Goal: Task Accomplishment & Management: Use online tool/utility

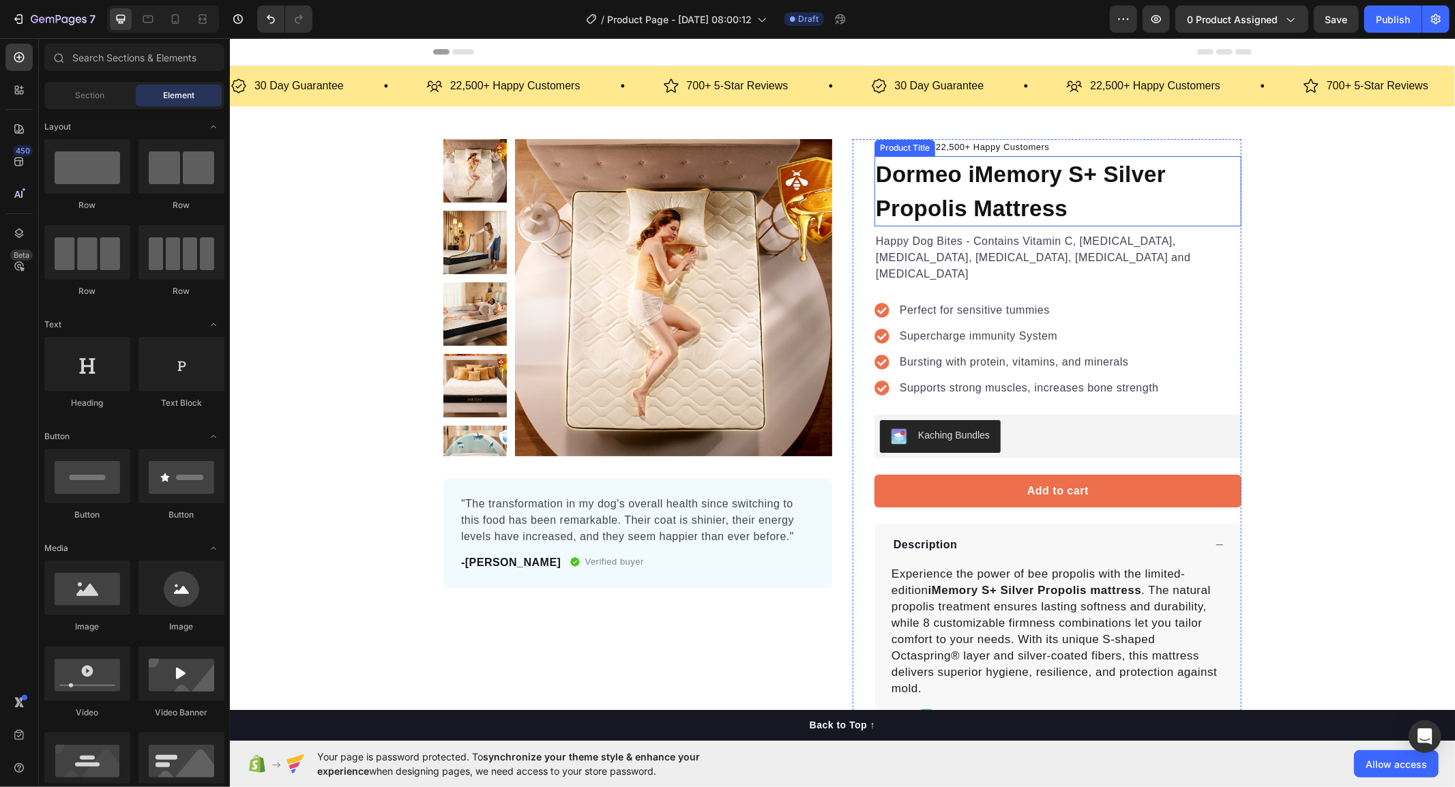
click at [1002, 209] on h1 "Dormeo iMemory S+ Silver Propolis Mattress" at bounding box center [1057, 191] width 367 height 70
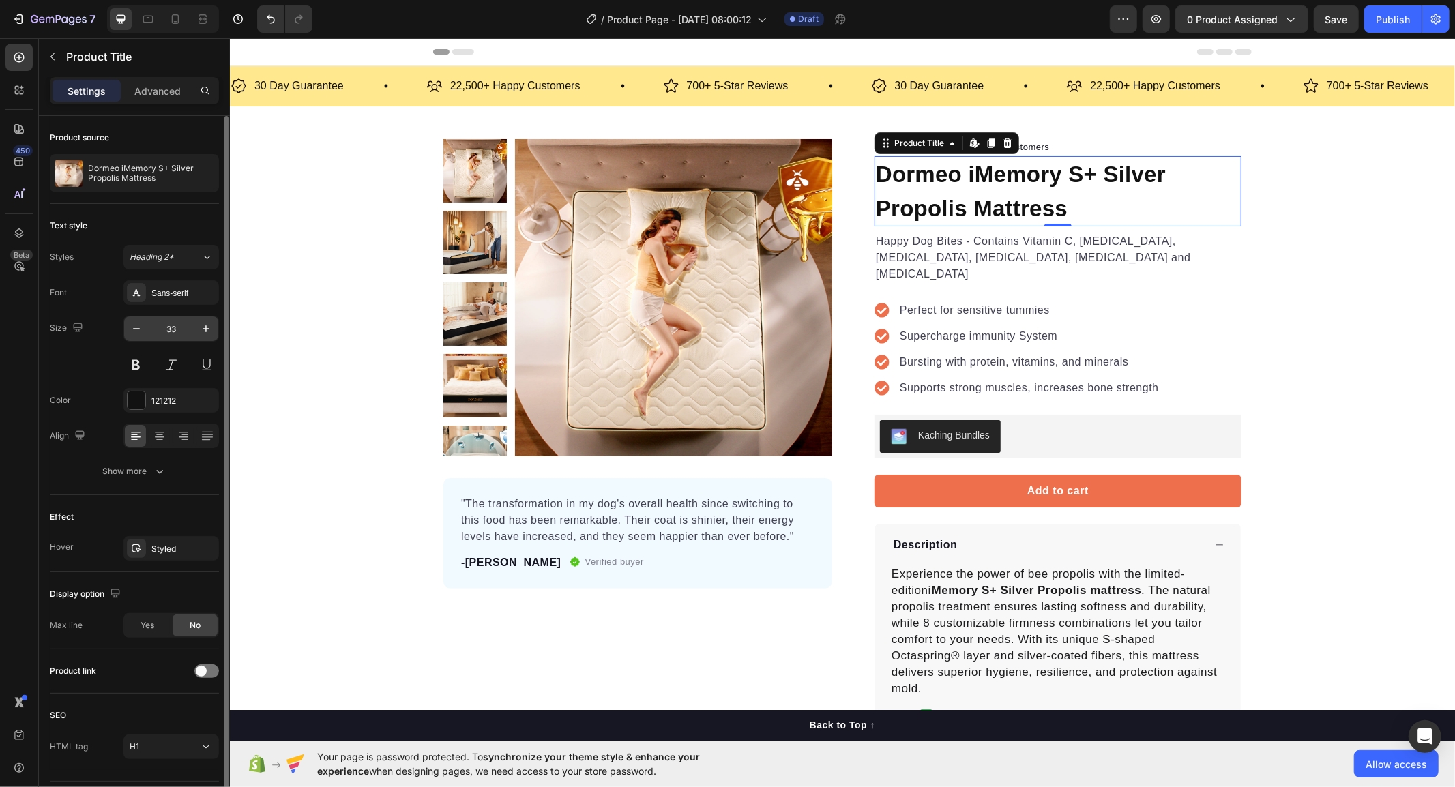
click at [162, 329] on input "33" at bounding box center [171, 329] width 45 height 25
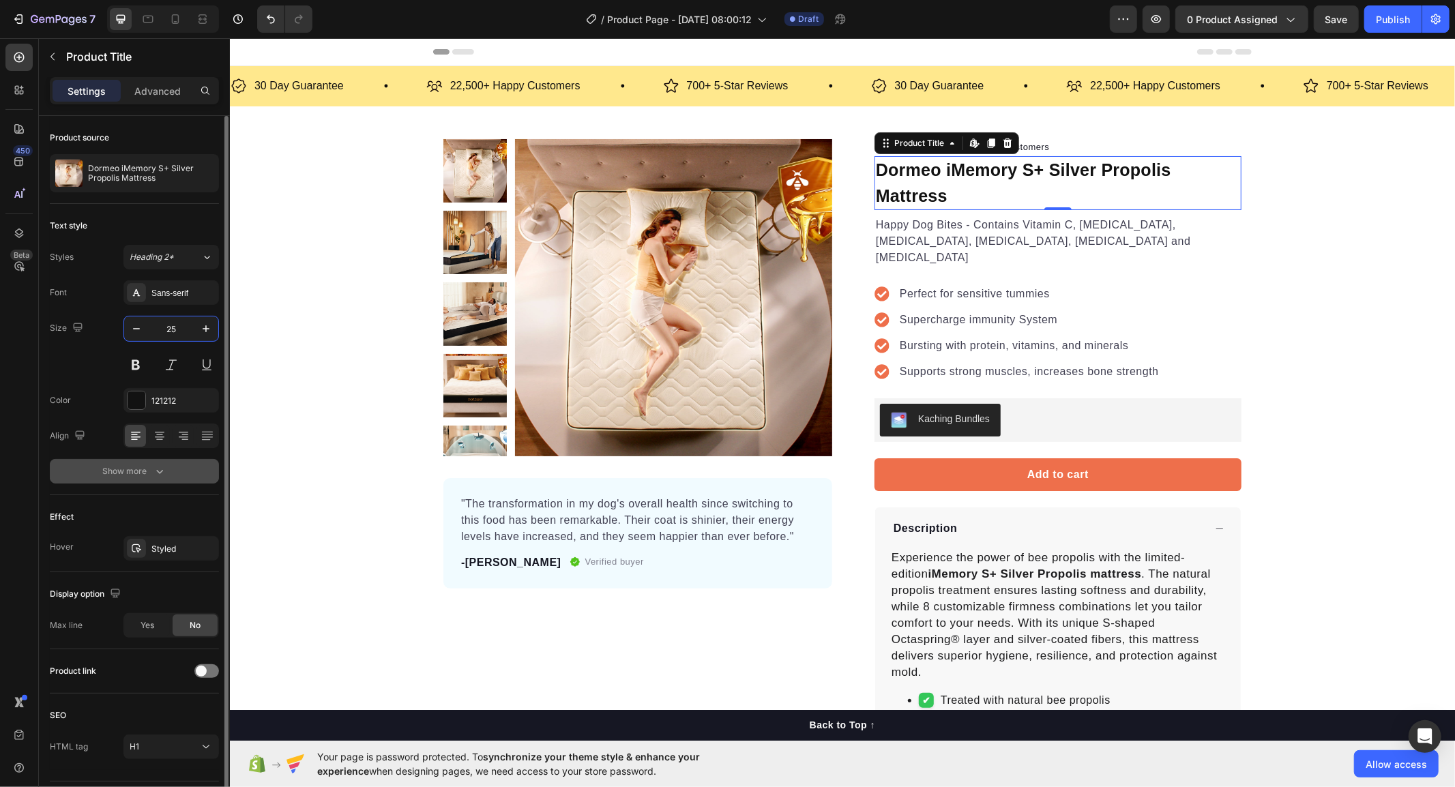
type input "25"
click at [116, 478] on div "Show more" at bounding box center [134, 472] width 63 height 14
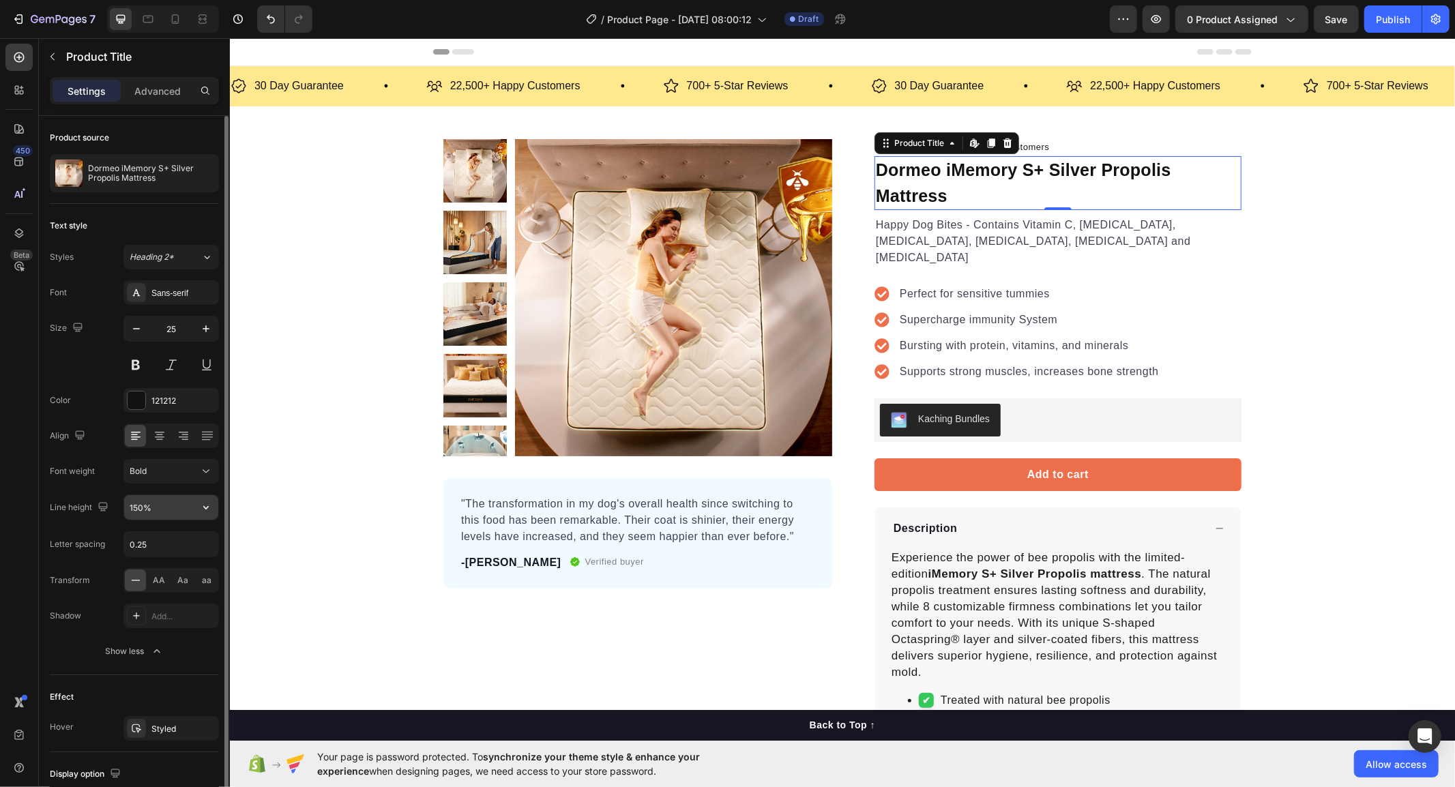
click at [162, 515] on input "150%" at bounding box center [171, 507] width 94 height 25
click at [203, 508] on icon "button" at bounding box center [205, 507] width 5 height 3
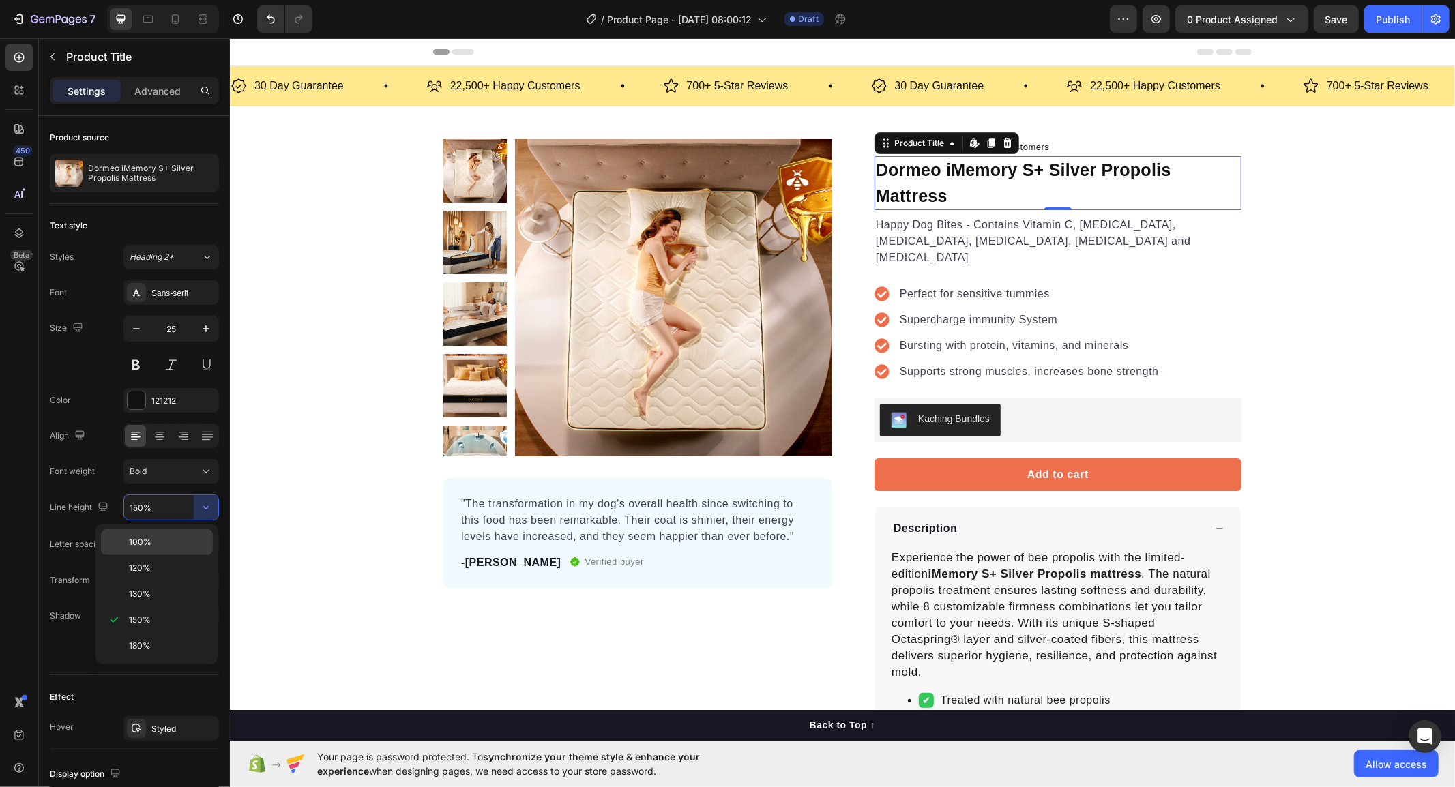
click at [162, 530] on div "100%" at bounding box center [157, 542] width 112 height 26
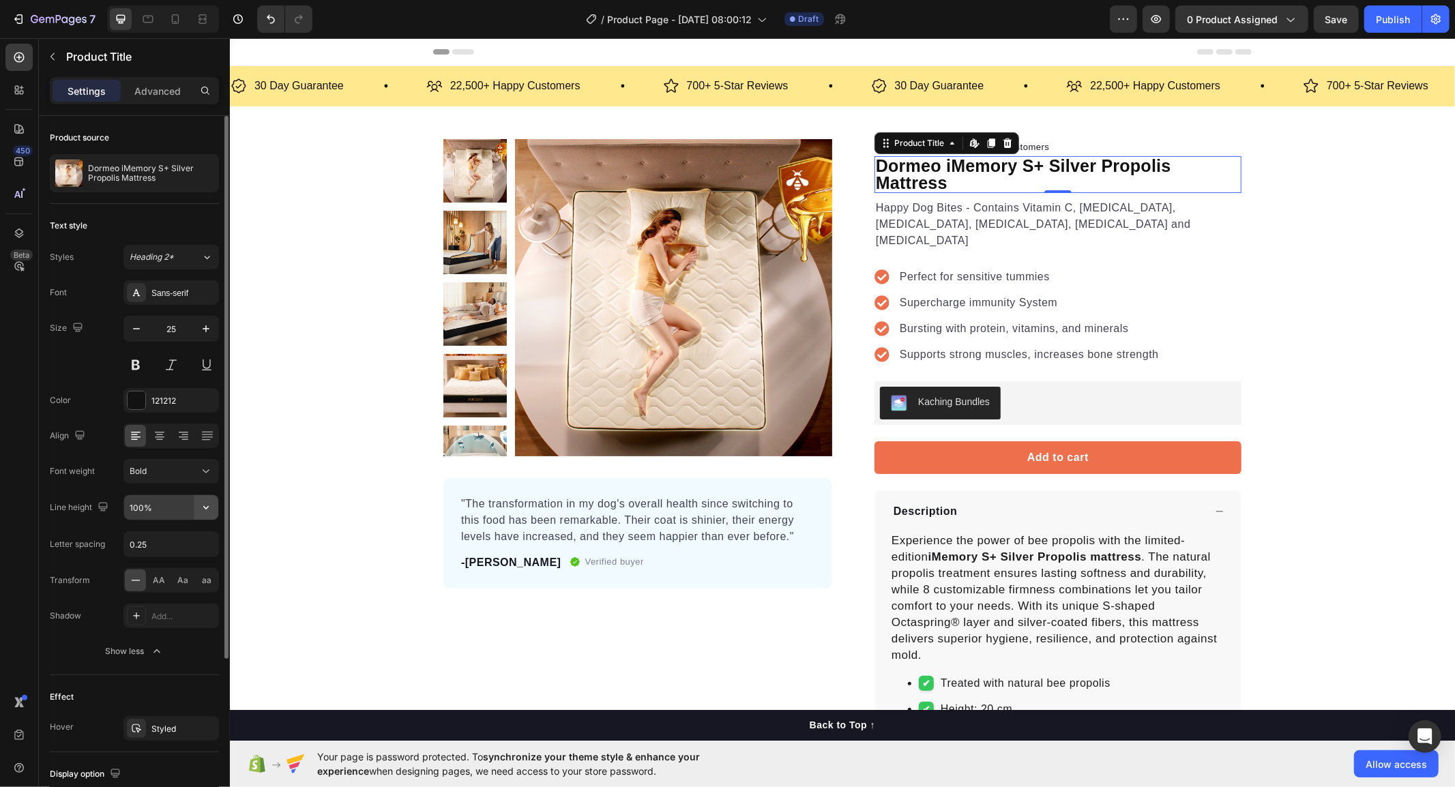
click at [208, 503] on icon "button" at bounding box center [206, 508] width 14 height 14
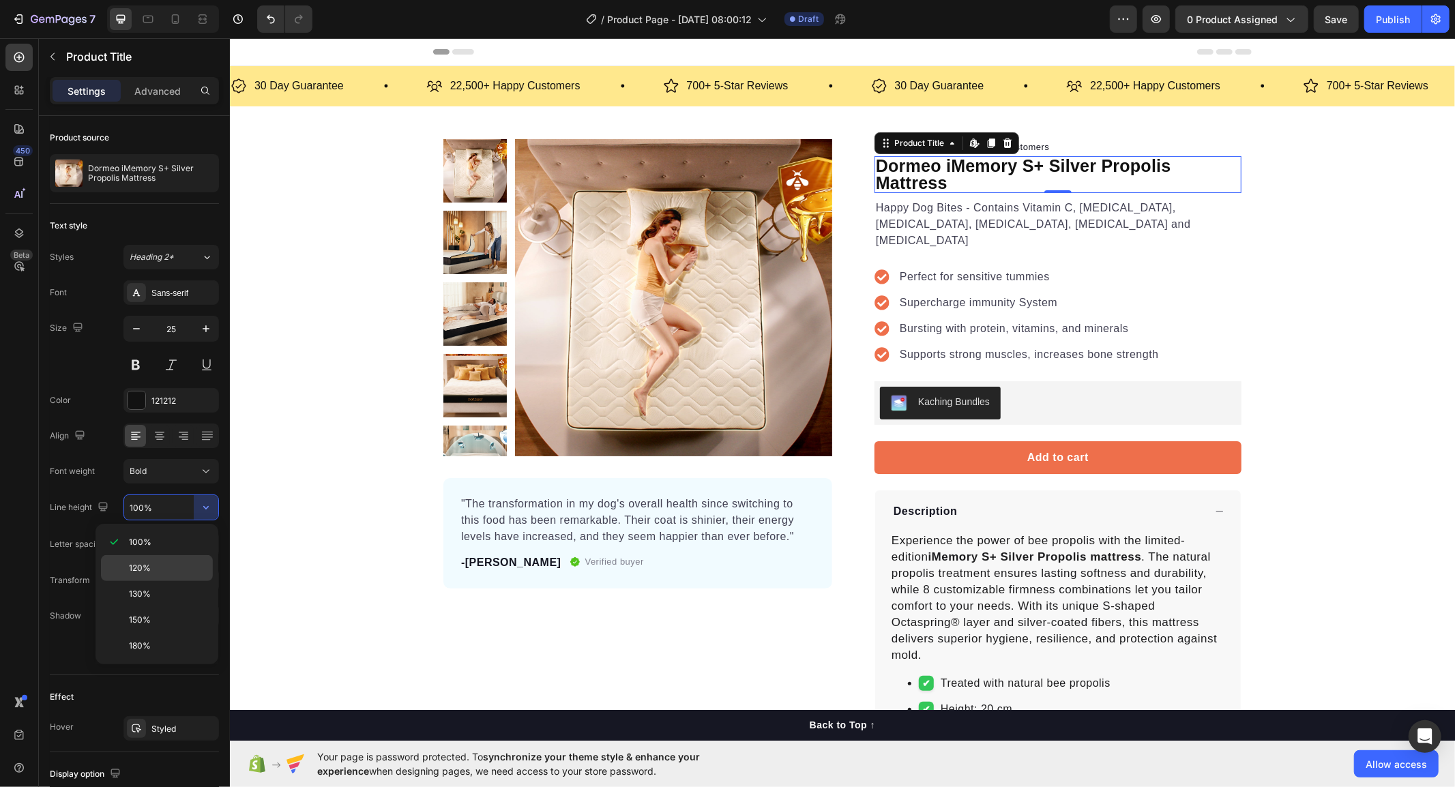
click at [168, 556] on div "120%" at bounding box center [157, 568] width 112 height 26
type input "120%"
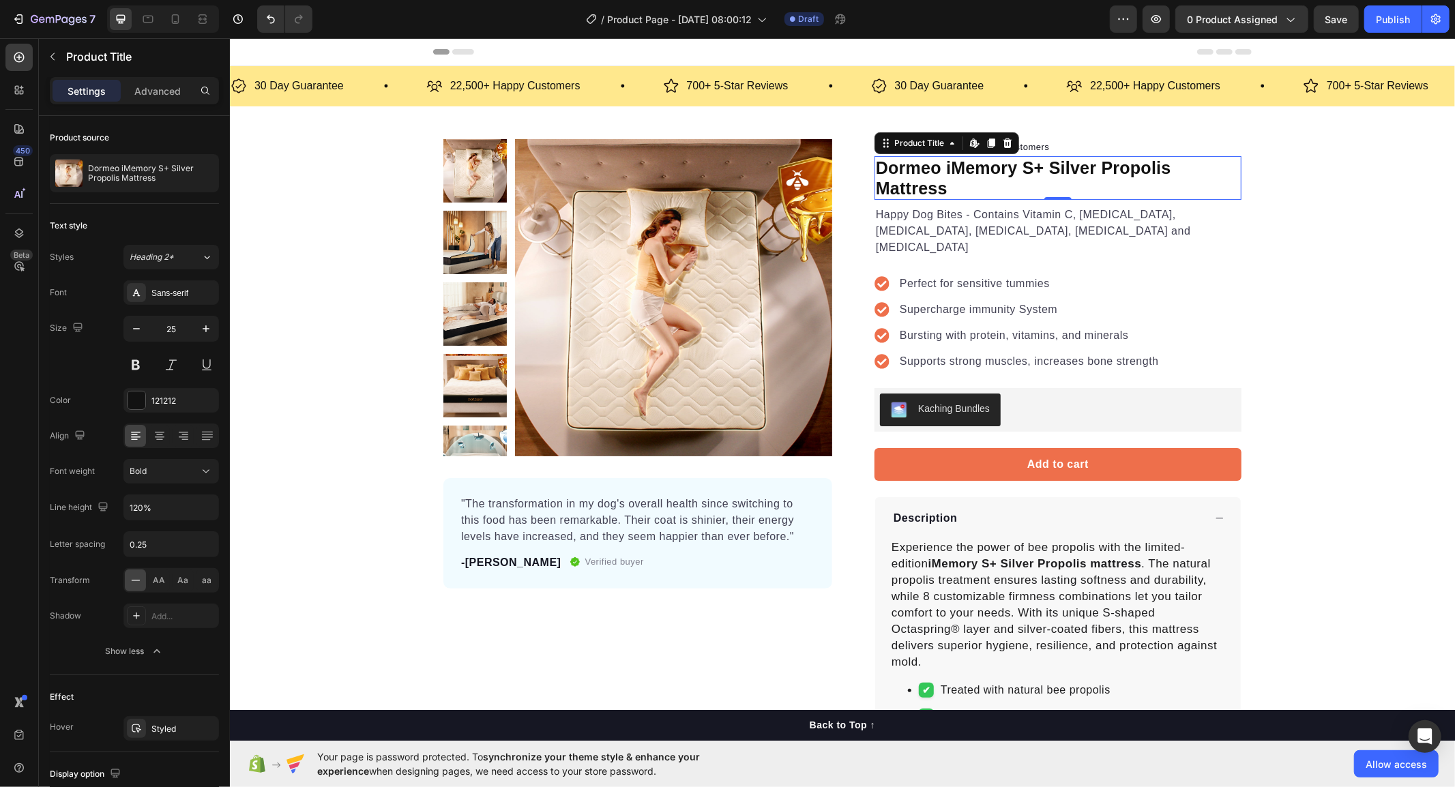
click at [923, 177] on h1 "Dormeo iMemory S+ Silver Propolis Mattress" at bounding box center [1057, 178] width 367 height 44
click at [907, 191] on h1 "Dormeo iMemory S+ Silver Propolis Mattress" at bounding box center [1057, 178] width 367 height 44
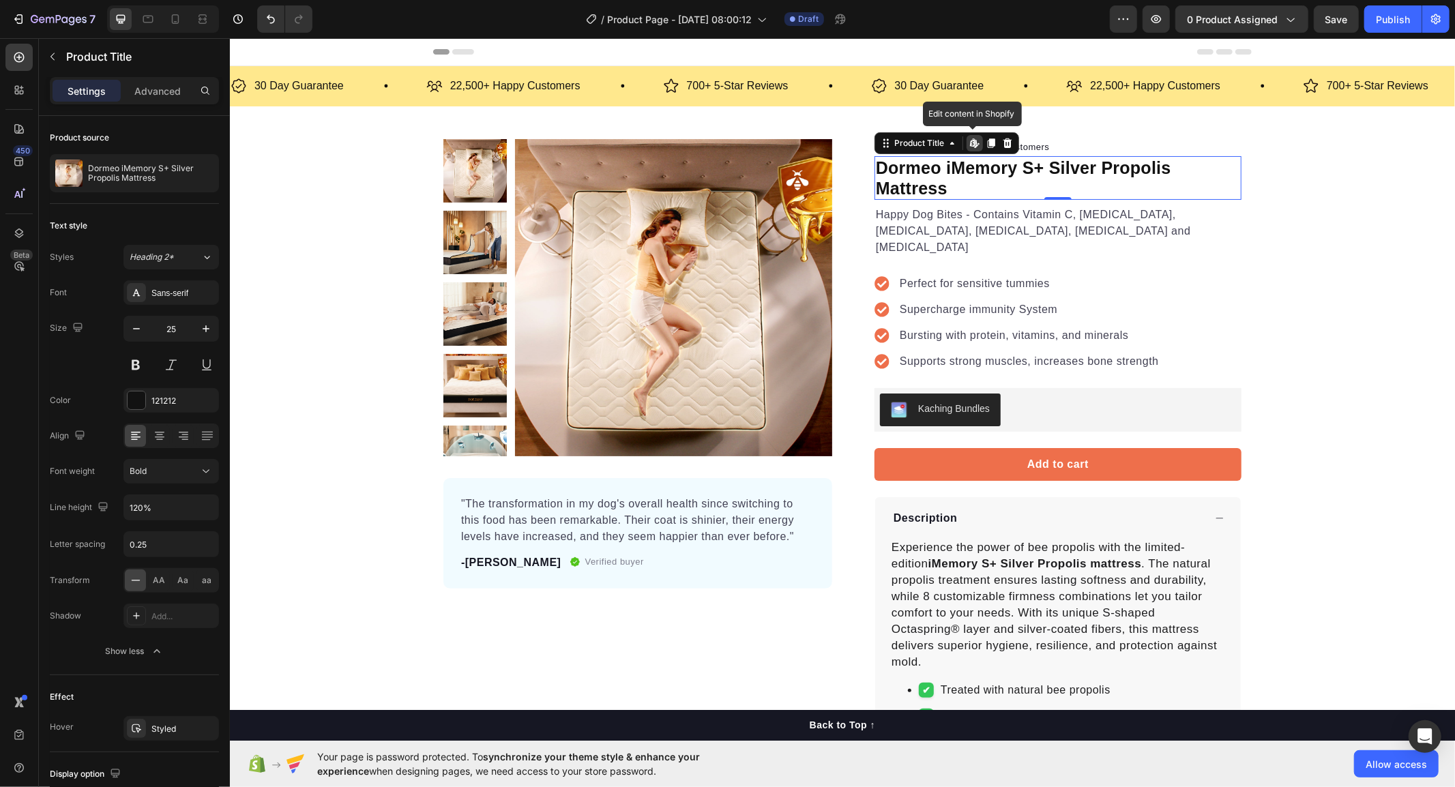
click at [907, 191] on h1 "Dormeo iMemory S+ Silver Propolis Mattress" at bounding box center [1057, 178] width 367 height 44
click at [1401, 201] on div "Product Images "The transformation in my dog's overall health since switching t…" at bounding box center [841, 482] width 1225 height 689
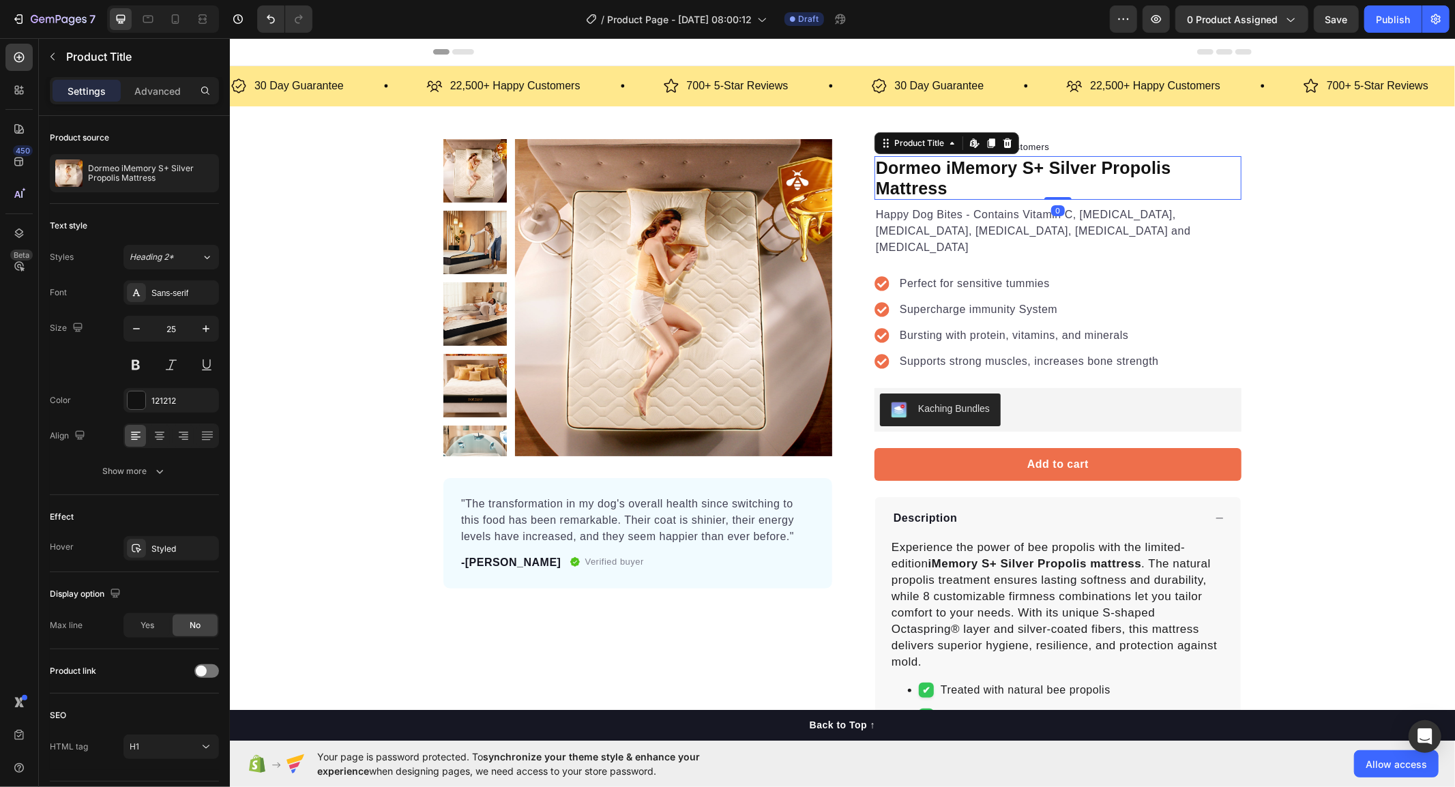
click at [973, 165] on h1 "Dormeo iMemory S+ Silver Propolis Mattress" at bounding box center [1057, 178] width 367 height 44
click at [1274, 277] on div "Product Images "The transformation in my dog's overall health since switching t…" at bounding box center [841, 482] width 1225 height 689
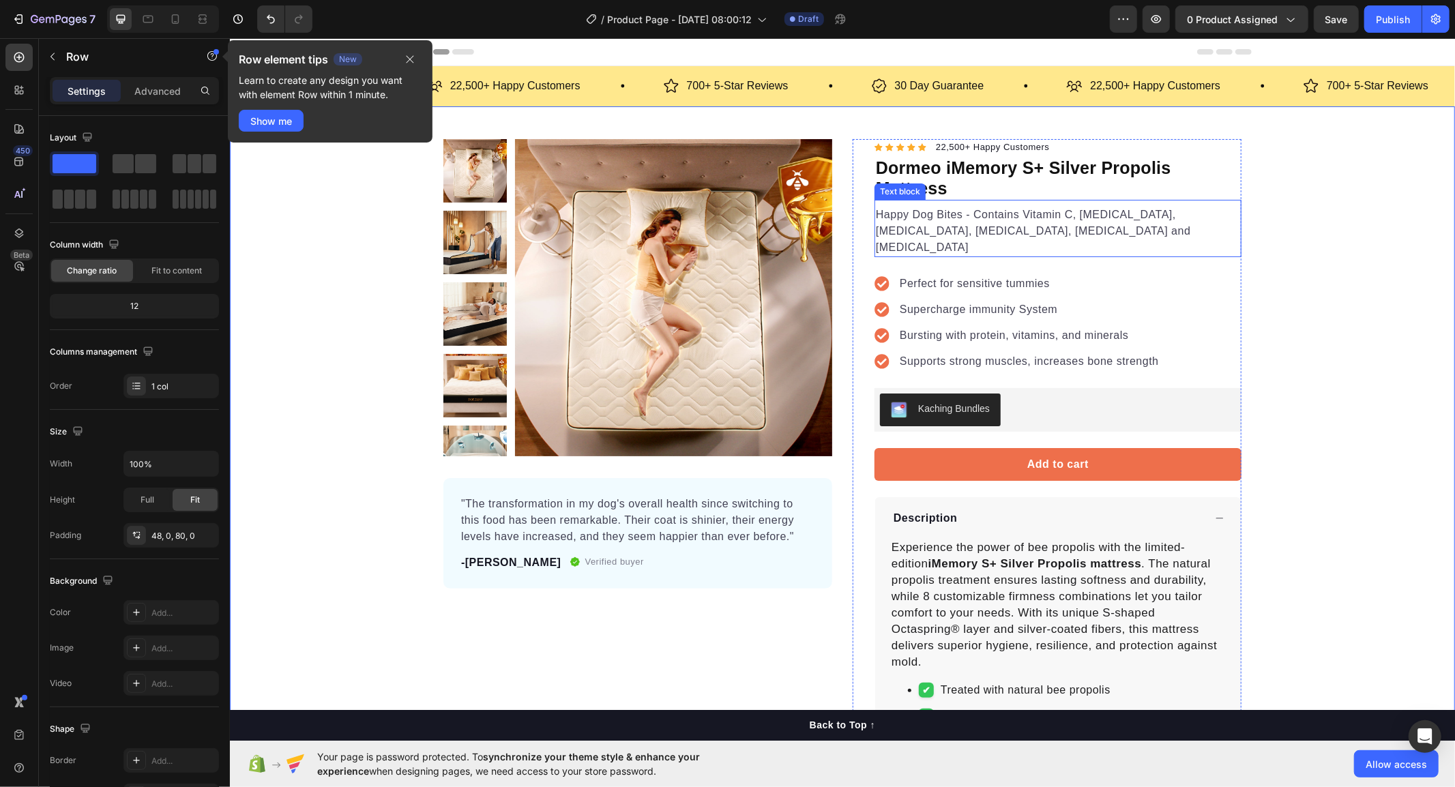
click at [983, 222] on p "Happy Dog Bites - Contains Vitamin C, Vitamin E, Vitamin B2, Vitamin B1, Vitami…" at bounding box center [1057, 230] width 364 height 49
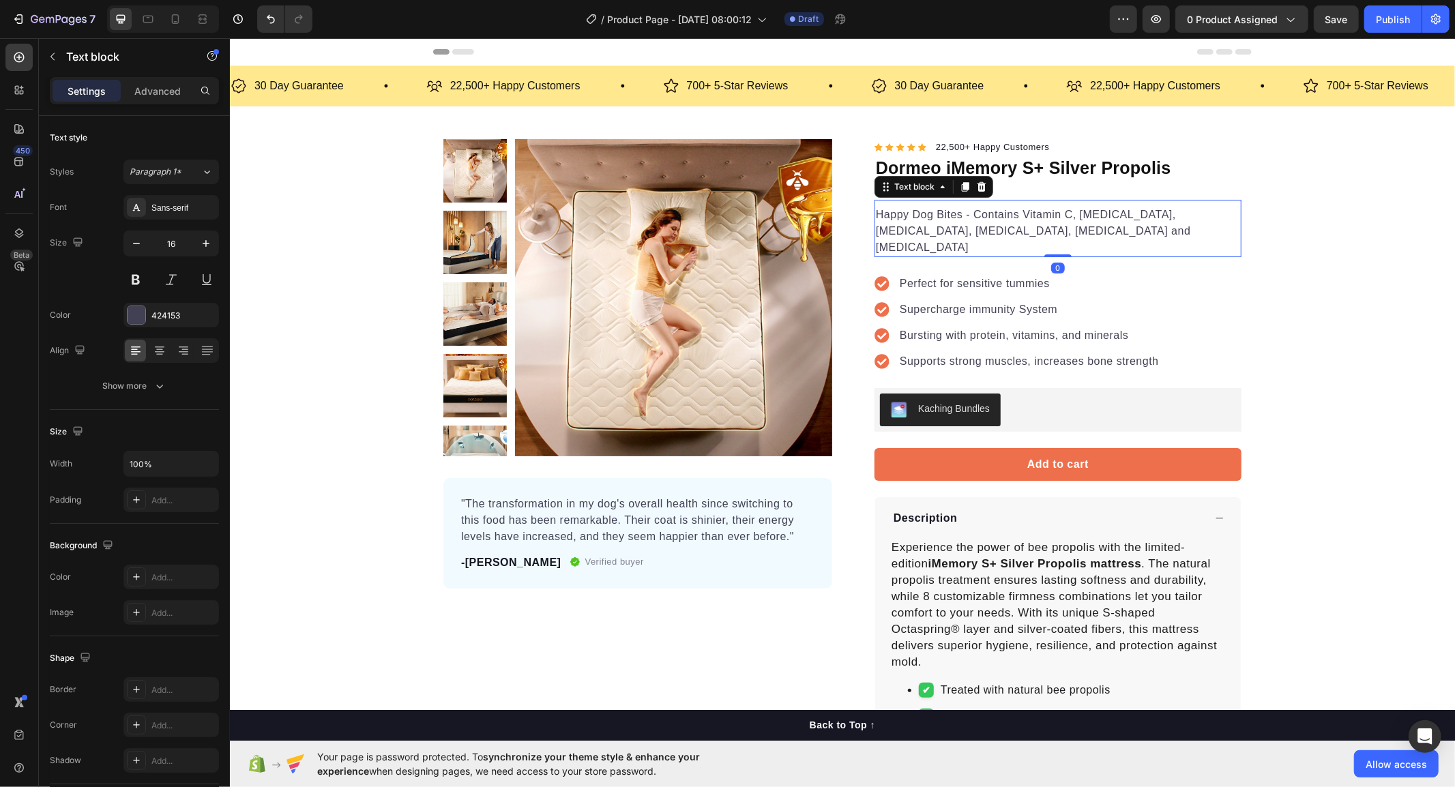
click at [967, 224] on p "Happy Dog Bites - Contains Vitamin C, Vitamin E, Vitamin B2, Vitamin B1, Vitami…" at bounding box center [1057, 230] width 364 height 49
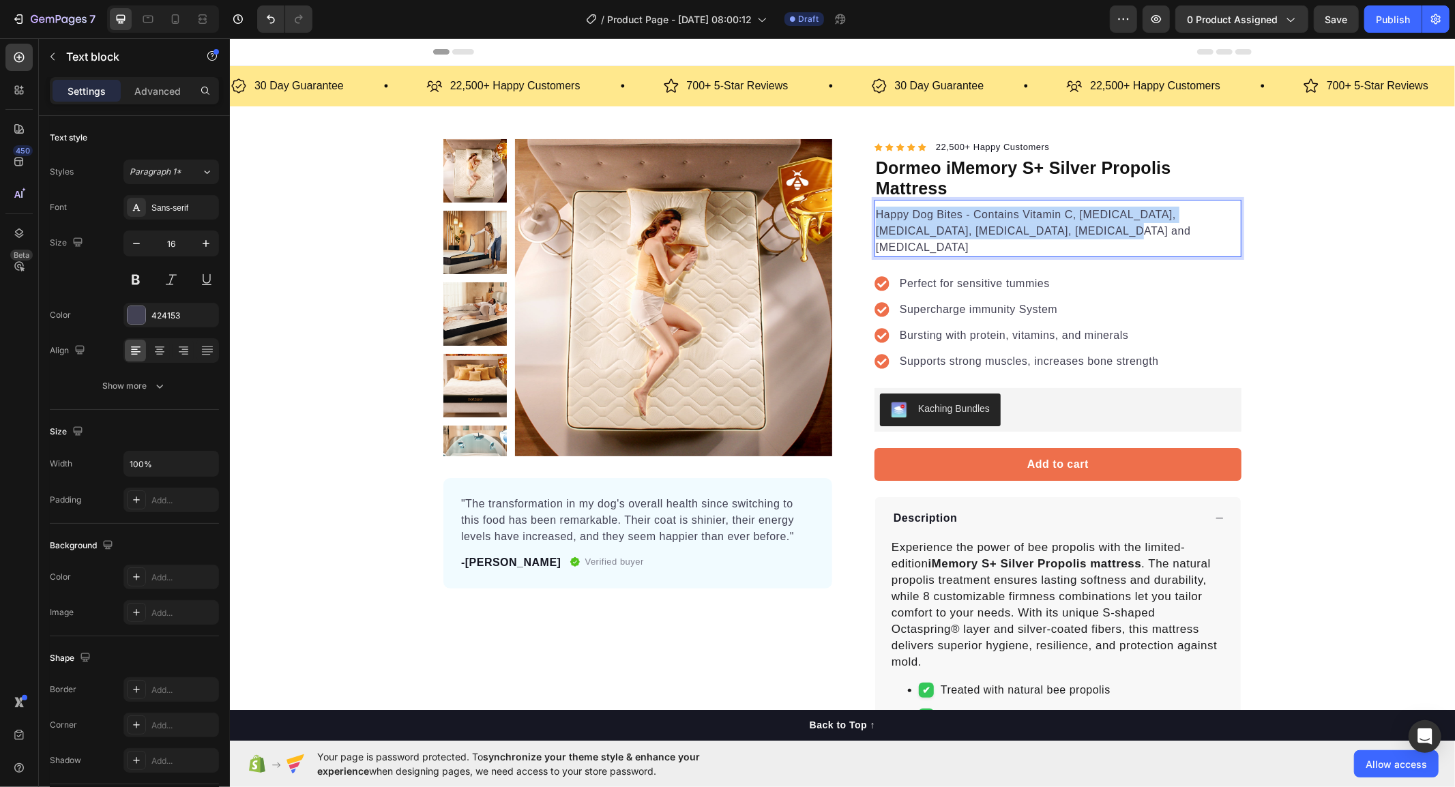
click at [967, 224] on p "Happy Dog Bites - Contains Vitamin C, Vitamin E, Vitamin B2, Vitamin B1, Vitami…" at bounding box center [1057, 230] width 364 height 49
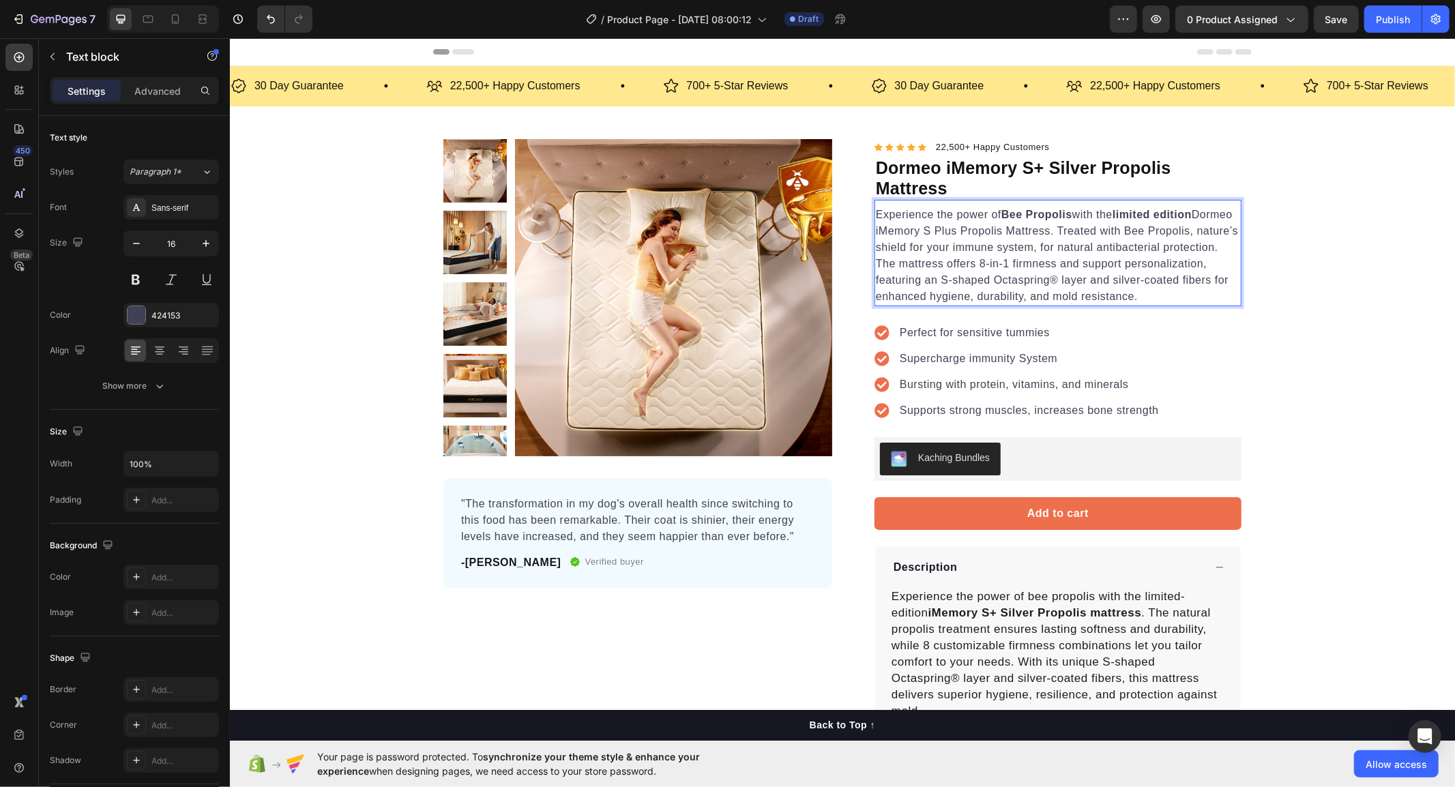
click at [1199, 261] on p "Experience the power of Bee Propolis with the limited edition Dormeo iMemory S …" at bounding box center [1057, 255] width 364 height 98
click at [1064, 245] on p "Experience the power of Bee Propolis with the limited edition Dormeo iMemory S …" at bounding box center [1057, 255] width 364 height 98
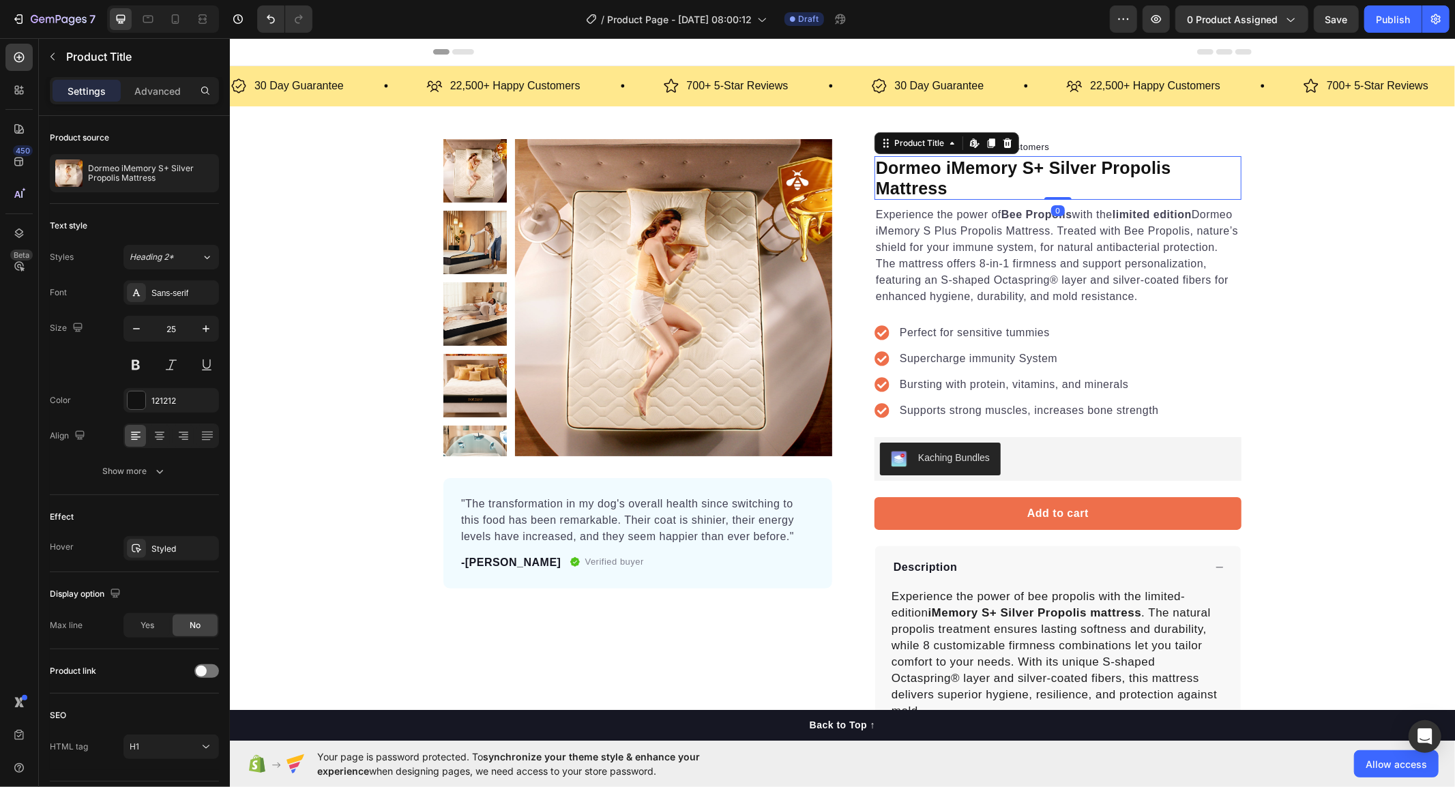
click at [1021, 167] on h1 "Dormeo iMemory S+ Silver Propolis Mattress" at bounding box center [1057, 178] width 367 height 44
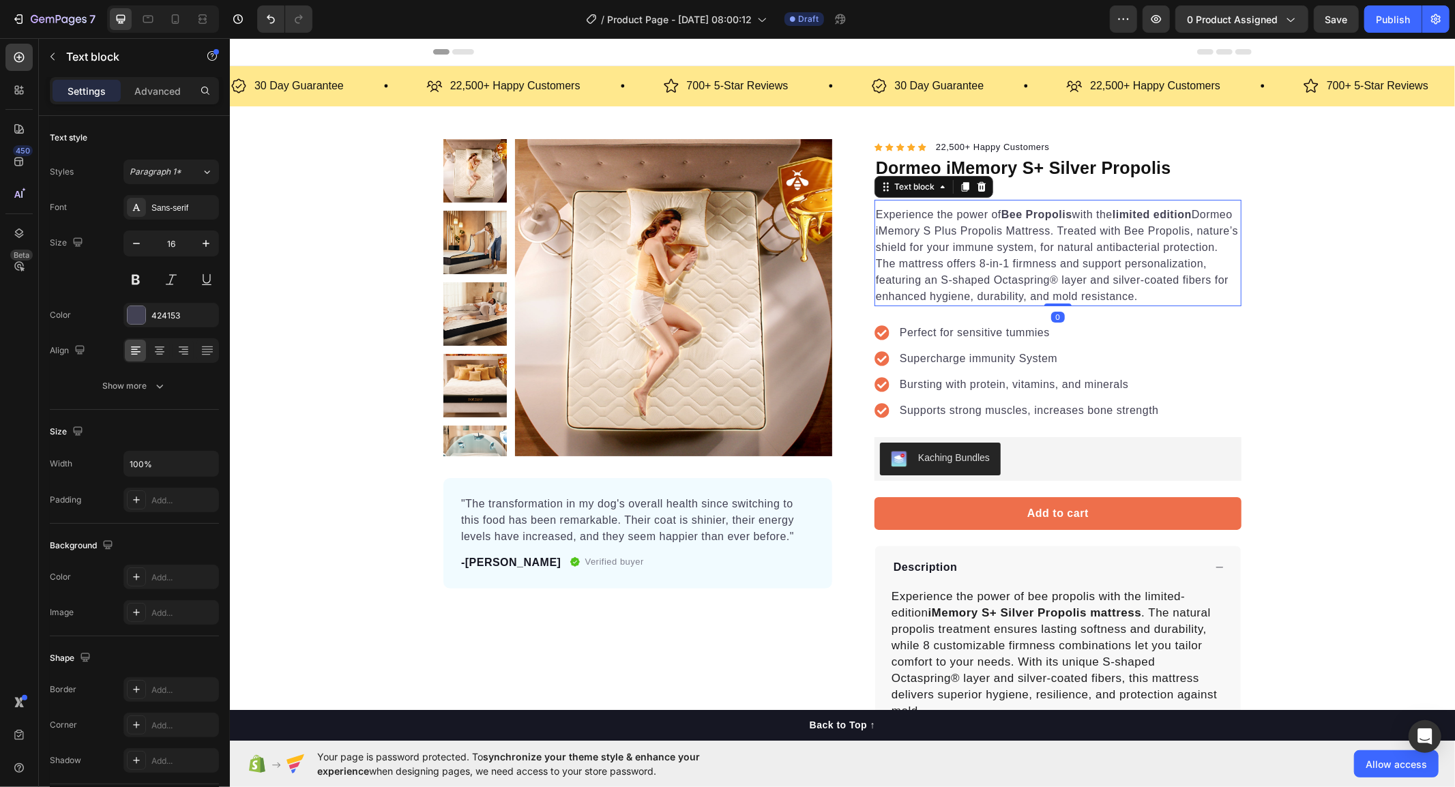
click at [1028, 218] on strong "Bee Propolis" at bounding box center [1036, 214] width 71 height 12
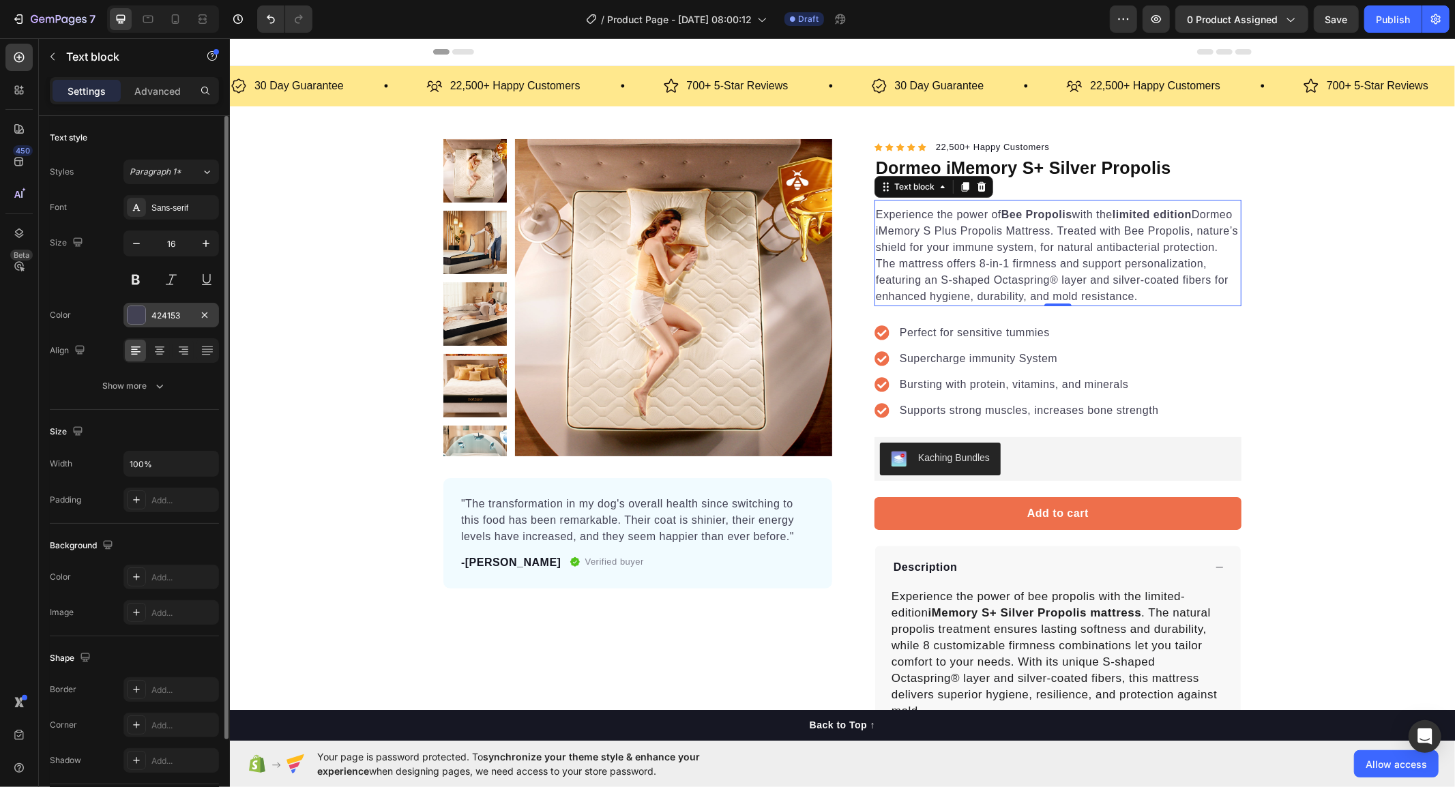
click at [180, 312] on div "424153" at bounding box center [171, 316] width 40 height 12
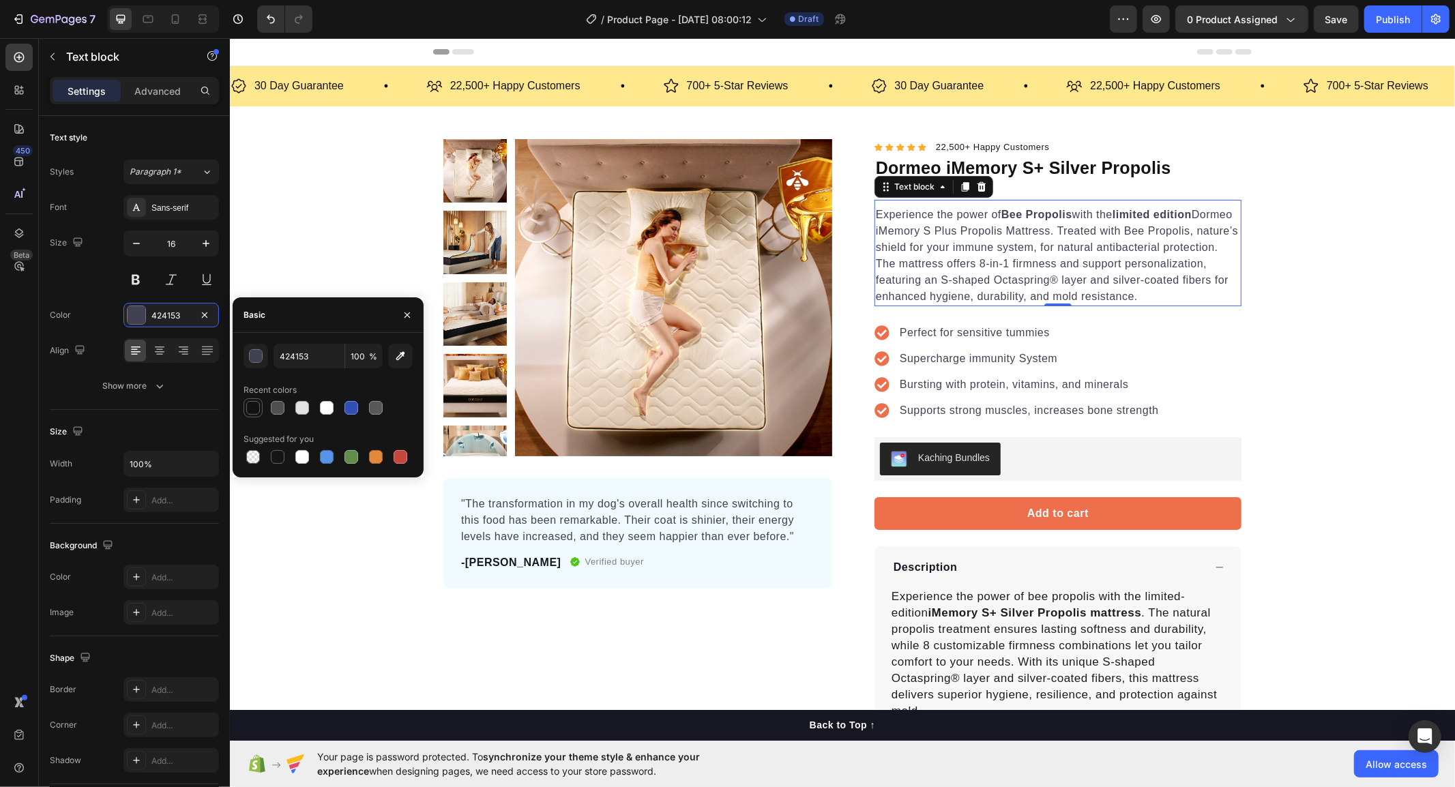
click at [248, 409] on div at bounding box center [253, 408] width 14 height 14
type input "121212"
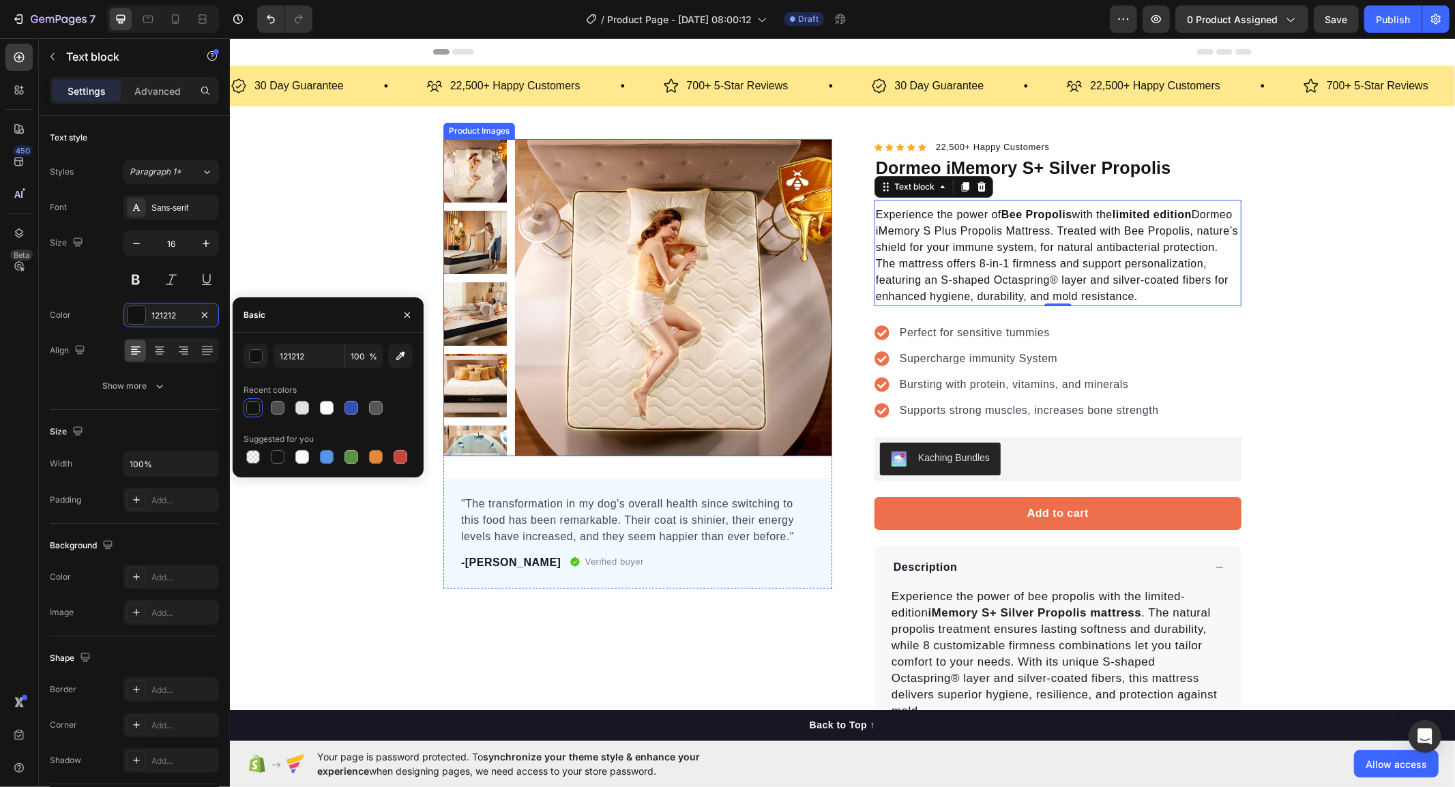
click at [1008, 349] on div "Supercharge immunity System" at bounding box center [1028, 358] width 263 height 20
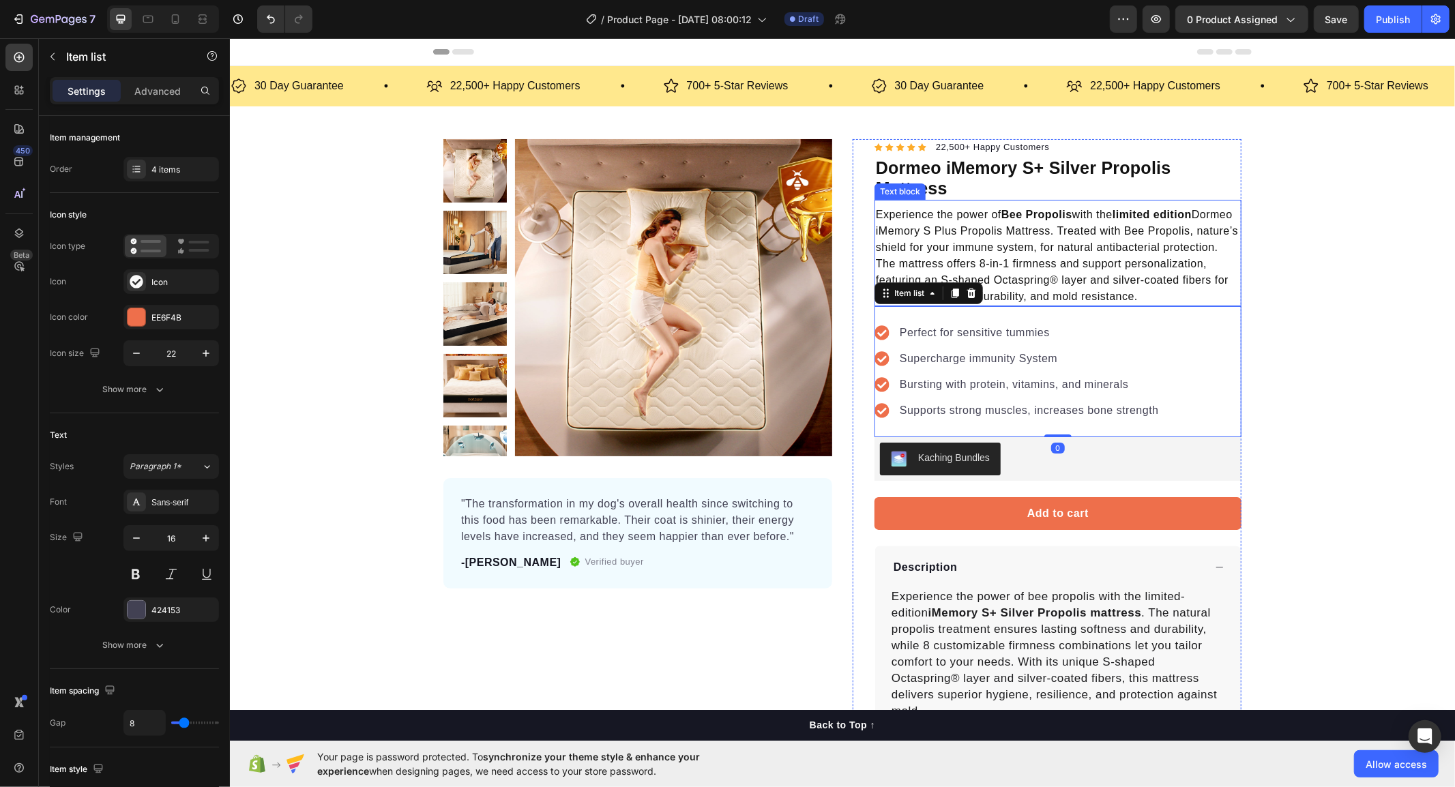
click at [1023, 238] on p "Experience the power of Bee Propolis with the limited edition Dormeo iMemory S …" at bounding box center [1057, 255] width 364 height 98
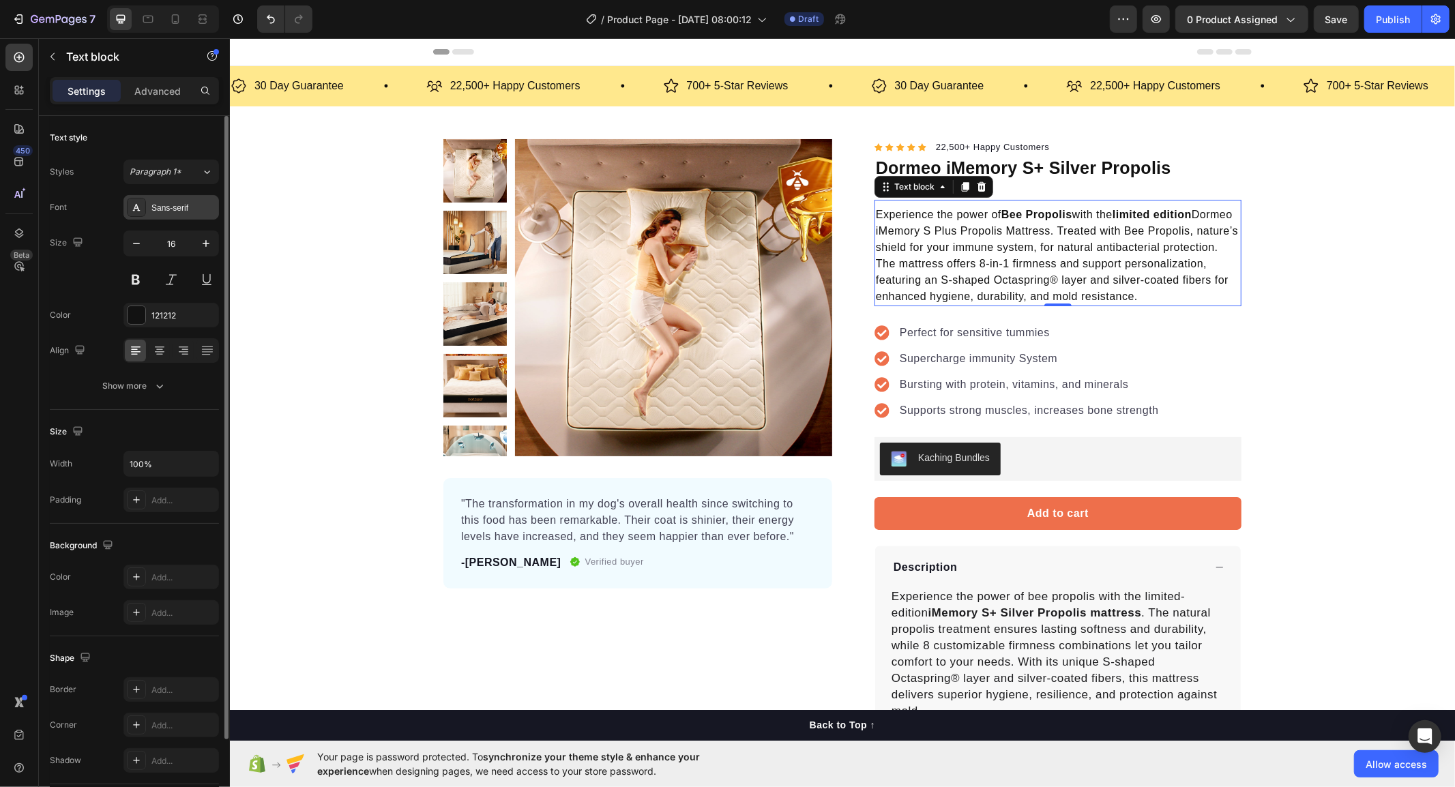
click at [166, 210] on div "Sans-serif" at bounding box center [183, 208] width 64 height 12
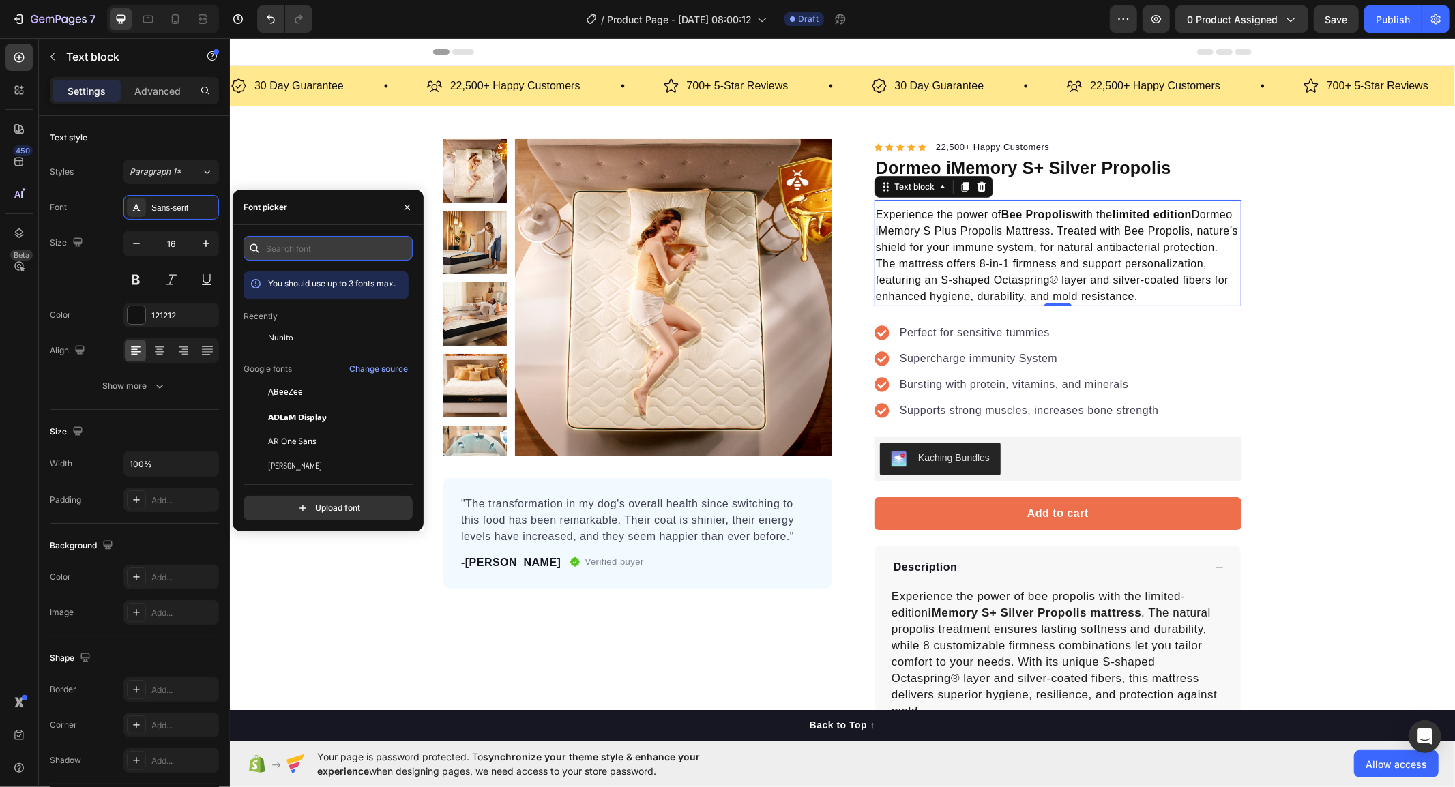
click at [295, 244] on input "text" at bounding box center [328, 248] width 169 height 25
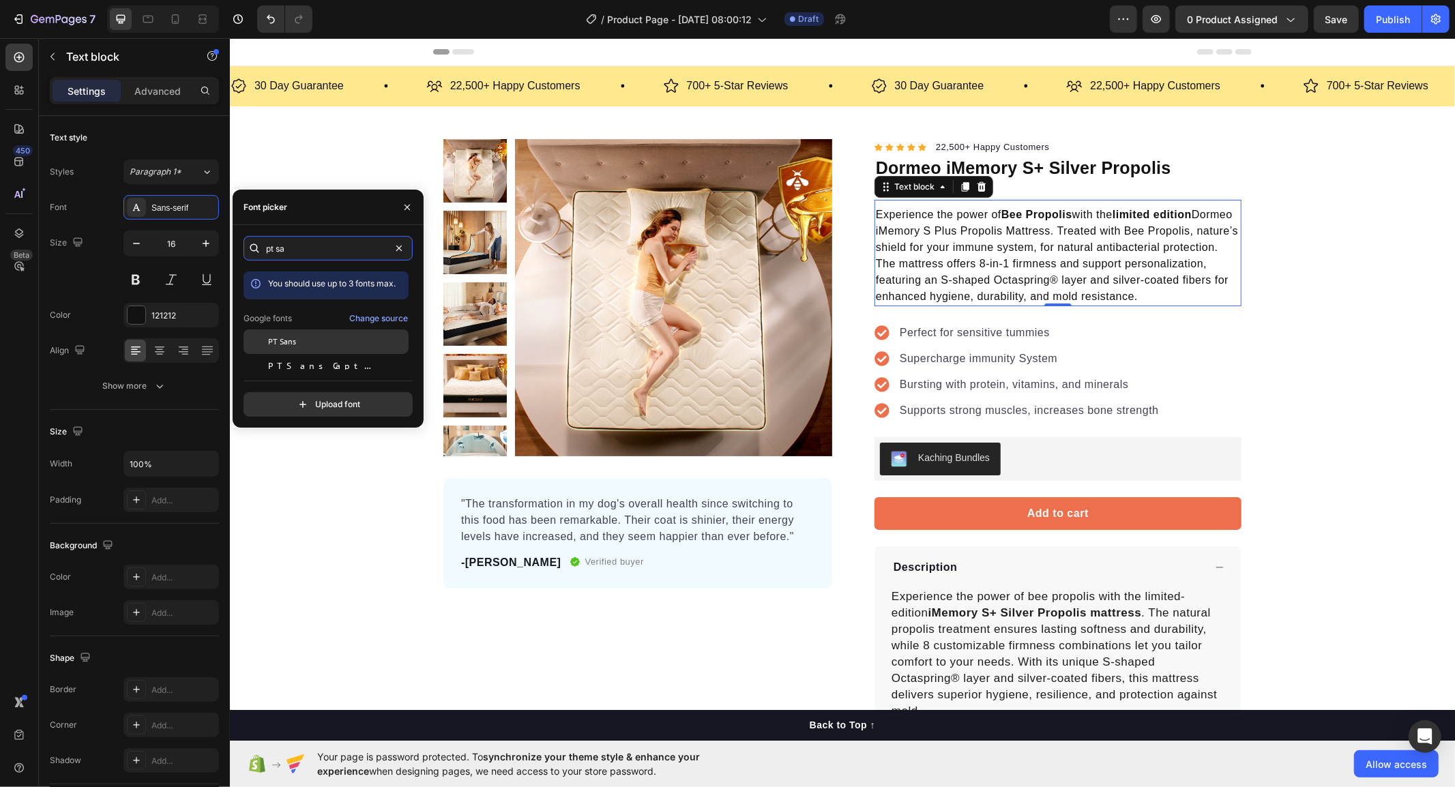
type input "pt sa"
click at [300, 341] on div "PT Sans" at bounding box center [337, 342] width 138 height 12
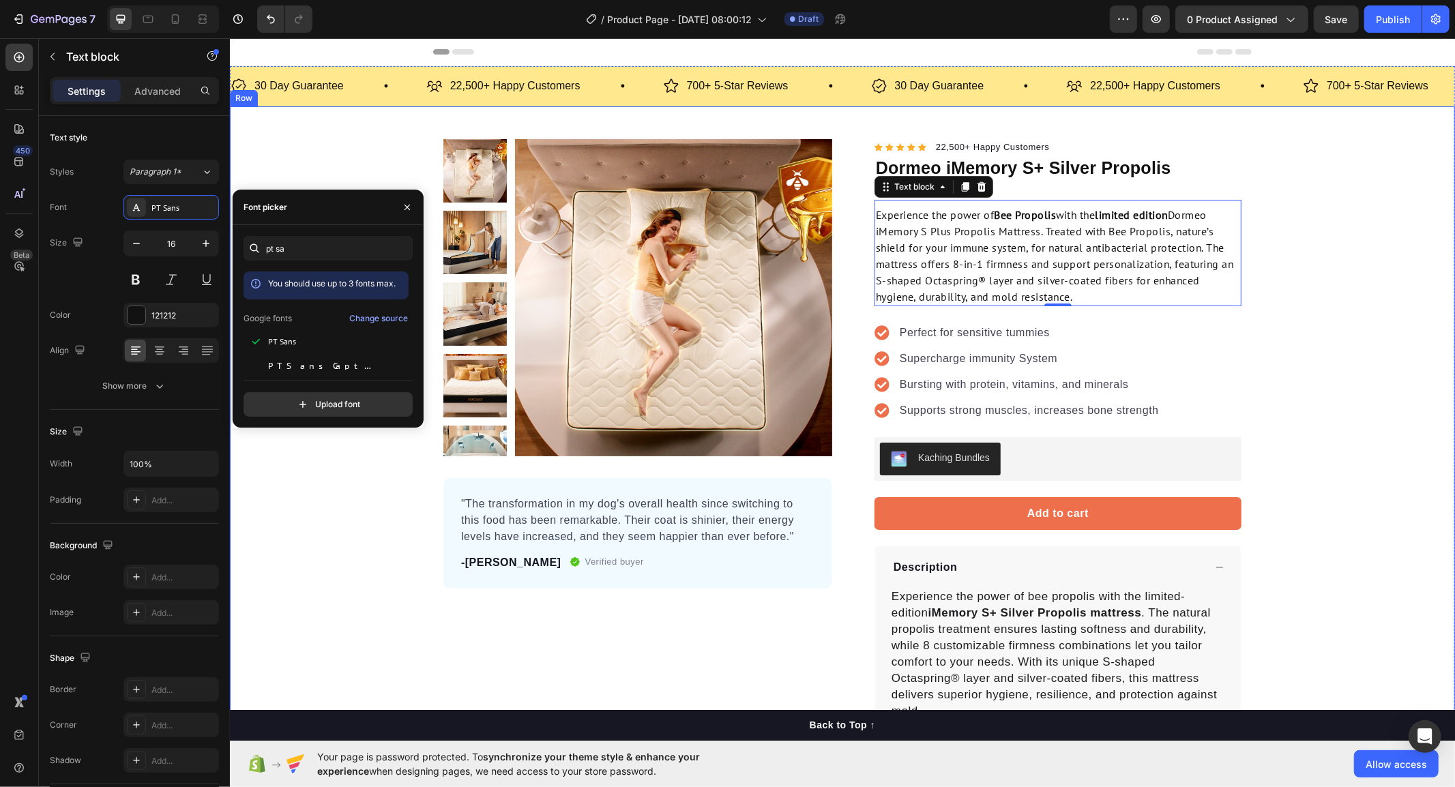
click at [1332, 313] on div "Product Images "The transformation in my dog's overall health since switching t…" at bounding box center [841, 507] width 1225 height 738
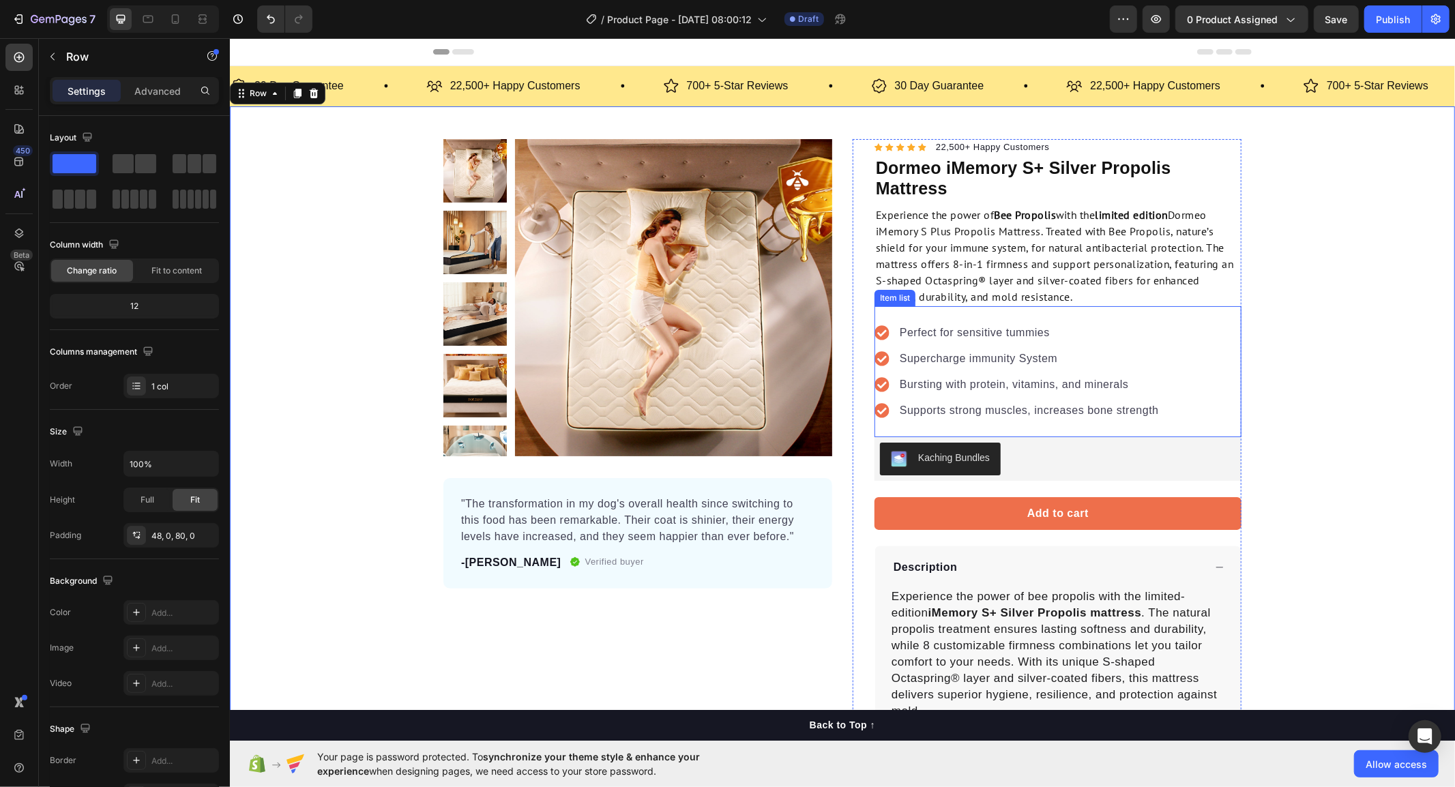
click at [876, 331] on icon at bounding box center [881, 332] width 14 height 14
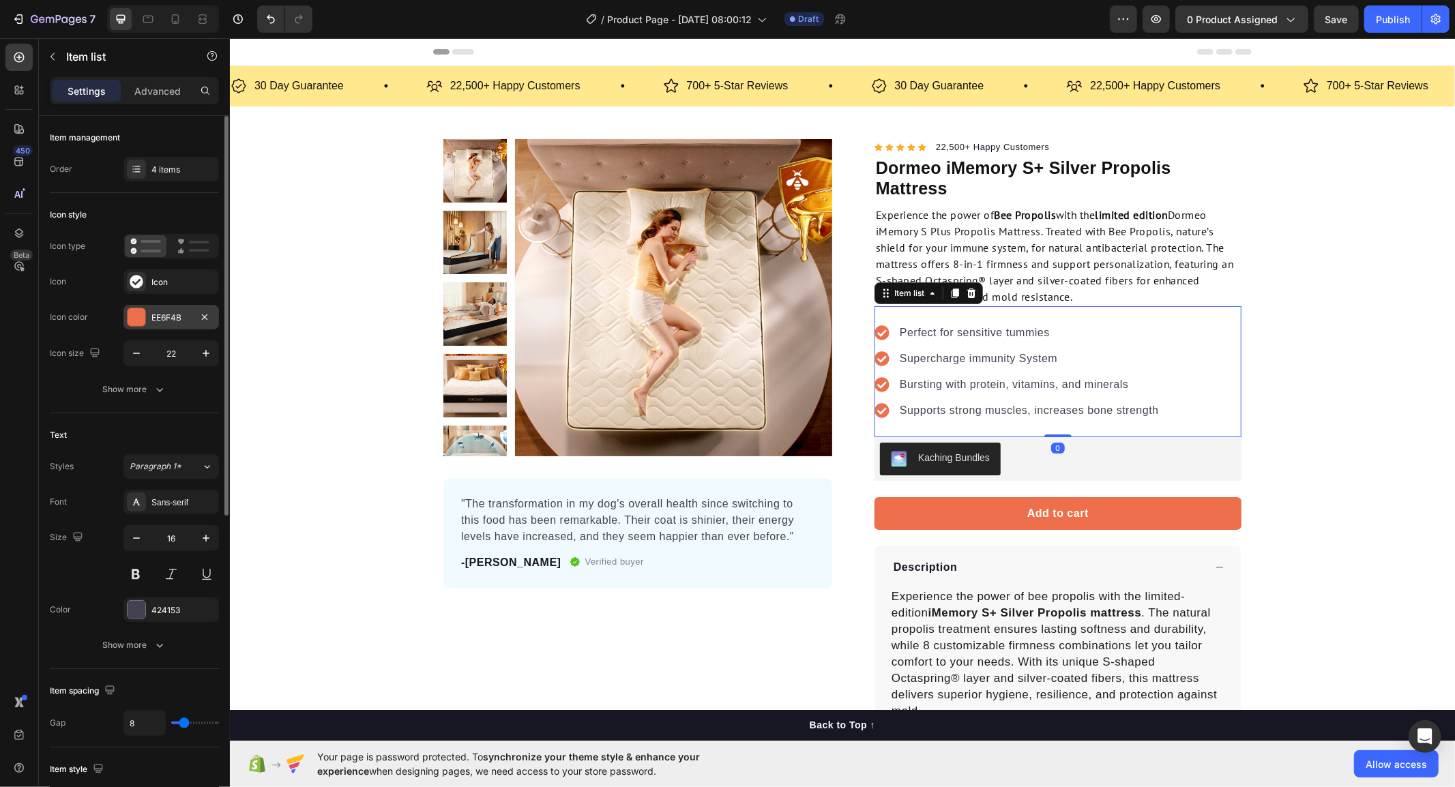
click at [136, 319] on div at bounding box center [137, 317] width 18 height 18
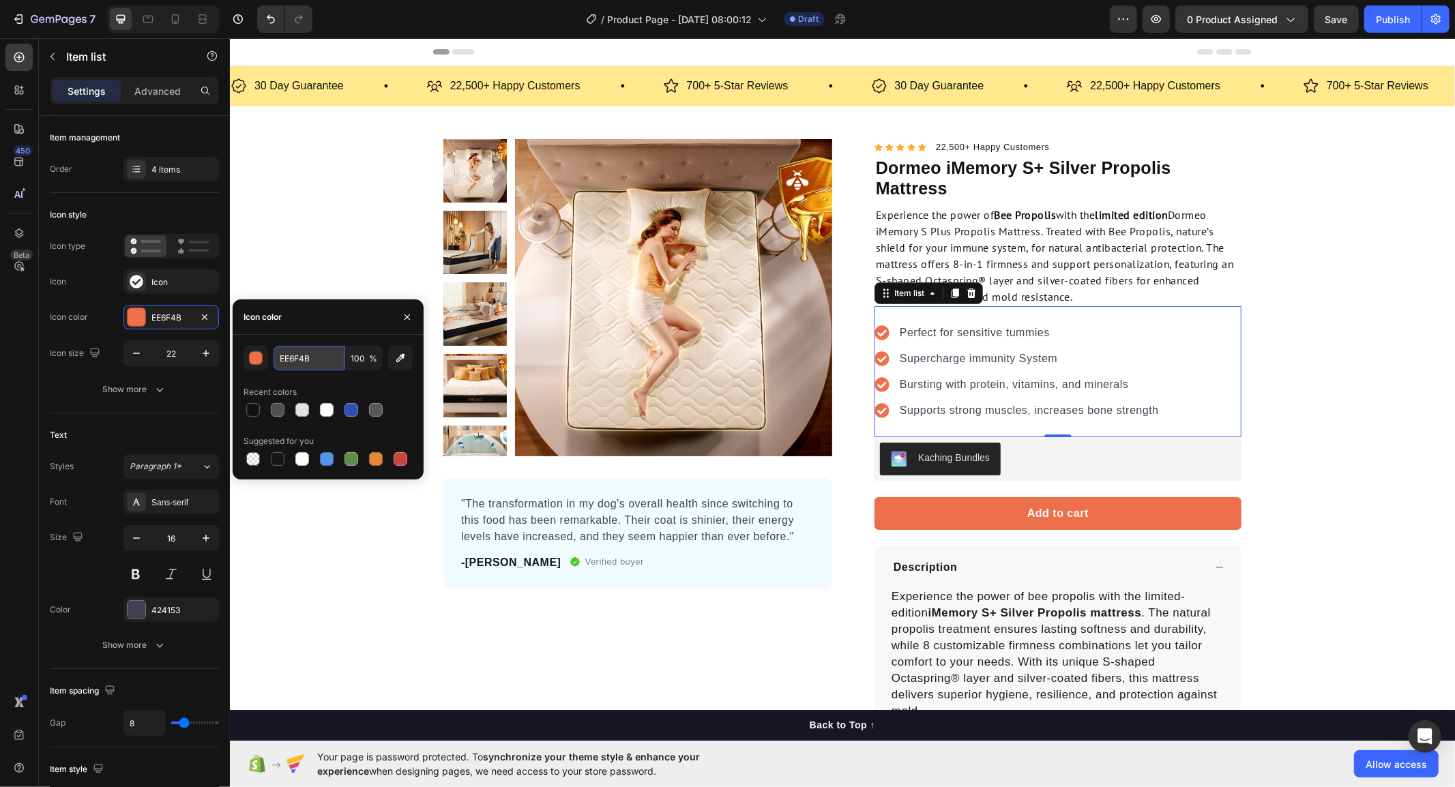
click at [316, 362] on input "EE6F4B" at bounding box center [309, 358] width 71 height 25
paste input "00285e"
type input "00285e"
click at [1409, 478] on div "Product Images "The transformation in my dog's overall health since switching t…" at bounding box center [841, 507] width 1225 height 738
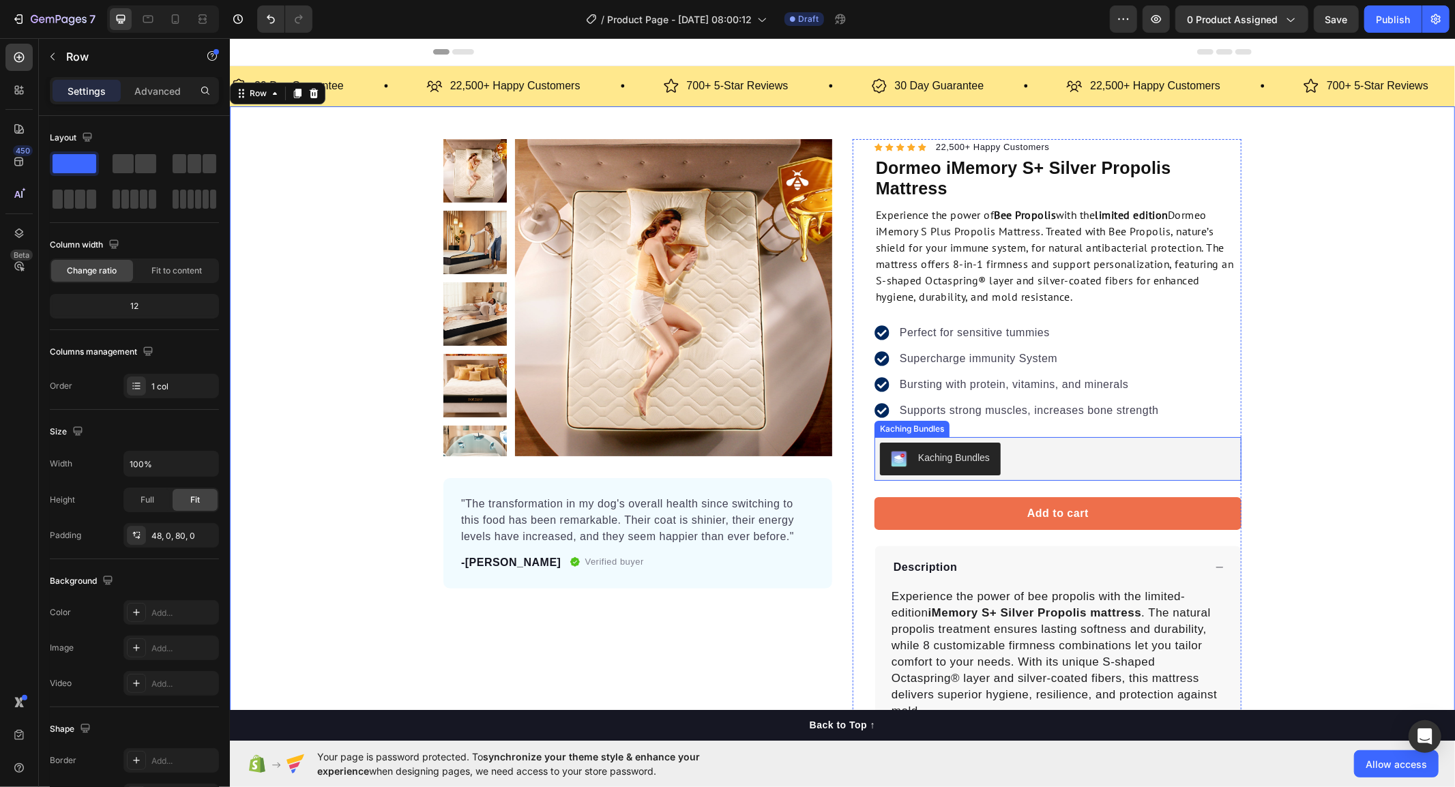
click at [1163, 468] on div "Kaching Bundles" at bounding box center [1057, 458] width 356 height 33
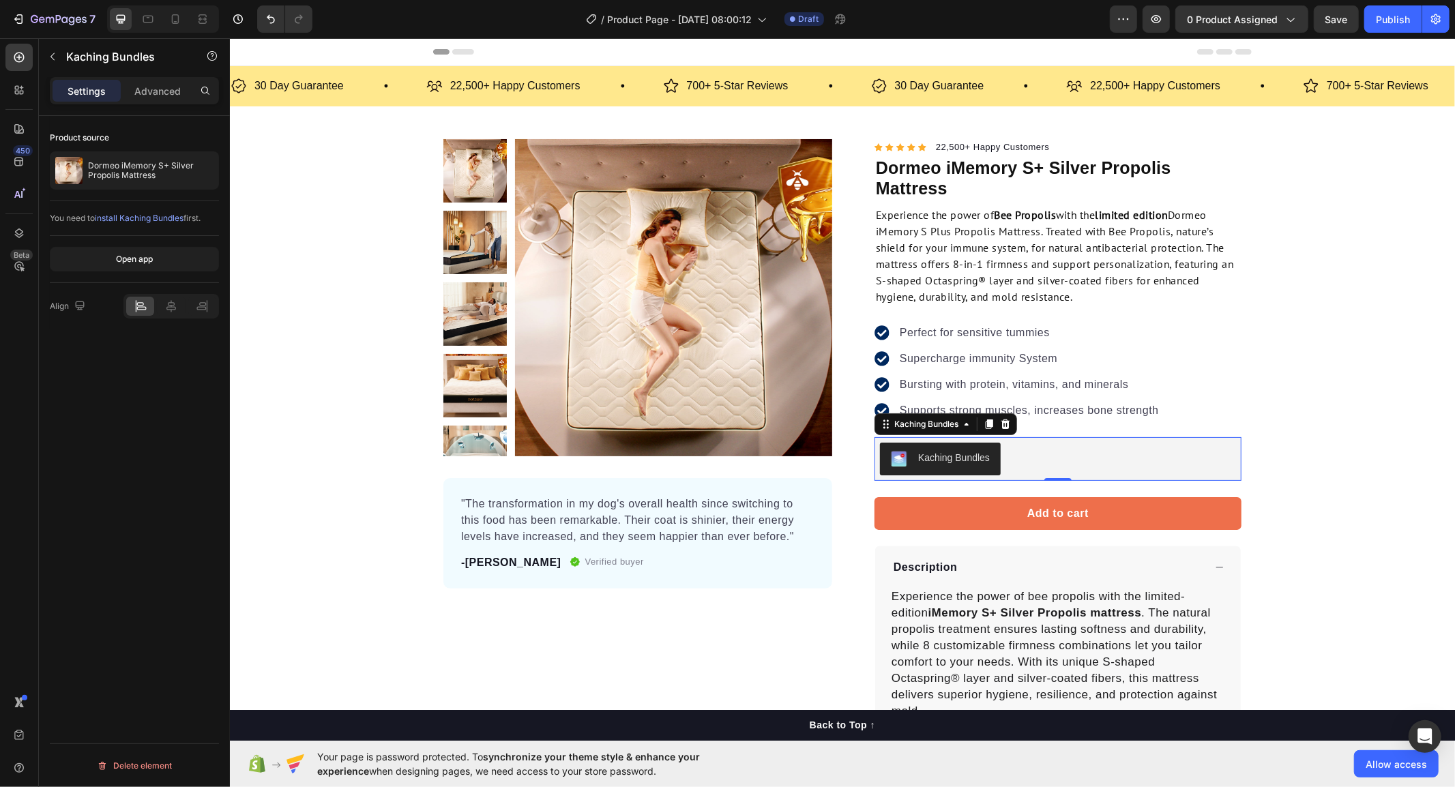
click at [965, 454] on div "Kaching Bundles" at bounding box center [954, 457] width 72 height 14
click at [1285, 463] on div "Product Images "The transformation in my dog's overall health since switching t…" at bounding box center [841, 507] width 1225 height 738
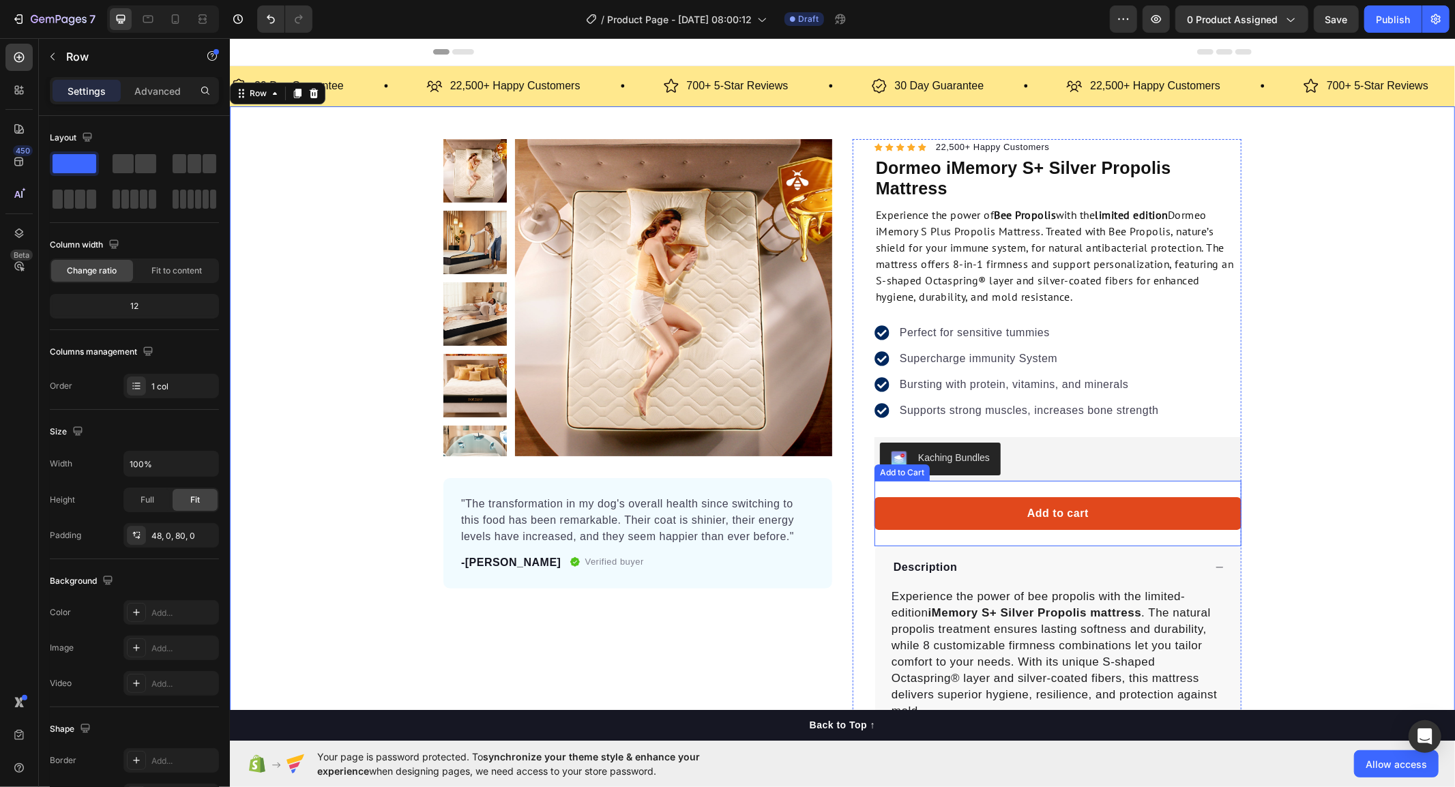
click at [1190, 507] on button "Add to cart" at bounding box center [1057, 513] width 367 height 33
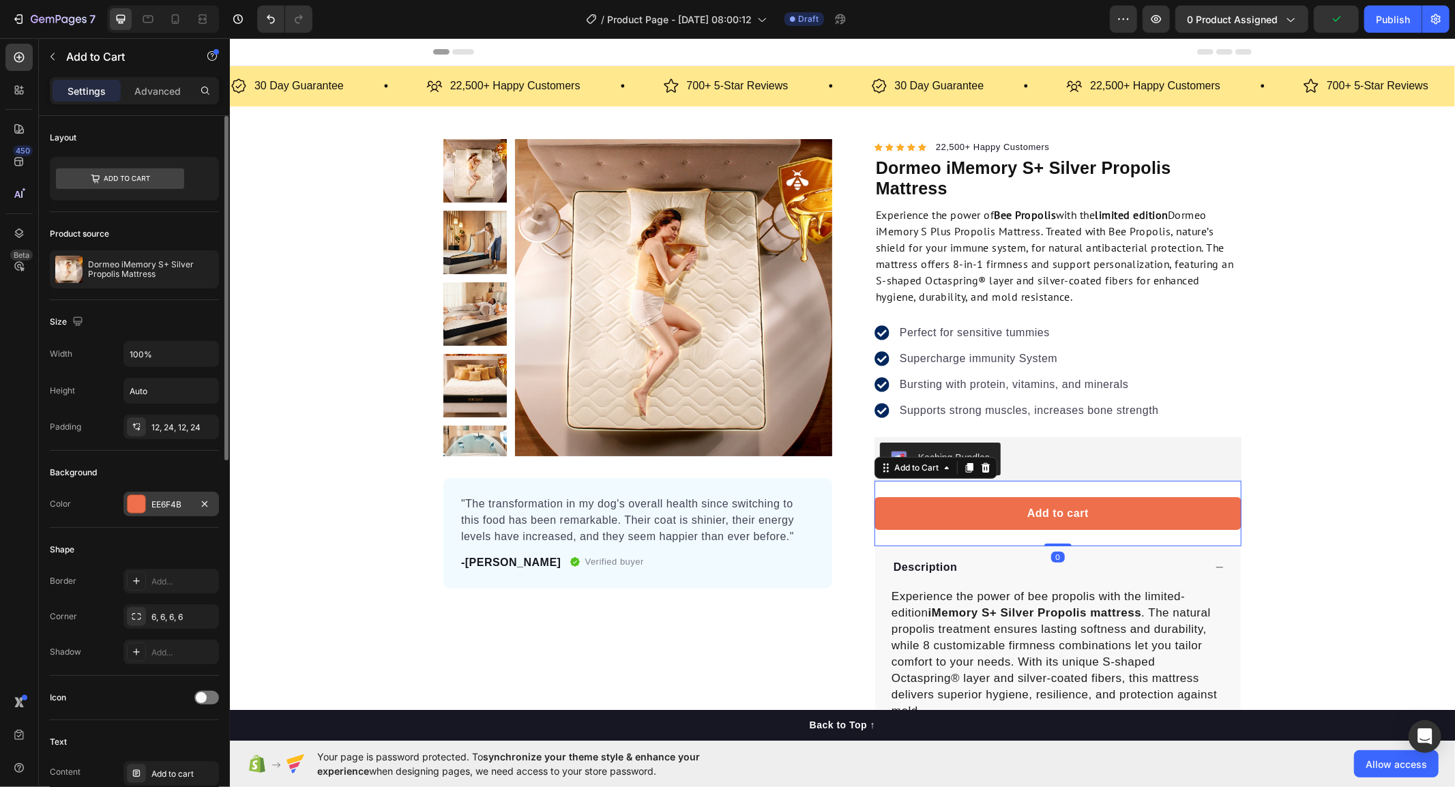
click at [158, 513] on div "EE6F4B" at bounding box center [171, 504] width 96 height 25
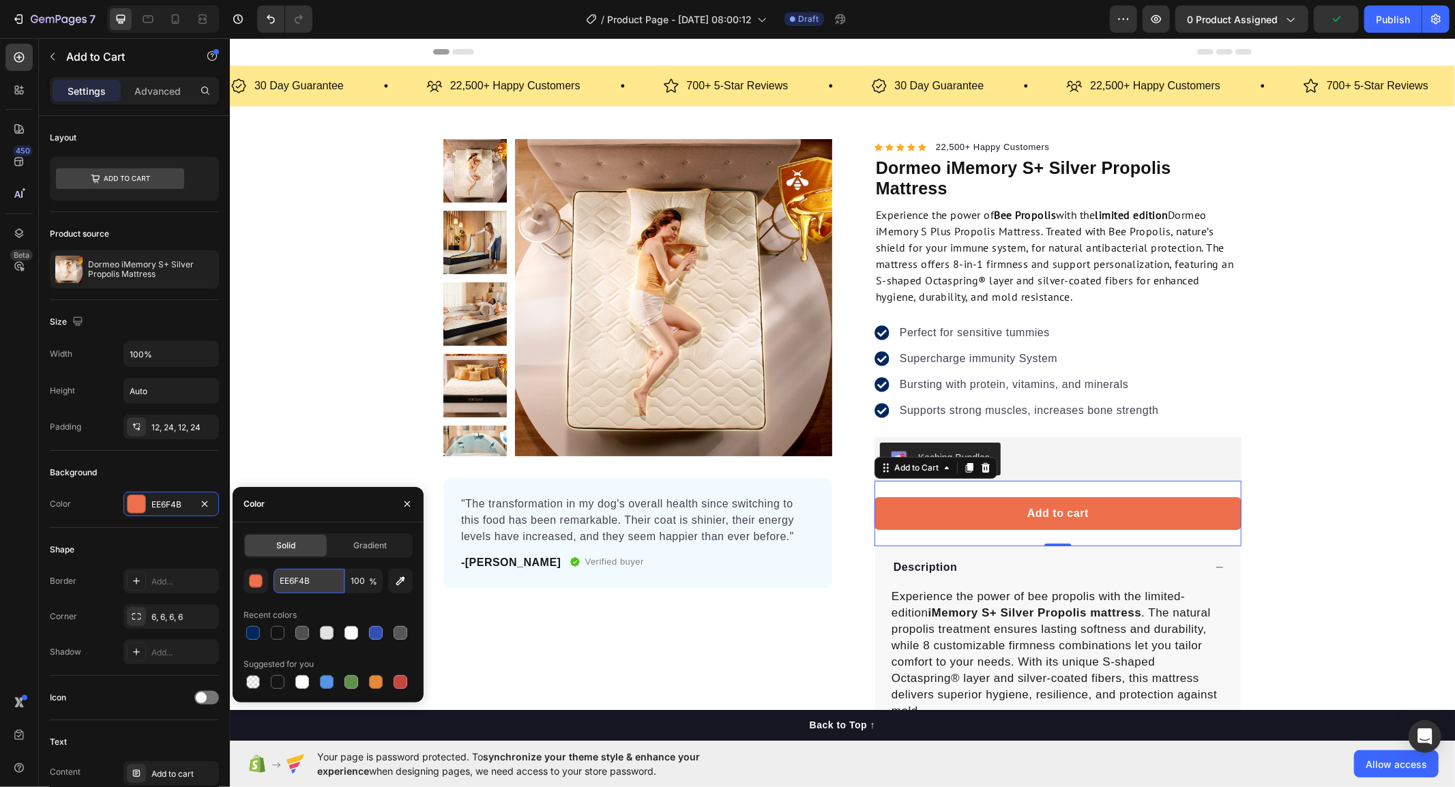
click at [314, 578] on input "EE6F4B" at bounding box center [309, 581] width 71 height 25
paste input "00285e"
type input "00285e"
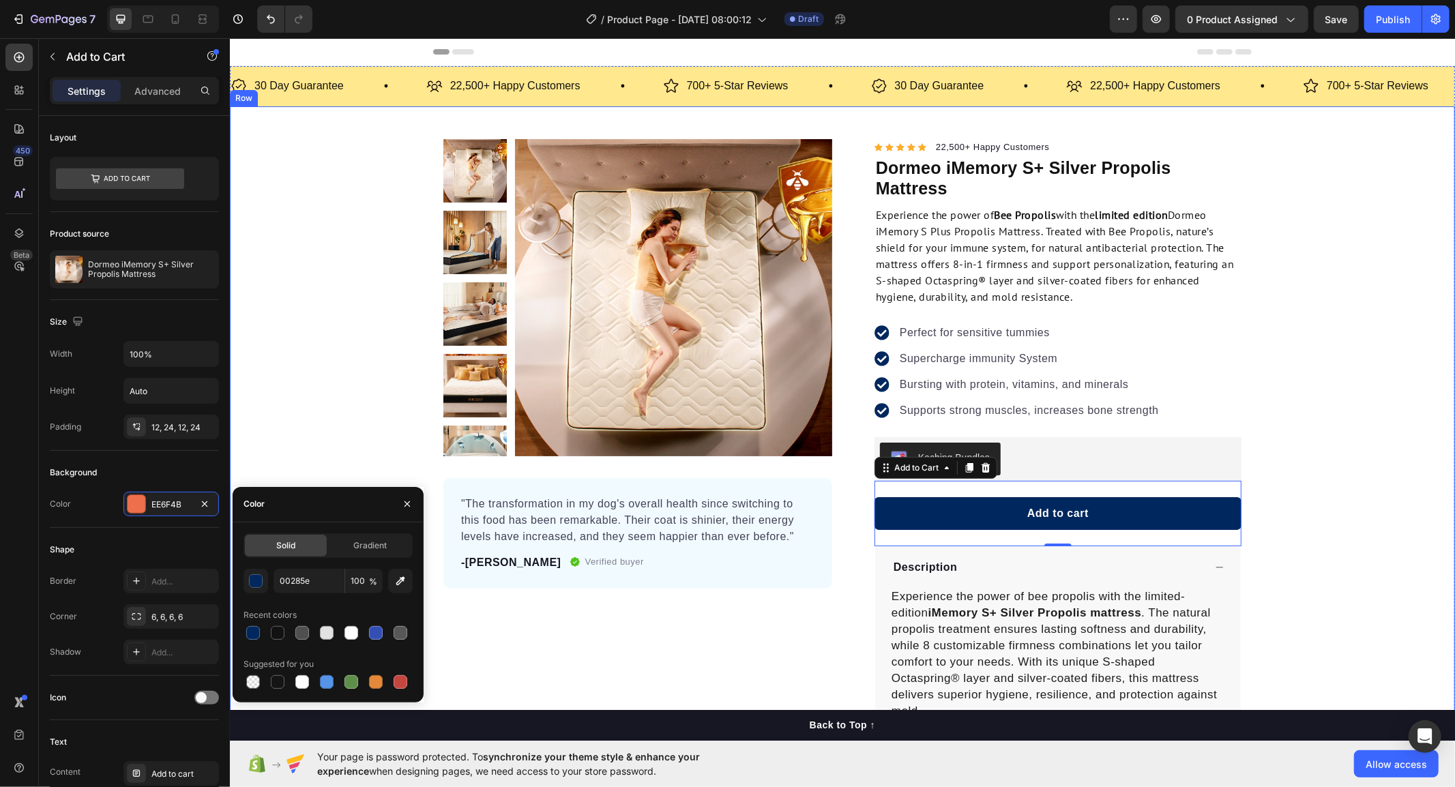
click at [315, 322] on div "Product Images "The transformation in my dog's overall health since switching t…" at bounding box center [841, 507] width 1225 height 738
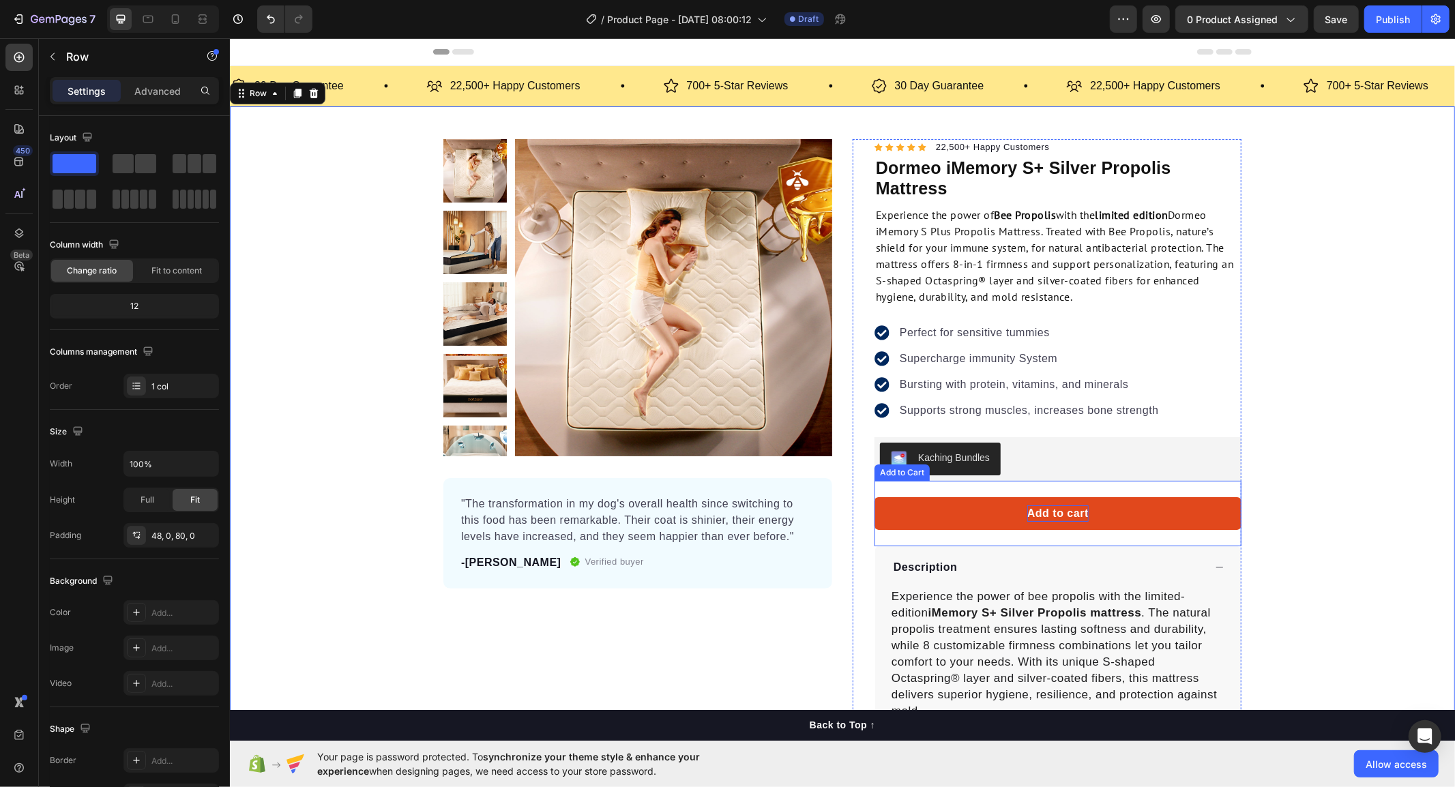
click at [1062, 516] on div "Add to cart" at bounding box center [1057, 513] width 61 height 16
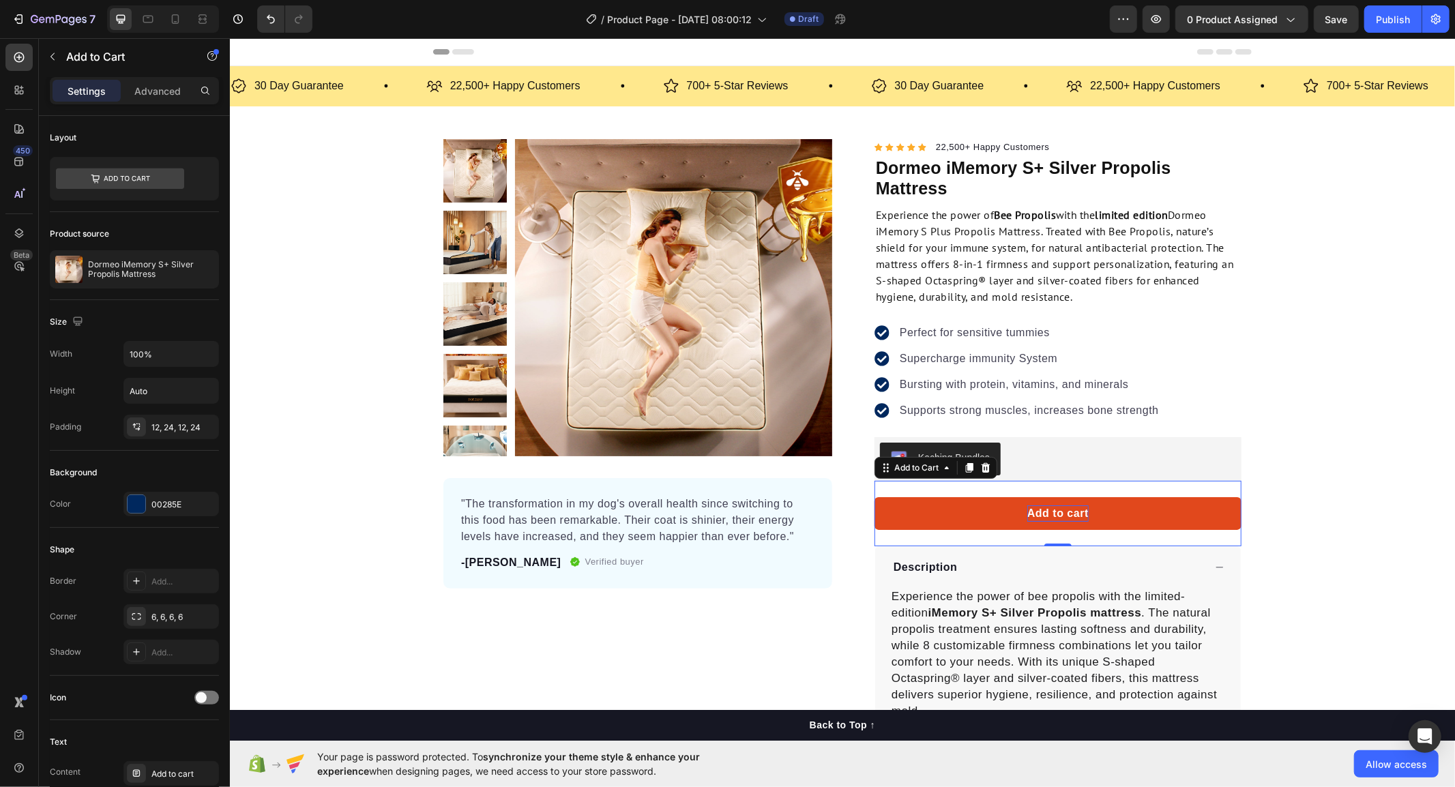
click at [1049, 515] on div "Add to cart" at bounding box center [1057, 513] width 61 height 16
click at [1049, 515] on p "Add to cart" at bounding box center [1057, 513] width 61 height 16
click at [1066, 515] on p "Add to cart" at bounding box center [1057, 513] width 61 height 16
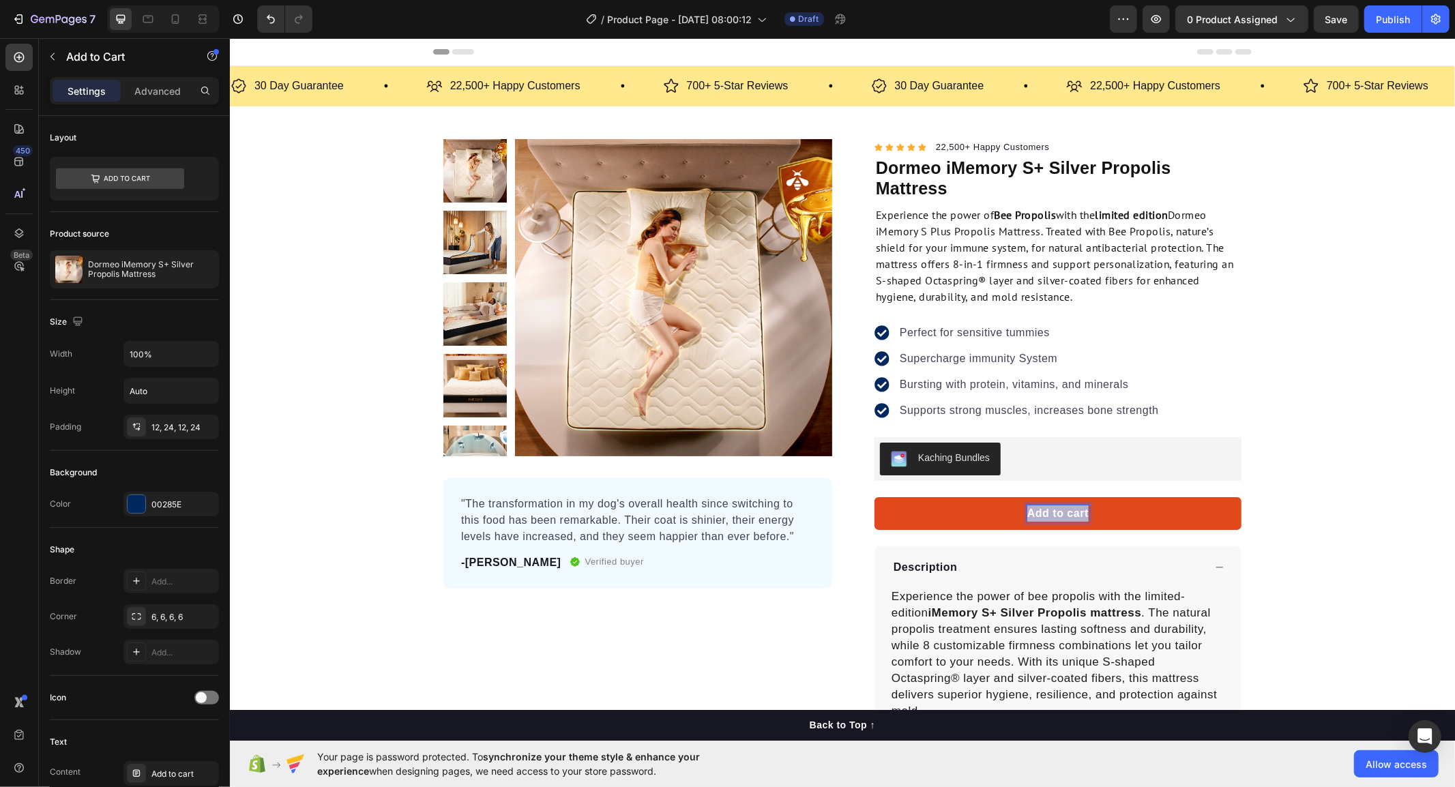
click at [1066, 515] on p "Add to cart" at bounding box center [1057, 513] width 61 height 16
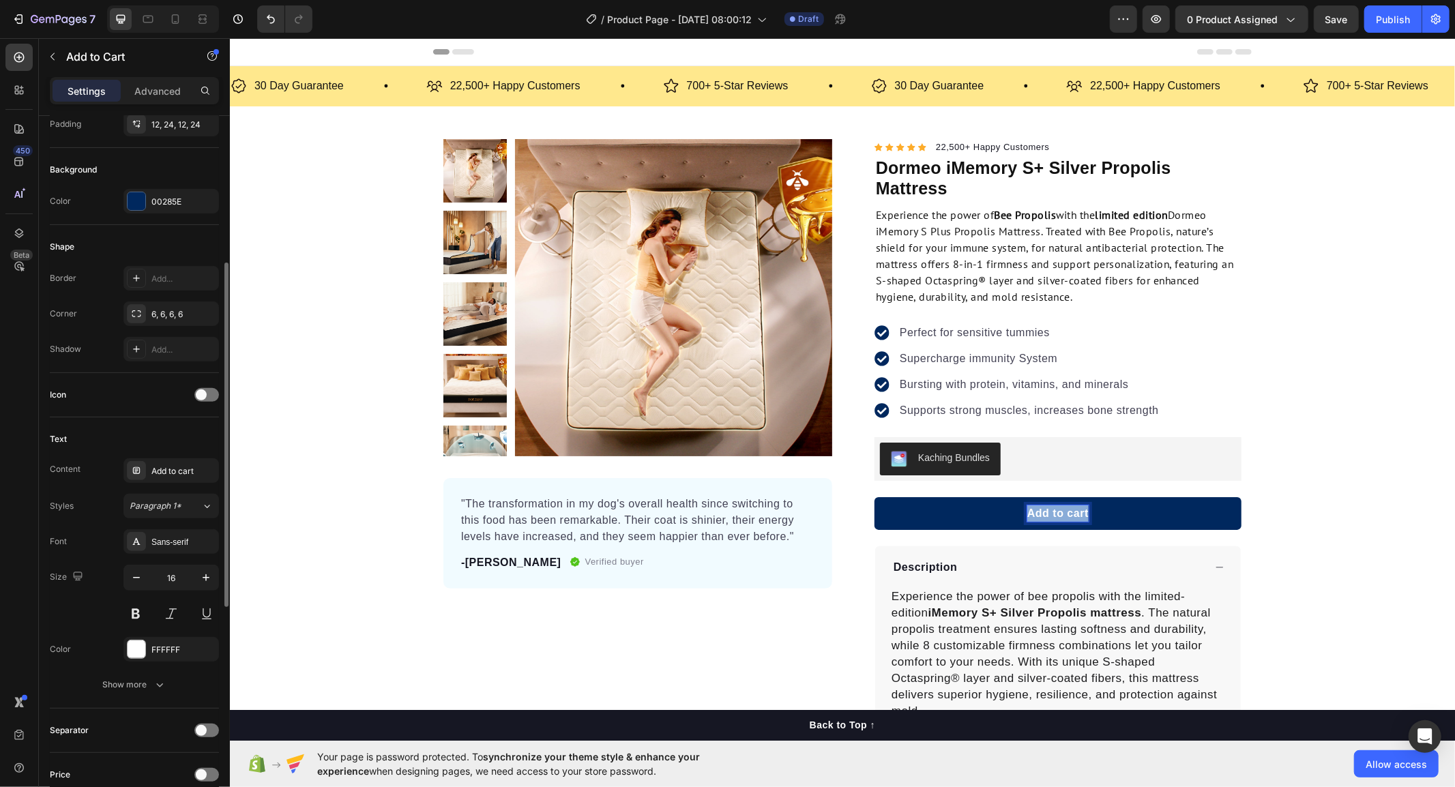
scroll to position [454, 0]
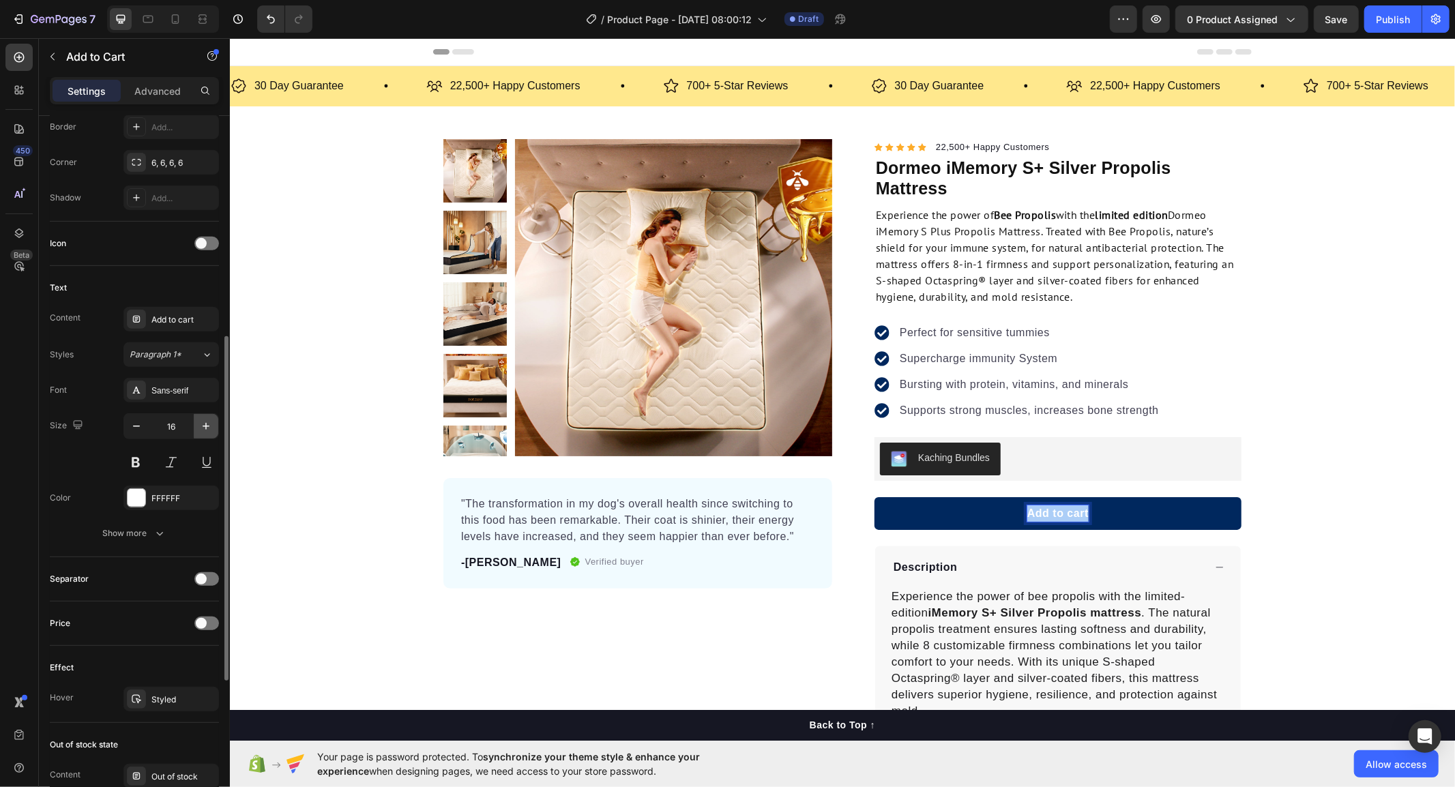
click at [207, 430] on icon "button" at bounding box center [206, 427] width 14 height 14
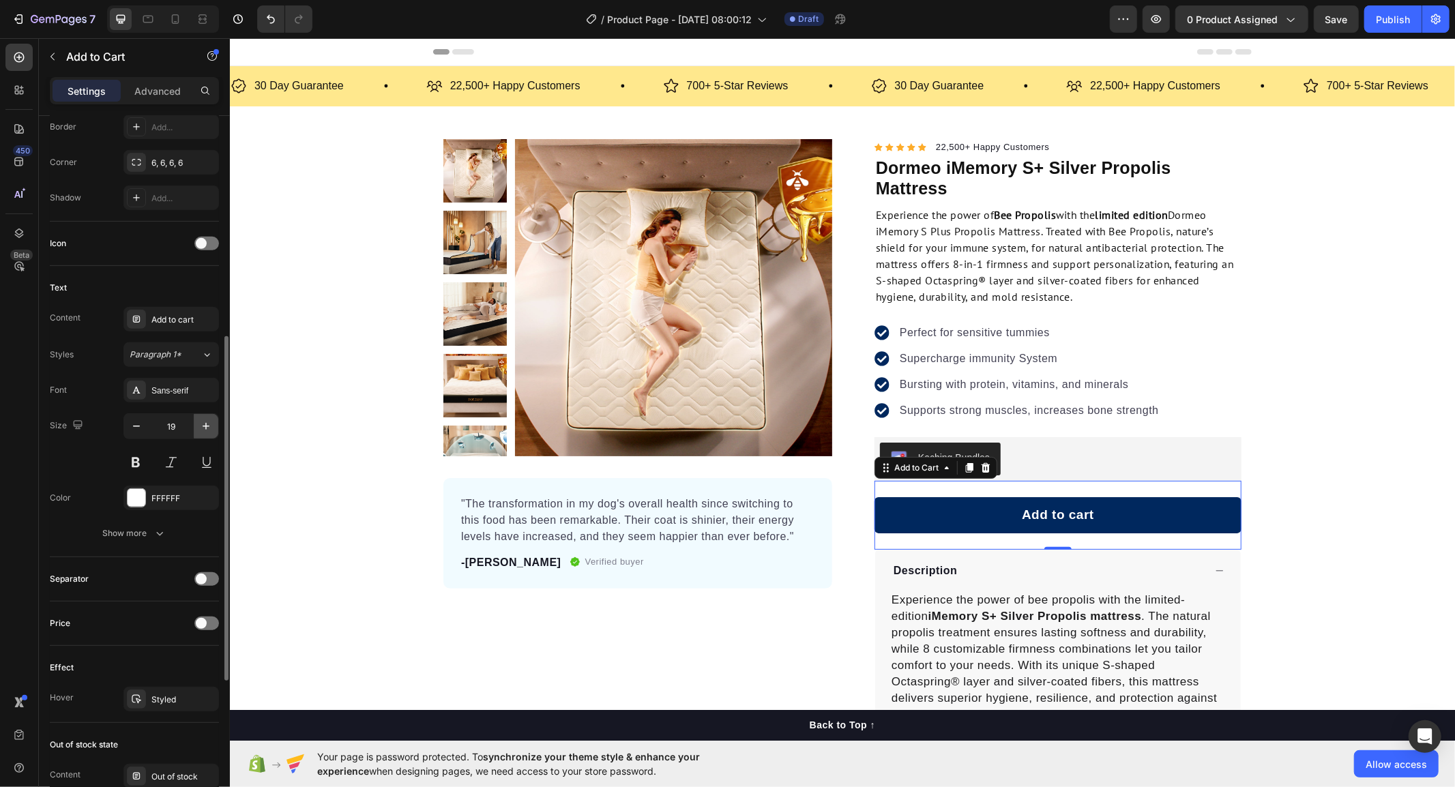
click at [207, 430] on icon "button" at bounding box center [206, 427] width 14 height 14
click at [141, 428] on icon "button" at bounding box center [137, 427] width 14 height 14
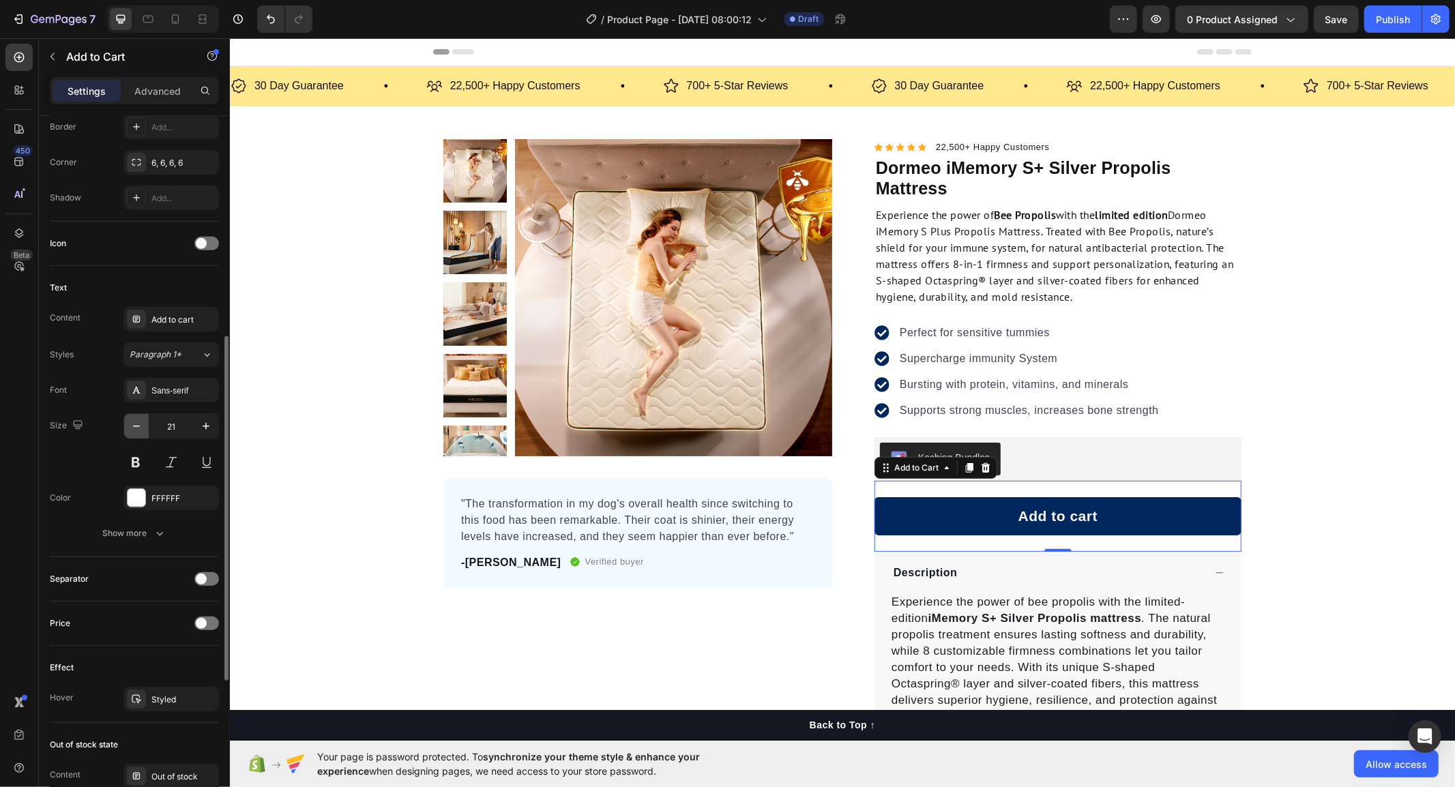
type input "20"
click at [164, 319] on div "Add to cart" at bounding box center [183, 320] width 64 height 12
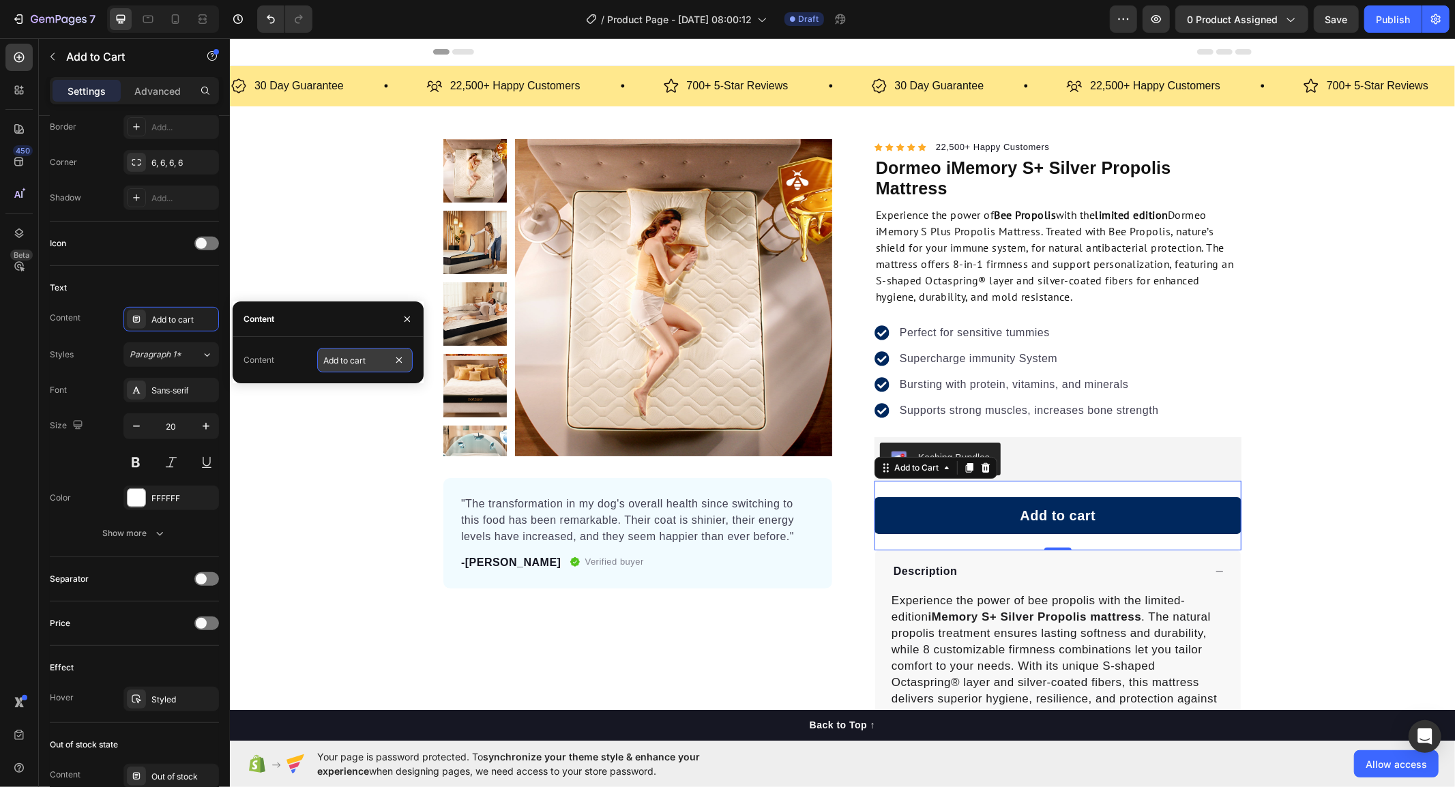
click at [325, 357] on input "Add to cart" at bounding box center [365, 360] width 96 height 25
click at [327, 358] on input "Add to cart" at bounding box center [365, 360] width 96 height 25
click at [314, 364] on div "Content Add to cart" at bounding box center [328, 360] width 169 height 25
click at [326, 359] on input "Add to cart" at bounding box center [365, 360] width 96 height 25
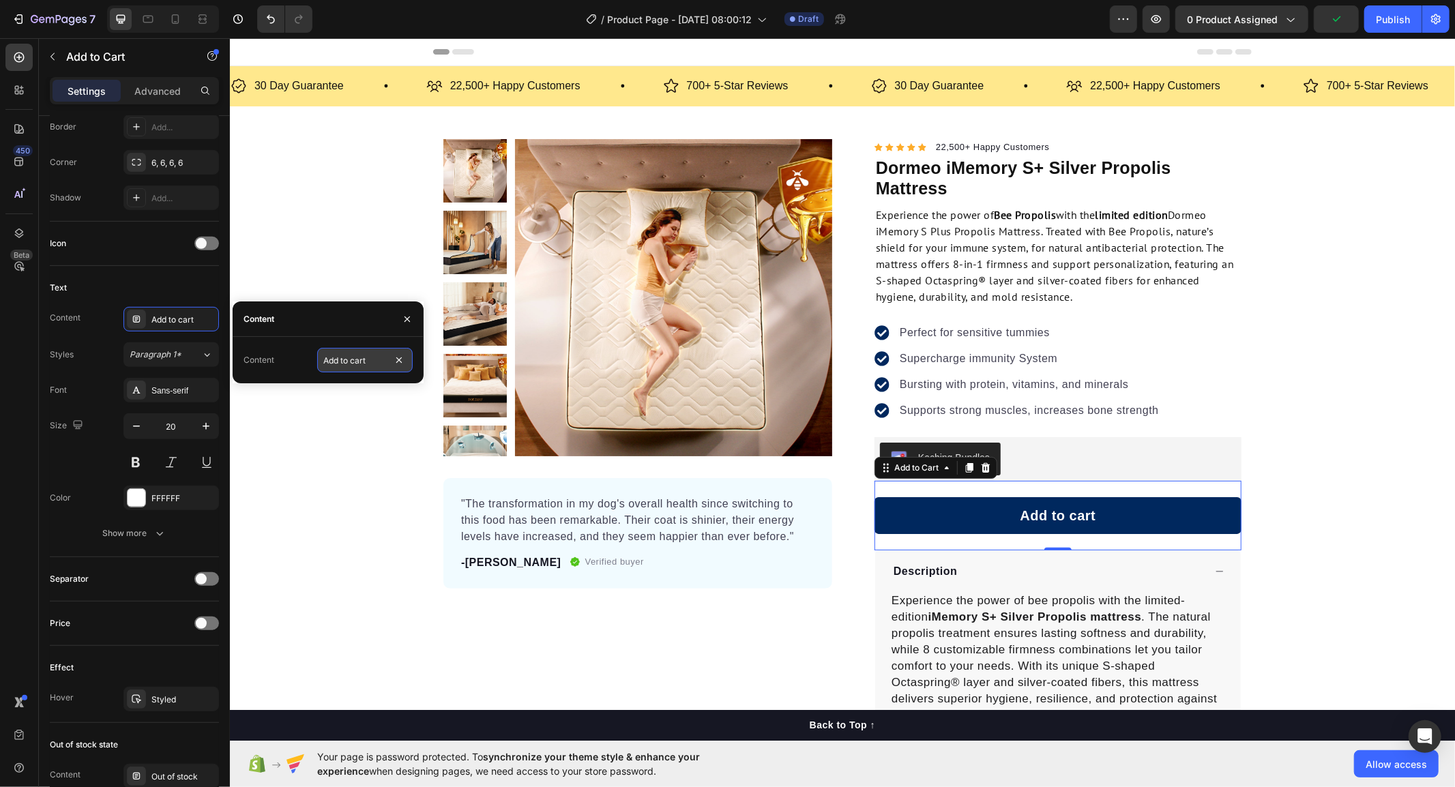
click at [327, 360] on input "Add to cart" at bounding box center [365, 360] width 96 height 25
type input "ADD TO CART"
click at [1390, 430] on div "Product Images "The transformation in my dog's overall health since switching t…" at bounding box center [841, 509] width 1225 height 742
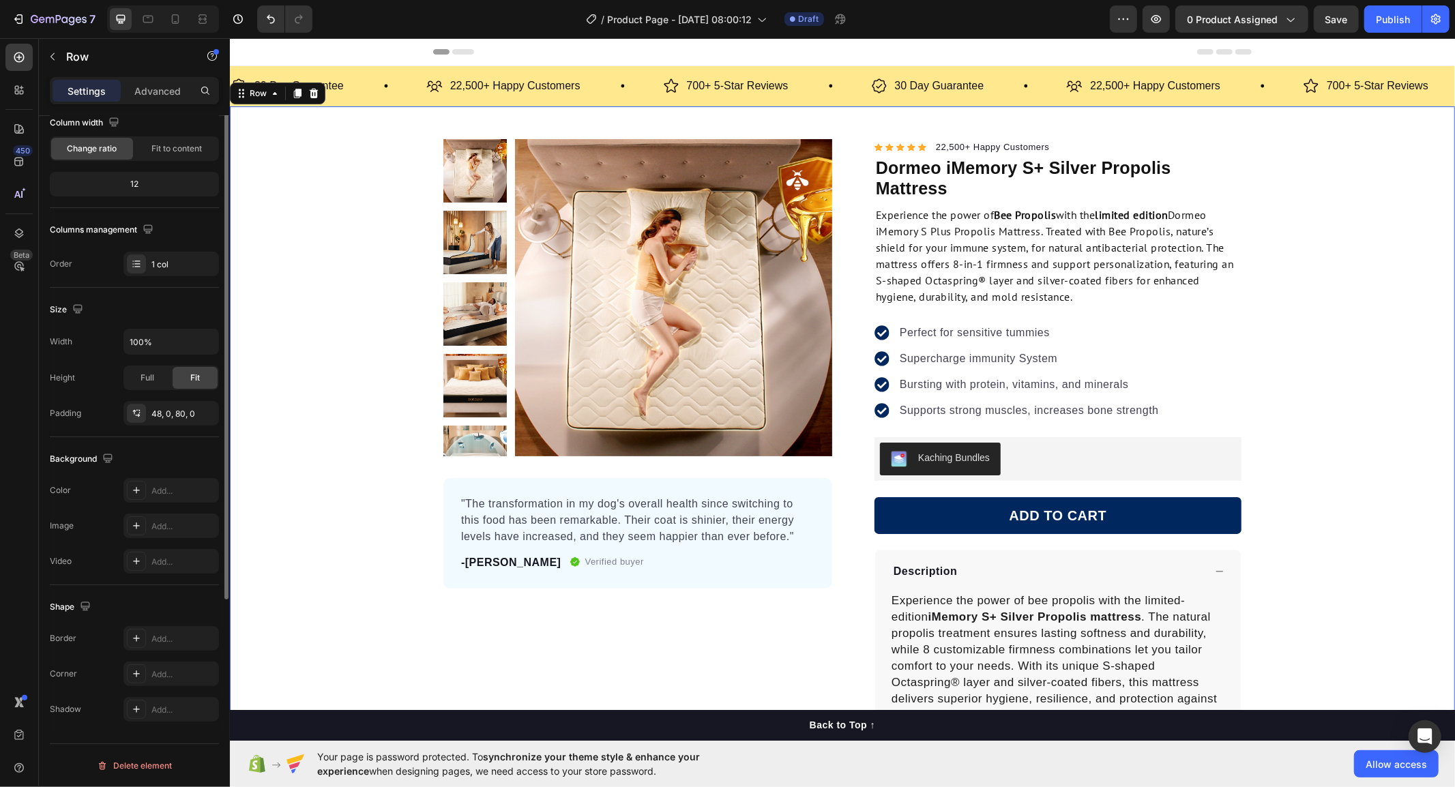
scroll to position [0, 0]
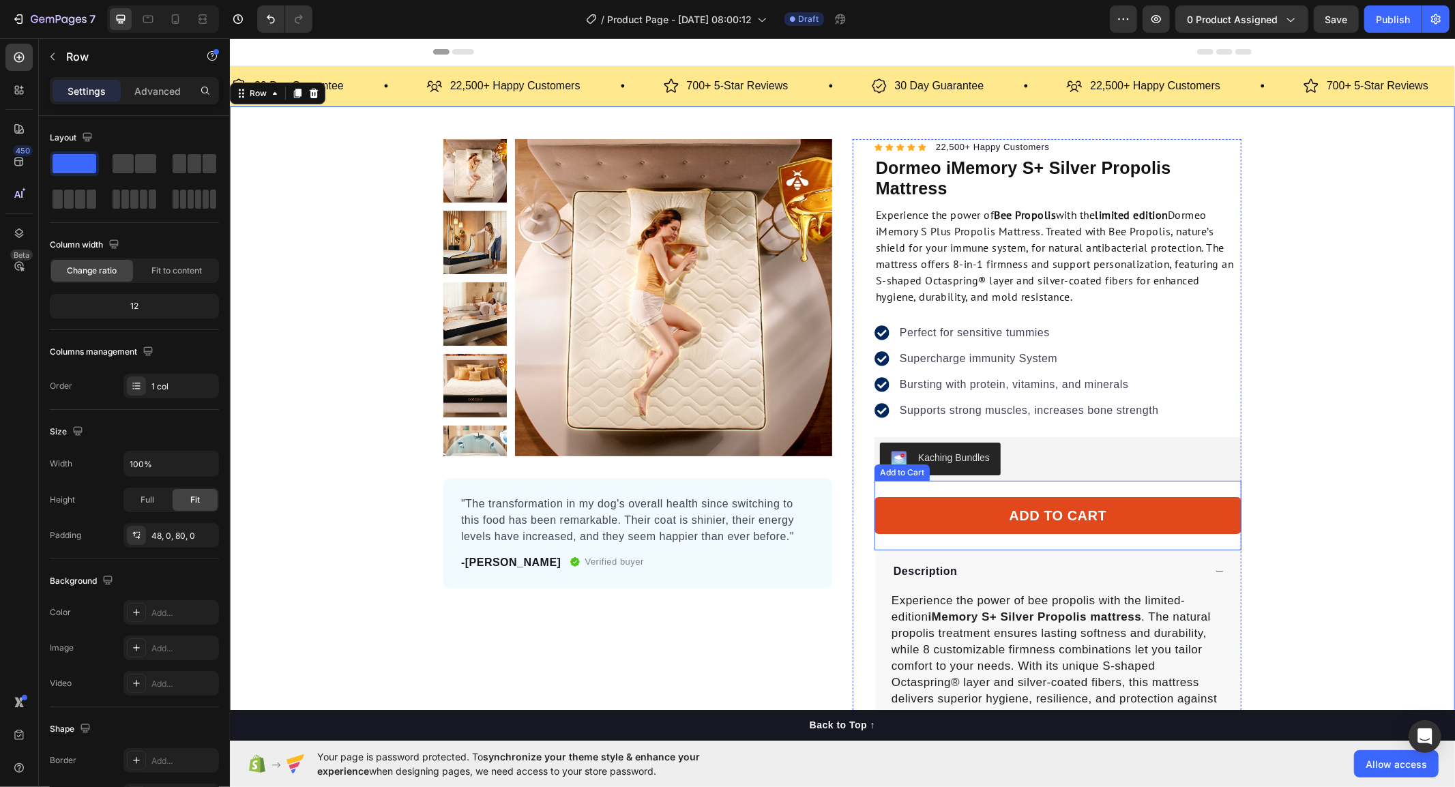
click at [911, 518] on button "ADD TO CART" at bounding box center [1057, 515] width 367 height 37
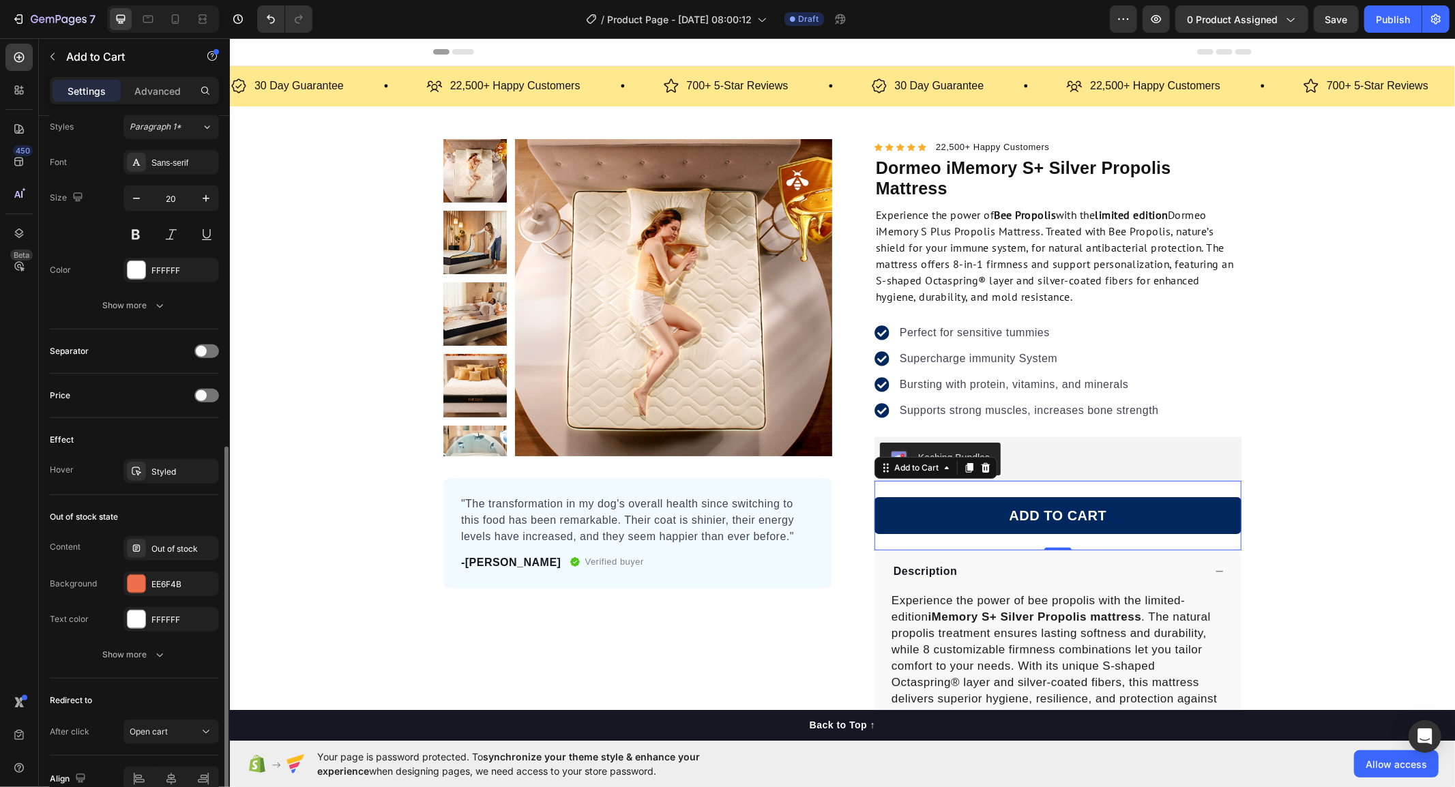
scroll to position [752, 0]
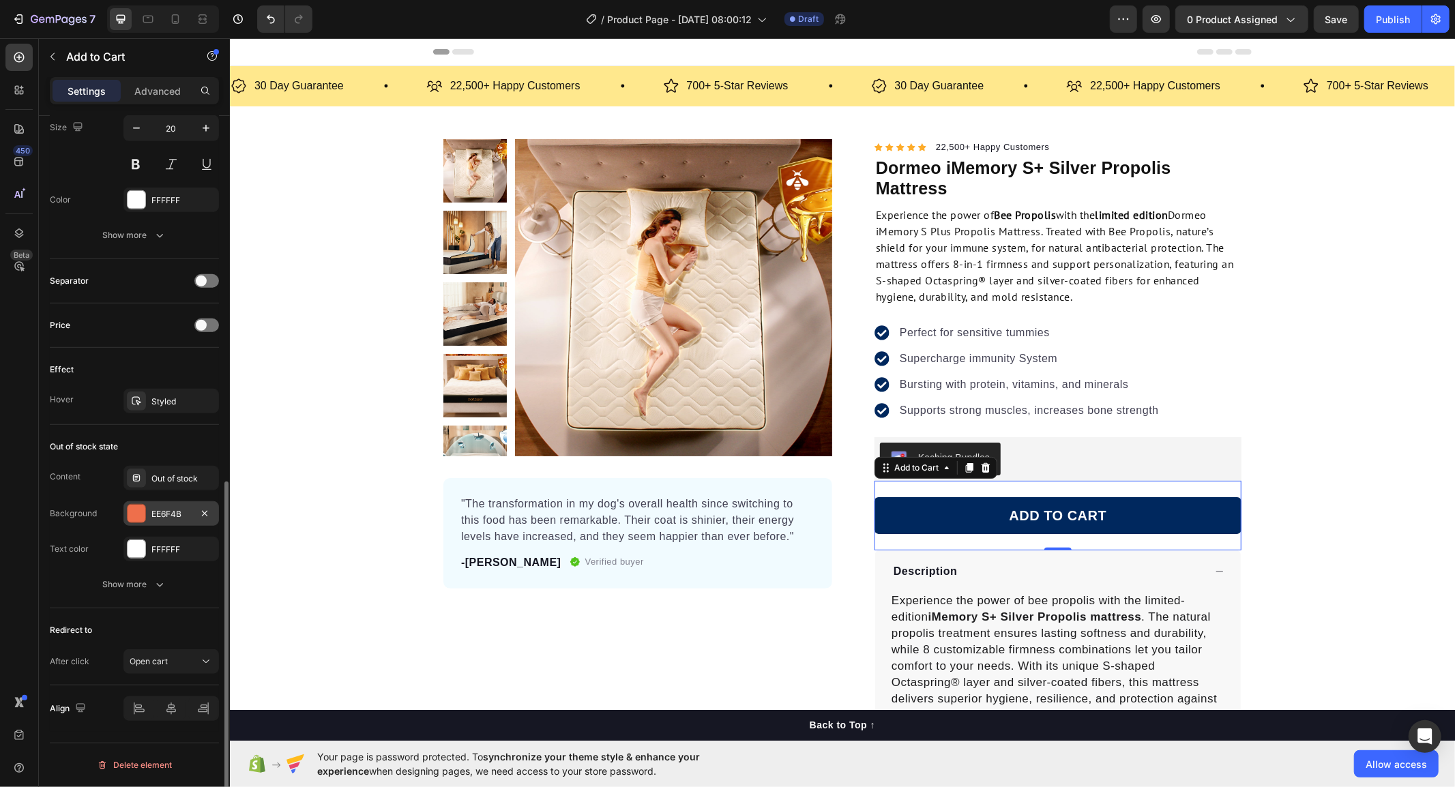
click at [128, 516] on div at bounding box center [137, 514] width 18 height 18
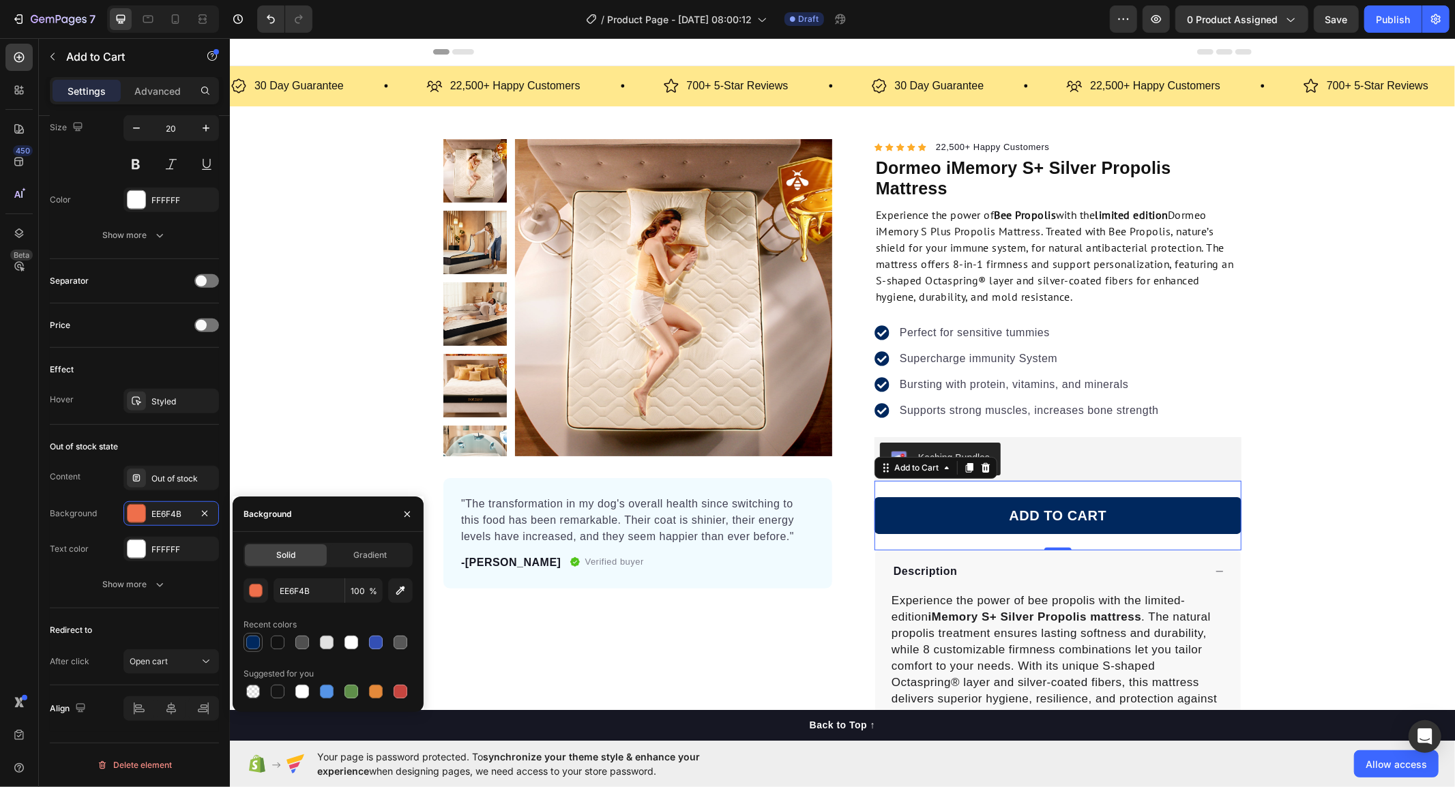
click at [250, 643] on div at bounding box center [253, 643] width 14 height 14
type input "00285E"
drag, startPoint x: 776, startPoint y: 591, endPoint x: 784, endPoint y: 593, distance: 7.6
click at [777, 593] on div "Product Images "The transformation in my dog's overall health since switching t…" at bounding box center [637, 509] width 389 height 742
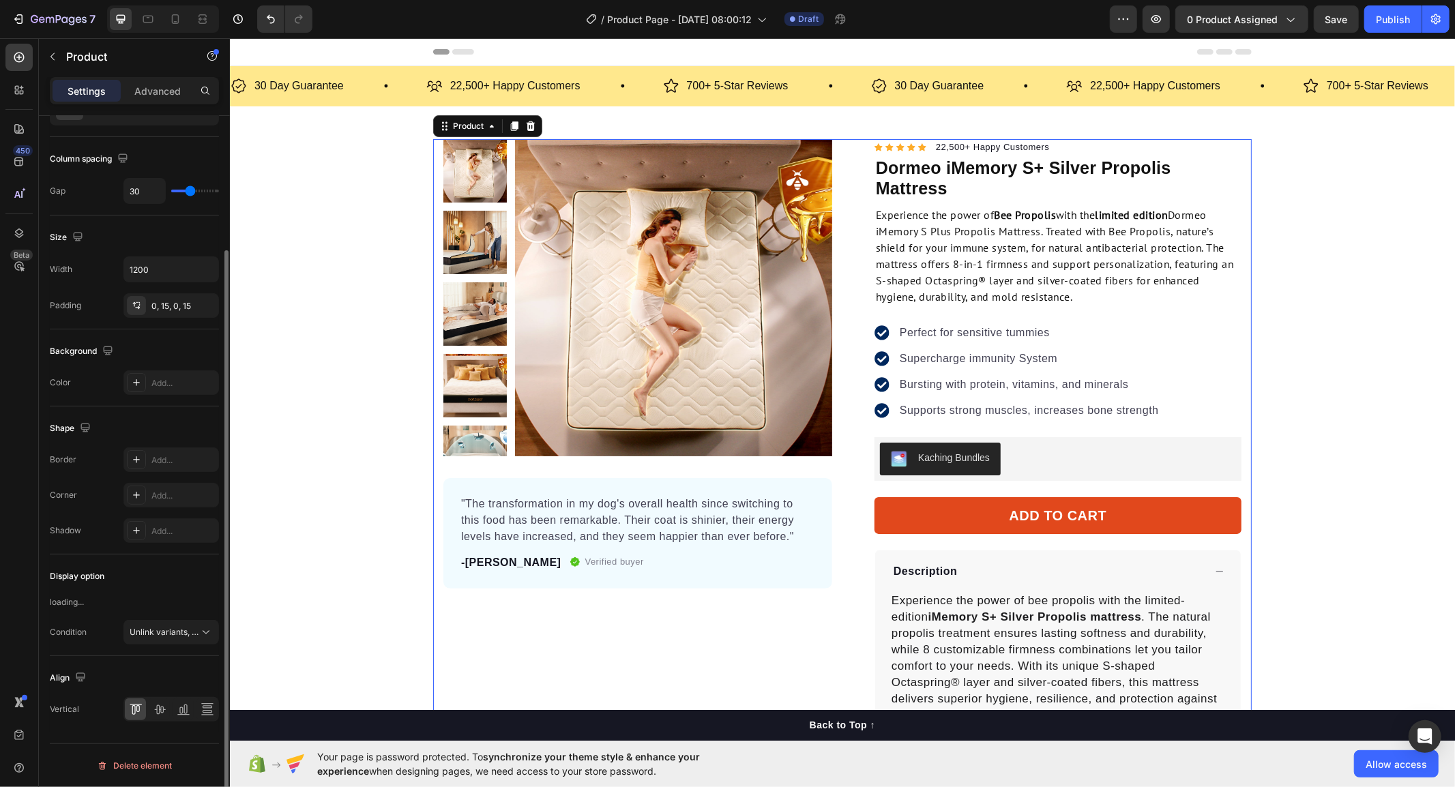
scroll to position [0, 0]
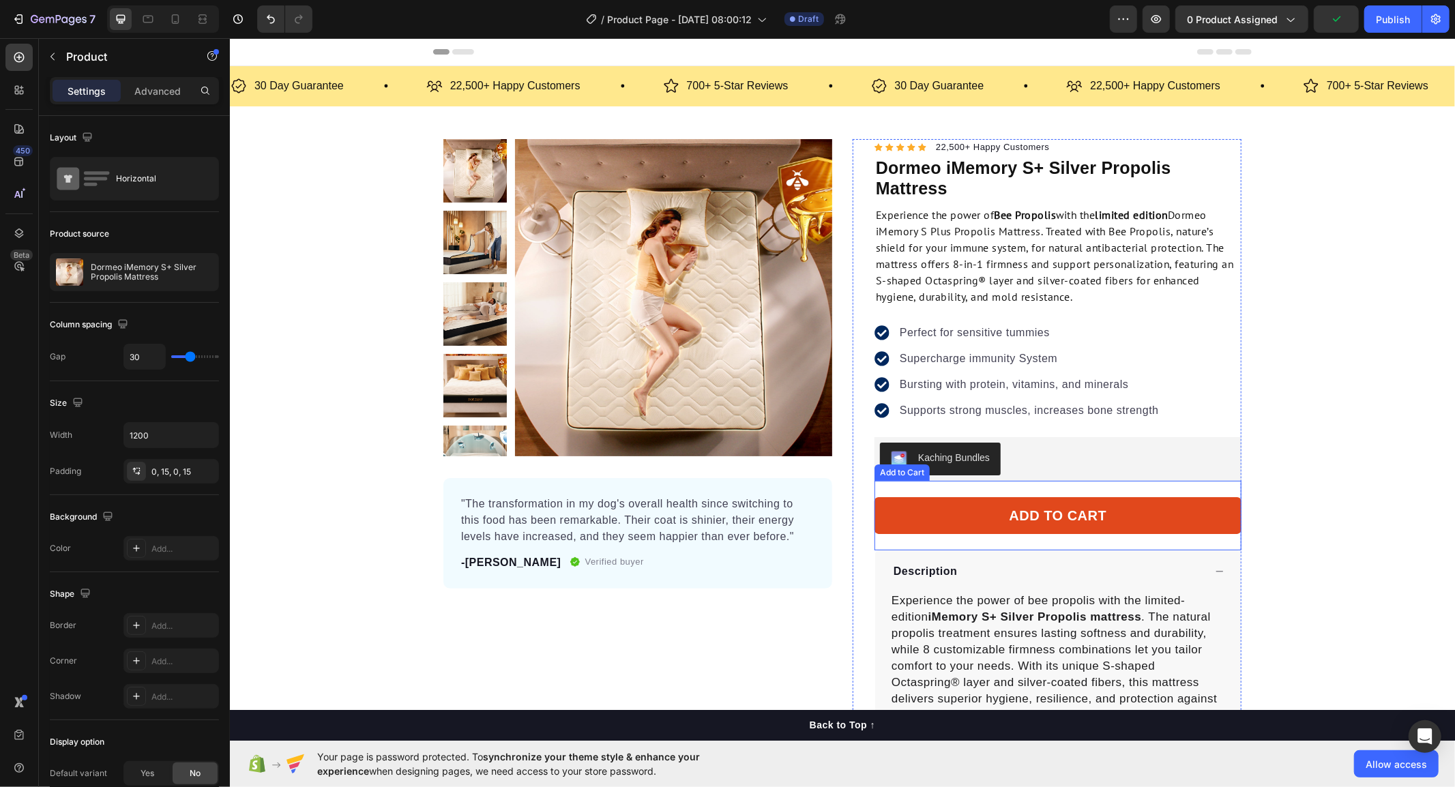
click at [905, 506] on button "ADD TO CART" at bounding box center [1057, 515] width 367 height 37
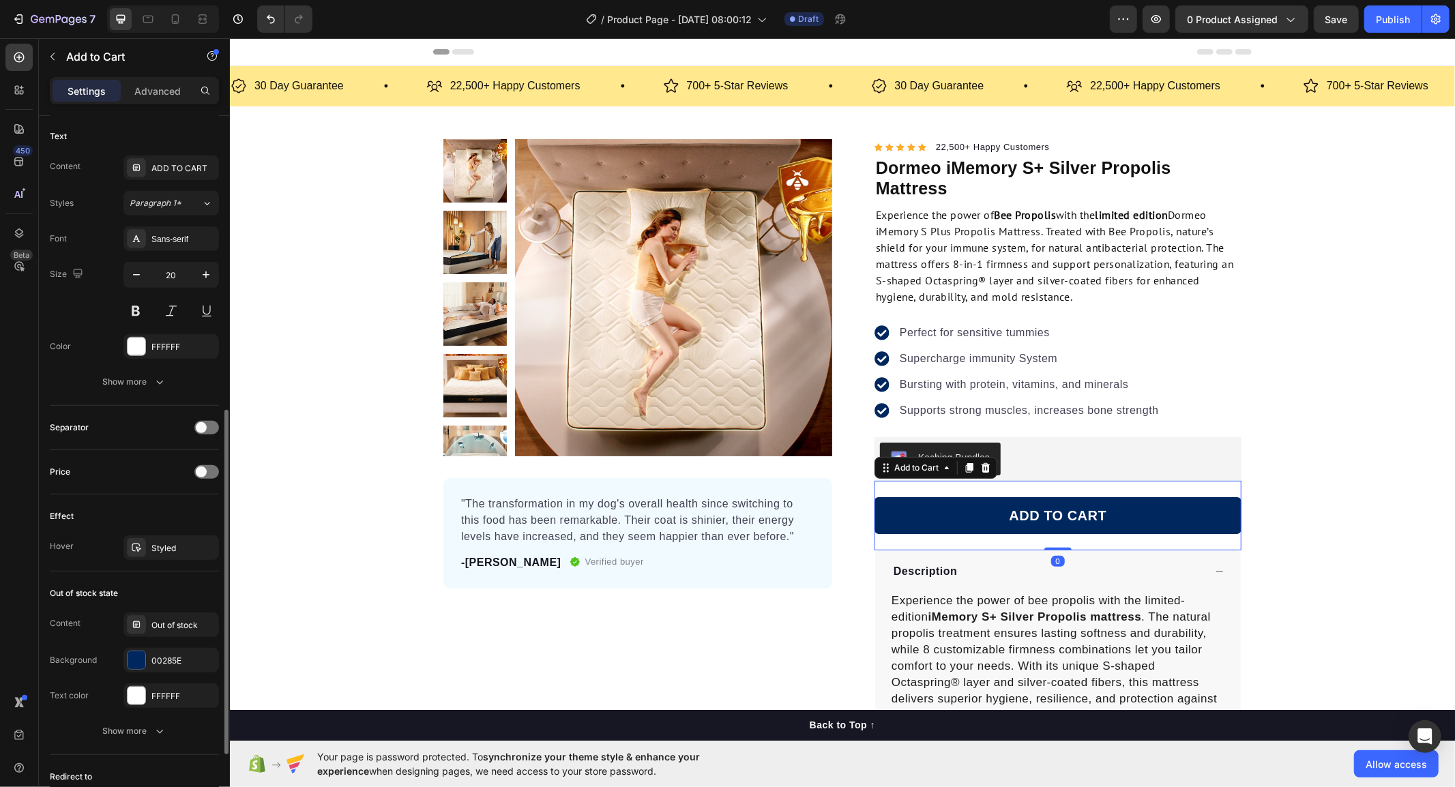
scroll to position [752, 0]
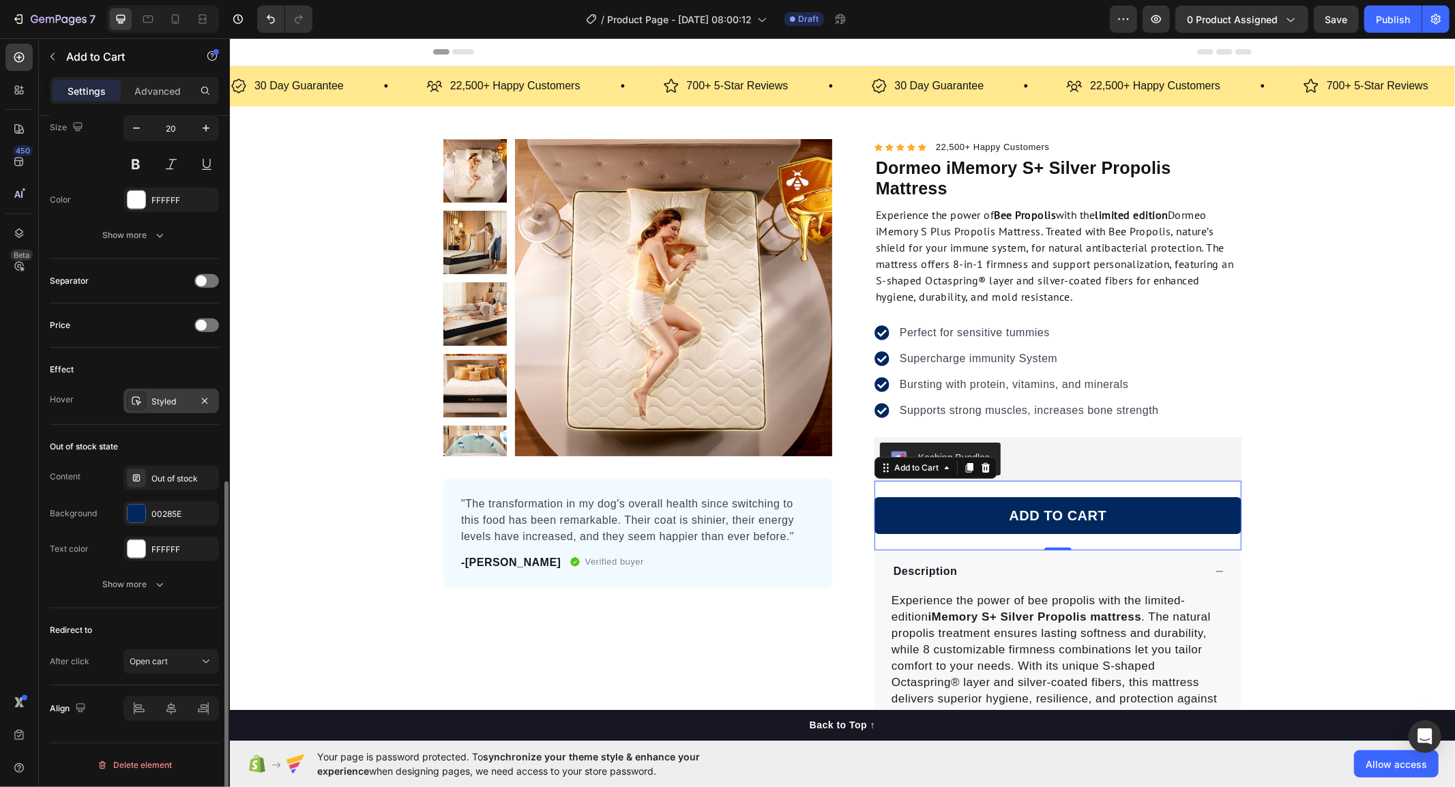
click at [154, 405] on div "Styled" at bounding box center [171, 402] width 40 height 12
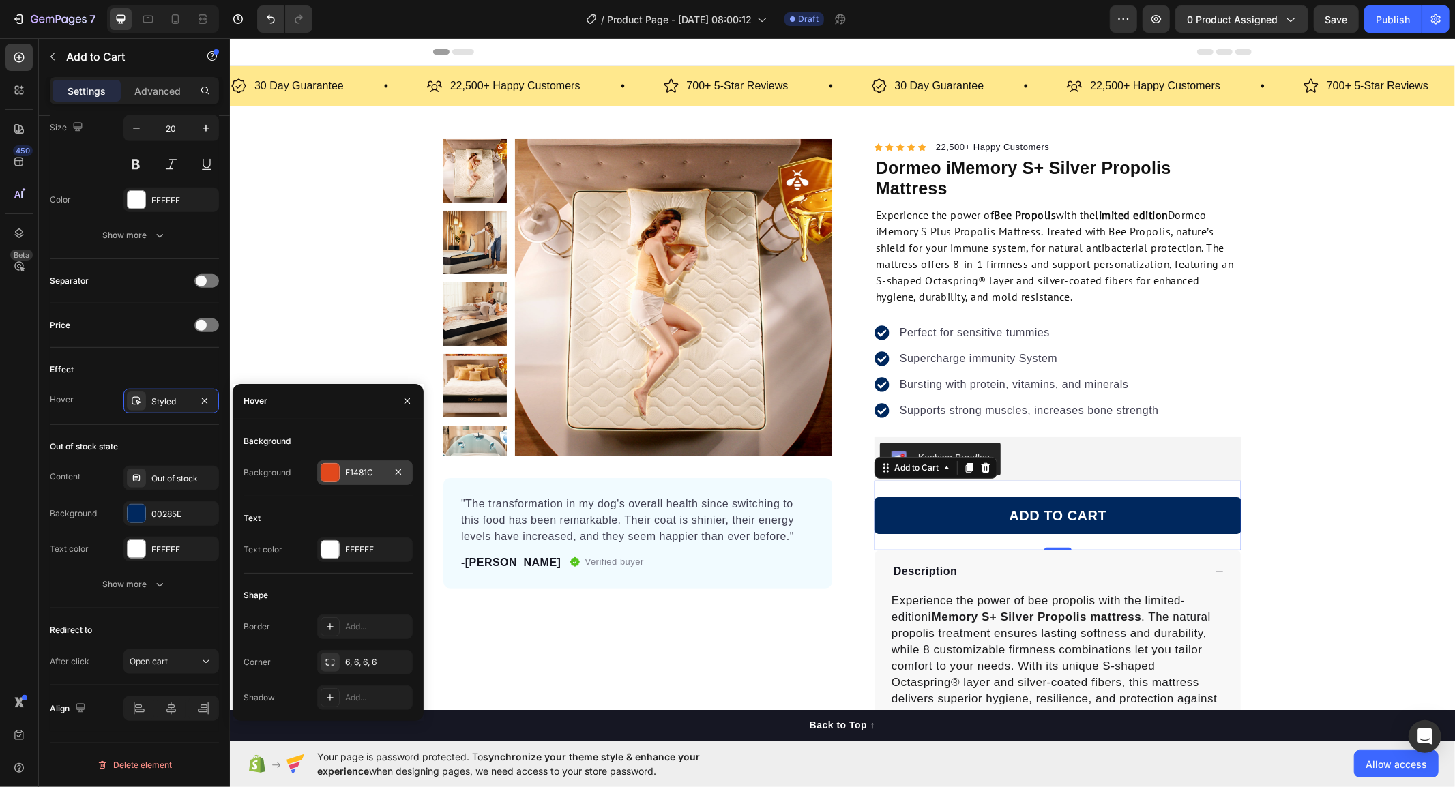
click at [338, 467] on div at bounding box center [330, 473] width 18 height 18
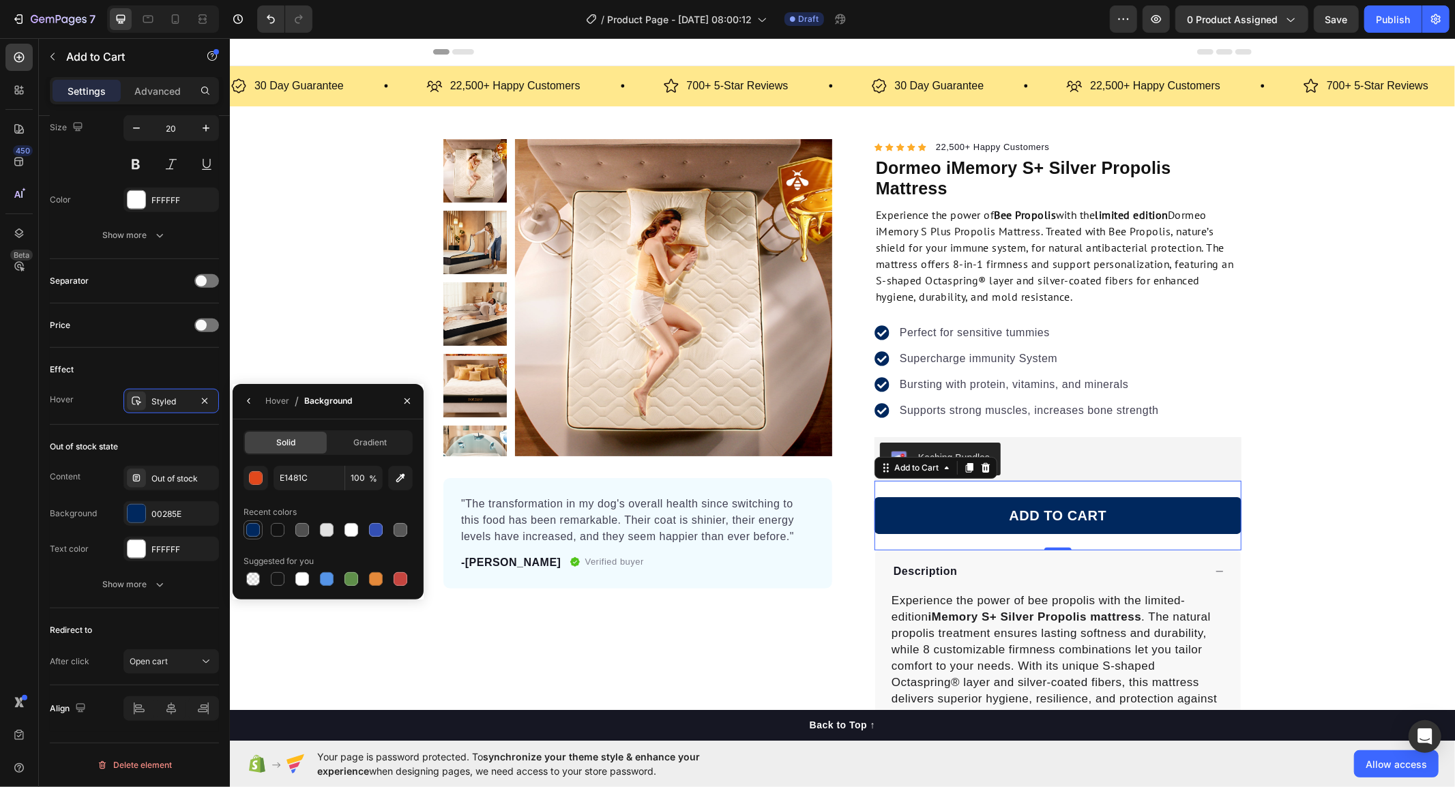
click at [249, 528] on div at bounding box center [253, 530] width 14 height 14
type input "00285E"
click at [194, 448] on div "Out of stock state" at bounding box center [134, 447] width 169 height 22
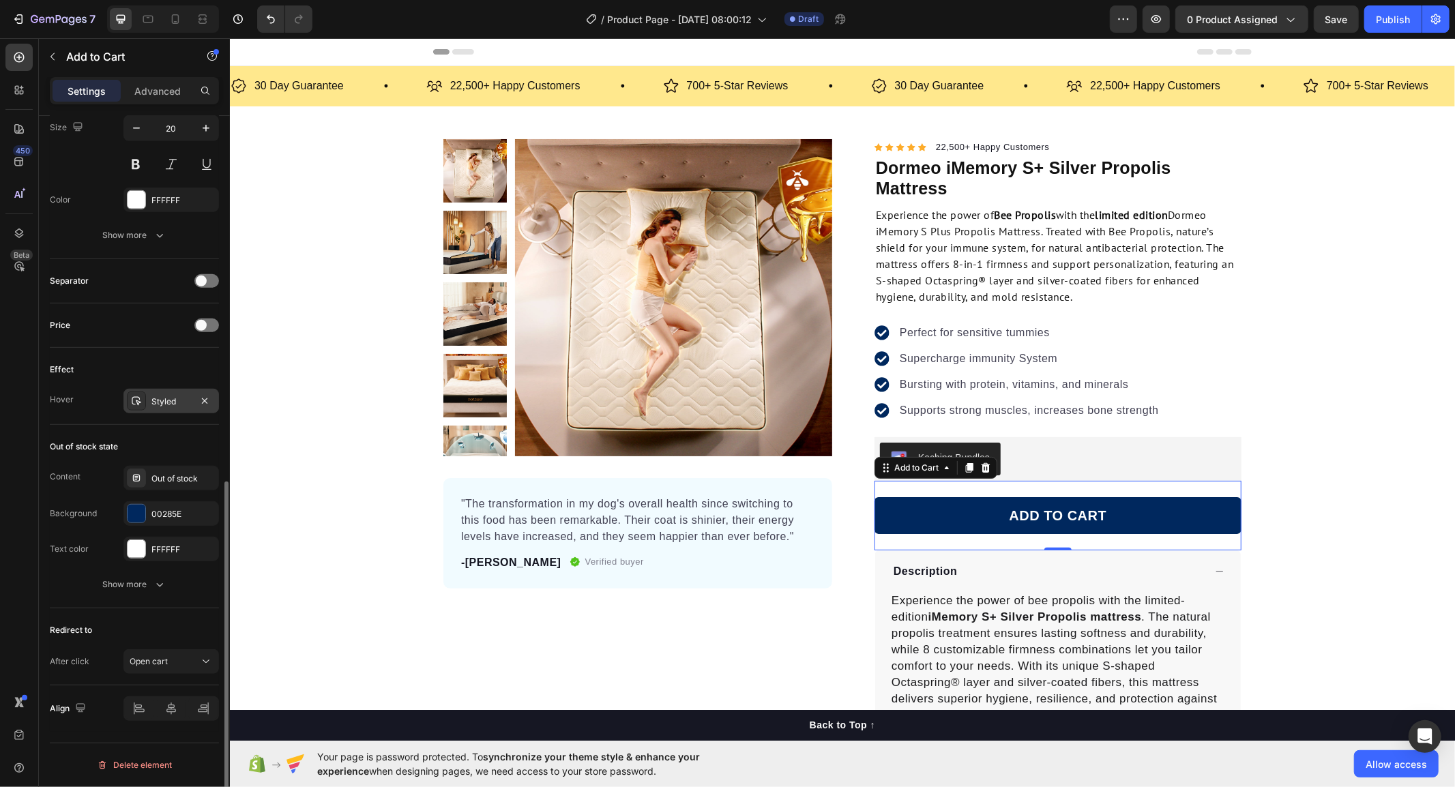
click at [189, 400] on div "Styled" at bounding box center [171, 402] width 40 height 12
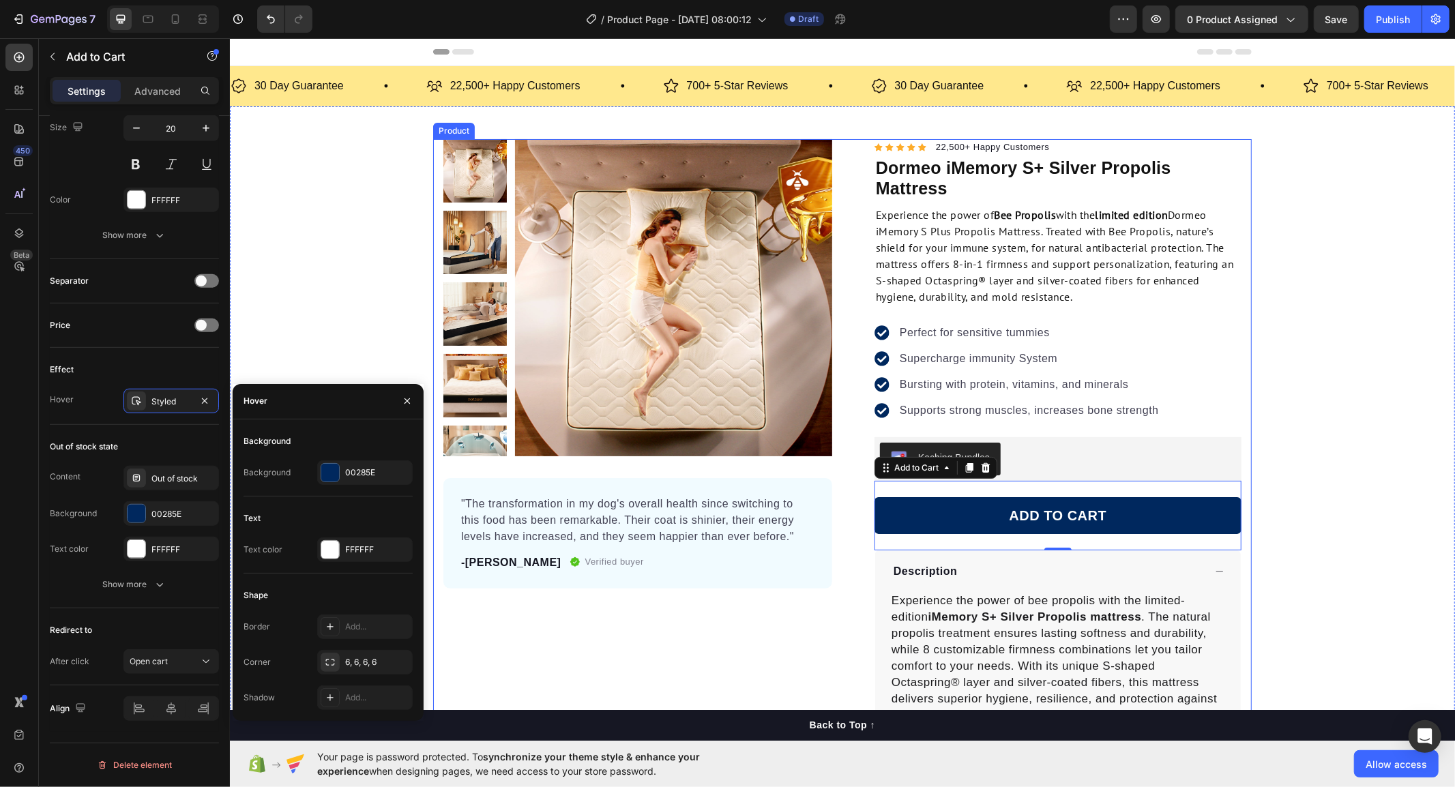
click at [761, 648] on div "Product Images "The transformation in my dog's overall health since switching t…" at bounding box center [637, 509] width 389 height 742
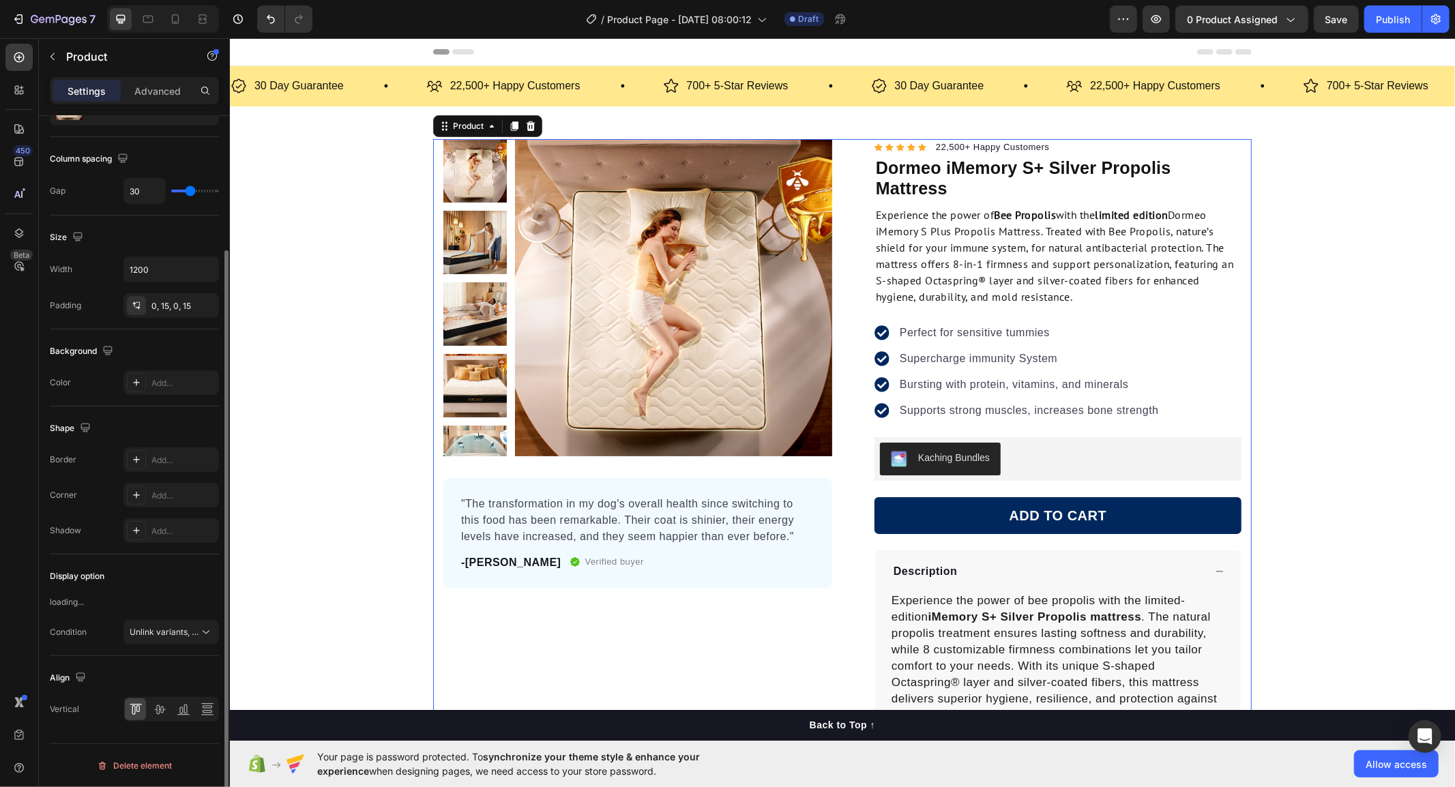
scroll to position [0, 0]
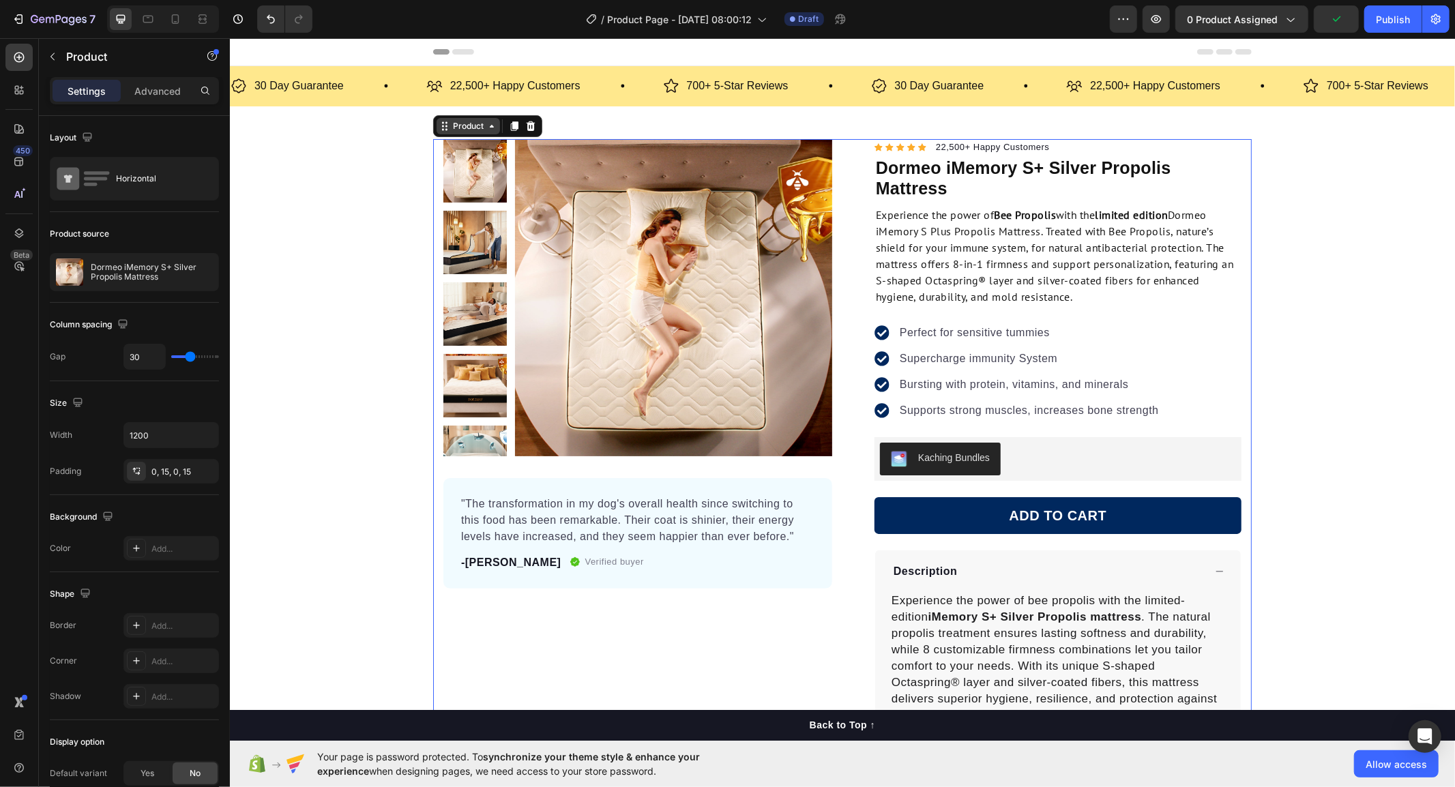
click at [460, 124] on div "Product" at bounding box center [468, 125] width 36 height 12
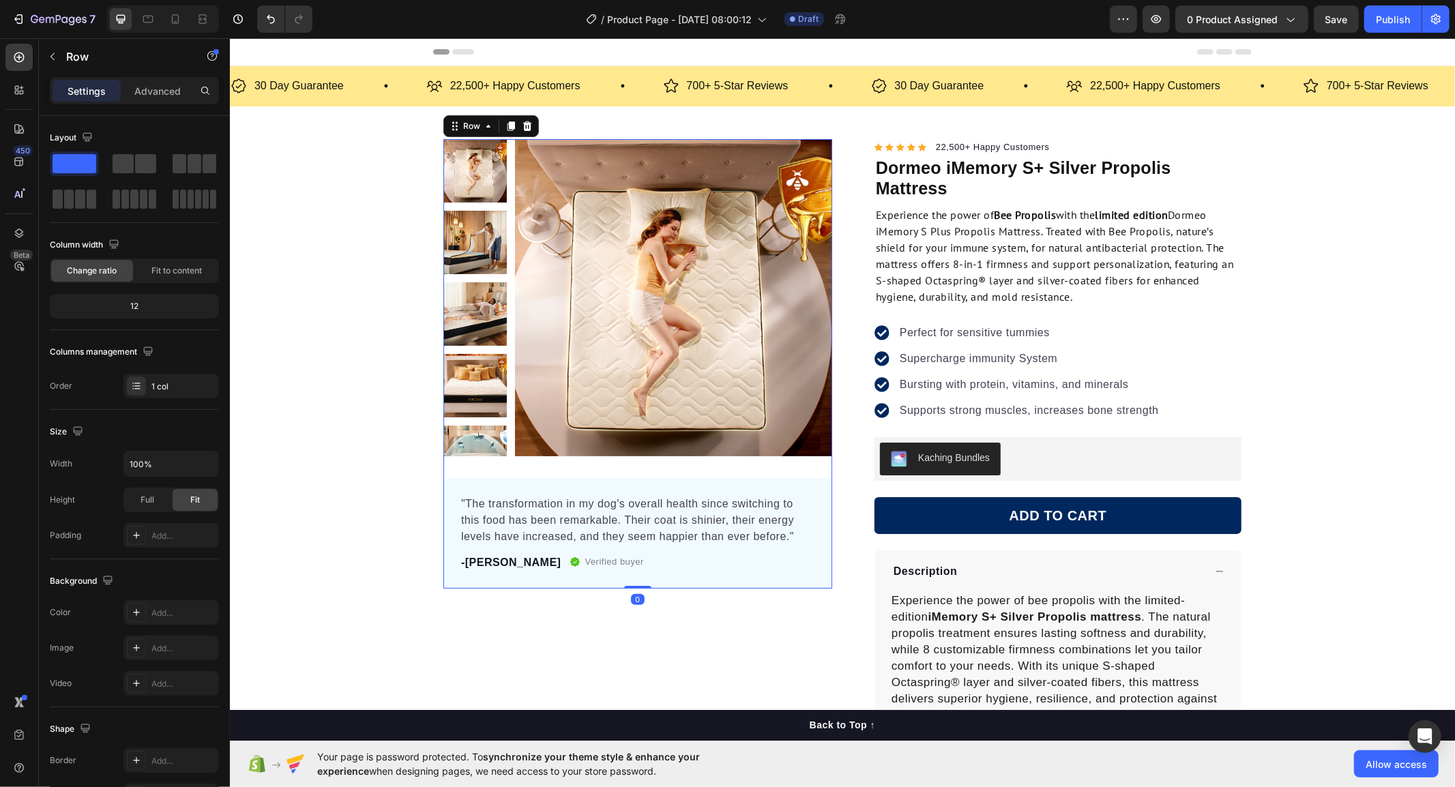
click at [507, 465] on div "Product Images "The transformation in my dog's overall health since switching t…" at bounding box center [637, 363] width 389 height 450
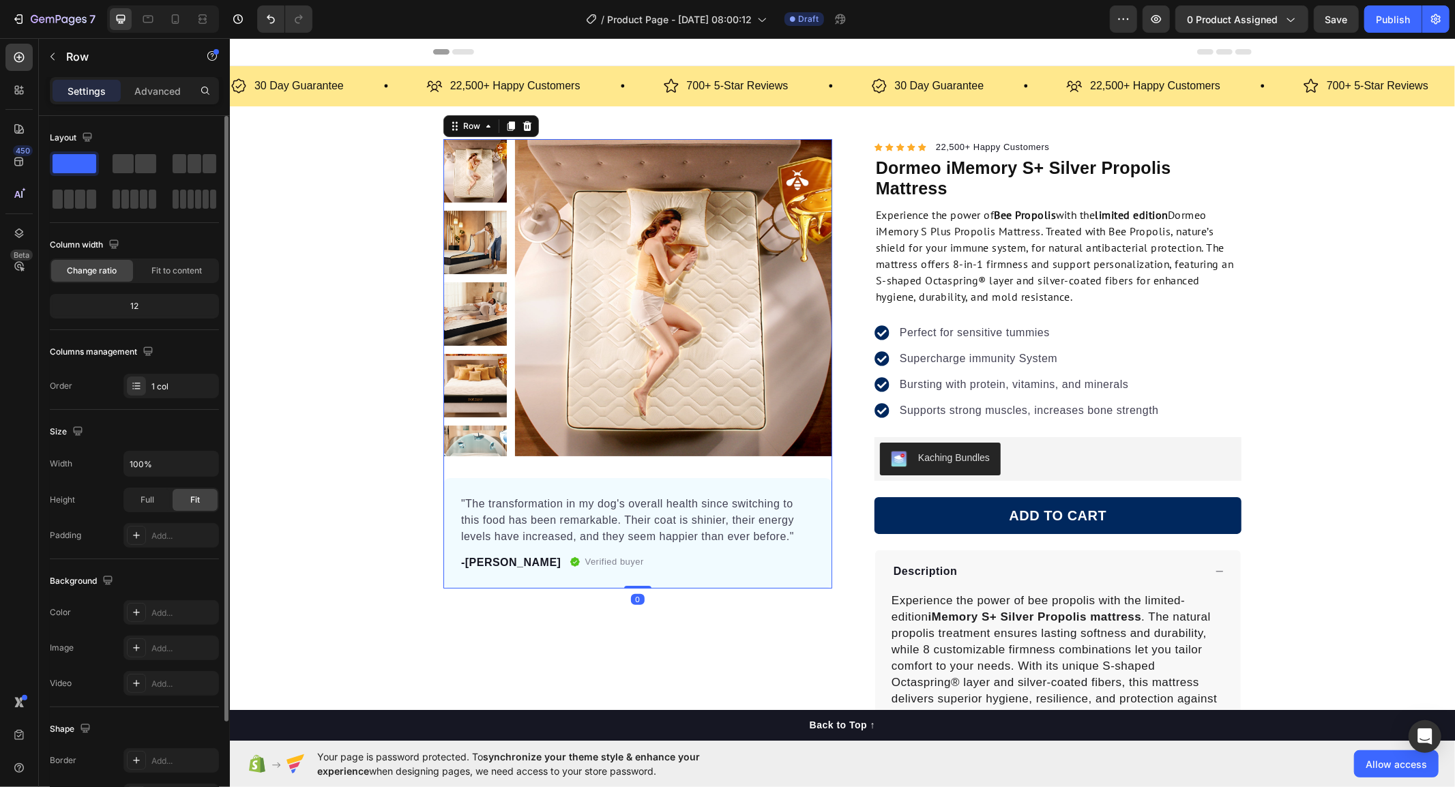
scroll to position [121, 0]
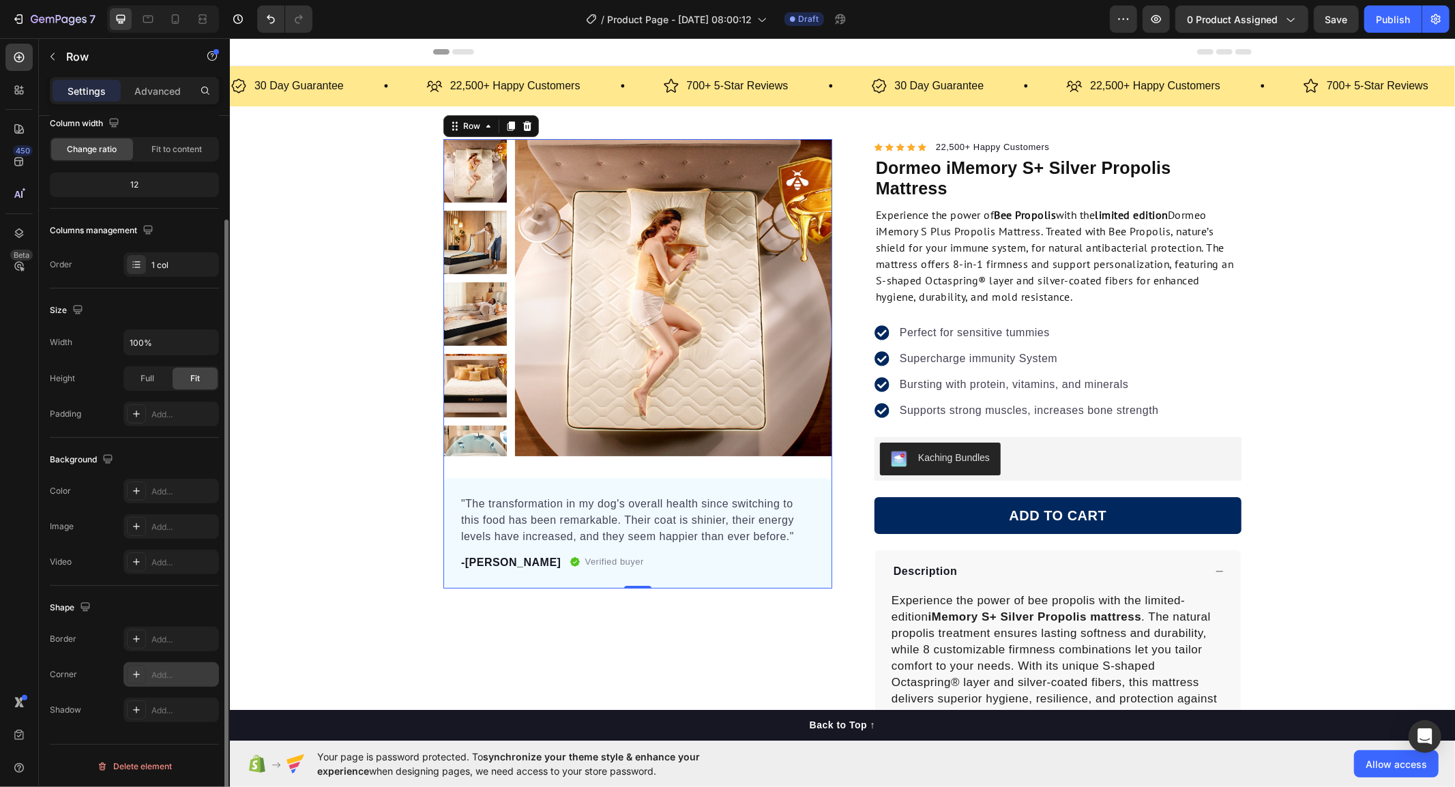
click at [138, 680] on div at bounding box center [136, 674] width 19 height 19
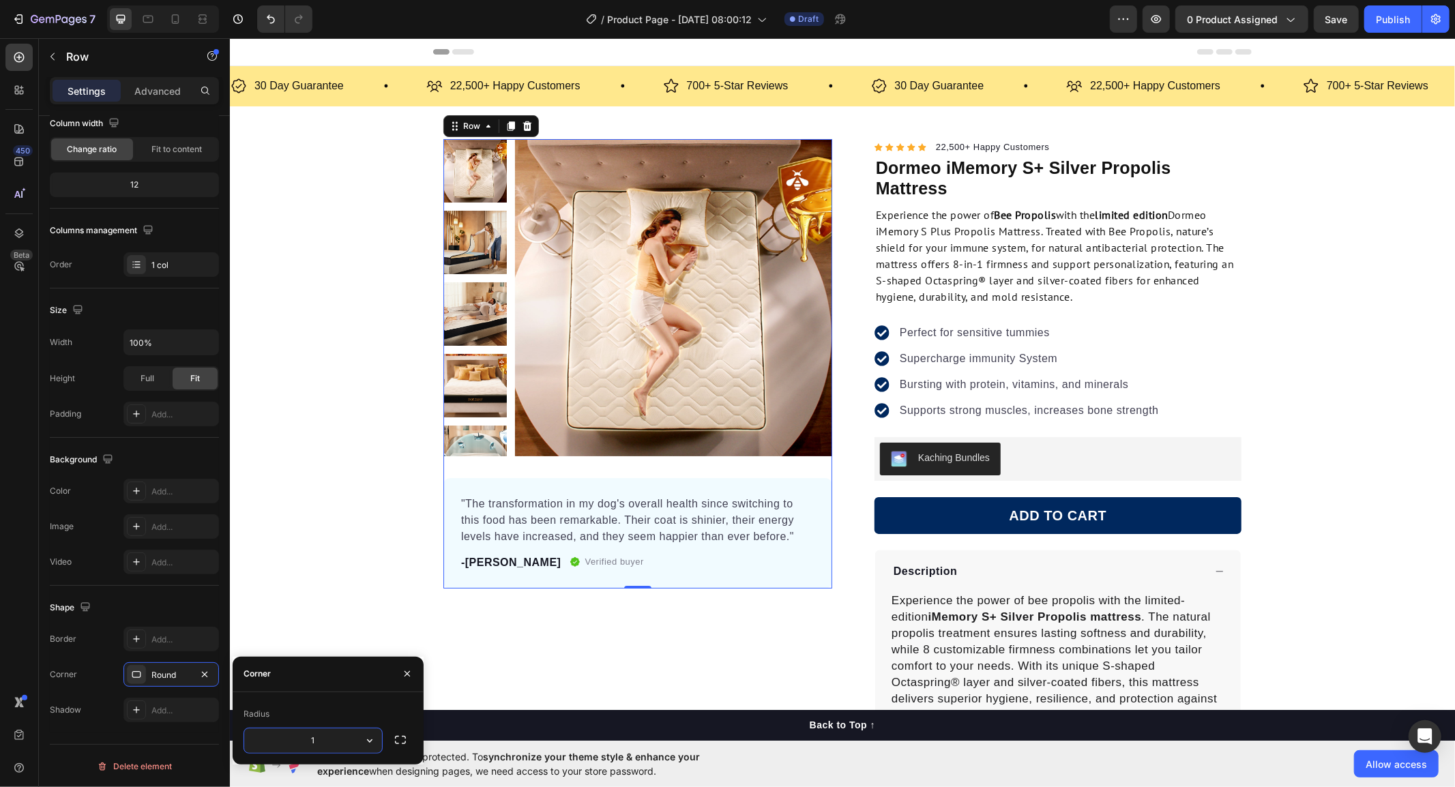
type input "12"
click at [90, 684] on div "Corner Round" at bounding box center [134, 674] width 169 height 25
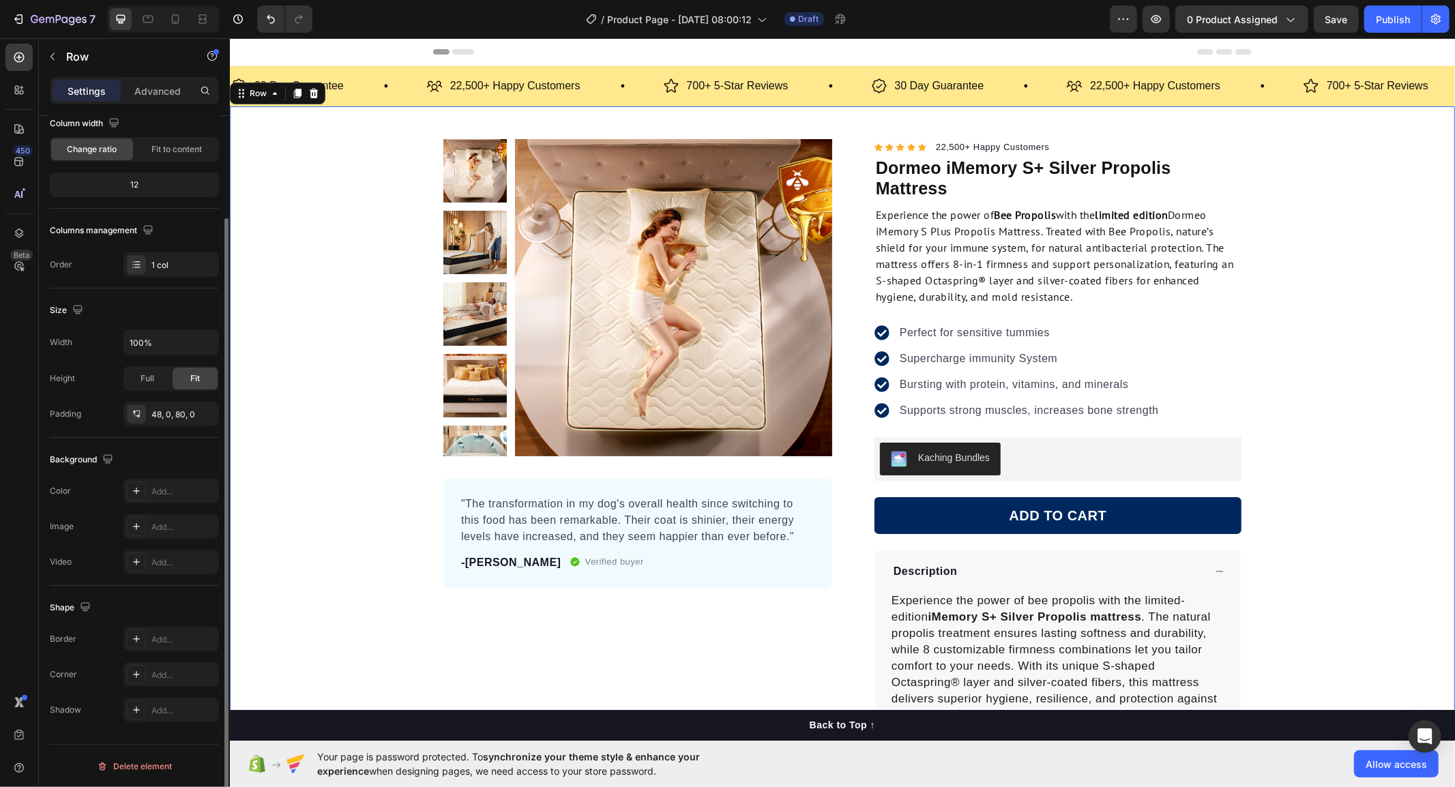
click at [312, 527] on div "Product Images "The transformation in my dog's overall health since switching t…" at bounding box center [841, 509] width 1225 height 742
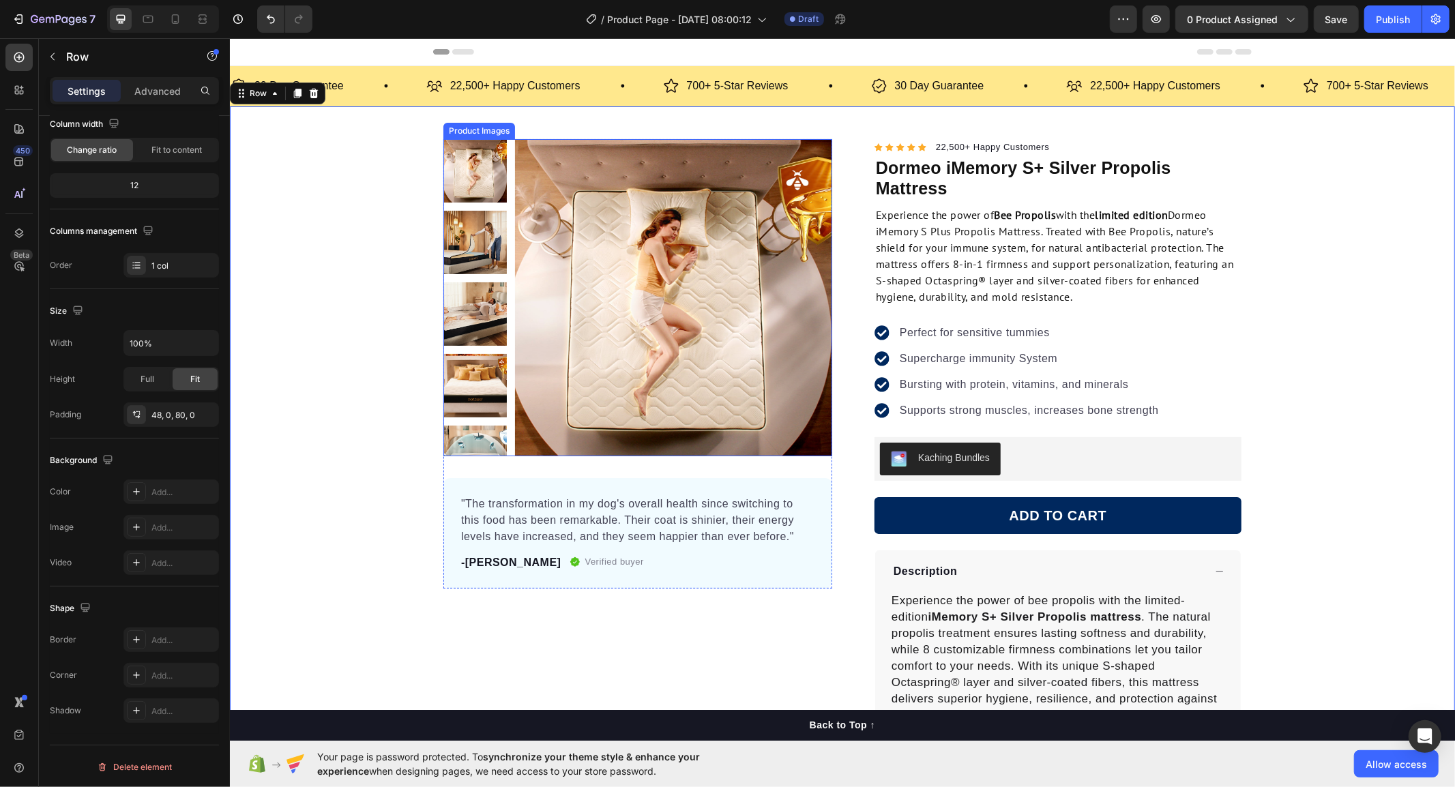
click at [504, 439] on div at bounding box center [637, 296] width 389 height 317
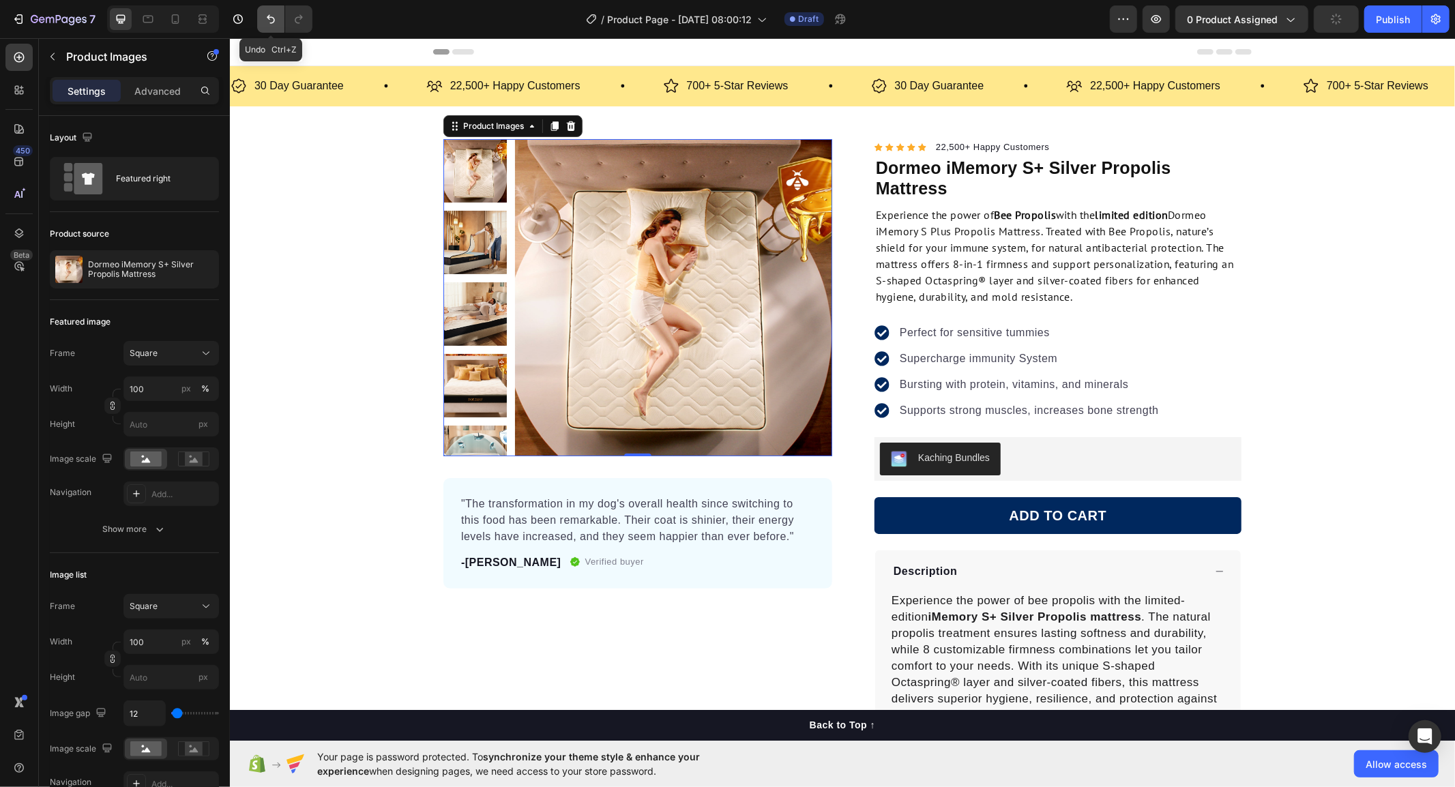
click at [262, 16] on button "Undo/Redo" at bounding box center [270, 18] width 27 height 27
click at [522, 467] on div "Product Images 0 "The transformation in my dog's overall health since switching…" at bounding box center [637, 363] width 389 height 450
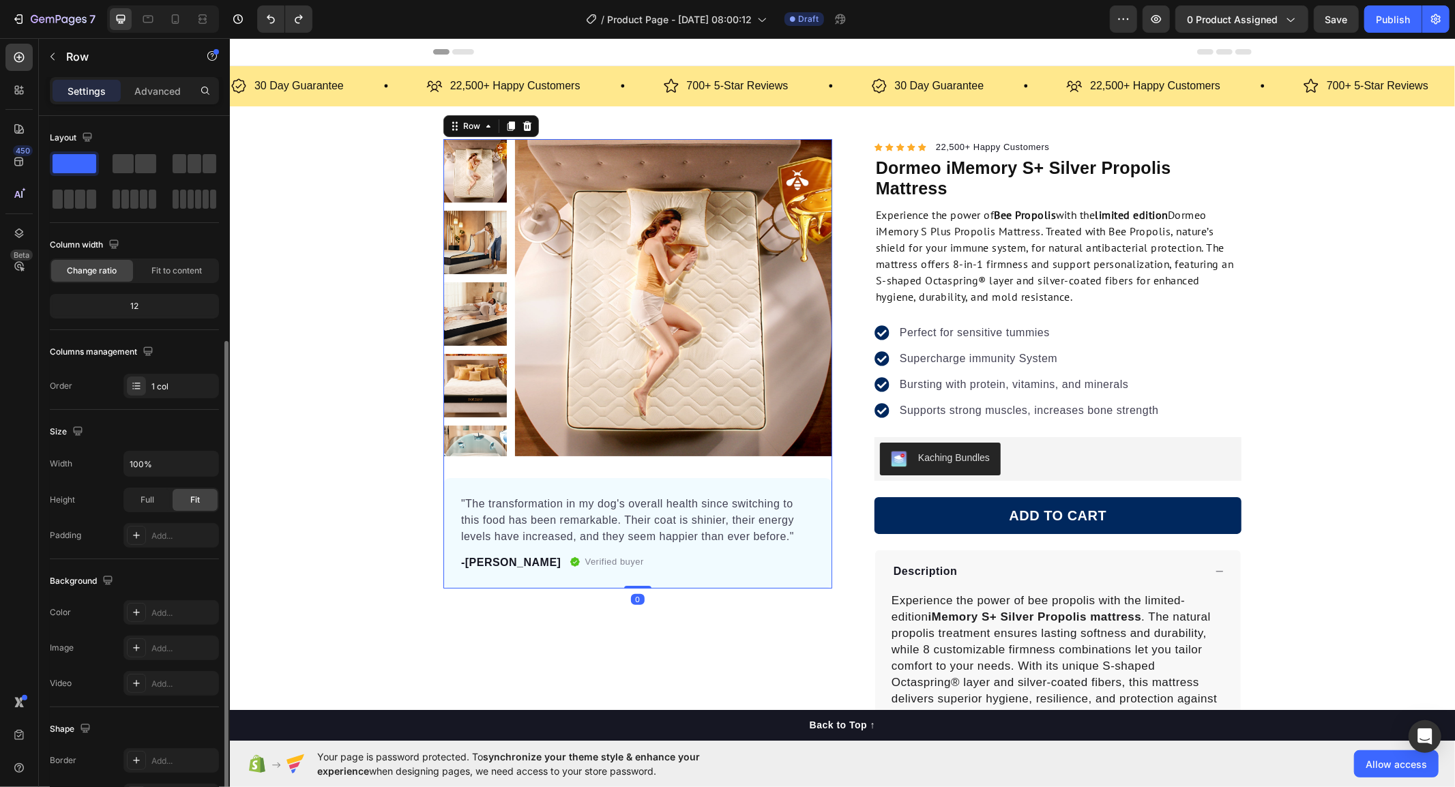
scroll to position [121, 0]
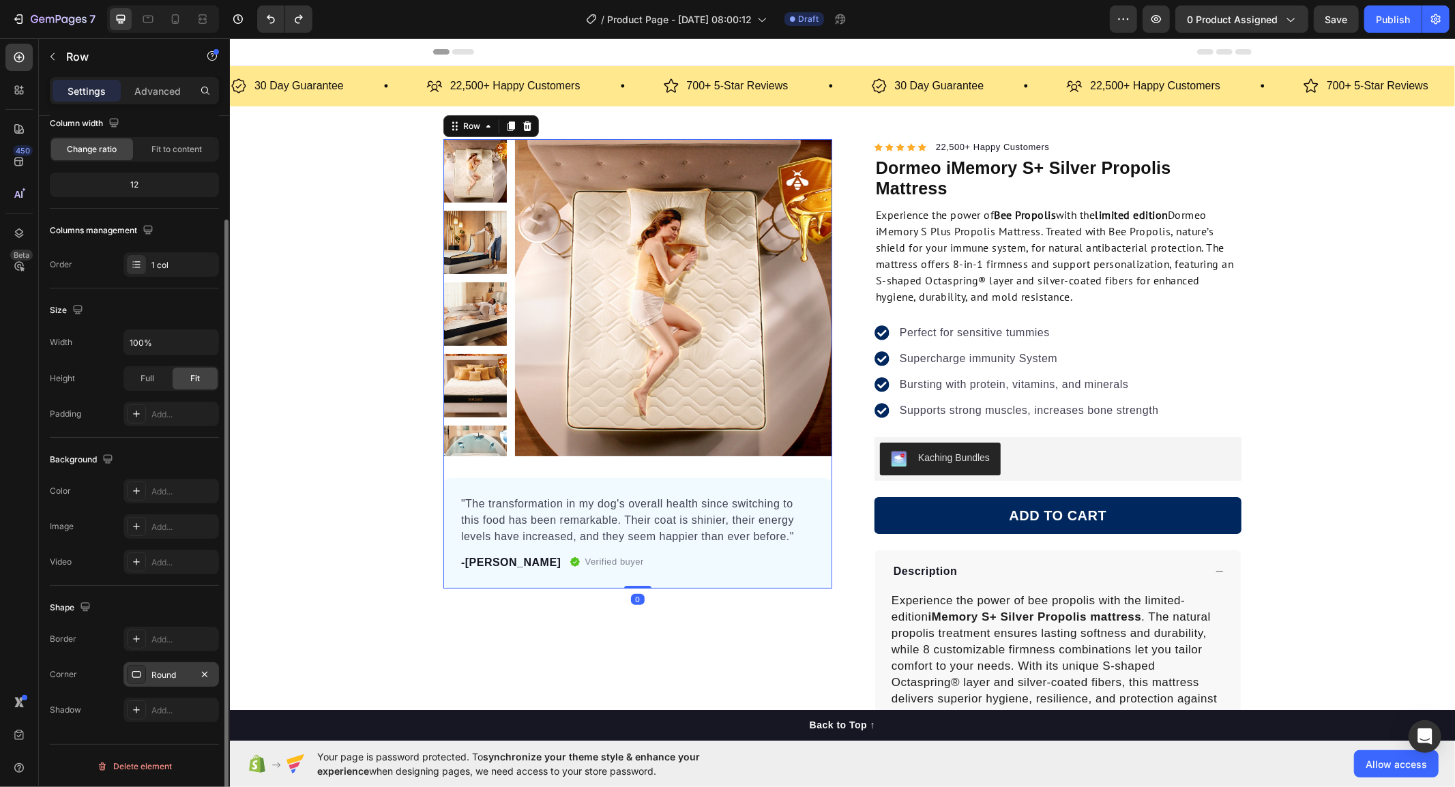
click at [139, 665] on div at bounding box center [136, 674] width 19 height 19
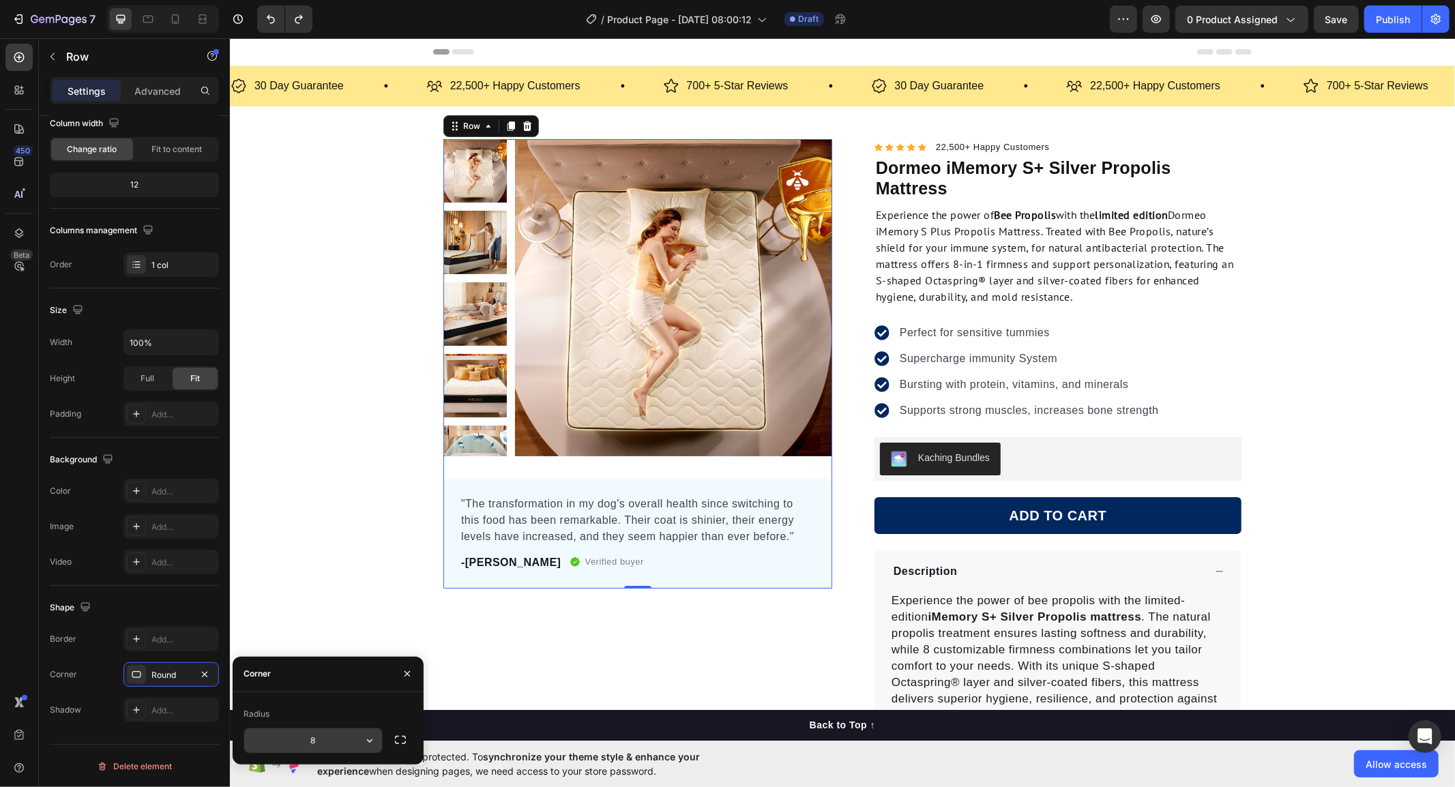
click at [316, 747] on input "8" at bounding box center [313, 741] width 138 height 25
click at [415, 684] on button "button" at bounding box center [407, 674] width 22 height 22
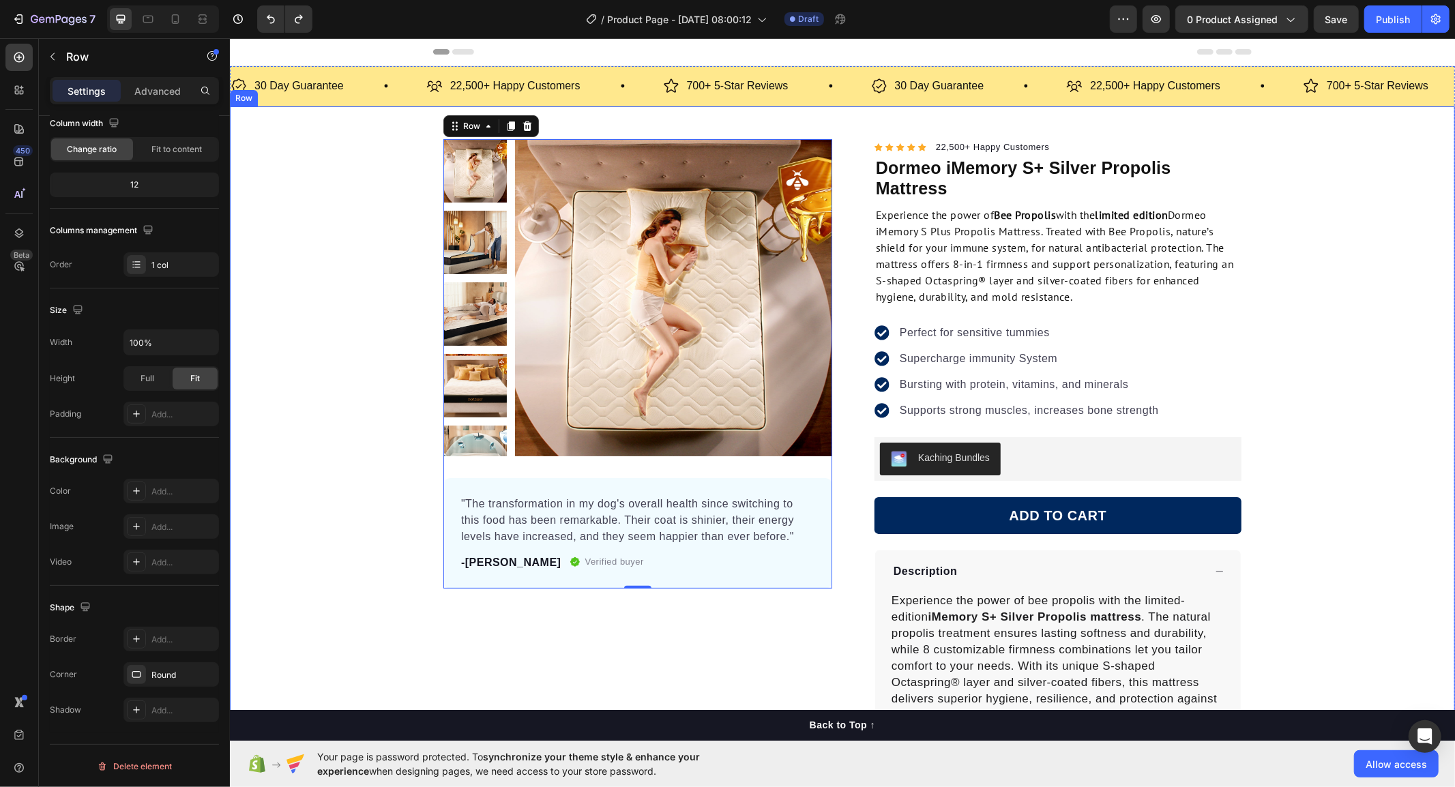
click at [405, 672] on div "Product Images "The transformation in my dog's overall health since switching t…" at bounding box center [841, 509] width 1225 height 742
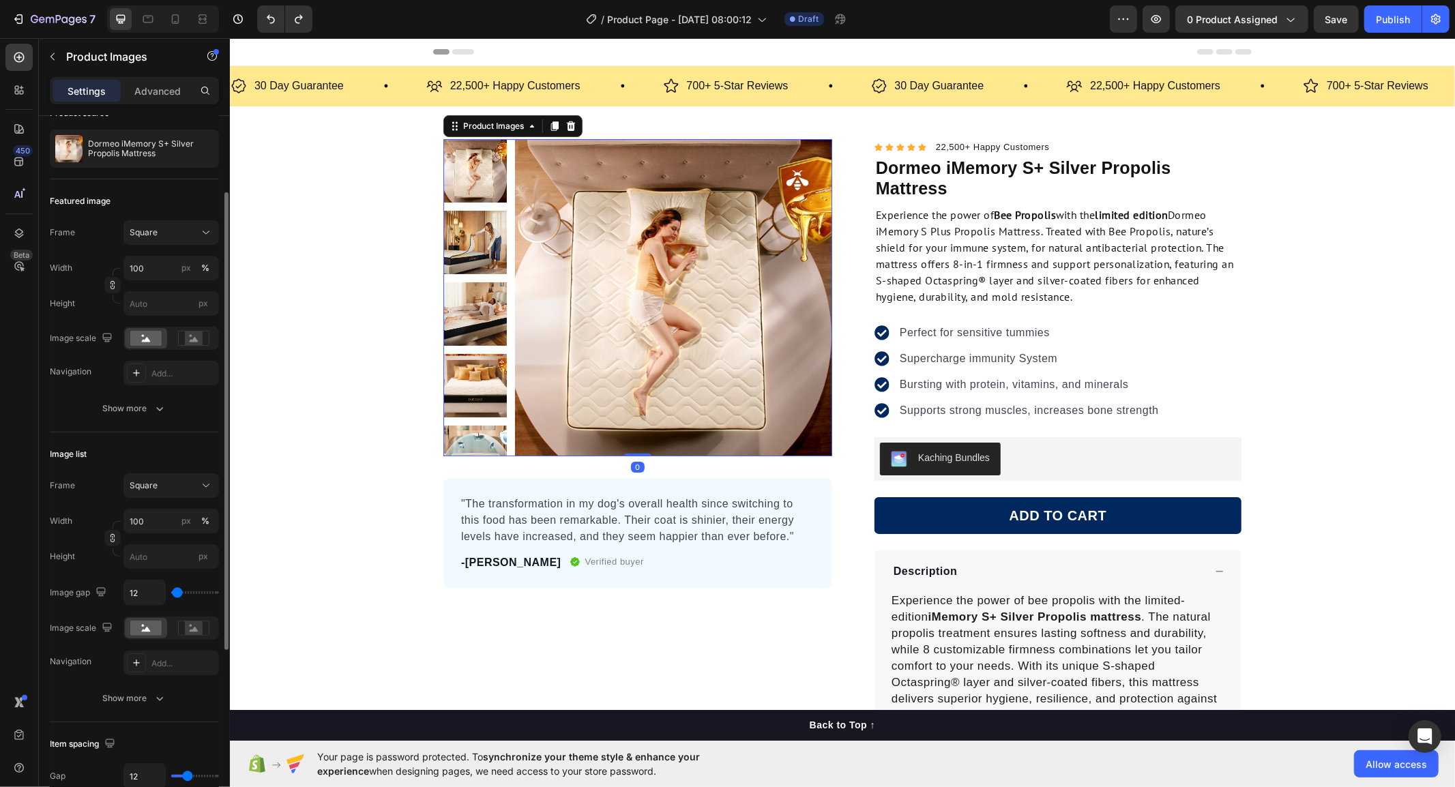
click at [505, 391] on div at bounding box center [637, 296] width 389 height 317
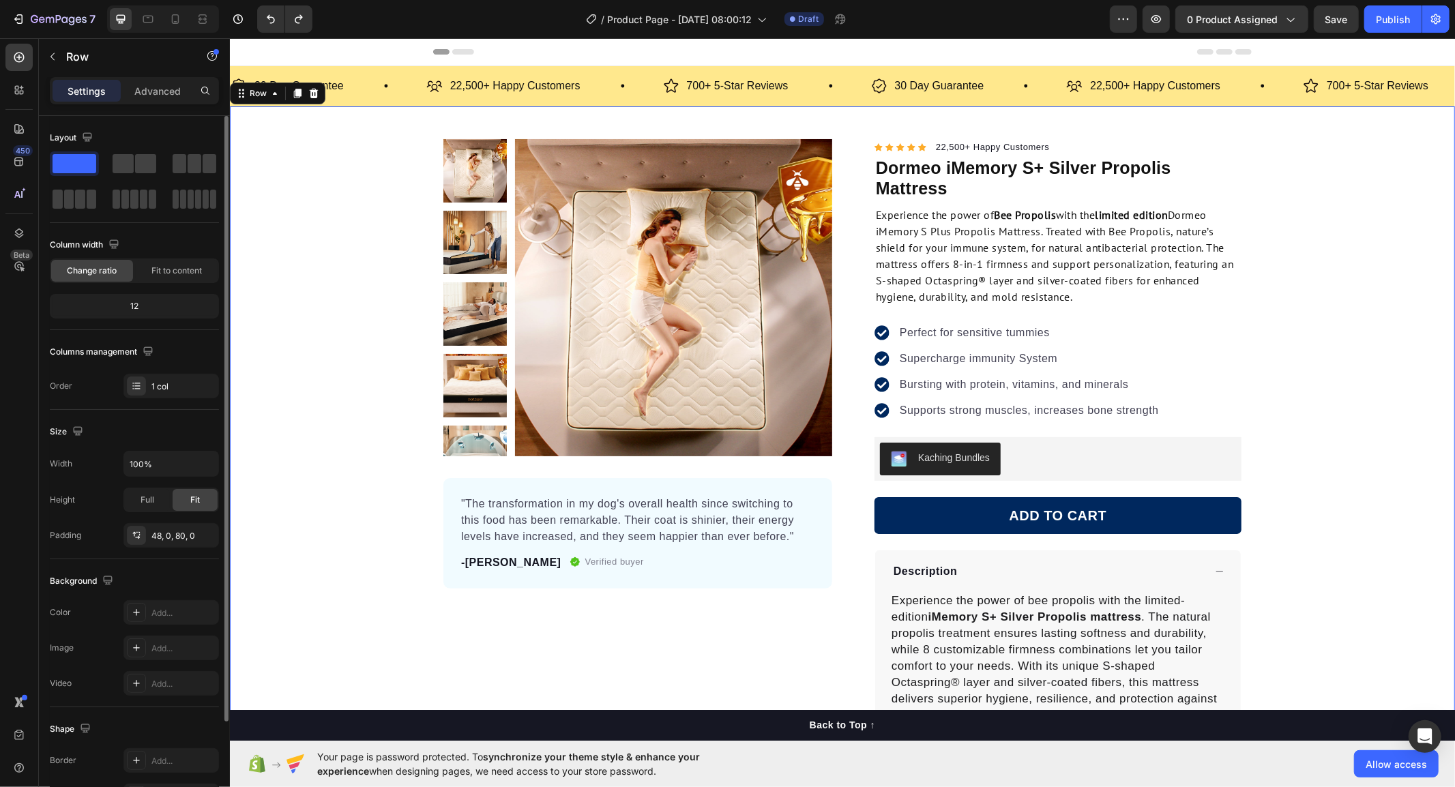
click at [354, 596] on div "Product Images "The transformation in my dog's overall health since switching t…" at bounding box center [841, 509] width 1225 height 742
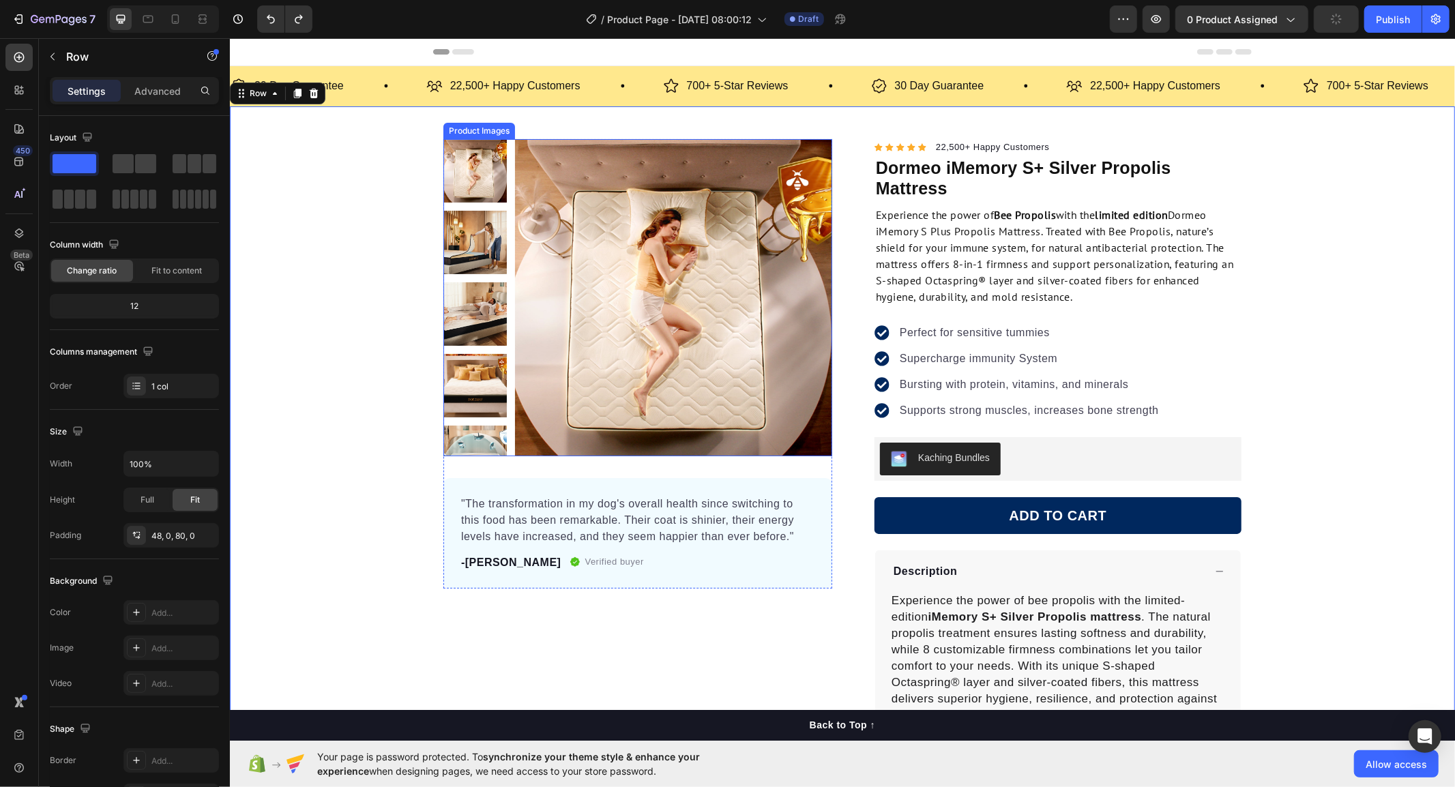
click at [506, 313] on div at bounding box center [637, 296] width 389 height 317
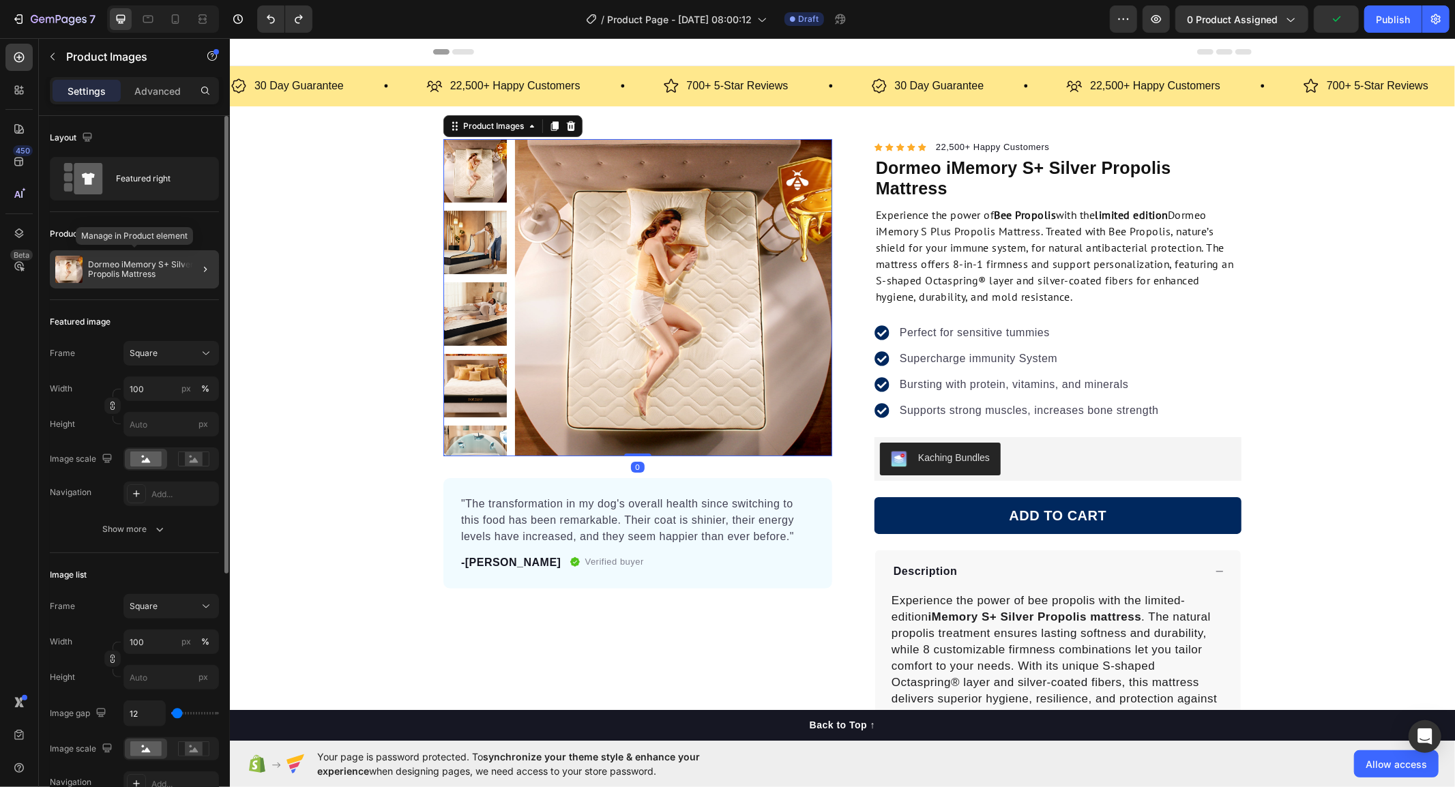
click at [126, 264] on p "Dormeo iMemory S+ Silver Propolis Mattress" at bounding box center [151, 269] width 126 height 19
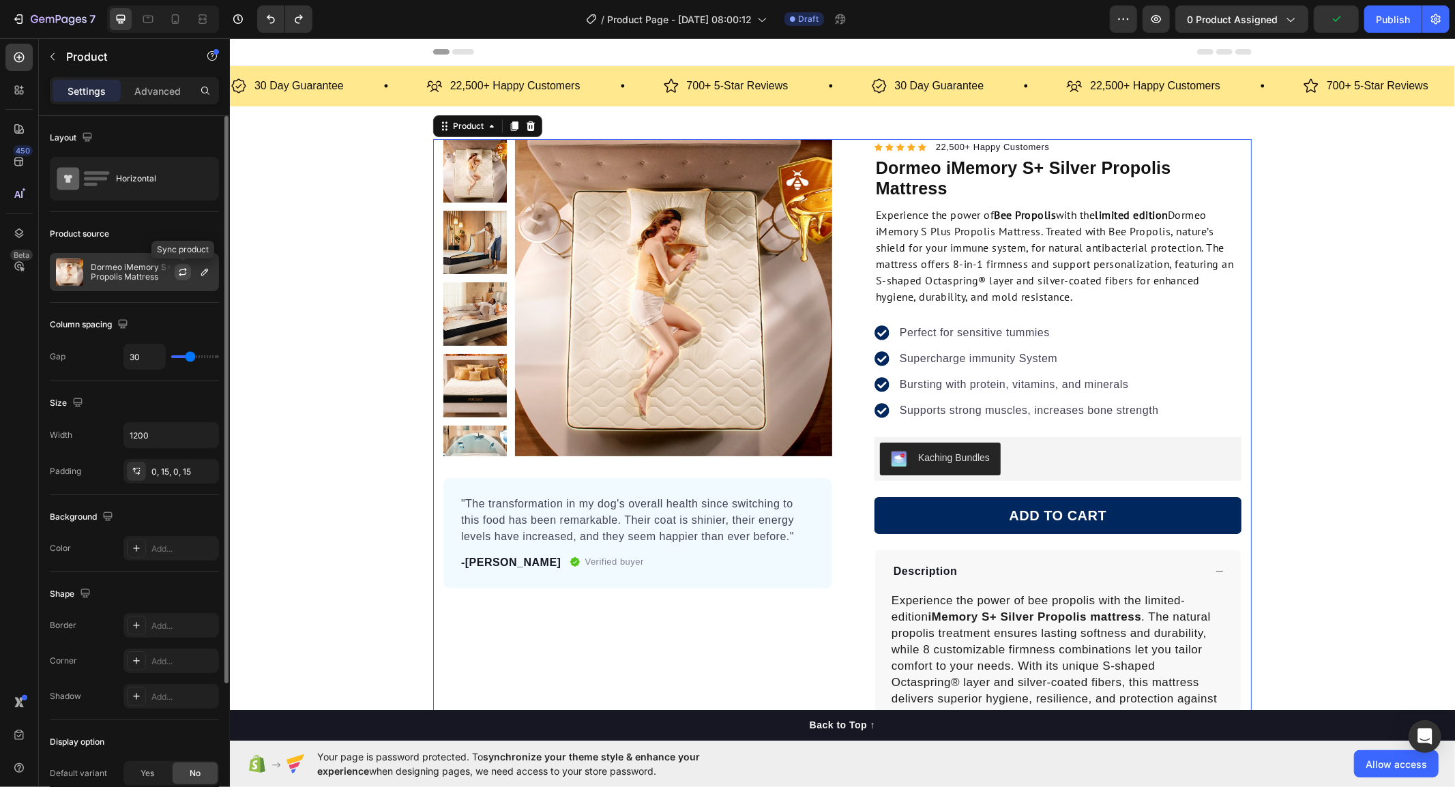
click at [183, 273] on icon "button" at bounding box center [182, 272] width 11 height 11
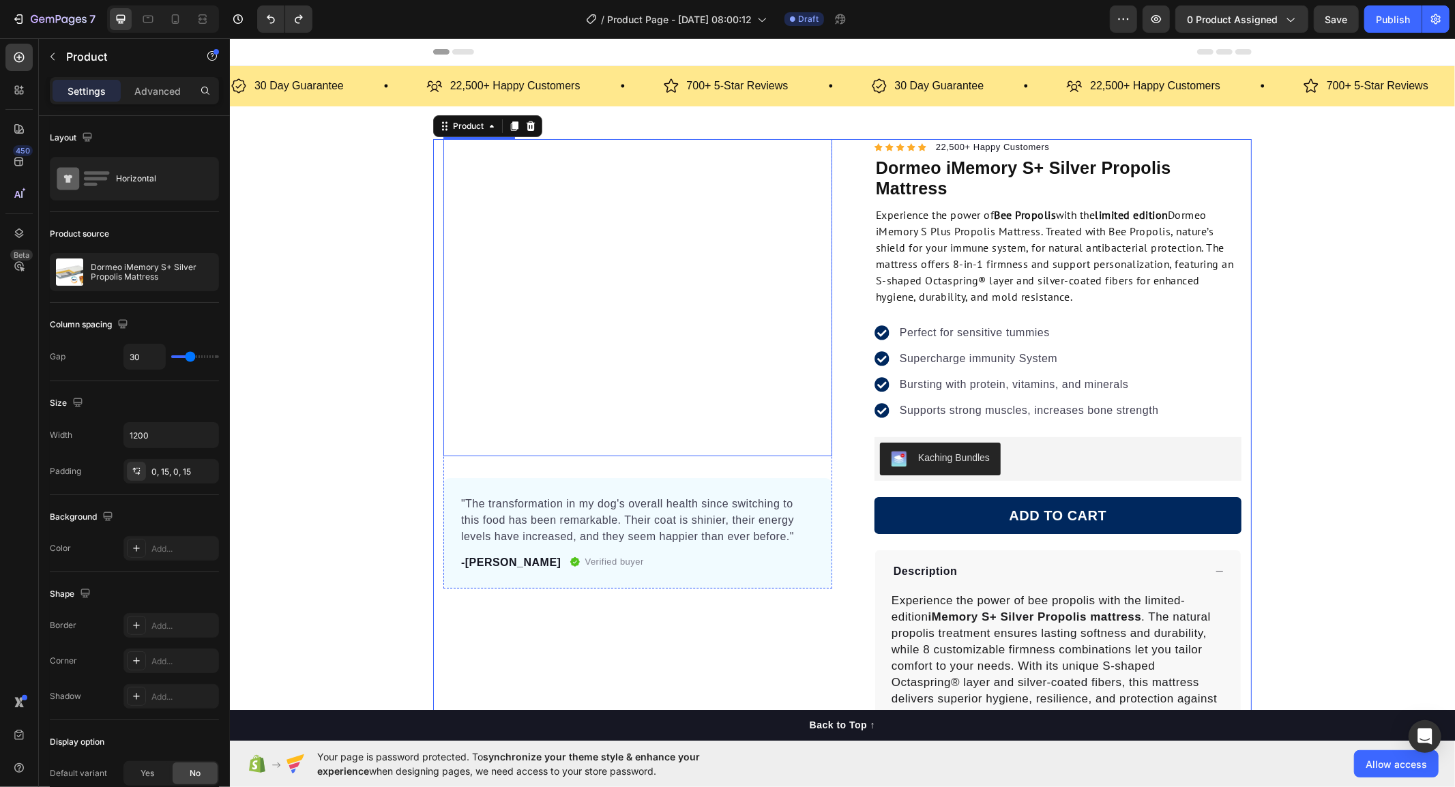
click at [474, 228] on img at bounding box center [474, 241] width 63 height 63
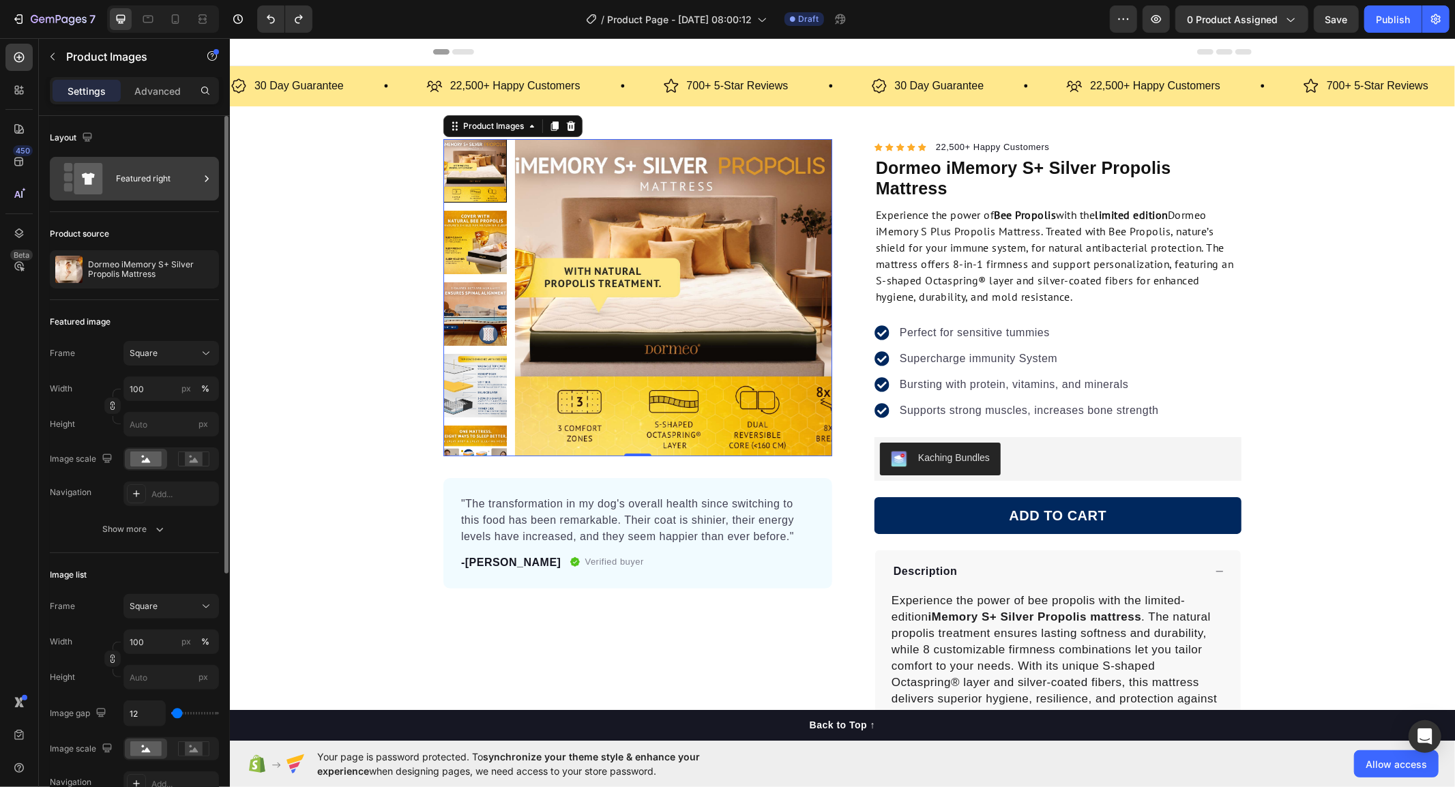
click at [121, 176] on div "Featured right" at bounding box center [157, 178] width 83 height 31
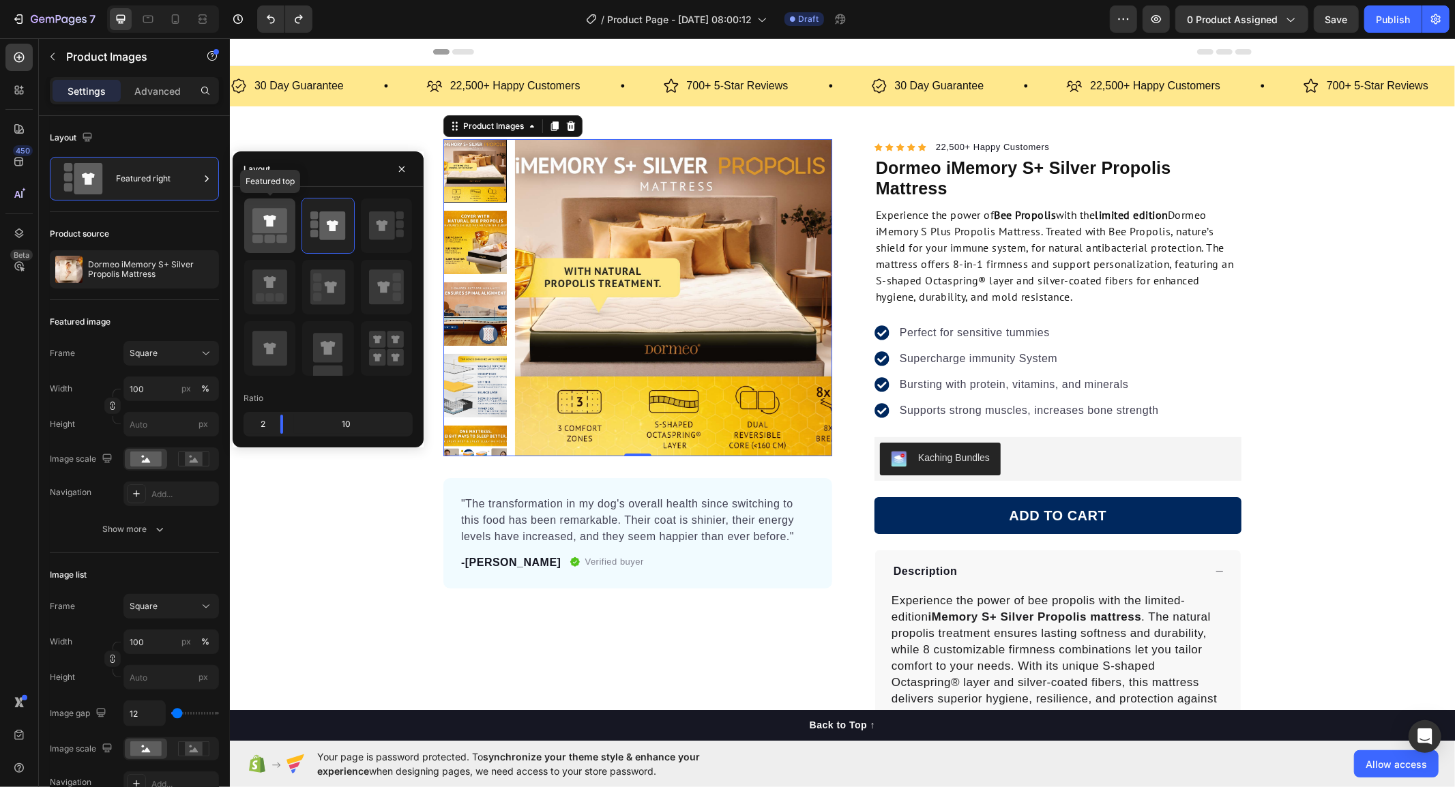
click at [276, 233] on icon at bounding box center [269, 220] width 35 height 25
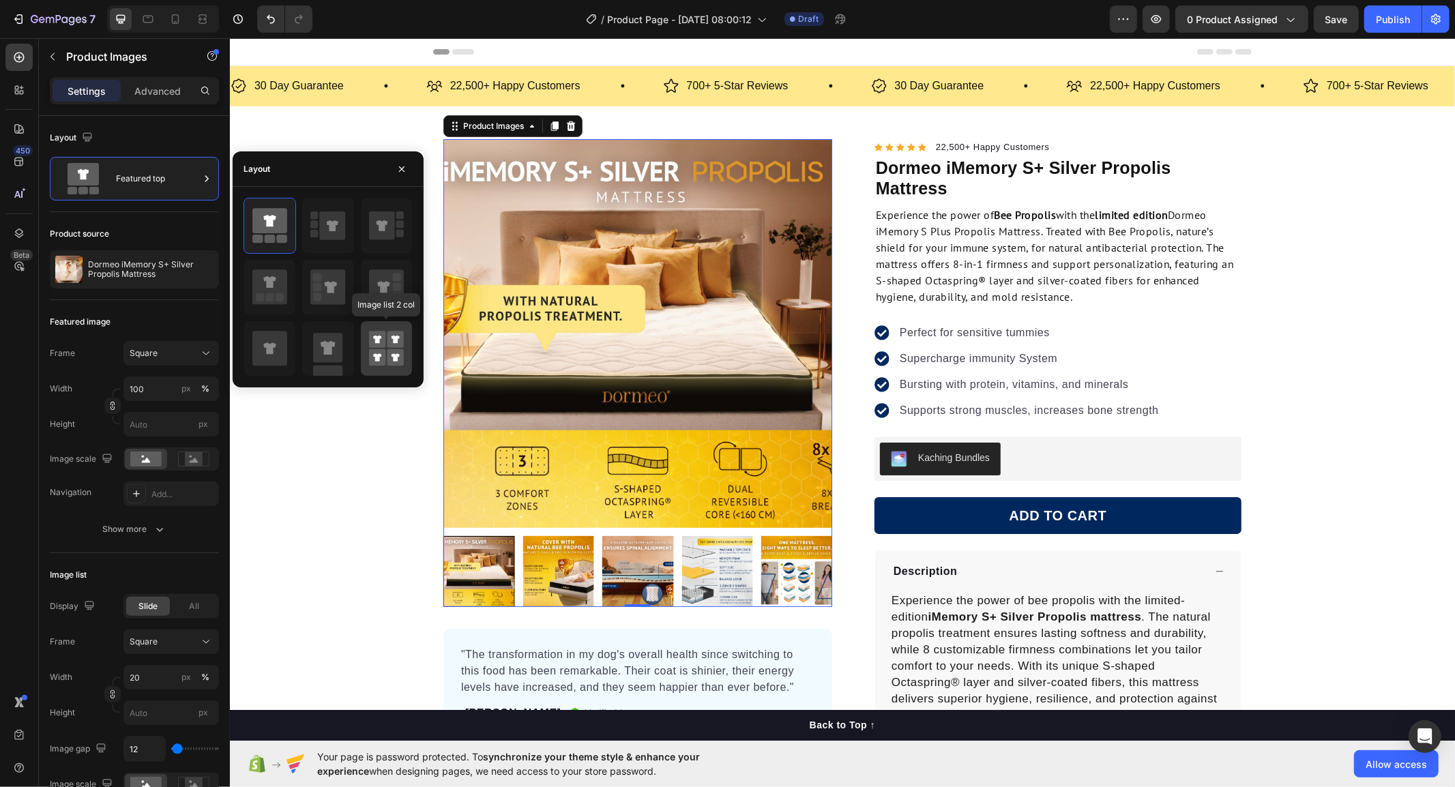
click at [381, 353] on rect at bounding box center [377, 357] width 17 height 17
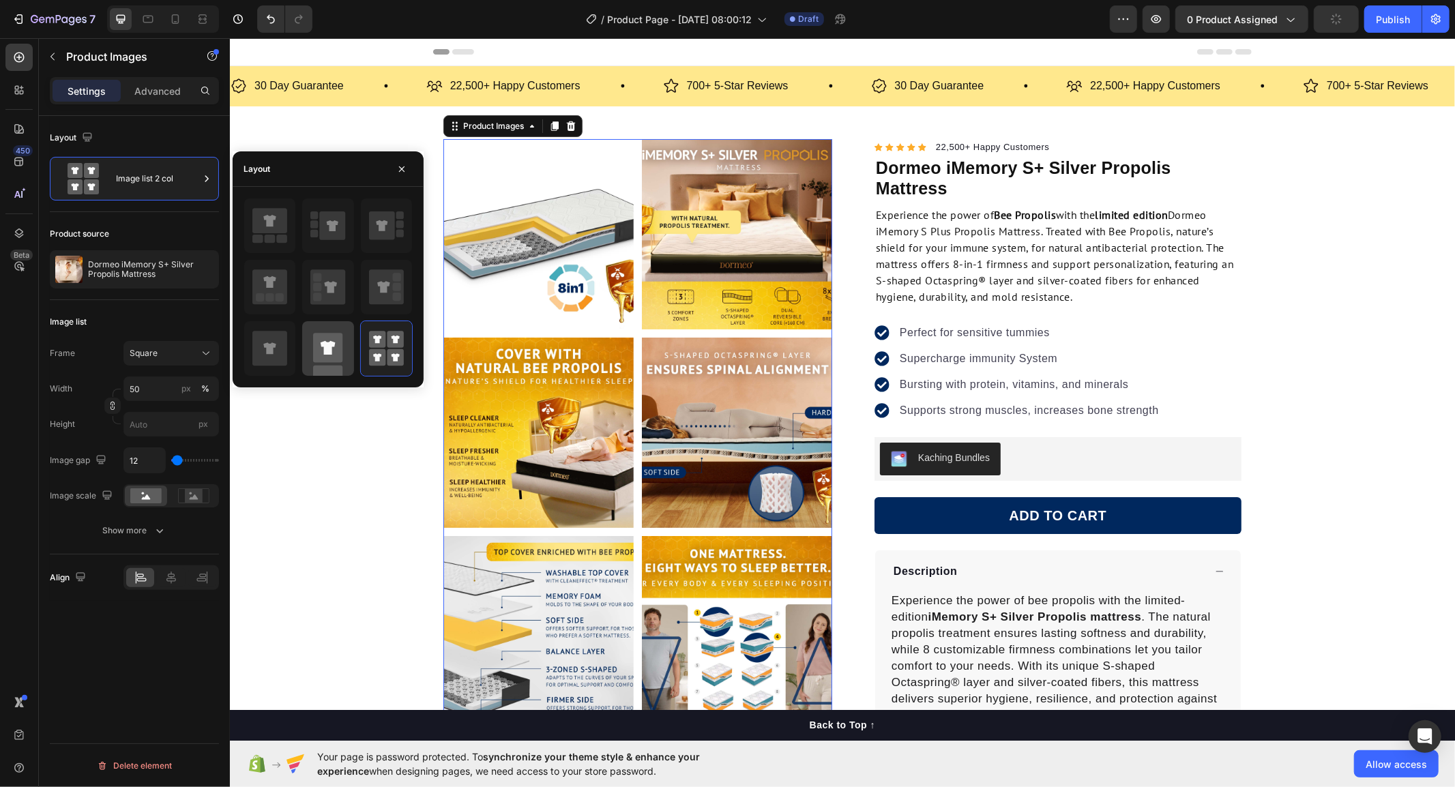
click at [344, 353] on icon at bounding box center [327, 348] width 35 height 55
type input "100"
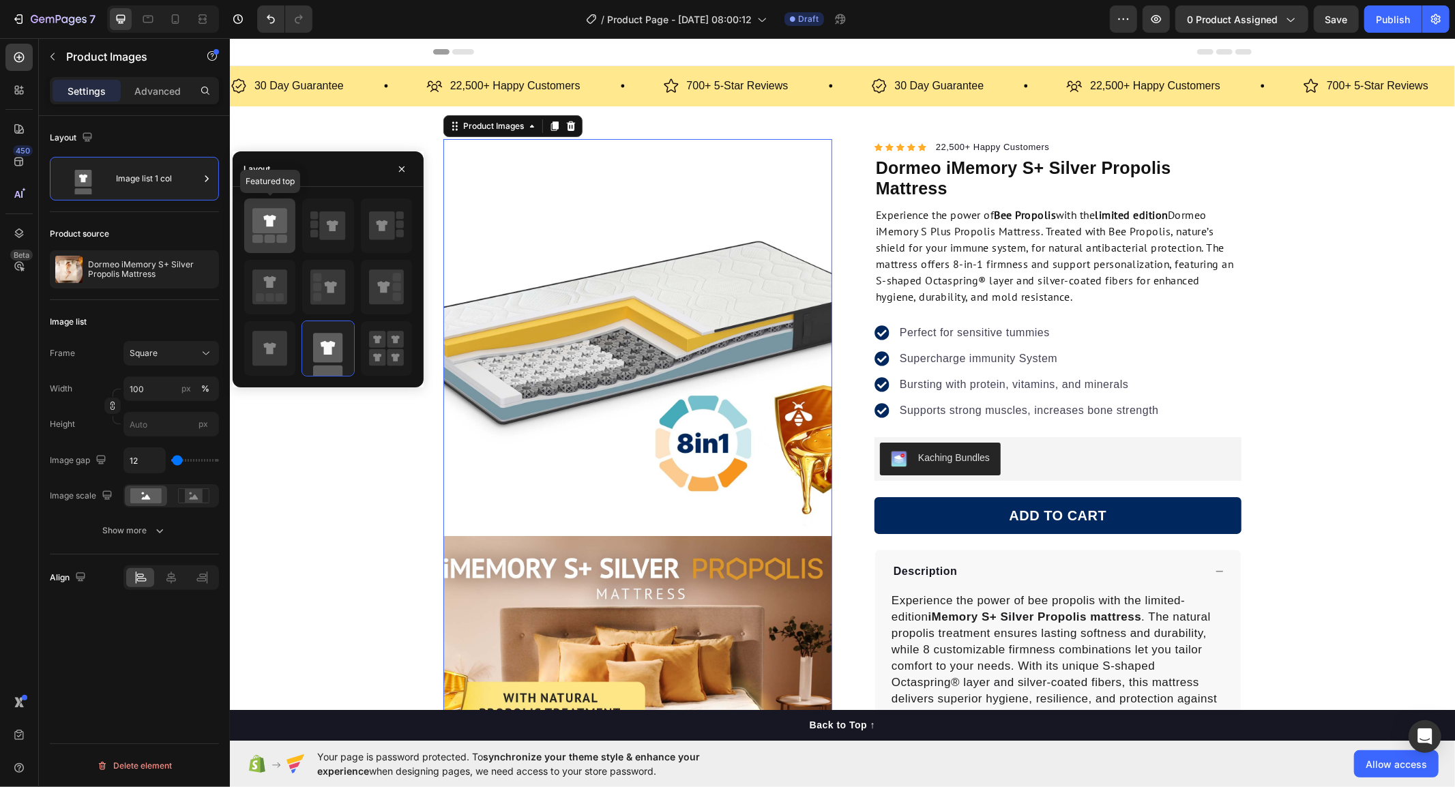
click at [282, 222] on icon at bounding box center [269, 220] width 35 height 25
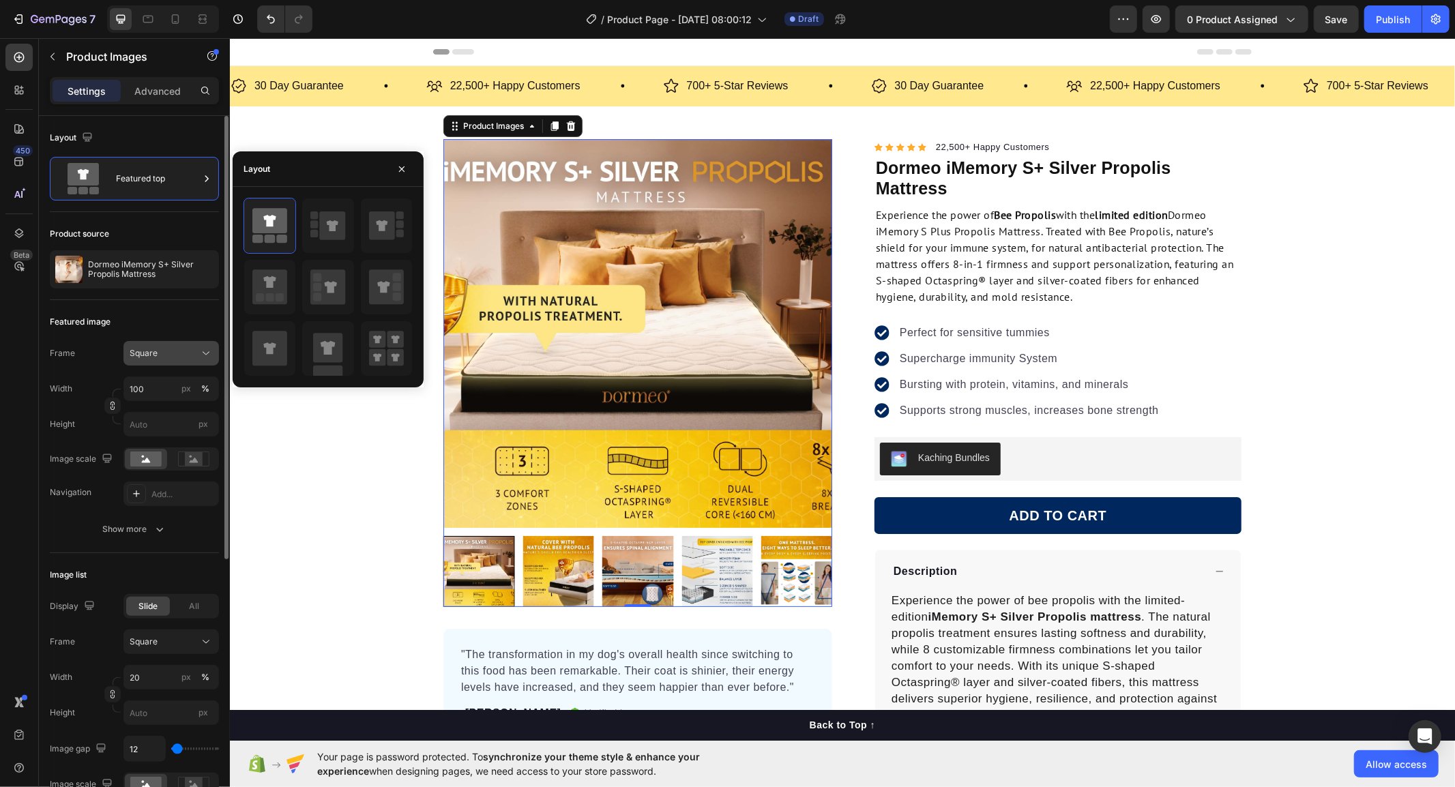
click at [186, 353] on div "Square" at bounding box center [163, 353] width 67 height 12
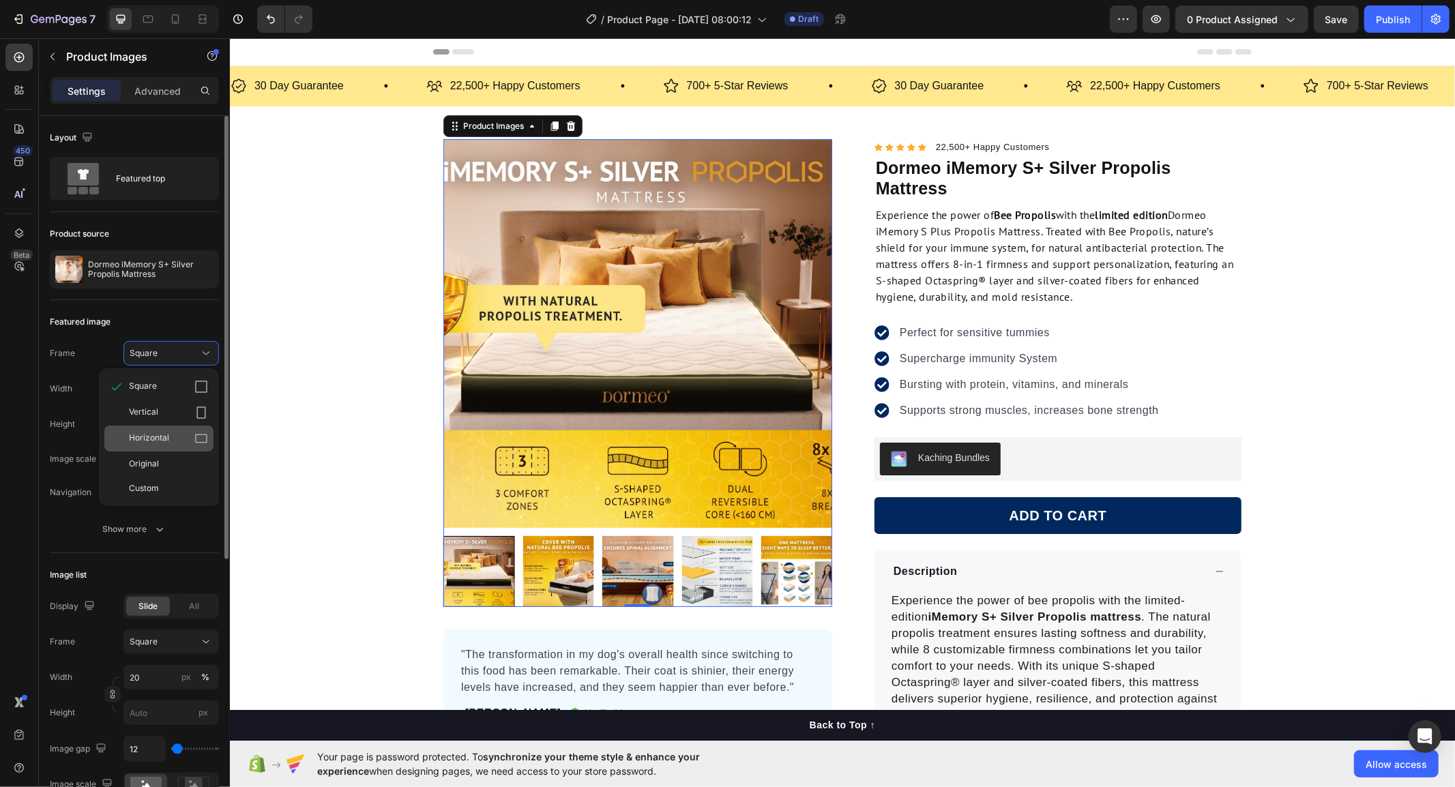
drag, startPoint x: 196, startPoint y: 435, endPoint x: 10, endPoint y: 400, distance: 189.6
click at [196, 435] on icon at bounding box center [201, 439] width 14 height 14
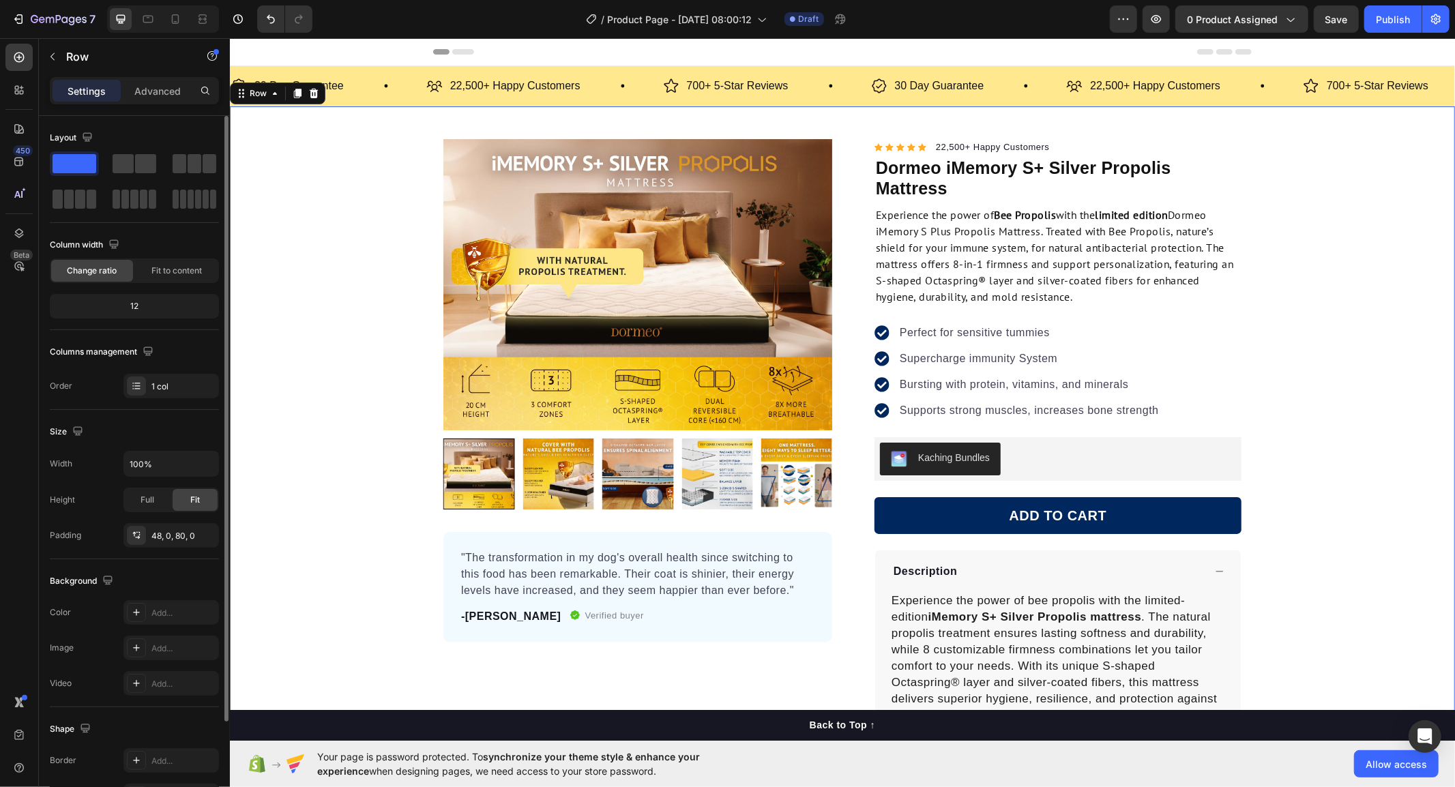
click at [331, 432] on div "Product Images "The transformation in my dog's overall health since switching t…" at bounding box center [841, 509] width 1225 height 742
click at [449, 632] on div ""The transformation in my dog's overall health since switching to this food has…" at bounding box center [637, 586] width 389 height 111
click at [136, 612] on div at bounding box center [137, 613] width 18 height 18
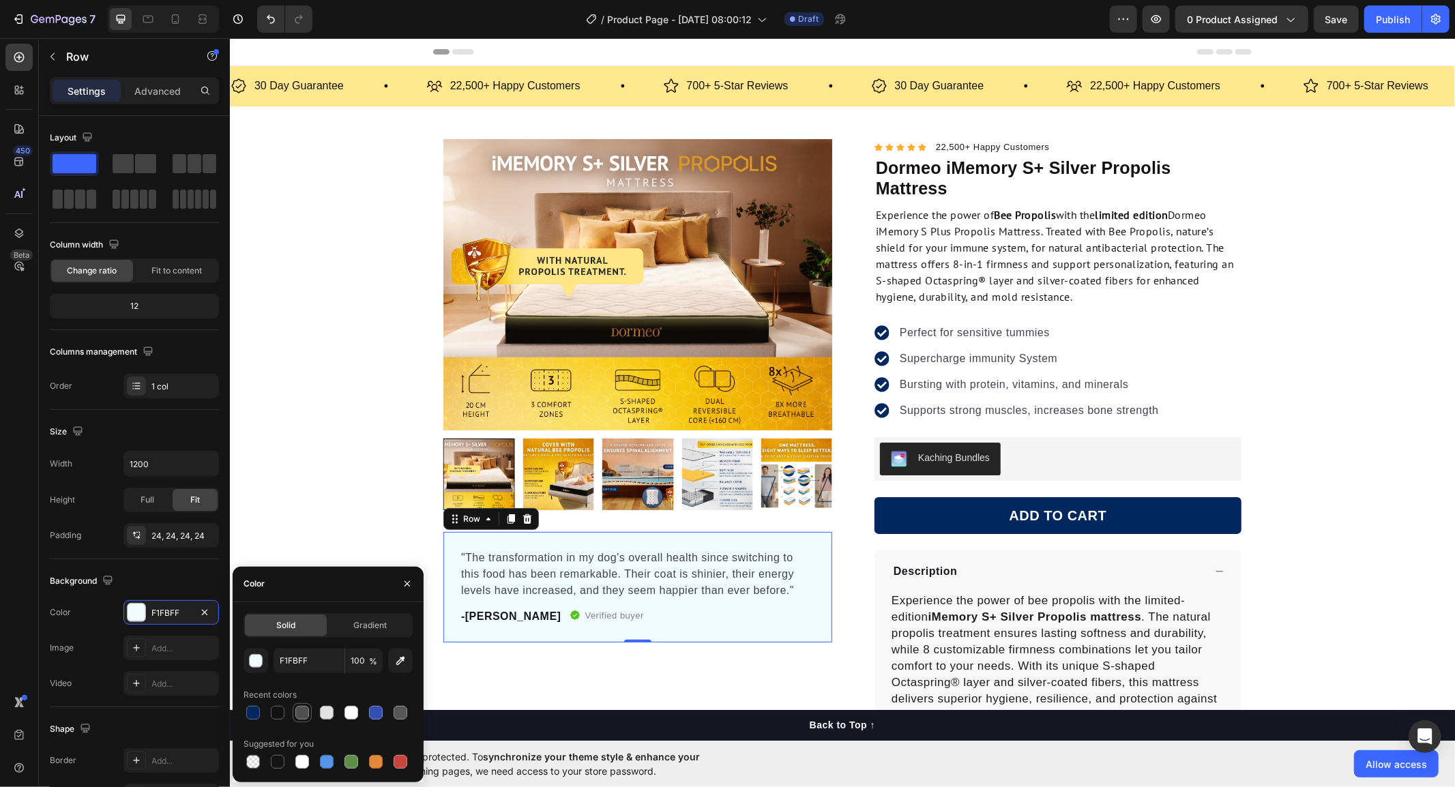
click at [297, 717] on div at bounding box center [302, 713] width 14 height 14
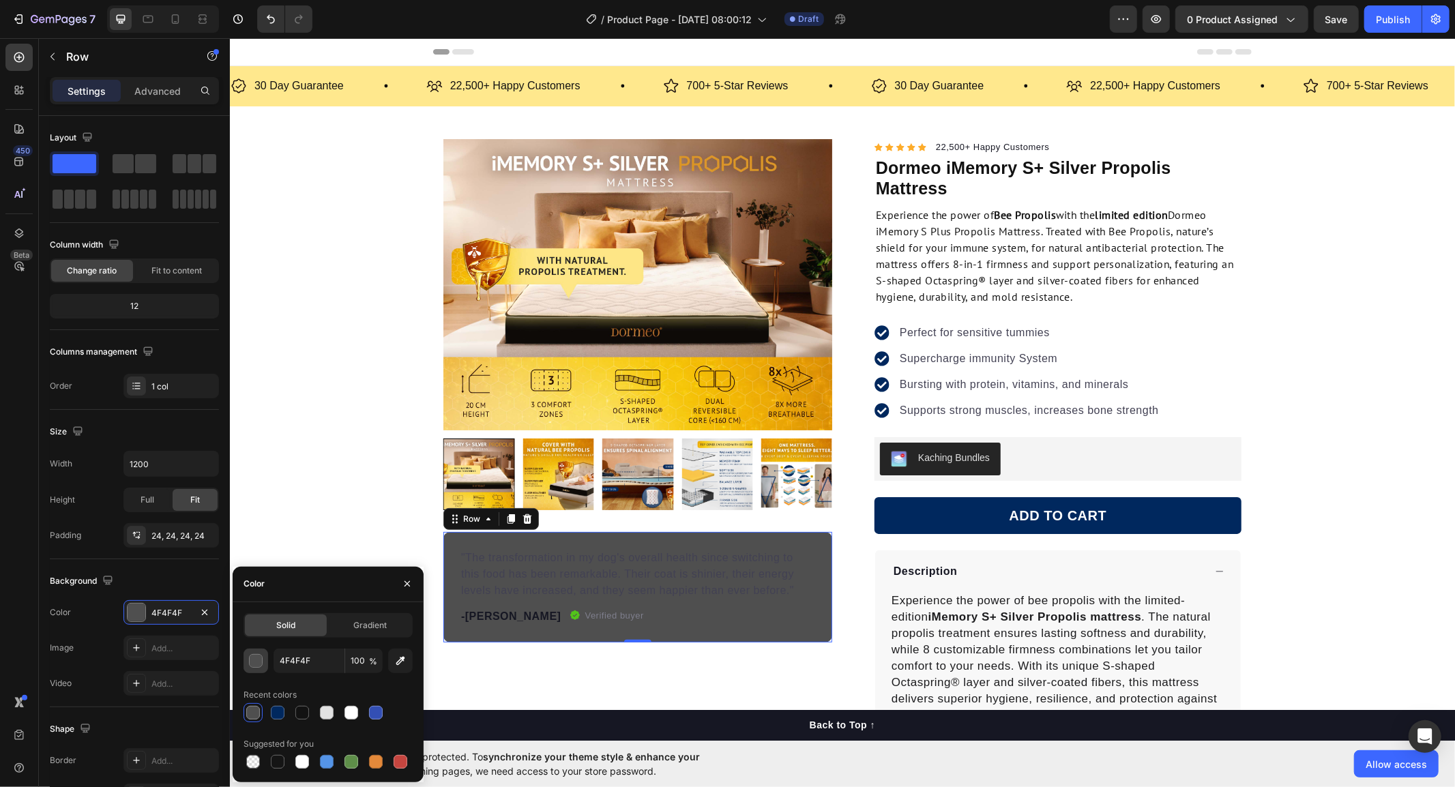
click at [258, 660] on div "button" at bounding box center [257, 662] width 14 height 14
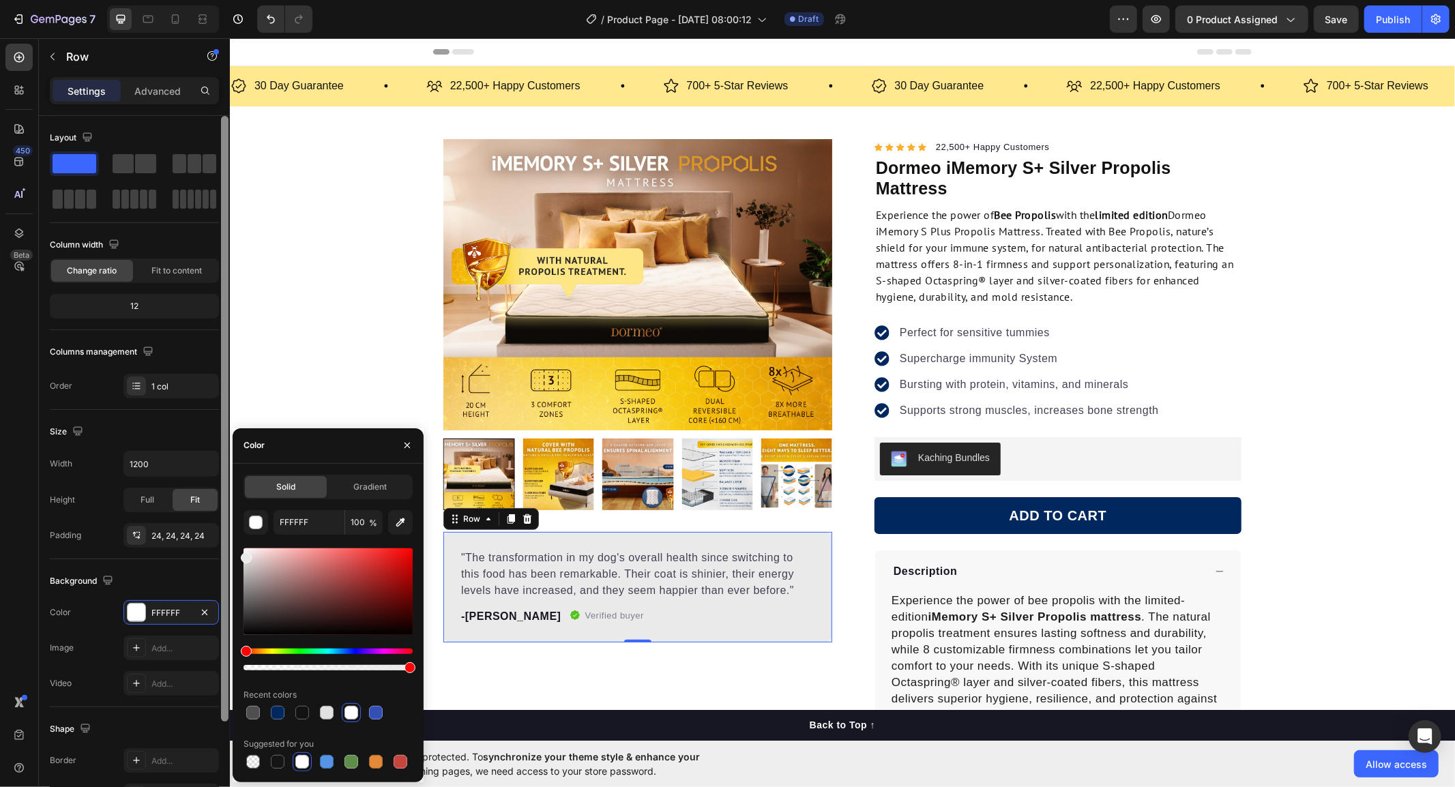
drag, startPoint x: 246, startPoint y: 613, endPoint x: 229, endPoint y: 555, distance: 60.3
click at [229, 555] on div "450 Beta Sections(18) Elements(84) Section Element Hero Section Product Detail …" at bounding box center [115, 412] width 230 height 749
type input "EAEAEA"
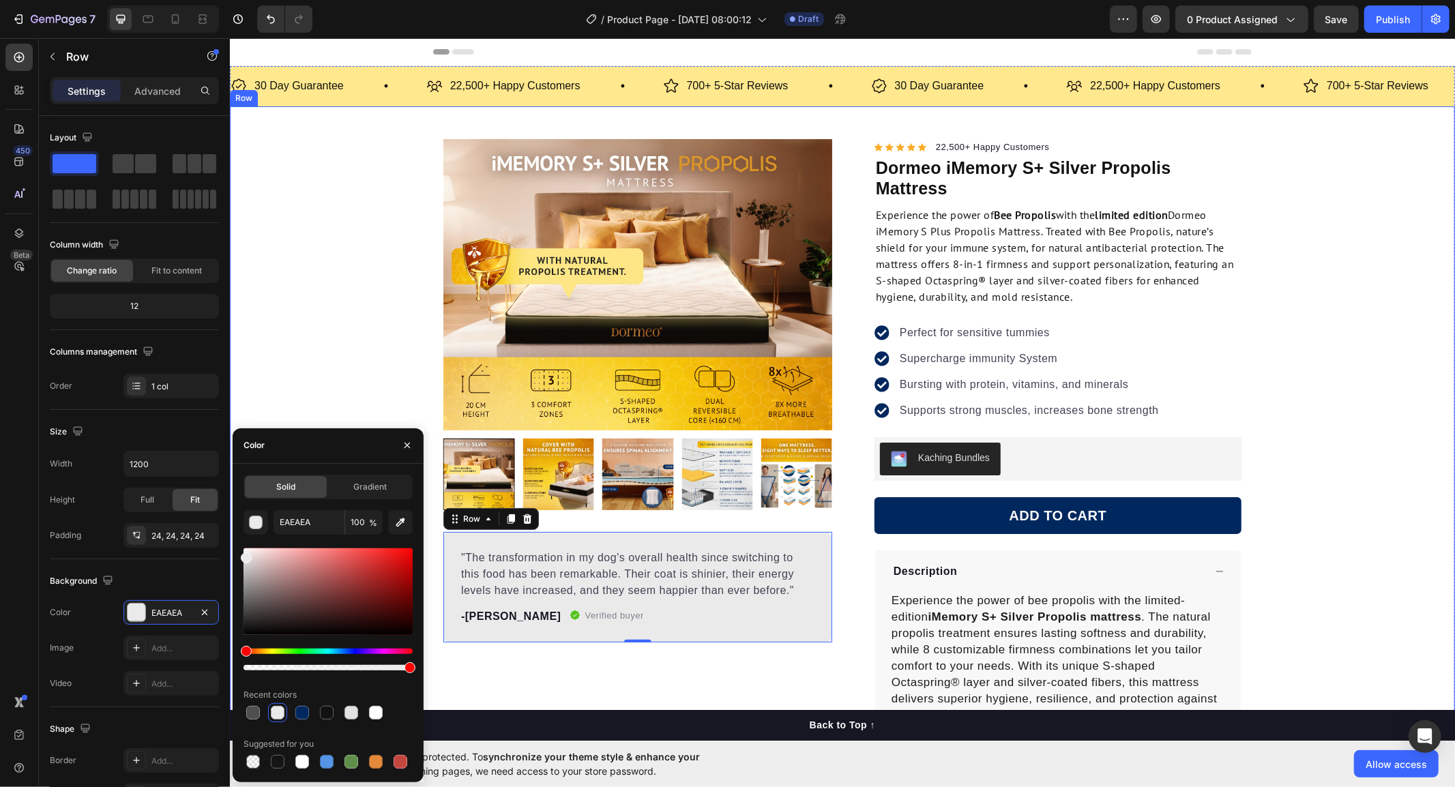
click at [353, 378] on div "Product Images "The transformation in my dog's overall health since switching t…" at bounding box center [841, 509] width 1225 height 742
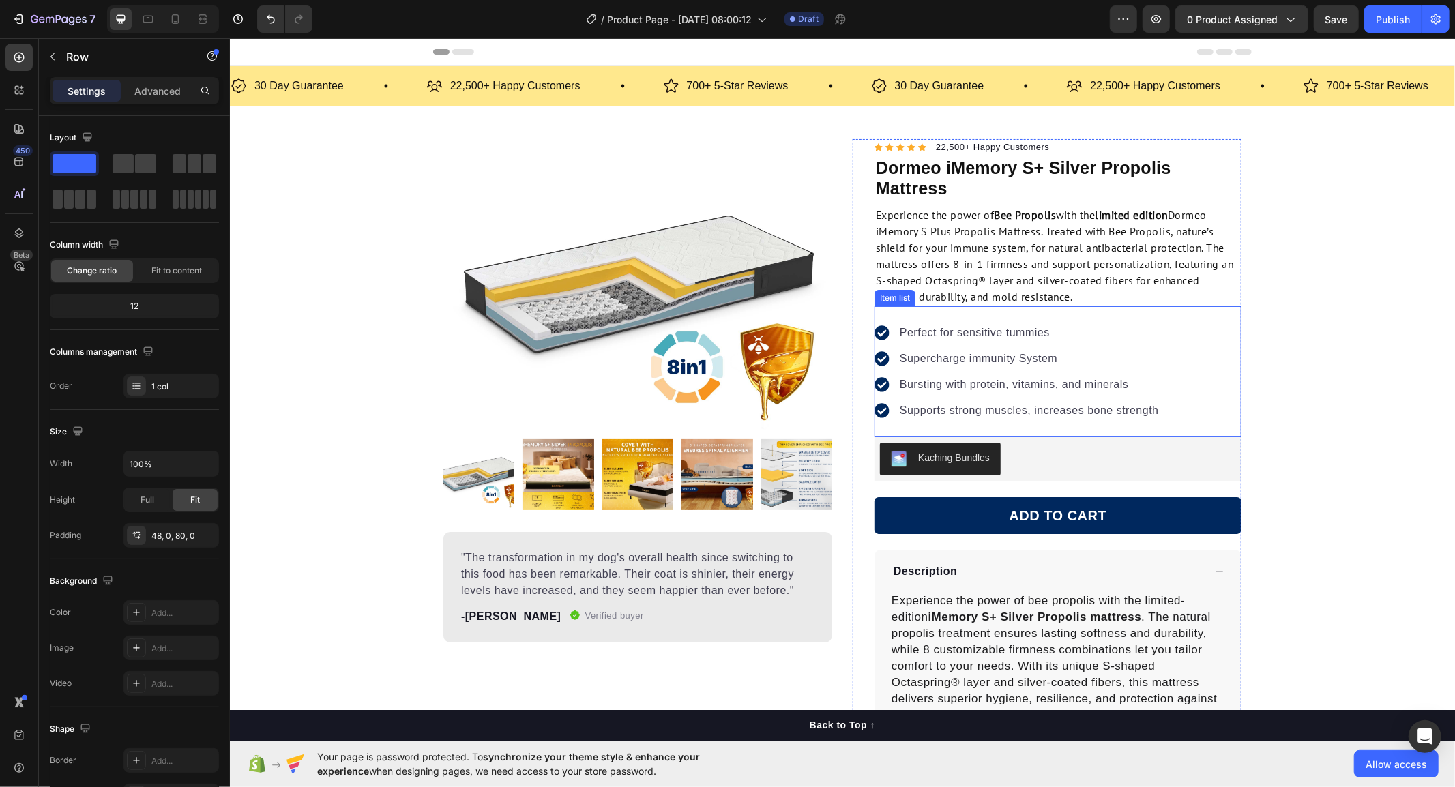
click at [943, 331] on p "Perfect for sensitive tummies" at bounding box center [1028, 332] width 259 height 16
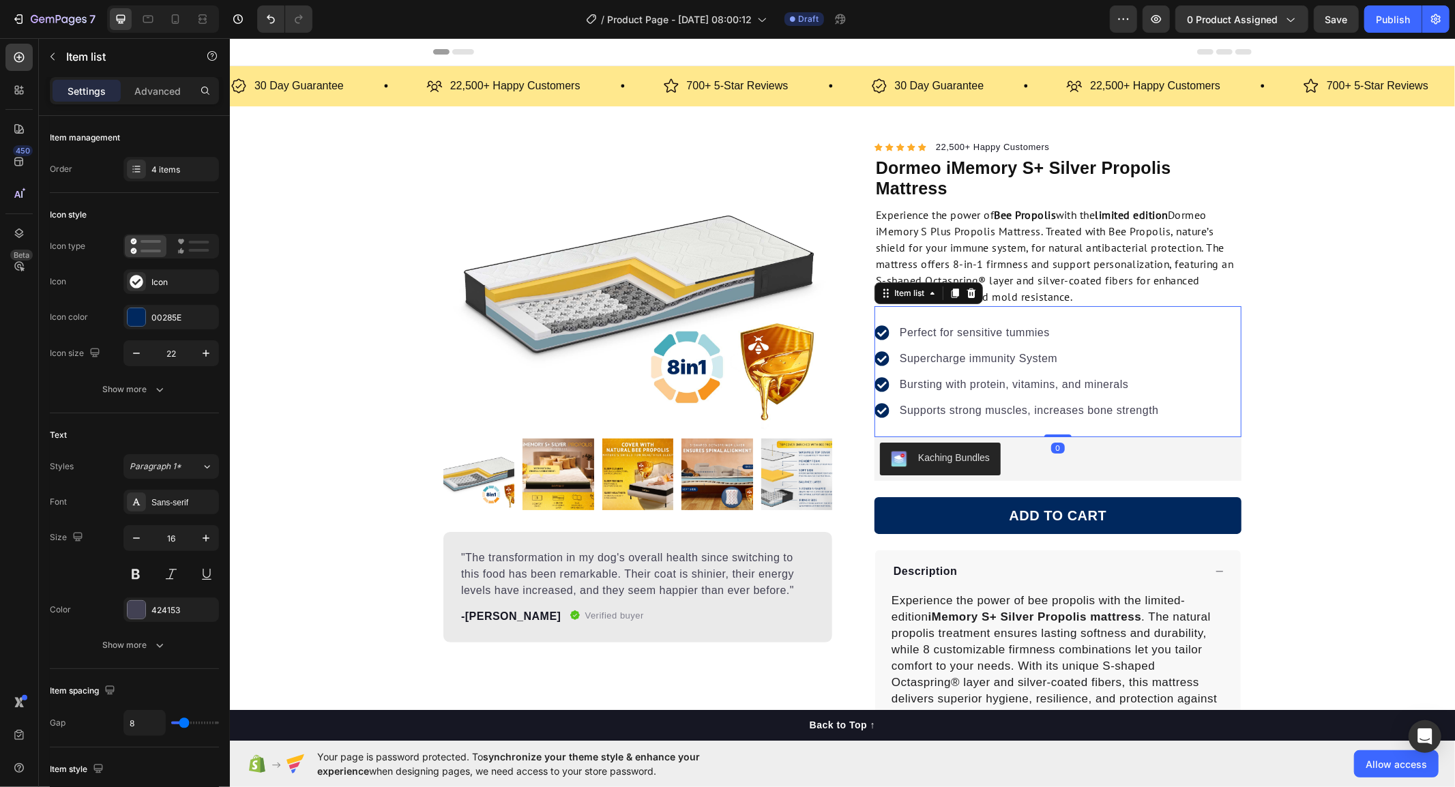
click at [943, 331] on p "Perfect for sensitive tummies" at bounding box center [1028, 332] width 259 height 16
click at [932, 359] on p "Supercharge immunity System" at bounding box center [1028, 358] width 259 height 16
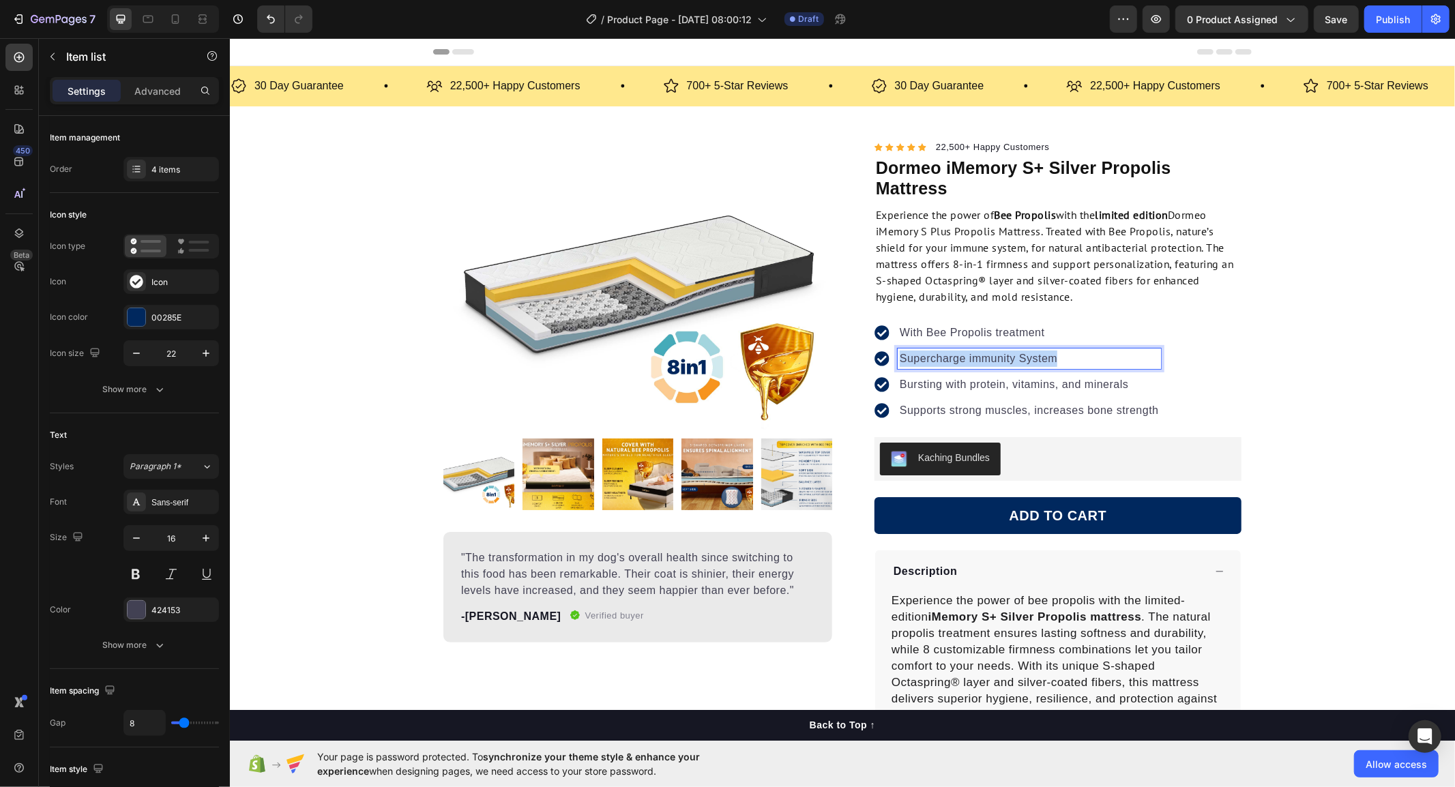
click at [932, 359] on p "Supercharge immunity System" at bounding box center [1028, 358] width 259 height 16
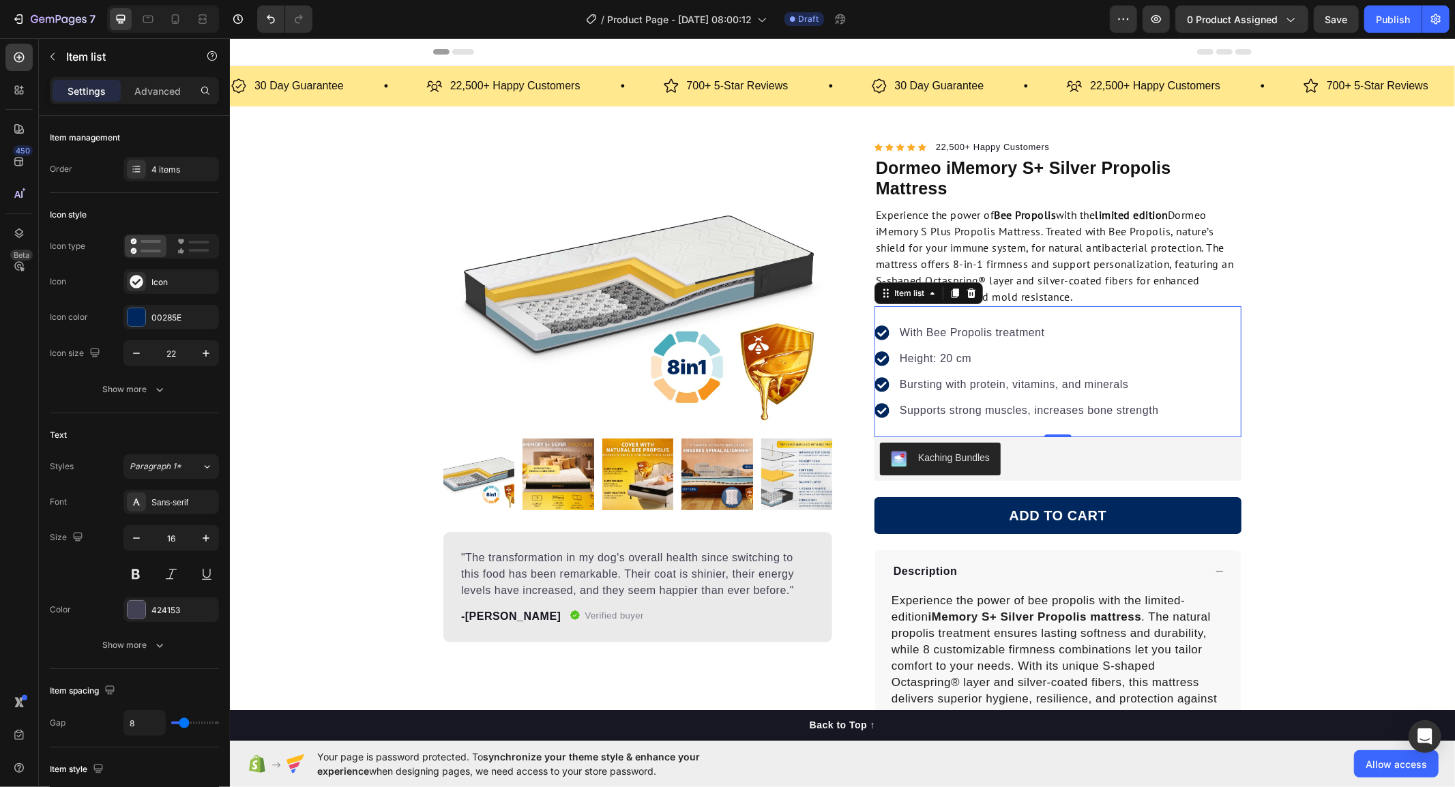
click at [899, 380] on p "Bursting with protein, vitamins, and minerals" at bounding box center [1028, 384] width 259 height 16
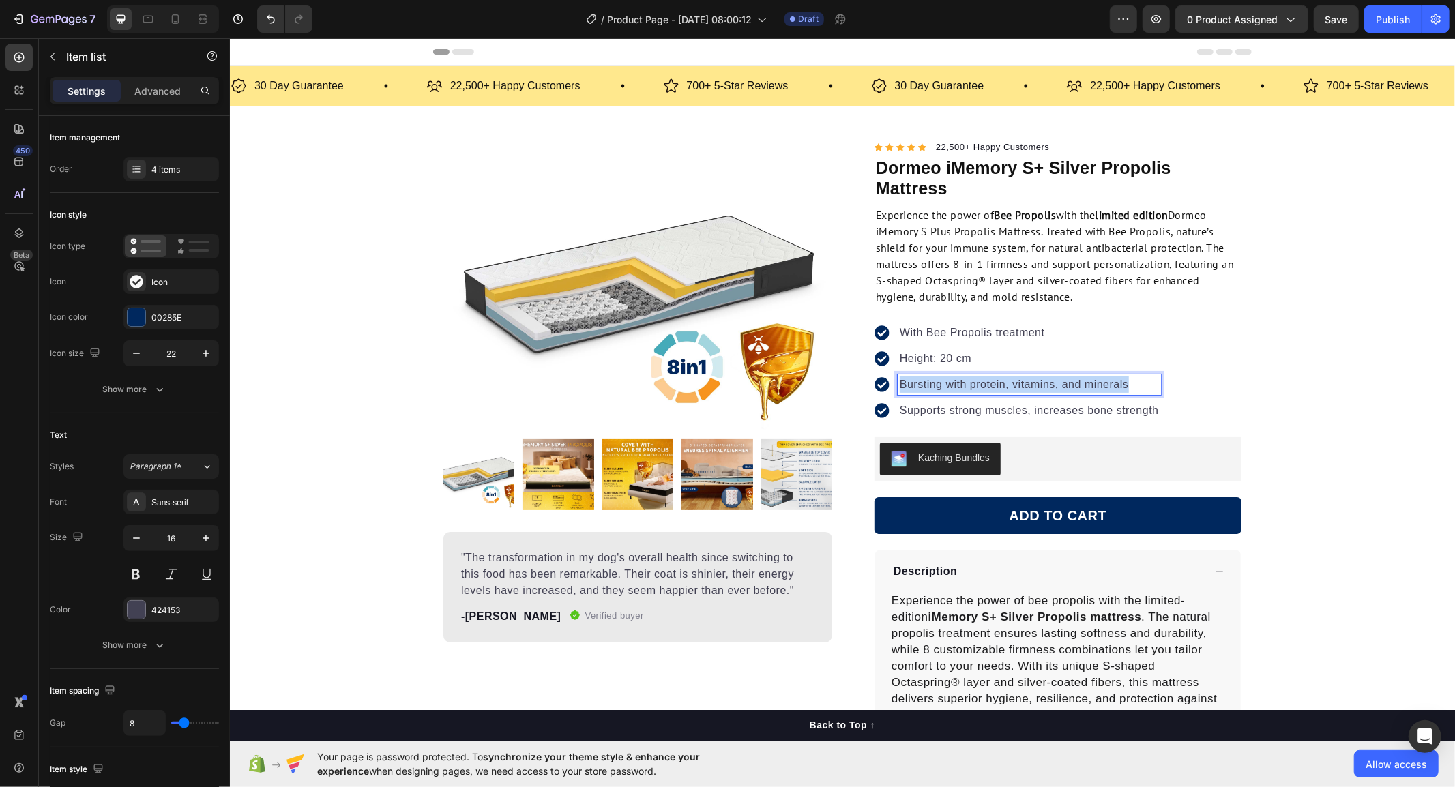
click at [899, 380] on p "Bursting with protein, vitamins, and minerals" at bounding box center [1028, 384] width 259 height 16
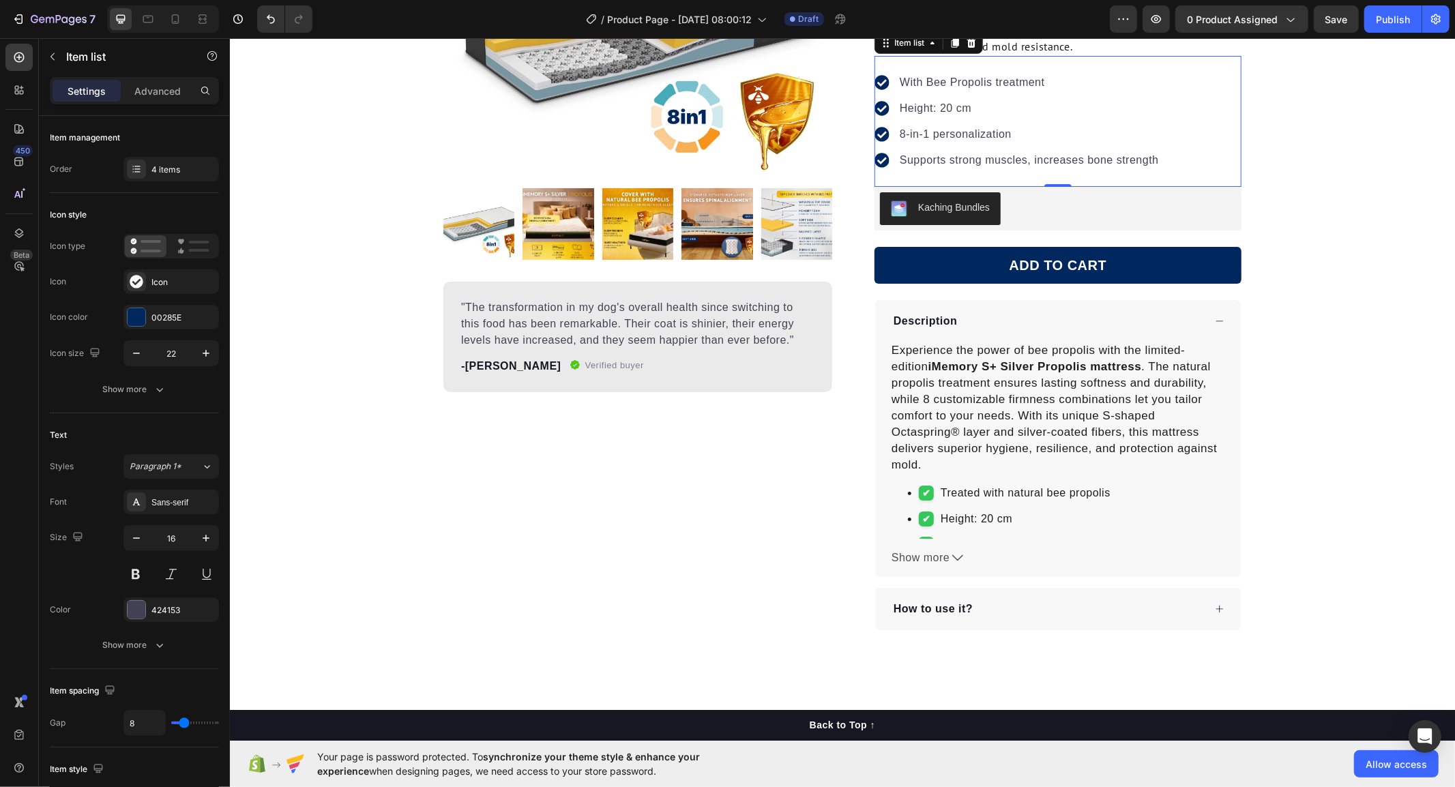
scroll to position [76, 0]
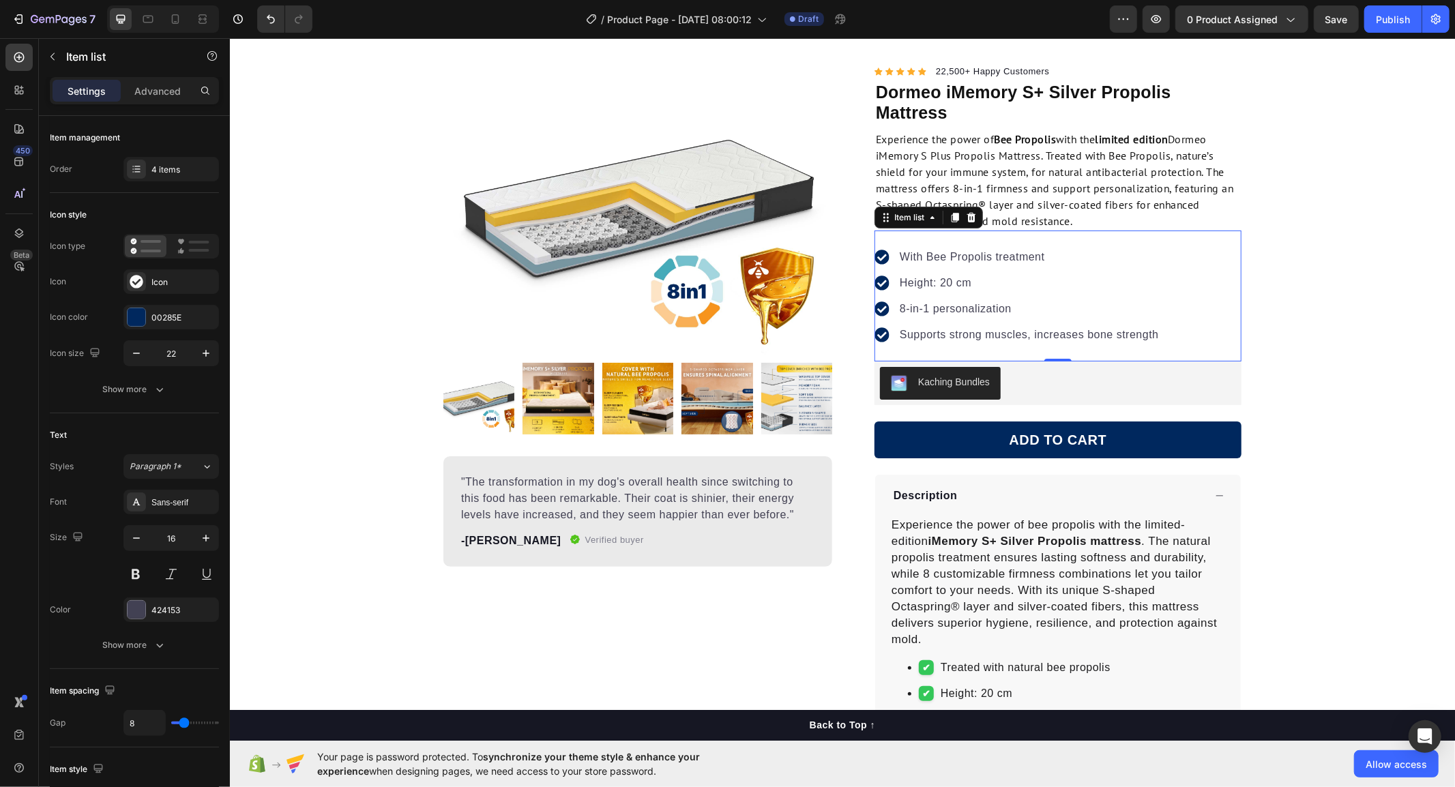
click at [960, 336] on p "Supports strong muscles, increases bone strength" at bounding box center [1028, 334] width 259 height 16
click at [960, 337] on p "Supports strong muscles, increases bone strength" at bounding box center [1028, 334] width 259 height 16
click at [1416, 339] on div "Product Images "The transformation in my dog's overall health since switching t…" at bounding box center [841, 434] width 1225 height 742
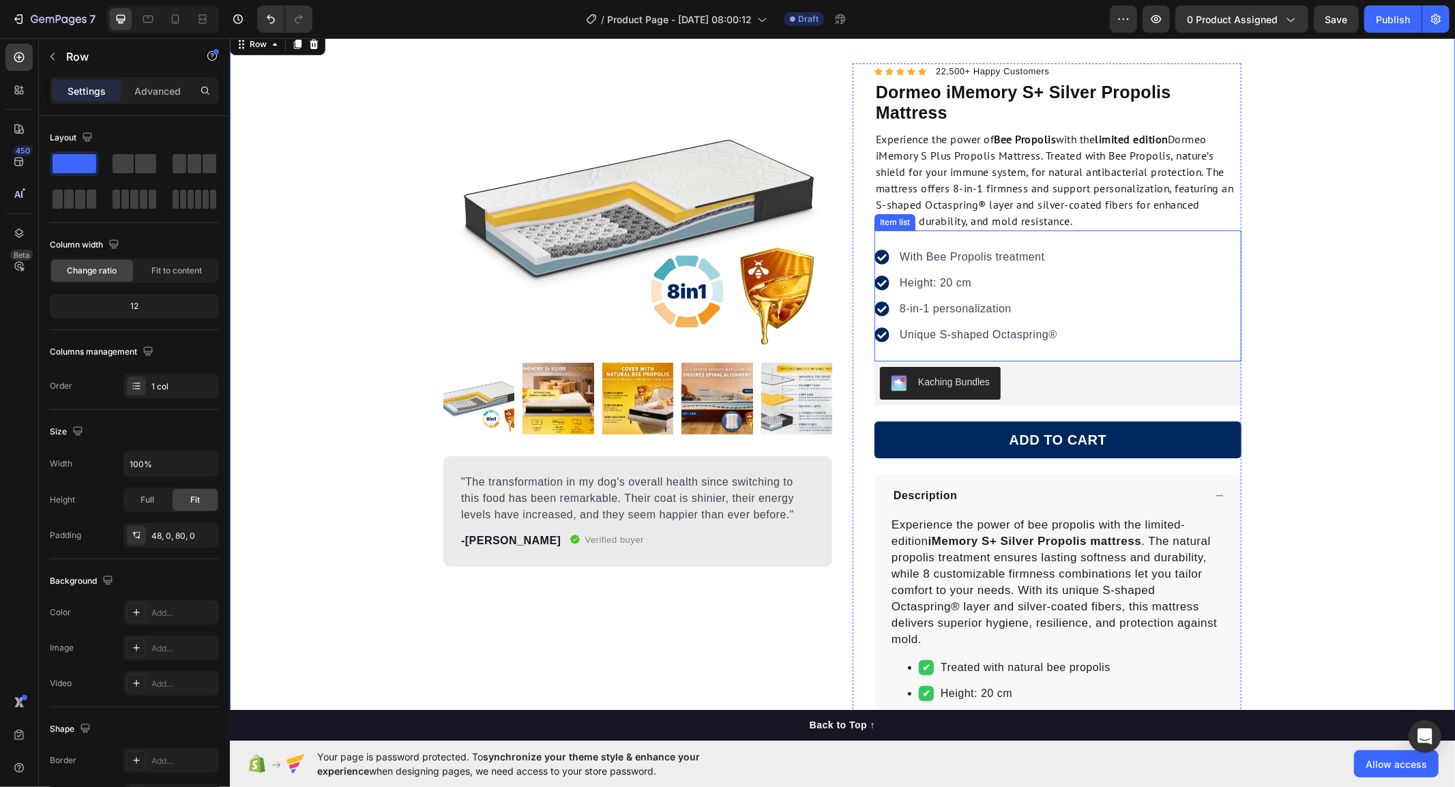
click at [1086, 311] on div "With Bee Propolis treatment Height: 20 cm 8-in-1 personalization Unique S-shape…" at bounding box center [1057, 295] width 367 height 131
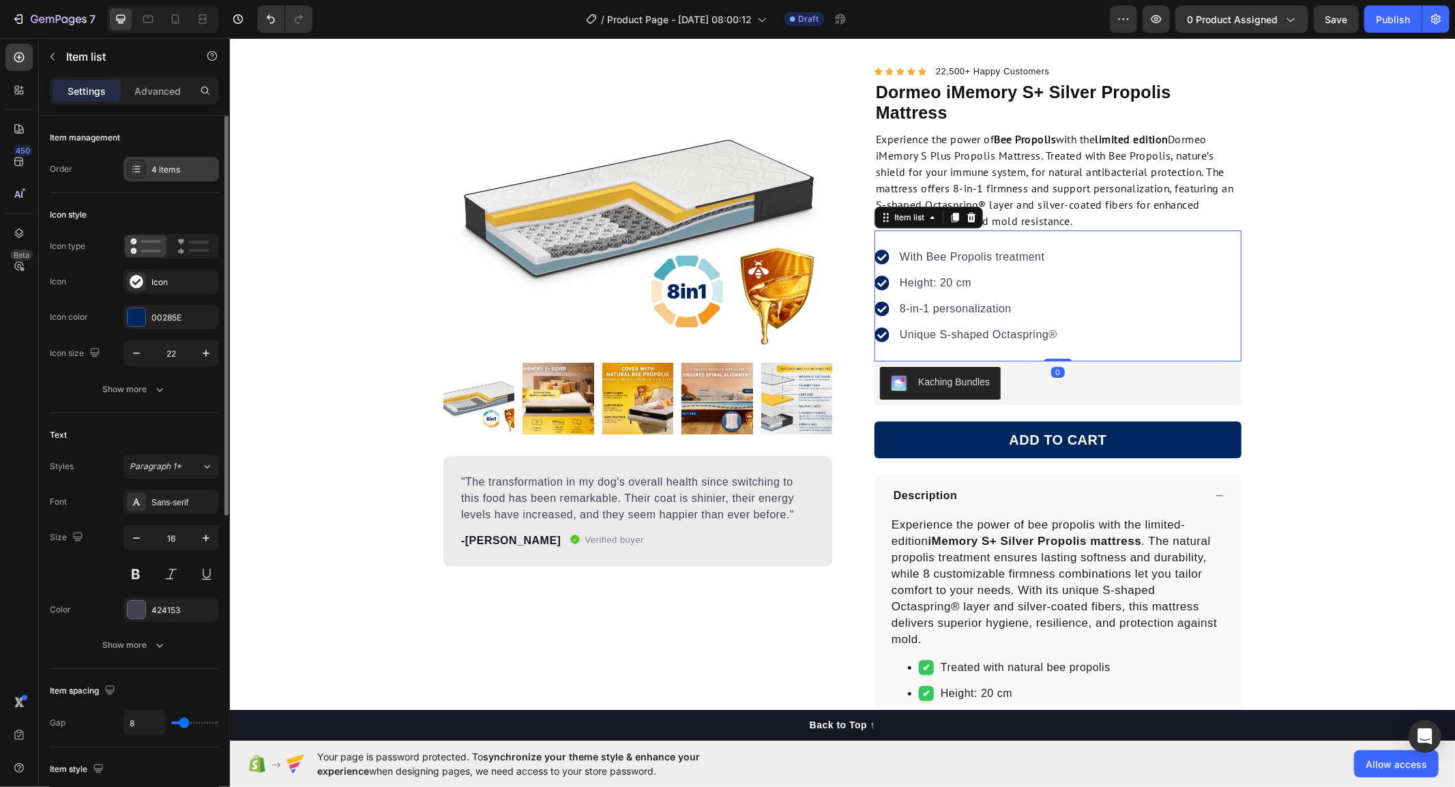
click at [150, 175] on div "4 items" at bounding box center [171, 169] width 96 height 25
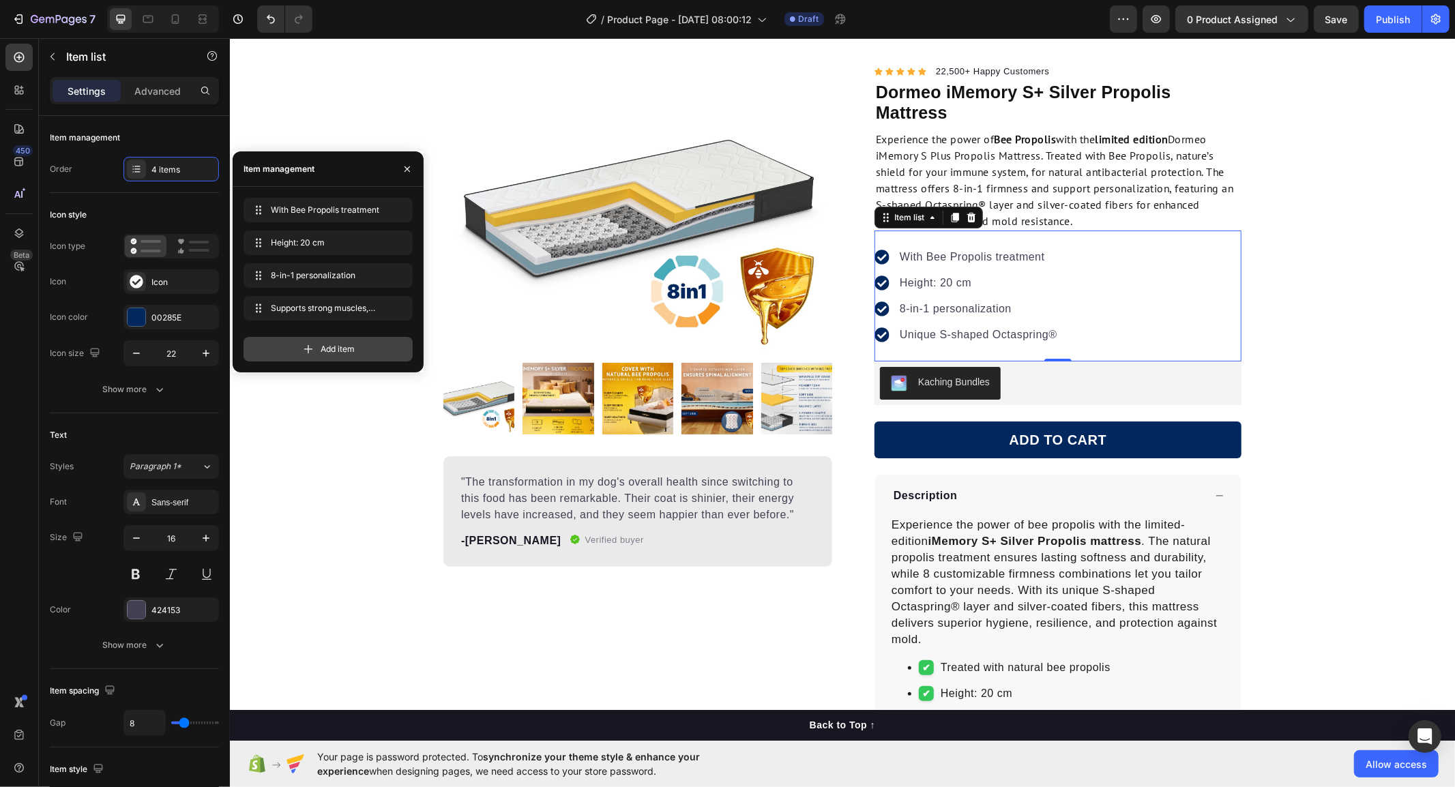
click at [303, 348] on icon at bounding box center [309, 349] width 14 height 14
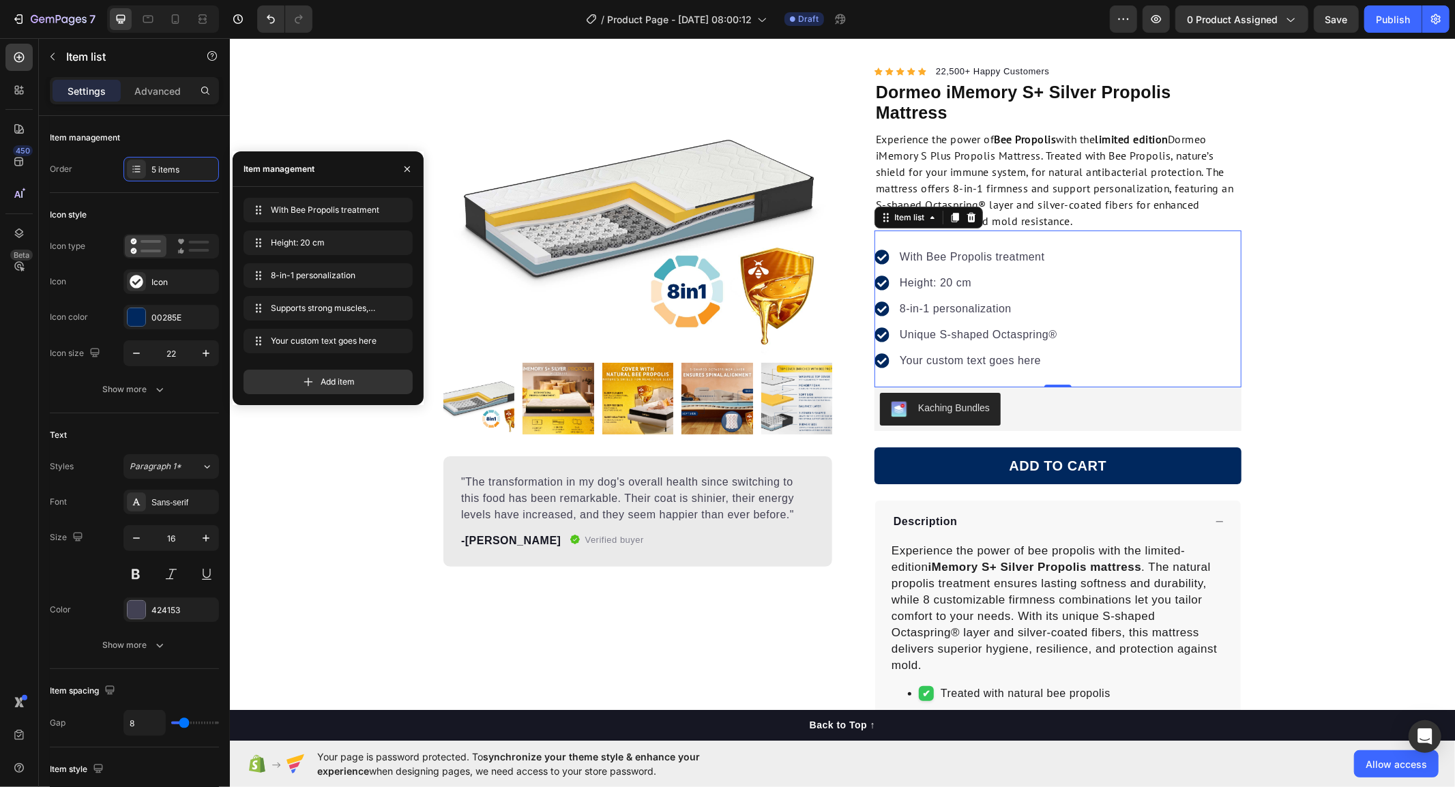
click at [981, 364] on div "Your custom text goes here" at bounding box center [978, 360] width 162 height 20
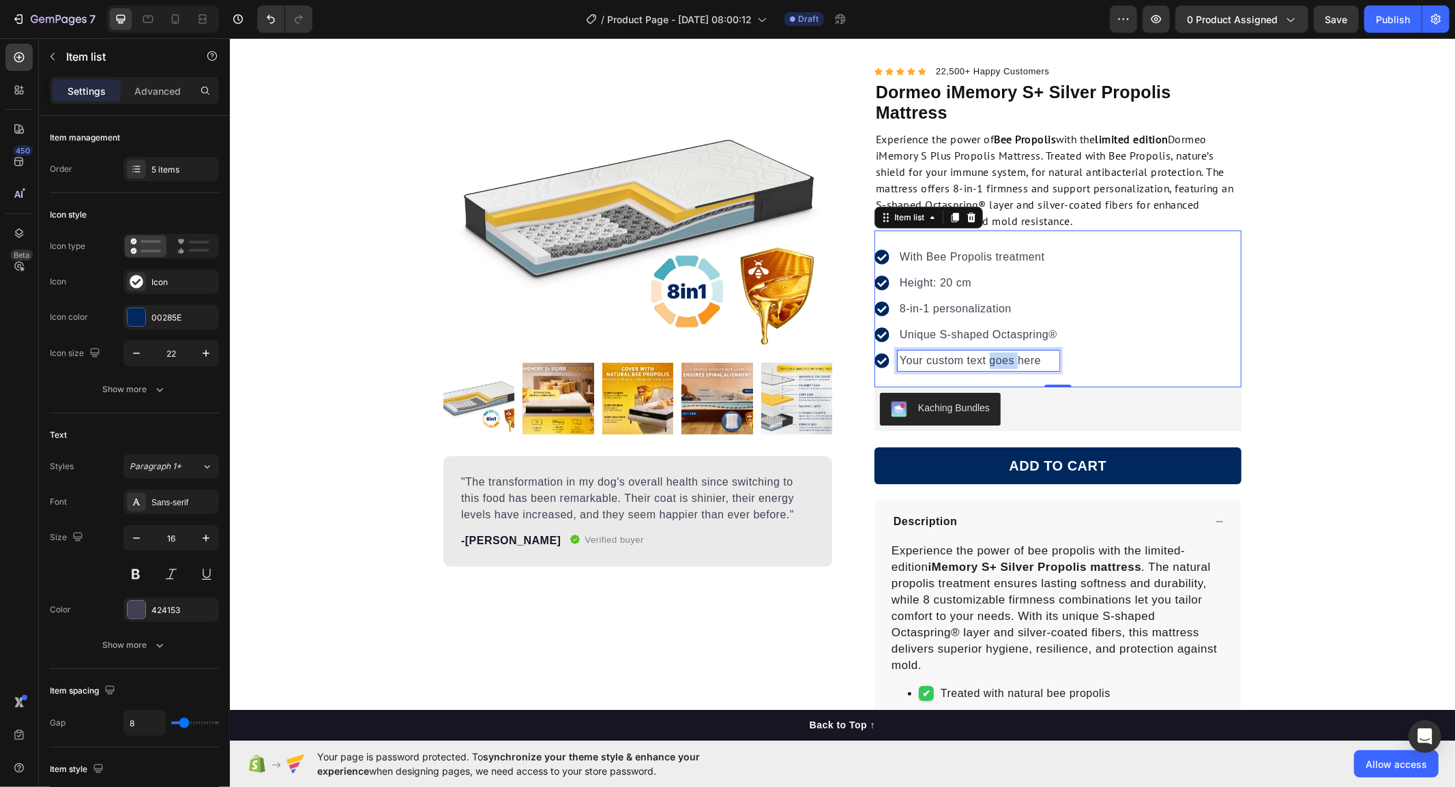
click at [981, 364] on p "Your custom text goes here" at bounding box center [978, 360] width 158 height 16
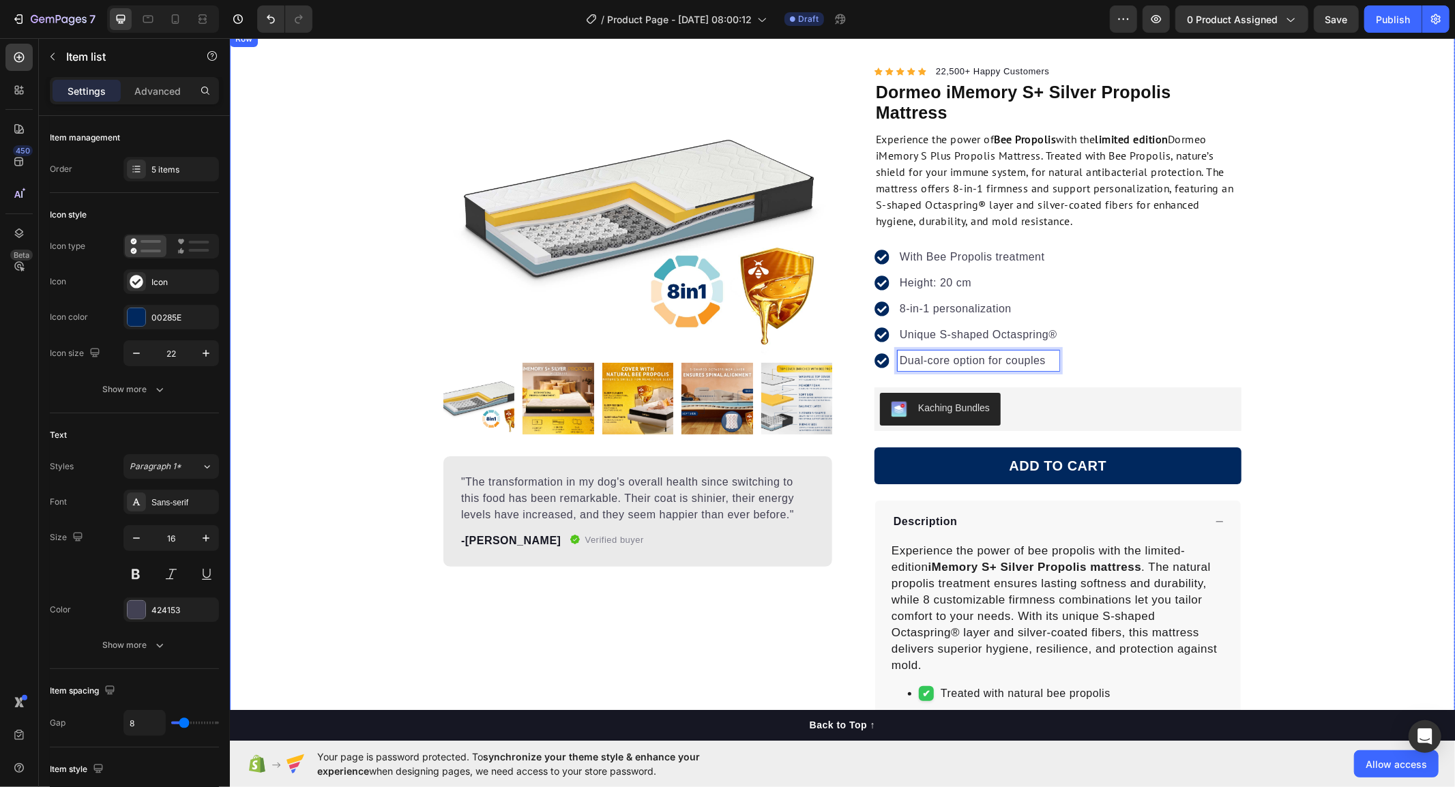
click at [1361, 371] on div "Product Images "The transformation in my dog's overall health since switching t…" at bounding box center [841, 447] width 1225 height 768
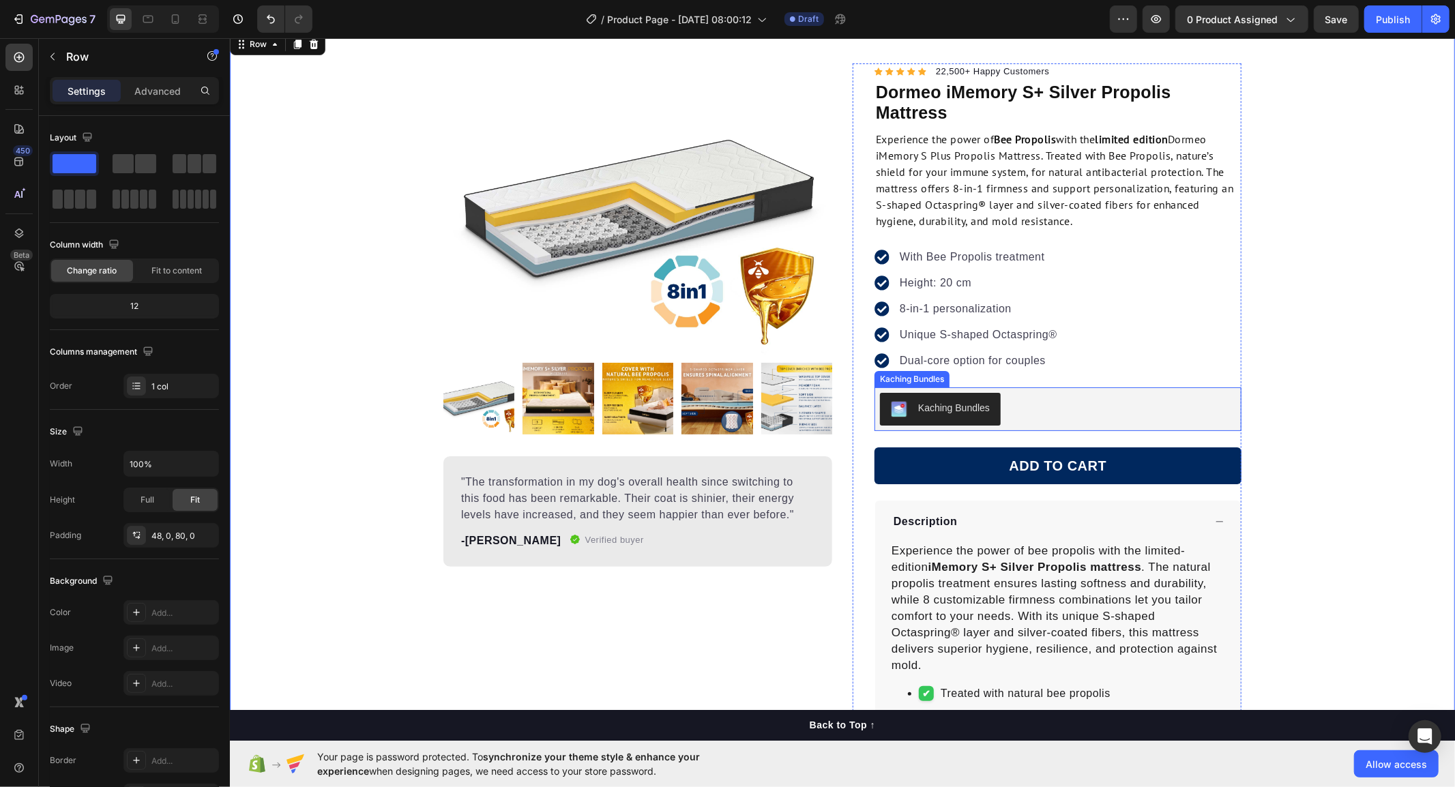
click at [1182, 406] on div "Kaching Bundles" at bounding box center [1057, 408] width 356 height 33
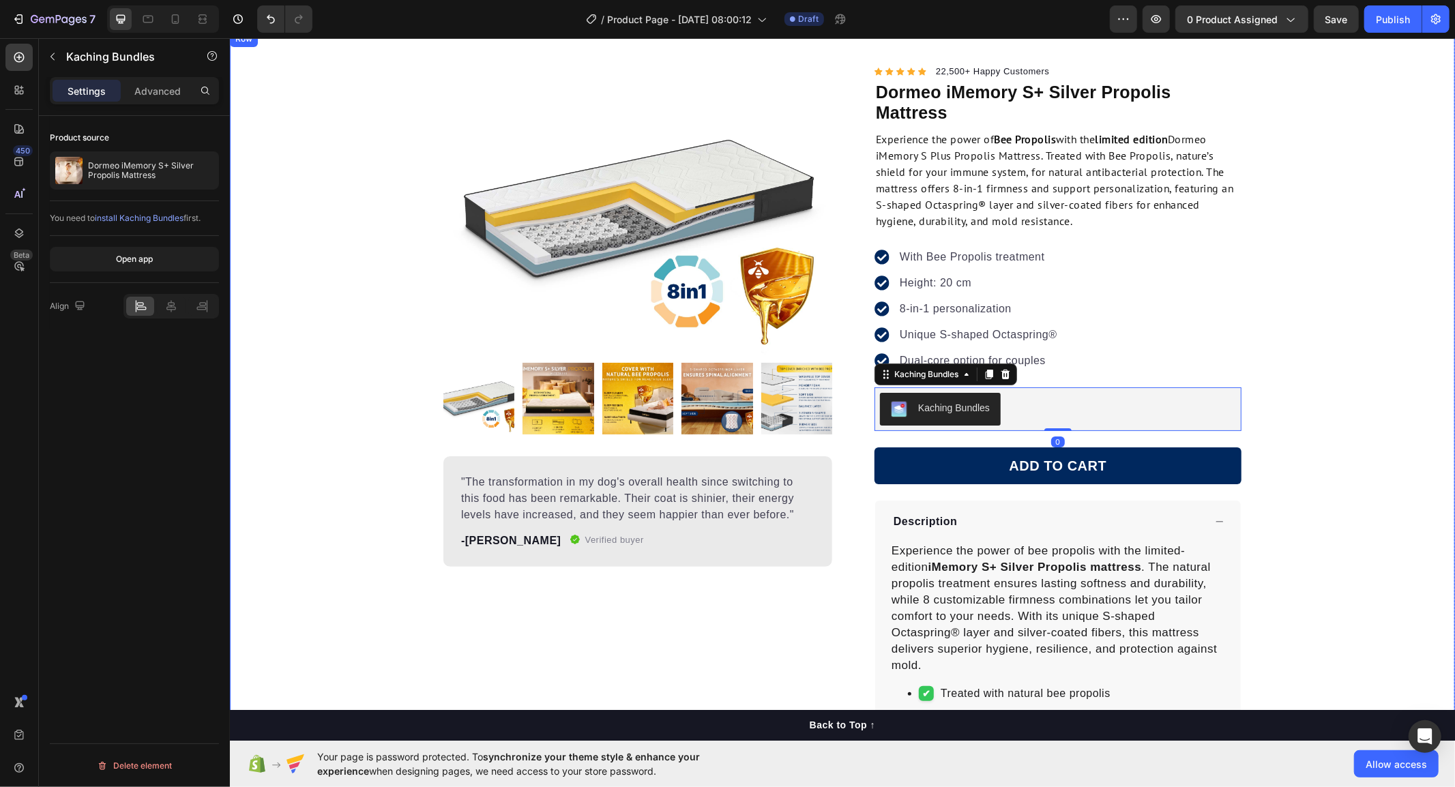
click at [1334, 390] on div "Product Images "The transformation in my dog's overall health since switching t…" at bounding box center [841, 447] width 1225 height 768
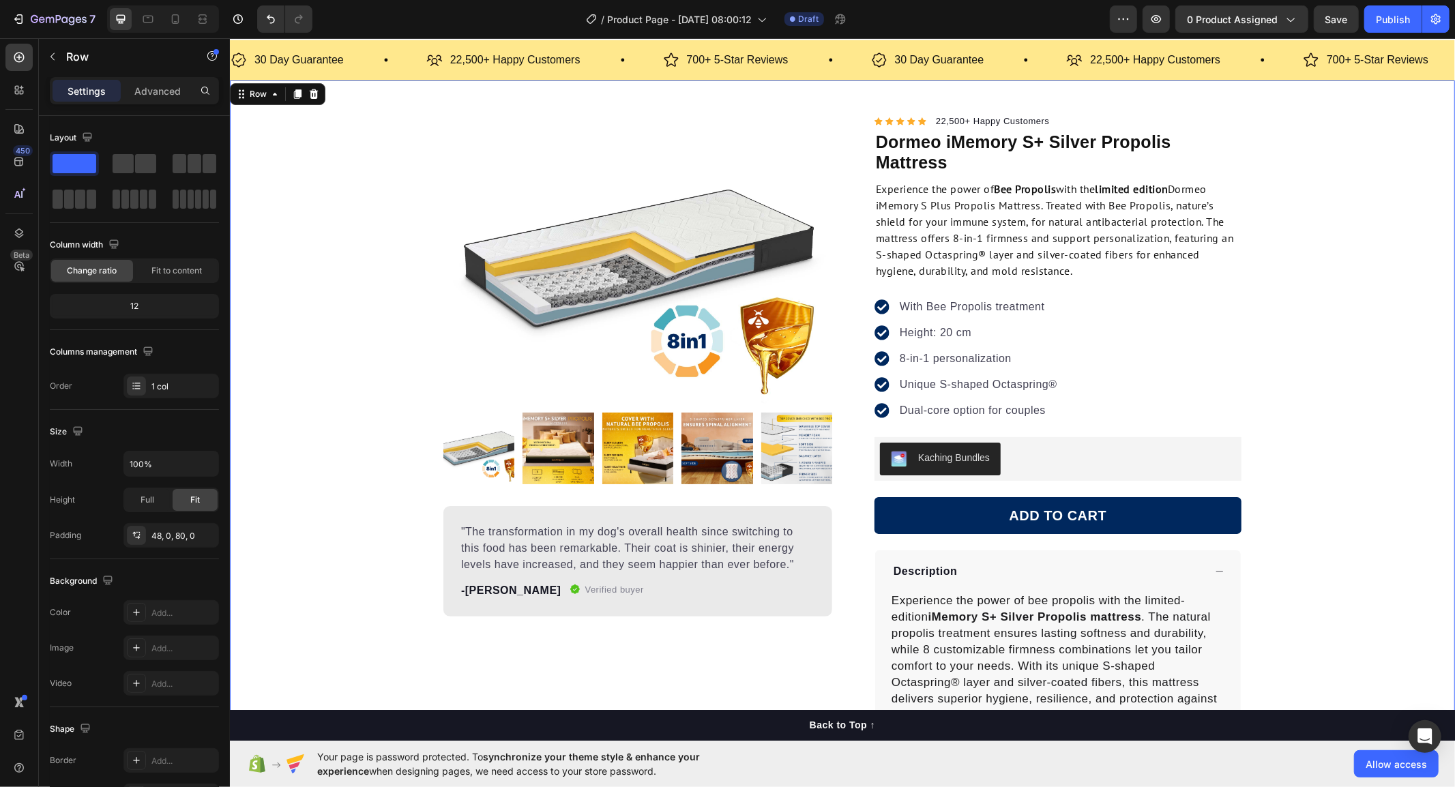
scroll to position [0, 0]
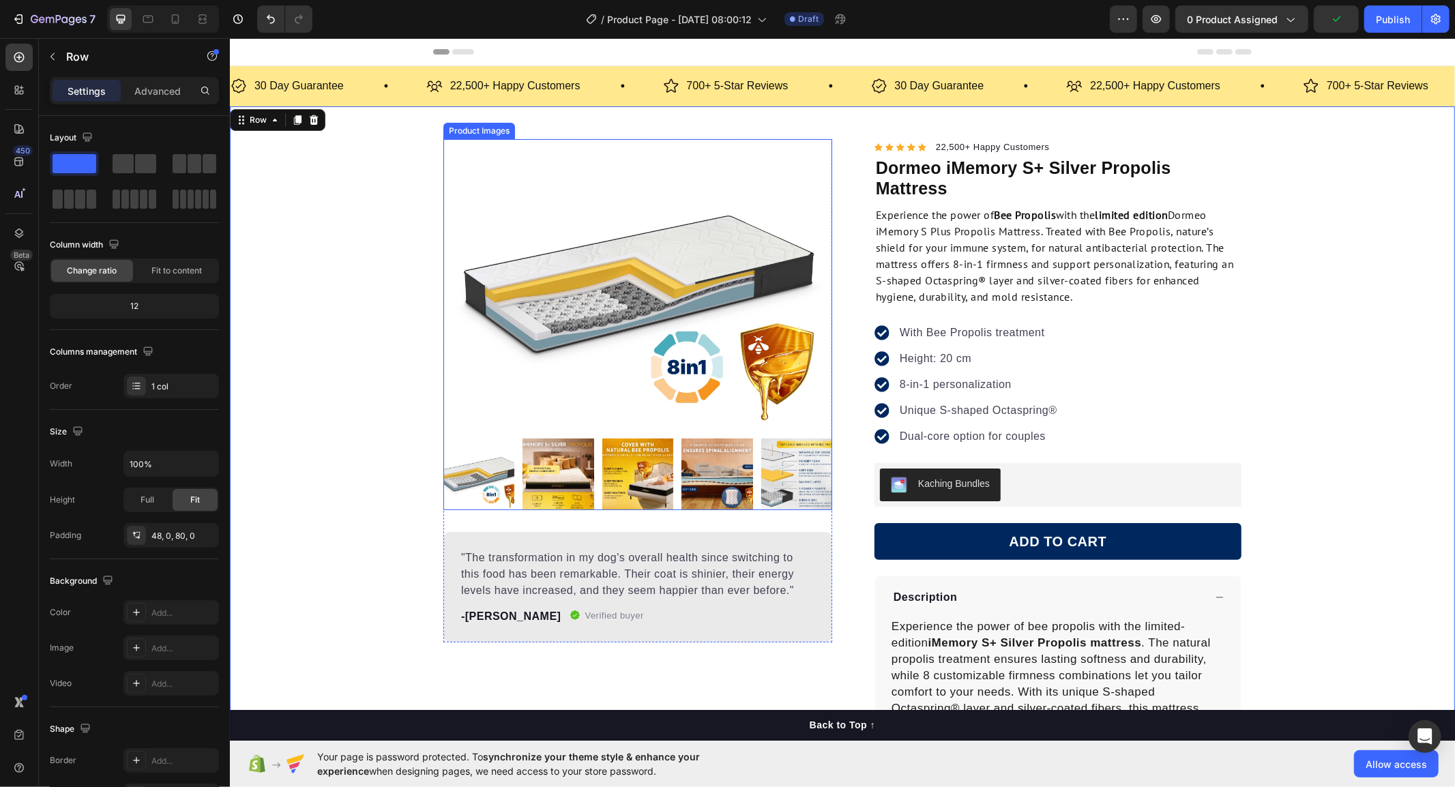
click at [469, 344] on img at bounding box center [637, 284] width 389 height 292
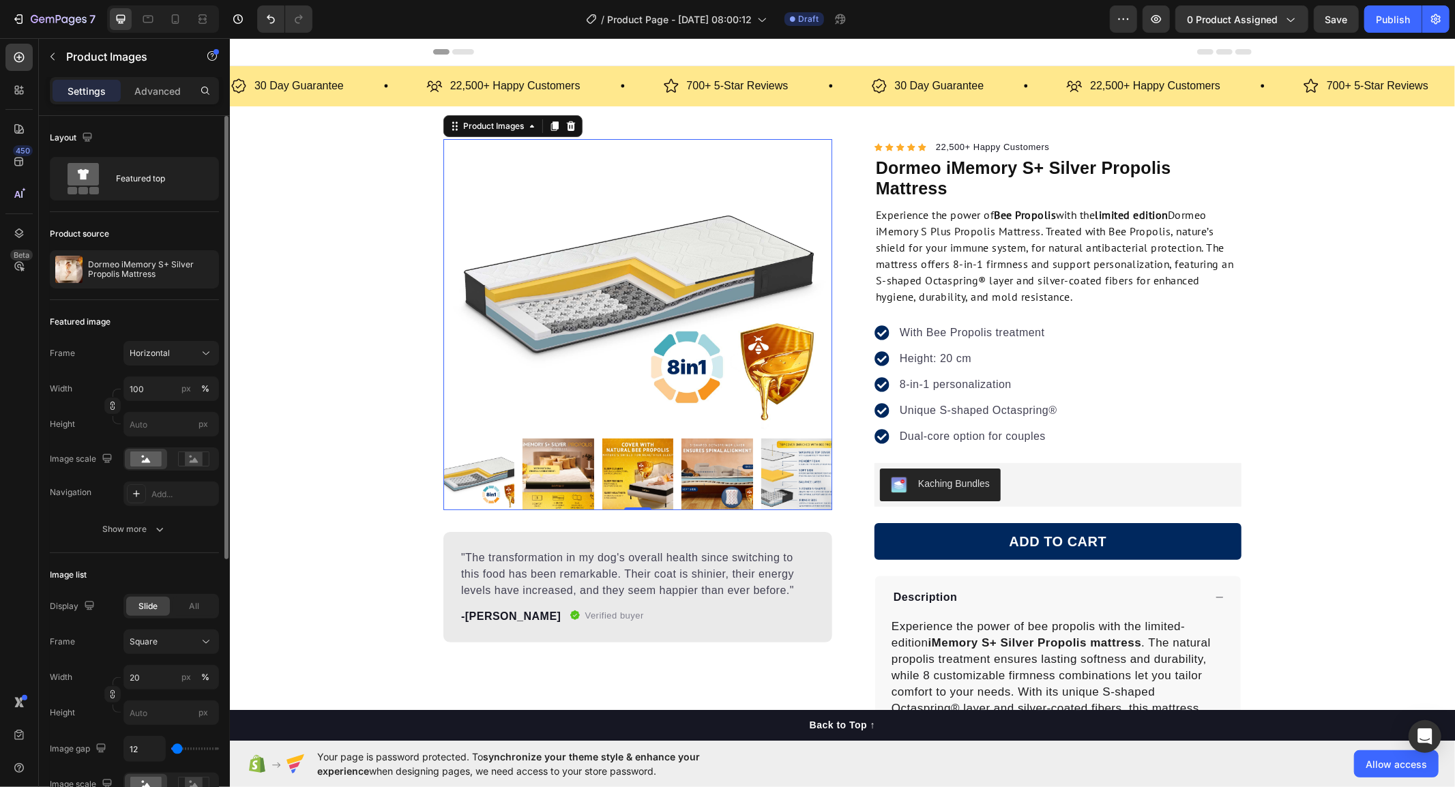
scroll to position [151, 0]
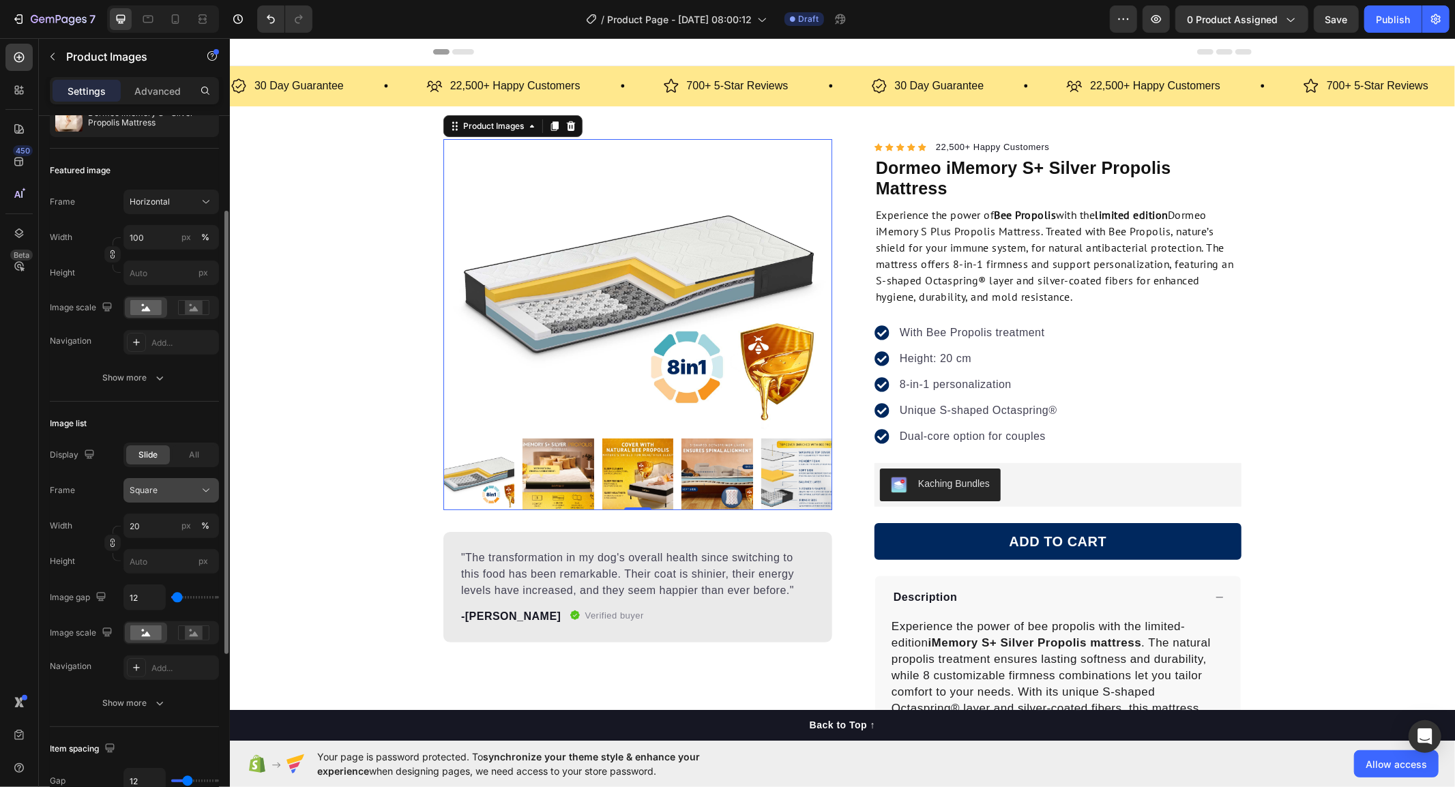
click at [196, 492] on div "Square" at bounding box center [163, 490] width 67 height 12
click at [205, 580] on icon at bounding box center [201, 576] width 12 height 9
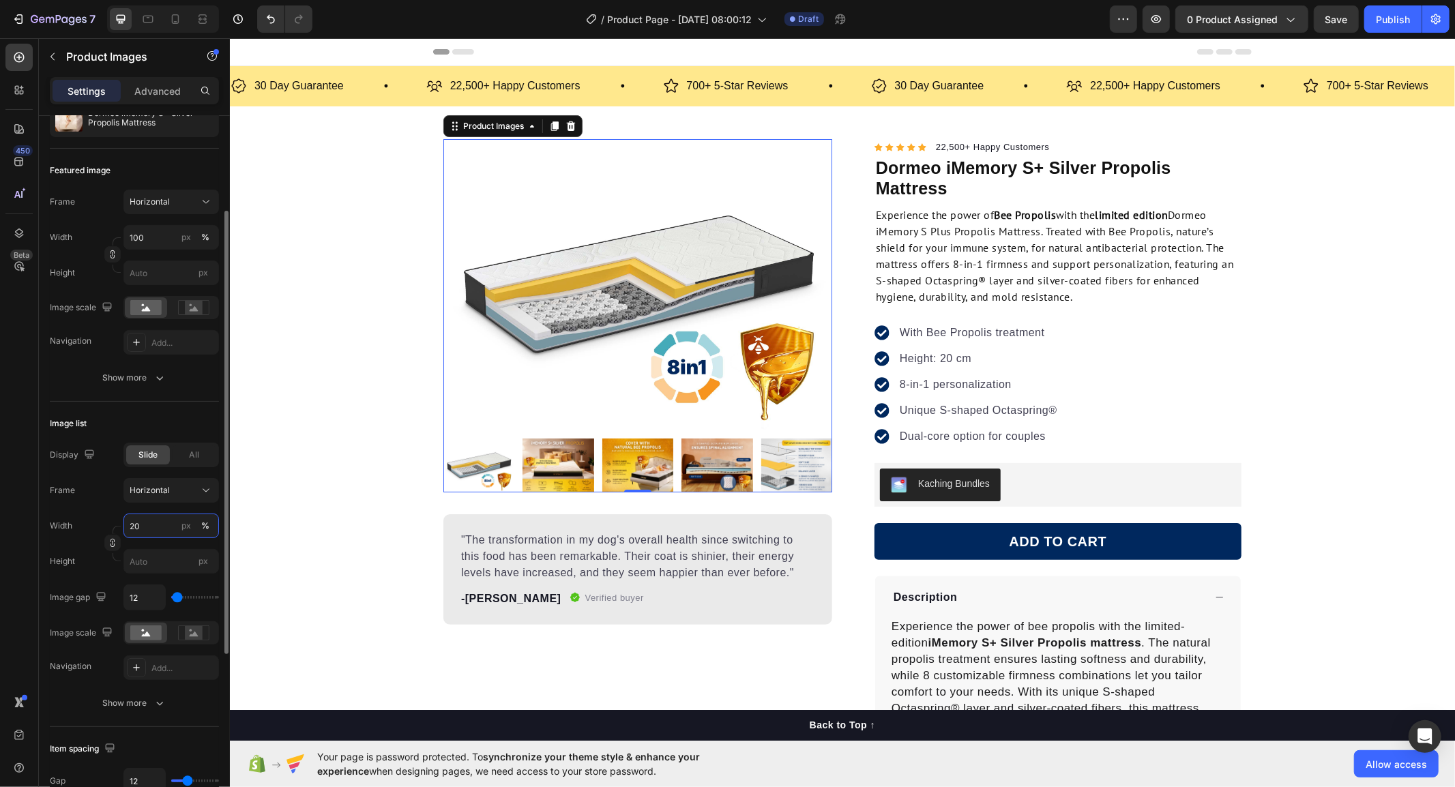
click at [141, 524] on input "20" at bounding box center [171, 526] width 96 height 25
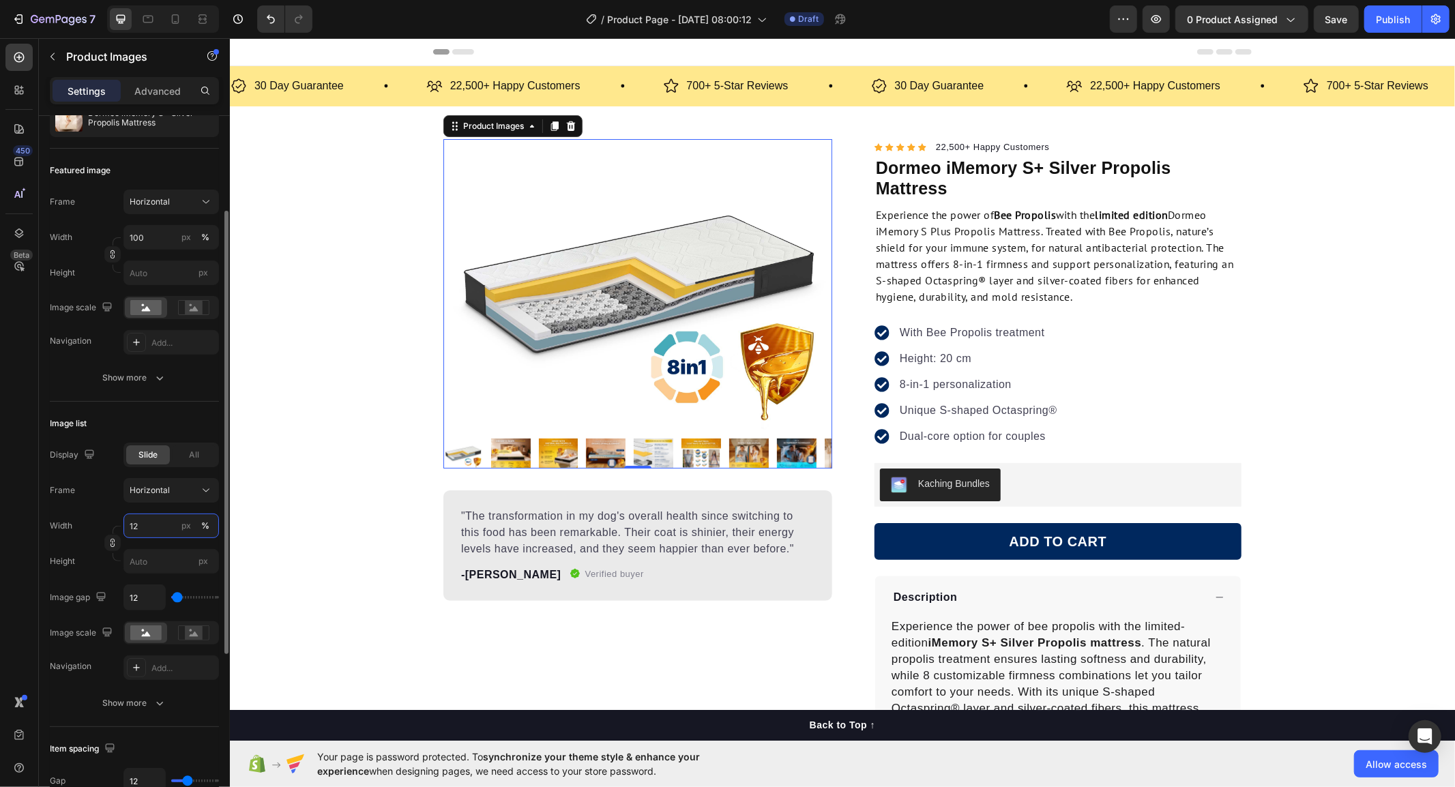
drag, startPoint x: 141, startPoint y: 524, endPoint x: 104, endPoint y: 525, distance: 36.9
click at [104, 525] on div "Width 12 px % Height px" at bounding box center [134, 544] width 169 height 60
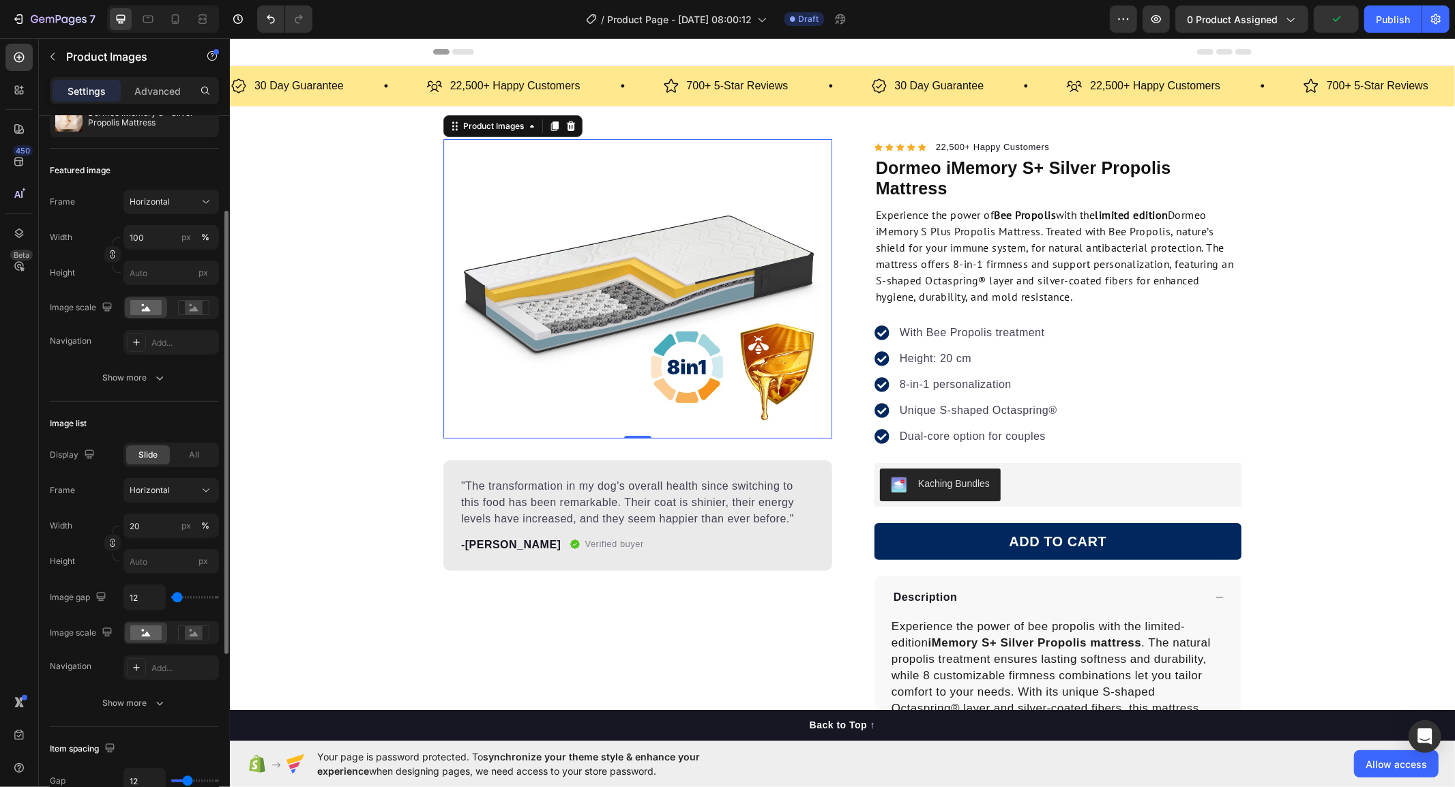
click at [91, 509] on div "Frame Horizontal Width 20 px % Height px" at bounding box center [134, 526] width 169 height 96
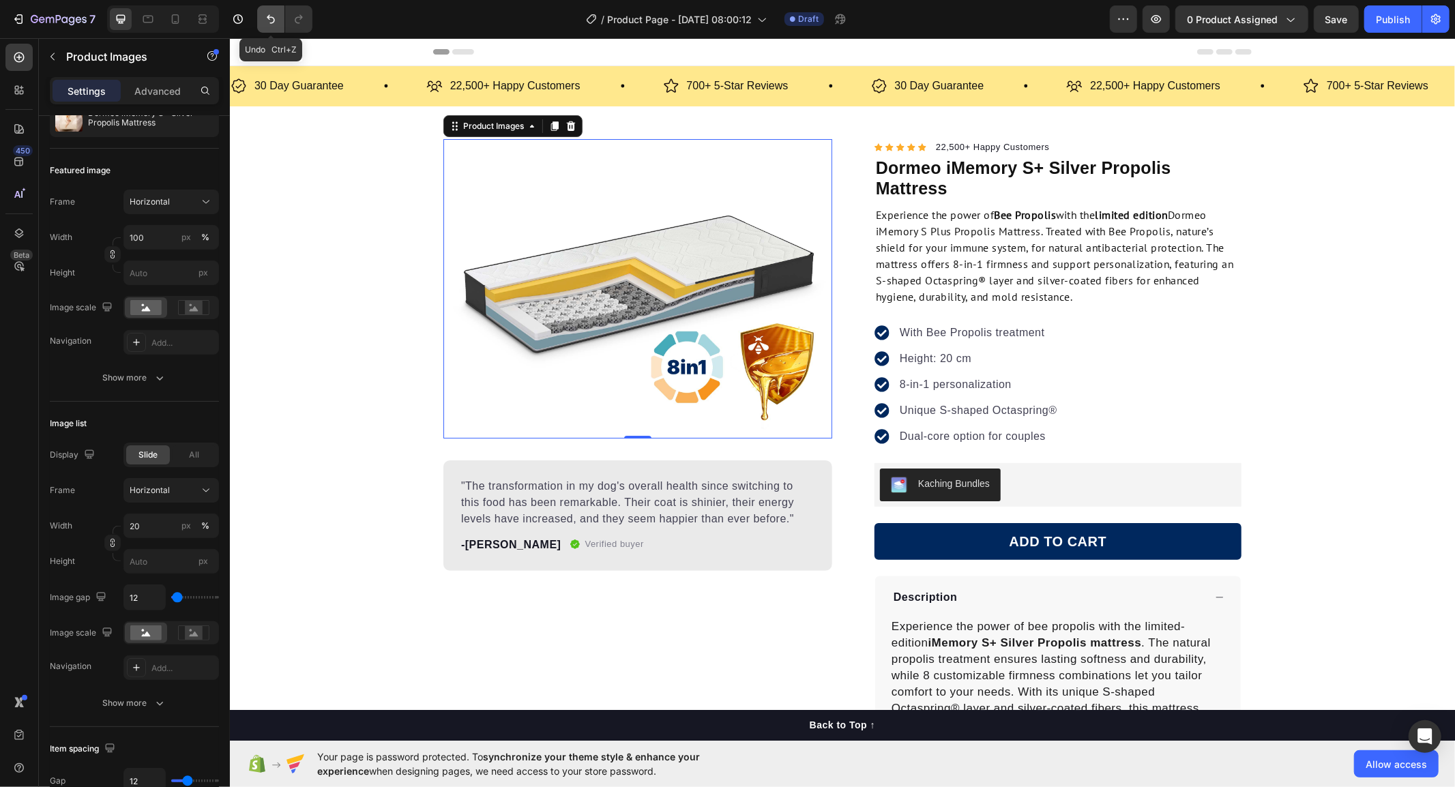
click at [263, 20] on button "Undo/Redo" at bounding box center [270, 18] width 27 height 27
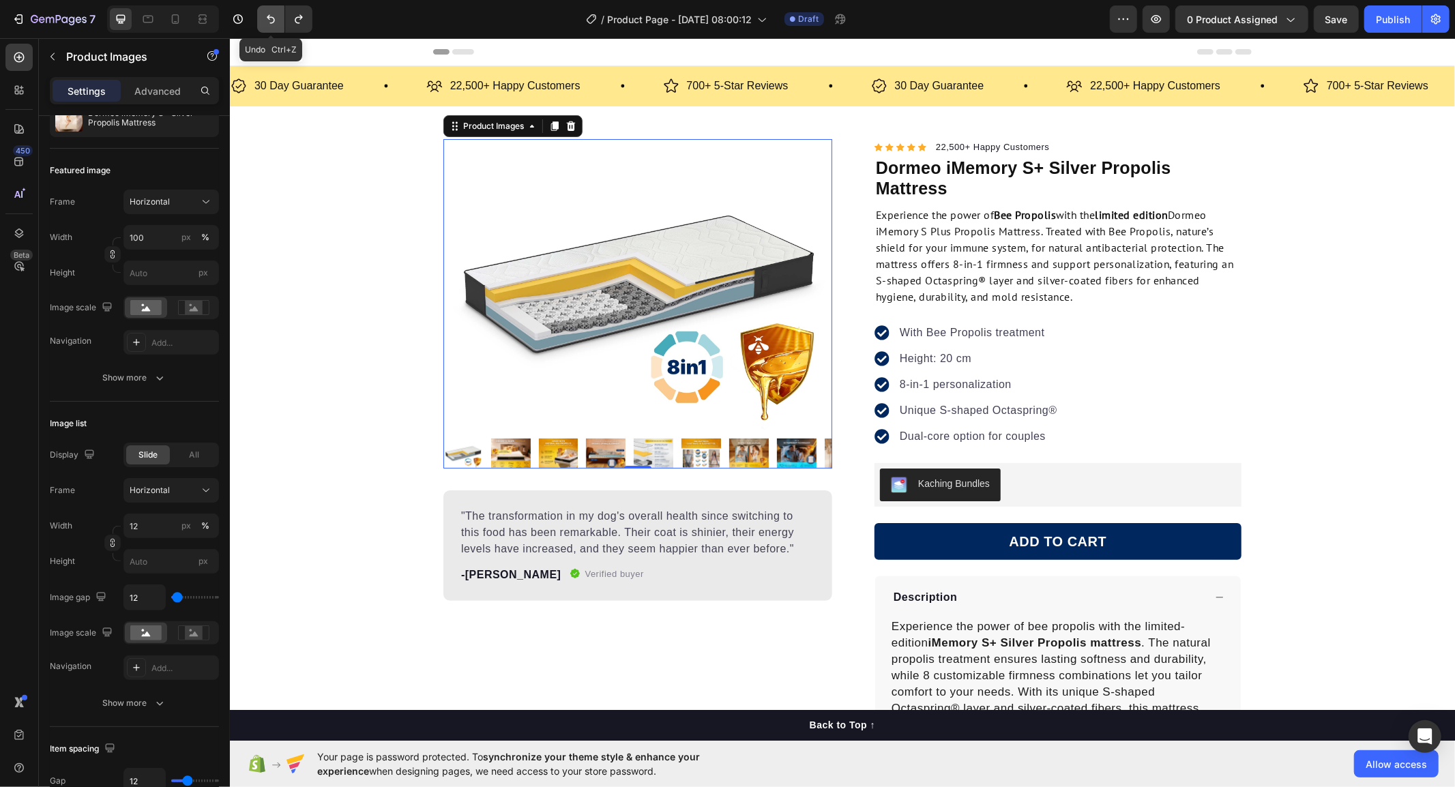
click at [263, 20] on button "Undo/Redo" at bounding box center [270, 18] width 27 height 27
type input "20"
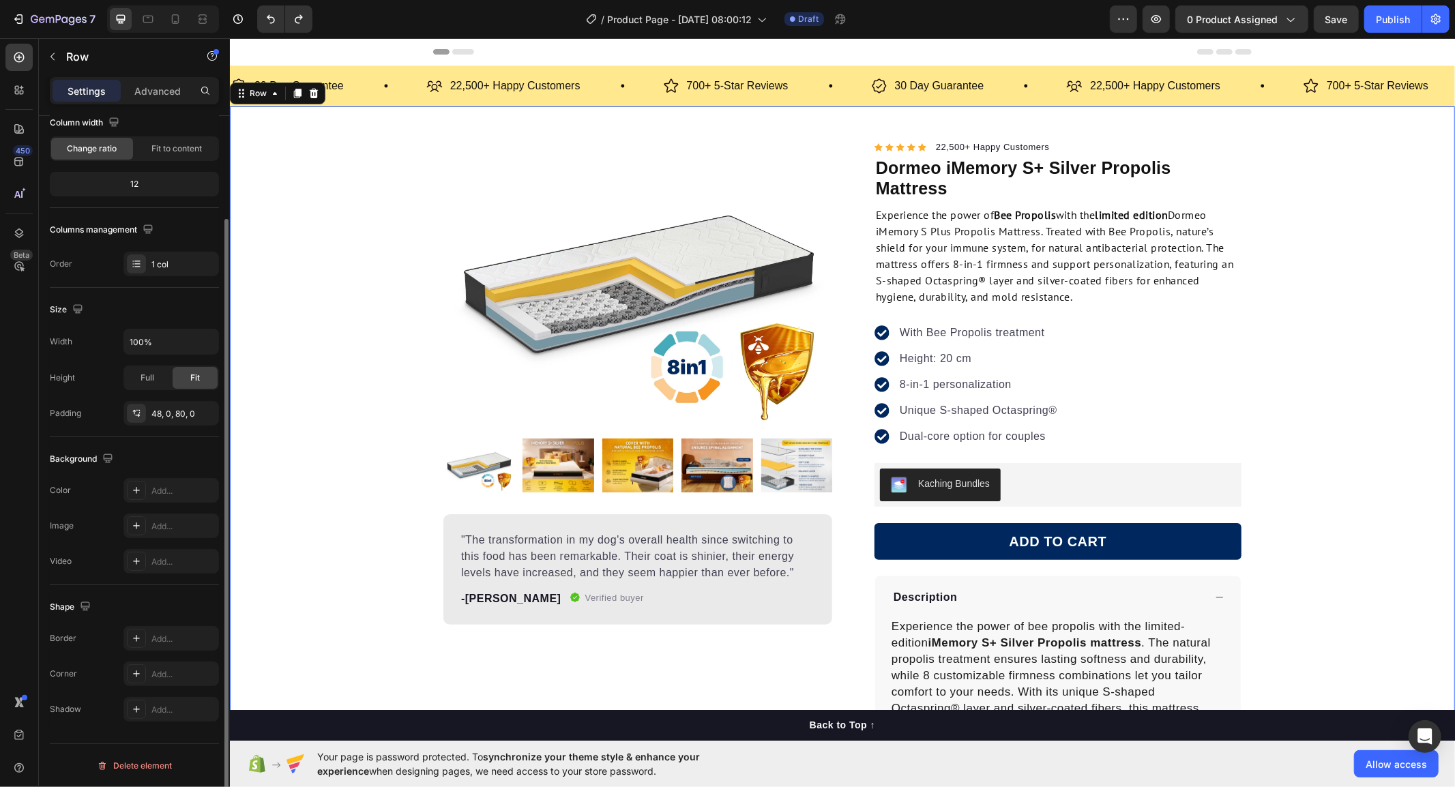
click at [354, 459] on div "Product Images "The transformation in my dog's overall health since switching t…" at bounding box center [841, 522] width 1225 height 768
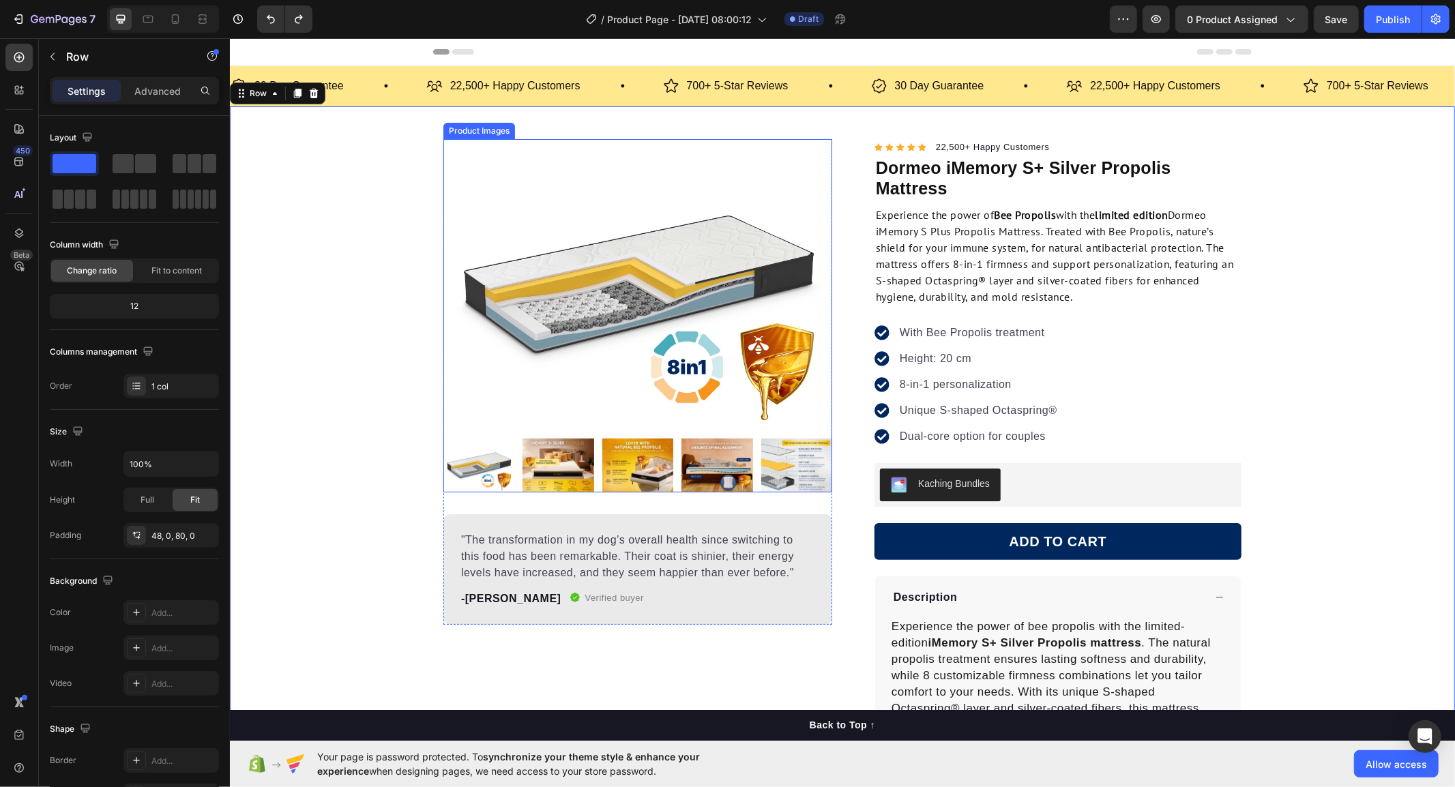
click at [561, 472] on img at bounding box center [557, 464] width 71 height 53
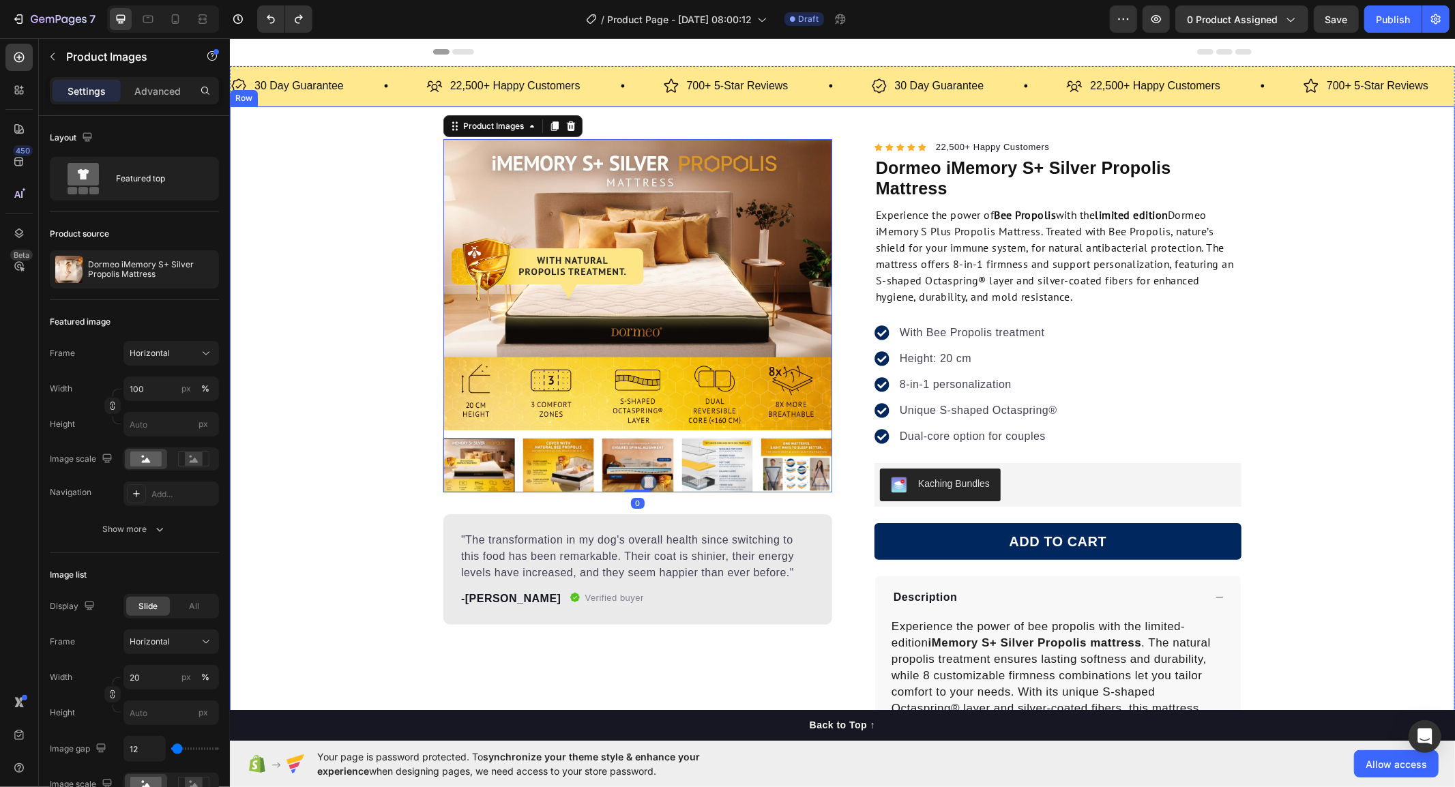
click at [289, 417] on div "Product Images 0 "The transformation in my dog's overall health since switching…" at bounding box center [841, 522] width 1225 height 768
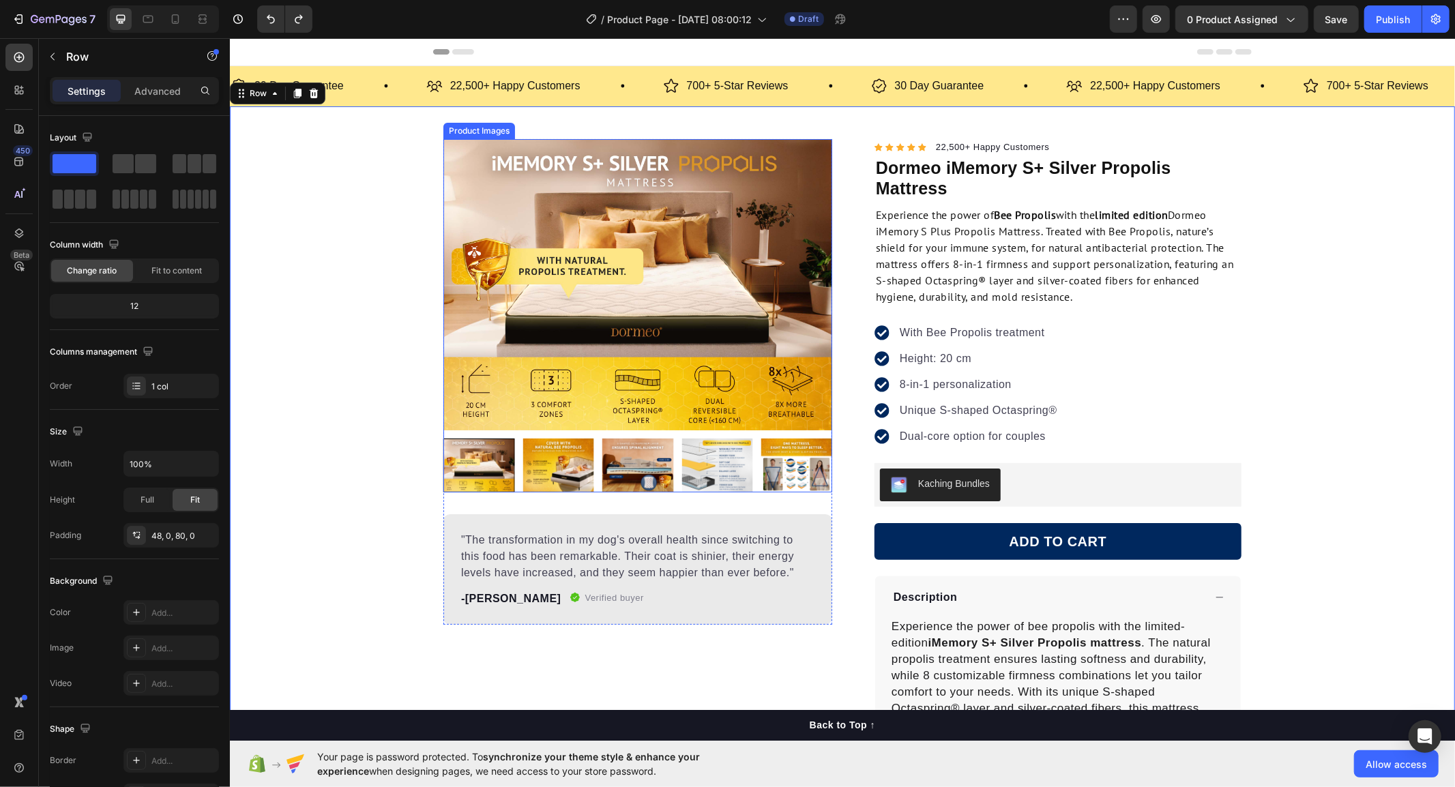
click at [650, 240] on img at bounding box center [637, 284] width 389 height 292
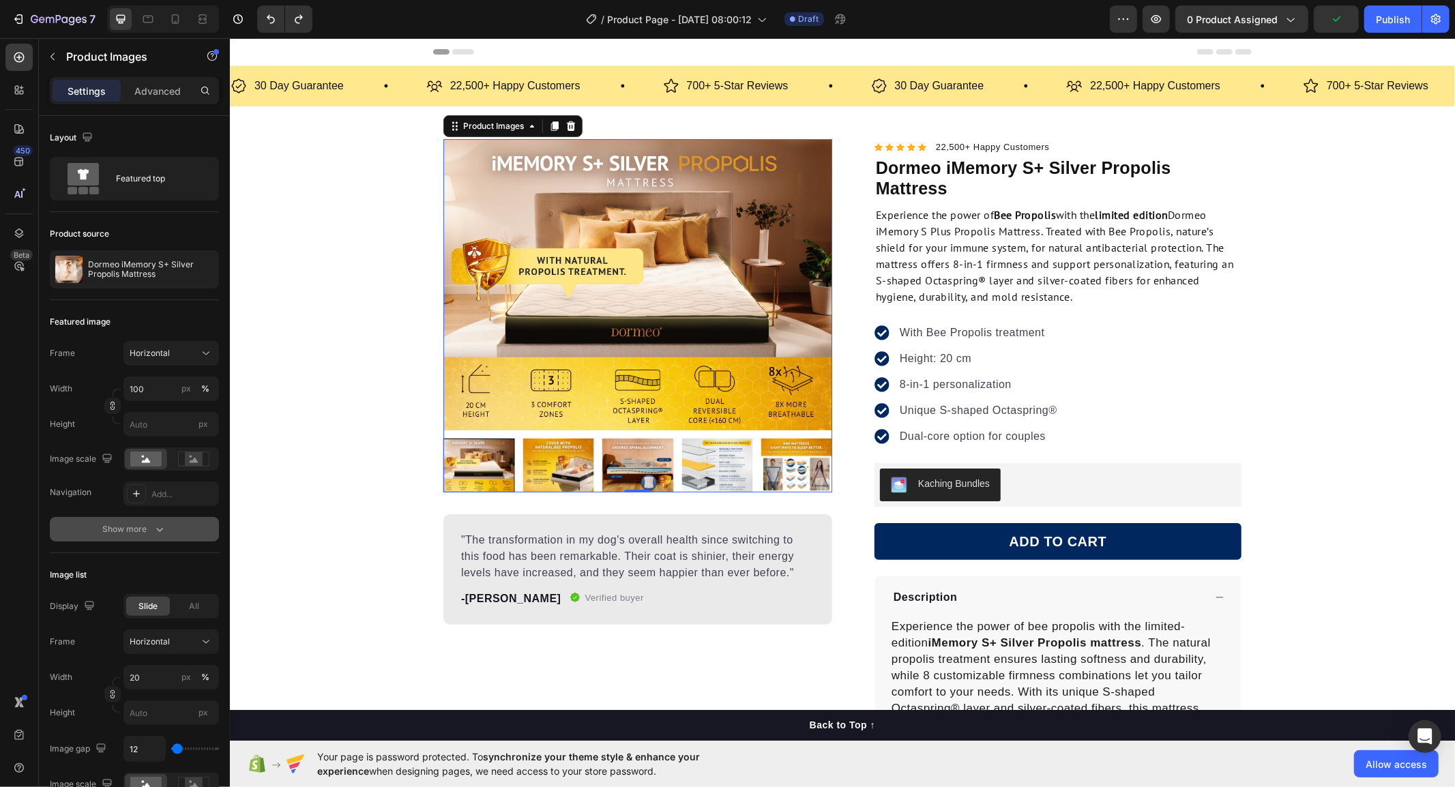
click at [108, 520] on button "Show more" at bounding box center [134, 529] width 169 height 25
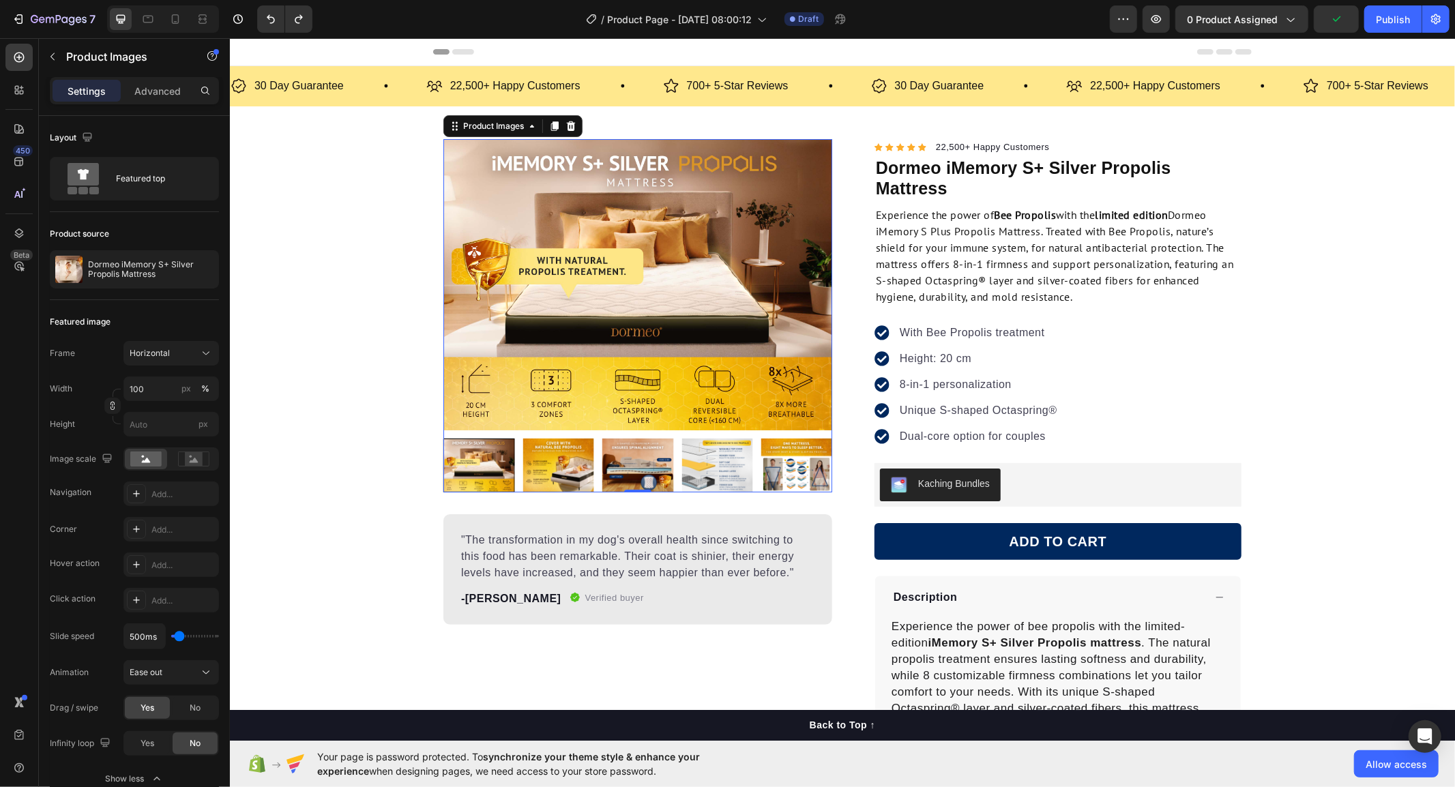
scroll to position [76, 0]
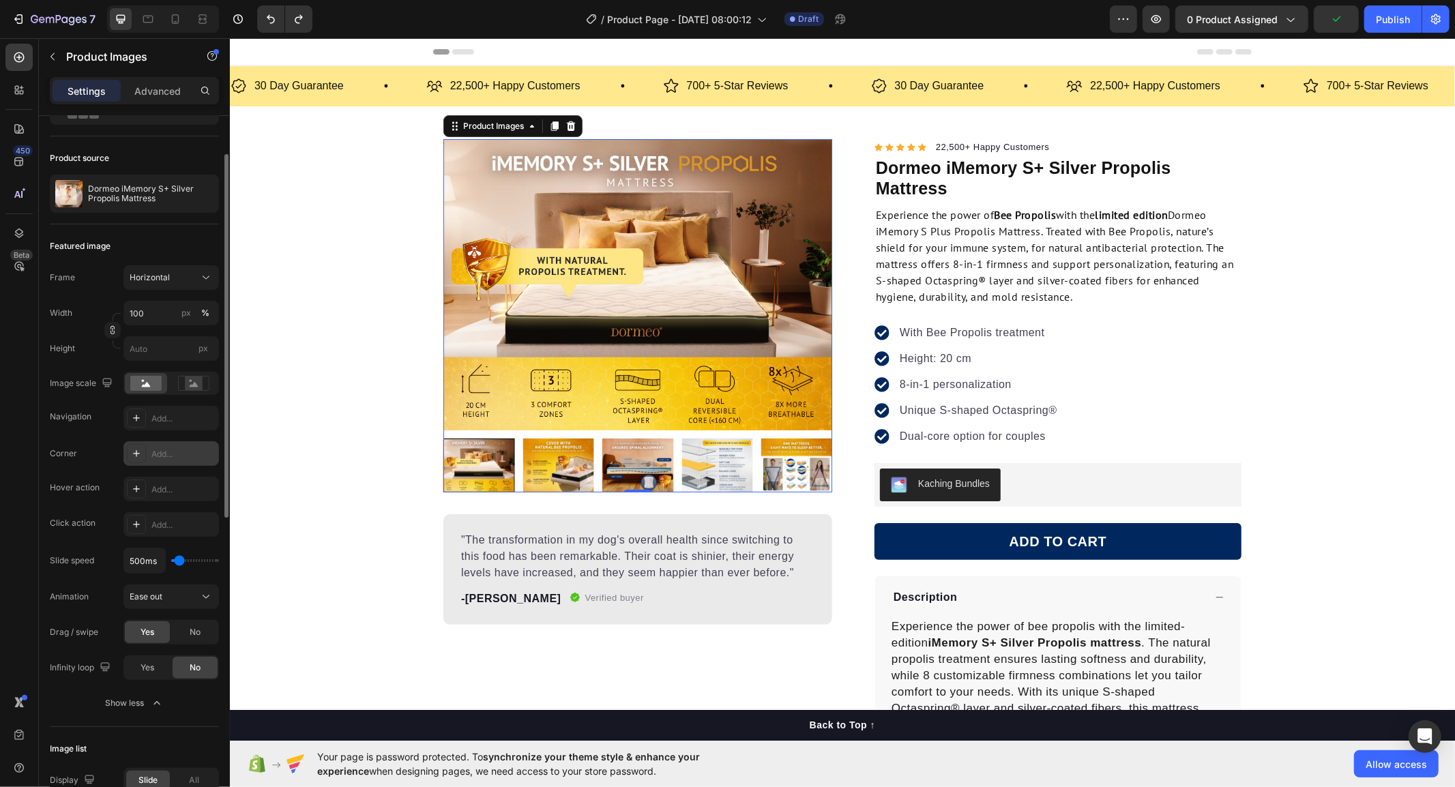
click at [134, 447] on div at bounding box center [136, 453] width 19 height 19
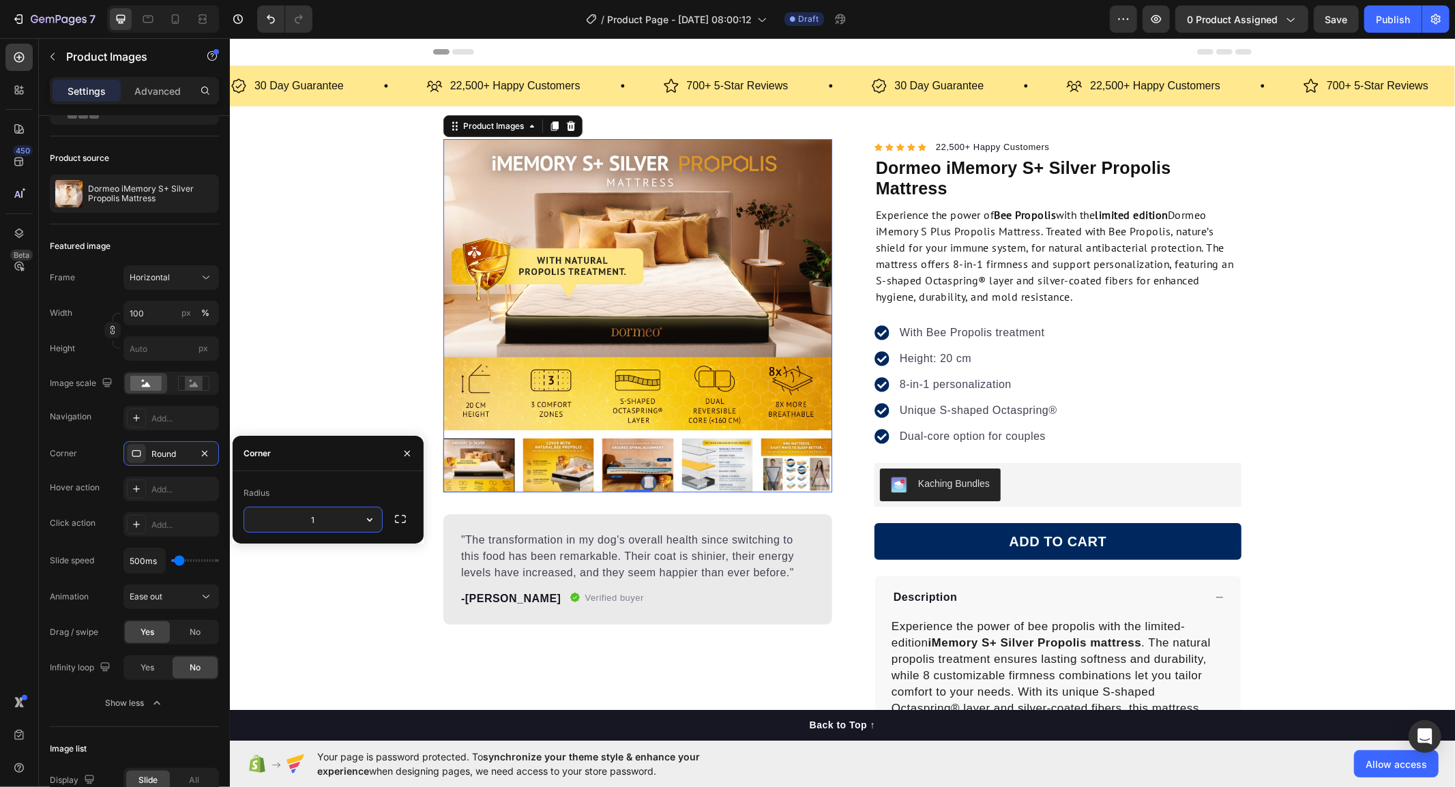
type input "16"
click at [359, 392] on div "Product Images 0 "The transformation in my dog's overall health since switching…" at bounding box center [841, 522] width 1225 height 768
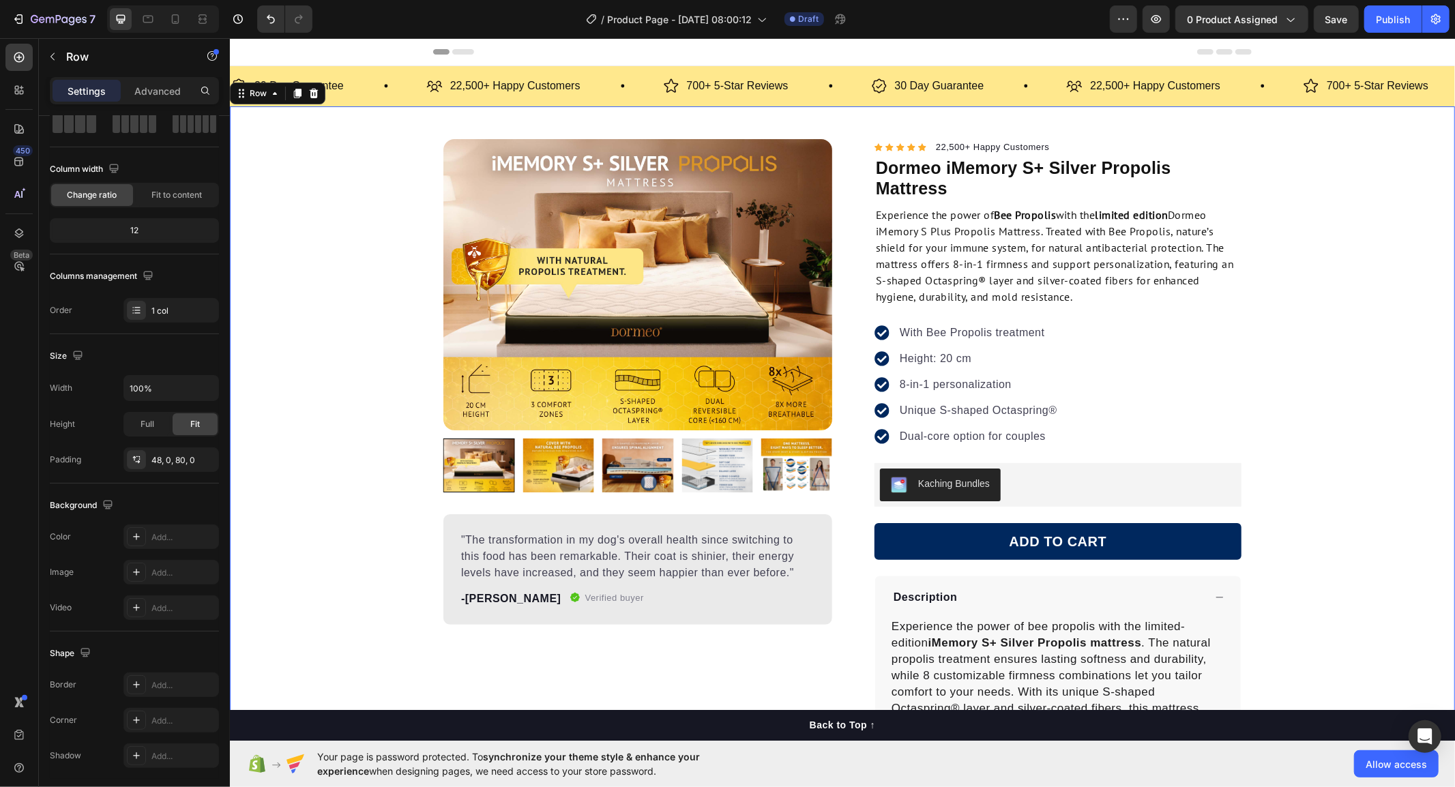
scroll to position [0, 0]
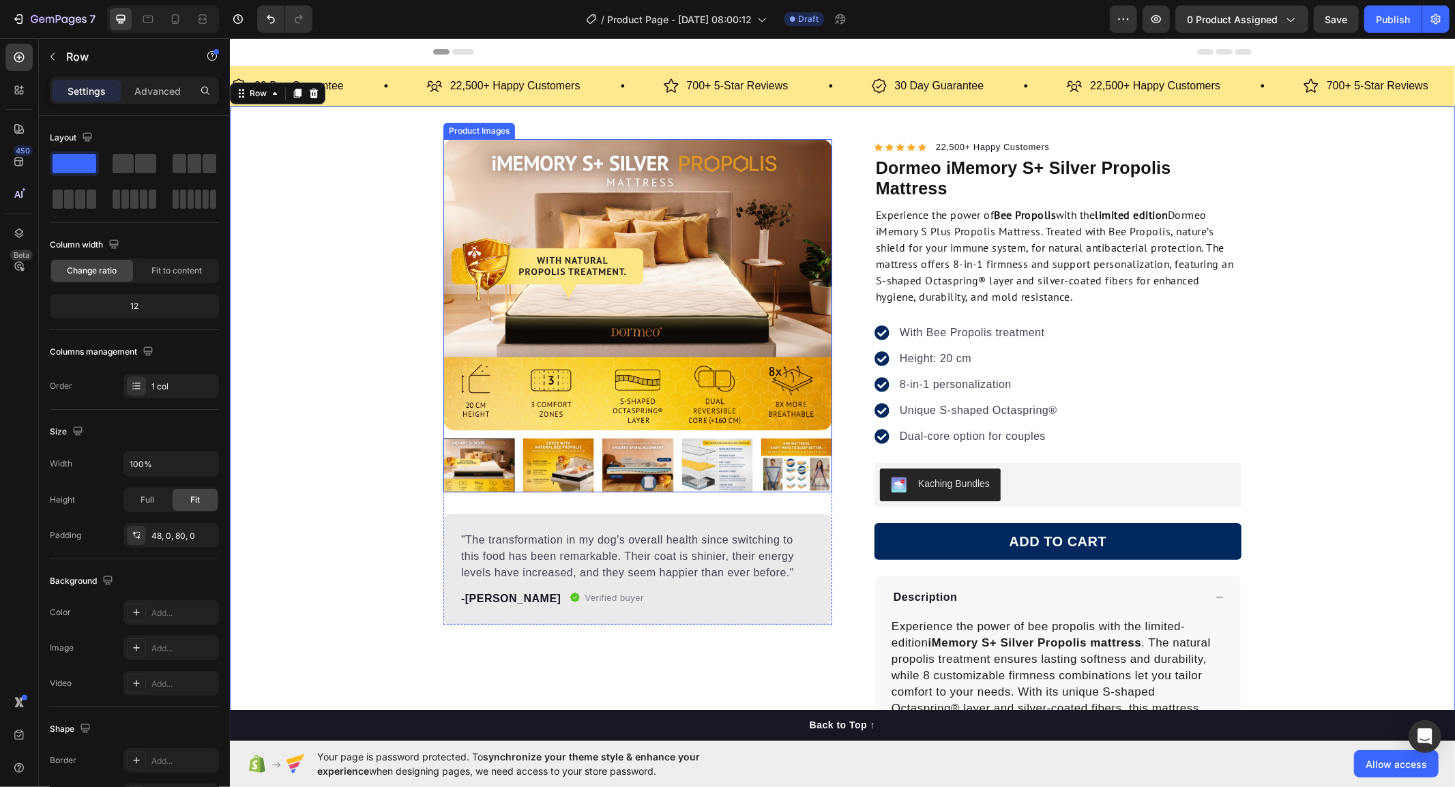
click at [463, 125] on div "Product Images" at bounding box center [478, 130] width 66 height 12
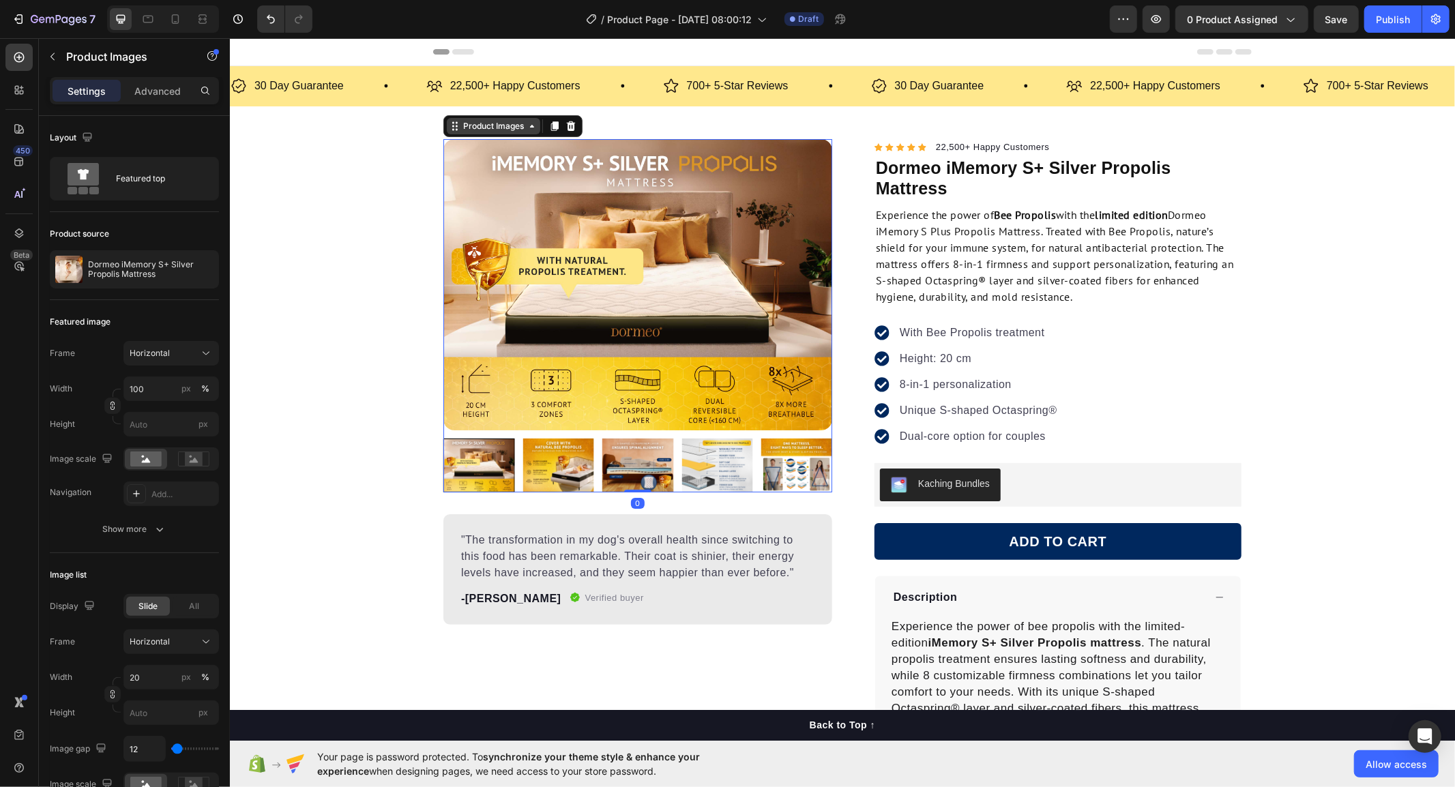
click at [473, 126] on div "Product Images" at bounding box center [493, 125] width 66 height 12
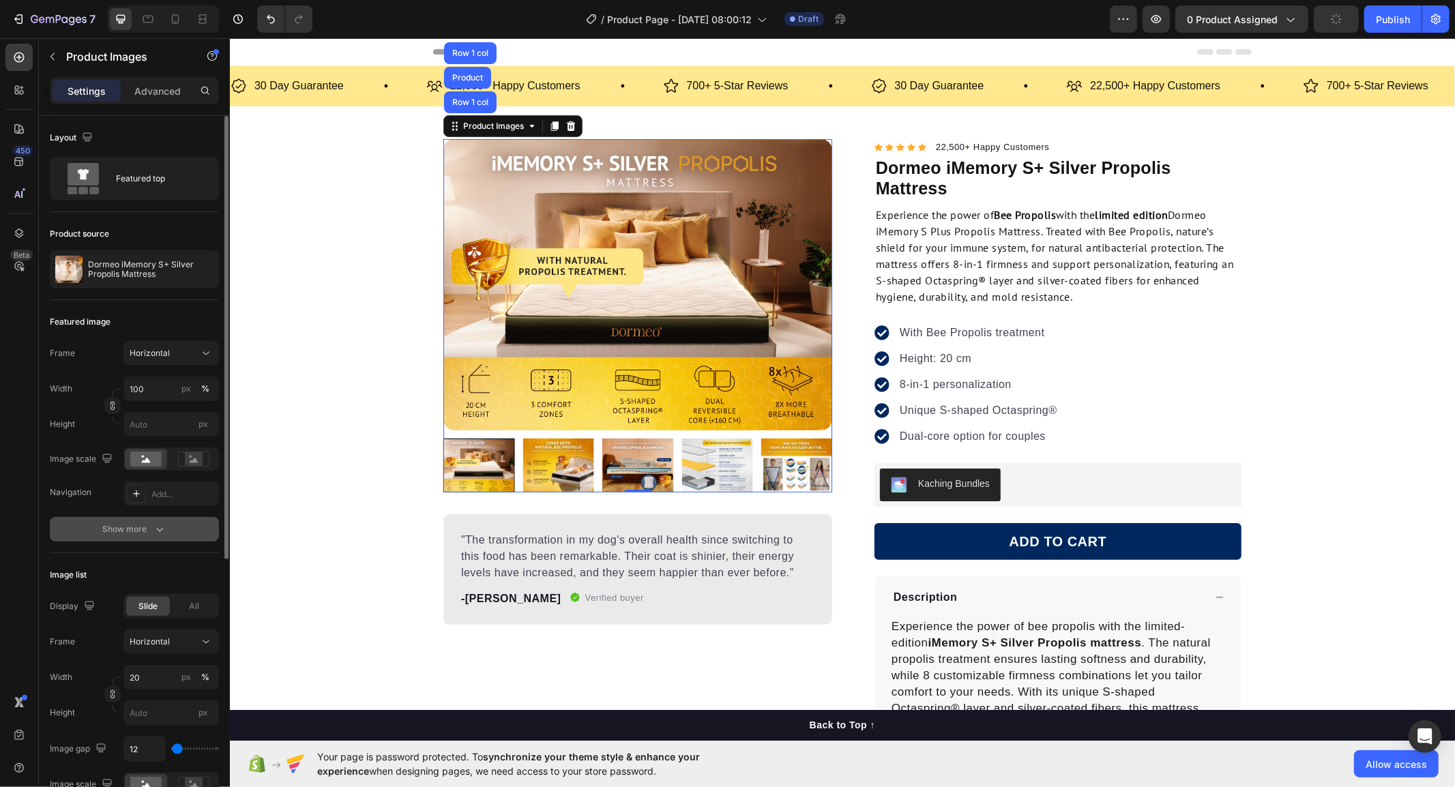
click at [118, 529] on div "Show more" at bounding box center [134, 530] width 63 height 14
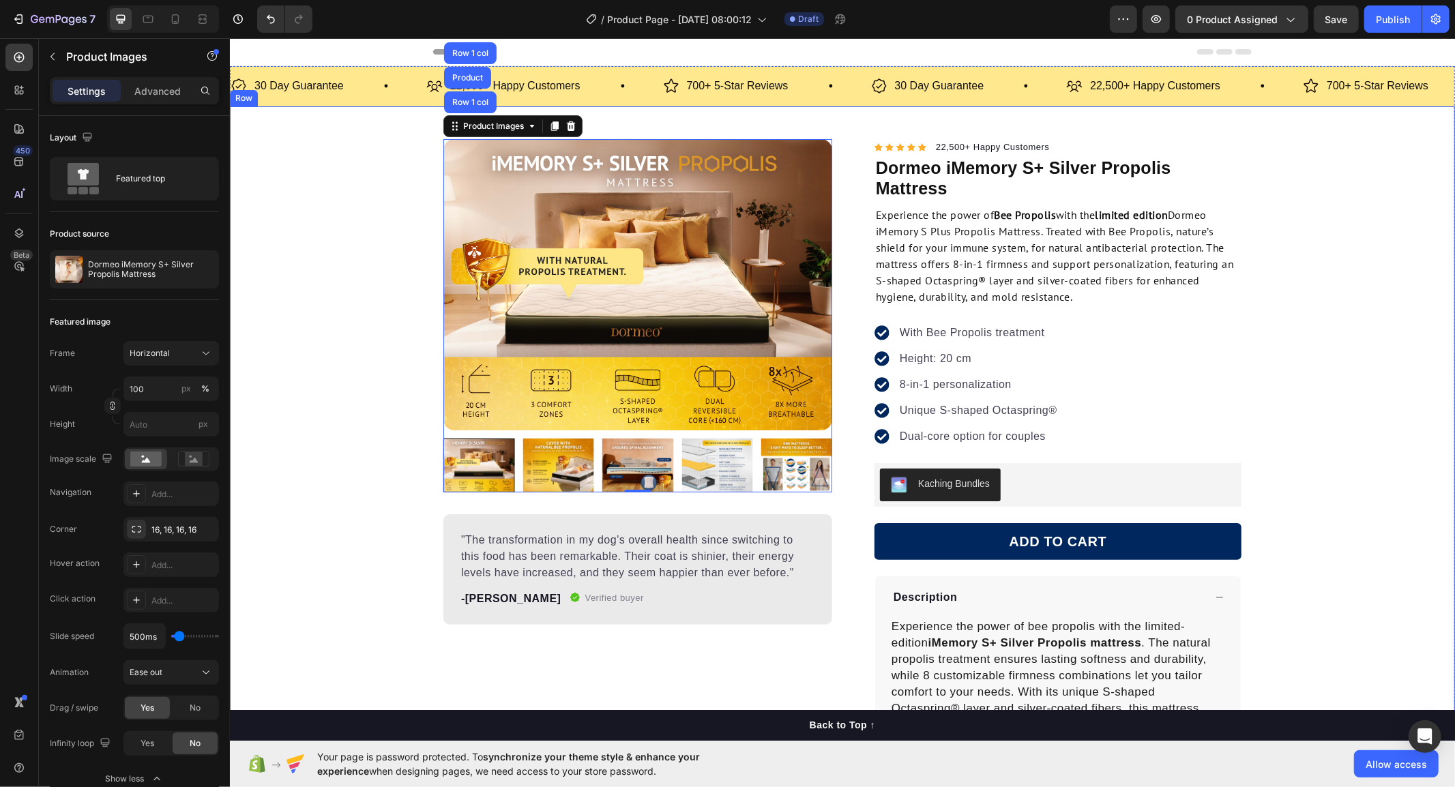
click at [398, 417] on div "Product Images Row 1 col Product Row 1 col 0 "The transformation in my dog's ov…" at bounding box center [841, 522] width 1225 height 768
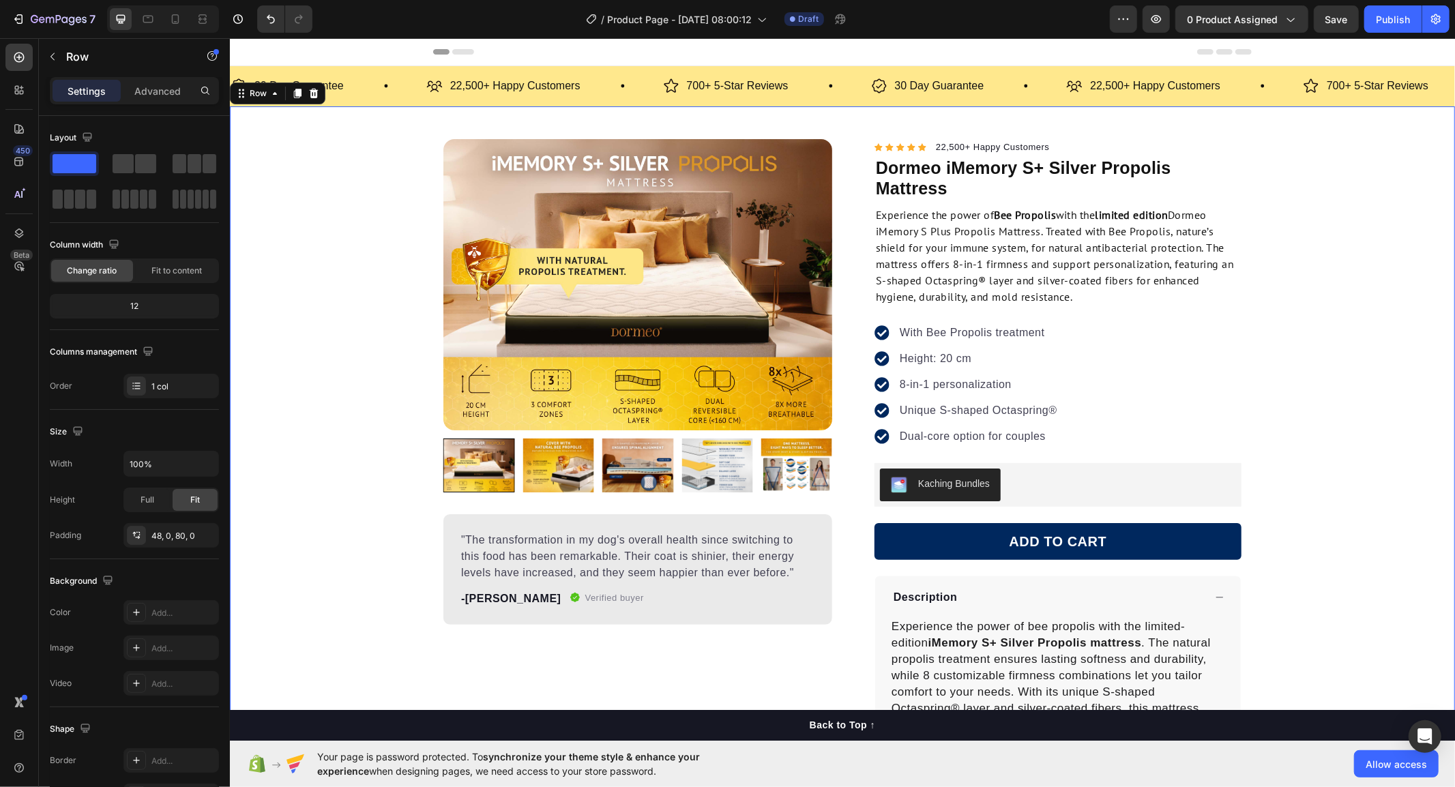
click at [581, 357] on img at bounding box center [637, 284] width 389 height 292
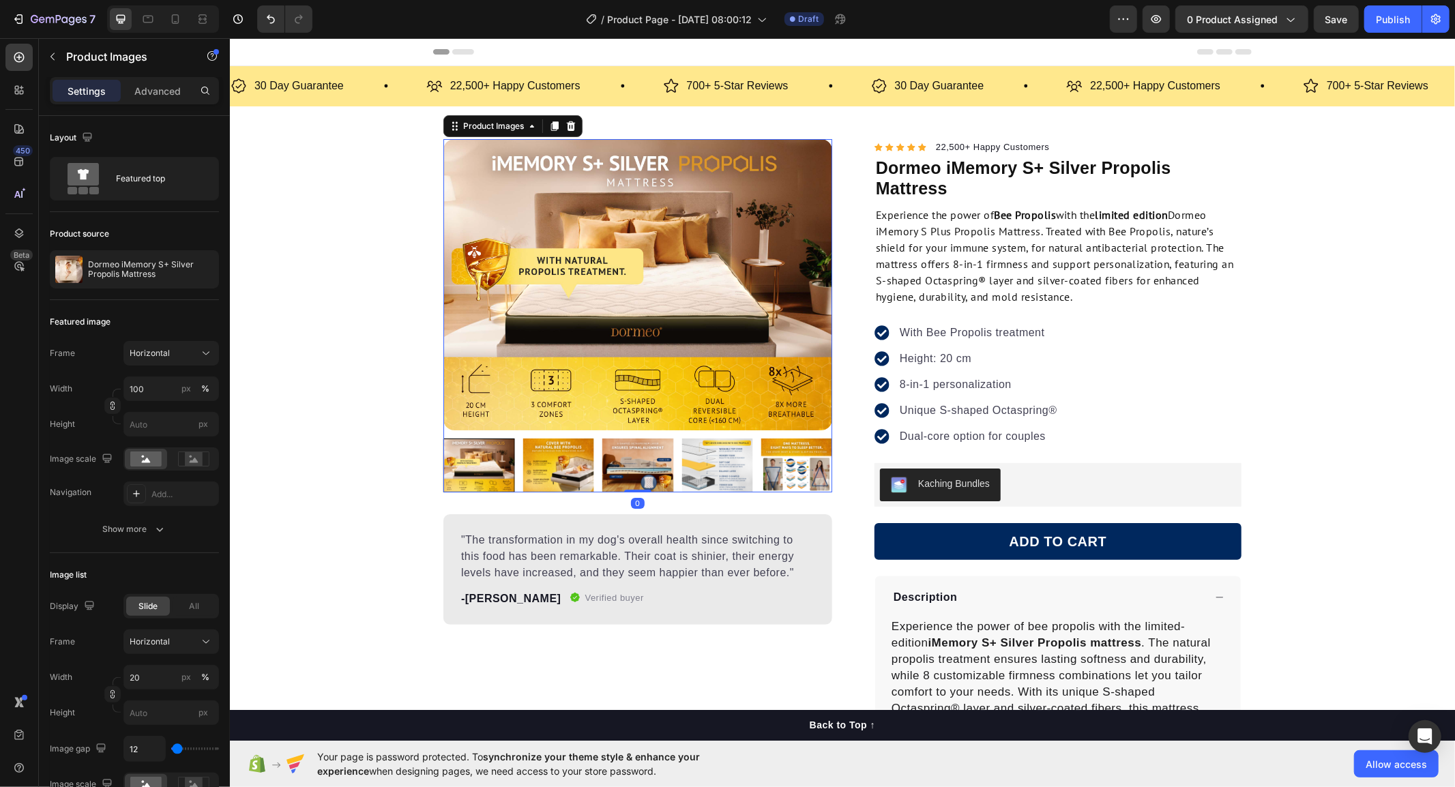
click at [593, 456] on div at bounding box center [637, 464] width 389 height 53
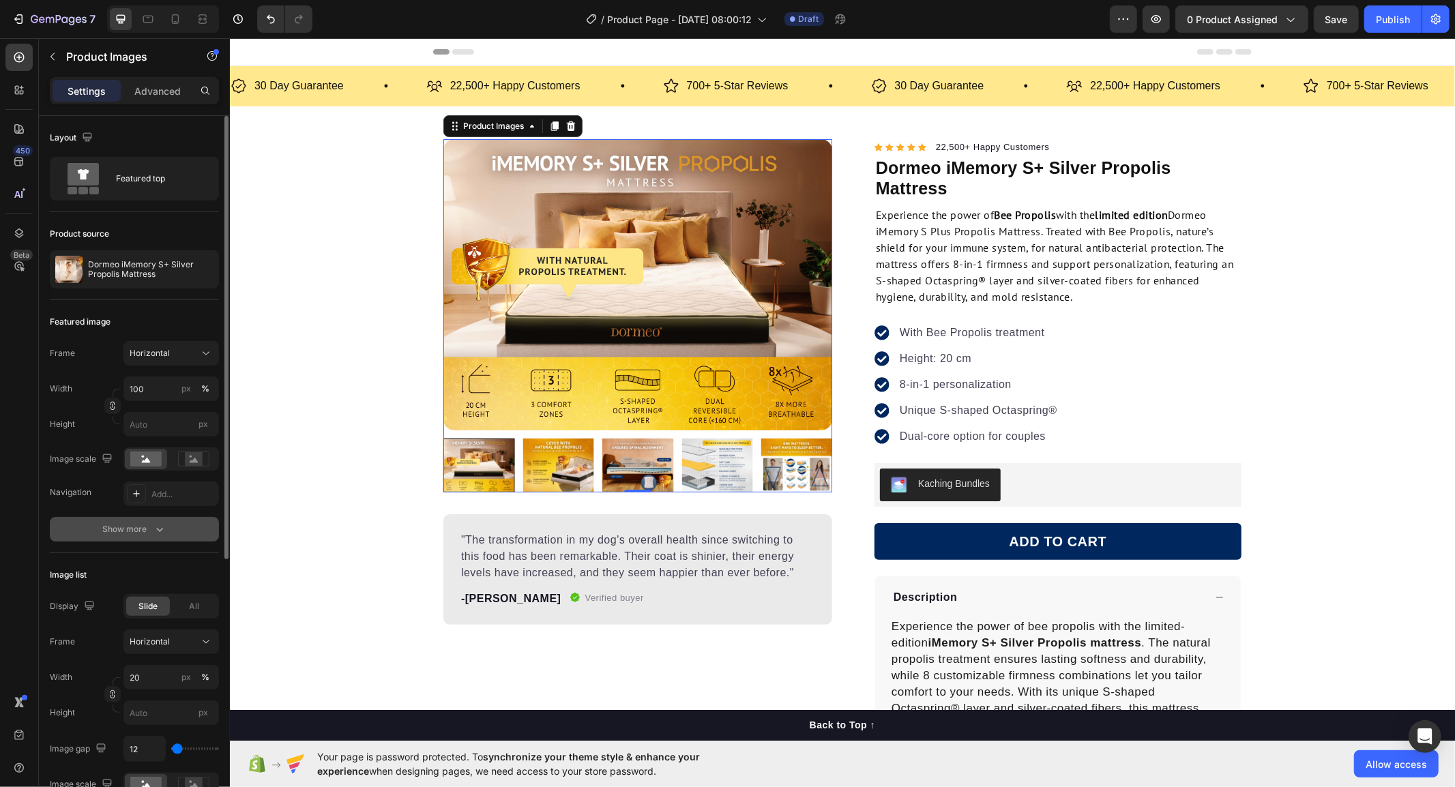
click at [115, 533] on div "Show more" at bounding box center [134, 530] width 63 height 14
click at [172, 536] on div "16, 16, 16, 16" at bounding box center [171, 530] width 40 height 12
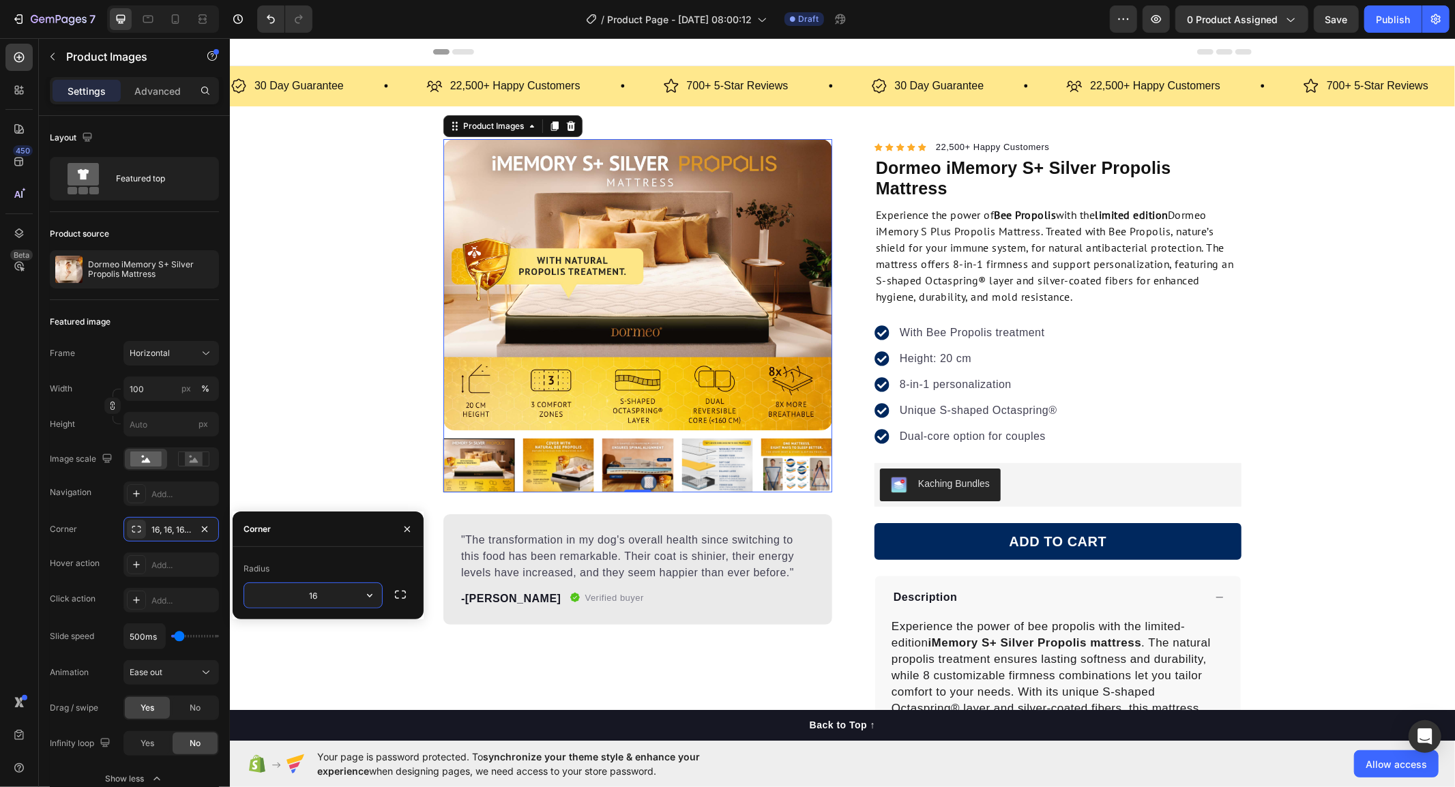
click at [319, 596] on input "16" at bounding box center [313, 595] width 138 height 25
type input "12"
click at [330, 435] on div "Product Images 0 "The transformation in my dog's overall health since switching…" at bounding box center [841, 522] width 1225 height 768
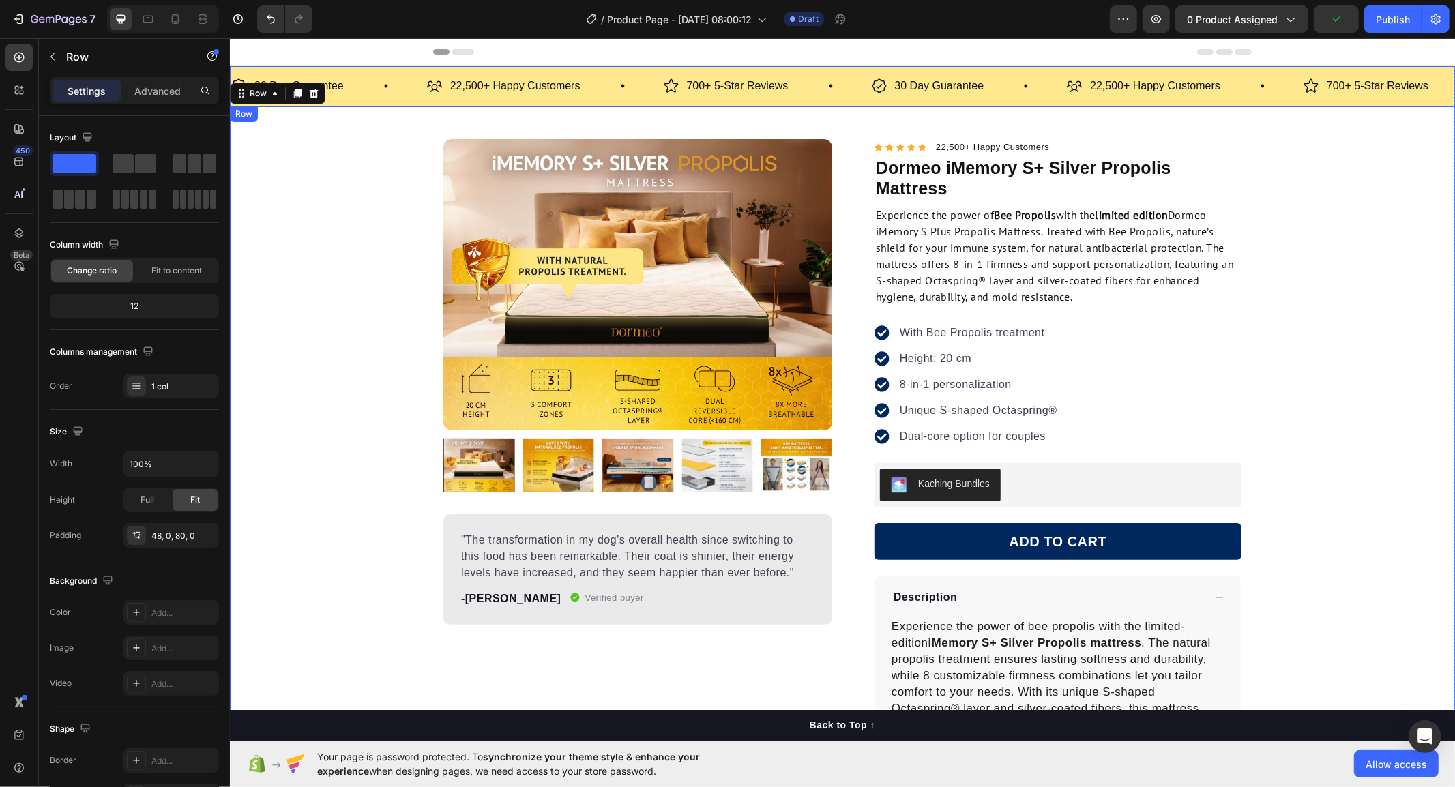
click at [379, 104] on div "30 Day Guarantee Item List 22,500+ Happy Customers Item List 700+ 5-Star Review…" at bounding box center [841, 85] width 1225 height 40
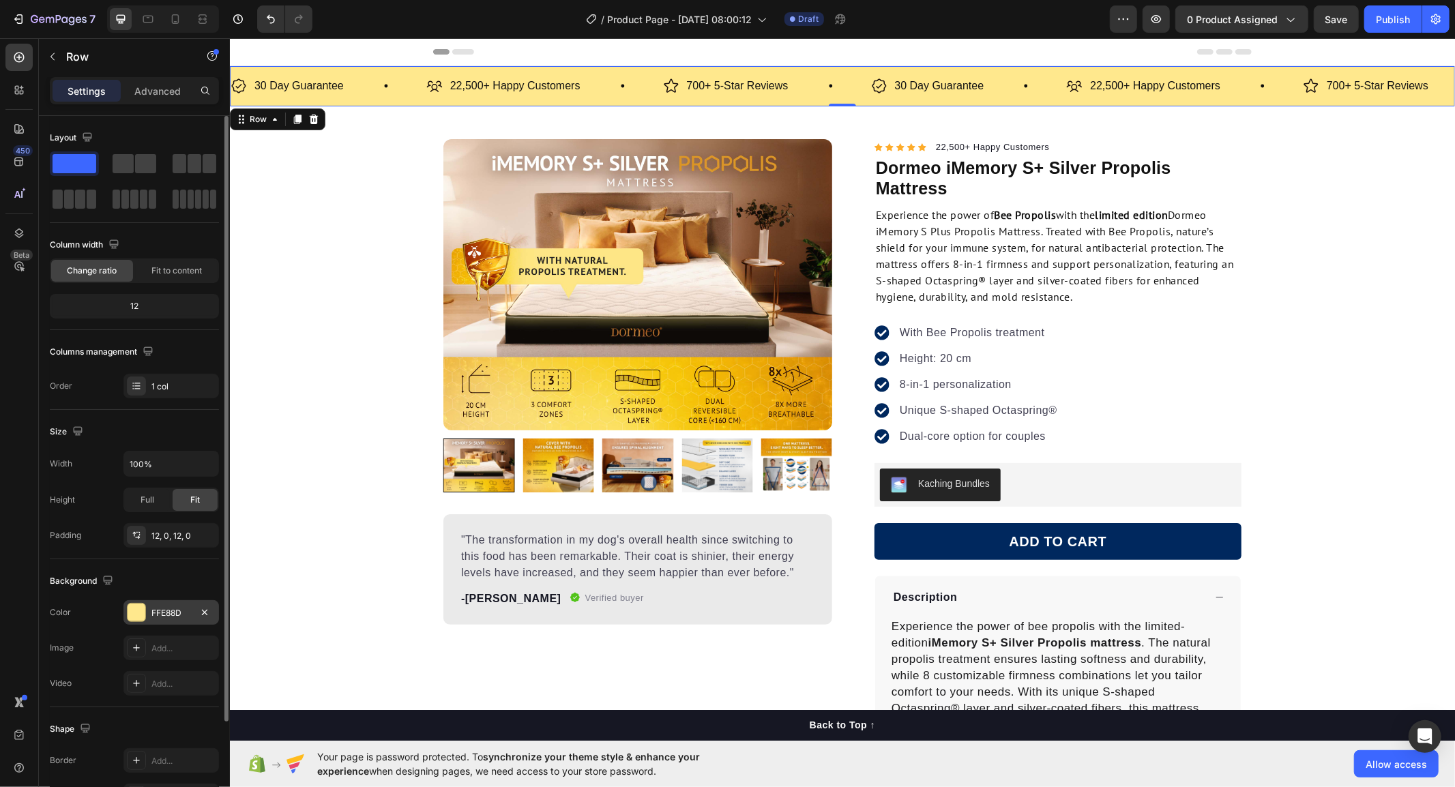
click at [130, 608] on div at bounding box center [137, 613] width 18 height 18
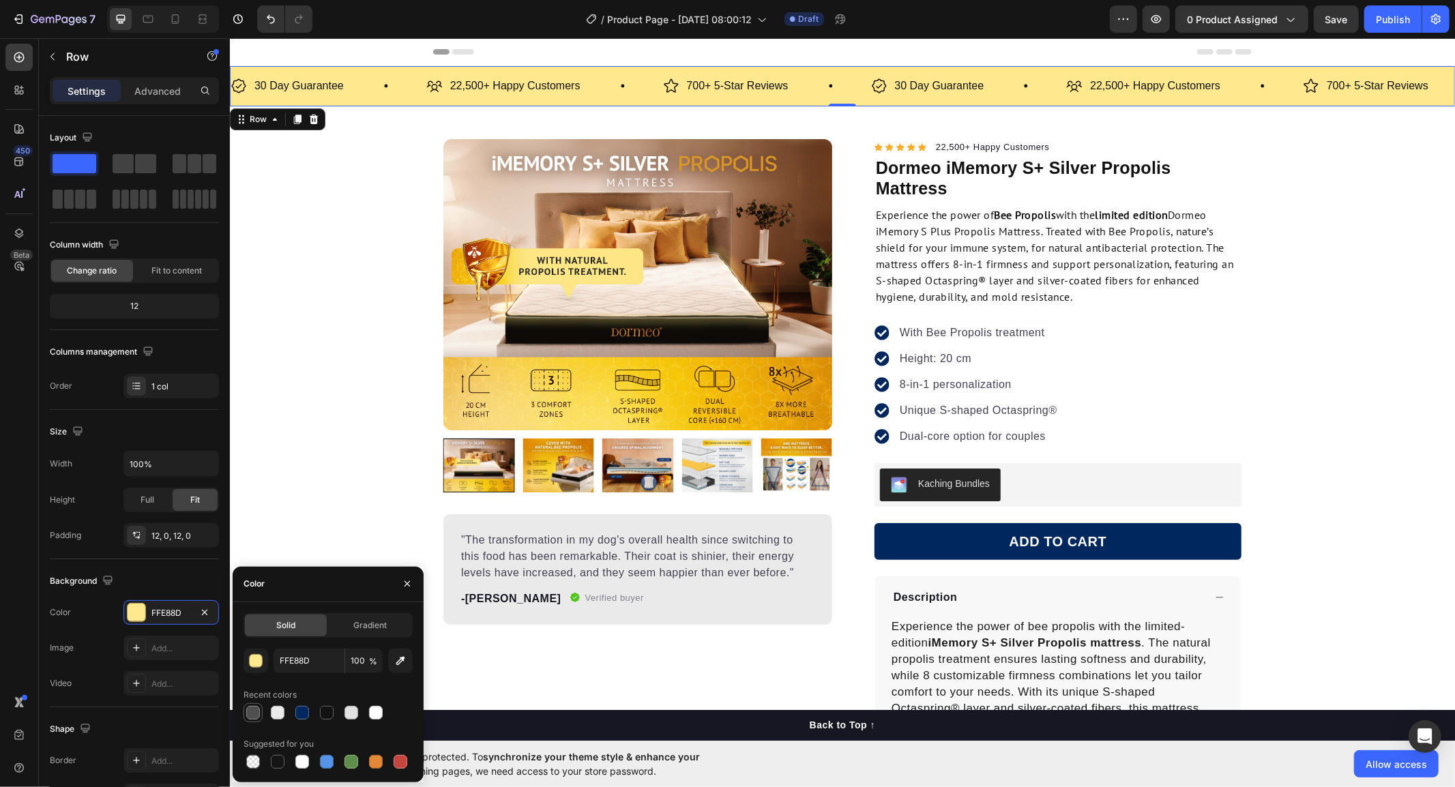
click at [248, 712] on div at bounding box center [253, 713] width 14 height 14
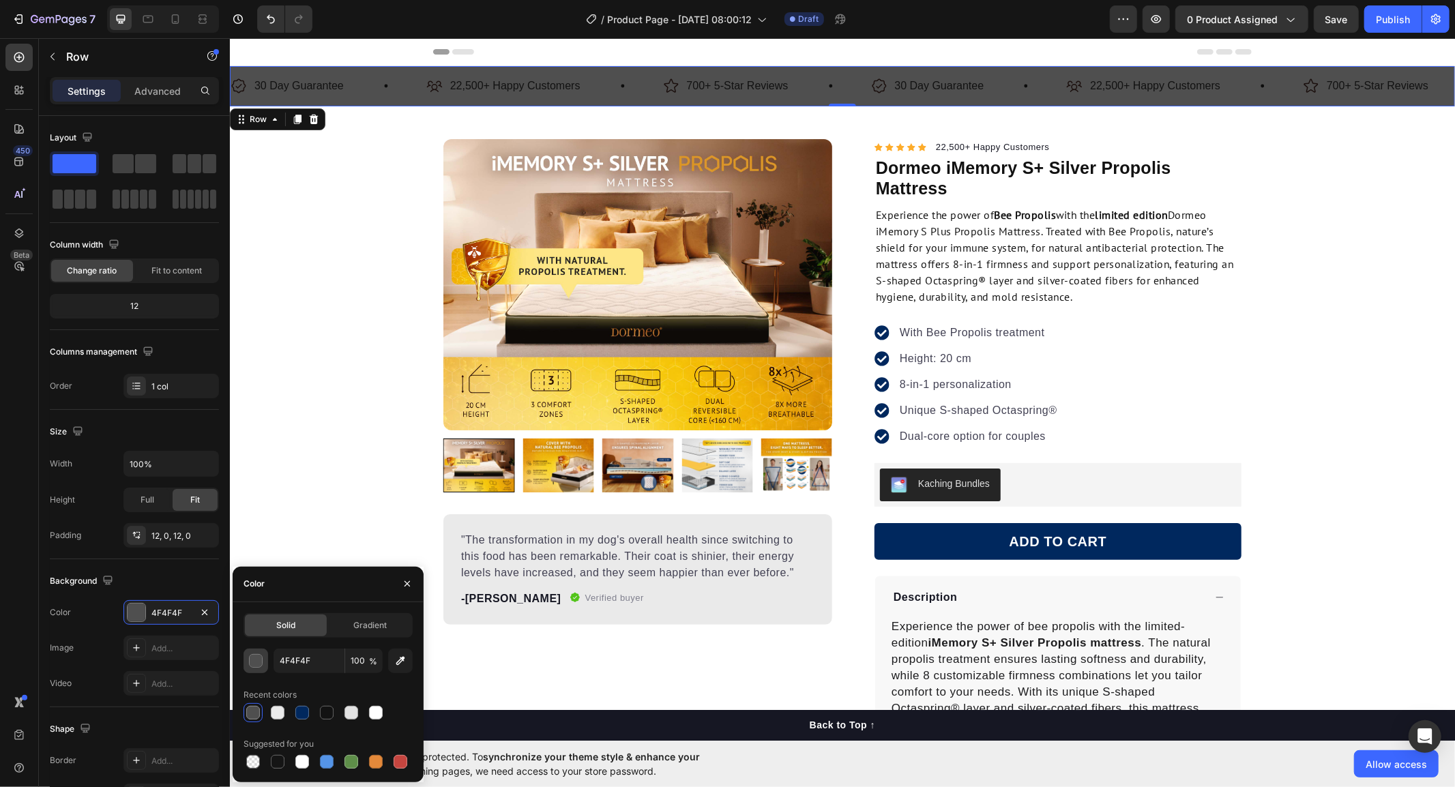
click at [263, 658] on button "button" at bounding box center [256, 661] width 25 height 25
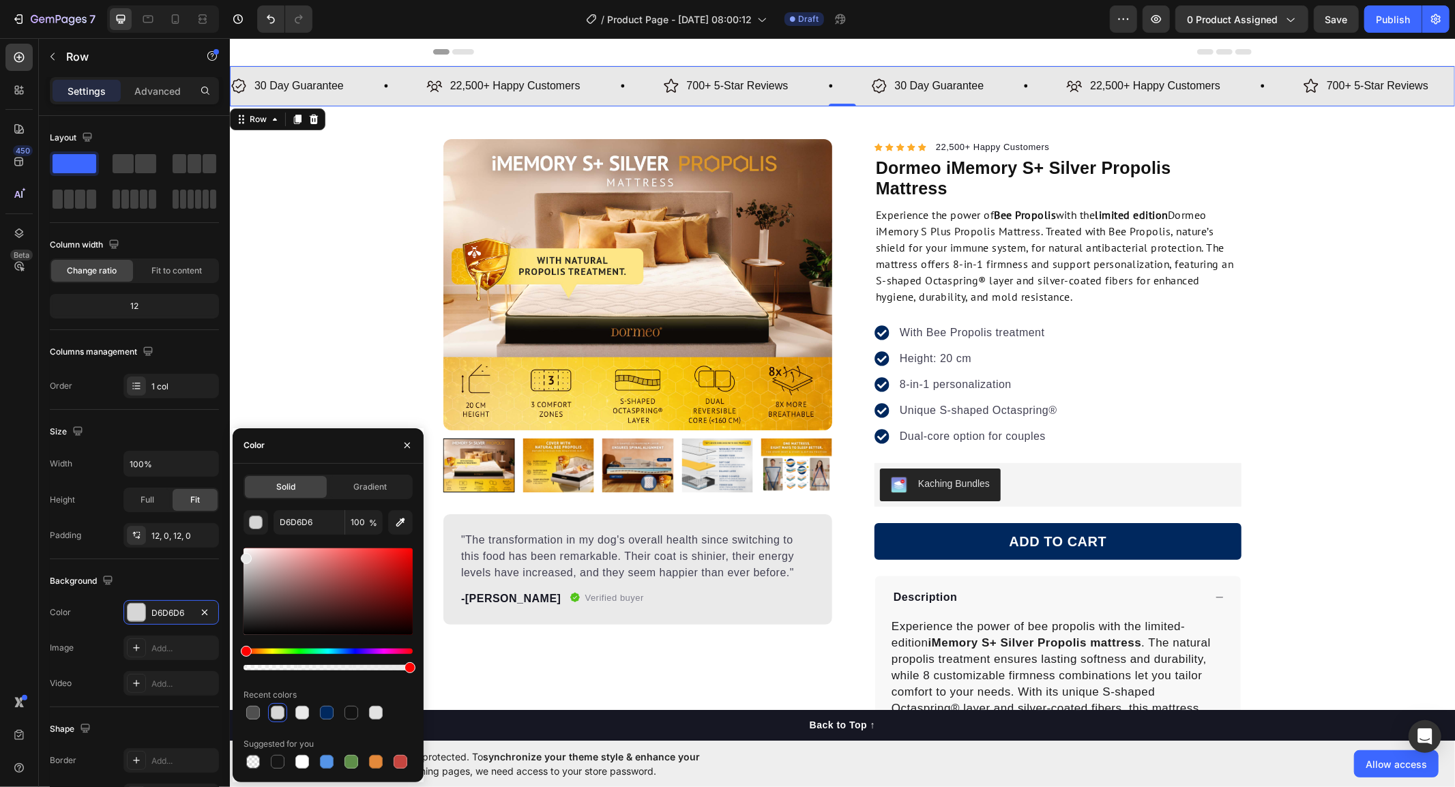
drag, startPoint x: 244, startPoint y: 610, endPoint x: 232, endPoint y: 555, distance: 55.8
click at [233, 555] on div "Solid Gradient D6D6D6 100 % Recent colors Suggested for you" at bounding box center [328, 623] width 191 height 297
type input "E8E8E8"
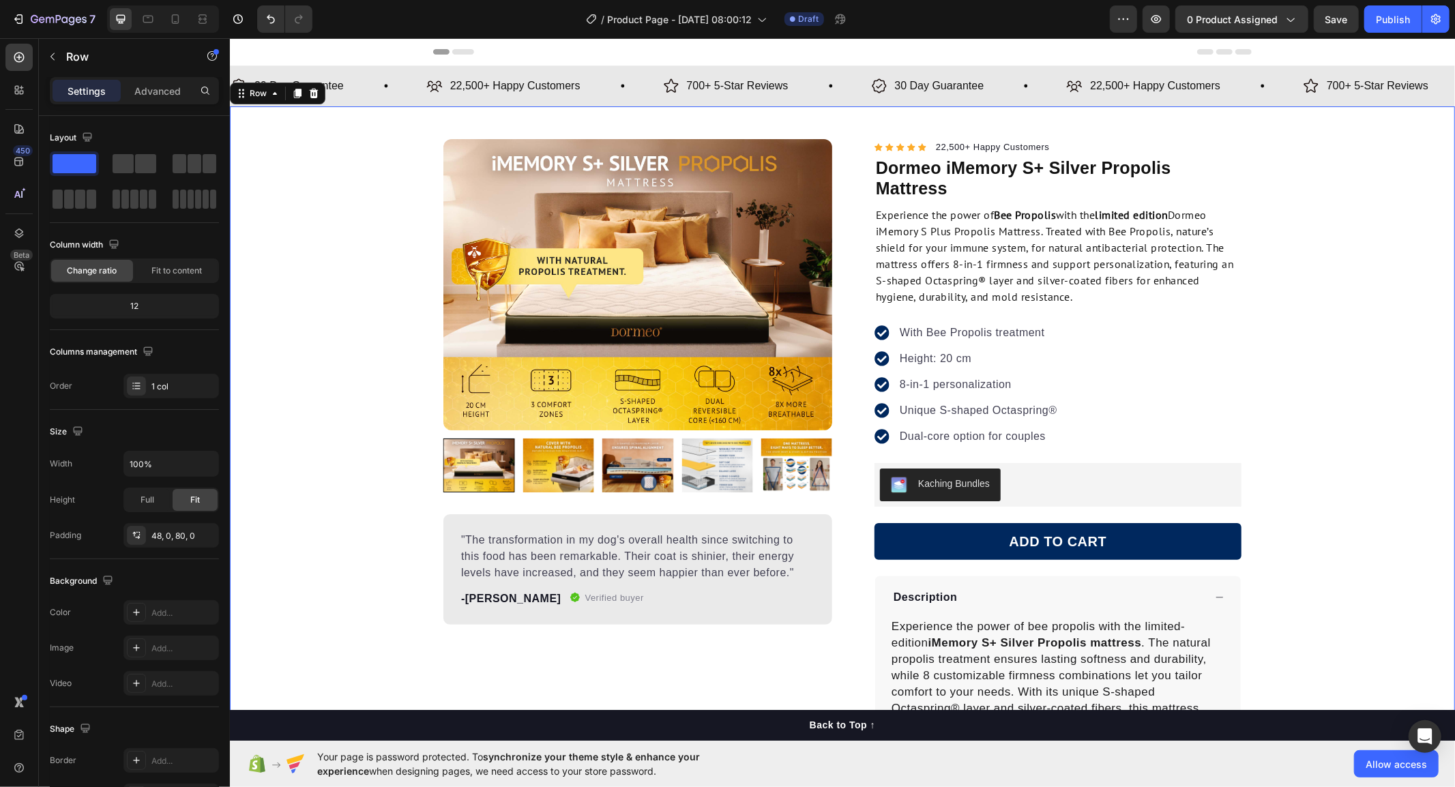
click at [346, 398] on div "Product Images "The transformation in my dog's overall health since switching t…" at bounding box center [841, 522] width 1225 height 768
click at [346, 413] on div "Product Images "The transformation in my dog's overall health since switching t…" at bounding box center [841, 522] width 1225 height 768
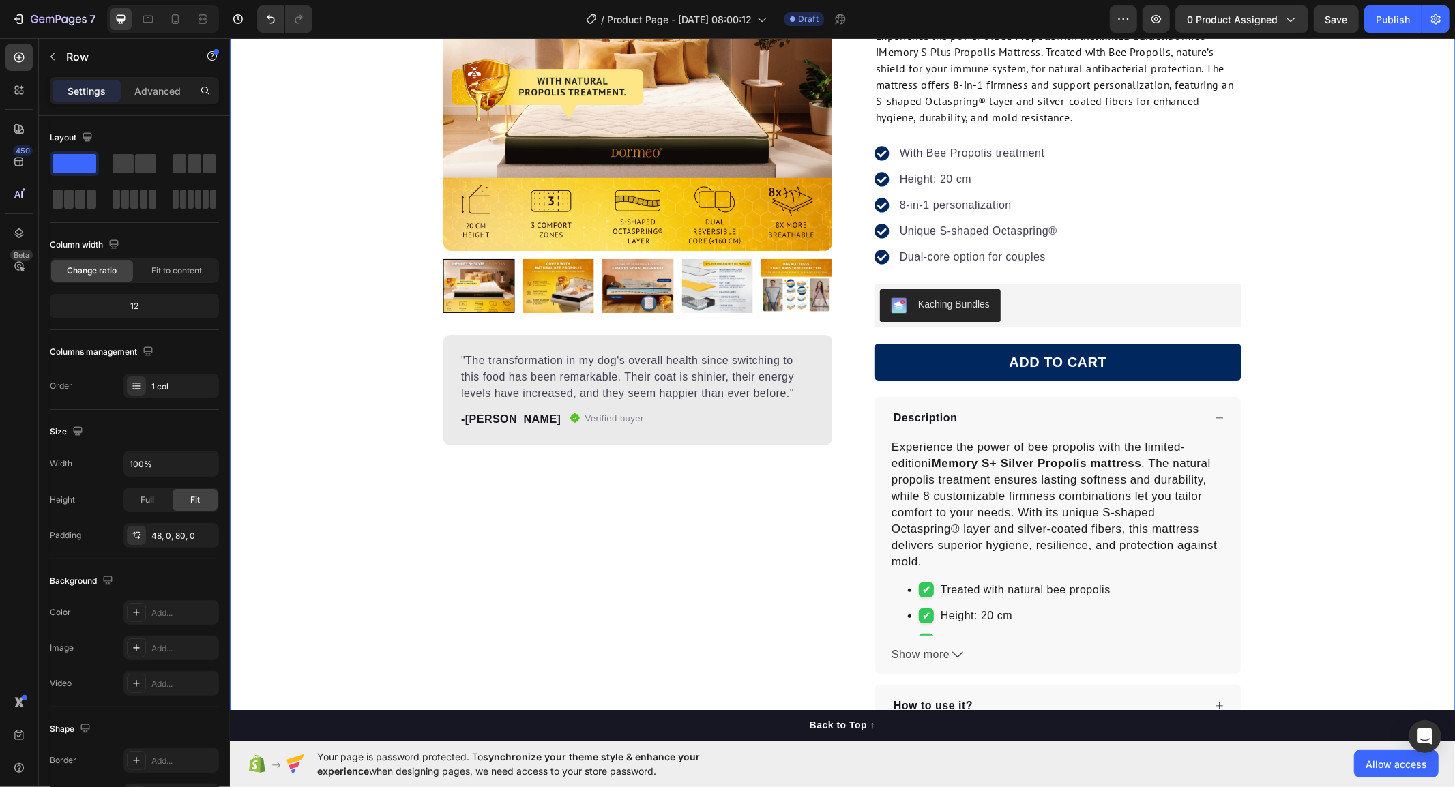
scroll to position [303, 0]
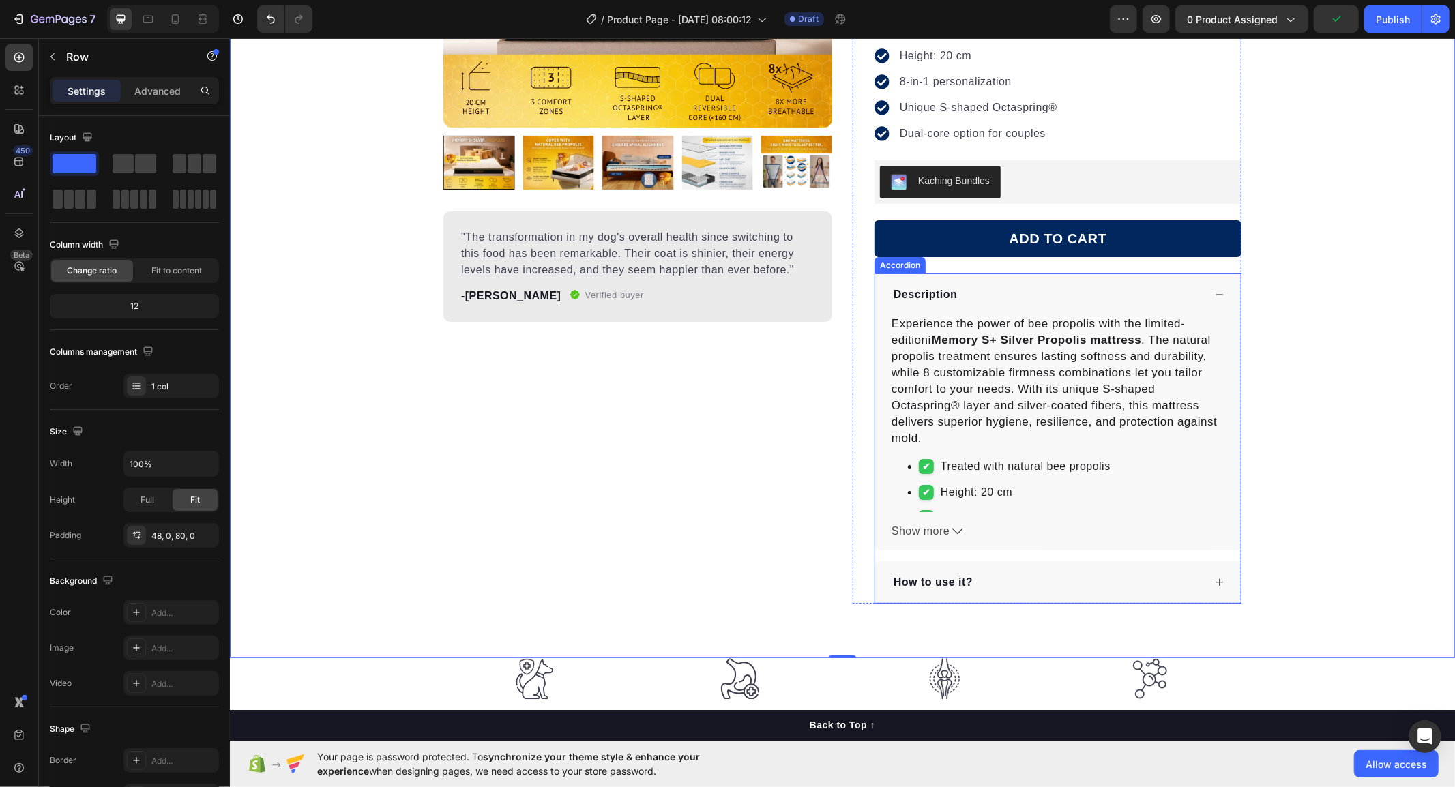
click at [1204, 297] on div "Description" at bounding box center [1058, 294] width 366 height 42
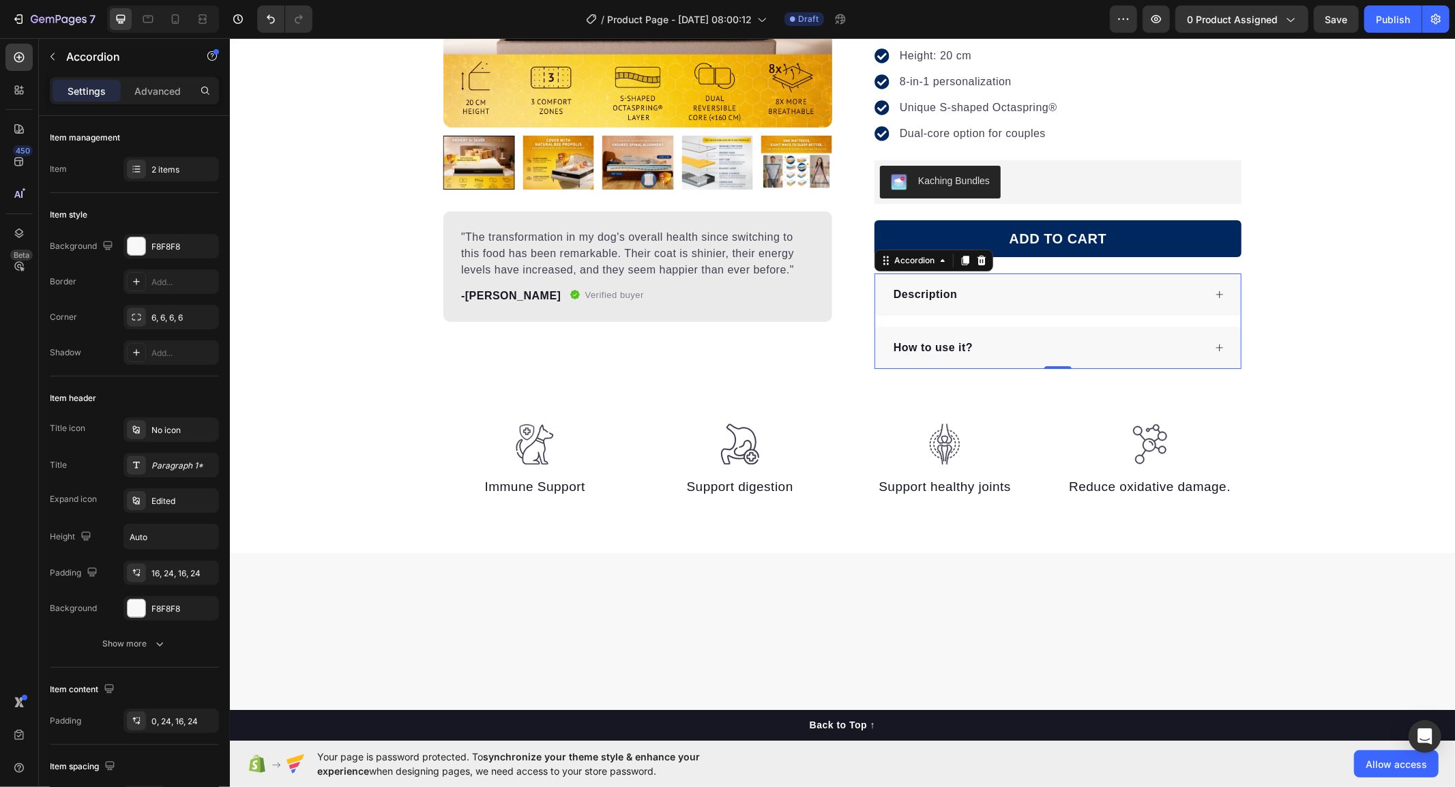
click at [1018, 357] on div "How to use it?" at bounding box center [1047, 347] width 312 height 20
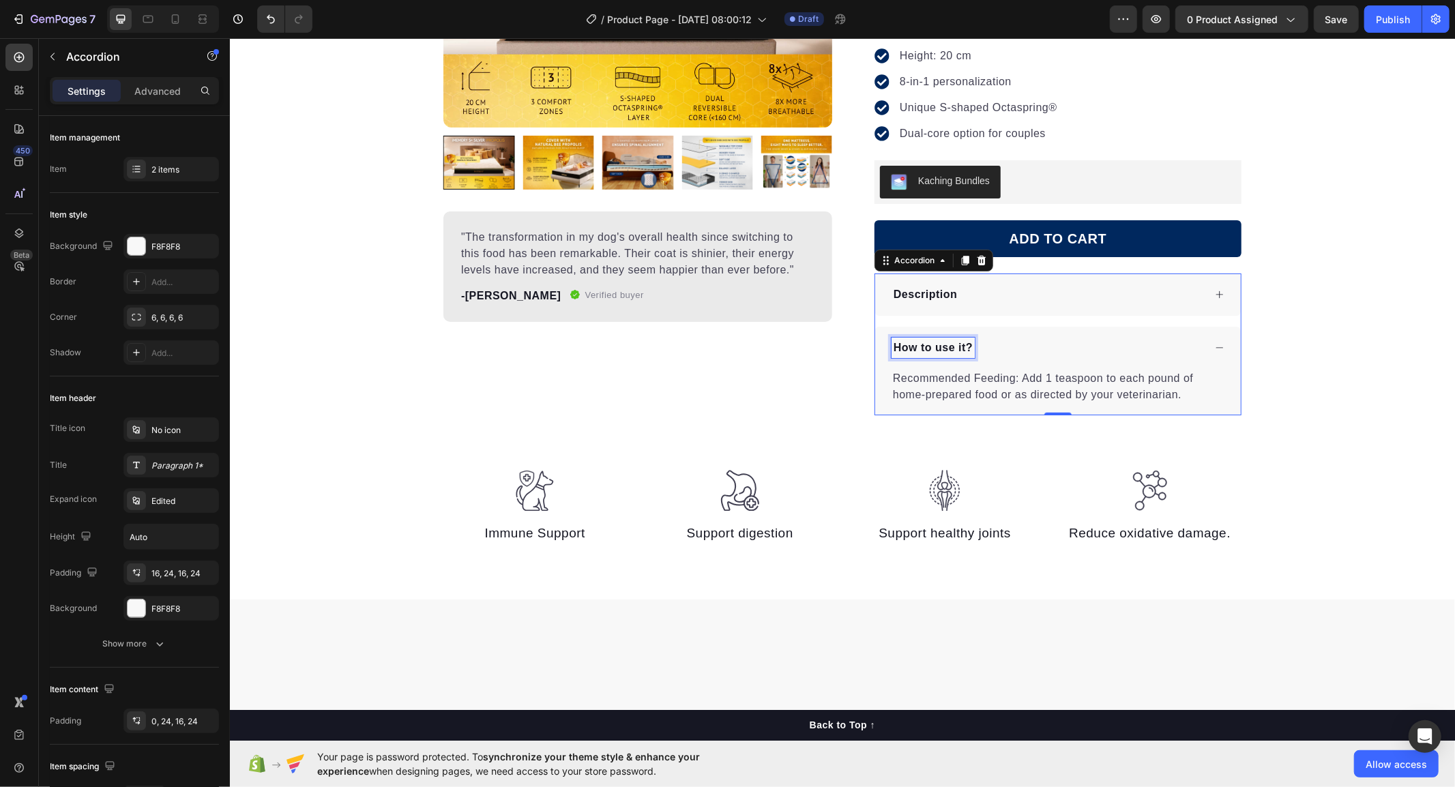
click at [933, 345] on p "How to use it?" at bounding box center [932, 347] width 79 height 16
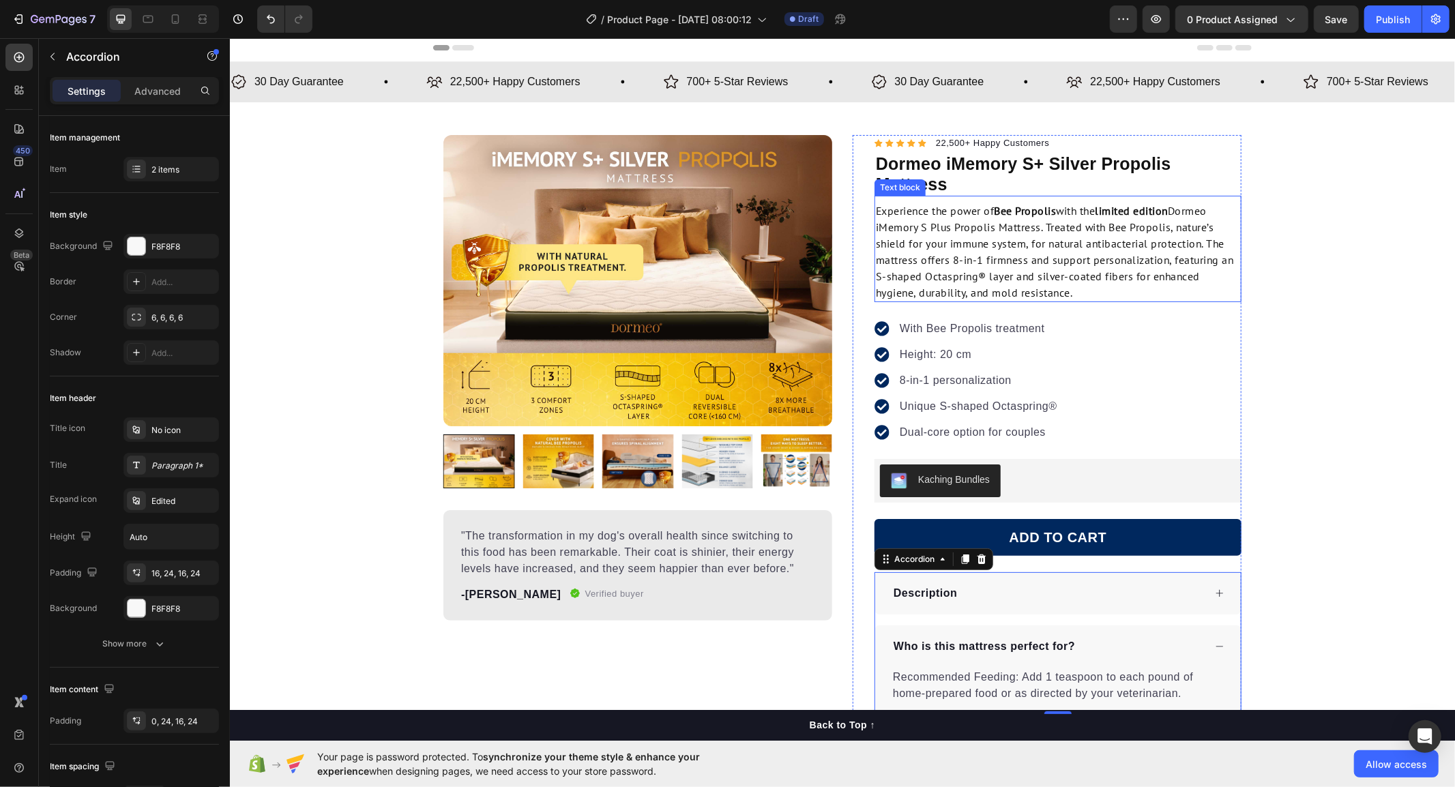
scroll to position [0, 0]
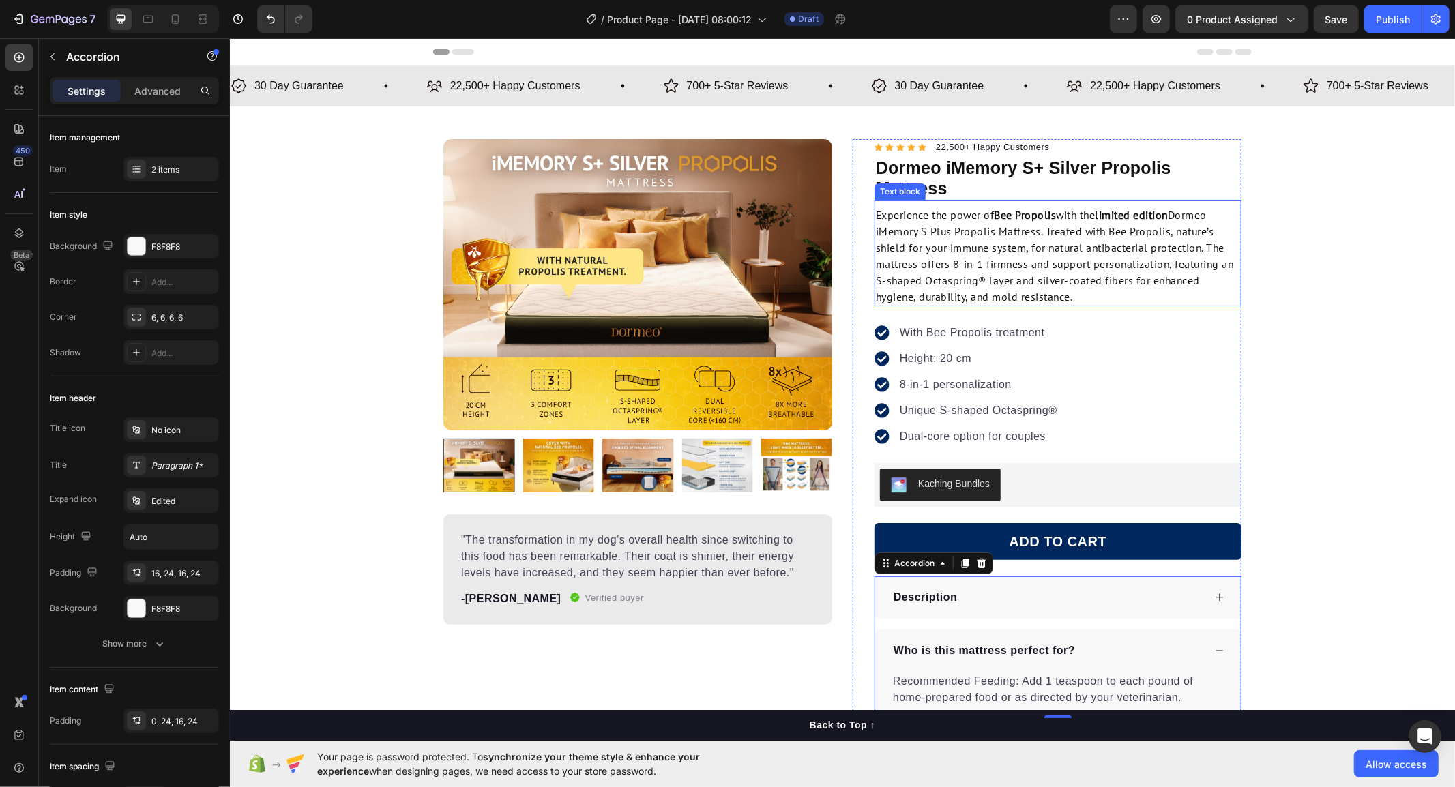
click at [998, 214] on strong "Bee Propolis" at bounding box center [1025, 214] width 62 height 14
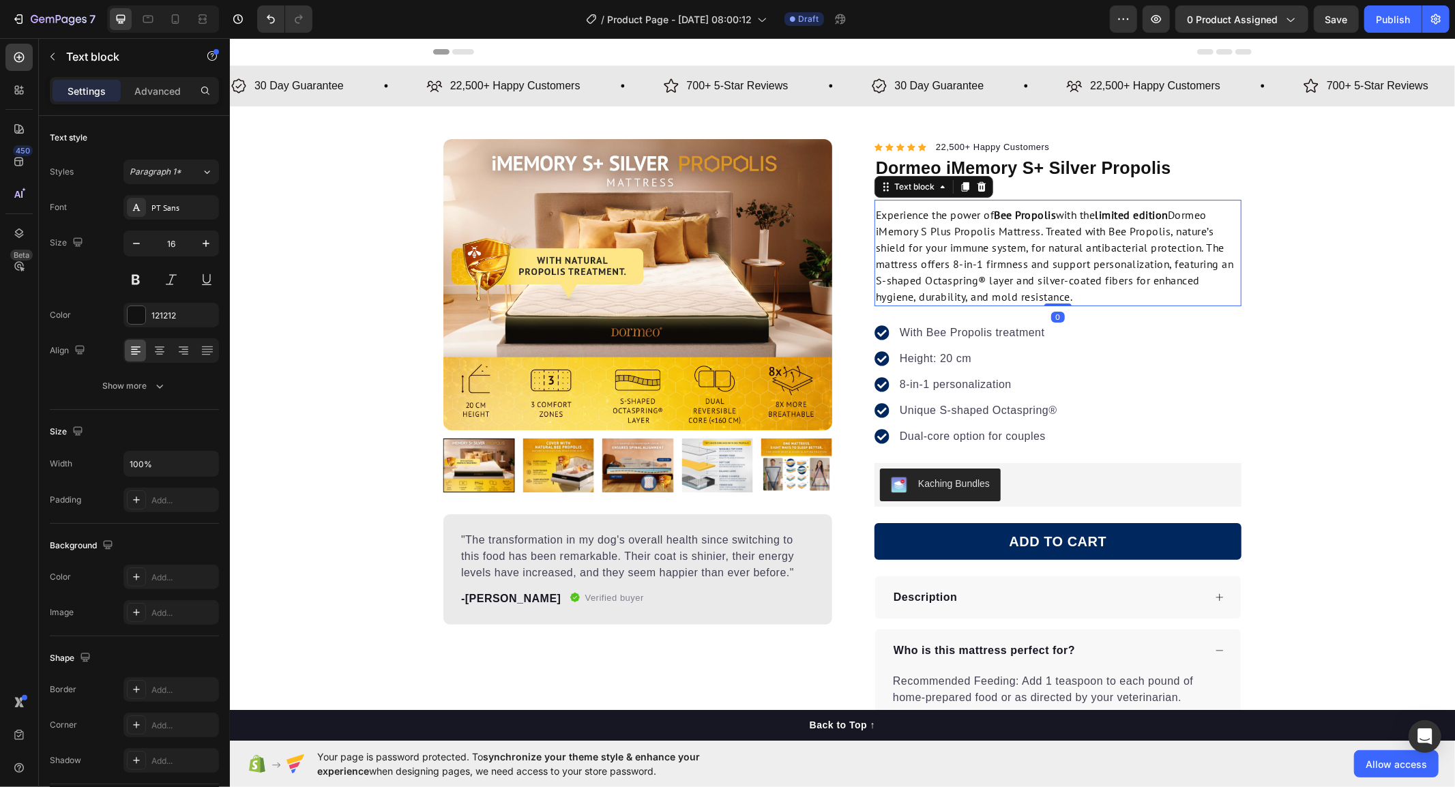
click at [998, 214] on strong "Bee Propolis" at bounding box center [1025, 214] width 62 height 14
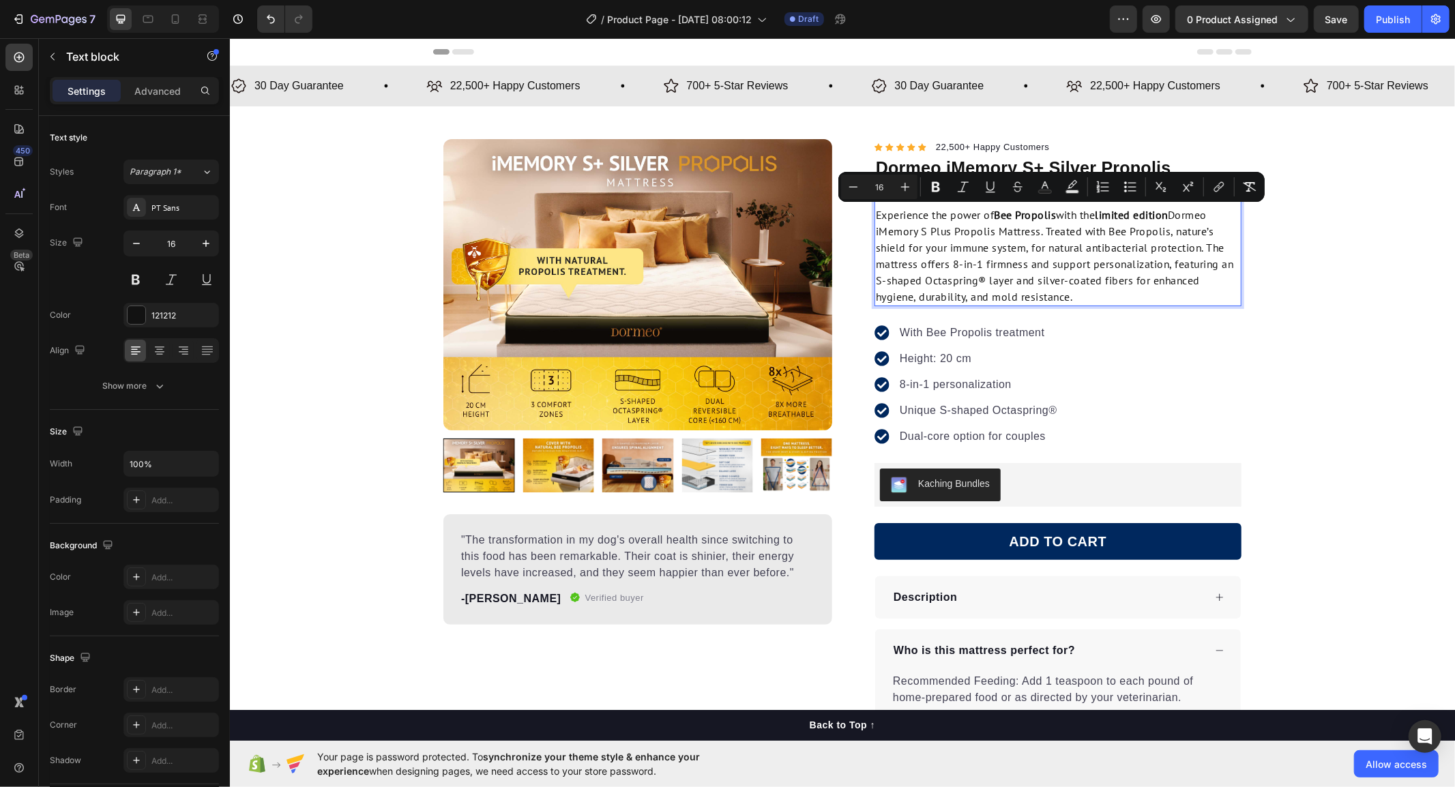
copy p "Experience the power of Bee Propolis with the limited edition Dormeo iMemory S …"
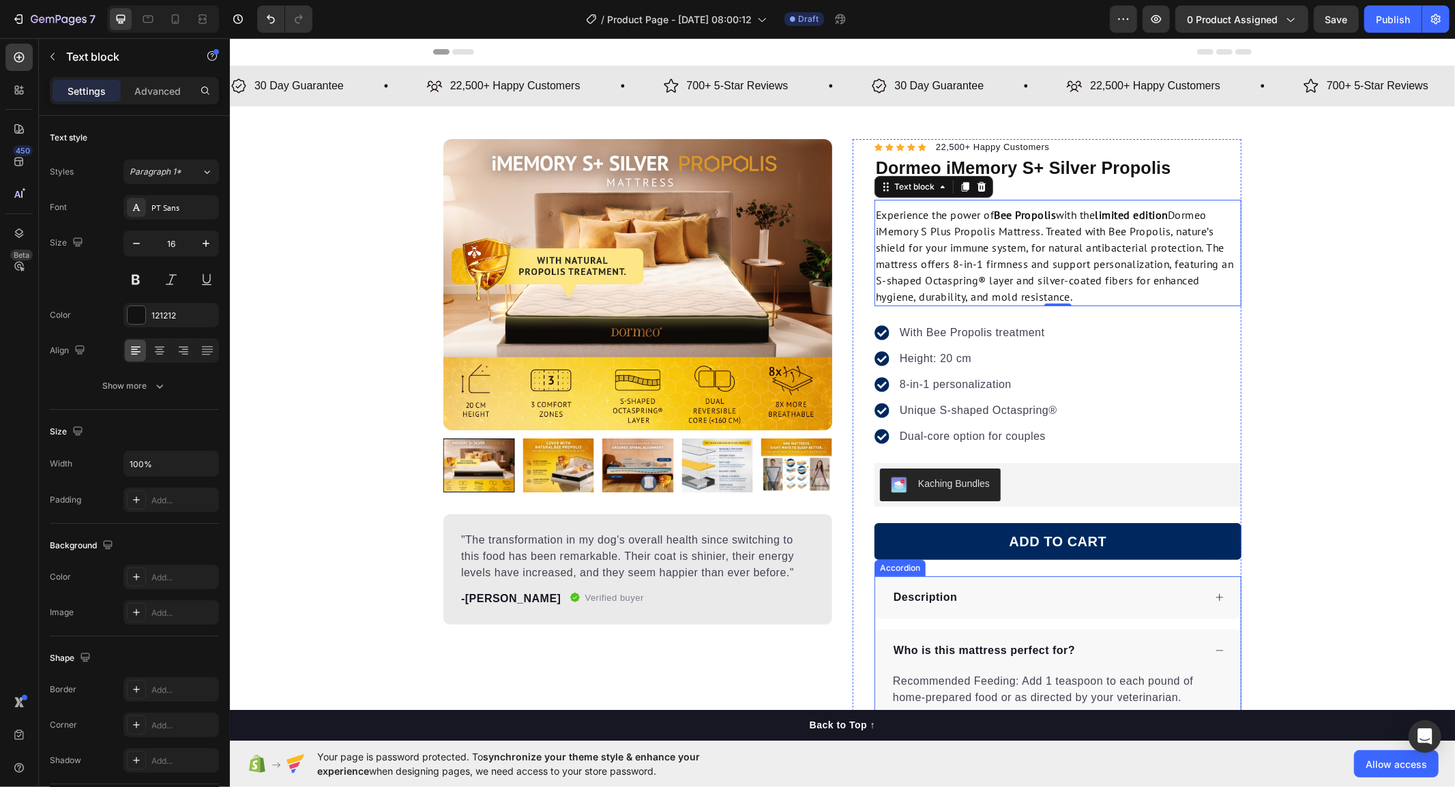
click at [981, 649] on p "Who is this mattress perfect for?" at bounding box center [983, 650] width 181 height 16
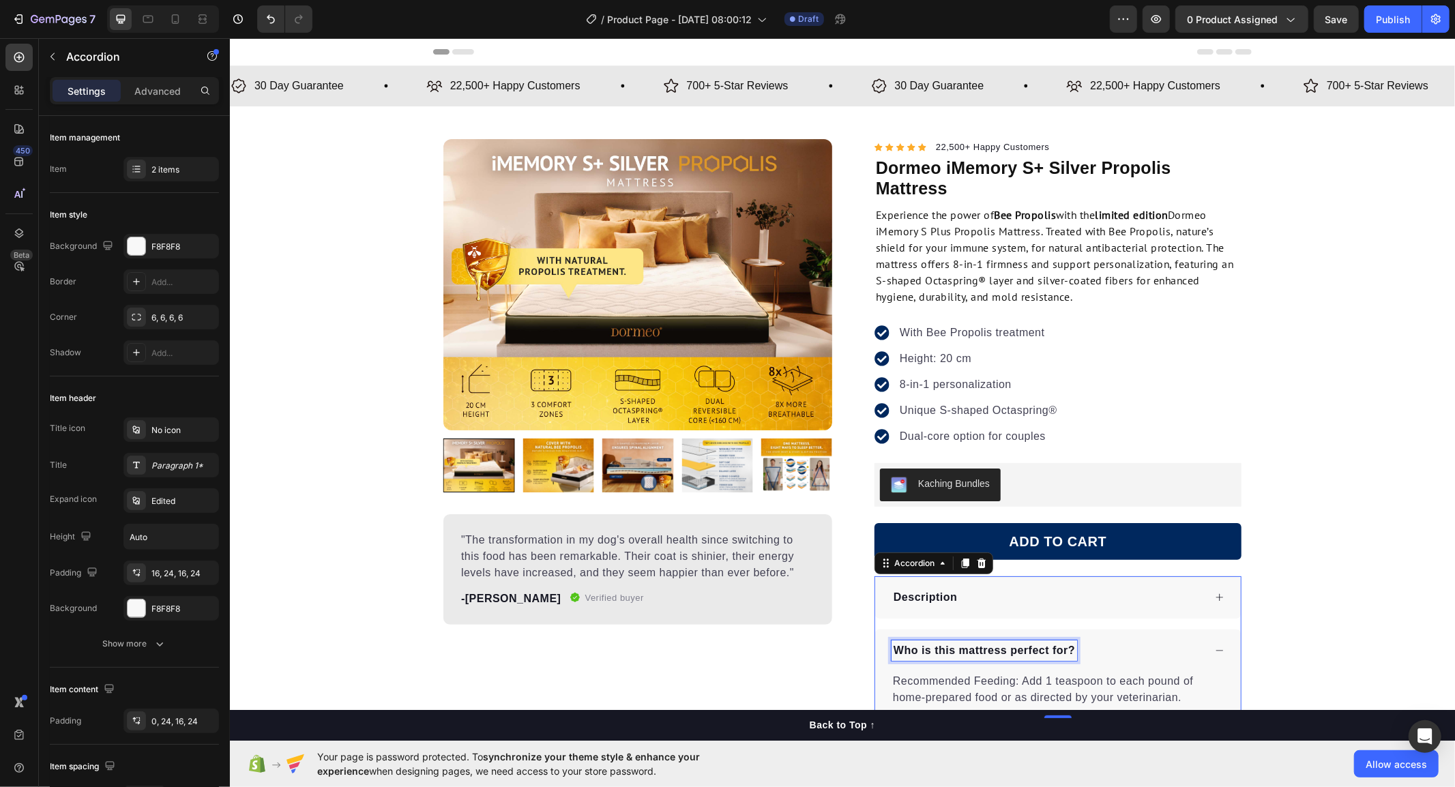
click at [981, 649] on p "Who is this mattress perfect for?" at bounding box center [983, 650] width 181 height 16
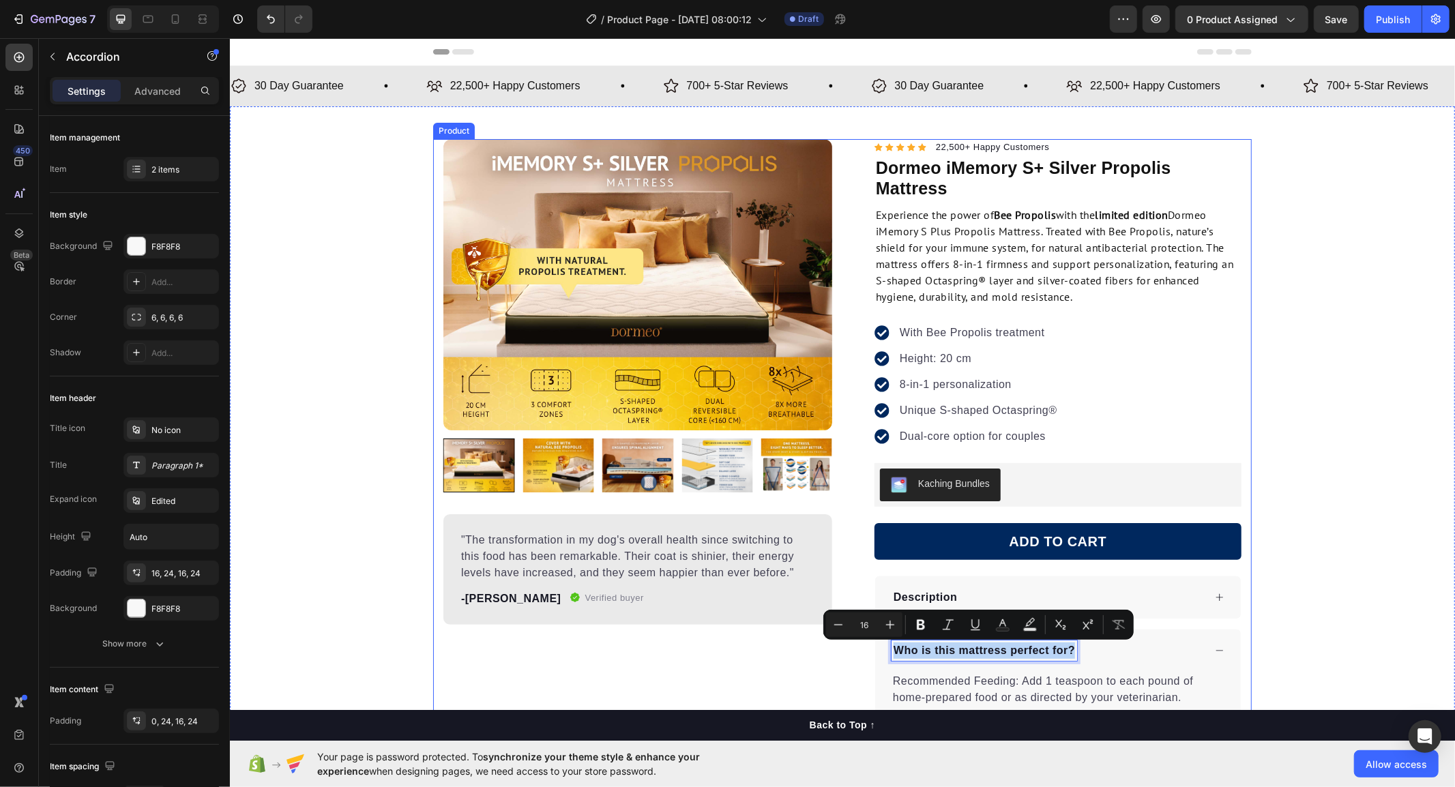
copy p "Who is this mattress perfect for?"
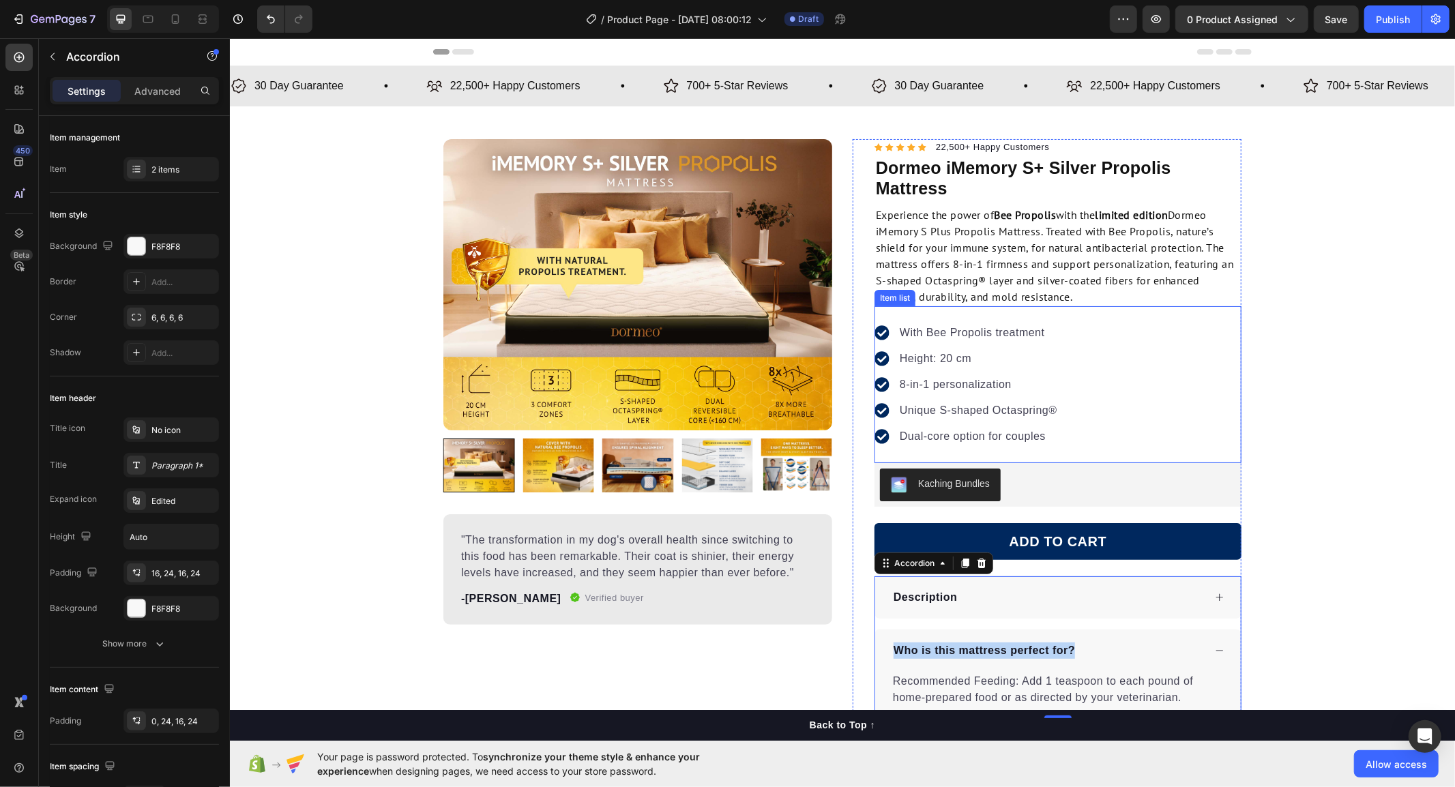
click at [991, 319] on div "With Bee Propolis treatment Height: 20 cm 8-in-1 personalization Unique S-shape…" at bounding box center [1057, 384] width 367 height 157
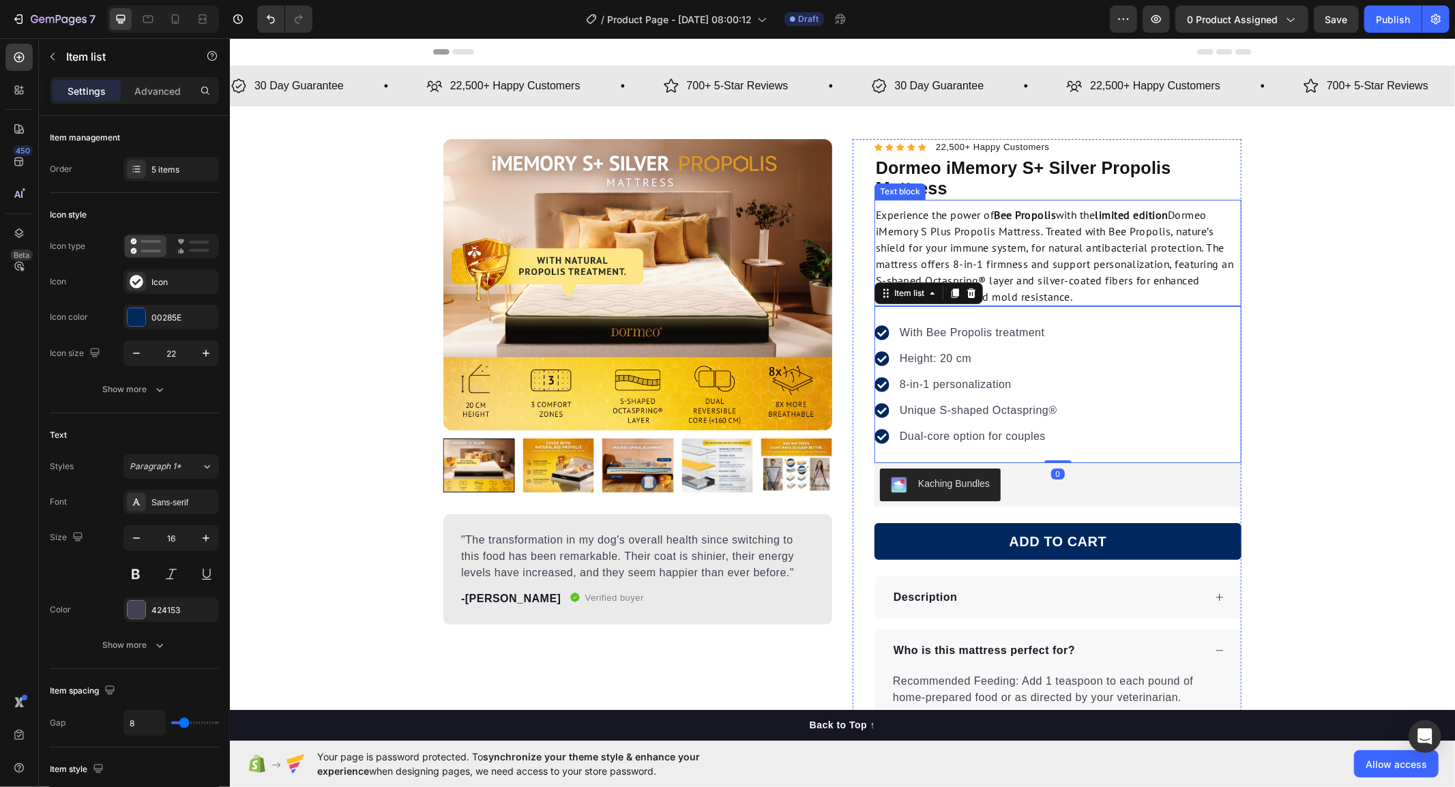
click at [1041, 259] on p "Experience the power of Bee Propolis with the limited edition Dormeo iMemory S …" at bounding box center [1057, 255] width 364 height 98
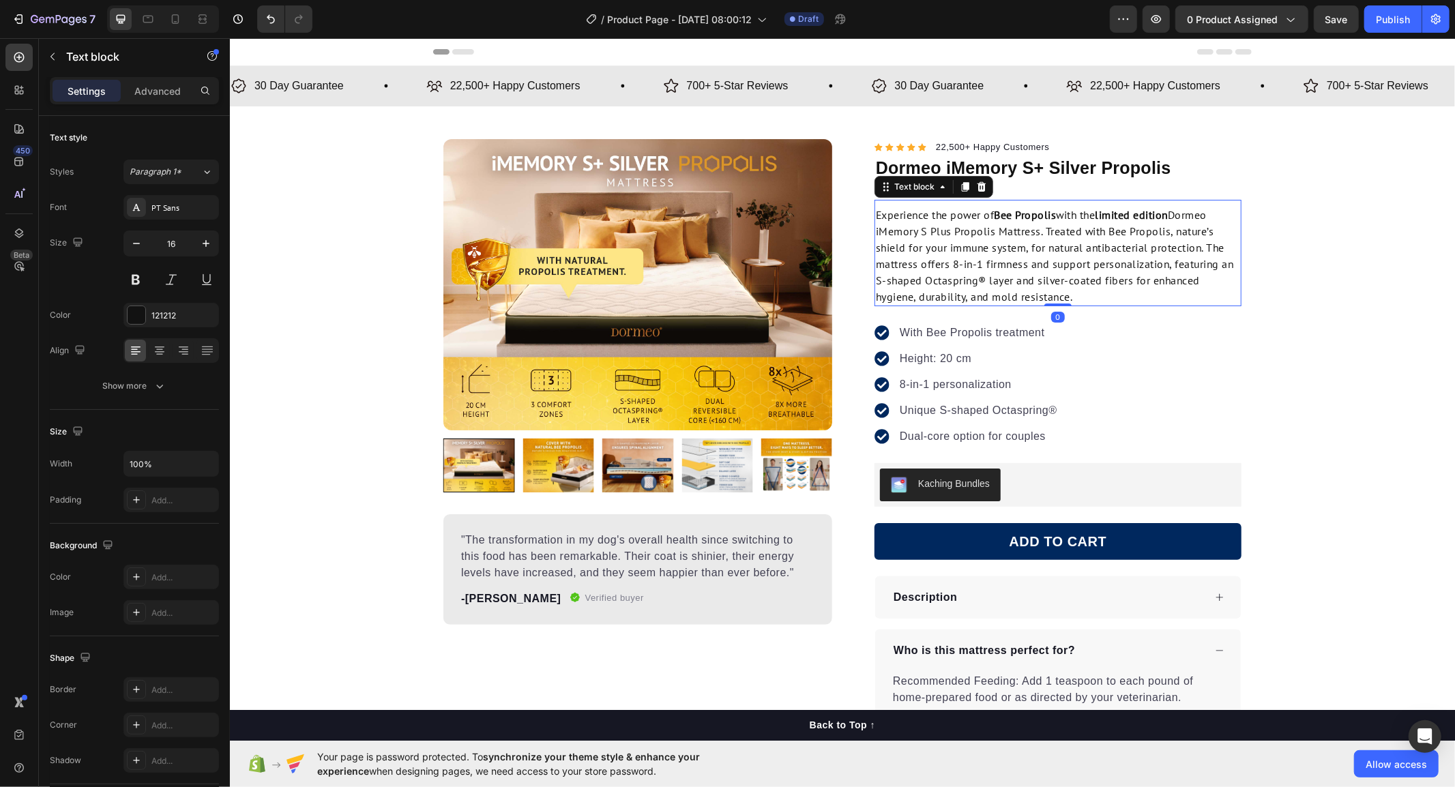
click at [1041, 259] on p "Experience the power of Bee Propolis with the limited edition Dormeo iMemory S …" at bounding box center [1057, 255] width 364 height 98
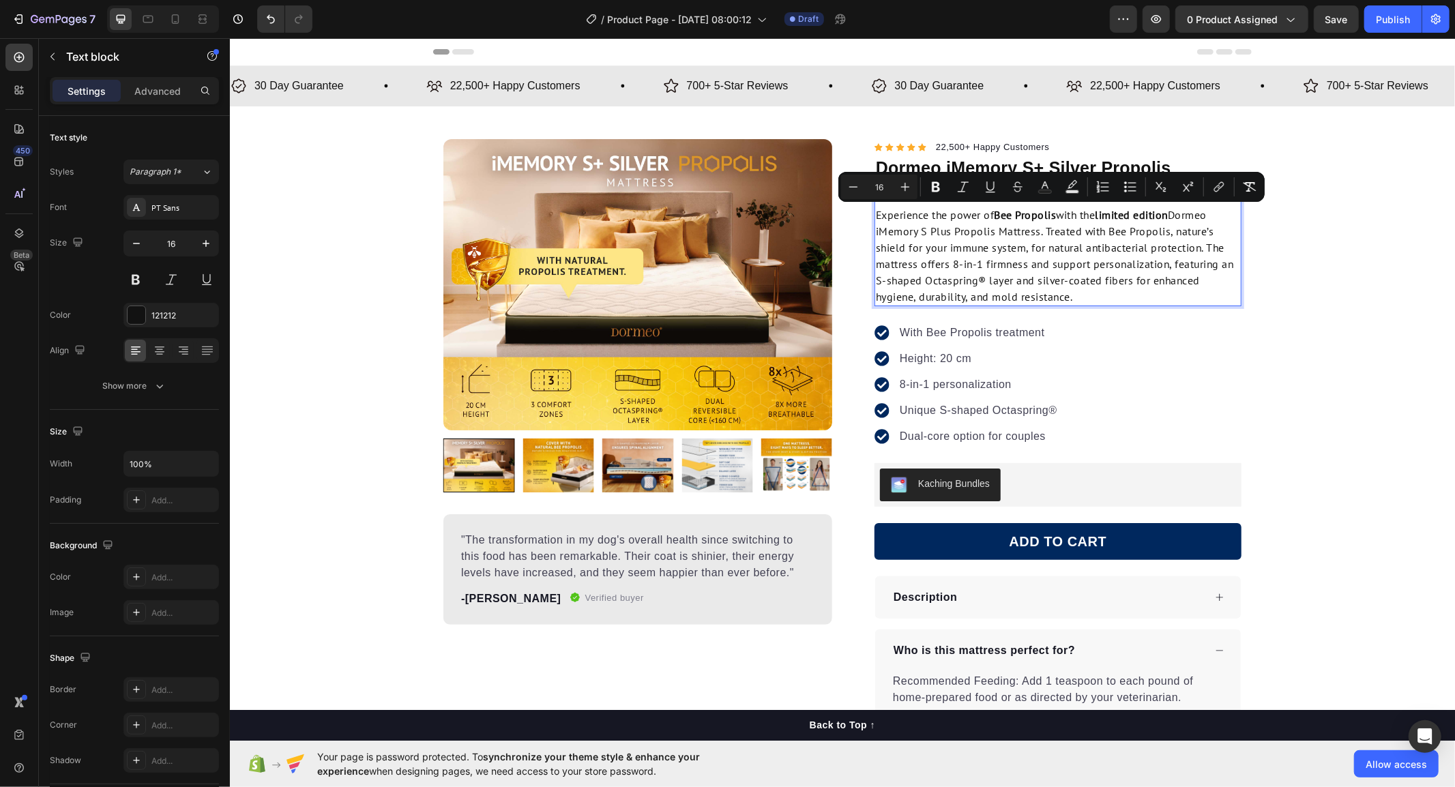
copy p "Experience the power of Bee Propolis with the limited edition Dormeo iMemory S …"
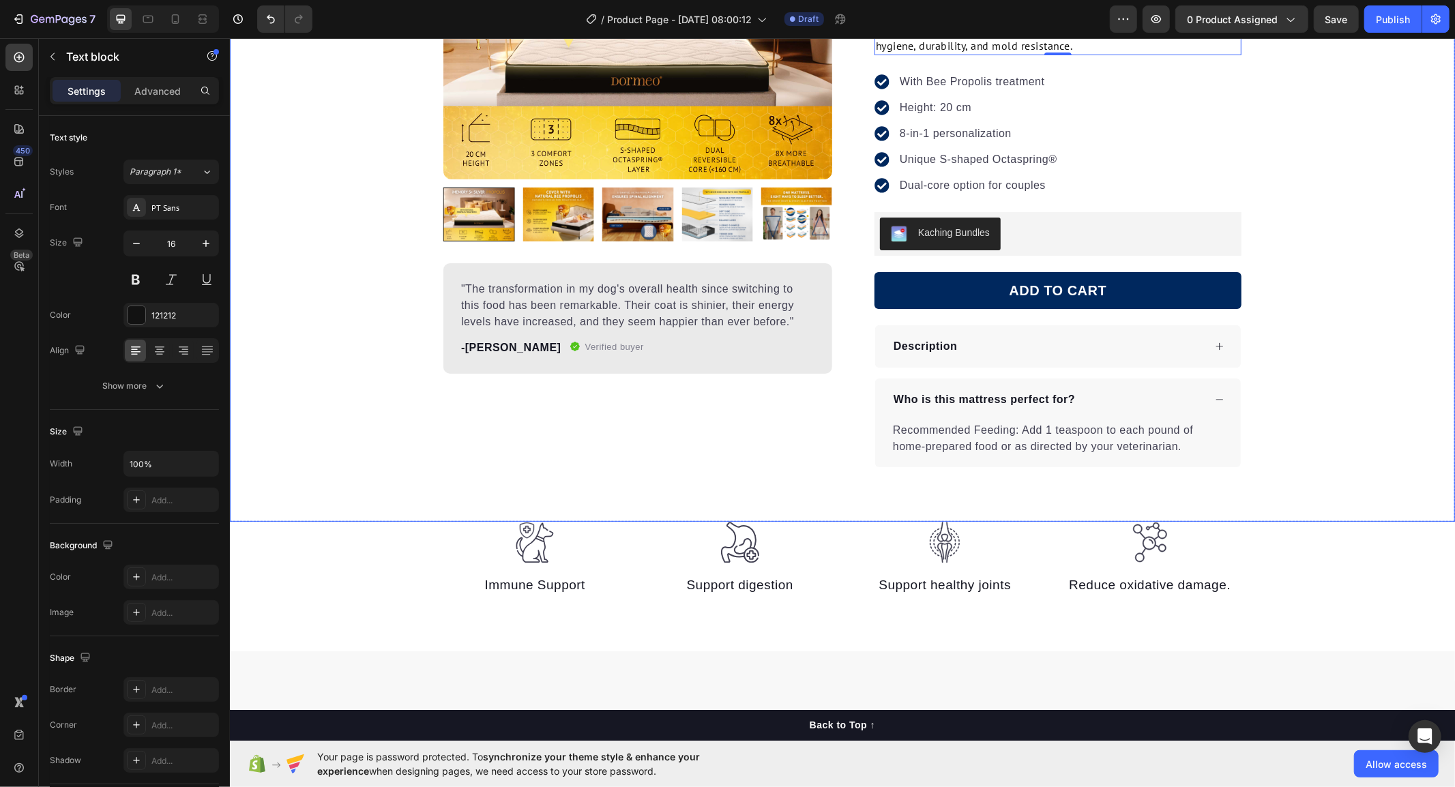
scroll to position [303, 0]
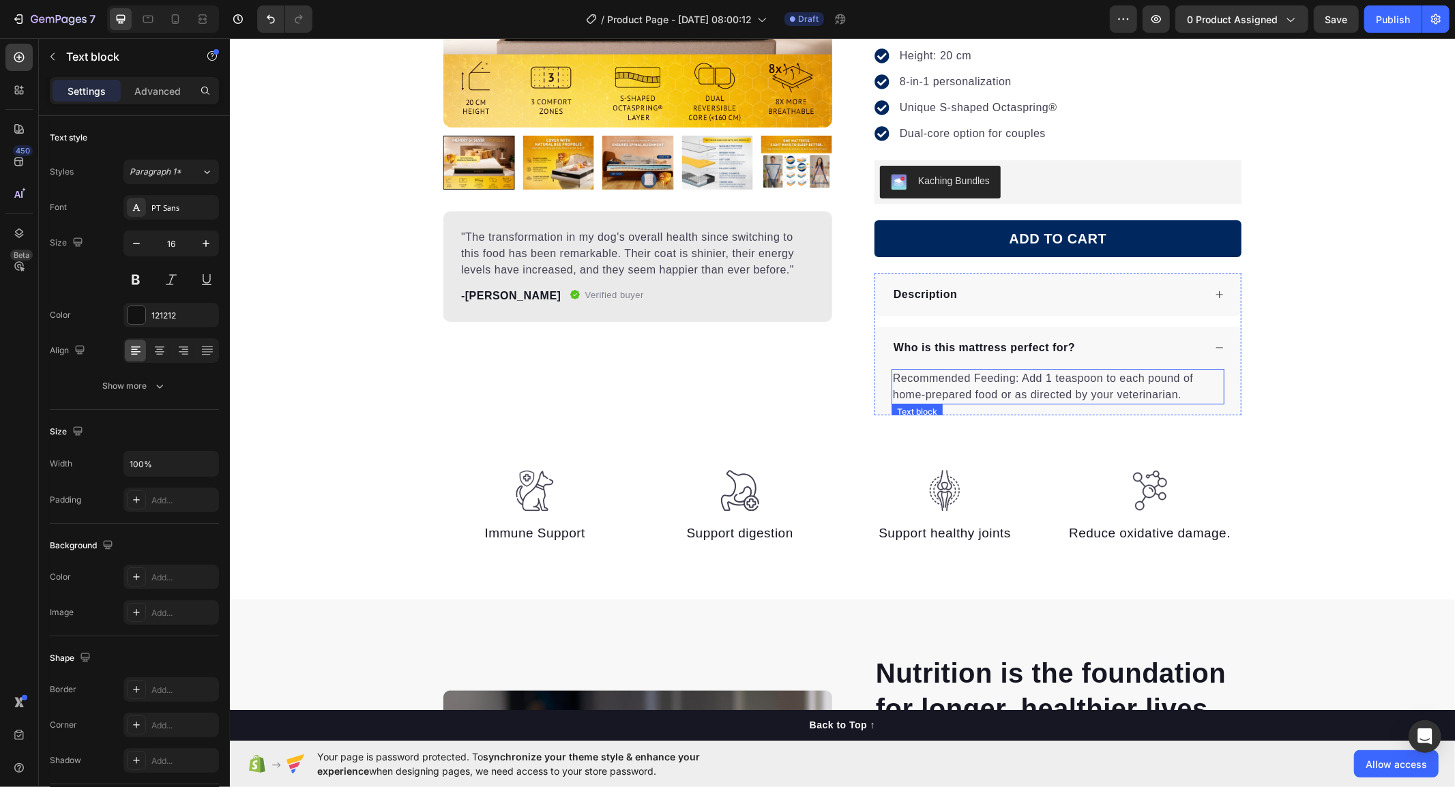
click at [1053, 372] on p "Recommended Feeding: Add 1 teaspoon to each pound of home-prepared food or as d…" at bounding box center [1057, 386] width 330 height 33
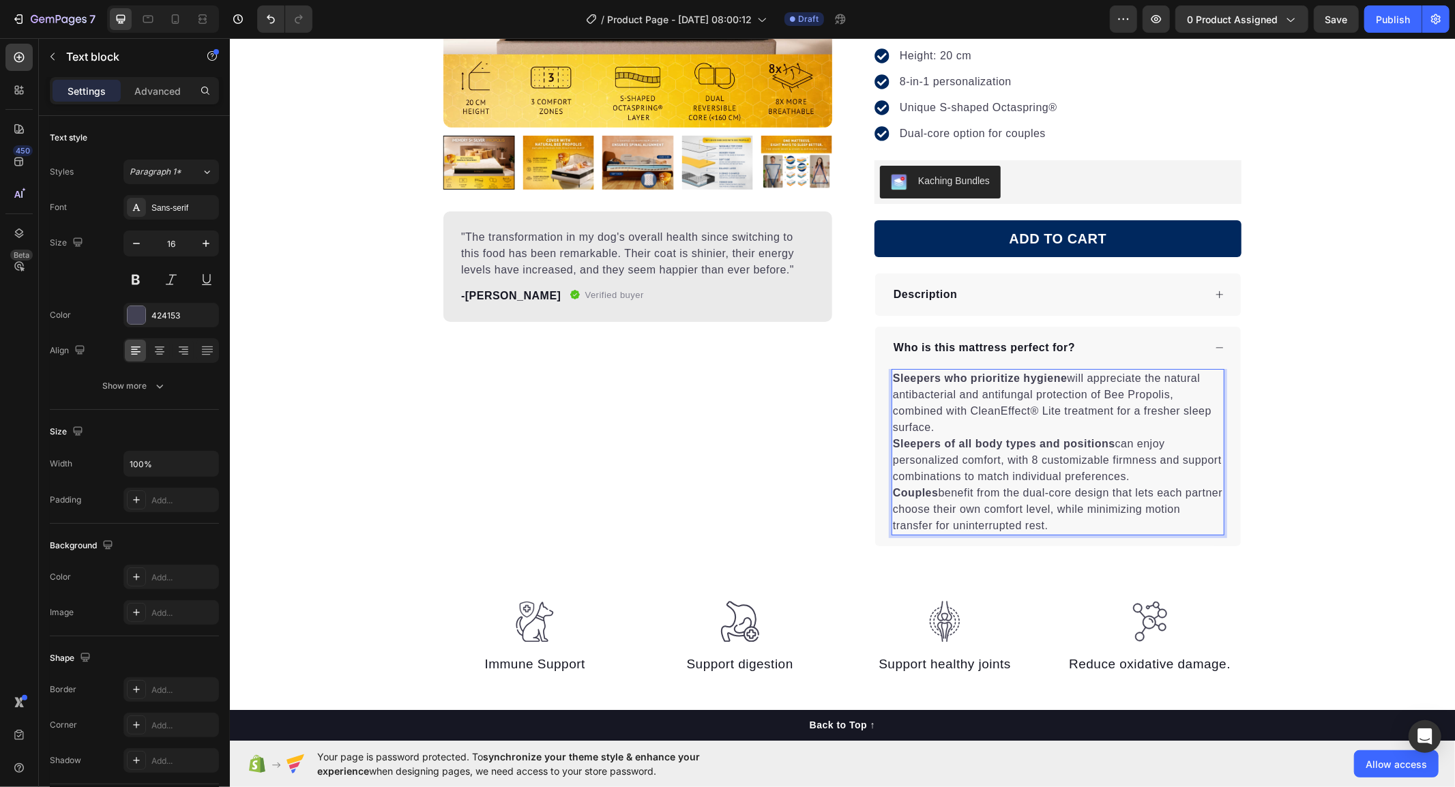
click at [972, 445] on strong "Sleepers of all body types and positions" at bounding box center [1003, 443] width 222 height 12
click at [964, 423] on p "Sleepers who prioritize hygiene will appreciate the natural antibacterial and a…" at bounding box center [1057, 402] width 330 height 65
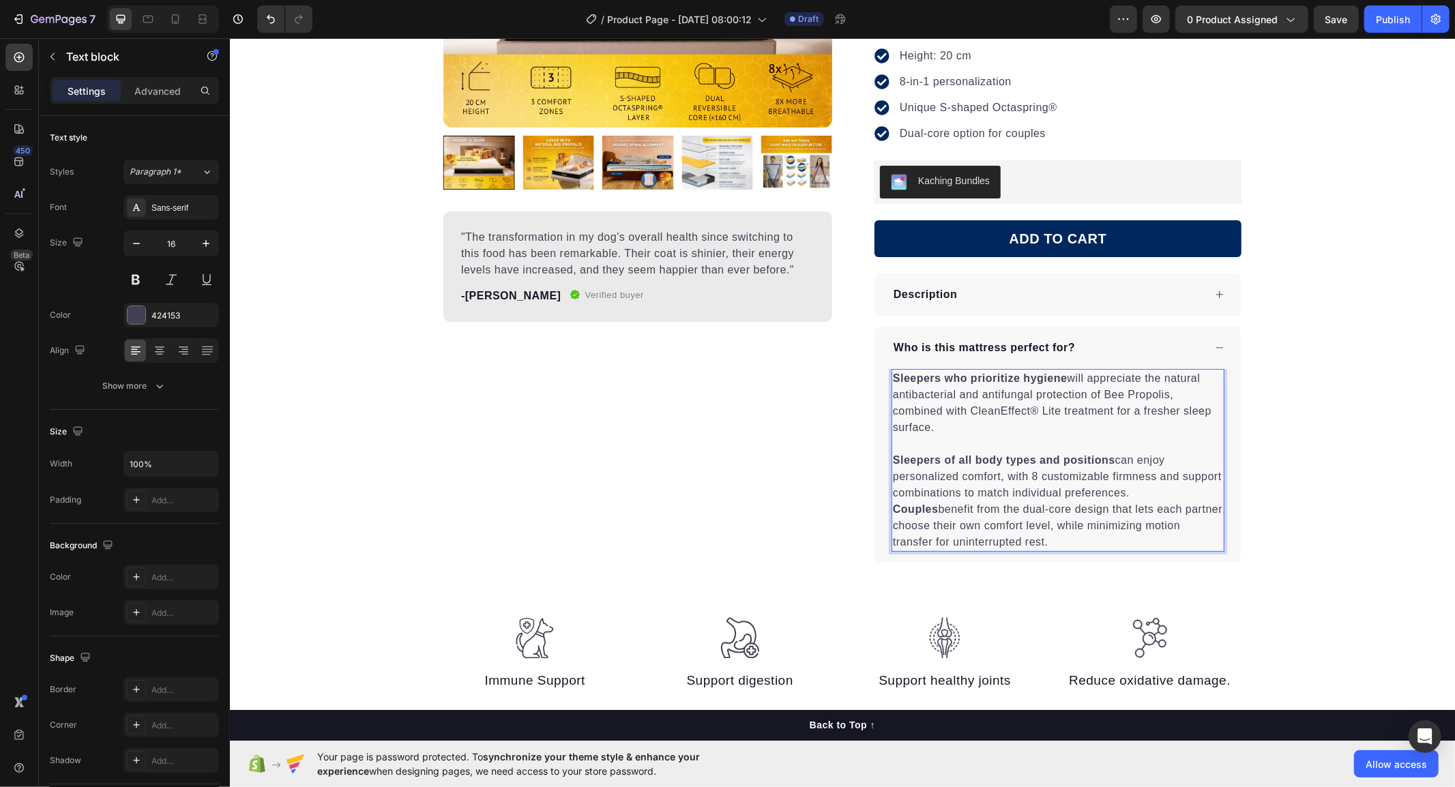
click at [1141, 492] on p "Sleepers of all body types and positions can enjoy personalized comfort, with 8…" at bounding box center [1057, 476] width 330 height 49
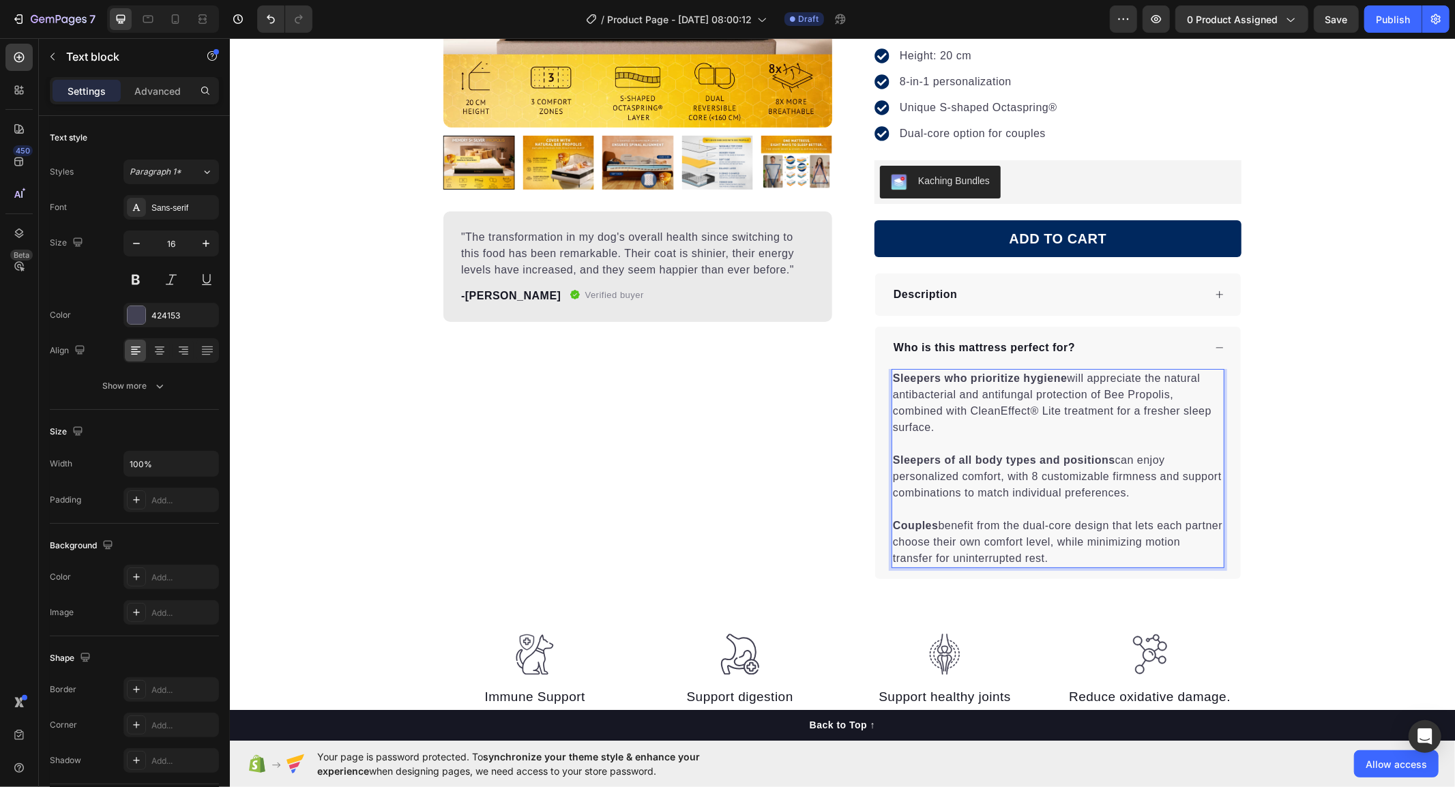
click at [758, 470] on div "Product Images "The transformation in my dog's overall health since switching t…" at bounding box center [637, 208] width 389 height 744
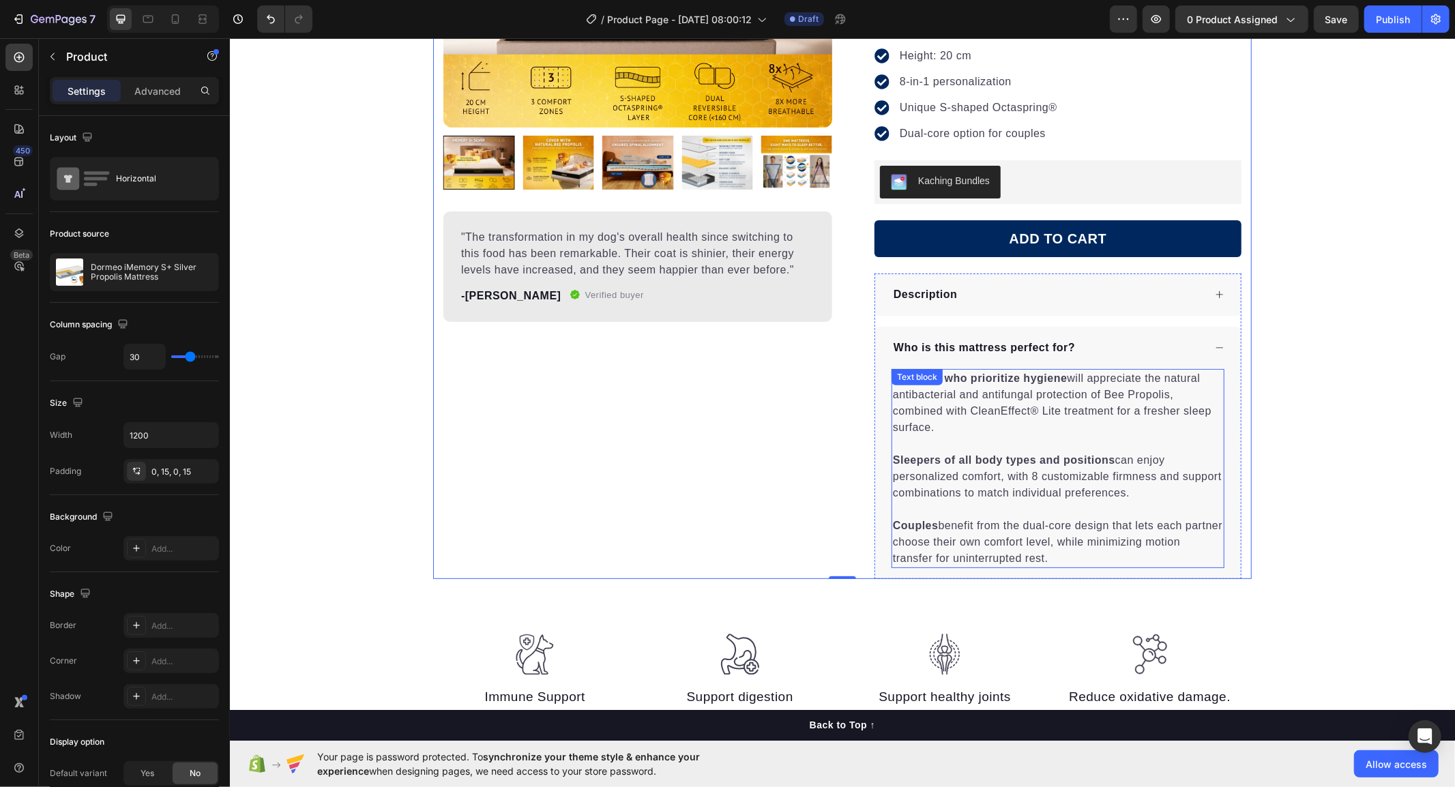
click at [957, 446] on p "Rich Text Editor. Editing area: main" at bounding box center [1057, 443] width 330 height 16
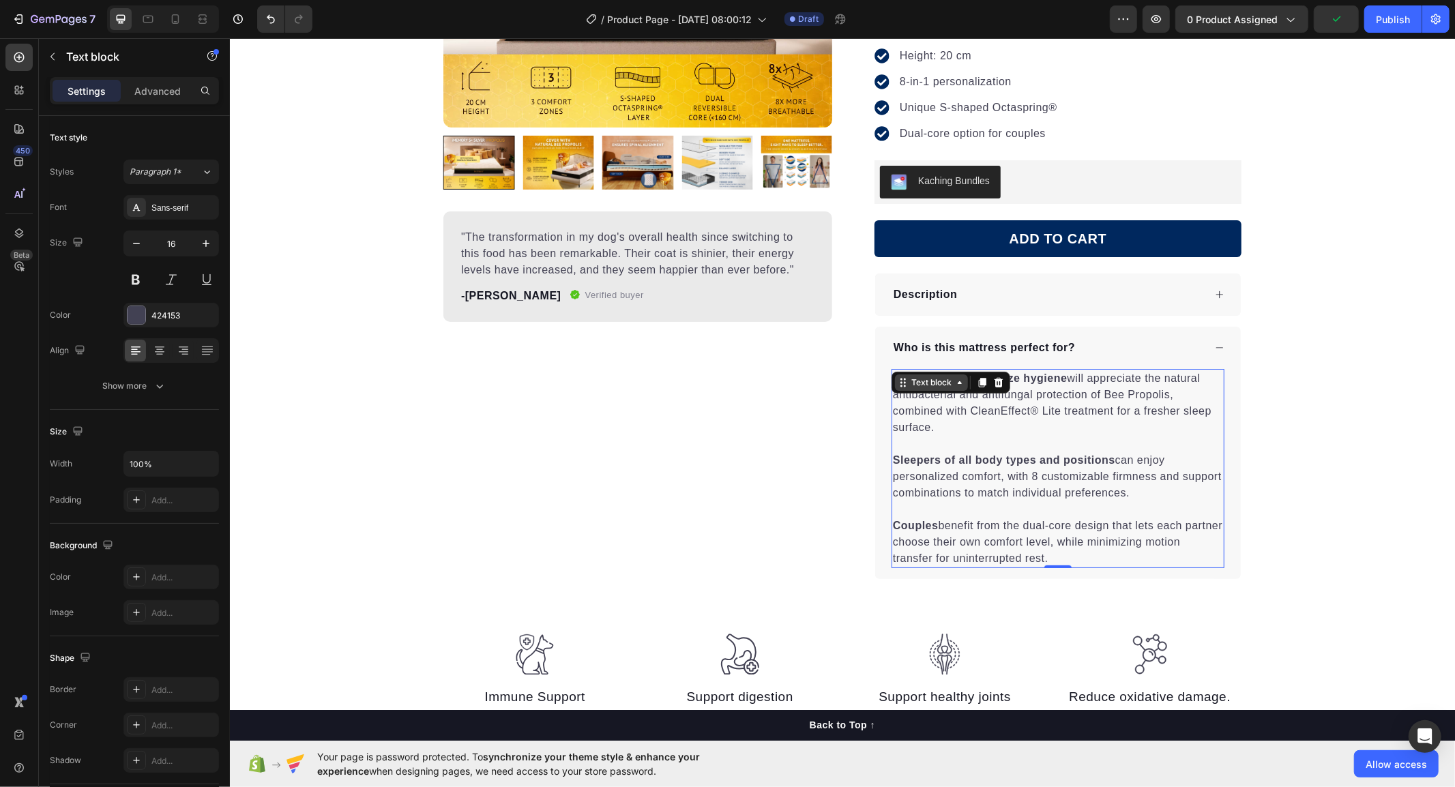
click at [924, 382] on div "Text block" at bounding box center [931, 382] width 46 height 12
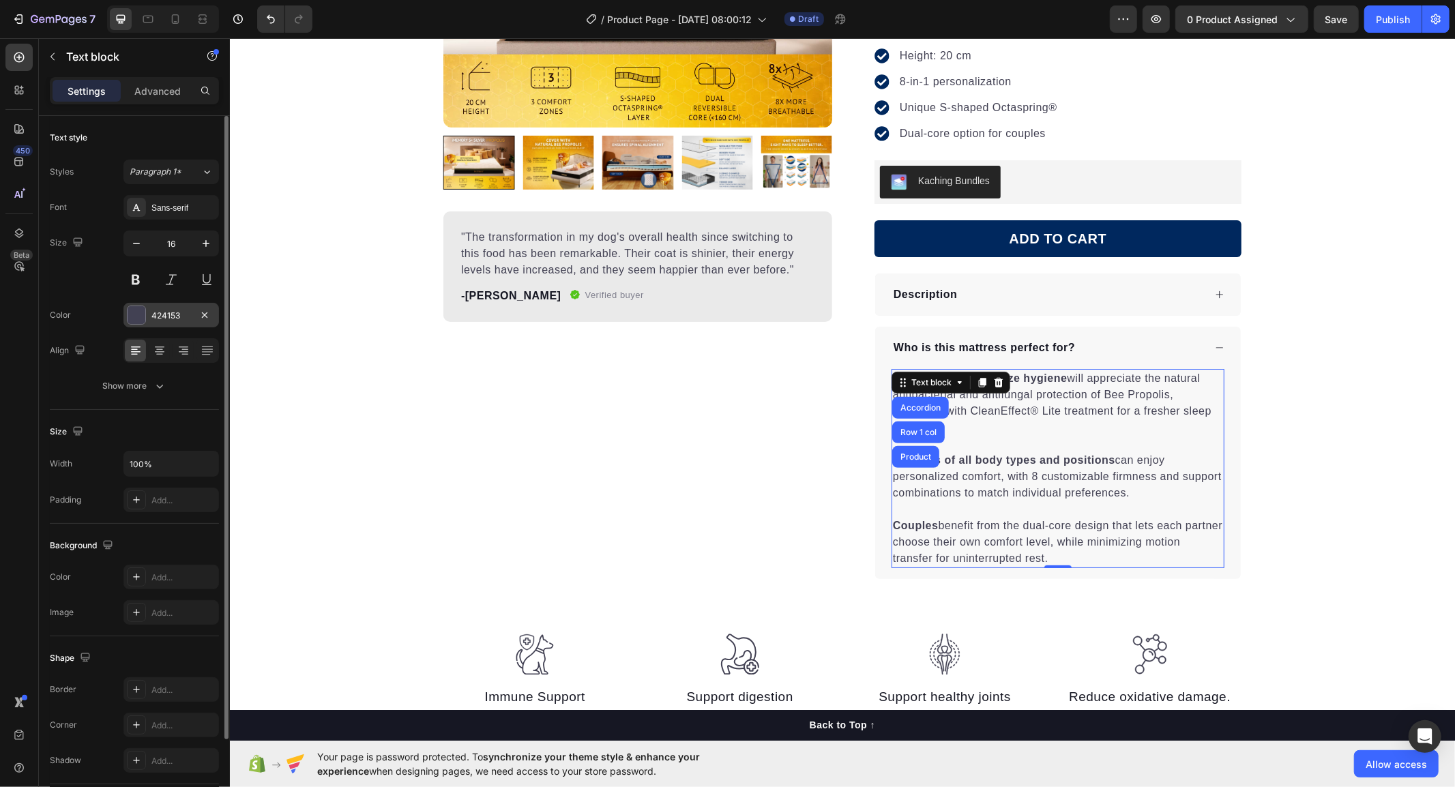
click at [151, 310] on div "424153" at bounding box center [171, 316] width 40 height 12
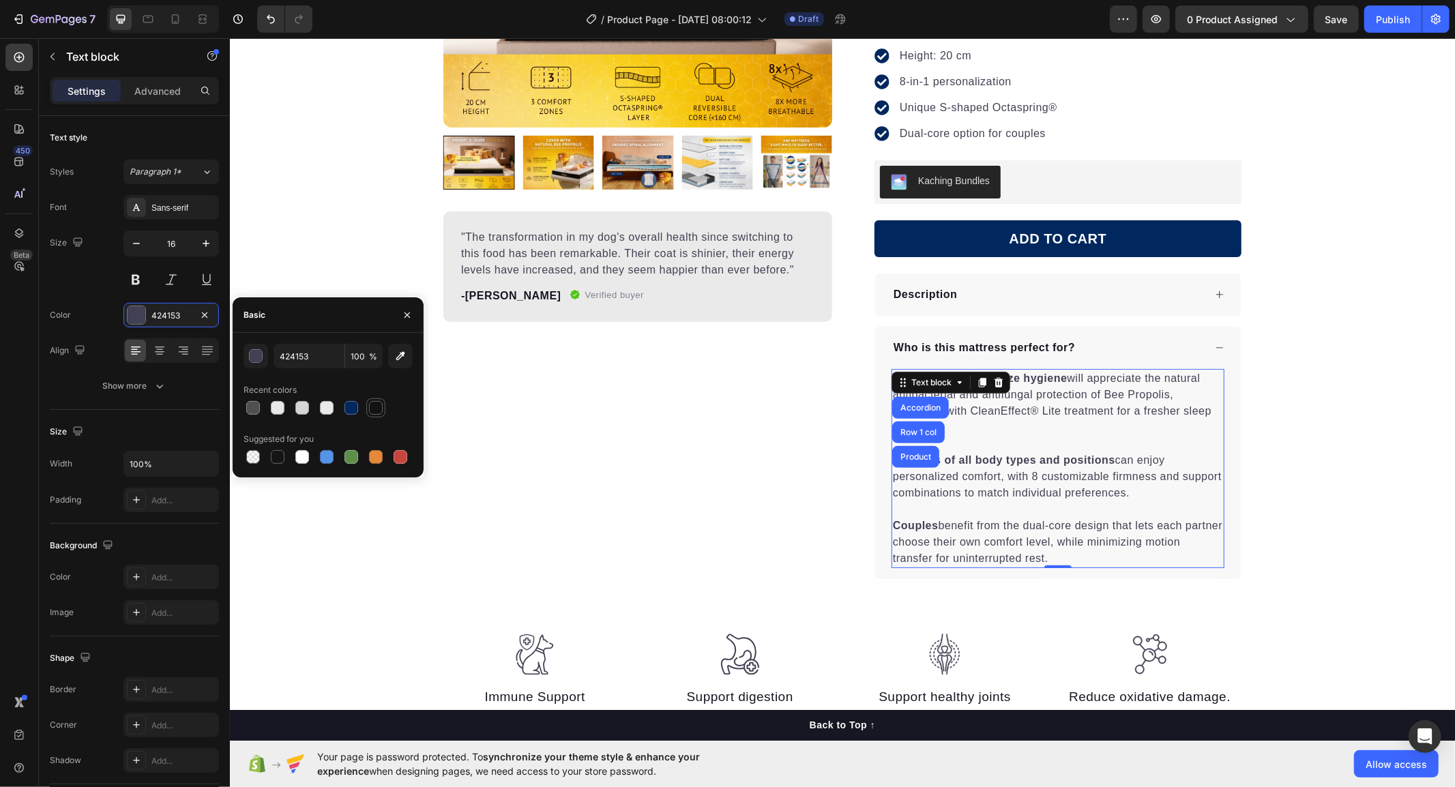
click at [377, 411] on div at bounding box center [376, 408] width 14 height 14
type input "121212"
click at [578, 444] on div "Product Images "The transformation in my dog's overall health since switching t…" at bounding box center [637, 208] width 389 height 744
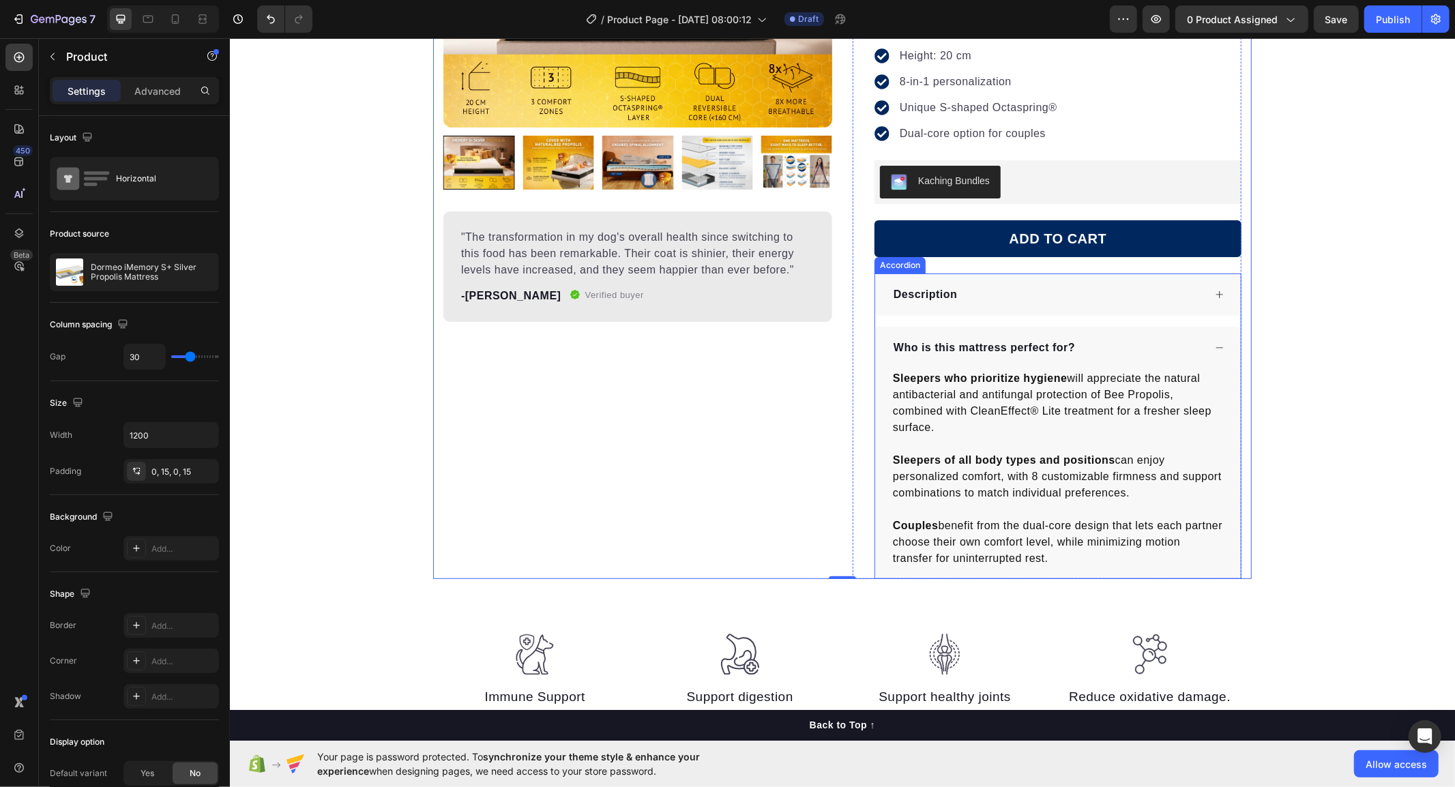
click at [1214, 293] on icon at bounding box center [1219, 294] width 10 height 10
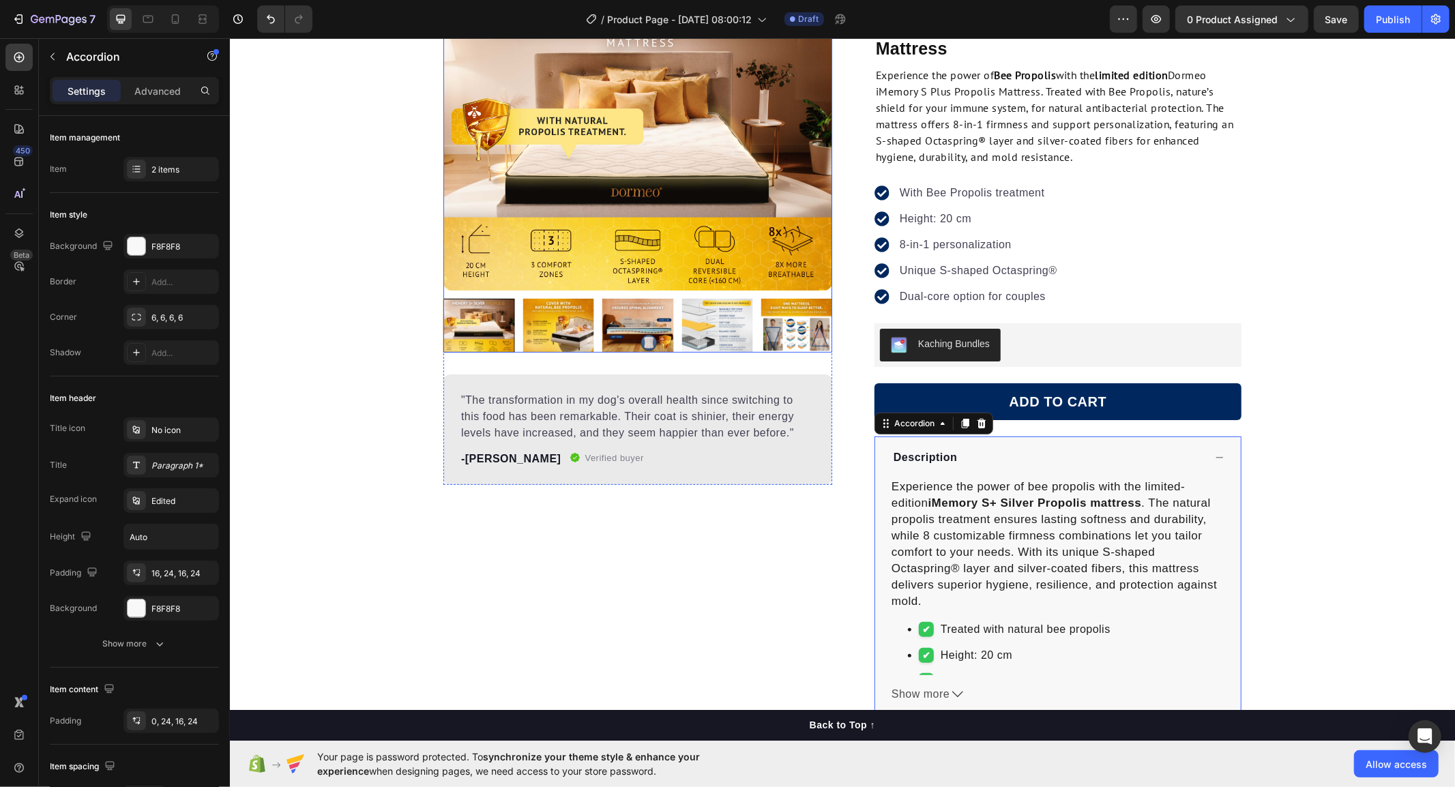
scroll to position [151, 0]
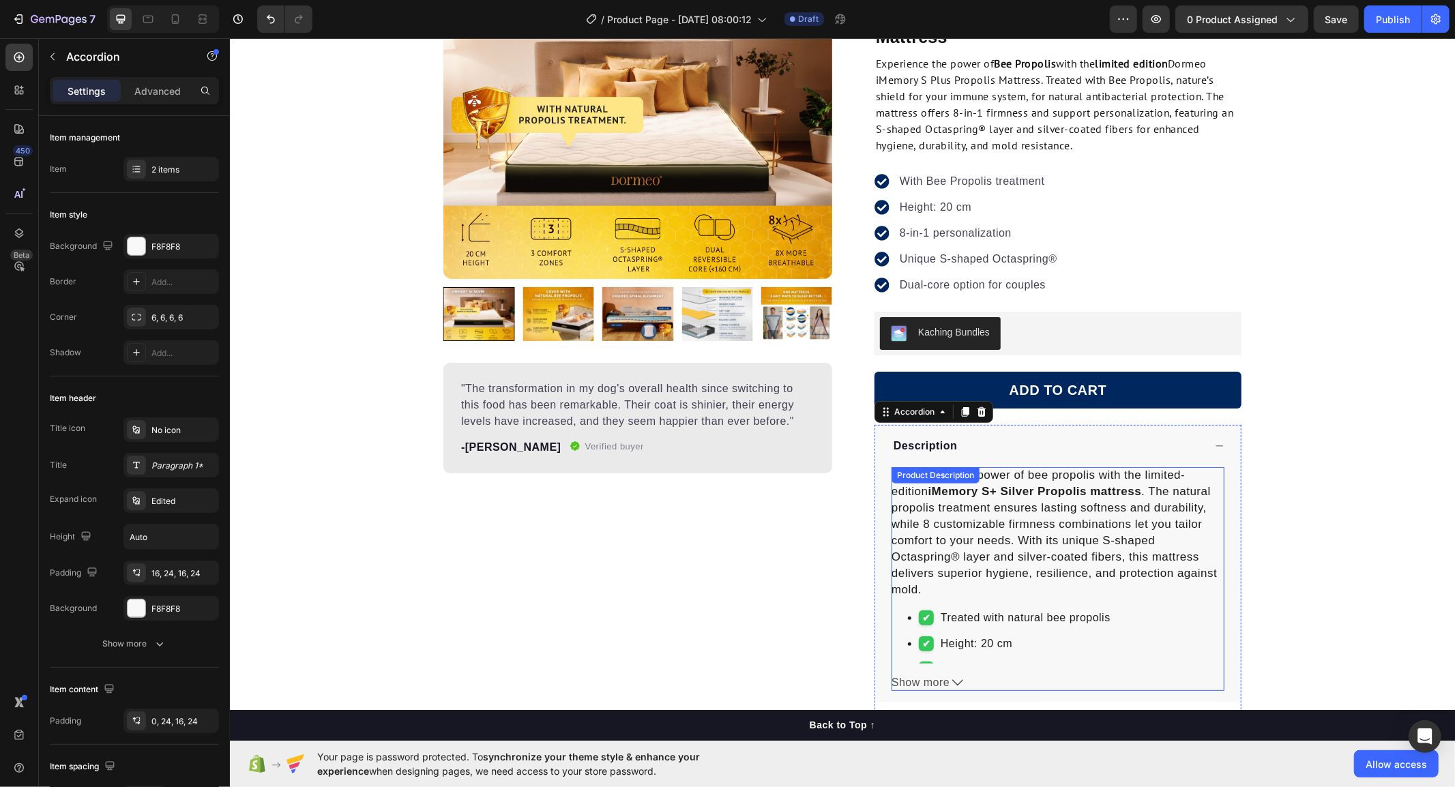
click at [1056, 548] on p "Experience the power of bee propolis with the limited-edition iMemory S+ Silver…" at bounding box center [1053, 532] width 325 height 128
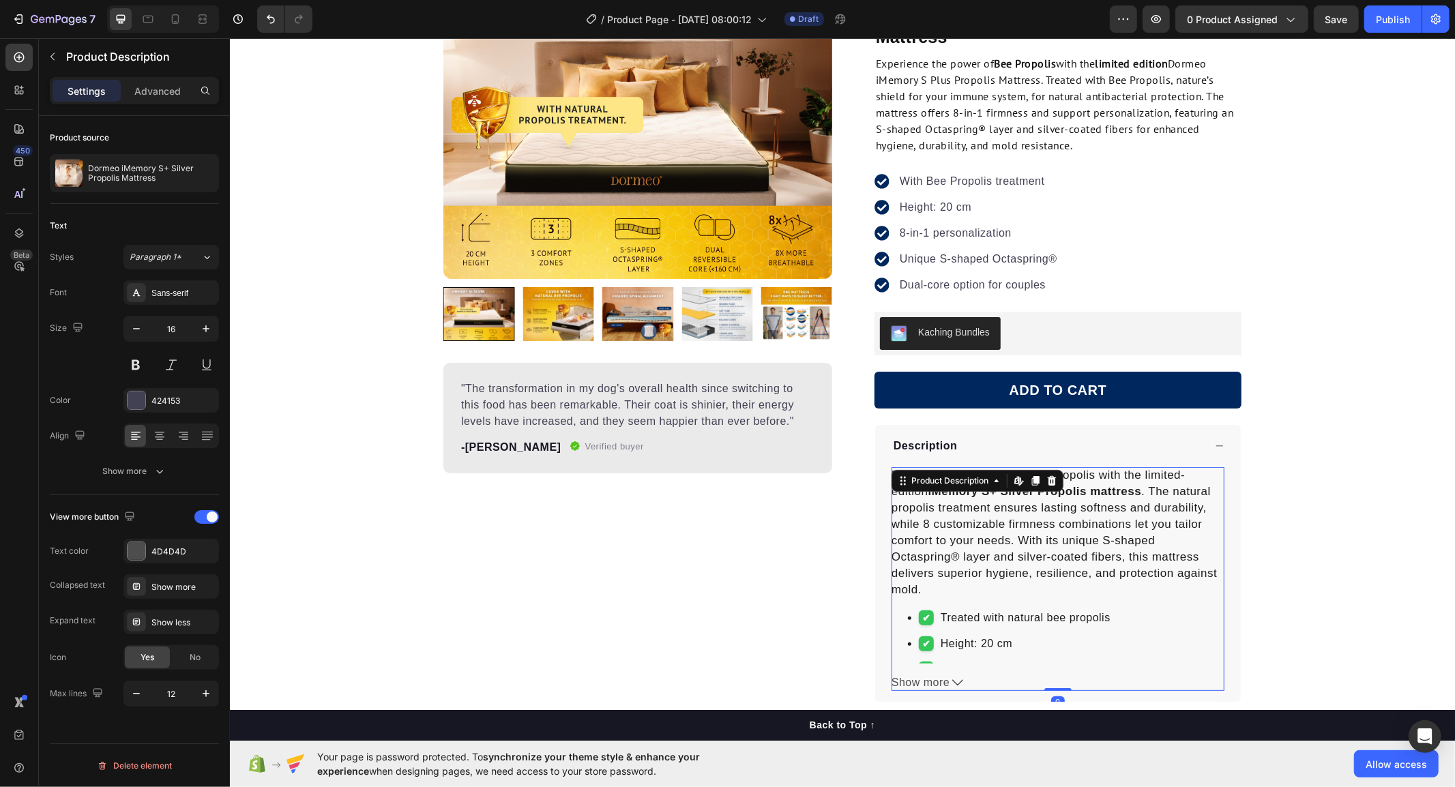
click at [929, 683] on span "Show more" at bounding box center [920, 682] width 58 height 16
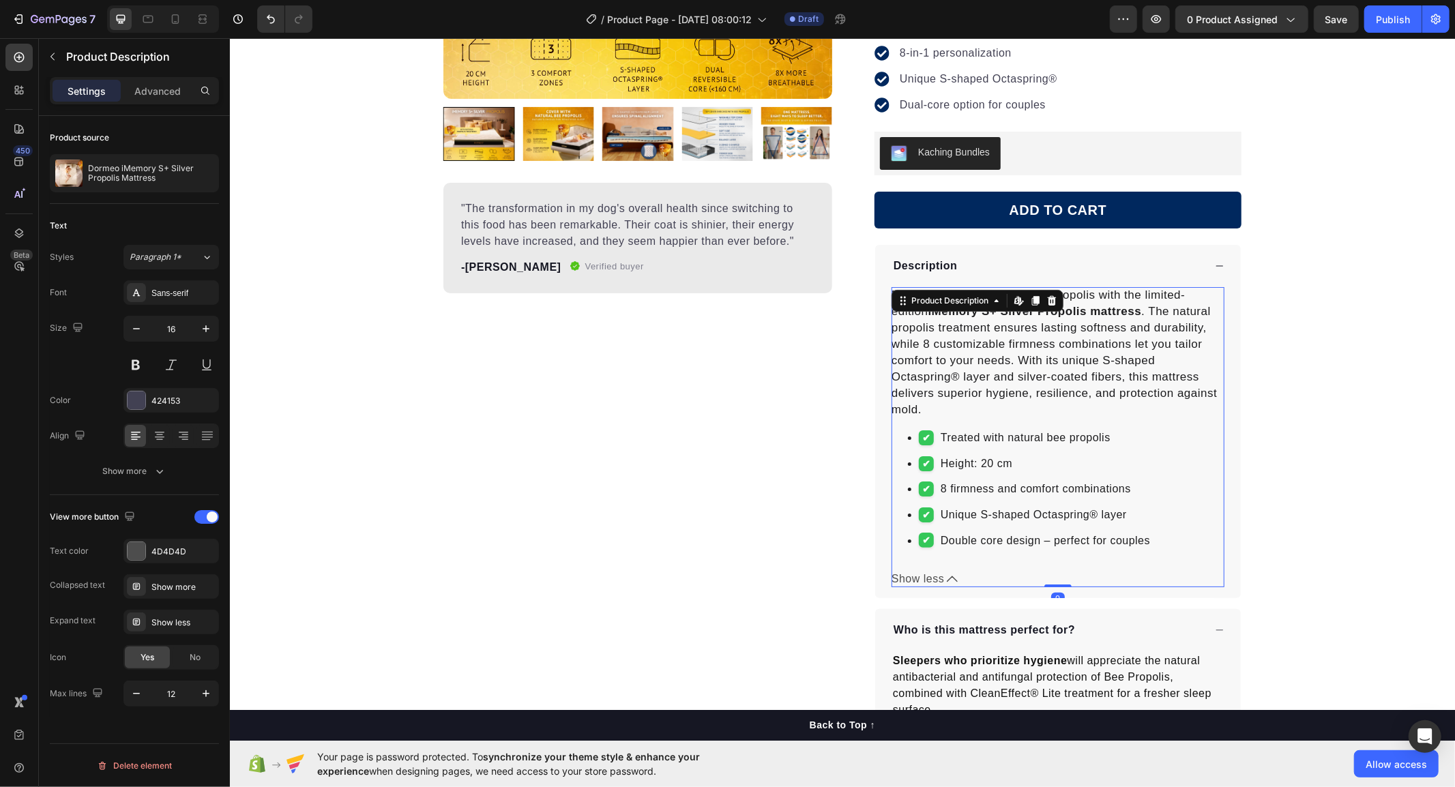
scroll to position [379, 0]
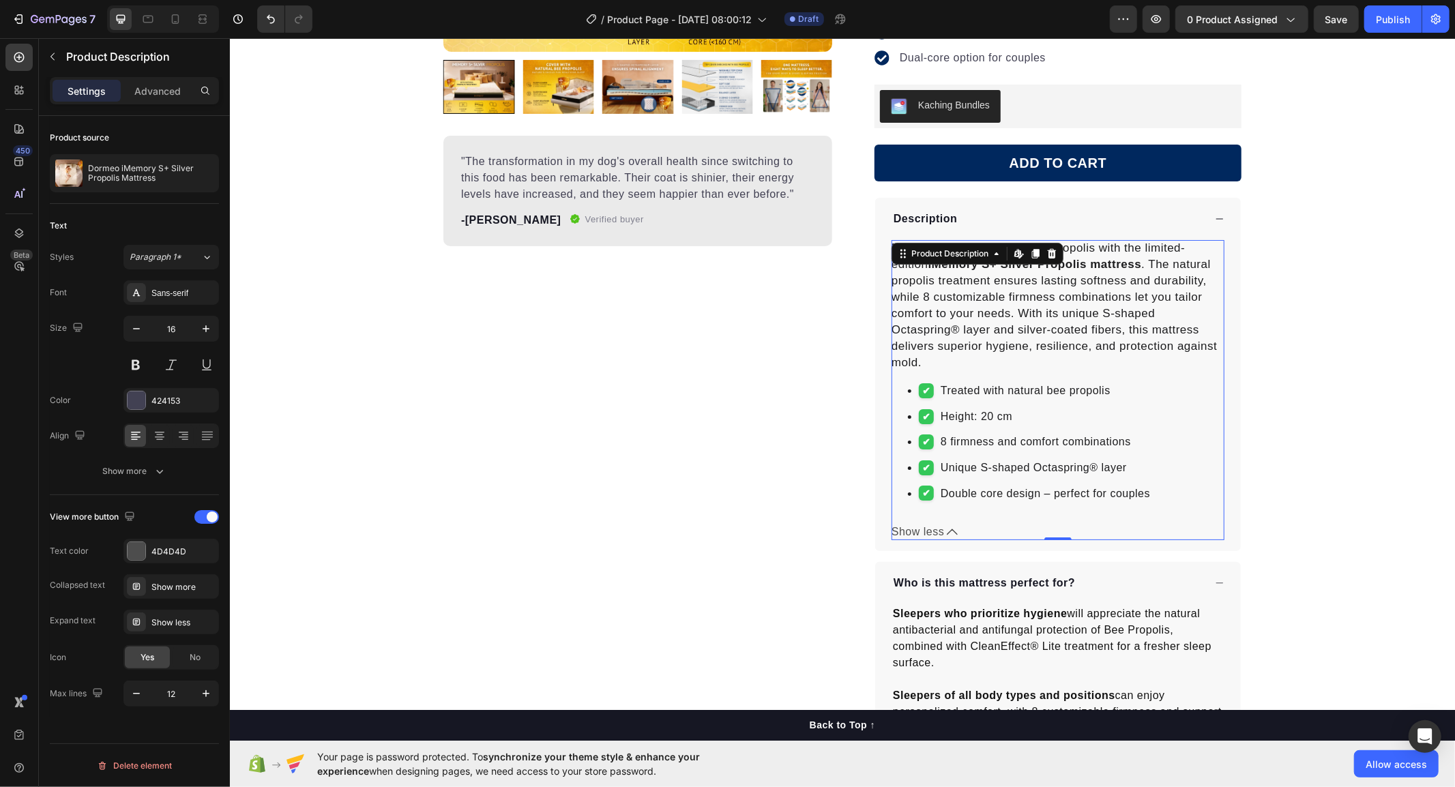
click at [1004, 495] on li "Double core design – perfect for couples" at bounding box center [1071, 493] width 306 height 18
click at [1126, 484] on ul "Treated with natural bee propolis Height: 20 cm 8 firmness and comfort combinat…" at bounding box center [1057, 441] width 333 height 120
click at [1144, 502] on li "Double core design – perfect for couples" at bounding box center [1071, 493] width 306 height 18
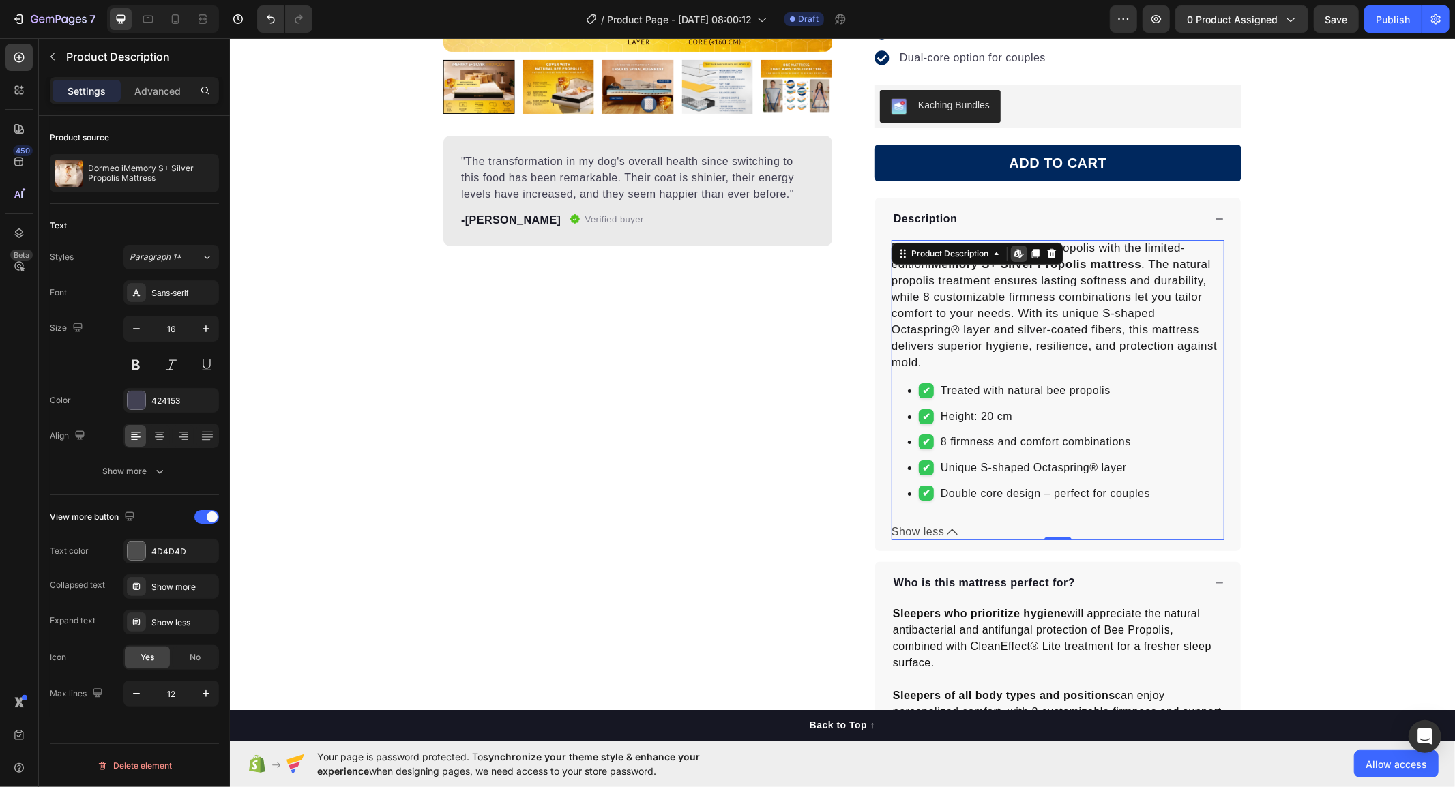
click at [1145, 502] on li "Double core design – perfect for couples" at bounding box center [1071, 493] width 306 height 18
click at [1035, 348] on p "Experience the power of bee propolis with the limited-edition iMemory S+ Silver…" at bounding box center [1053, 305] width 325 height 128
click at [1047, 254] on icon at bounding box center [1051, 253] width 9 height 10
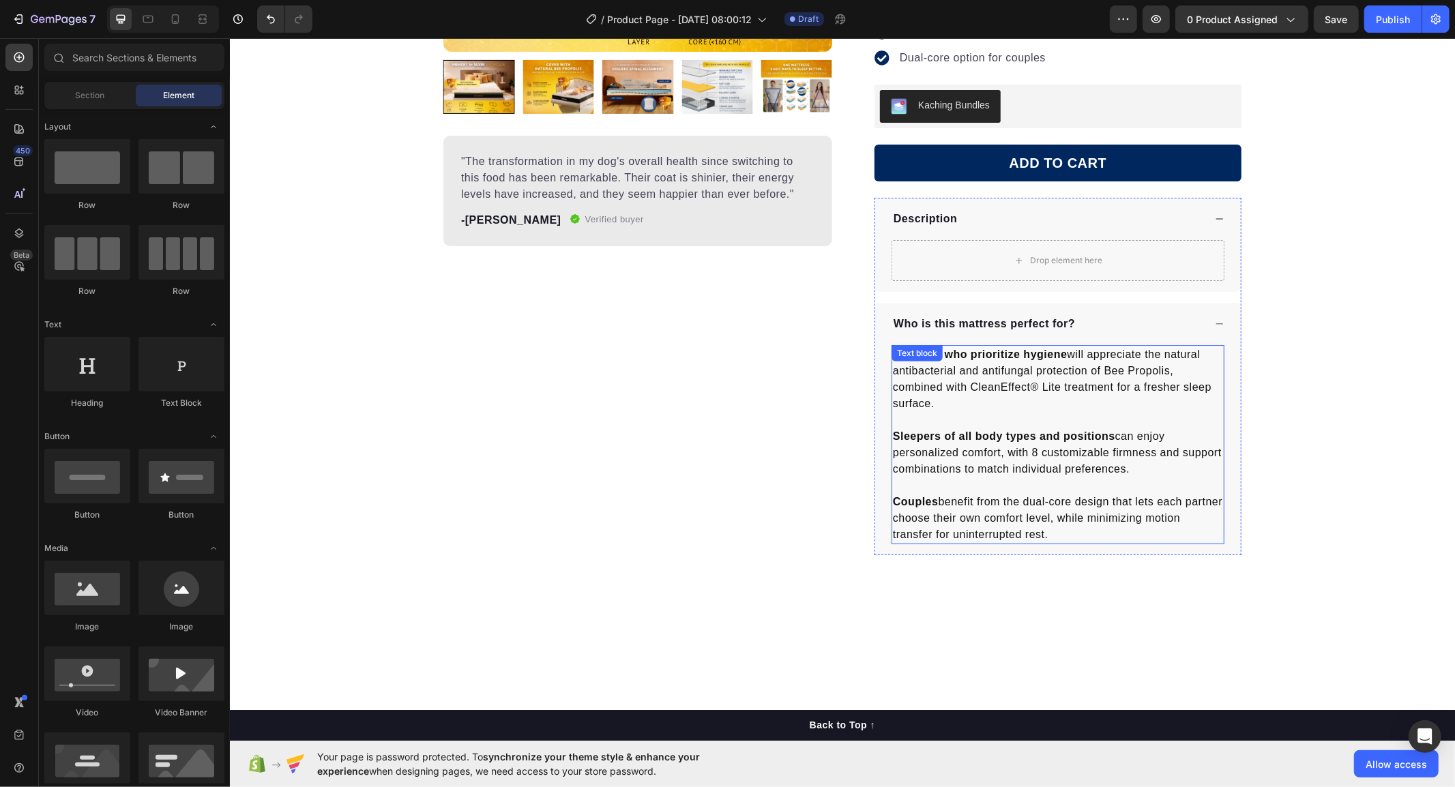
click at [1023, 429] on p "Sleepers of all body types and positions can enjoy personalized comfort, with 8…" at bounding box center [1057, 452] width 330 height 49
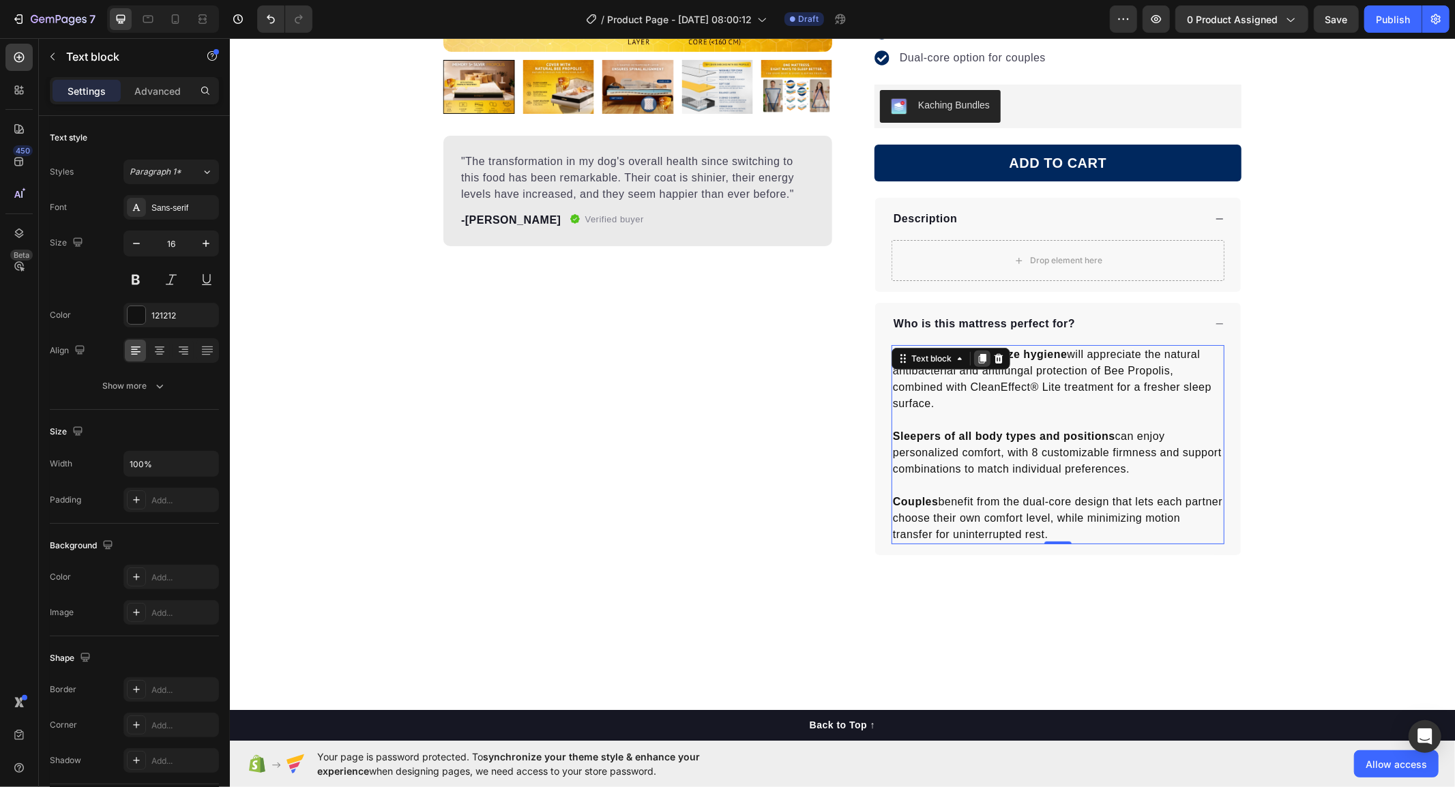
click at [976, 364] on icon at bounding box center [981, 358] width 11 height 11
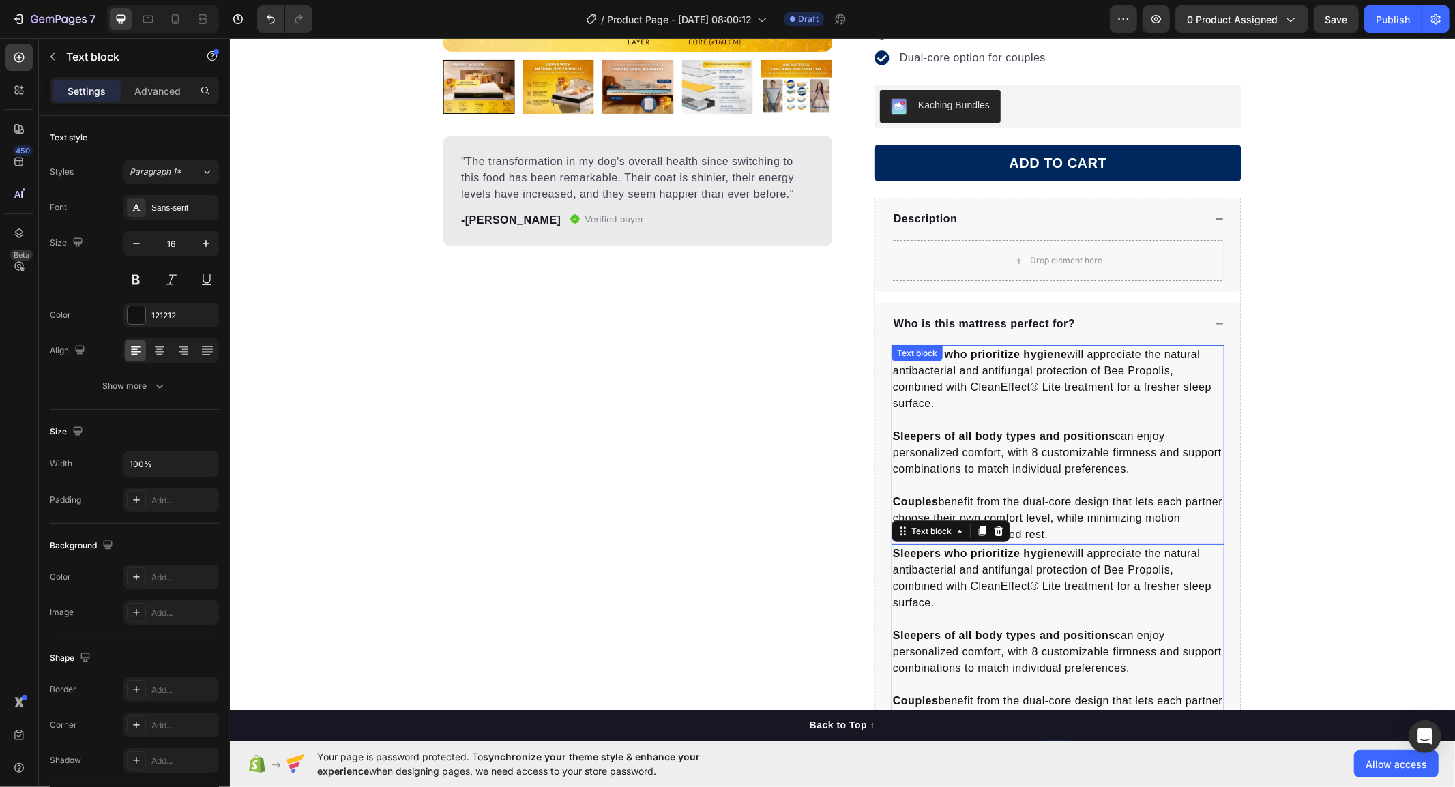
click at [963, 364] on div "Sleepers who prioritize hygiene will appreciate the natural antibacterial and a…" at bounding box center [1057, 443] width 333 height 199
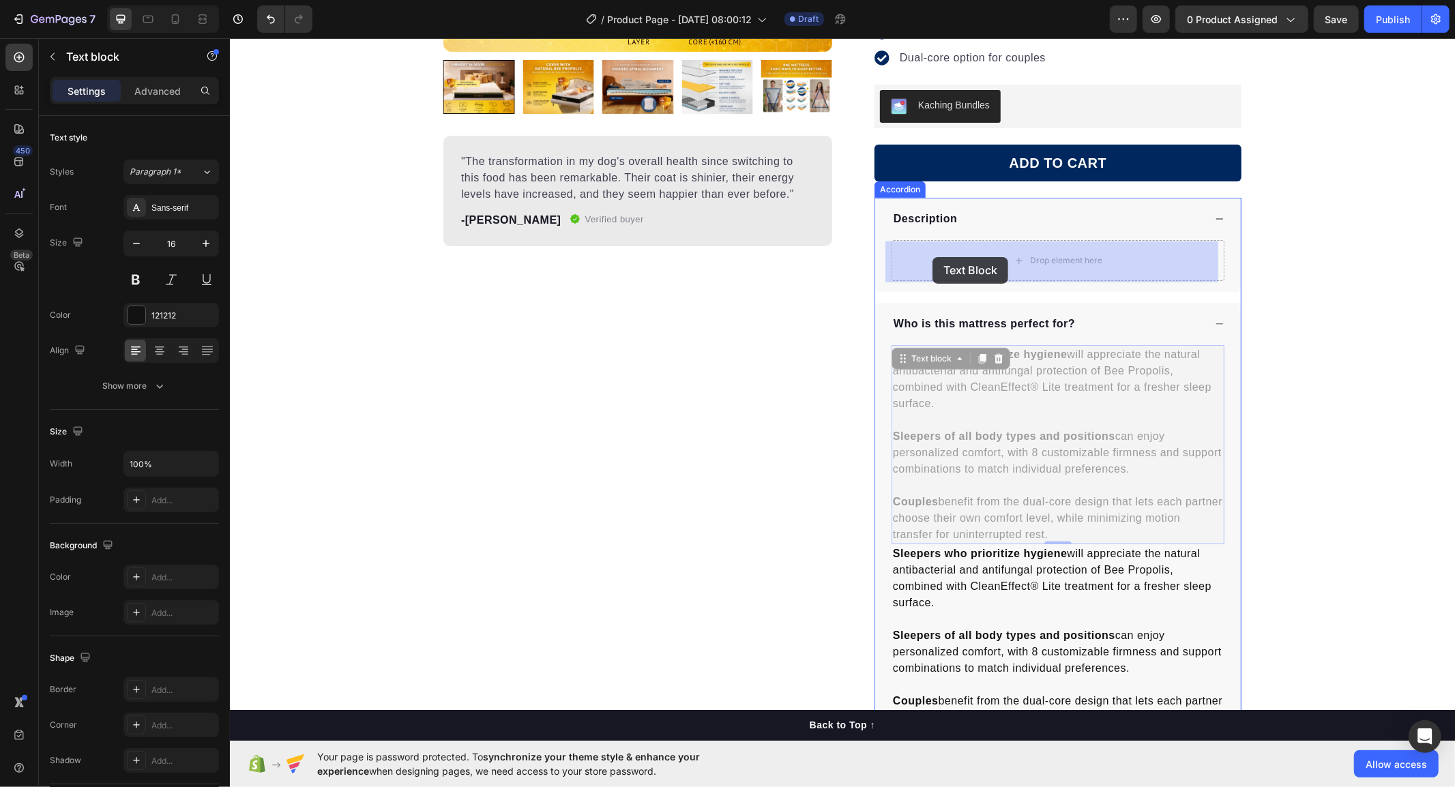
drag, startPoint x: 897, startPoint y: 363, endPoint x: 932, endPoint y: 256, distance: 112.0
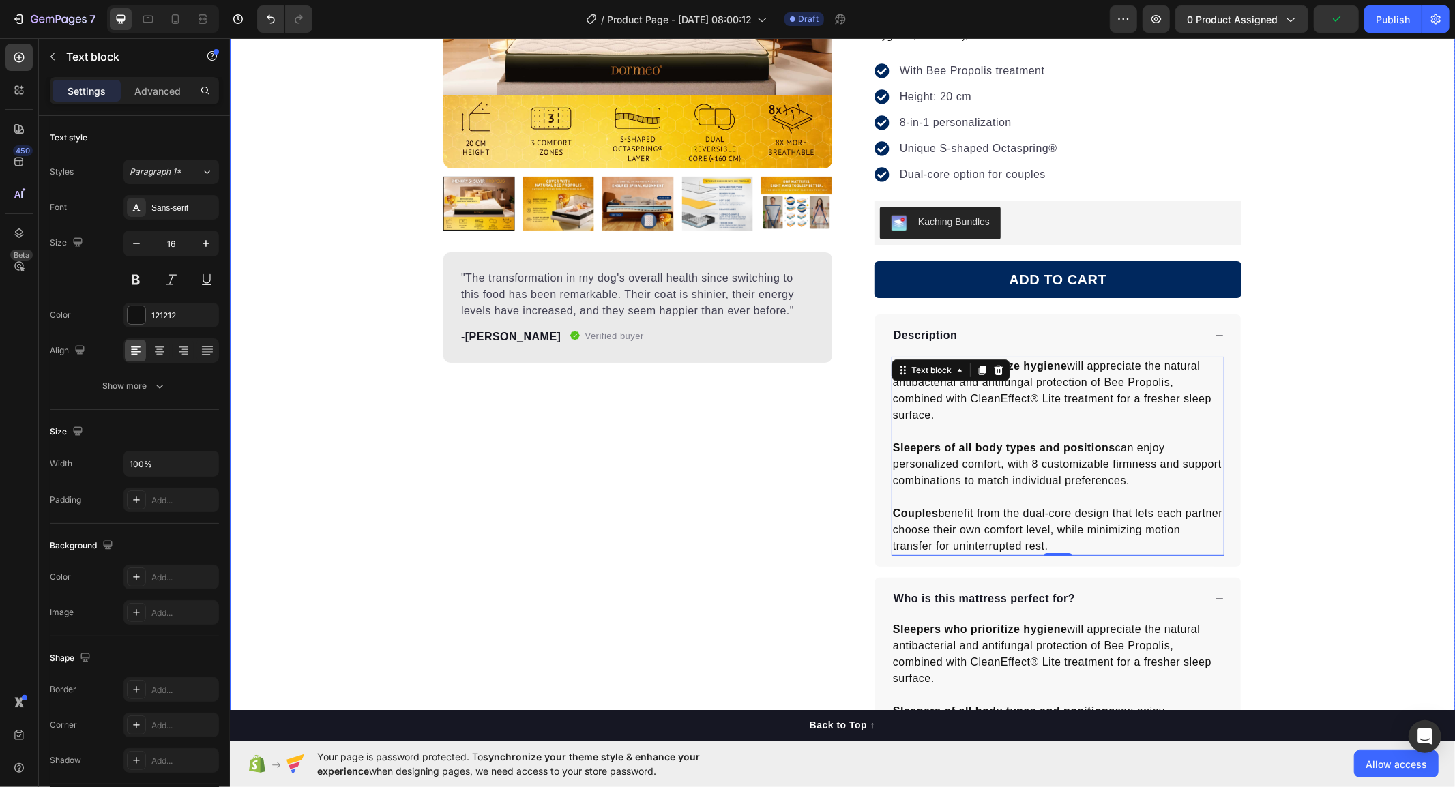
scroll to position [76, 0]
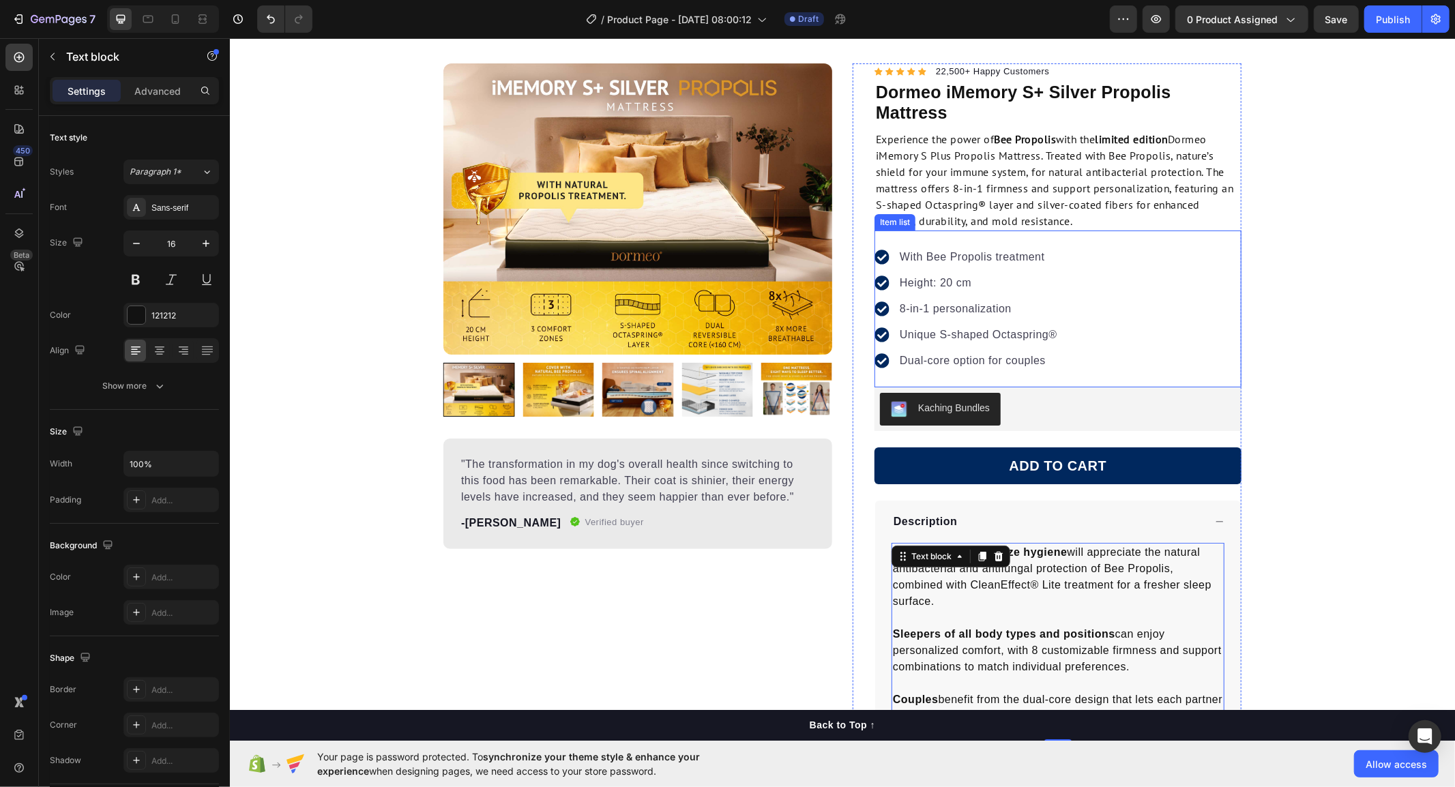
click at [926, 307] on p "8-in-1 personalization" at bounding box center [978, 308] width 158 height 16
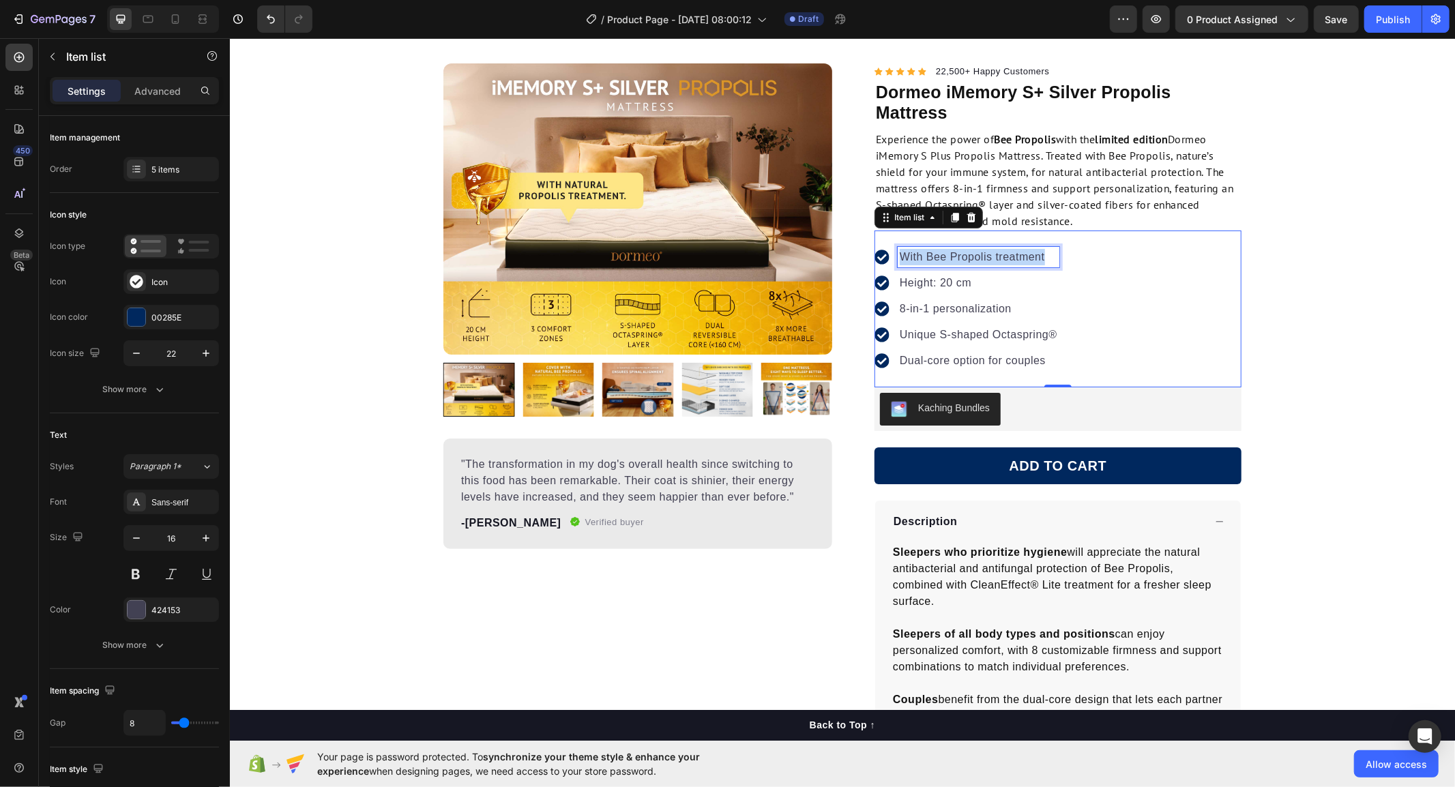
click at [938, 259] on p "With Bee Propolis treatment" at bounding box center [978, 256] width 158 height 16
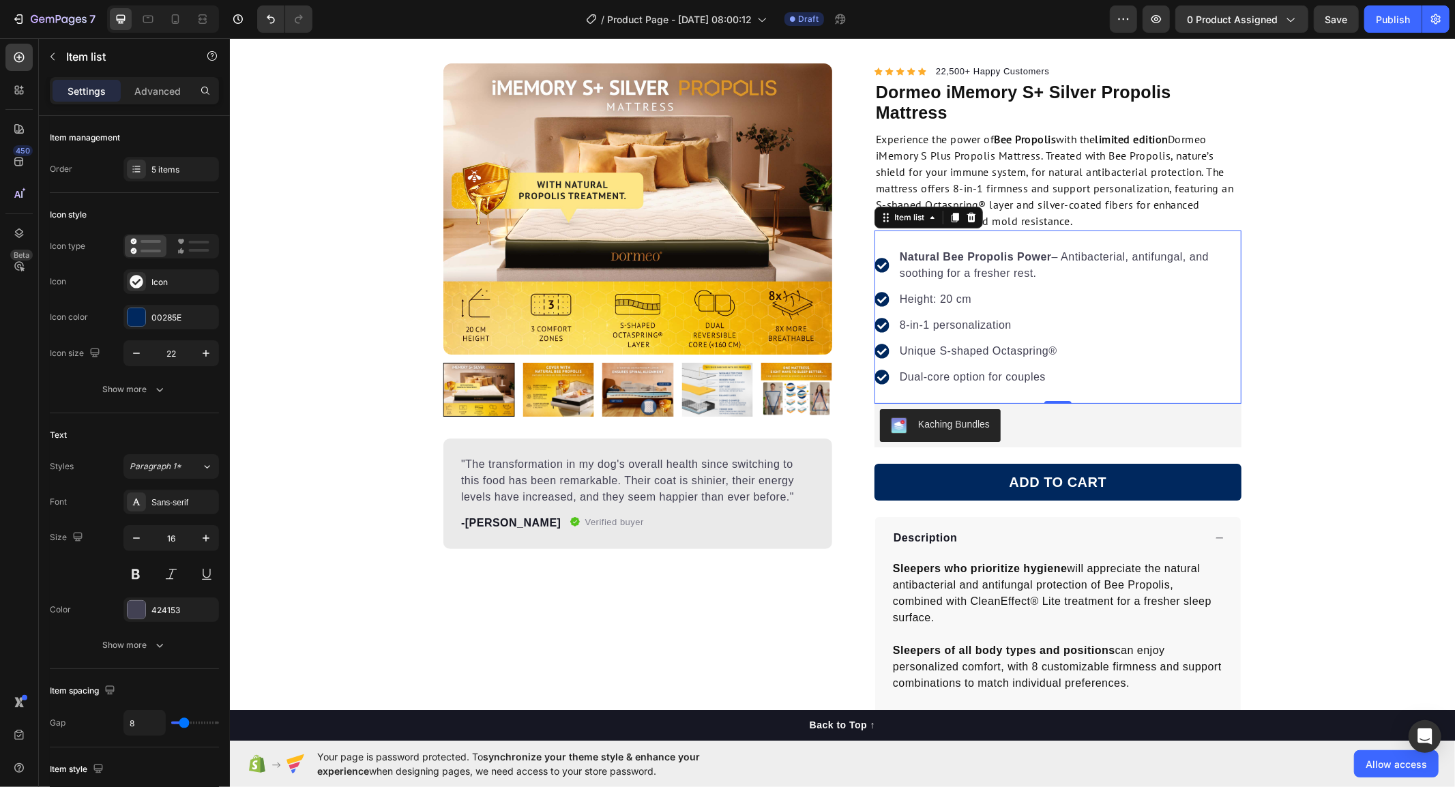
click at [924, 301] on p "Height: 20 cm" at bounding box center [1069, 299] width 340 height 16
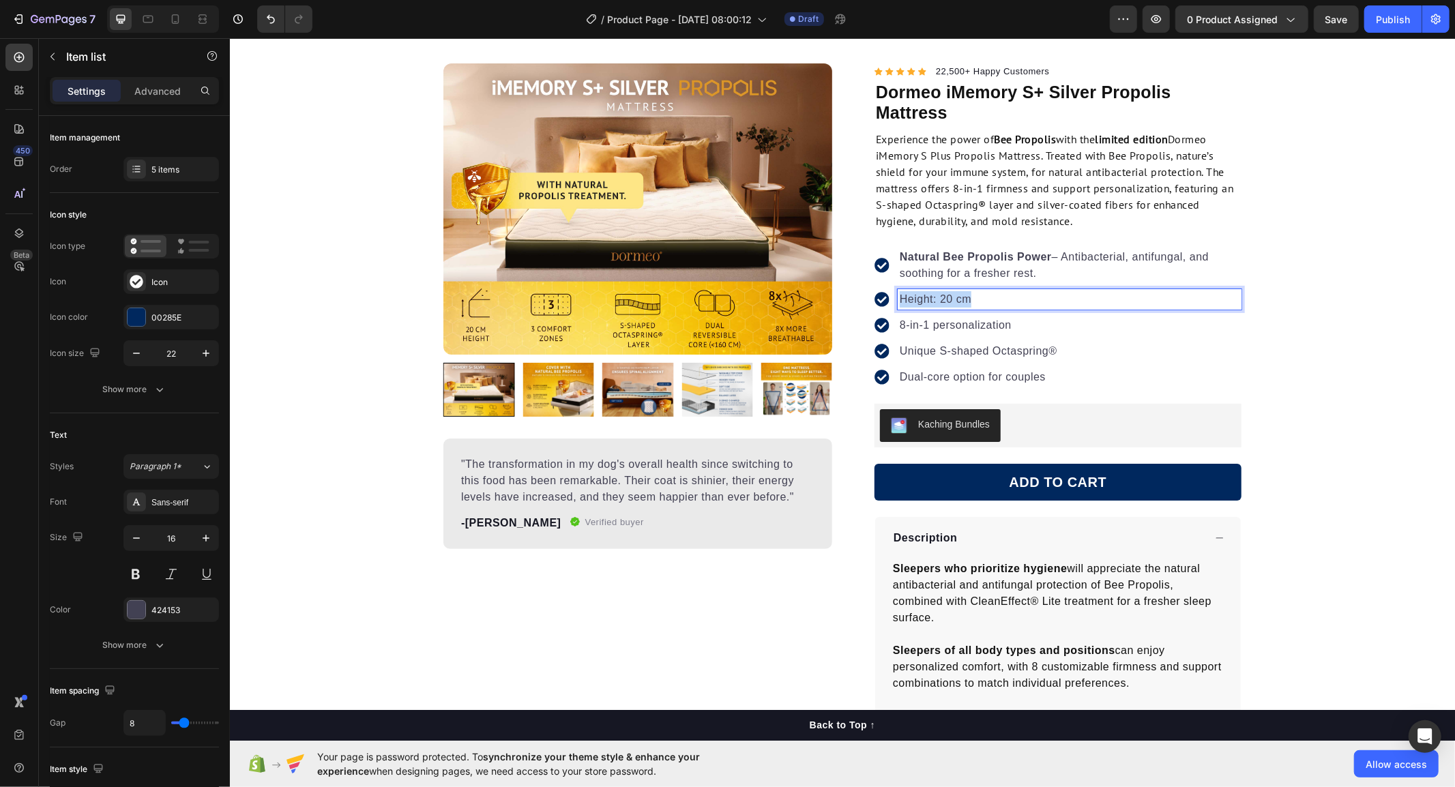
click at [924, 301] on p "Height: 20 cm" at bounding box center [1069, 299] width 340 height 16
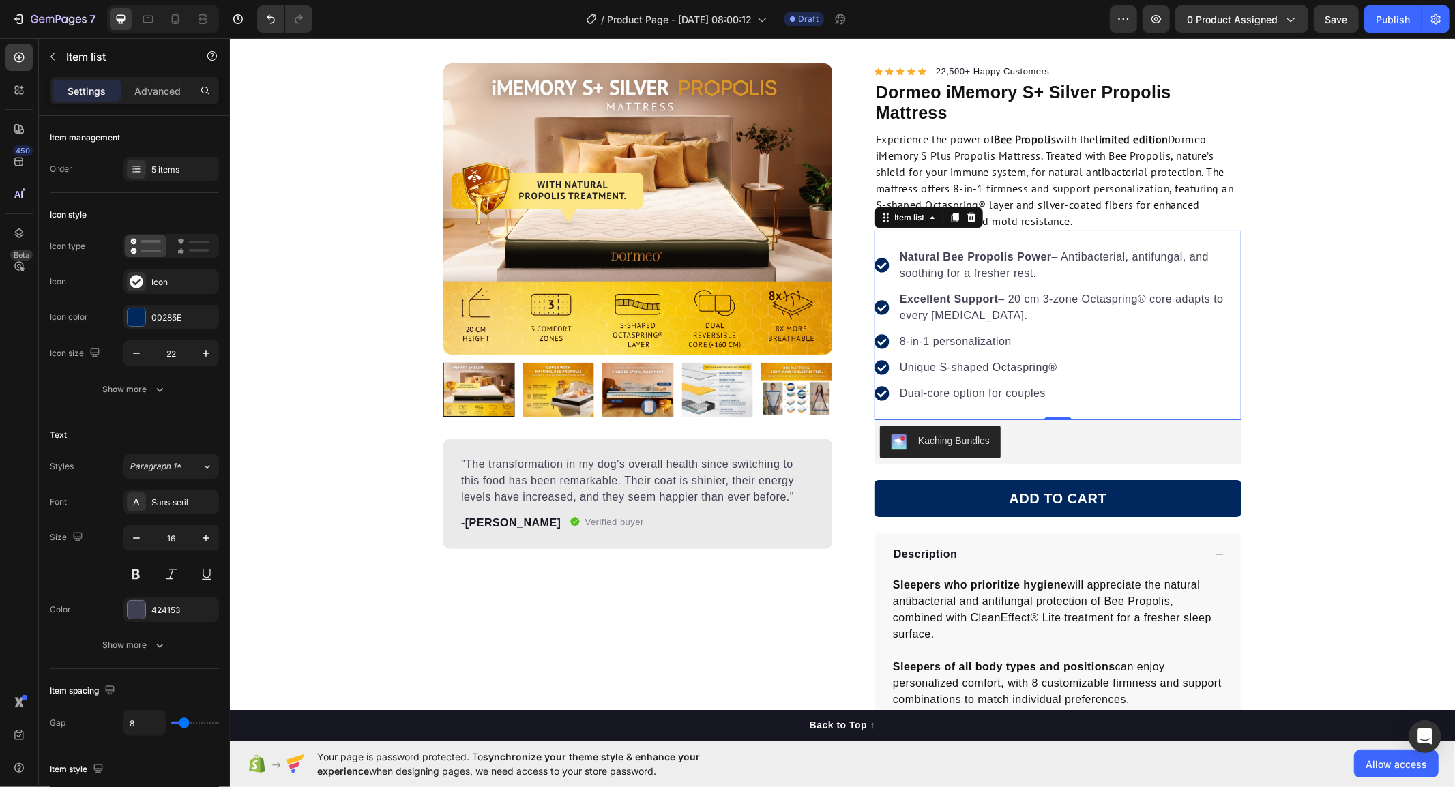
click at [977, 336] on p "8-in-1 personalization" at bounding box center [1069, 341] width 340 height 16
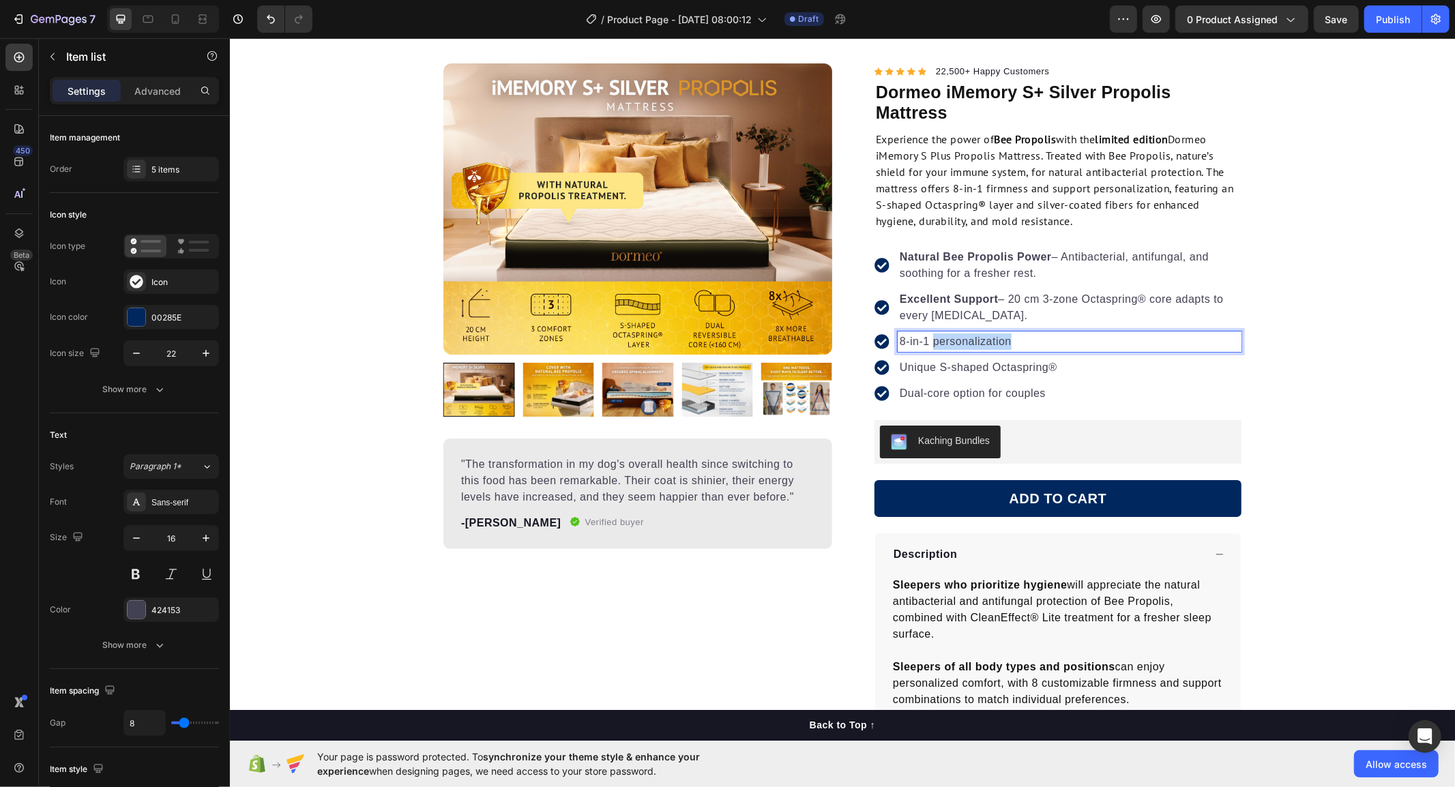
click at [977, 336] on p "8-in-1 personalization" at bounding box center [1069, 341] width 340 height 16
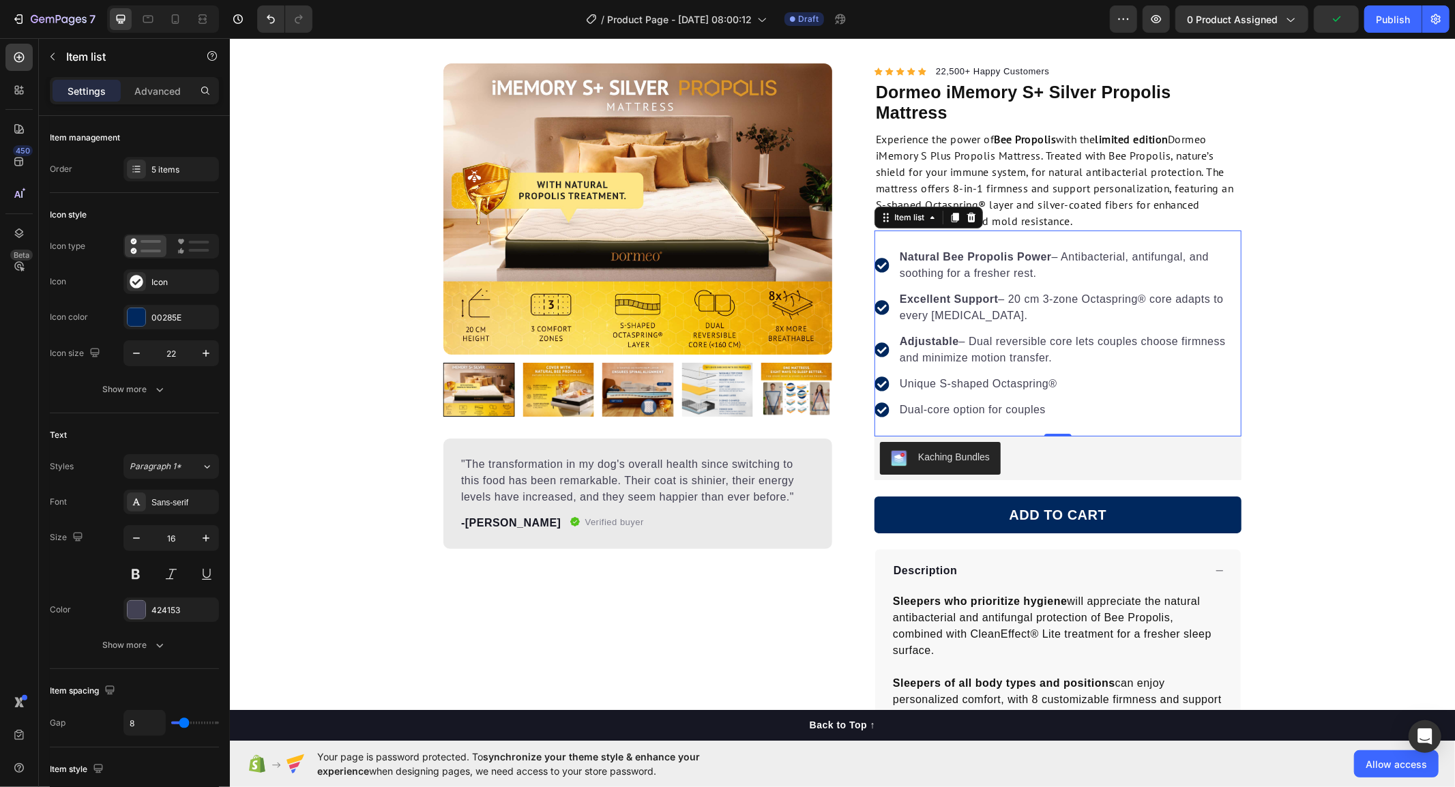
click at [945, 385] on p "Unique S-shaped Octaspring®" at bounding box center [1069, 383] width 340 height 16
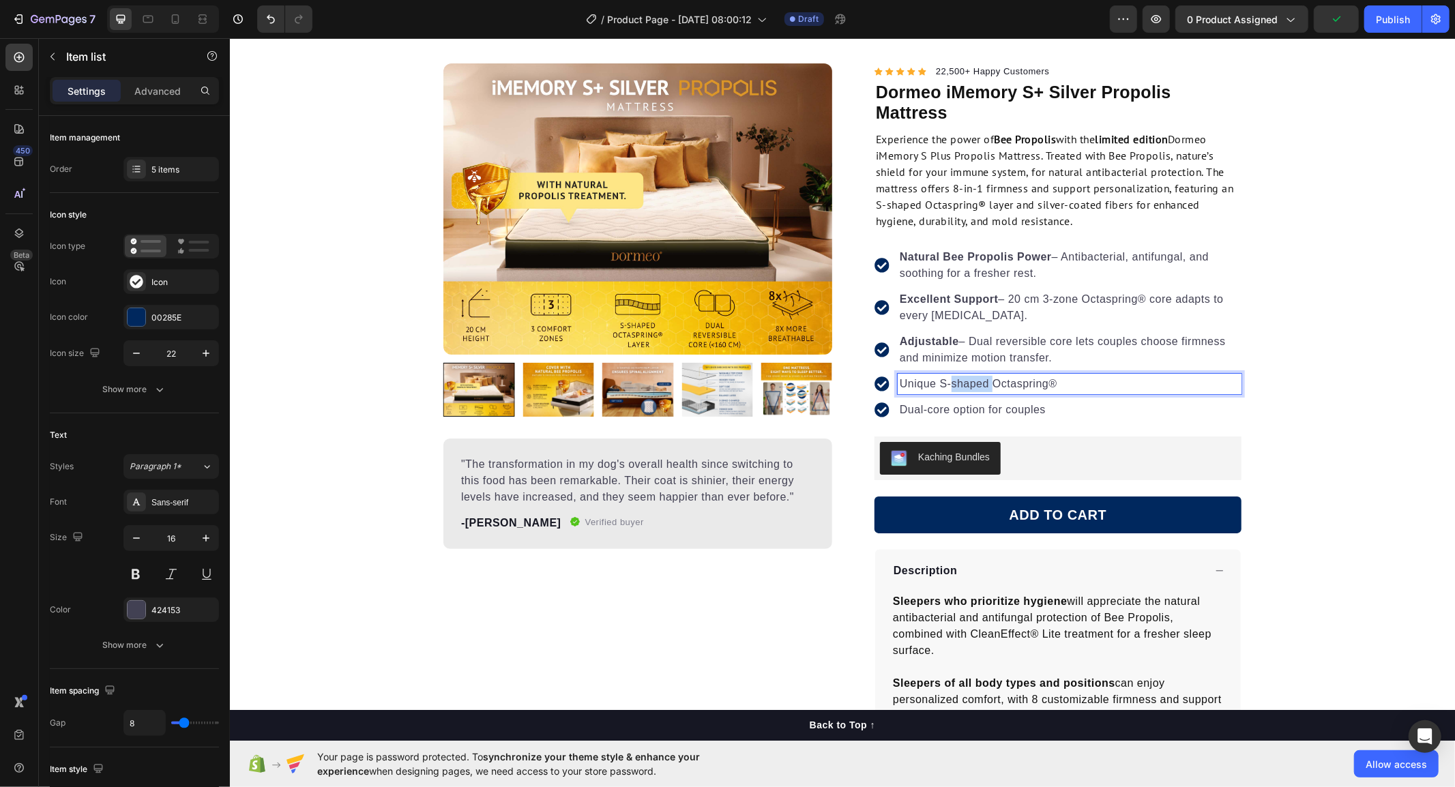
click at [945, 385] on p "Unique S-shaped Octaspring®" at bounding box center [1069, 383] width 340 height 16
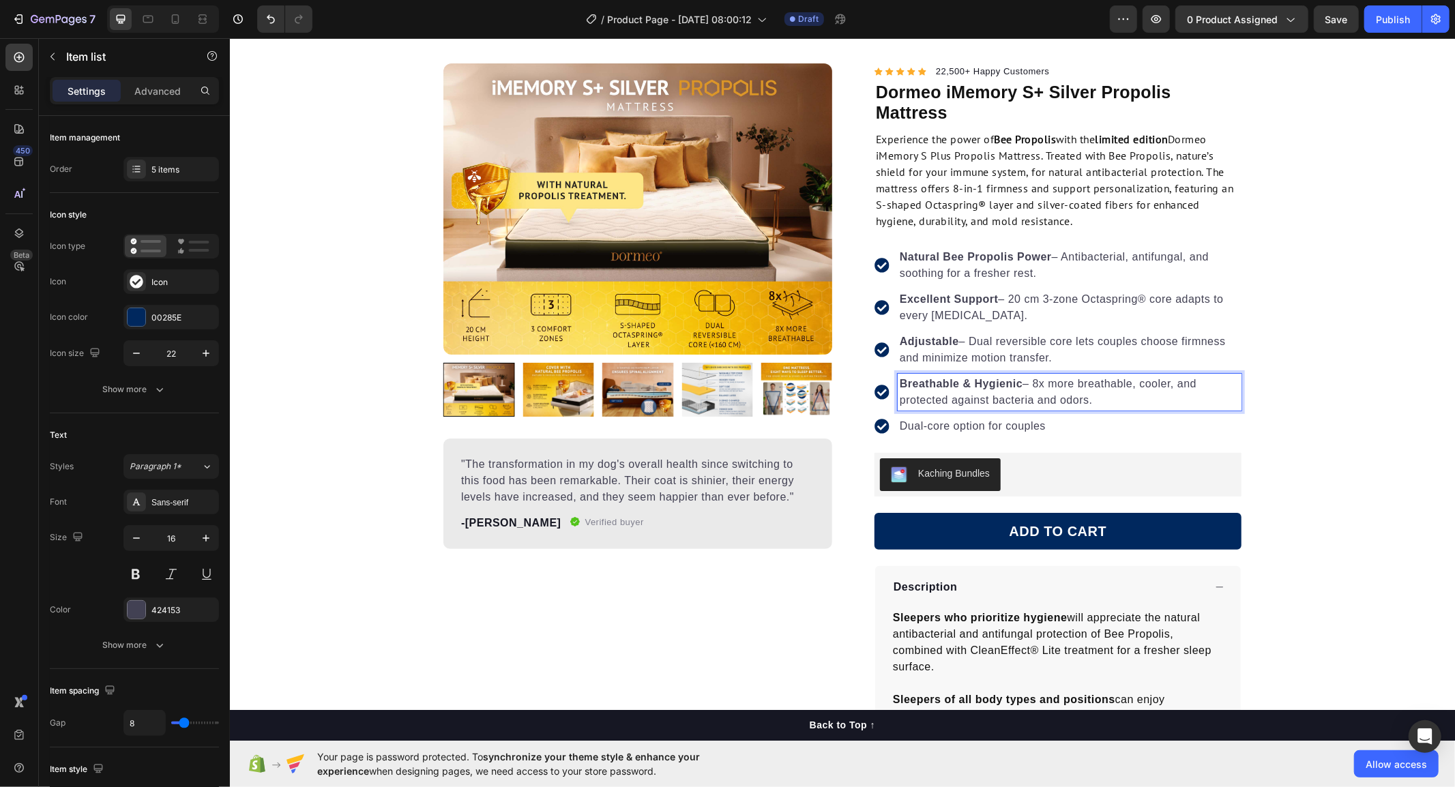
click at [952, 432] on p "Dual-core option for couples" at bounding box center [1069, 425] width 340 height 16
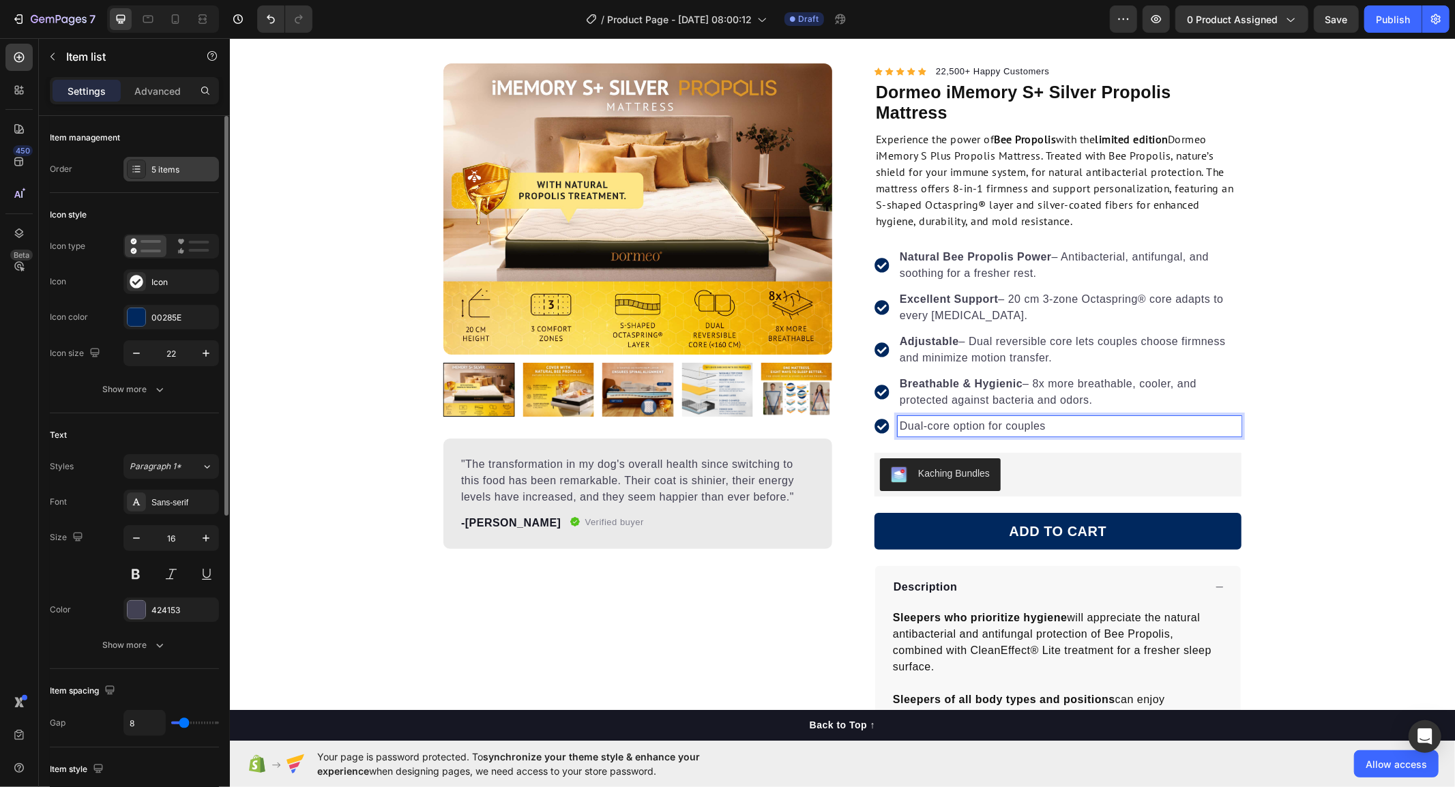
click at [151, 173] on div "5 items" at bounding box center [183, 170] width 64 height 12
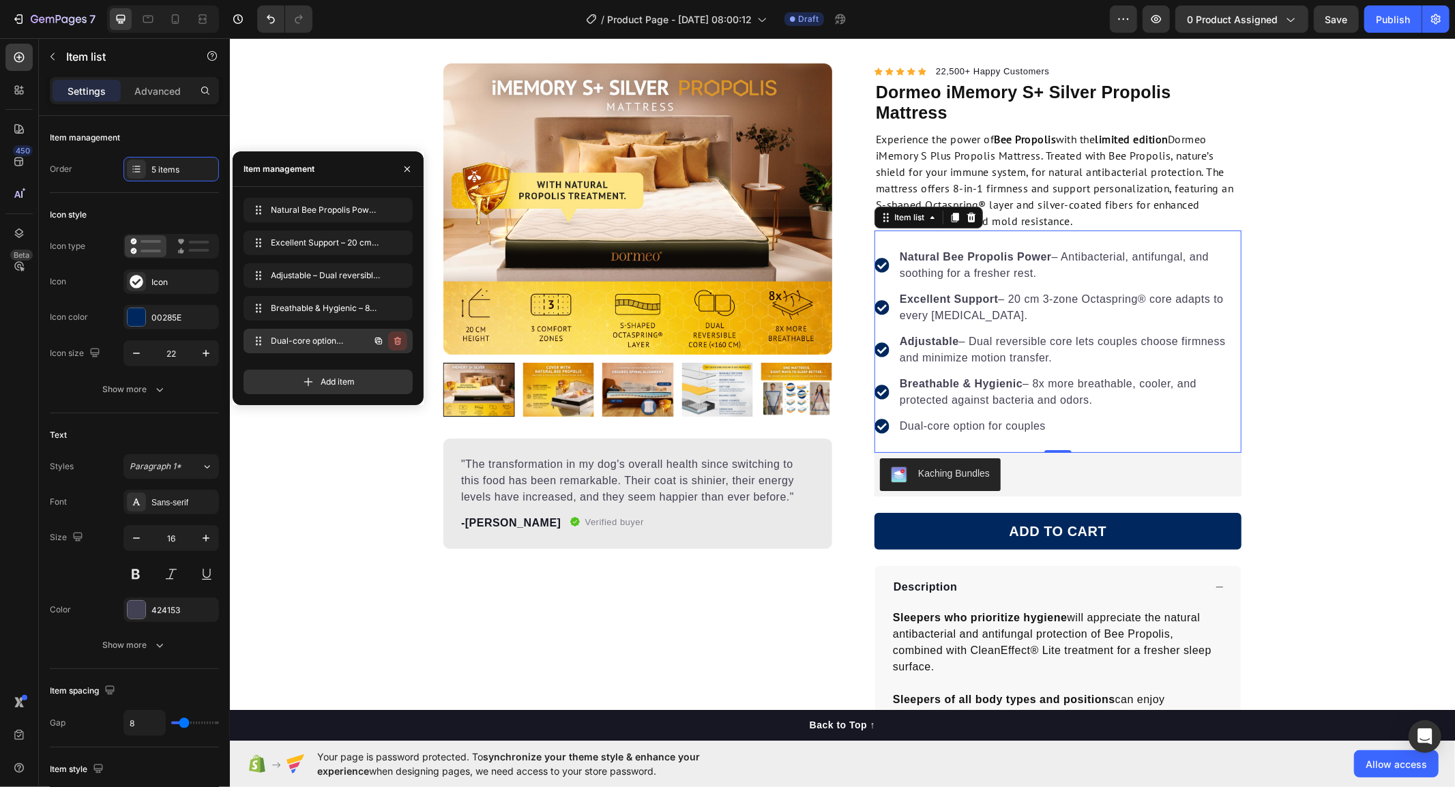
click at [398, 342] on icon "button" at bounding box center [398, 341] width 1 height 3
click at [389, 345] on div "Delete" at bounding box center [388, 341] width 25 height 12
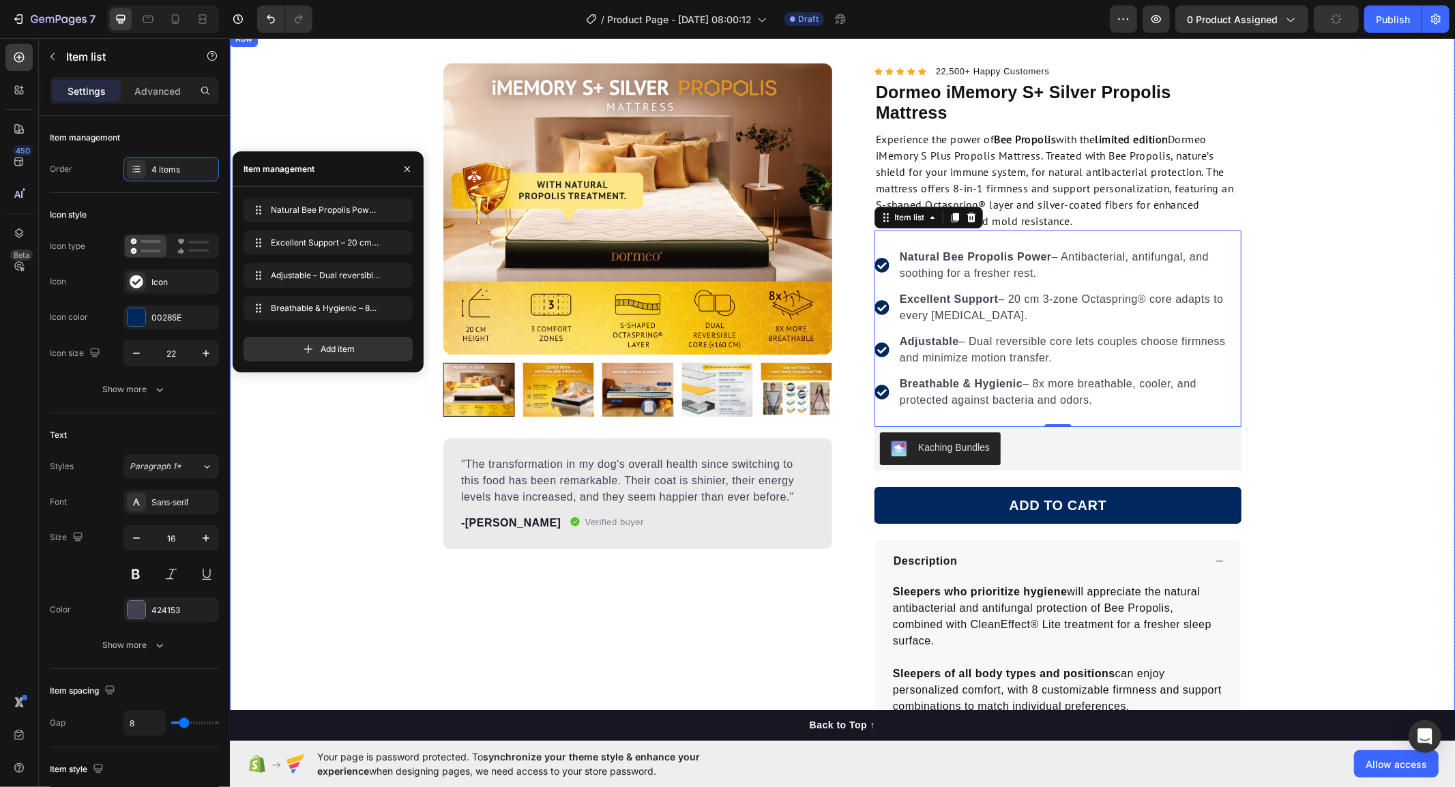
click at [1332, 366] on div "Product Images "The transformation in my dog's overall health since switching t…" at bounding box center [841, 559] width 1225 height 993
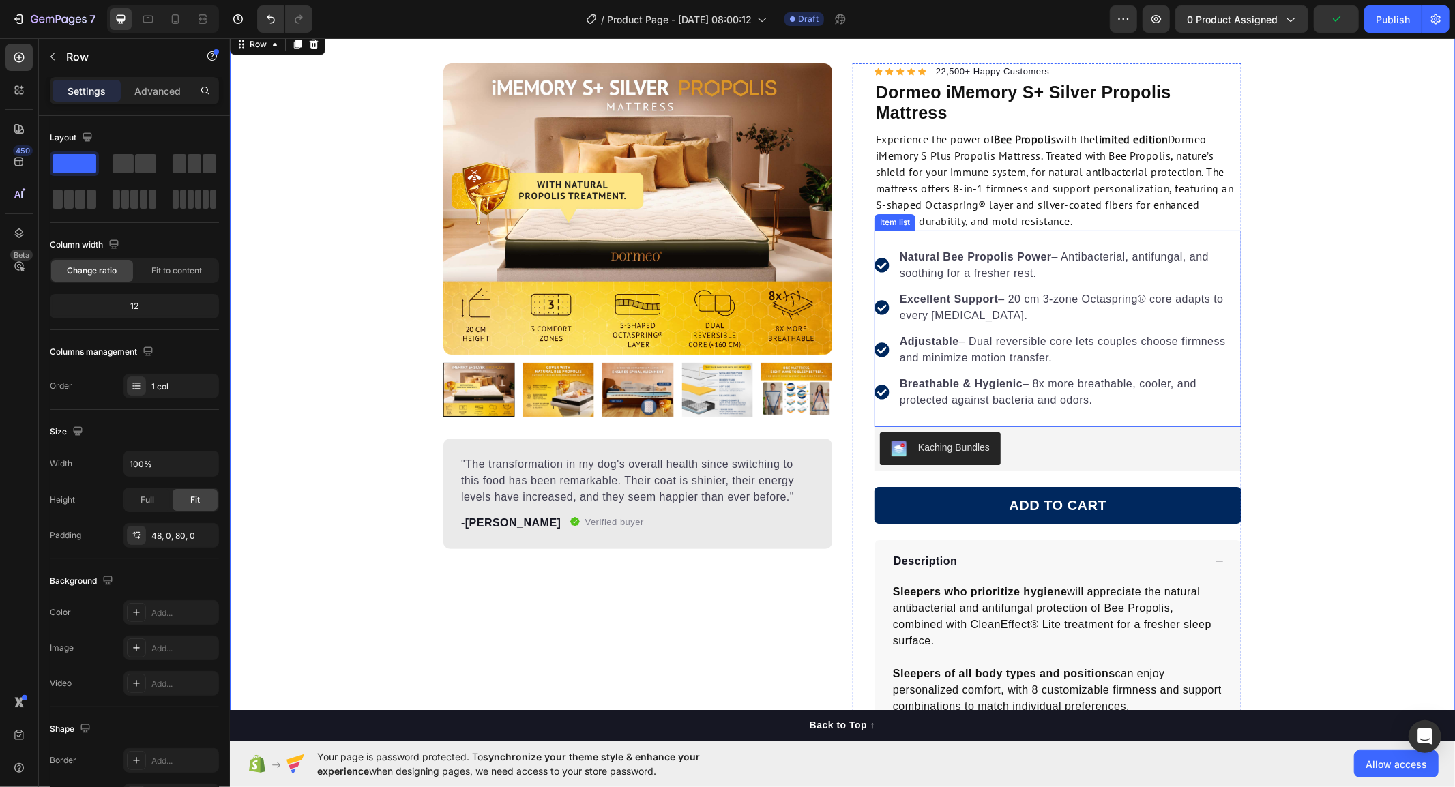
click at [1046, 243] on div "Natural Bee Propolis Power – Antibacterial, antifungal, and soothing for a fres…" at bounding box center [1057, 328] width 367 height 196
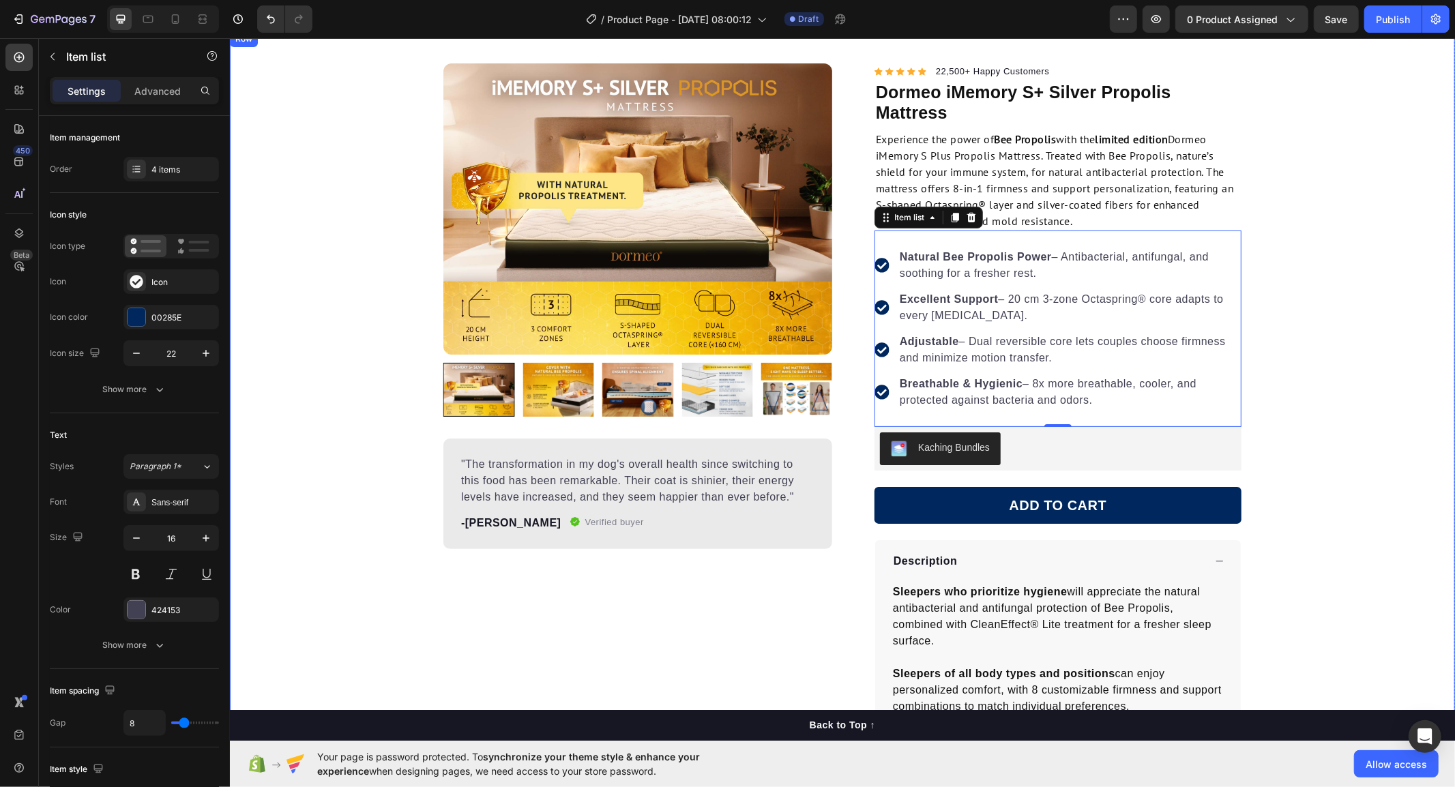
click at [1317, 248] on div "Product Images "The transformation in my dog's overall health since switching t…" at bounding box center [841, 559] width 1225 height 993
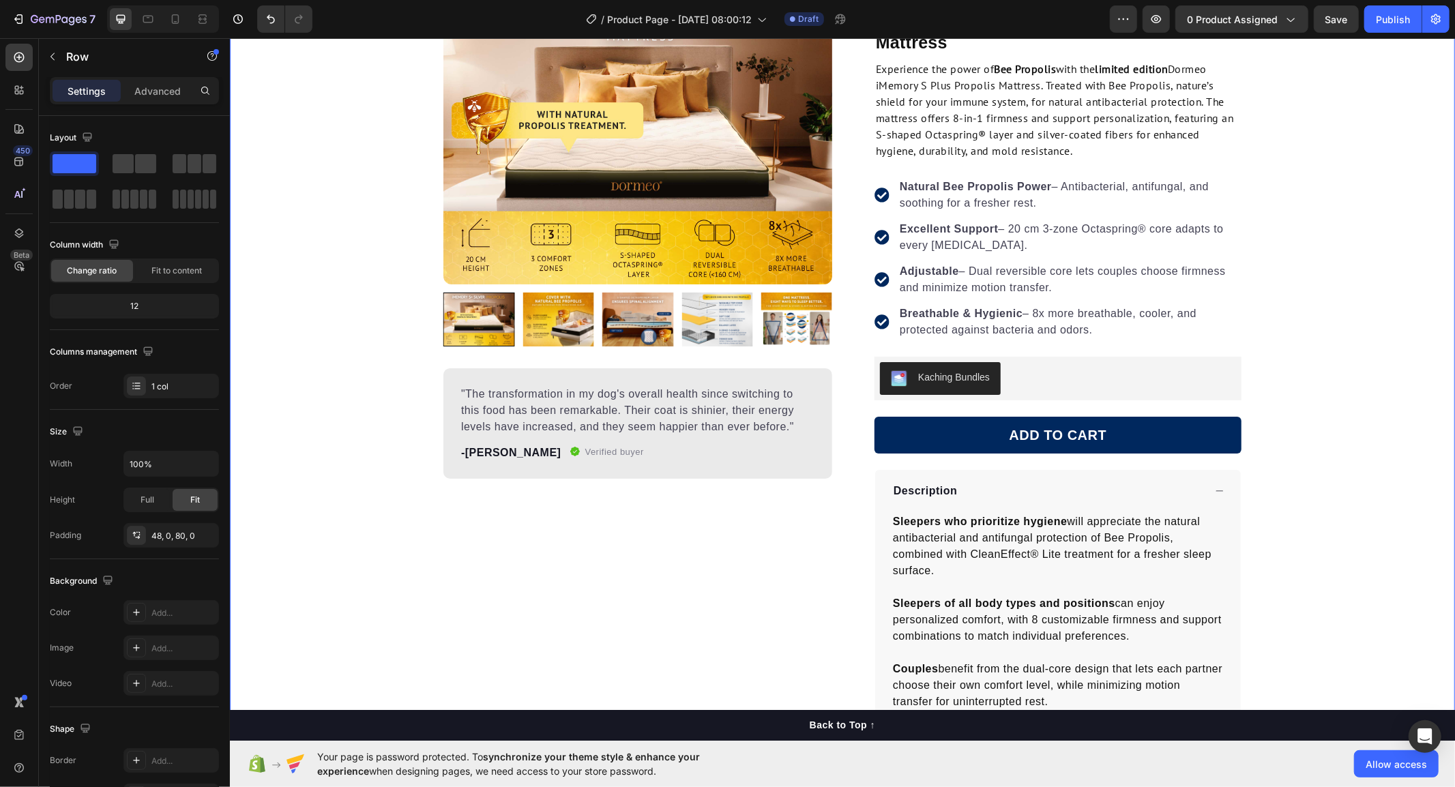
scroll to position [227, 0]
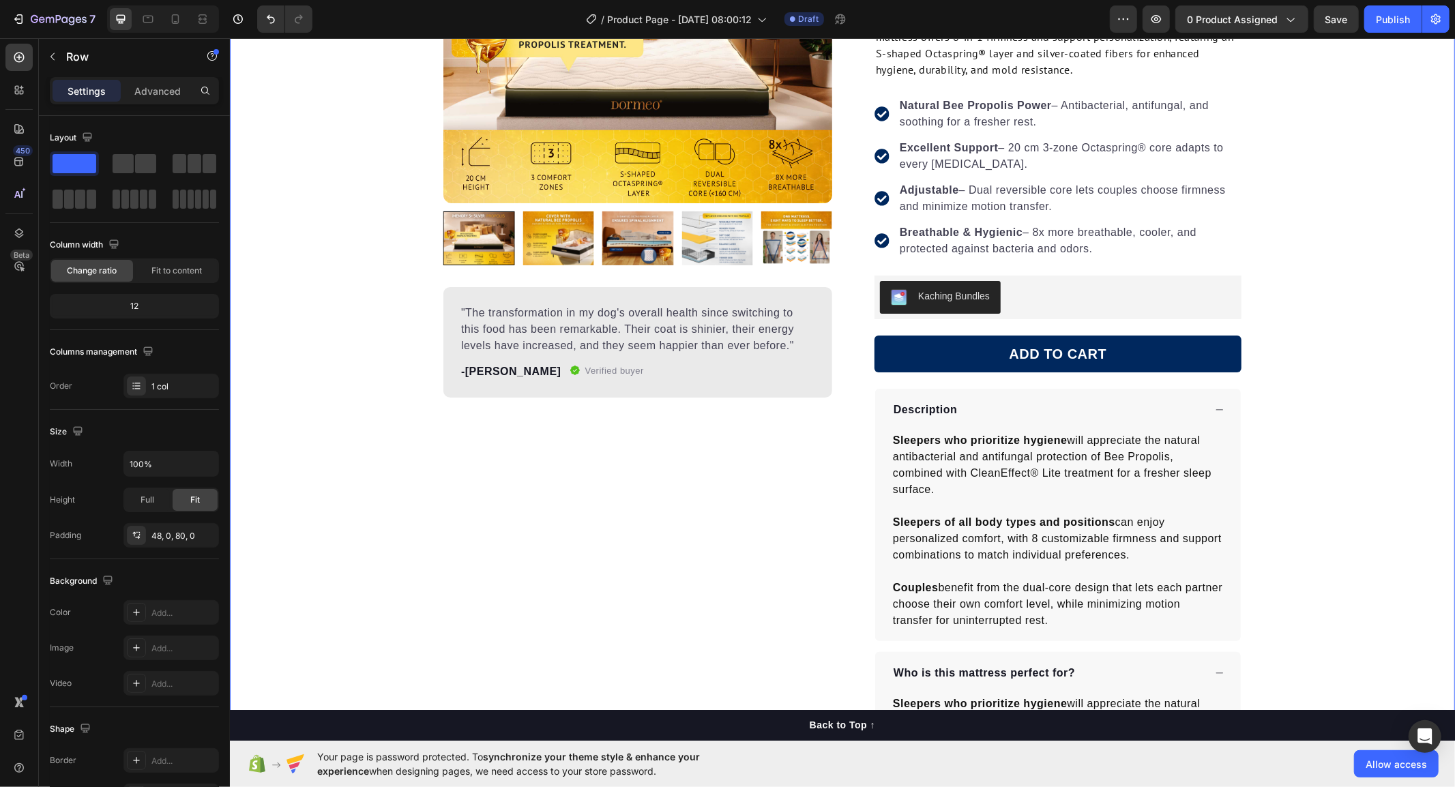
click at [364, 395] on div "Product Images "The transformation in my dog's overall health since switching t…" at bounding box center [841, 407] width 1225 height 993
click at [640, 395] on div ""The transformation in my dog's overall health since switching to this food has…" at bounding box center [637, 342] width 389 height 111
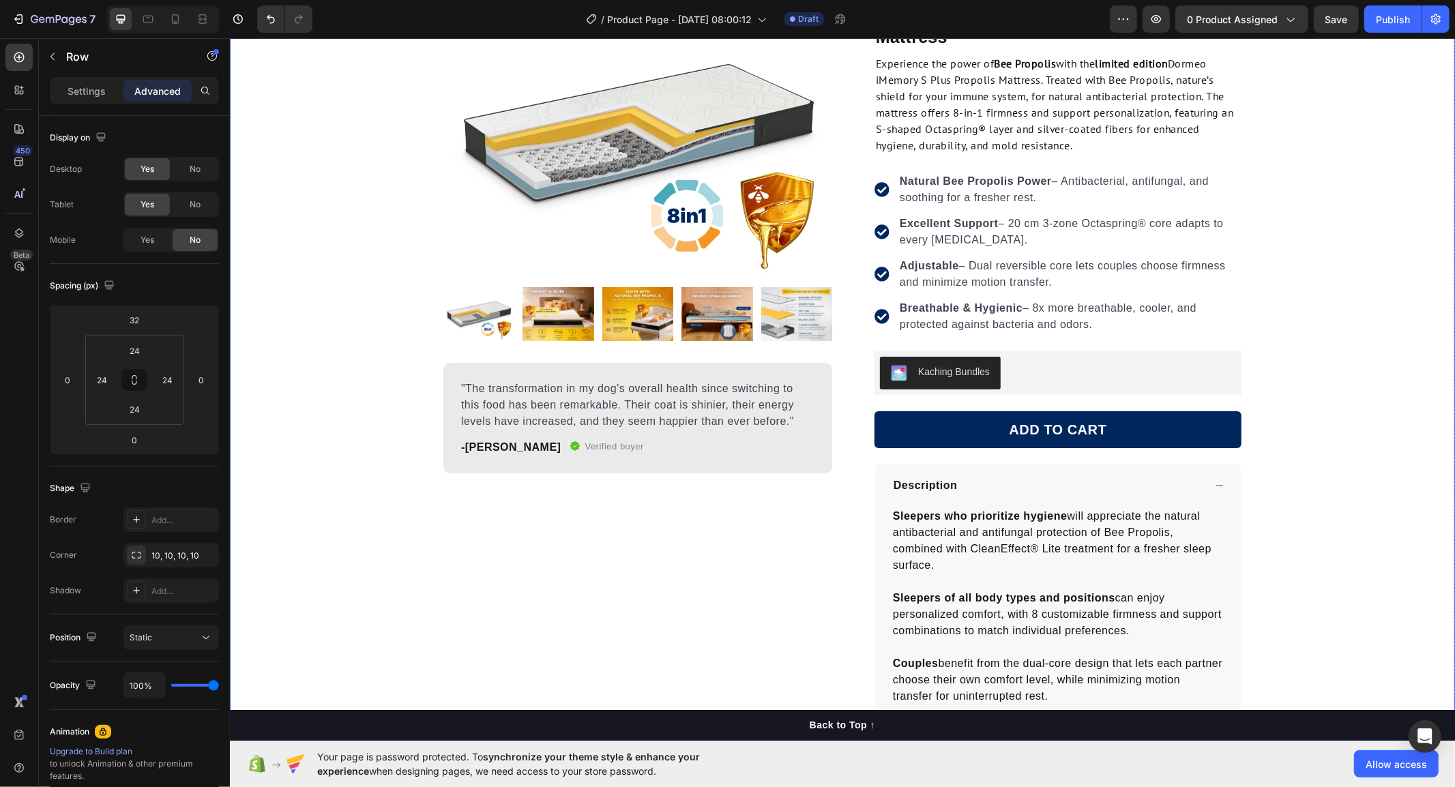
scroll to position [0, 0]
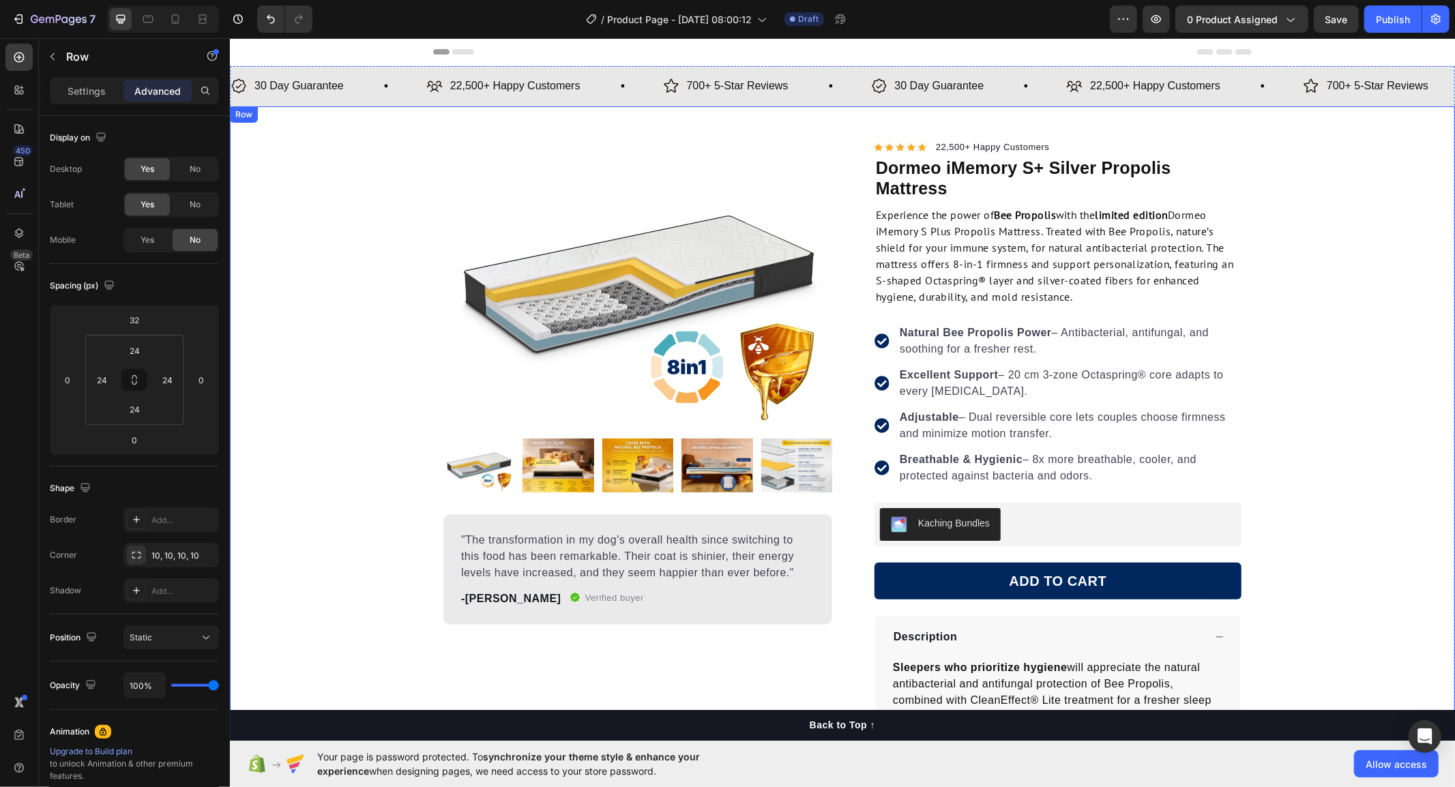
click at [326, 376] on div "Product Images "The transformation in my dog's overall health since switching t…" at bounding box center [841, 529] width 1225 height 783
click at [925, 310] on div "Natural Bee Propolis Power – Antibacterial, antifungal, and soothing for a fres…" at bounding box center [1057, 404] width 367 height 196
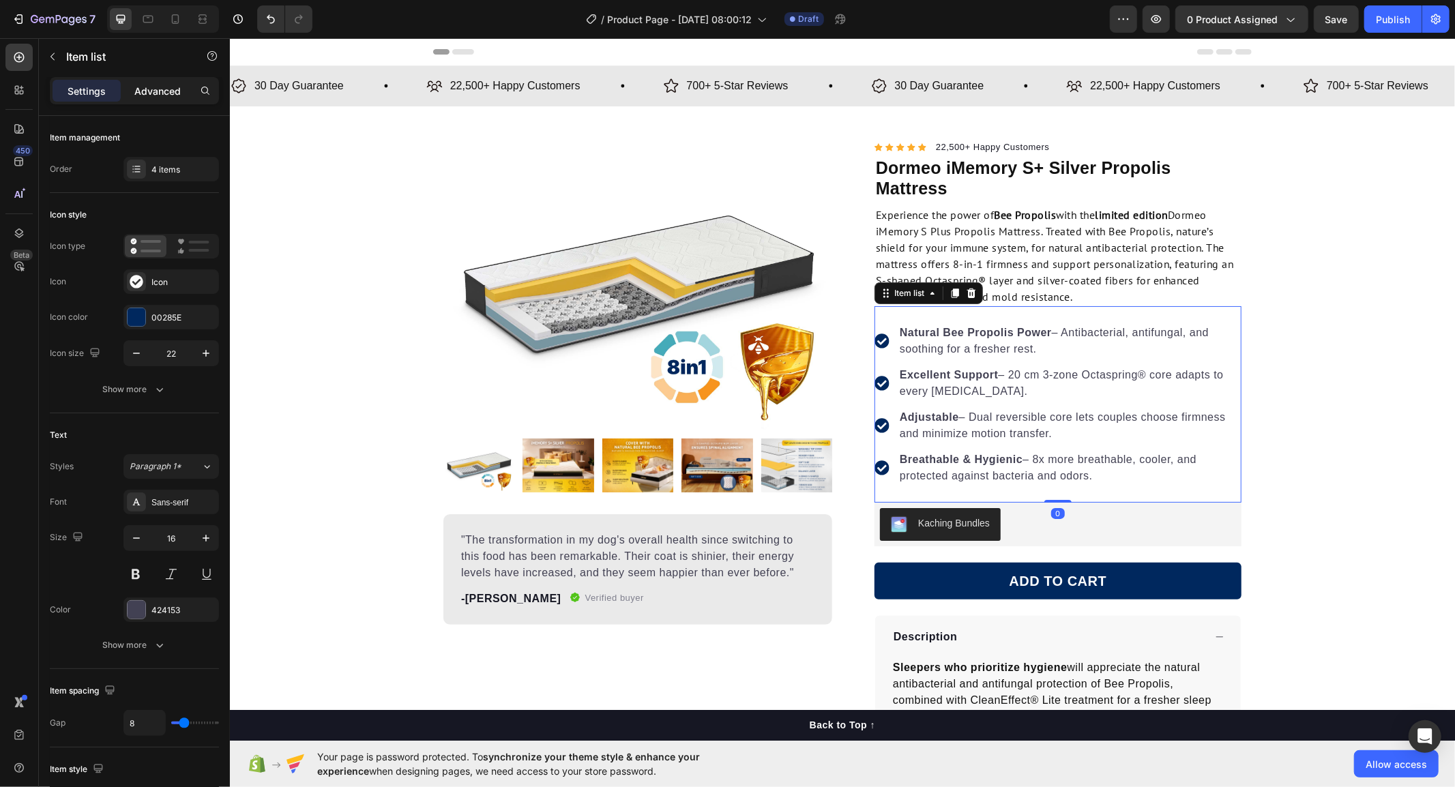
click at [166, 99] on div "Advanced" at bounding box center [157, 91] width 68 height 22
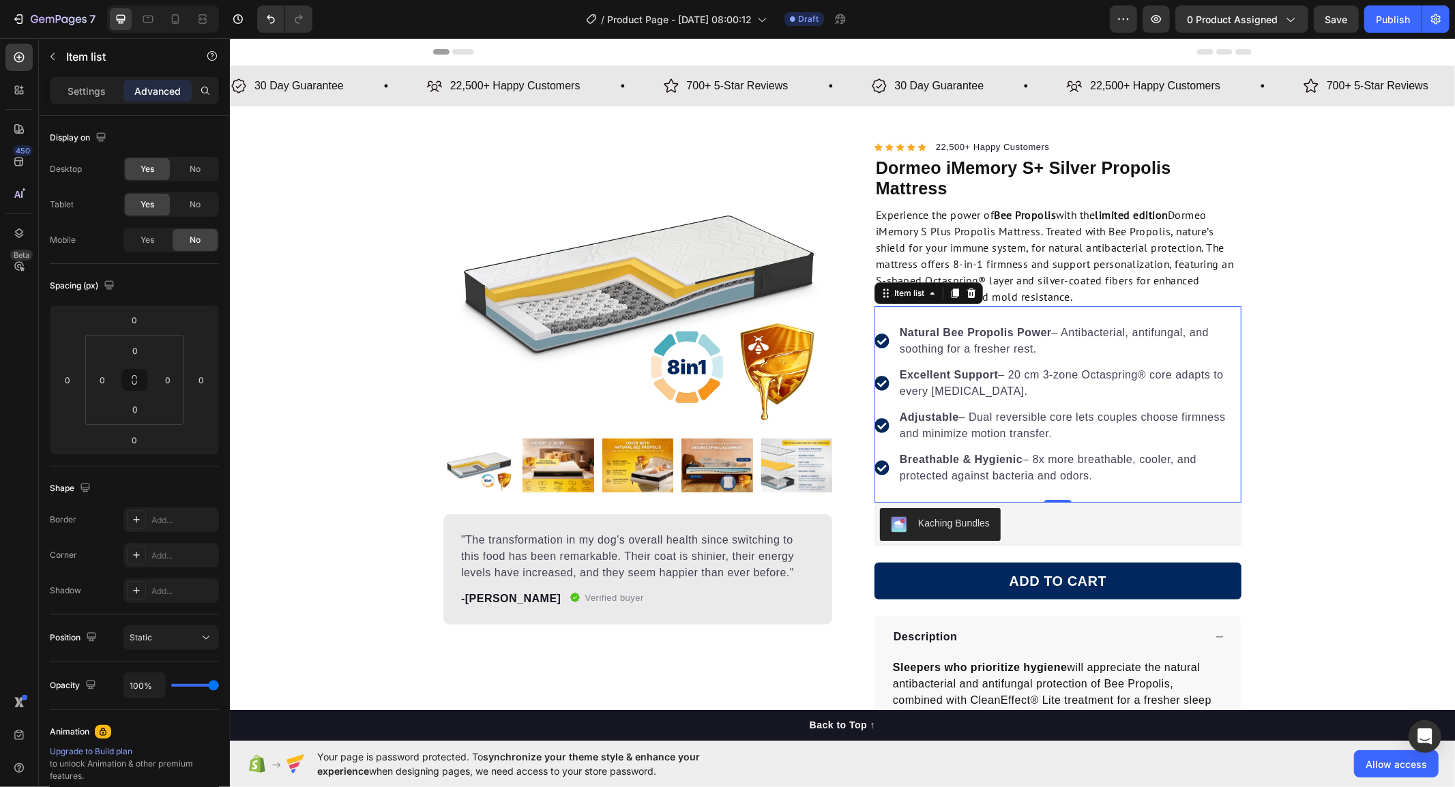
click at [944, 312] on div "Natural Bee Propolis Power – Antibacterial, antifungal, and soothing for a fres…" at bounding box center [1057, 404] width 367 height 196
click at [935, 318] on div "Natural Bee Propolis Power – Antibacterial, antifungal, and soothing for a fres…" at bounding box center [1057, 404] width 367 height 196
click at [83, 99] on div "Settings" at bounding box center [87, 91] width 68 height 22
type input "12"
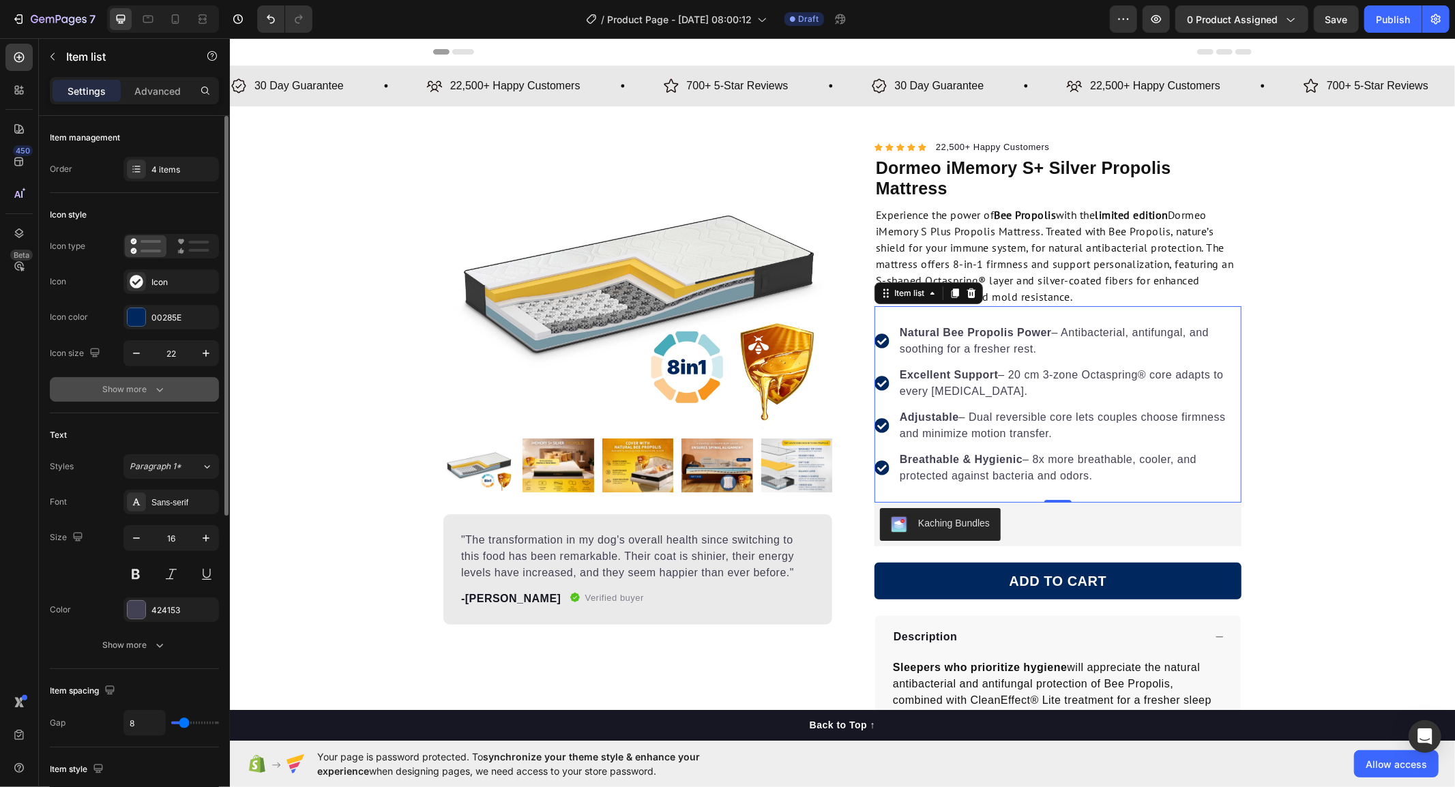
click at [105, 392] on div "Show more" at bounding box center [134, 390] width 63 height 14
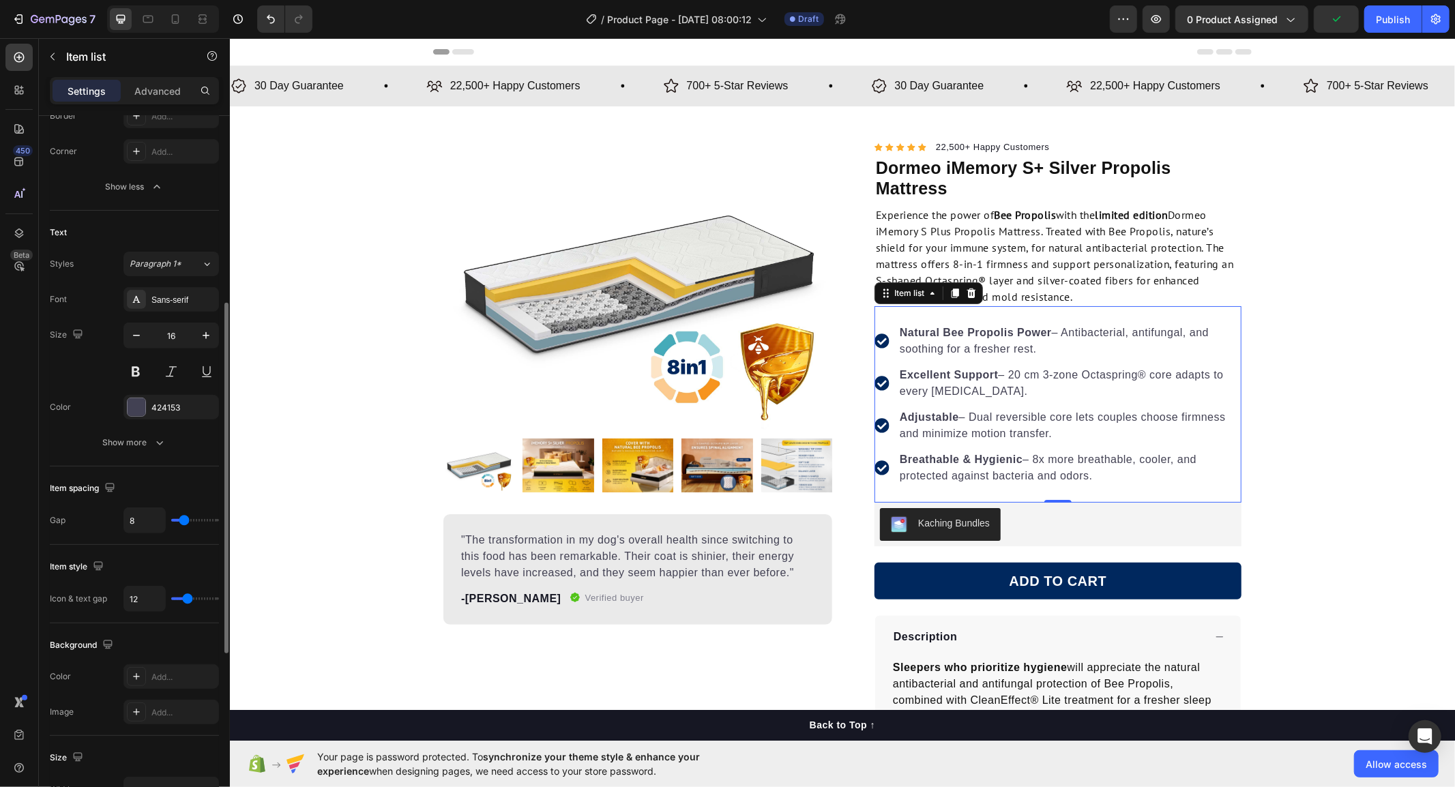
scroll to position [530, 0]
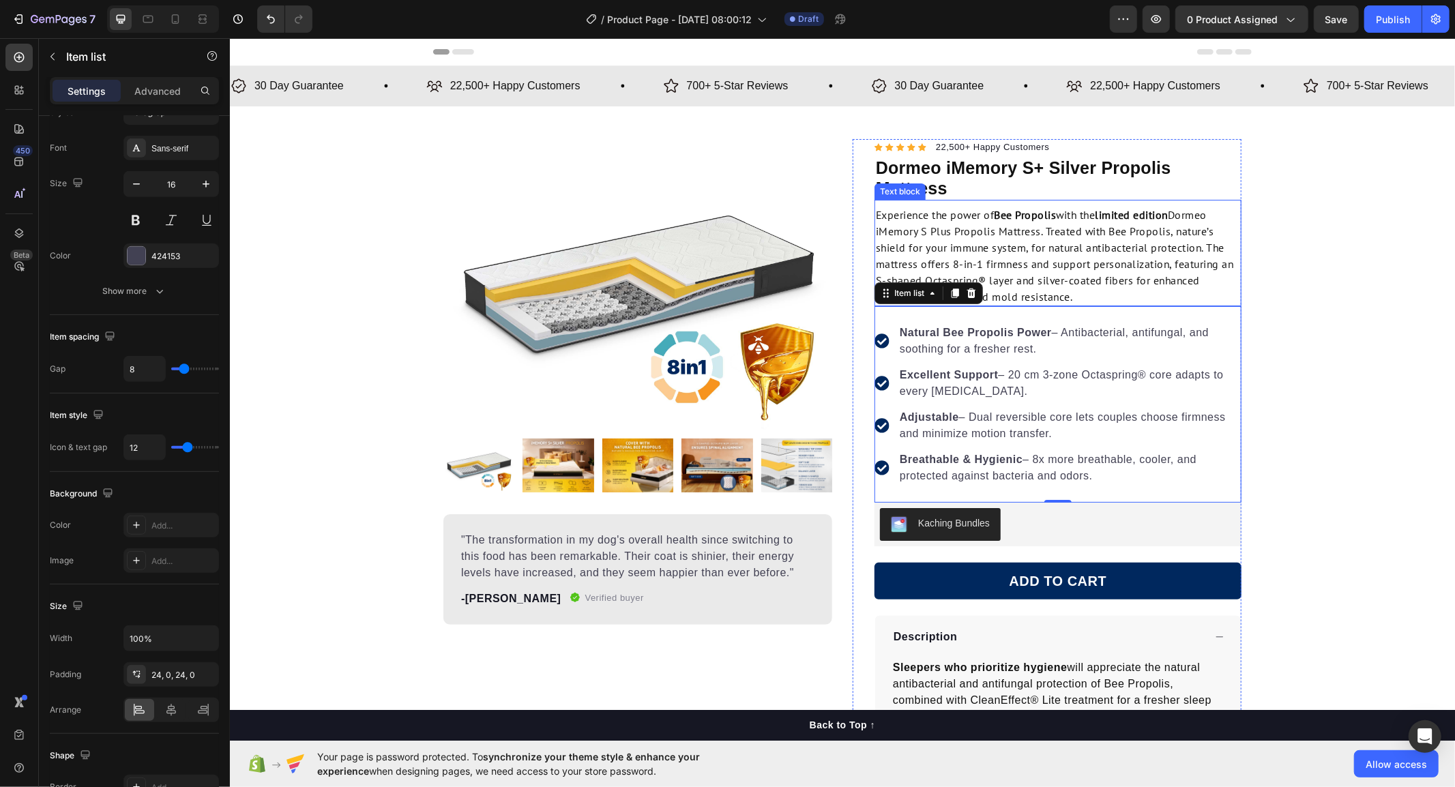
click at [1156, 297] on p "Experience the power of Bee Propolis with the limited edition Dormeo iMemory S …" at bounding box center [1057, 255] width 364 height 98
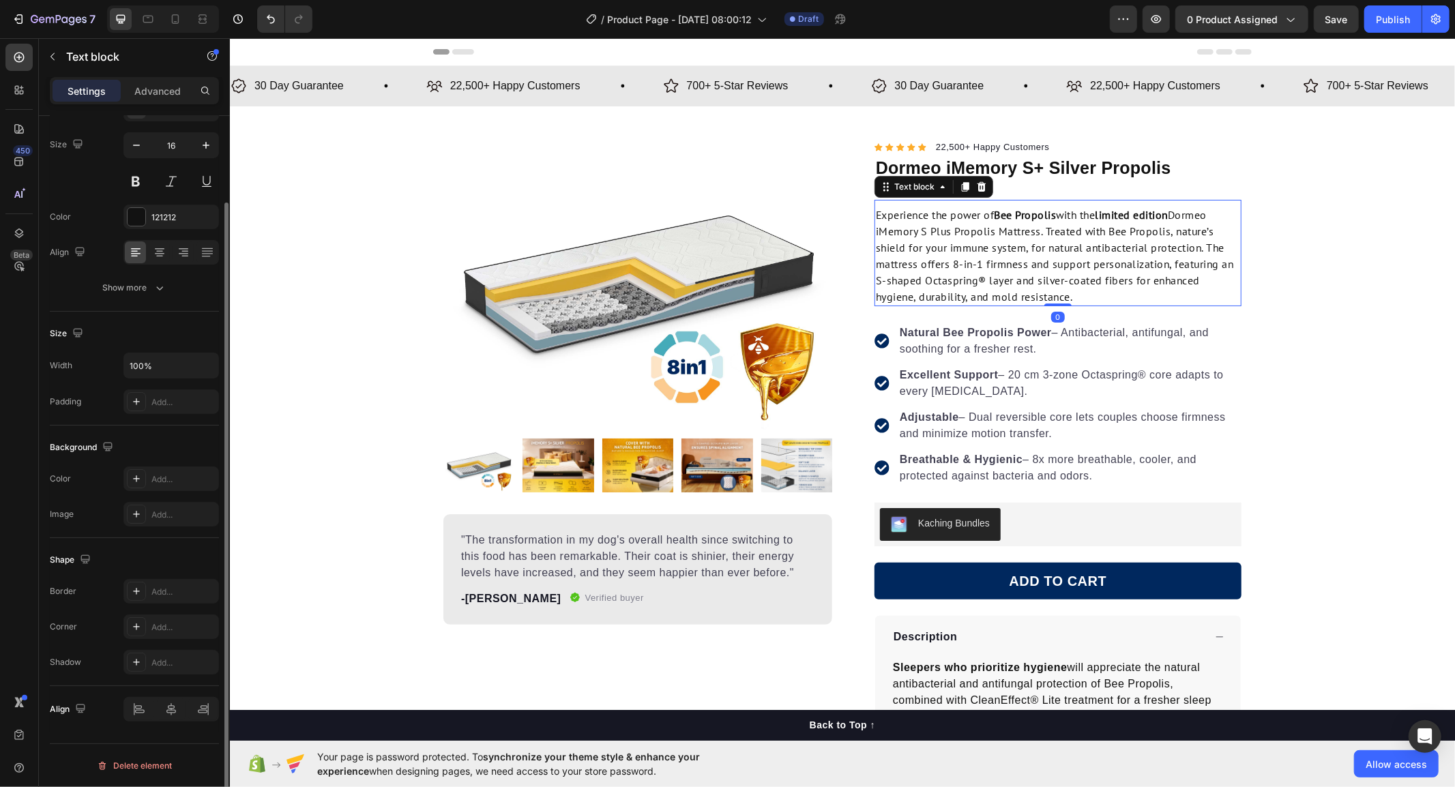
scroll to position [0, 0]
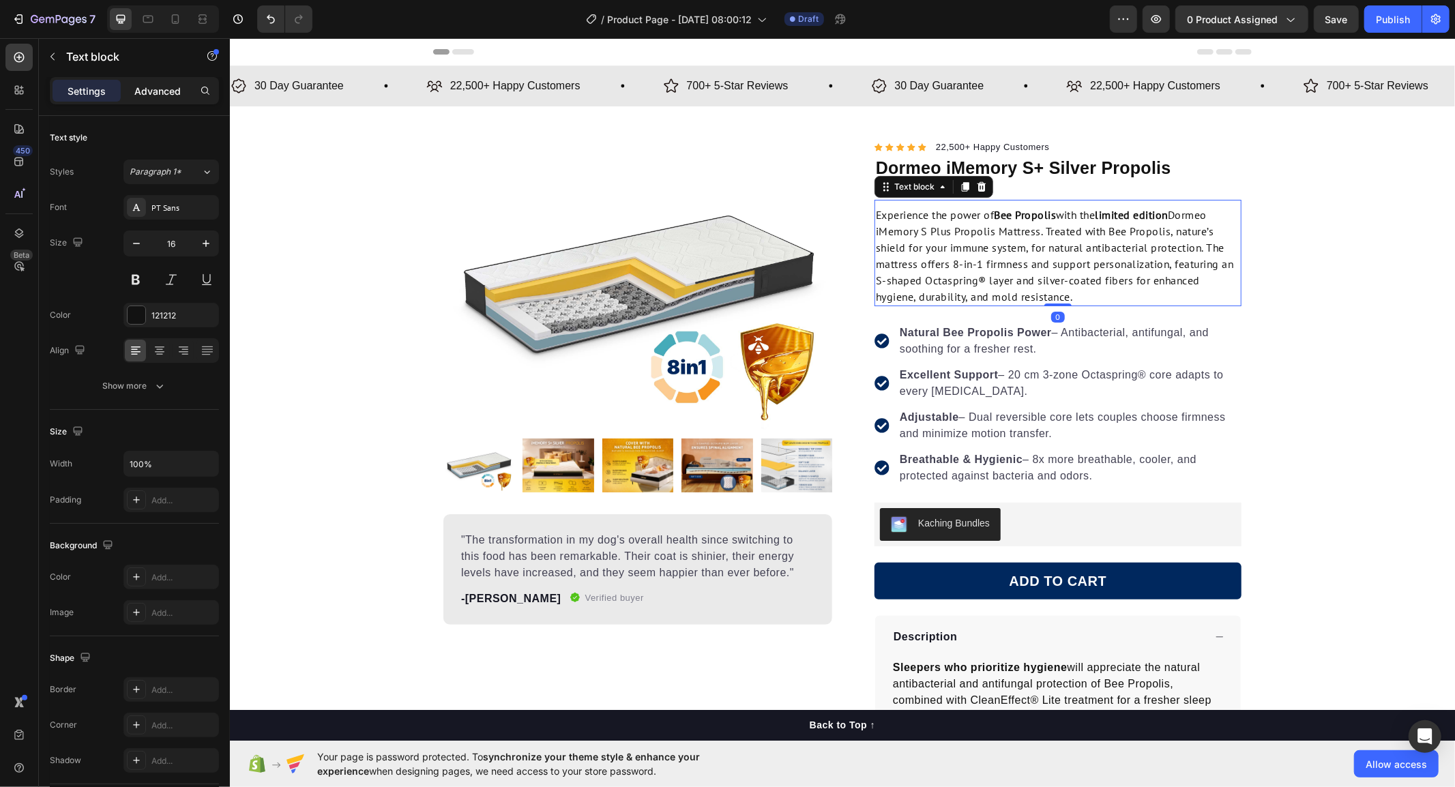
click at [154, 90] on p "Advanced" at bounding box center [157, 91] width 46 height 14
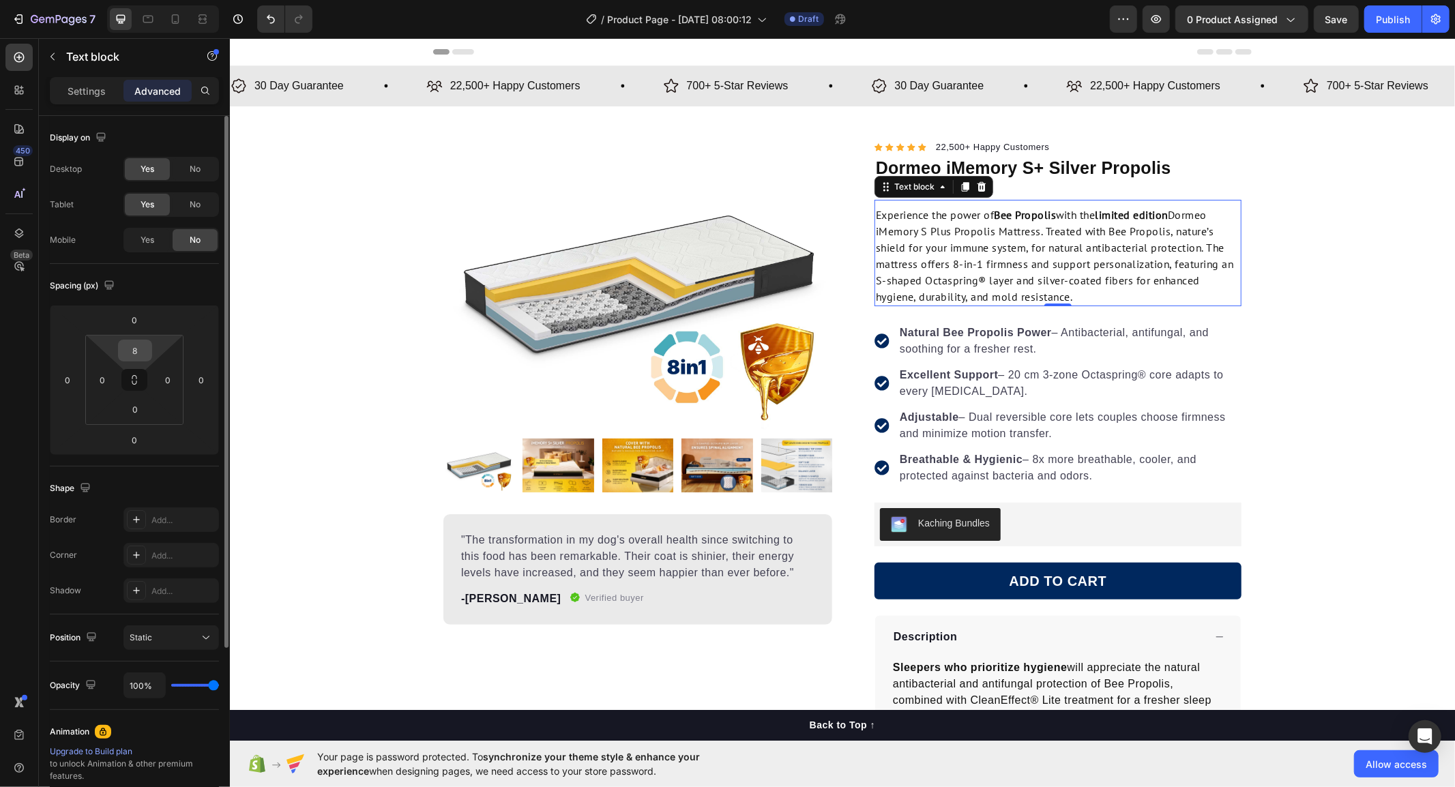
click at [146, 357] on input "8" at bounding box center [134, 350] width 27 height 20
type input "0"
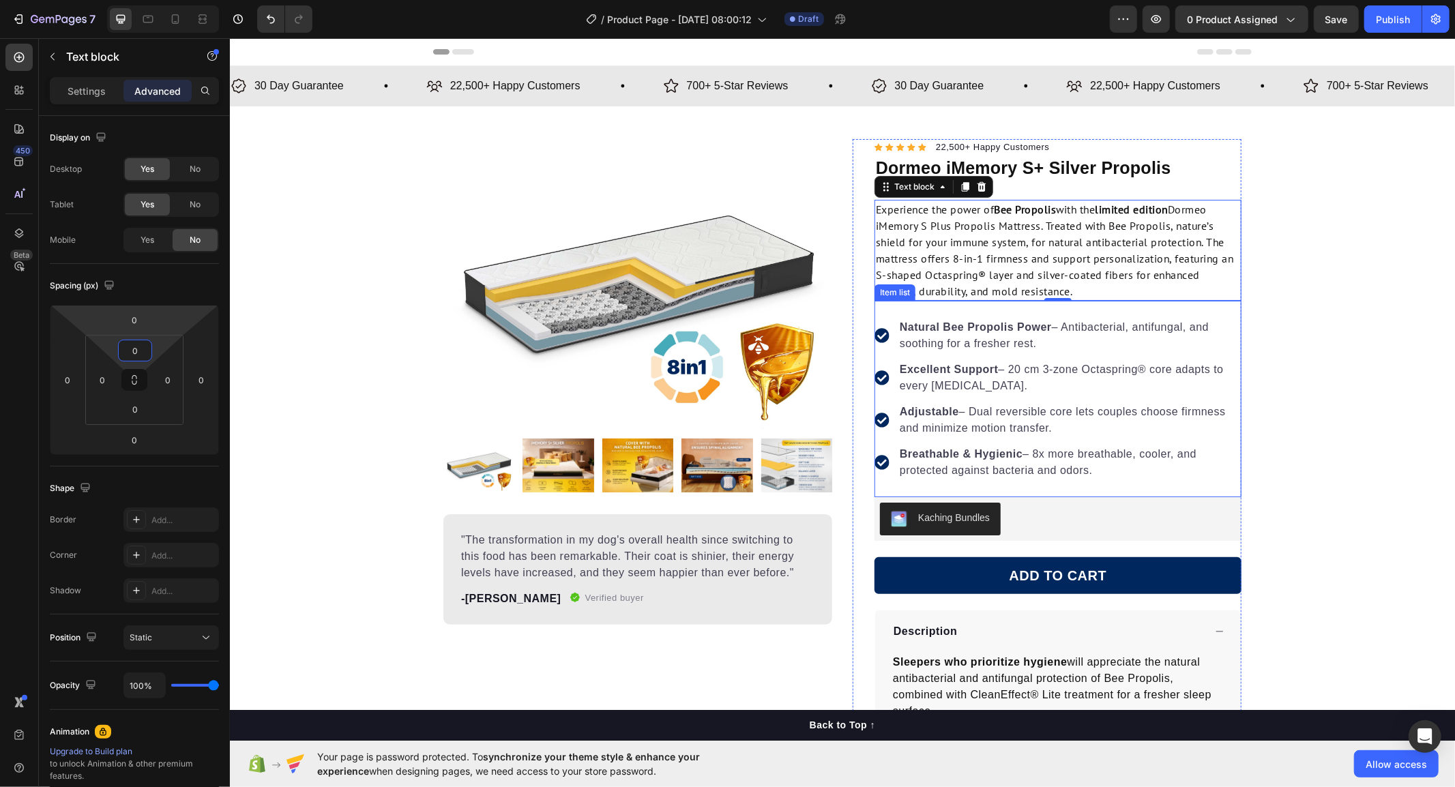
click at [1420, 342] on div "Product Images "The transformation in my dog's overall health since switching t…" at bounding box center [841, 527] width 1225 height 778
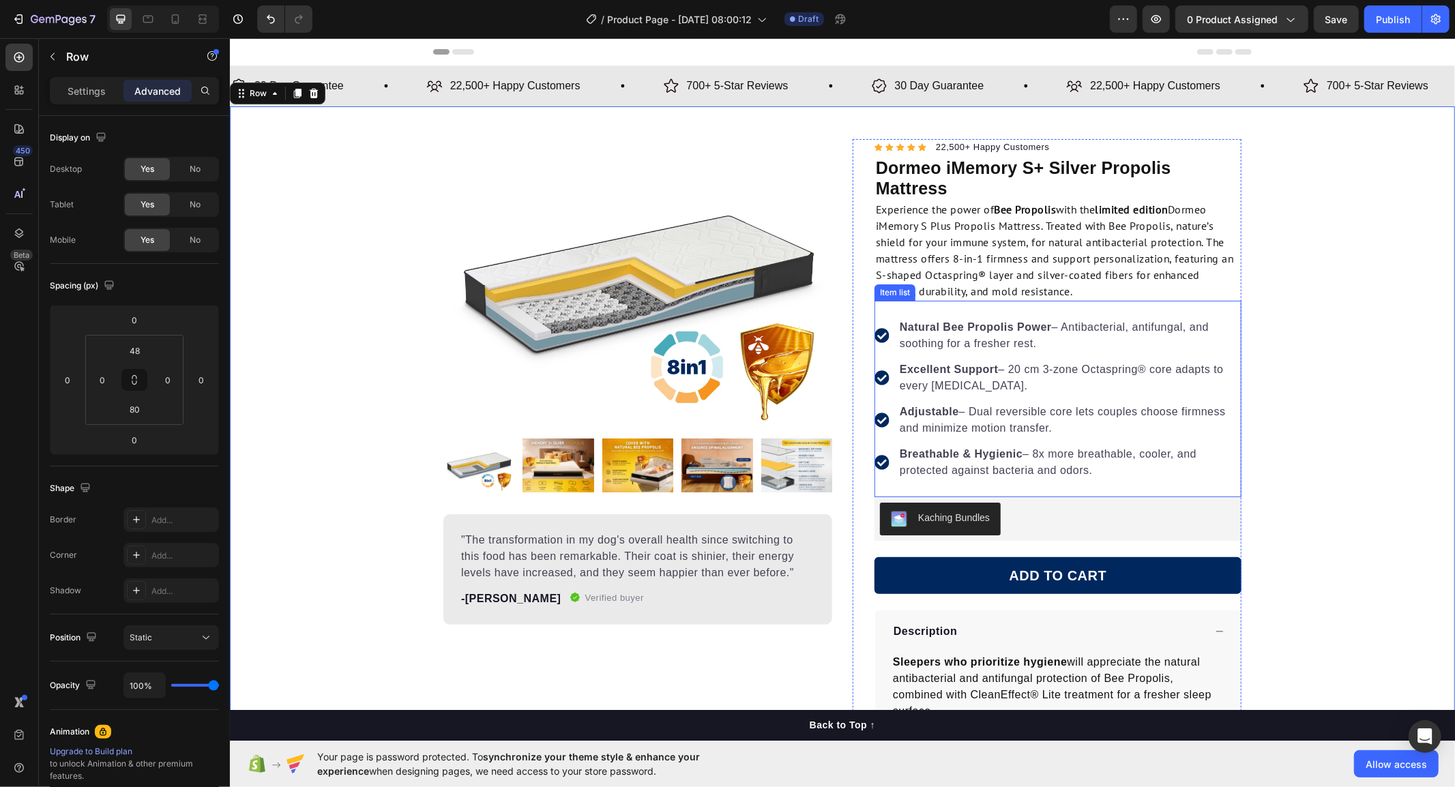
click at [1058, 314] on div "Natural Bee Propolis Power – Antibacterial, antifungal, and soothing for a fres…" at bounding box center [1057, 398] width 367 height 196
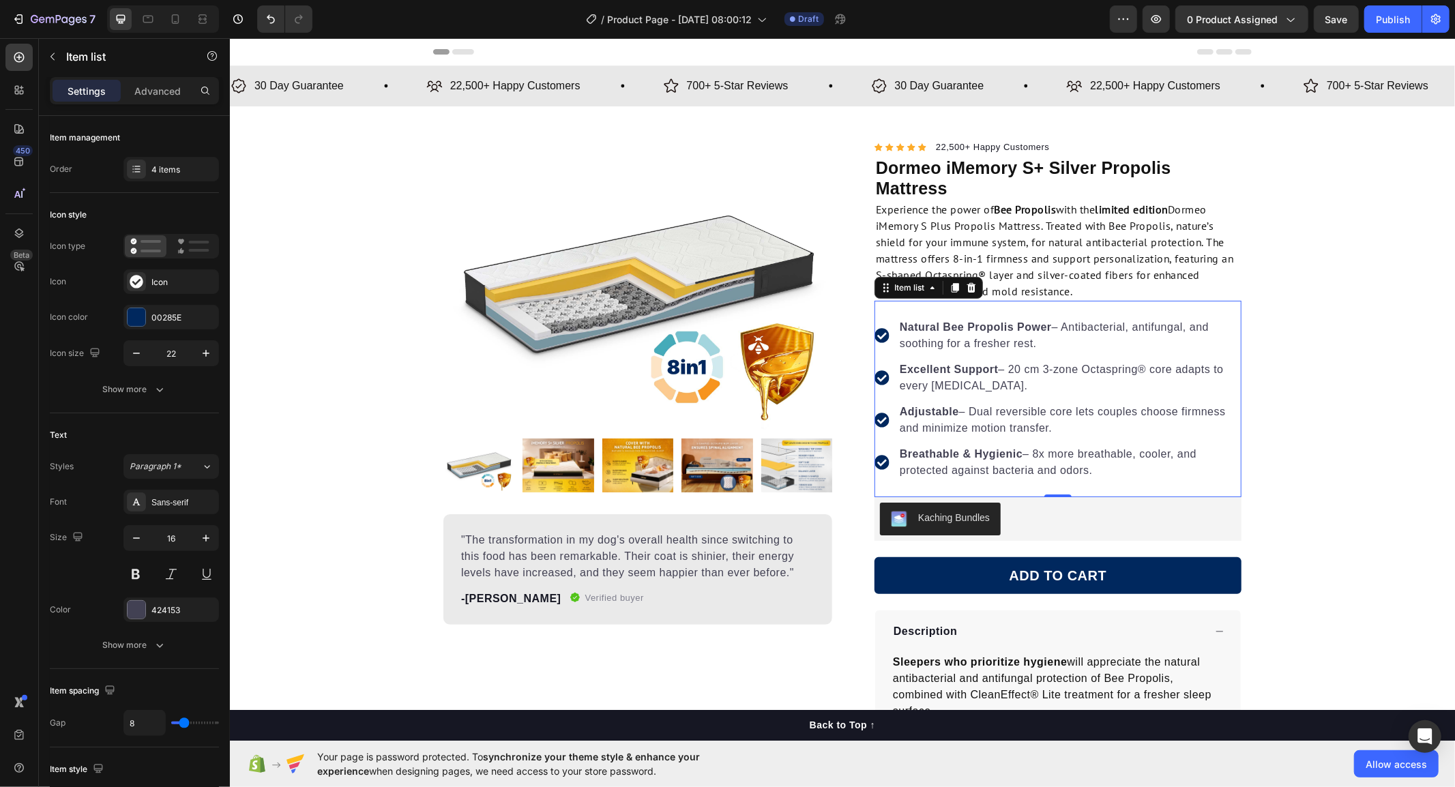
click at [1058, 350] on p "Natural Bee Propolis Power – Antibacterial, antifungal, and soothing for a fres…" at bounding box center [1069, 335] width 340 height 33
click at [132, 85] on div "Advanced" at bounding box center [157, 91] width 68 height 22
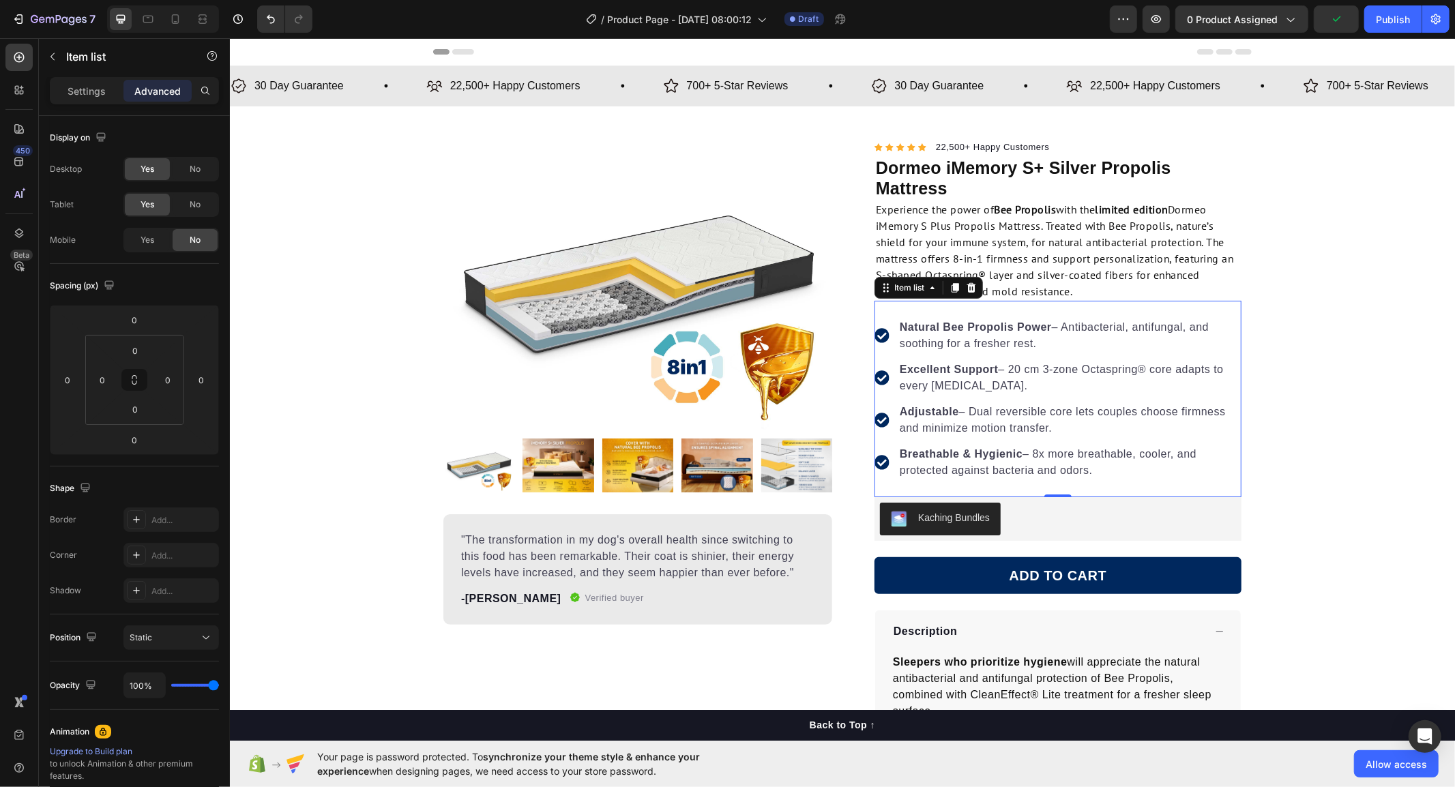
click at [1085, 312] on div "Natural Bee Propolis Power – Antibacterial, antifungal, and soothing for a fres…" at bounding box center [1057, 398] width 367 height 196
click at [879, 338] on icon at bounding box center [881, 335] width 14 height 14
click at [1041, 385] on p "Excellent Support – 20 cm 3-zone Octaspring® core adapts to every sleeping posi…" at bounding box center [1069, 377] width 340 height 33
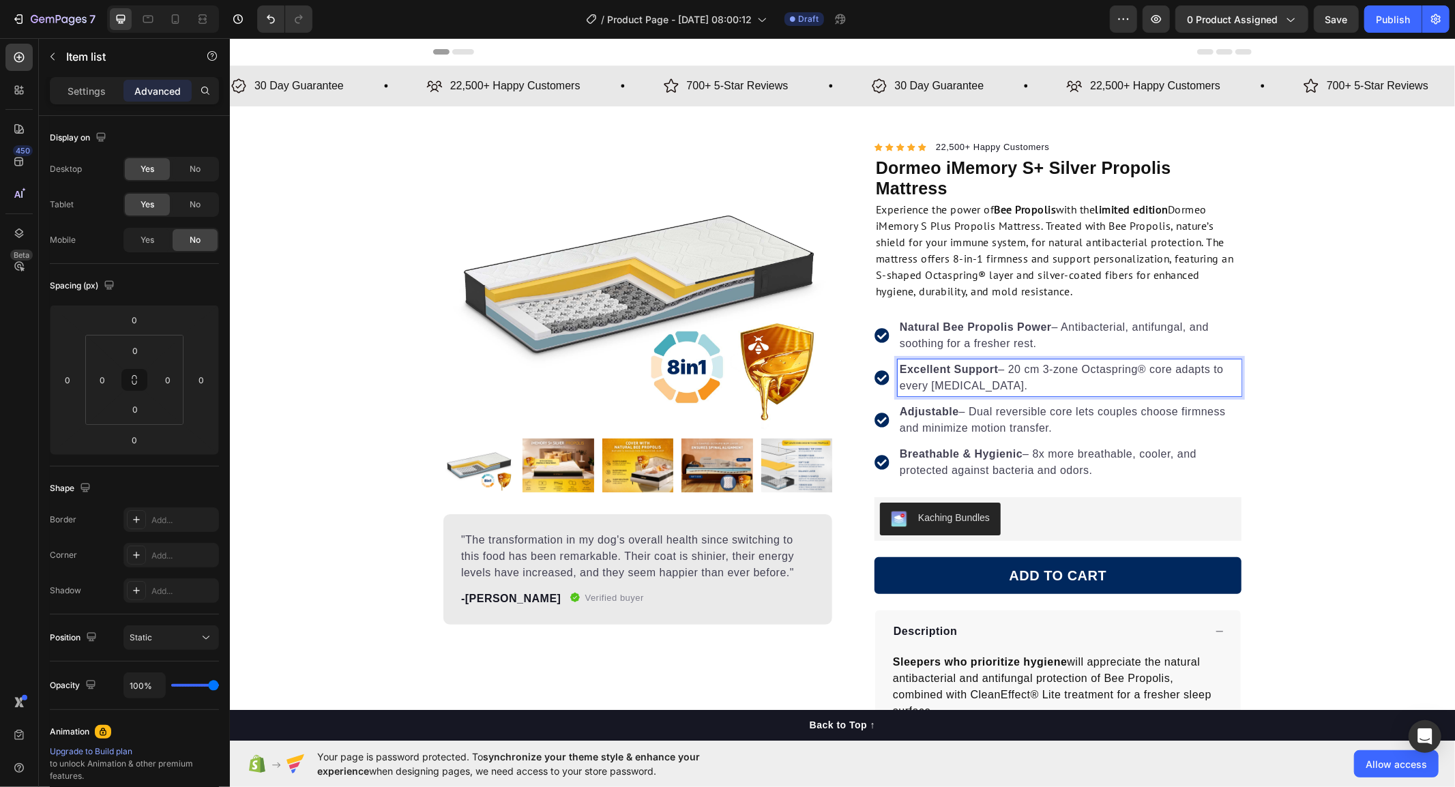
click at [1059, 349] on p "Natural Bee Propolis Power – Antibacterial, antifungal, and soothing for a fres…" at bounding box center [1069, 335] width 340 height 33
click at [1052, 306] on div "Natural Bee Propolis Power – Antibacterial, antifungal, and soothing for a fres…" at bounding box center [1057, 398] width 367 height 196
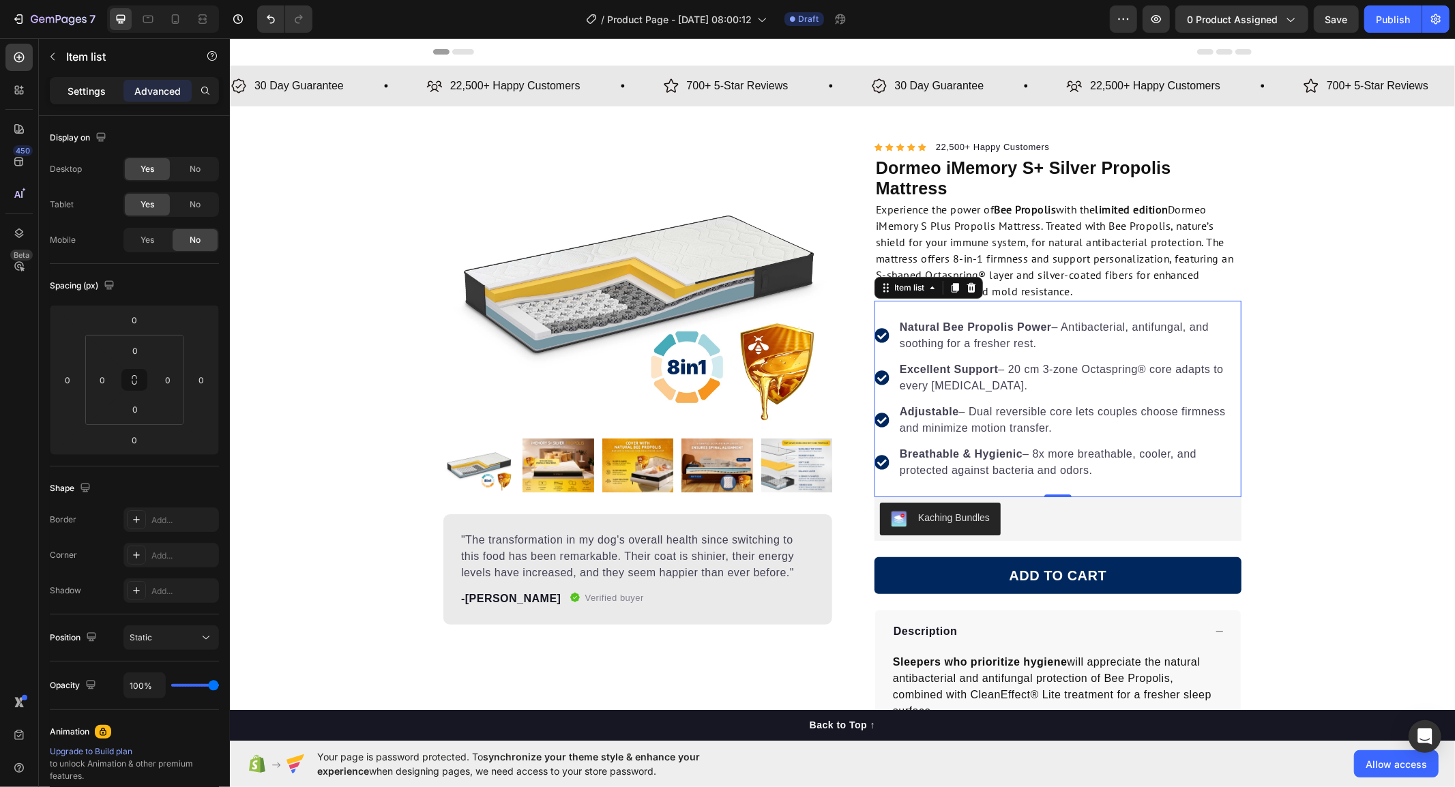
click at [89, 82] on div "Settings" at bounding box center [87, 91] width 68 height 22
type input "12"
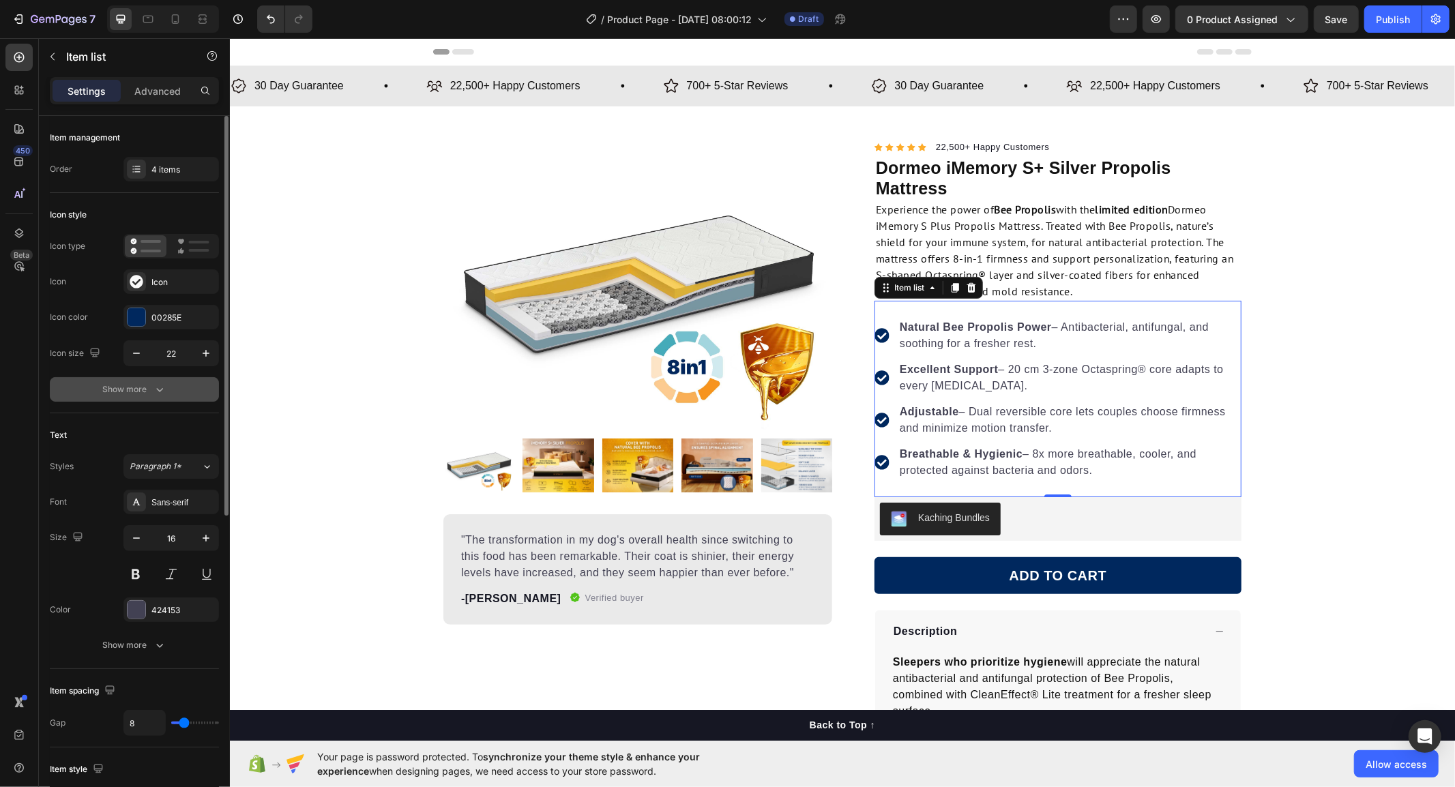
click at [123, 394] on div "Show more" at bounding box center [134, 390] width 63 height 14
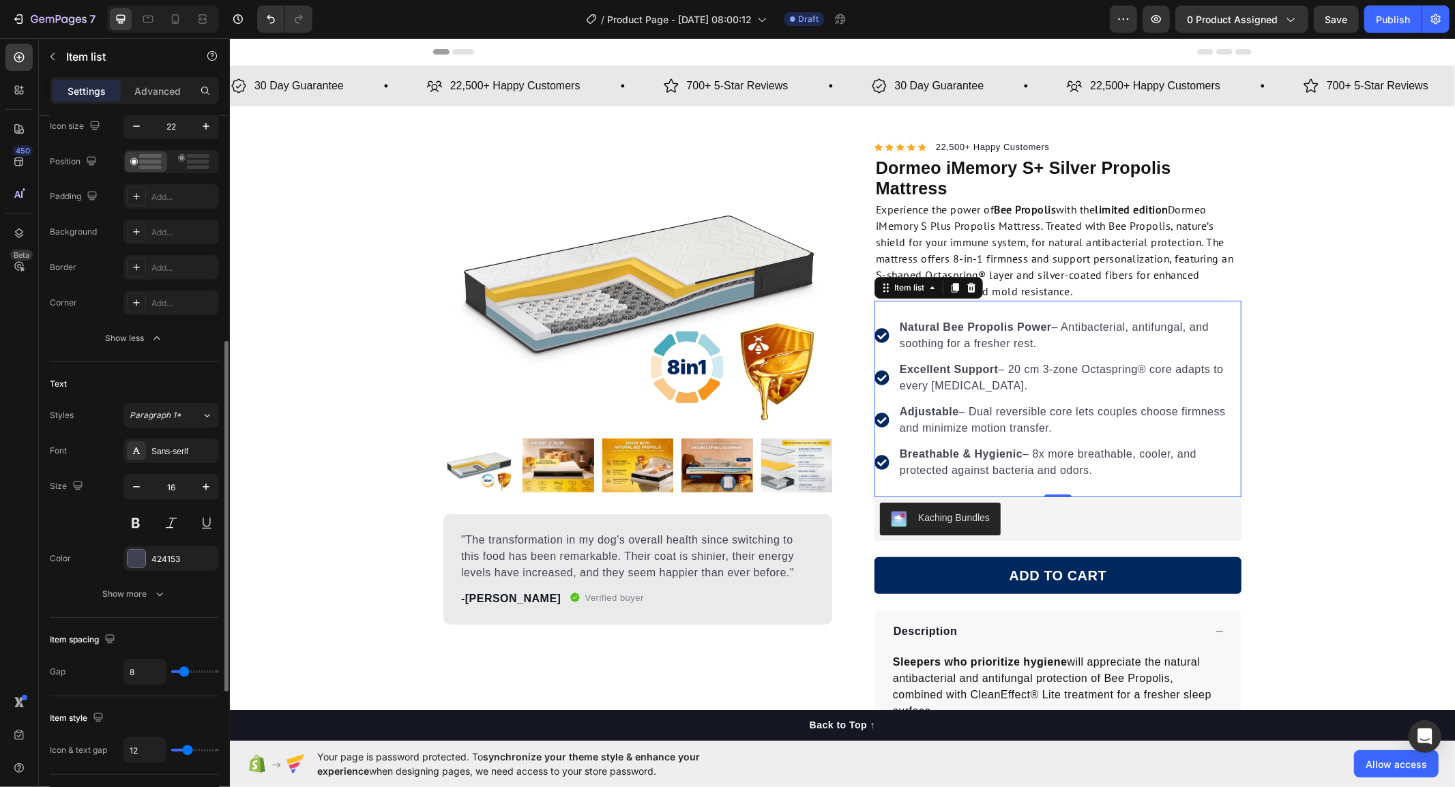
scroll to position [303, 0]
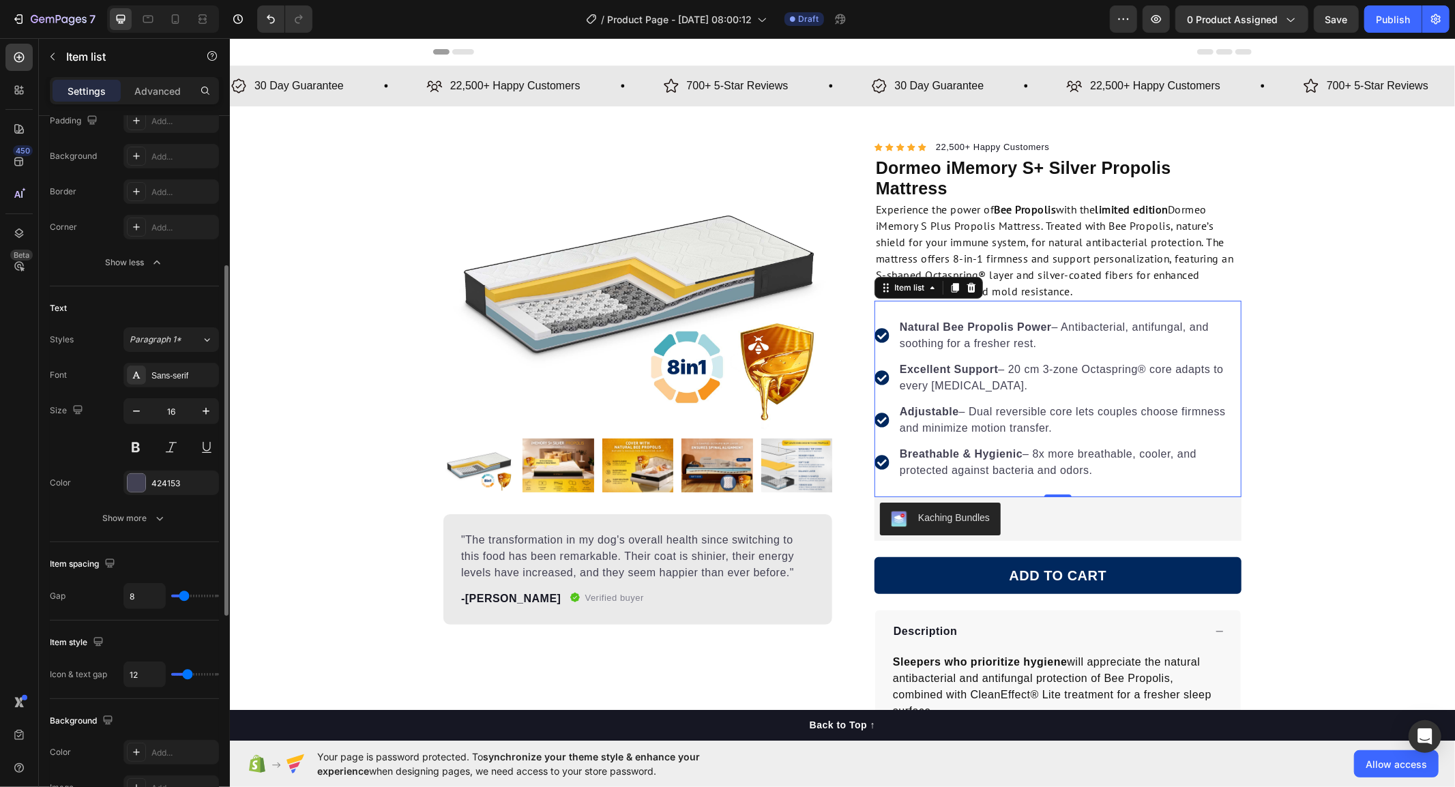
click at [84, 523] on button "Show more" at bounding box center [134, 518] width 169 height 25
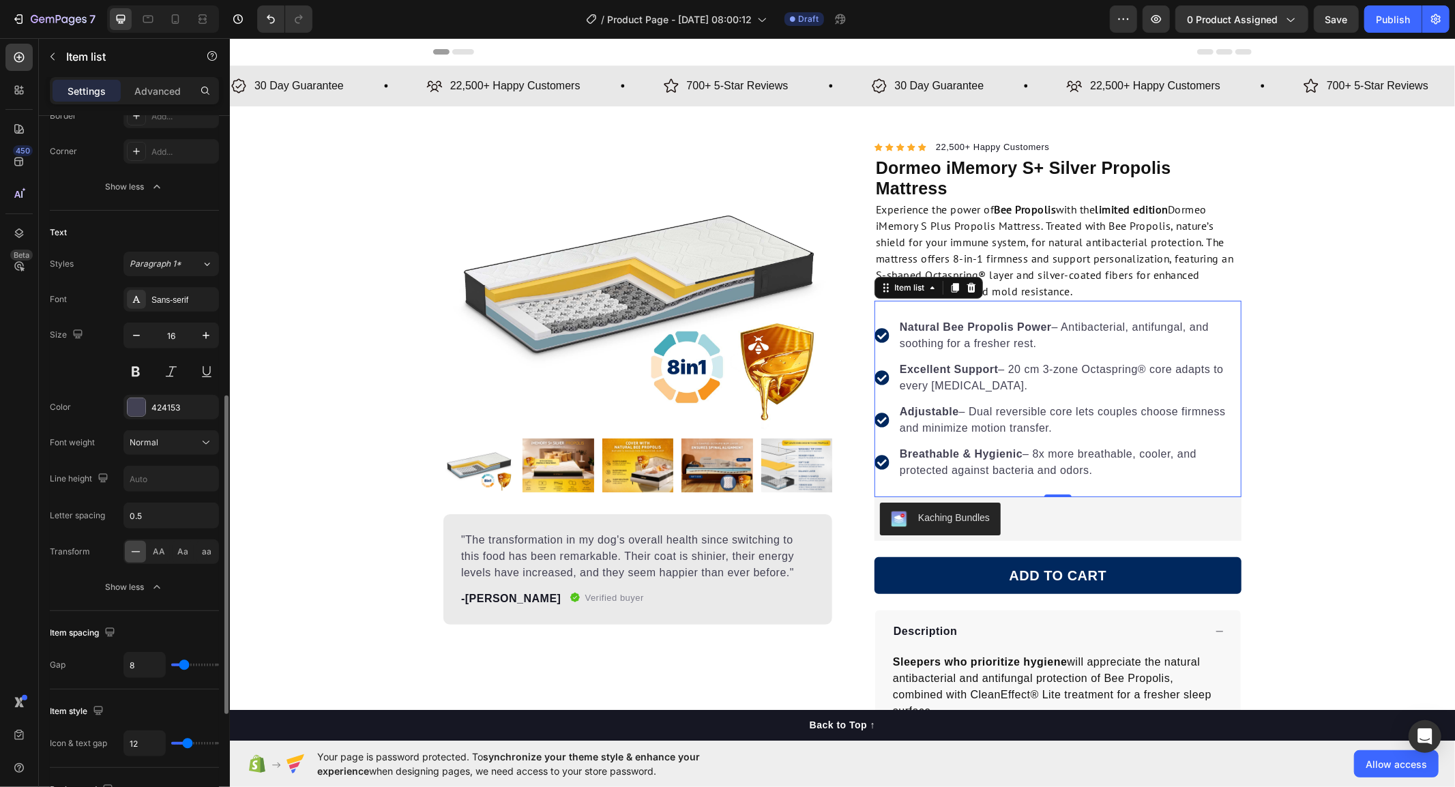
scroll to position [530, 0]
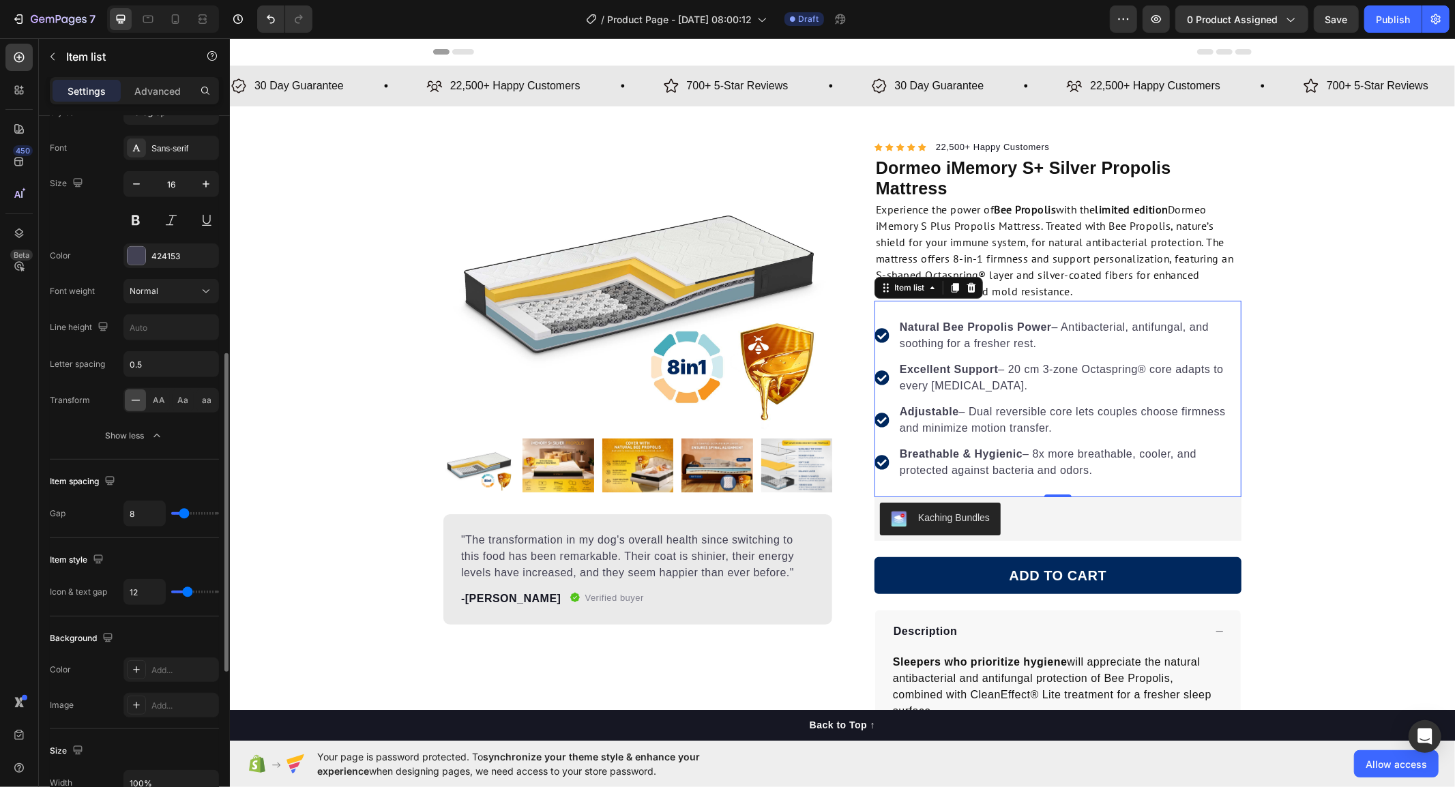
type input "9"
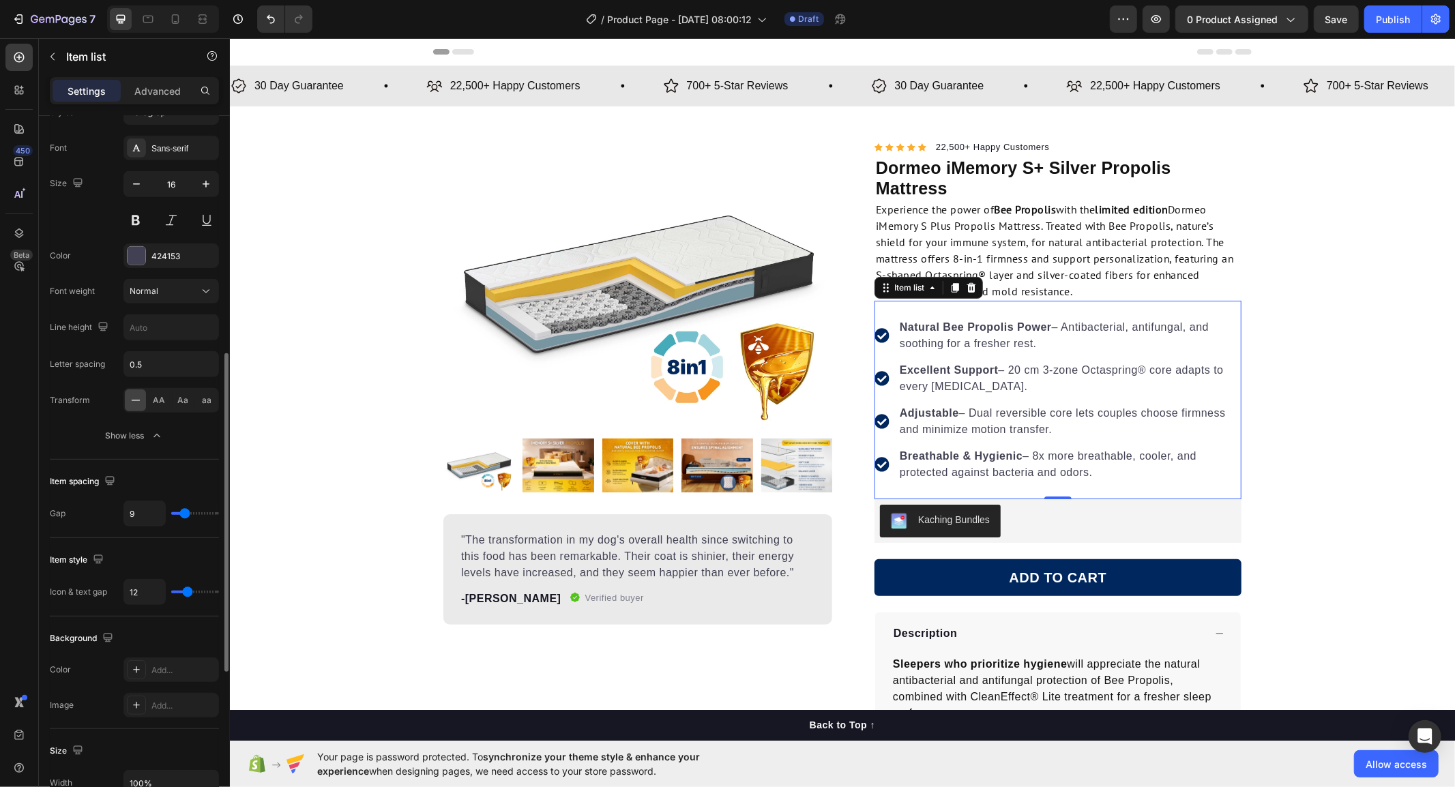
type input "10"
type input "11"
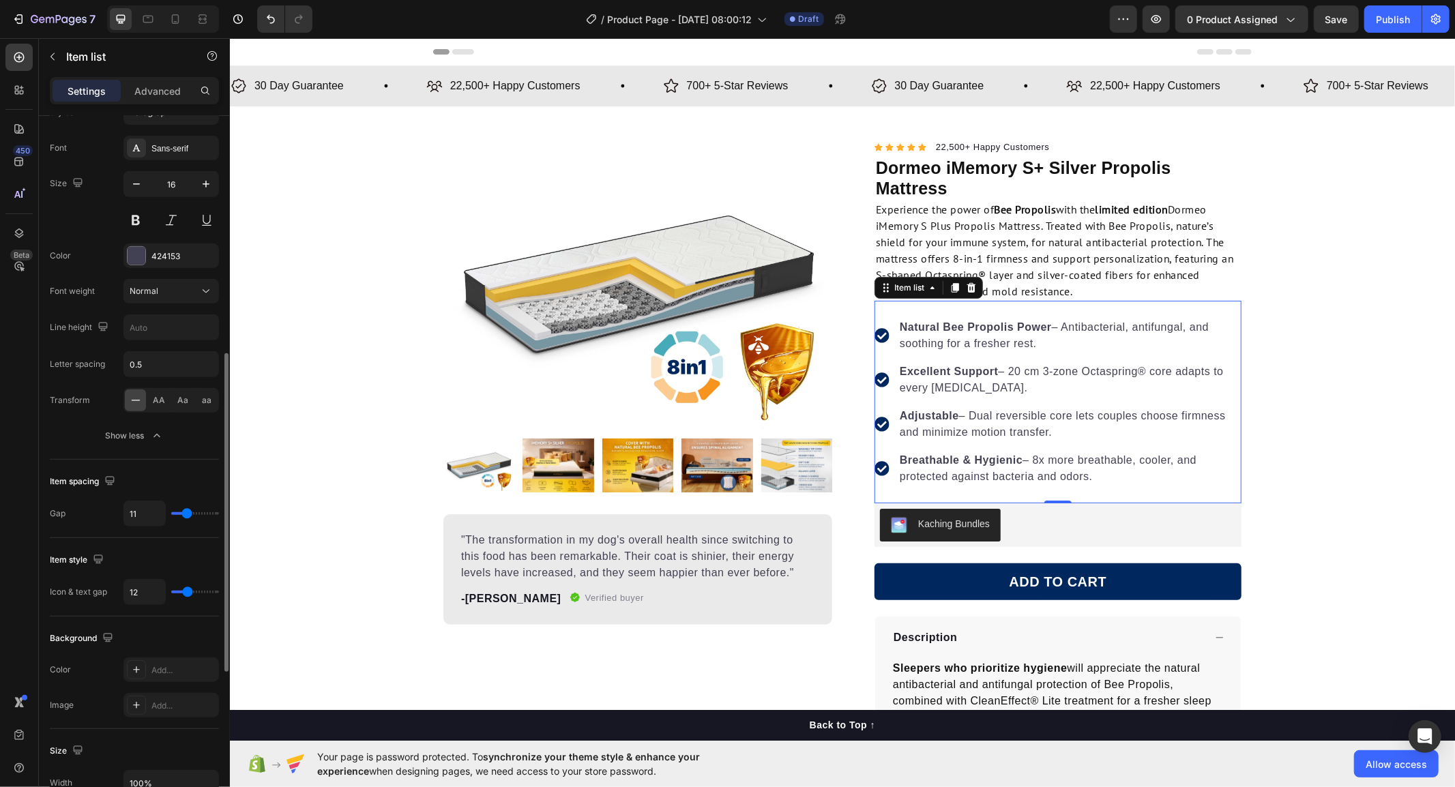
type input "12"
type input "13"
type input "15"
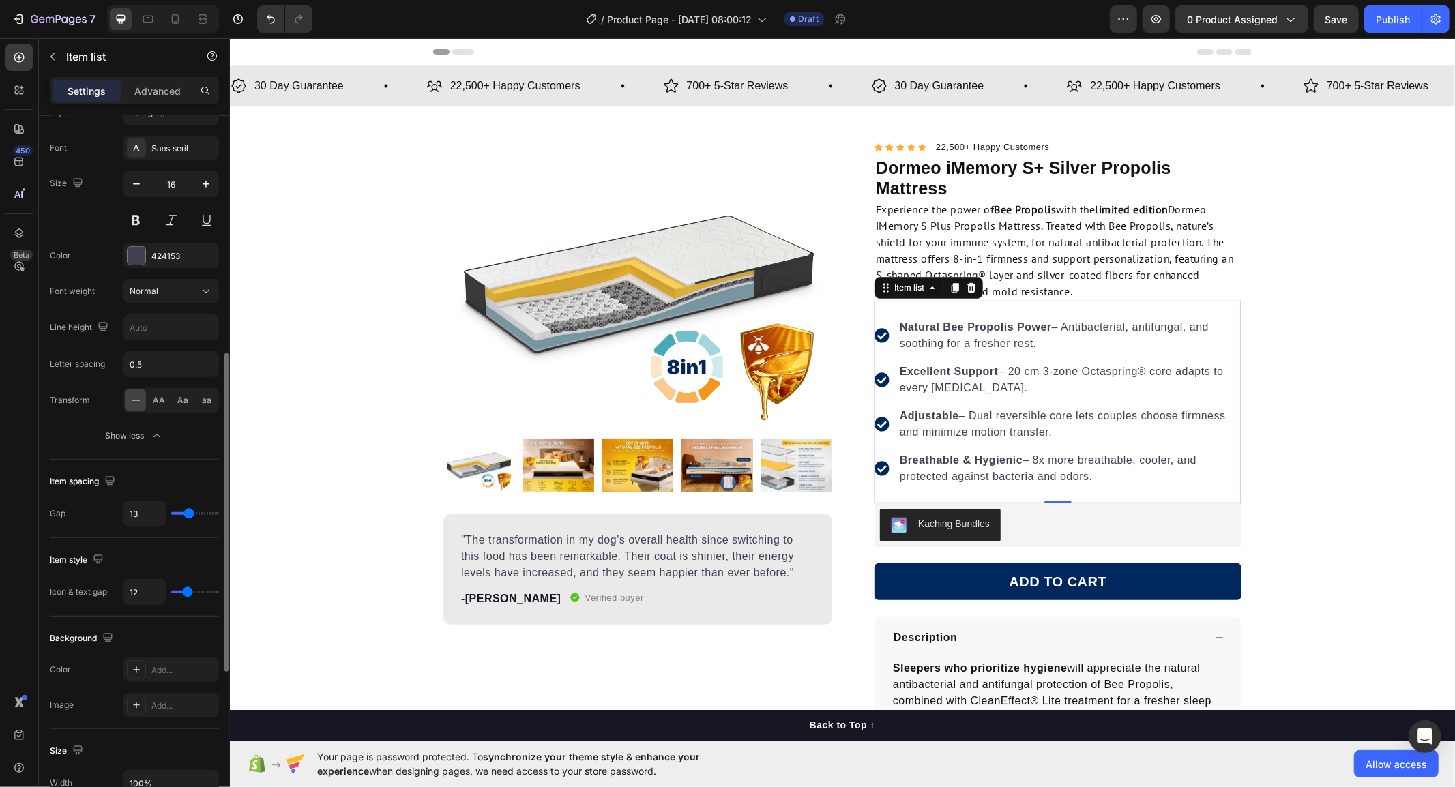
type input "15"
type input "16"
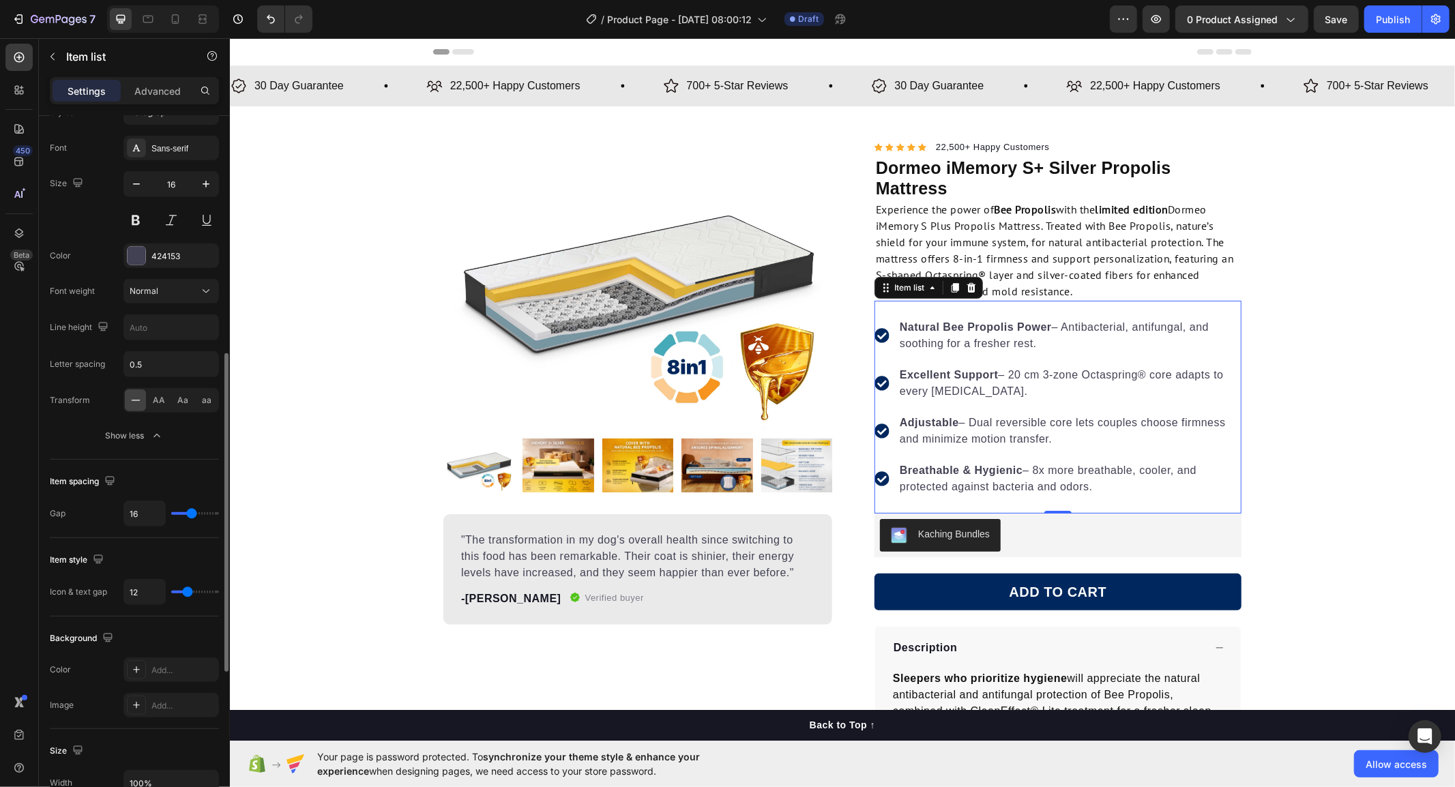
type input "14"
type input "13"
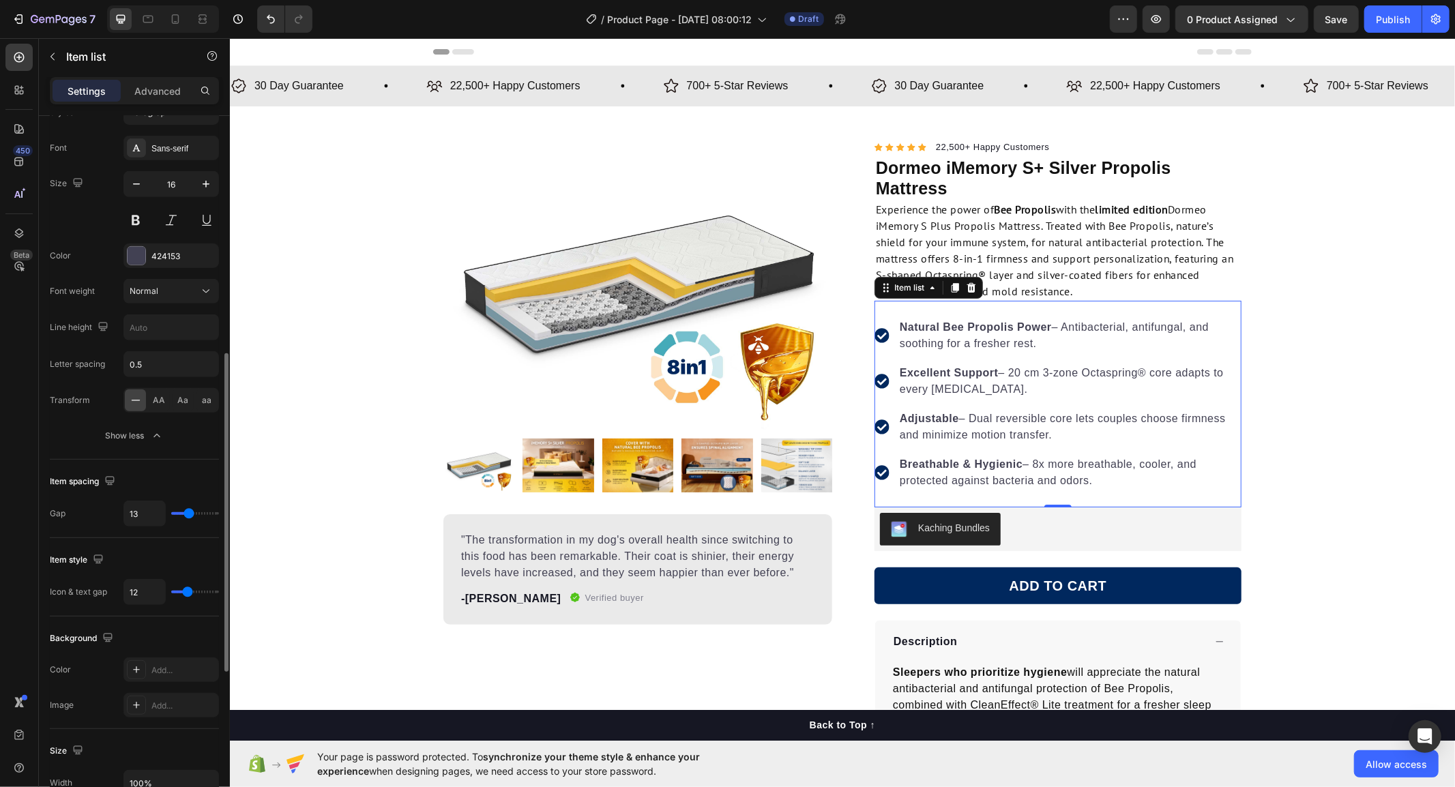
type input "12"
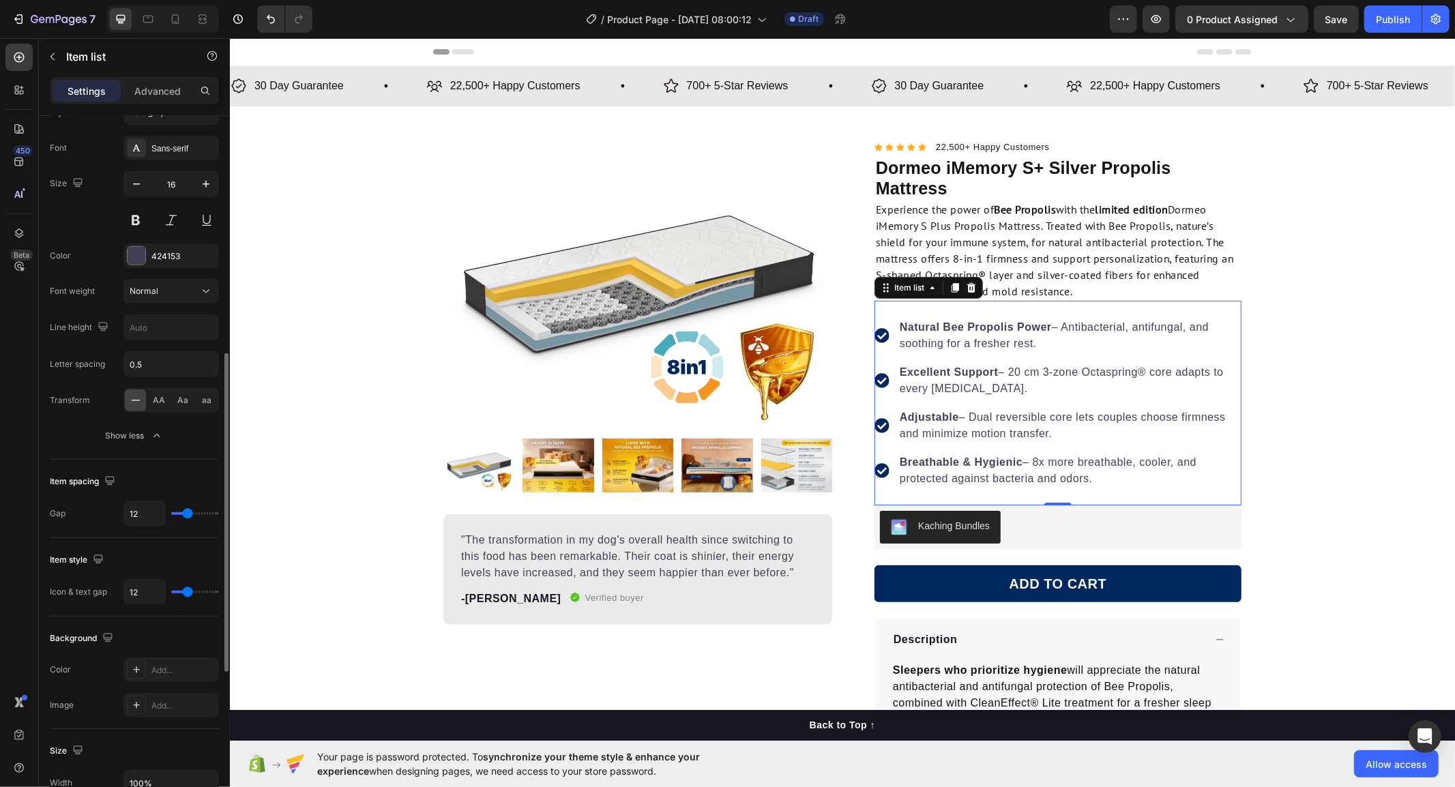
type input "11"
type input "9"
type input "8"
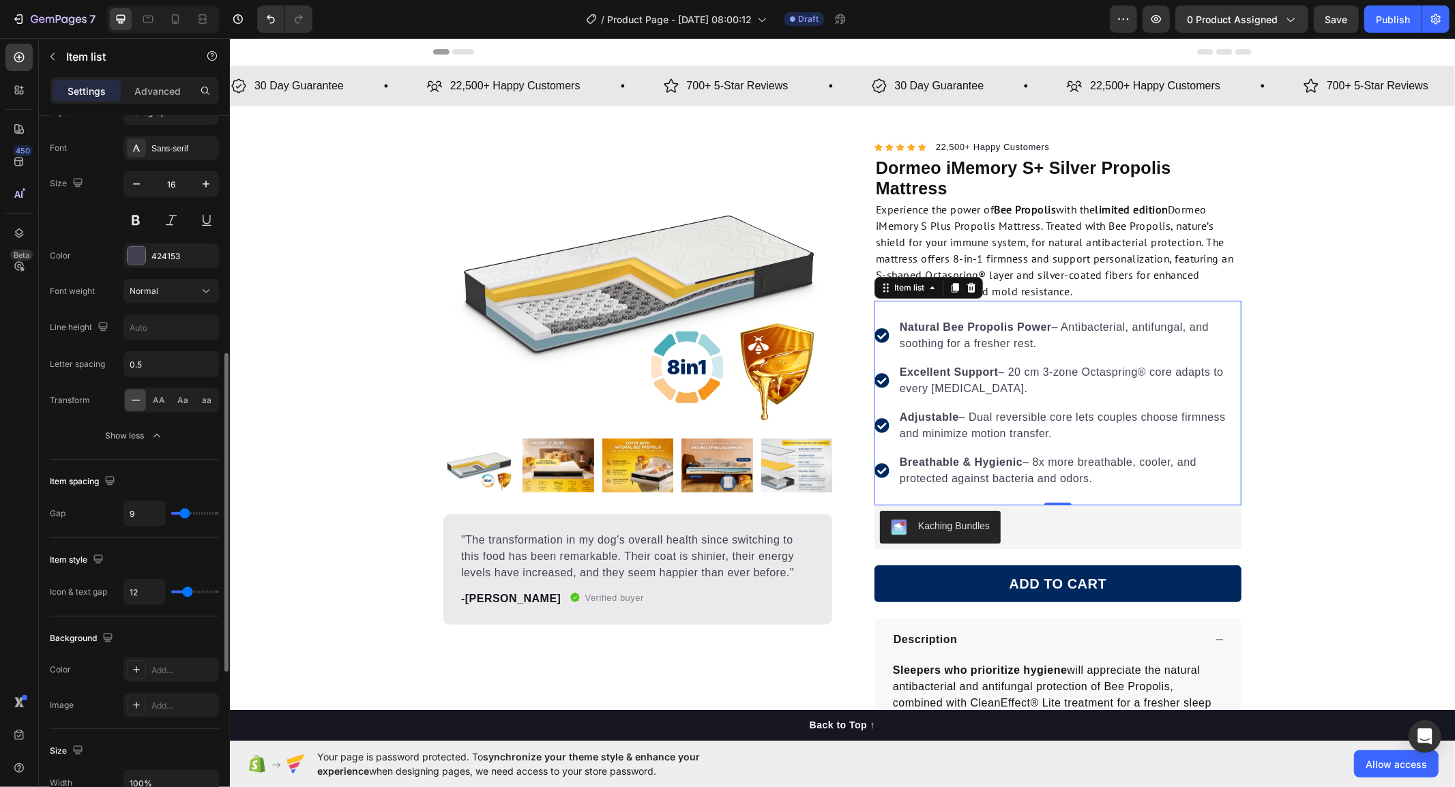
type input "8"
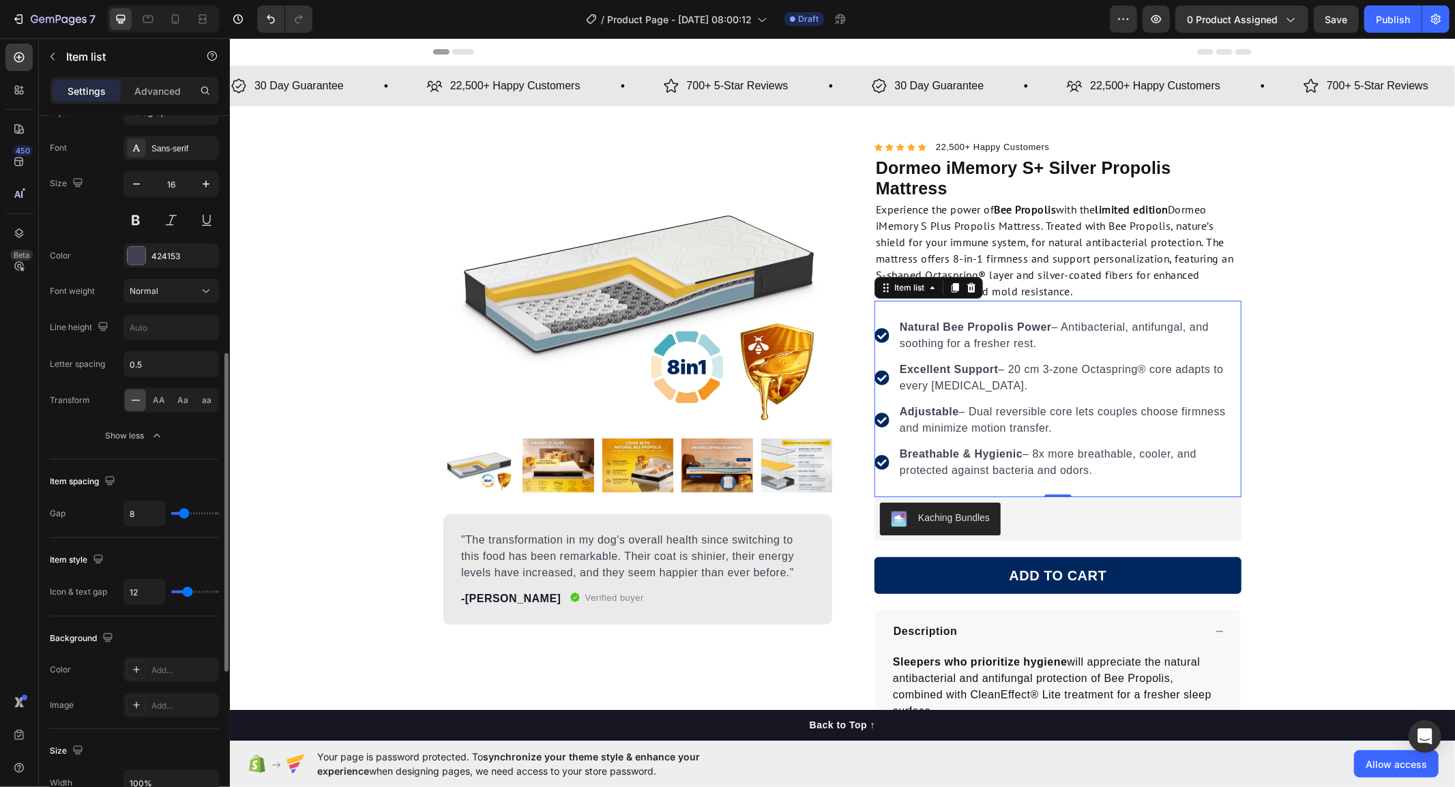
type input "7"
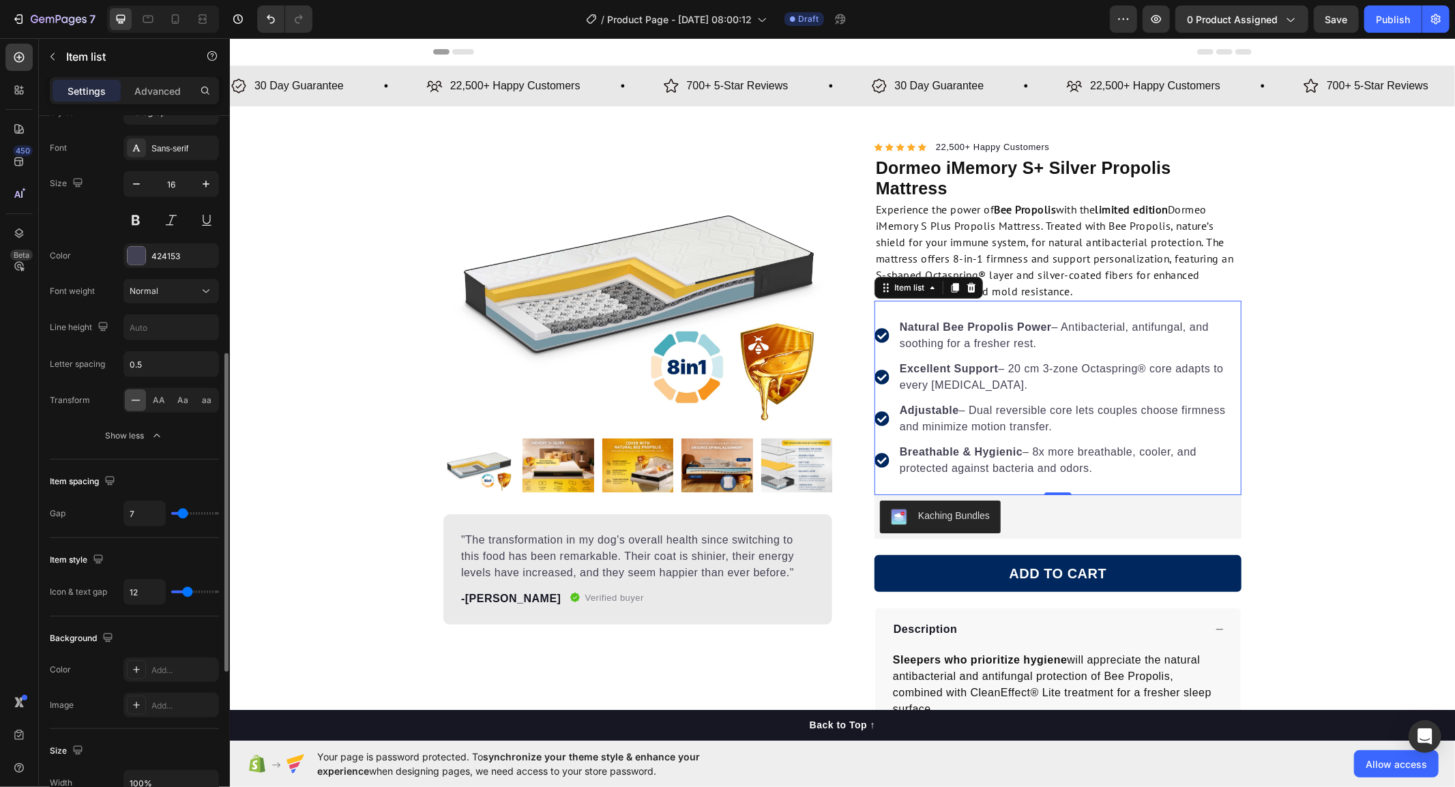
type input "6"
type input "4"
type input "2"
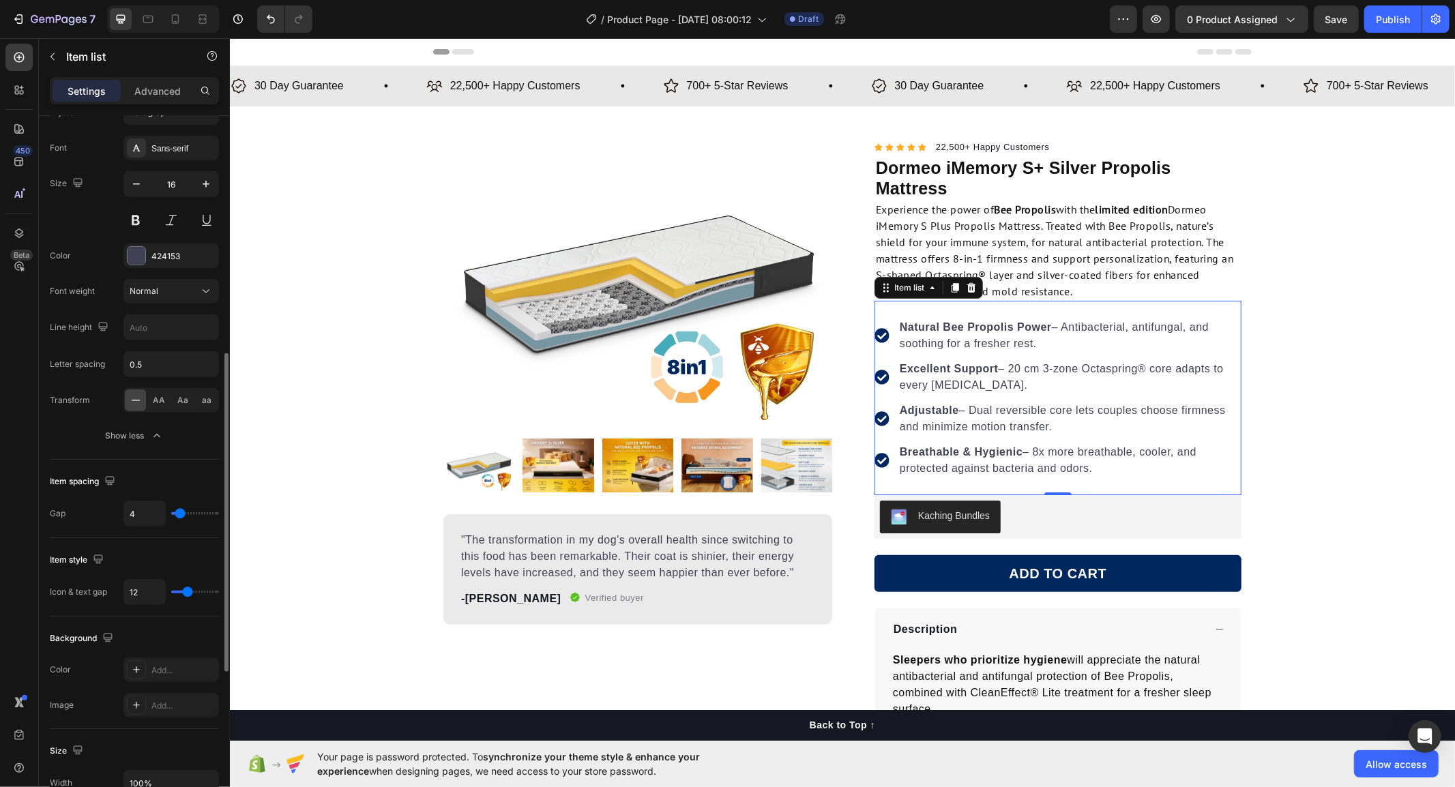
type input "2"
type input "1"
type input "0"
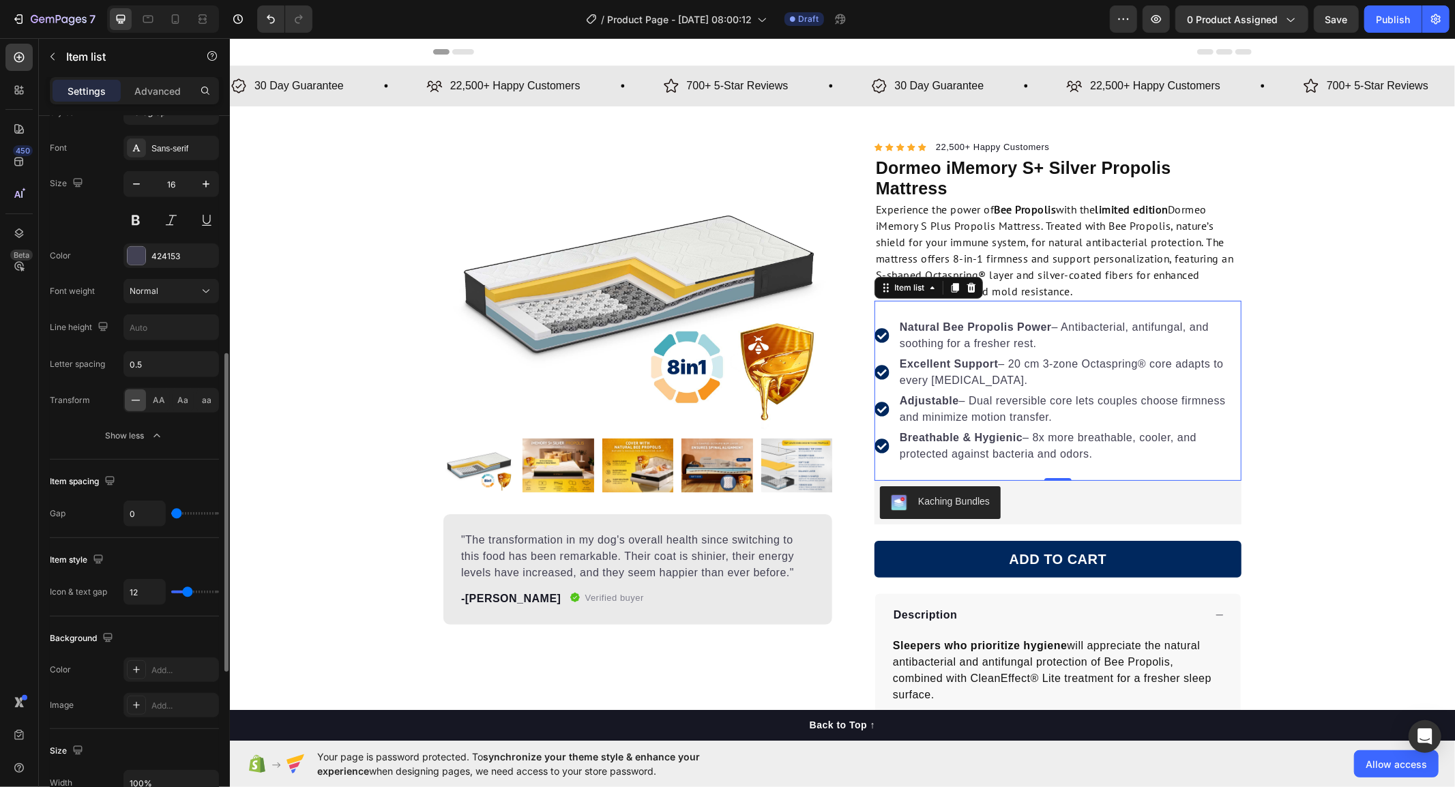
type input "1"
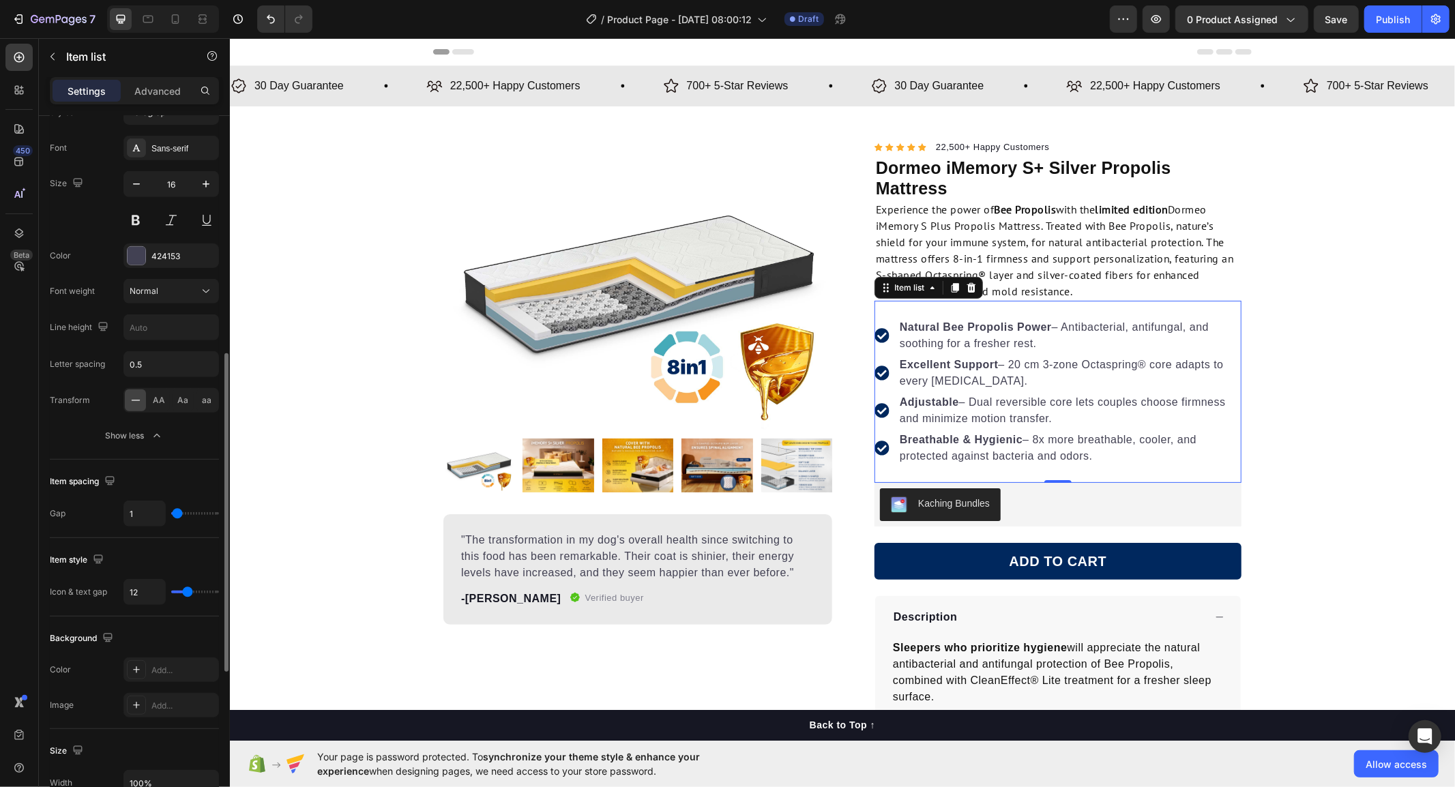
type input "2"
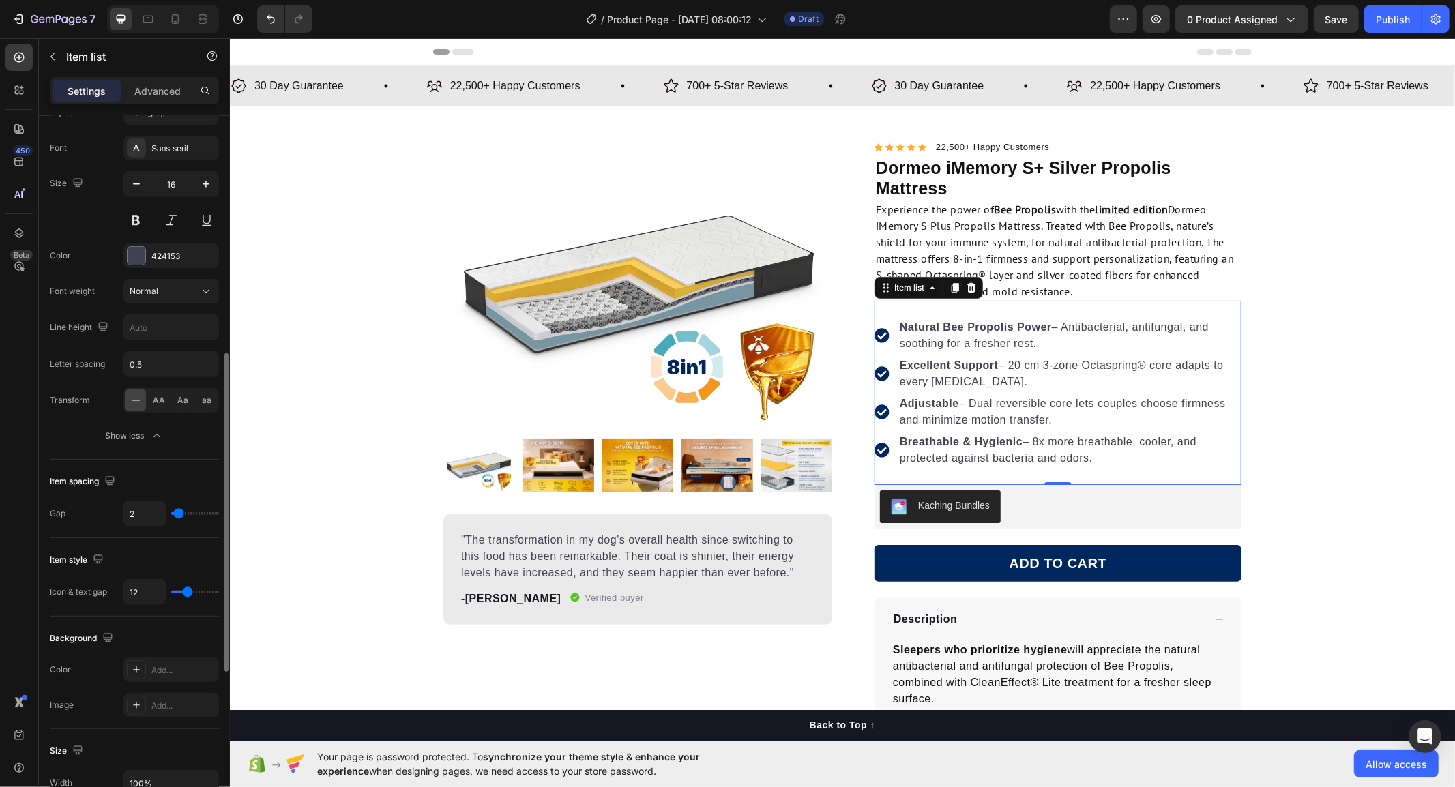
type input "3"
type input "4"
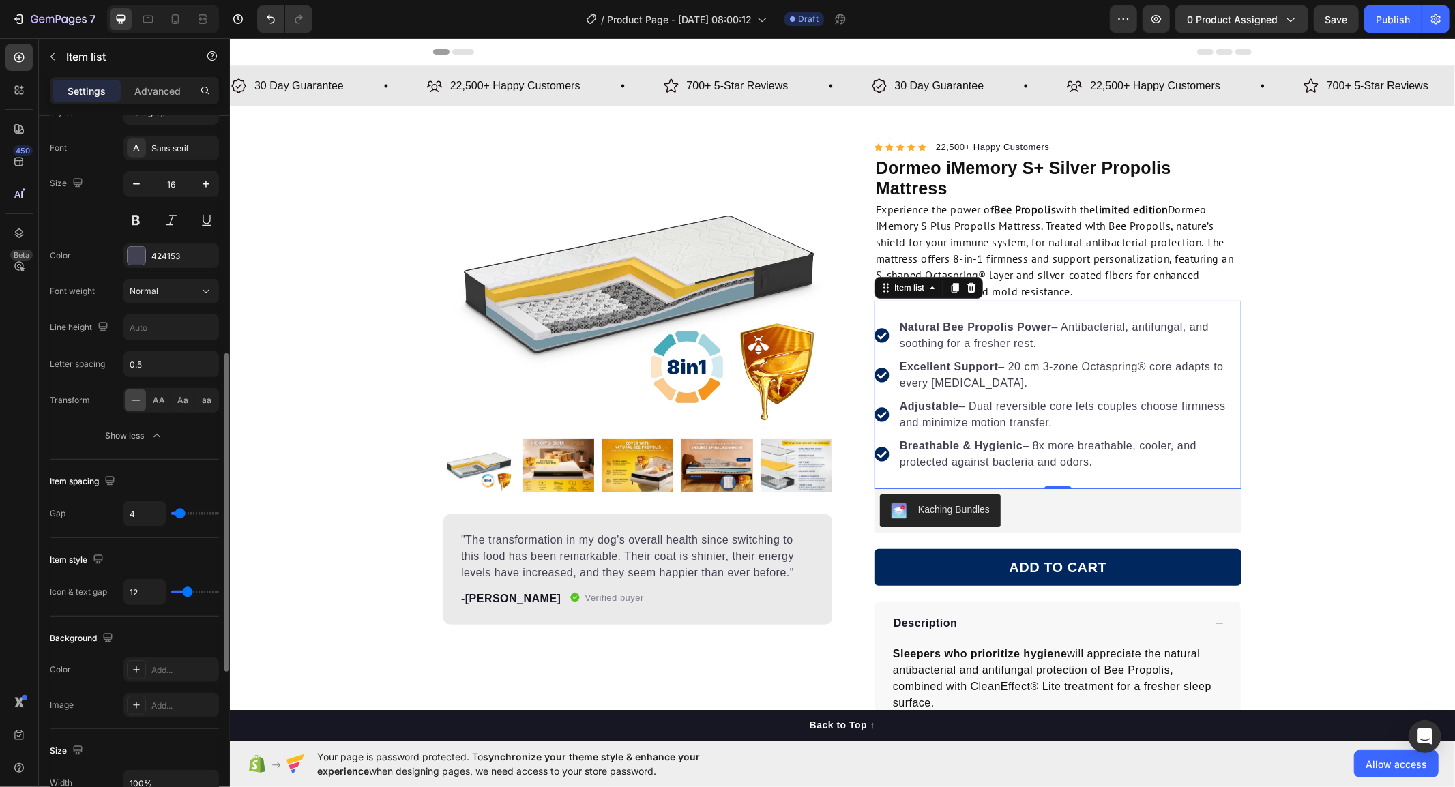
type input "3"
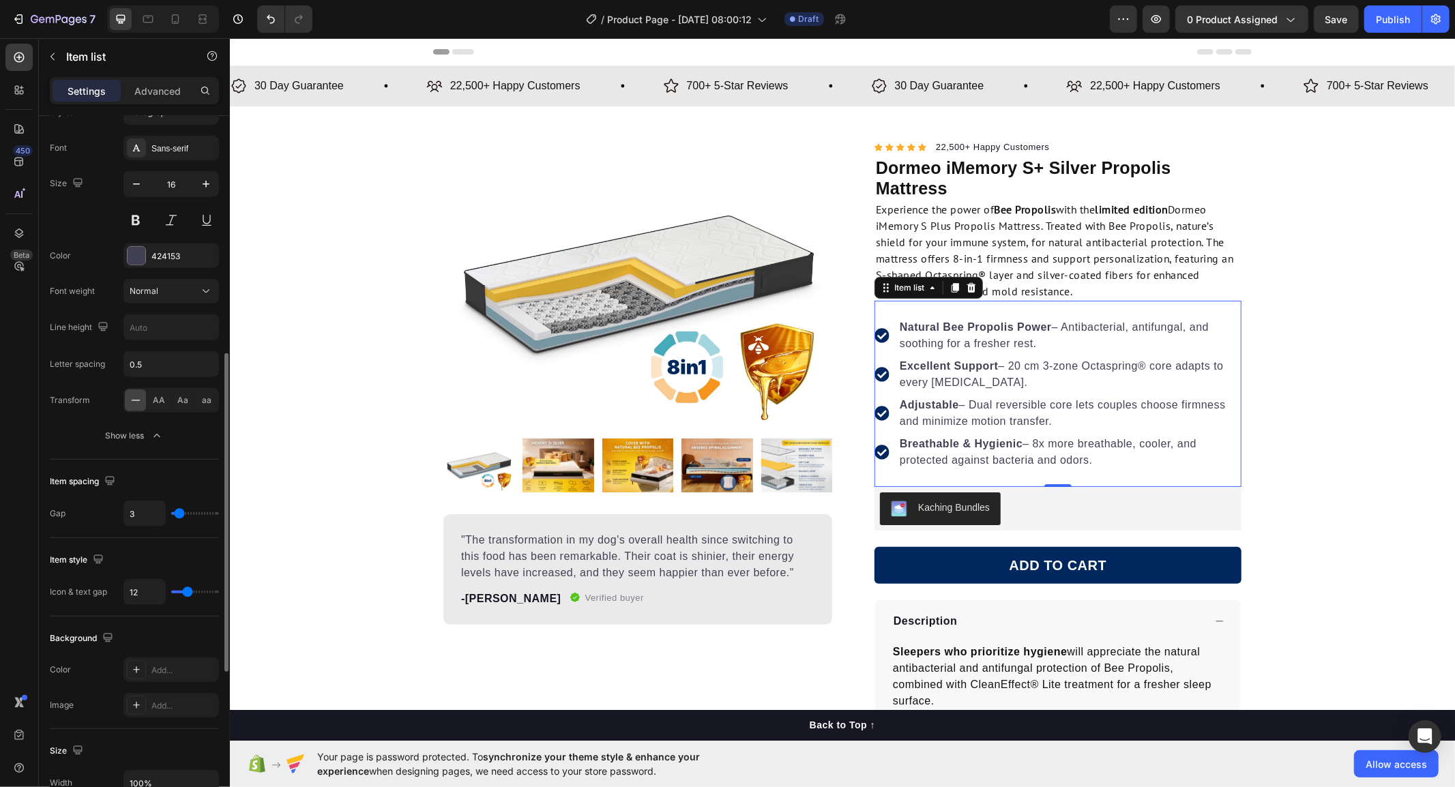
type input "2"
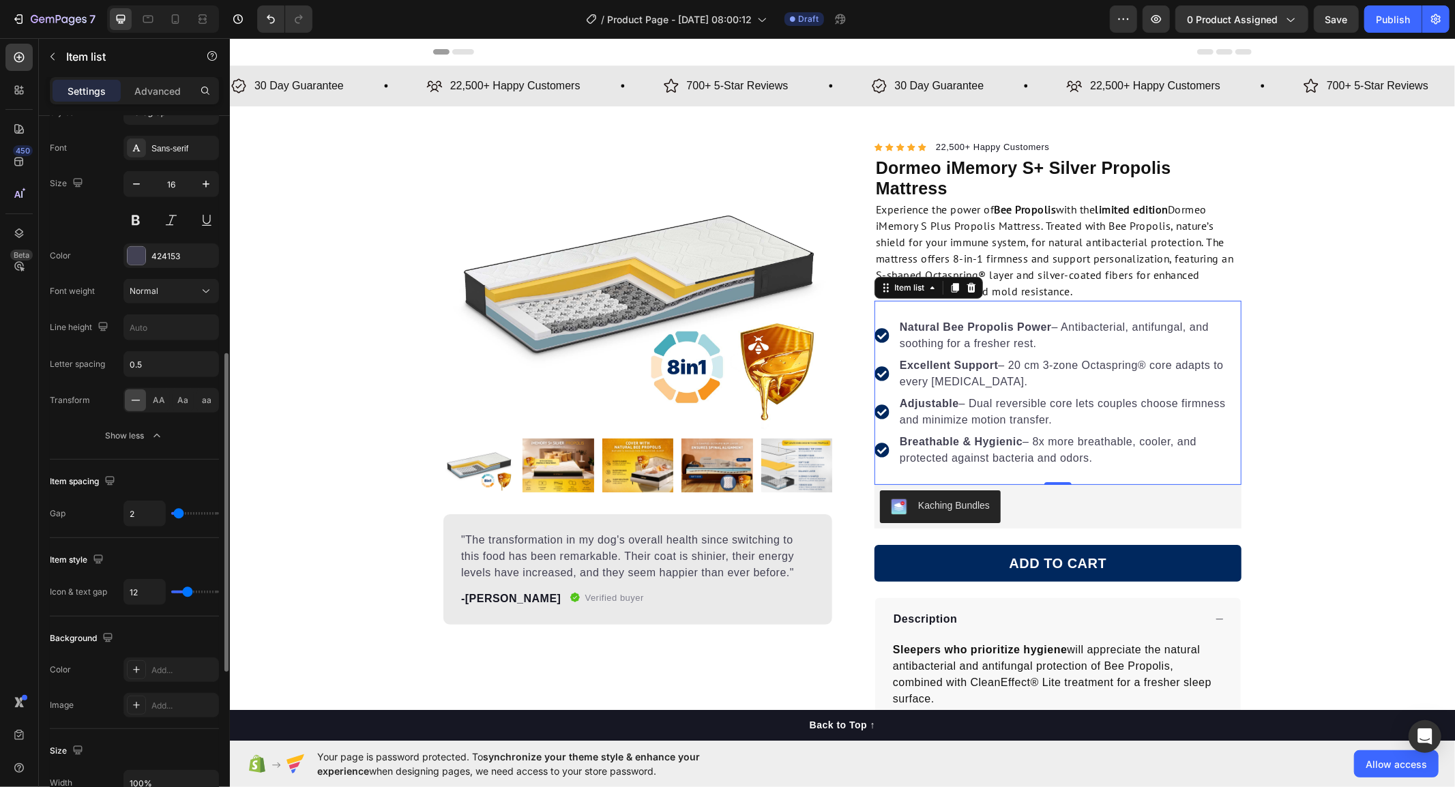
type input "2"
click at [179, 515] on input "range" at bounding box center [195, 513] width 48 height 3
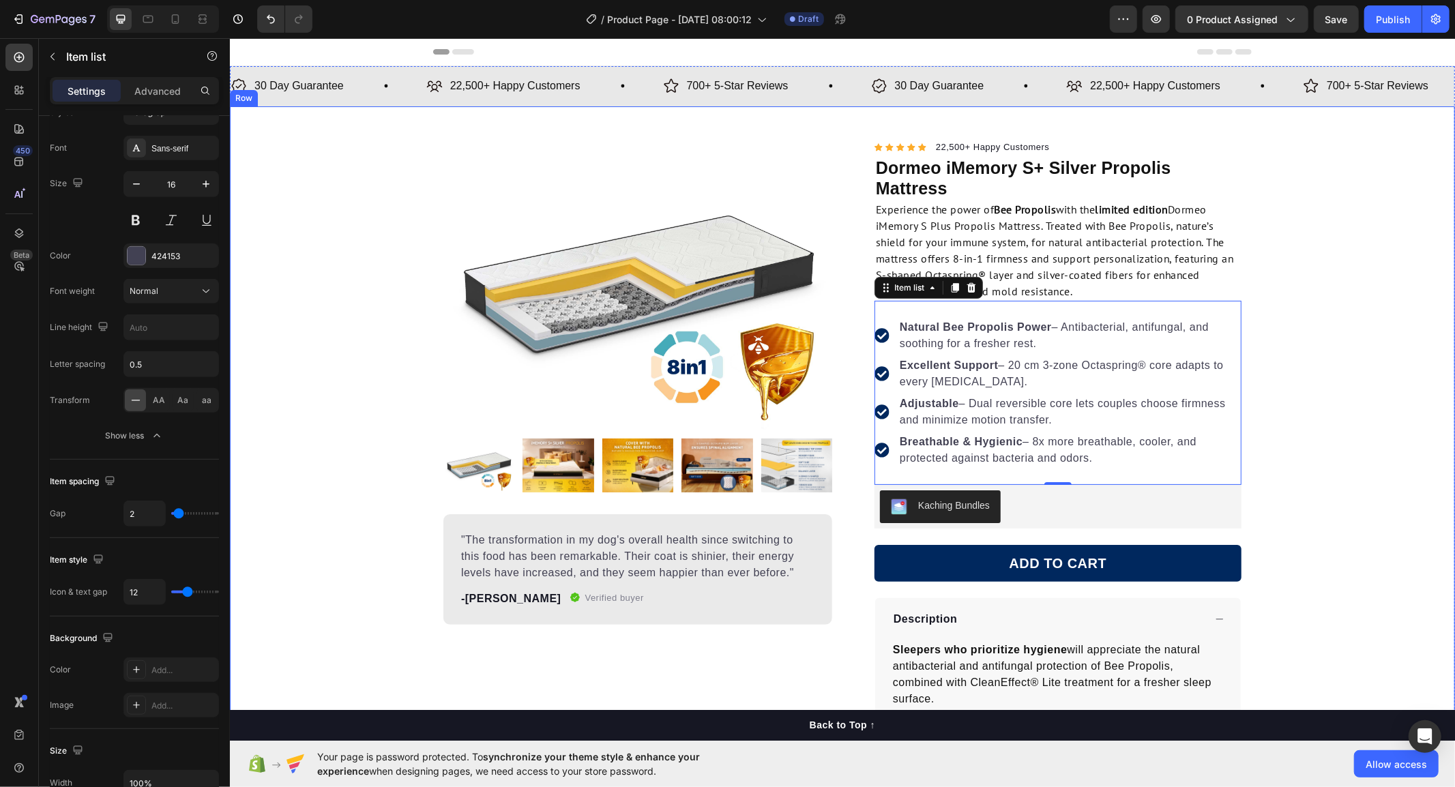
click at [1368, 353] on div "Product Images "The transformation in my dog's overall health since switching t…" at bounding box center [841, 520] width 1225 height 765
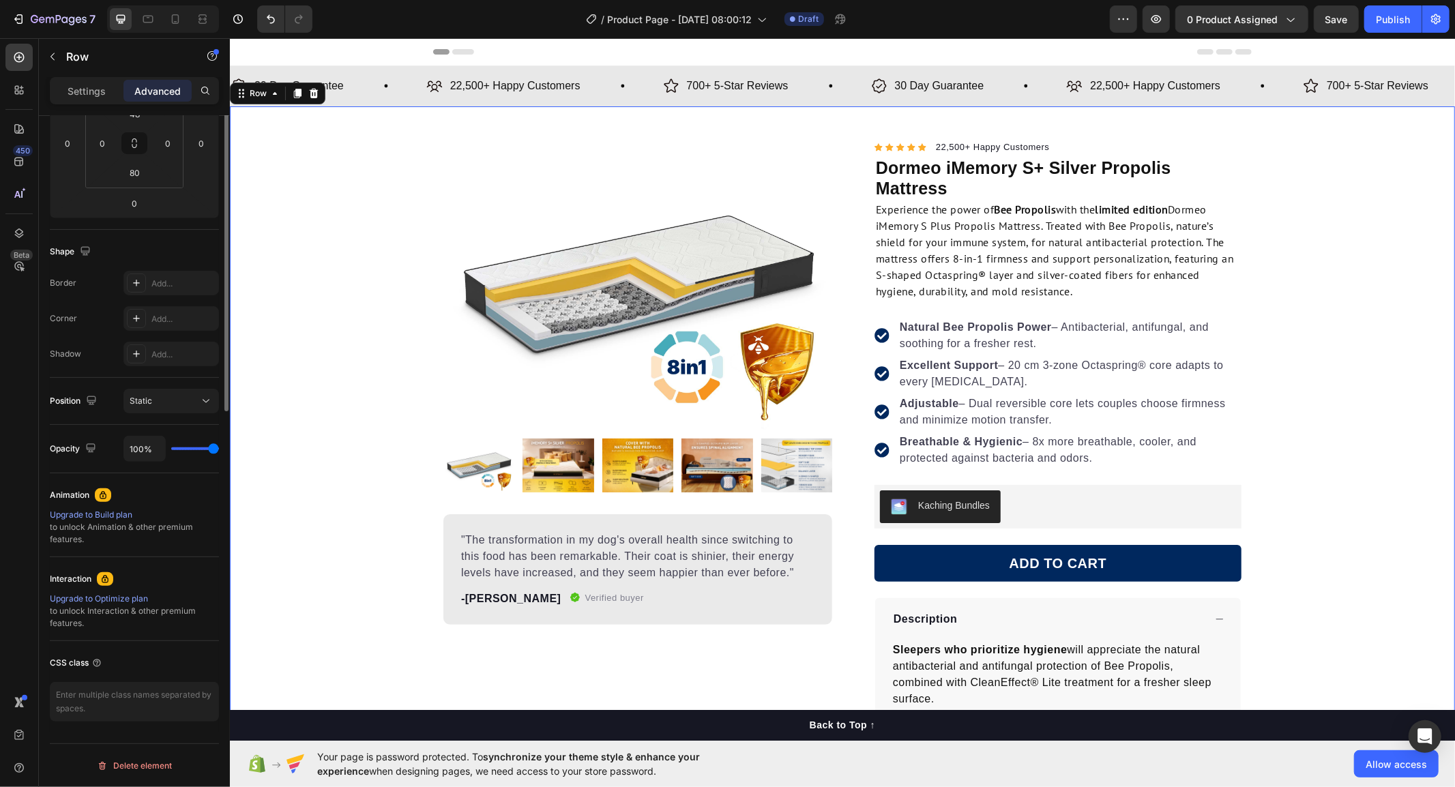
scroll to position [0, 0]
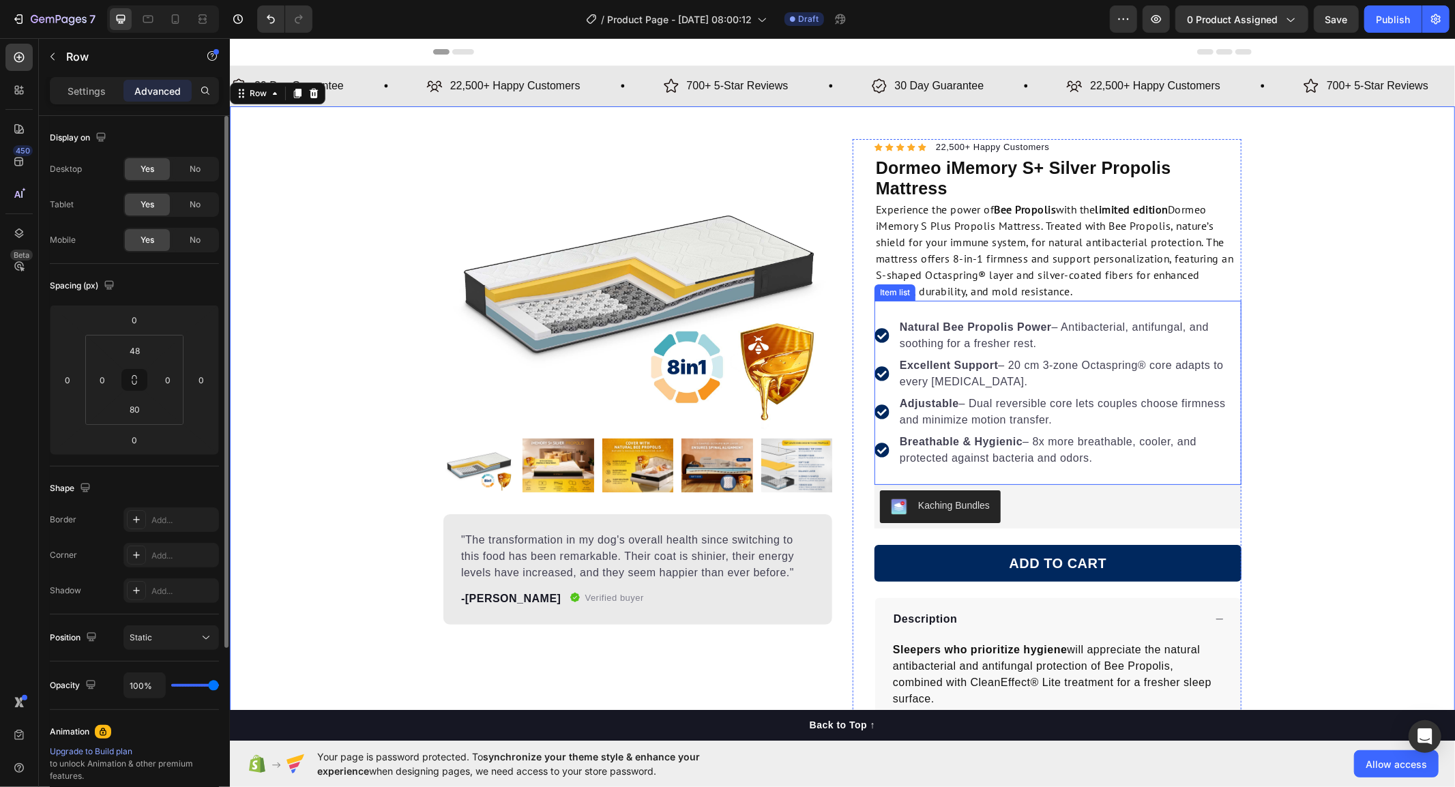
click at [1119, 314] on div "Natural Bee Propolis Power – Antibacterial, antifungal, and soothing for a fres…" at bounding box center [1057, 392] width 367 height 184
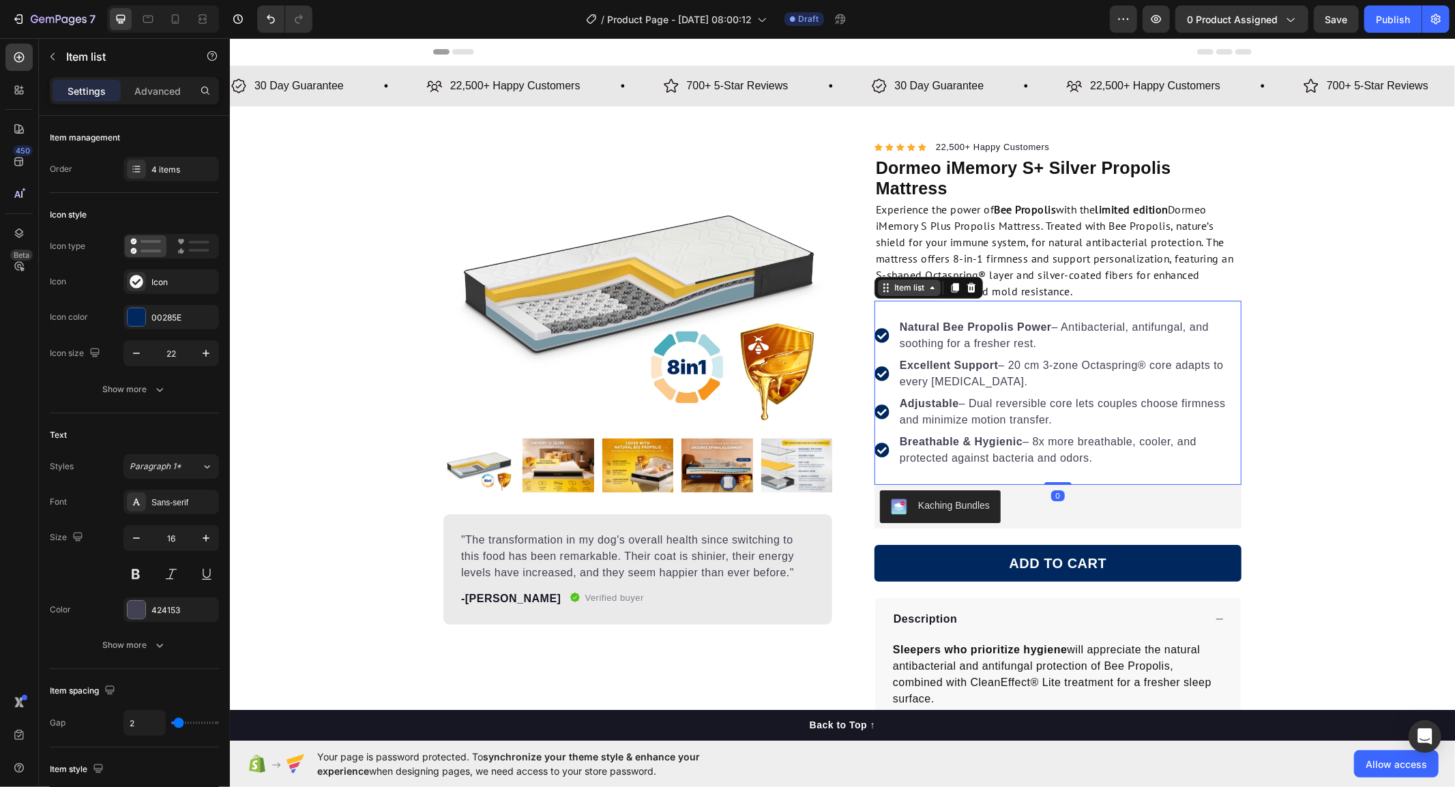
click at [891, 288] on div "Item list" at bounding box center [908, 287] width 35 height 12
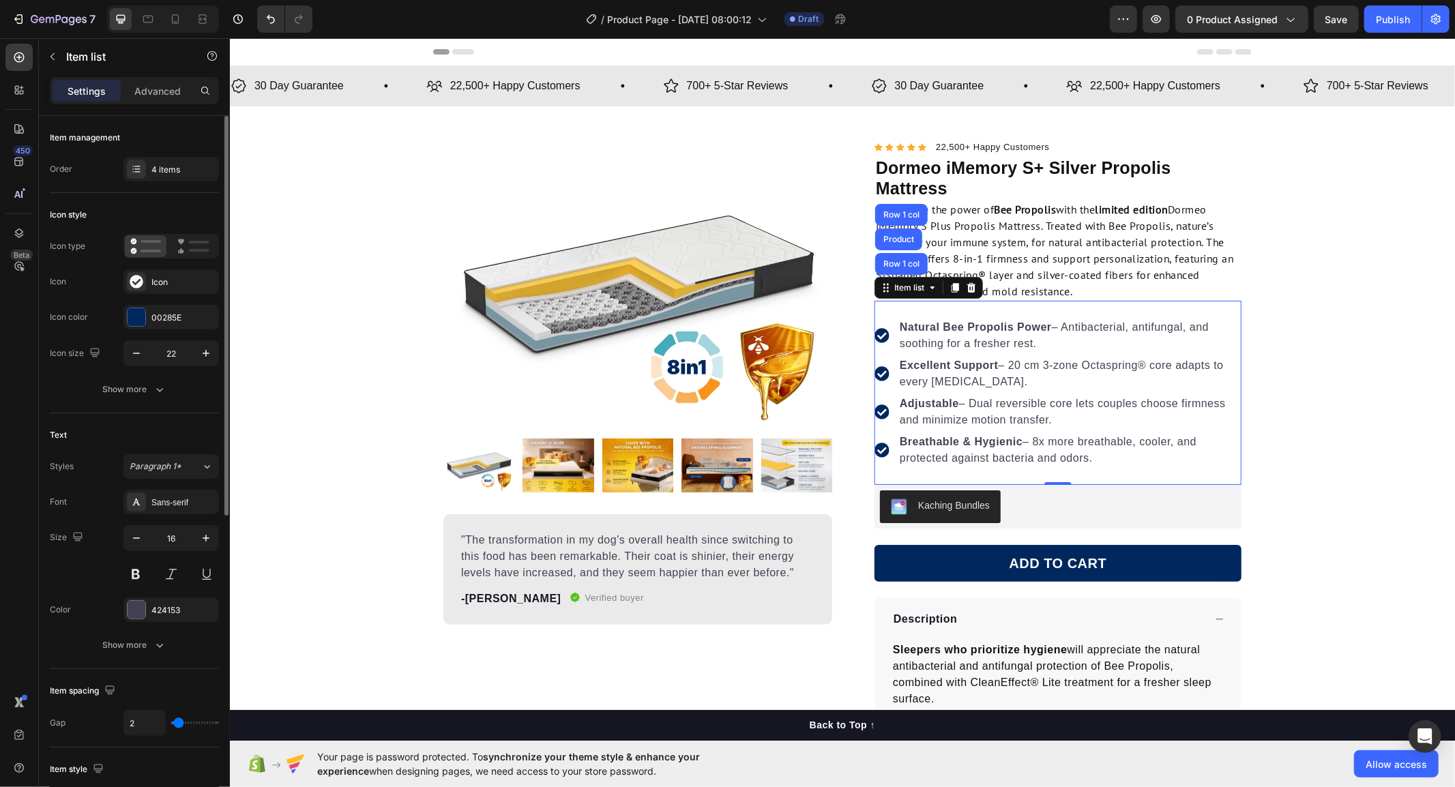
scroll to position [227, 0]
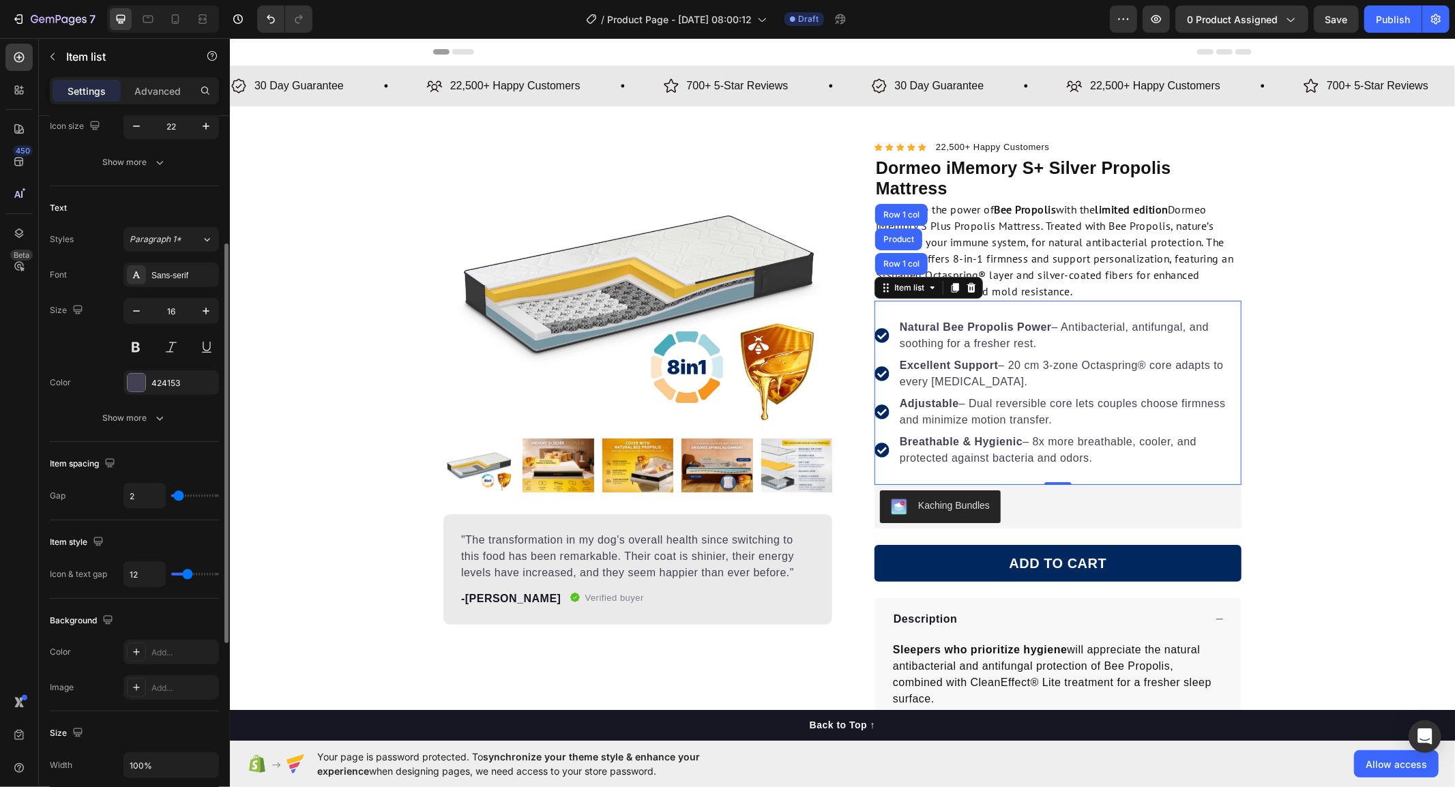
type input "11"
type input "10"
type input "8"
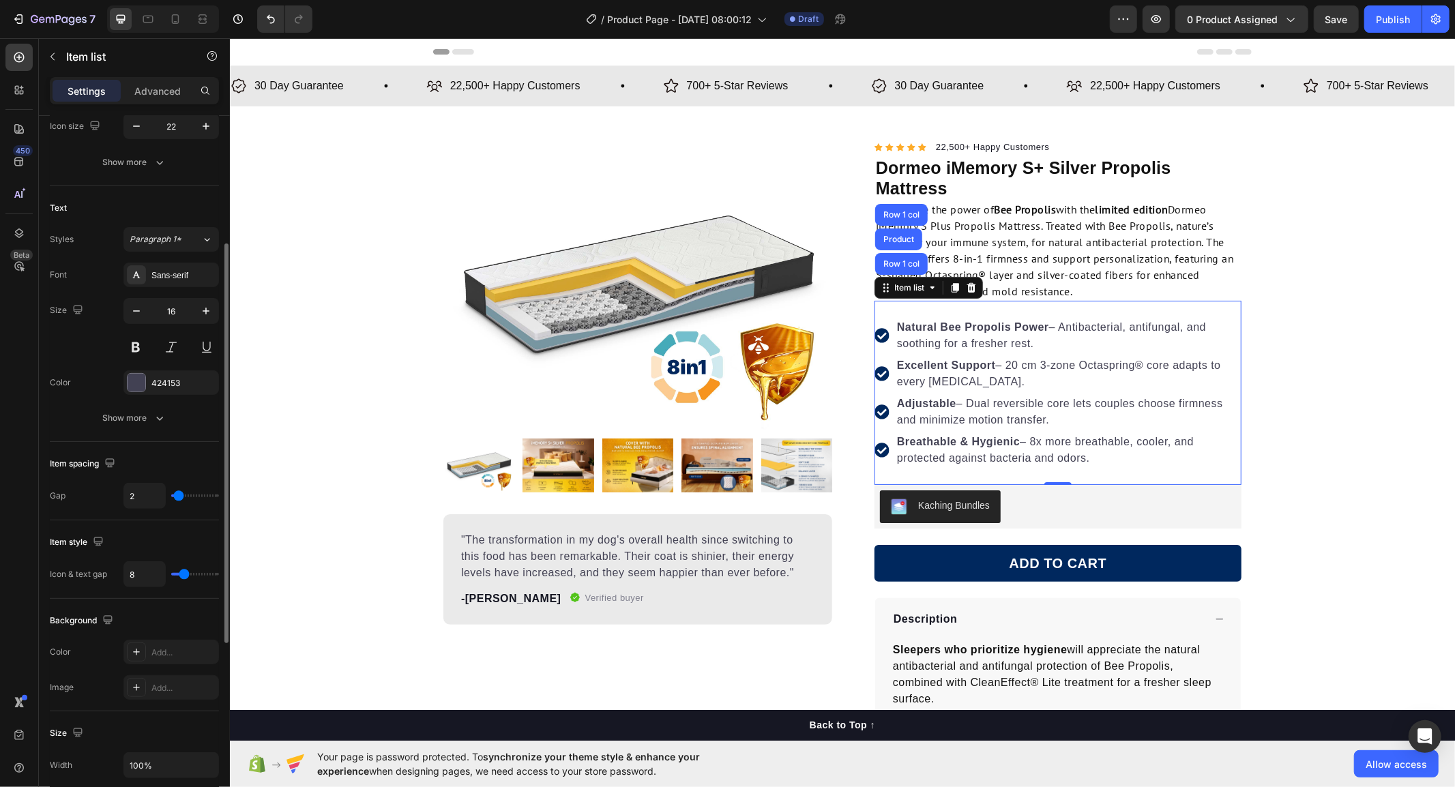
type input "8"
click at [184, 575] on input "range" at bounding box center [195, 574] width 48 height 3
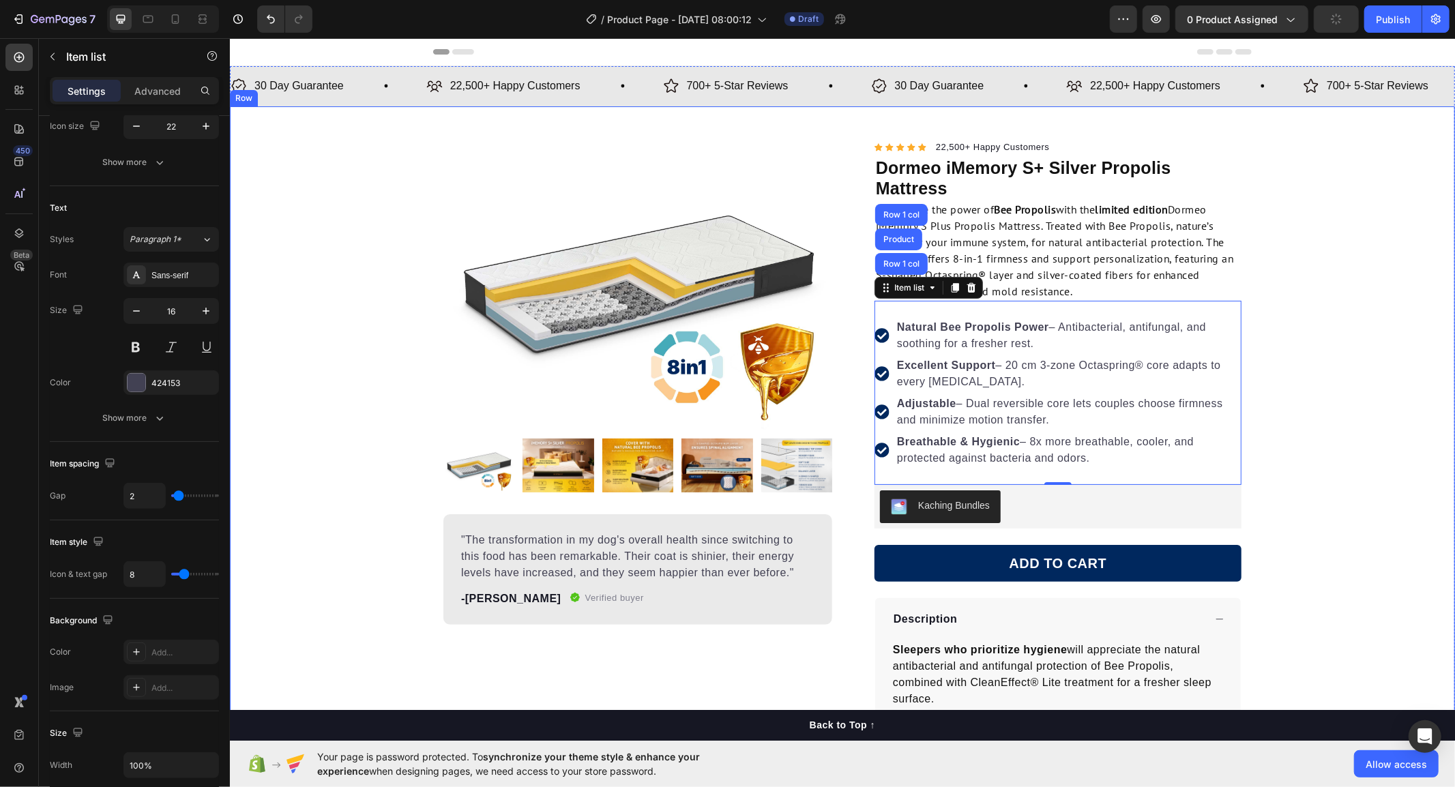
click at [399, 514] on div "Product Images "The transformation in my dog's overall health since switching t…" at bounding box center [841, 520] width 1225 height 765
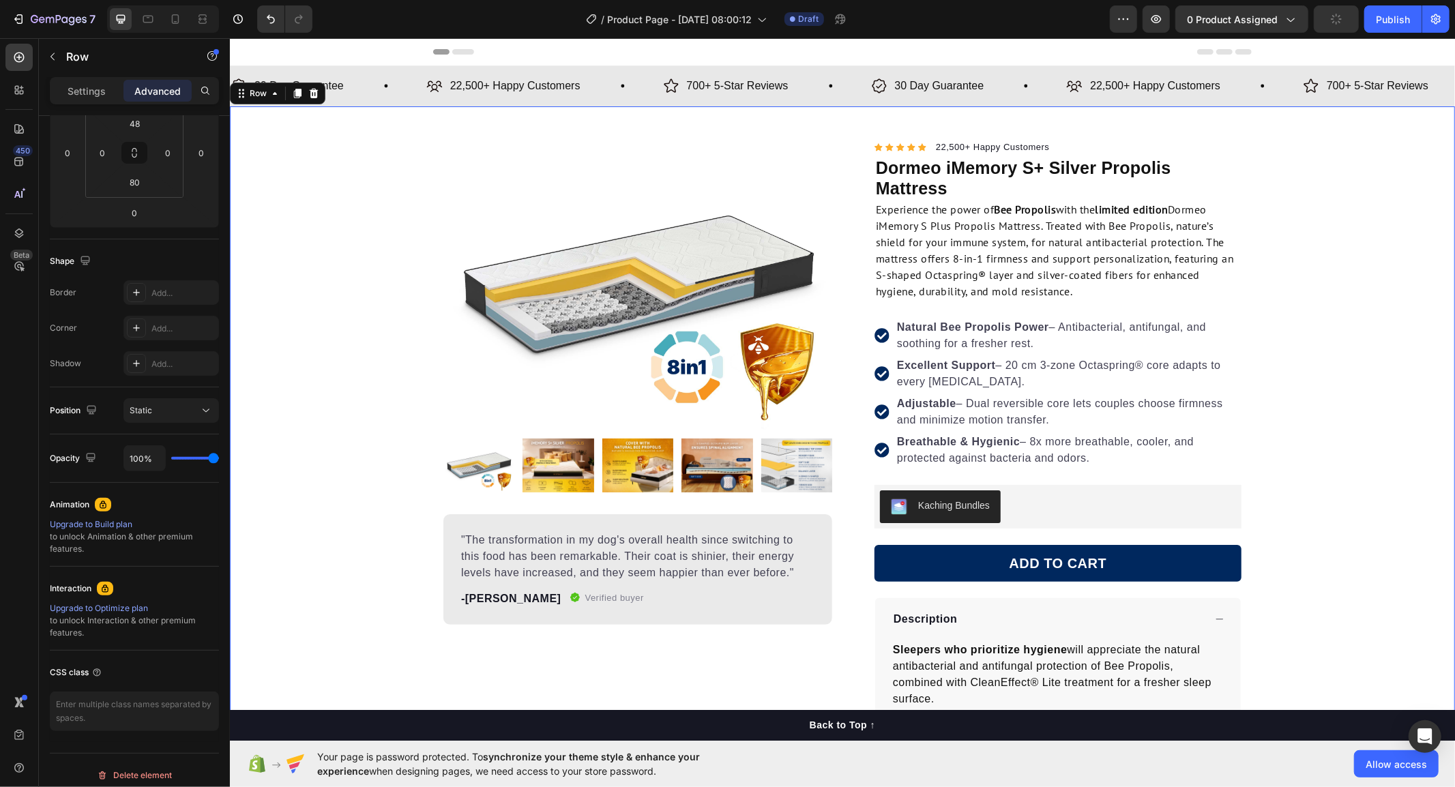
scroll to position [0, 0]
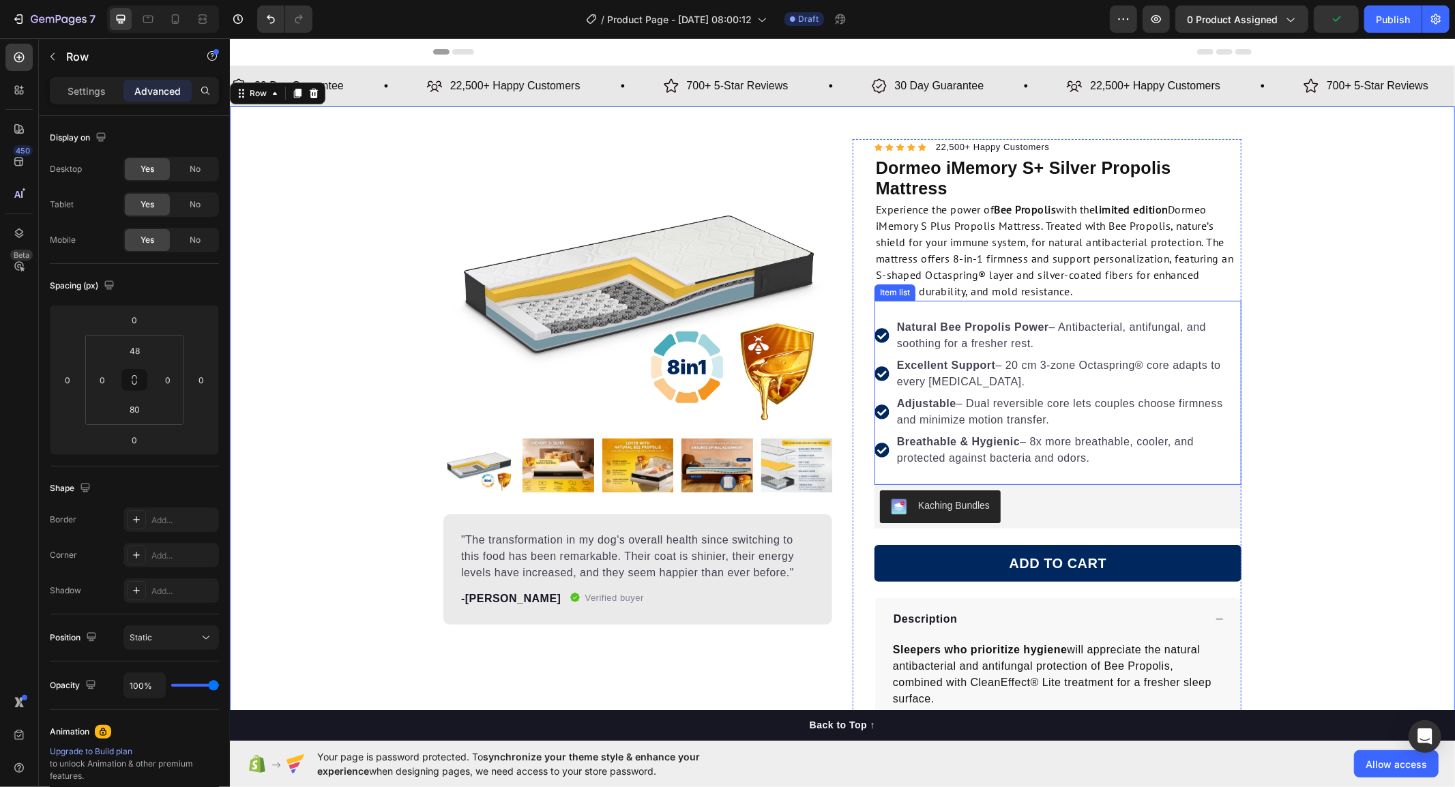
click at [1089, 475] on div "Natural Bee Propolis Power – Antibacterial, antifungal, and soothing for a fres…" at bounding box center [1057, 392] width 367 height 184
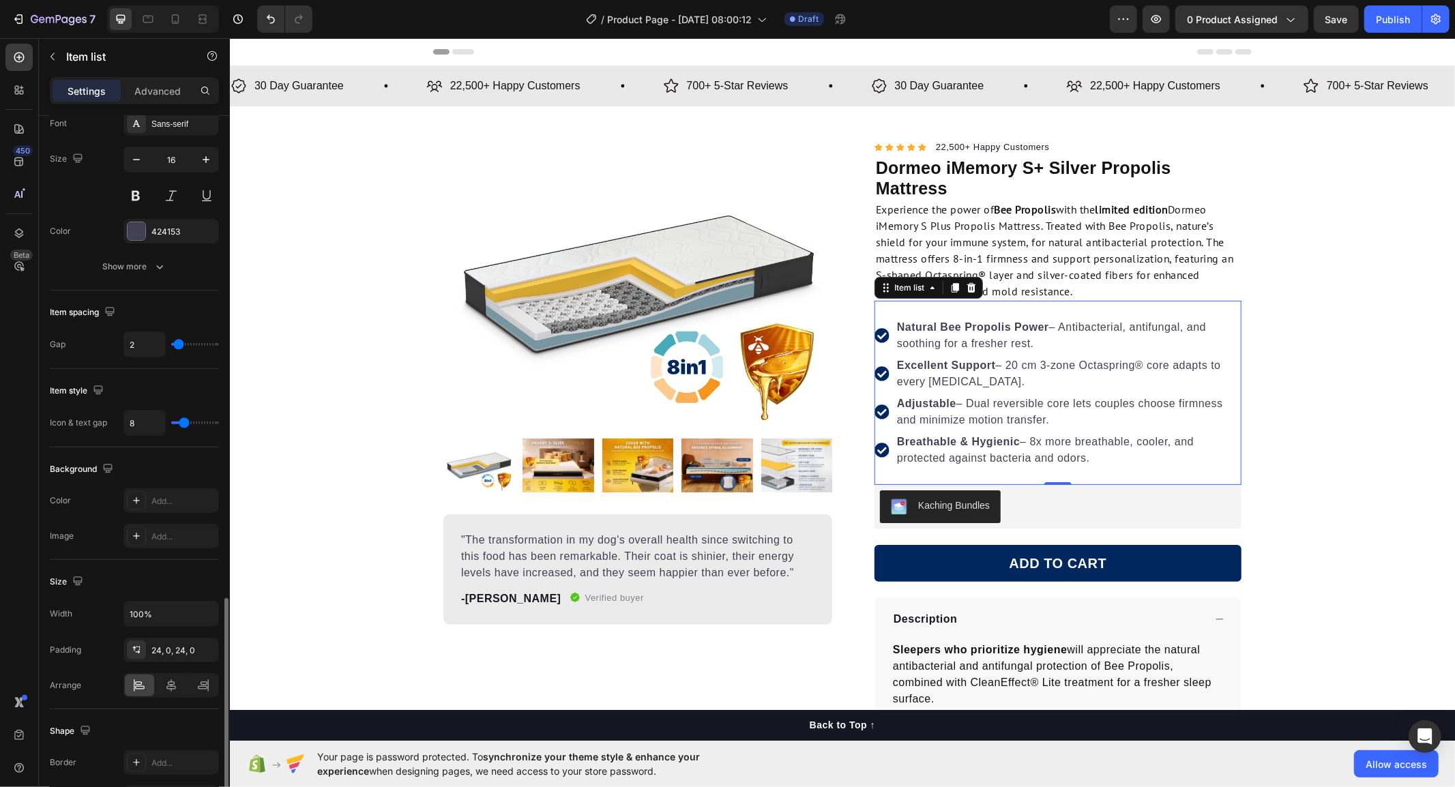
scroll to position [551, 0]
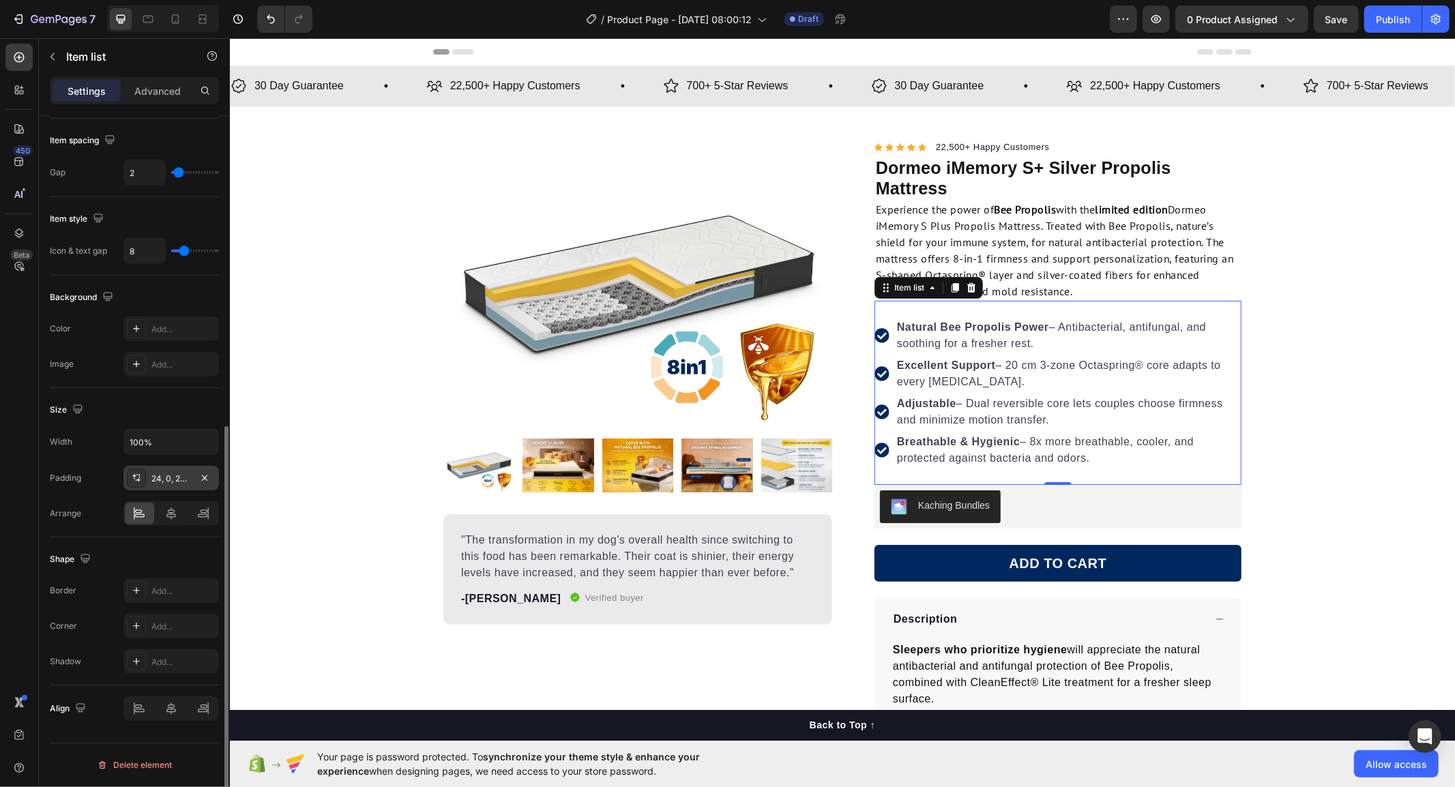
click at [171, 476] on div "24, 0, 24, 0" at bounding box center [171, 479] width 40 height 12
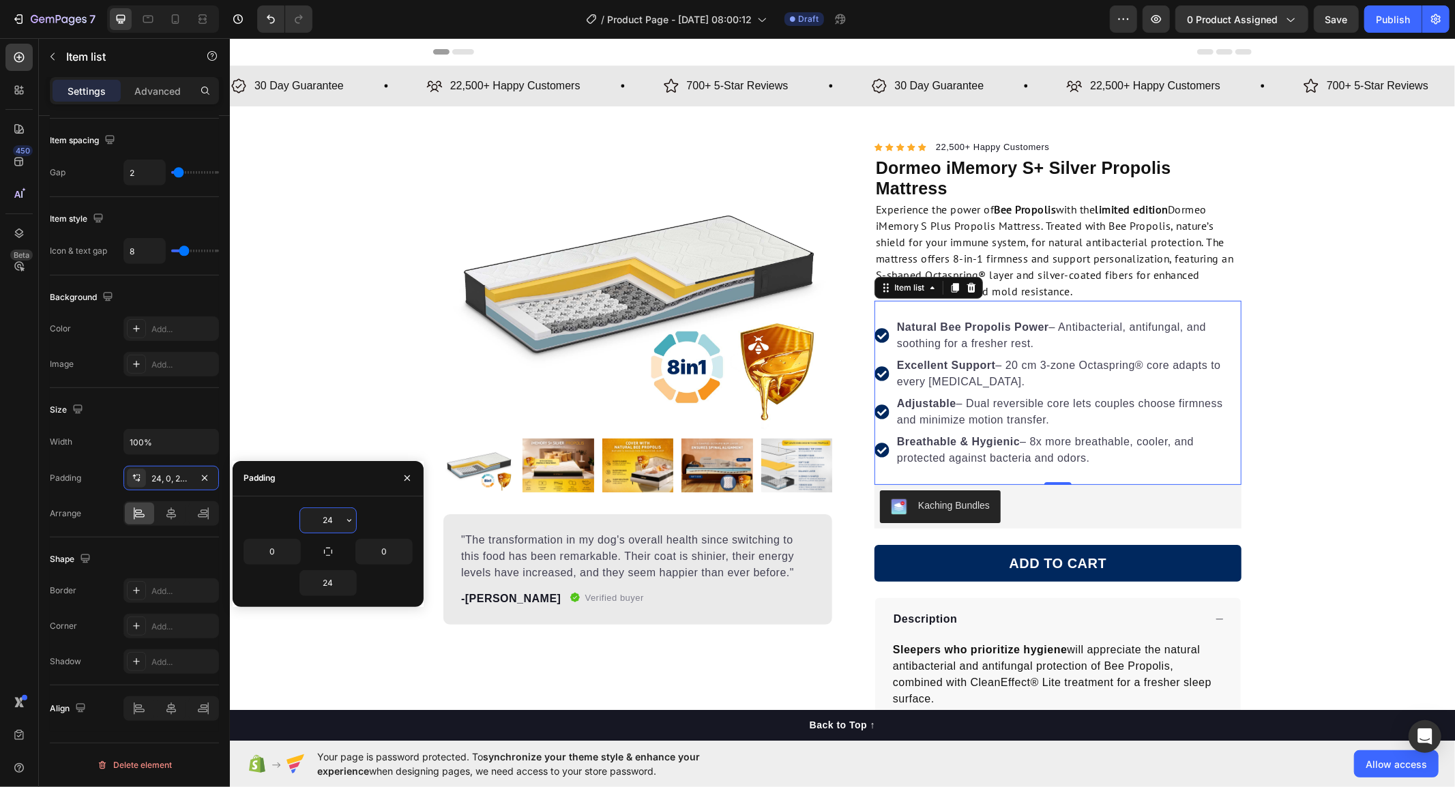
click at [332, 517] on input "24" at bounding box center [328, 520] width 56 height 25
click at [341, 517] on input "24" at bounding box center [328, 520] width 56 height 25
click at [352, 517] on icon "button" at bounding box center [349, 520] width 11 height 11
click at [304, 663] on p "M 12px" at bounding box center [303, 659] width 72 height 12
type input "12"
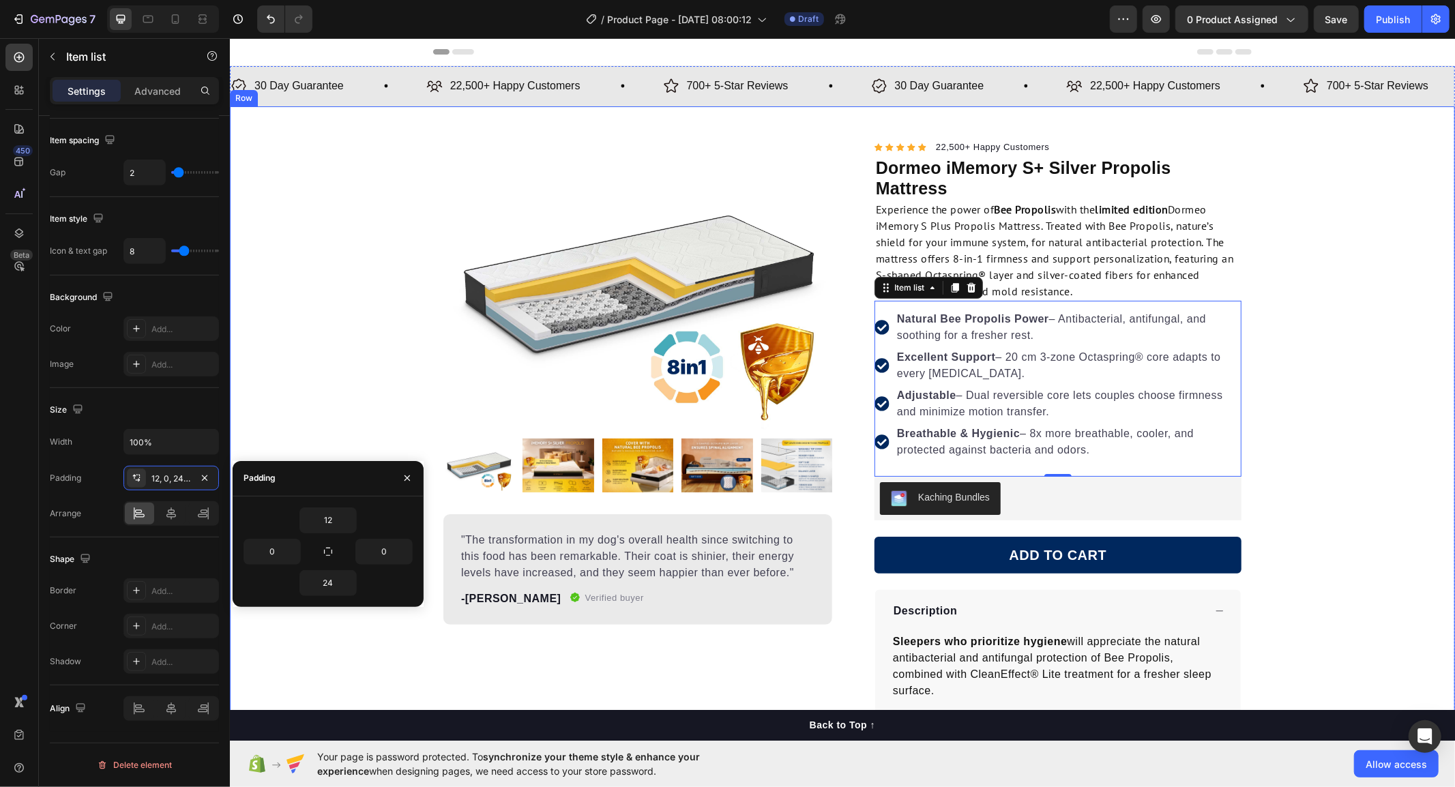
click at [1294, 419] on div "Product Images "The transformation in my dog's overall health since switching t…" at bounding box center [841, 516] width 1225 height 757
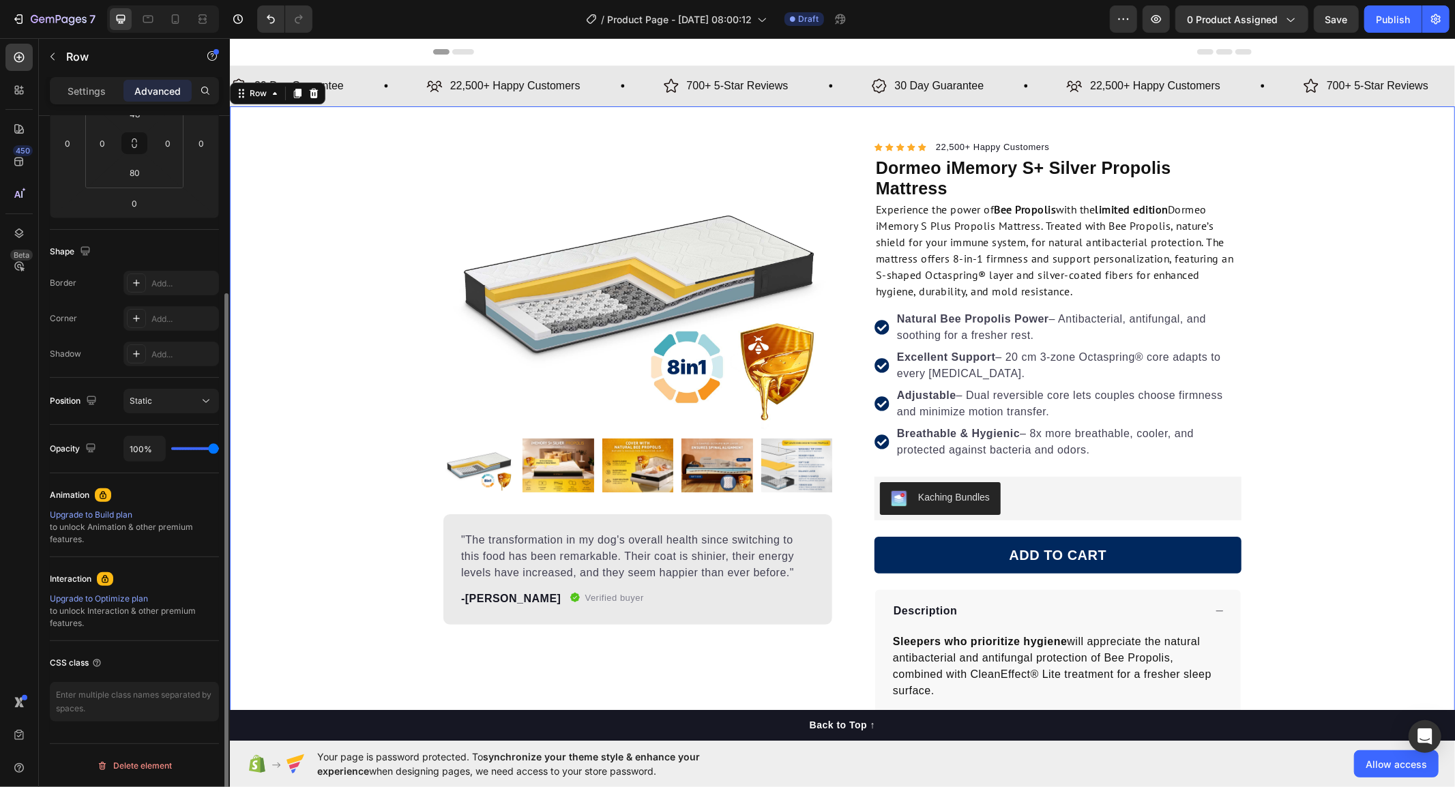
scroll to position [0, 0]
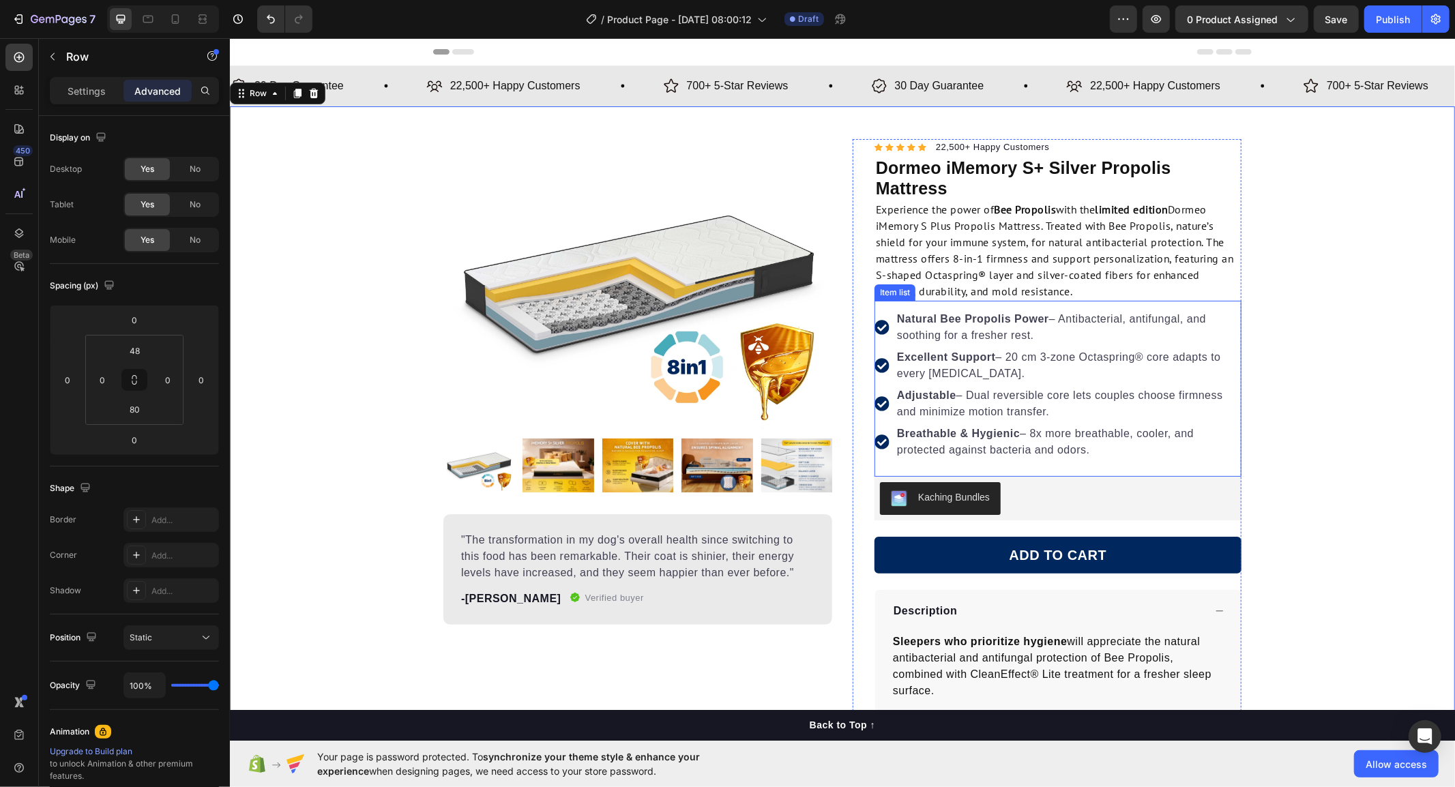
click at [1044, 471] on div "Natural Bee Propolis Power – Antibacterial, antifungal, and soothing for a fres…" at bounding box center [1057, 388] width 367 height 176
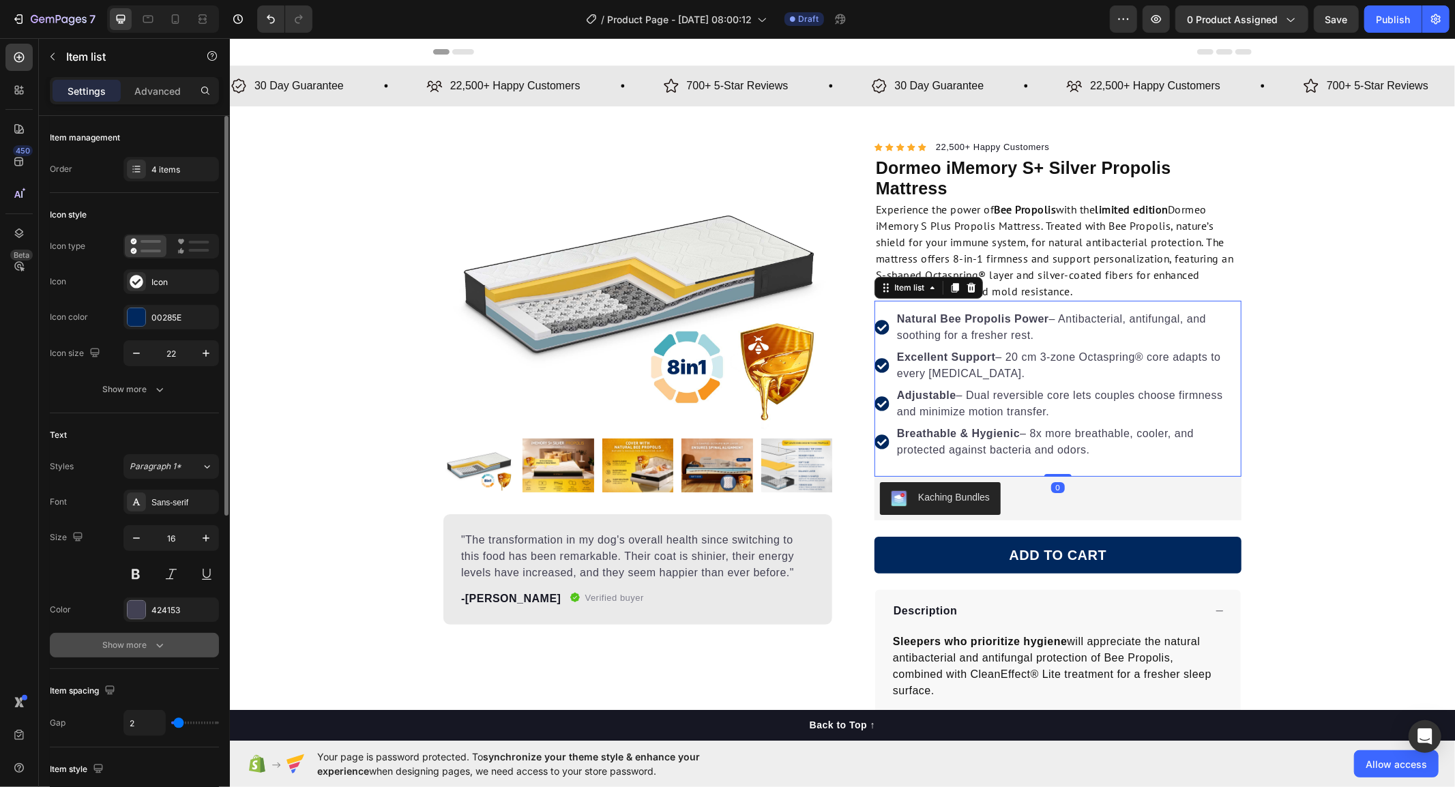
click at [123, 642] on div "Show more" at bounding box center [134, 646] width 63 height 14
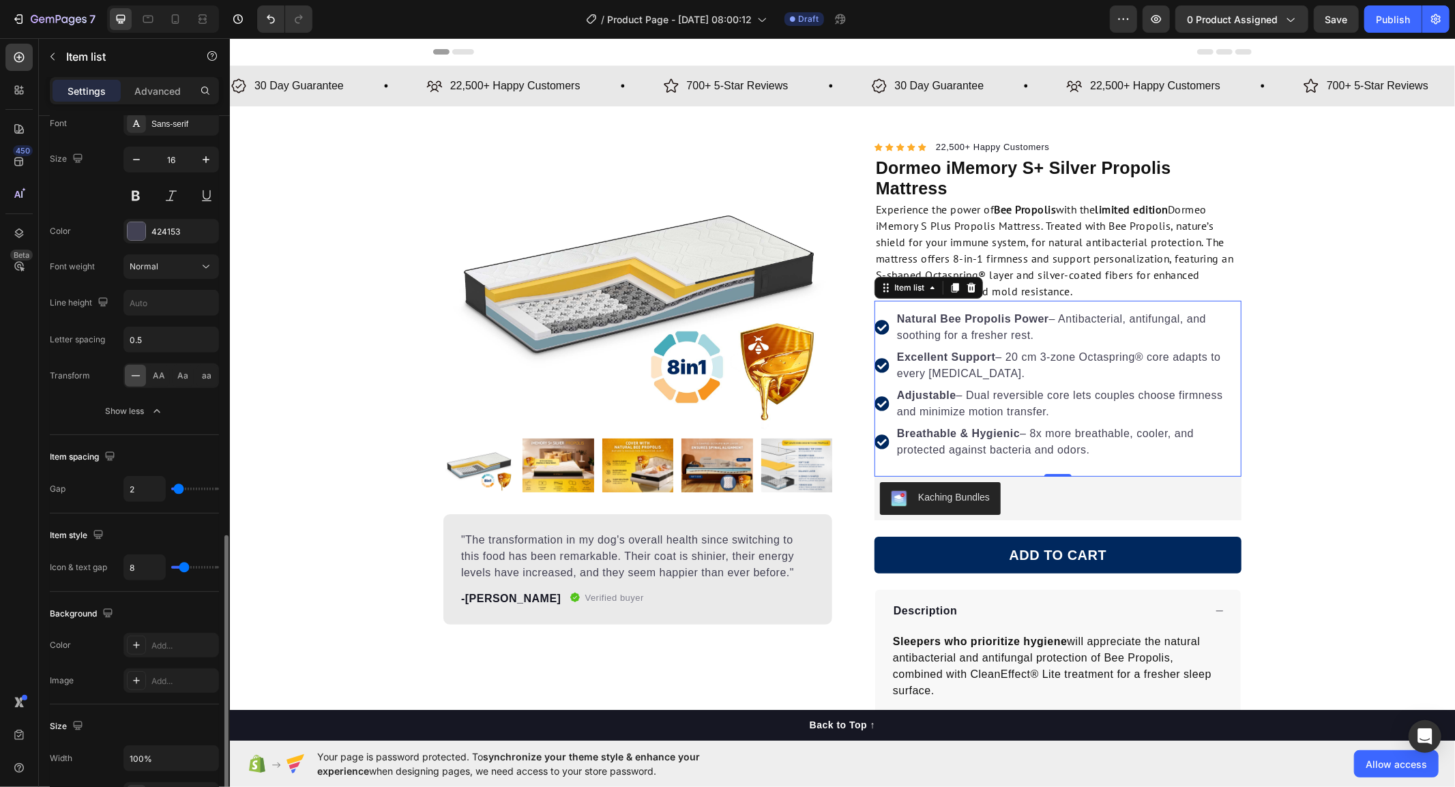
scroll to position [682, 0]
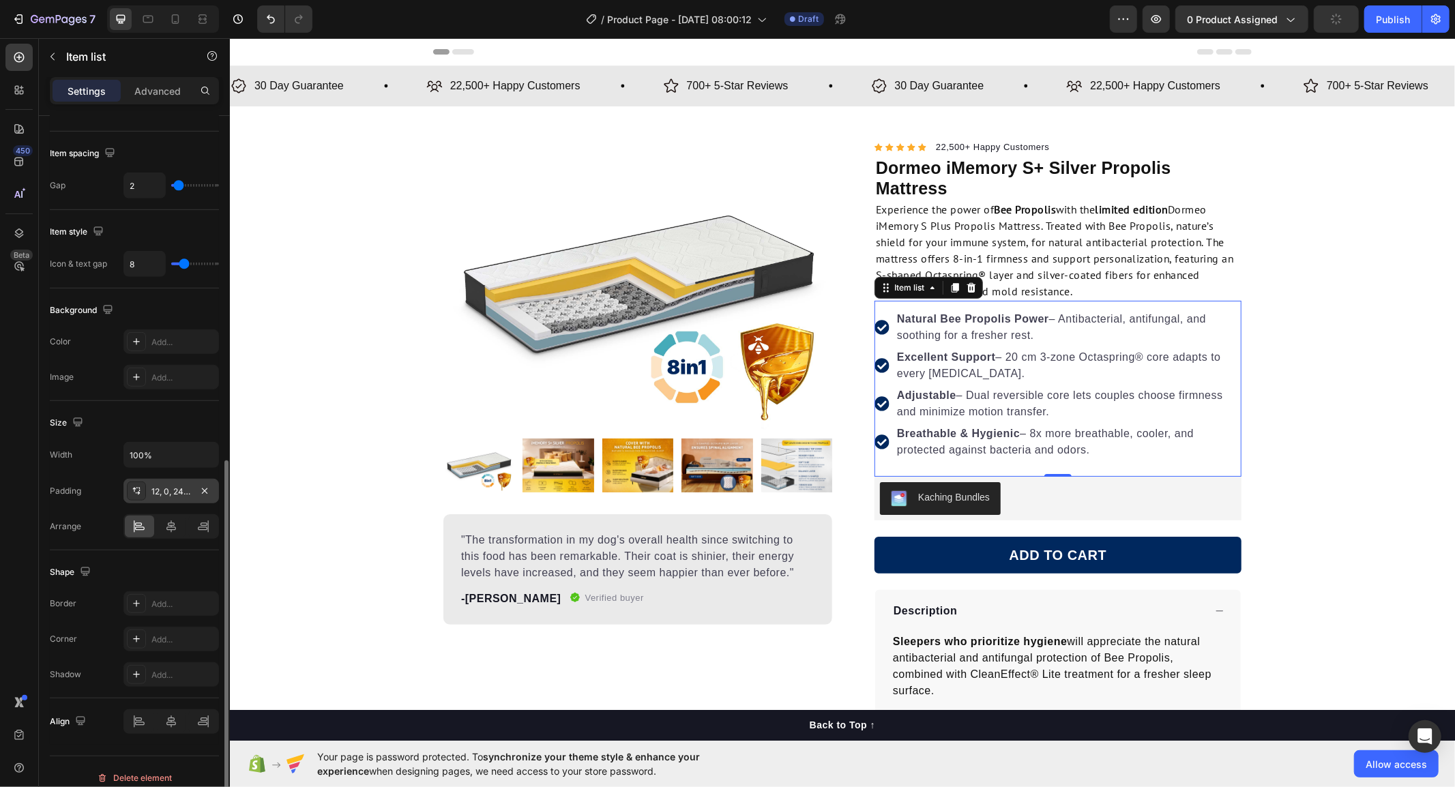
click at [169, 491] on div "12, 0, 24, 0" at bounding box center [171, 492] width 40 height 12
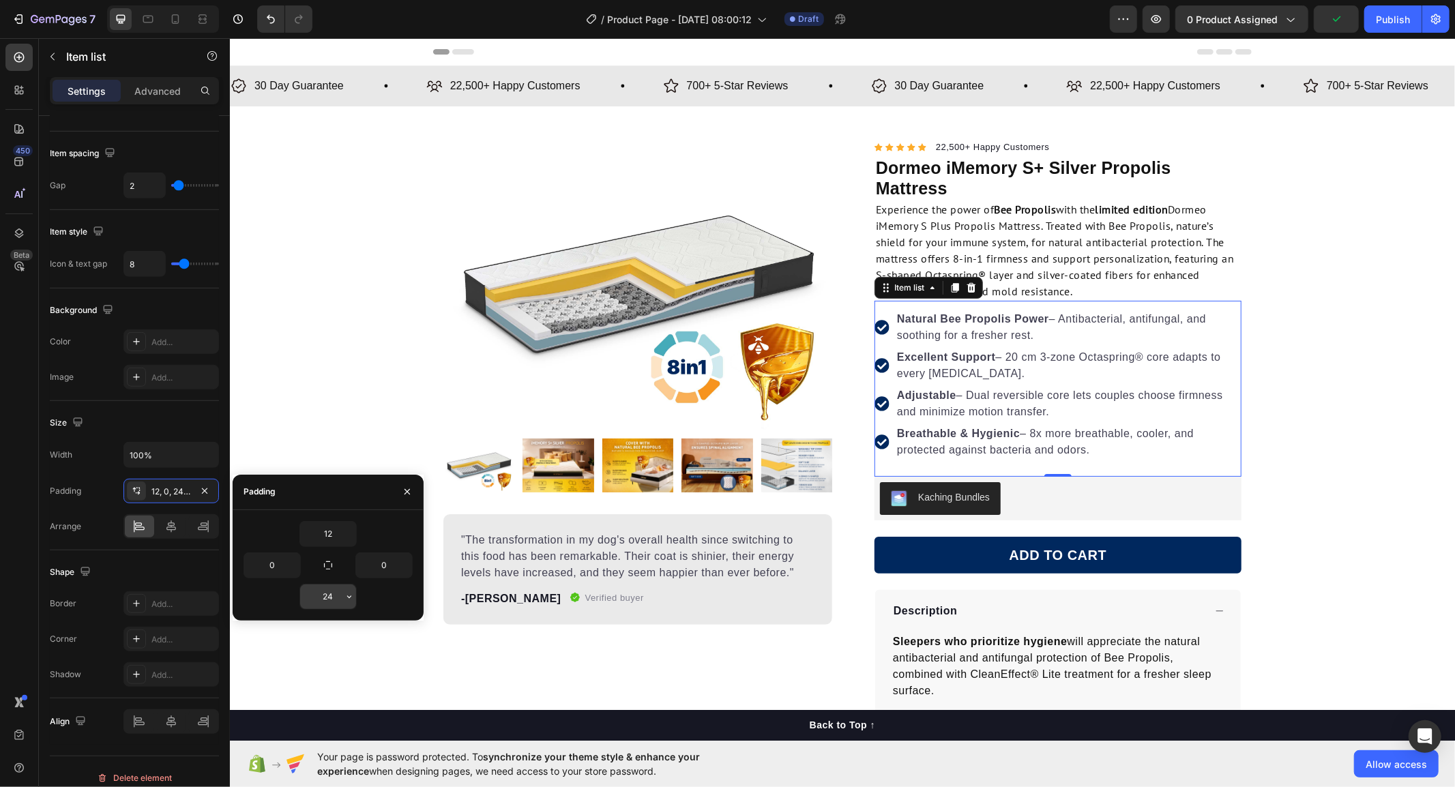
click at [334, 591] on input "24" at bounding box center [328, 597] width 56 height 25
click at [344, 600] on icon "button" at bounding box center [349, 596] width 11 height 11
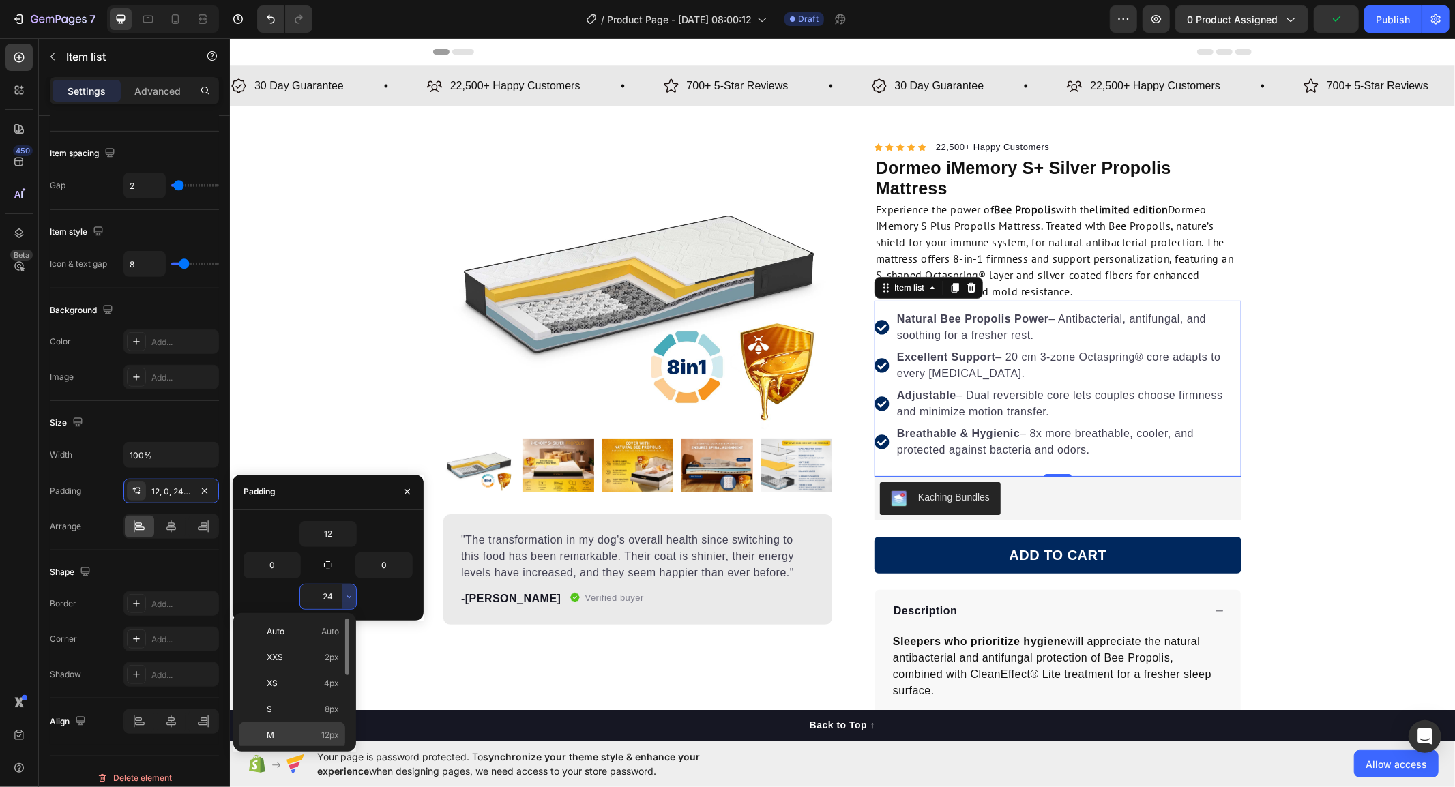
click at [304, 727] on div "M 12px" at bounding box center [292, 735] width 106 height 26
type input "12"
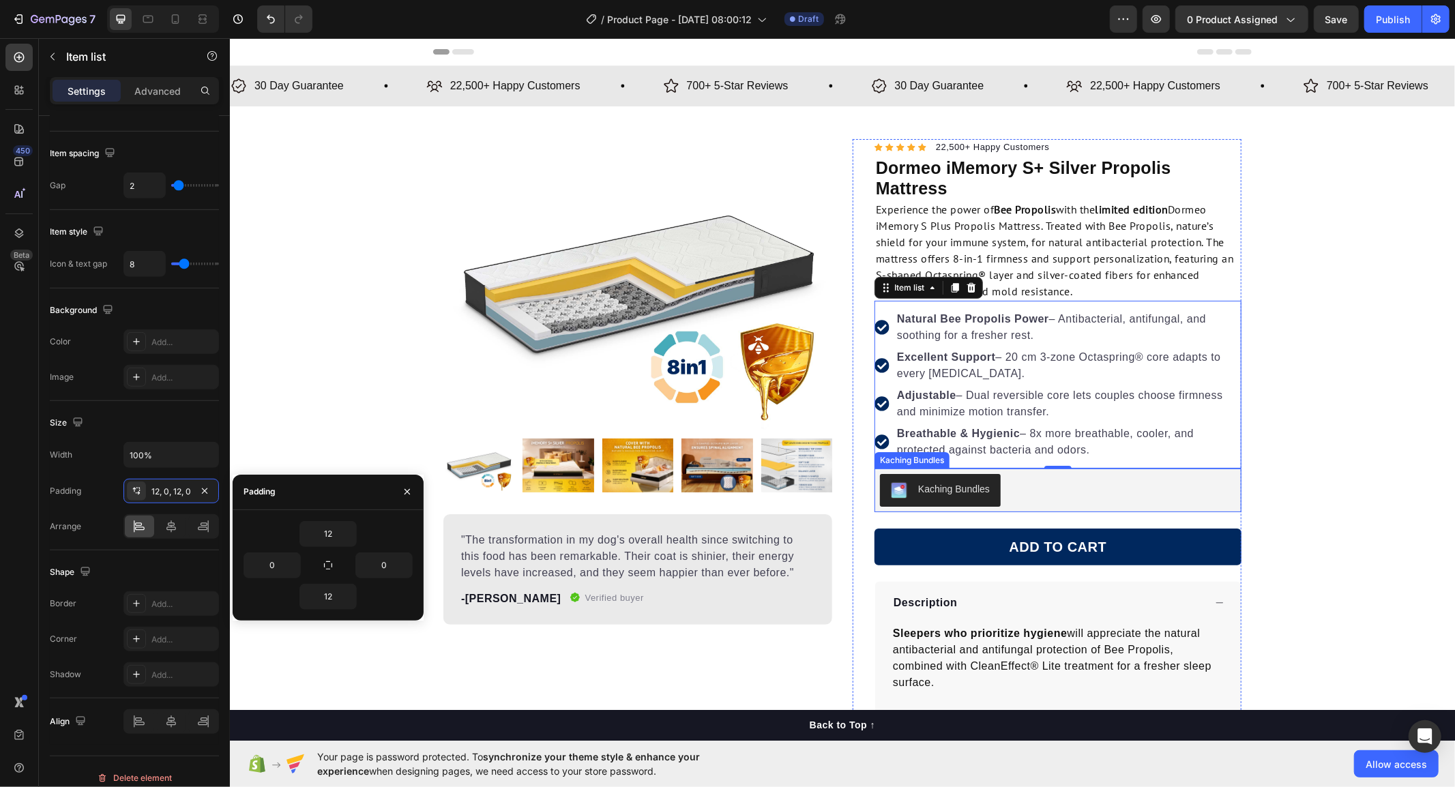
click at [1289, 430] on div "Product Images "The transformation in my dog's overall health since switching t…" at bounding box center [841, 512] width 1225 height 749
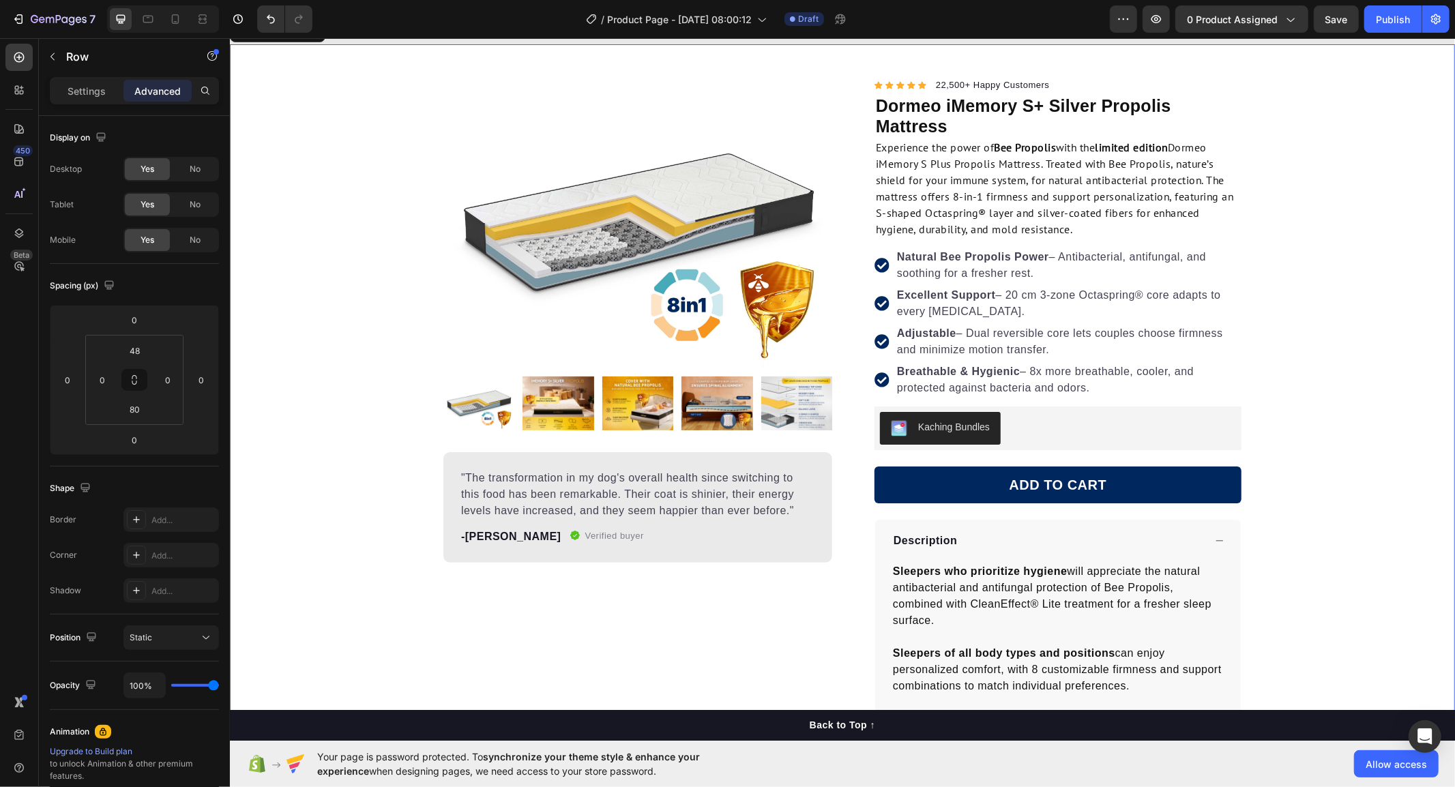
scroll to position [151, 0]
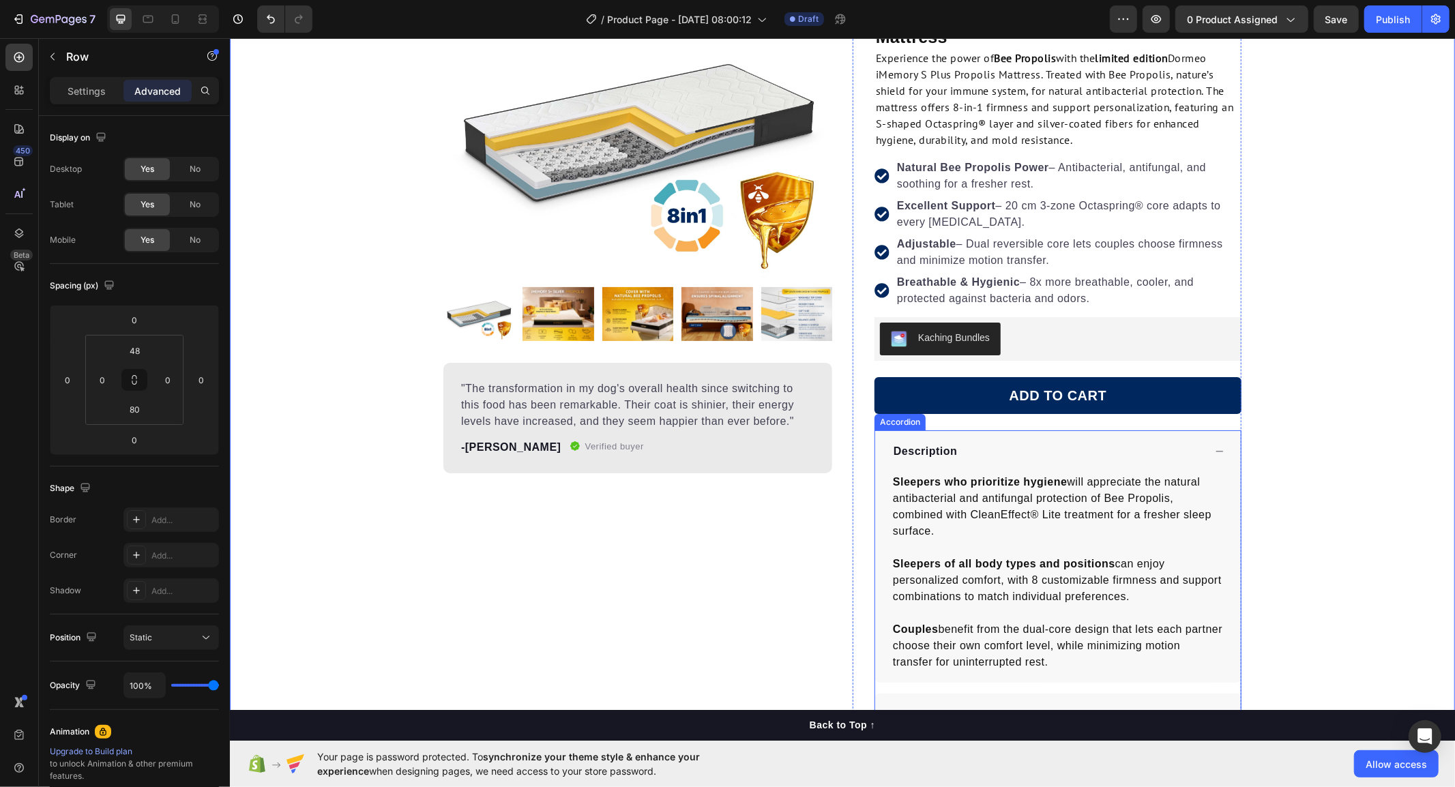
click at [1205, 448] on div "Description" at bounding box center [1058, 451] width 366 height 42
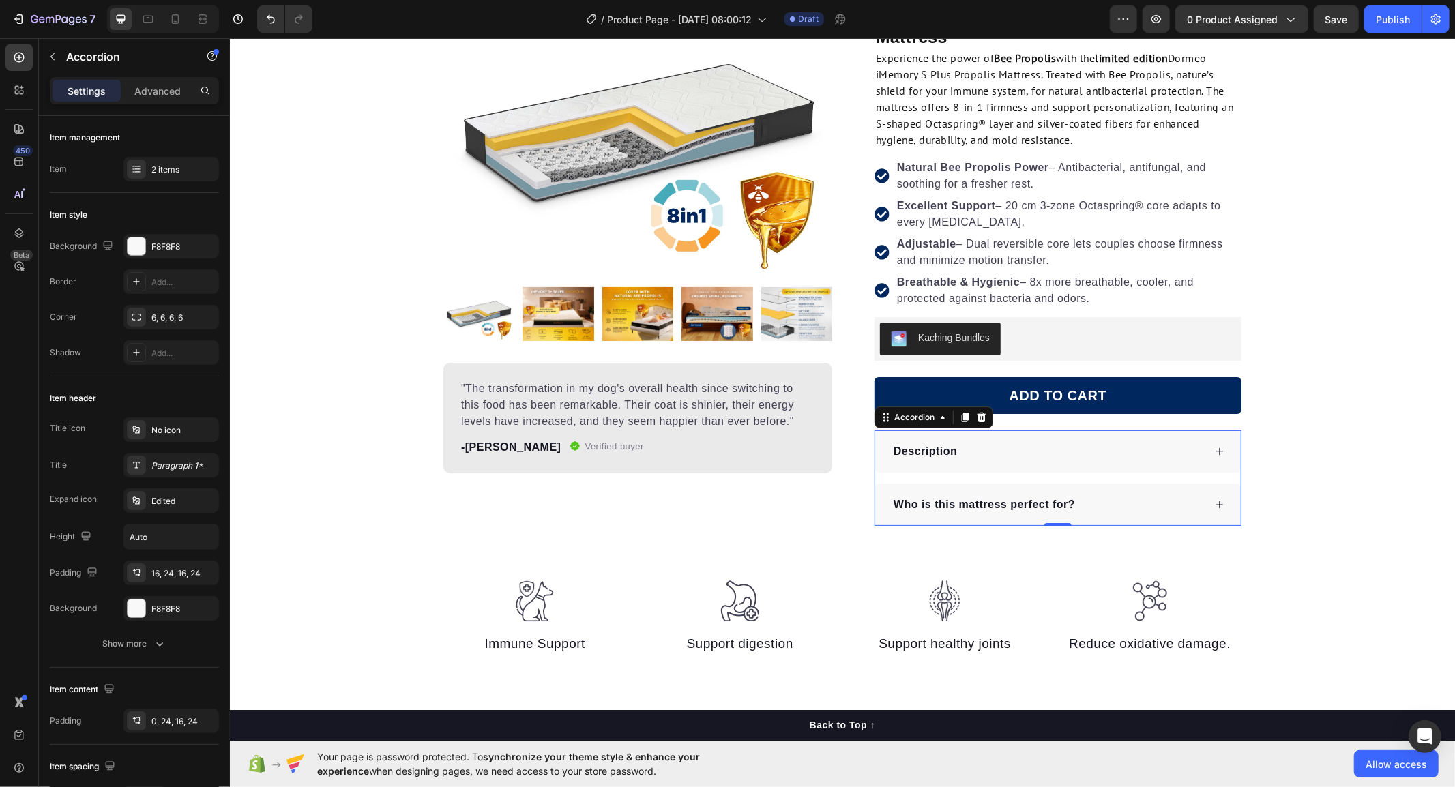
click at [1137, 461] on div "Description" at bounding box center [1047, 451] width 312 height 20
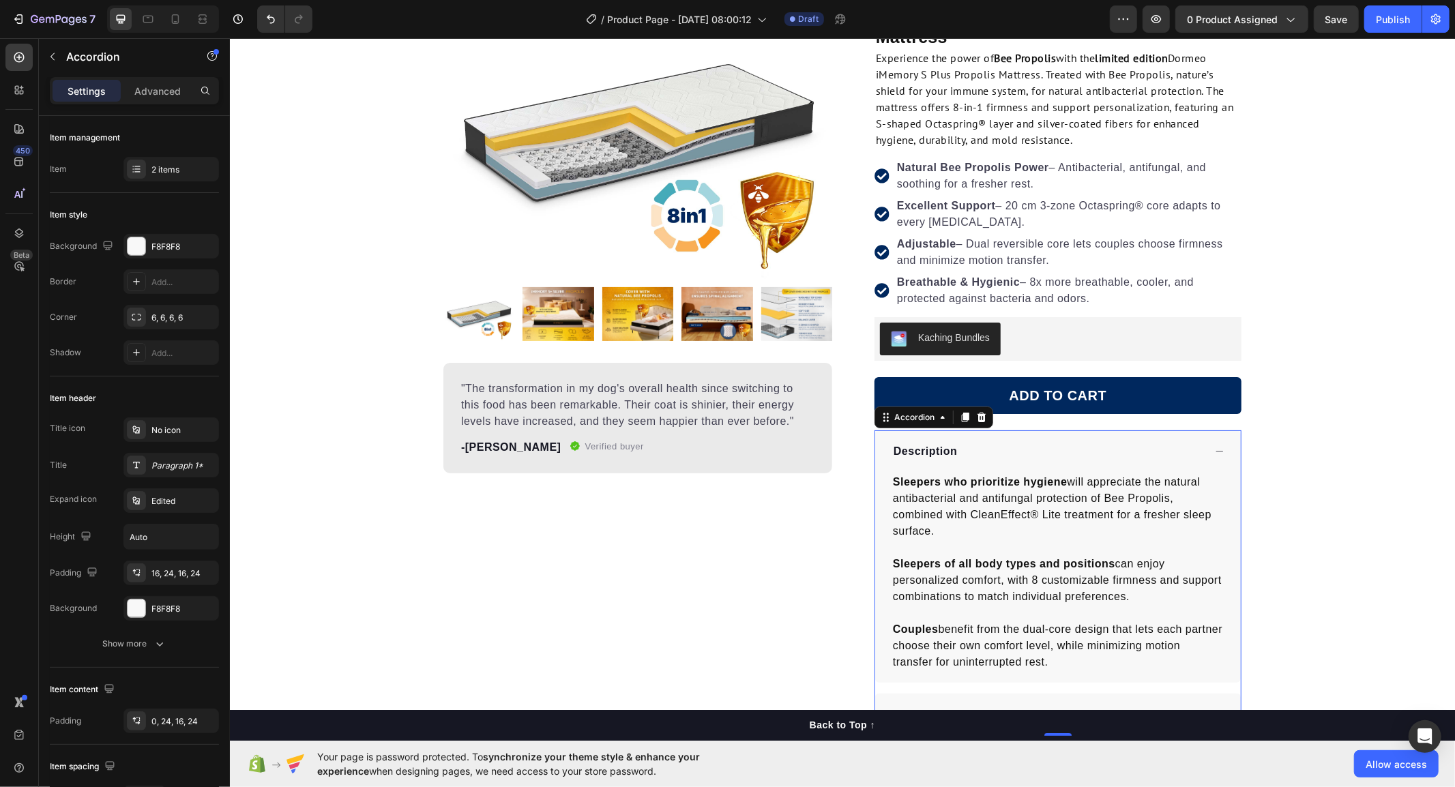
click at [1137, 461] on div "Description" at bounding box center [1047, 451] width 312 height 20
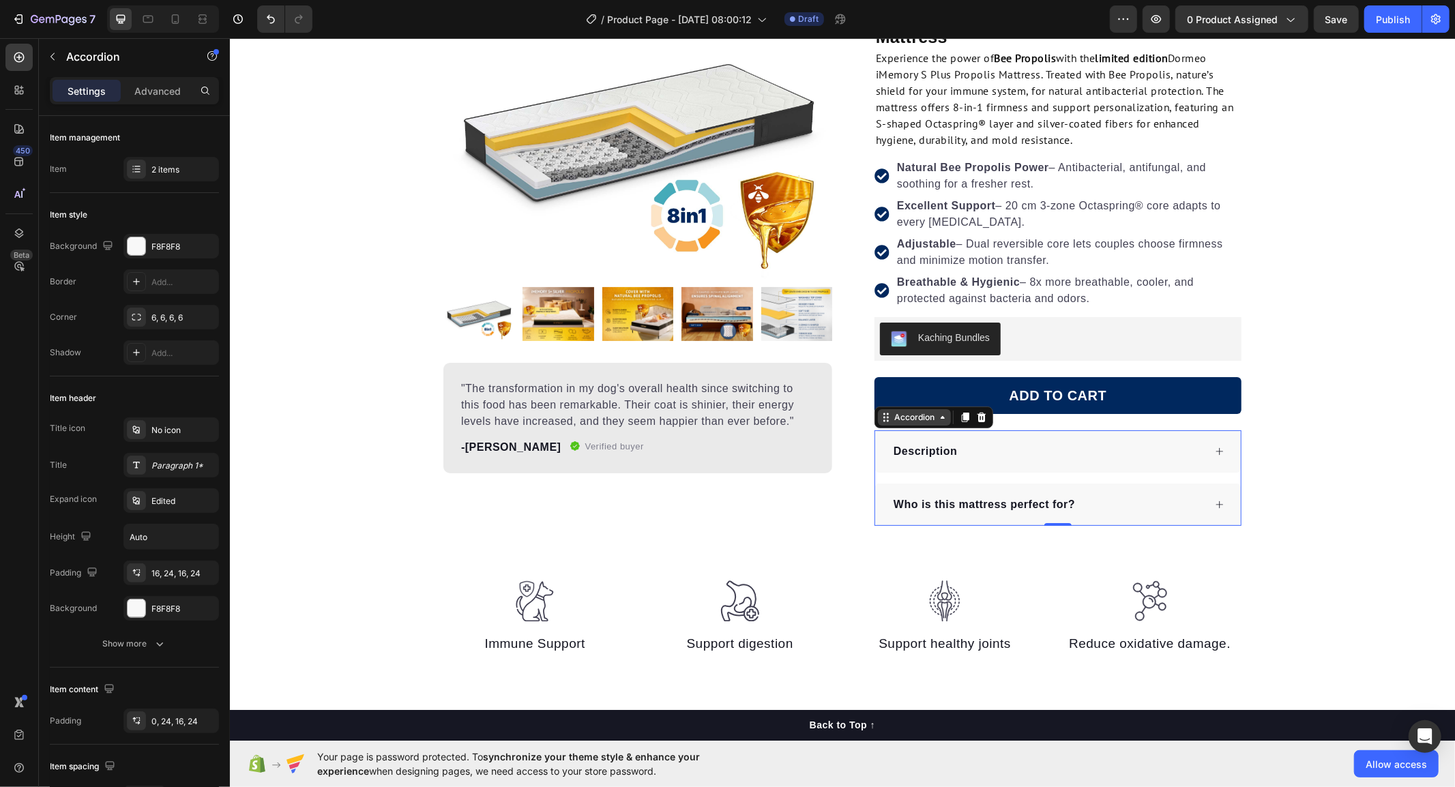
click at [891, 419] on div "Accordion" at bounding box center [914, 417] width 46 height 12
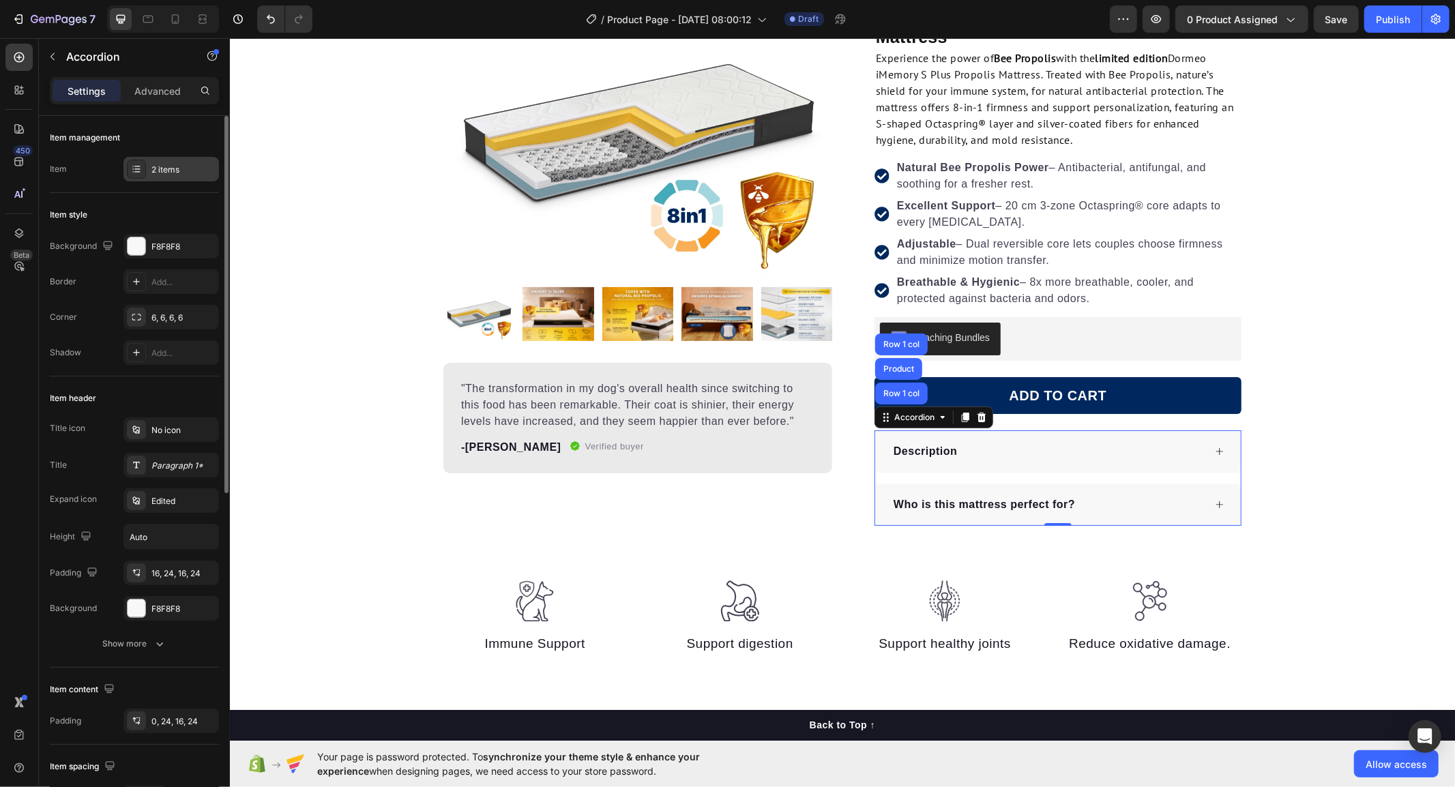
click at [152, 161] on div "2 items" at bounding box center [171, 169] width 96 height 25
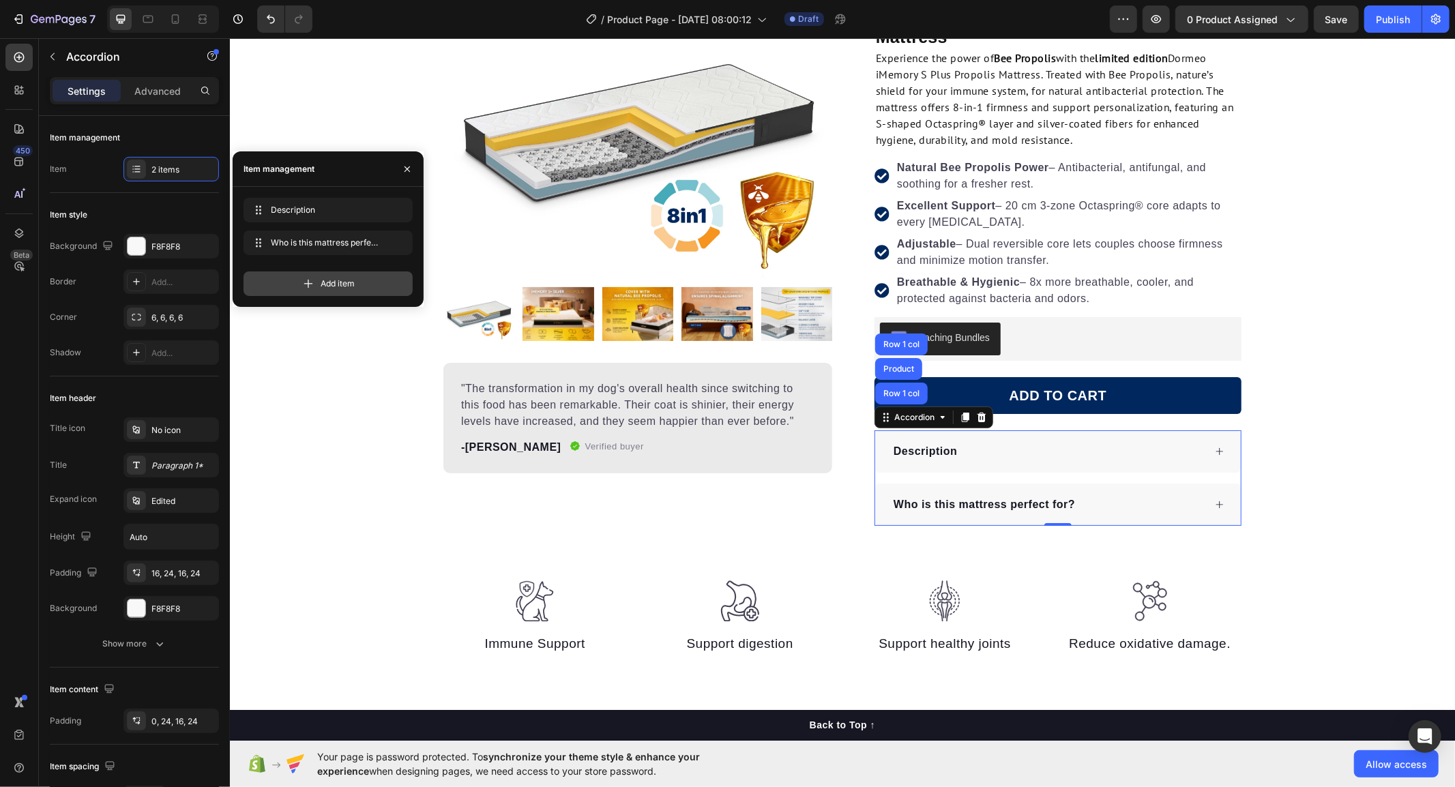
click at [305, 282] on icon at bounding box center [309, 284] width 14 height 14
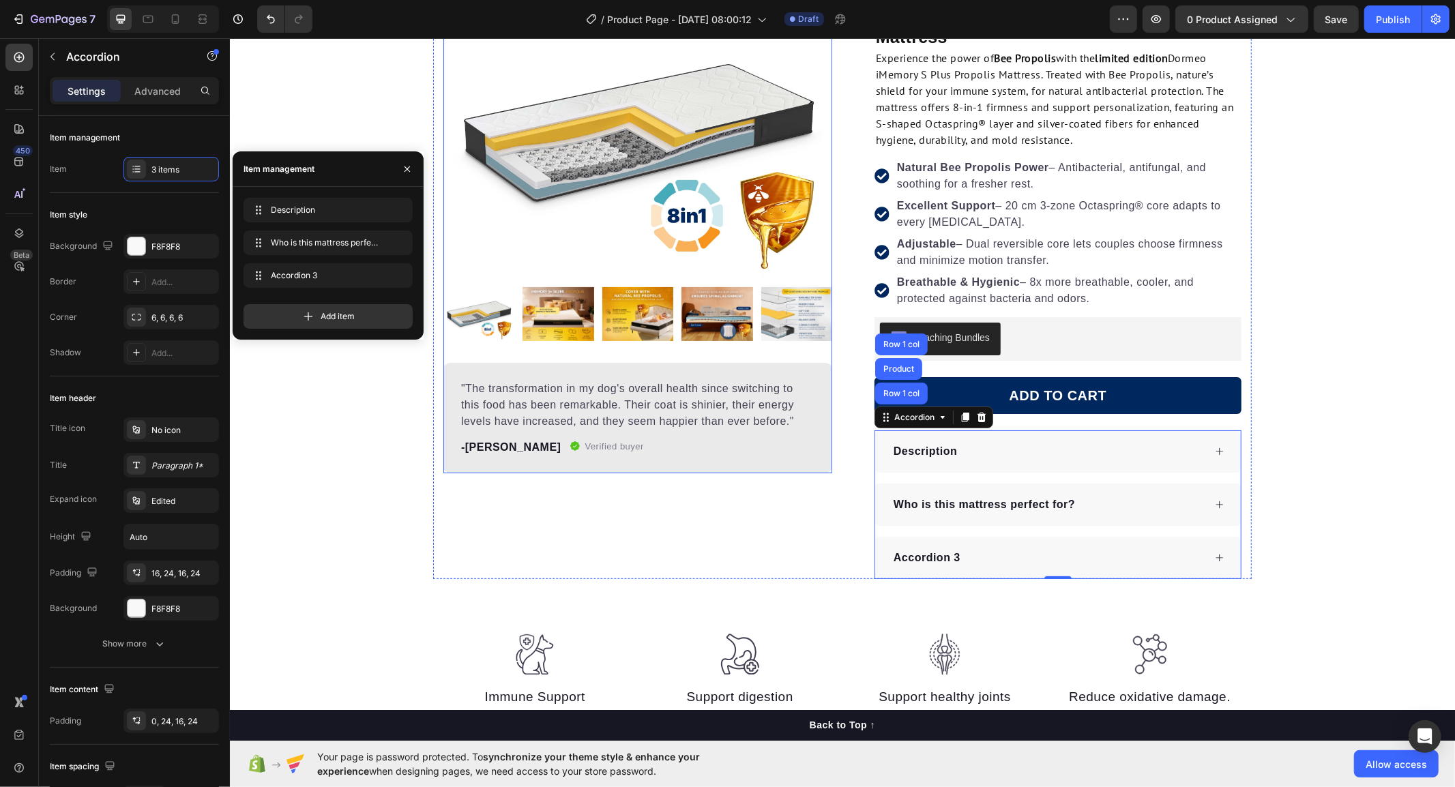
click at [578, 345] on div "Product Images "The transformation in my dog's overall health since switching t…" at bounding box center [637, 230] width 389 height 486
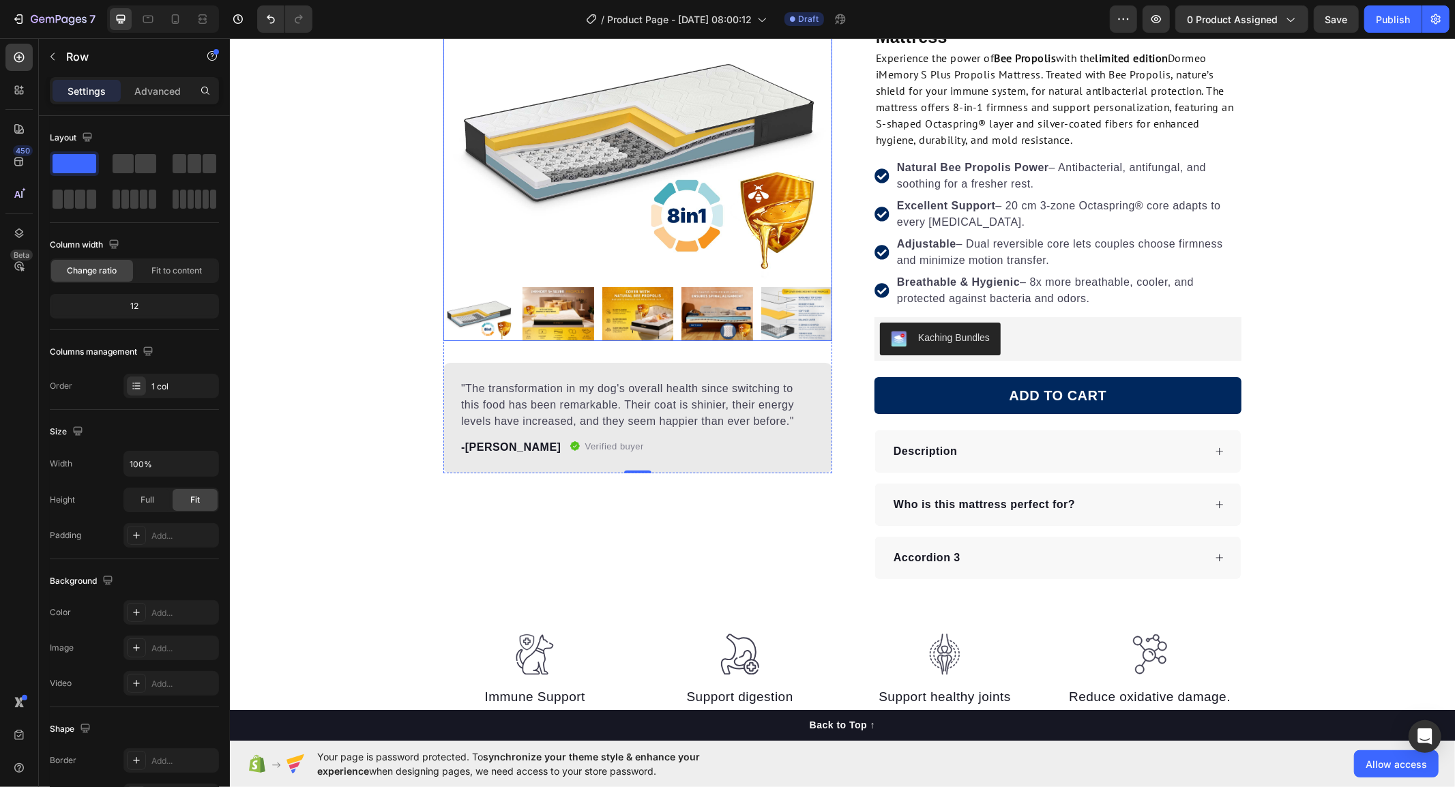
click at [590, 313] on div at bounding box center [637, 313] width 389 height 53
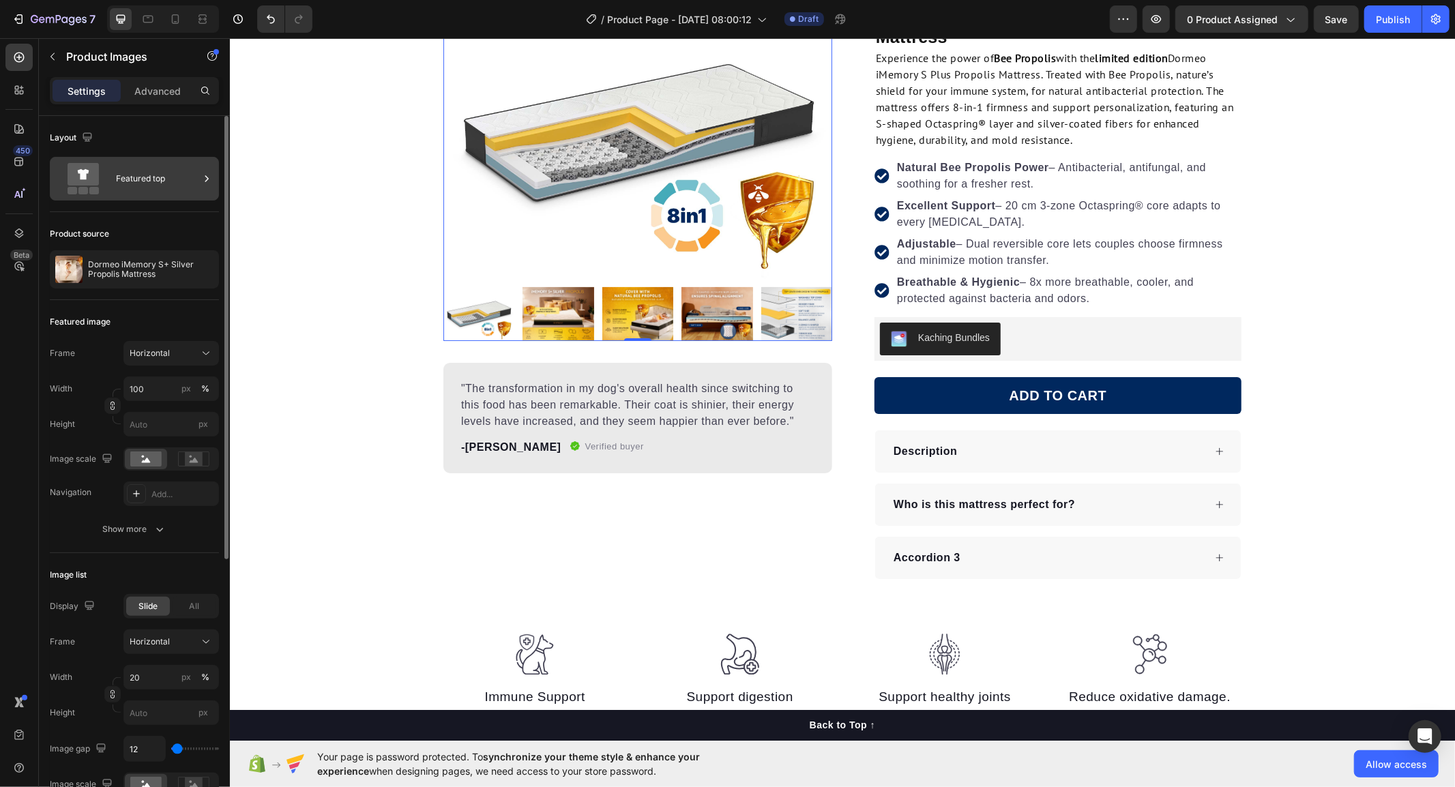
click at [132, 191] on div "Featured top" at bounding box center [157, 178] width 83 height 31
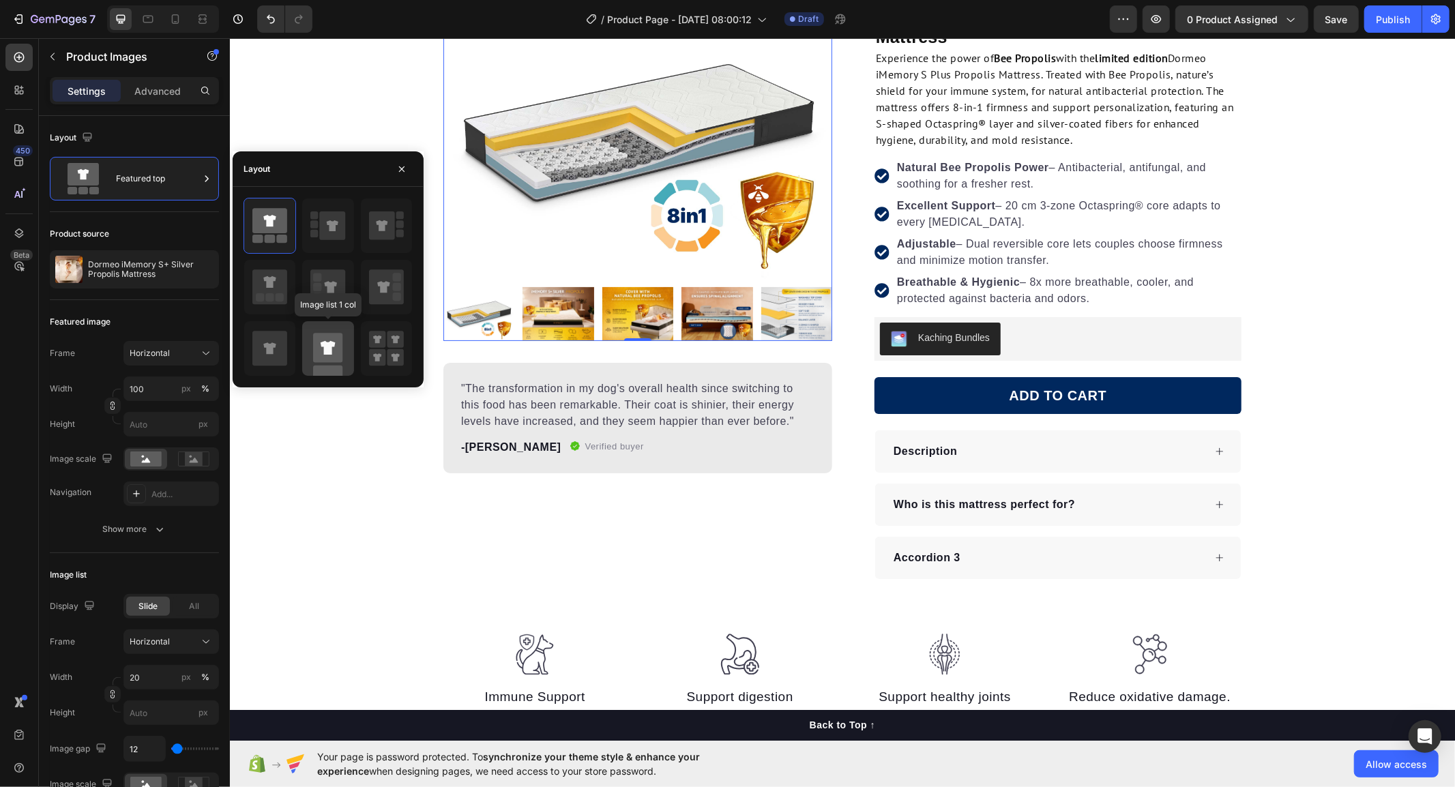
click at [332, 348] on icon at bounding box center [328, 348] width 15 height 14
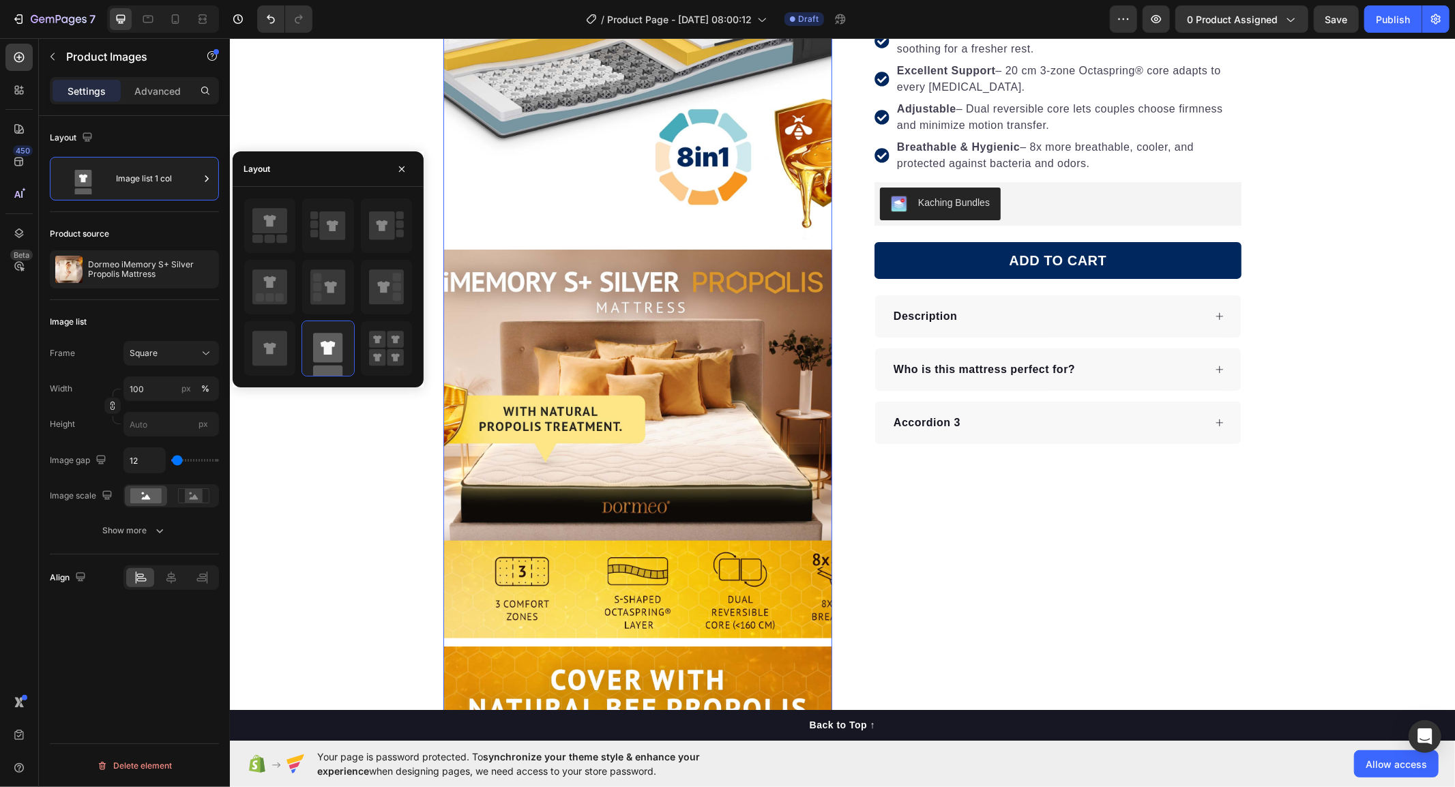
scroll to position [606, 0]
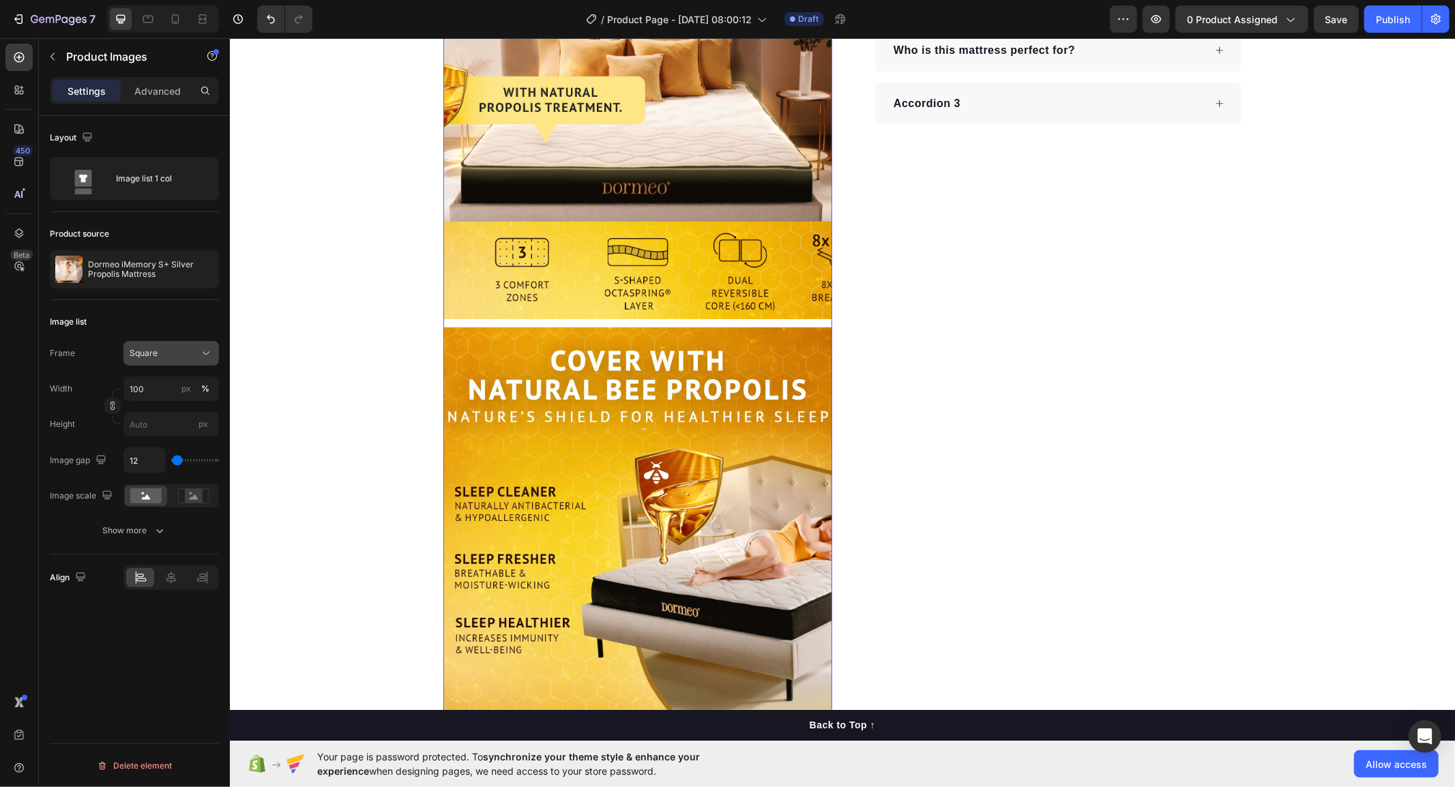
click at [166, 348] on div "Square" at bounding box center [163, 353] width 67 height 12
click at [168, 430] on div "Horizontal" at bounding box center [158, 439] width 109 height 26
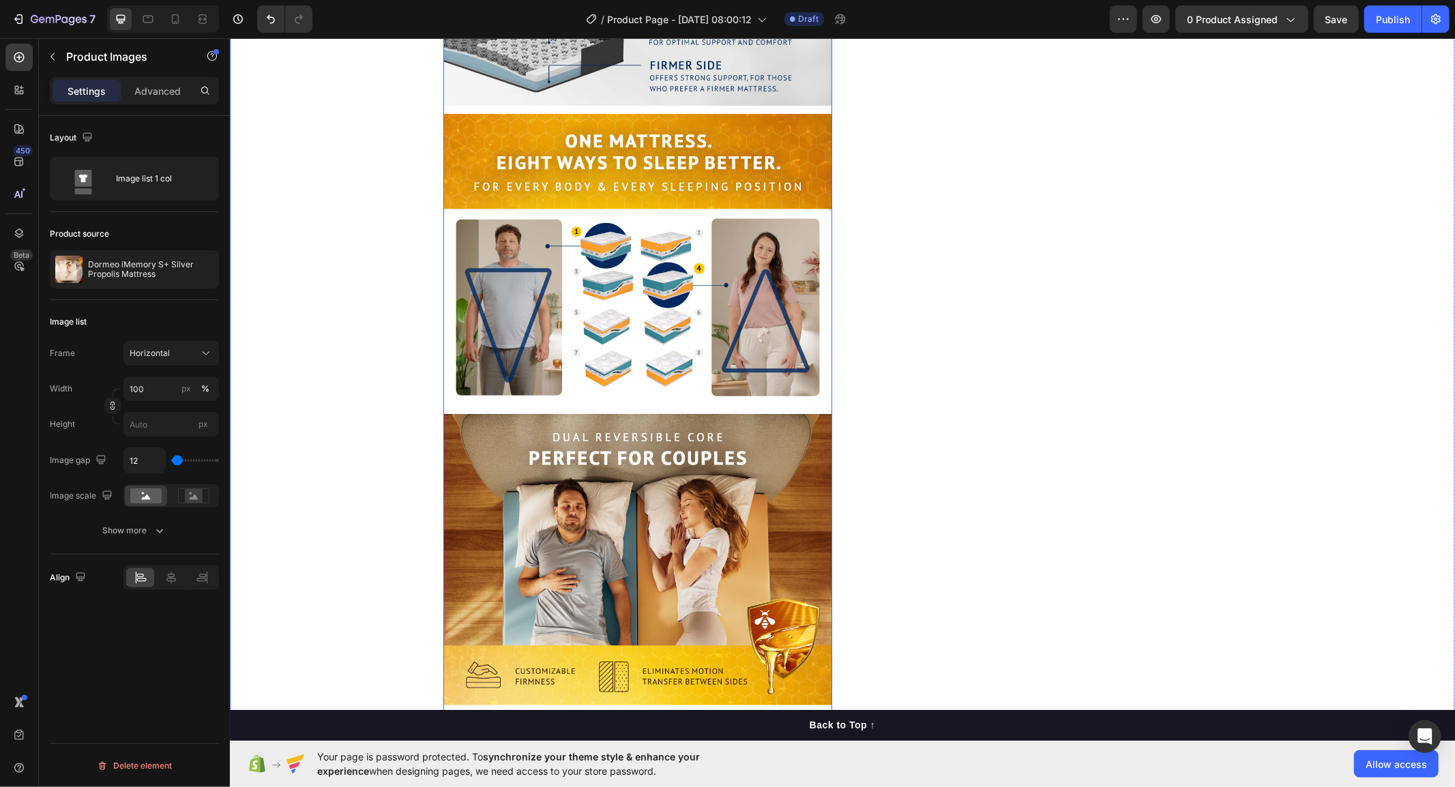
scroll to position [1495, 0]
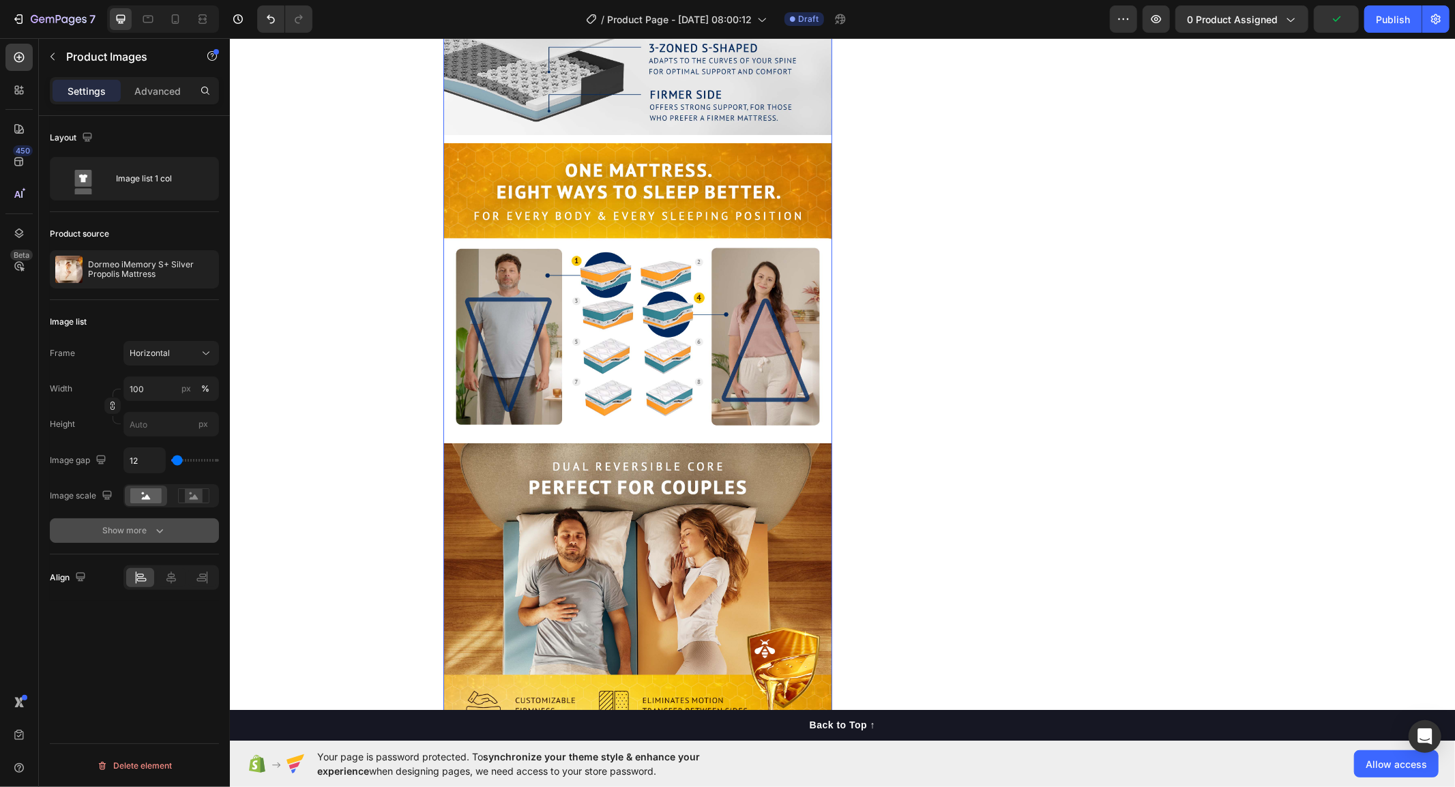
click at [136, 529] on div "Show more" at bounding box center [134, 531] width 63 height 14
click at [199, 502] on rect at bounding box center [194, 496] width 18 height 14
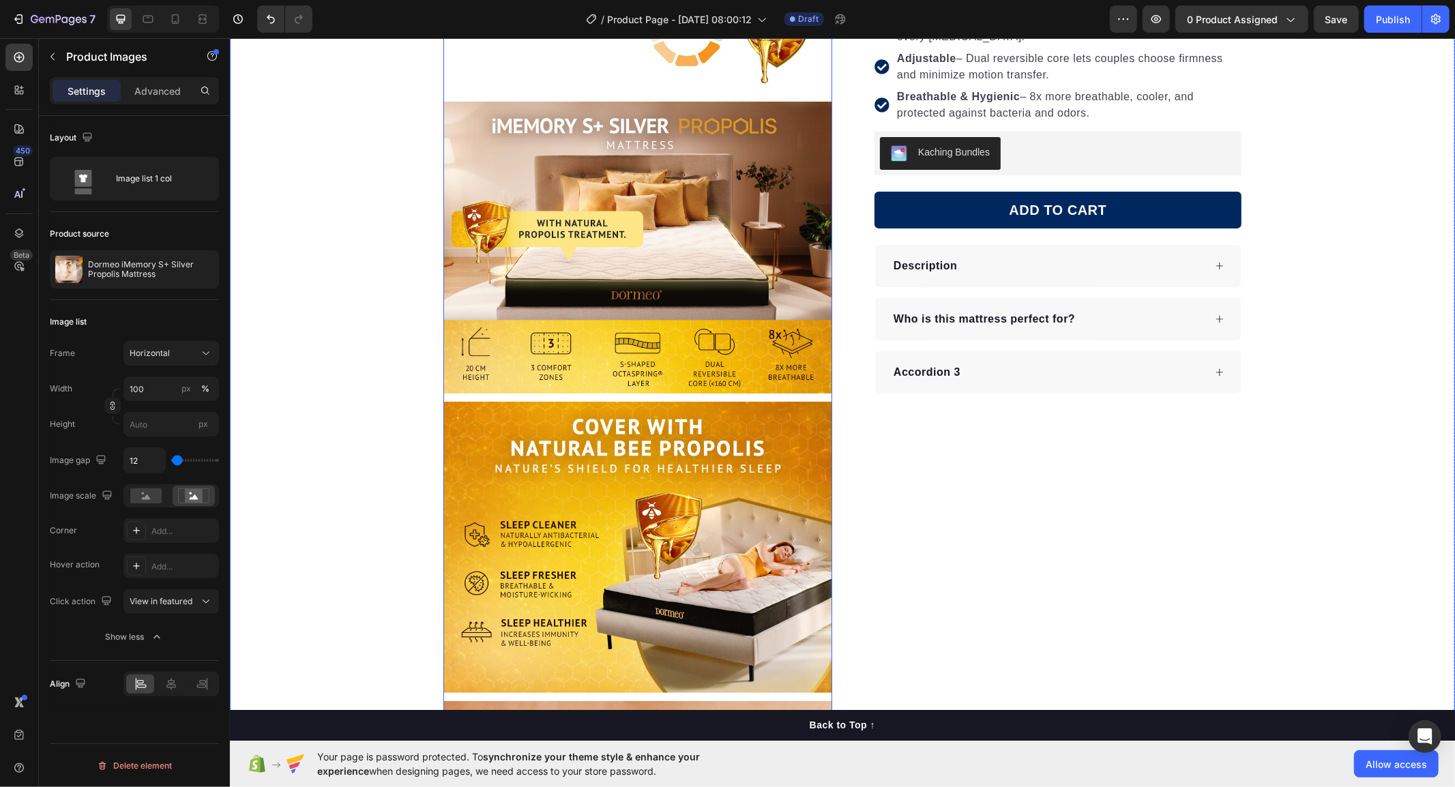
scroll to position [130, 0]
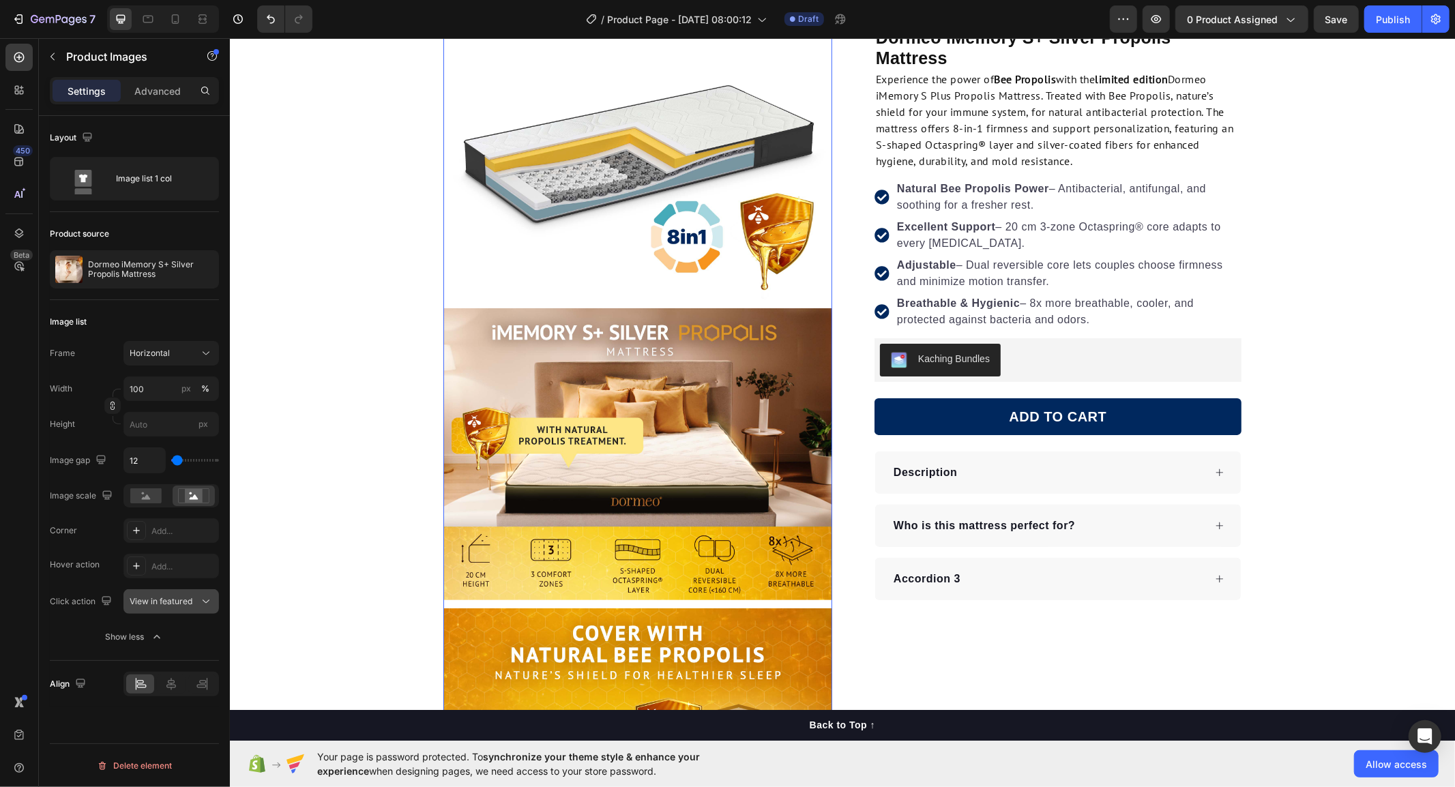
click at [182, 602] on span "View in featured" at bounding box center [161, 601] width 63 height 10
click at [183, 602] on span "View in featured" at bounding box center [161, 601] width 63 height 10
click at [169, 184] on div "Image list 1 col" at bounding box center [157, 178] width 83 height 31
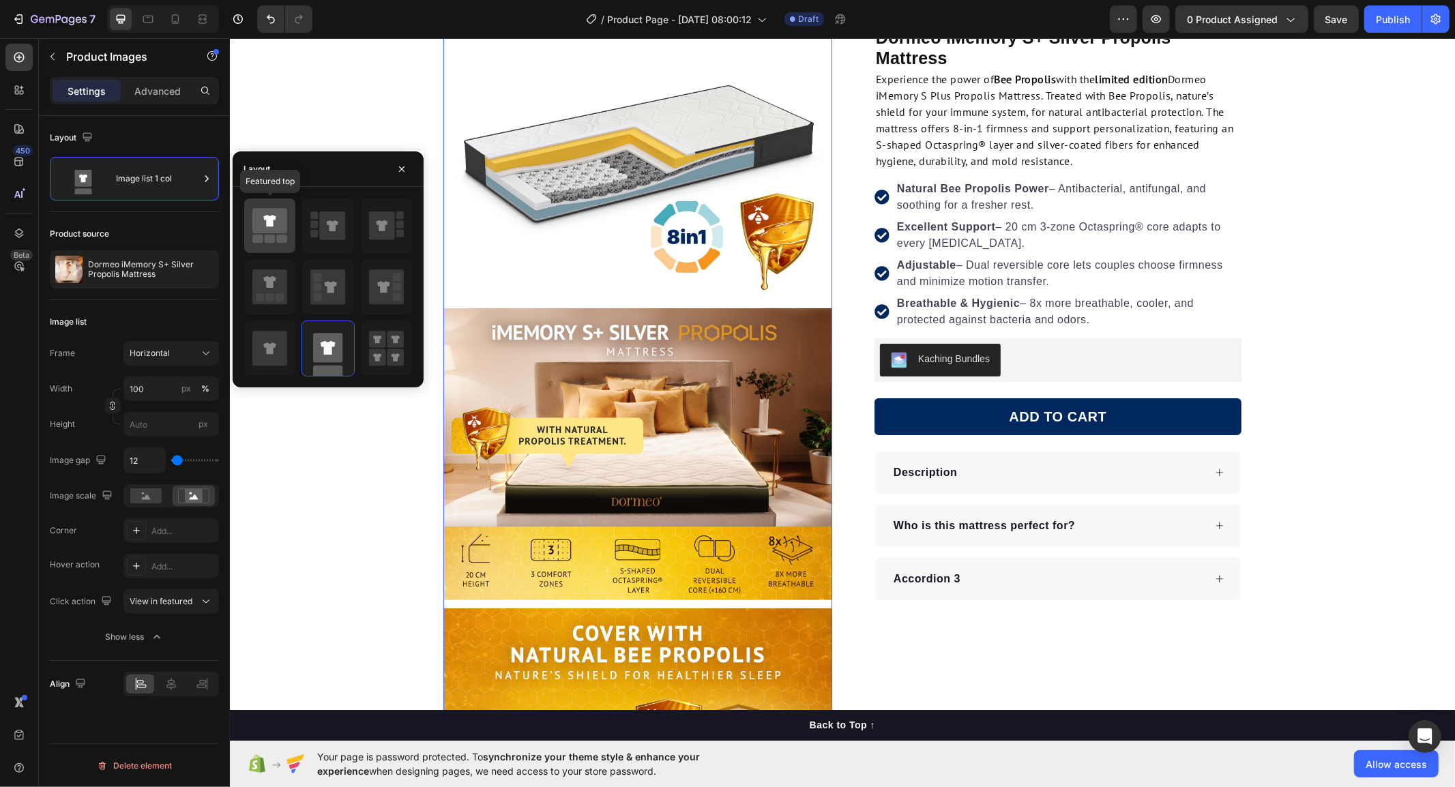
click at [269, 224] on icon at bounding box center [269, 221] width 12 height 12
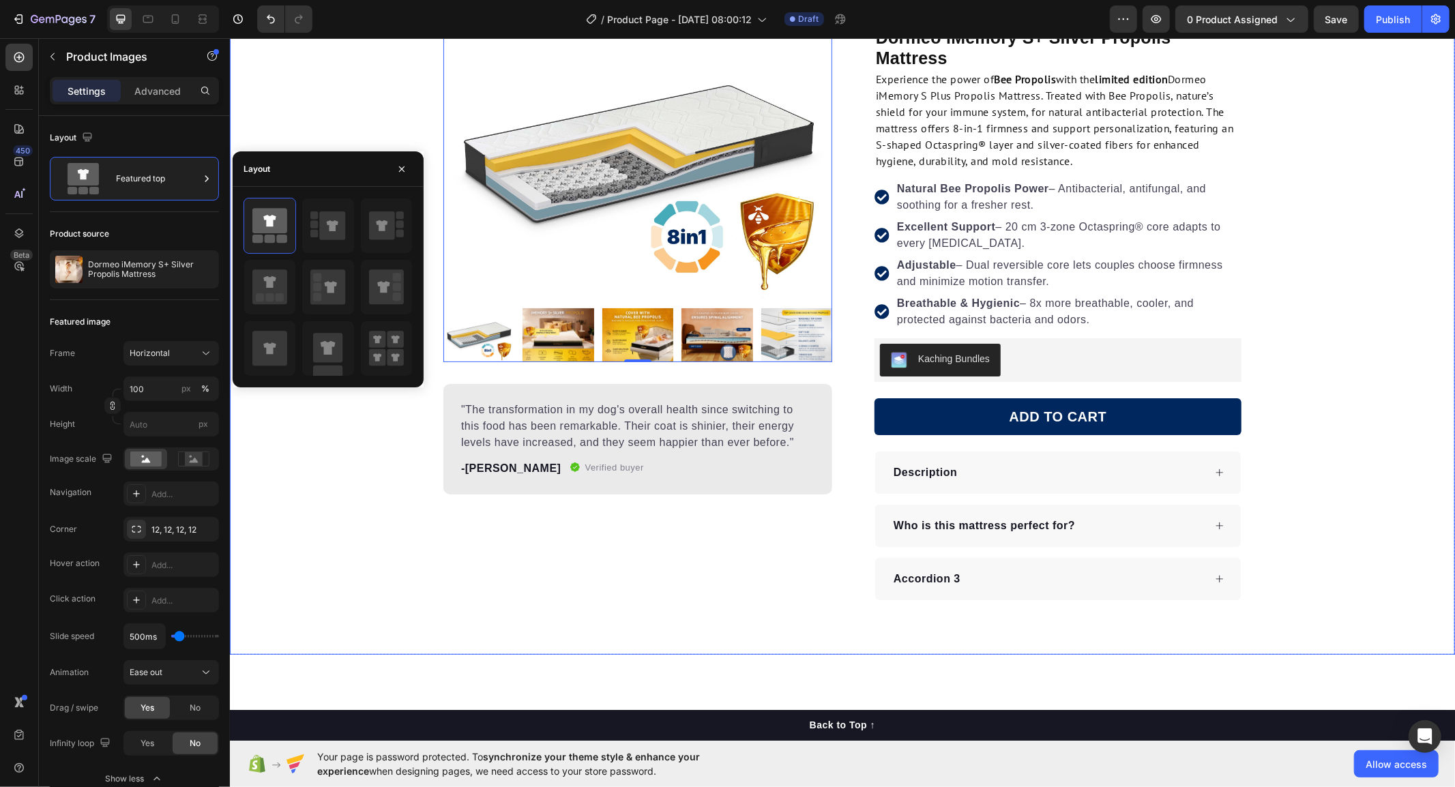
click at [360, 521] on div "Product Images 0 "The transformation in my dog's overall health since switching…" at bounding box center [841, 304] width 1225 height 592
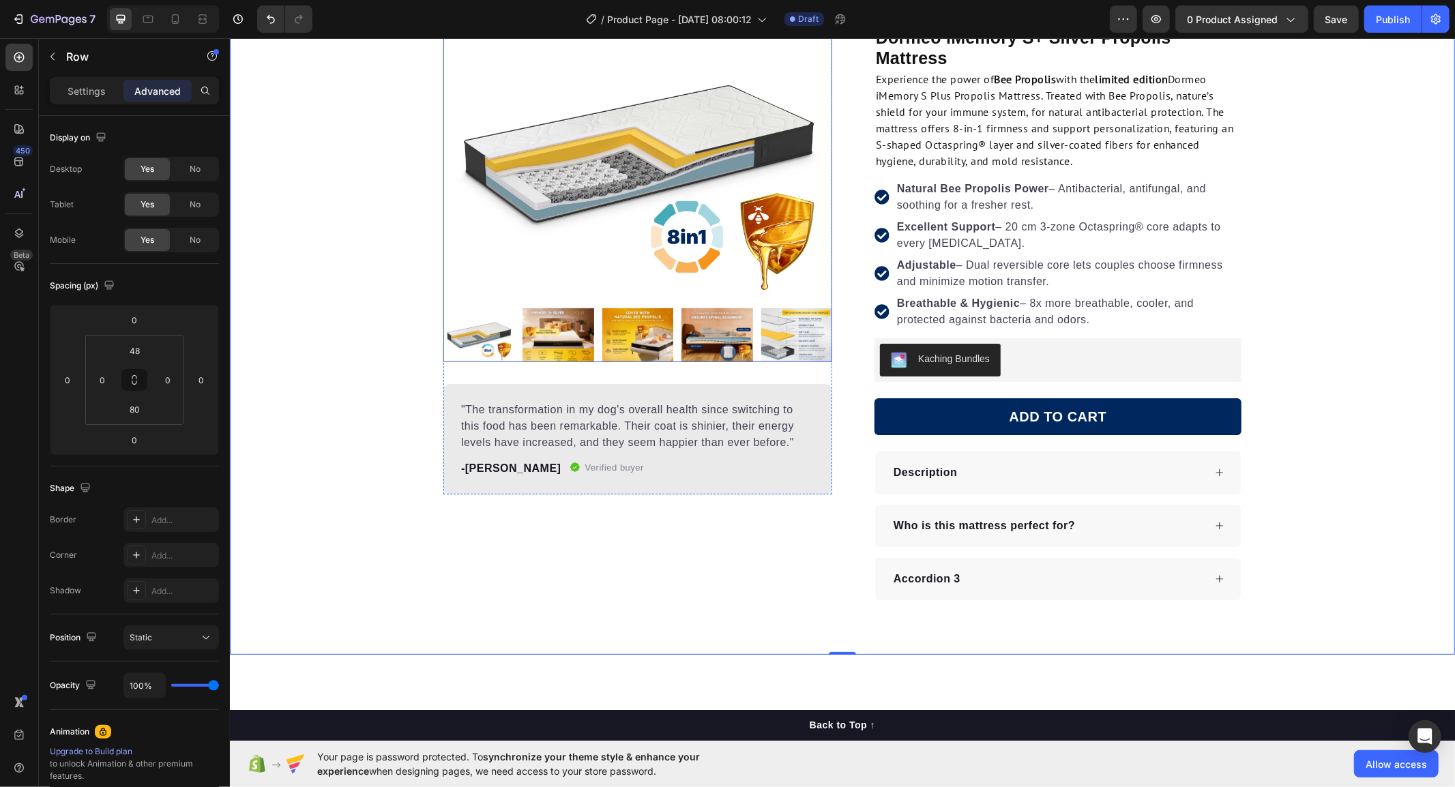
click at [508, 347] on div at bounding box center [637, 334] width 389 height 53
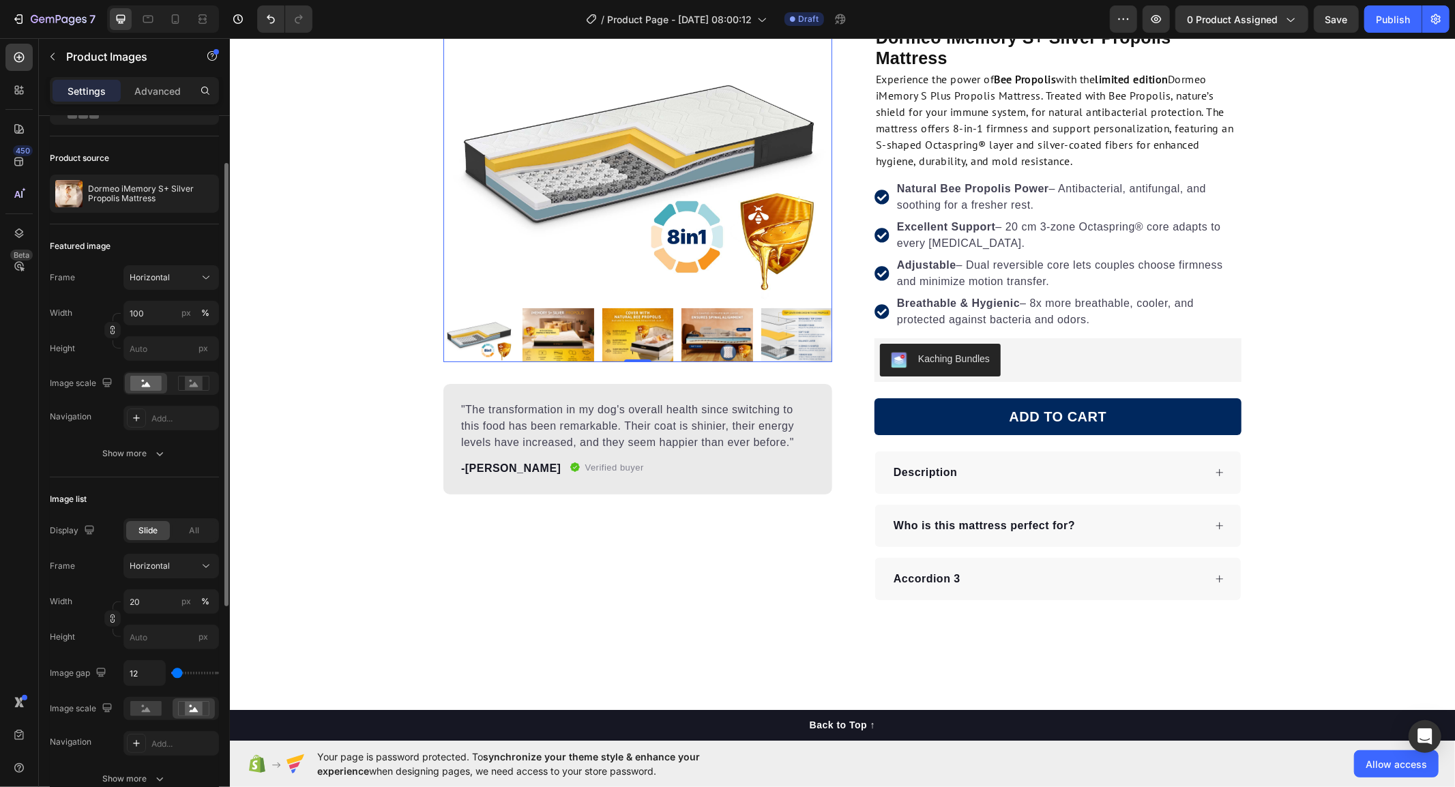
scroll to position [151, 0]
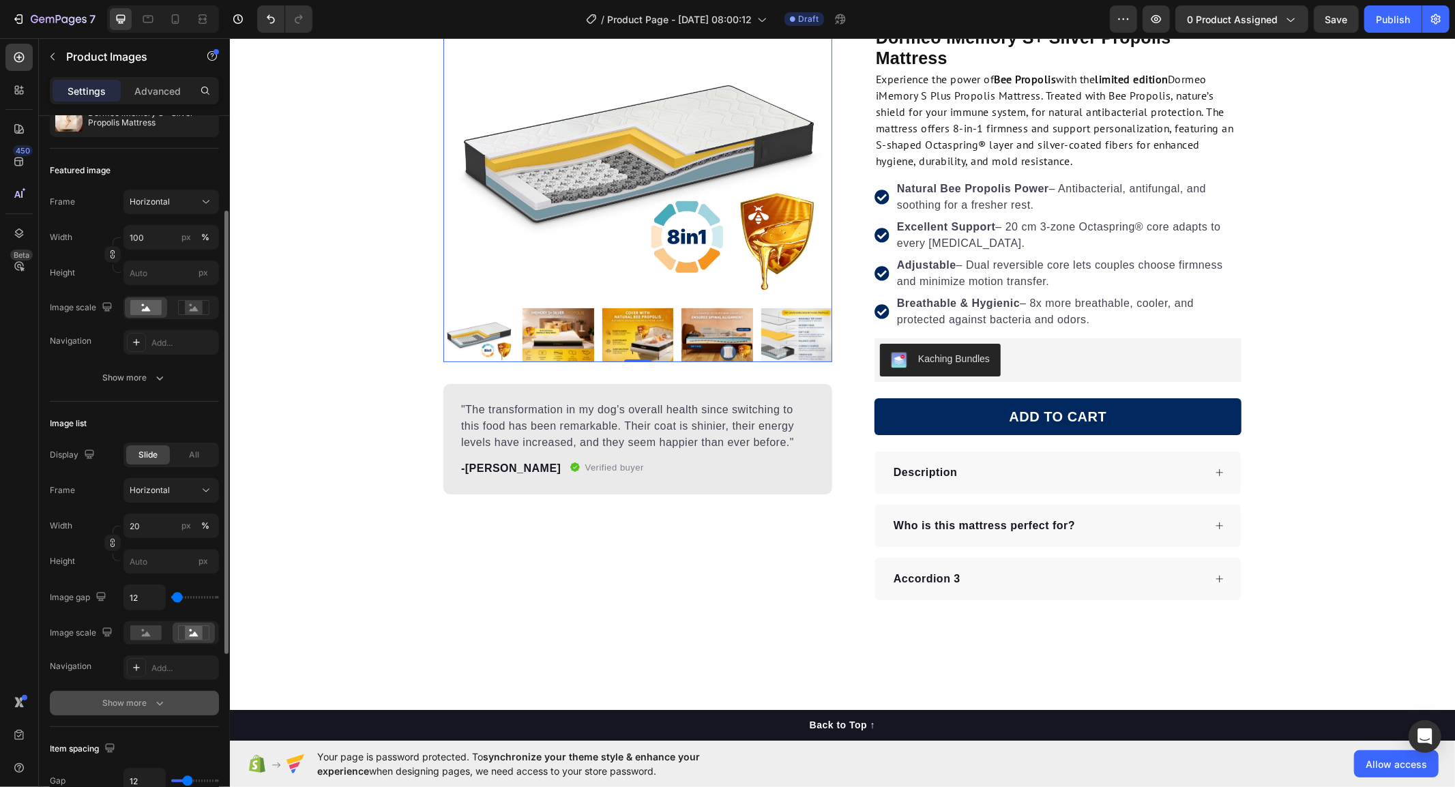
click at [130, 705] on div "Show more" at bounding box center [134, 704] width 63 height 14
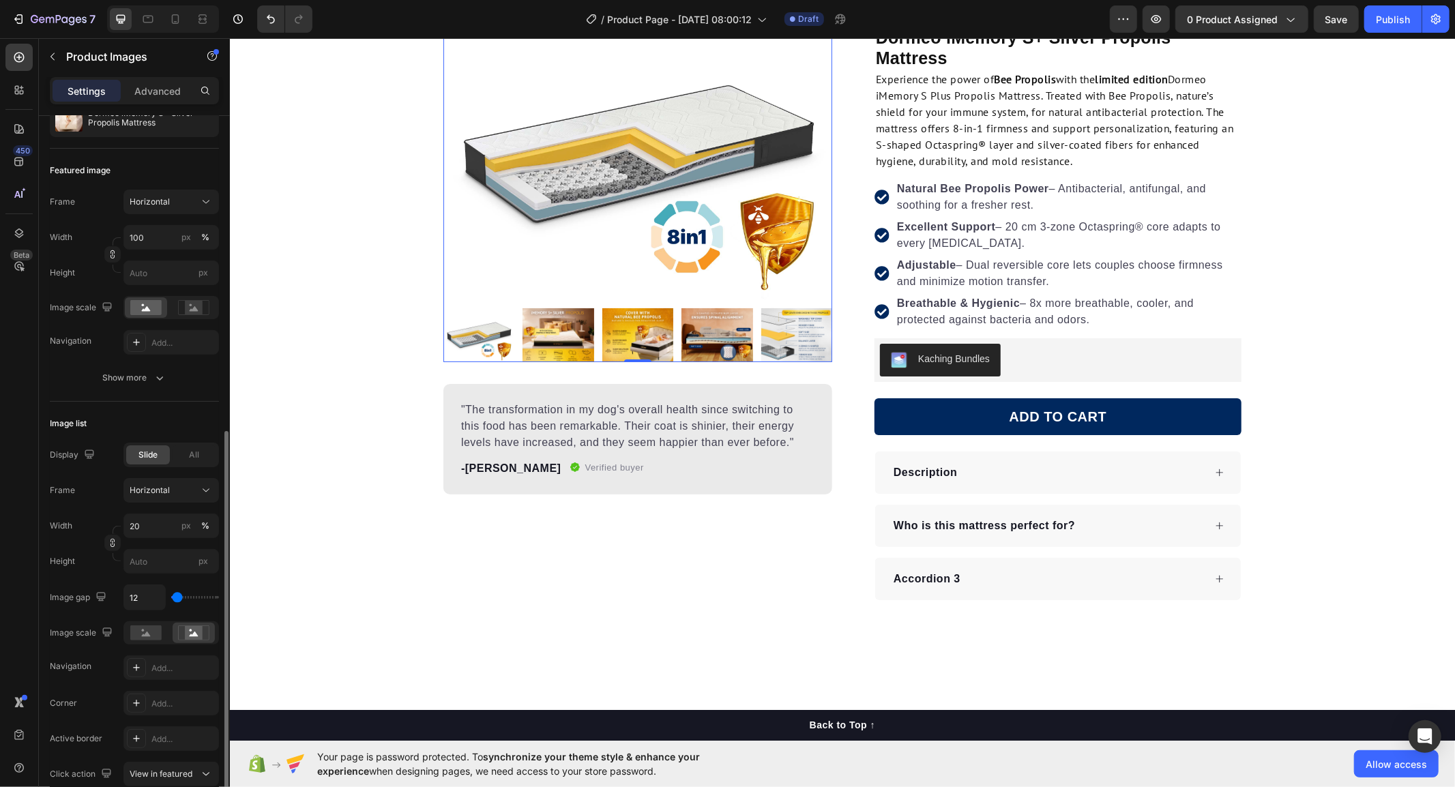
scroll to position [303, 0]
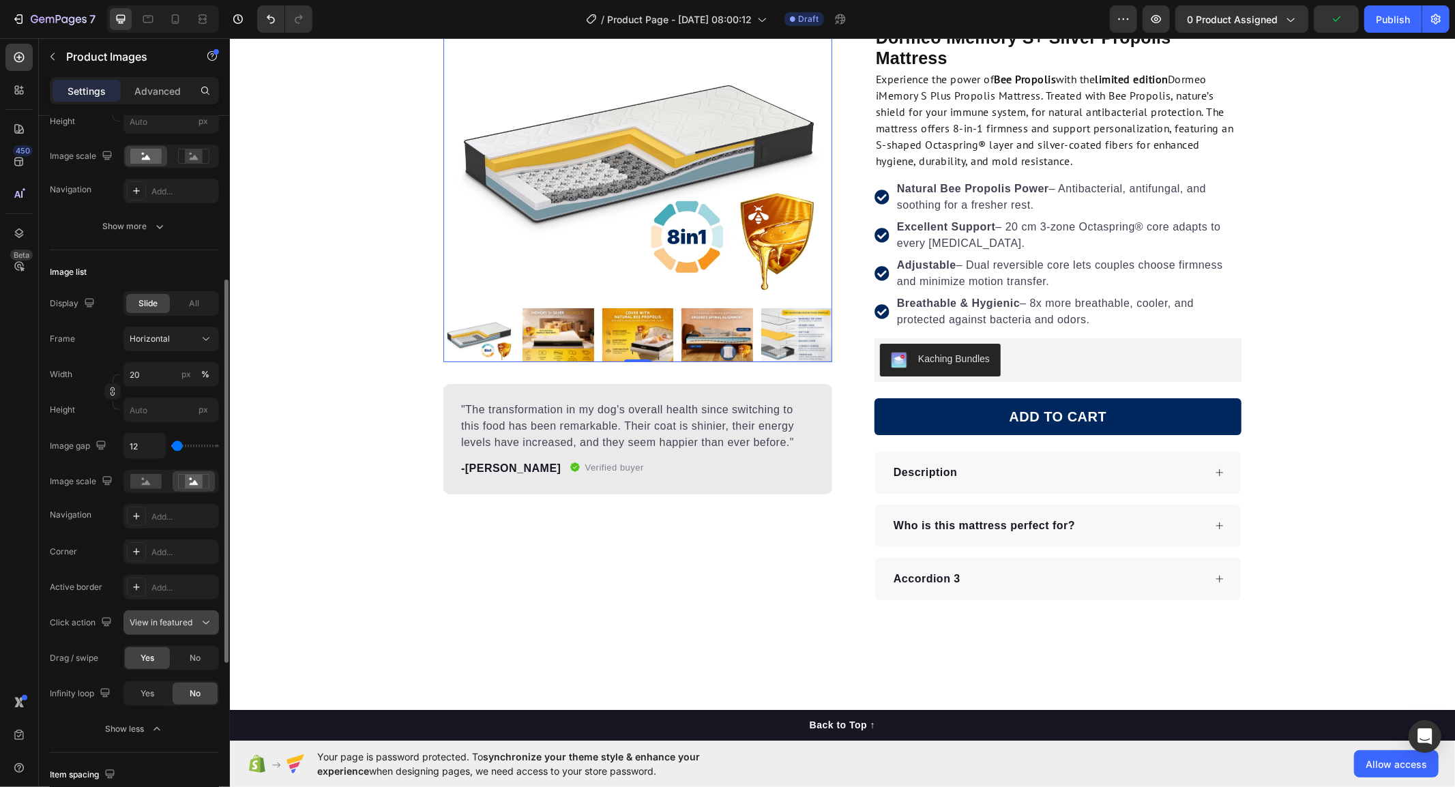
click at [199, 626] on icon at bounding box center [206, 623] width 14 height 14
click at [128, 587] on div at bounding box center [136, 587] width 19 height 19
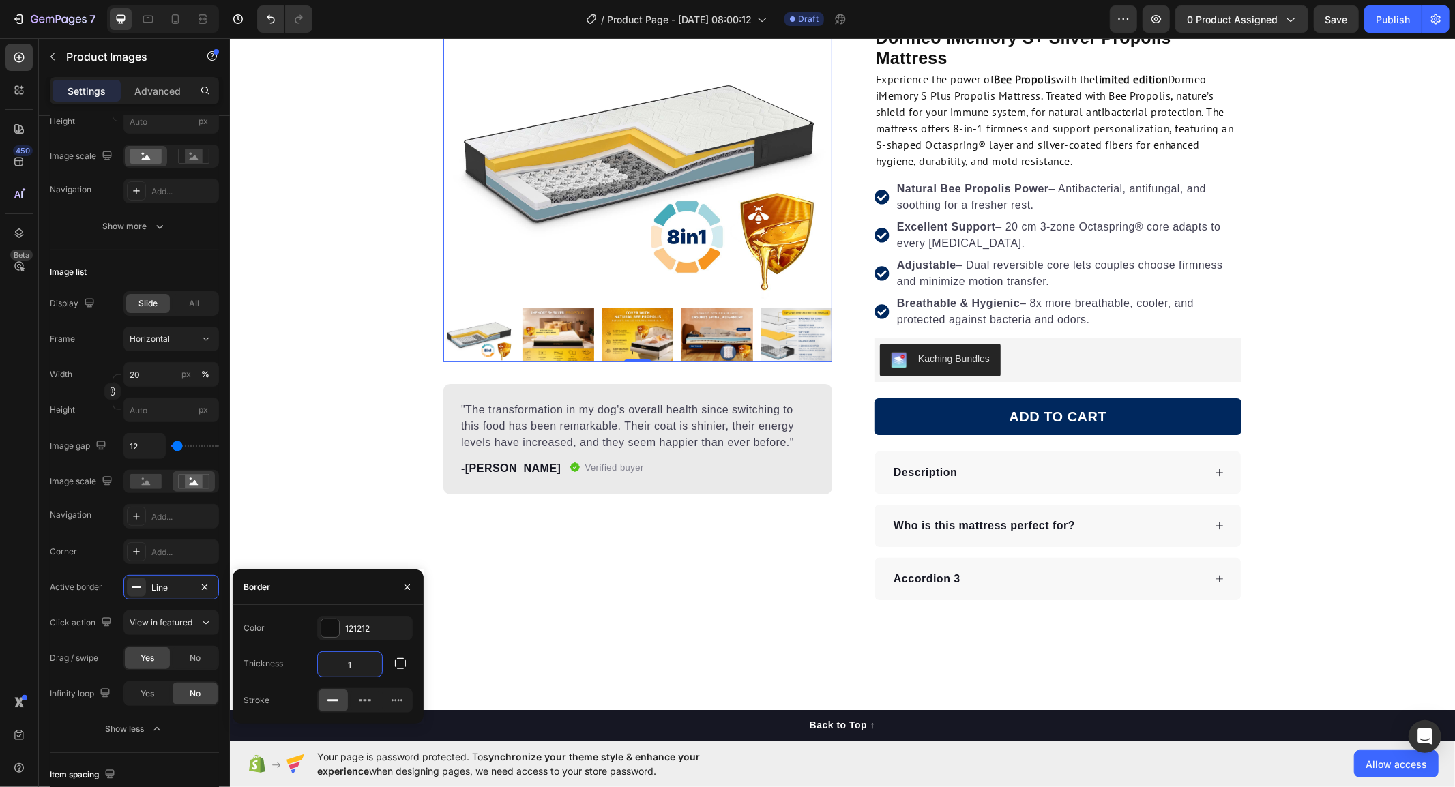
click at [355, 666] on input "1" at bounding box center [350, 664] width 64 height 25
type input "5"
click at [75, 592] on div "Active border" at bounding box center [76, 587] width 53 height 12
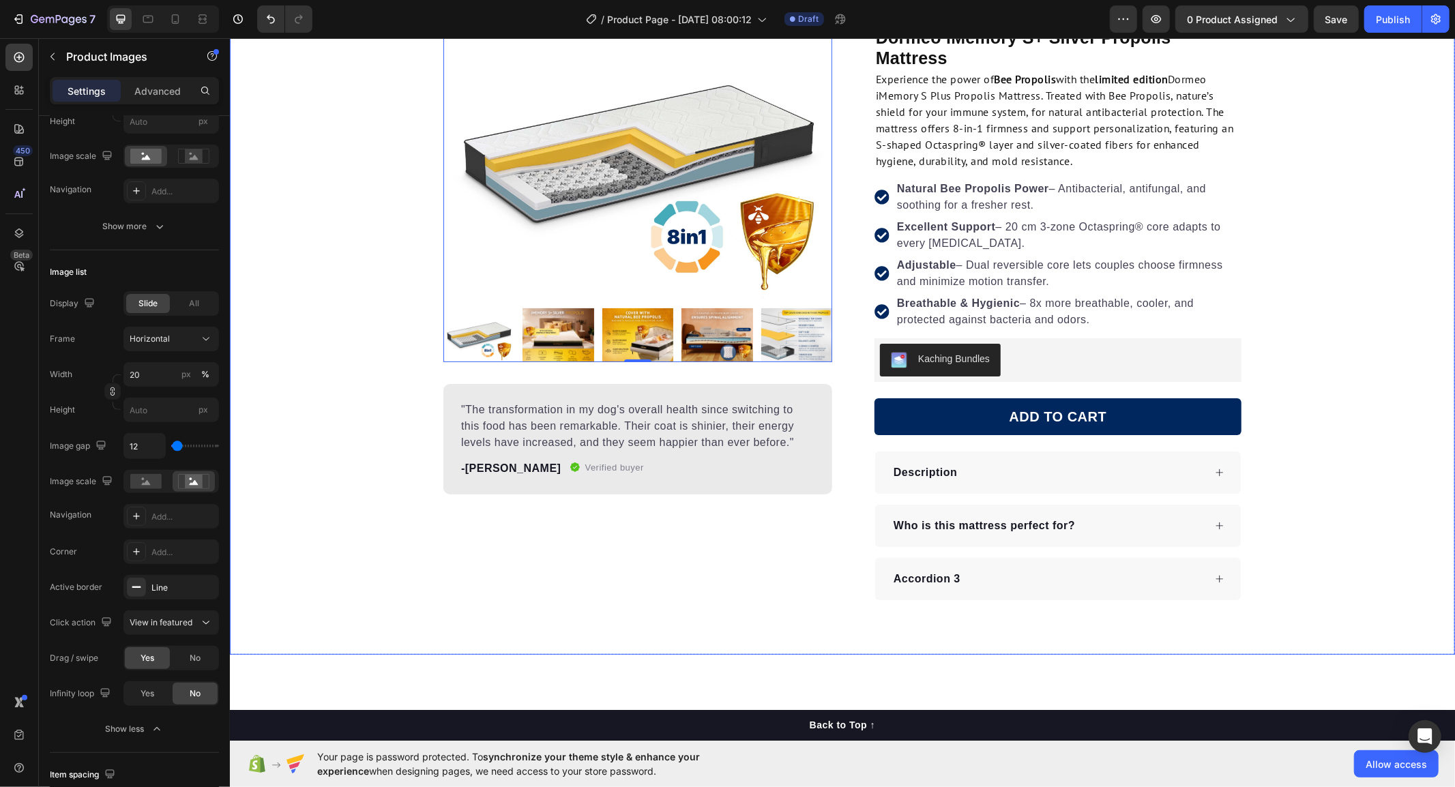
click at [336, 473] on div "Product Images 0 "The transformation in my dog's overall health since switching…" at bounding box center [841, 304] width 1225 height 592
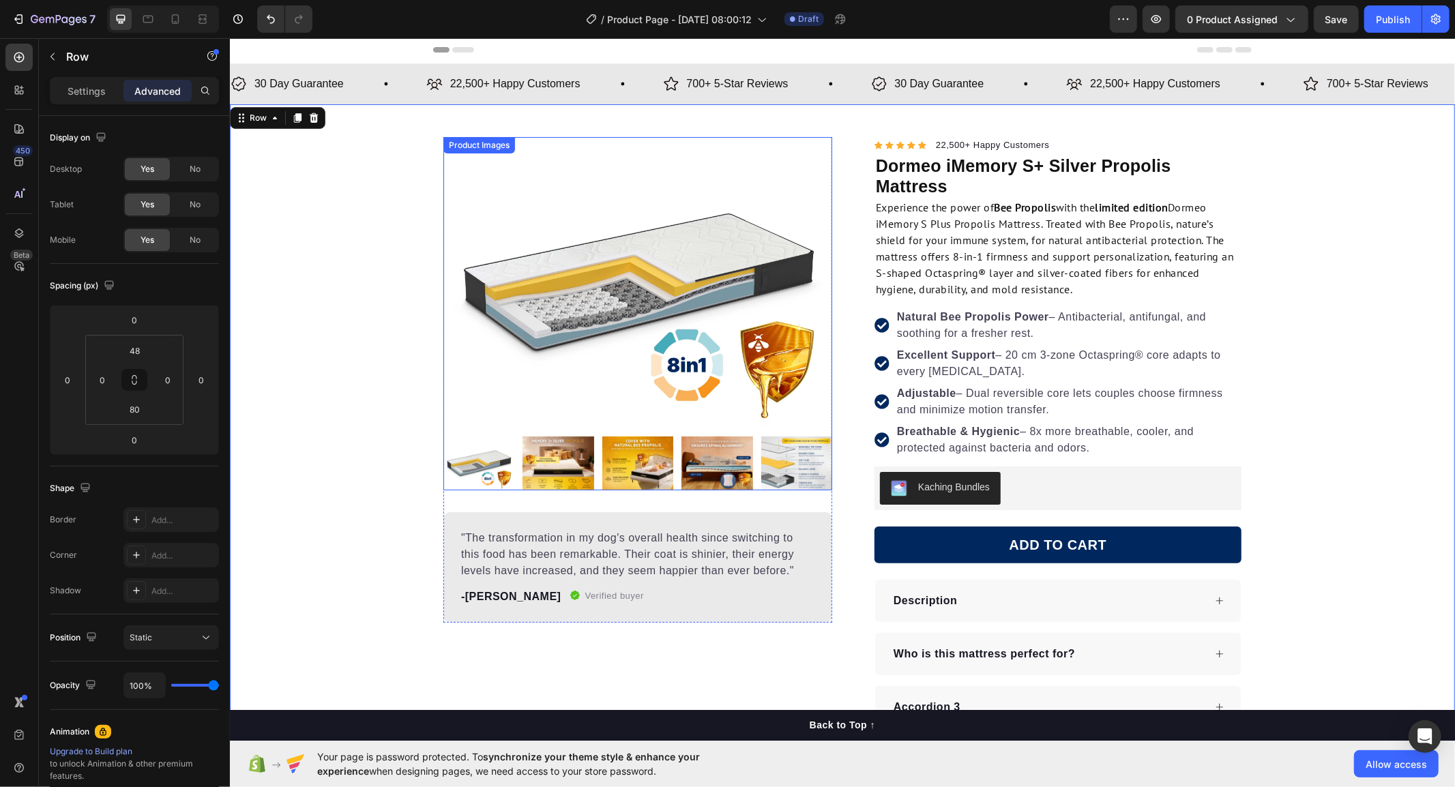
scroll to position [0, 0]
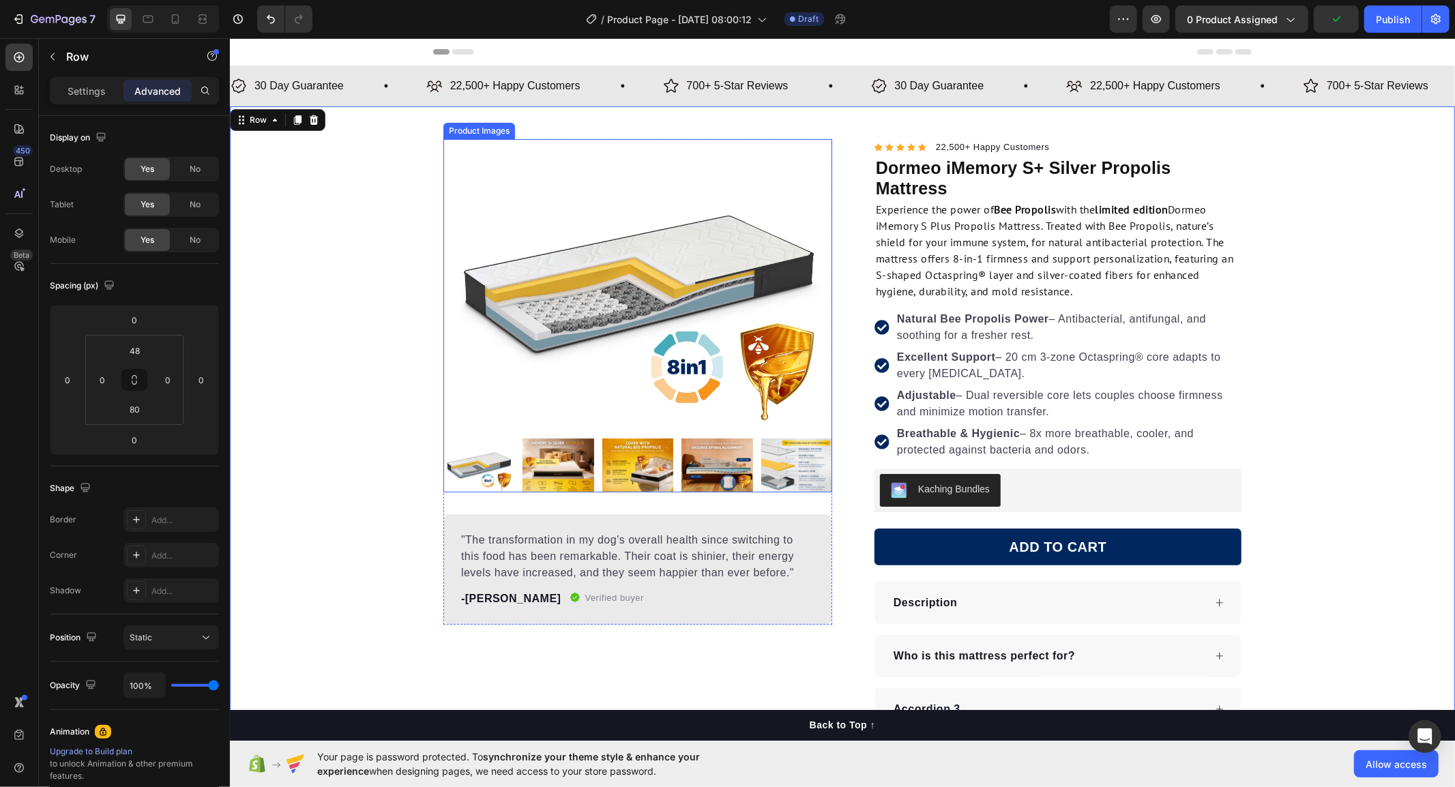
click at [512, 473] on div at bounding box center [637, 464] width 389 height 53
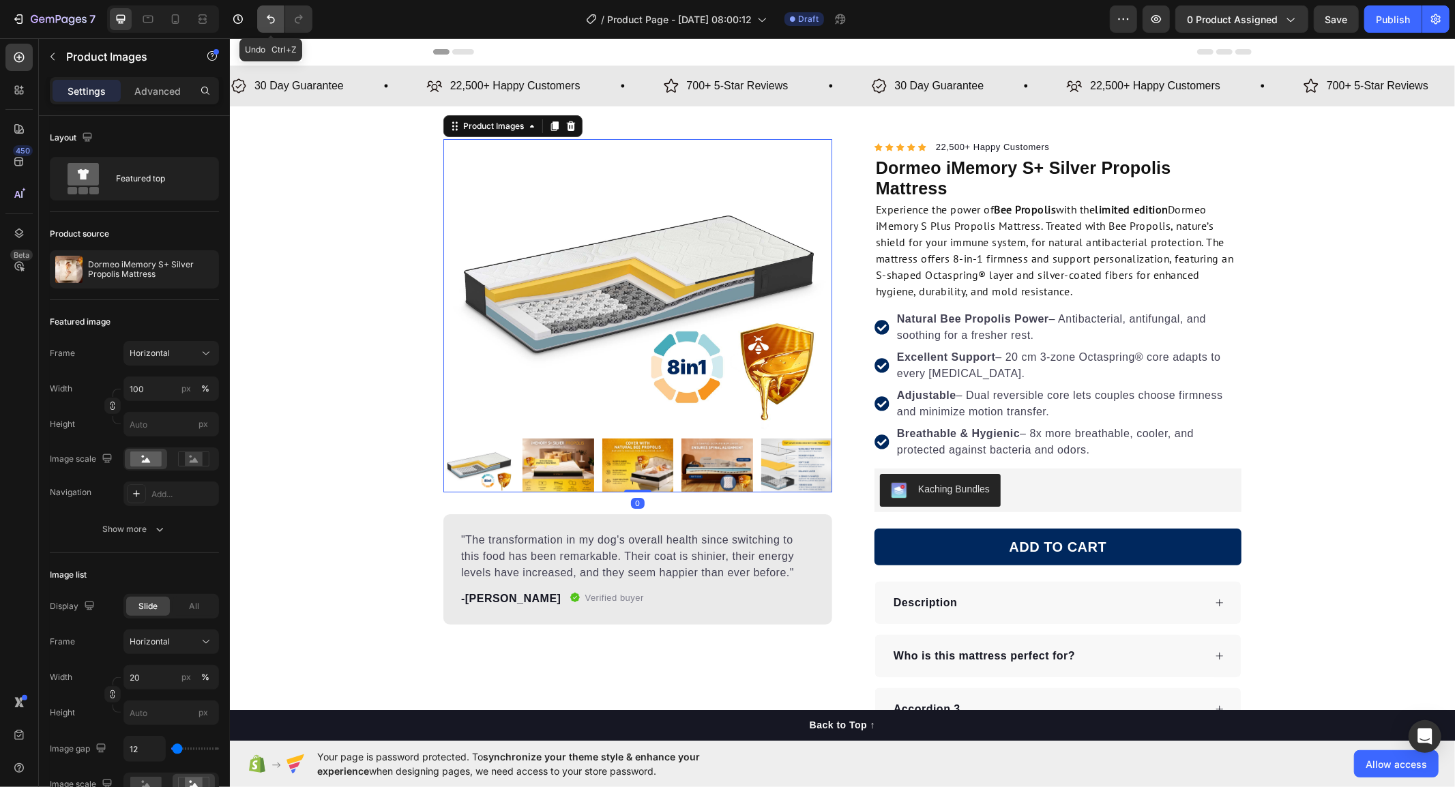
click at [269, 24] on icon "Undo/Redo" at bounding box center [271, 19] width 14 height 14
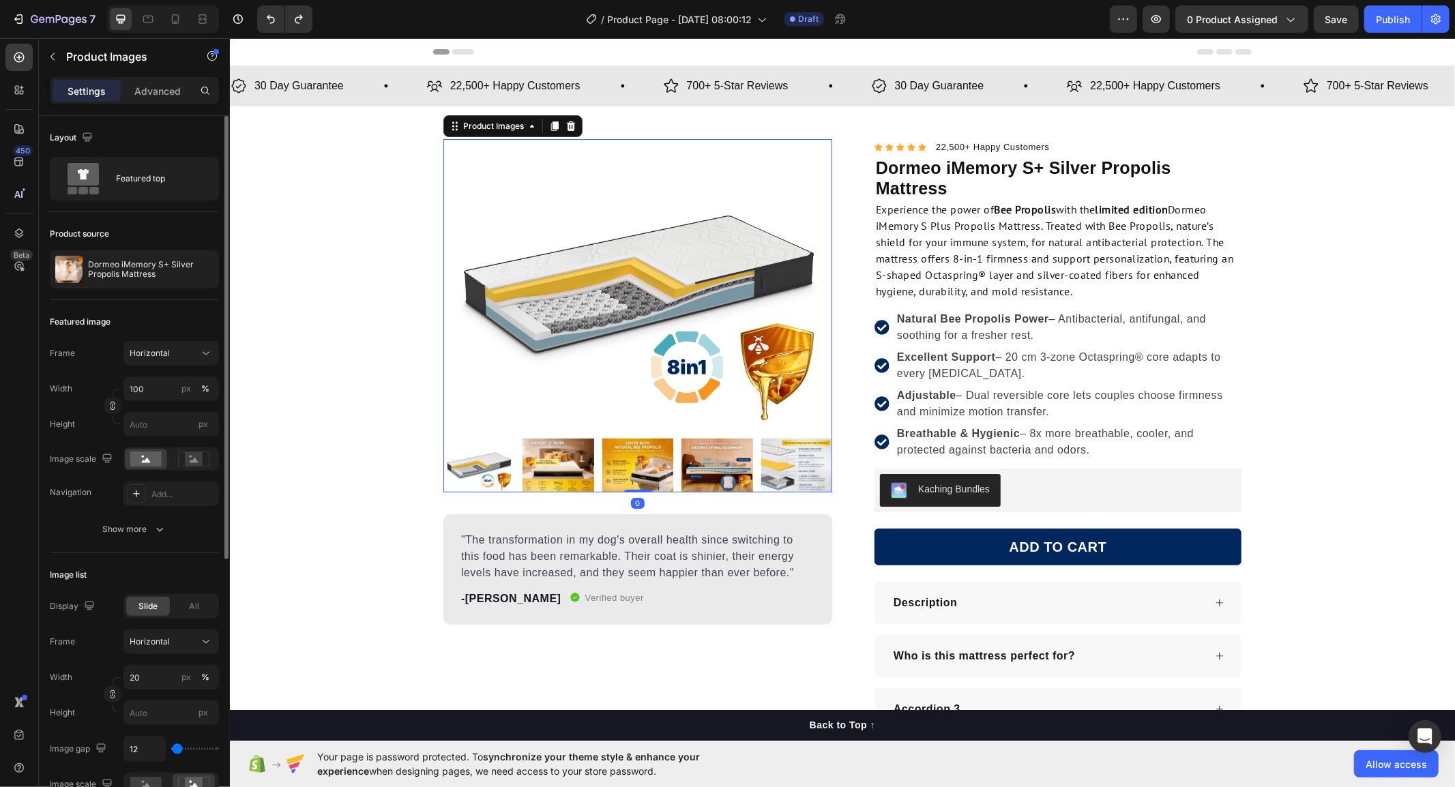
scroll to position [227, 0]
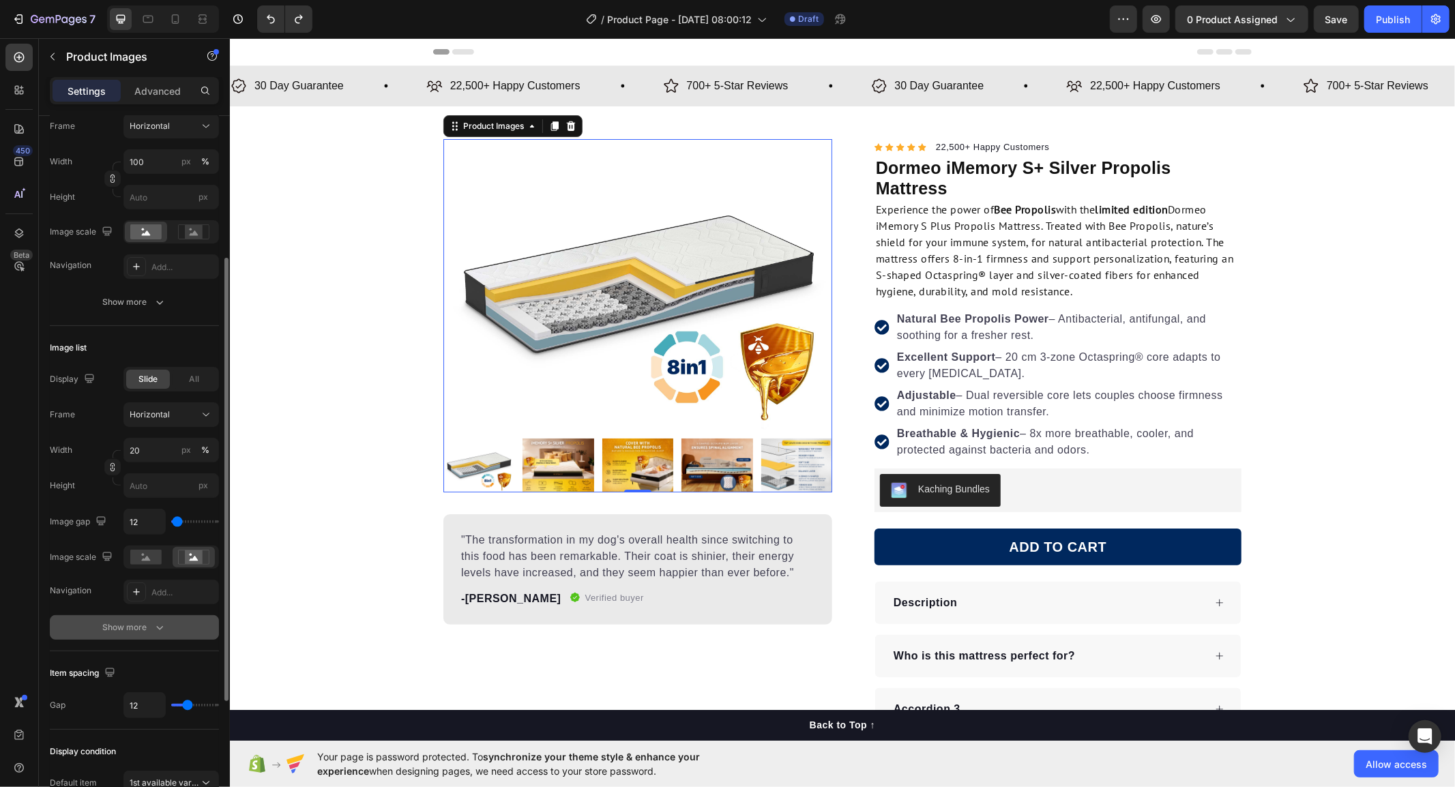
click at [121, 624] on div "Show more" at bounding box center [134, 628] width 63 height 14
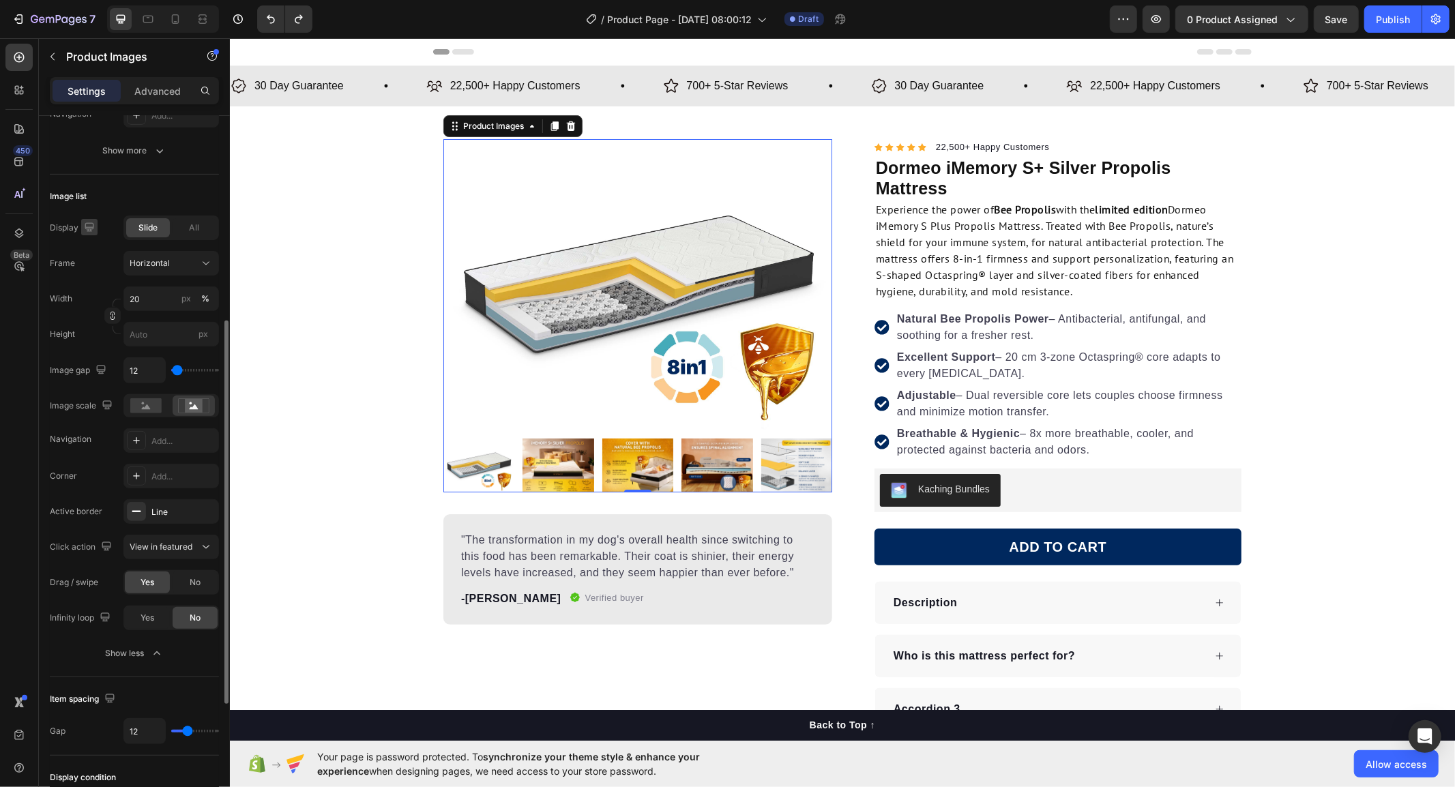
scroll to position [0, 0]
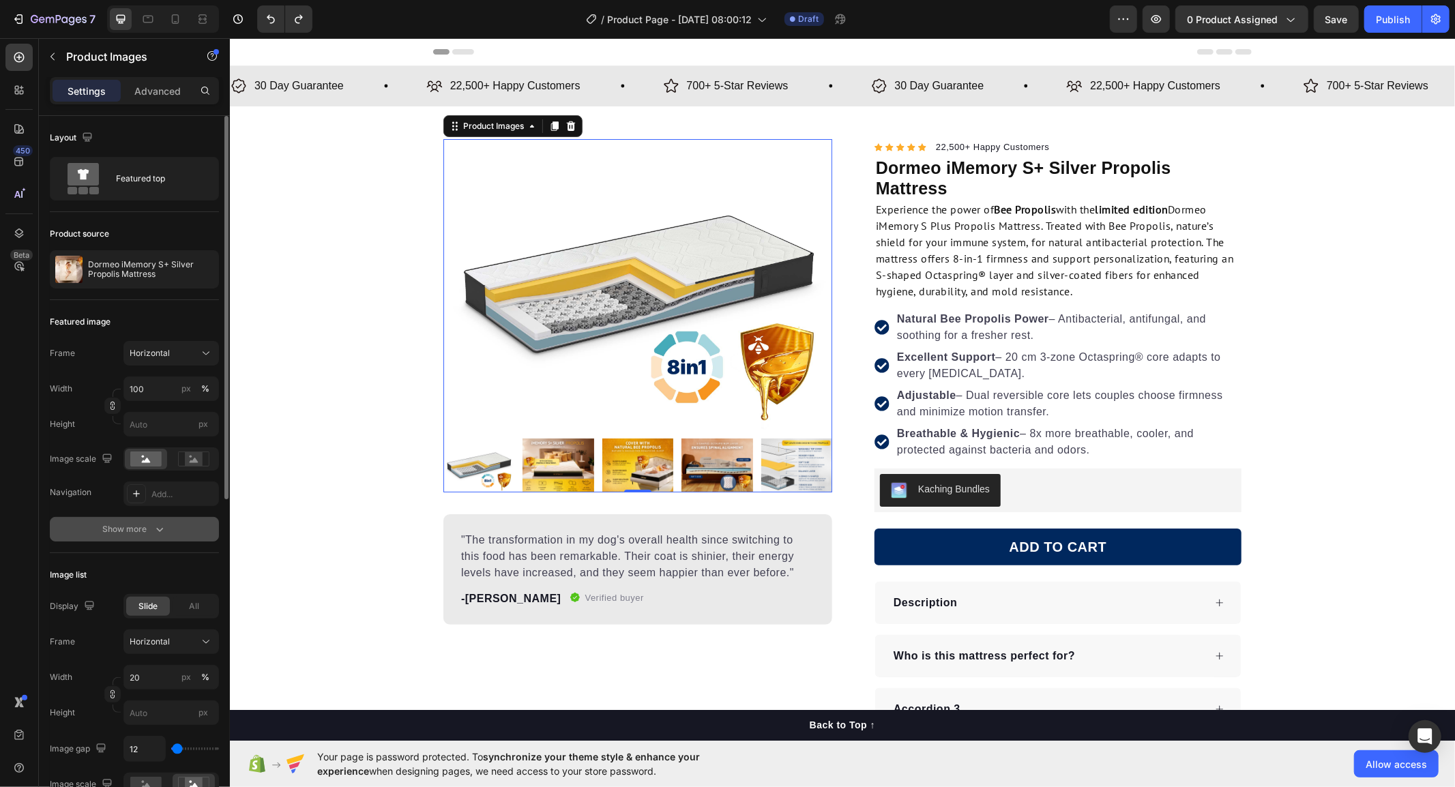
click at [138, 529] on div "Show more" at bounding box center [134, 530] width 63 height 14
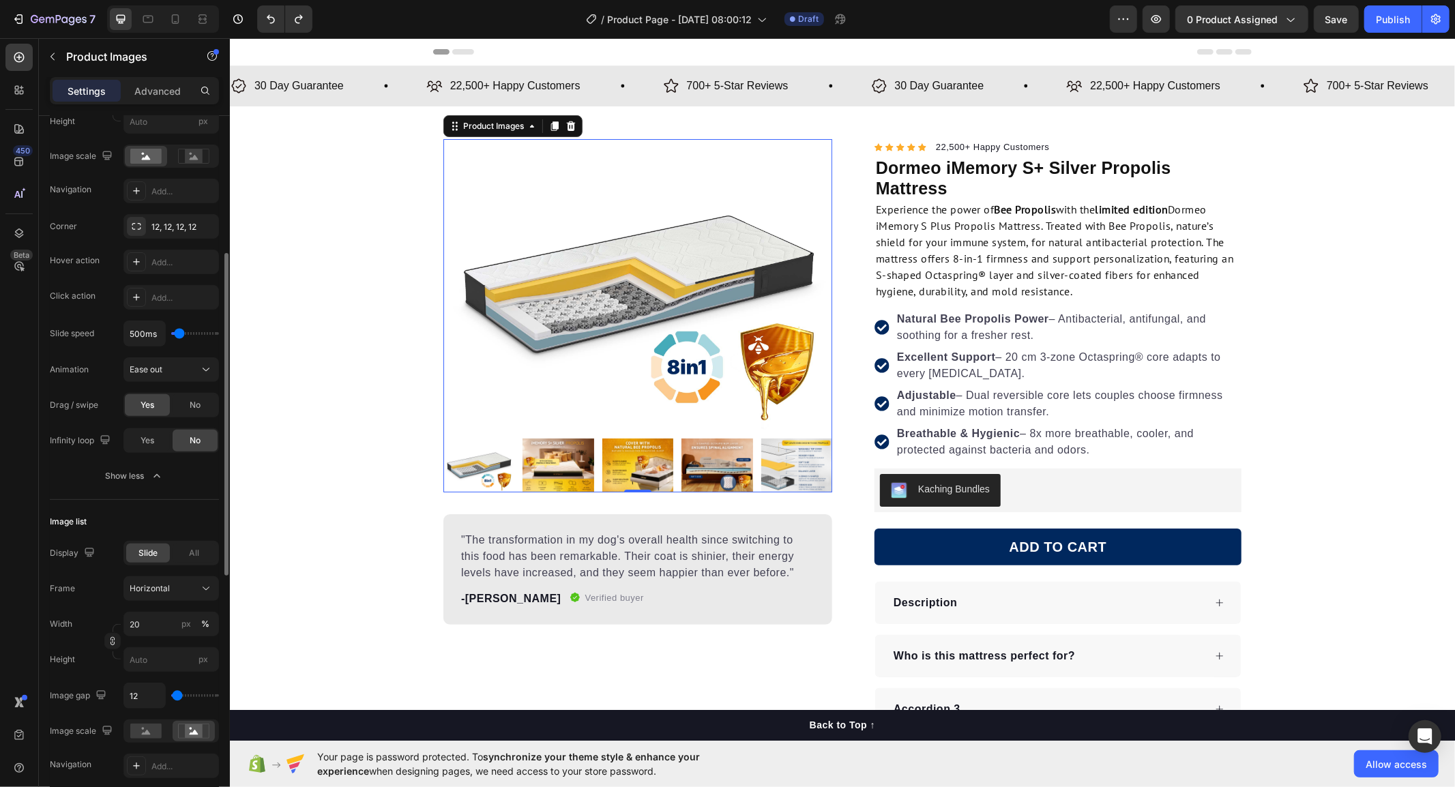
scroll to position [530, 0]
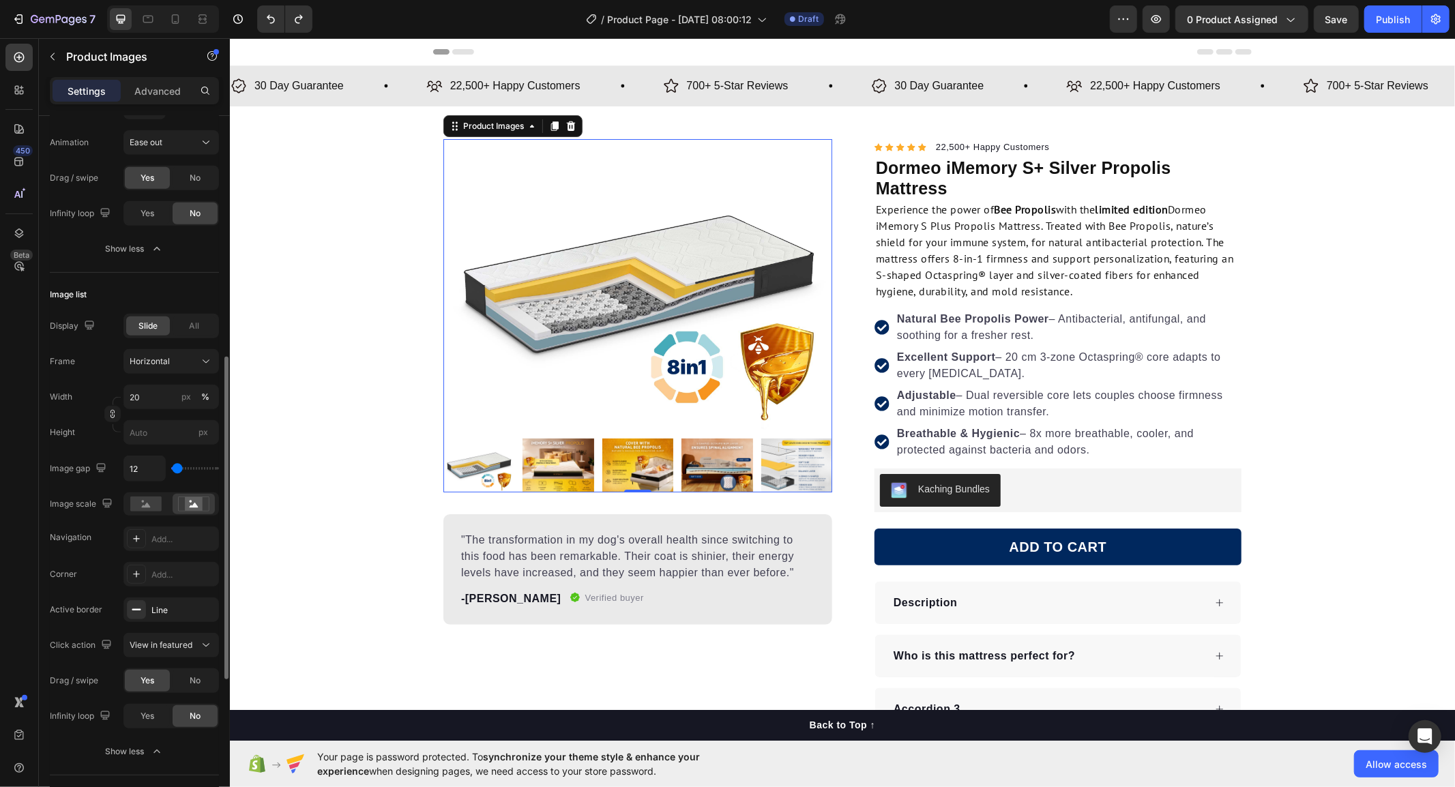
type input "164"
type input "174"
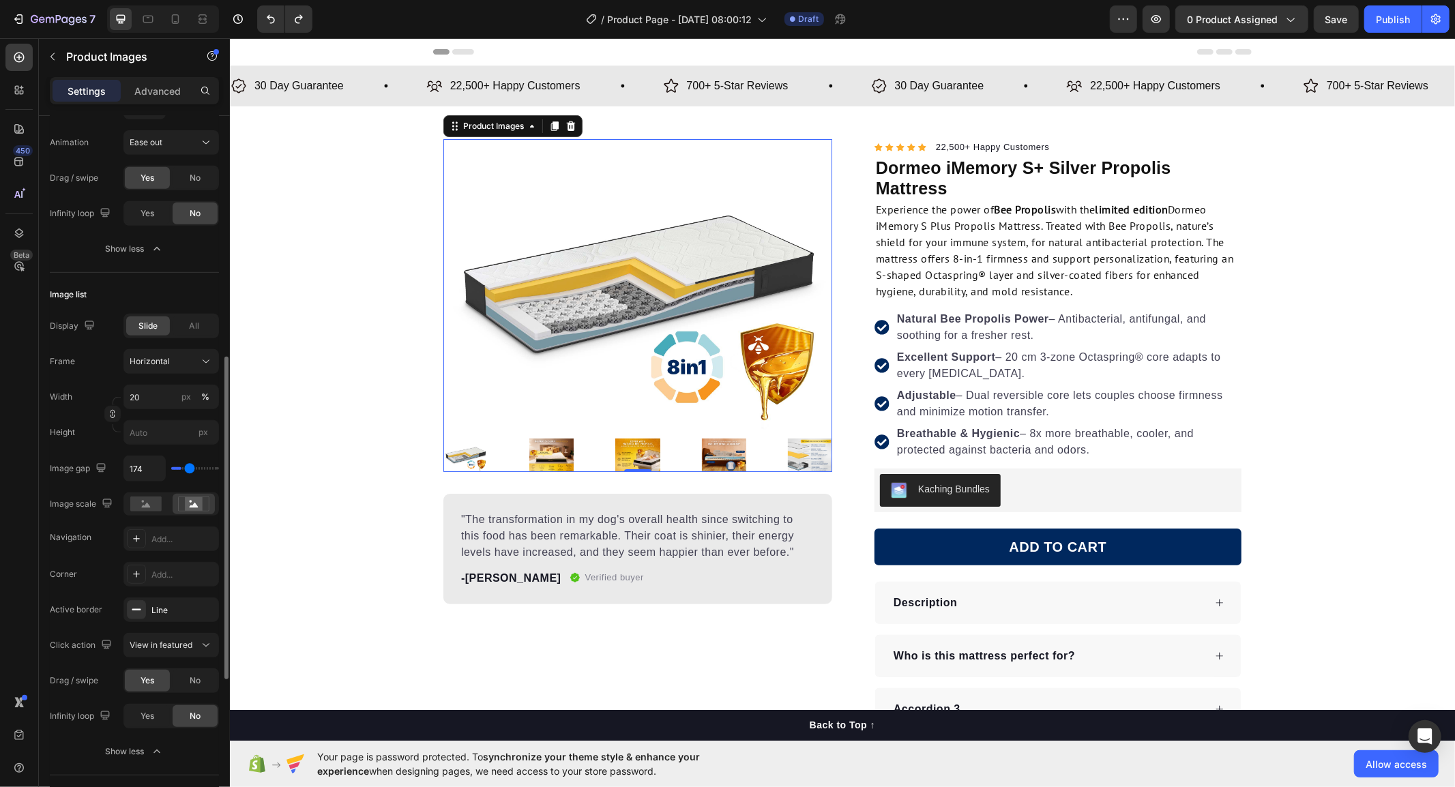
type input "0"
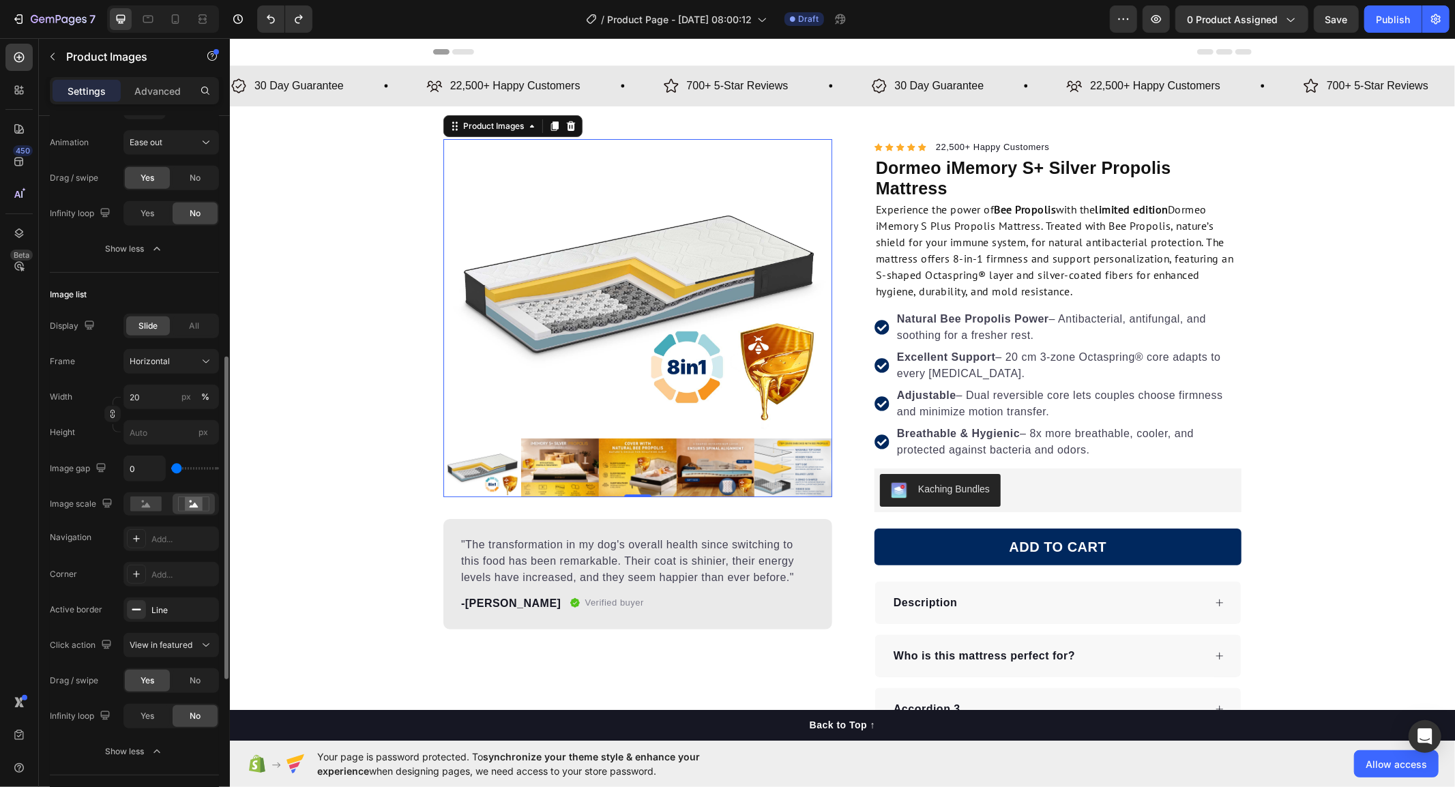
drag, startPoint x: 177, startPoint y: 467, endPoint x: 174, endPoint y: 473, distance: 7.0
type input "0"
click at [174, 470] on input "range" at bounding box center [195, 468] width 48 height 3
click at [131, 466] on input "0" at bounding box center [144, 468] width 41 height 25
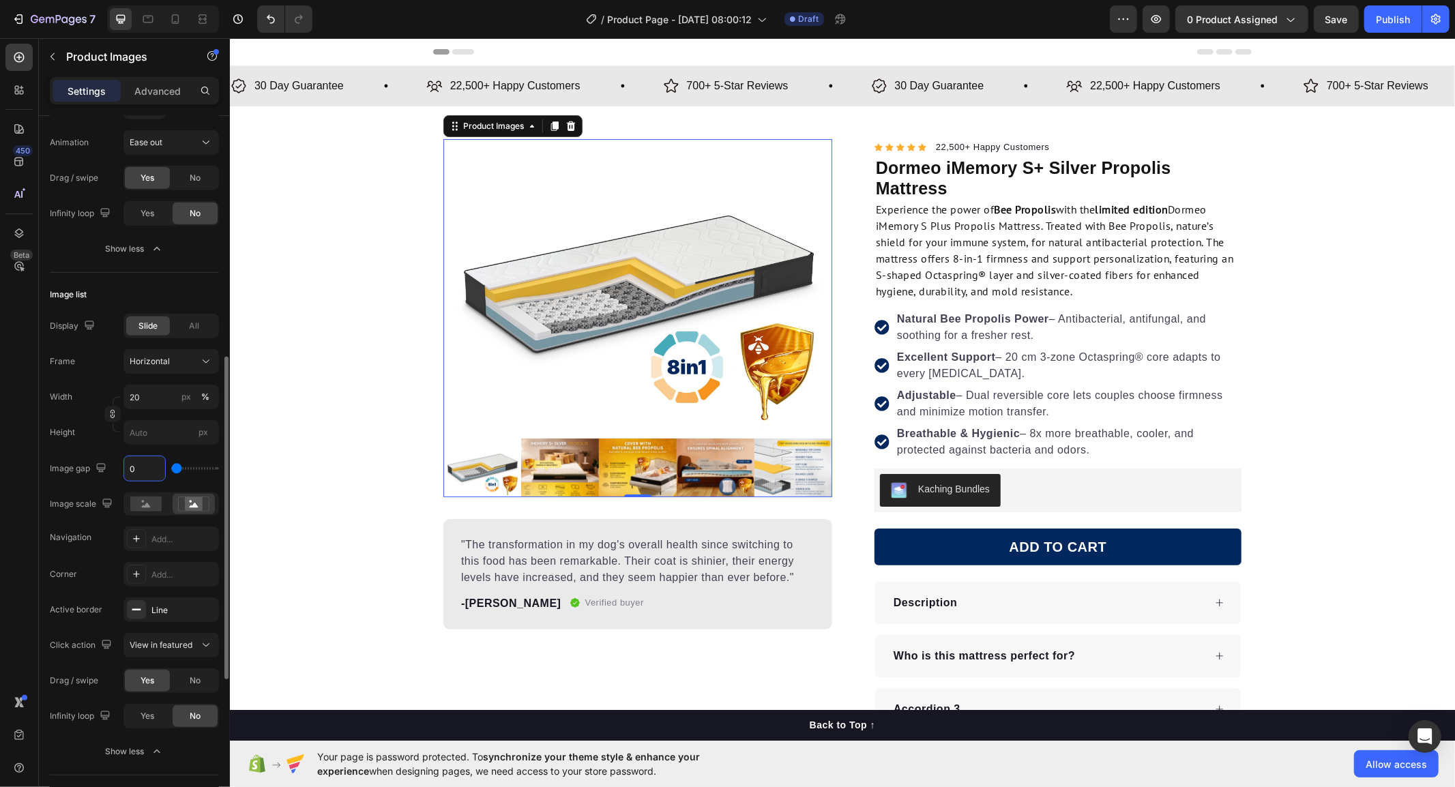
click at [132, 467] on input "0" at bounding box center [144, 468] width 41 height 25
type input "5"
click at [98, 481] on div "Image gap 5" at bounding box center [134, 469] width 169 height 26
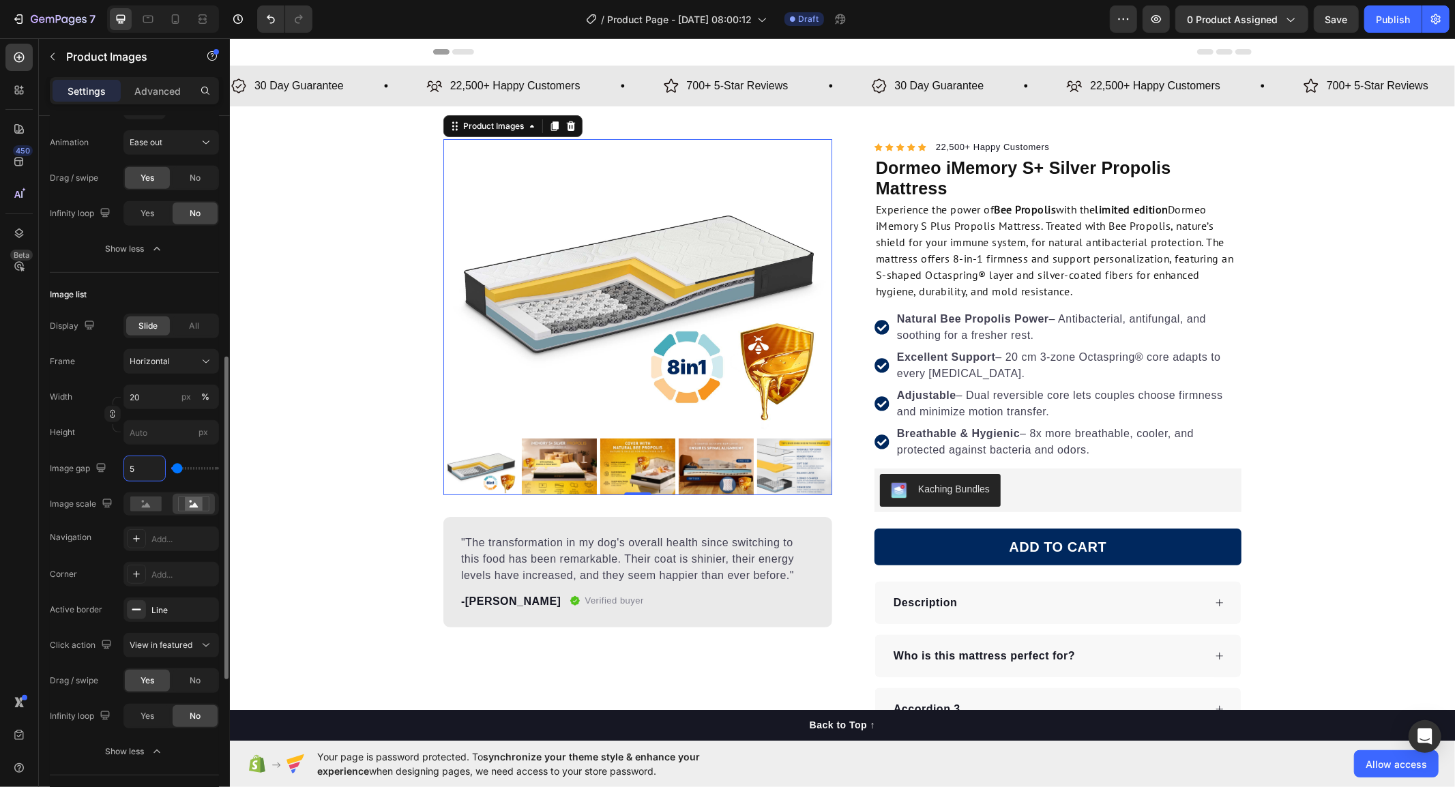
click at [132, 467] on input "5" at bounding box center [144, 468] width 41 height 25
type input "6"
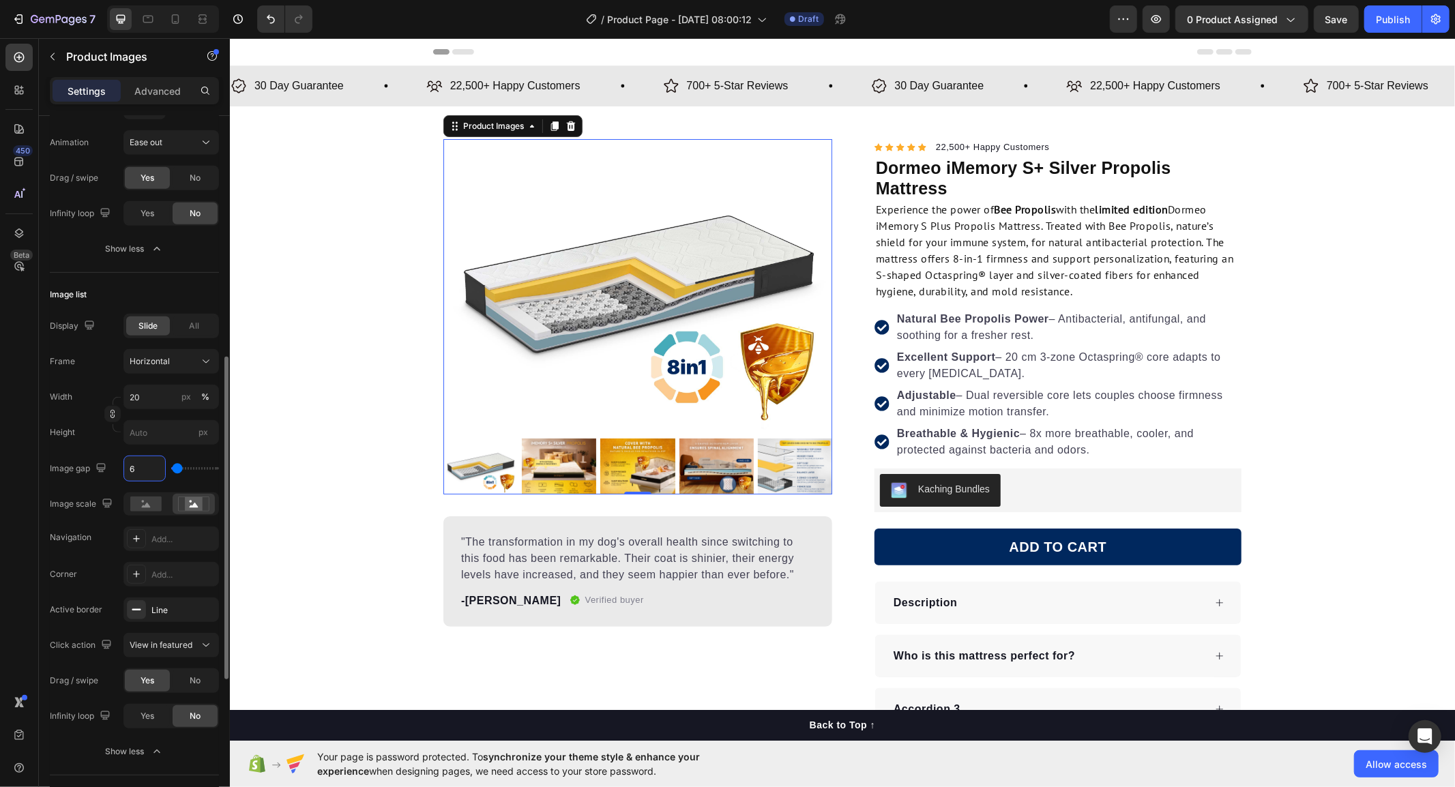
click at [89, 485] on div "Display Slide All Frame Horizontal Width 20 px % Height px Image gap 6 Image sc…" at bounding box center [134, 432] width 169 height 237
click at [135, 497] on rect at bounding box center [145, 504] width 31 height 15
click at [187, 503] on rect at bounding box center [194, 504] width 18 height 14
click at [142, 540] on div at bounding box center [136, 538] width 19 height 19
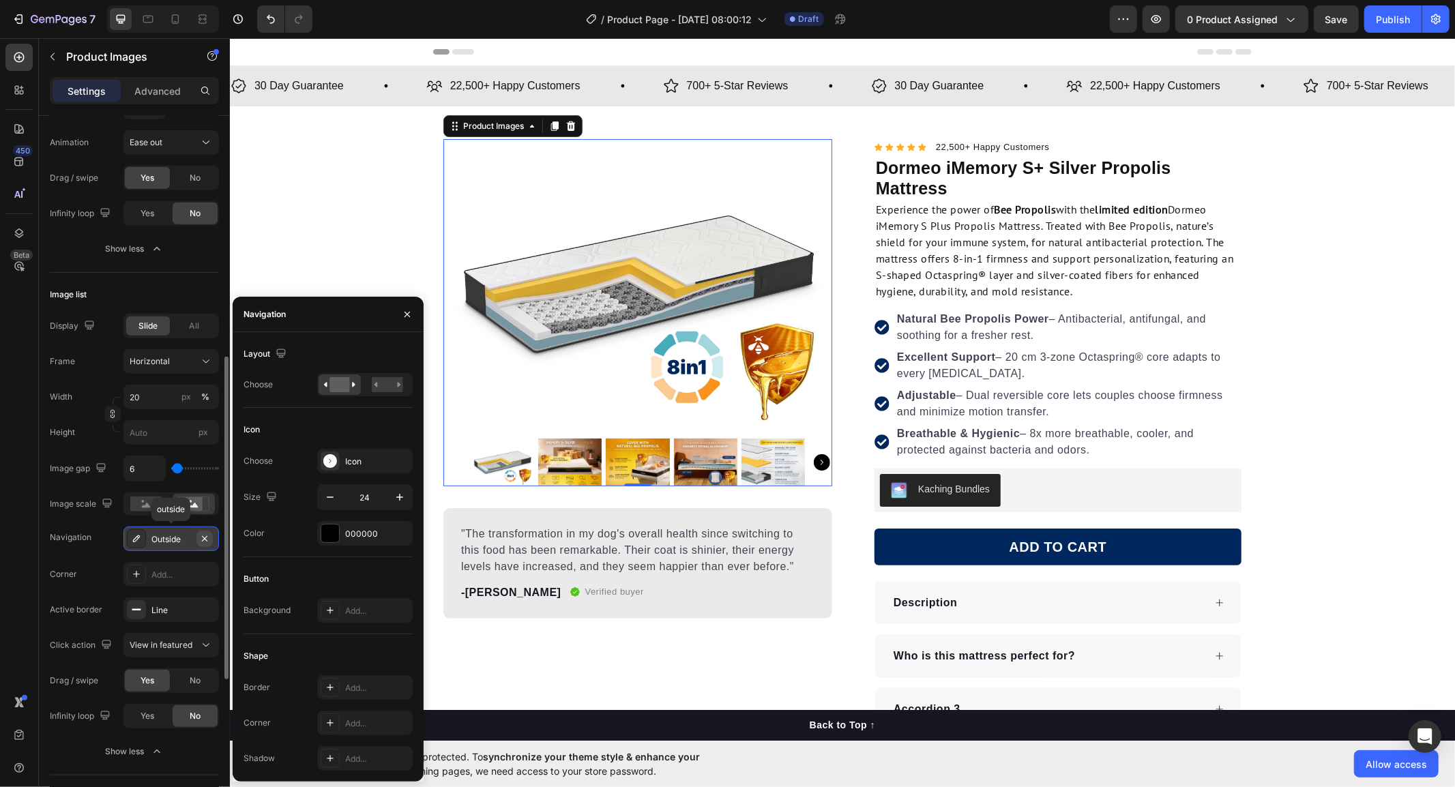
click at [205, 540] on icon "button" at bounding box center [204, 538] width 11 height 11
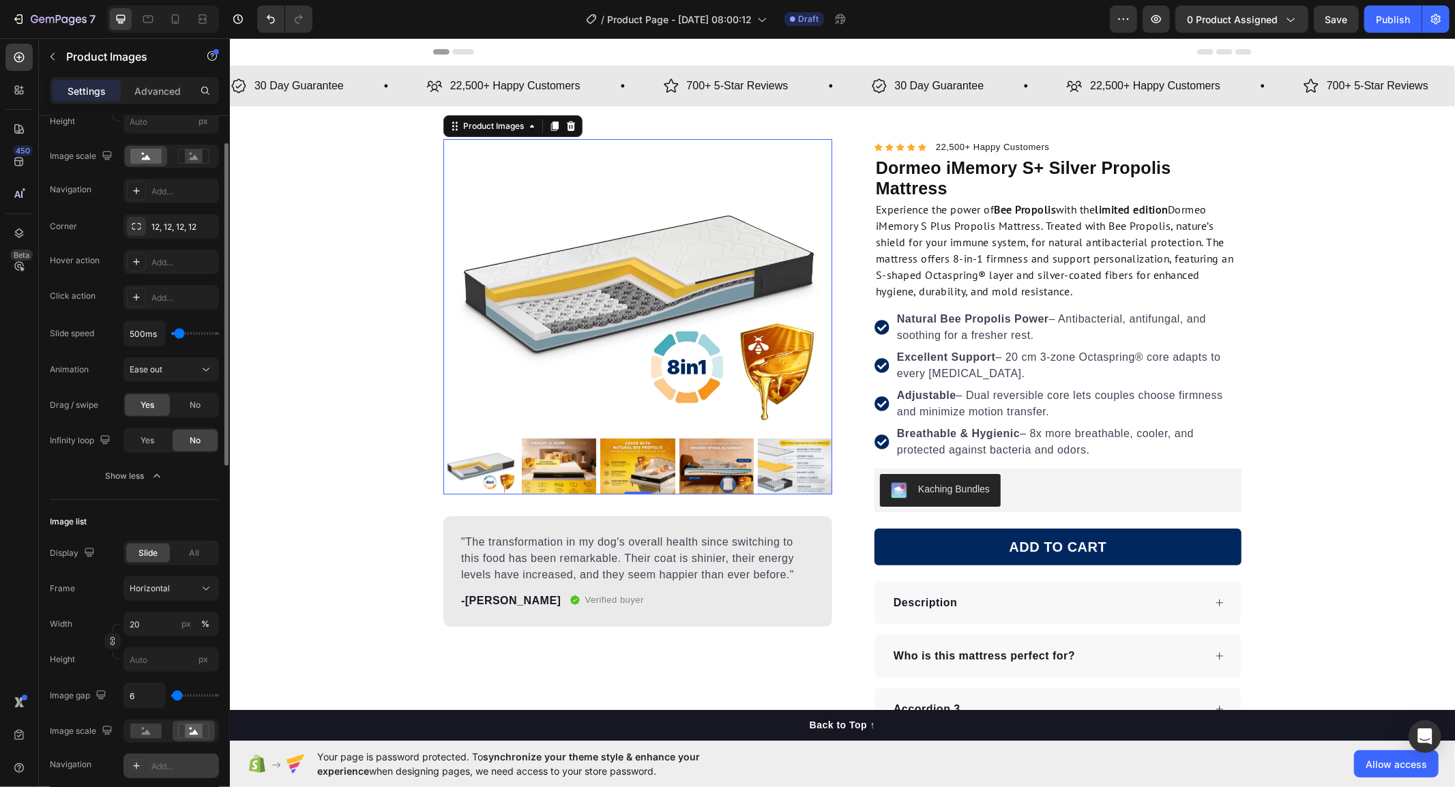
scroll to position [227, 0]
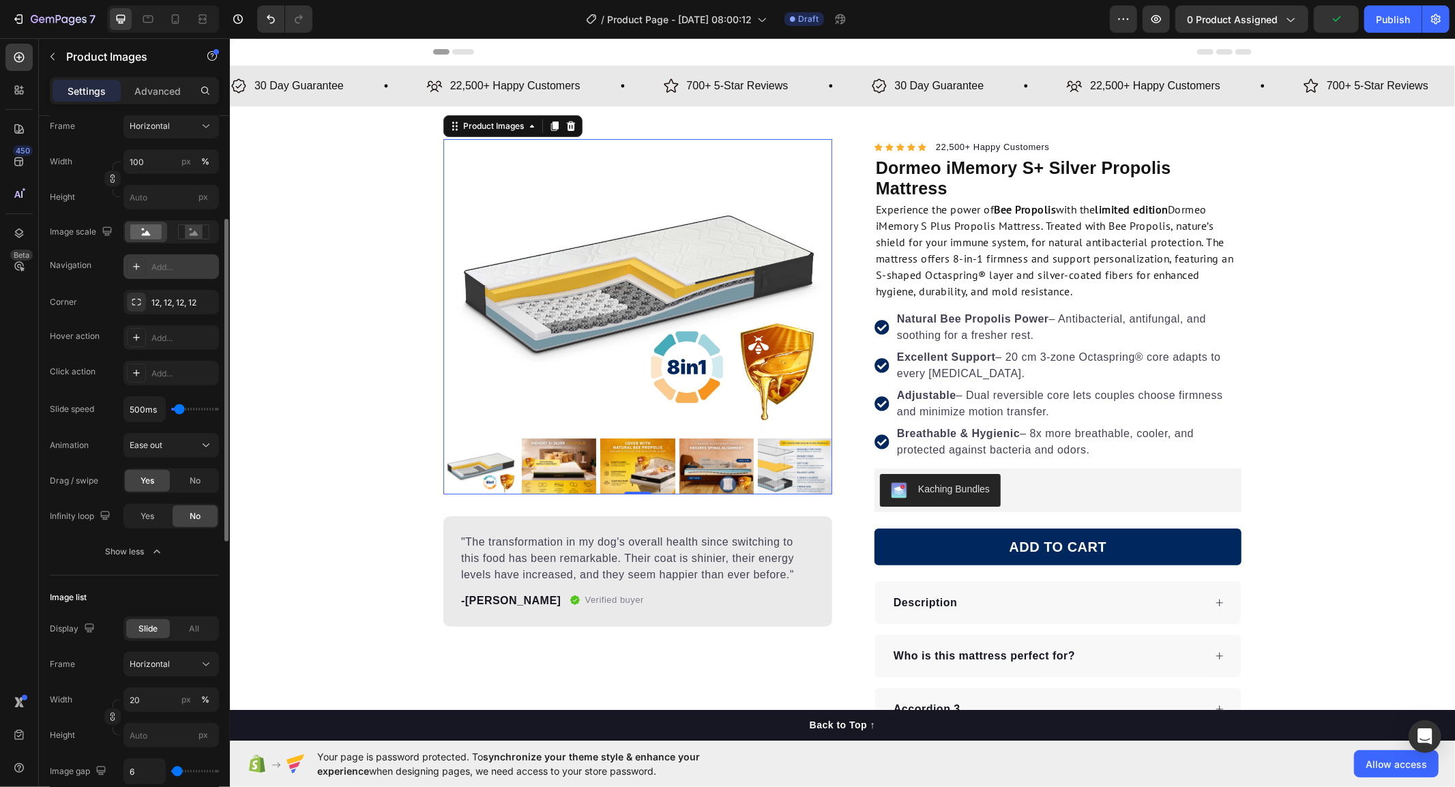
click at [136, 267] on icon at bounding box center [136, 266] width 7 height 7
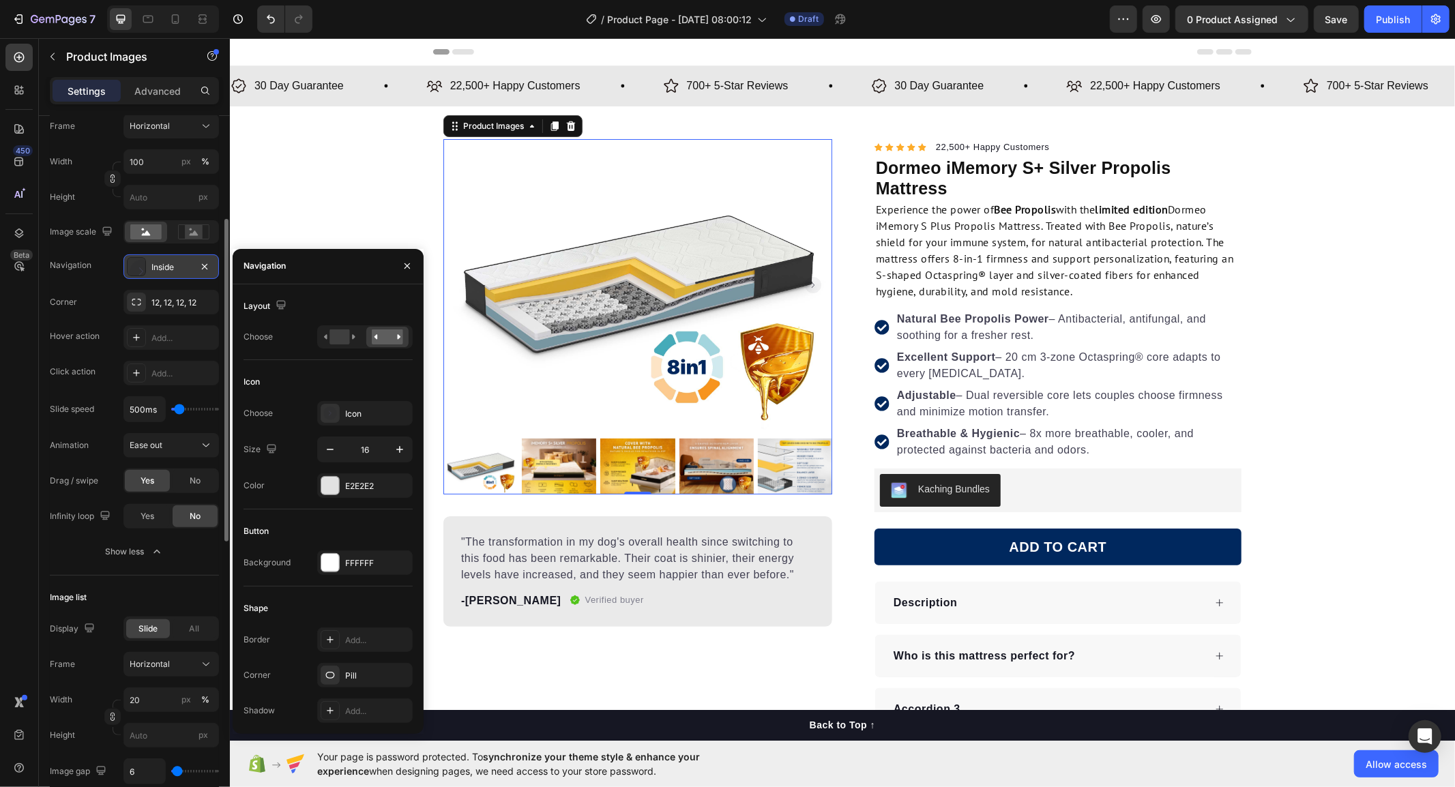
click at [535, 495] on div "Product Images 0 "The transformation in my dog's overall health since switching…" at bounding box center [637, 382] width 389 height 488
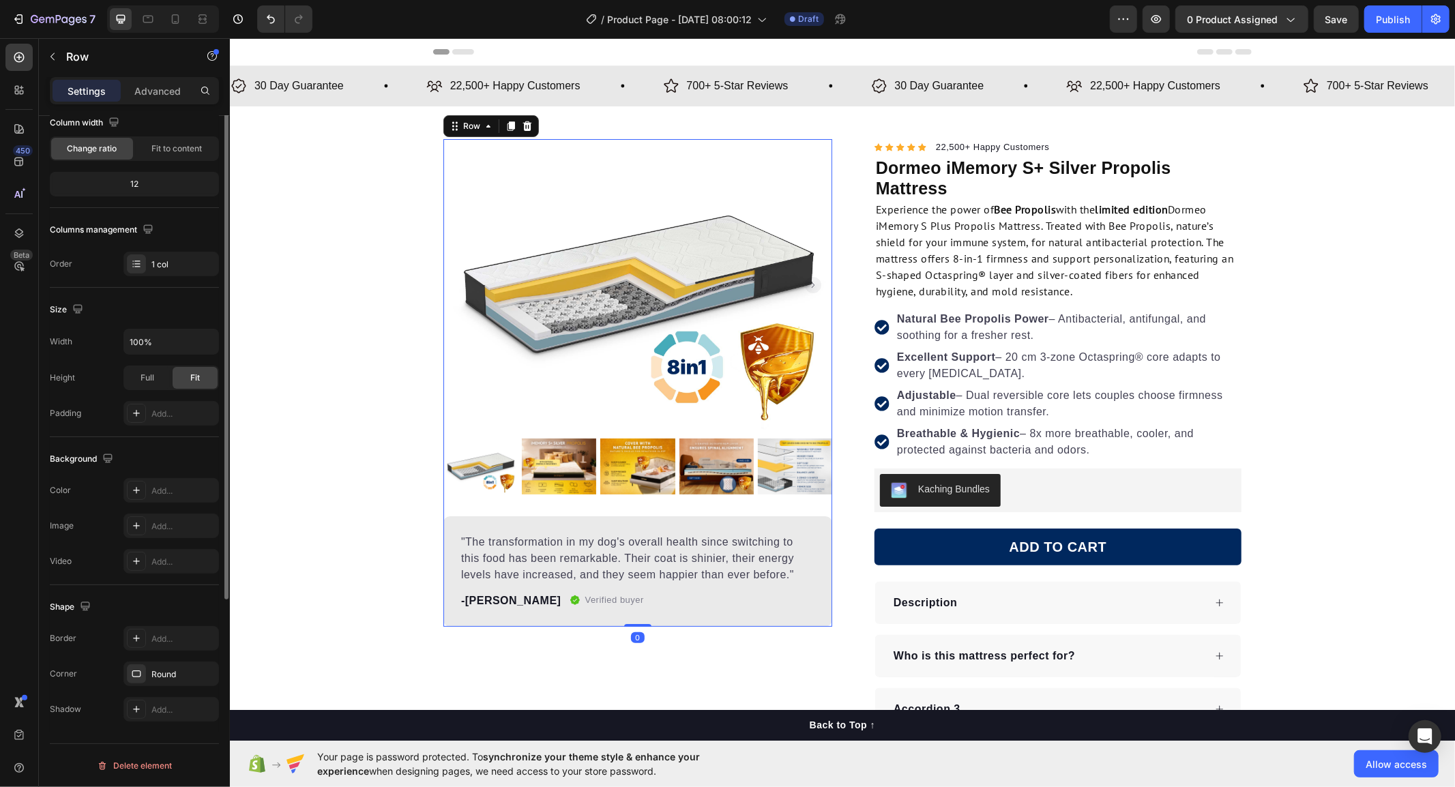
scroll to position [0, 0]
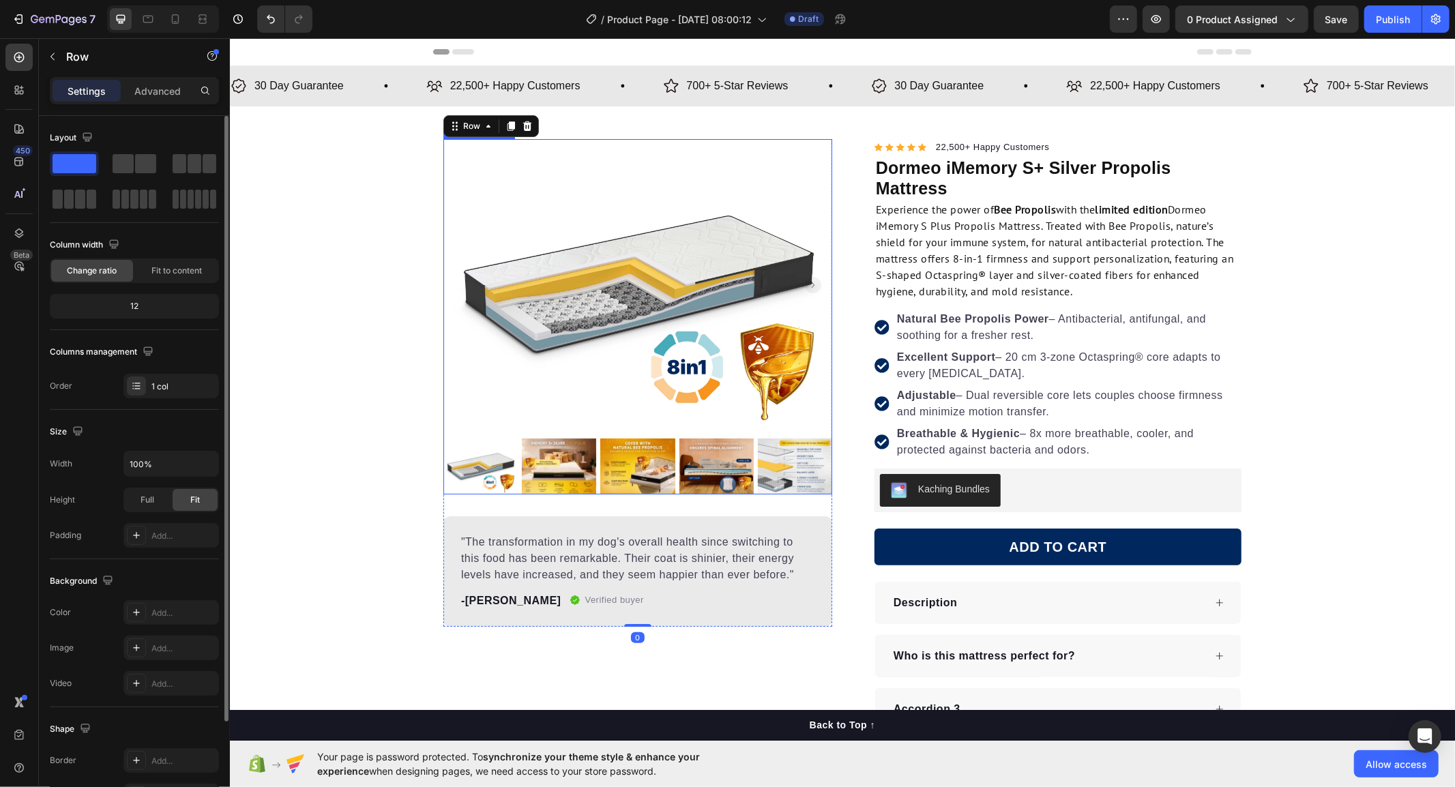
click at [546, 471] on img at bounding box center [558, 466] width 74 height 56
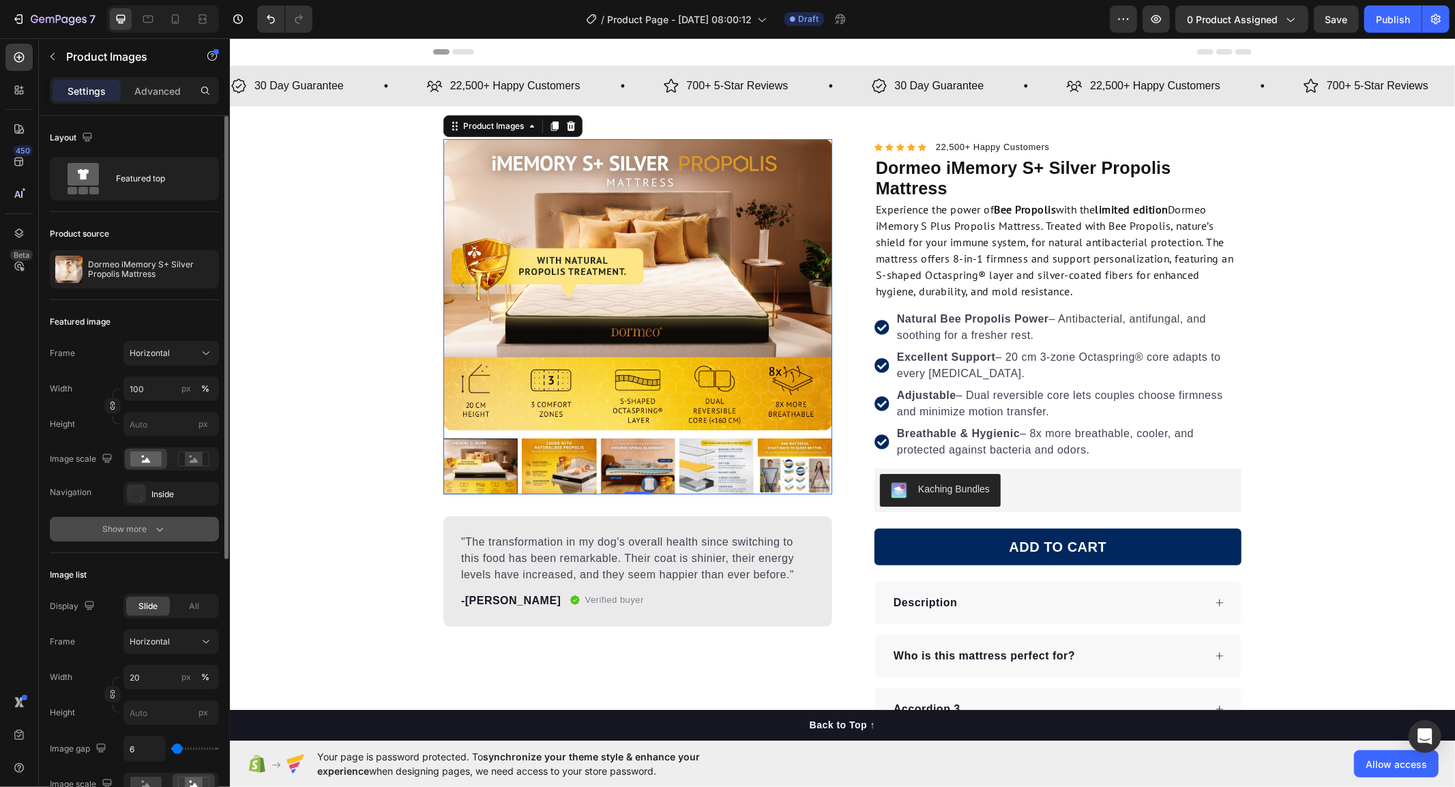
click at [133, 525] on div "Show more" at bounding box center [134, 530] width 63 height 14
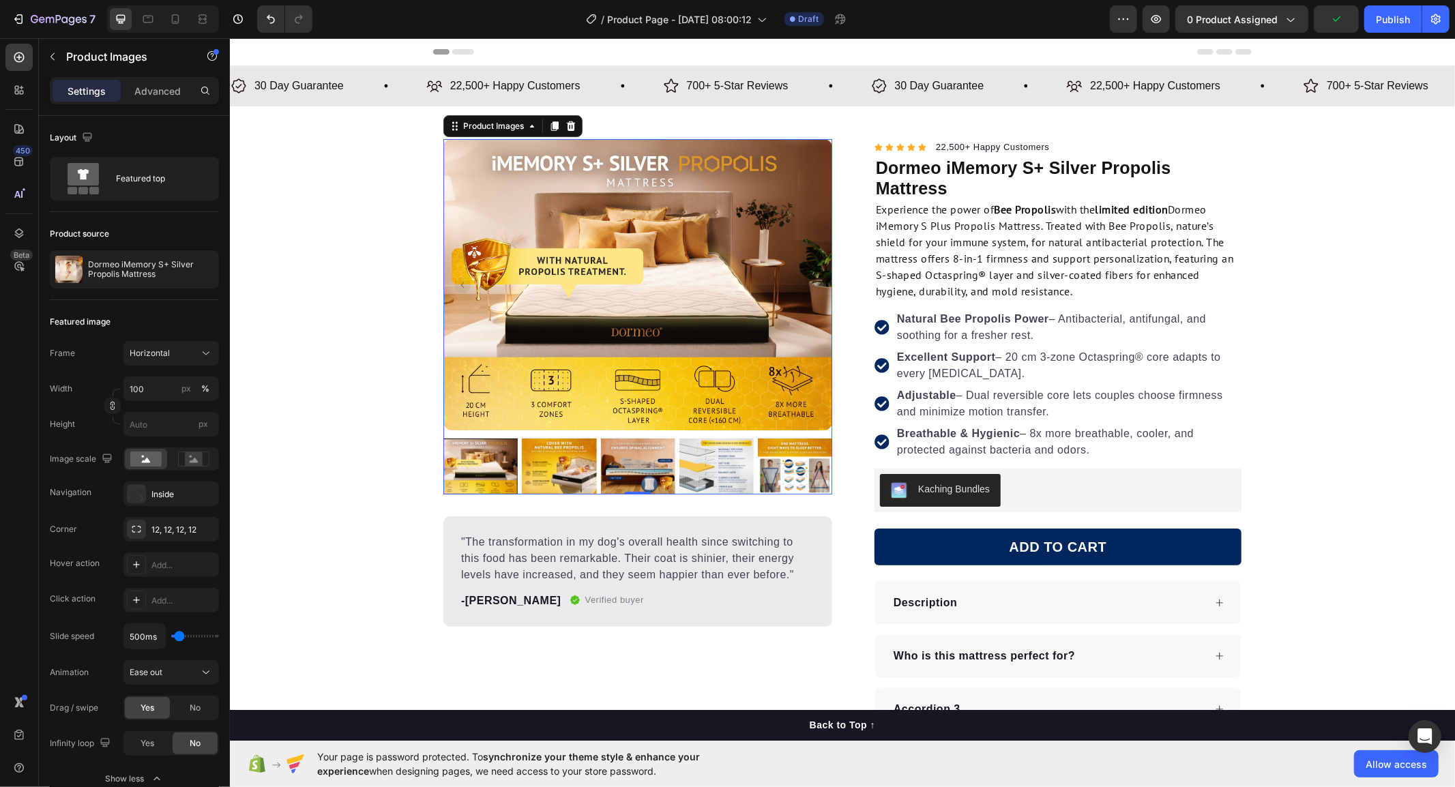
scroll to position [151, 0]
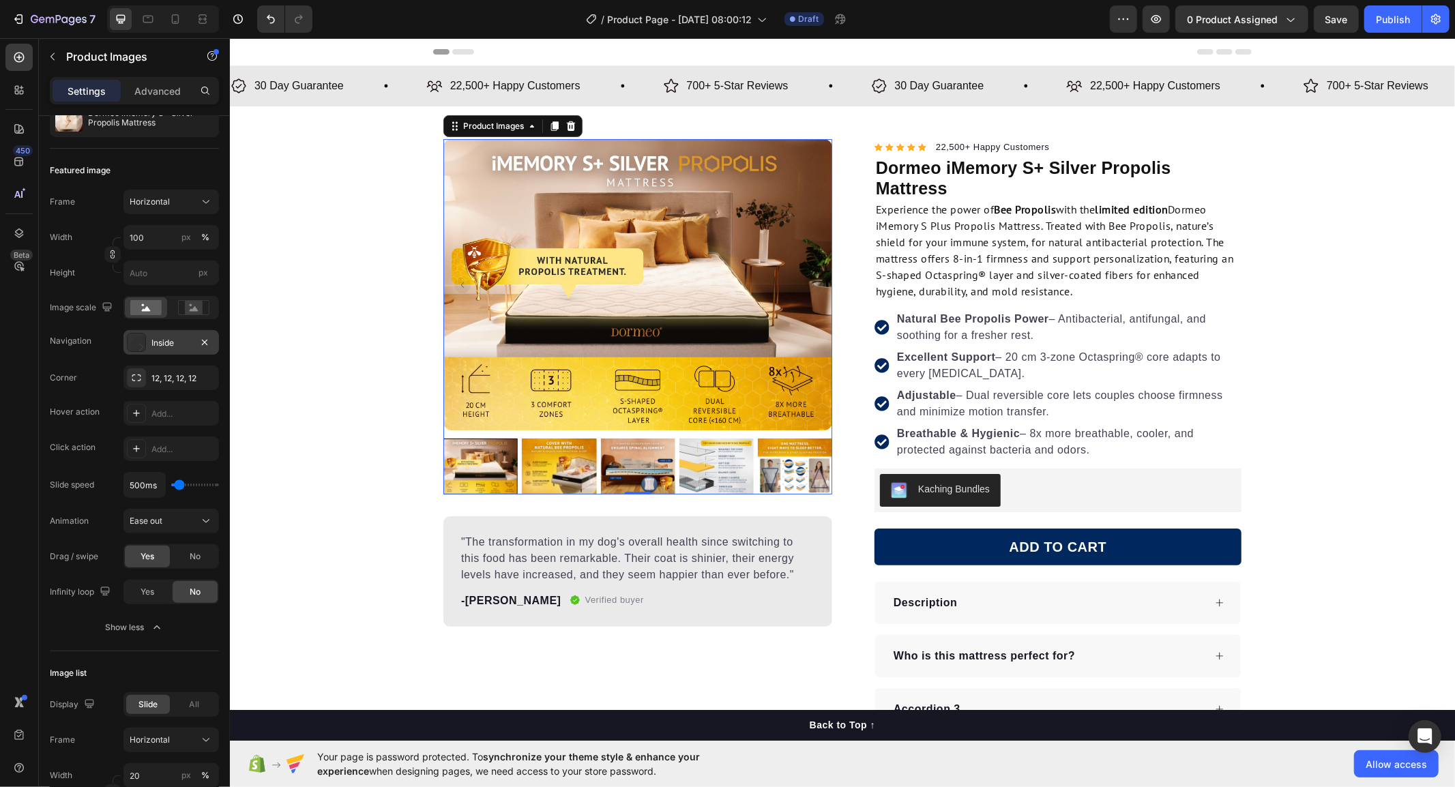
click at [138, 347] on rect at bounding box center [141, 347] width 23 height 23
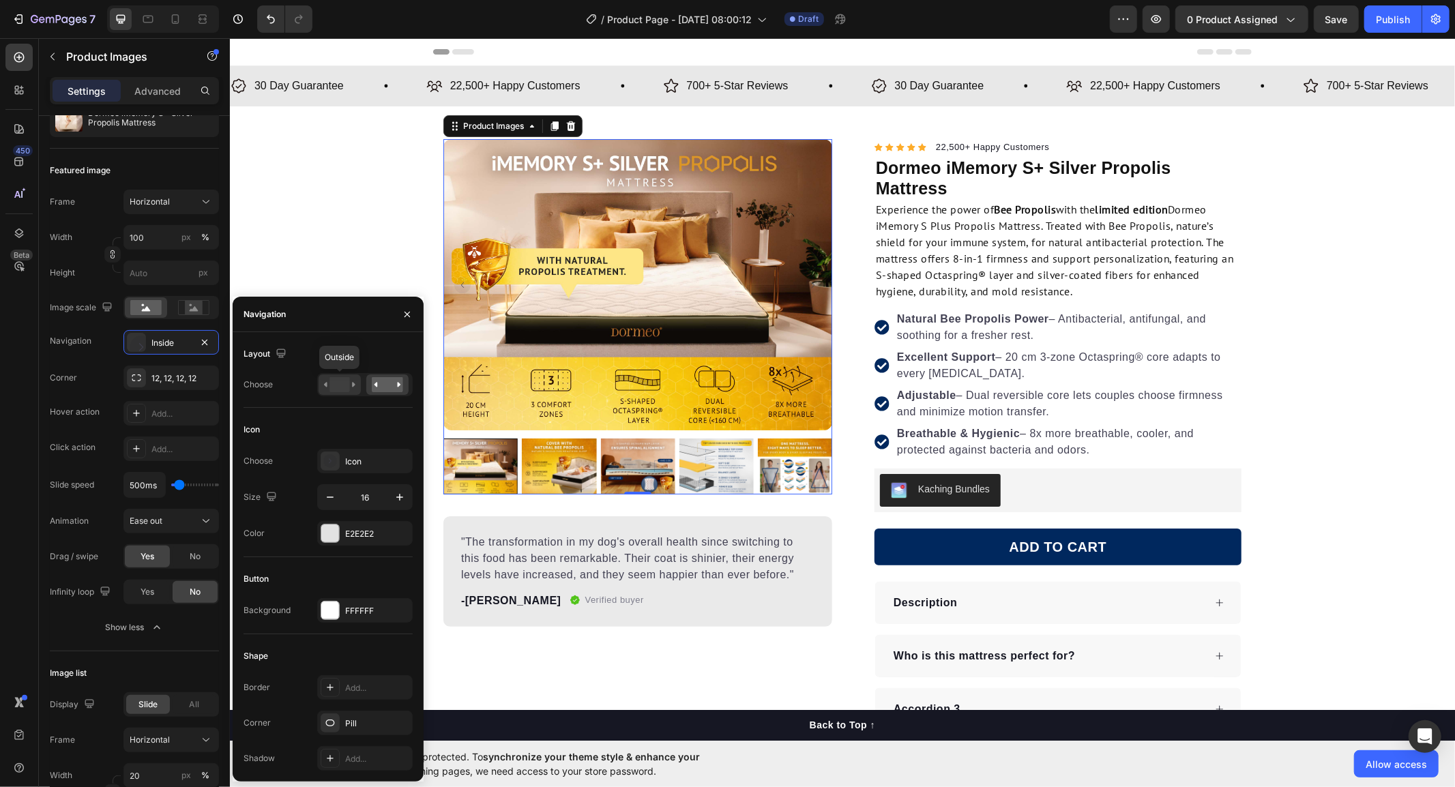
click at [344, 385] on rect at bounding box center [339, 384] width 20 height 15
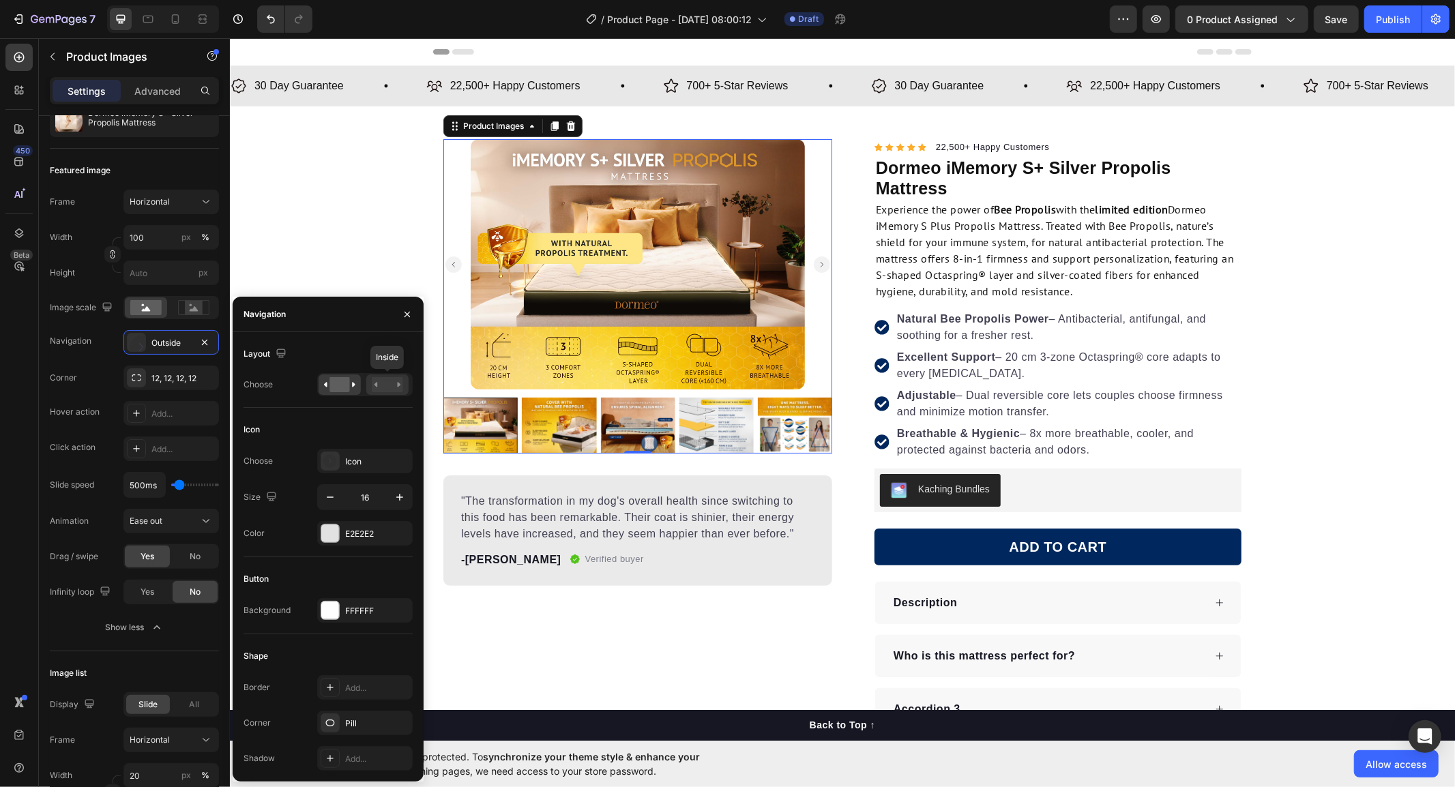
click at [390, 383] on rect at bounding box center [387, 384] width 31 height 15
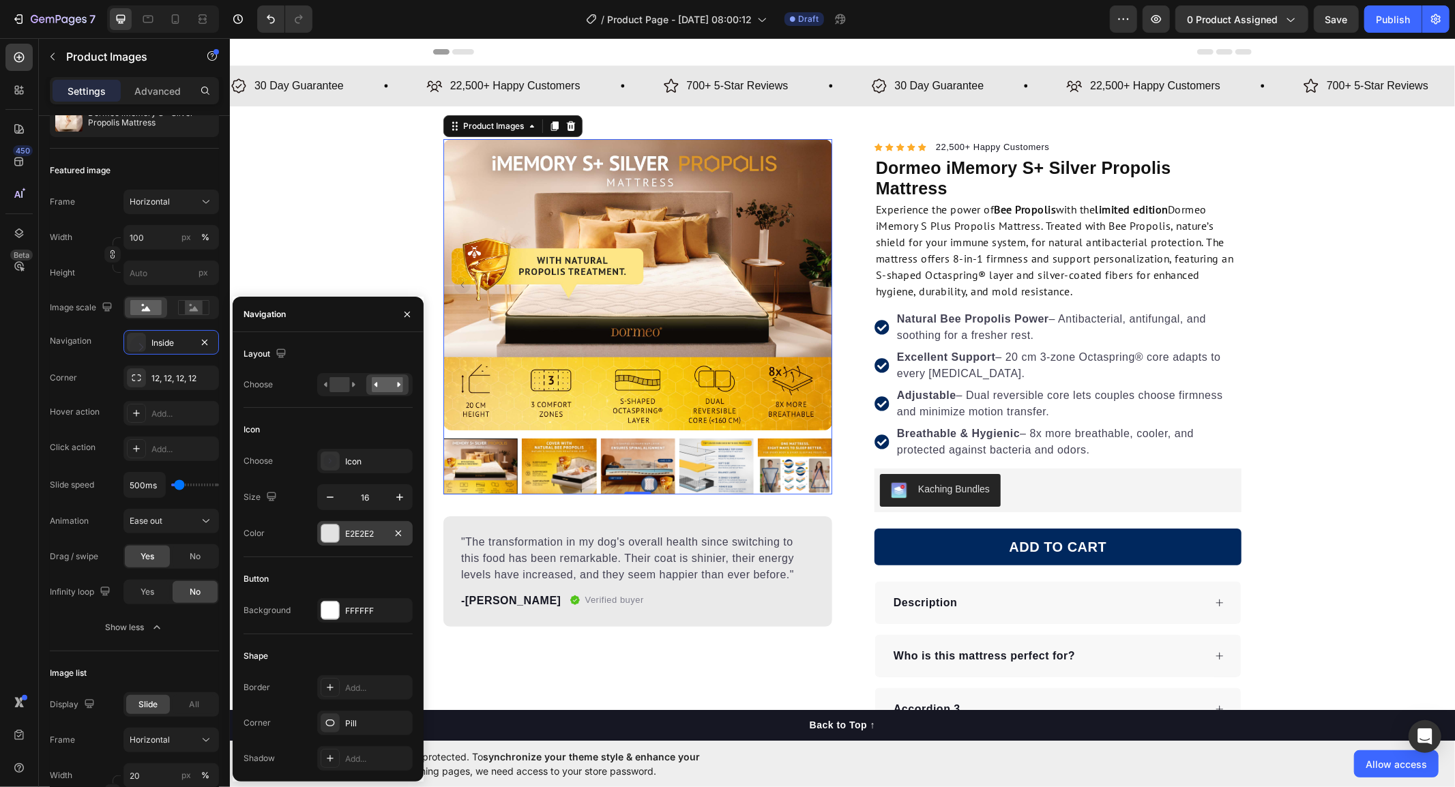
click at [341, 531] on div "E2E2E2" at bounding box center [365, 533] width 96 height 25
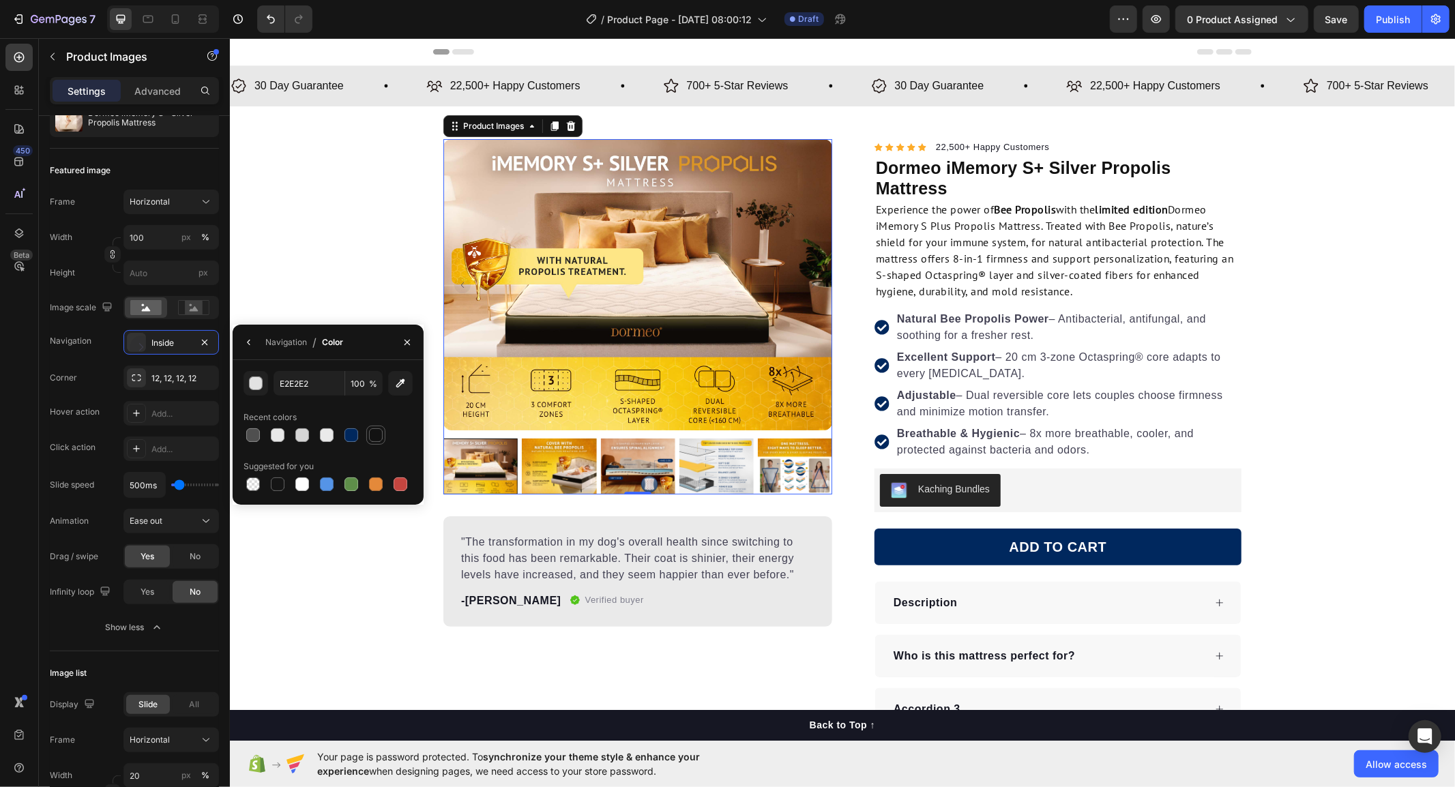
click at [376, 432] on div at bounding box center [376, 435] width 14 height 14
type input "121212"
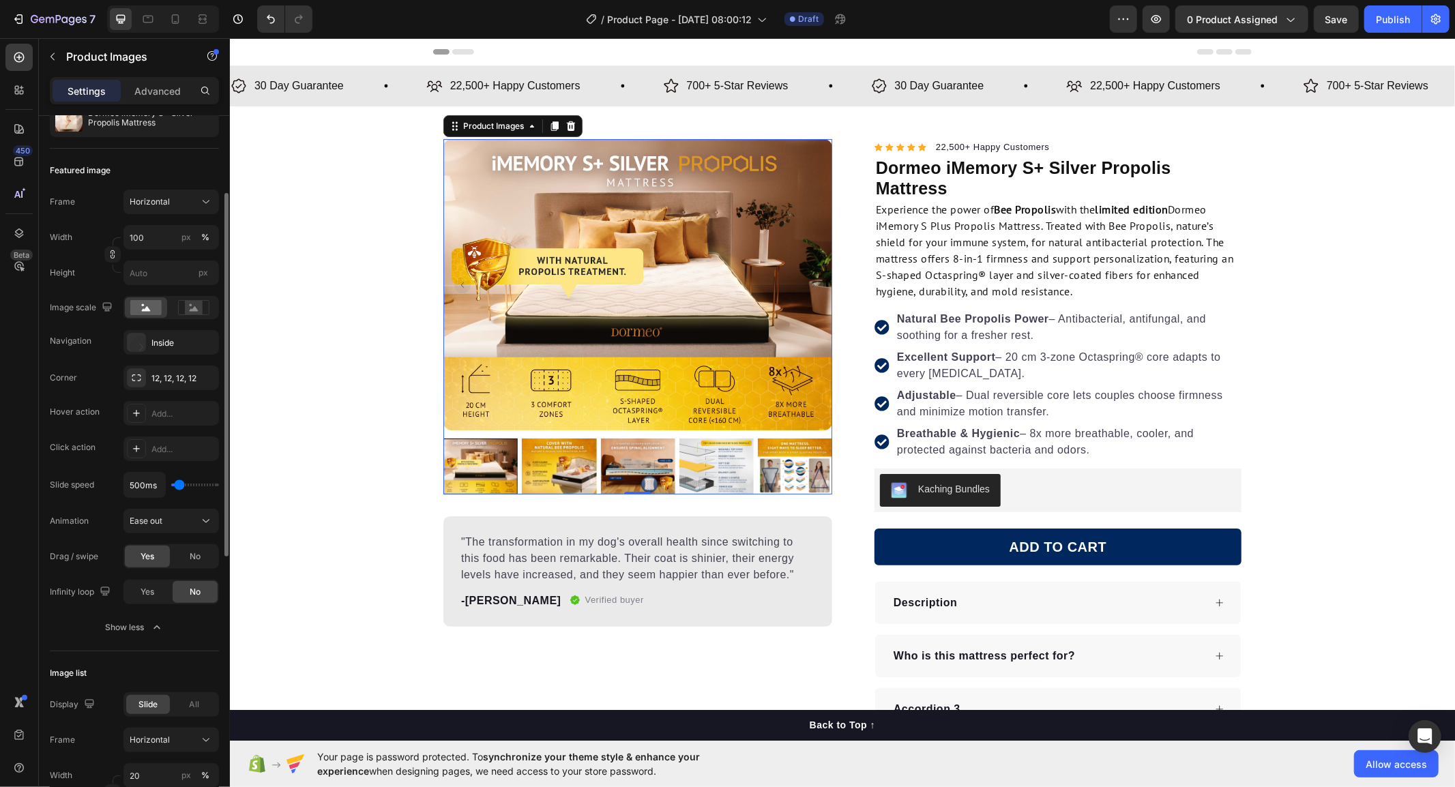
click at [78, 350] on div "Navigation" at bounding box center [71, 341] width 42 height 22
click at [153, 343] on div "Inside" at bounding box center [171, 343] width 40 height 12
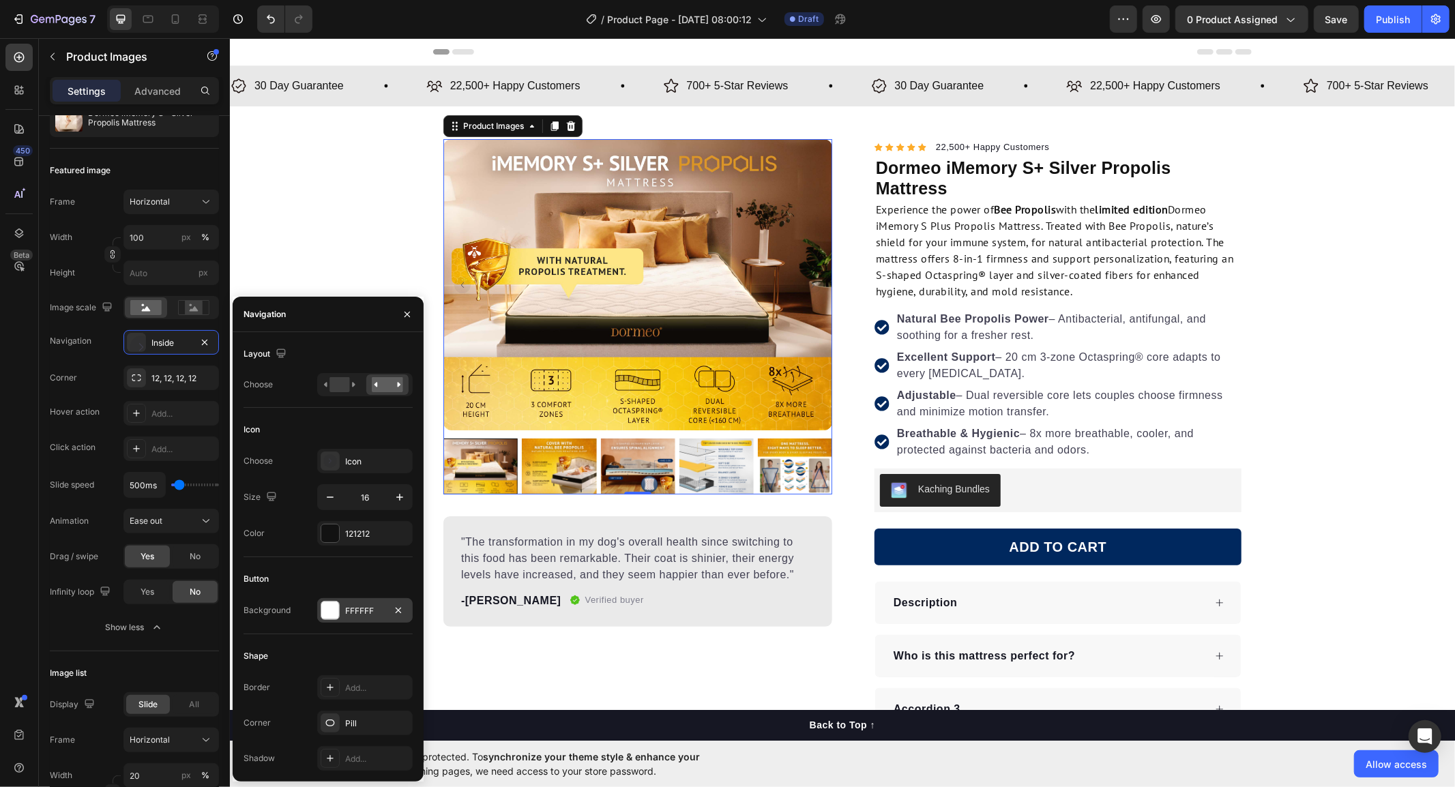
click at [338, 617] on div at bounding box center [330, 610] width 19 height 19
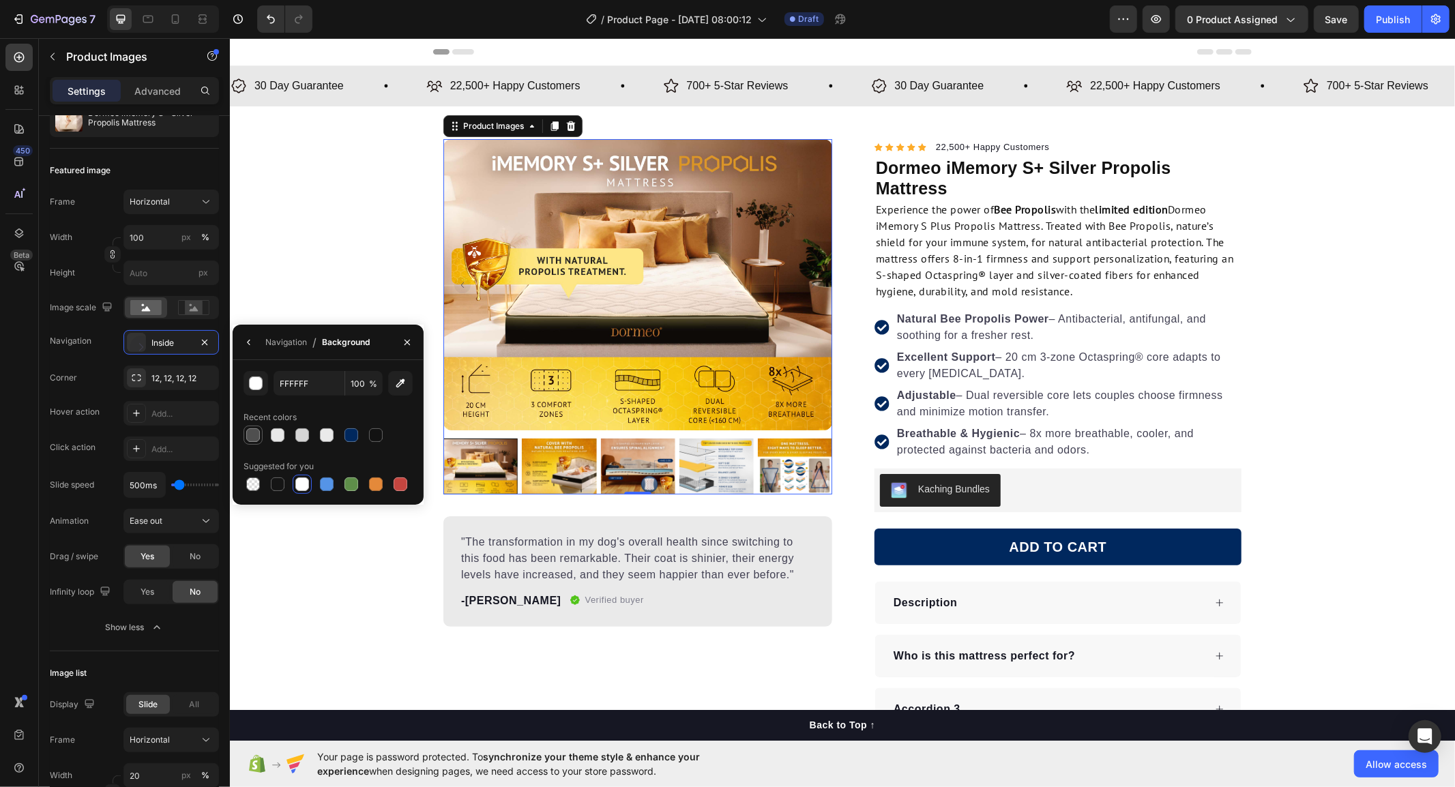
click at [254, 432] on div at bounding box center [253, 435] width 14 height 14
click at [271, 437] on div at bounding box center [278, 435] width 14 height 14
type input "E8E8E8"
click at [68, 355] on div "Frame Horizontal Width 100 px % Height px Image scale Navigation Inside Corner …" at bounding box center [134, 415] width 169 height 450
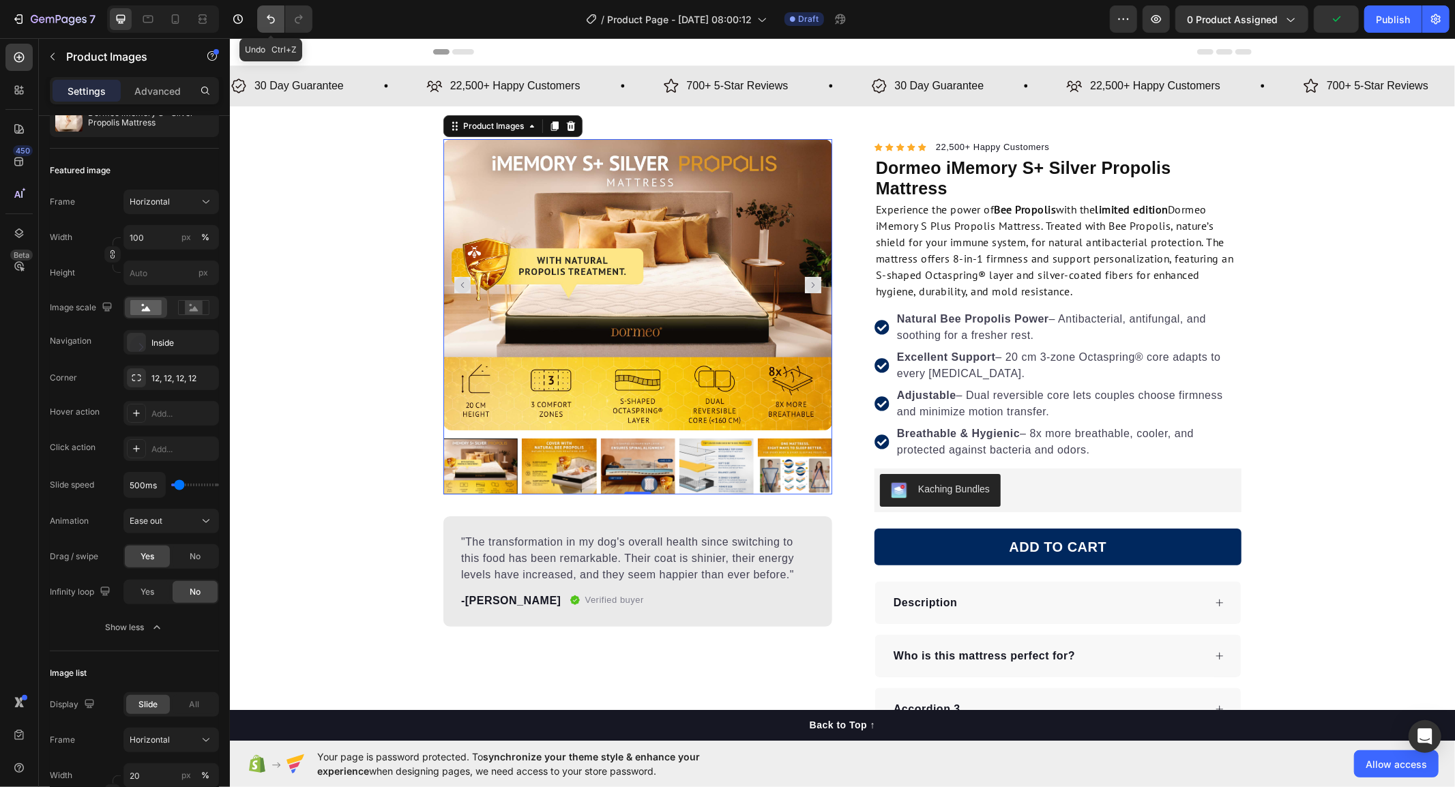
click at [265, 19] on icon "Undo/Redo" at bounding box center [271, 19] width 14 height 14
click at [808, 284] on rect "Carousel Next Arrow" at bounding box center [812, 284] width 16 height 16
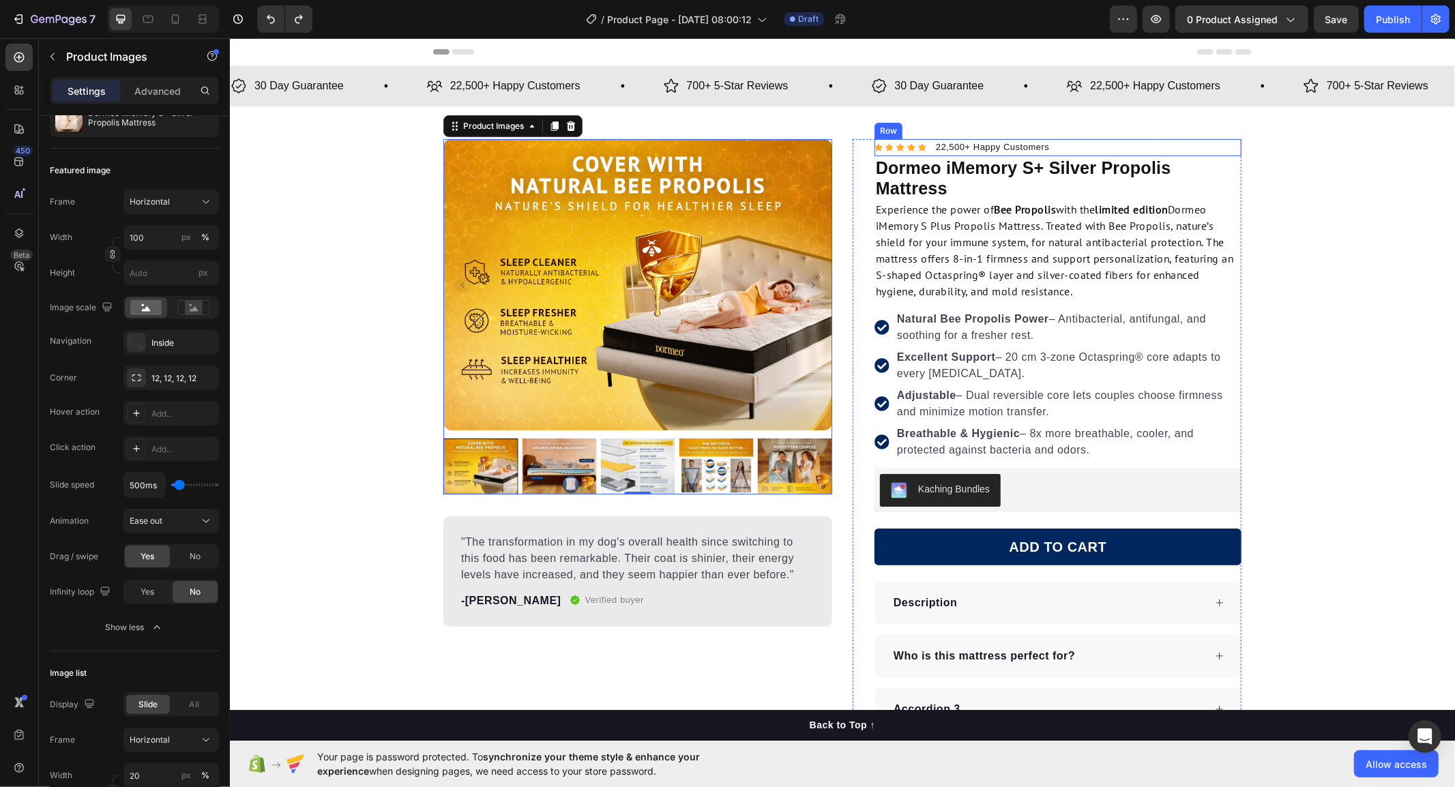
click at [923, 146] on div "Icon Icon Icon Icon Icon Icon List Hoz 22,500+ Happy Customers Text block Row" at bounding box center [1057, 147] width 367 height 18
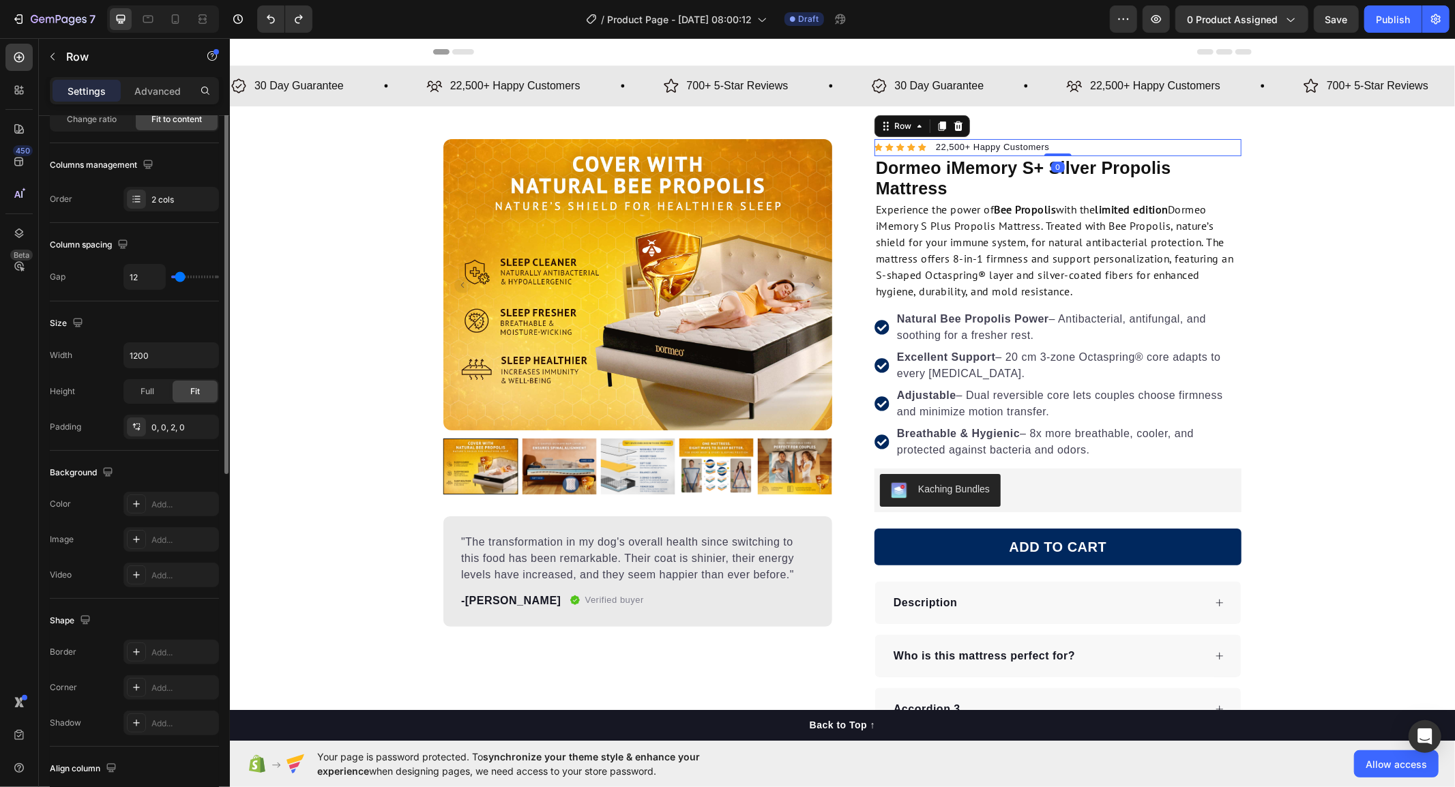
scroll to position [0, 0]
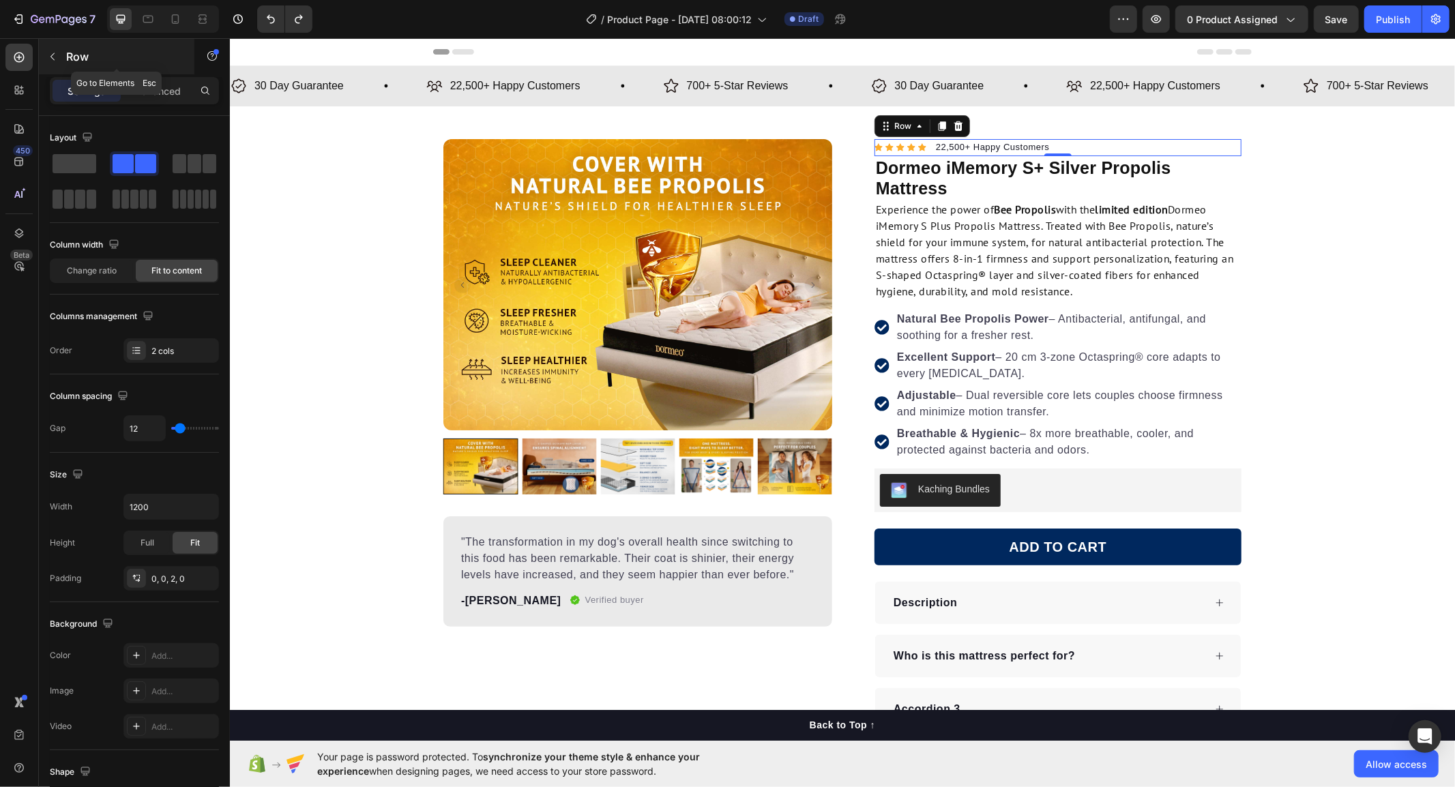
click at [62, 66] on div at bounding box center [53, 57] width 22 height 22
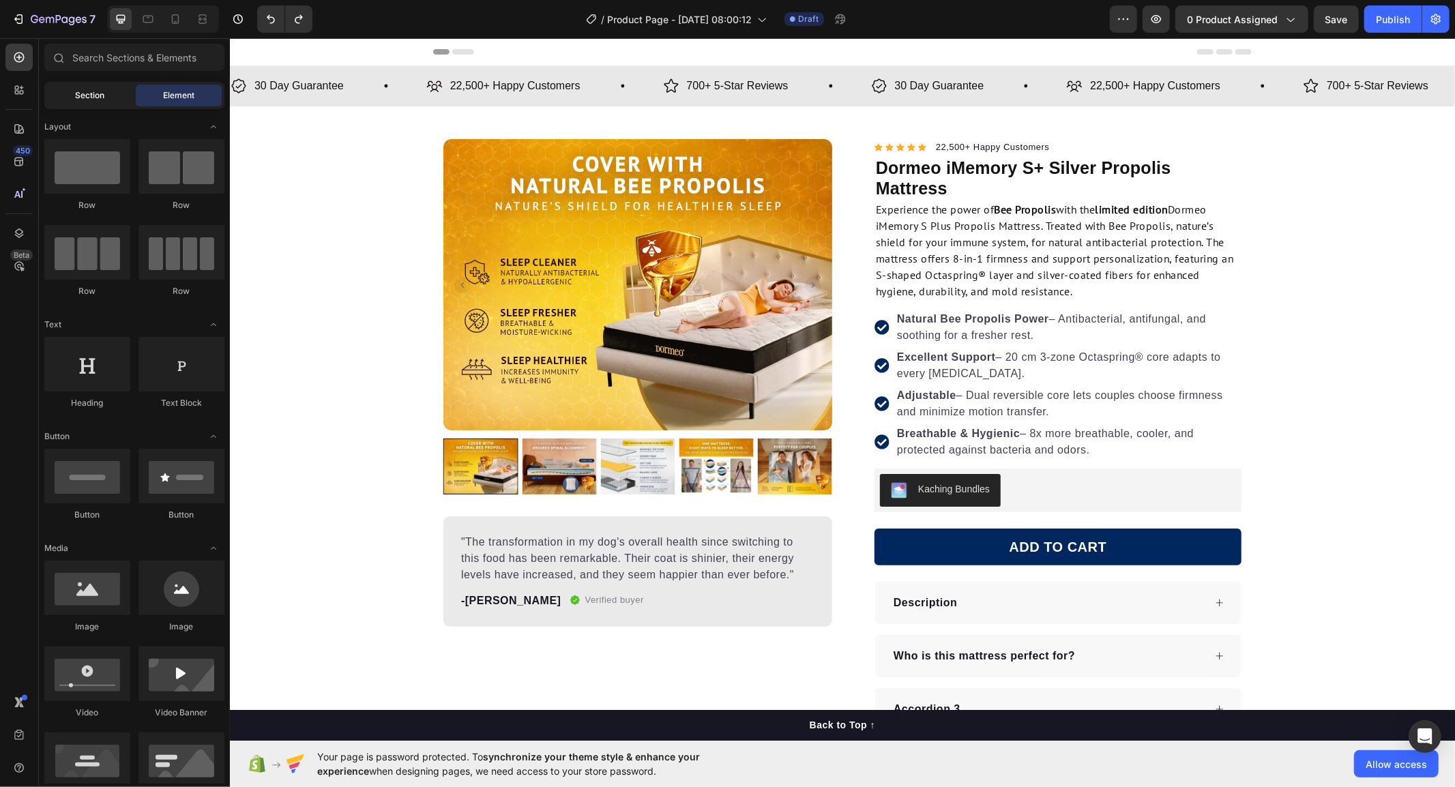
click at [110, 99] on div "Section" at bounding box center [90, 96] width 86 height 22
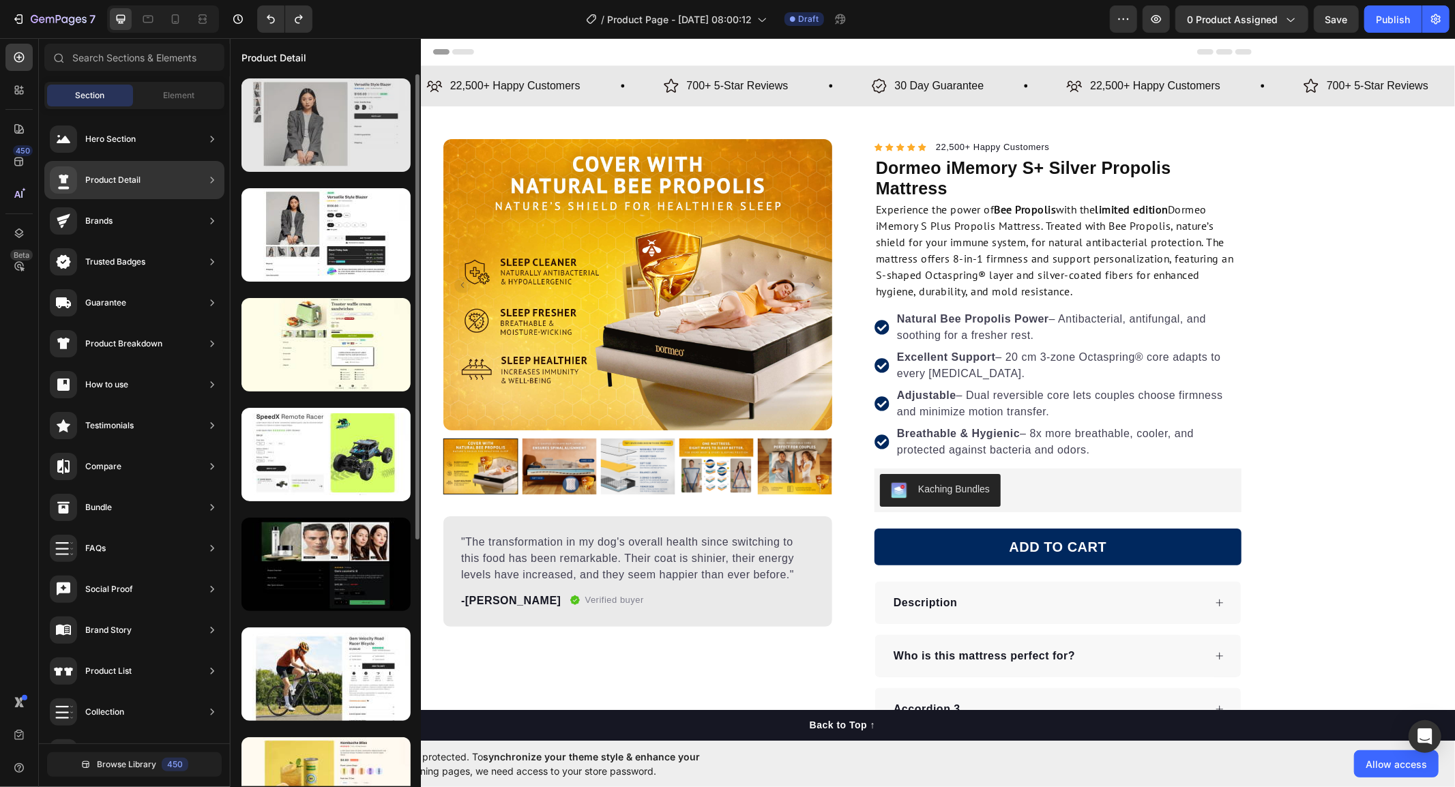
click at [300, 141] on div at bounding box center [325, 124] width 169 height 93
click at [308, 141] on div at bounding box center [325, 124] width 169 height 93
click at [324, 149] on div at bounding box center [325, 124] width 169 height 93
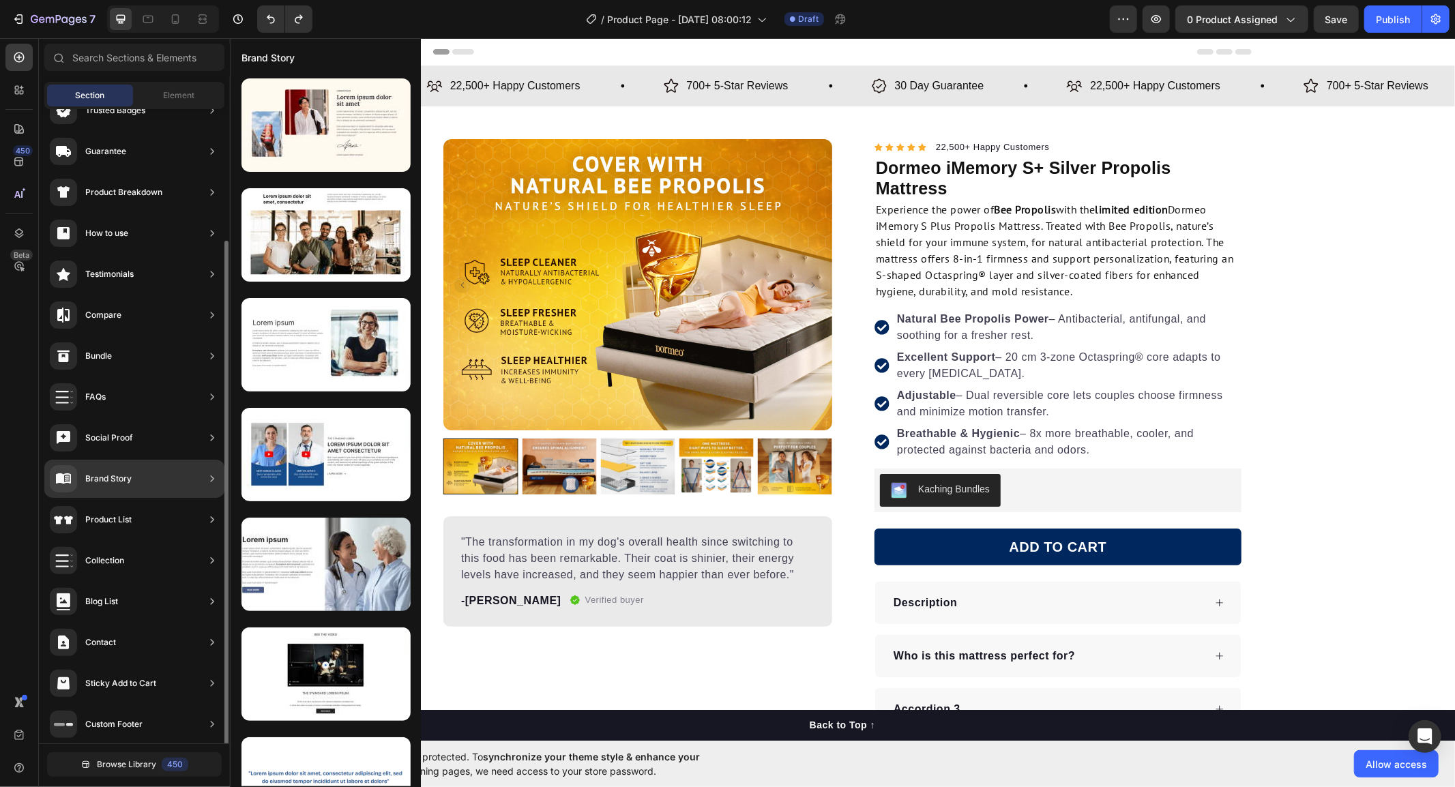
scroll to position [157, 0]
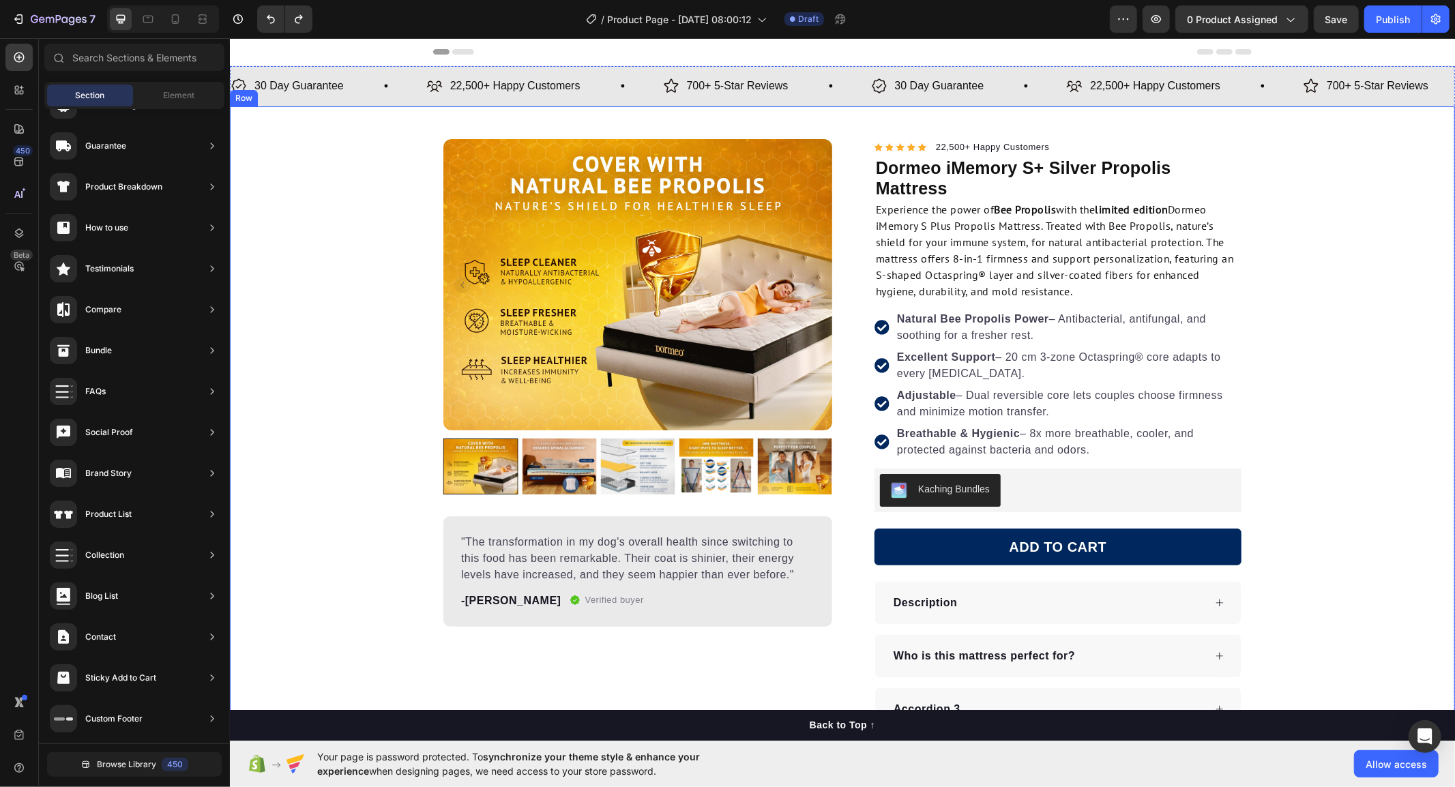
click at [1291, 323] on div "Product Images "The transformation in my dog's overall health since switching t…" at bounding box center [841, 434] width 1225 height 592
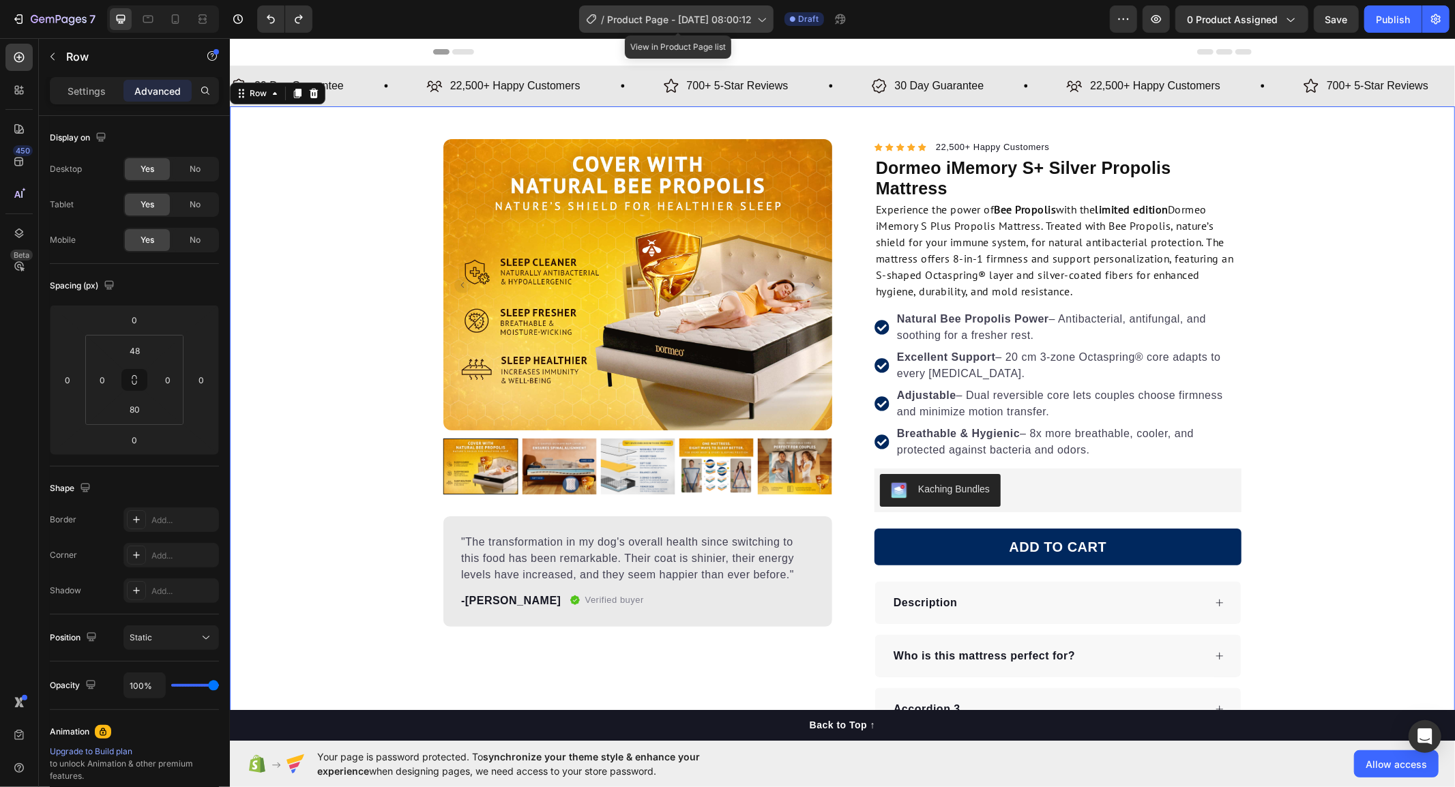
click at [677, 19] on span "Product Page - [DATE] 08:00:12" at bounding box center [679, 19] width 145 height 14
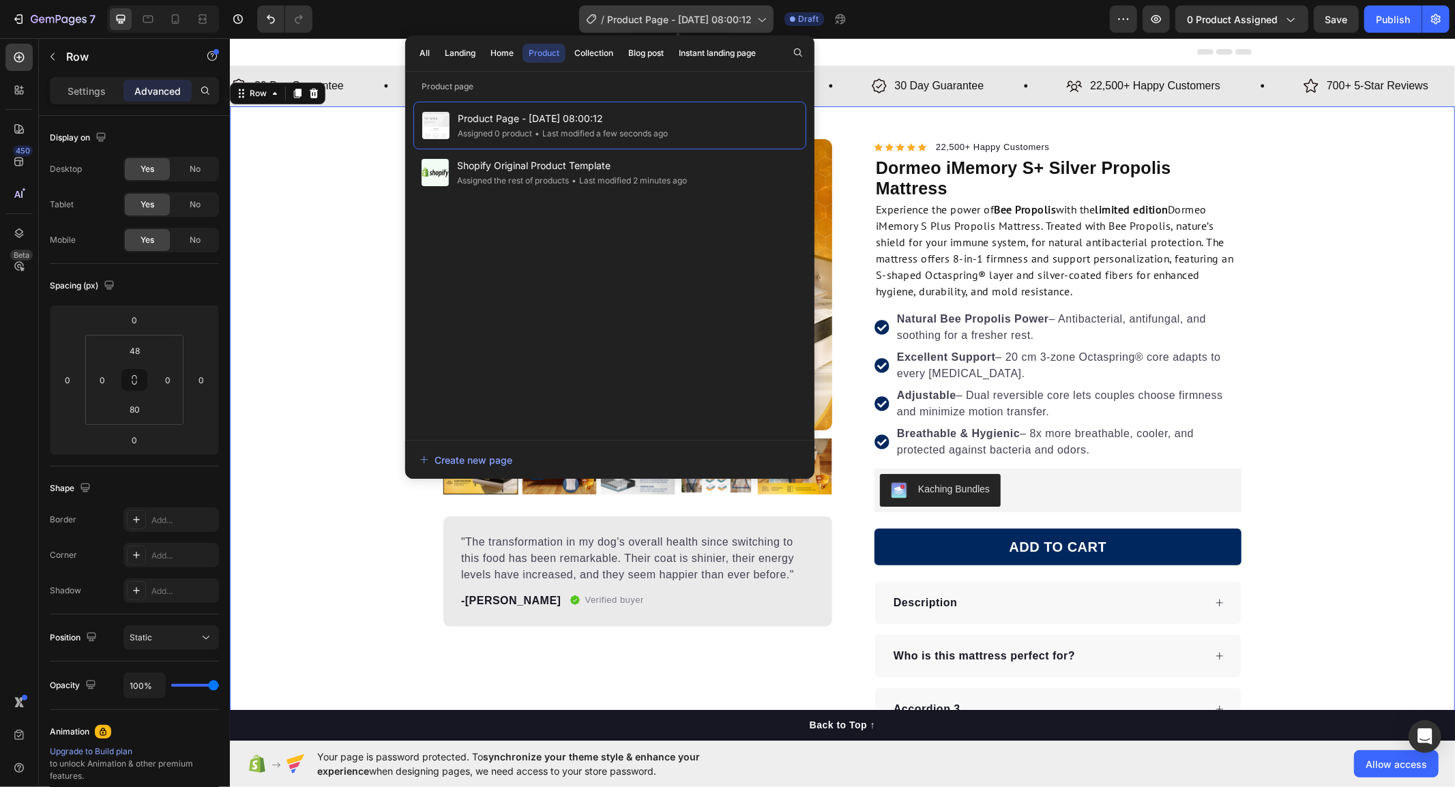
click at [767, 24] on icon at bounding box center [761, 19] width 14 height 14
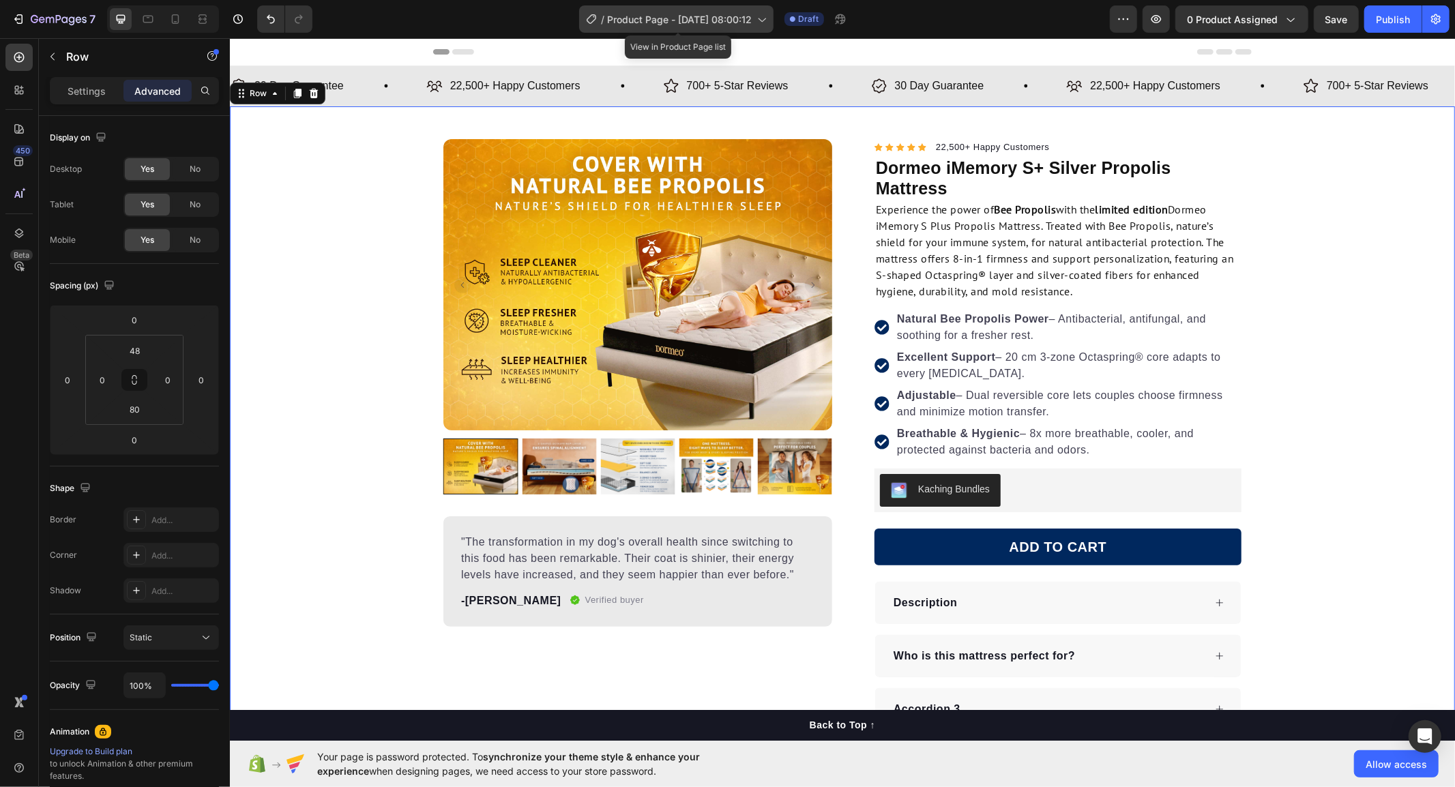
click at [767, 22] on icon at bounding box center [761, 19] width 14 height 14
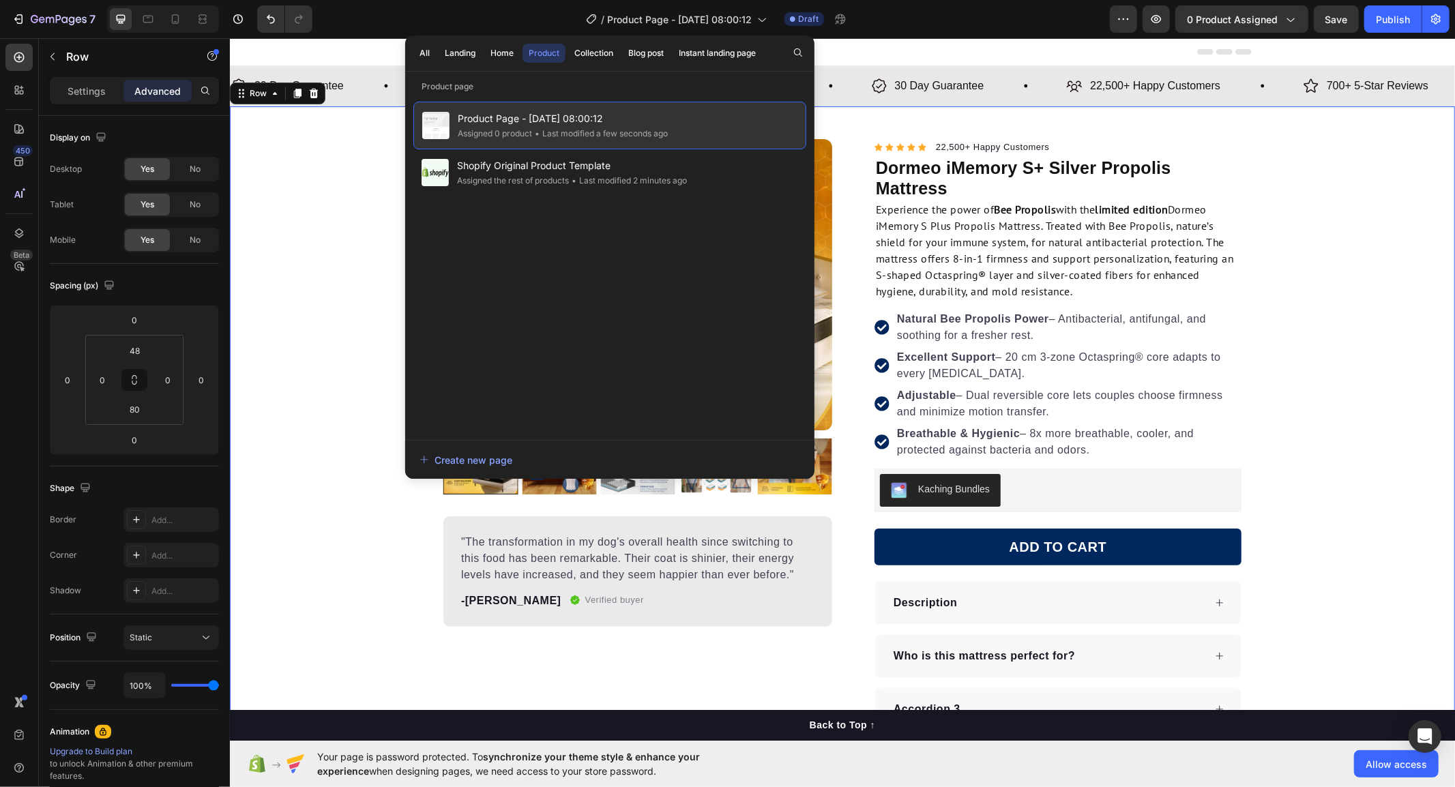
click at [532, 119] on span "Product Page - [DATE] 08:00:12" at bounding box center [563, 119] width 210 height 16
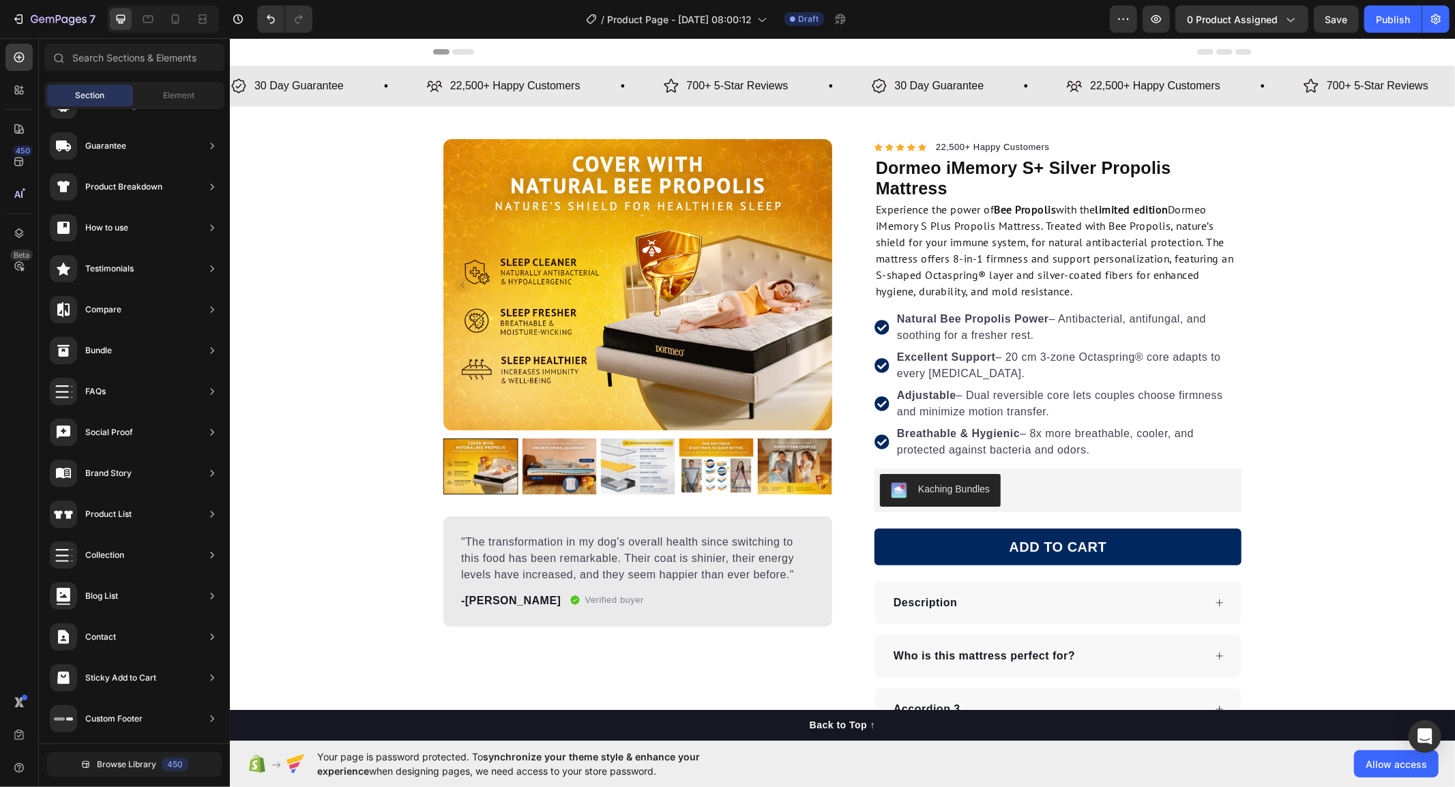
click at [532, 119] on span "Product Page - [DATE] 08:00:12" at bounding box center [563, 119] width 210 height 16
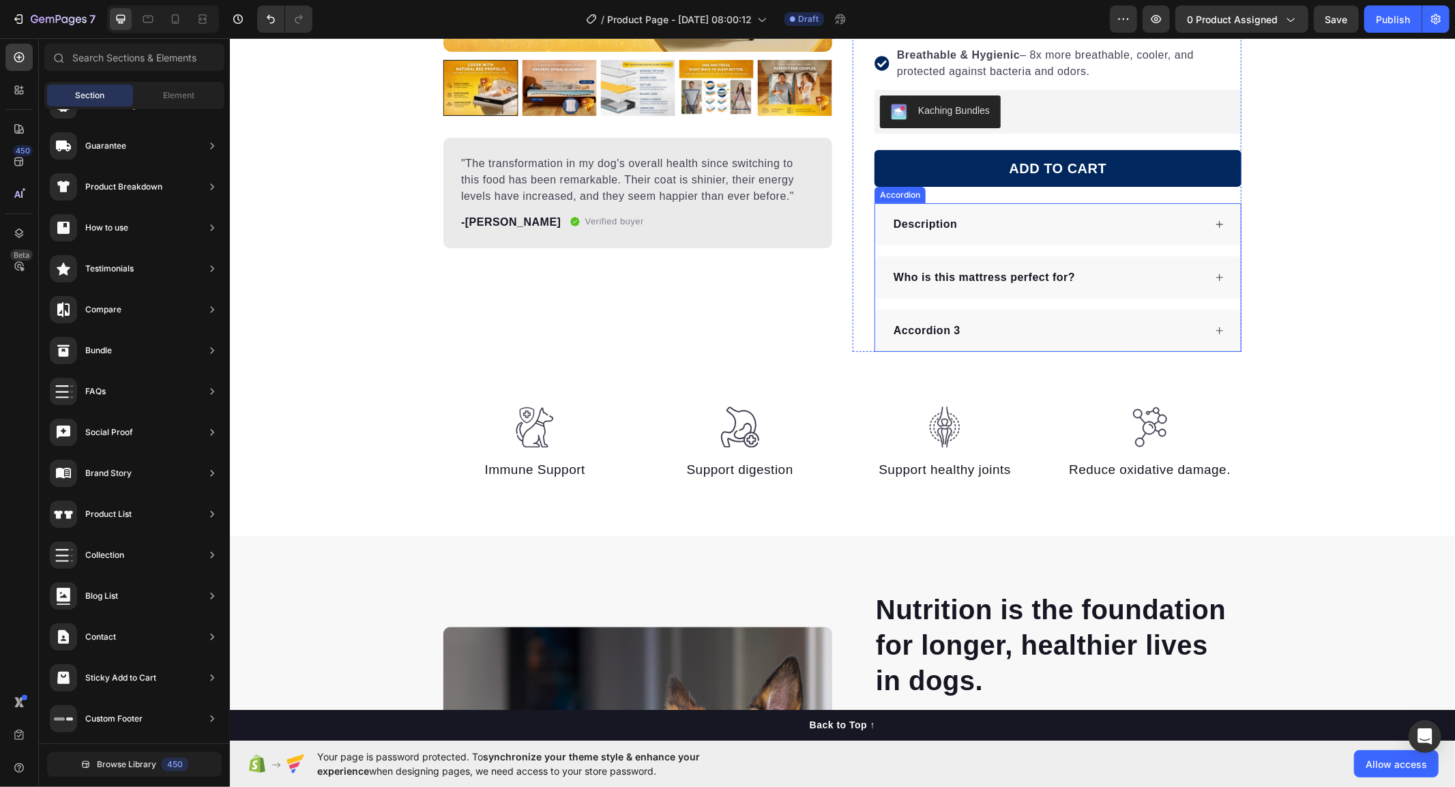
scroll to position [151, 0]
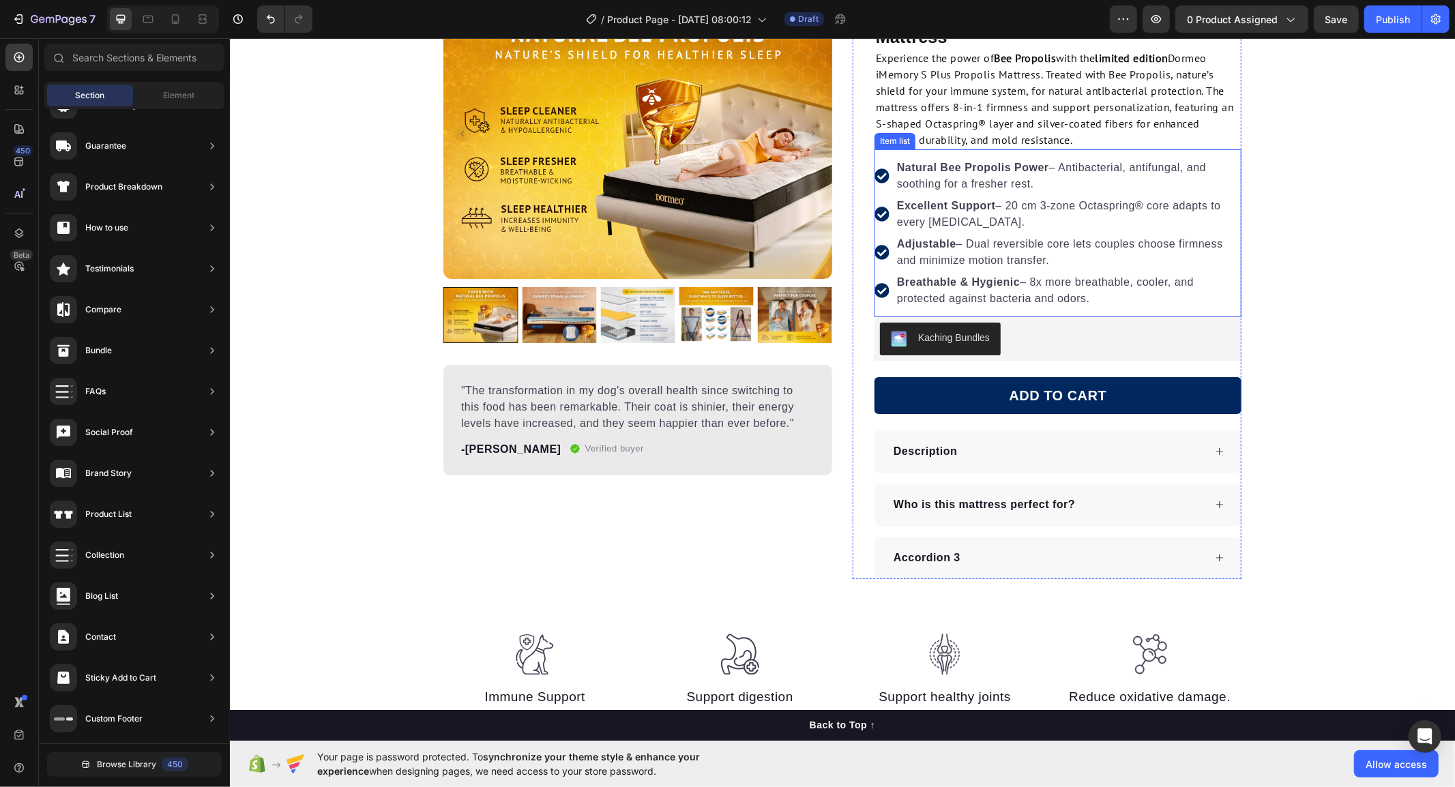
click at [1079, 313] on div "Natural Bee Propolis Power – Antibacterial, antifungal, and soothing for a fres…" at bounding box center [1057, 233] width 367 height 168
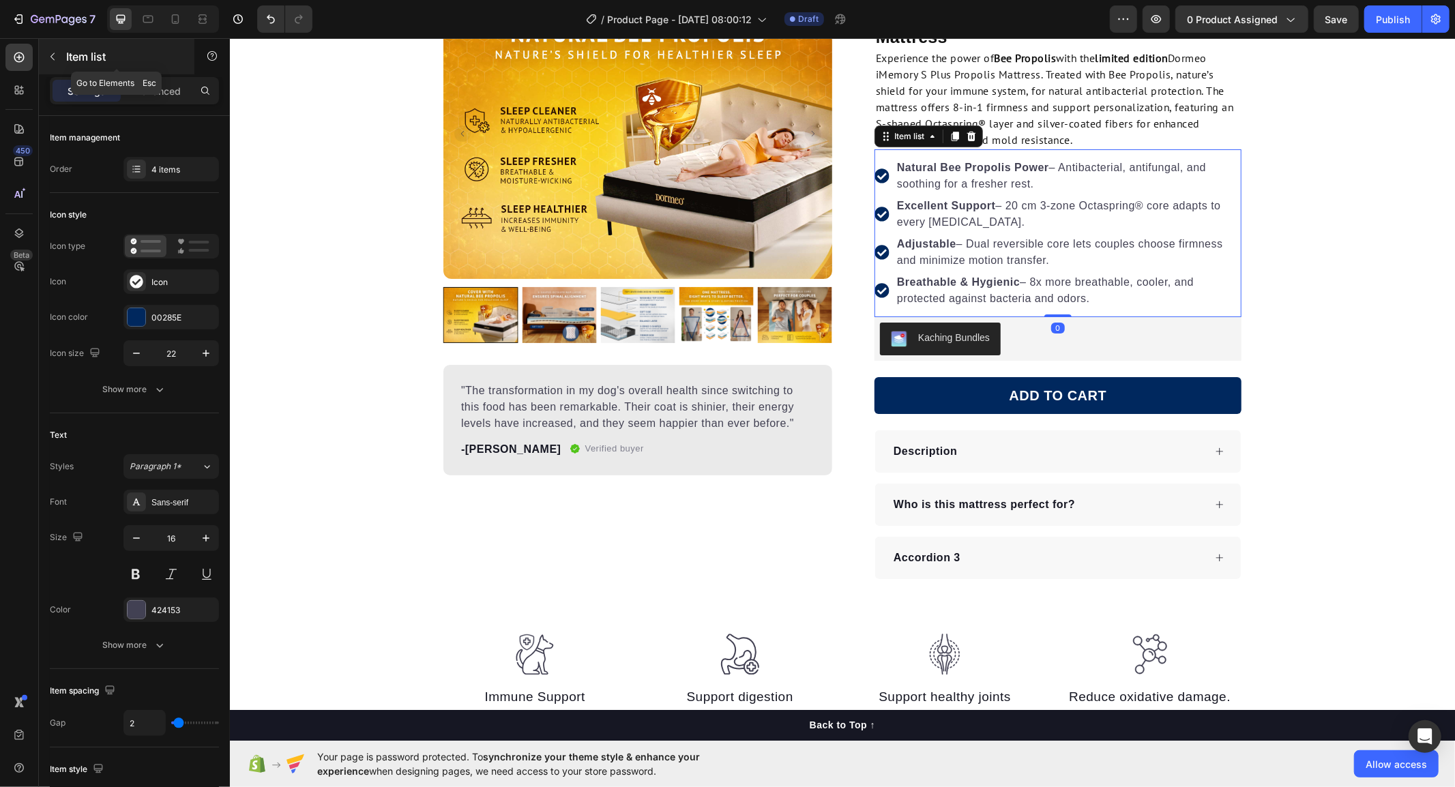
click at [44, 53] on button "button" at bounding box center [53, 57] width 22 height 22
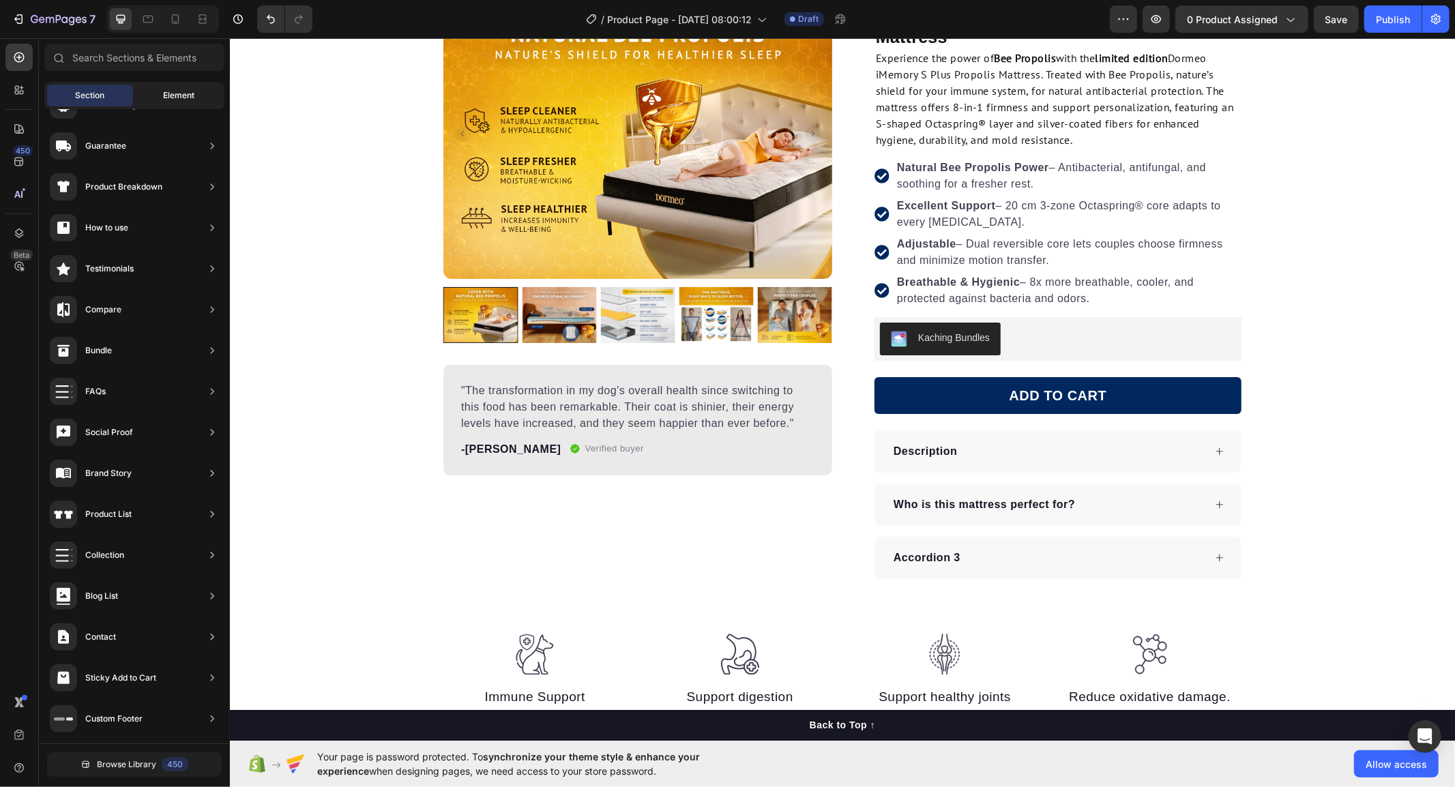
click at [168, 98] on span "Element" at bounding box center [178, 95] width 31 height 12
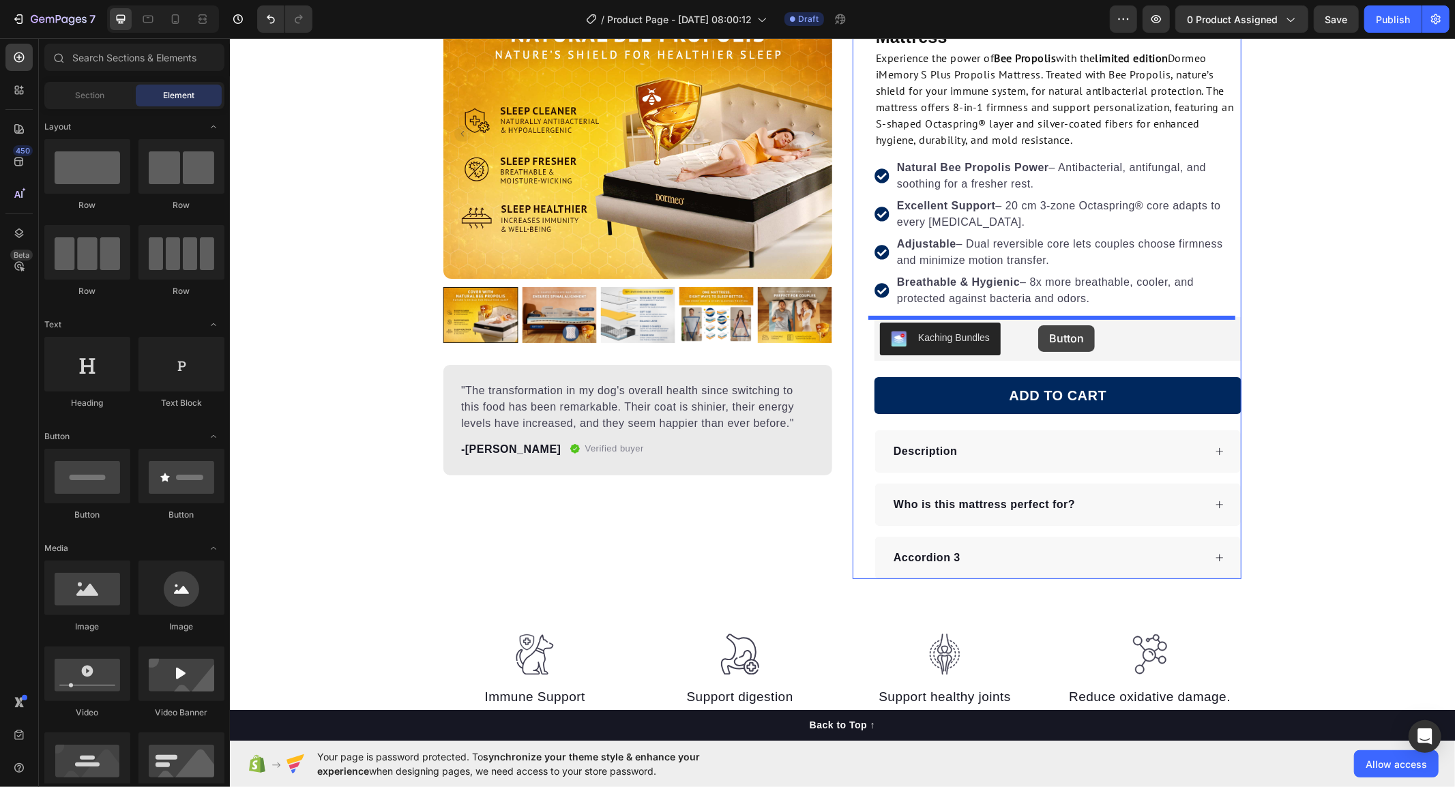
drag, startPoint x: 311, startPoint y: 514, endPoint x: 1036, endPoint y: 323, distance: 749.9
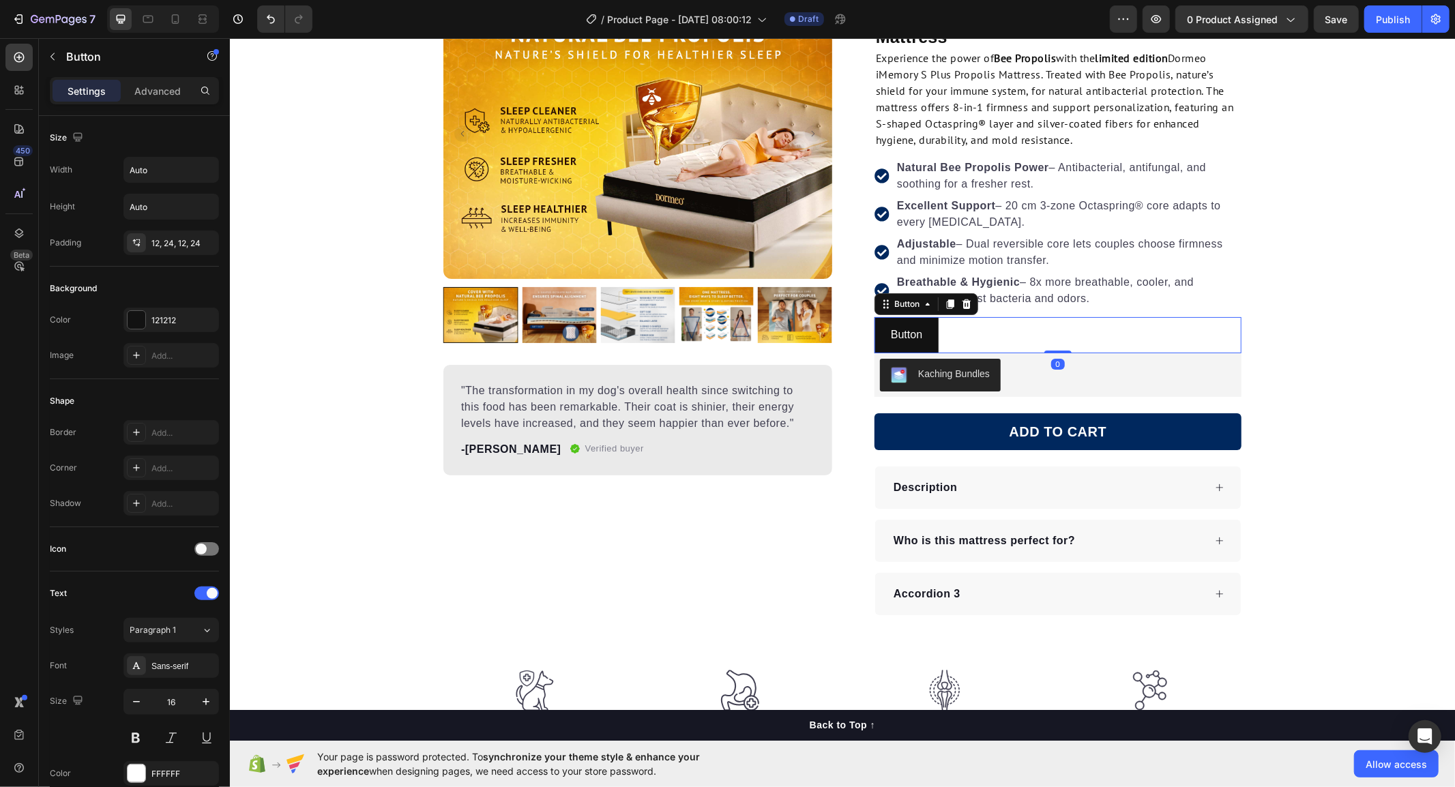
click at [1013, 336] on div "Button Button 0" at bounding box center [1057, 335] width 367 height 36
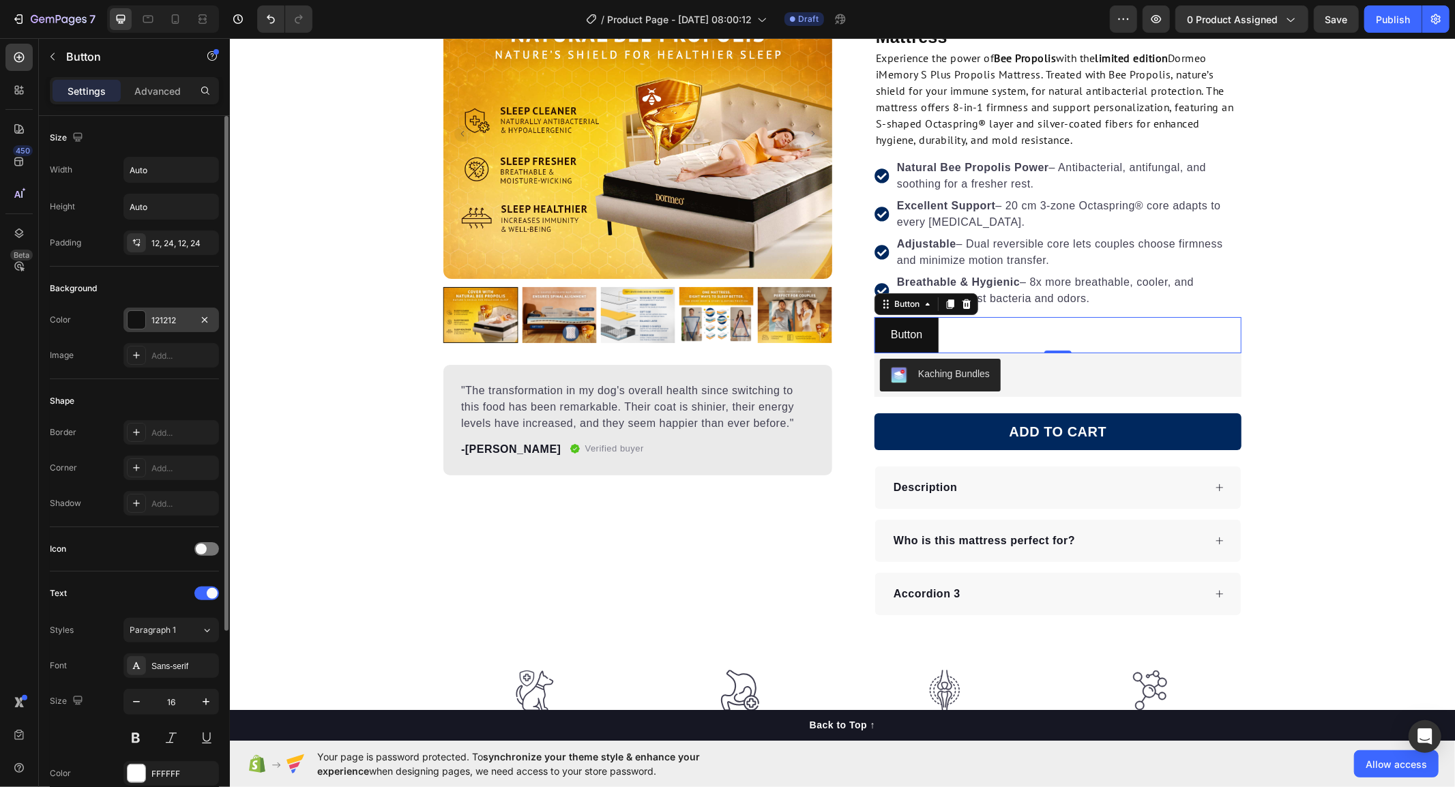
click at [142, 322] on div at bounding box center [137, 320] width 18 height 18
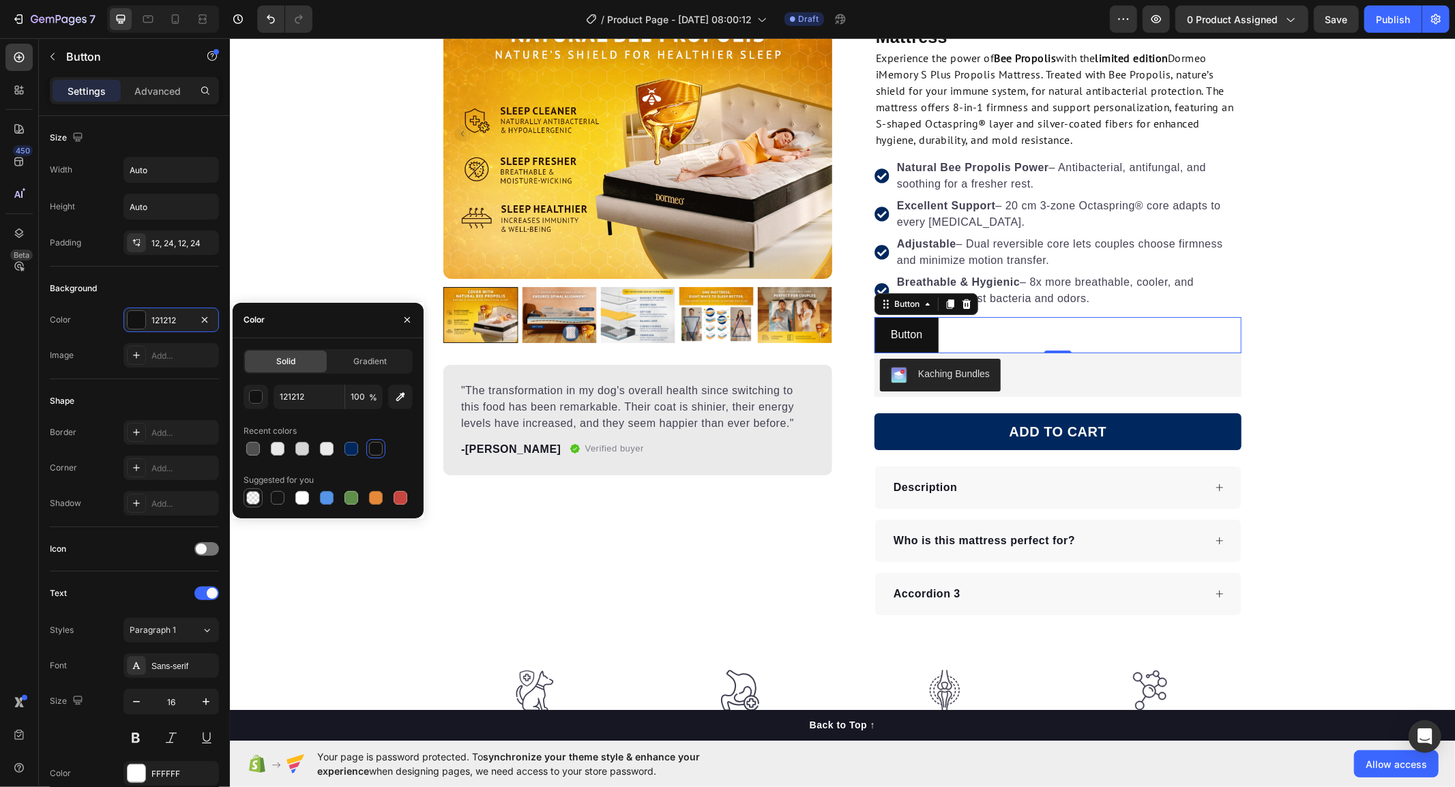
click at [250, 498] on div at bounding box center [253, 498] width 14 height 14
type input "000000"
type input "0"
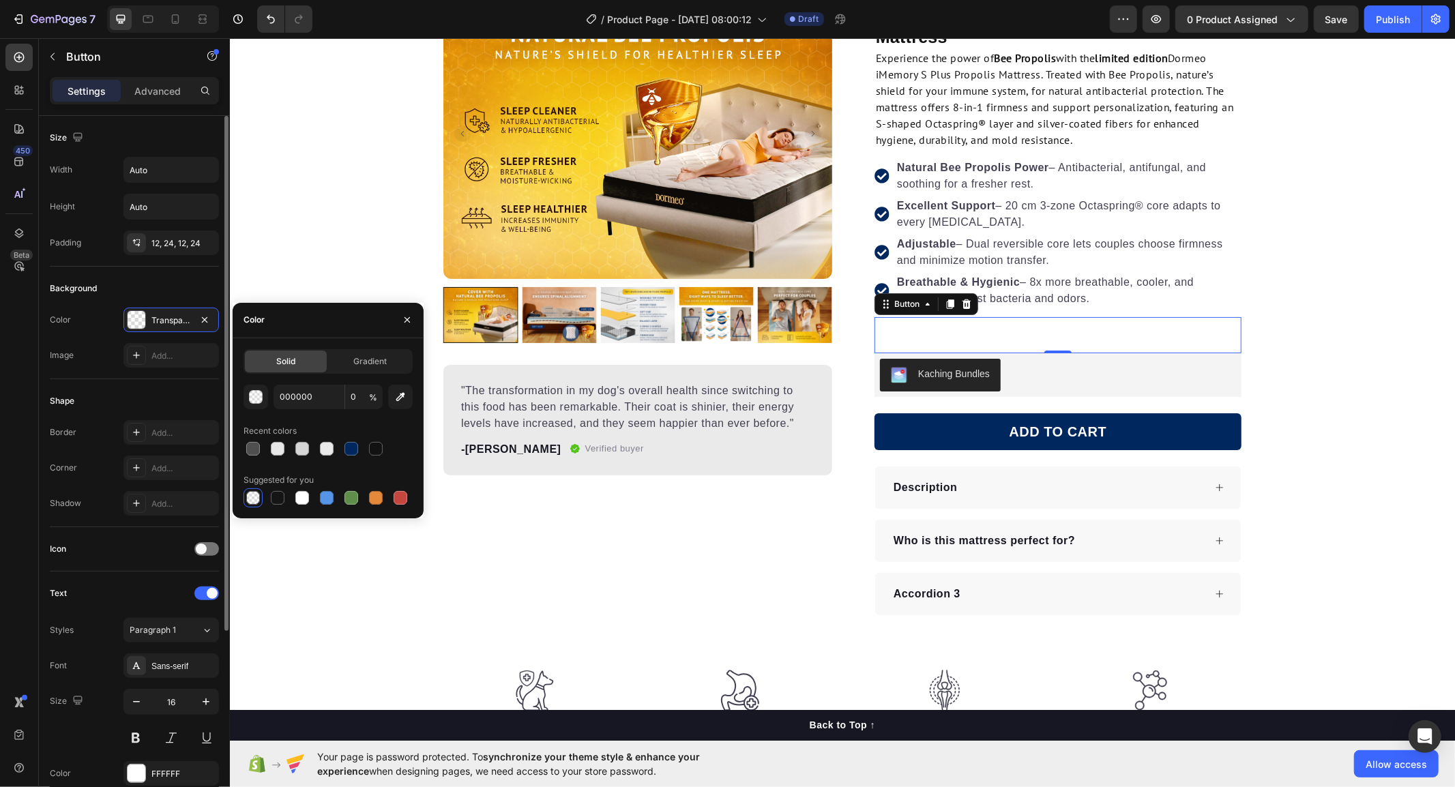
click at [85, 377] on div "Background Color Transparent Image Add..." at bounding box center [134, 323] width 169 height 113
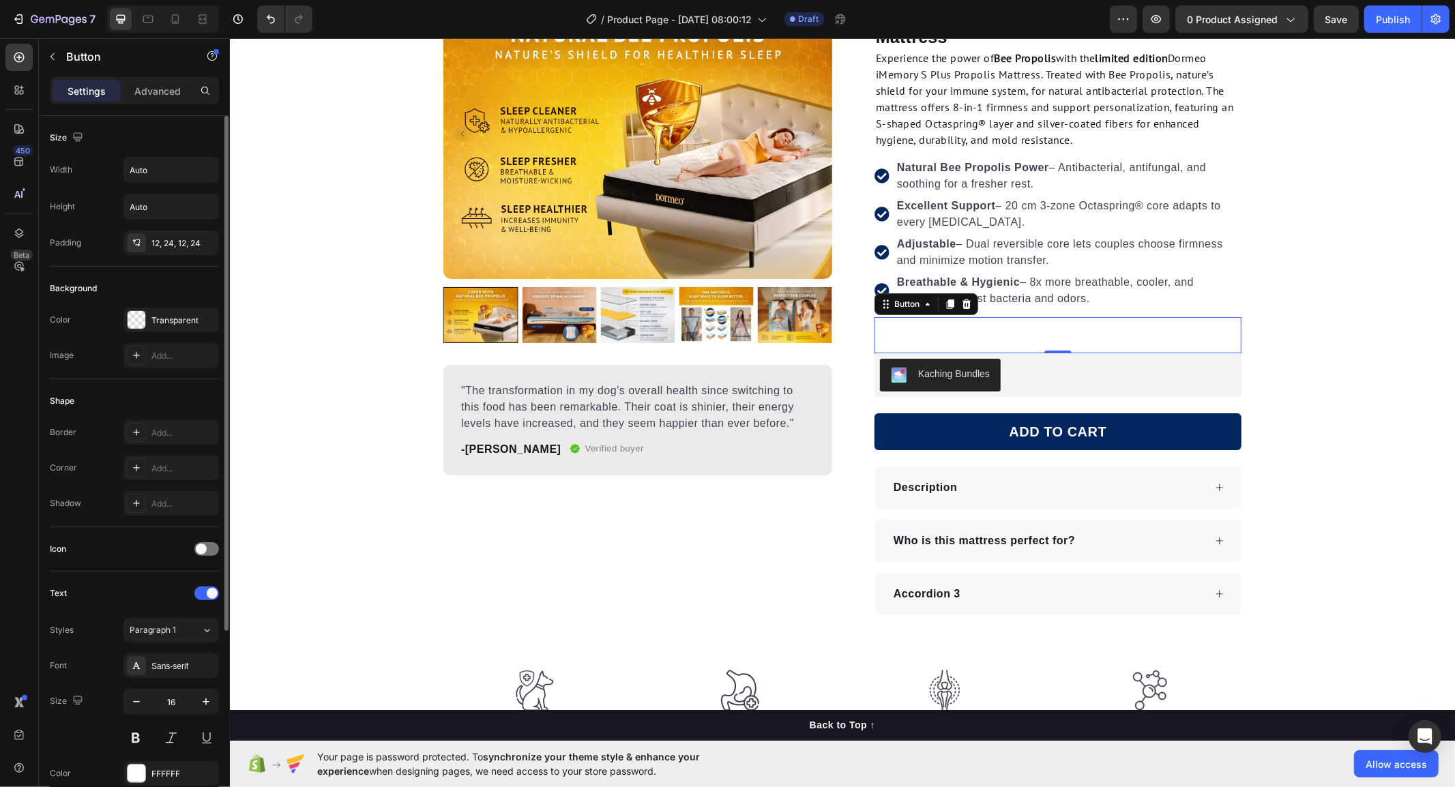
scroll to position [76, 0]
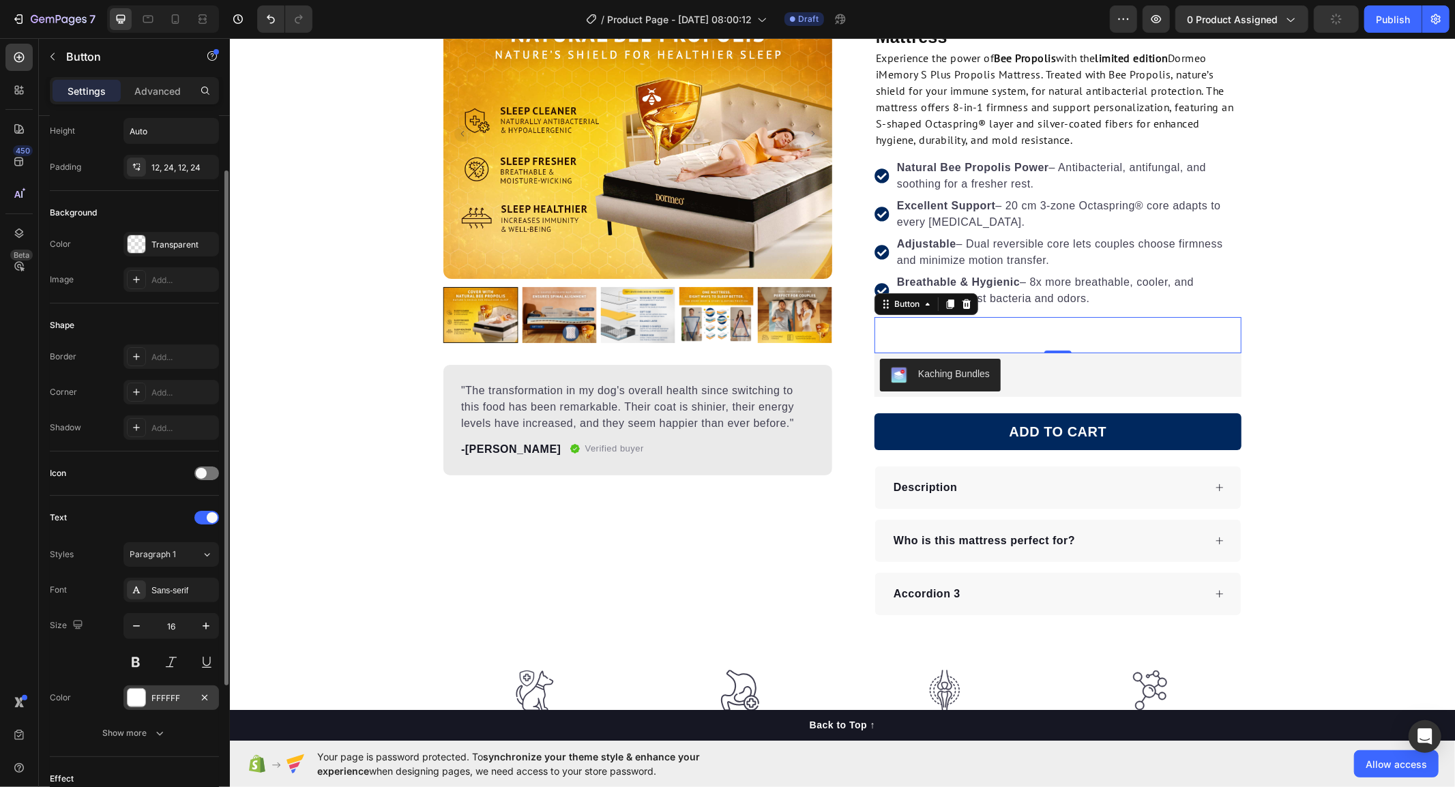
click at [141, 701] on div at bounding box center [137, 698] width 18 height 18
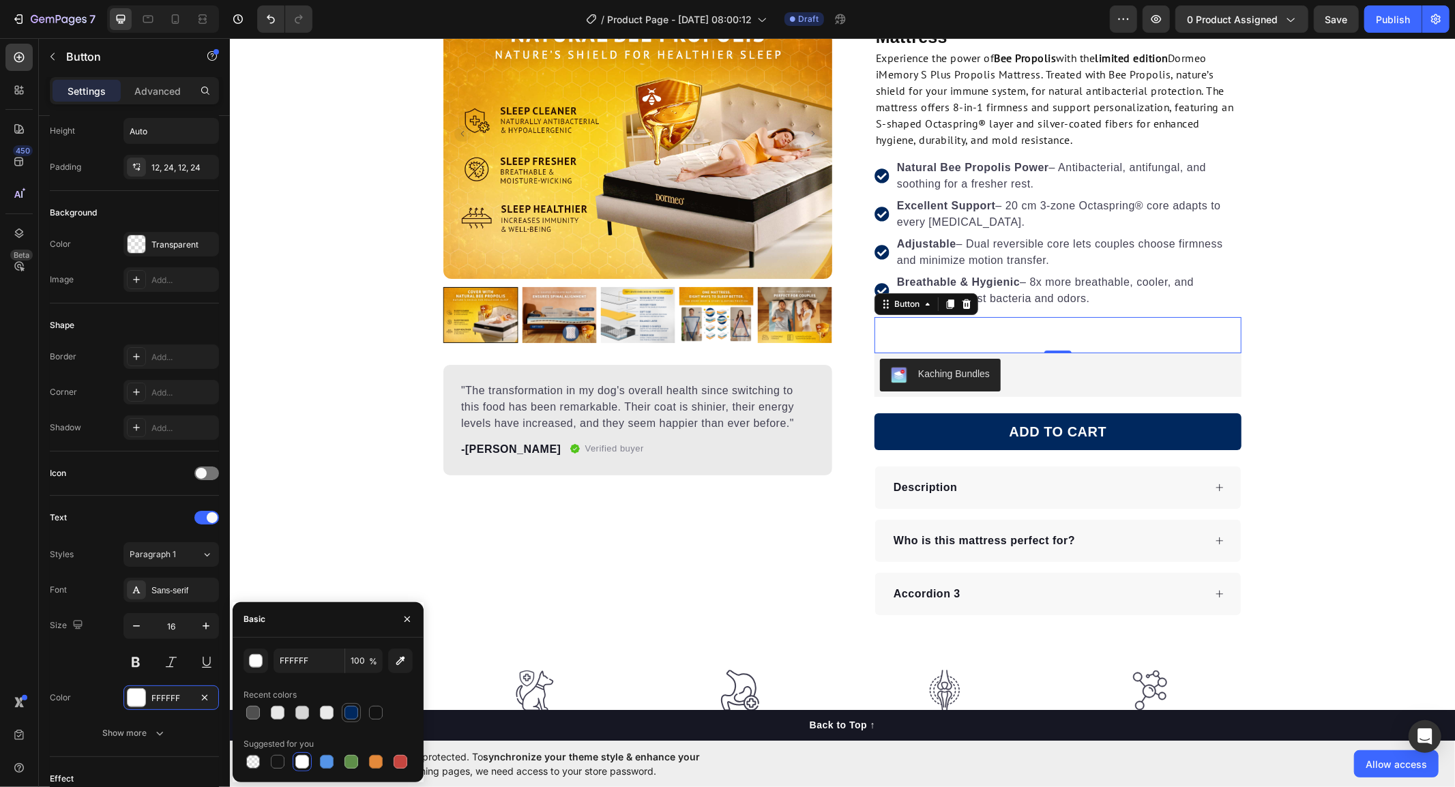
click at [355, 713] on div at bounding box center [351, 713] width 14 height 14
type input "00285E"
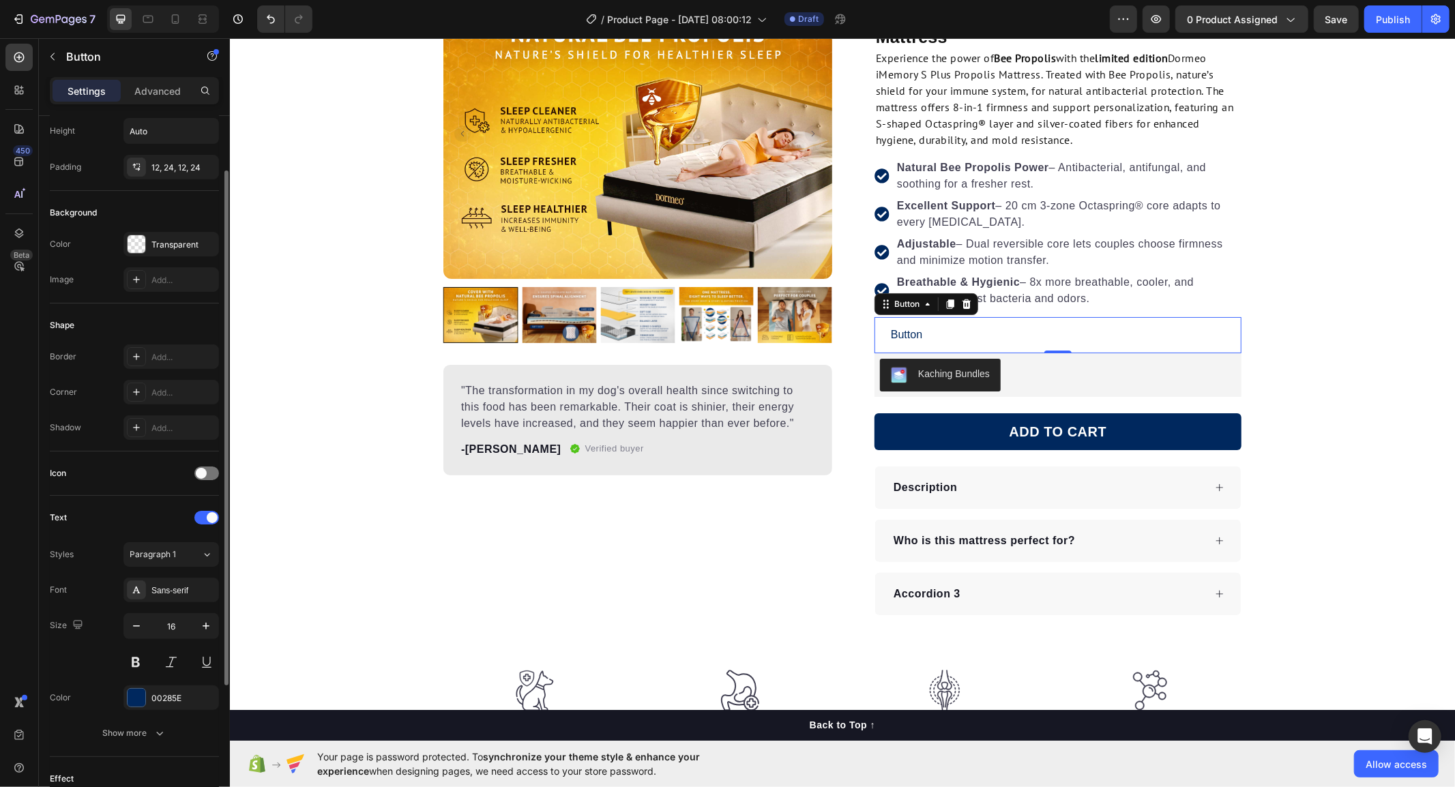
click at [64, 666] on div "Size 16" at bounding box center [134, 643] width 169 height 61
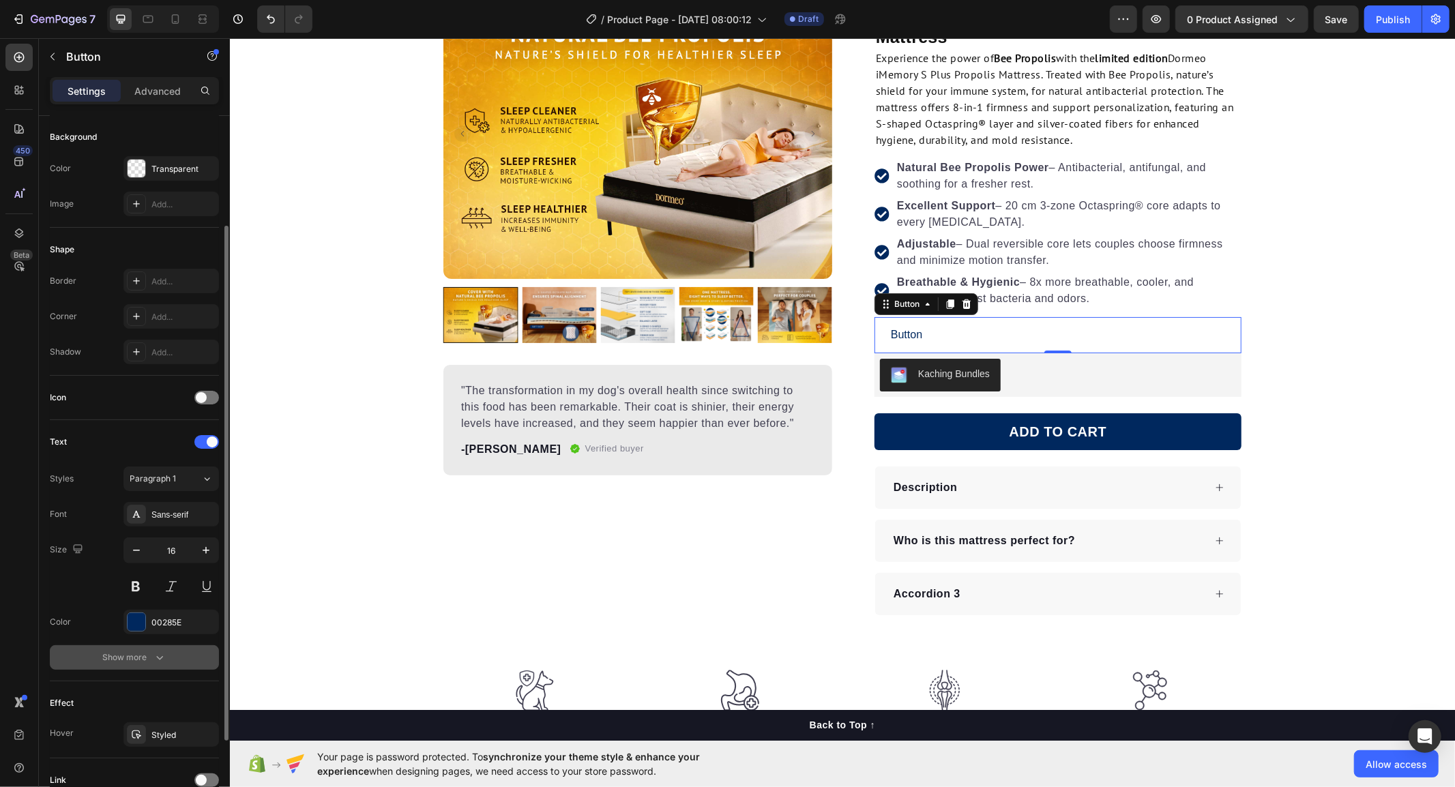
click at [123, 651] on div "Show more" at bounding box center [134, 658] width 63 height 14
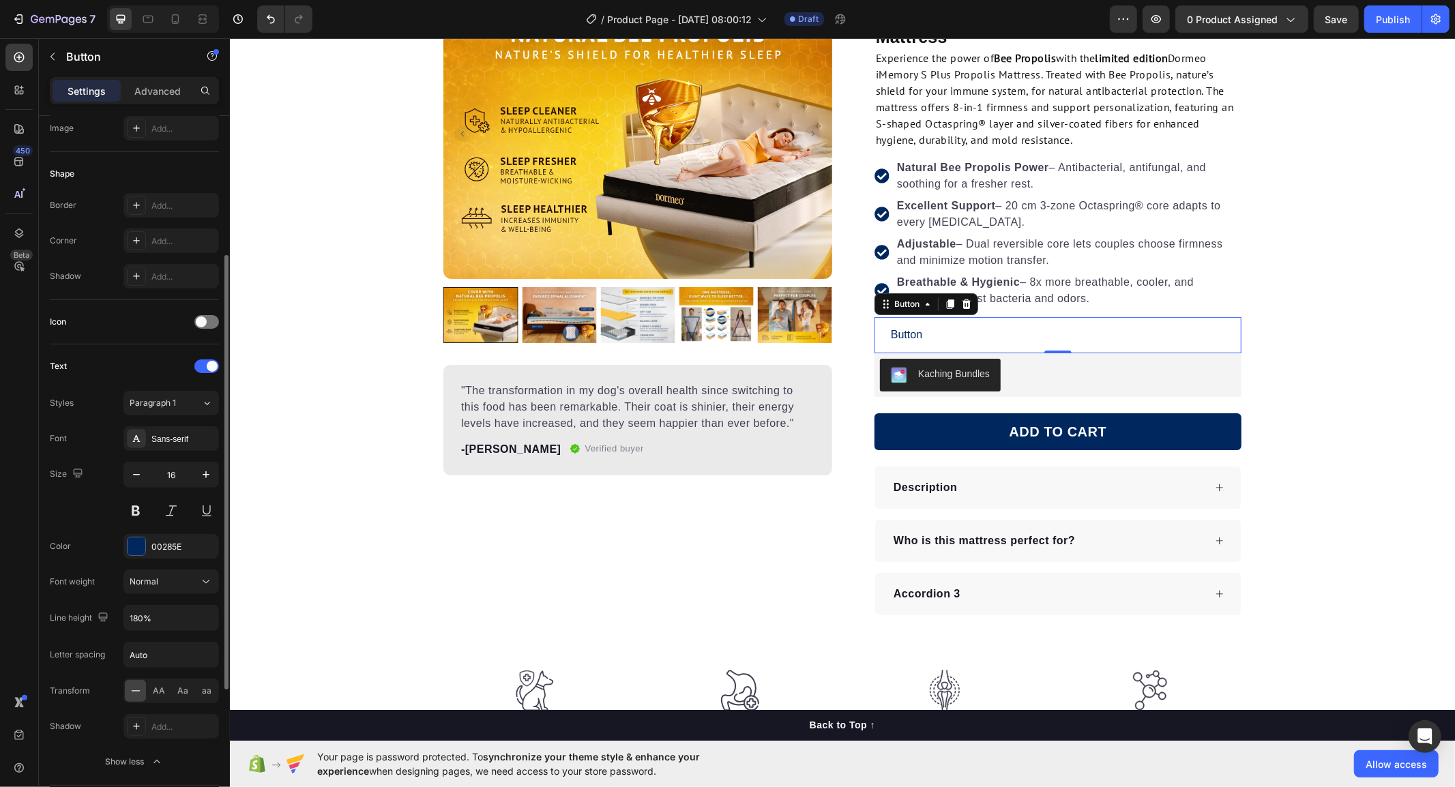
scroll to position [303, 0]
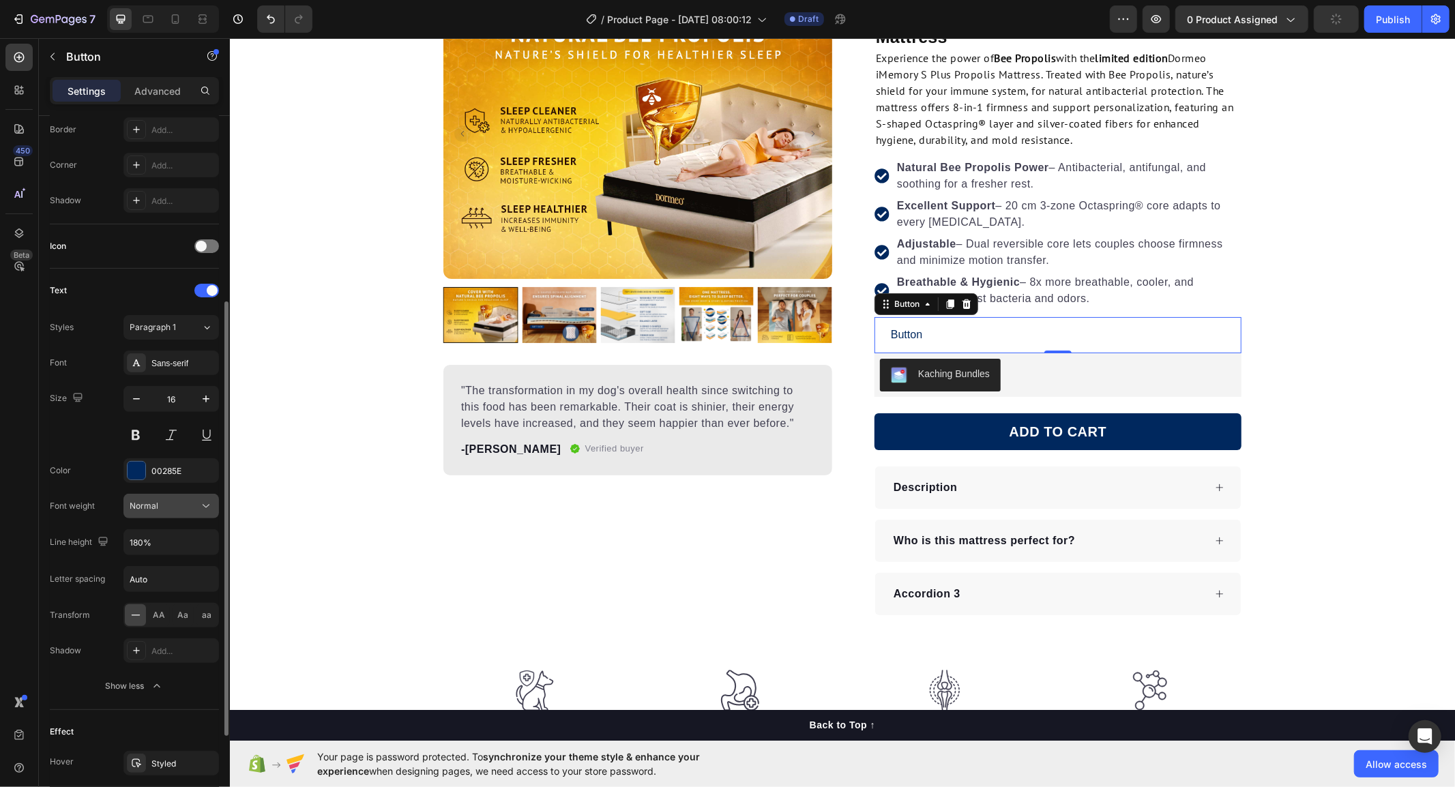
click at [156, 514] on button "Normal" at bounding box center [171, 506] width 96 height 25
click at [158, 514] on button "Normal" at bounding box center [171, 506] width 96 height 25
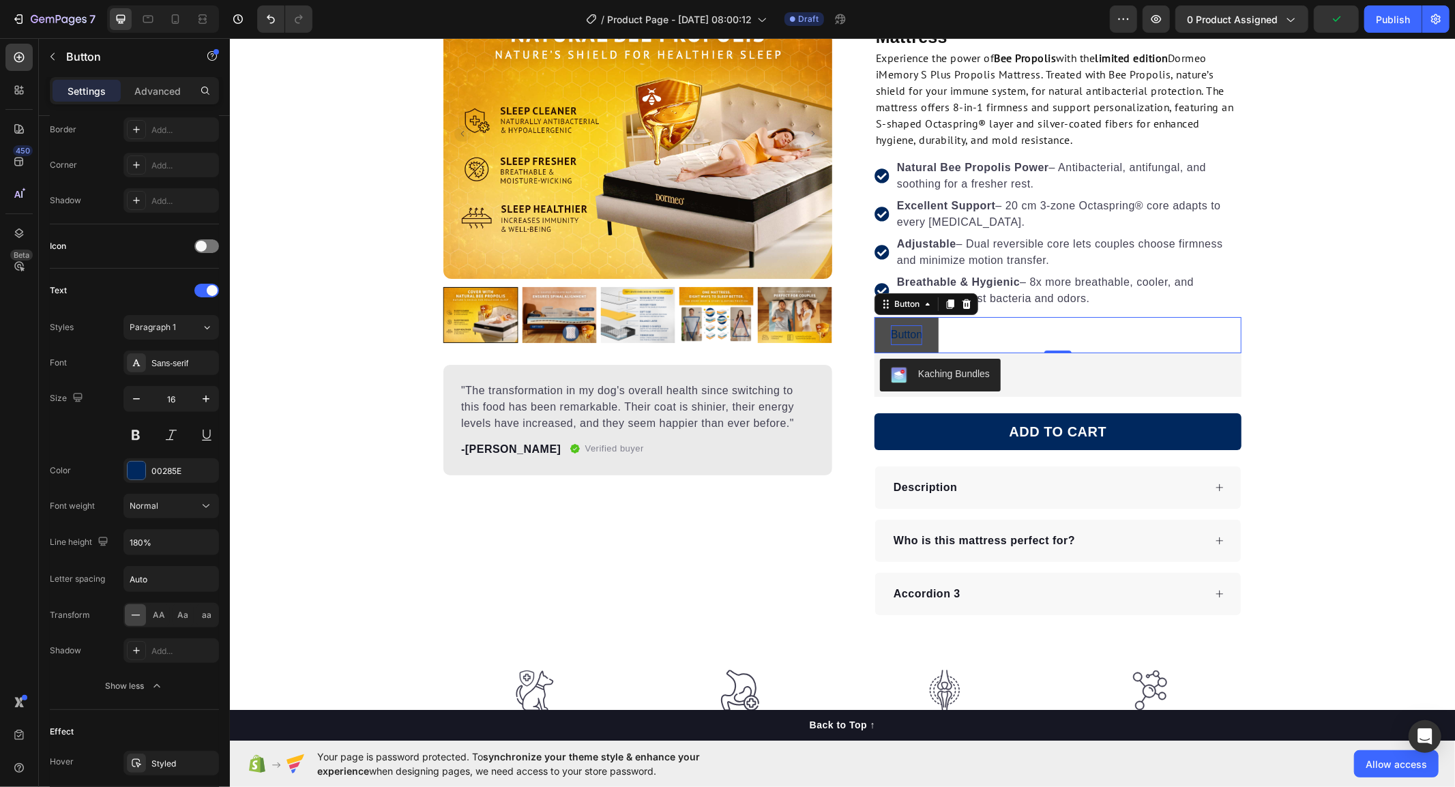
click at [894, 330] on p "Button" at bounding box center [905, 335] width 31 height 20
click at [874, 317] on button "Check" at bounding box center [905, 335] width 63 height 36
click at [934, 332] on p "Check entire" at bounding box center [920, 335] width 61 height 20
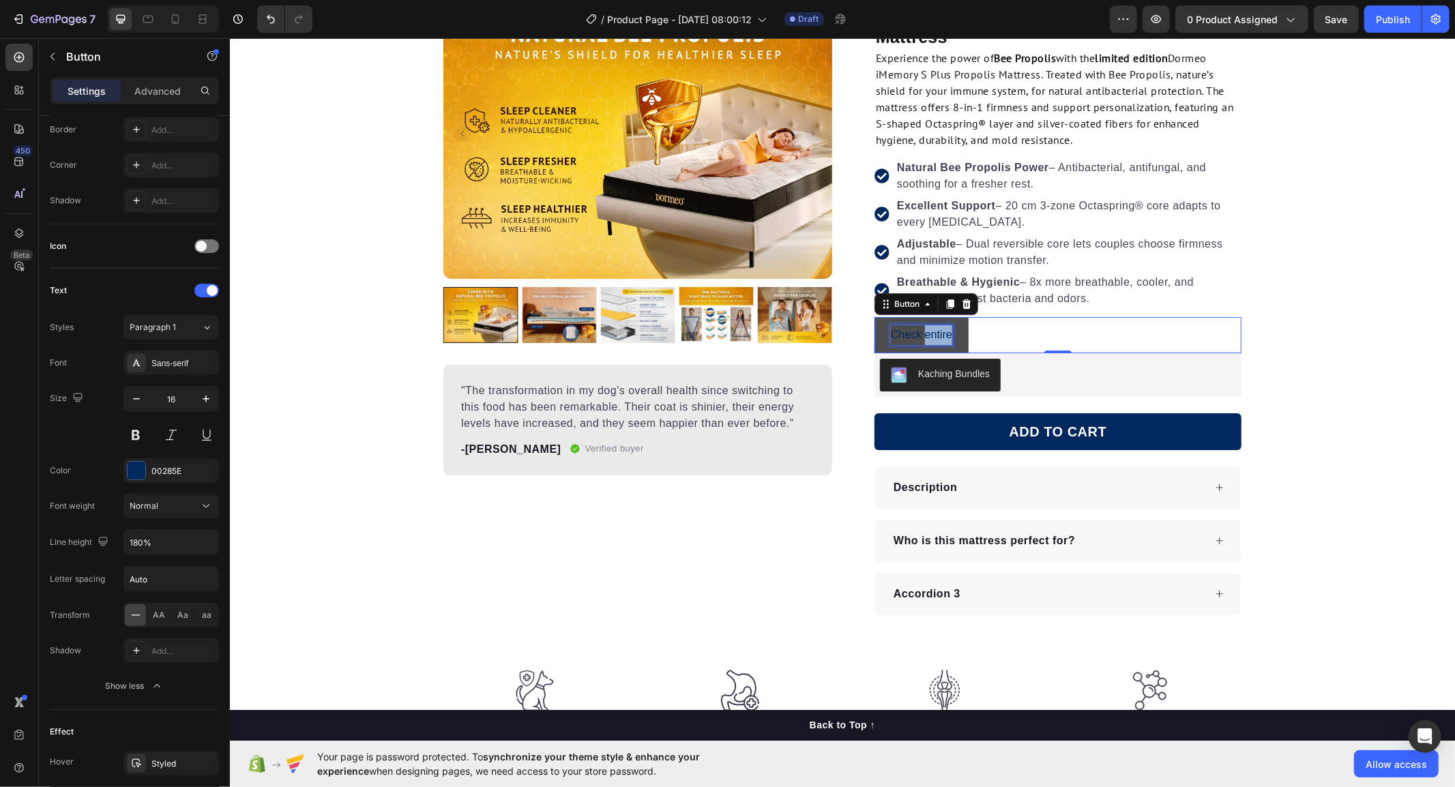
click at [934, 332] on p "Check entire" at bounding box center [920, 335] width 61 height 20
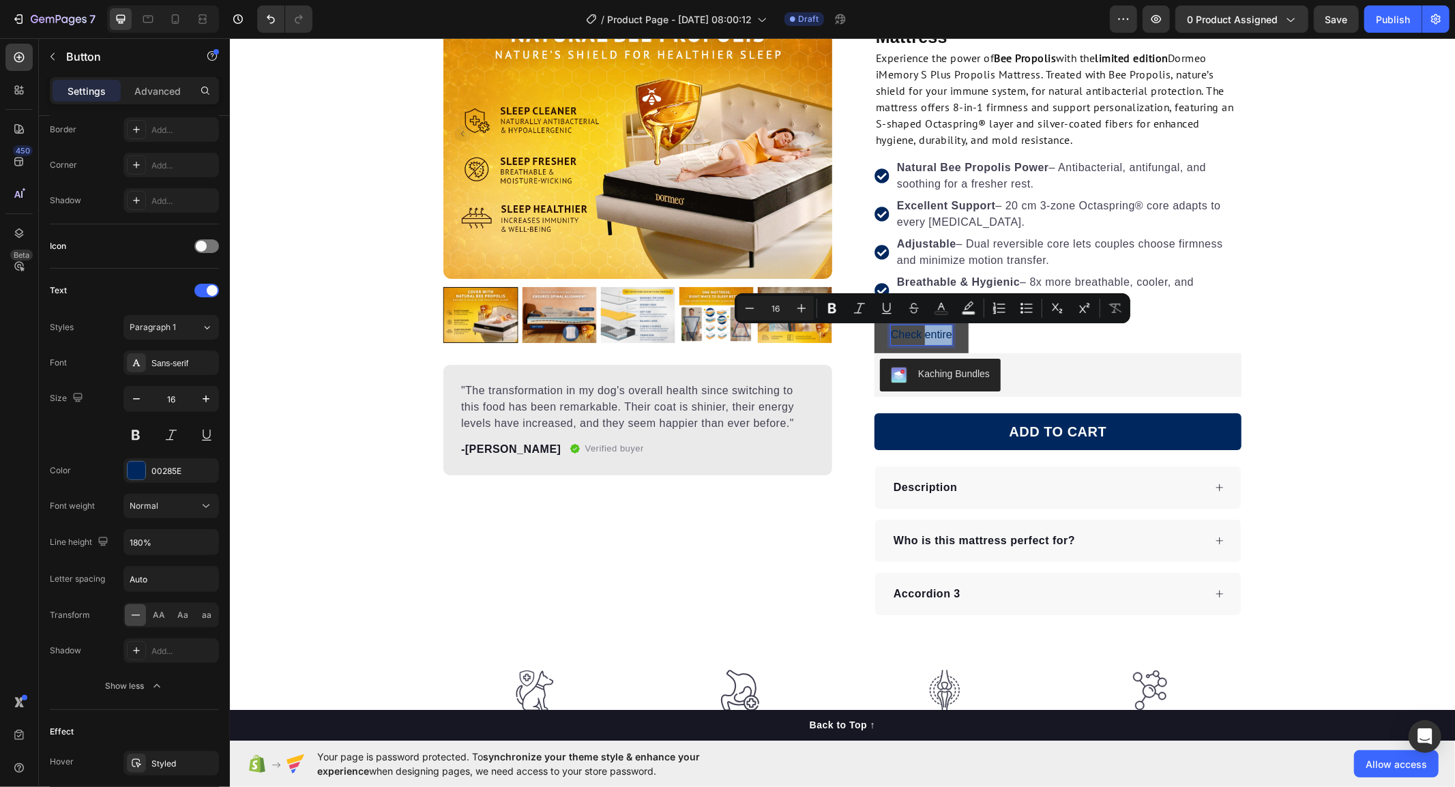
click at [937, 336] on p "Check entire" at bounding box center [920, 335] width 61 height 20
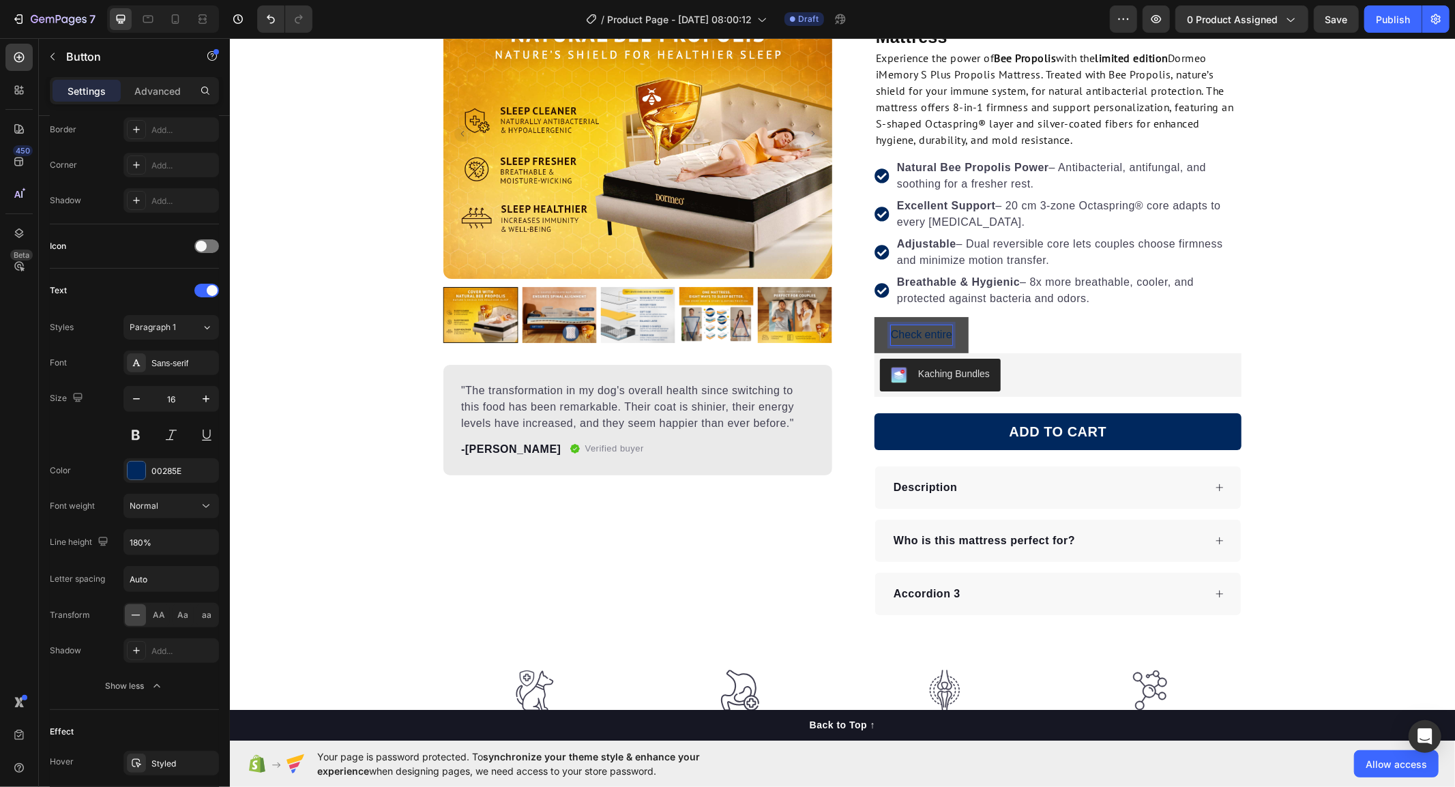
click at [941, 334] on p "Check entire" at bounding box center [920, 335] width 61 height 20
click at [943, 332] on p "Check entire" at bounding box center [920, 335] width 61 height 20
click at [874, 317] on button "Check entire" at bounding box center [921, 335] width 94 height 36
click at [874, 317] on button "Fin" at bounding box center [898, 335] width 48 height 36
click at [874, 317] on button "Find out" at bounding box center [910, 335] width 72 height 36
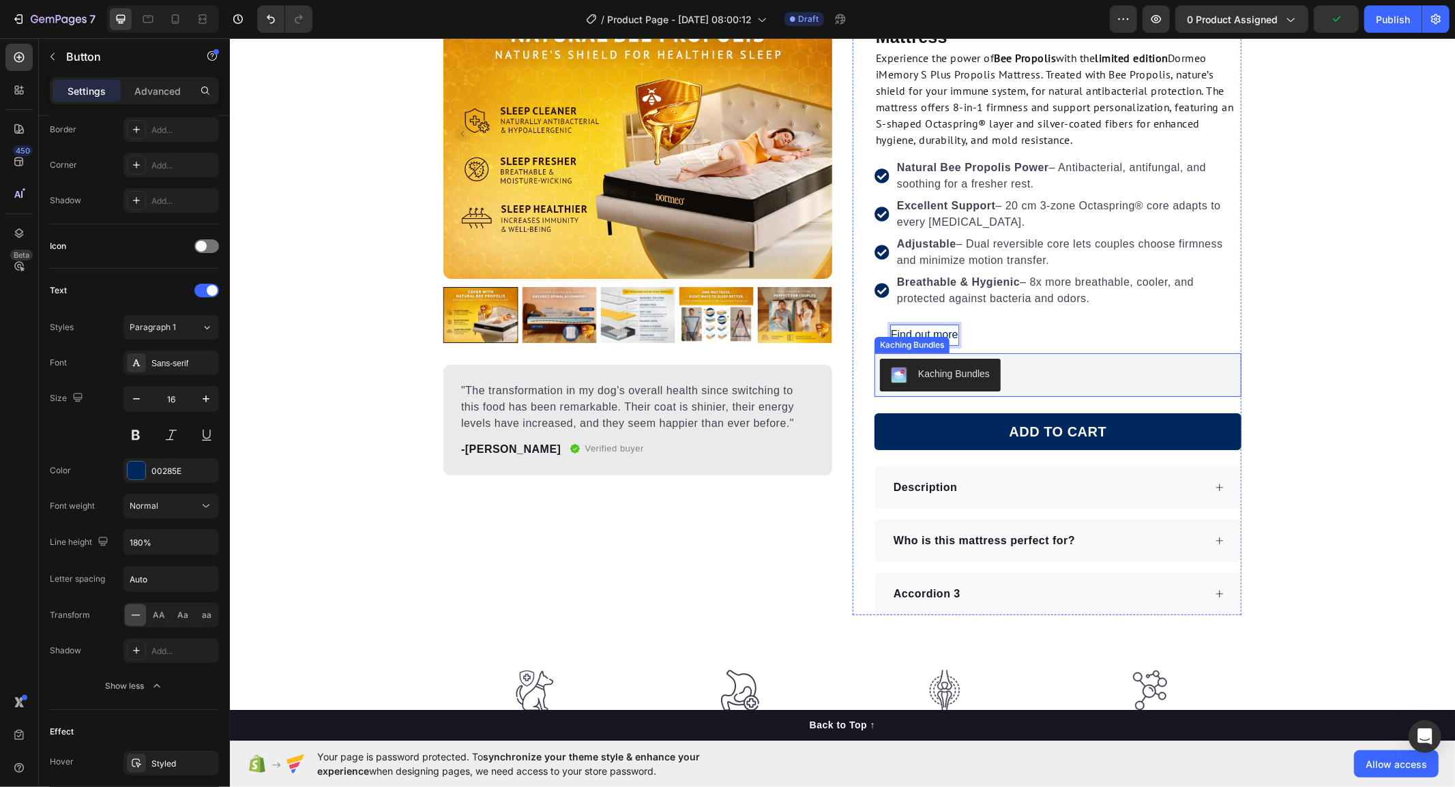
click at [1220, 354] on div "Kaching Bundles" at bounding box center [1057, 375] width 367 height 44
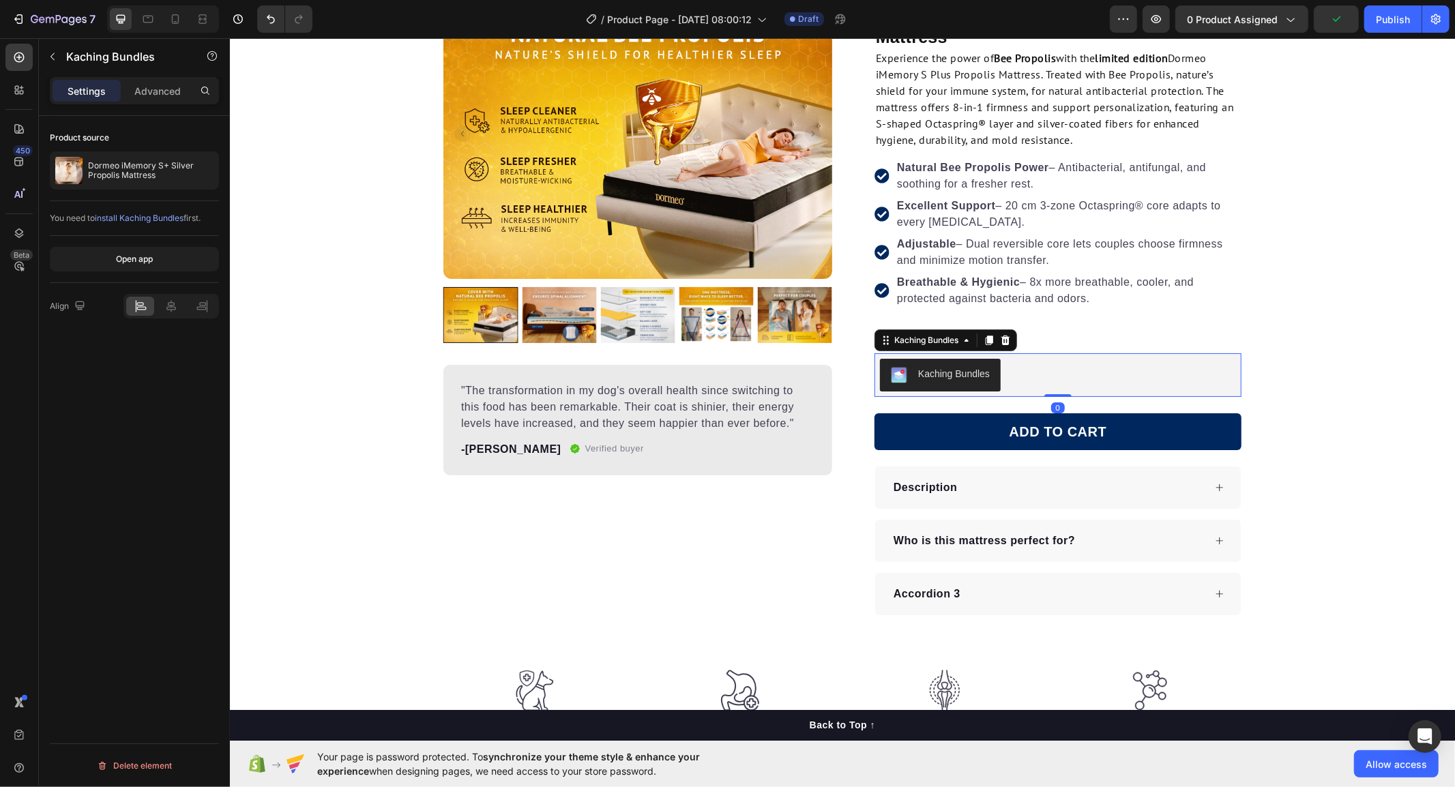
scroll to position [0, 0]
click at [958, 319] on button "Find out more" at bounding box center [924, 335] width 100 height 36
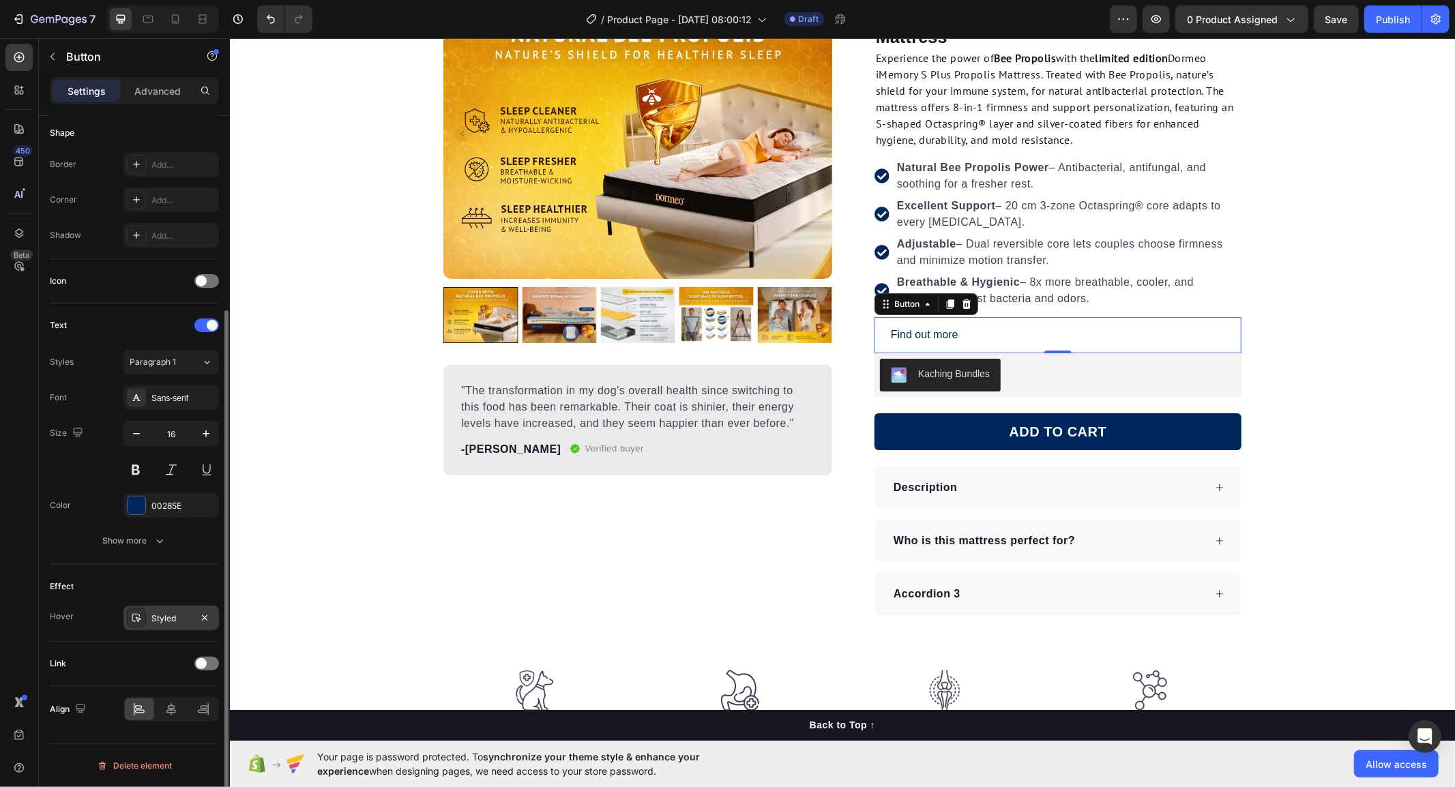
click at [142, 624] on div at bounding box center [136, 618] width 19 height 19
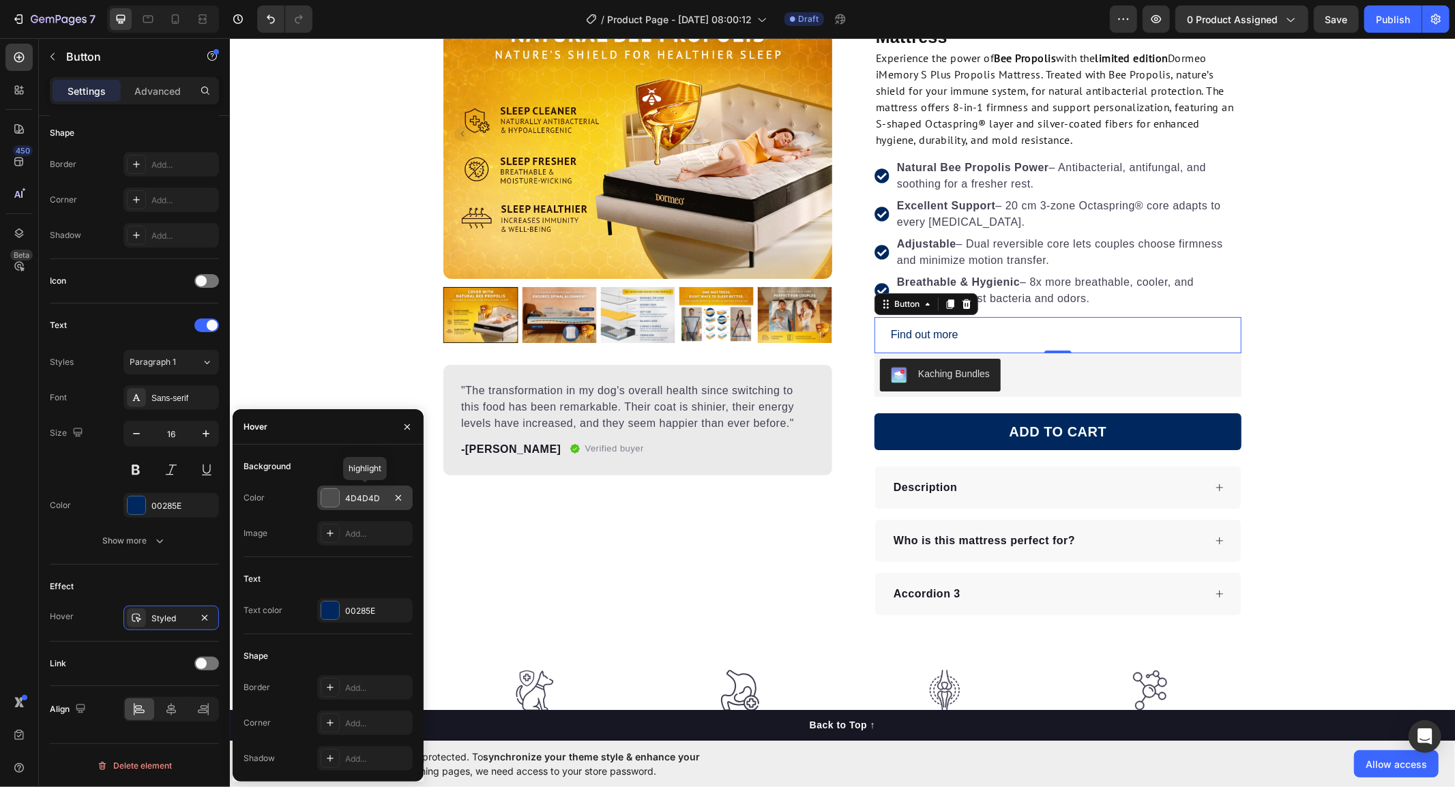
click at [335, 499] on div at bounding box center [330, 498] width 18 height 18
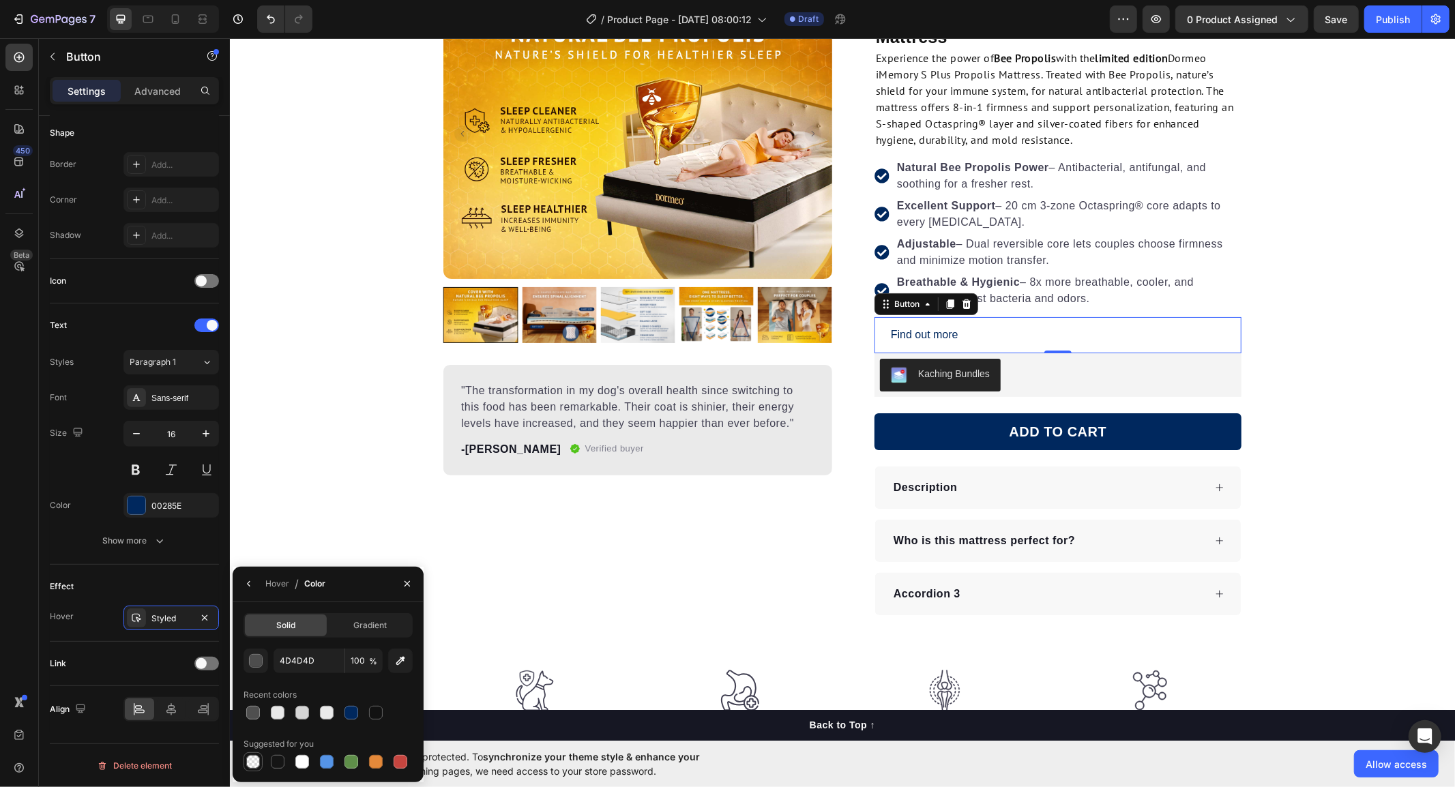
click at [252, 761] on div at bounding box center [253, 762] width 14 height 14
type input "000000"
type input "0"
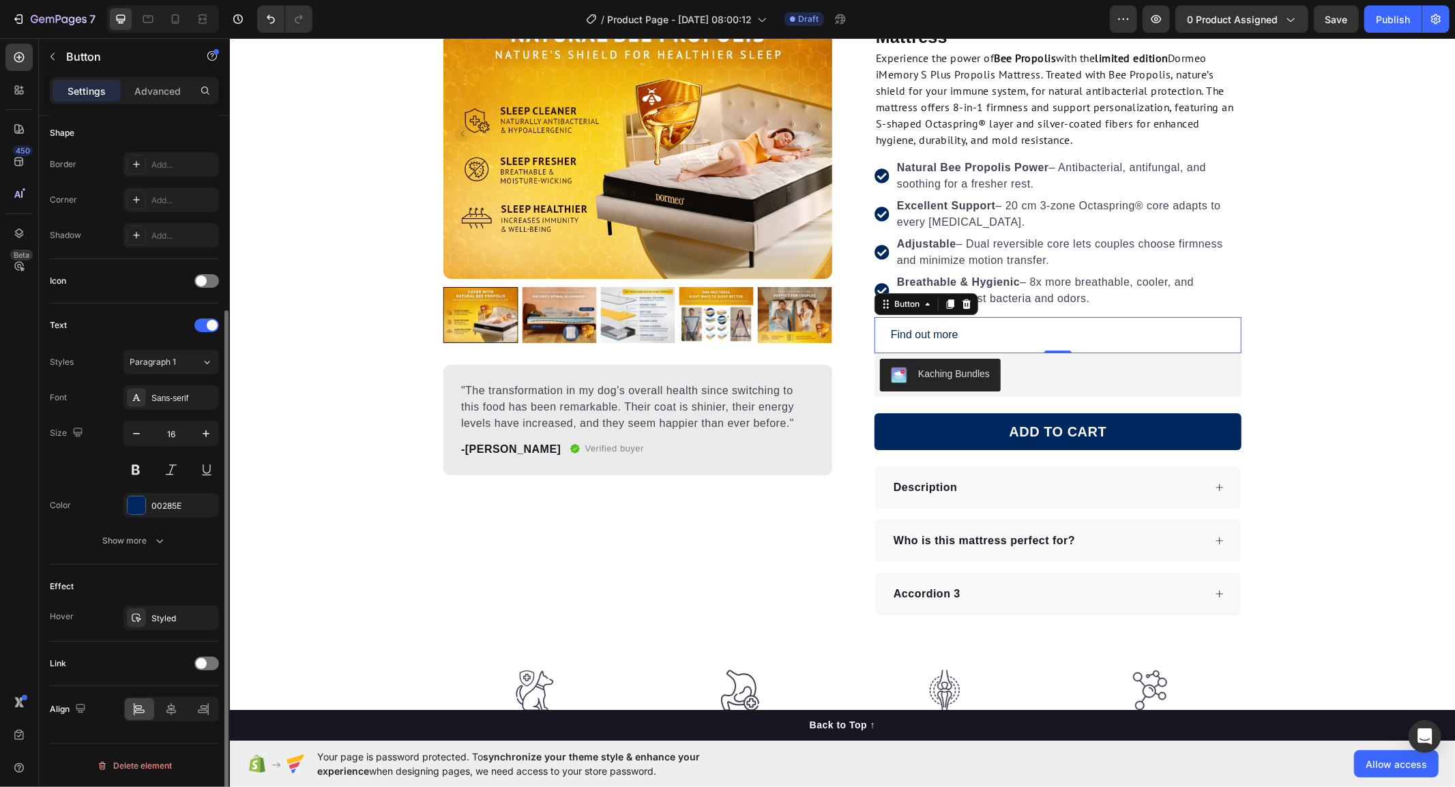
click at [85, 571] on div "Effect Hover Styled" at bounding box center [134, 603] width 169 height 77
click at [992, 337] on div "Find out more Button 0" at bounding box center [1057, 335] width 367 height 36
click at [153, 87] on p "Advanced" at bounding box center [157, 91] width 46 height 14
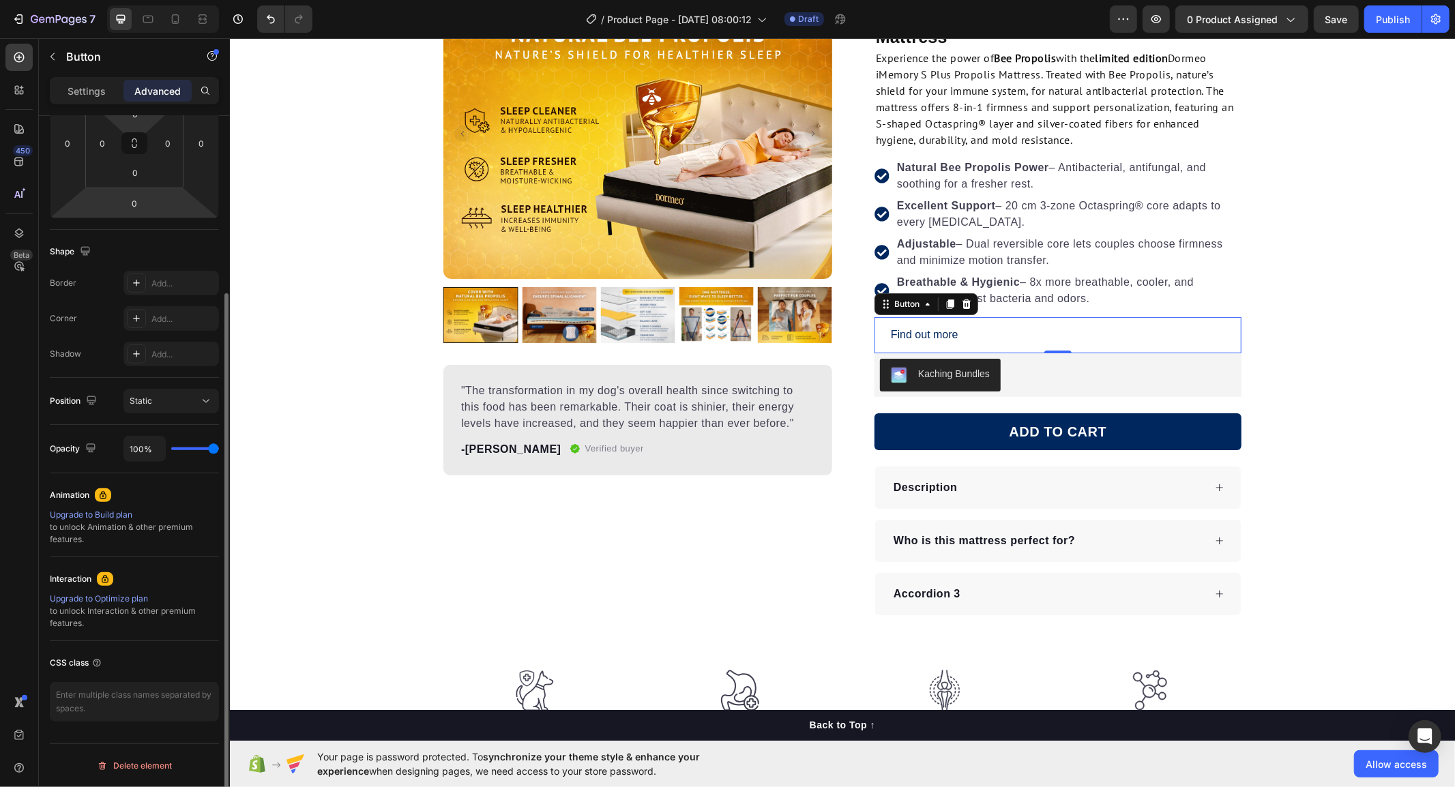
scroll to position [85, 0]
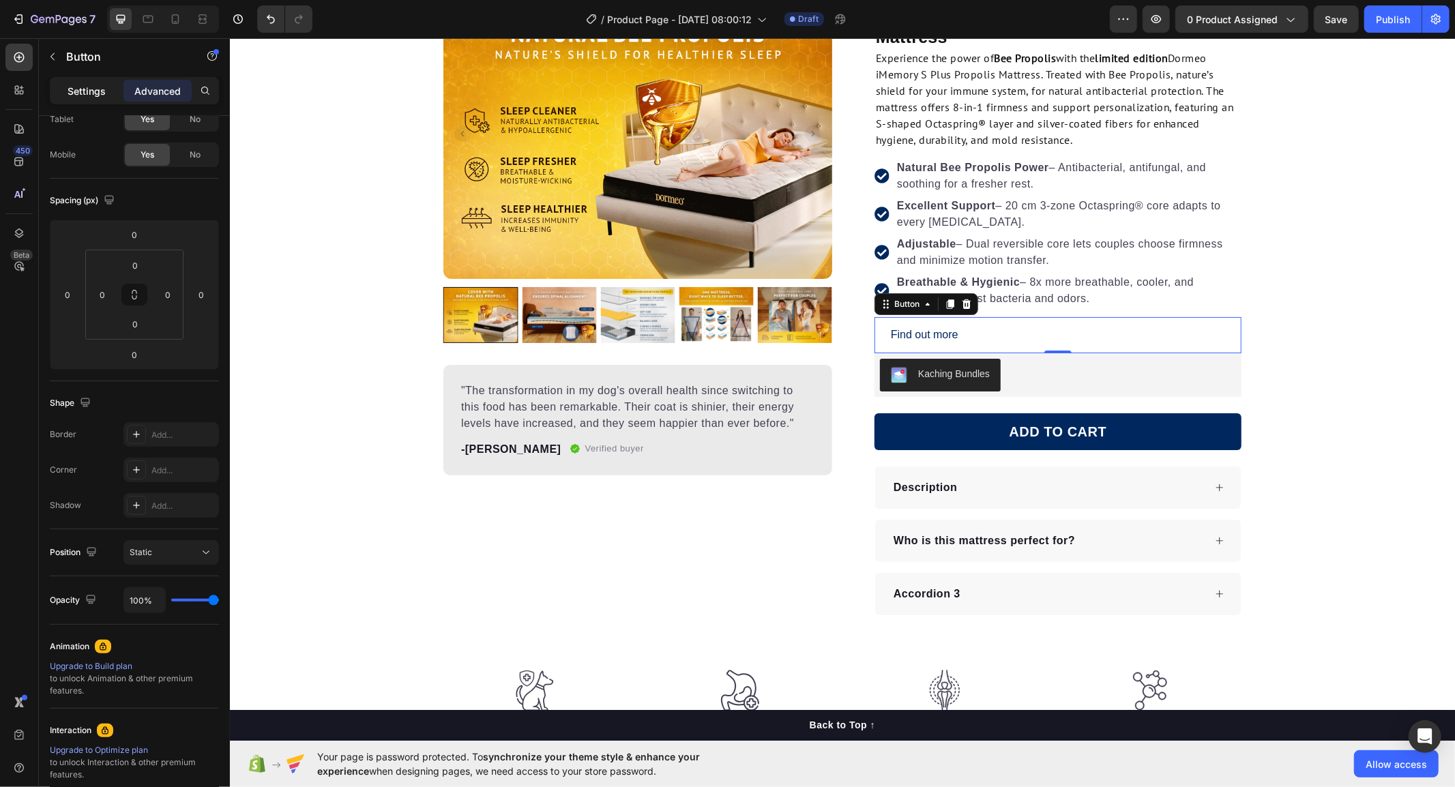
click at [80, 94] on p "Settings" at bounding box center [87, 91] width 38 height 14
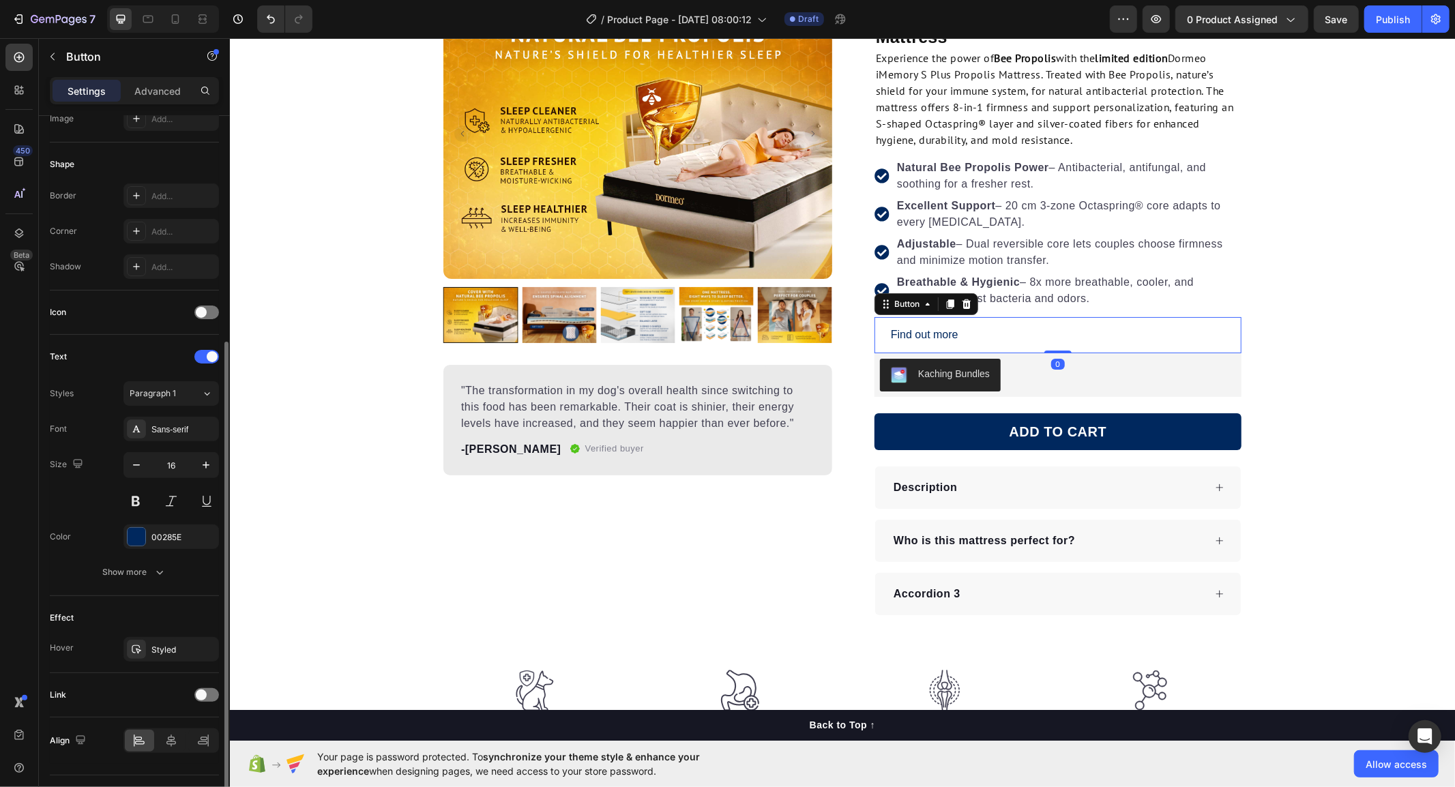
scroll to position [268, 0]
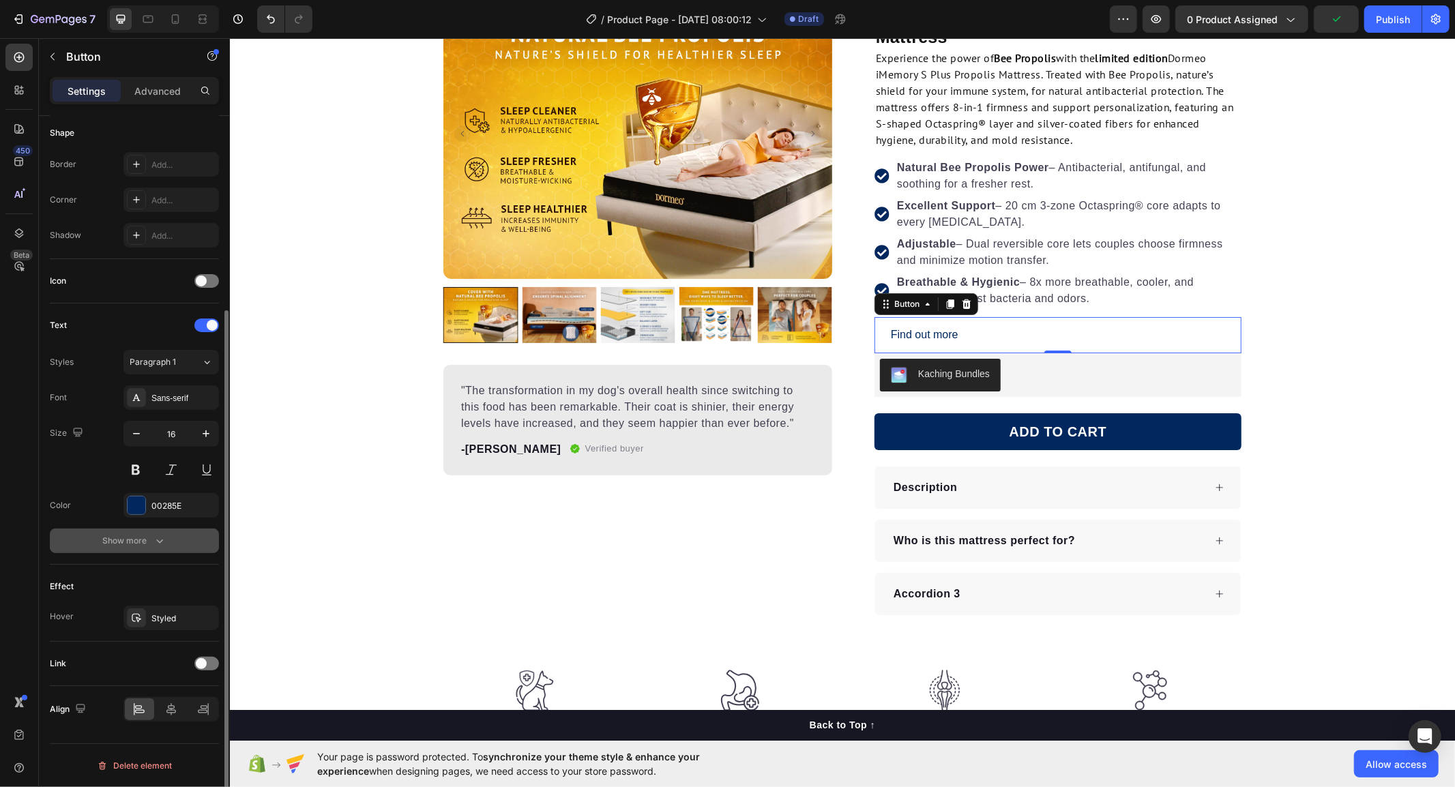
click at [123, 538] on div "Show more" at bounding box center [134, 541] width 63 height 14
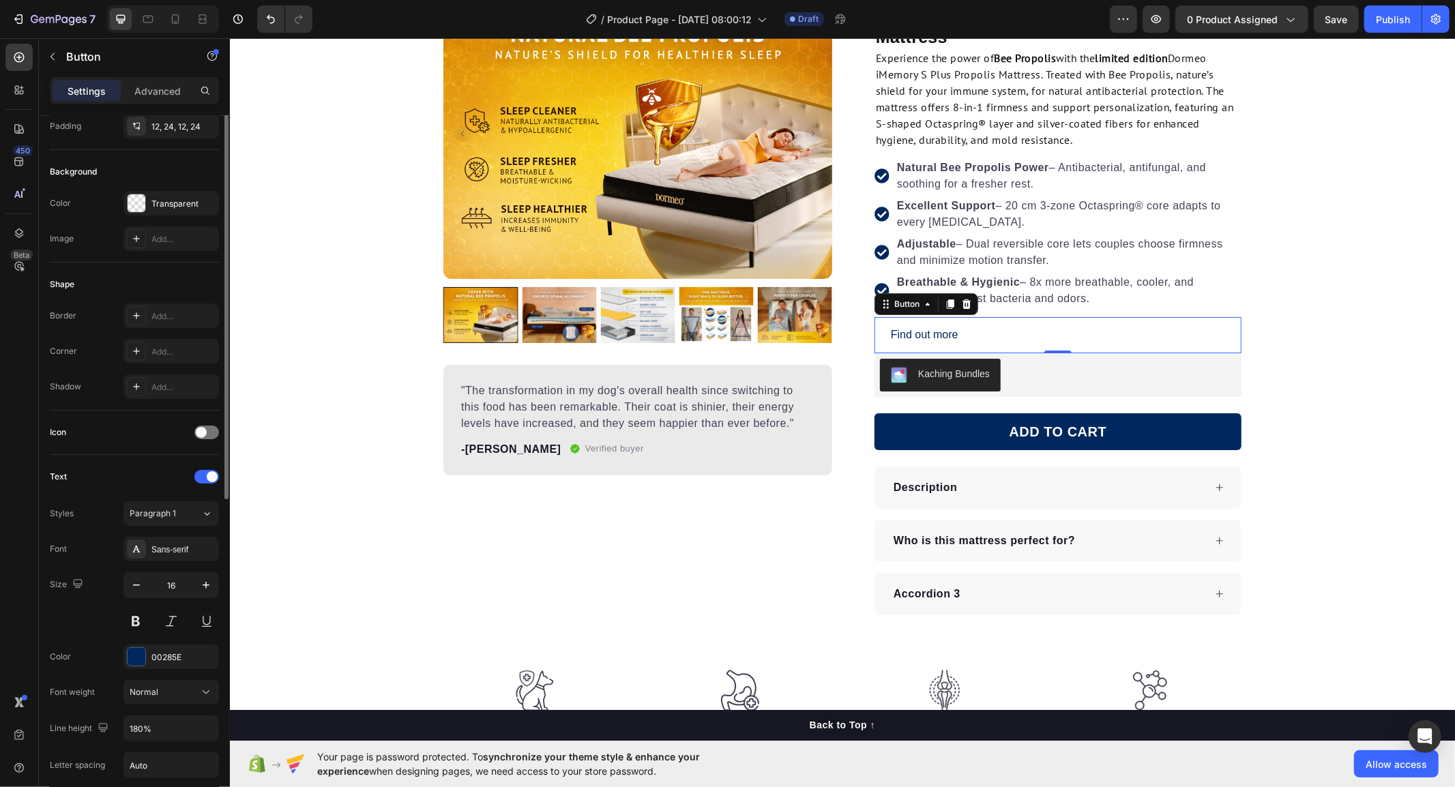
scroll to position [0, 0]
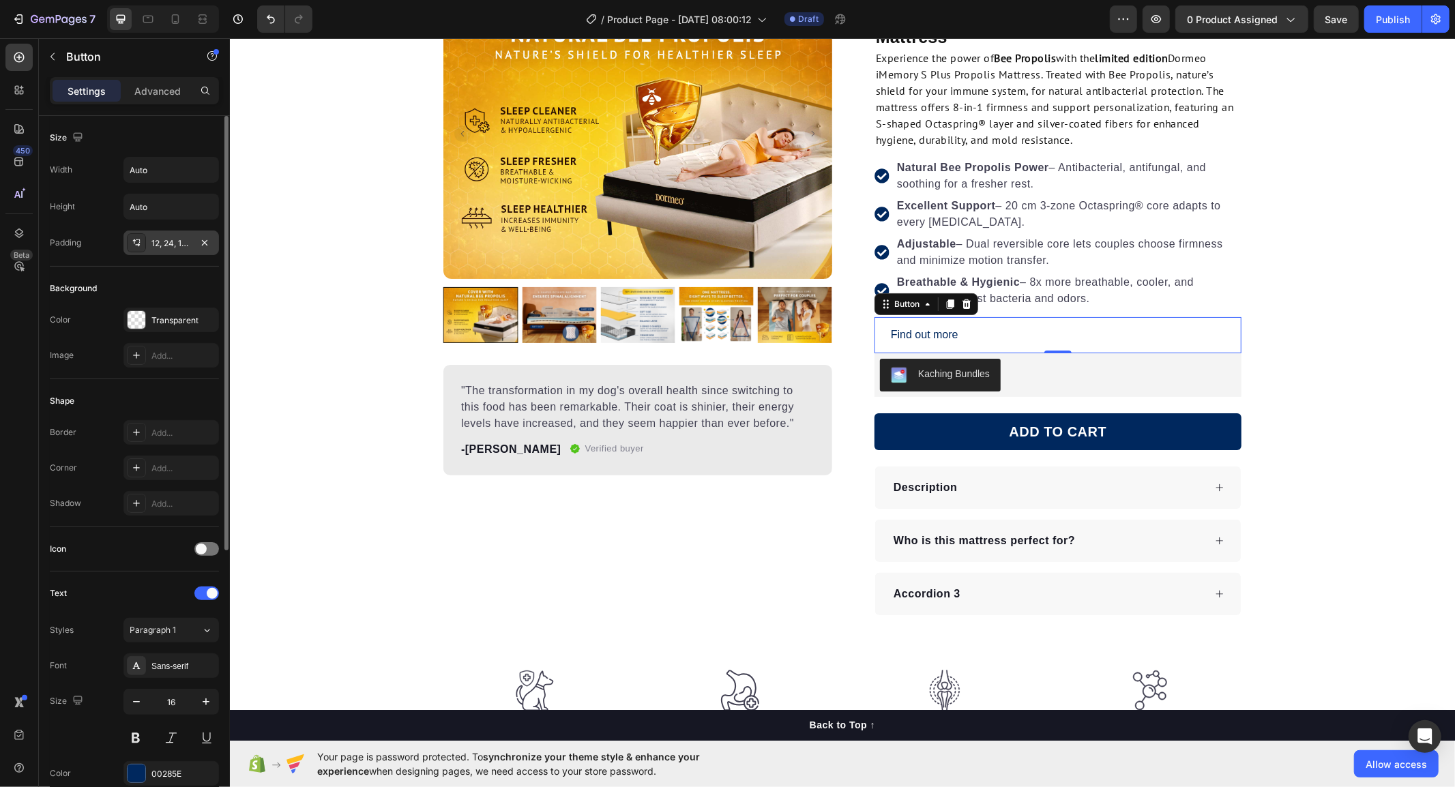
click at [149, 244] on div "12, 24, 12, 24" at bounding box center [171, 243] width 96 height 25
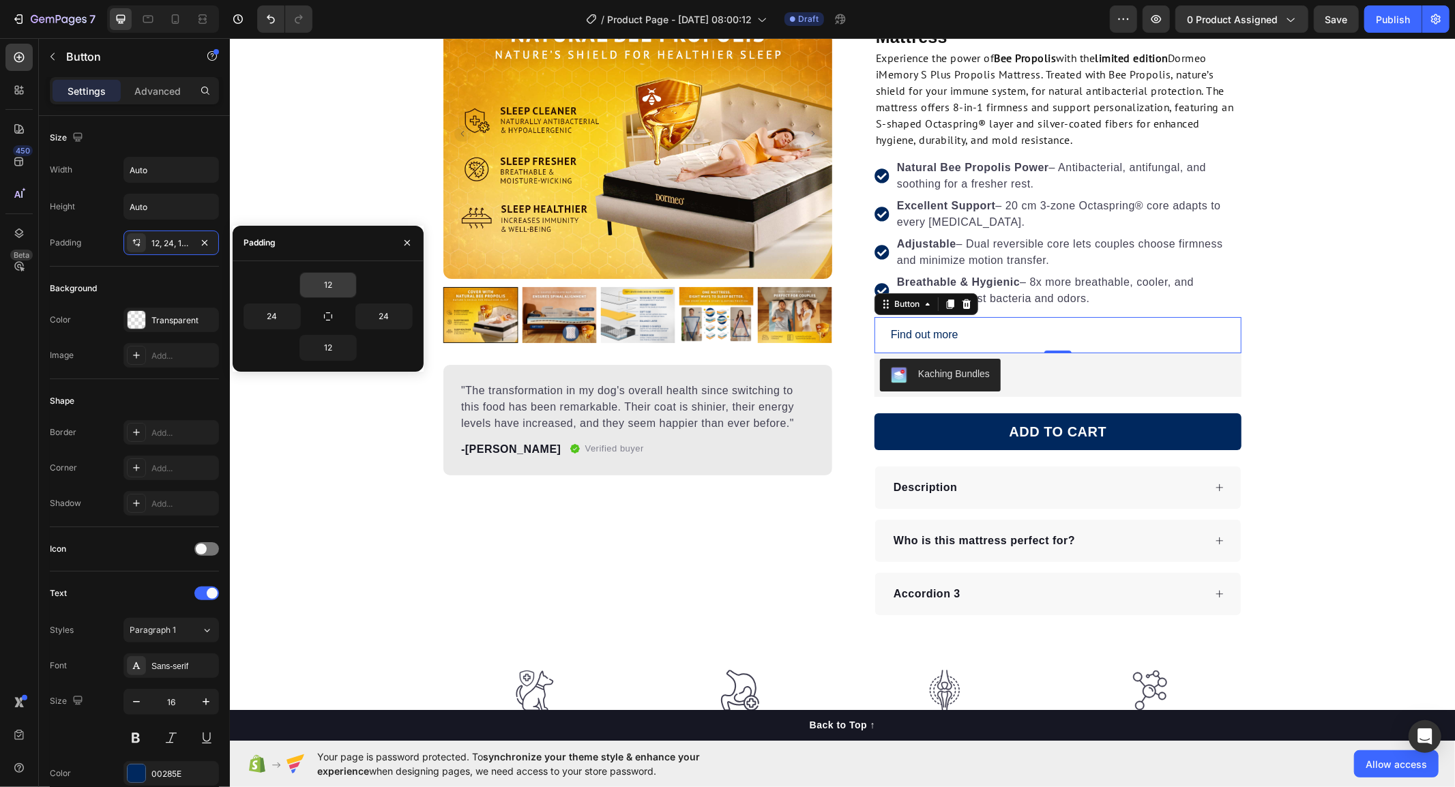
click at [336, 289] on input "12" at bounding box center [328, 285] width 56 height 25
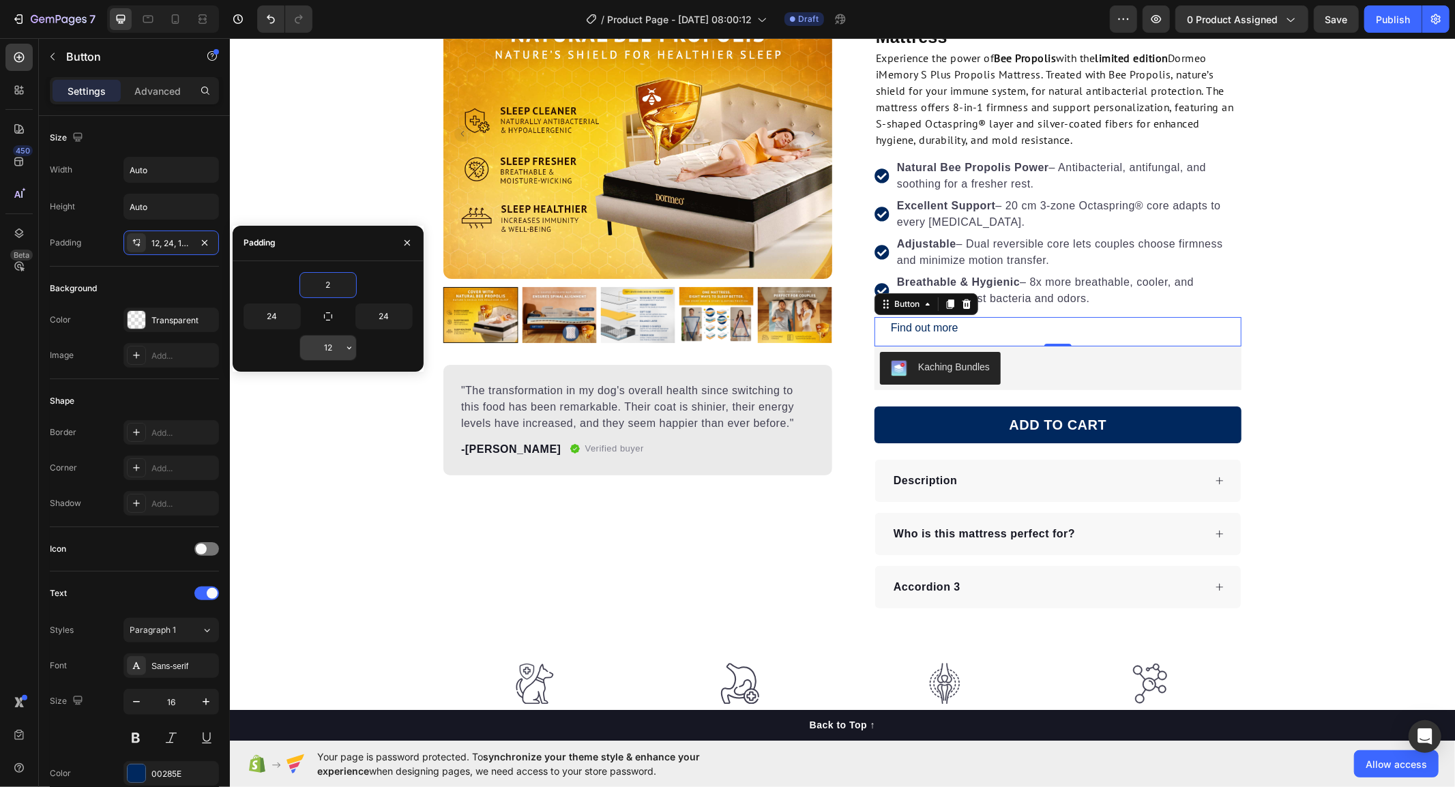
type input "2"
click at [329, 346] on input "12" at bounding box center [328, 348] width 56 height 25
type input "2"
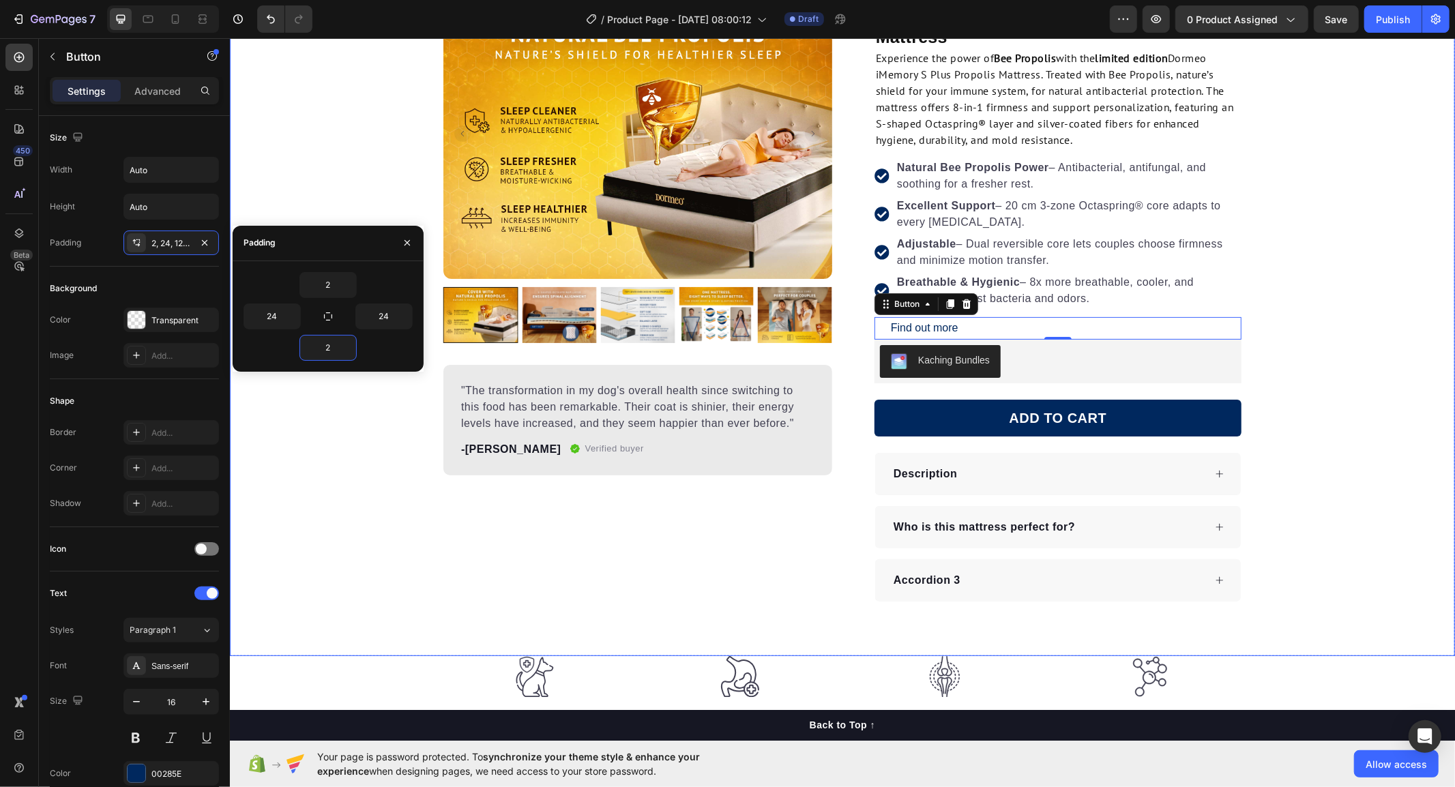
click at [353, 464] on div "Product Images "The transformation in my dog's overall health since switching t…" at bounding box center [841, 294] width 1225 height 614
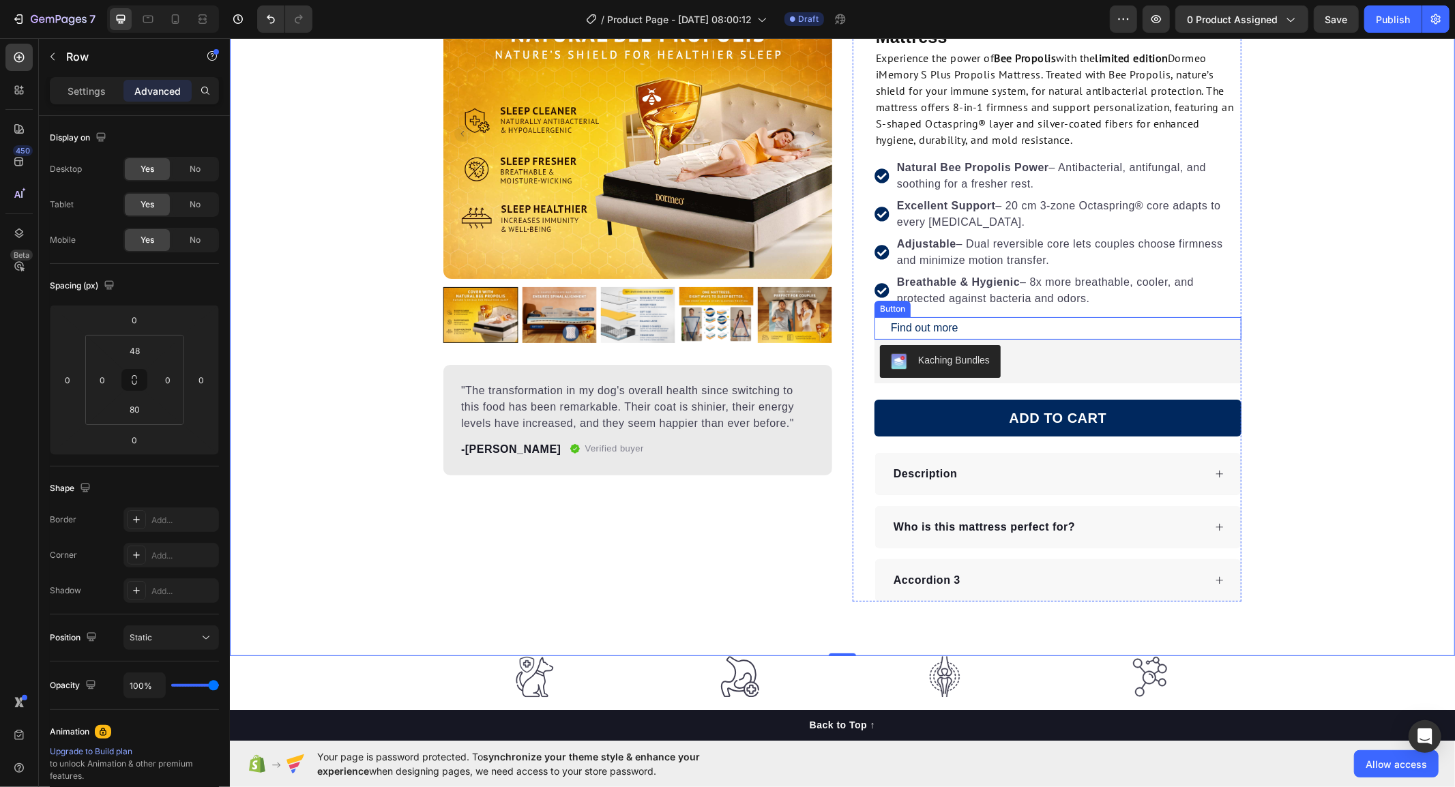
click at [1008, 325] on div "Find out more Button" at bounding box center [1057, 328] width 367 height 23
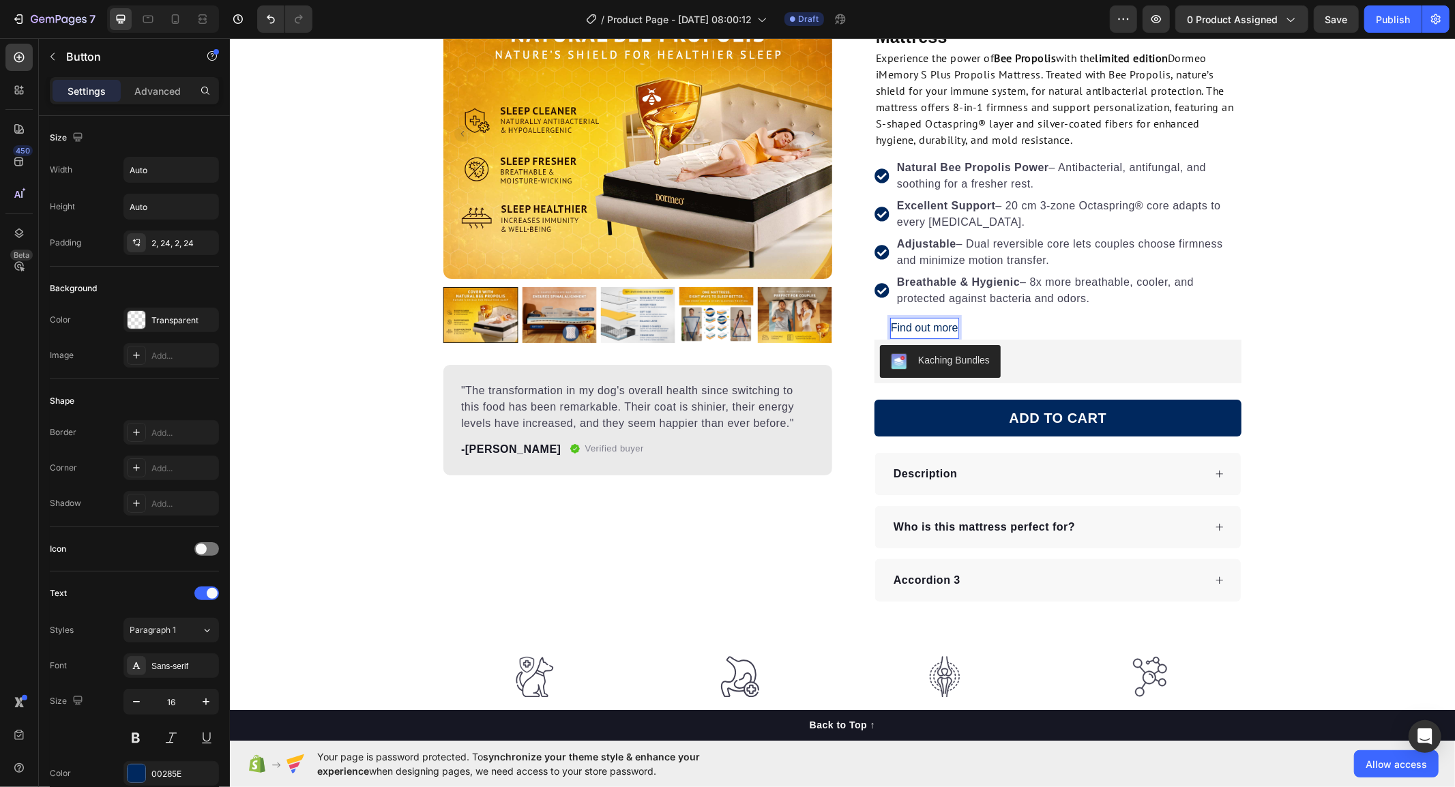
click at [944, 329] on p "Find out more" at bounding box center [924, 328] width 68 height 20
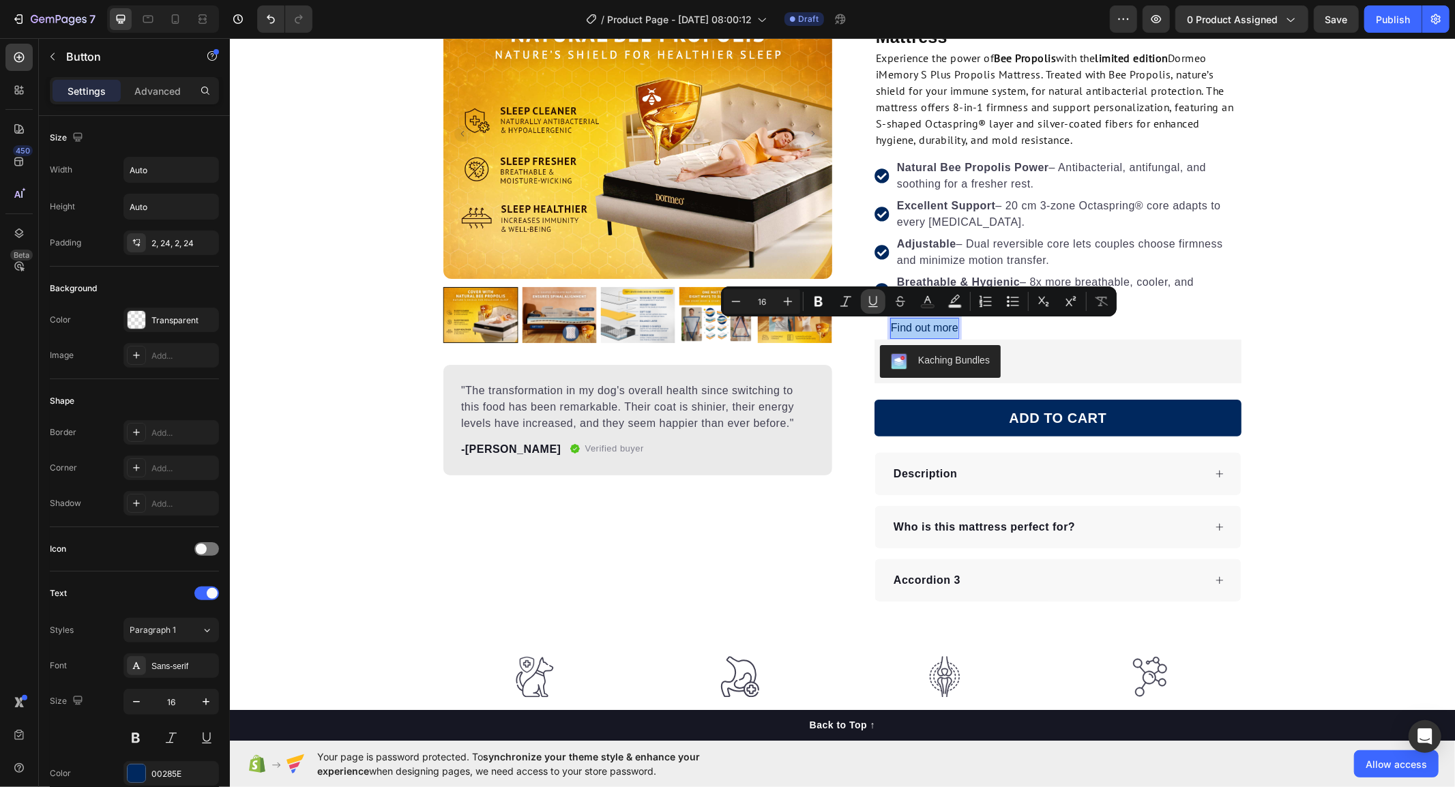
click at [867, 305] on icon "Editor contextual toolbar" at bounding box center [873, 302] width 14 height 14
click at [1008, 332] on div "Find out more Button 0" at bounding box center [1057, 328] width 367 height 23
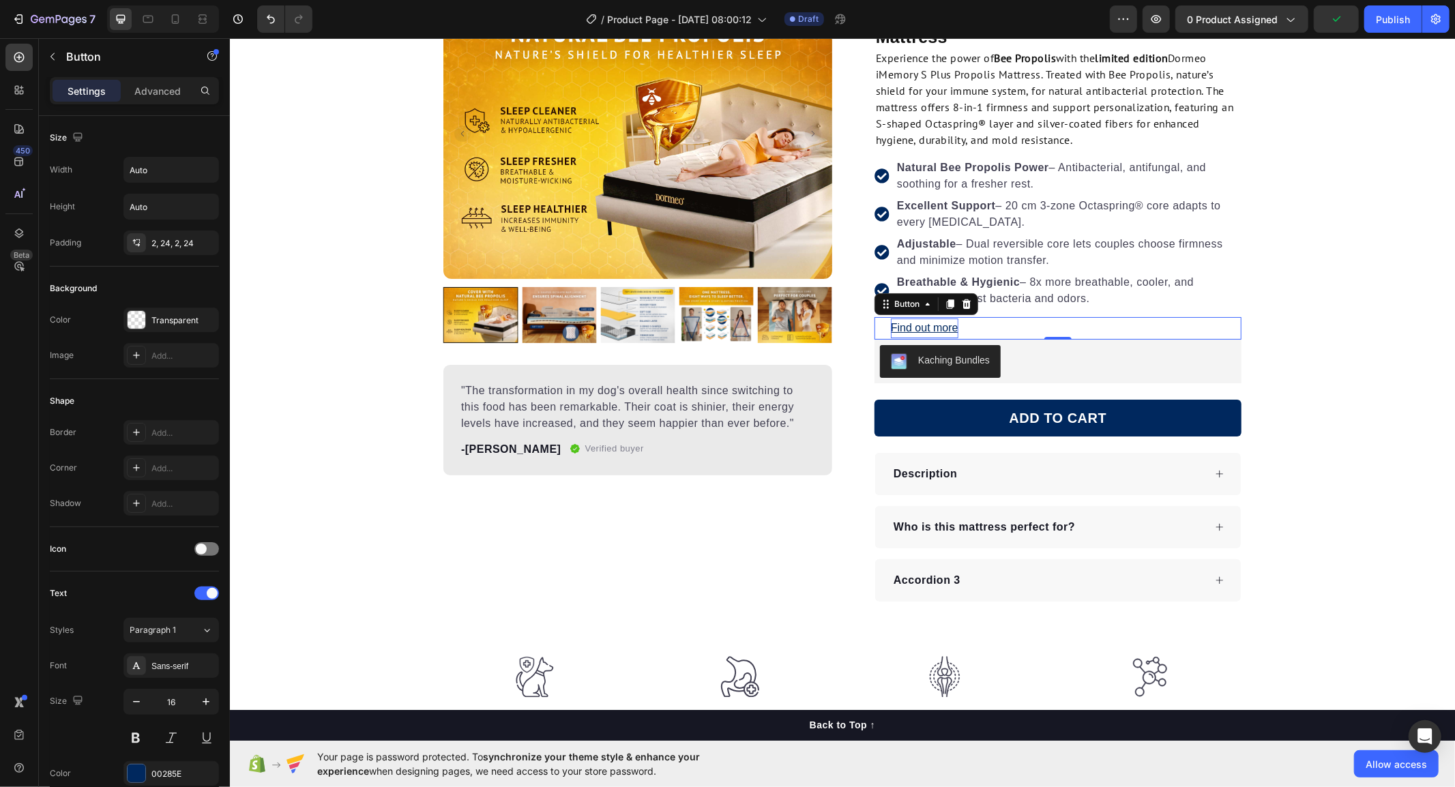
click at [983, 332] on div "Find out more Button 0" at bounding box center [1057, 328] width 367 height 23
click at [809, 496] on div "Product Images "The transformation in my dog's overall health since switching t…" at bounding box center [637, 294] width 389 height 614
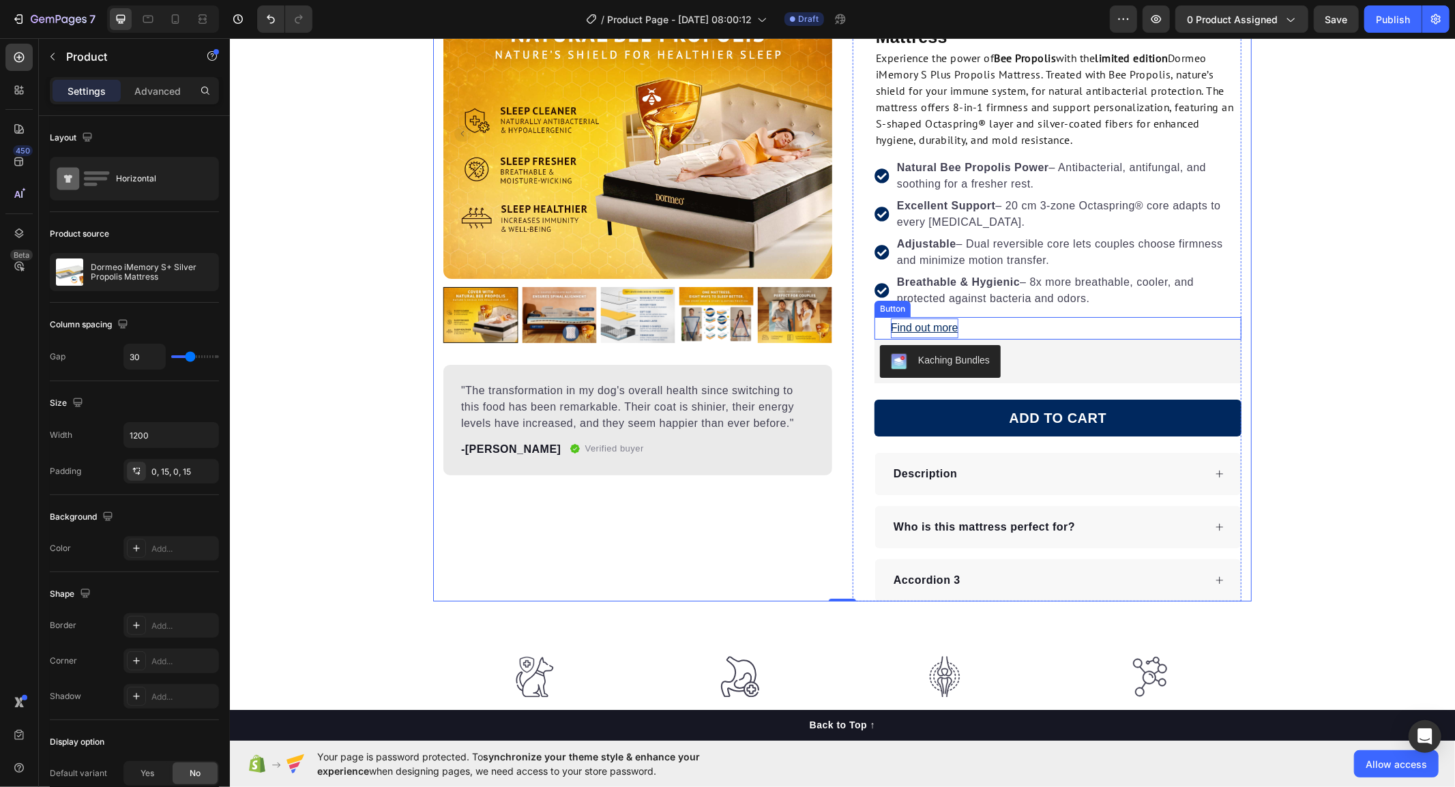
click at [984, 325] on div "Find out more Button" at bounding box center [1057, 328] width 367 height 23
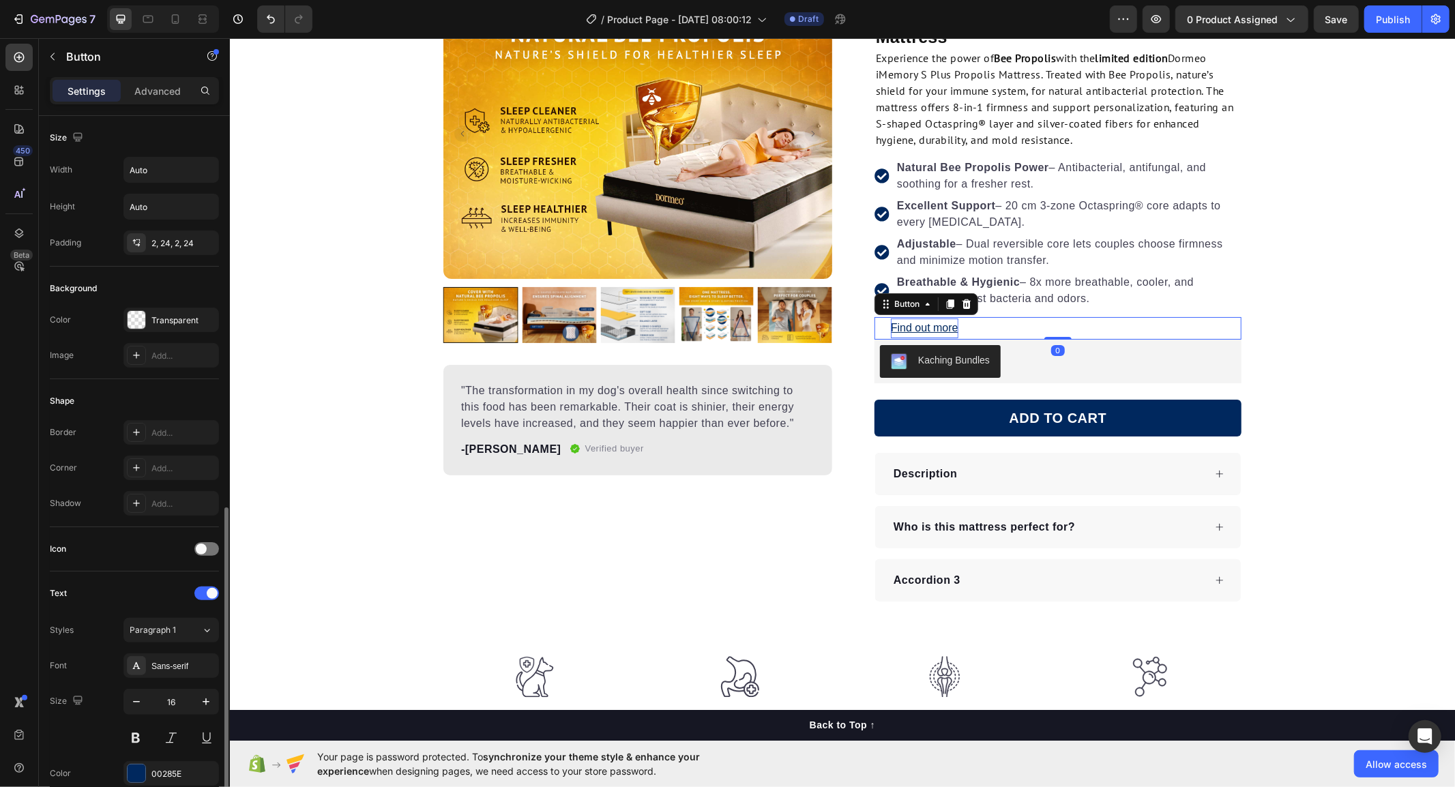
scroll to position [268, 0]
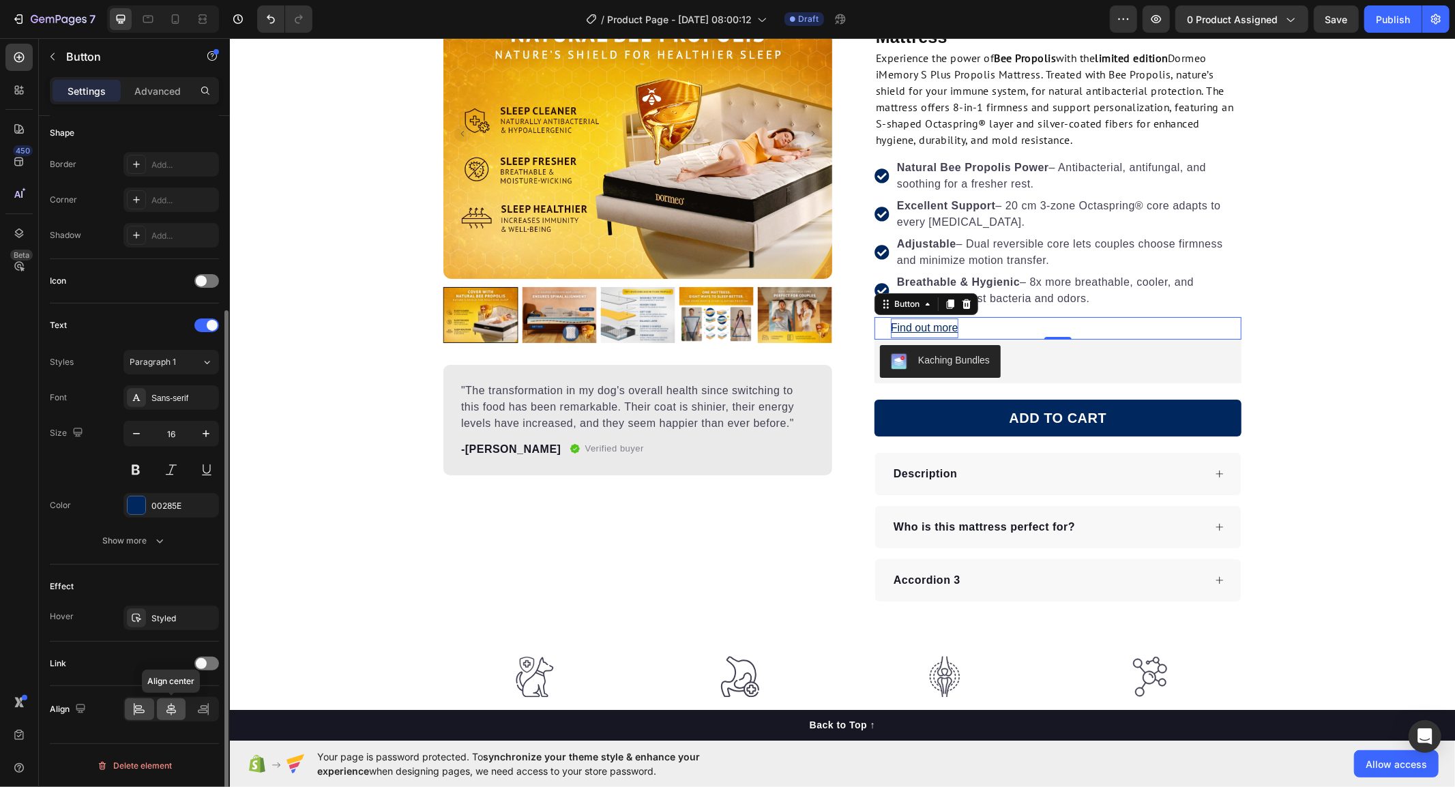
click at [166, 706] on icon at bounding box center [171, 710] width 14 height 14
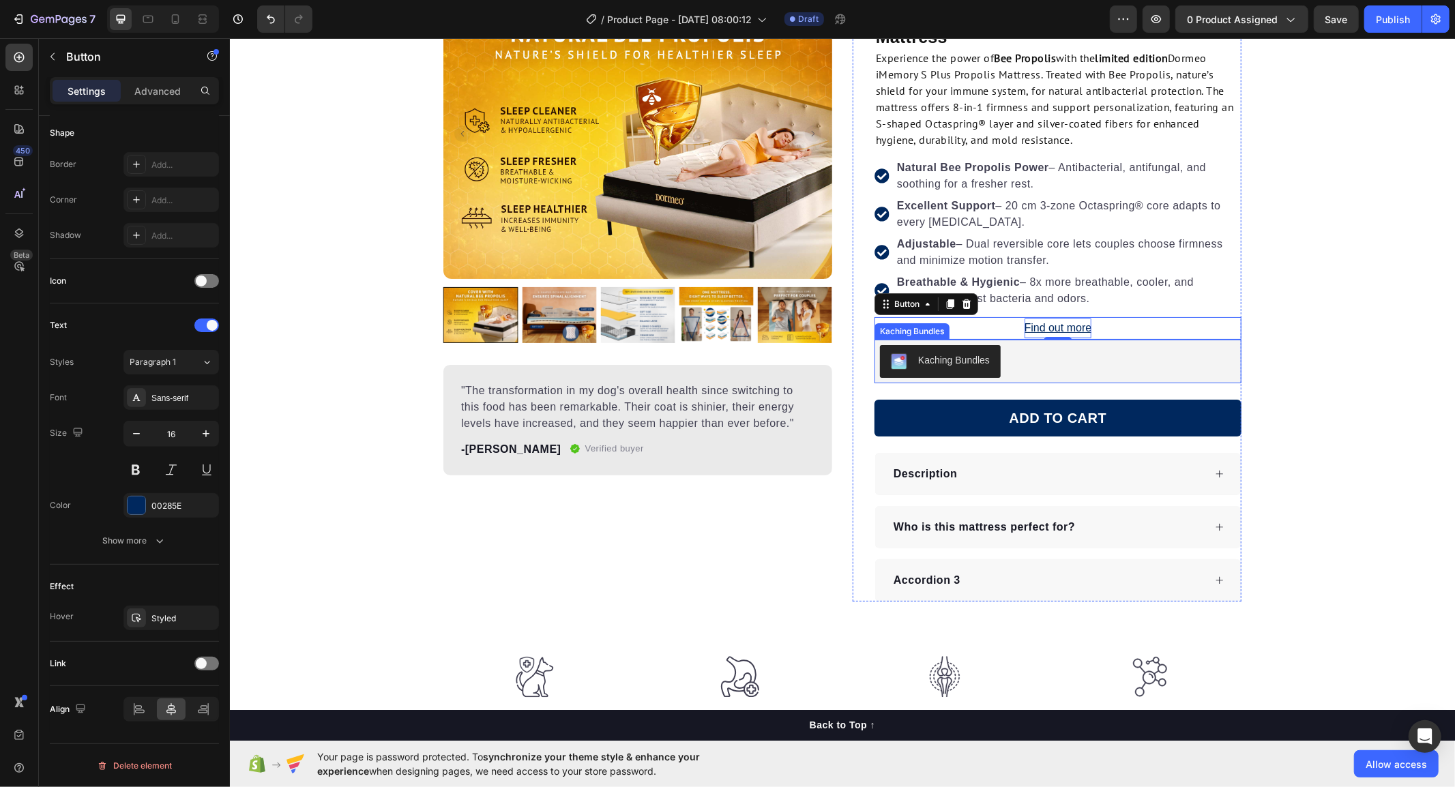
click at [1374, 295] on div "Product Images "The transformation in my dog's overall health since switching t…" at bounding box center [841, 294] width 1225 height 614
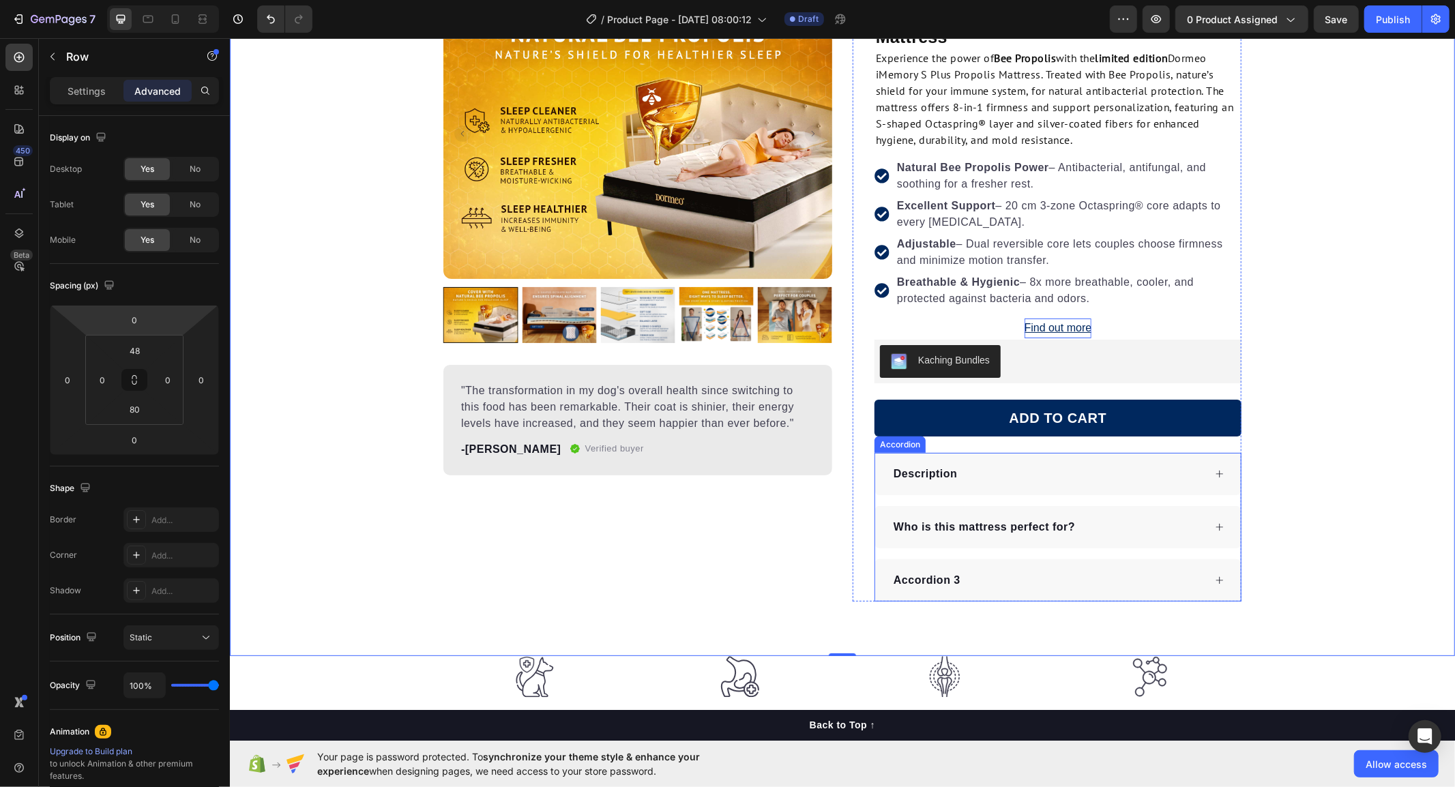
click at [1218, 473] on div "Description" at bounding box center [1058, 473] width 366 height 42
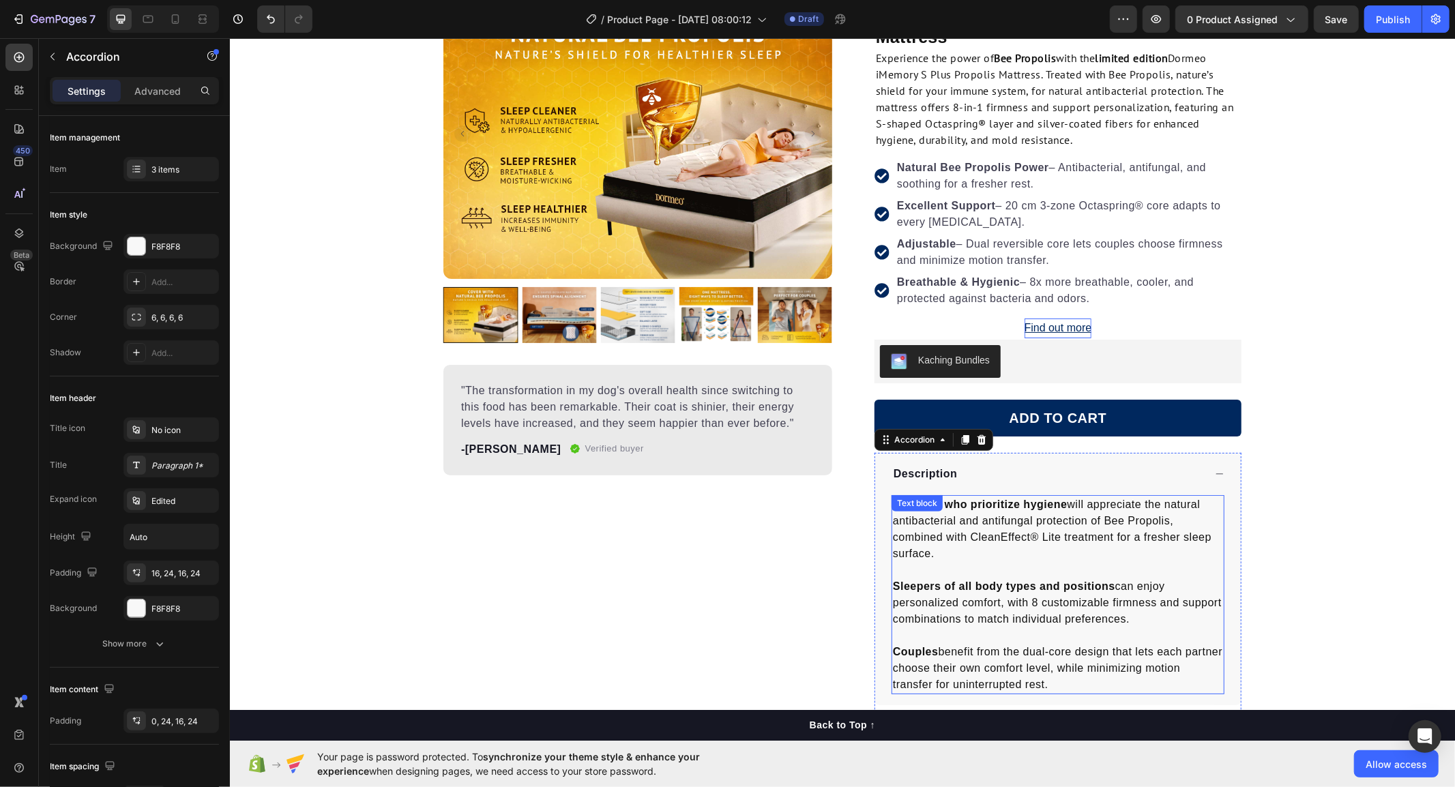
click at [992, 514] on p "Sleepers who prioritize hygiene will appreciate the natural antibacterial and a…" at bounding box center [1057, 528] width 330 height 65
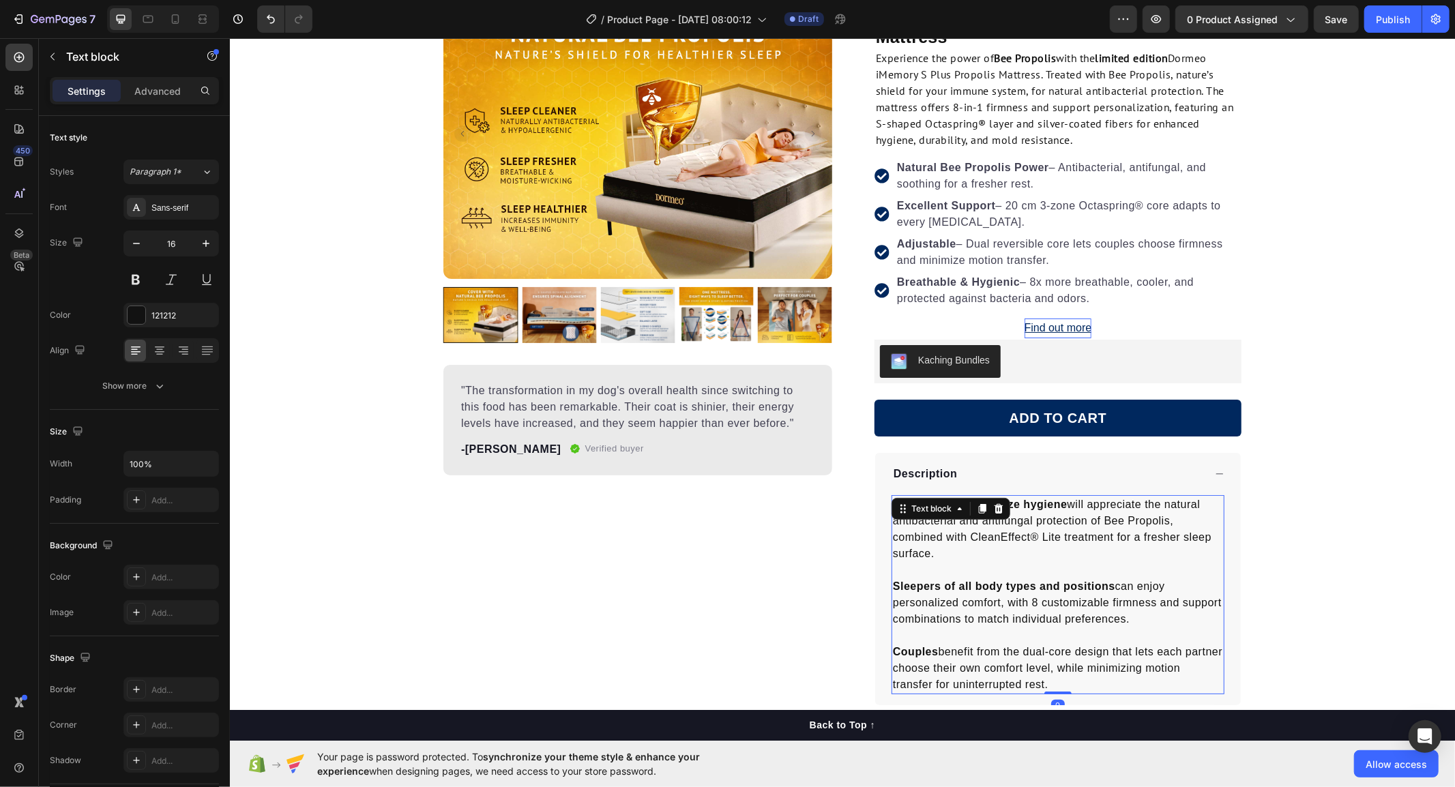
click at [993, 514] on icon at bounding box center [998, 508] width 11 height 11
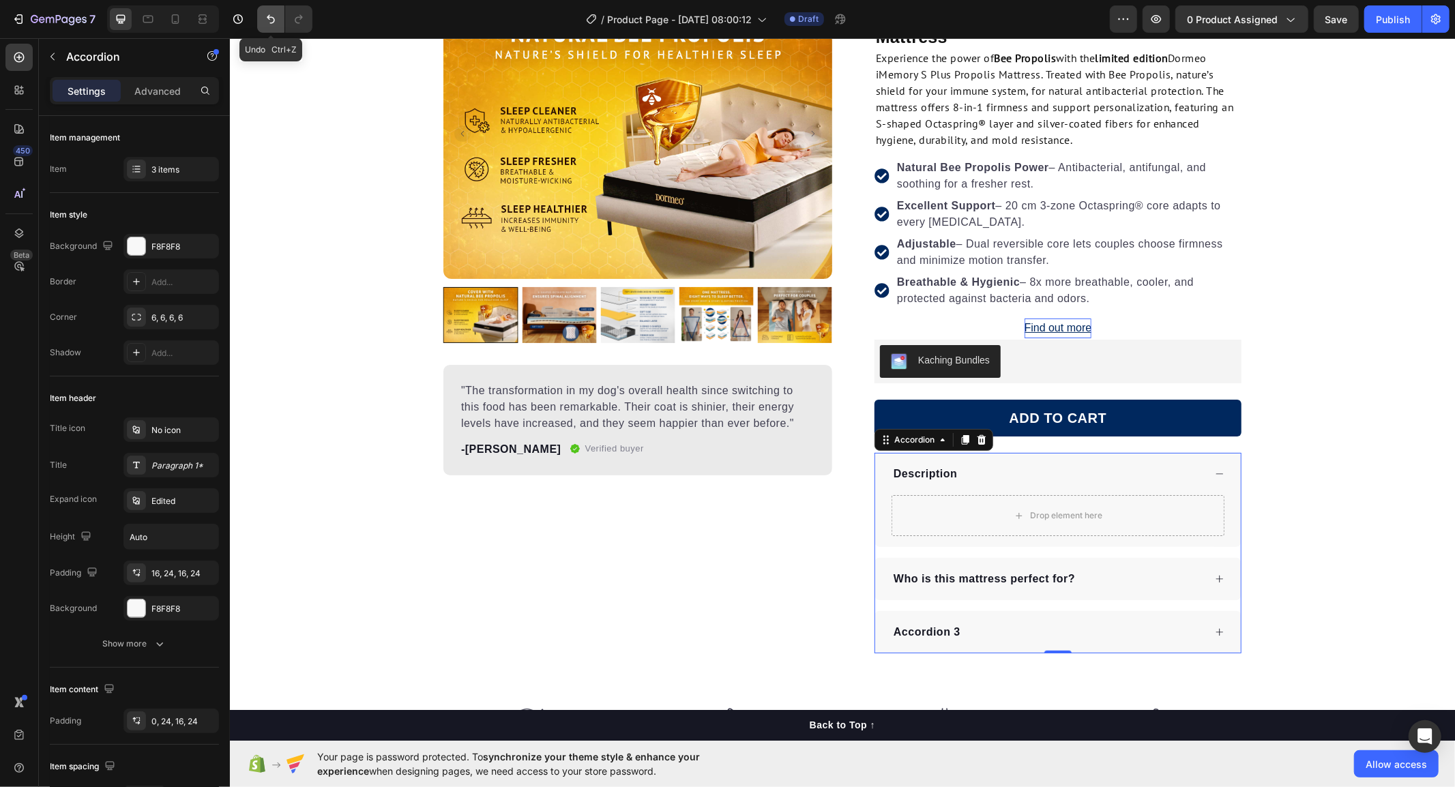
click at [265, 18] on icon "Undo/Redo" at bounding box center [271, 19] width 14 height 14
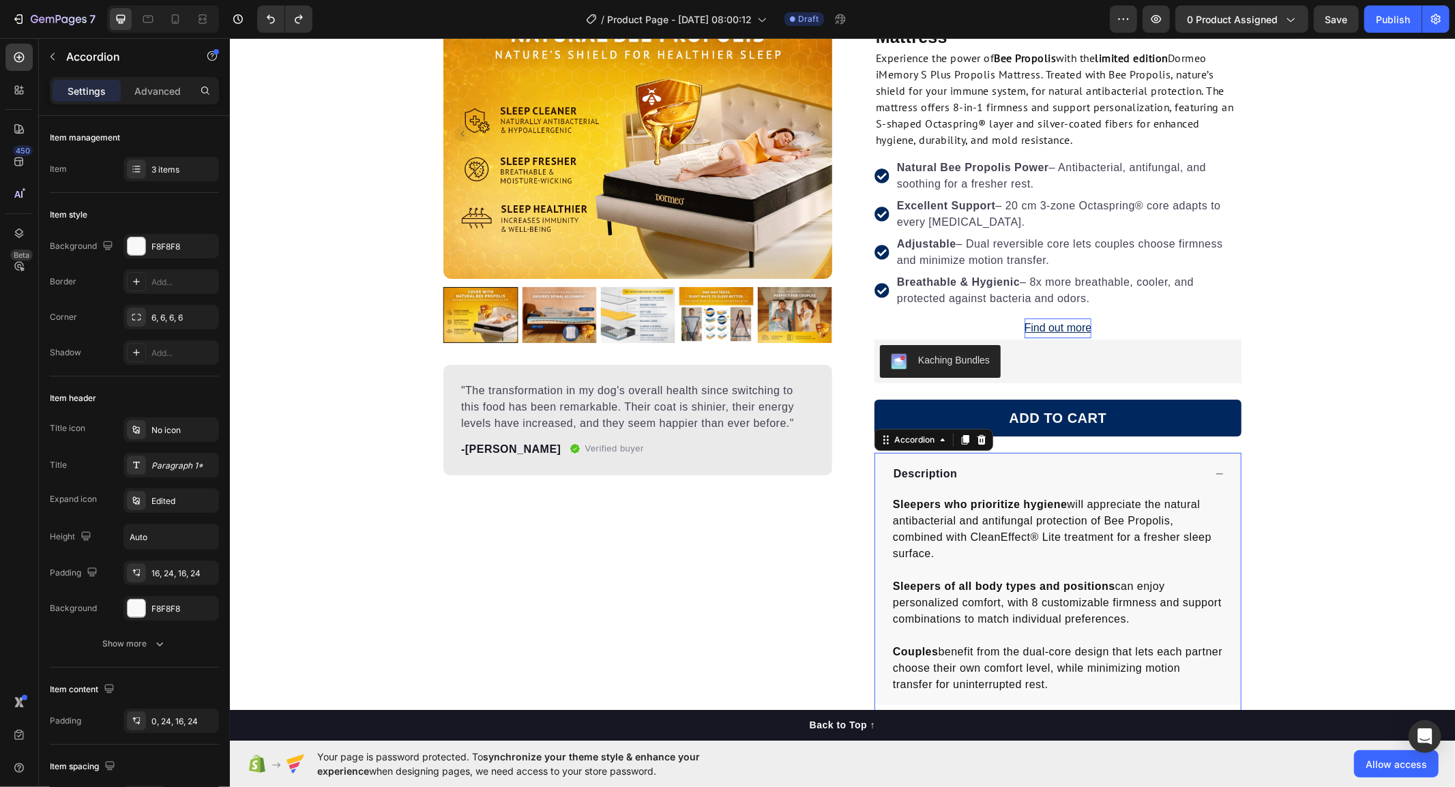
click at [957, 504] on div "Sleepers who prioritize hygiene will appreciate the natural antibacterial and a…" at bounding box center [1057, 594] width 333 height 199
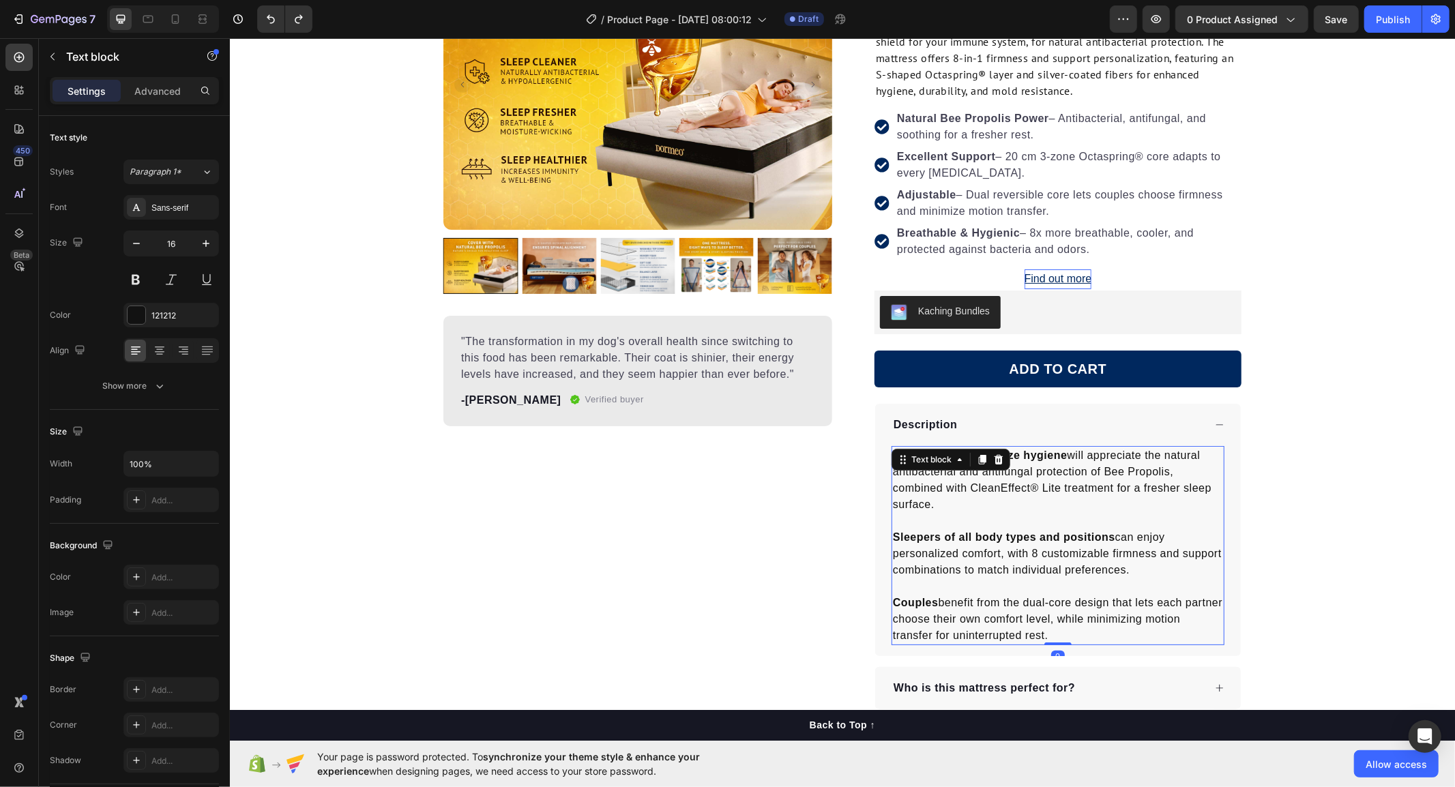
click at [1012, 594] on p "Couples benefit from the dual-core design that lets each partner choose their o…" at bounding box center [1057, 618] width 330 height 49
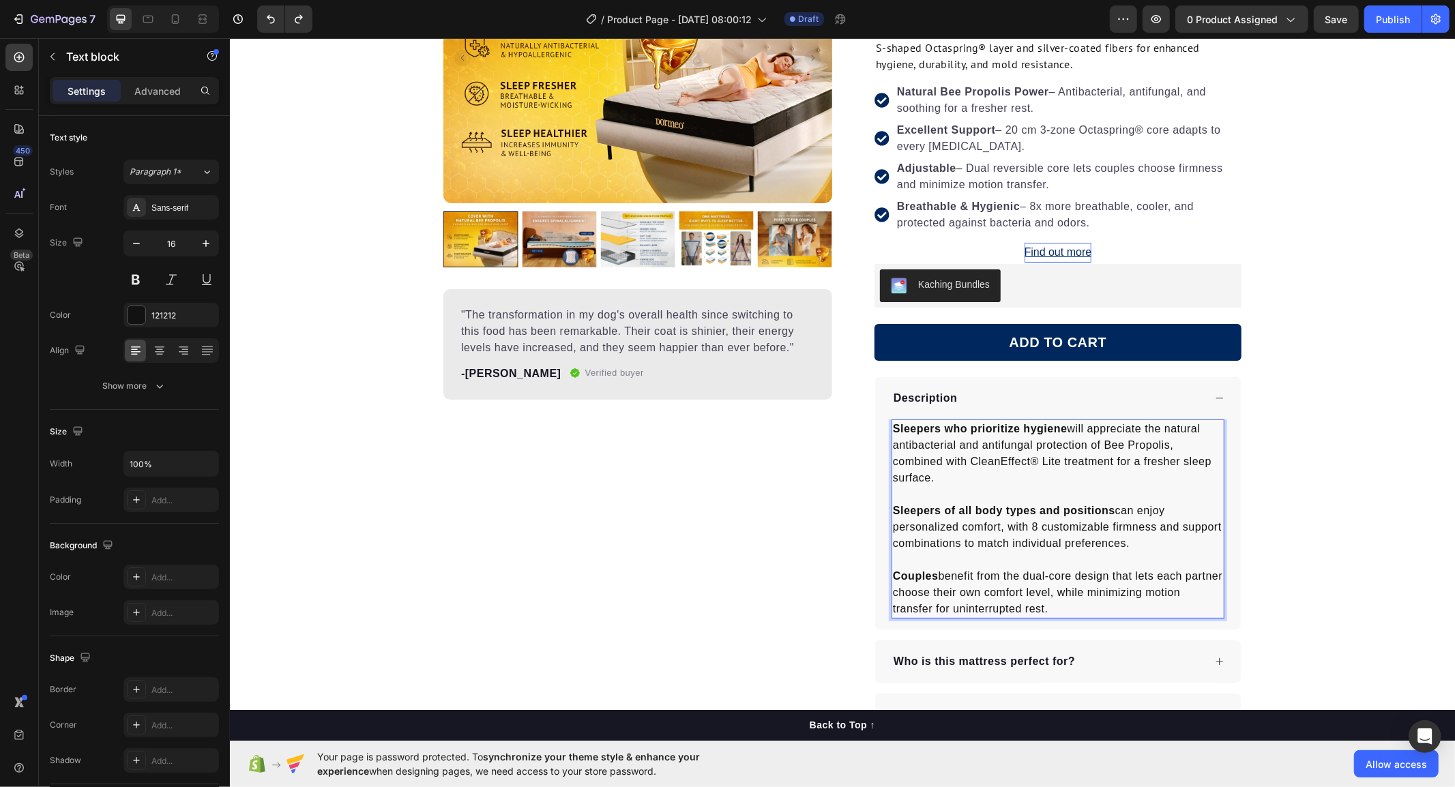
click at [1049, 602] on p "Couples benefit from the dual-core design that lets each partner choose their o…" at bounding box center [1057, 592] width 330 height 49
drag, startPoint x: 1047, startPoint y: 607, endPoint x: 889, endPoint y: 425, distance: 241.3
click at [891, 425] on div "Sleepers who prioritize hygiene will appreciate the natural antibacterial and a…" at bounding box center [1057, 518] width 333 height 199
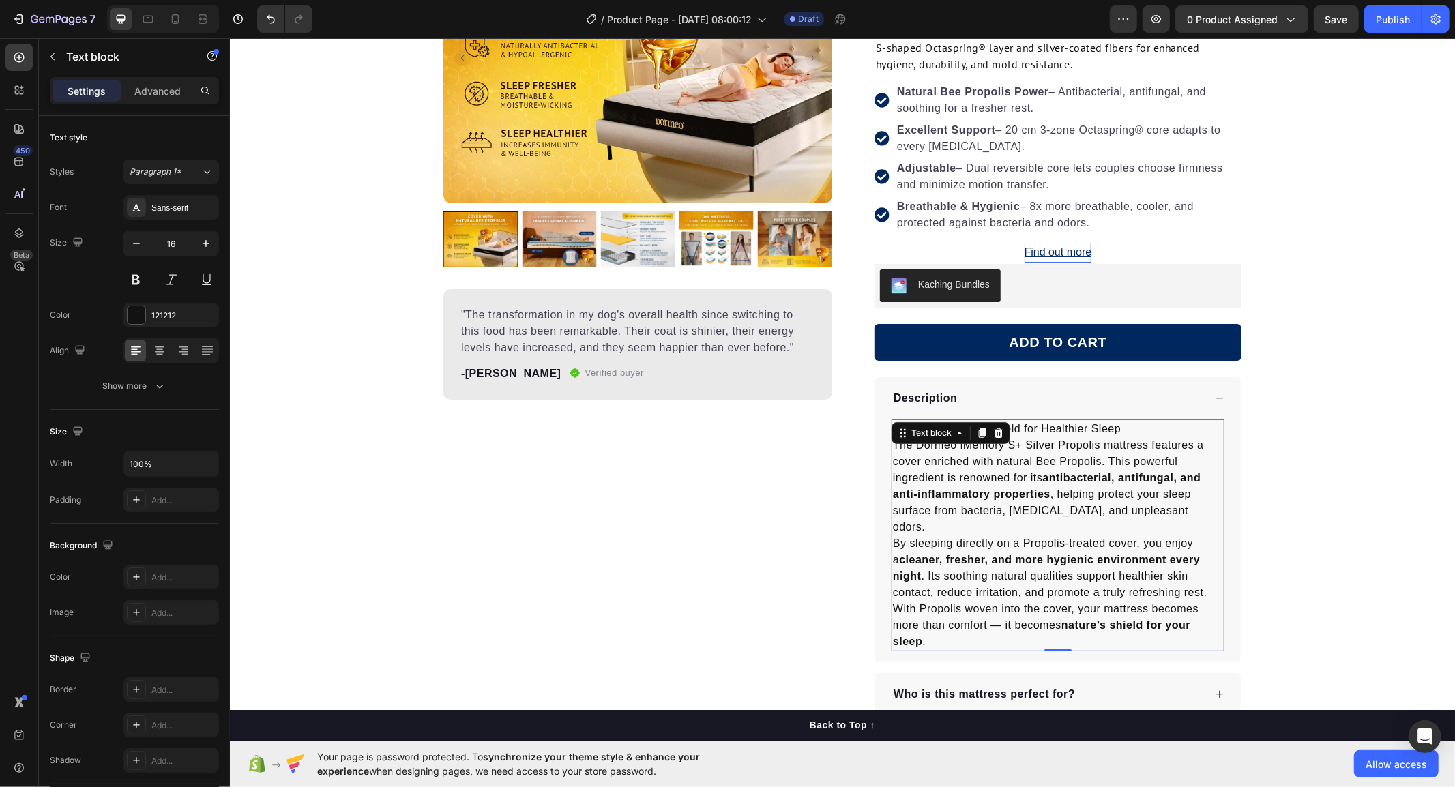
click at [1124, 572] on p "By sleeping directly on a Propolis-treated cover, you enjoy a cleaner, fresher,…" at bounding box center [1057, 567] width 330 height 65
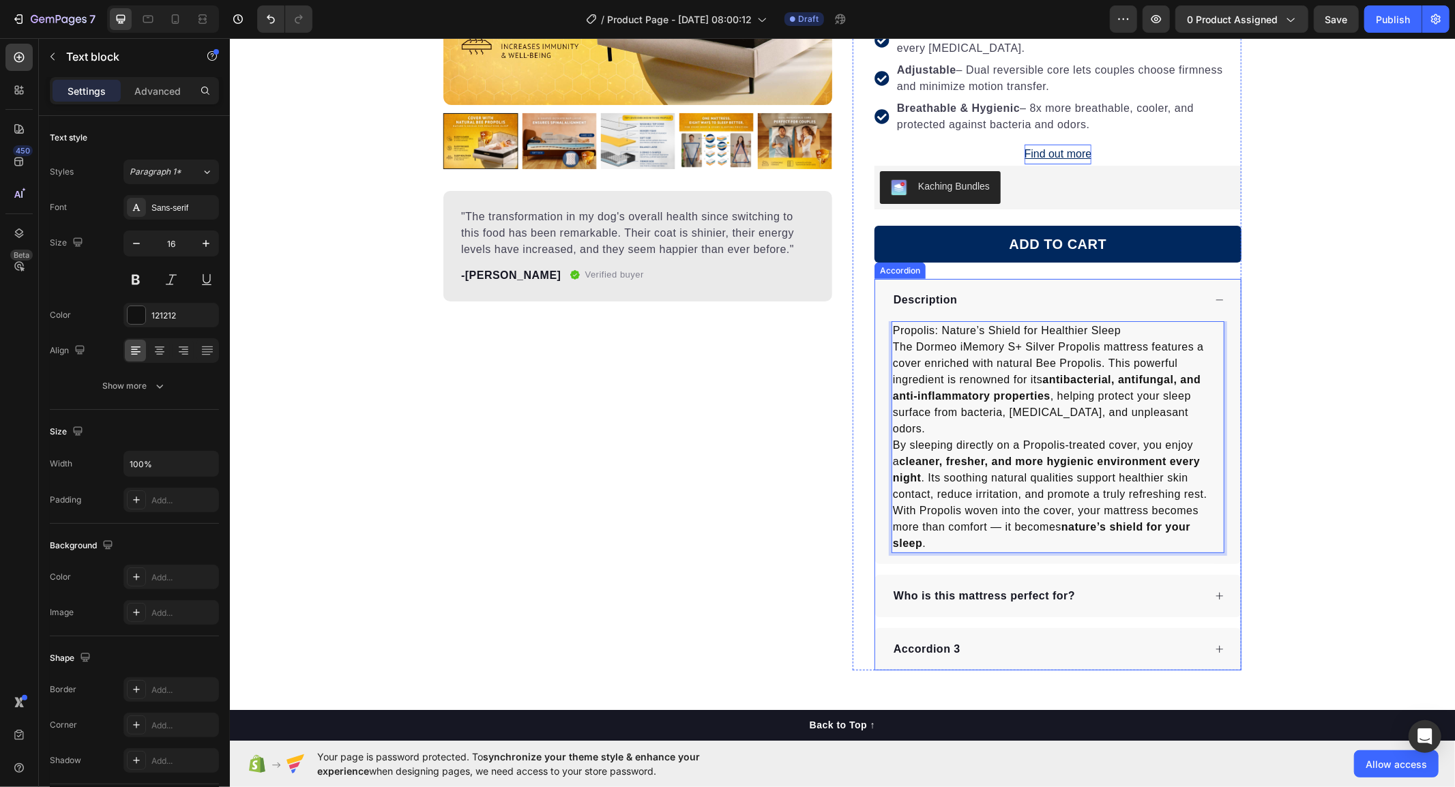
scroll to position [530, 0]
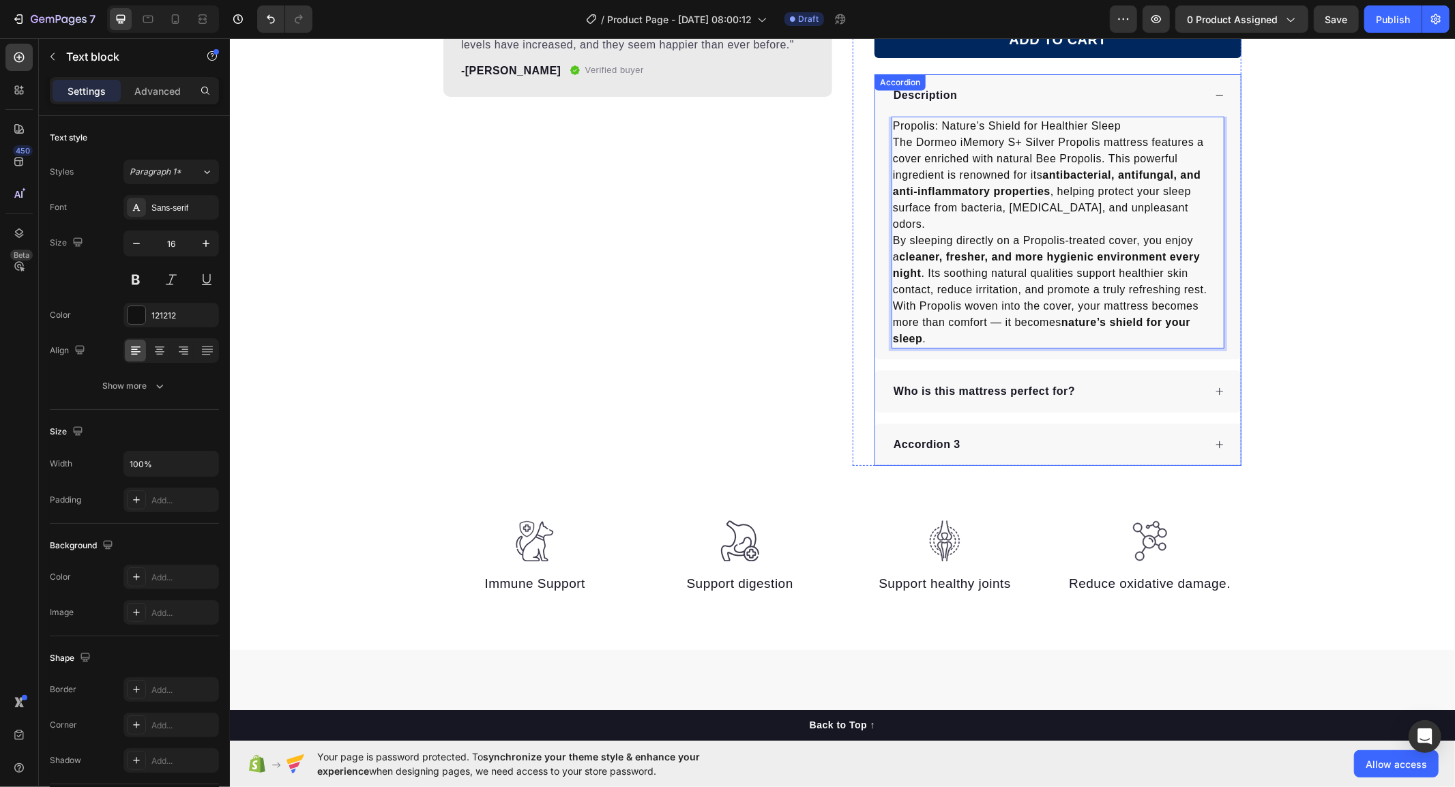
click at [1216, 386] on icon at bounding box center [1219, 391] width 10 height 10
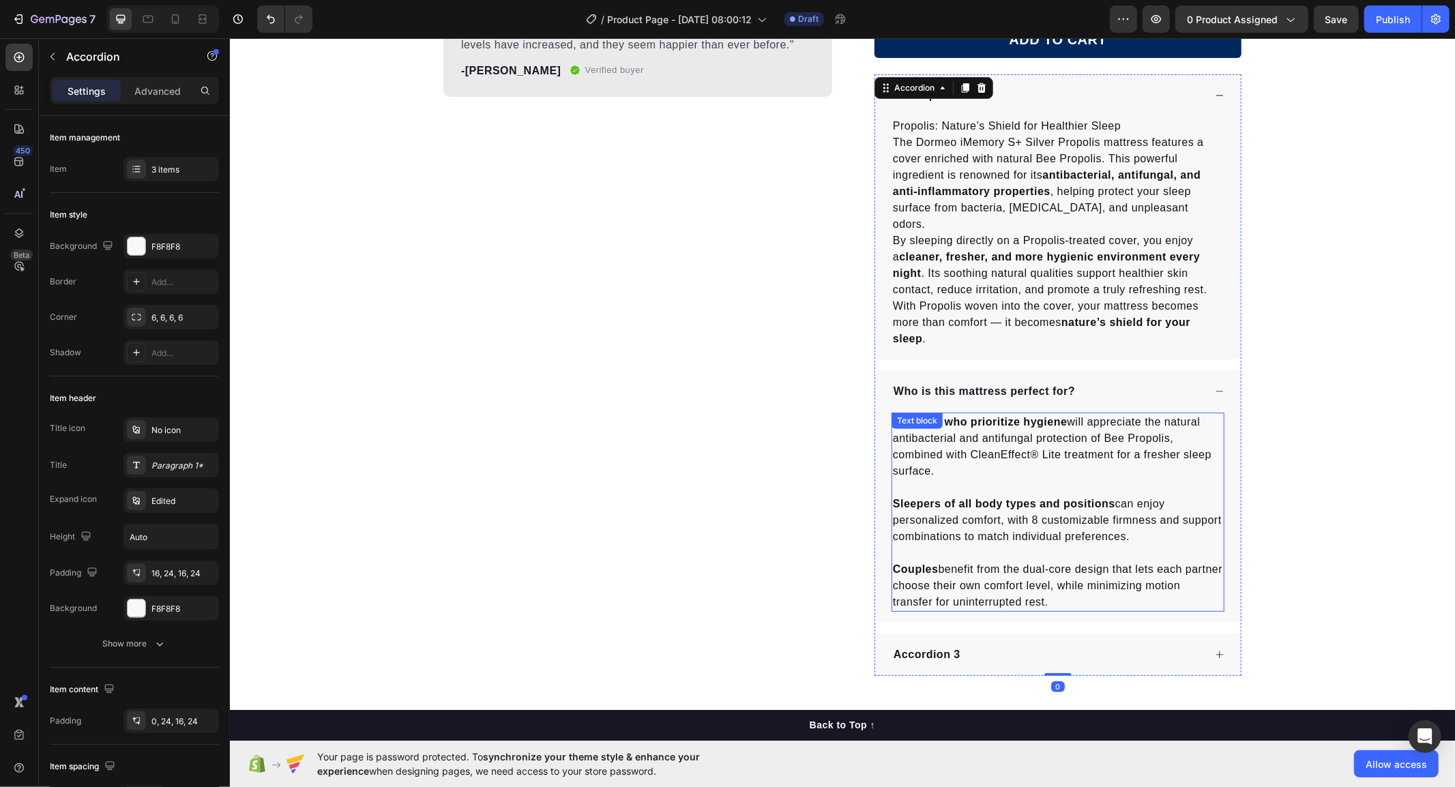
click at [967, 435] on p "Sleepers who prioritize hygiene will appreciate the natural antibacterial and a…" at bounding box center [1057, 445] width 330 height 65
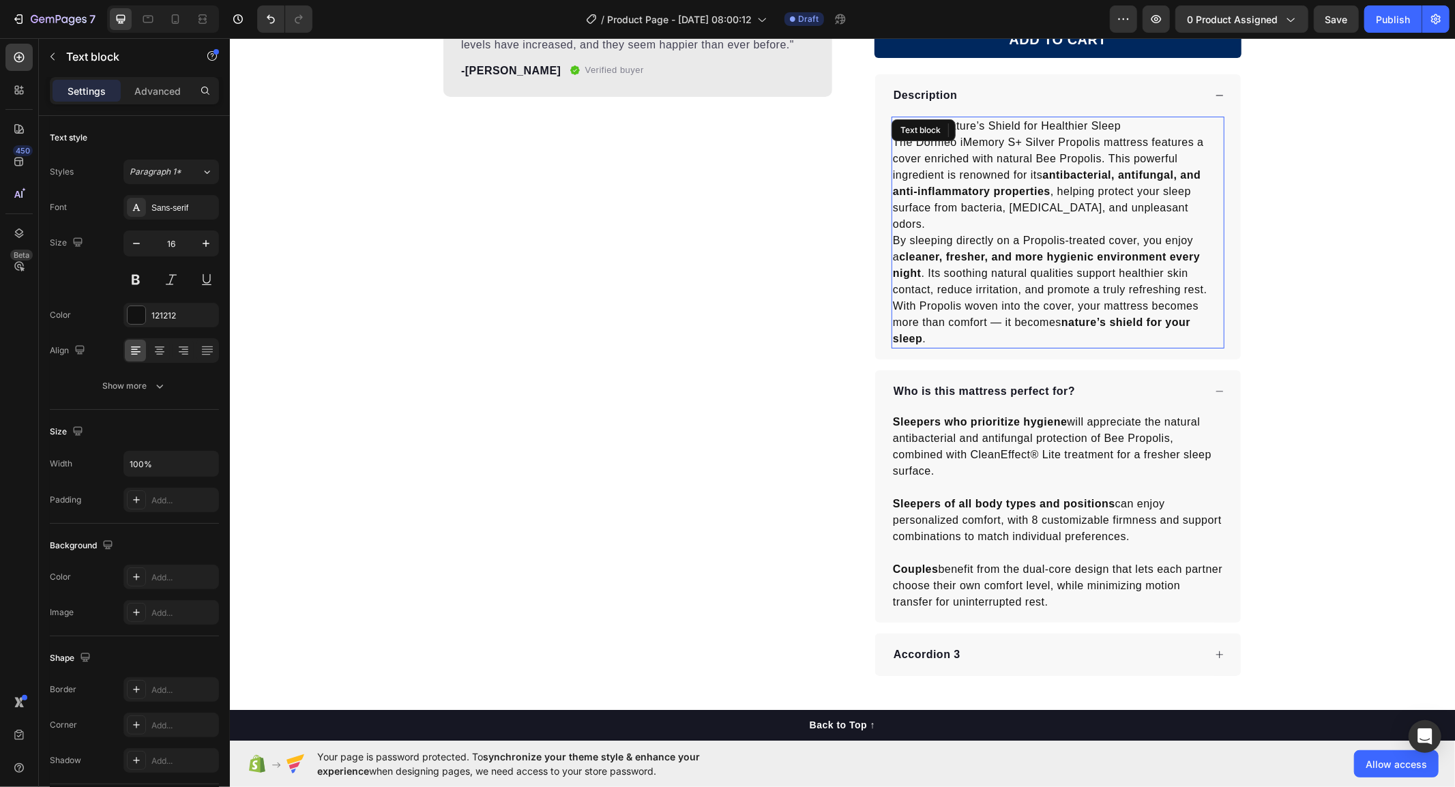
click at [961, 250] on p "By sleeping directly on a Propolis-treated cover, you enjoy a cleaner, fresher,…" at bounding box center [1057, 264] width 330 height 65
click at [952, 459] on p "Sleepers who prioritize hygiene will appreciate the natural antibacterial and a…" at bounding box center [1057, 445] width 330 height 65
click at [920, 432] on p "Sleepers who prioritize hygiene will appreciate the natural antibacterial and a…" at bounding box center [1057, 445] width 330 height 65
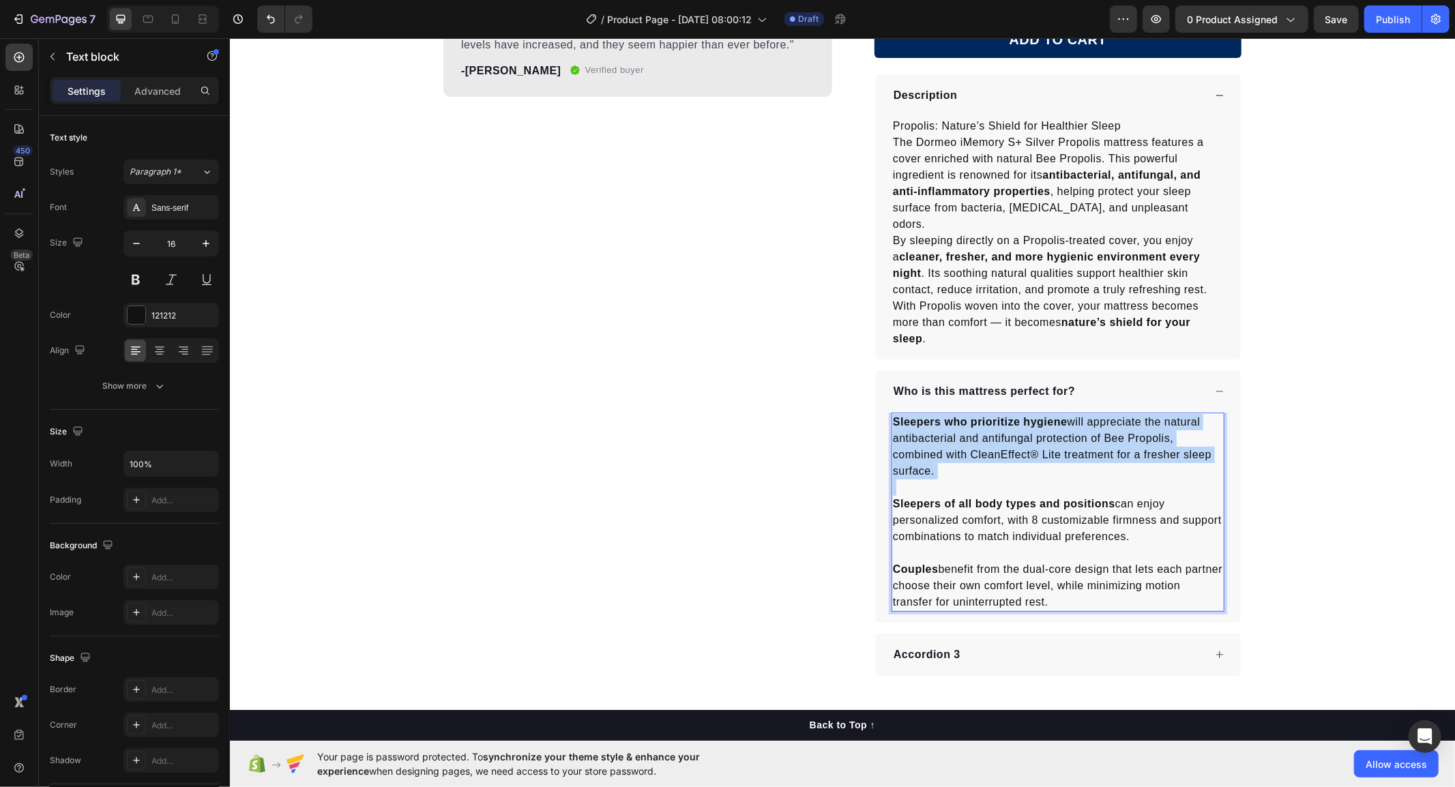
click at [920, 432] on p "Sleepers who prioritize hygiene will appreciate the natural antibacterial and a…" at bounding box center [1057, 445] width 330 height 65
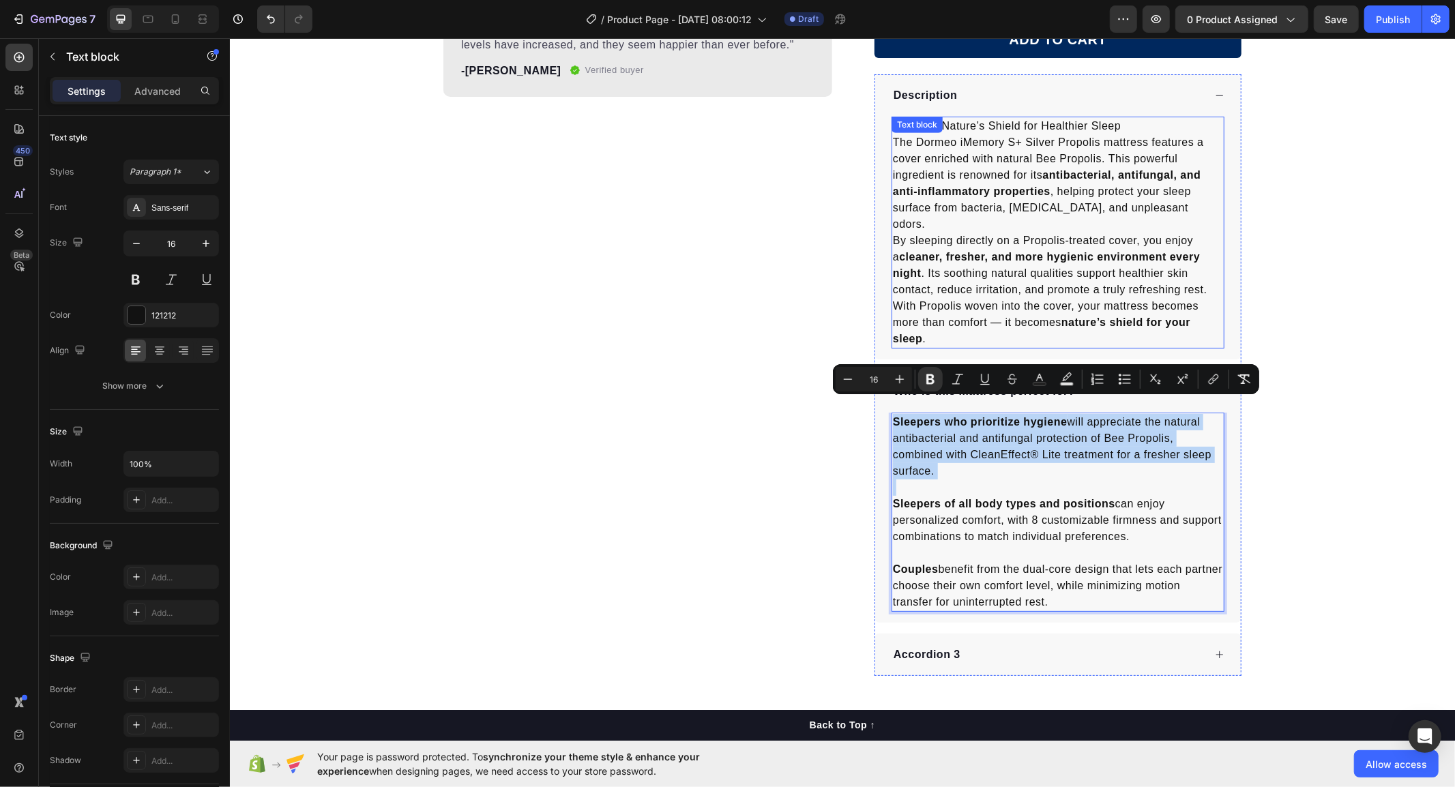
click at [1036, 250] on strong "cleaner, fresher, and more hygienic environment every night" at bounding box center [1045, 264] width 307 height 28
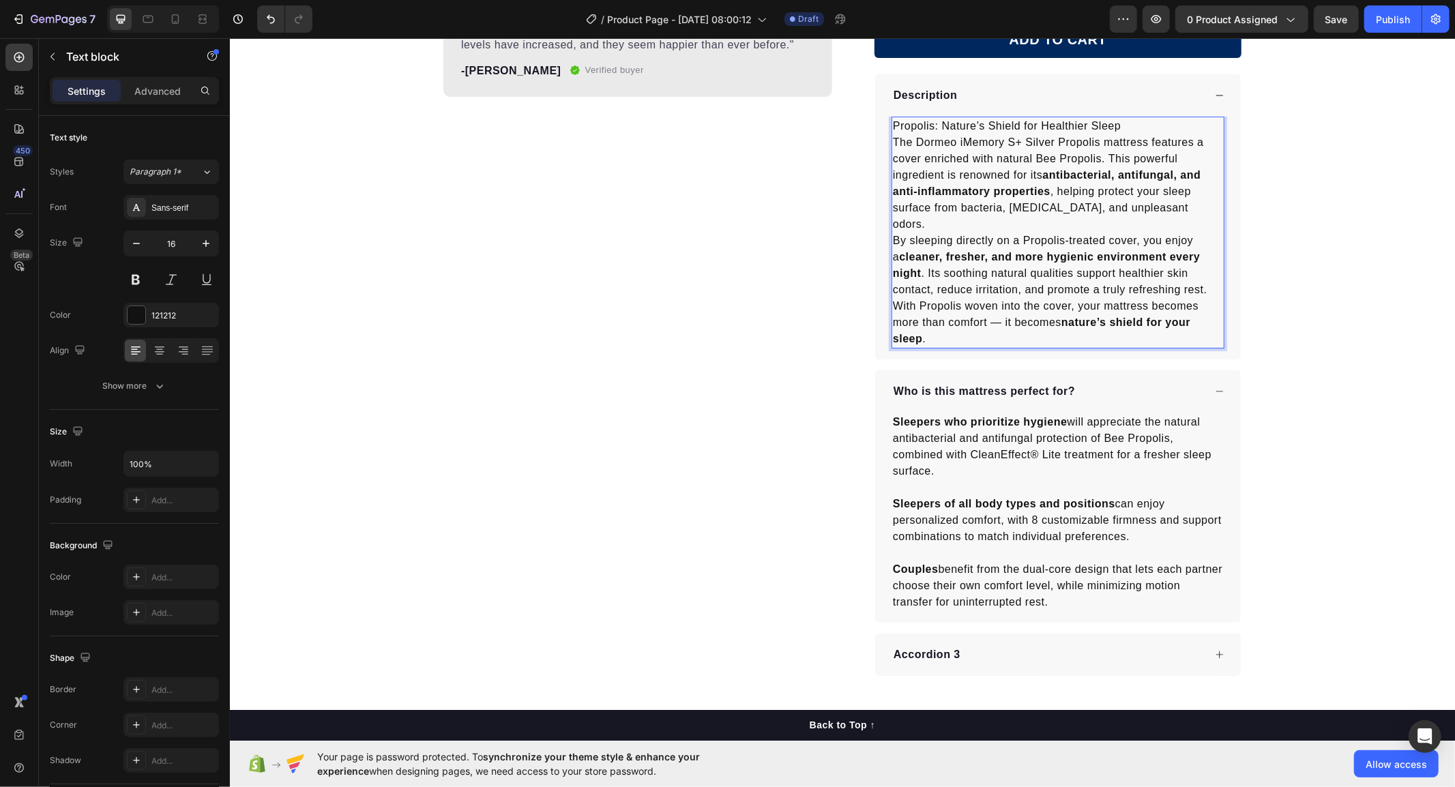
click at [1041, 247] on p "By sleeping directly on a Propolis-treated cover, you enjoy a cleaner, fresher,…" at bounding box center [1057, 264] width 330 height 65
click at [1032, 261] on p "By sleeping directly on a Propolis-treated cover, you enjoy a cleaner, fresher,…" at bounding box center [1057, 264] width 330 height 65
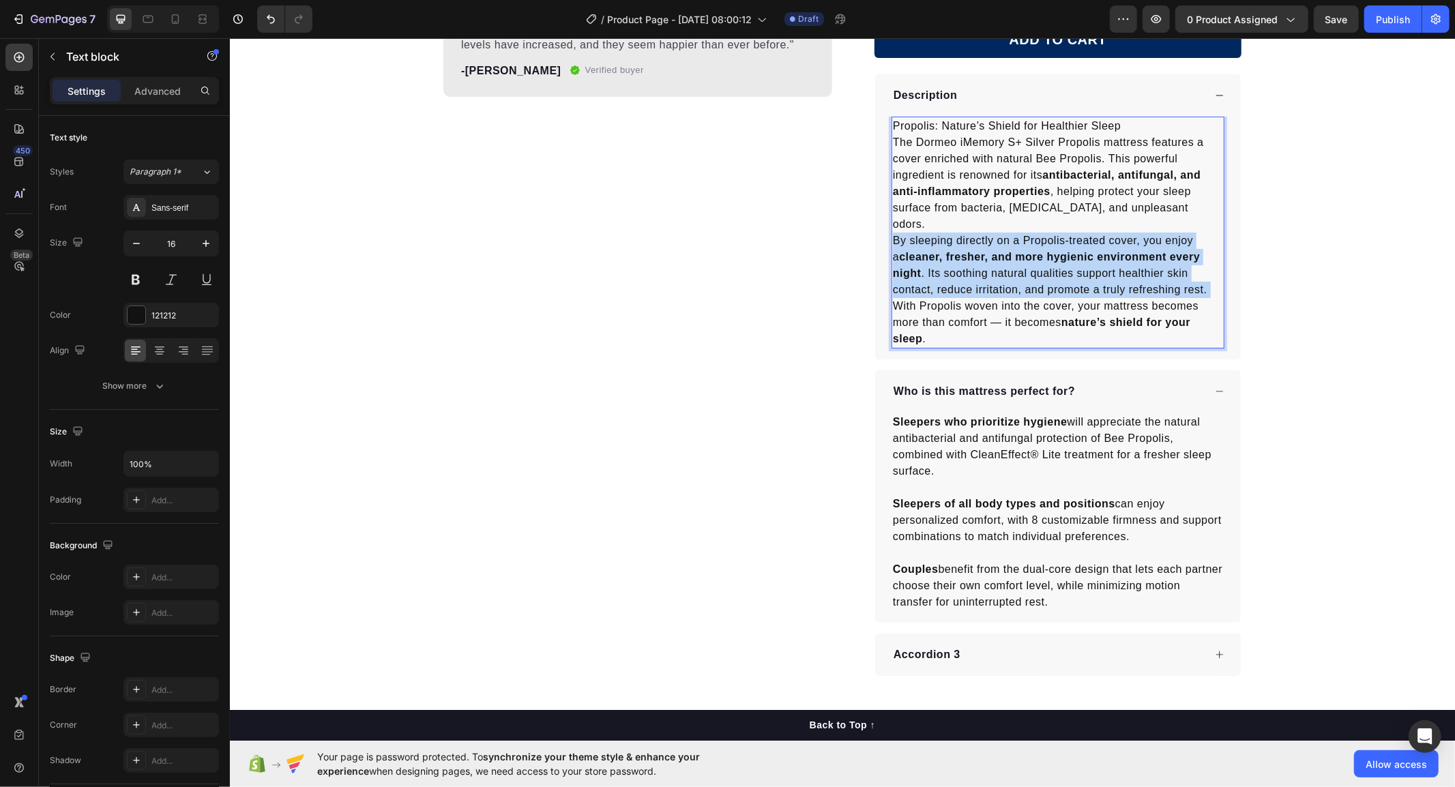
click at [1032, 261] on p "By sleeping directly on a Propolis-treated cover, you enjoy a cleaner, fresher,…" at bounding box center [1057, 264] width 330 height 65
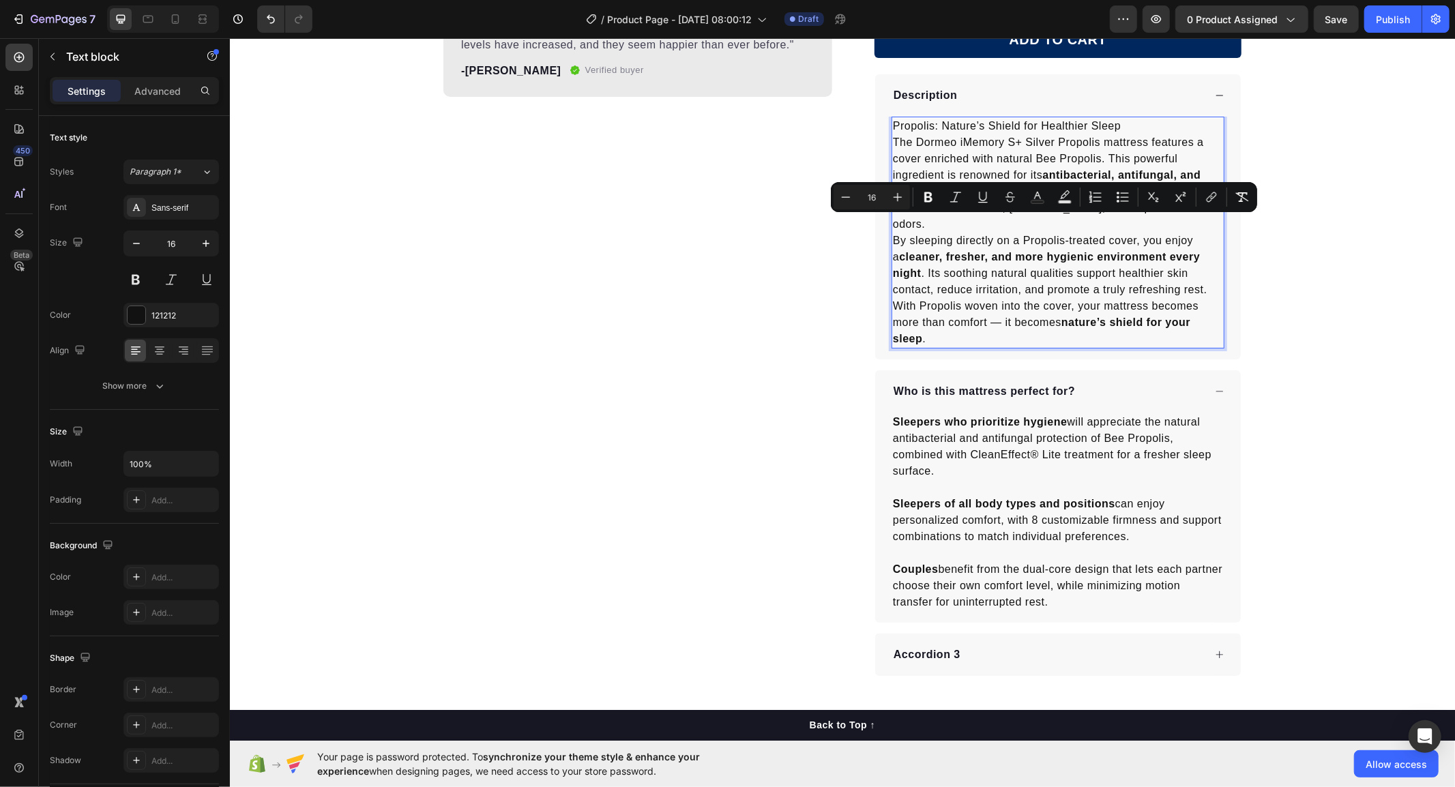
click at [977, 309] on p "With Propolis woven into the cover, your mattress becomes more than comfort — i…" at bounding box center [1057, 321] width 330 height 49
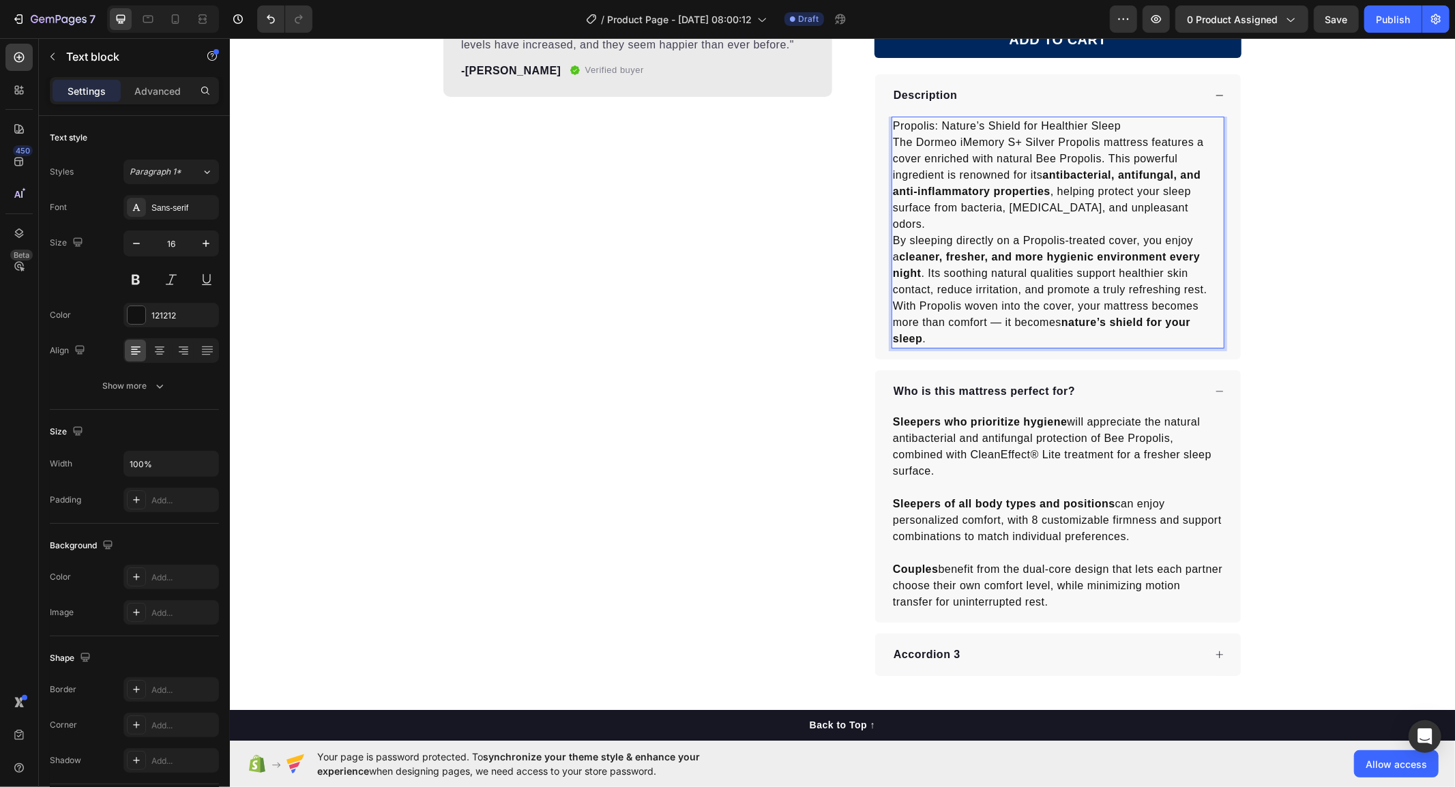
click at [1137, 126] on p "Propolis: Nature’s Shield for Healthier Sleep" at bounding box center [1057, 125] width 330 height 16
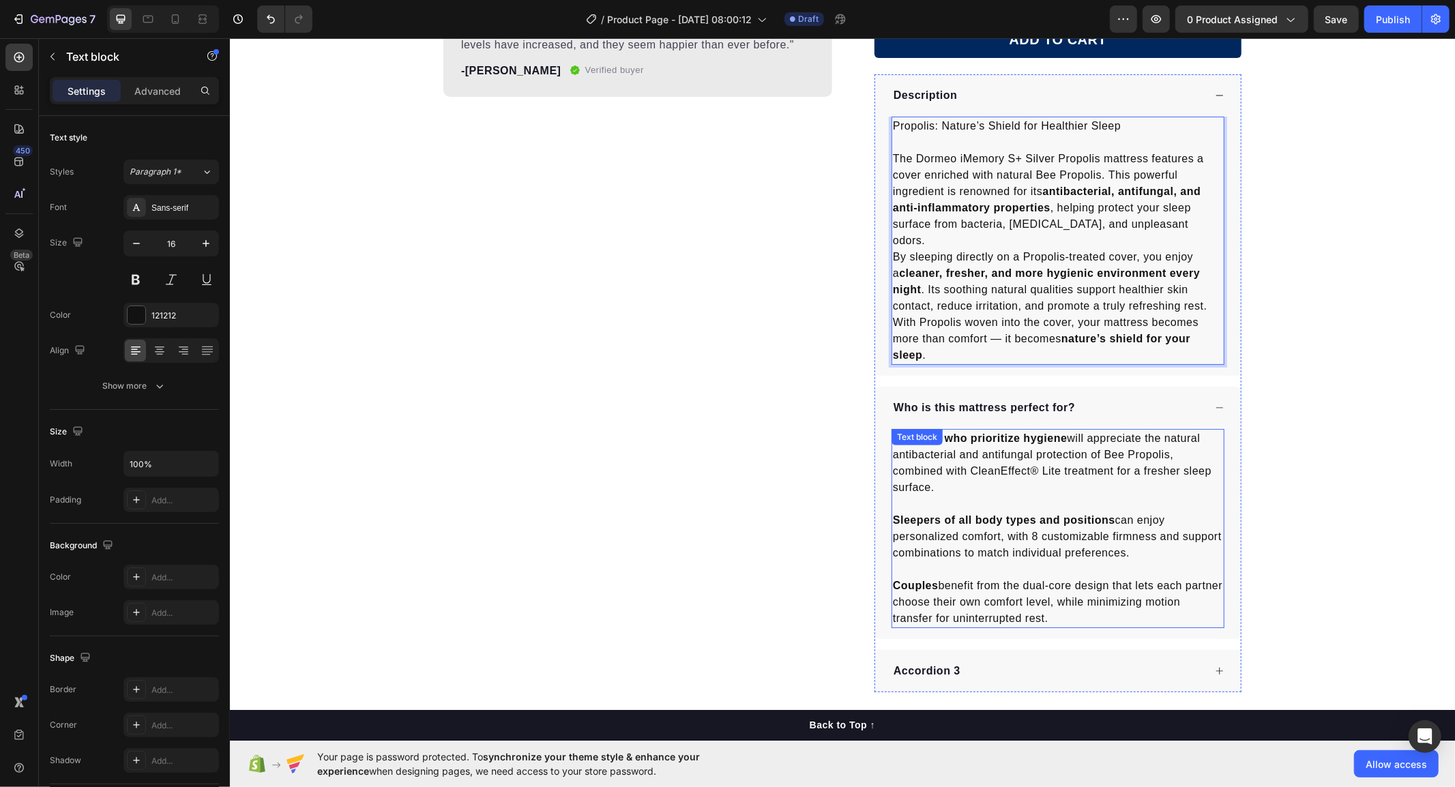
click at [1063, 430] on p "Sleepers who prioritize hygiene will appreciate the natural antibacterial and a…" at bounding box center [1057, 462] width 330 height 65
click at [1068, 430] on p "Sleepers who prioritize hygiene will appreciate the natural antibacterial and a…" at bounding box center [1057, 462] width 330 height 65
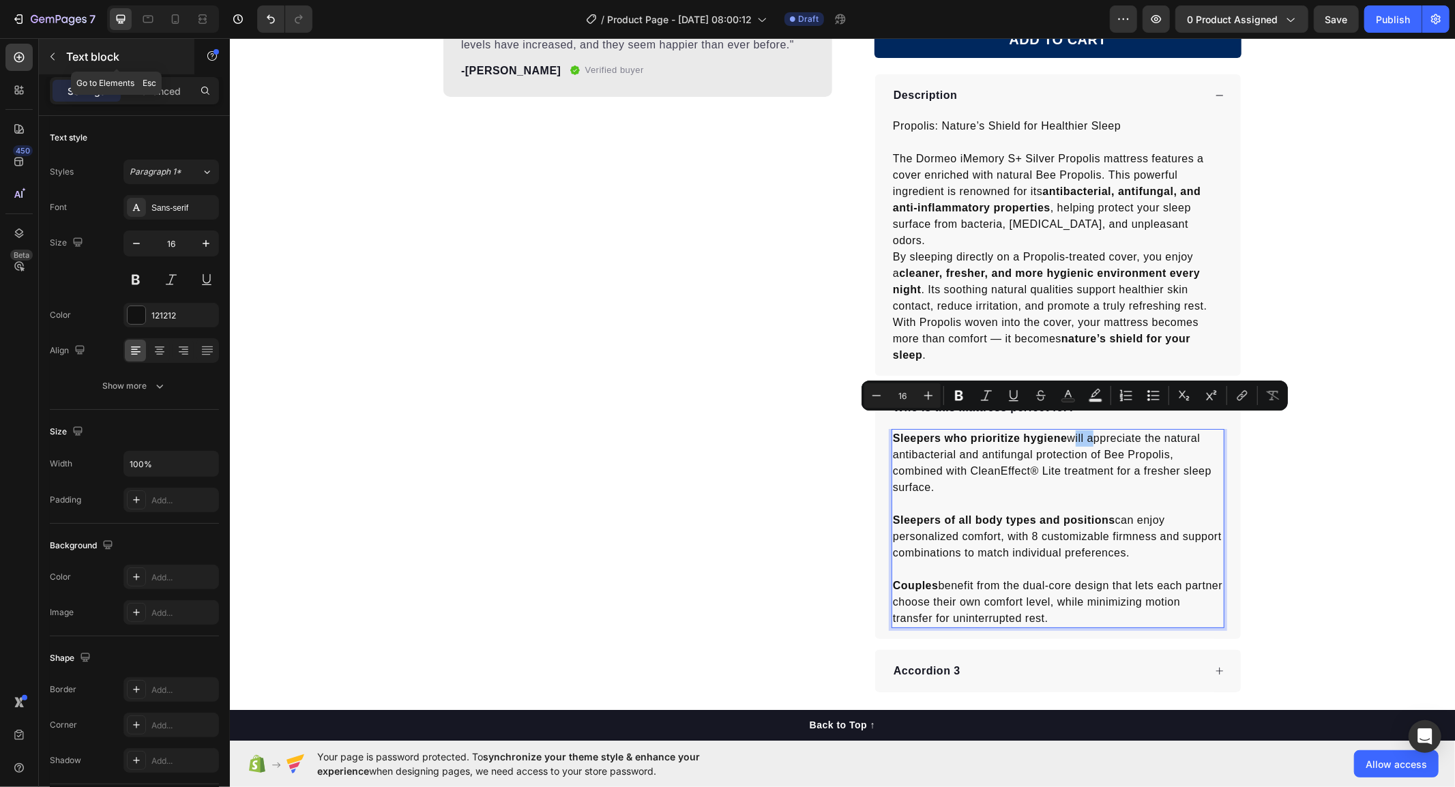
click at [60, 62] on button "button" at bounding box center [53, 57] width 22 height 22
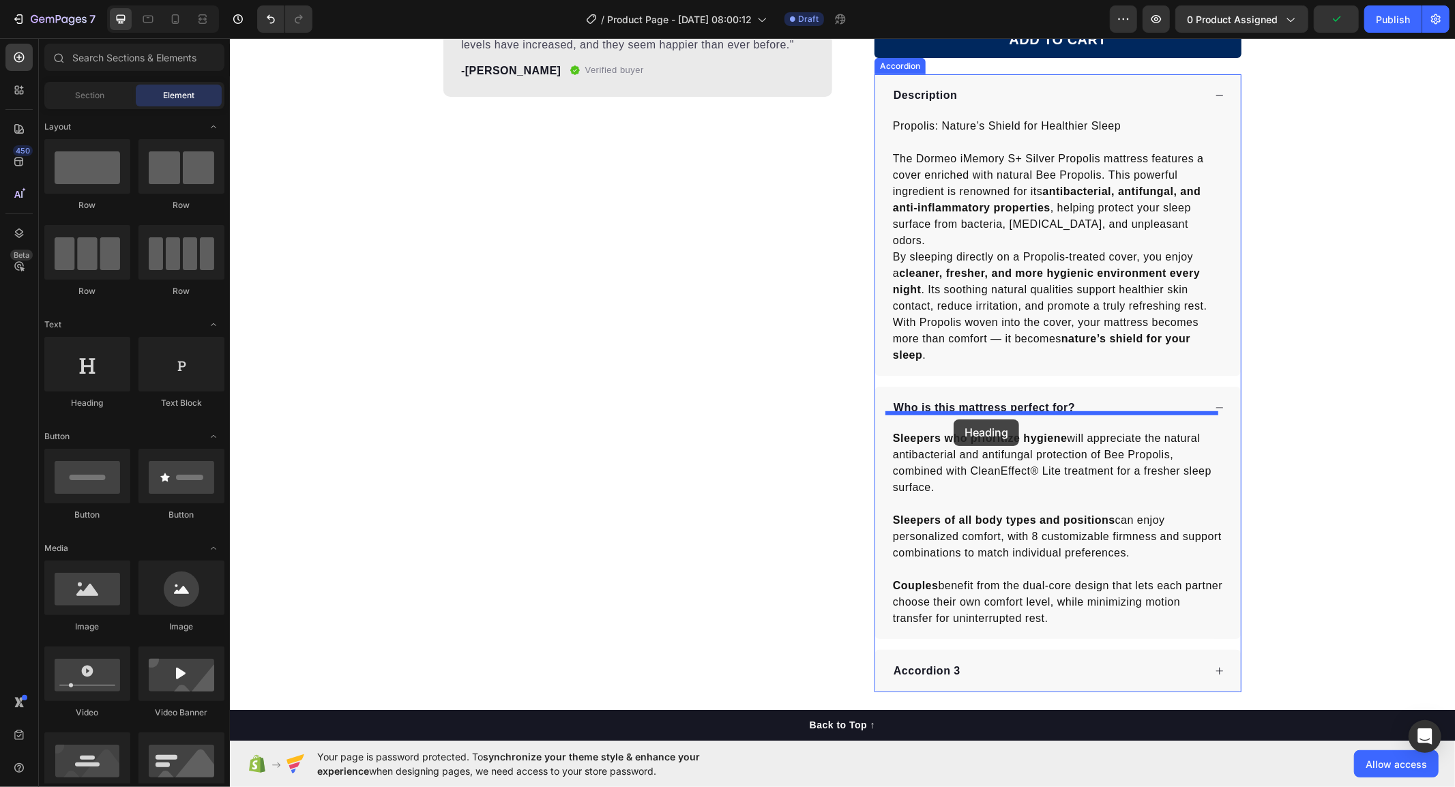
drag, startPoint x: 312, startPoint y: 413, endPoint x: 953, endPoint y: 419, distance: 640.6
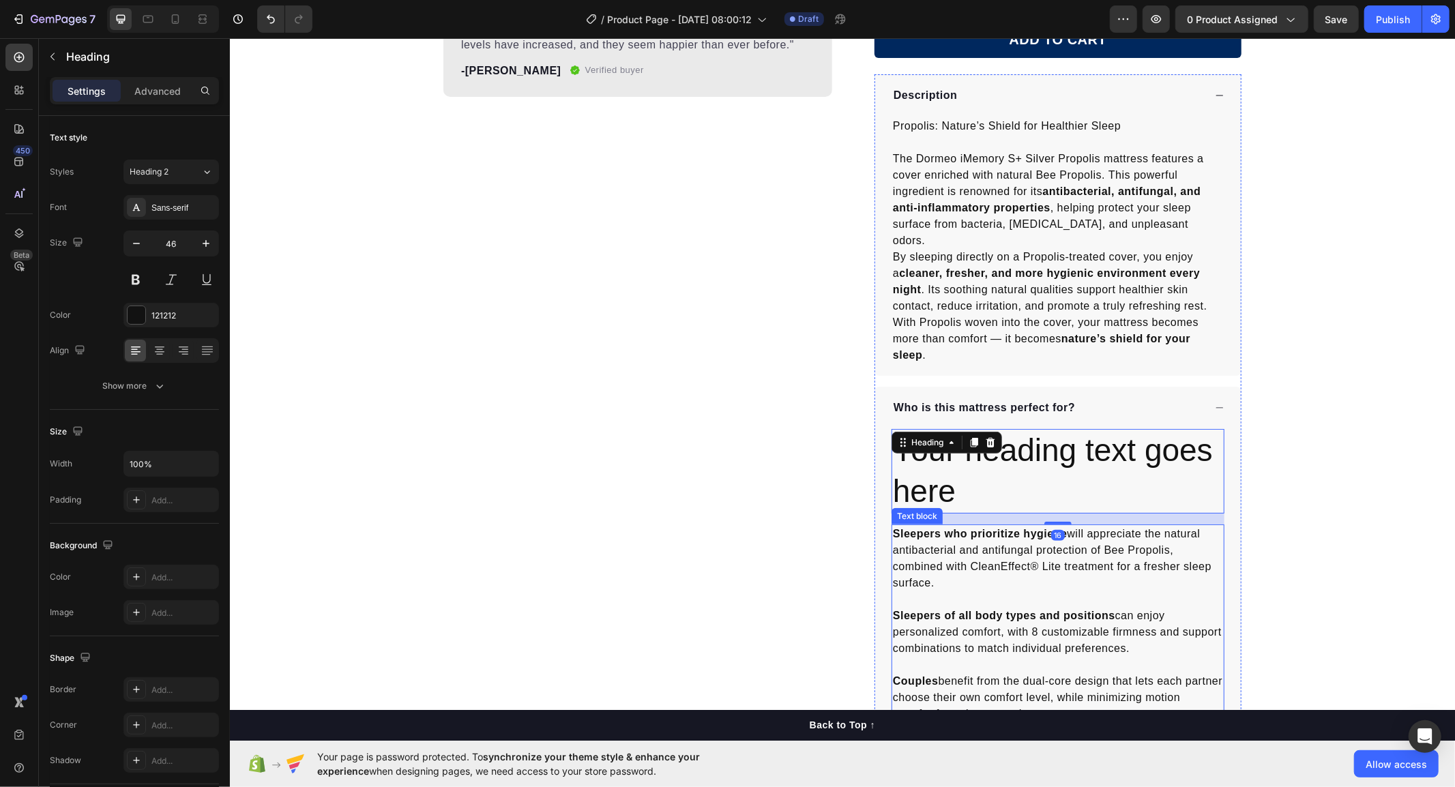
click at [945, 527] on strong "Sleepers who prioritize hygiene" at bounding box center [979, 533] width 175 height 12
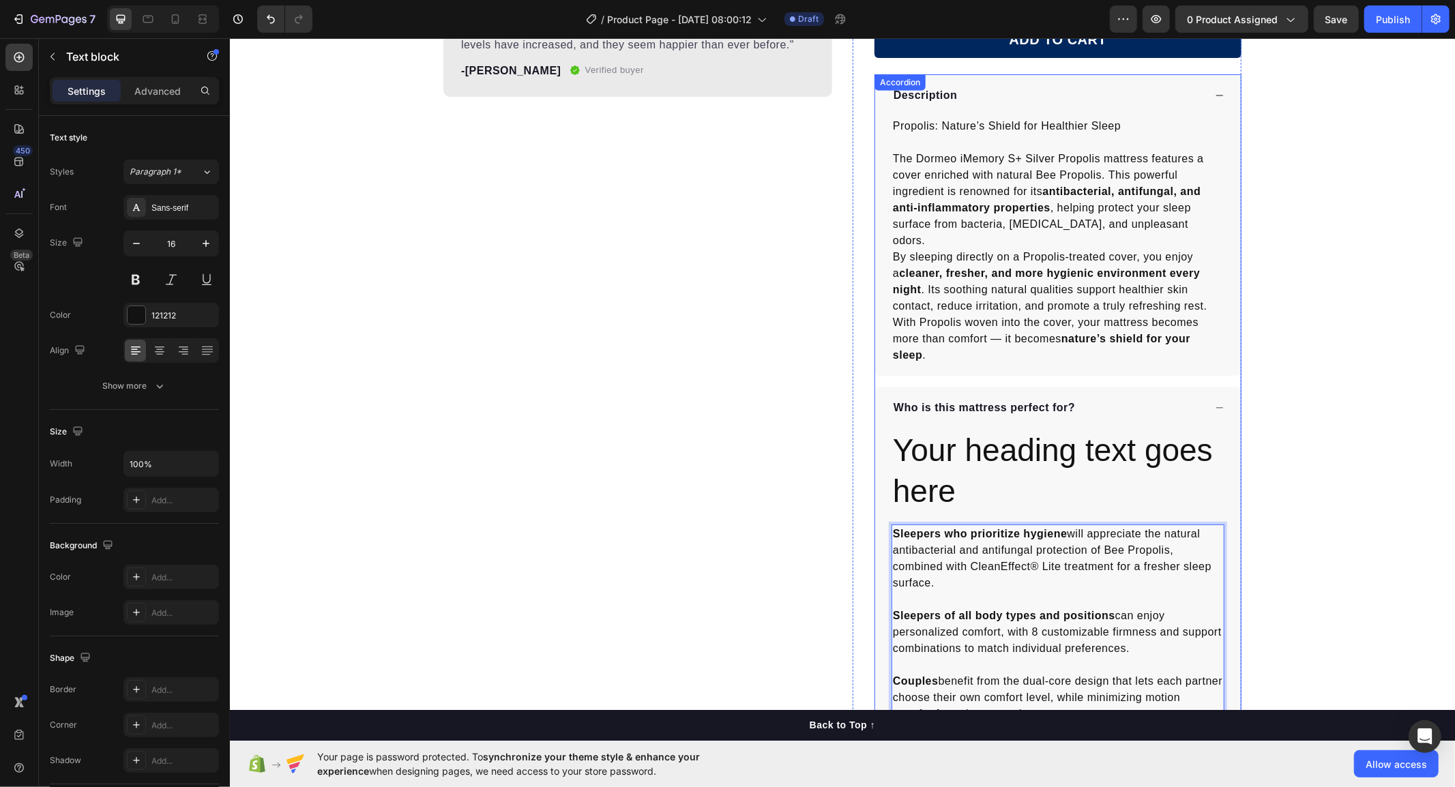
click at [1042, 399] on p "Who is this mattress perfect for?" at bounding box center [983, 407] width 181 height 16
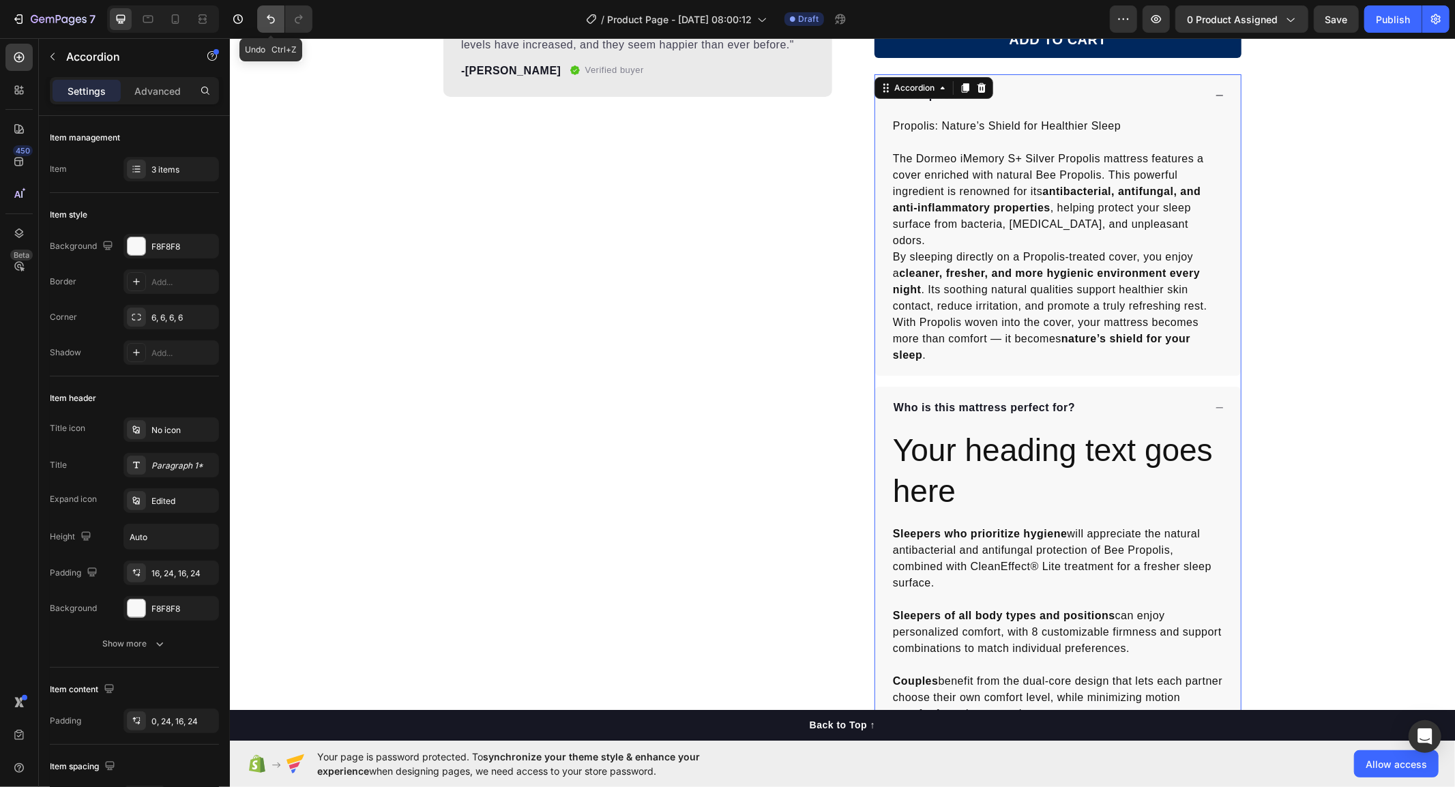
click at [270, 16] on icon "Undo/Redo" at bounding box center [271, 19] width 8 height 9
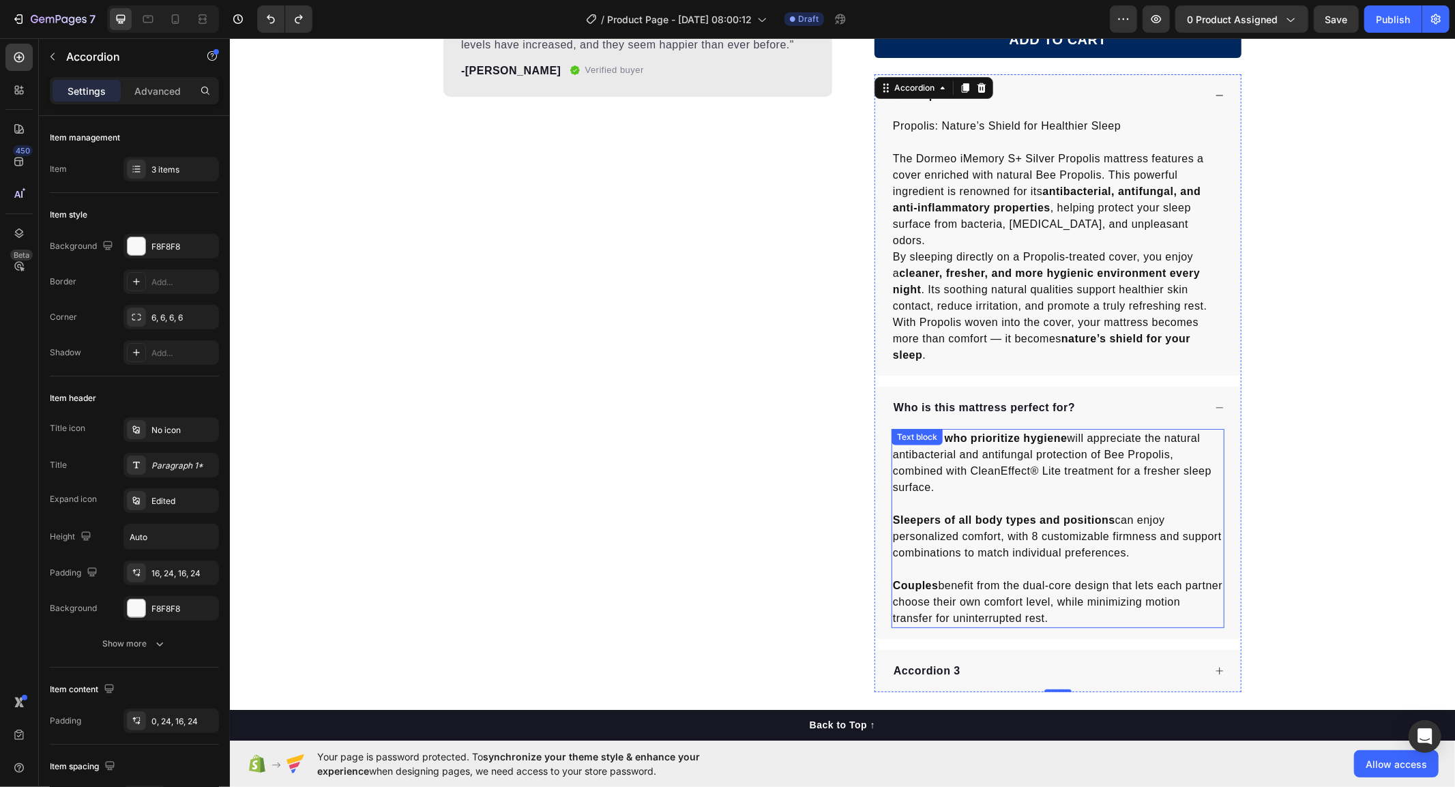
click at [1059, 432] on strong "Sleepers who prioritize hygiene" at bounding box center [979, 438] width 175 height 12
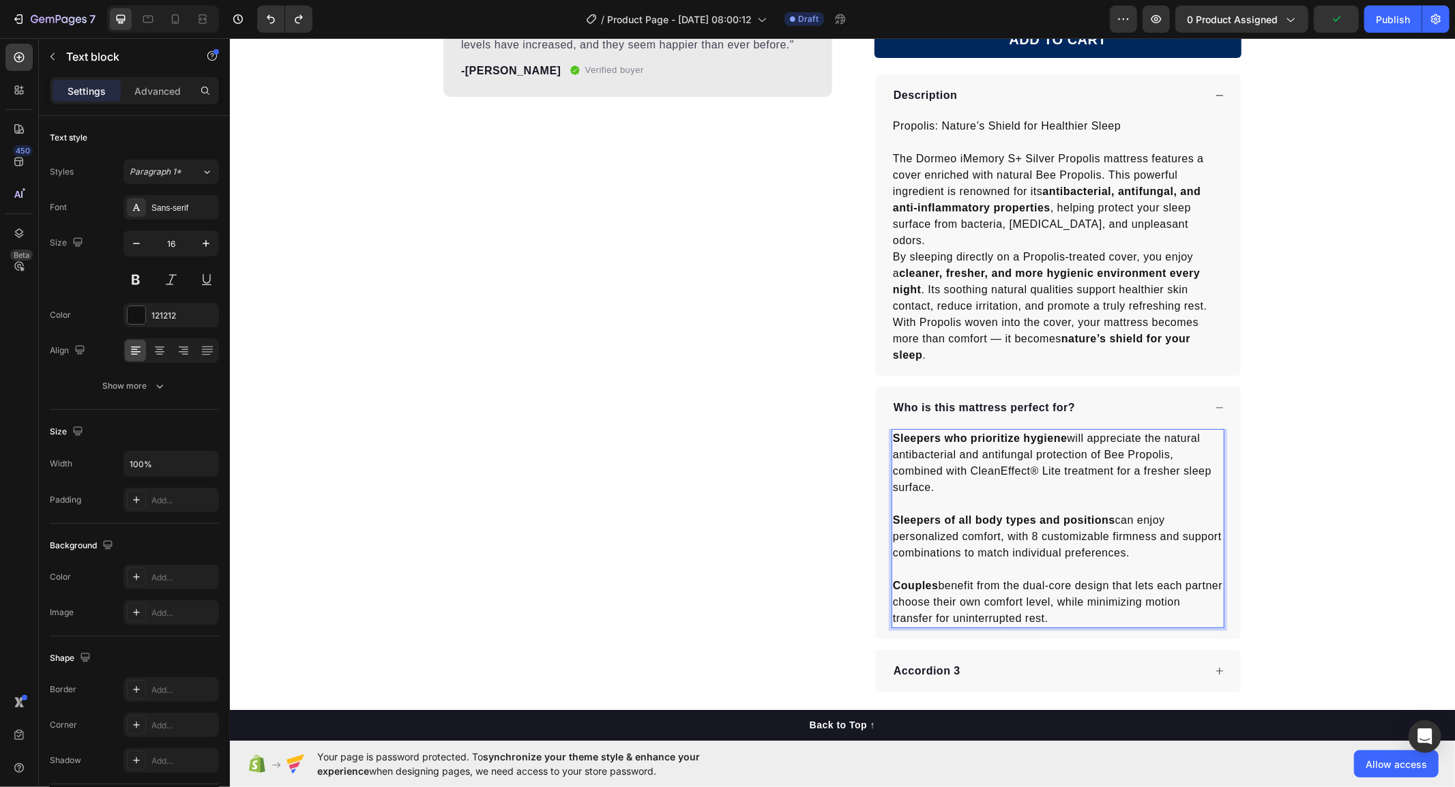
click at [965, 514] on strong "Sleepers of all body types and positions" at bounding box center [1003, 520] width 222 height 12
click at [950, 495] on p "Rich Text Editor. Editing area: main" at bounding box center [1057, 503] width 330 height 16
click at [947, 514] on strong "Sleepers of all body types and positions" at bounding box center [1003, 520] width 222 height 12
click at [1019, 649] on div "Accordion 3" at bounding box center [1058, 670] width 366 height 42
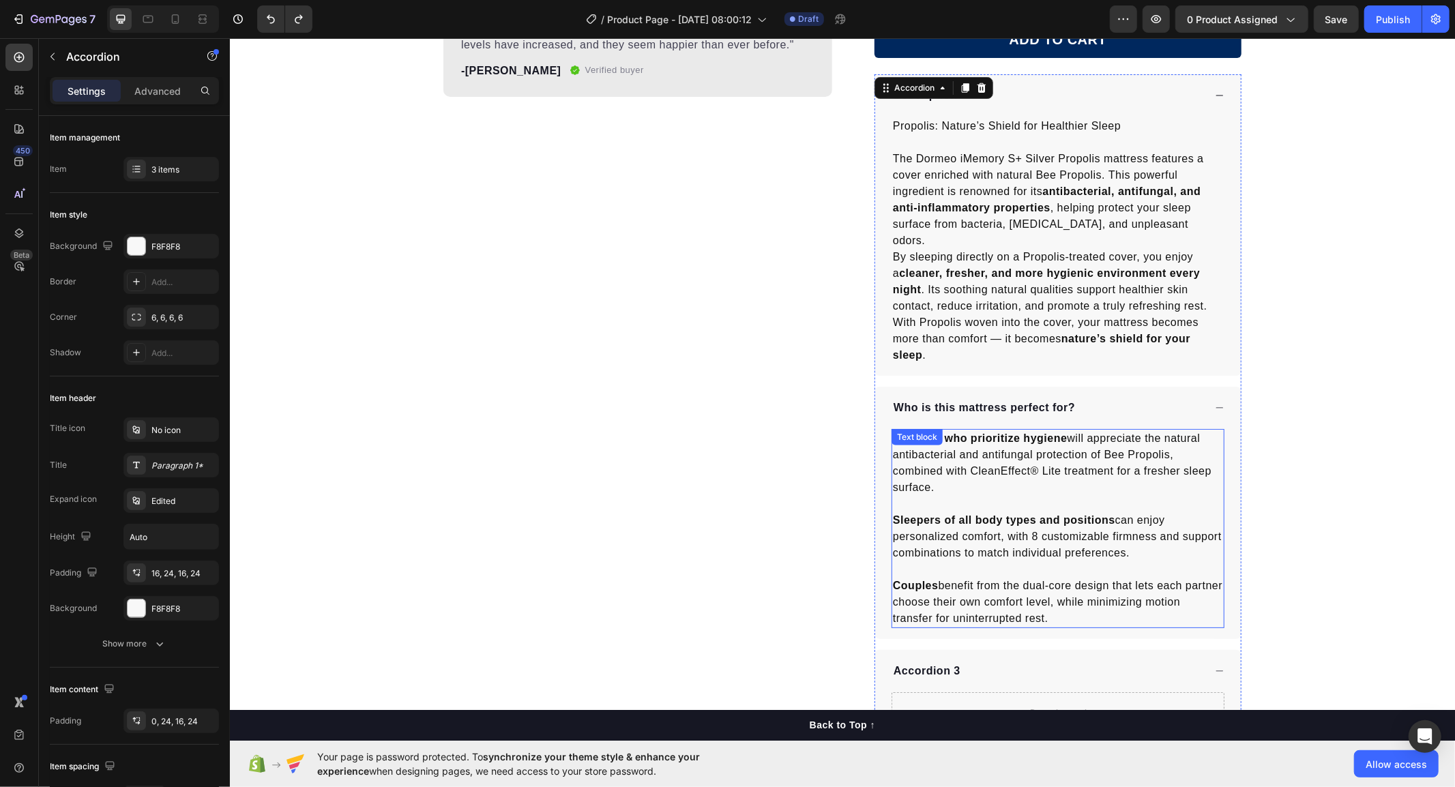
click at [1020, 587] on p "Couples benefit from the dual-core design that lets each partner choose their o…" at bounding box center [1057, 601] width 330 height 49
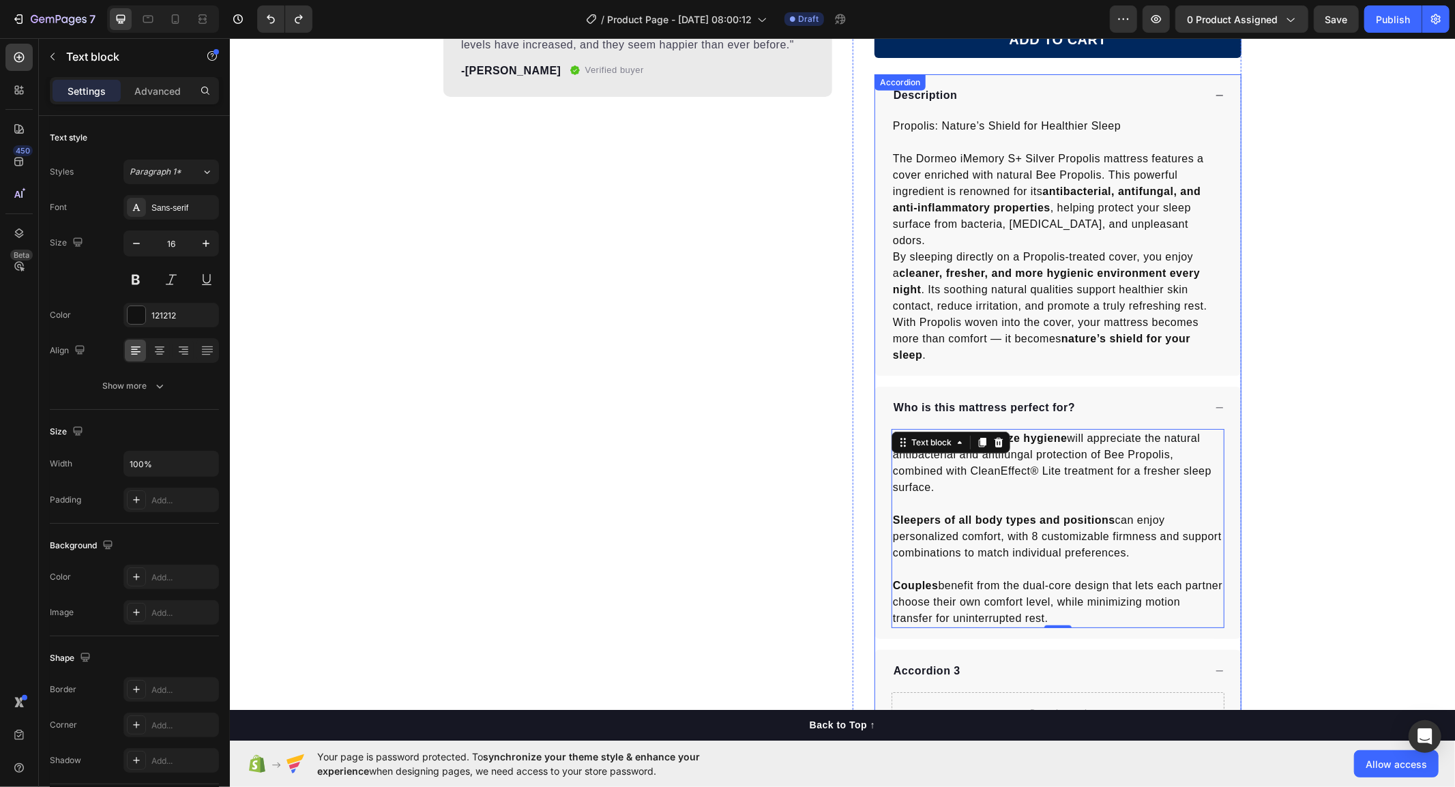
click at [1214, 402] on icon at bounding box center [1219, 407] width 10 height 10
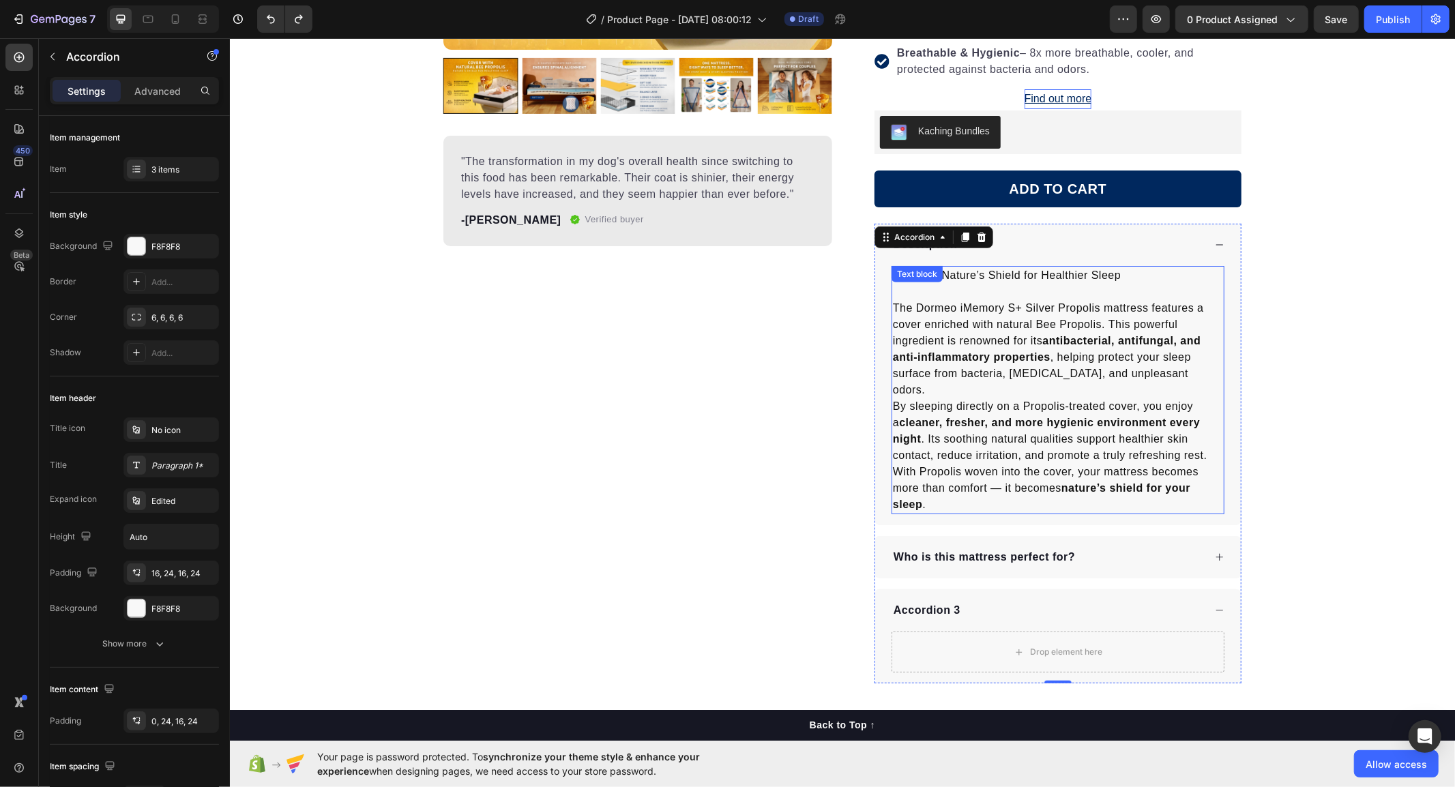
scroll to position [379, 0]
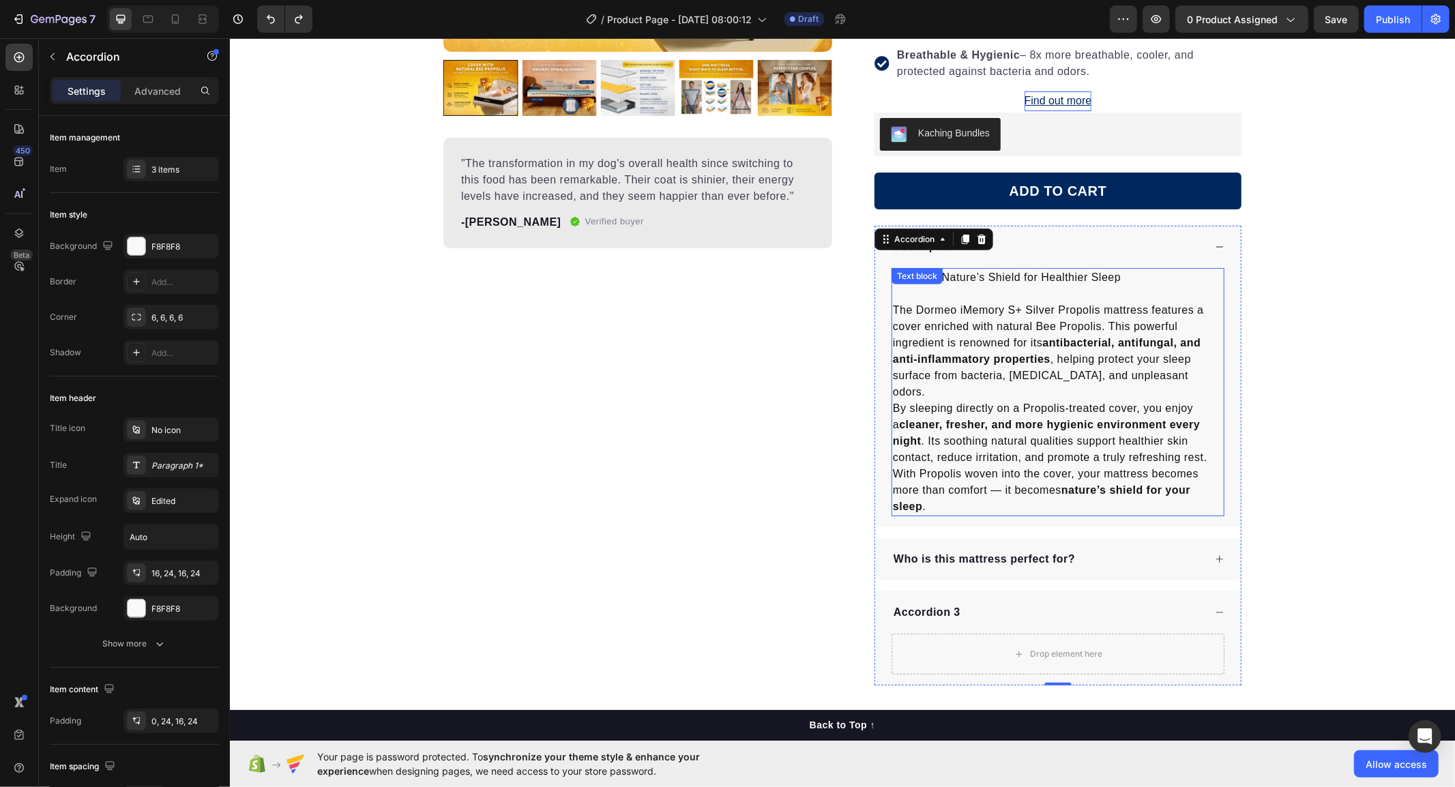
click at [1197, 344] on strong "antibacterial, antifungal, and anti-inflammatory properties" at bounding box center [1046, 350] width 308 height 28
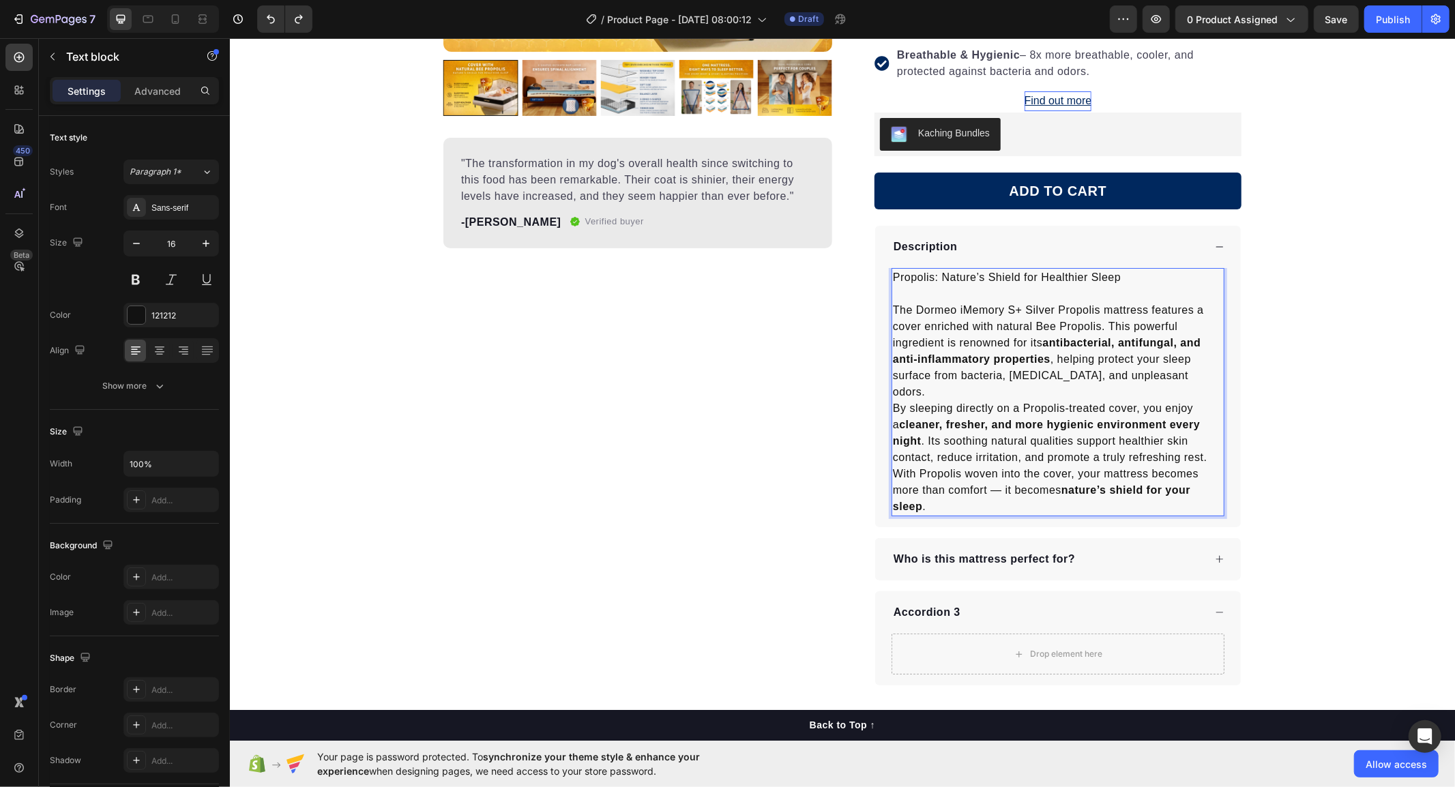
click at [920, 440] on p "By sleeping directly on a Propolis-treated cover, you enjoy a cleaner, fresher,…" at bounding box center [1057, 432] width 330 height 65
click at [1282, 513] on div "Product Images "The transformation in my dog's overall health since switching t…" at bounding box center [841, 222] width 1225 height 925
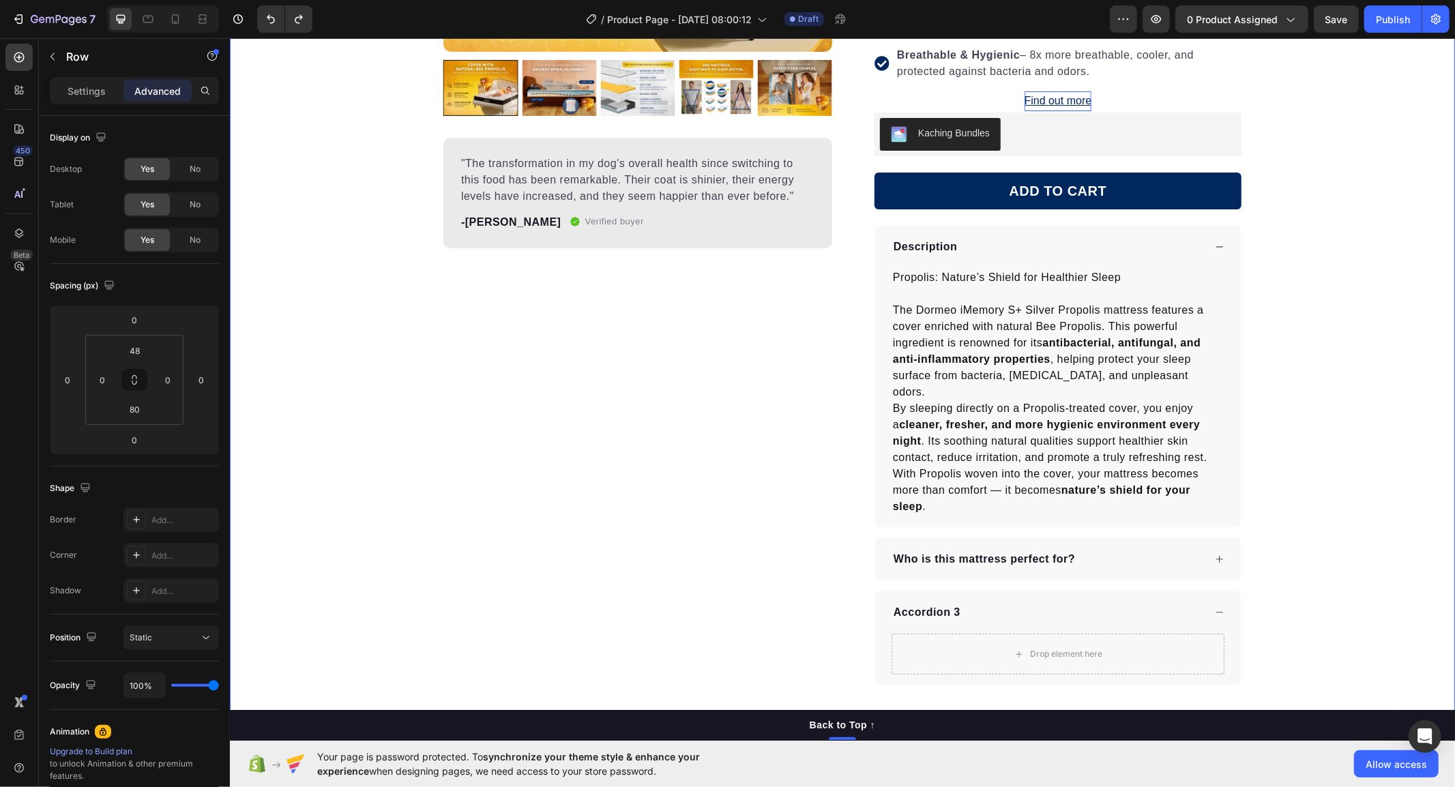
click at [693, 325] on div "Product Images "The transformation in my dog's overall health since switching t…" at bounding box center [637, 222] width 389 height 925
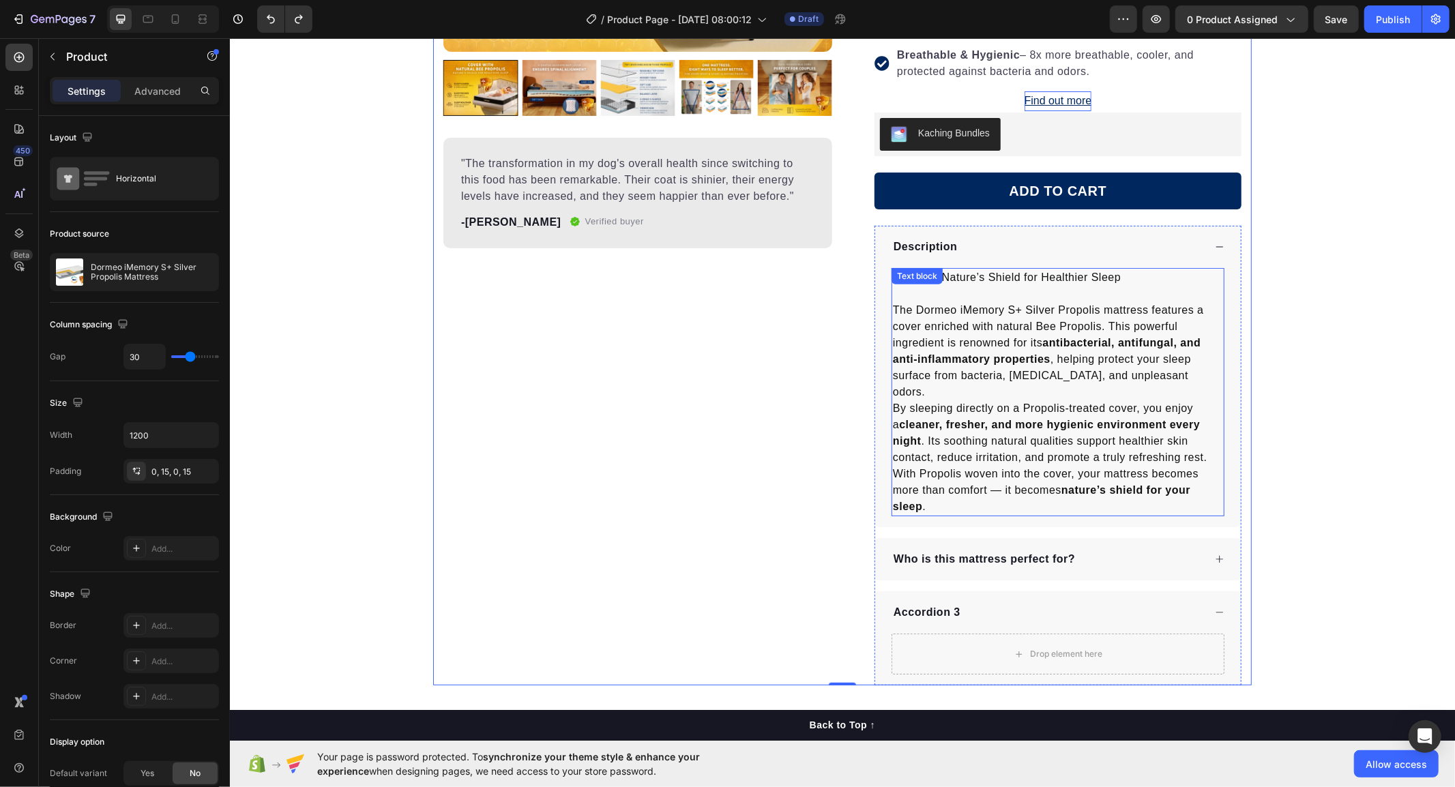
click at [984, 276] on div "Propolis: Nature’s Shield for Healthier Sleep The Dormeo iMemory S+ Silver Prop…" at bounding box center [1057, 391] width 333 height 248
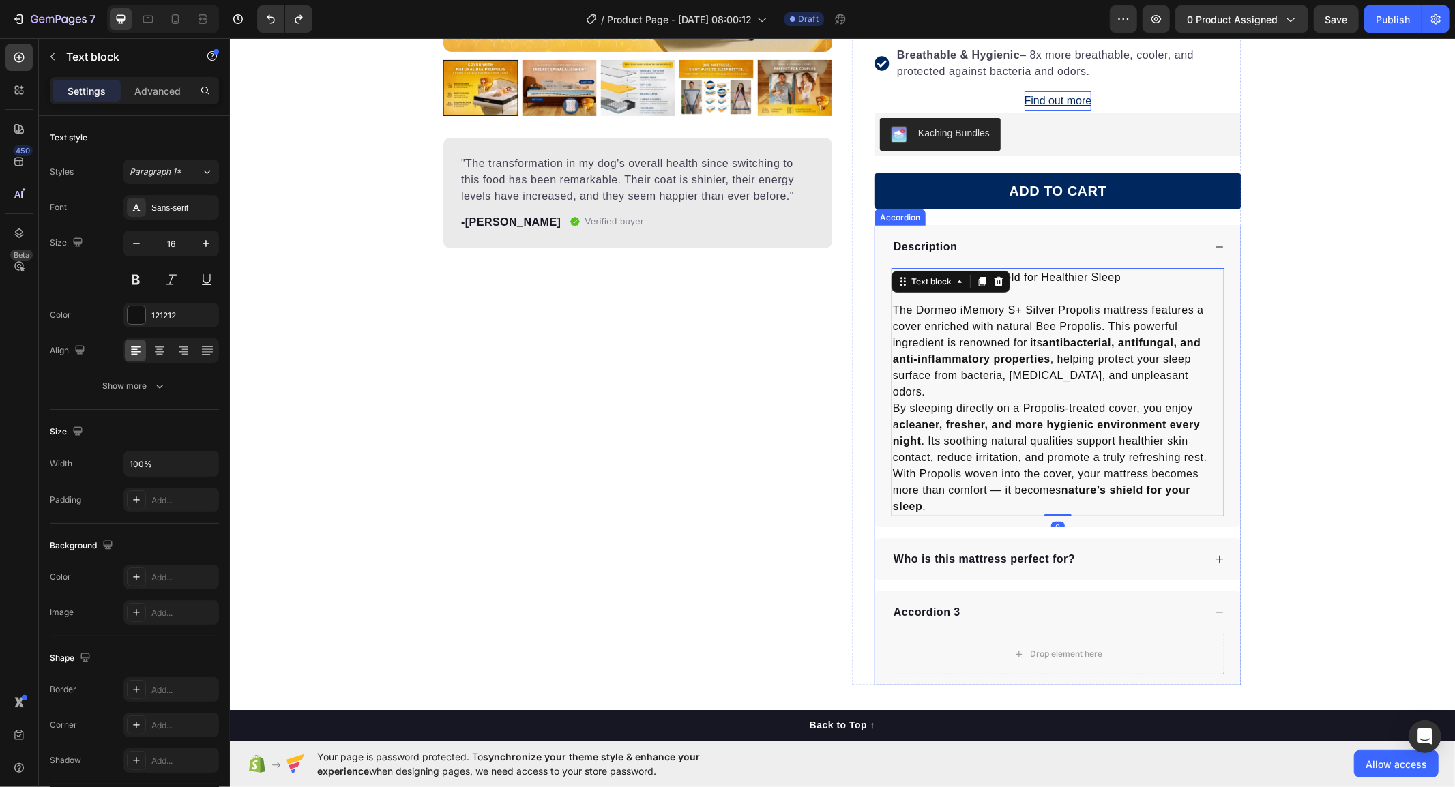
click at [930, 237] on div "Description" at bounding box center [925, 246] width 68 height 20
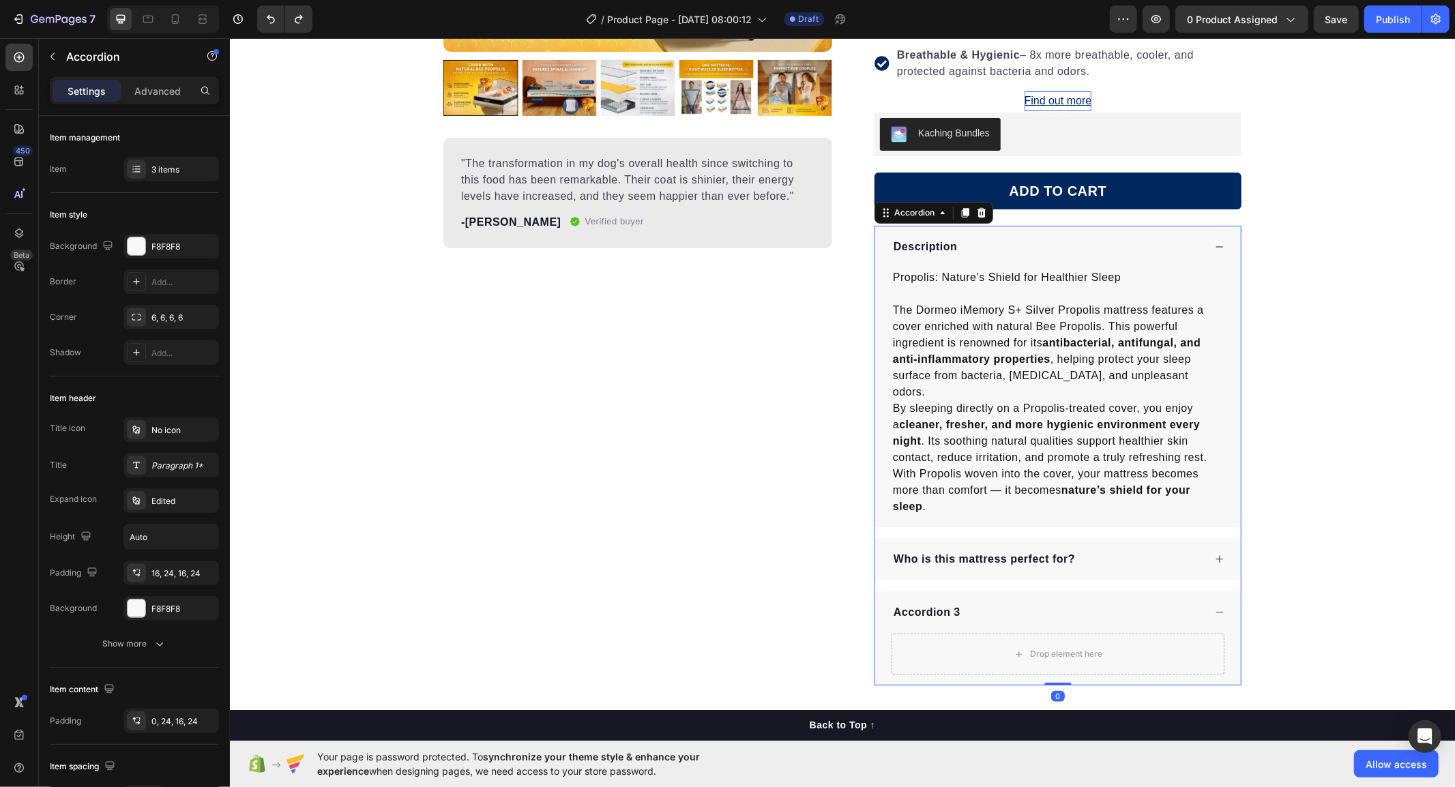
click at [924, 246] on p "Description" at bounding box center [925, 246] width 64 height 16
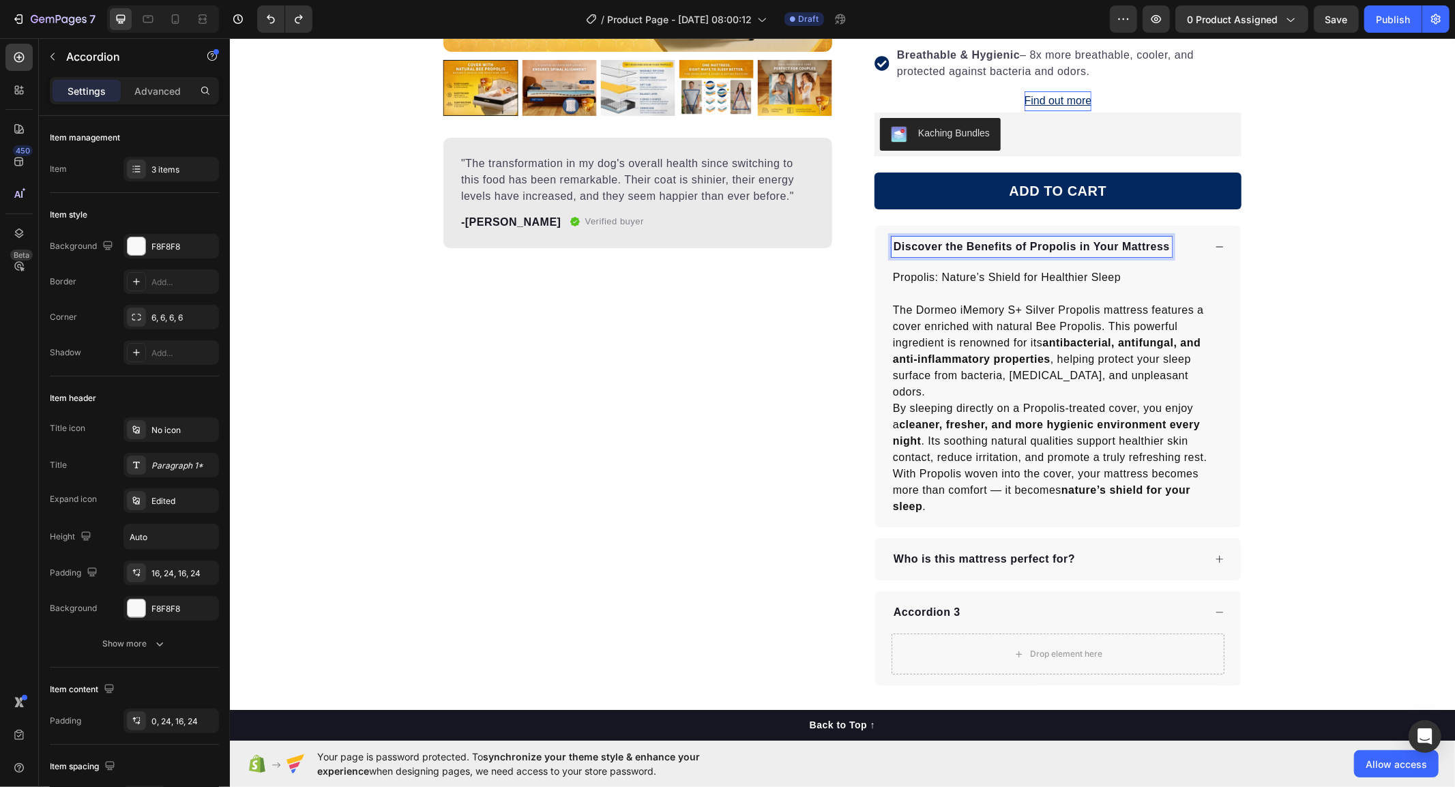
click at [823, 338] on div "Product Images "The transformation in my dog's overall health since switching t…" at bounding box center [637, 222] width 389 height 925
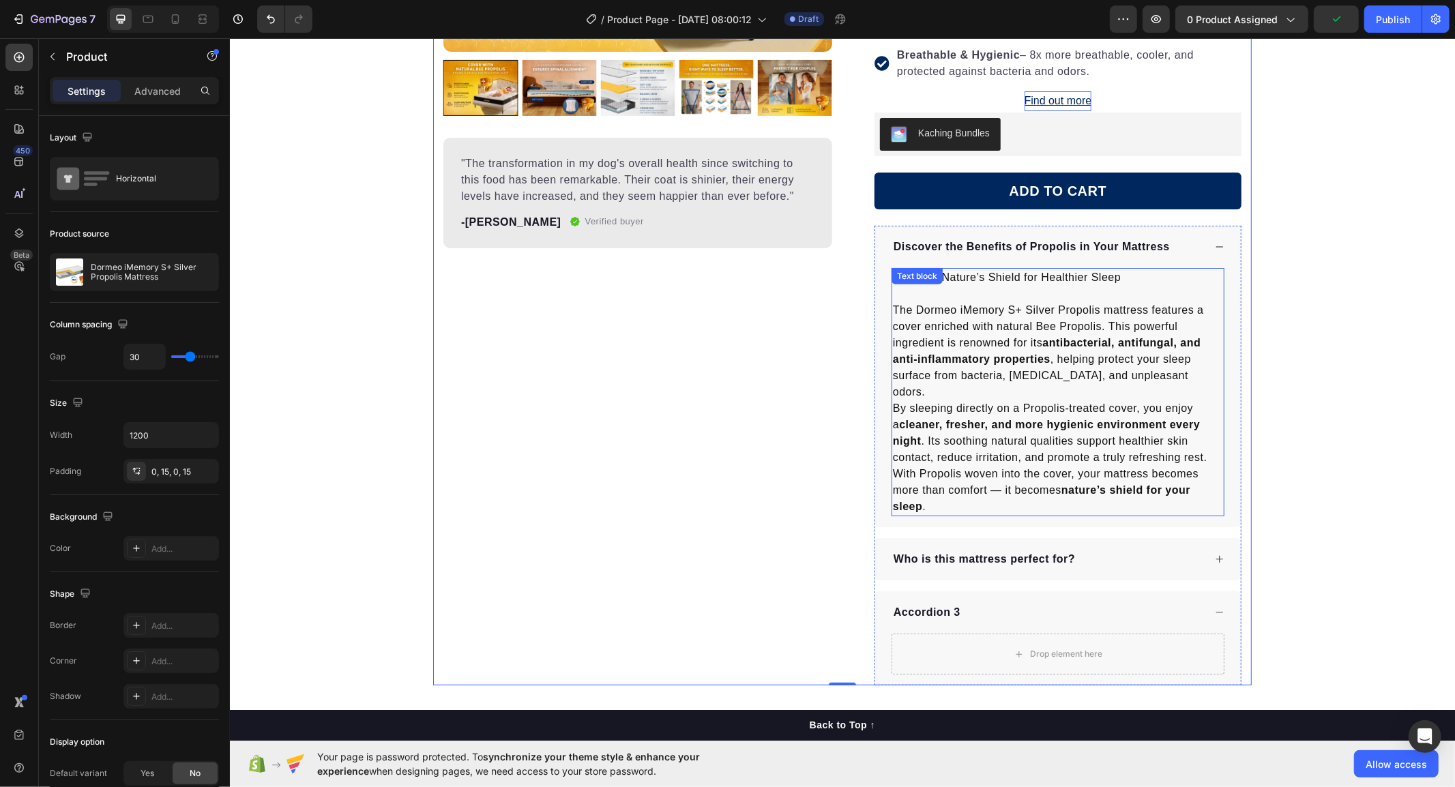
click at [1139, 349] on p "The Dormeo iMemory S+ Silver Propolis mattress features a cover enriched with n…" at bounding box center [1057, 351] width 330 height 98
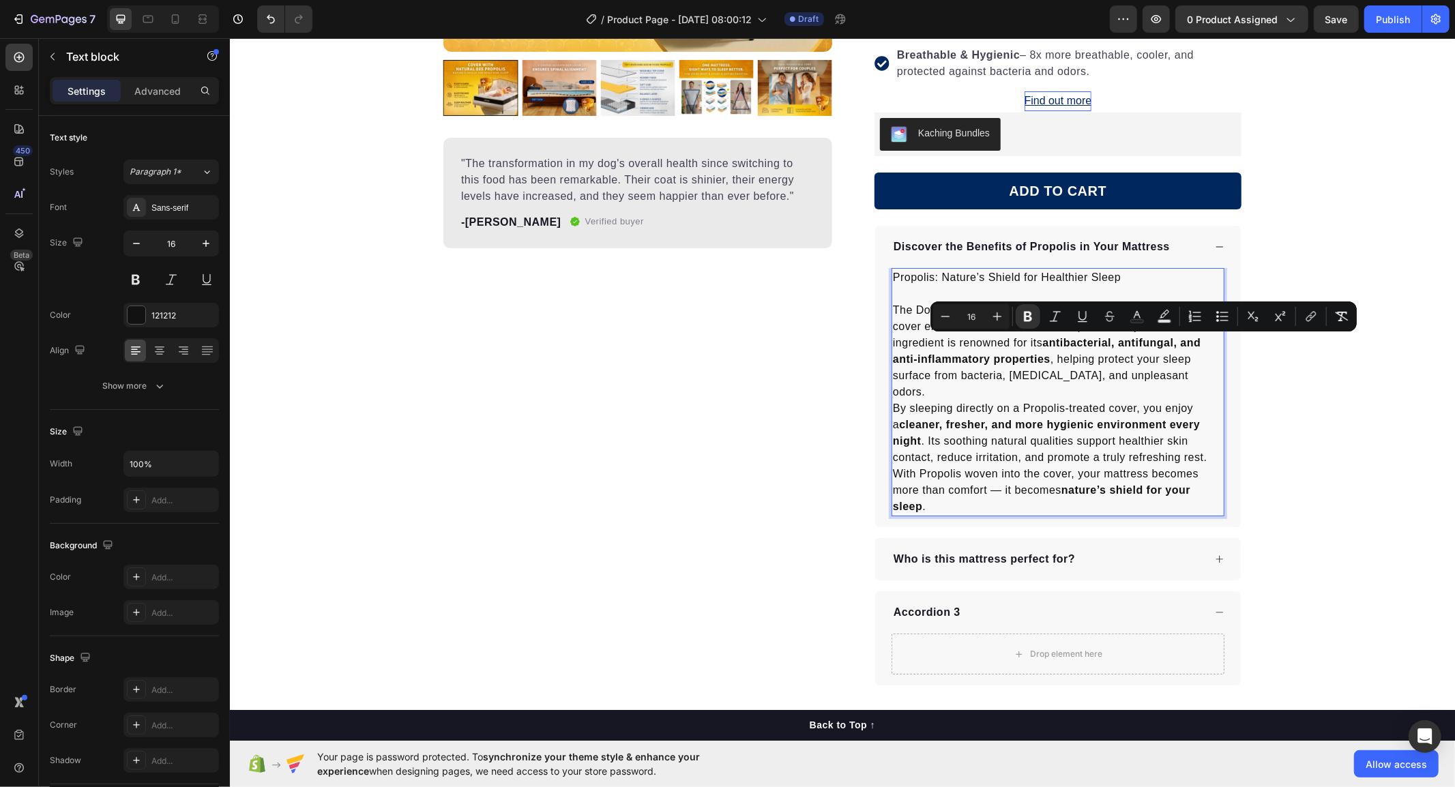
click at [1183, 372] on p "The Dormeo iMemory S+ Silver Propolis mattress features a cover enriched with n…" at bounding box center [1057, 351] width 330 height 98
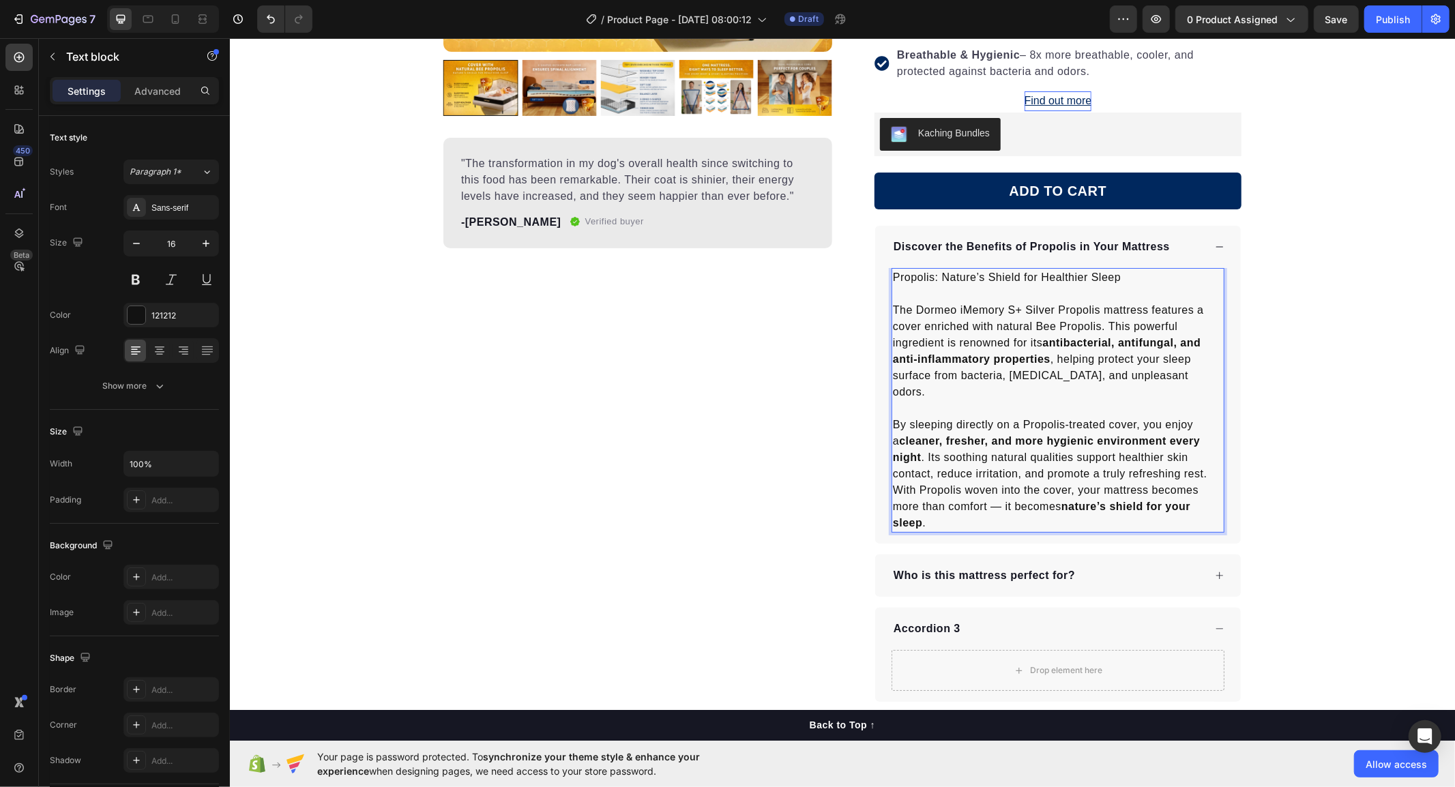
click at [892, 482] on p "With Propolis woven into the cover, your mattress becomes more than comfort — i…" at bounding box center [1057, 506] width 330 height 49
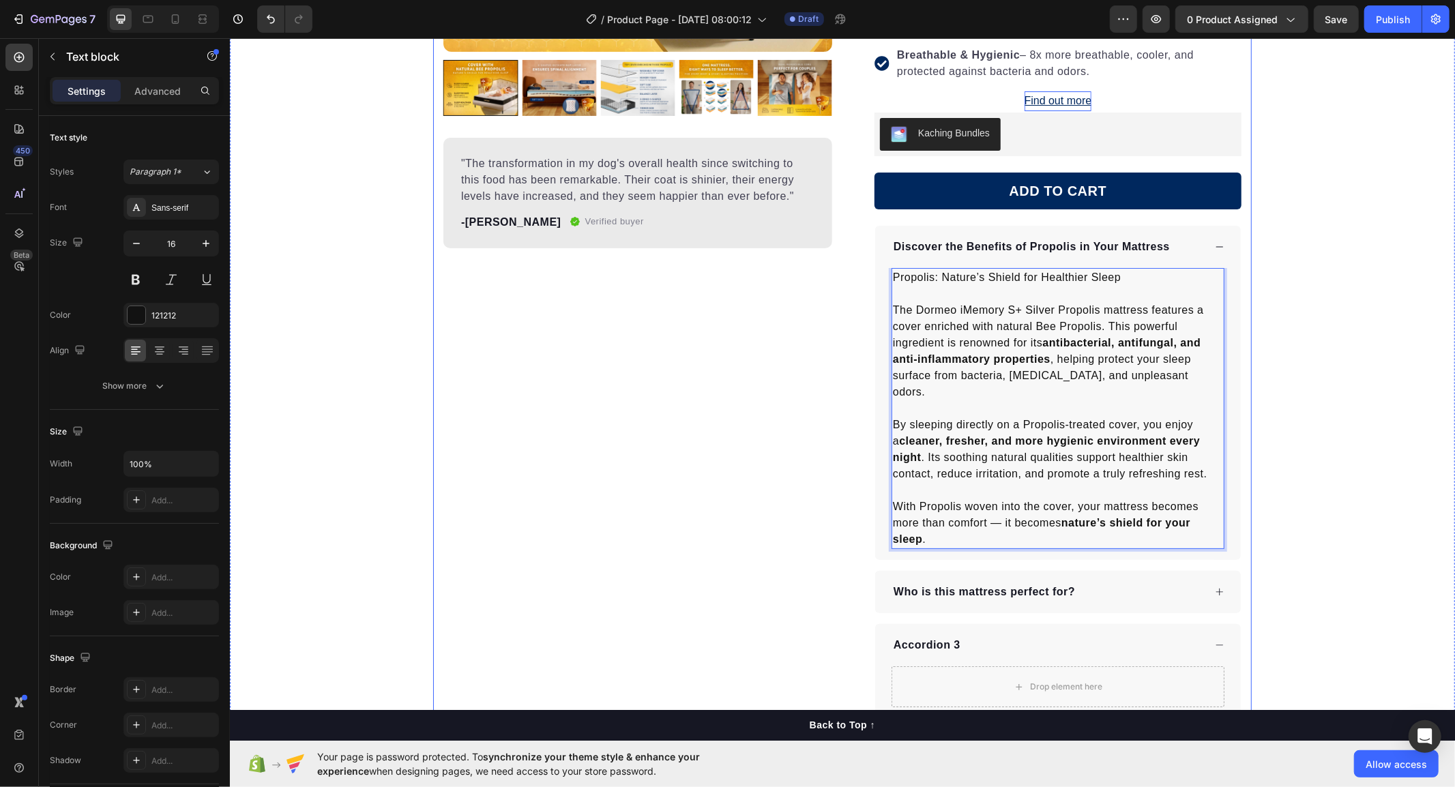
click at [769, 473] on div "Product Images "The transformation in my dog's overall health since switching t…" at bounding box center [637, 239] width 389 height 958
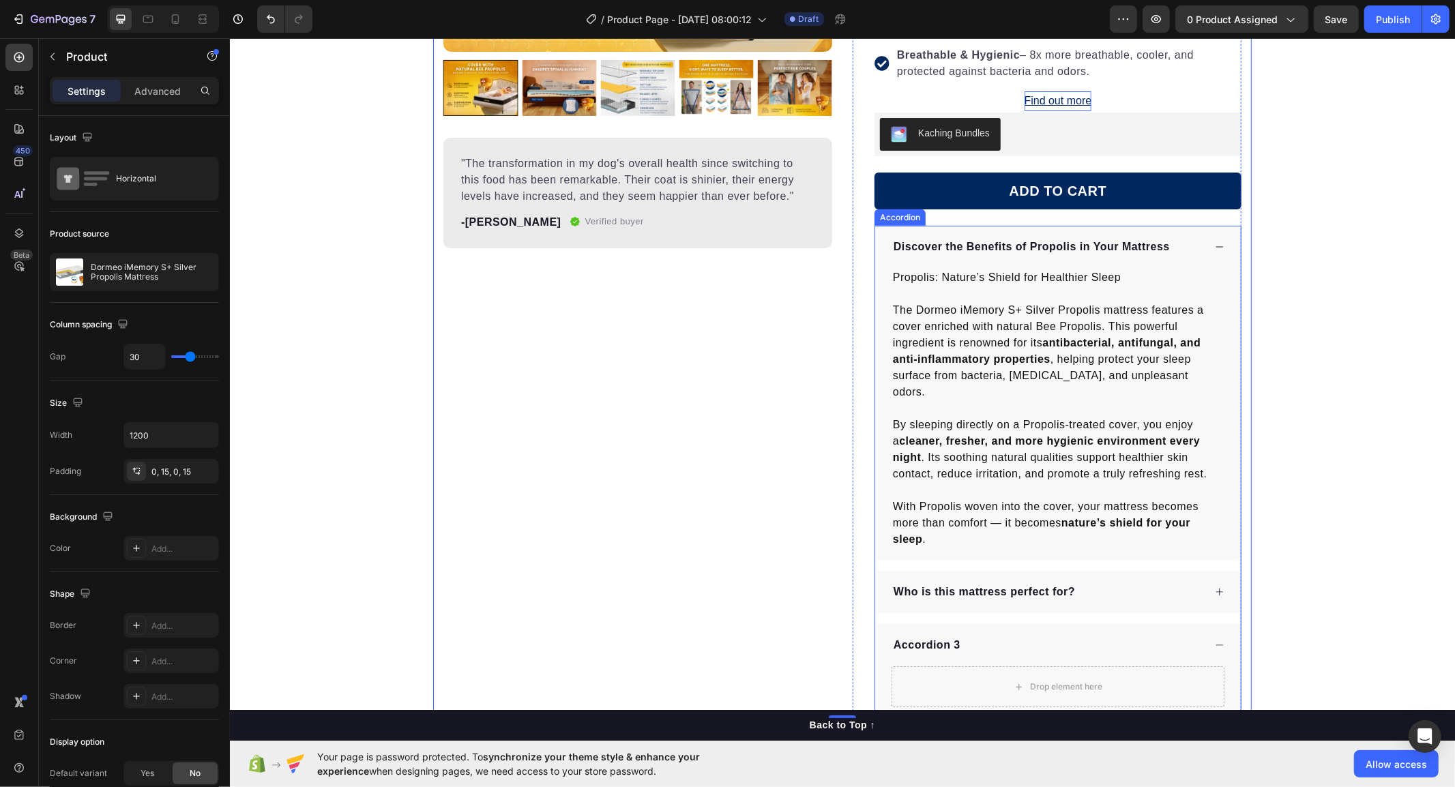
click at [1200, 243] on div "Discover the Benefits of Propolis in Your Mattress" at bounding box center [1058, 246] width 366 height 42
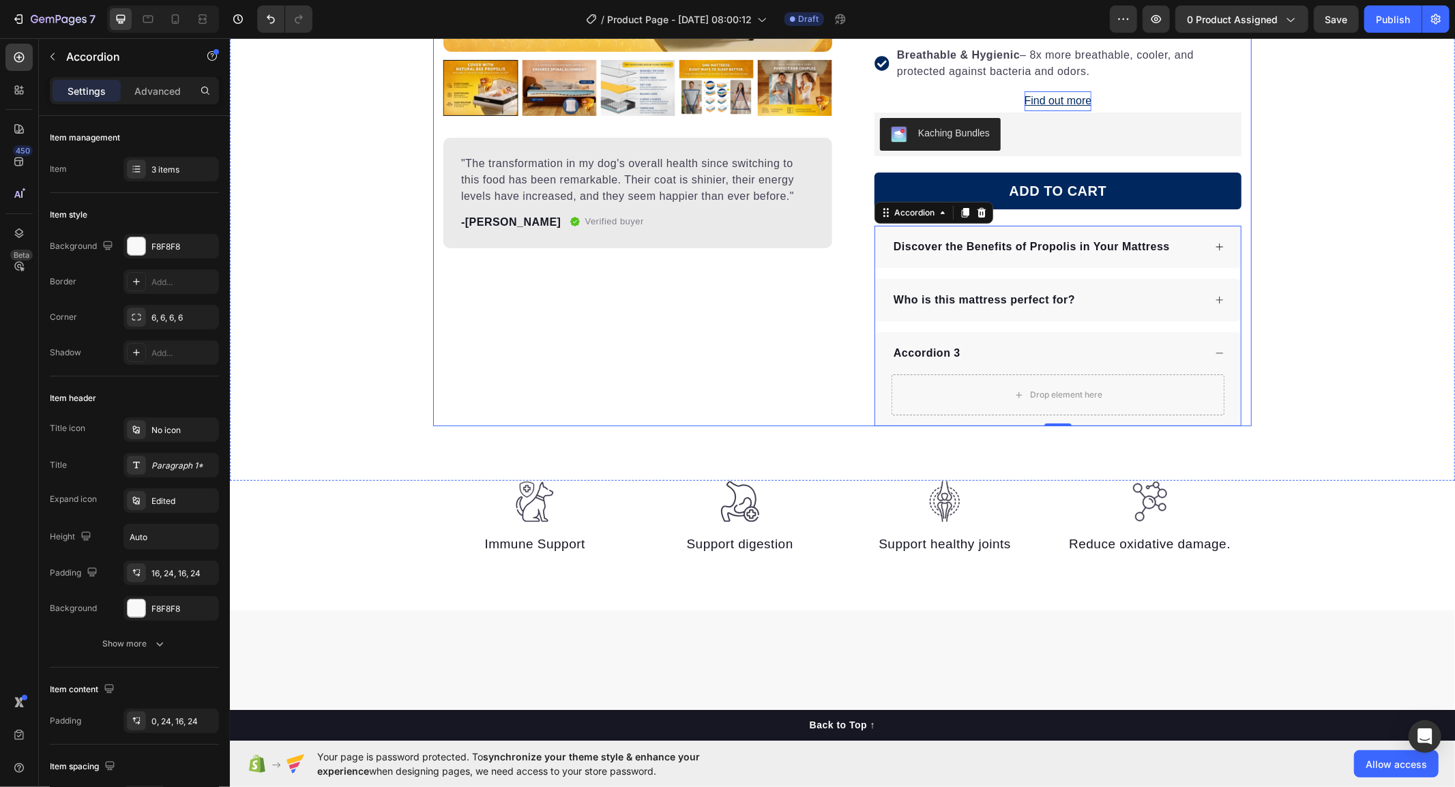
drag, startPoint x: 803, startPoint y: 402, endPoint x: 761, endPoint y: 409, distance: 42.2
click at [803, 402] on div "Product Images "The transformation in my dog's overall health since switching t…" at bounding box center [637, 93] width 389 height 666
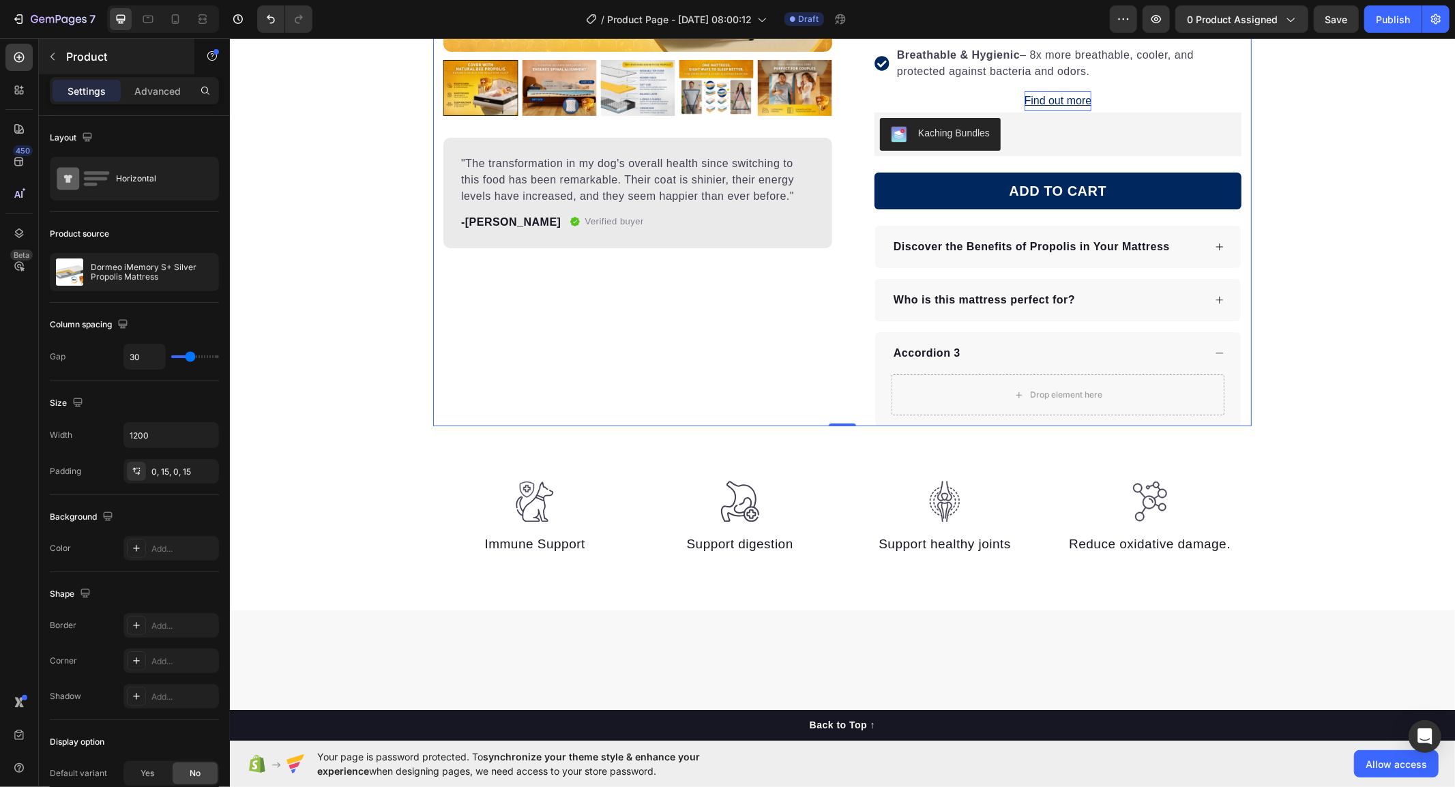
click at [61, 53] on button "button" at bounding box center [53, 57] width 22 height 22
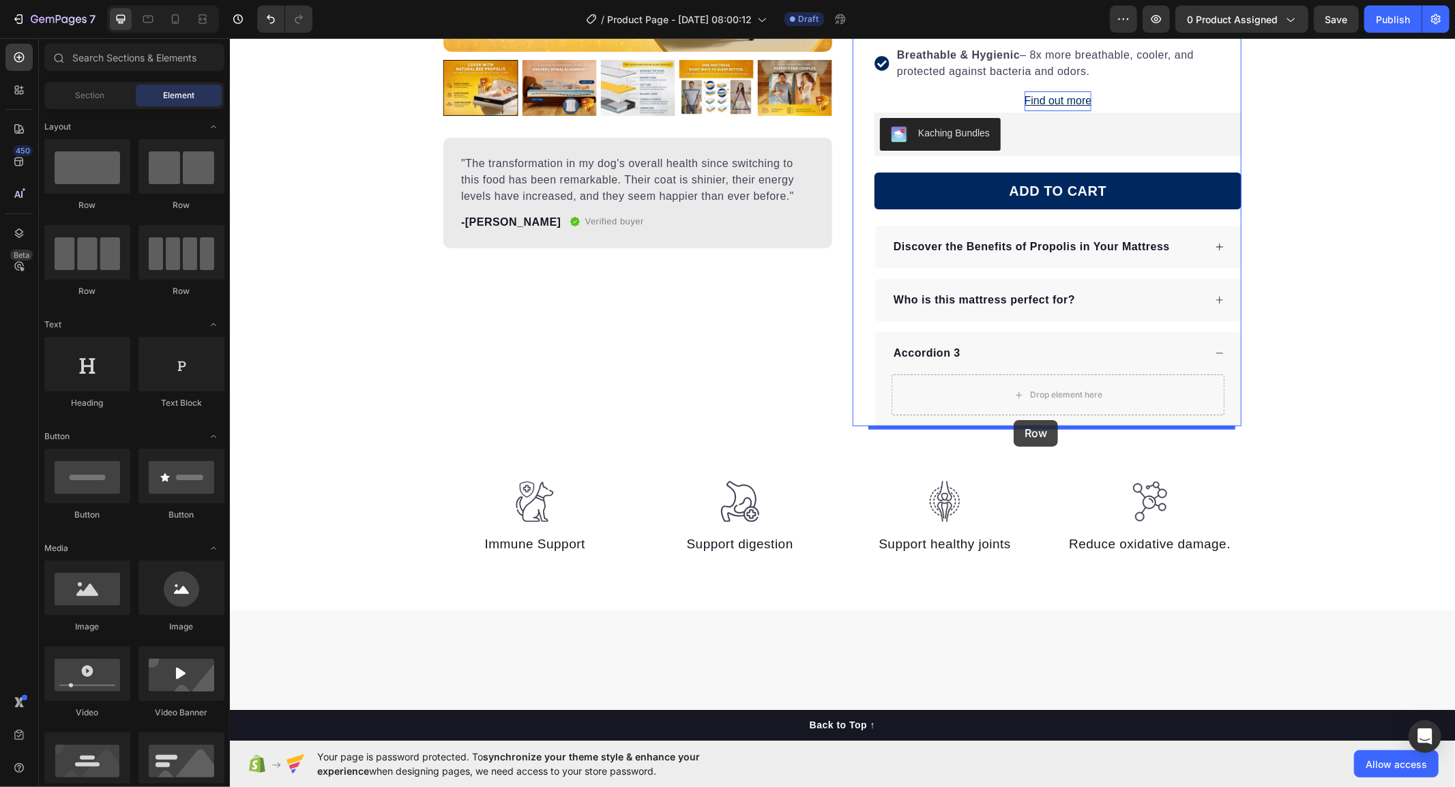
drag, startPoint x: 317, startPoint y: 214, endPoint x: 1013, endPoint y: 420, distance: 726.3
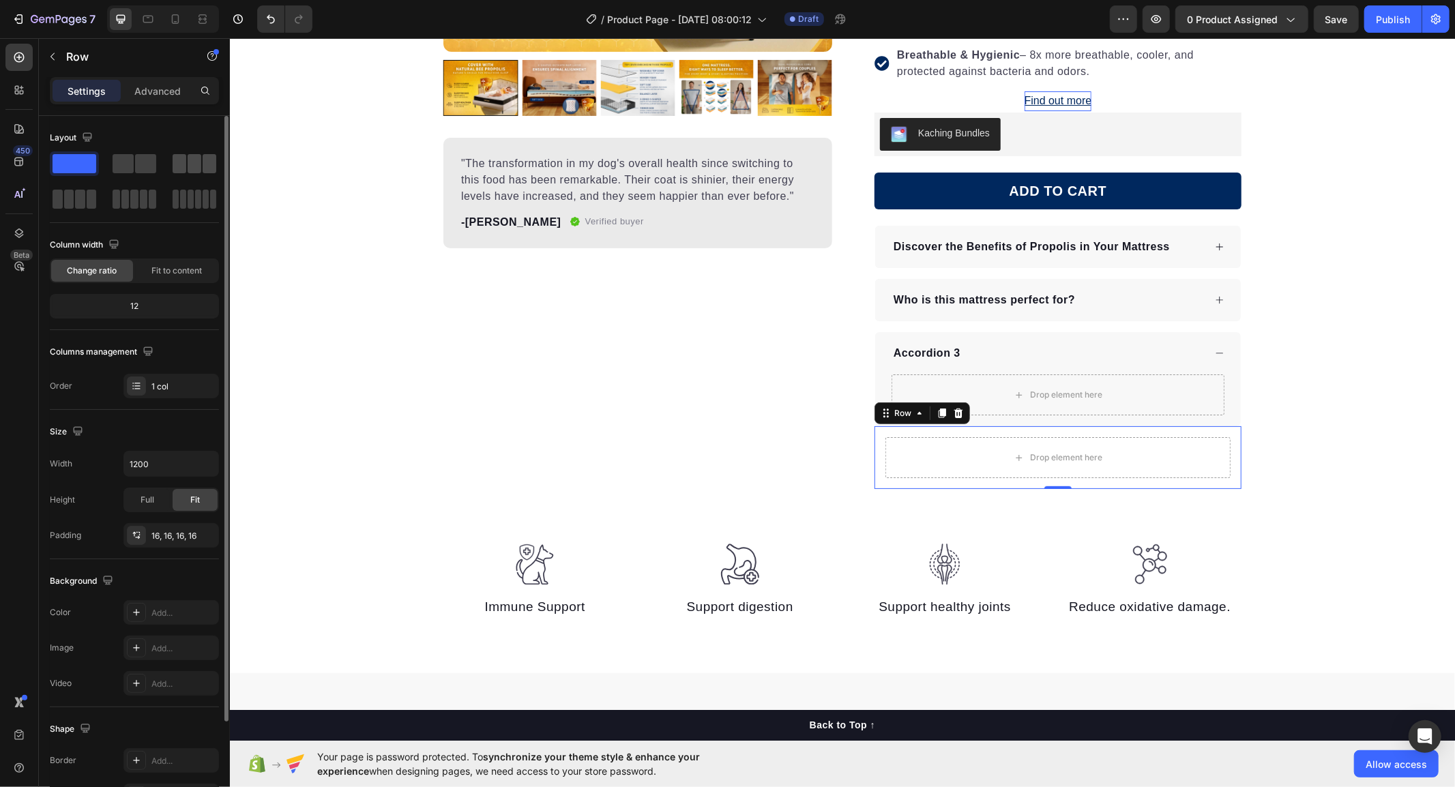
click at [179, 168] on span at bounding box center [180, 163] width 14 height 19
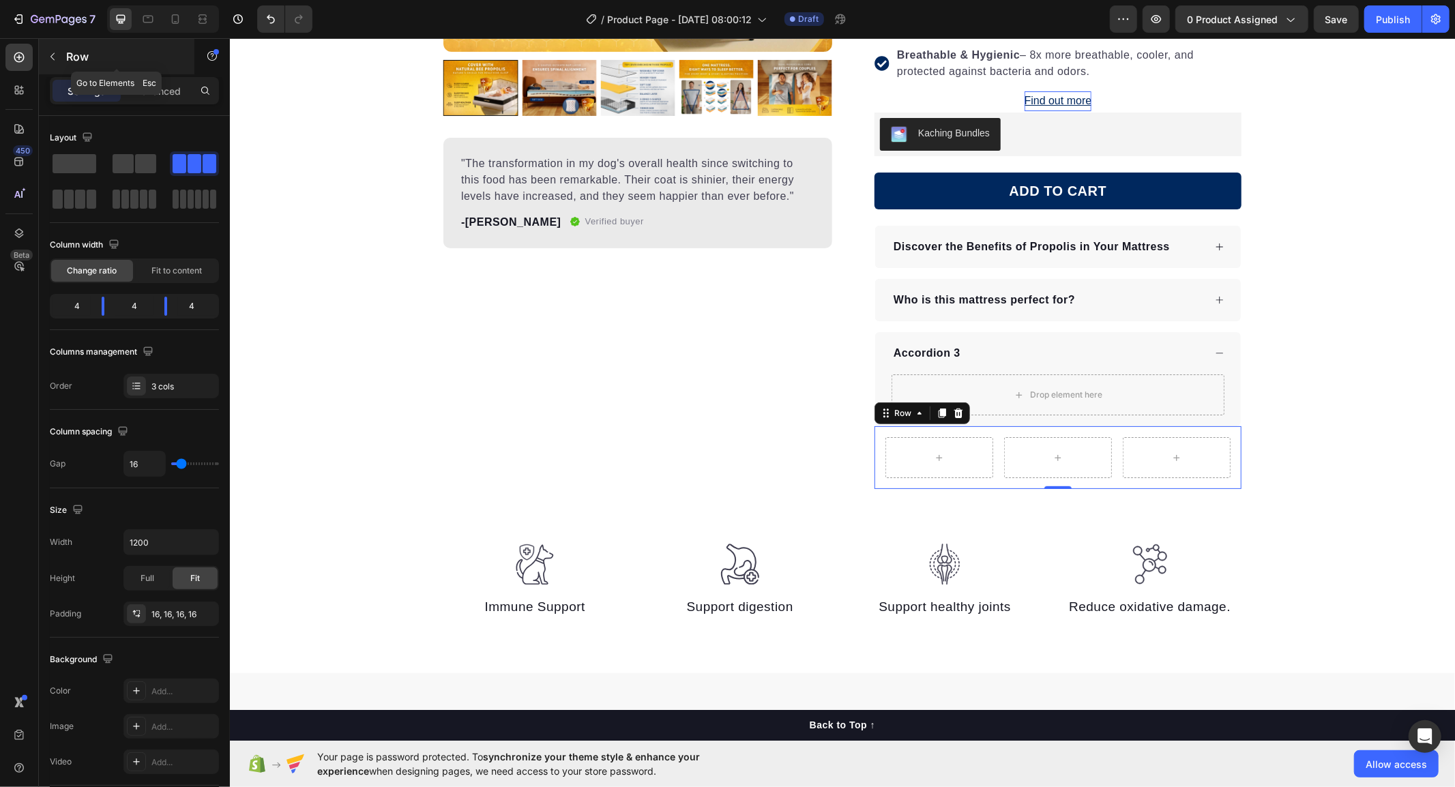
click at [59, 56] on button "button" at bounding box center [53, 57] width 22 height 22
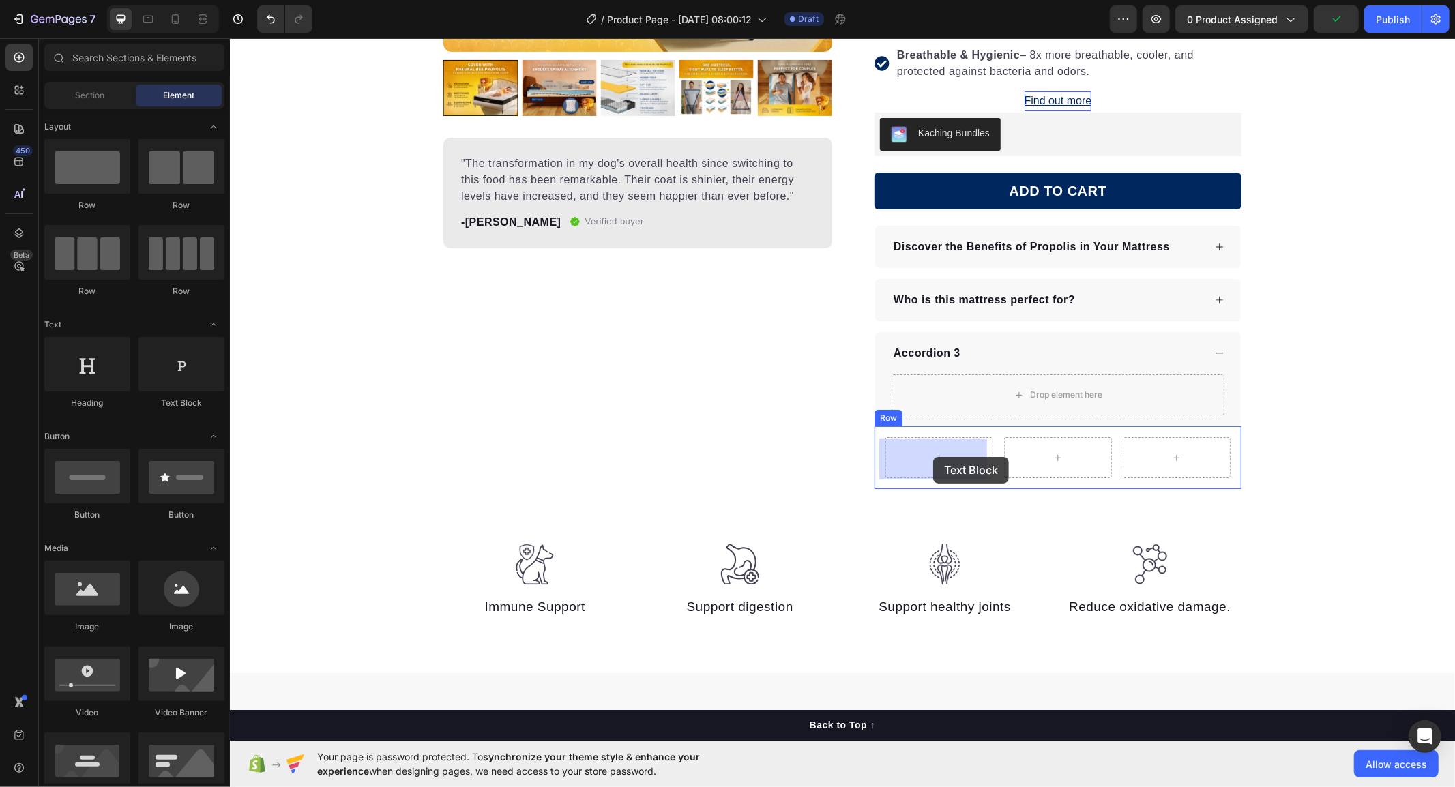
drag, startPoint x: 384, startPoint y: 405, endPoint x: 933, endPoint y: 456, distance: 550.9
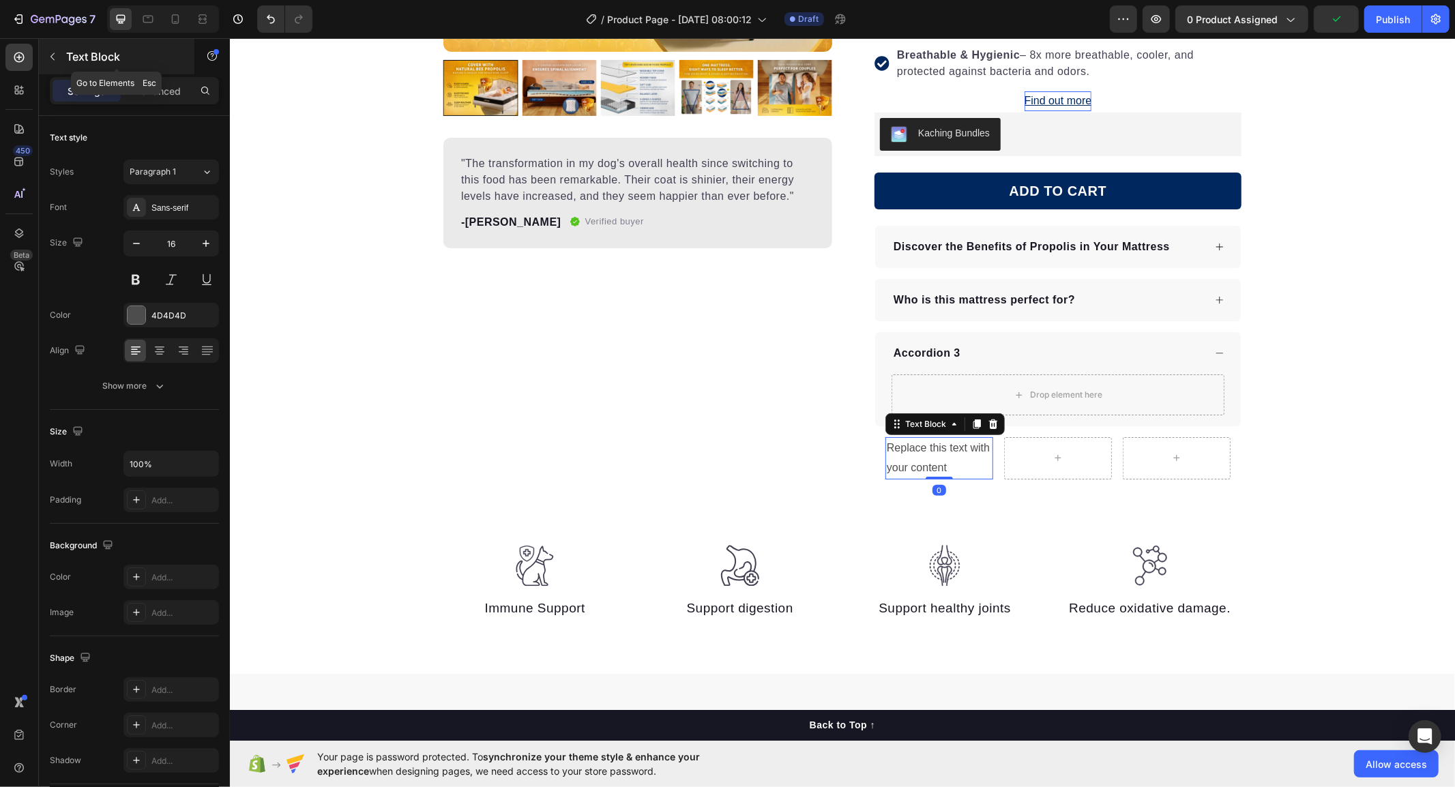
click at [53, 60] on icon "button" at bounding box center [52, 56] width 11 height 11
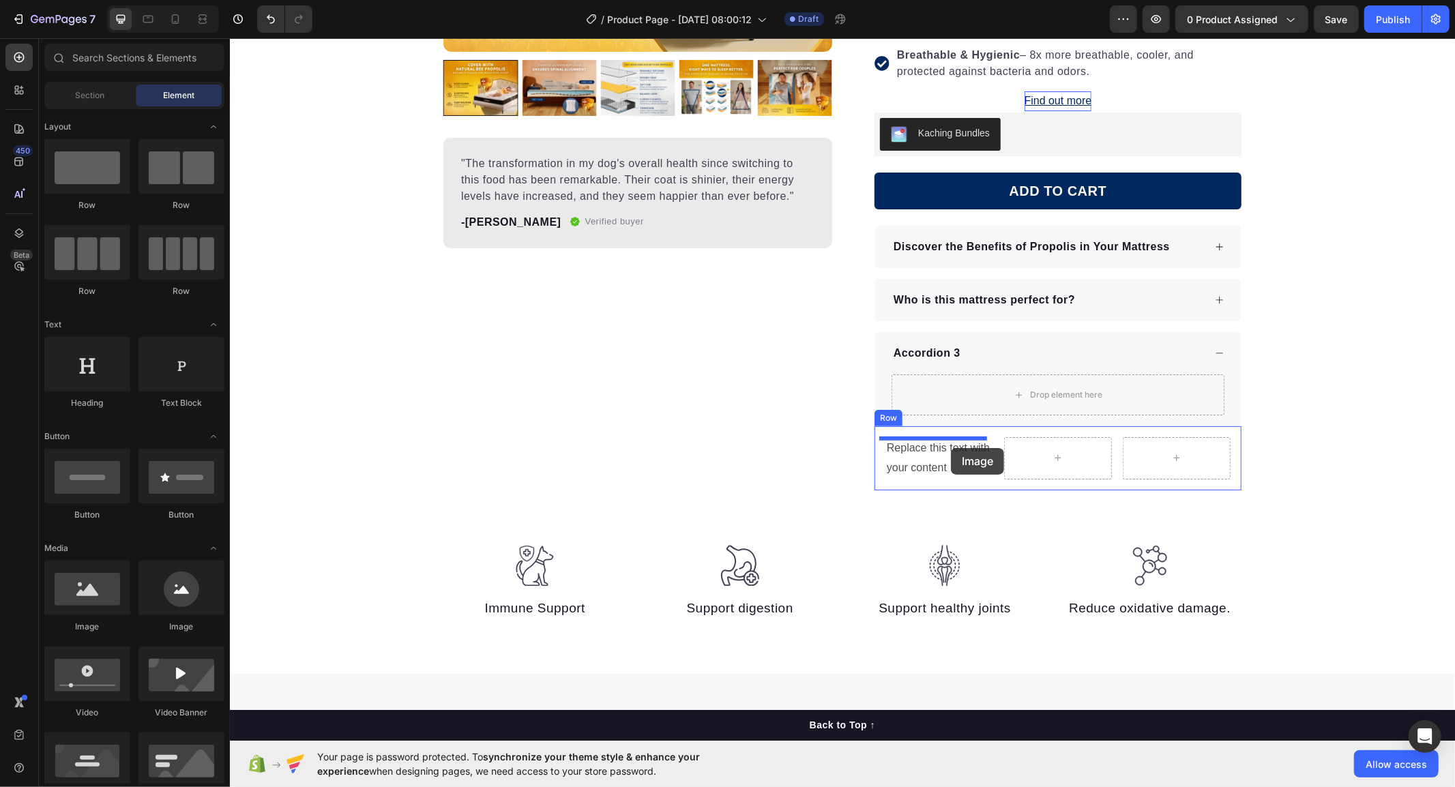
drag, startPoint x: 321, startPoint y: 640, endPoint x: 950, endPoint y: 448, distance: 657.7
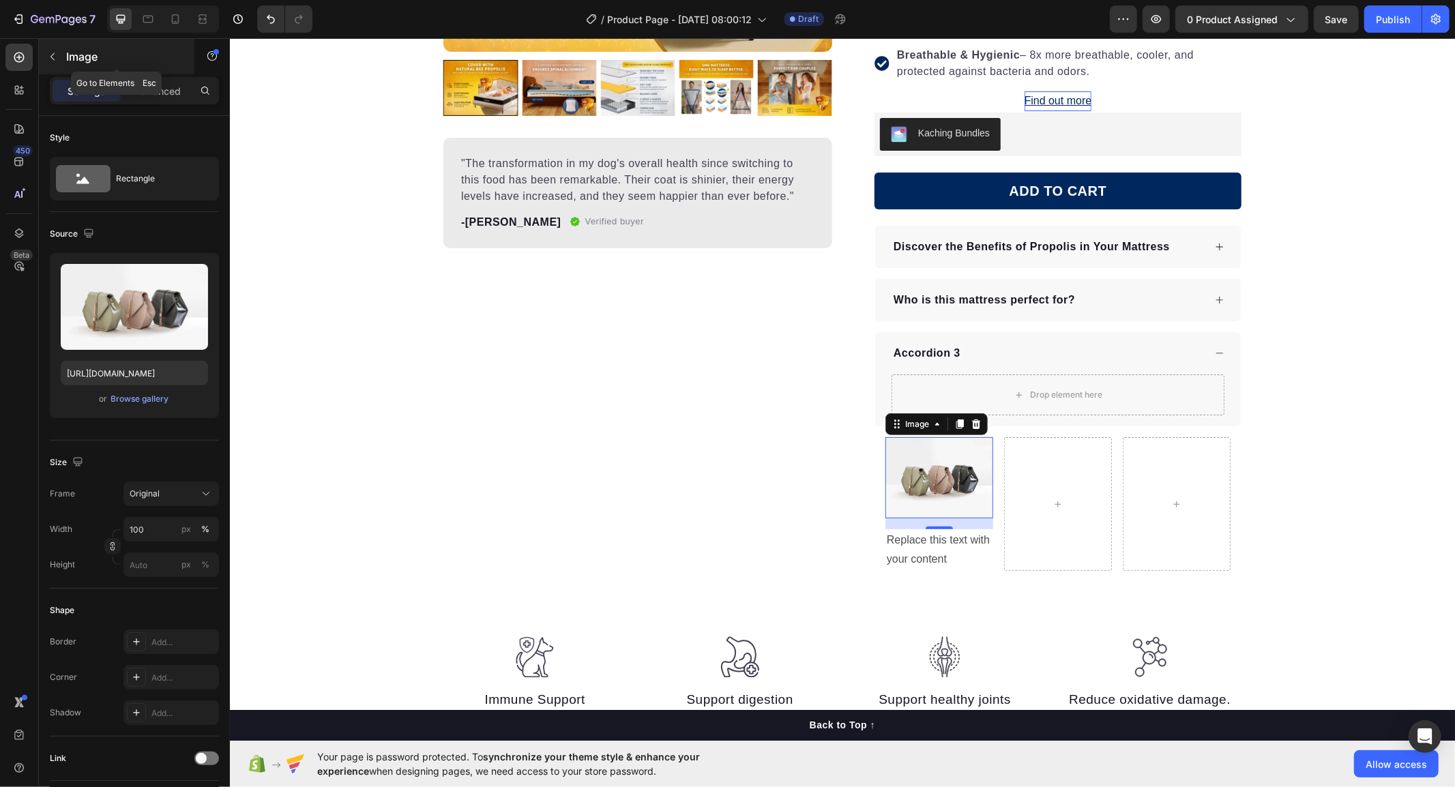
click at [61, 61] on button "button" at bounding box center [53, 57] width 22 height 22
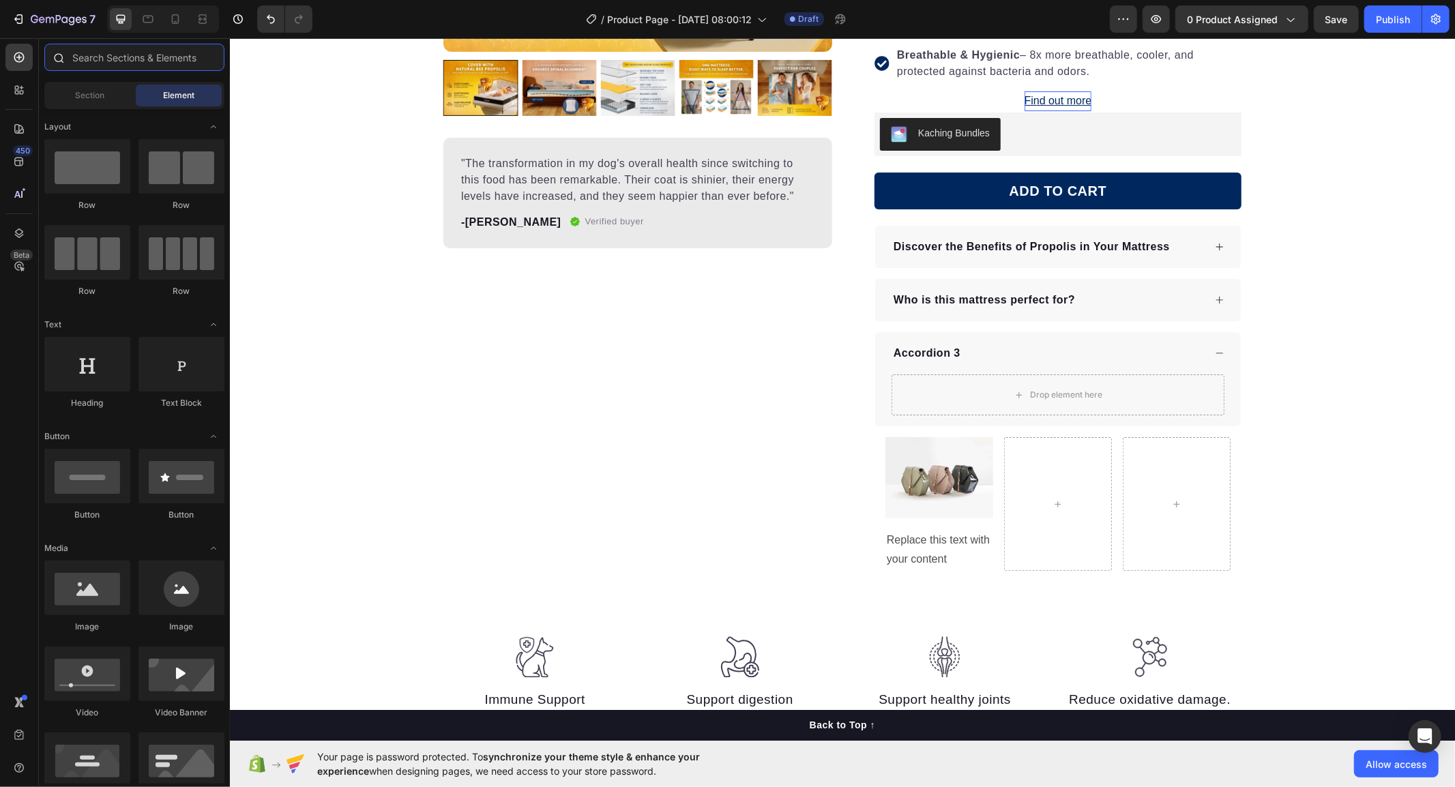
click at [106, 52] on input "text" at bounding box center [134, 57] width 180 height 27
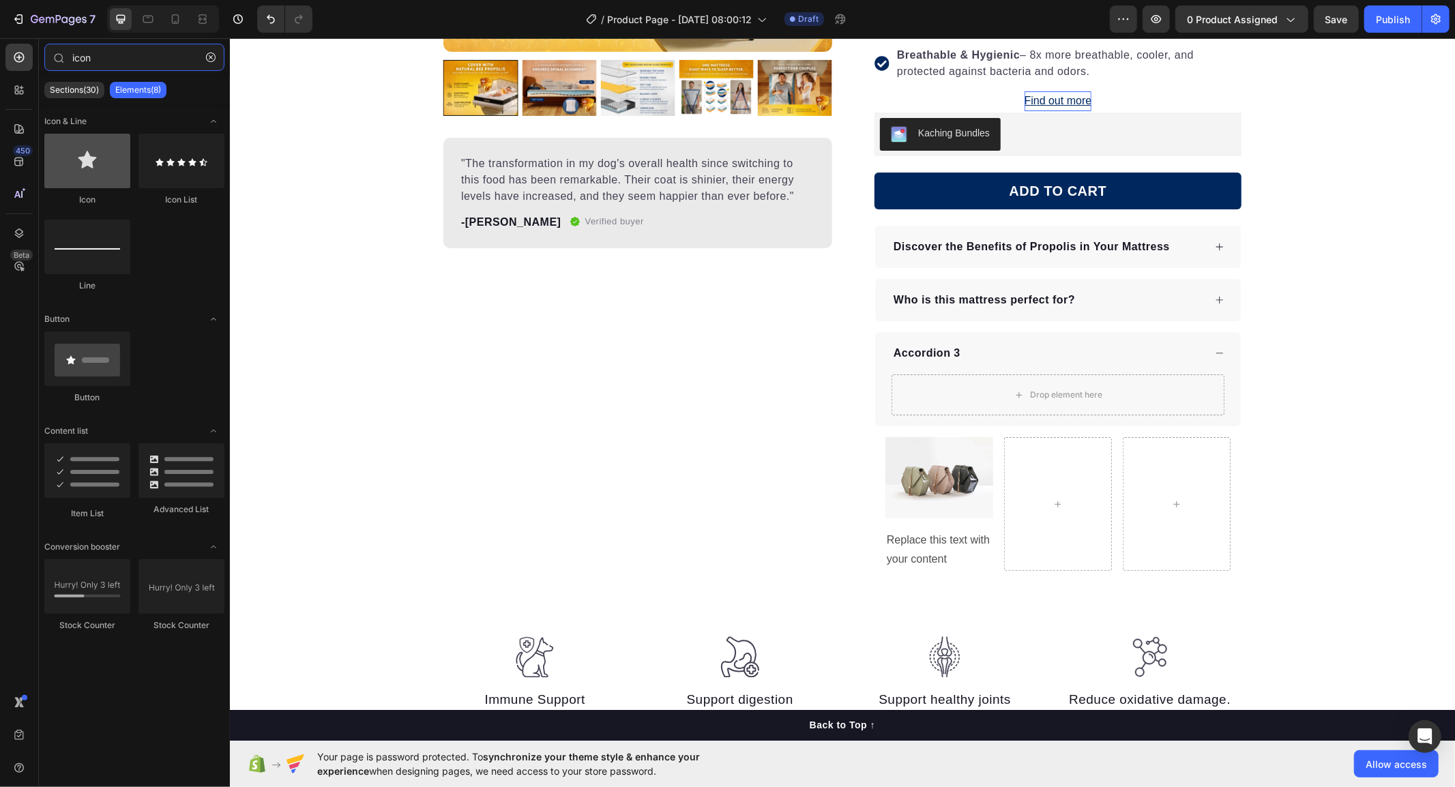
type input "icon"
drag, startPoint x: 334, startPoint y: 214, endPoint x: 943, endPoint y: 438, distance: 649.2
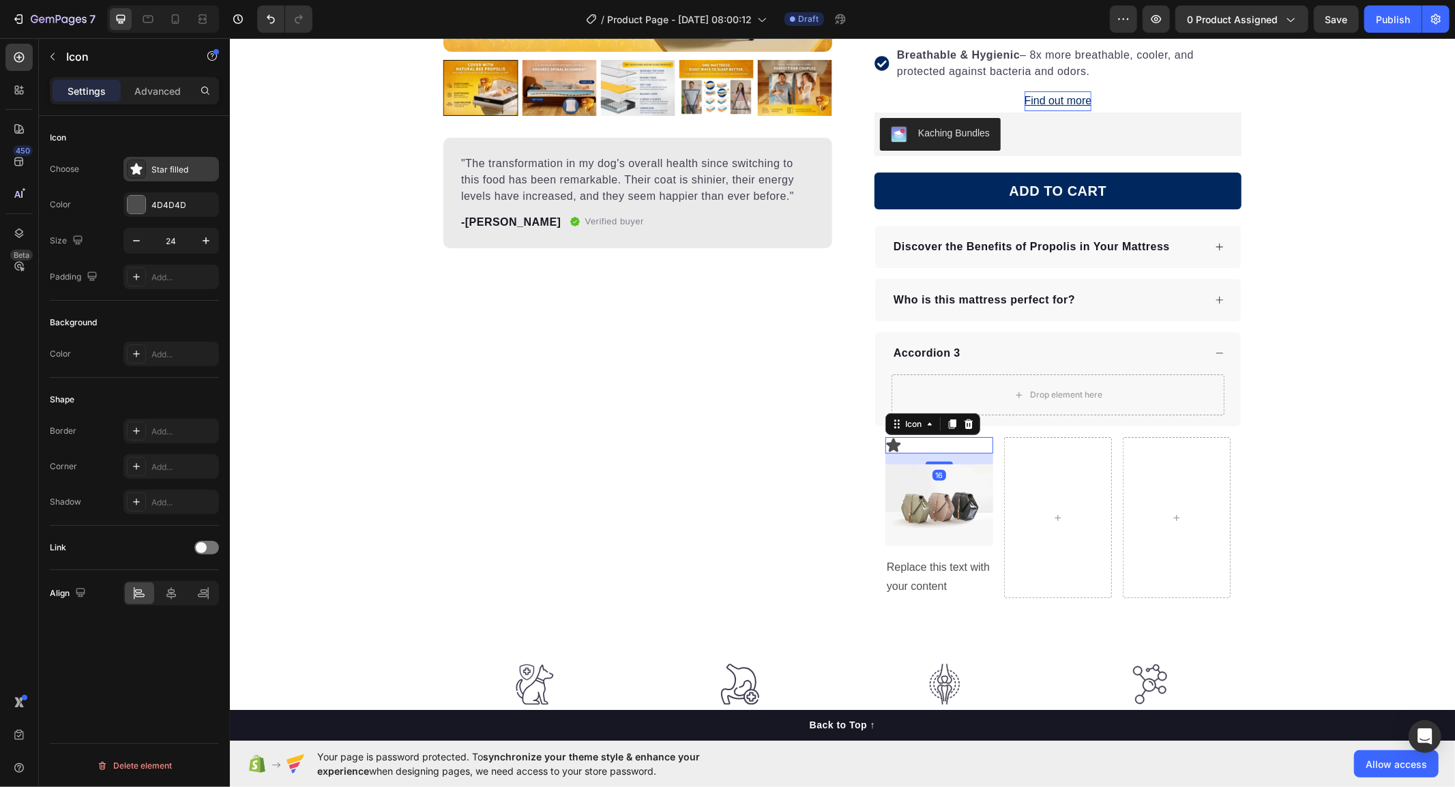
click at [151, 172] on div "Star filled" at bounding box center [183, 170] width 64 height 12
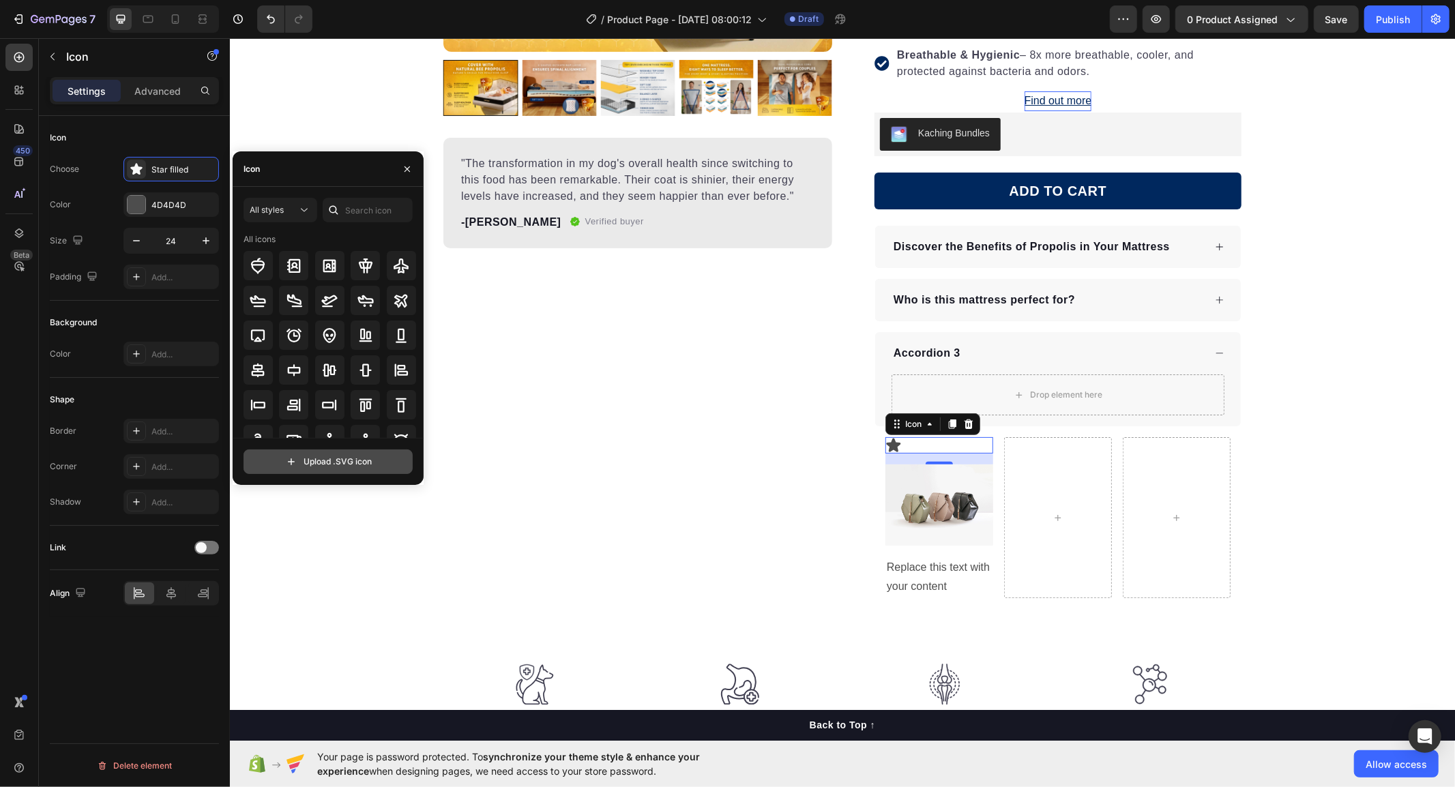
click at [324, 461] on input "file" at bounding box center [328, 461] width 168 height 23
type input "C:\fakepath\made_in_eu.svg"
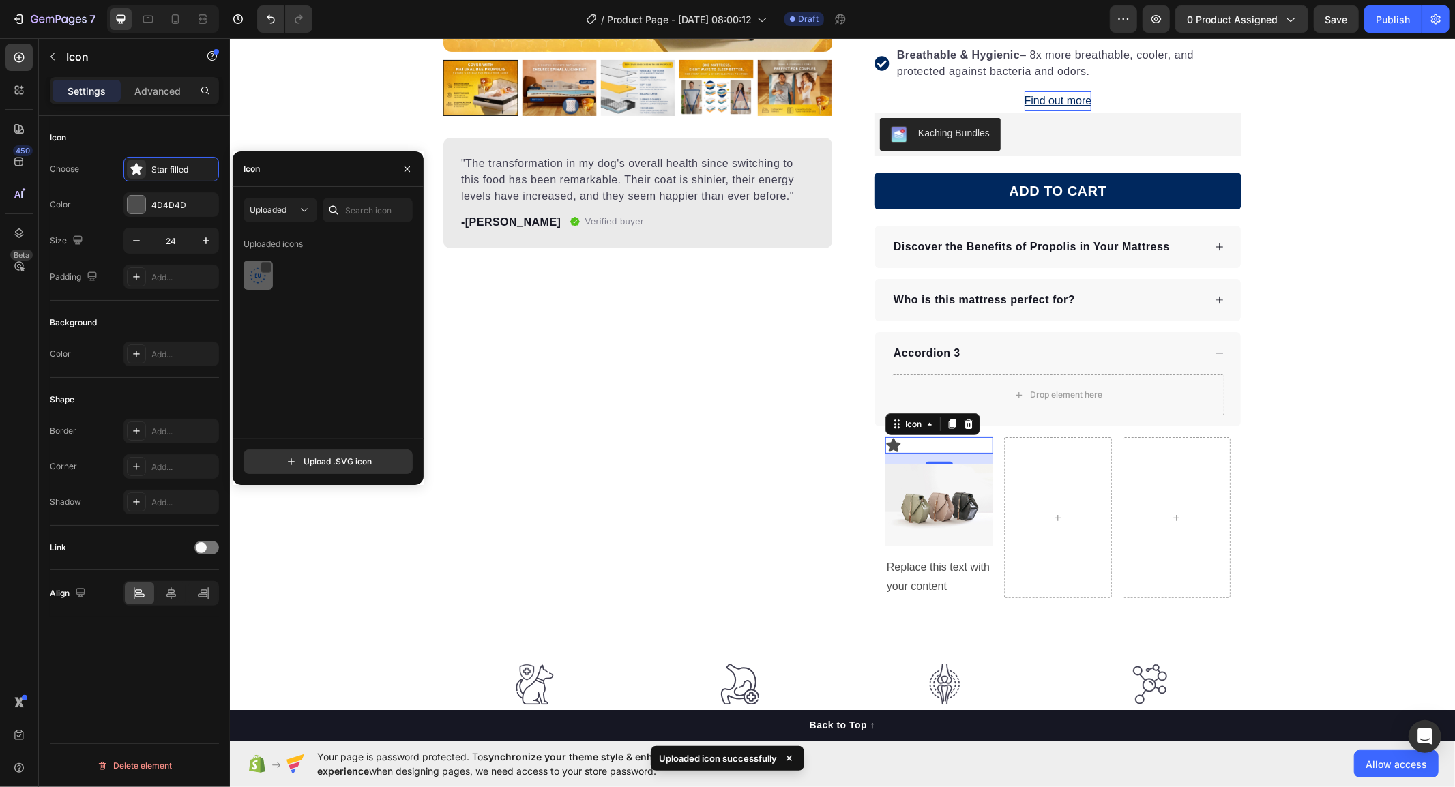
click at [256, 282] on img at bounding box center [258, 275] width 16 height 16
click at [93, 235] on div "Size 24" at bounding box center [134, 241] width 169 height 26
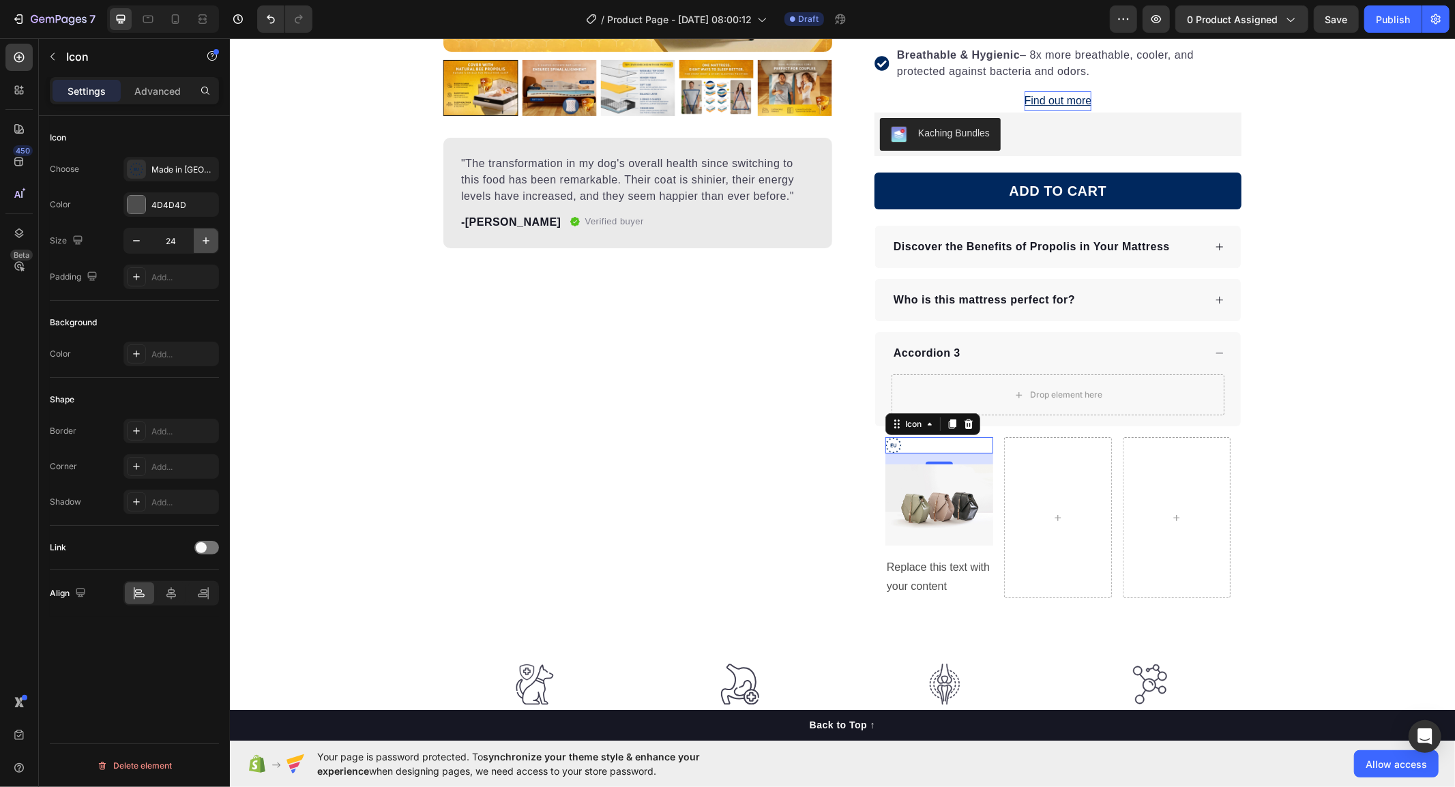
click at [208, 239] on icon "button" at bounding box center [206, 241] width 14 height 14
click at [209, 239] on icon "button" at bounding box center [206, 241] width 14 height 14
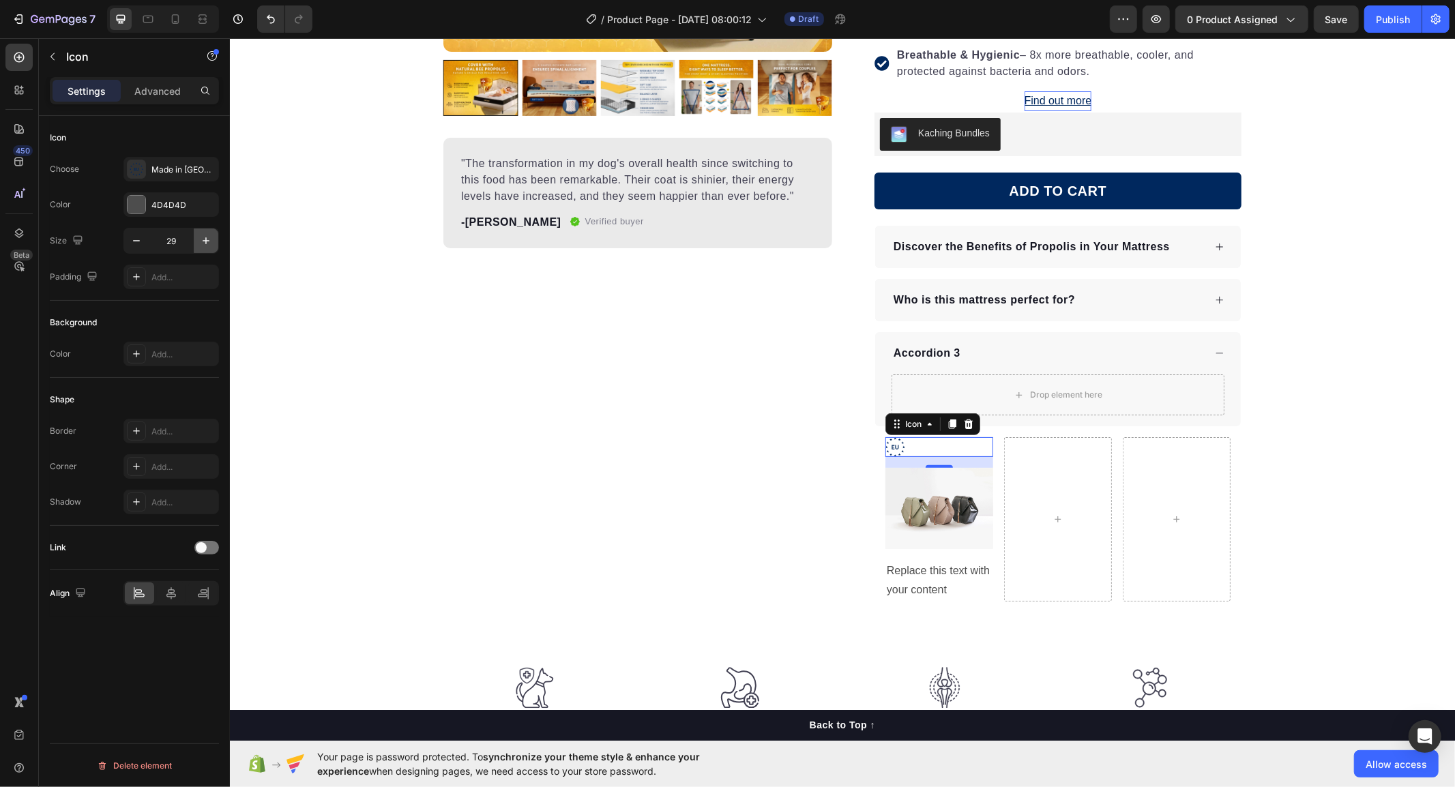
click at [209, 239] on icon "button" at bounding box center [206, 241] width 14 height 14
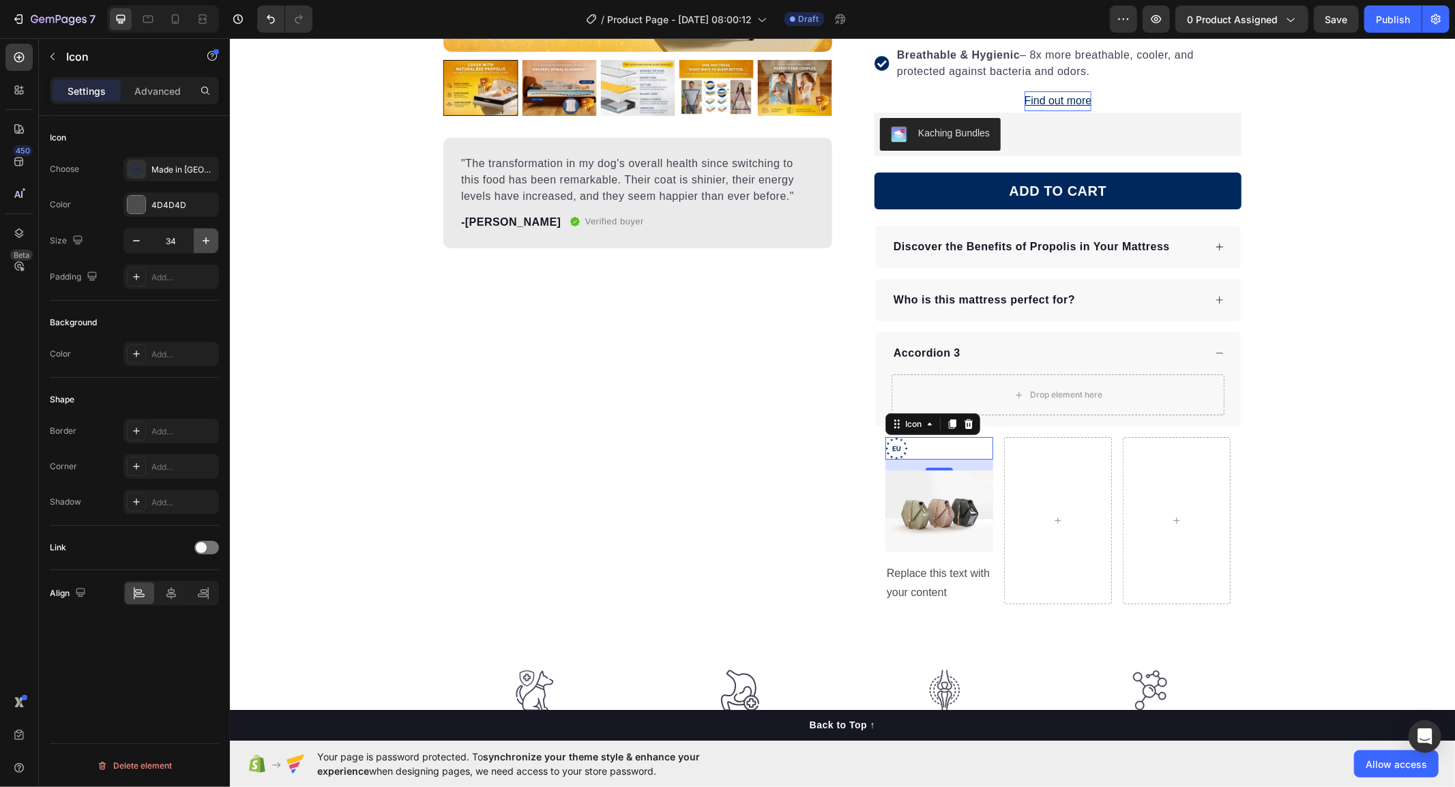
click at [209, 239] on icon "button" at bounding box center [206, 241] width 14 height 14
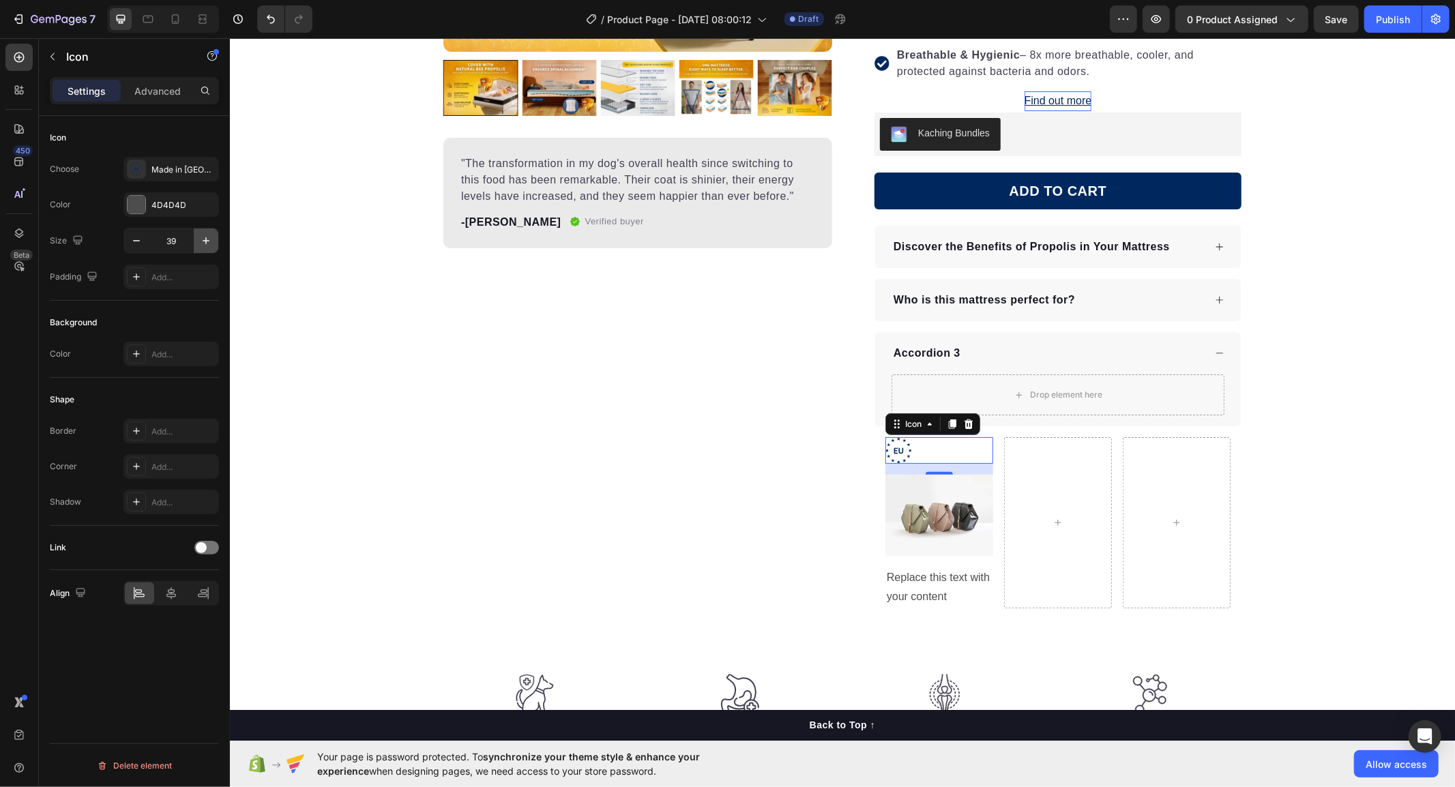
click at [209, 239] on icon "button" at bounding box center [206, 241] width 14 height 14
type input "42"
click at [173, 591] on icon at bounding box center [171, 594] width 14 height 14
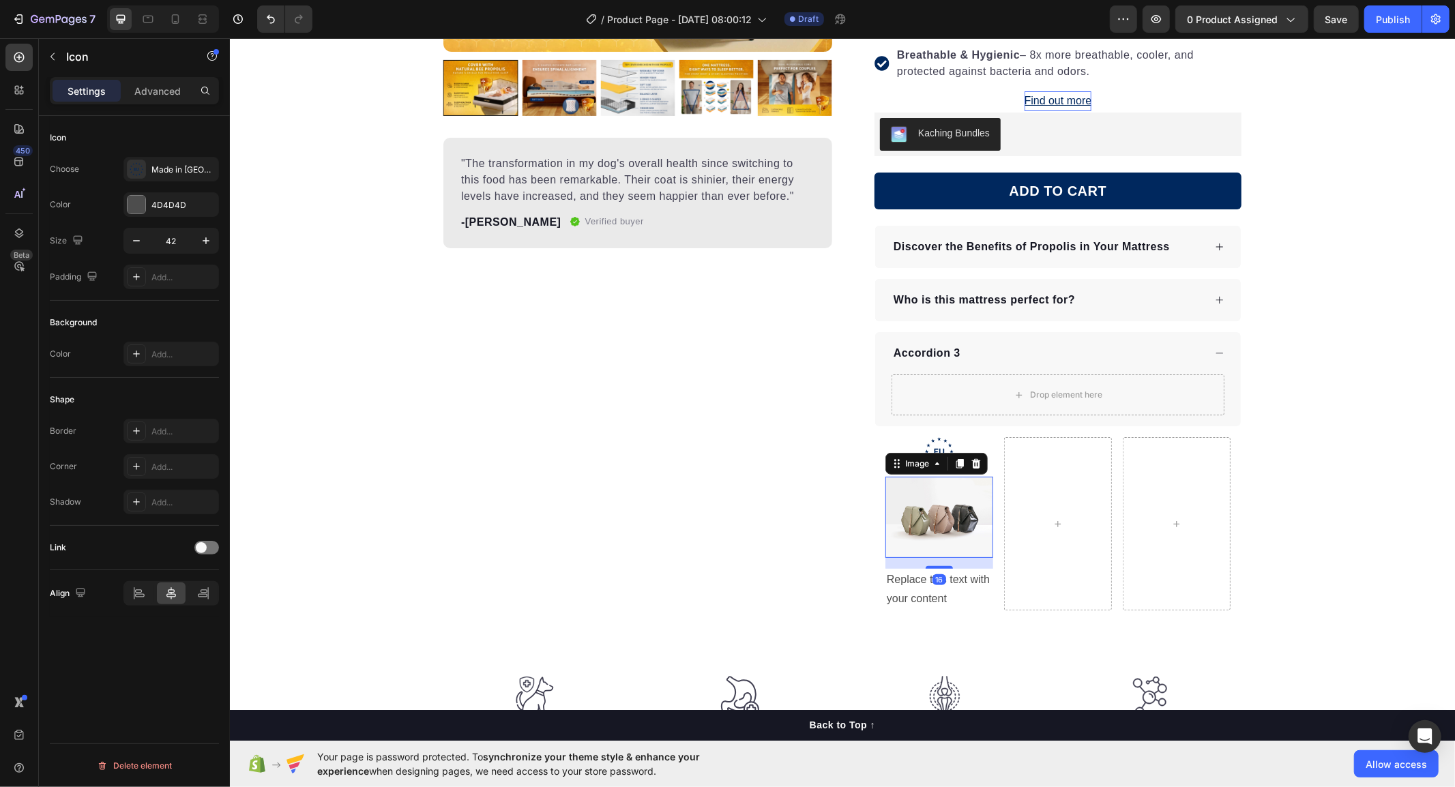
click at [943, 531] on img at bounding box center [939, 516] width 108 height 81
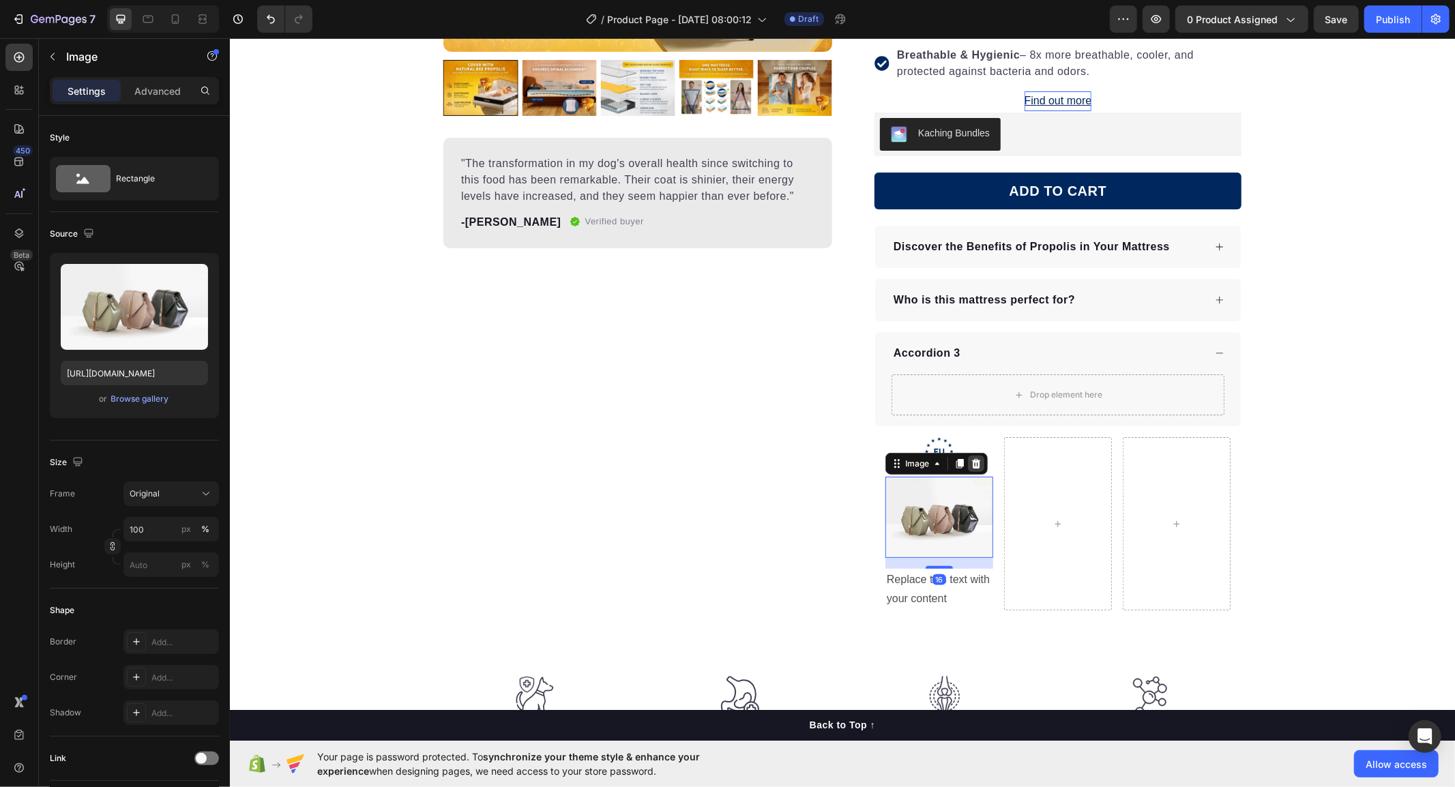
click at [977, 462] on div at bounding box center [975, 463] width 16 height 16
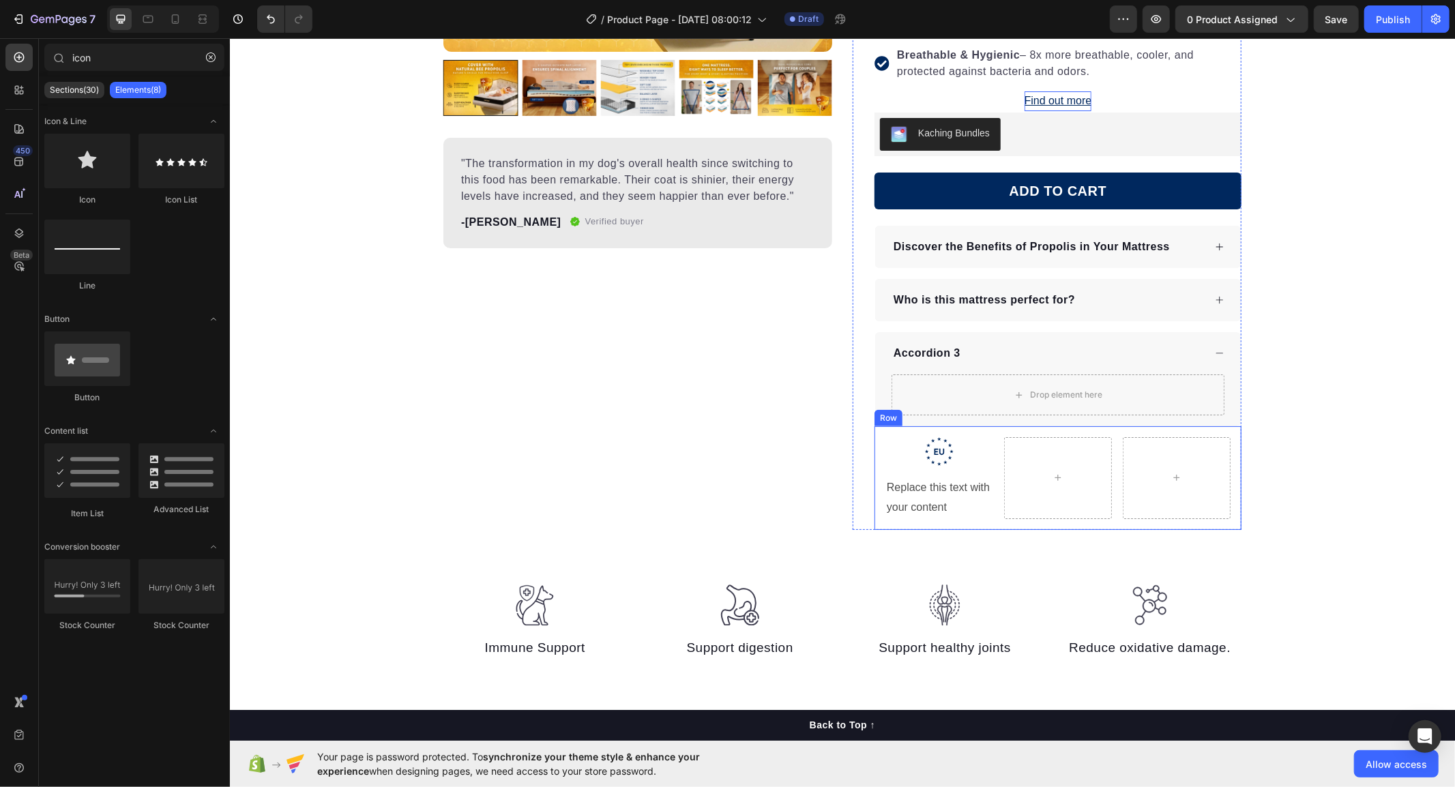
click at [885, 473] on div ".id586528741404967791 .b{fill:#00285e;} Icon Replace this text with your conten…" at bounding box center [939, 478] width 108 height 82
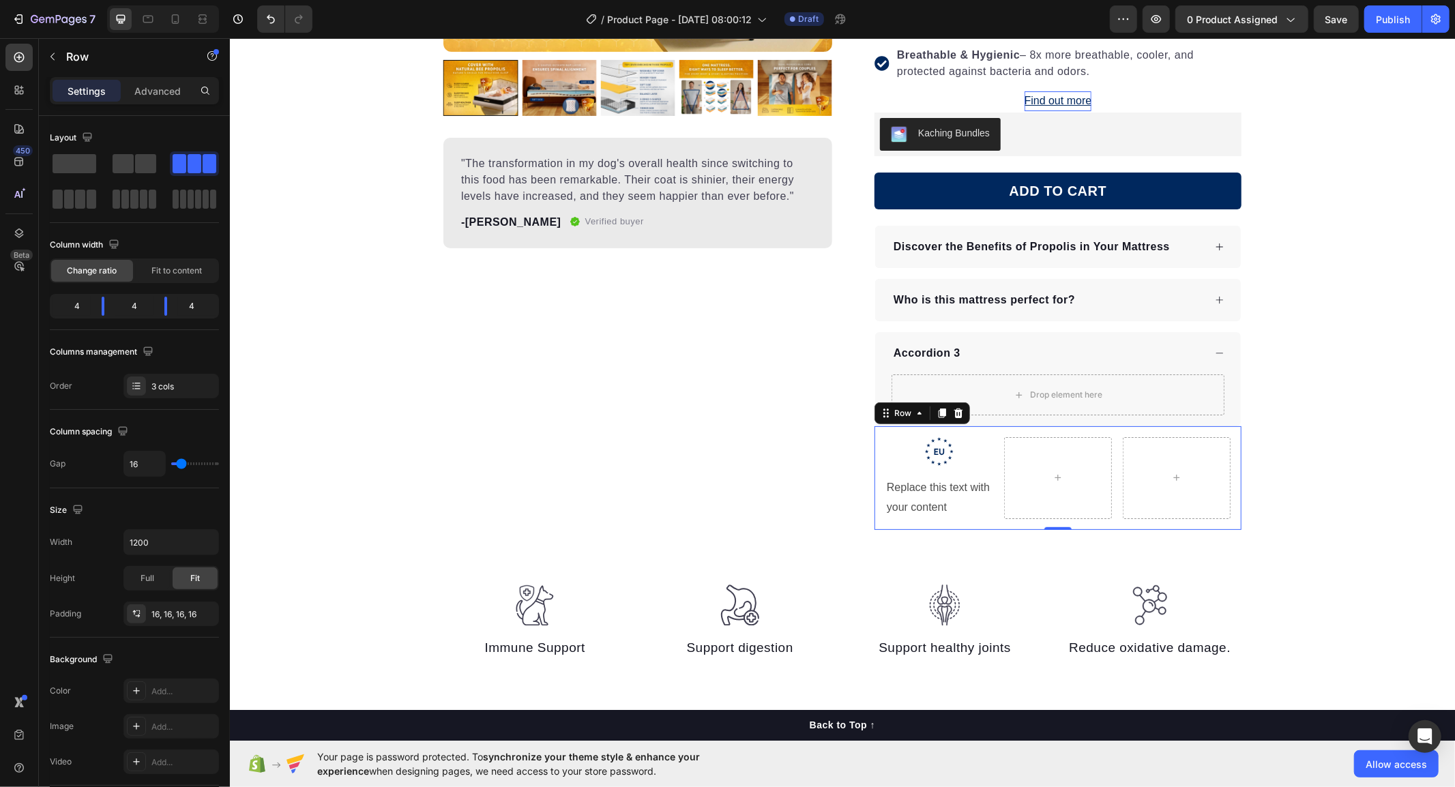
click at [980, 474] on div ".id586528741404967791 .b{fill:#00285e;} Icon Replace this text with your conten…" at bounding box center [939, 478] width 108 height 82
click at [956, 493] on div "Replace this text with your content" at bounding box center [939, 497] width 108 height 42
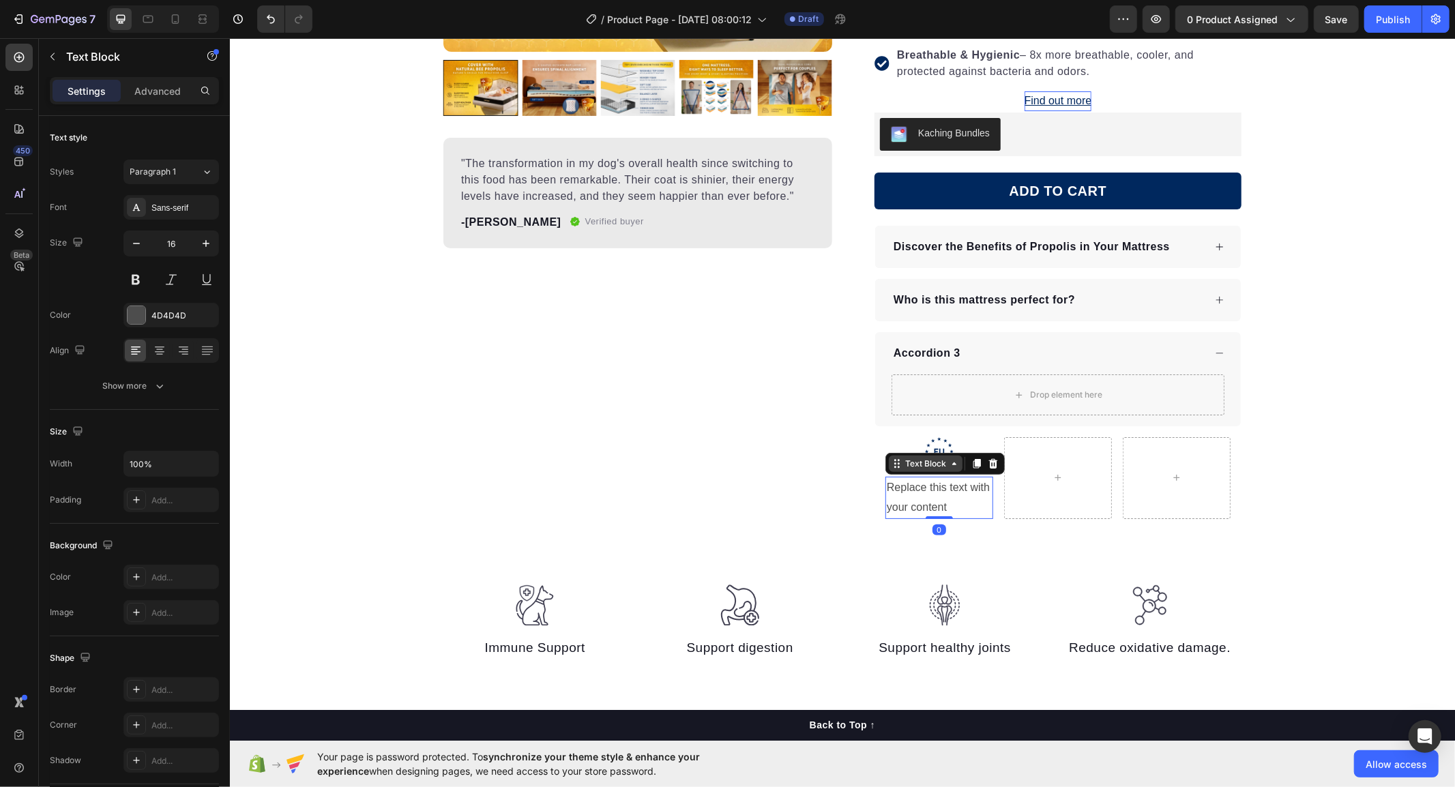
click at [902, 467] on div "Text Block" at bounding box center [925, 463] width 46 height 12
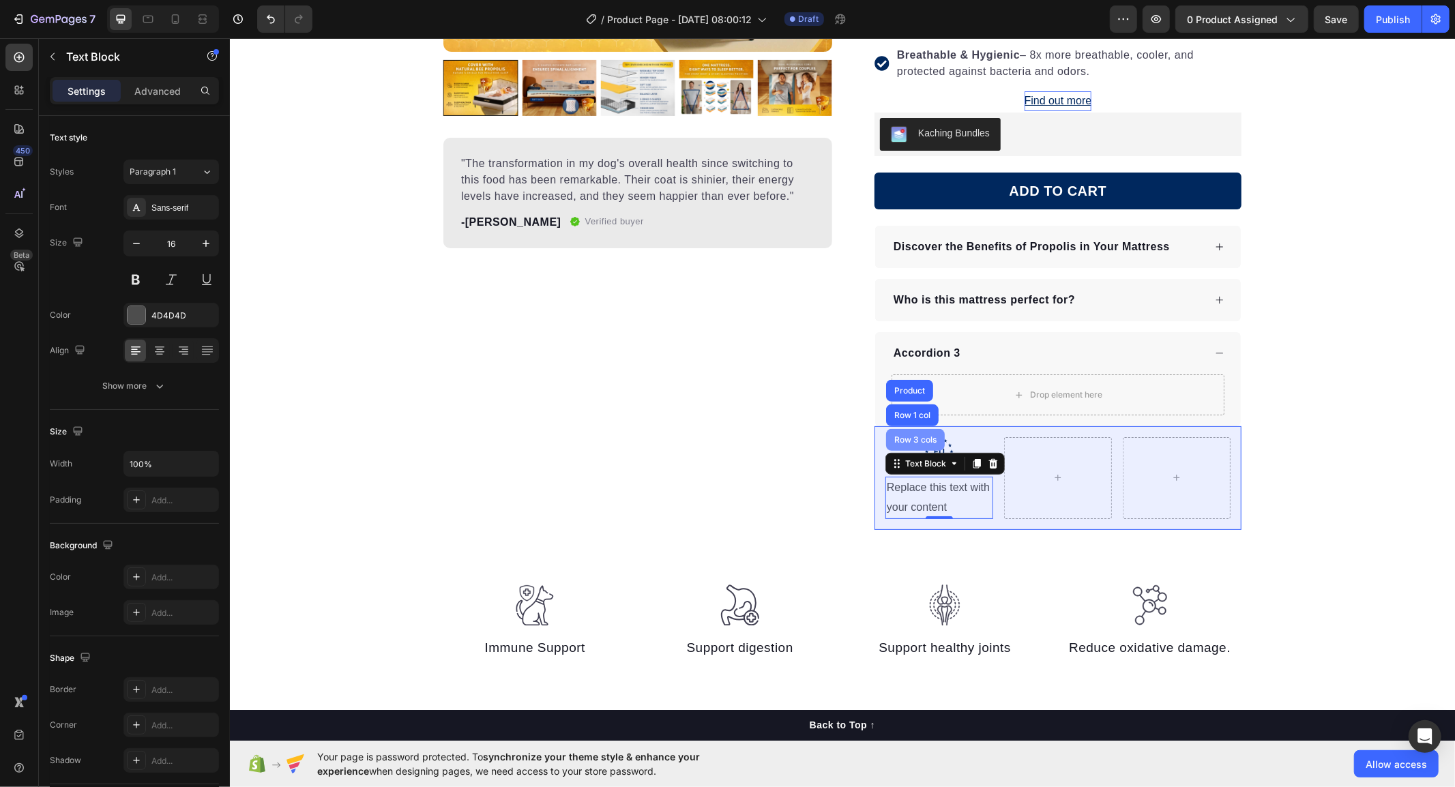
click at [905, 436] on div "Row 3 cols" at bounding box center [915, 439] width 48 height 8
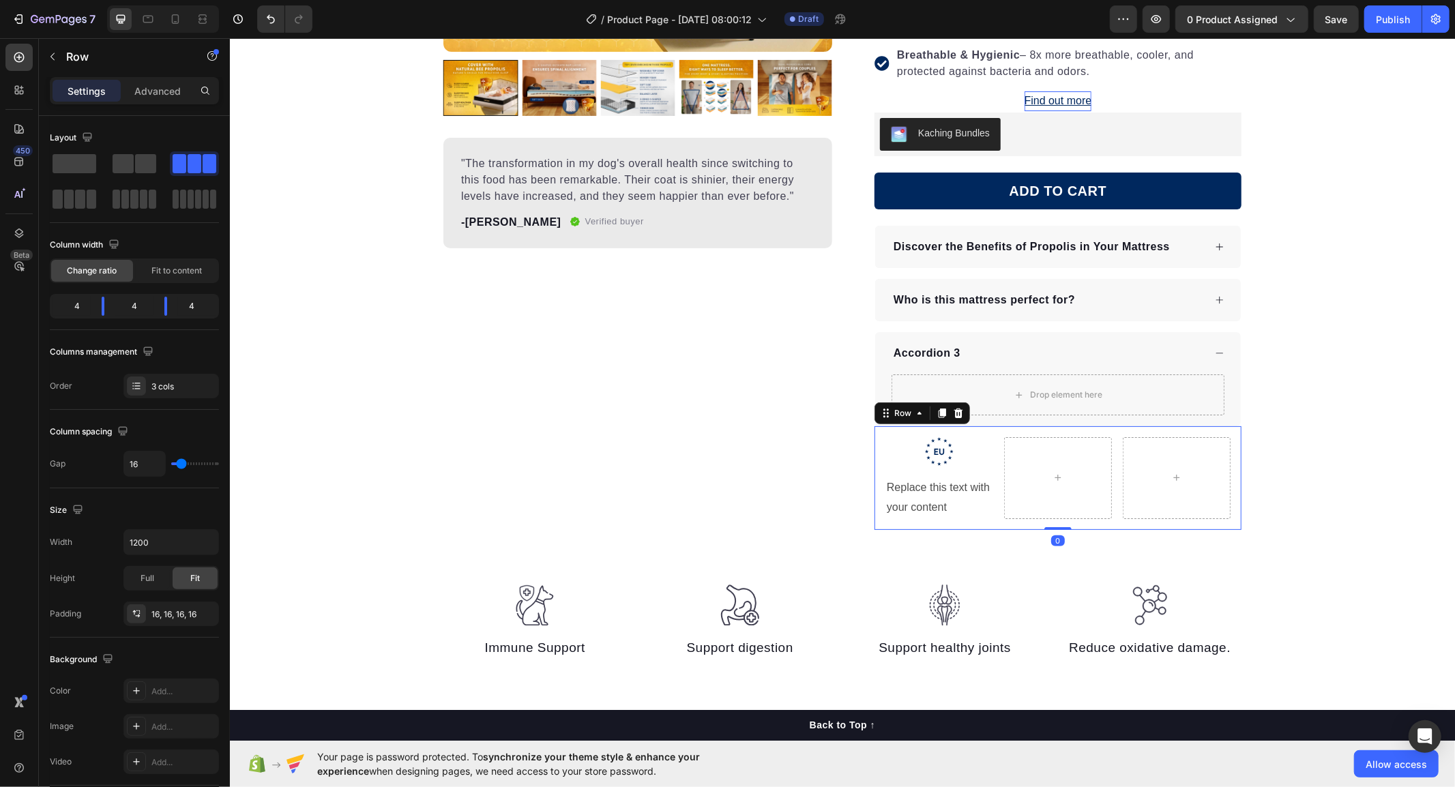
click at [958, 471] on div ".id586528741404967791 .b{fill:#00285e;} Icon Replace this text with your conten…" at bounding box center [939, 478] width 108 height 82
click at [1038, 508] on div at bounding box center [1057, 478] width 108 height 82
click at [55, 63] on button "button" at bounding box center [53, 57] width 22 height 22
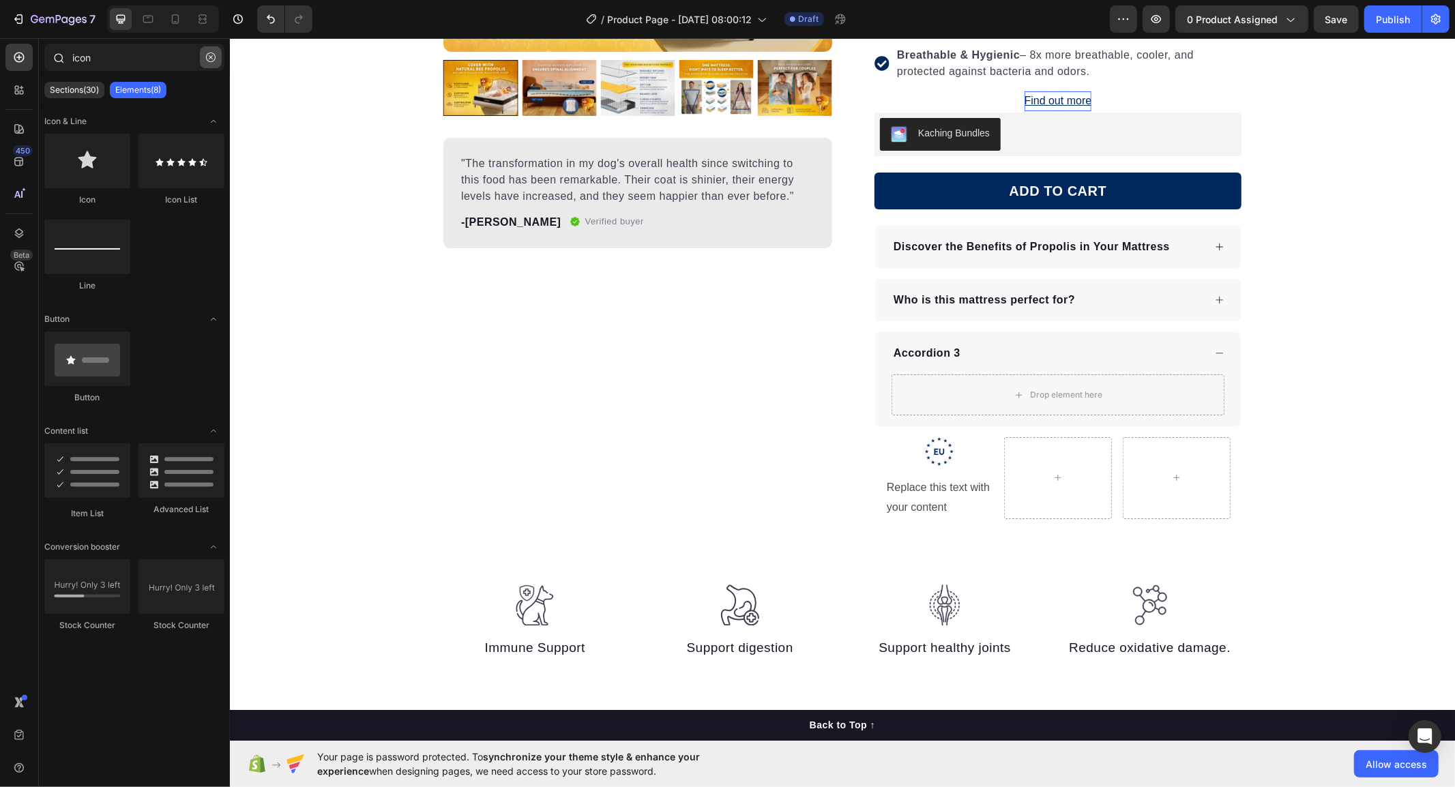
click at [218, 52] on button "button" at bounding box center [211, 57] width 22 height 22
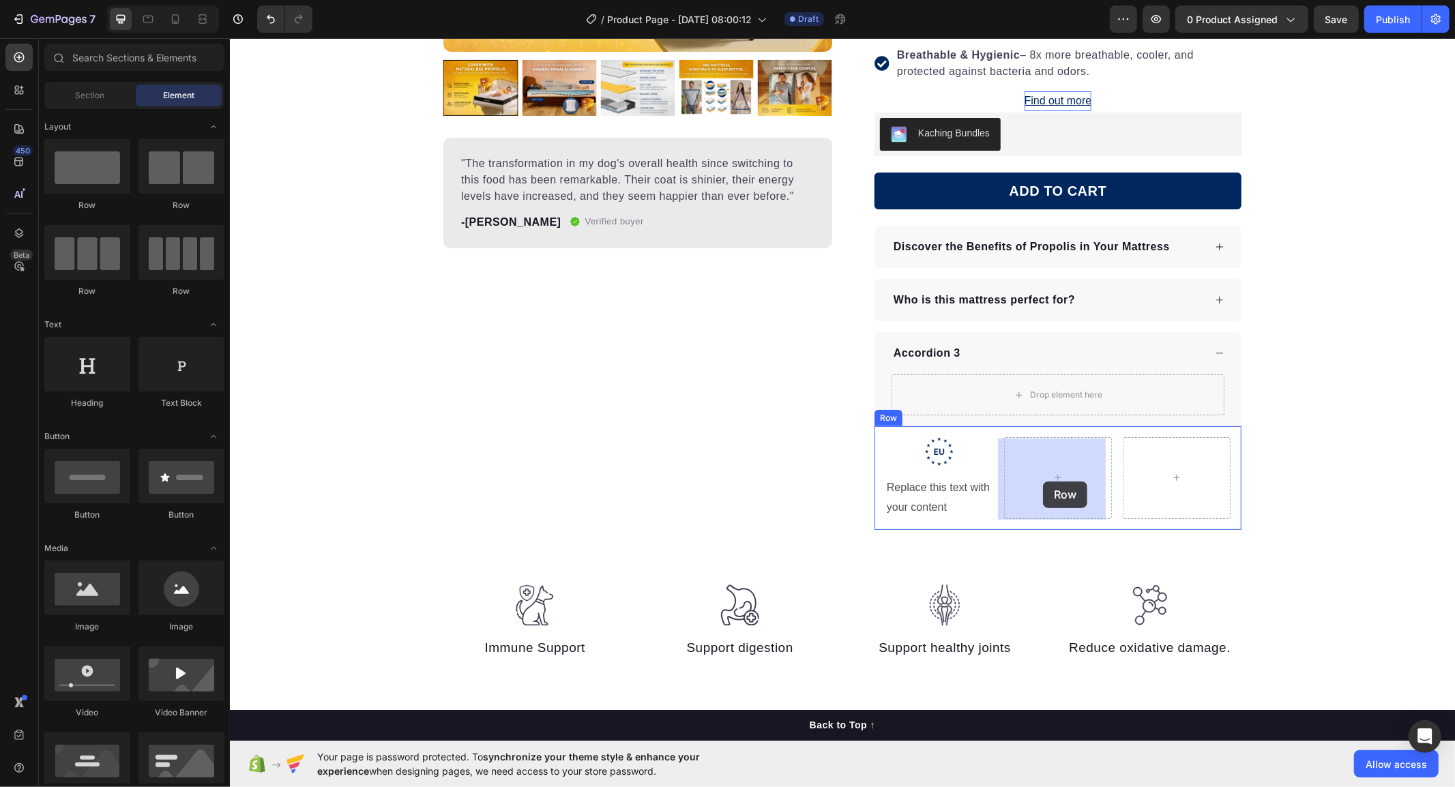
drag, startPoint x: 321, startPoint y: 226, endPoint x: 1042, endPoint y: 480, distance: 764.8
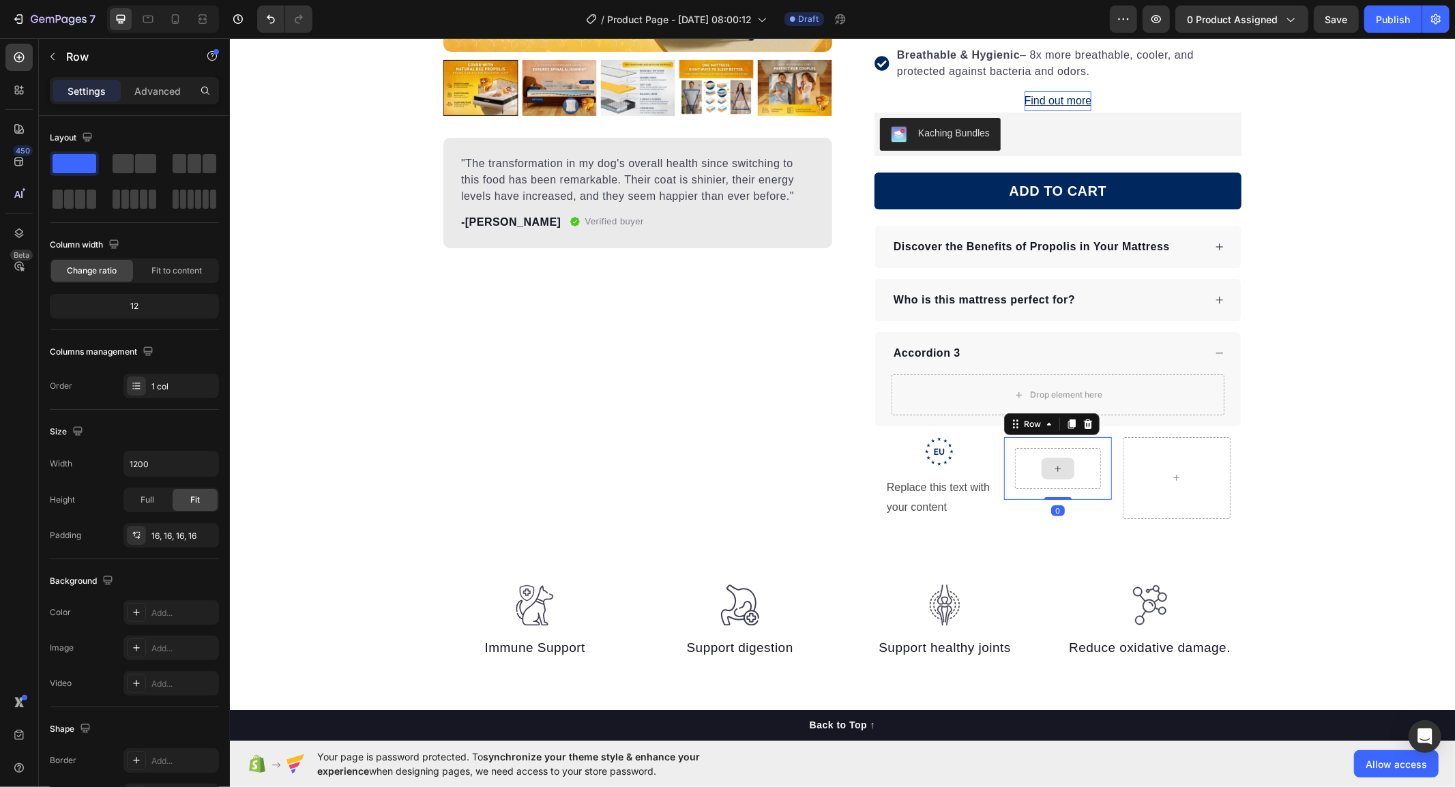
click at [1083, 485] on div at bounding box center [1057, 468] width 86 height 41
click at [1102, 491] on div "Row 0" at bounding box center [1057, 468] width 108 height 63
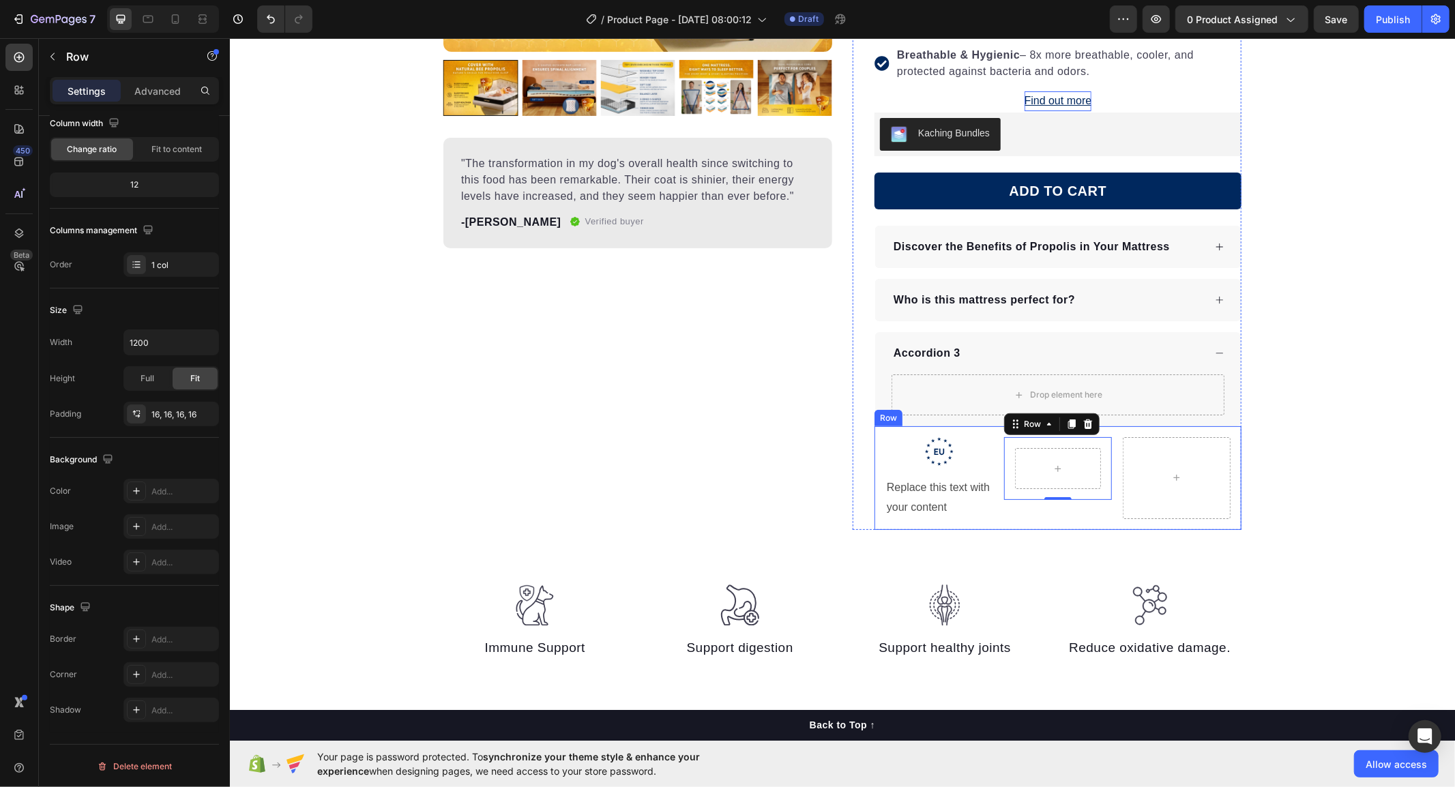
click at [987, 502] on div ".id586528741404967791 .b{fill:#00285e;} Icon Replace this text with your conten…" at bounding box center [1057, 478] width 367 height 104
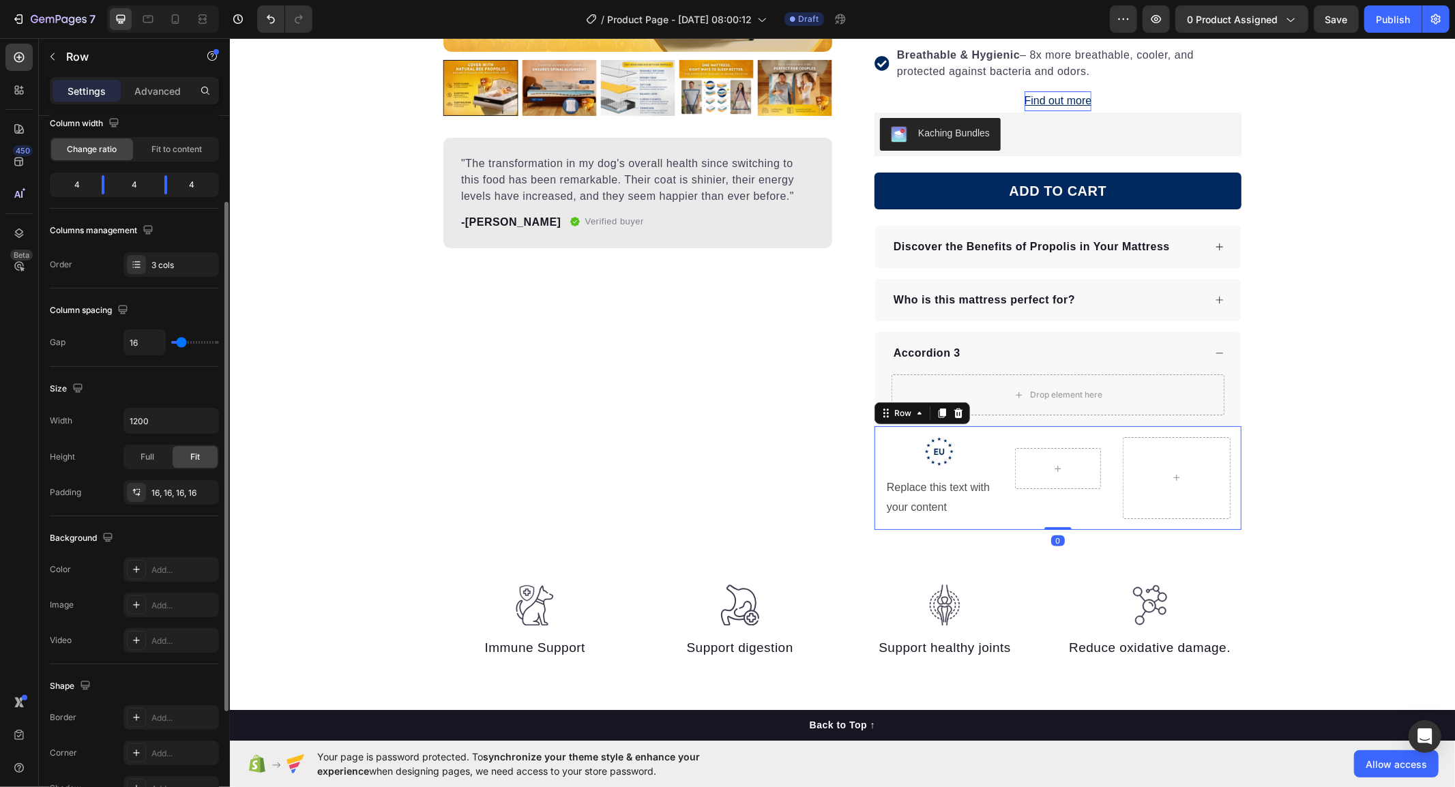
scroll to position [121, 0]
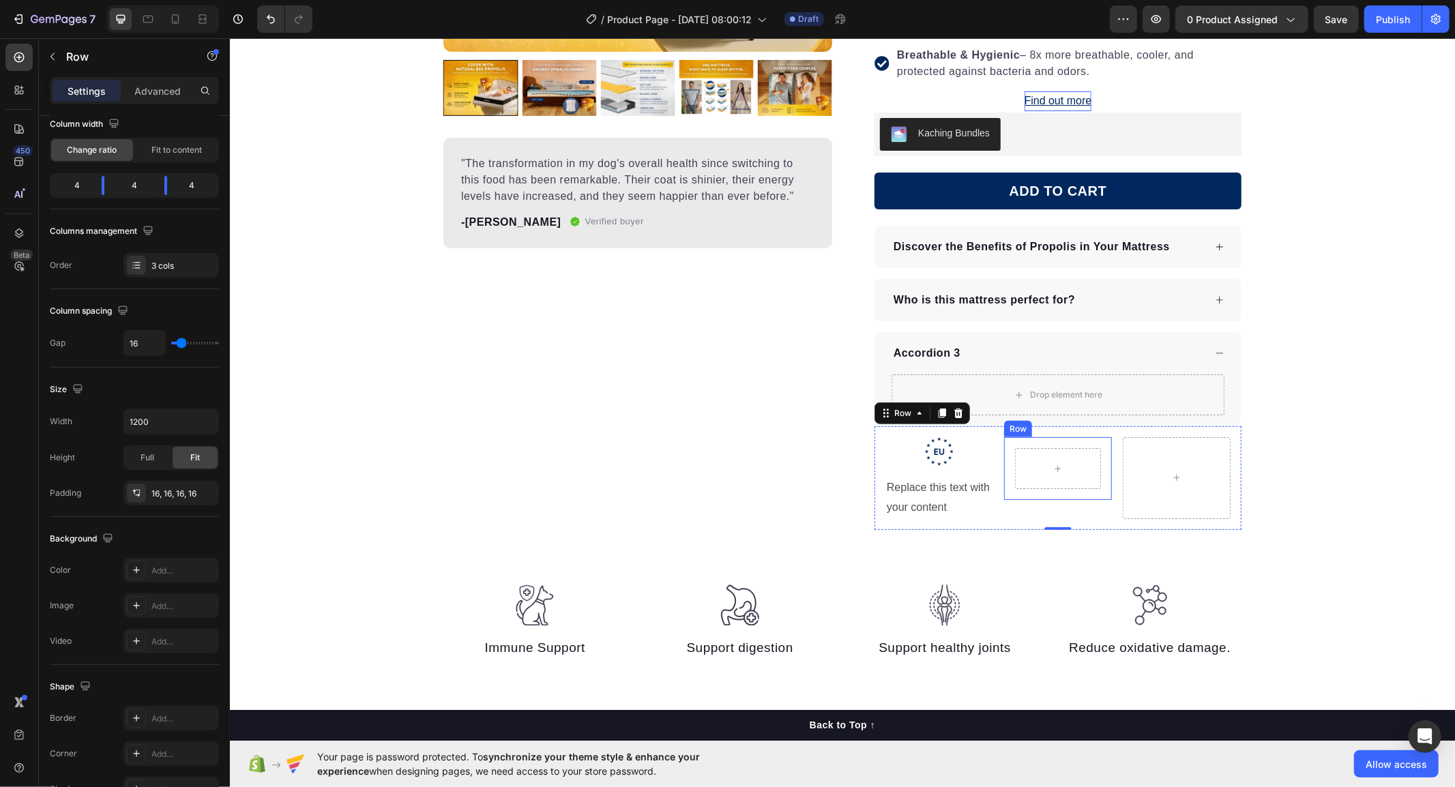
click at [1011, 493] on div "Row" at bounding box center [1057, 468] width 108 height 63
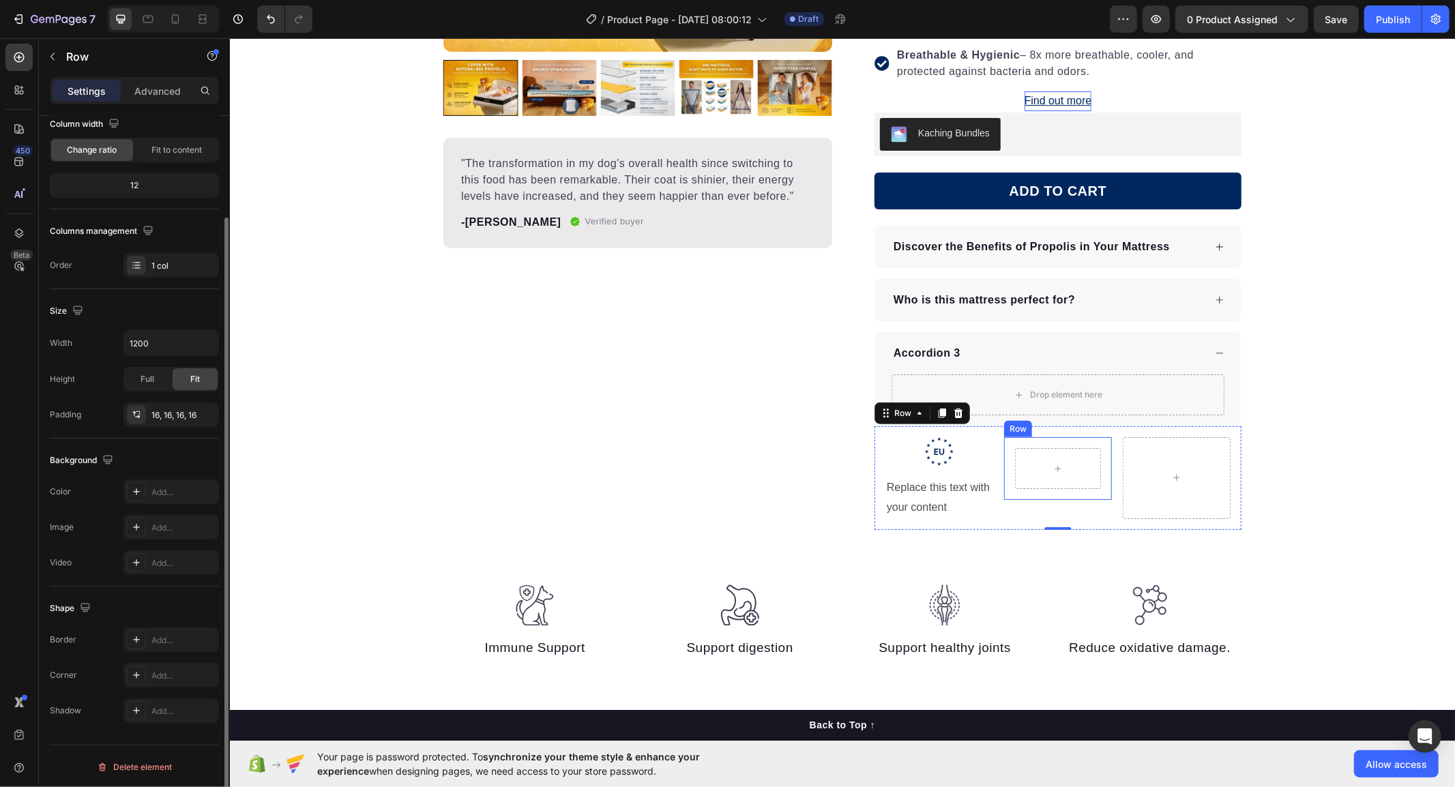
scroll to position [120, 0]
click at [936, 459] on icon ".id586528741404967791 .b{fill:#00285e;}" at bounding box center [938, 451] width 29 height 29
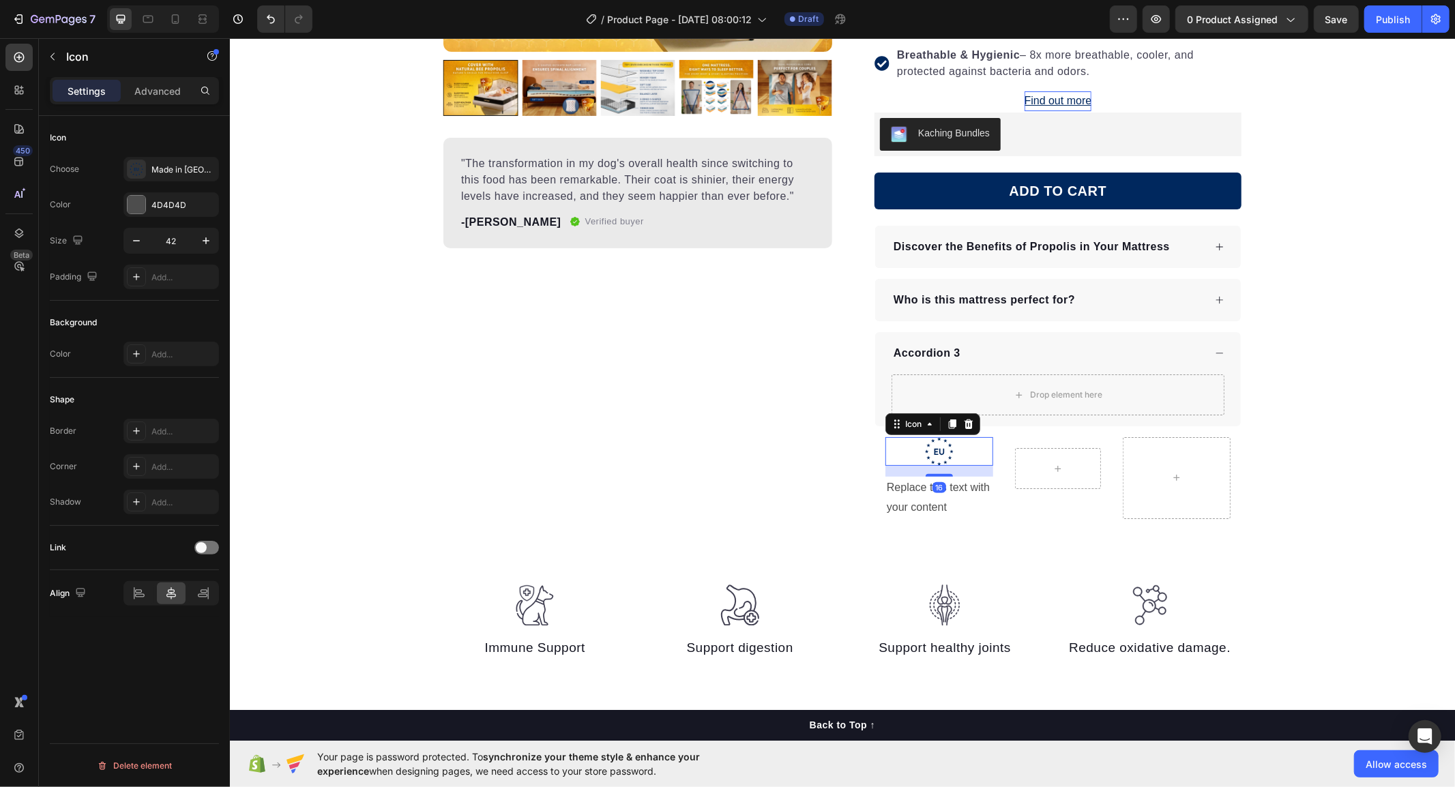
scroll to position [0, 0]
click at [948, 423] on icon at bounding box center [952, 424] width 8 height 10
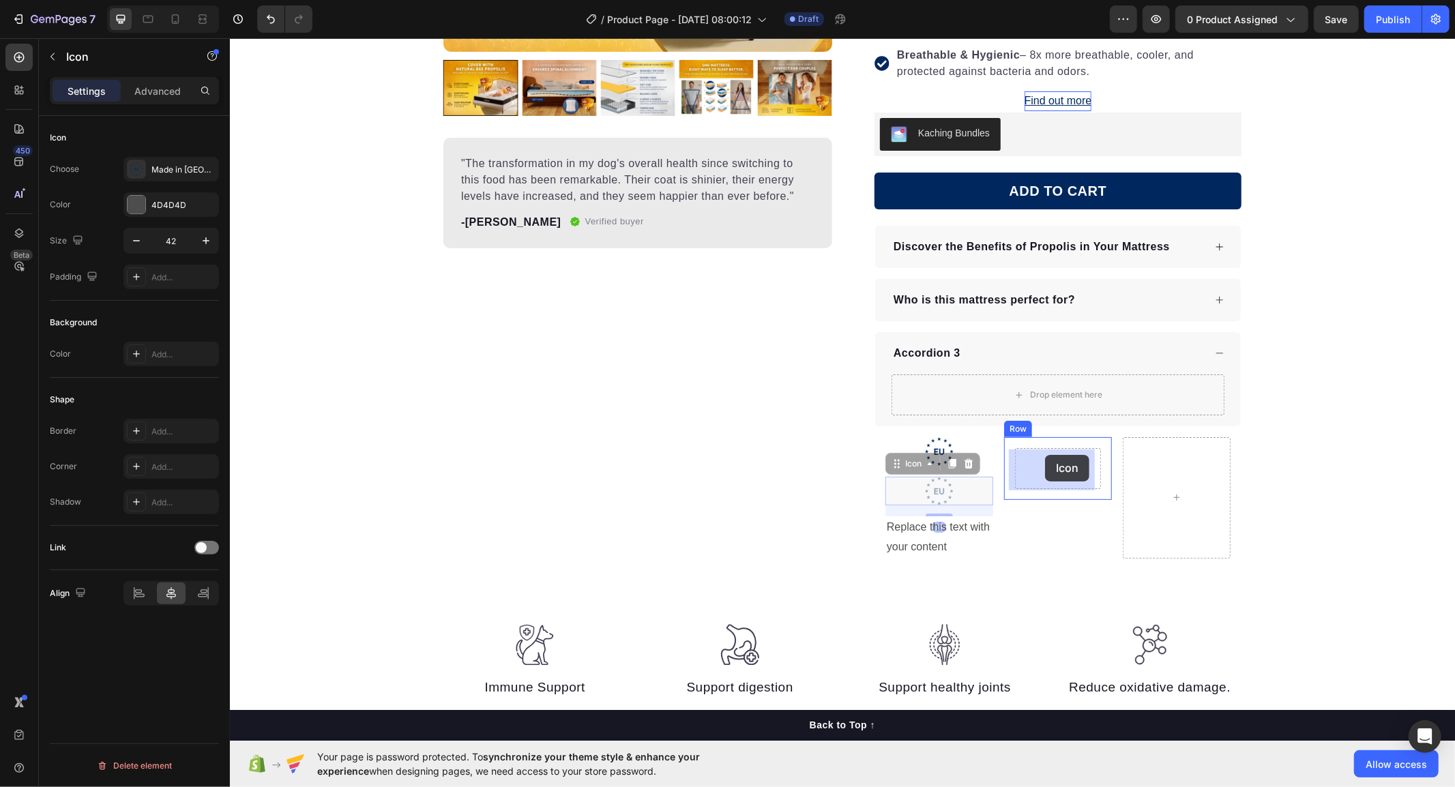
drag, startPoint x: 890, startPoint y: 464, endPoint x: 1024, endPoint y: 458, distance: 133.8
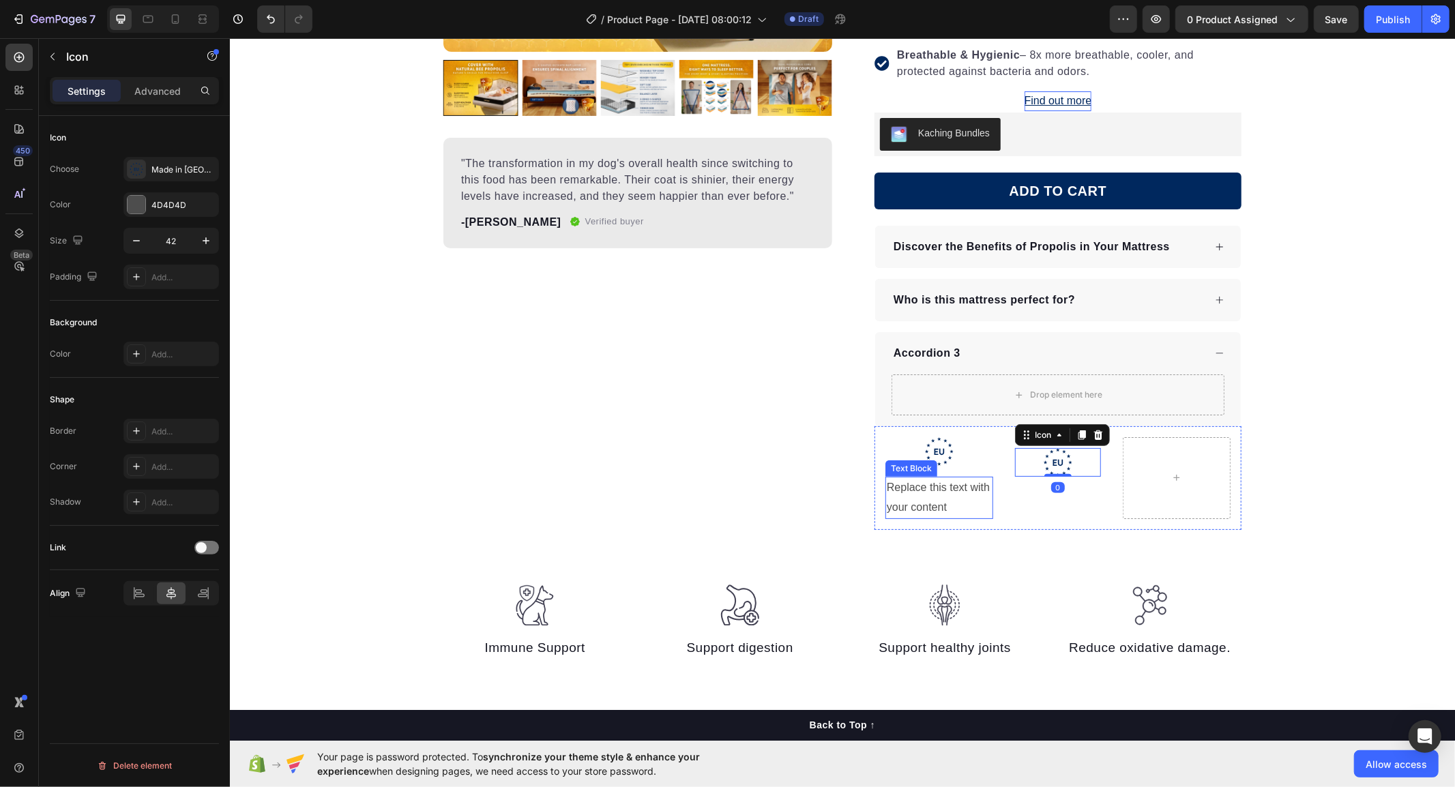
click at [903, 495] on div "Replace this text with your content" at bounding box center [939, 497] width 108 height 42
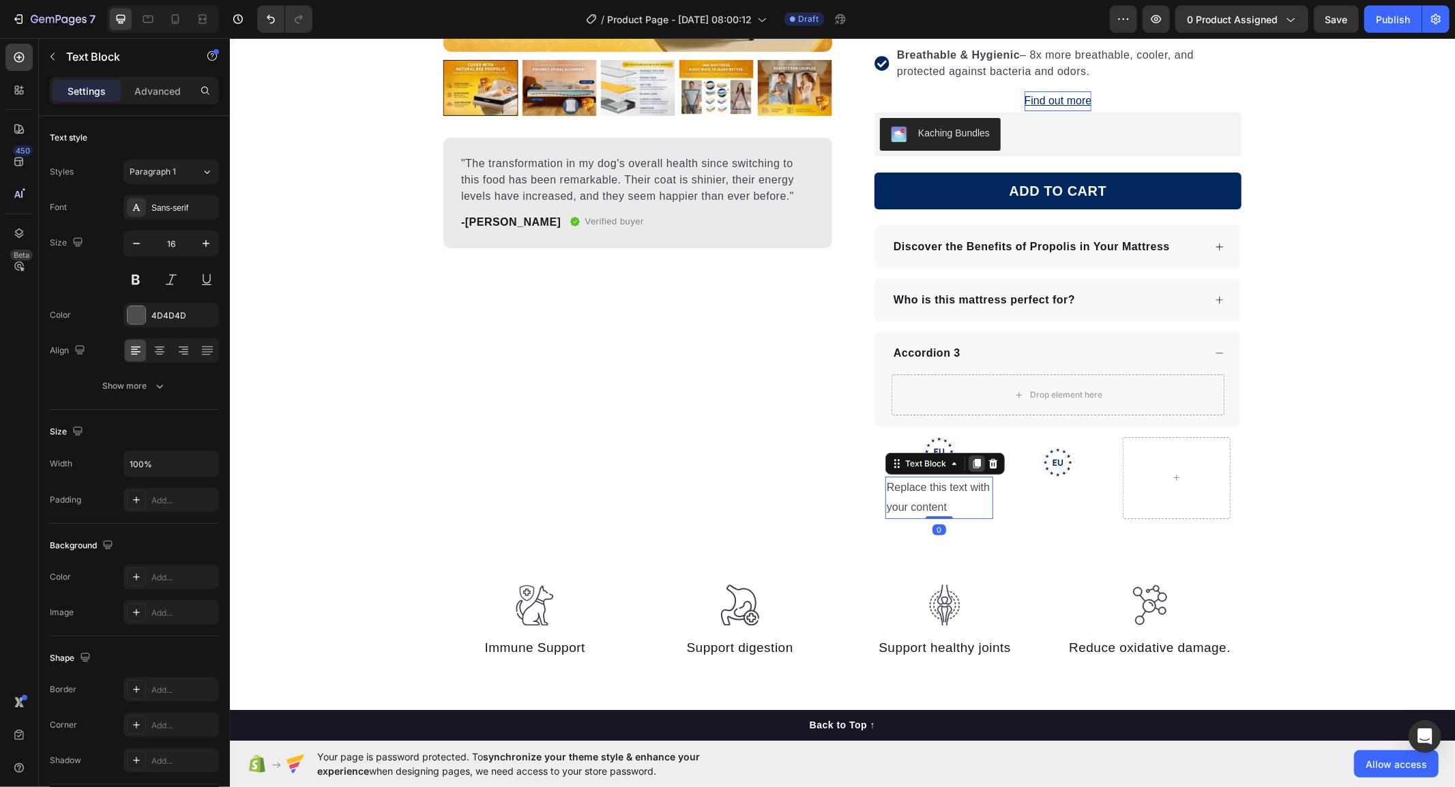
click at [973, 460] on icon at bounding box center [977, 463] width 8 height 10
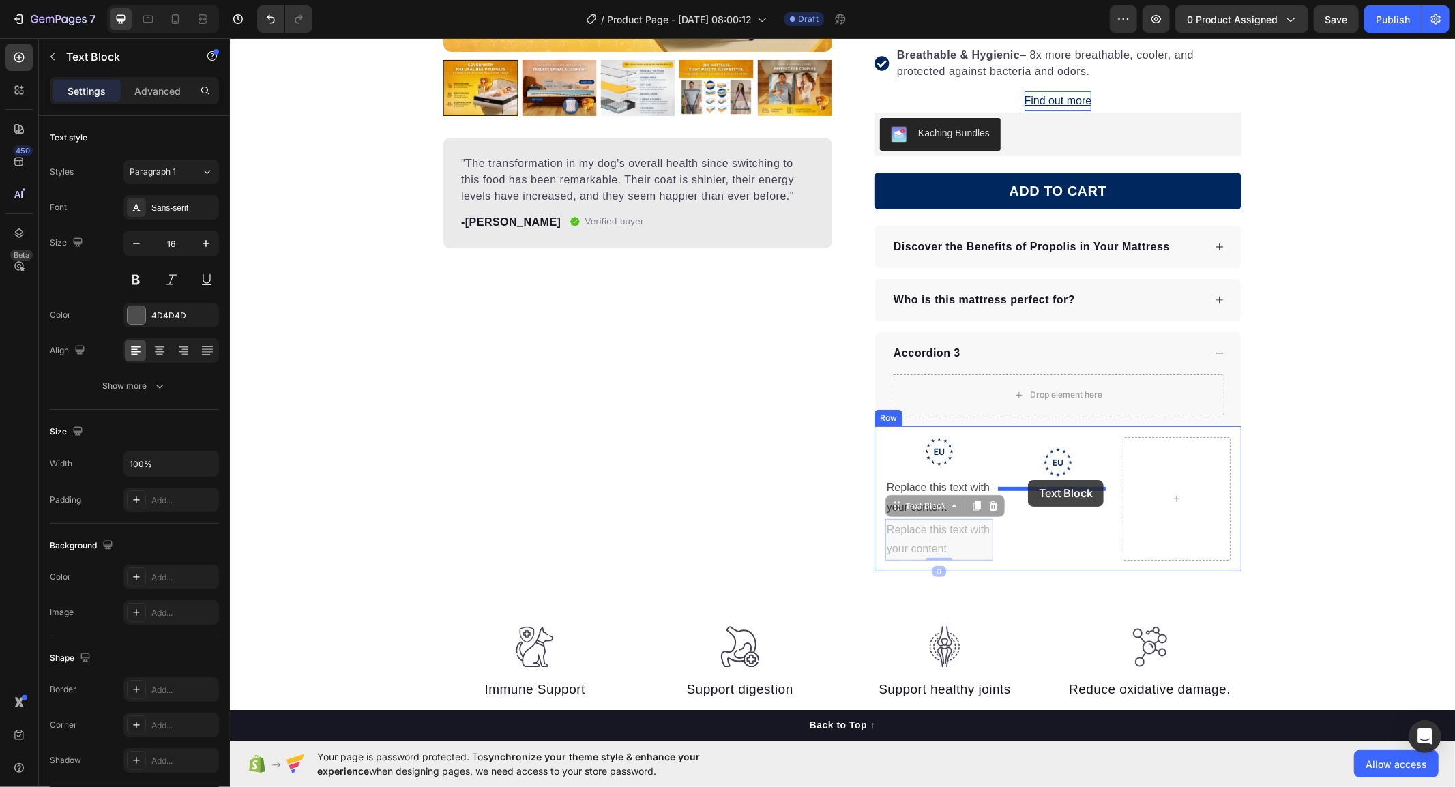
drag, startPoint x: 889, startPoint y: 508, endPoint x: 1027, endPoint y: 480, distance: 141.4
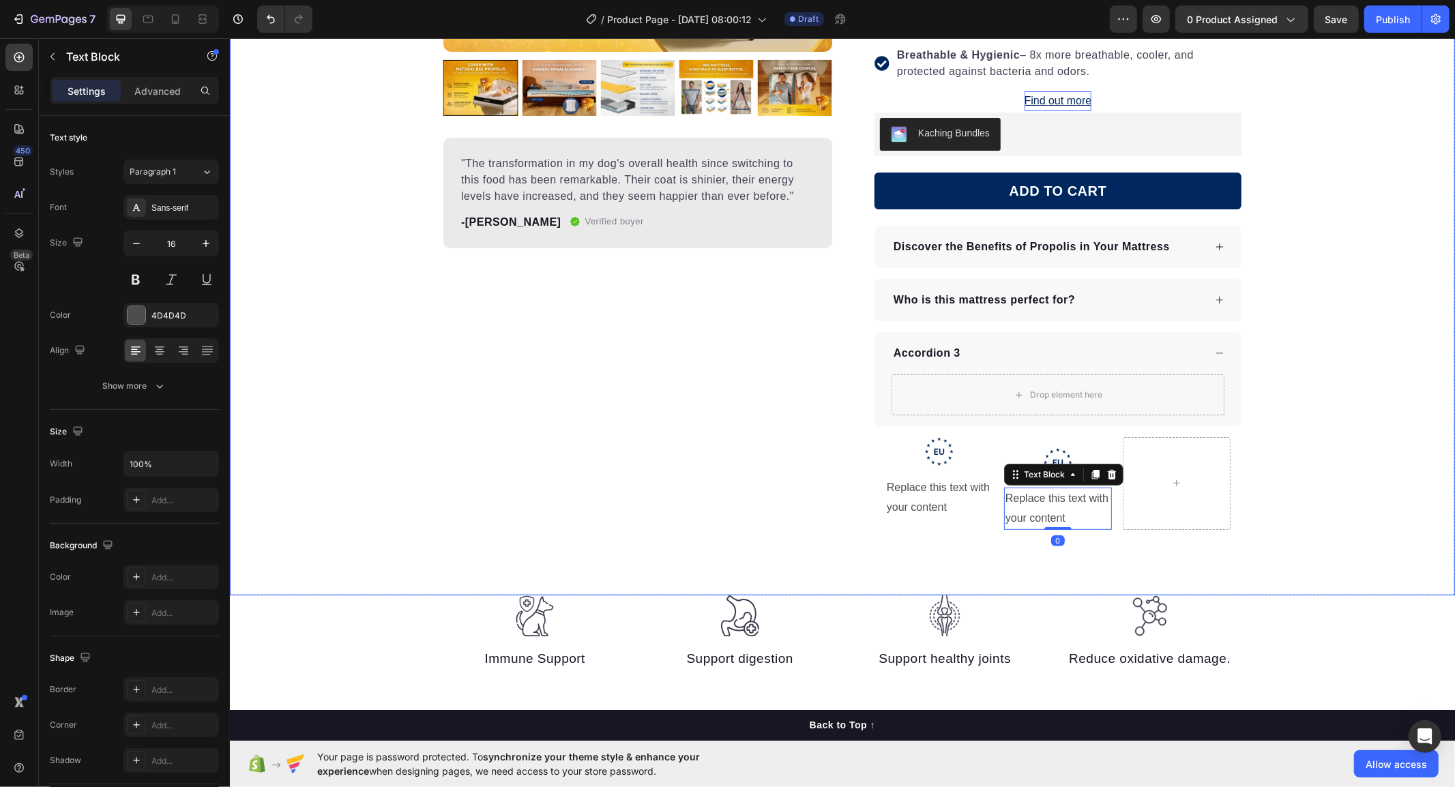
click at [1087, 547] on div "Product Images "The transformation in my dog's overall health since switching t…" at bounding box center [841, 161] width 1225 height 868
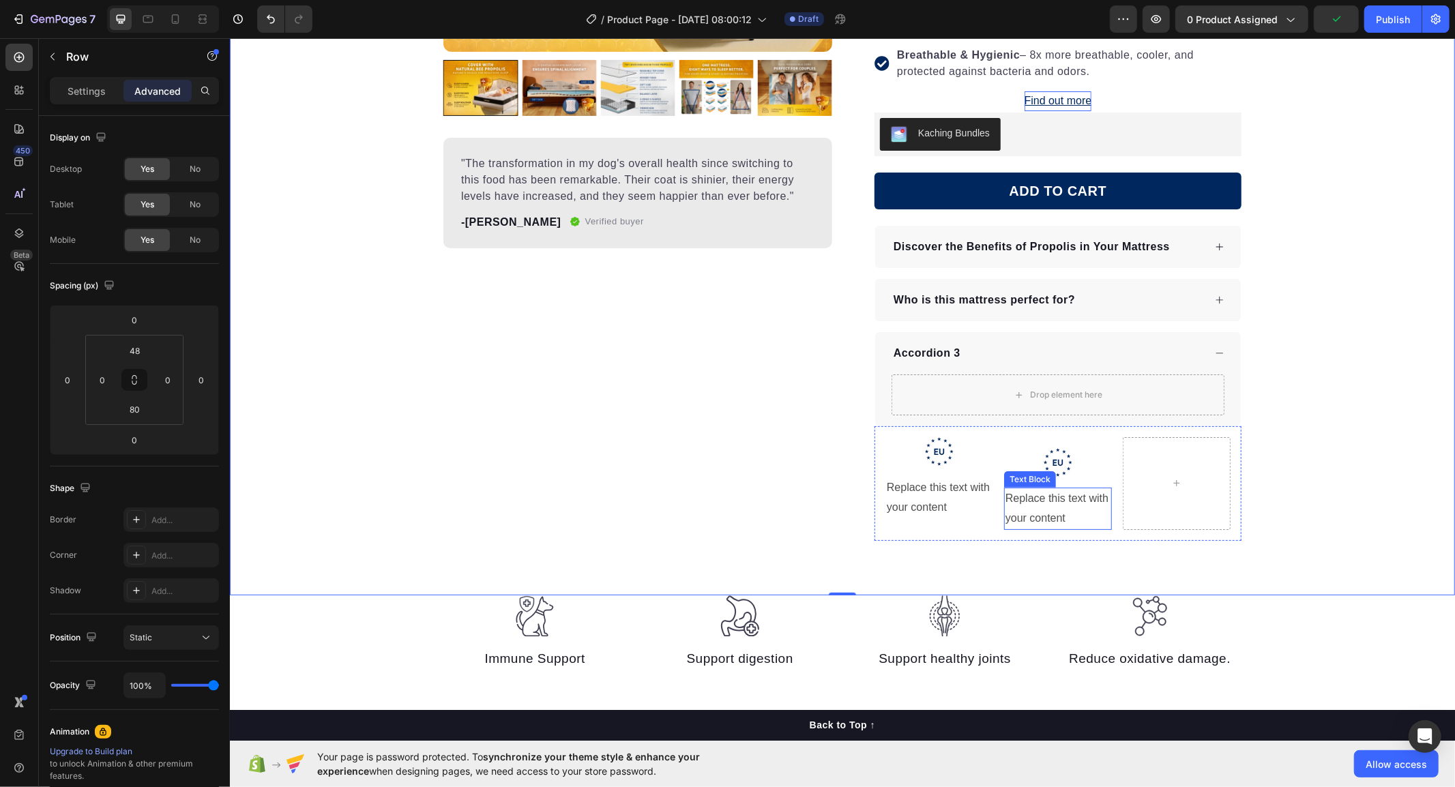
click at [1082, 493] on div "Replace this text with your content" at bounding box center [1057, 508] width 108 height 42
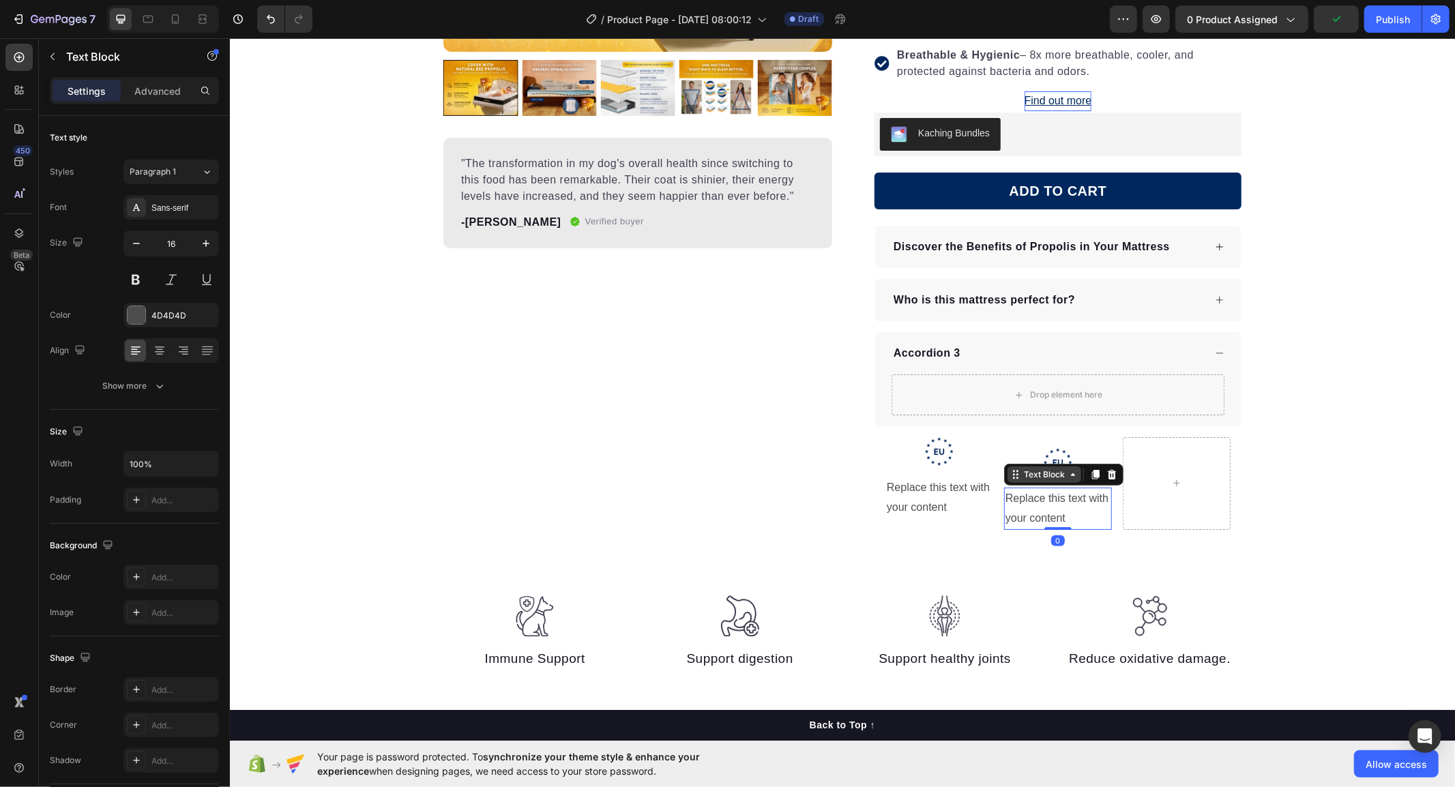
click at [1010, 475] on icon at bounding box center [1015, 474] width 11 height 11
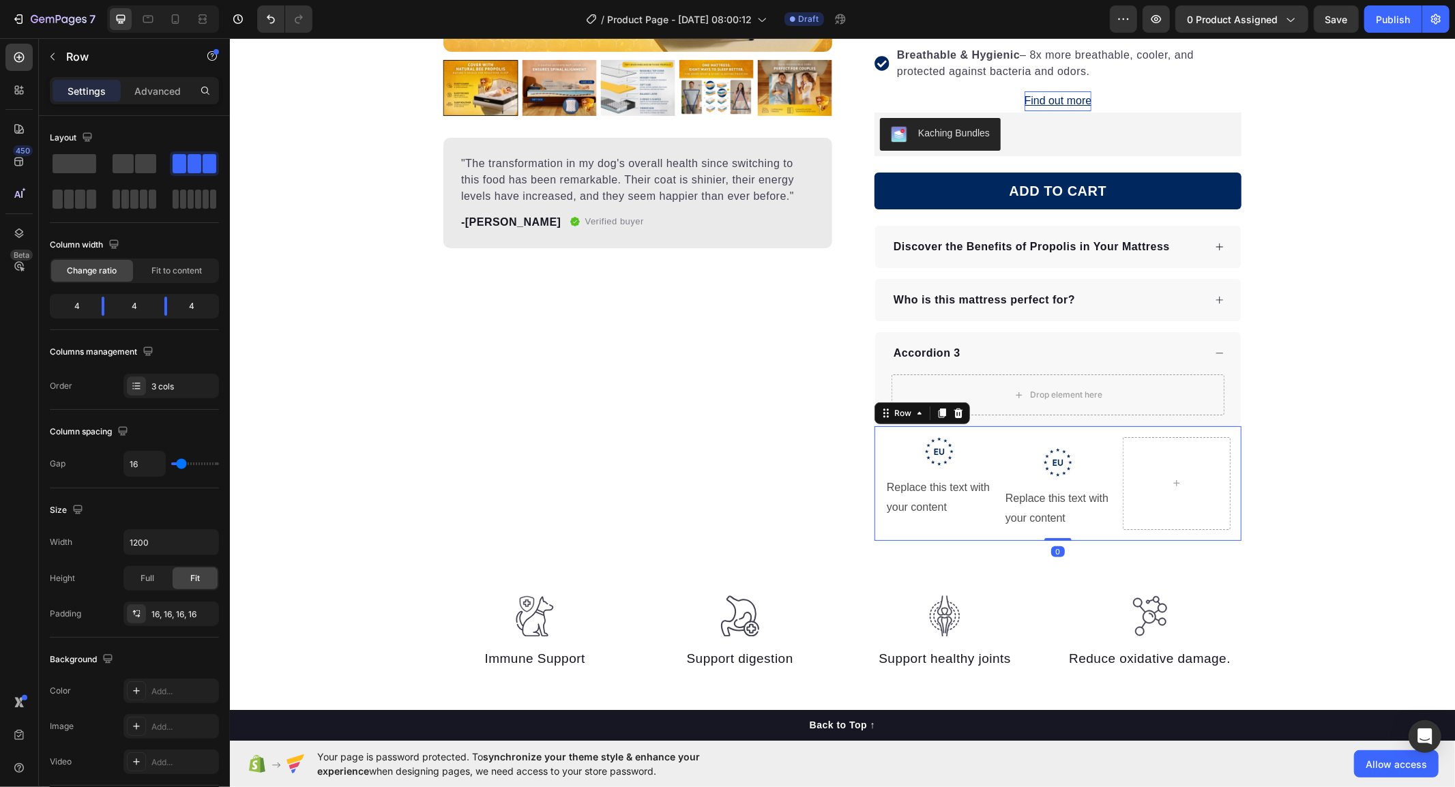
click at [959, 529] on div ".id586528741404967791 .b{fill:#00285e;} Icon Replace this text with your conten…" at bounding box center [1057, 483] width 367 height 115
click at [268, 21] on icon "Undo/Redo" at bounding box center [271, 19] width 14 height 14
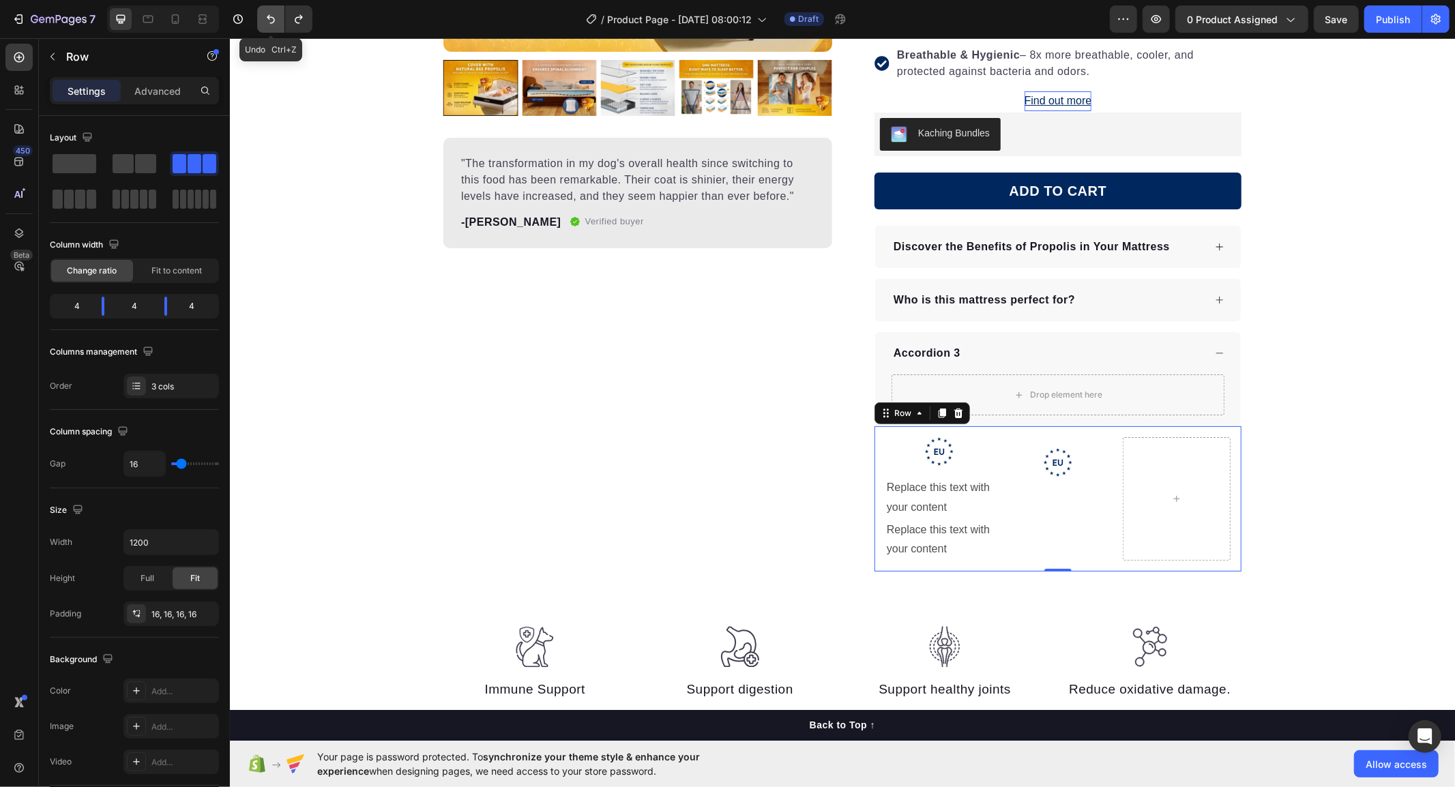
click at [268, 21] on icon "Undo/Redo" at bounding box center [271, 19] width 14 height 14
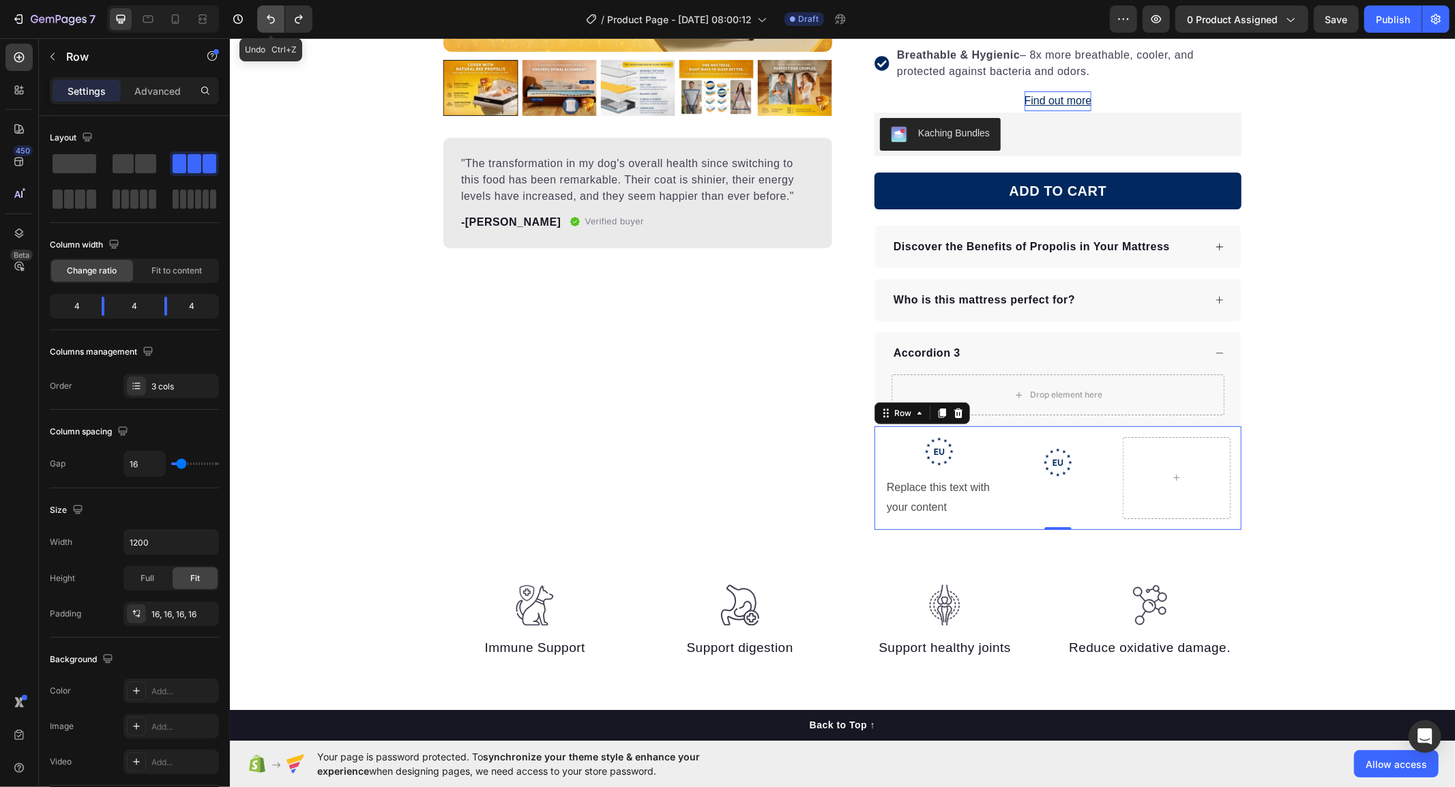
click at [268, 21] on icon "Undo/Redo" at bounding box center [271, 19] width 14 height 14
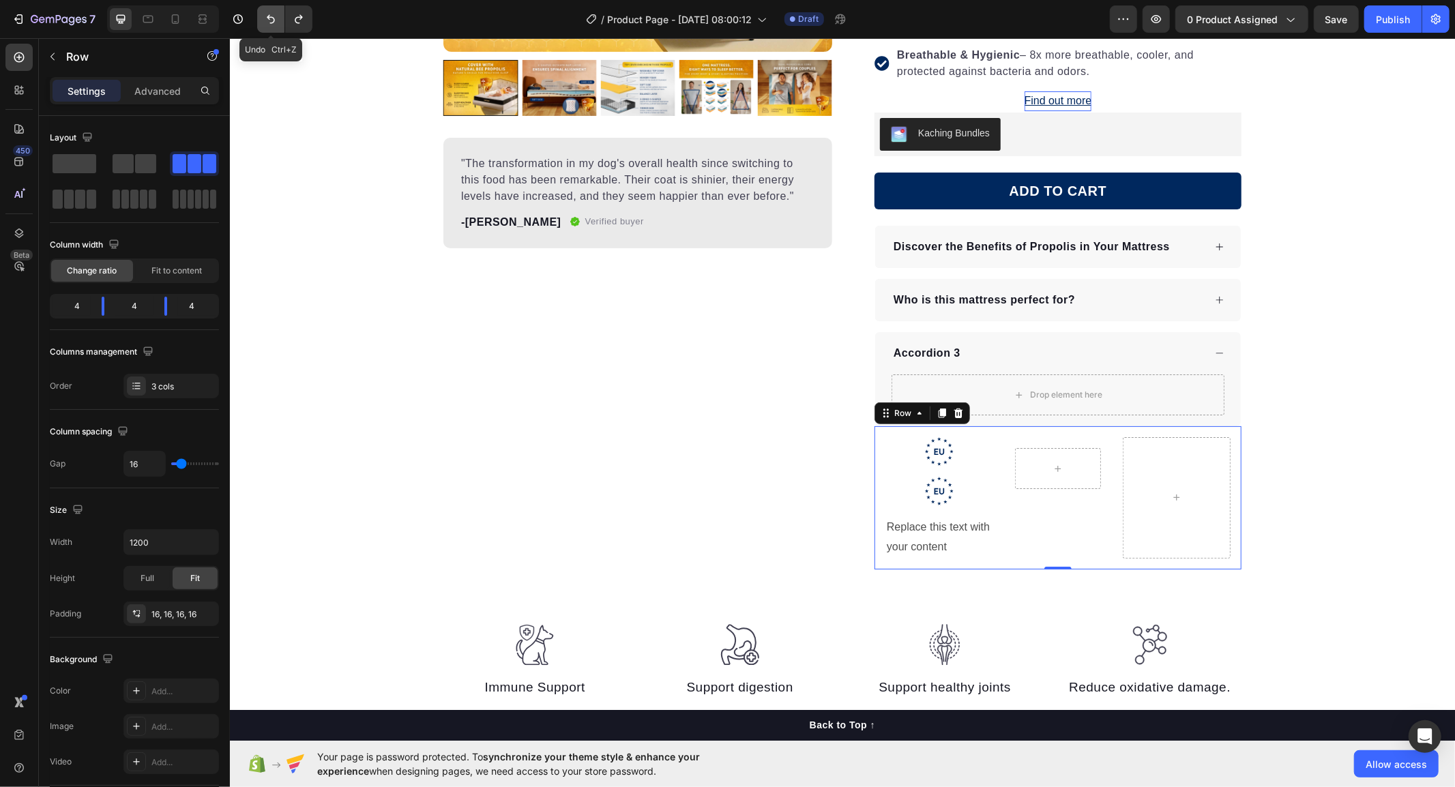
click at [268, 23] on icon "Undo/Redo" at bounding box center [271, 19] width 14 height 14
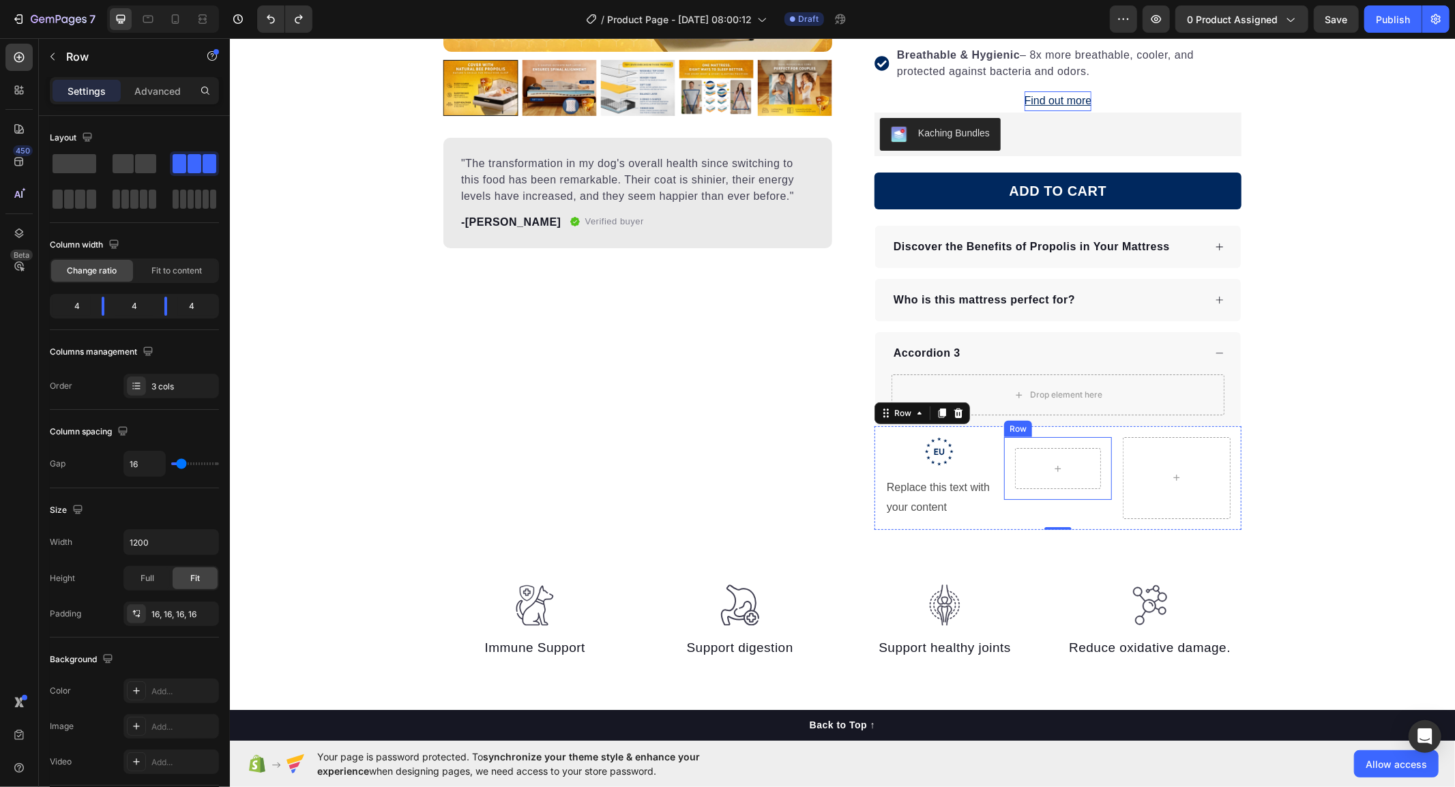
click at [1099, 492] on div "Row" at bounding box center [1057, 468] width 108 height 63
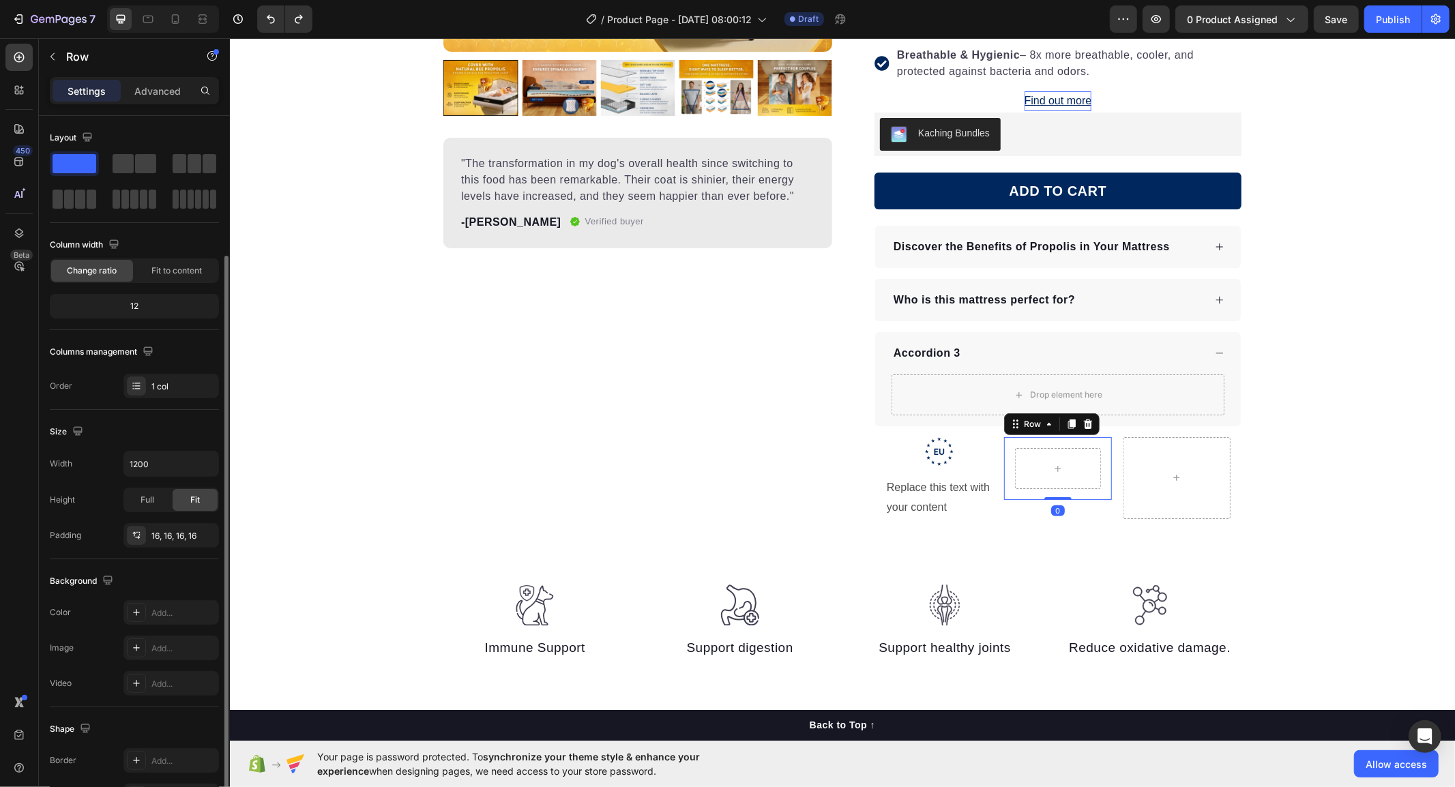
scroll to position [121, 0]
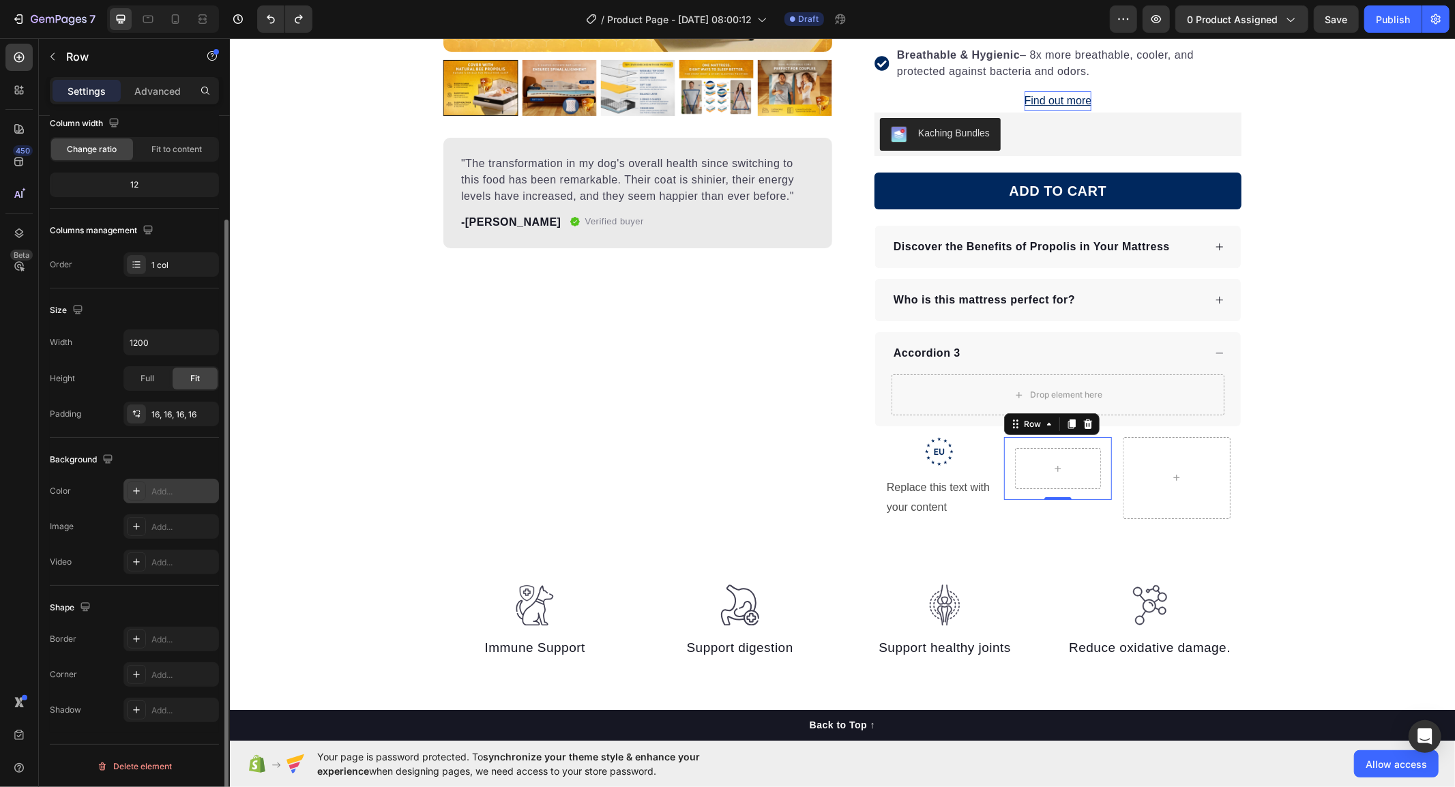
click at [132, 499] on div at bounding box center [136, 491] width 19 height 19
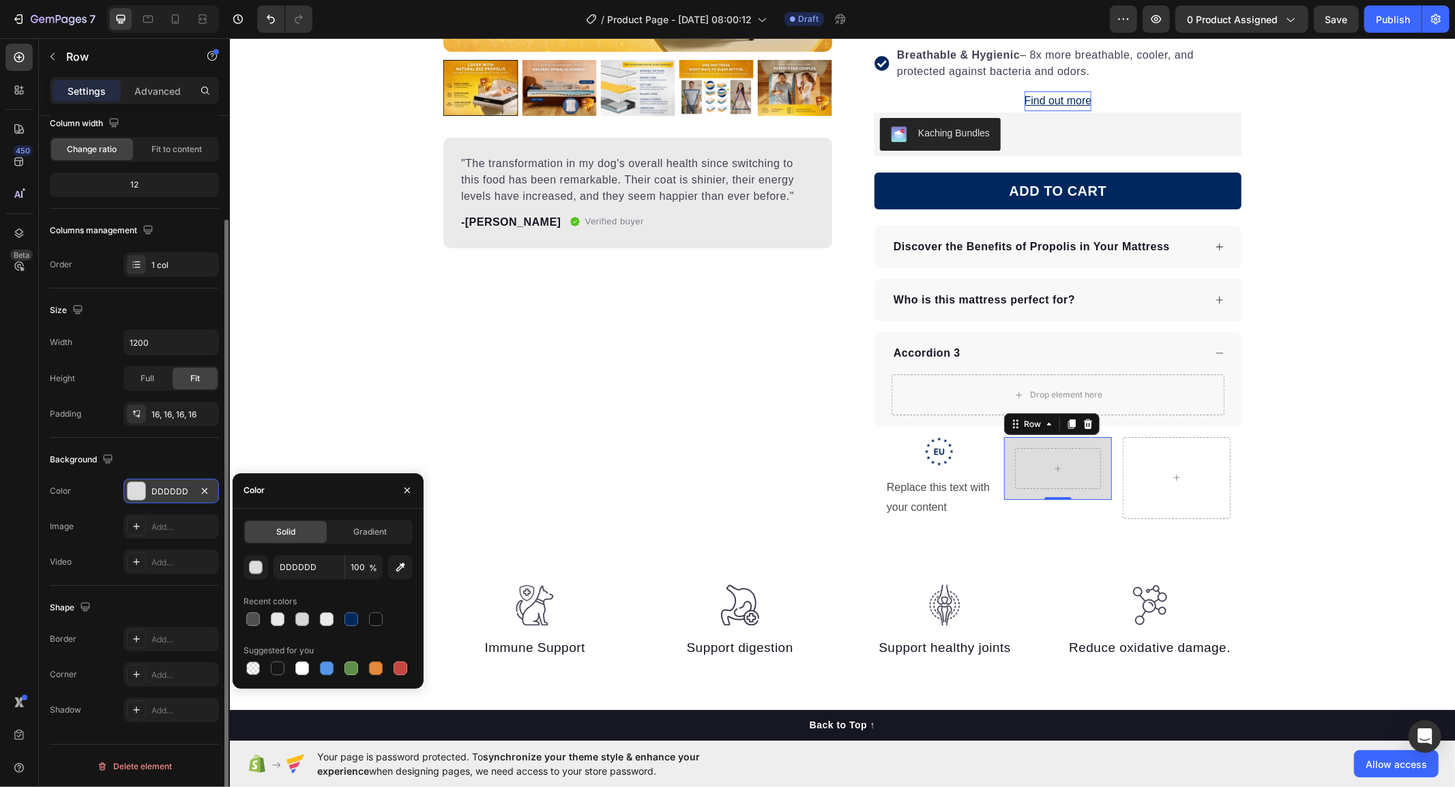
drag, startPoint x: 349, startPoint y: 618, endPoint x: 323, endPoint y: 607, distance: 28.1
click at [349, 618] on div at bounding box center [351, 620] width 14 height 14
type input "00285E"
click at [365, 565] on input "100" at bounding box center [364, 567] width 38 height 25
type input "25"
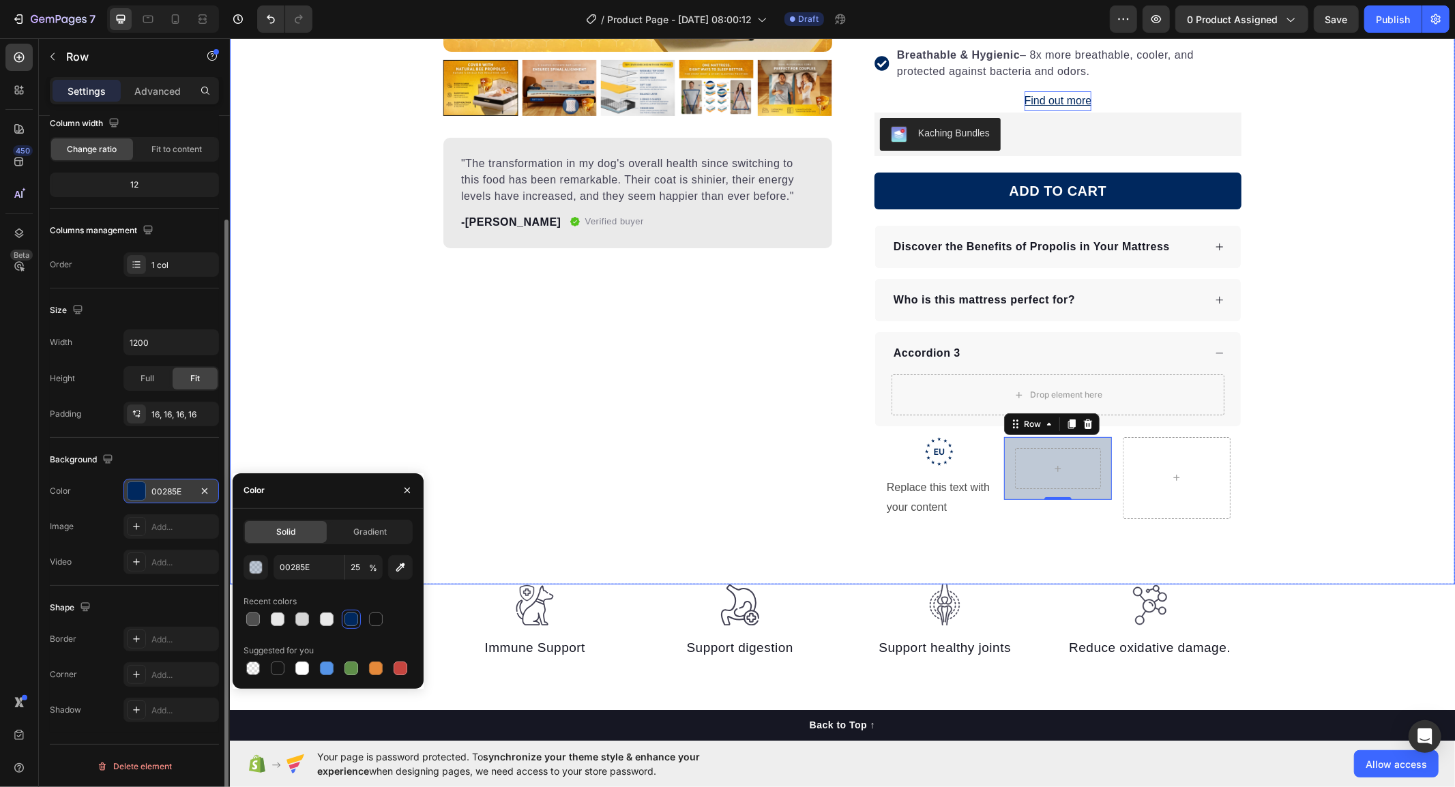
click at [719, 548] on div "Product Images "The transformation in my dog's overall health since switching t…" at bounding box center [841, 155] width 1225 height 857
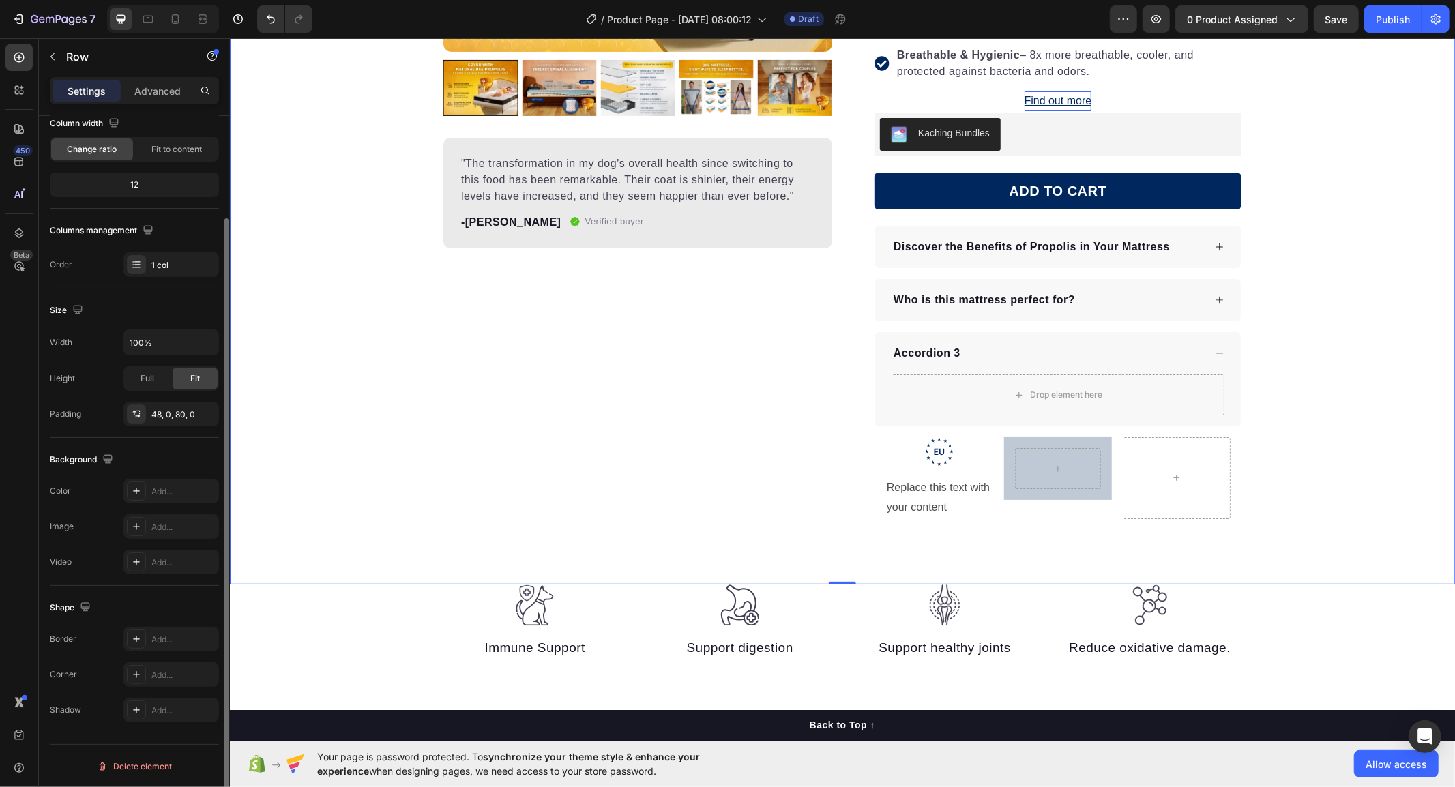
scroll to position [121, 0]
click at [945, 454] on icon ".id586528741404967791 .b{fill:#00285e;}" at bounding box center [938, 451] width 29 height 29
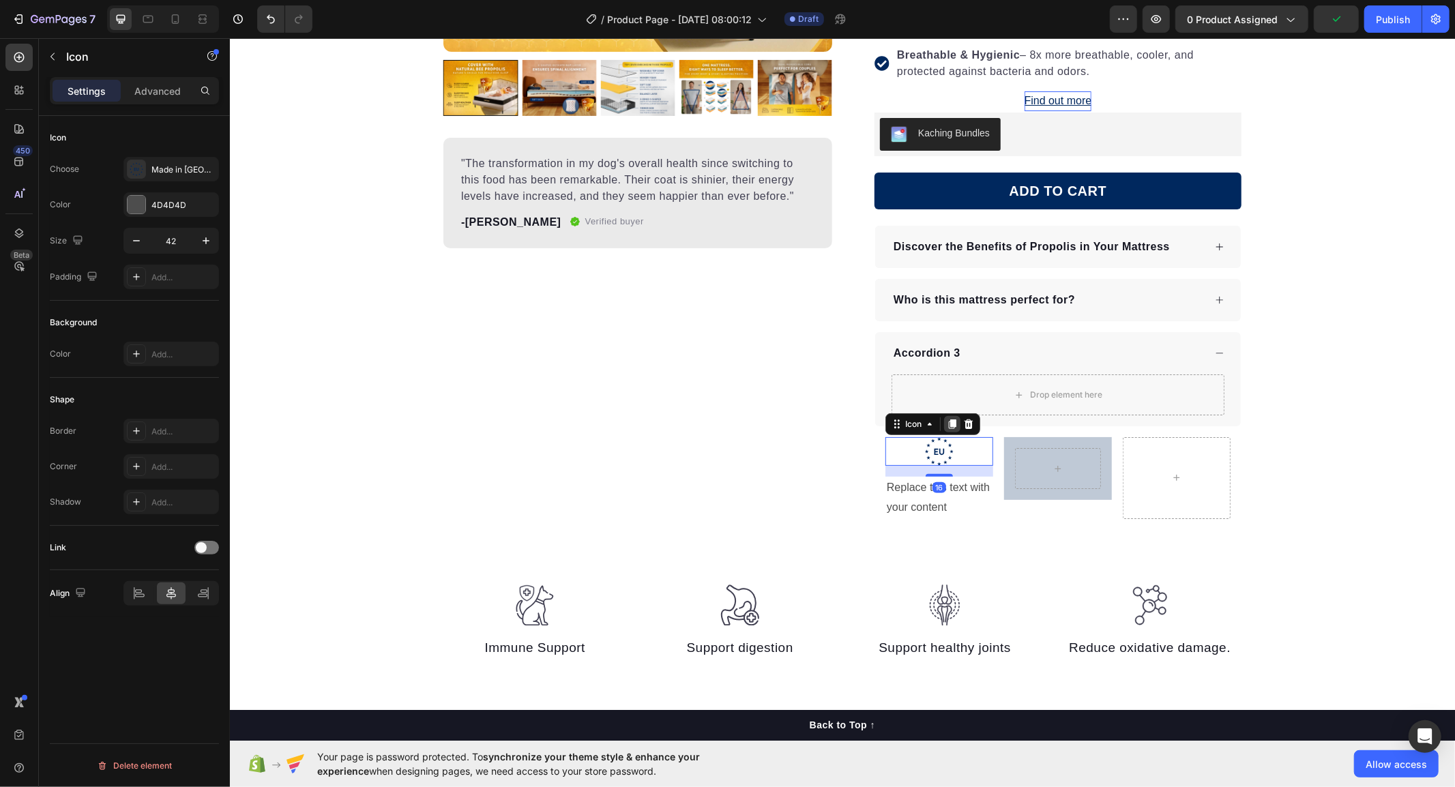
click at [946, 419] on icon at bounding box center [951, 423] width 11 height 11
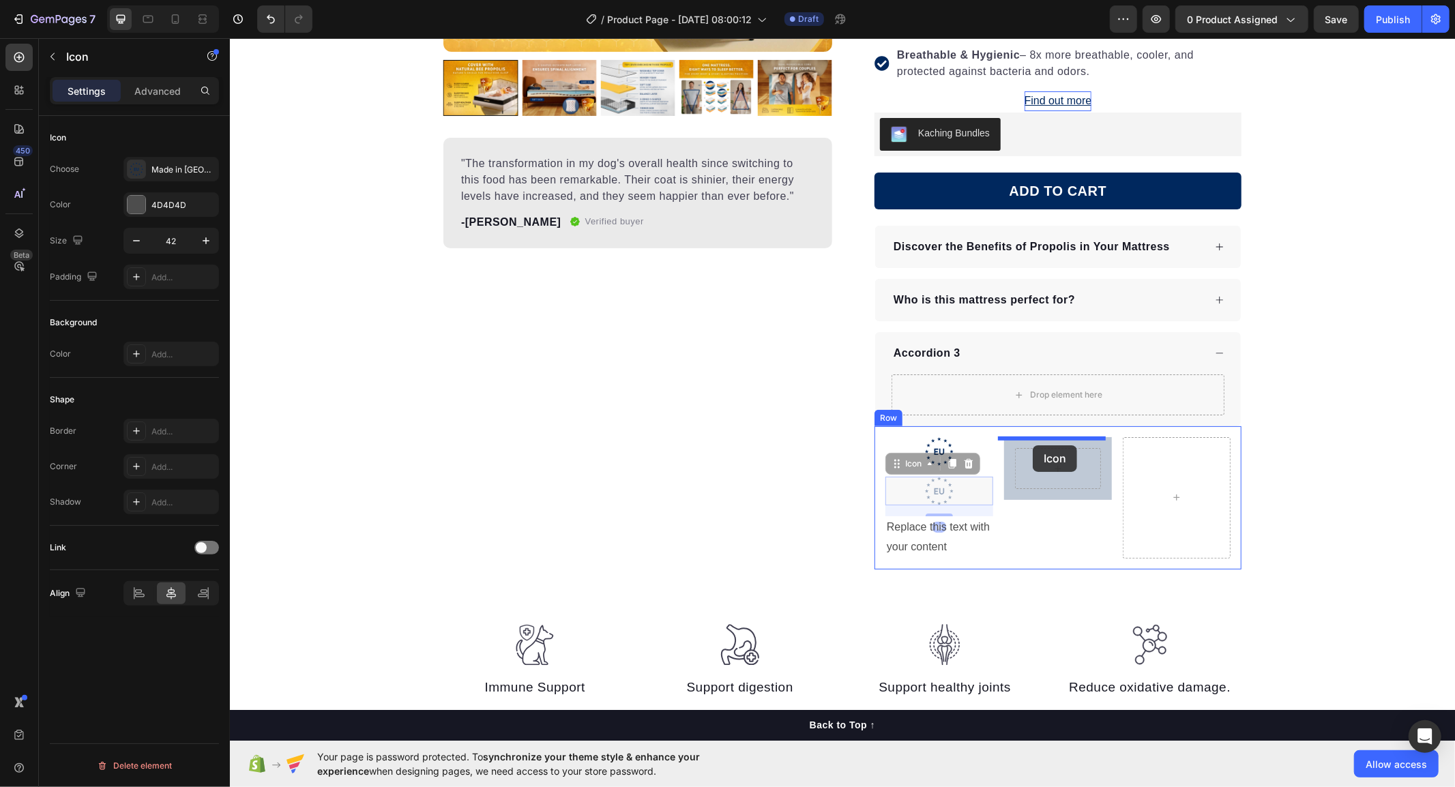
drag, startPoint x: 886, startPoint y: 461, endPoint x: 1032, endPoint y: 445, distance: 146.9
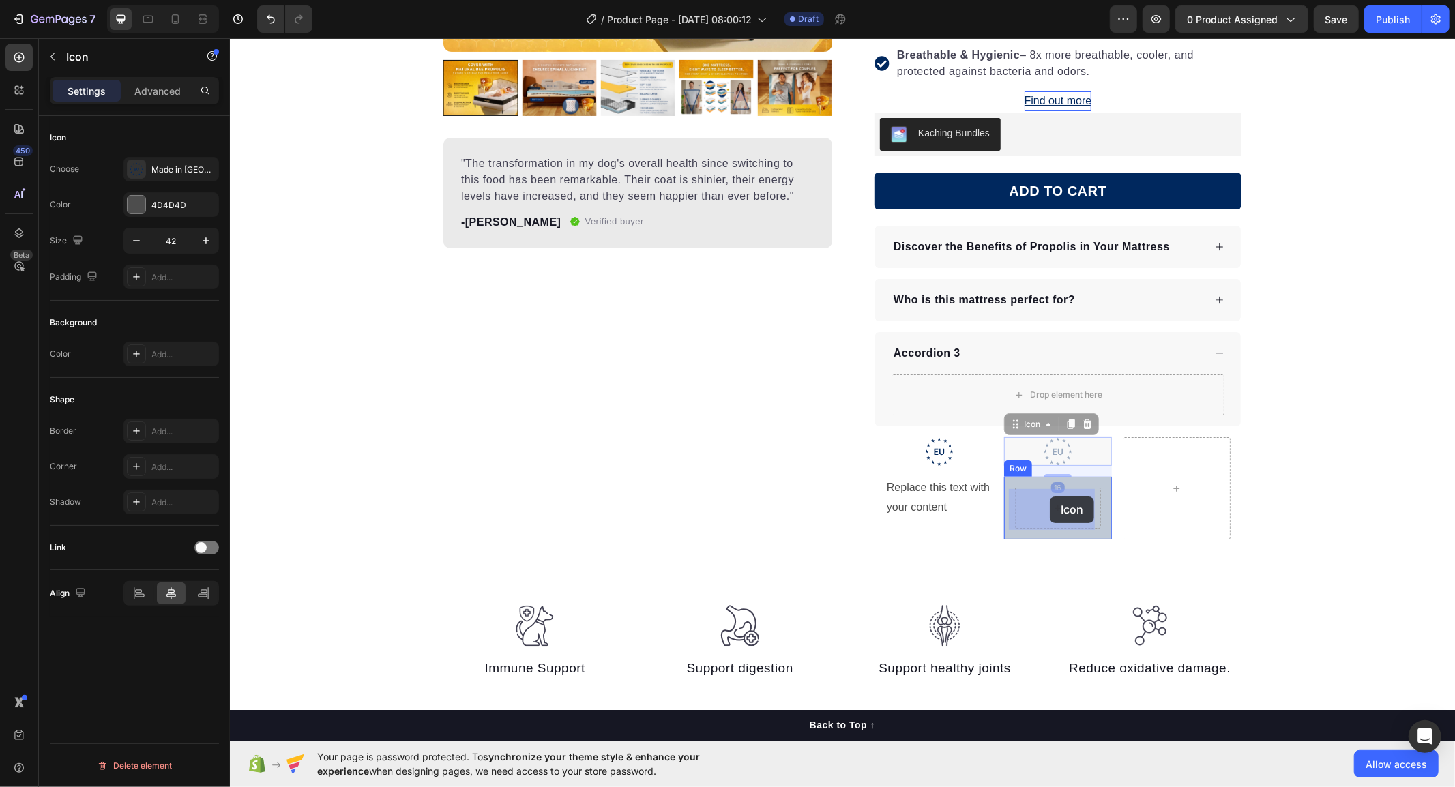
drag, startPoint x: 1009, startPoint y: 424, endPoint x: 1049, endPoint y: 496, distance: 82.2
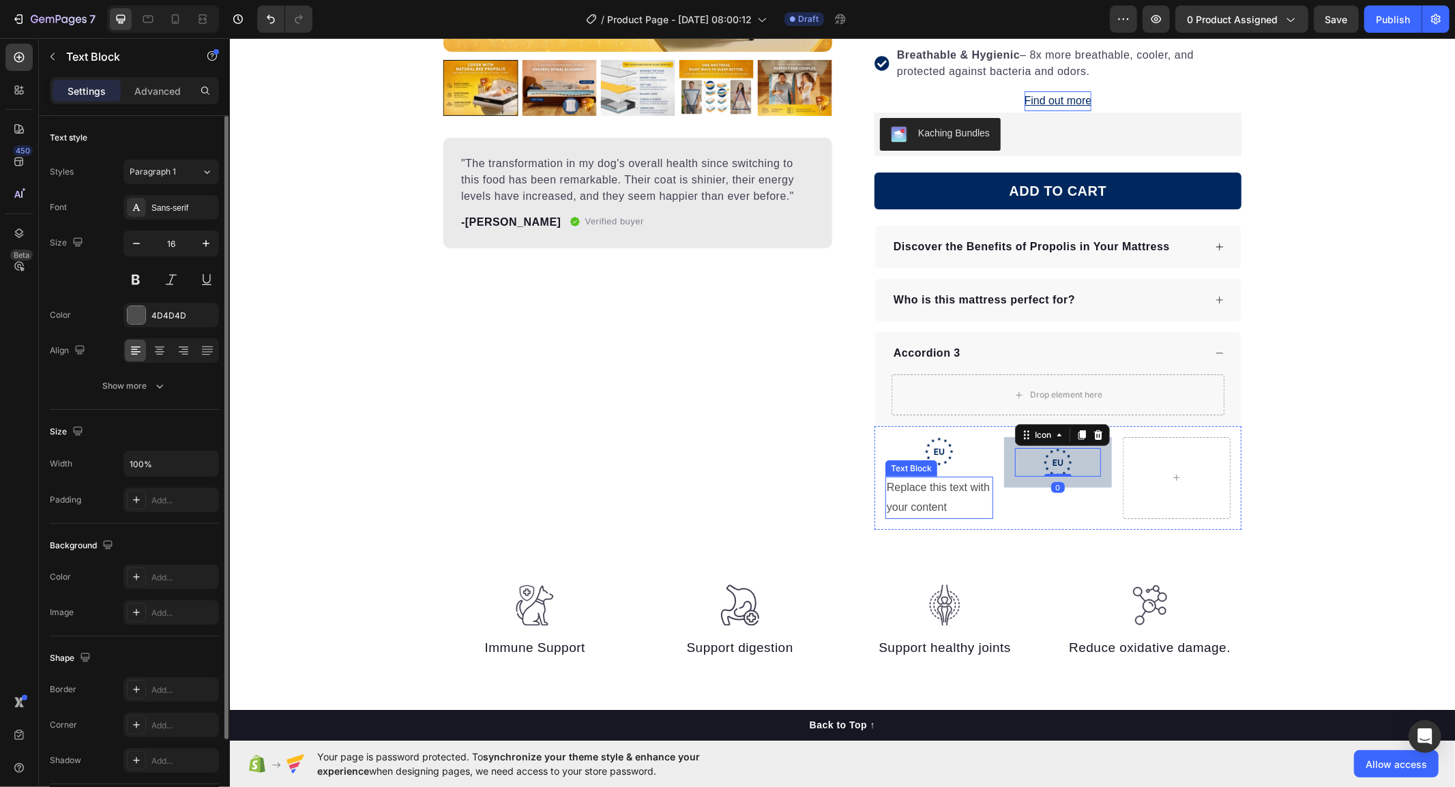
click at [918, 498] on div "Replace this text with your content" at bounding box center [939, 497] width 108 height 42
click at [973, 467] on icon at bounding box center [977, 463] width 8 height 10
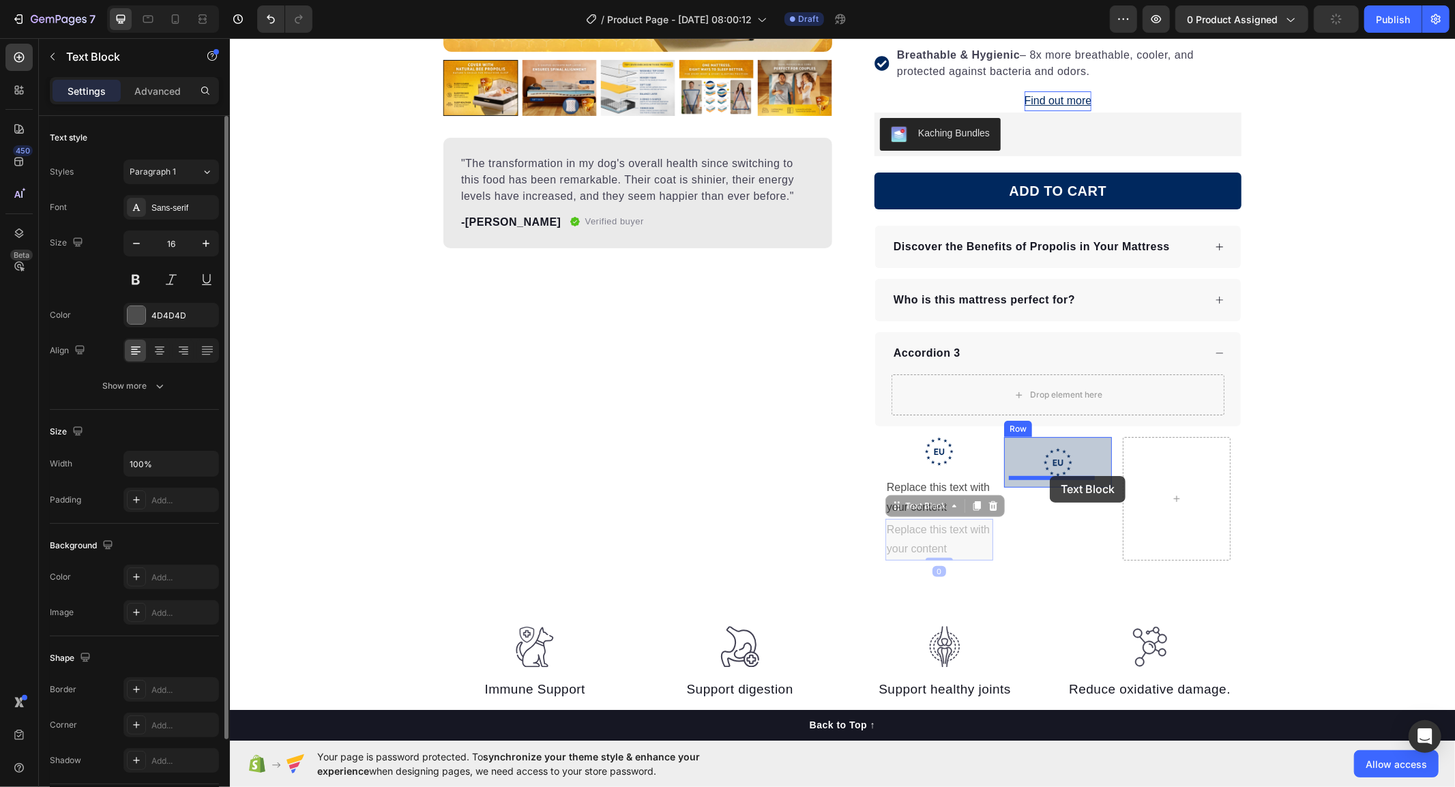
drag, startPoint x: 890, startPoint y: 508, endPoint x: 1025, endPoint y: 477, distance: 138.7
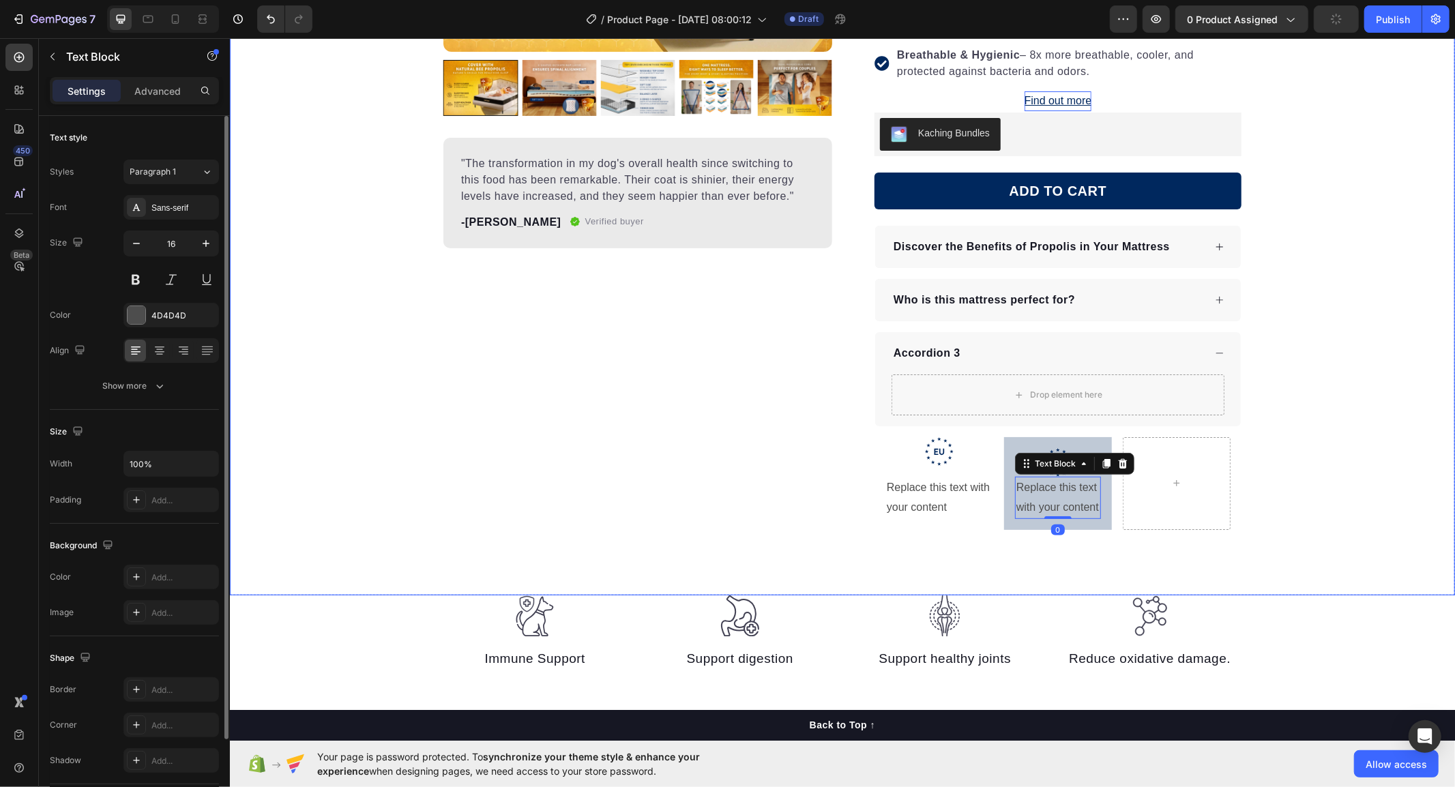
click at [1085, 581] on div "Product Images "The transformation in my dog's overall health since switching t…" at bounding box center [841, 161] width 1225 height 868
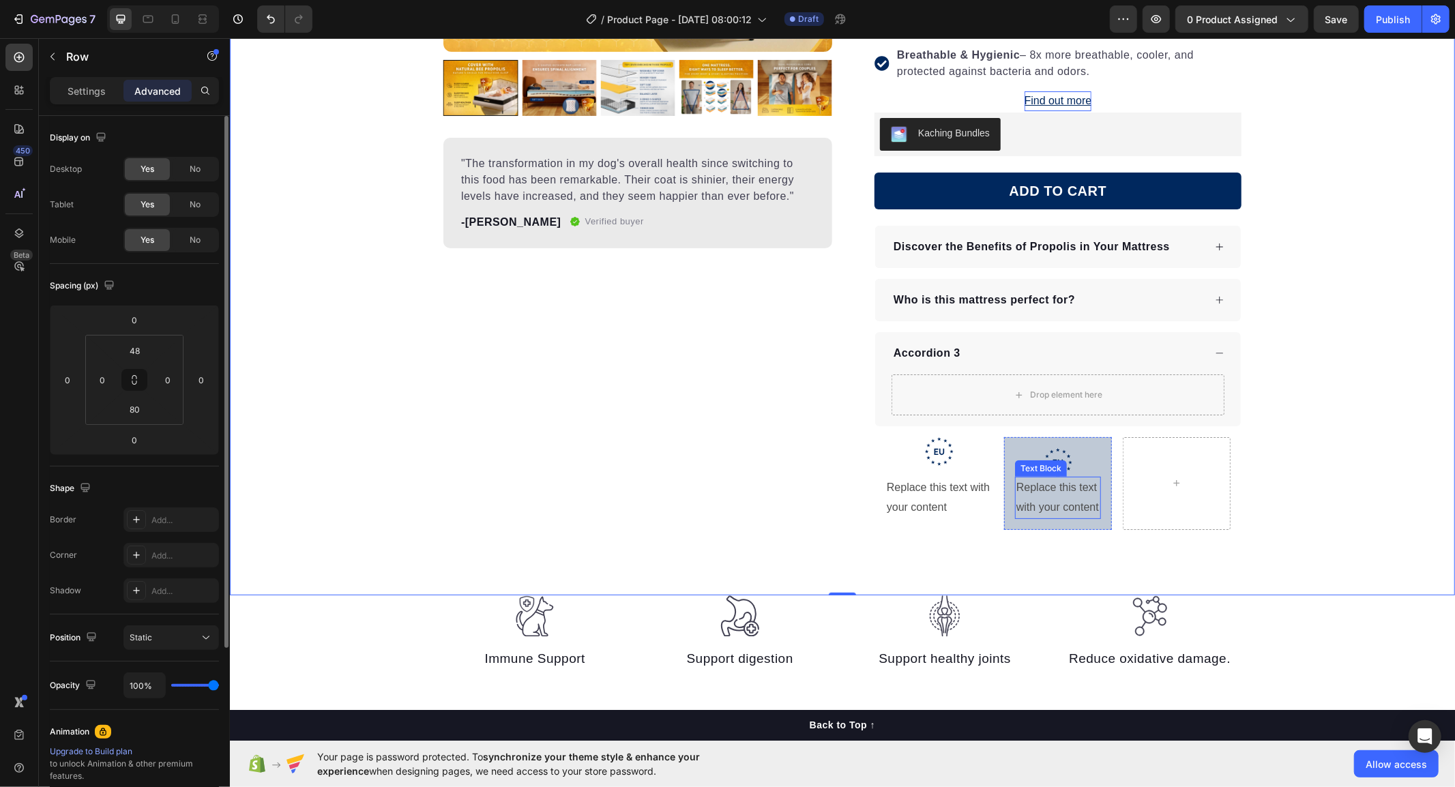
click at [1057, 495] on div "Replace this text with your content" at bounding box center [1057, 497] width 86 height 42
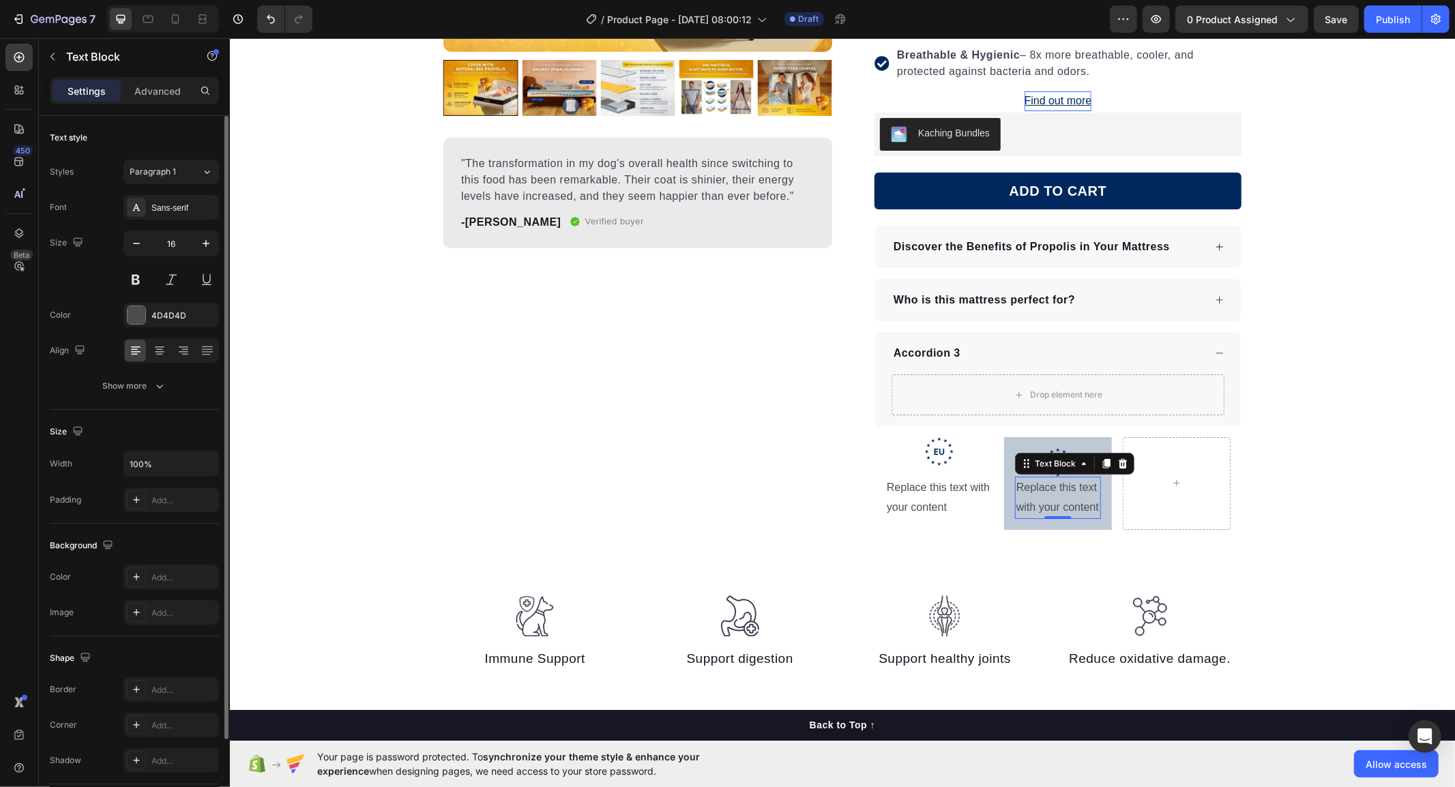
click at [1038, 501] on div "Replace this text with your content" at bounding box center [1057, 497] width 86 height 42
click at [1038, 501] on p "Replace this text with your content" at bounding box center [1057, 498] width 83 height 40
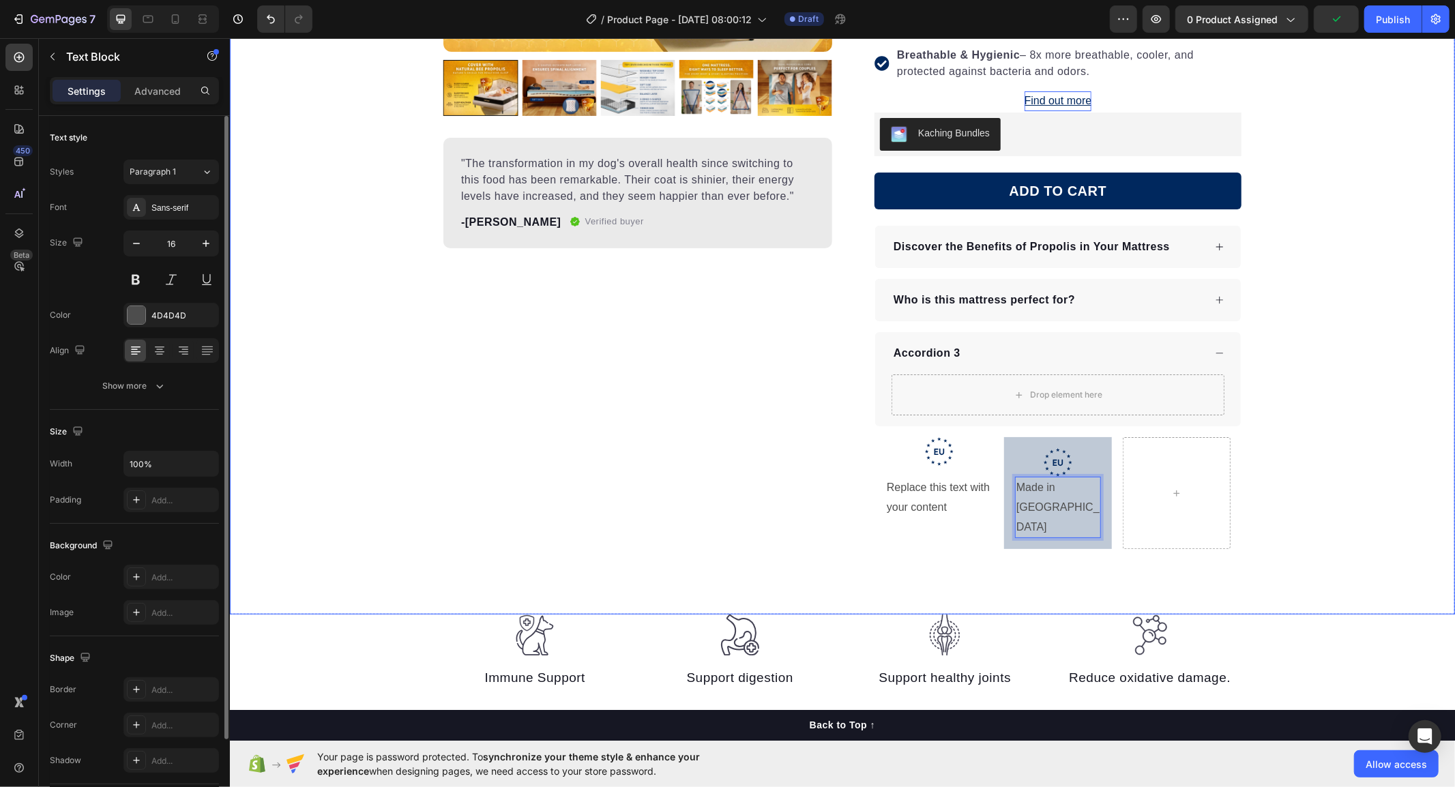
click at [1356, 465] on div "Product Images "The transformation in my dog's overall health since switching t…" at bounding box center [841, 160] width 1225 height 800
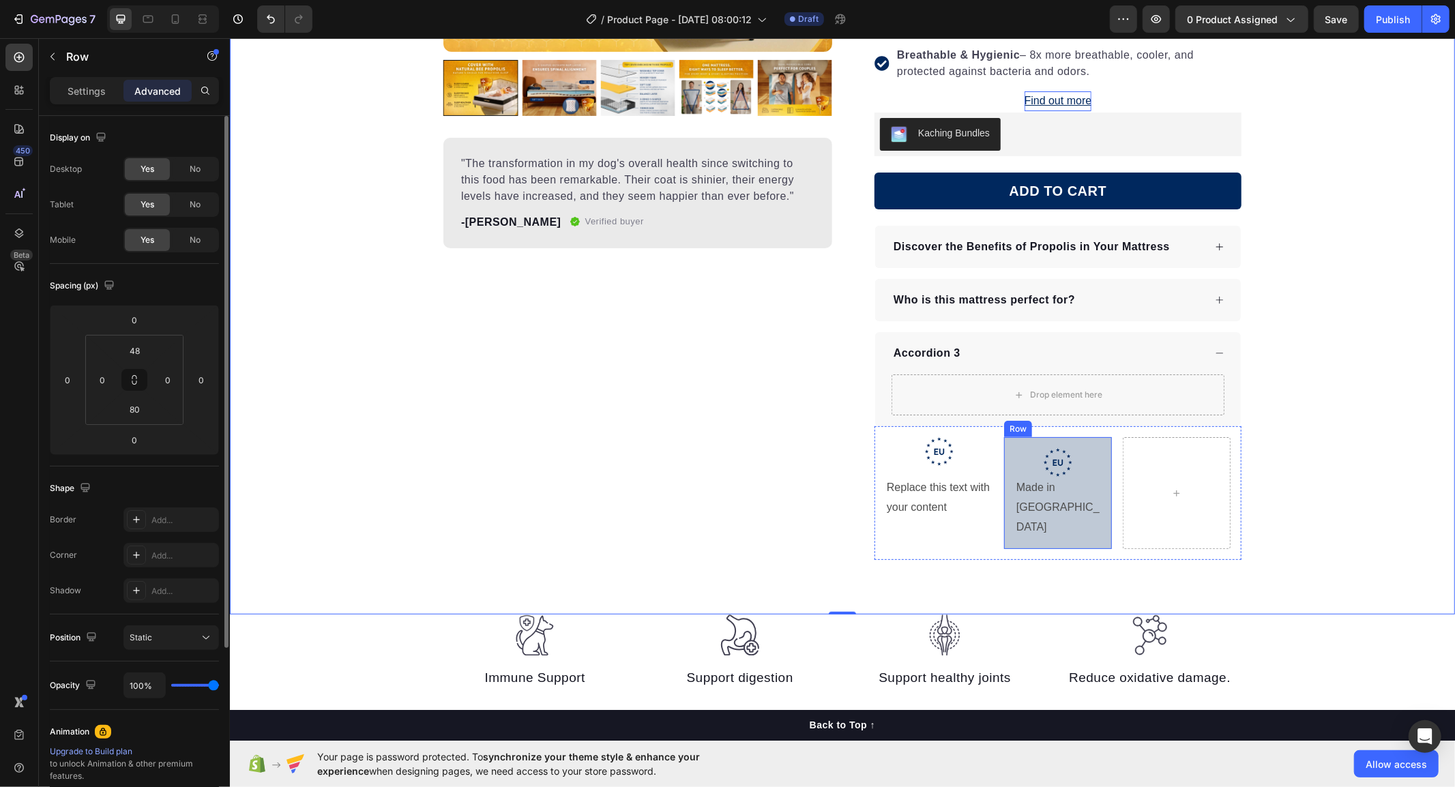
click at [1097, 469] on div ".id586528741404967791 .b{fill:#00285e;} Icon Made in [GEOGRAPHIC_DATA] Text Blo…" at bounding box center [1057, 493] width 108 height 112
click at [96, 89] on p "Settings" at bounding box center [87, 91] width 38 height 14
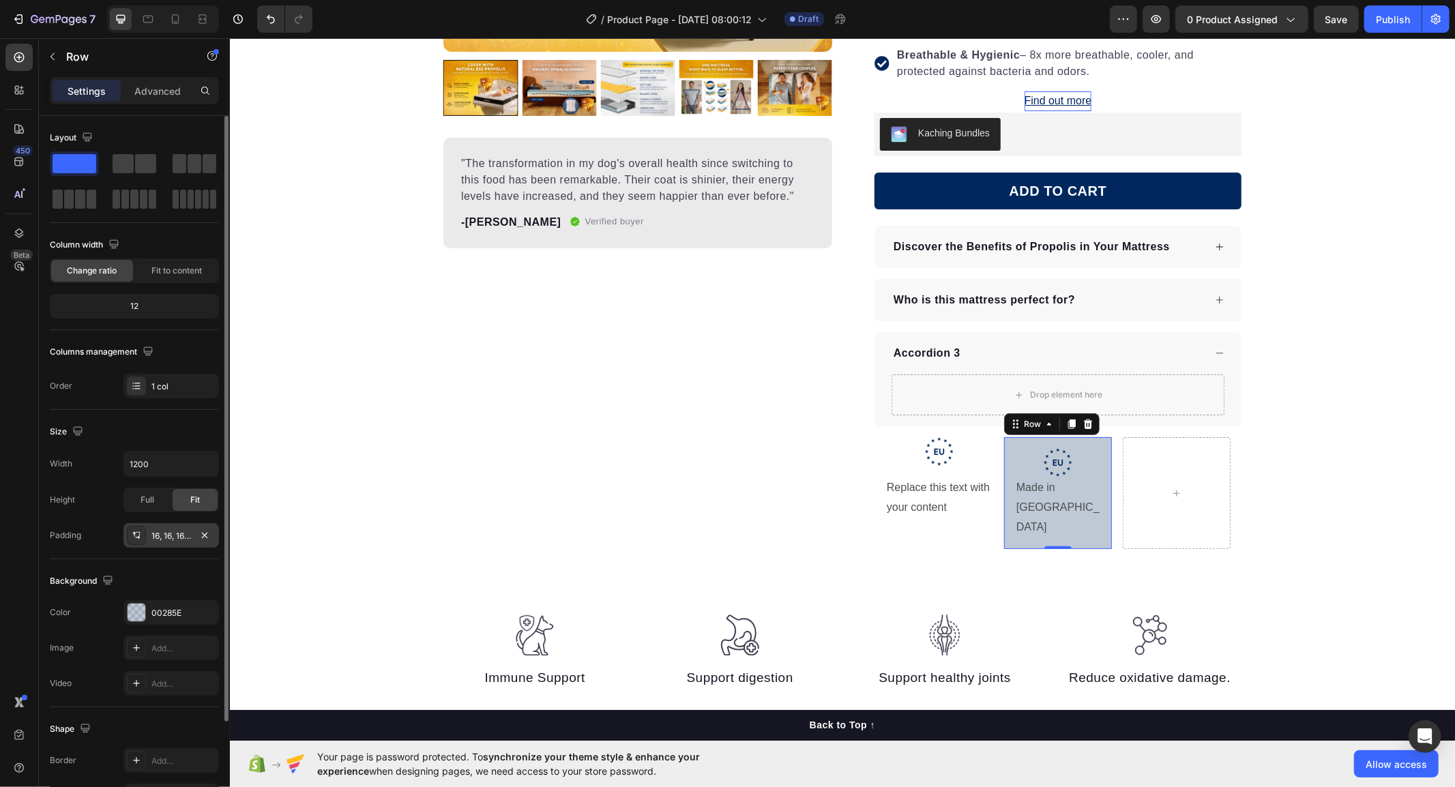
click at [148, 531] on div "16, 16, 16, 16" at bounding box center [171, 535] width 96 height 25
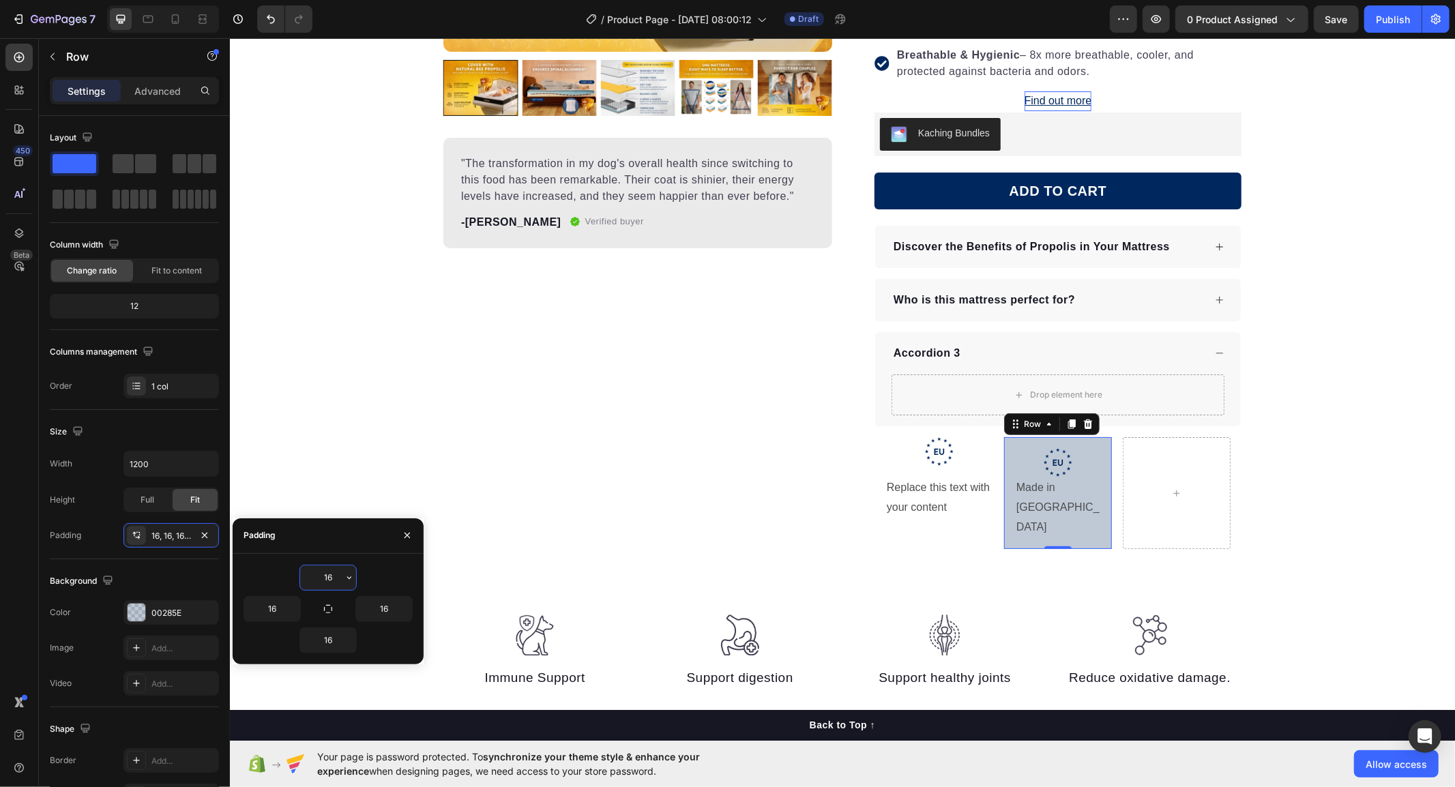
click at [323, 581] on input "16" at bounding box center [328, 578] width 56 height 25
type input "8"
click at [330, 645] on input "16" at bounding box center [328, 640] width 56 height 25
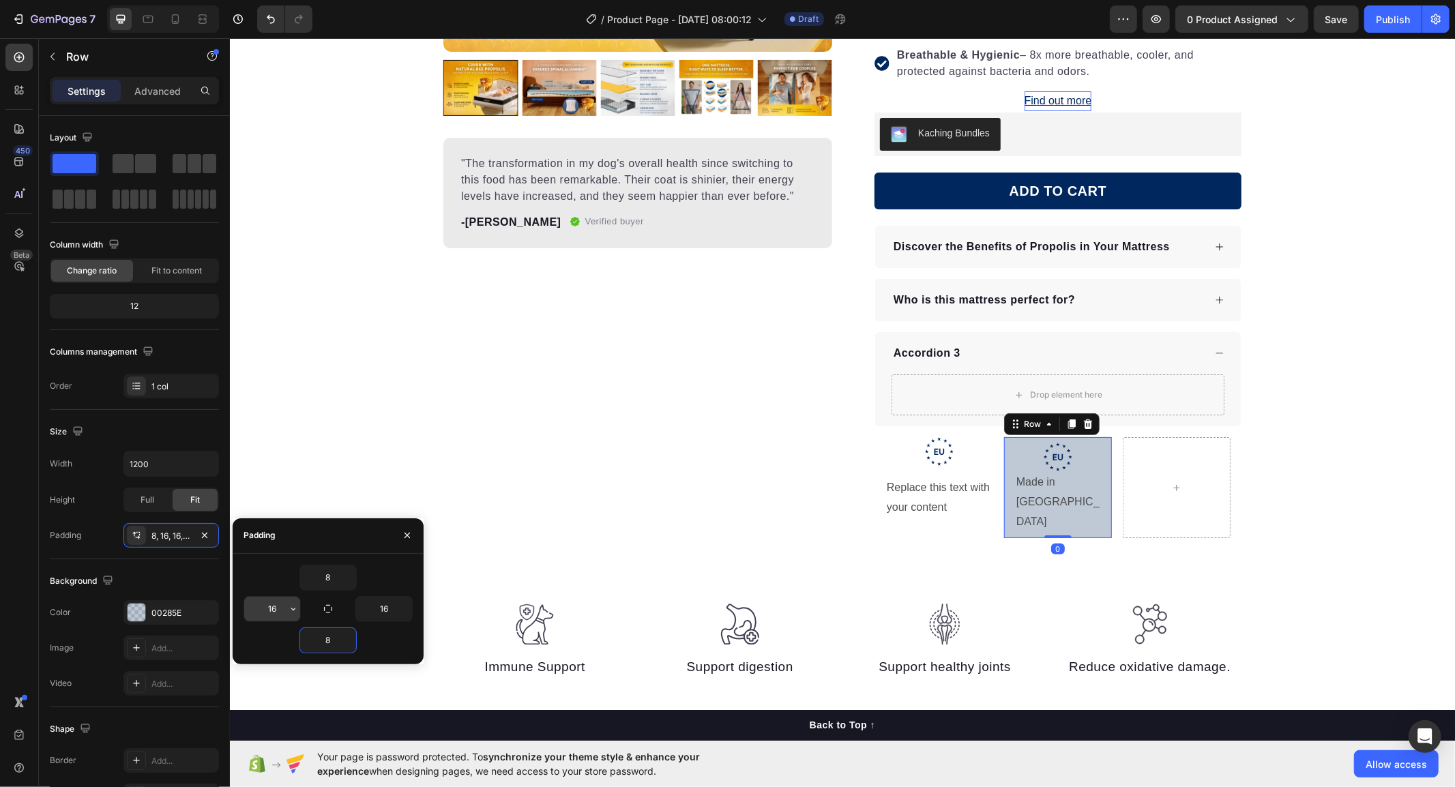
type input "8"
click at [263, 612] on input "16" at bounding box center [272, 609] width 56 height 25
type input "8"
click at [378, 608] on input "16" at bounding box center [384, 609] width 56 height 25
type input "8"
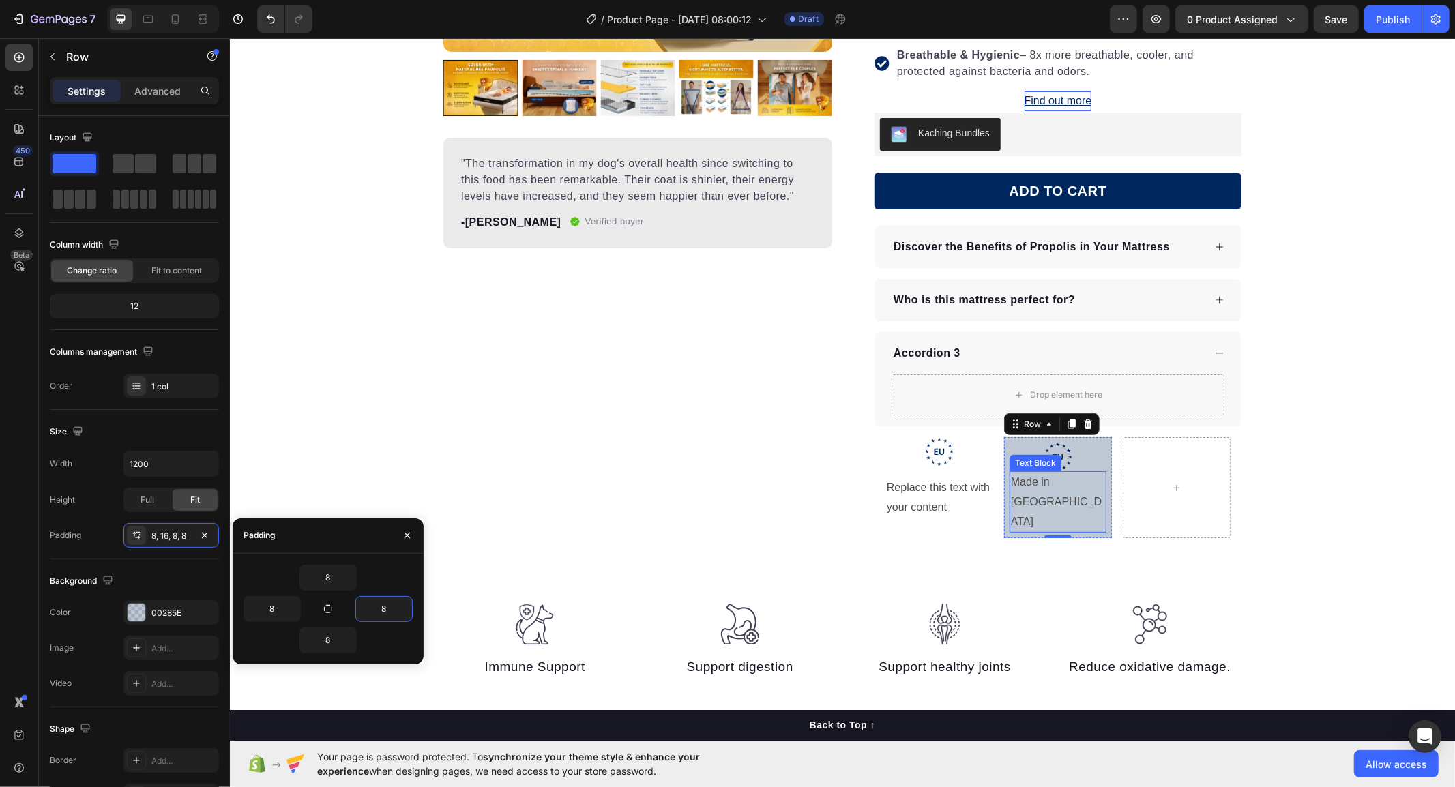
click at [1074, 481] on p "Made in [GEOGRAPHIC_DATA]" at bounding box center [1057, 501] width 94 height 59
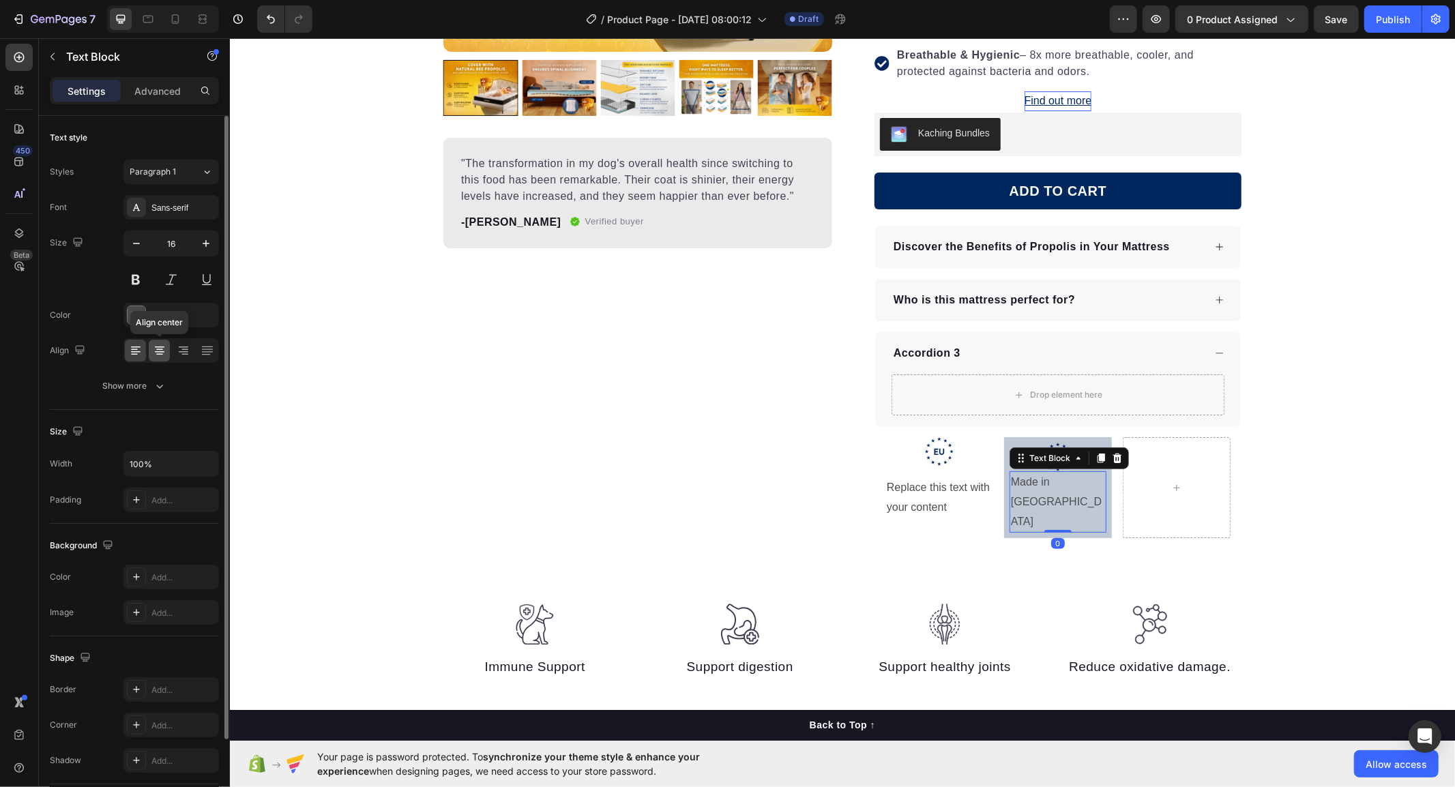
click at [153, 349] on icon at bounding box center [160, 351] width 14 height 14
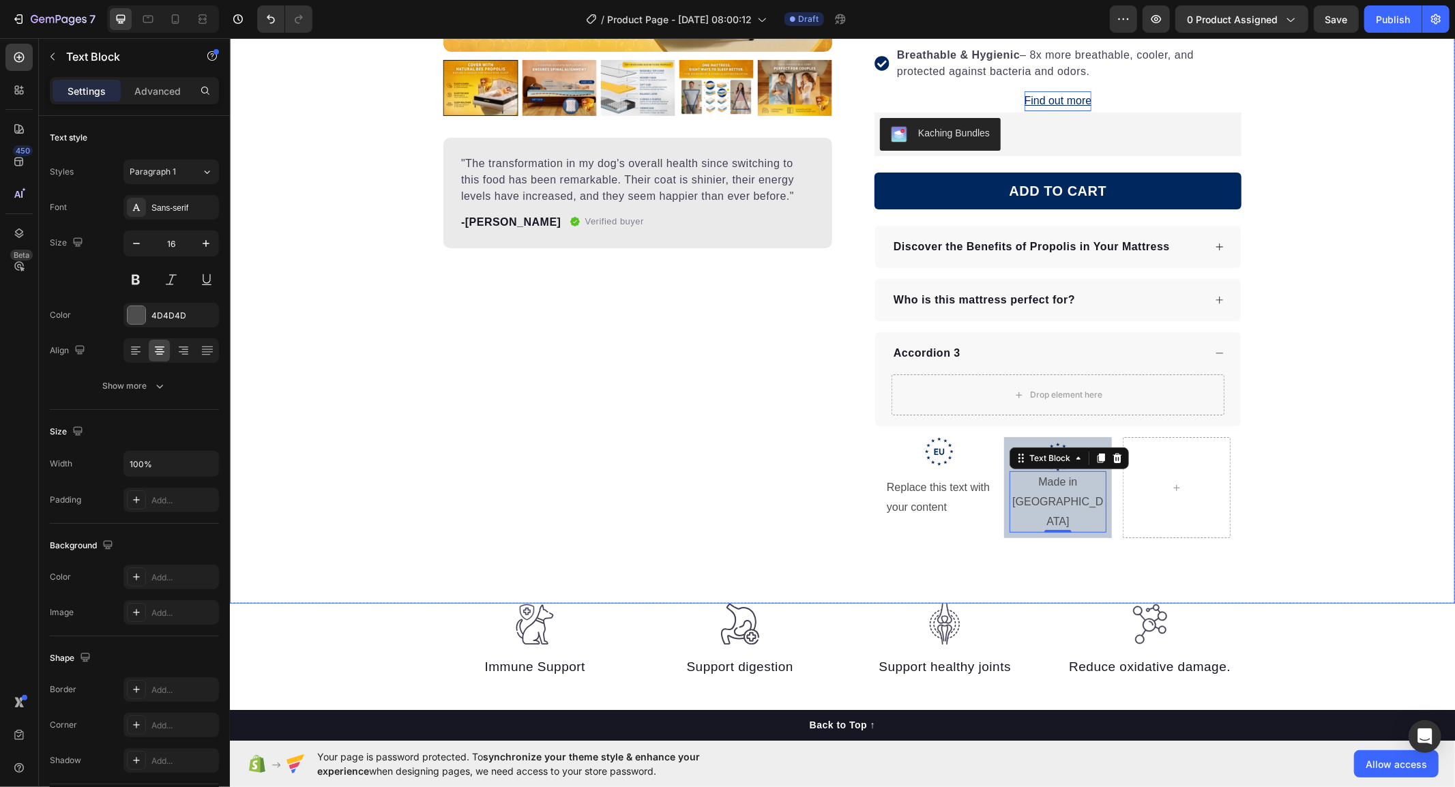
drag, startPoint x: 1015, startPoint y: 546, endPoint x: 1028, endPoint y: 543, distance: 13.4
click at [1015, 546] on div "Product Images "The transformation in my dog's overall health since switching t…" at bounding box center [841, 165] width 1225 height 877
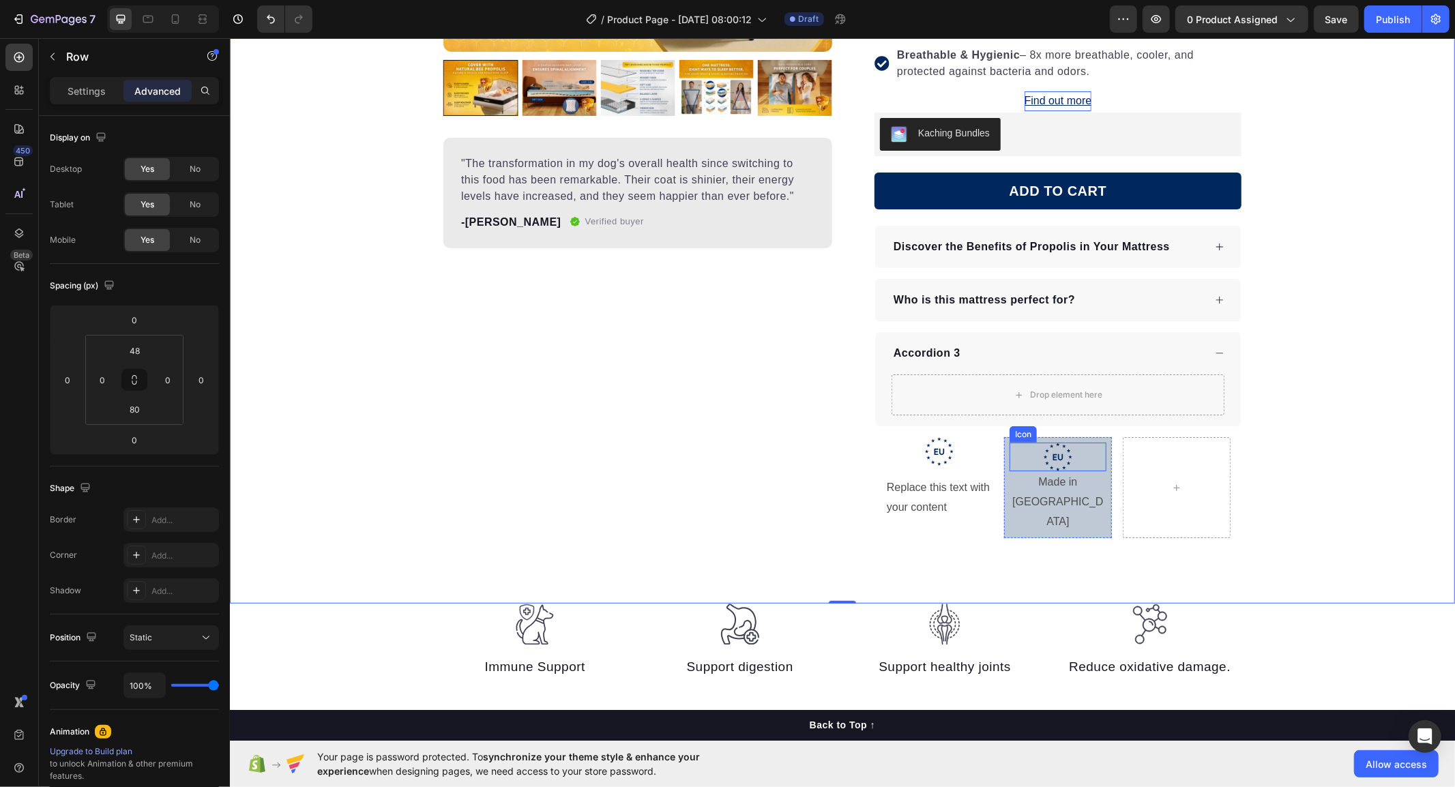
click at [1081, 462] on div ".id586528741404967791 .b{fill:#00285e;} Icon" at bounding box center [1057, 456] width 97 height 29
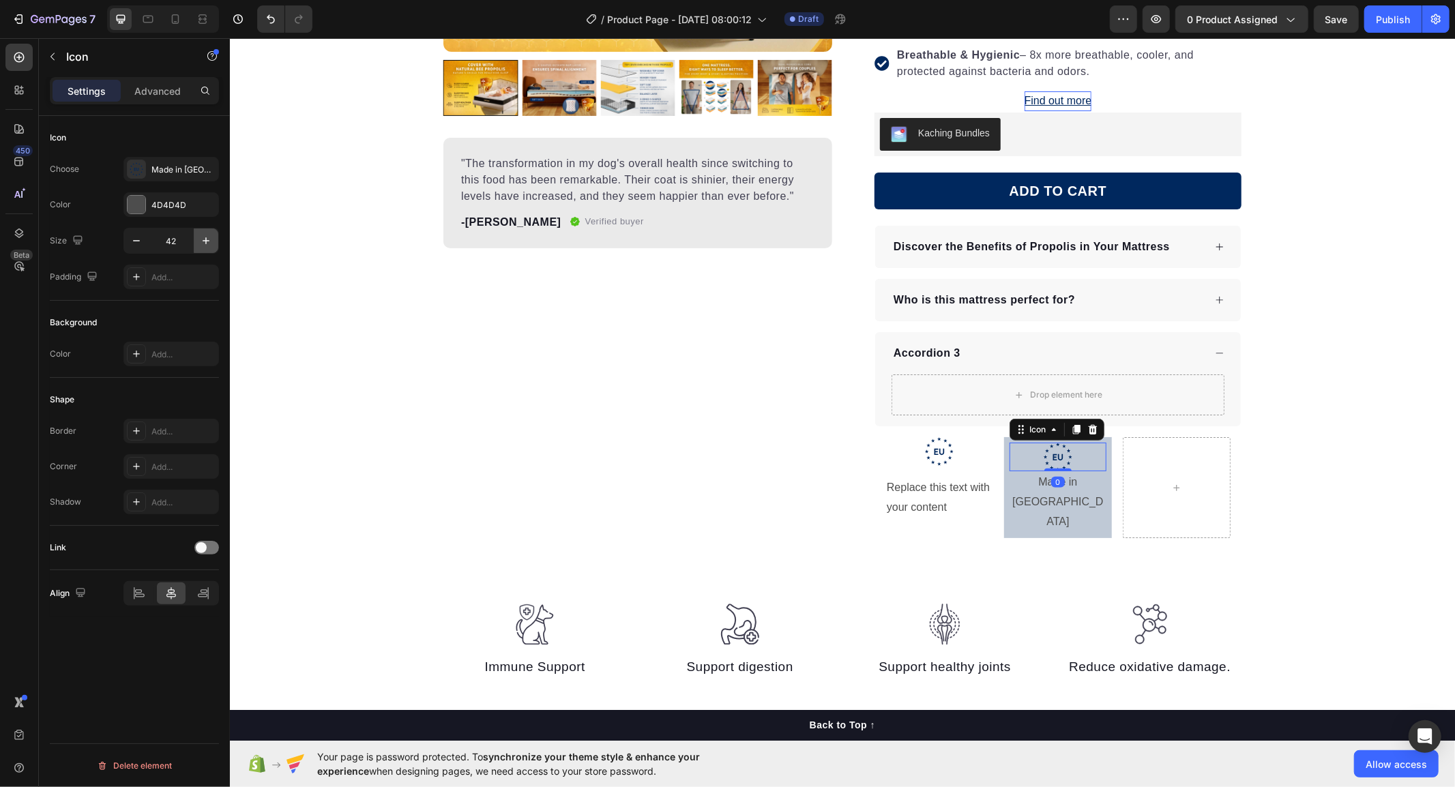
click at [196, 239] on button "button" at bounding box center [206, 241] width 25 height 25
click at [202, 239] on icon "button" at bounding box center [206, 241] width 14 height 14
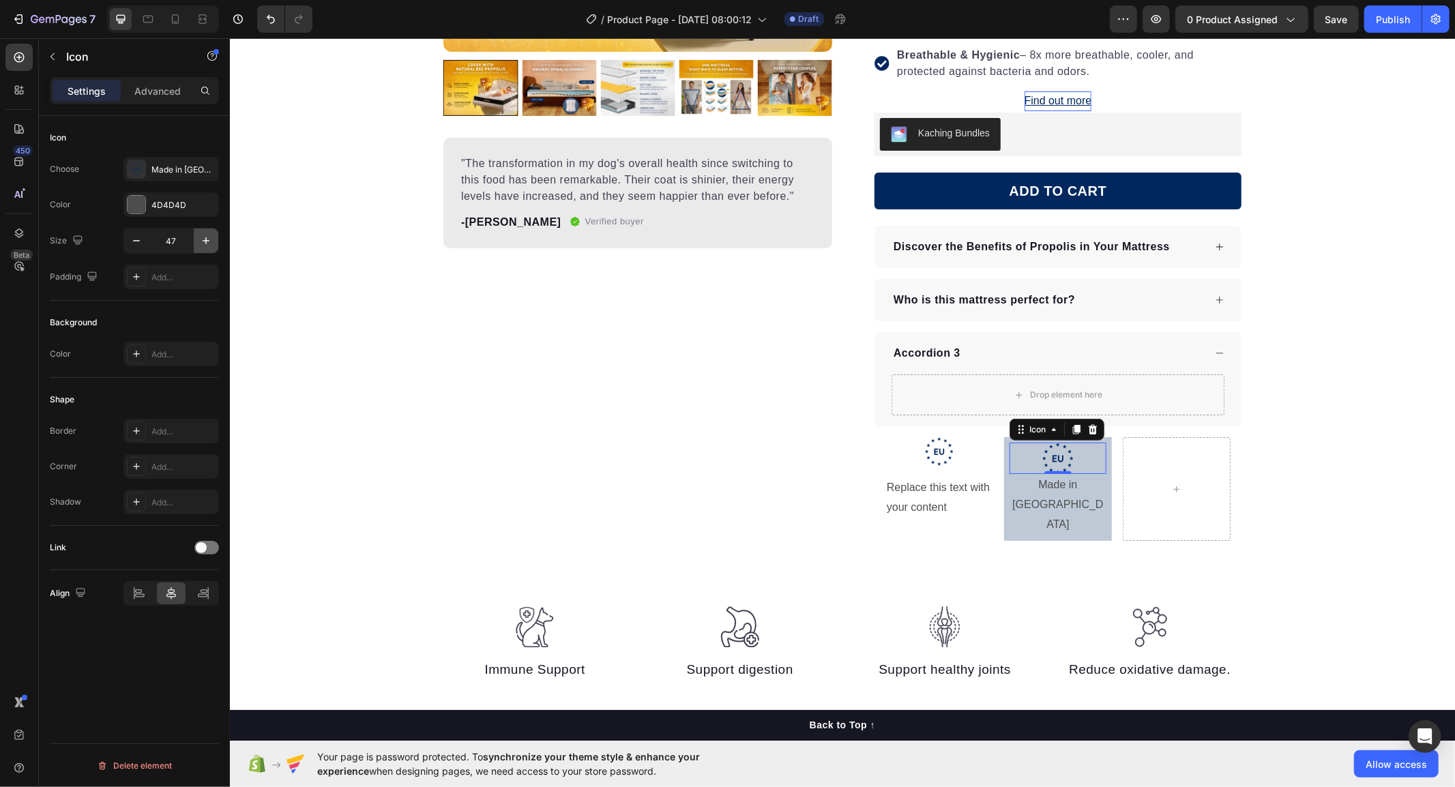
click at [202, 239] on icon "button" at bounding box center [206, 241] width 14 height 14
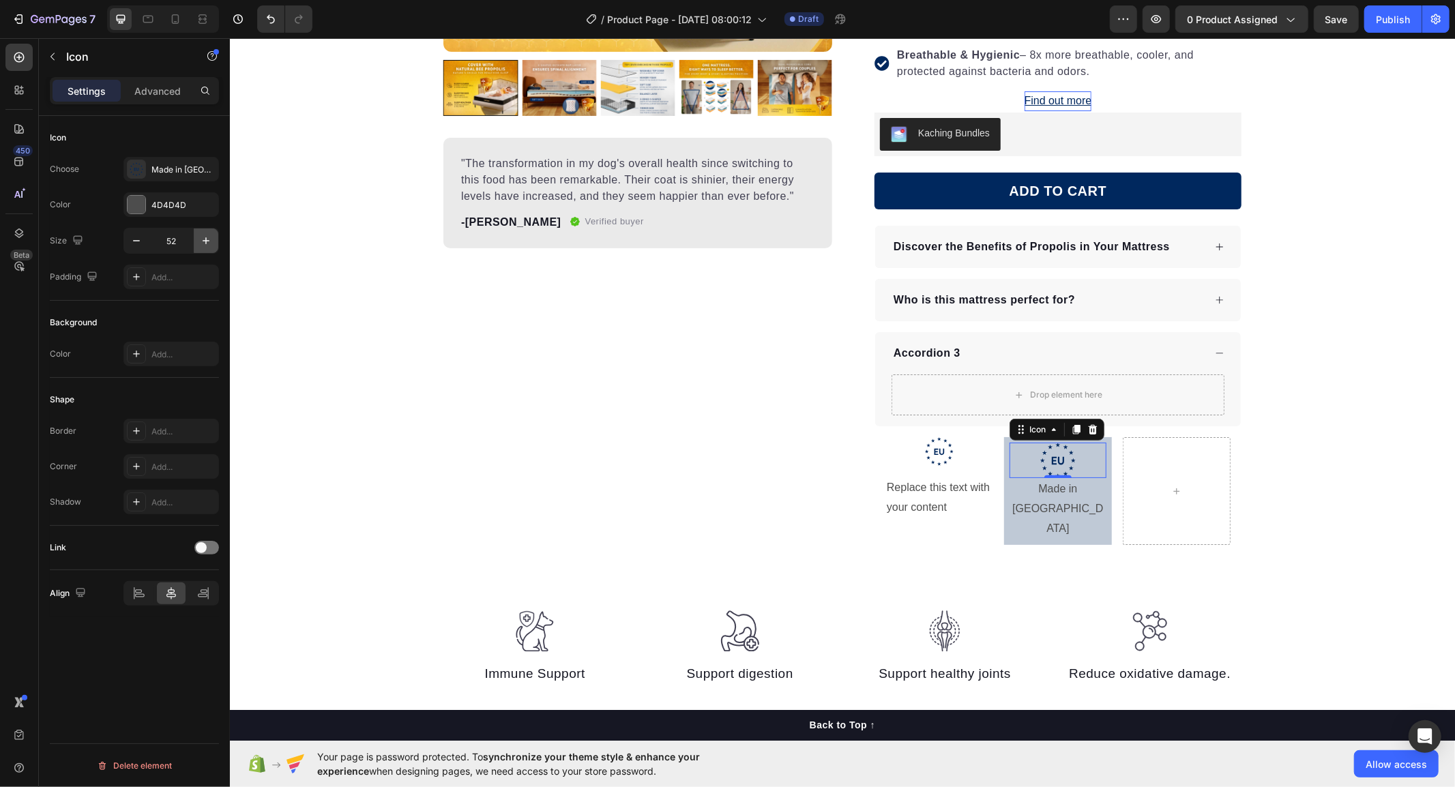
click at [203, 239] on icon "button" at bounding box center [206, 241] width 14 height 14
click at [203, 240] on icon "button" at bounding box center [206, 241] width 14 height 14
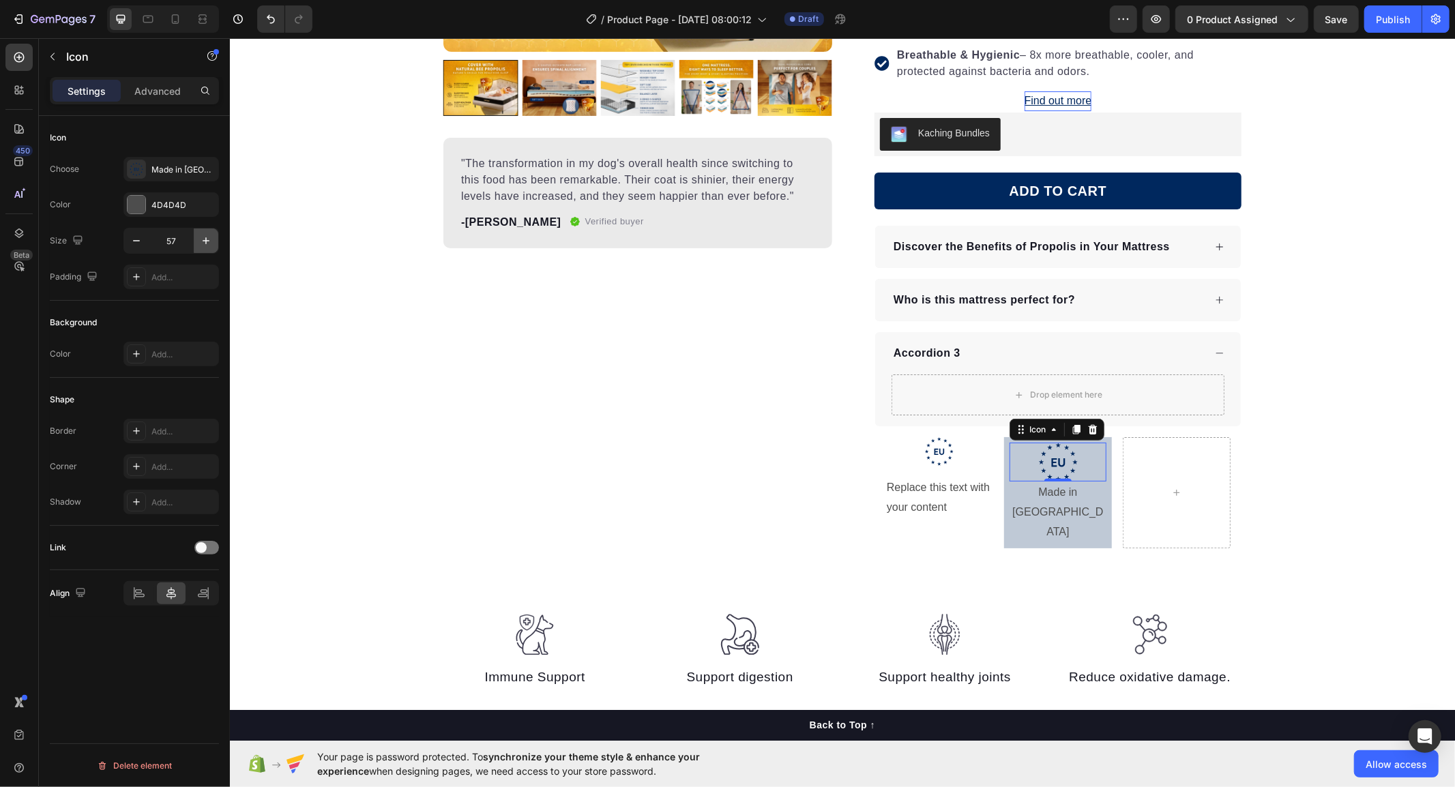
click at [203, 240] on icon "button" at bounding box center [206, 241] width 14 height 14
type input "60"
click at [1095, 495] on p "Made in [GEOGRAPHIC_DATA]" at bounding box center [1057, 513] width 94 height 59
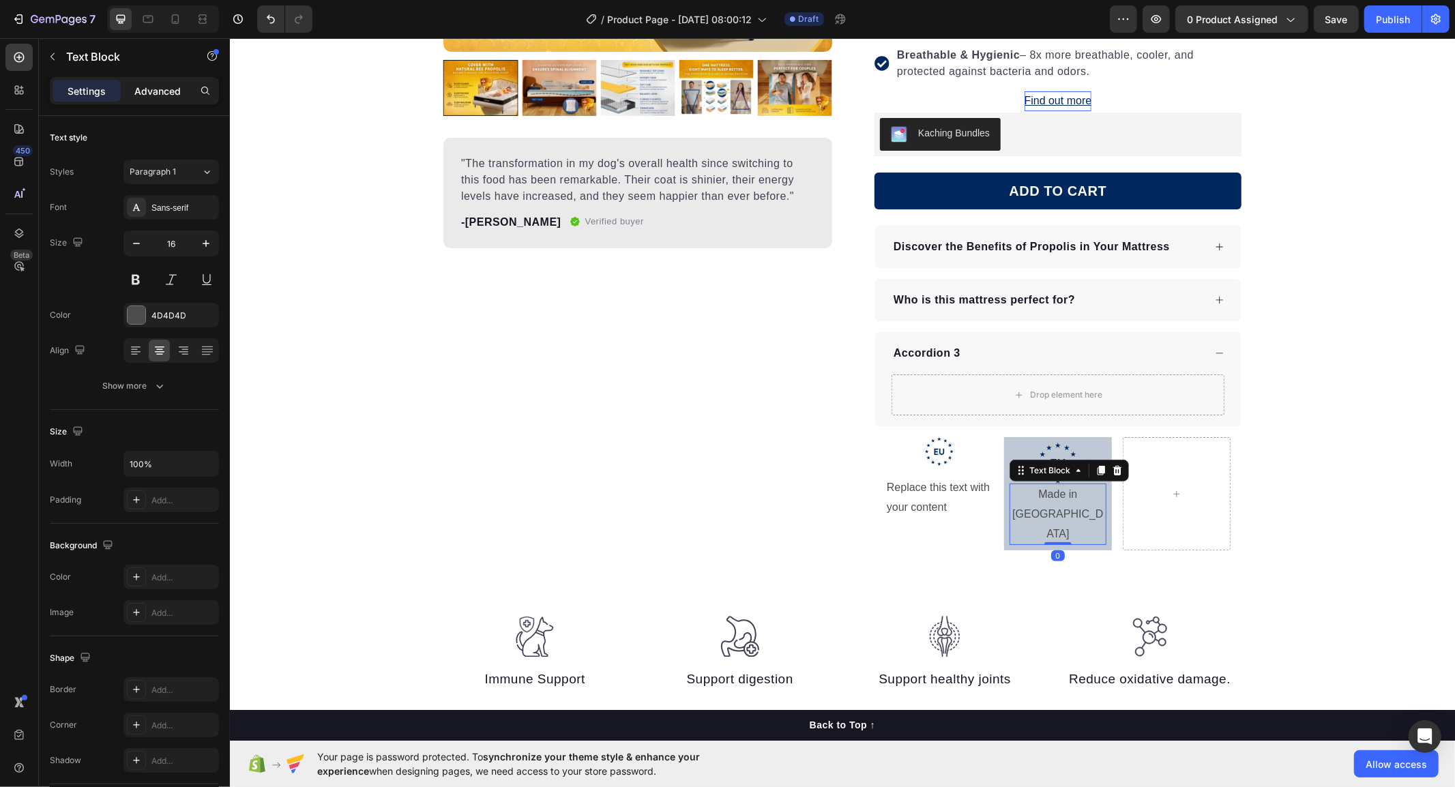
click at [152, 99] on div "Advanced" at bounding box center [157, 91] width 68 height 22
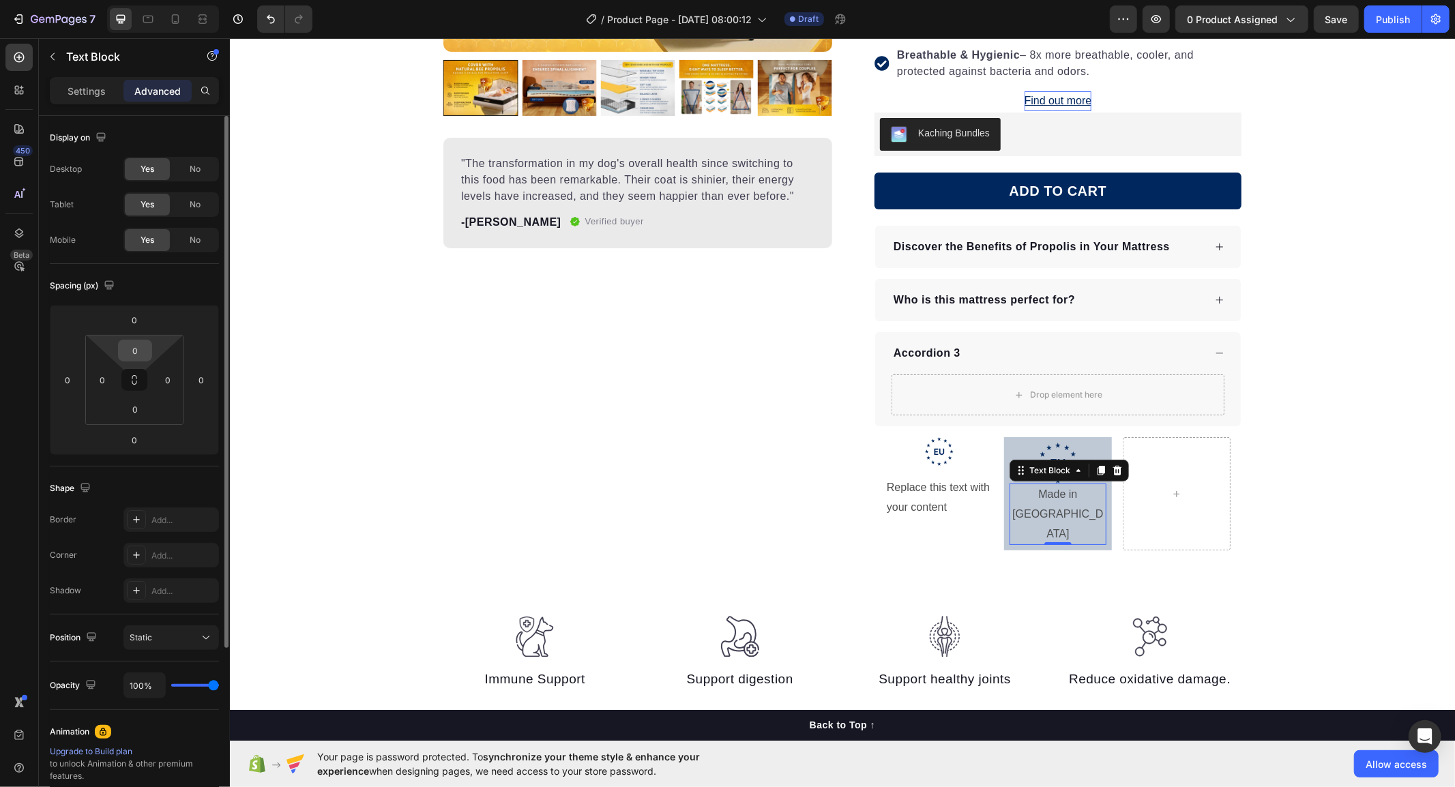
click at [128, 351] on input "0" at bounding box center [134, 350] width 27 height 20
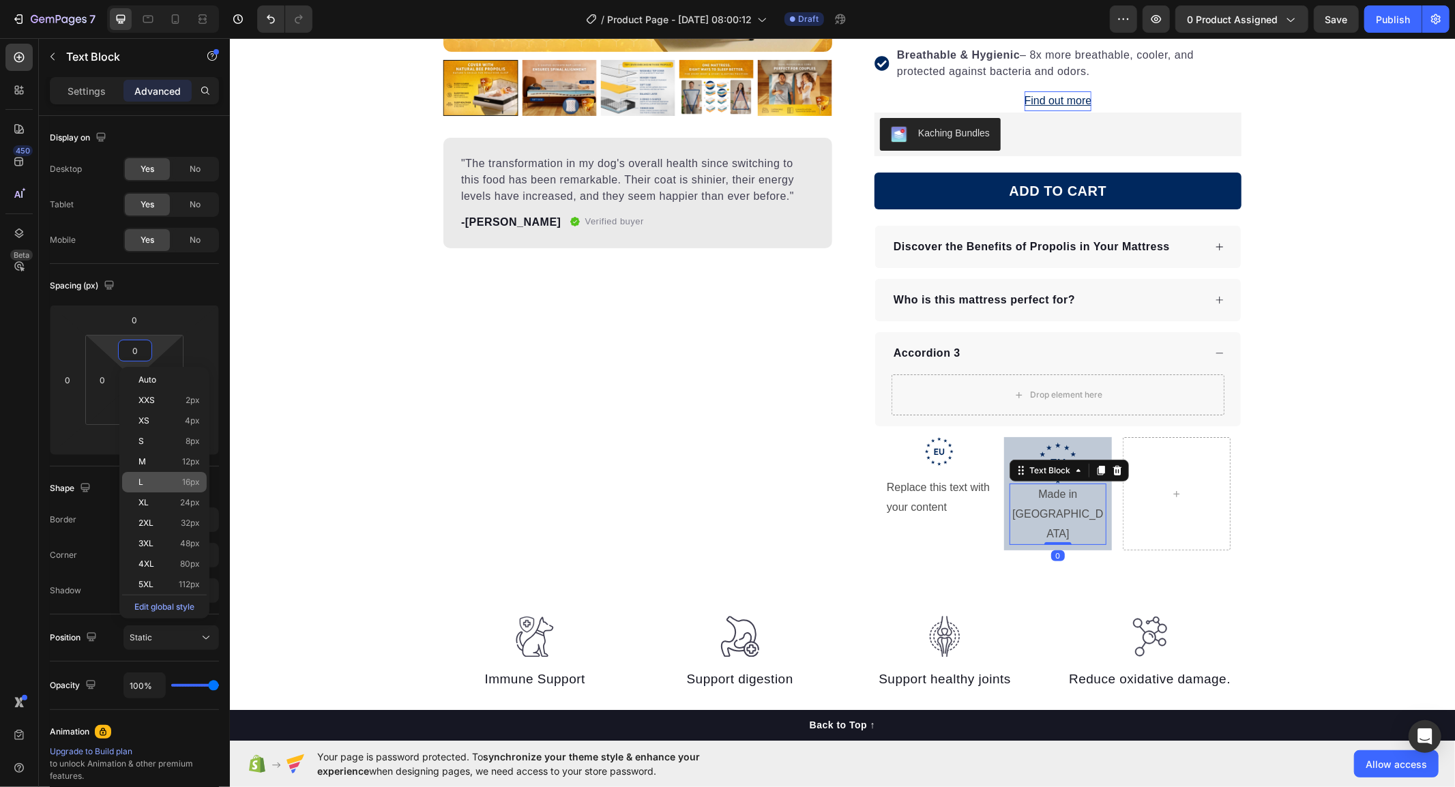
click at [147, 482] on p "L 16px" at bounding box center [168, 483] width 61 height 10
type input "16"
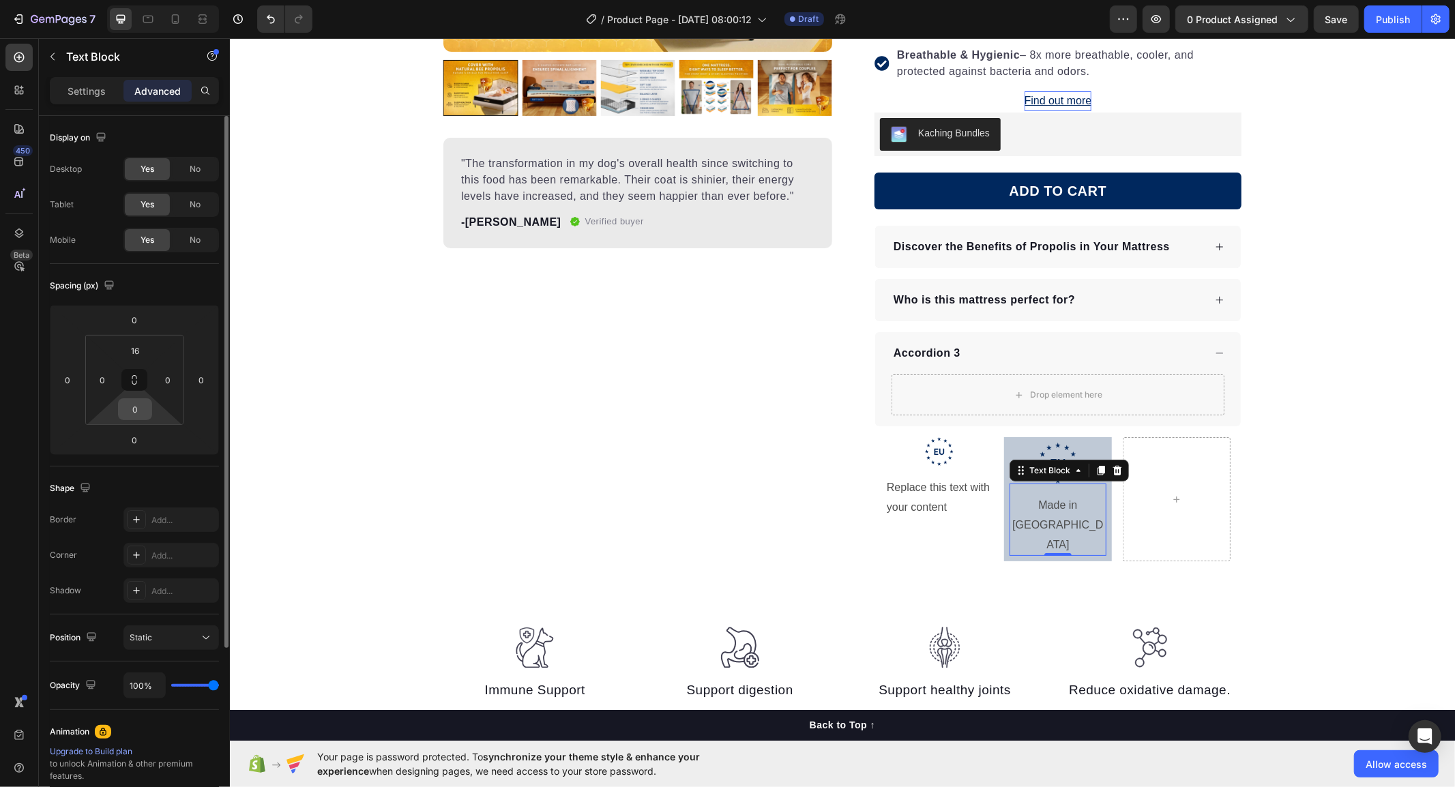
click at [130, 411] on input "0" at bounding box center [134, 409] width 27 height 20
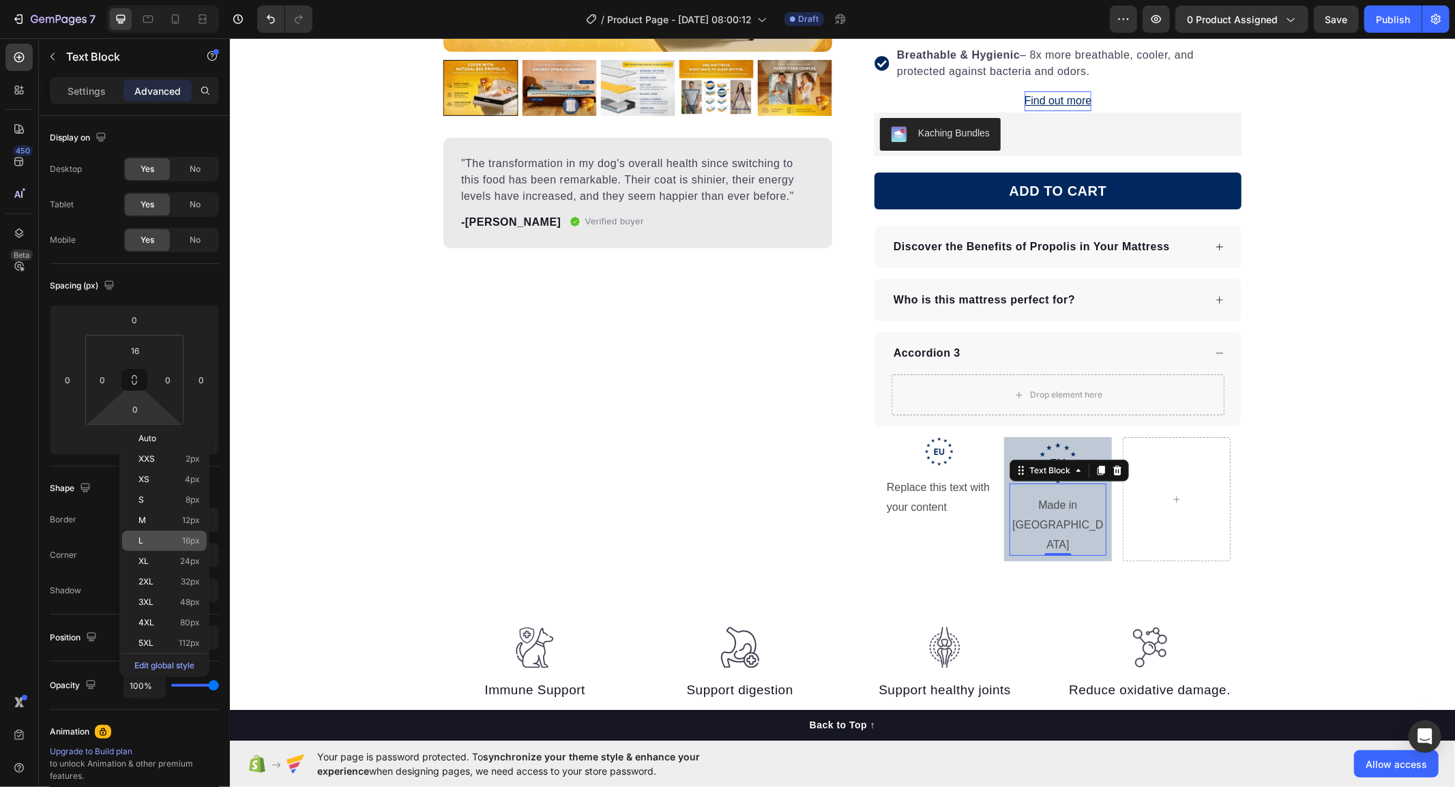
click at [149, 539] on p "L 16px" at bounding box center [168, 541] width 61 height 10
type input "16"
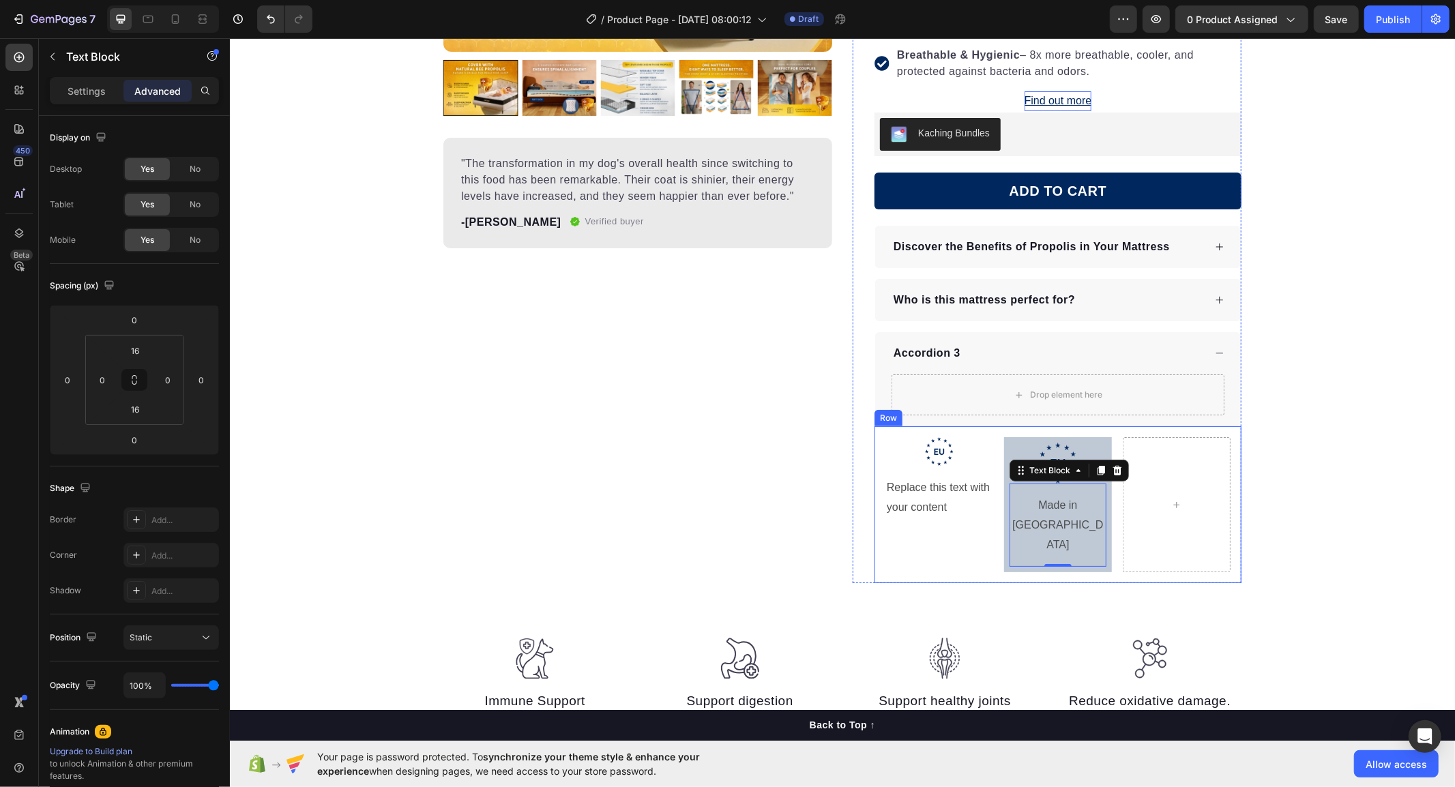
click at [1305, 540] on div "Product Images "The transformation in my dog's overall health since switching t…" at bounding box center [841, 171] width 1225 height 823
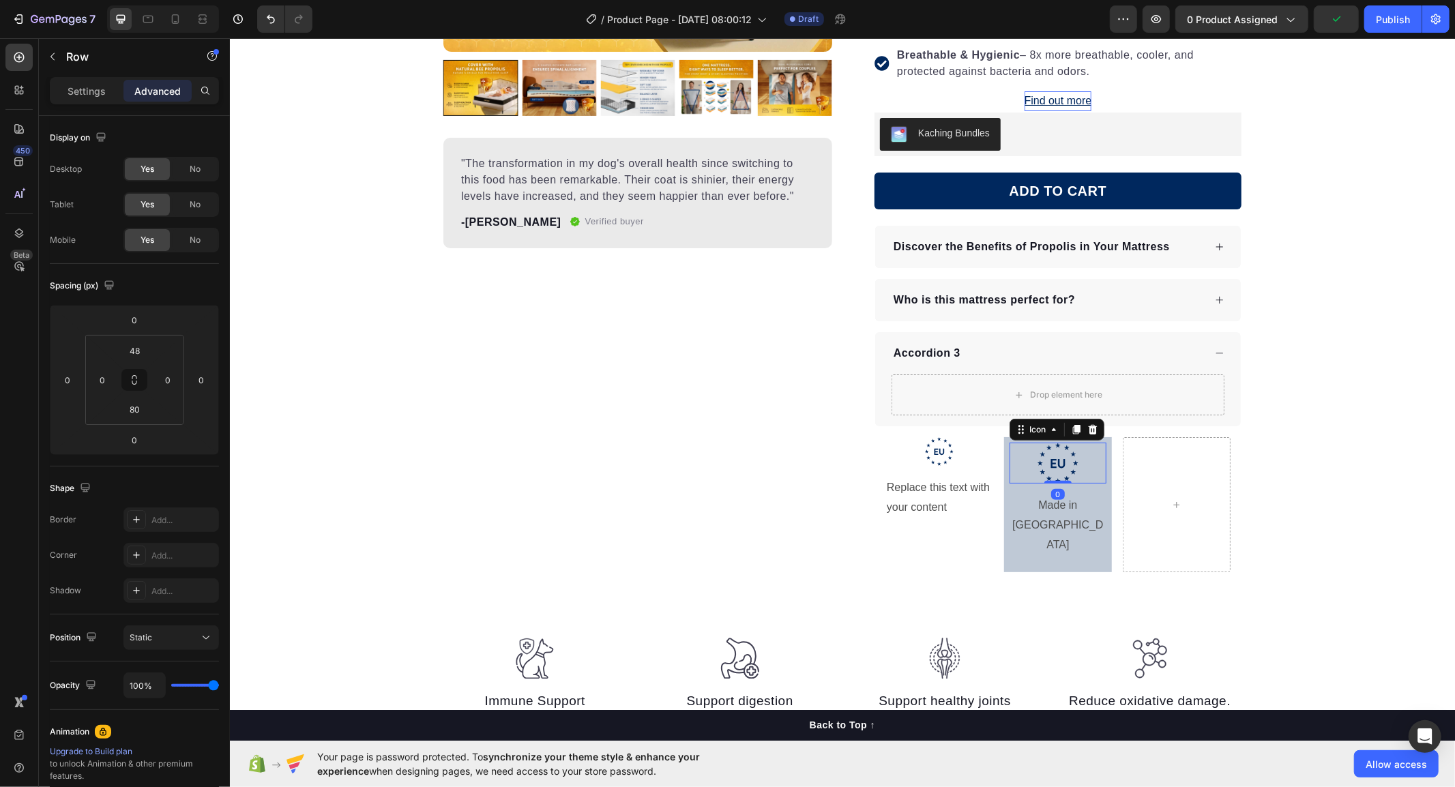
click at [1013, 472] on div ".id586528741404967791 .b{fill:#00285e;} Icon 0" at bounding box center [1057, 462] width 97 height 41
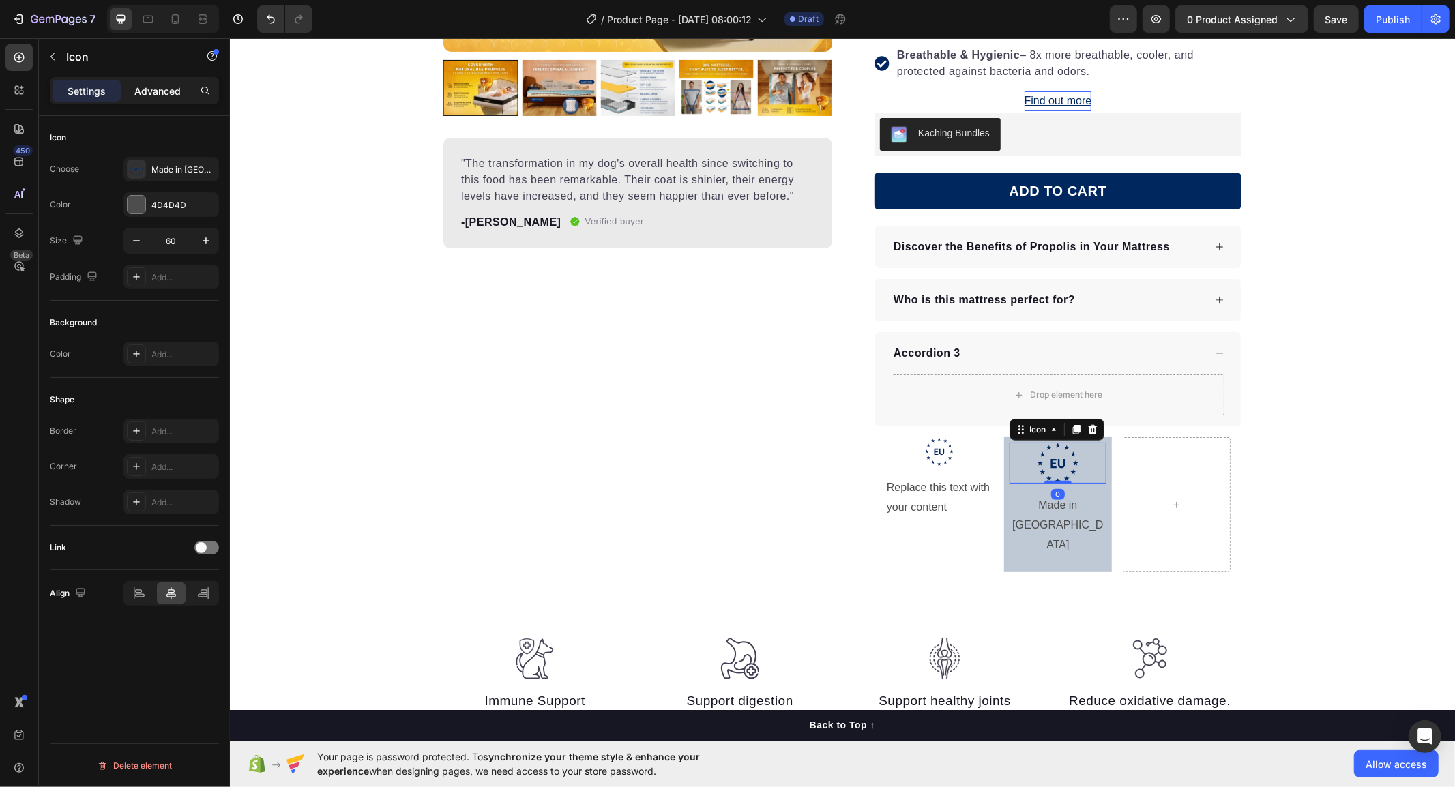
click at [143, 87] on p "Advanced" at bounding box center [157, 91] width 46 height 14
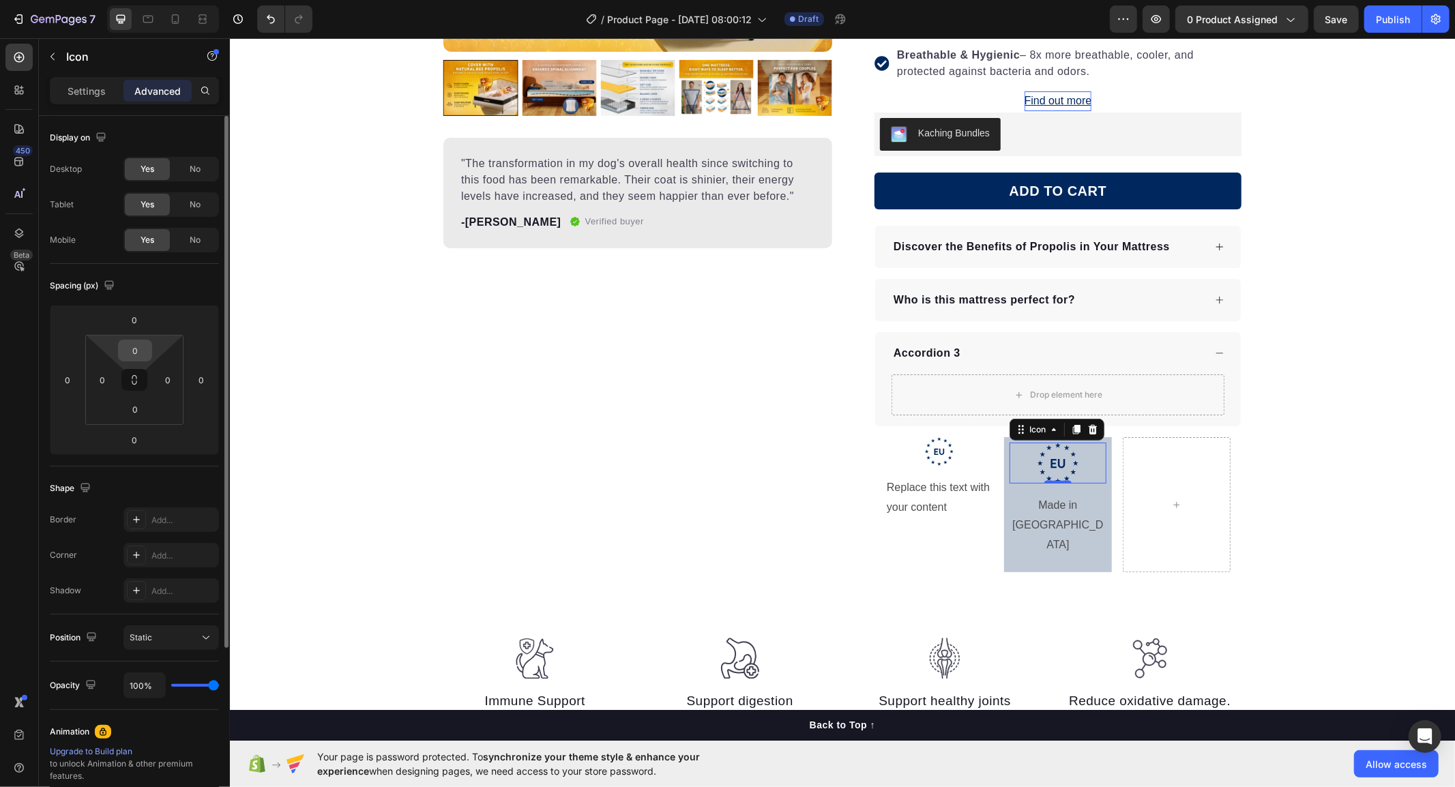
click at [126, 353] on input "0" at bounding box center [134, 350] width 27 height 20
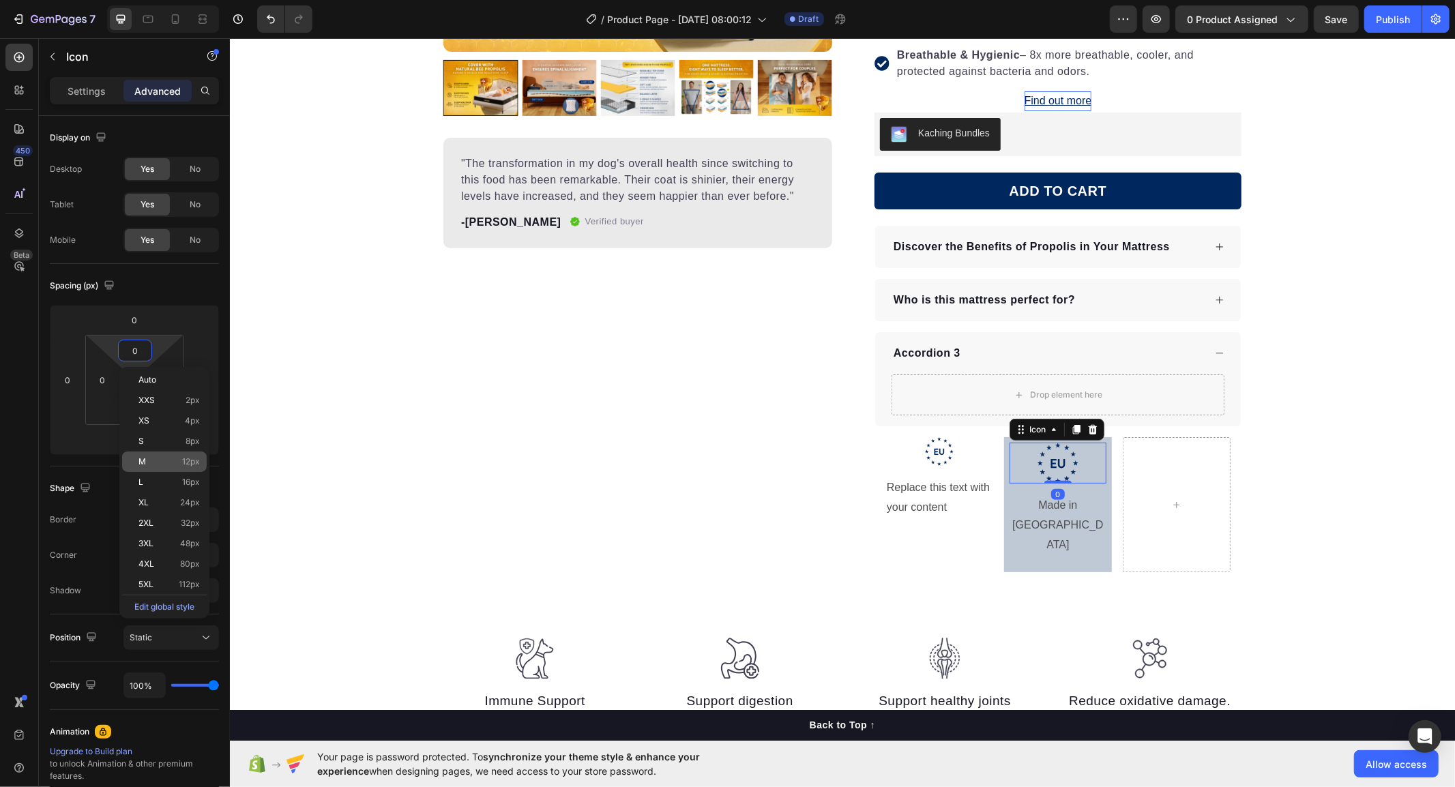
click at [158, 452] on div "M 12px" at bounding box center [164, 462] width 85 height 20
type input "12"
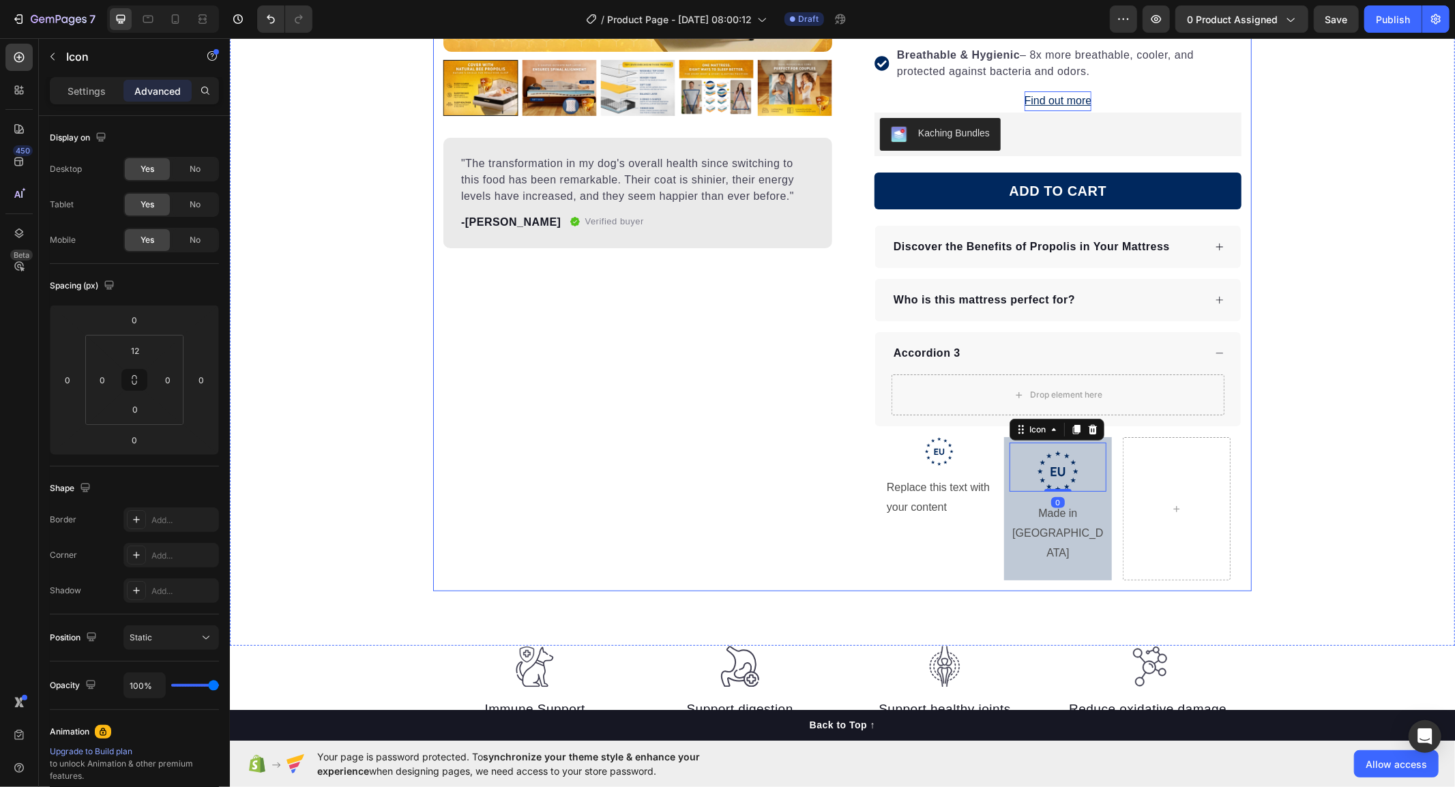
click at [597, 453] on div "Product Images "The transformation in my dog's overall health since switching t…" at bounding box center [637, 176] width 389 height 832
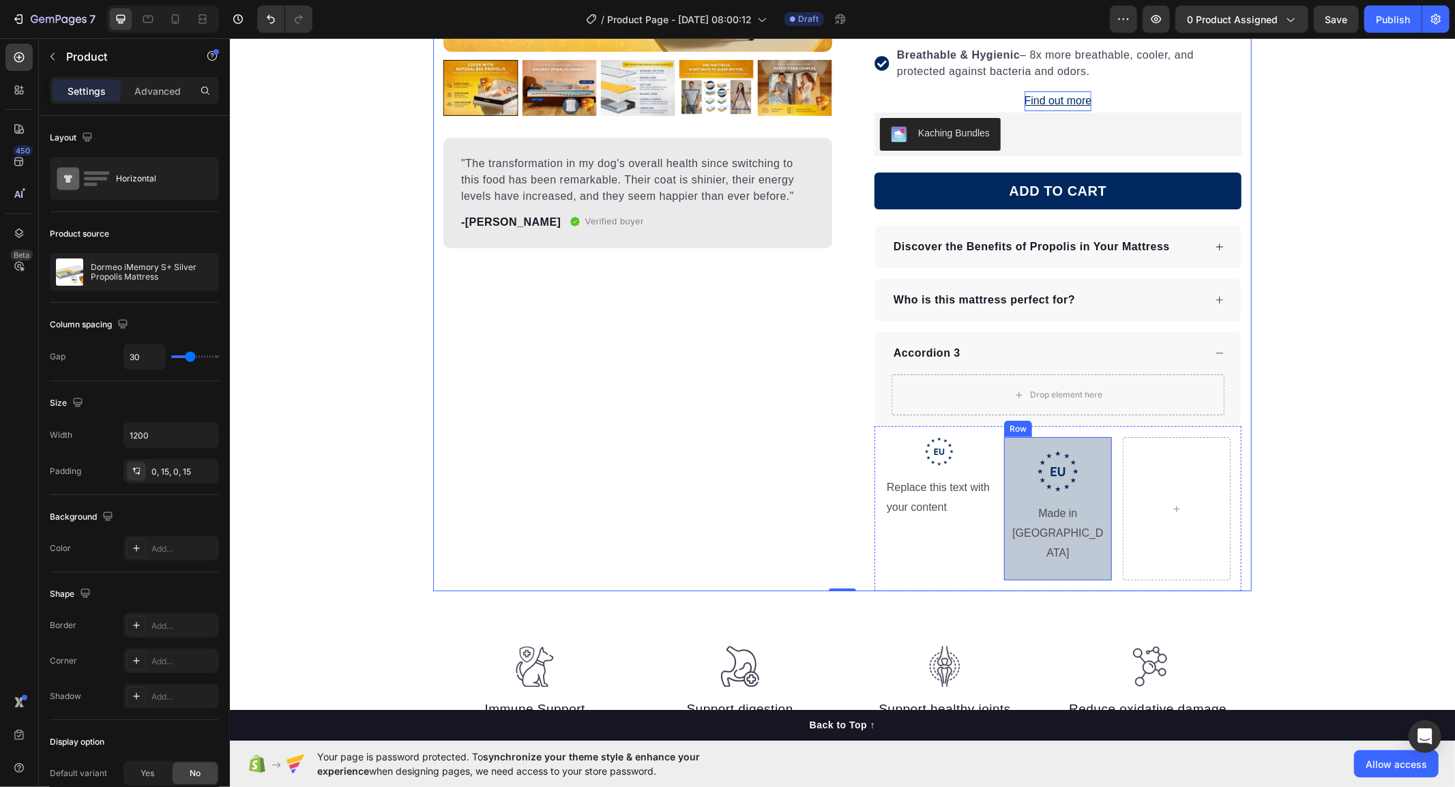
click at [1102, 484] on div ".id586528741404967791 .b{fill:#00285e;} Icon Made in [GEOGRAPHIC_DATA] Text Blo…" at bounding box center [1057, 508] width 108 height 143
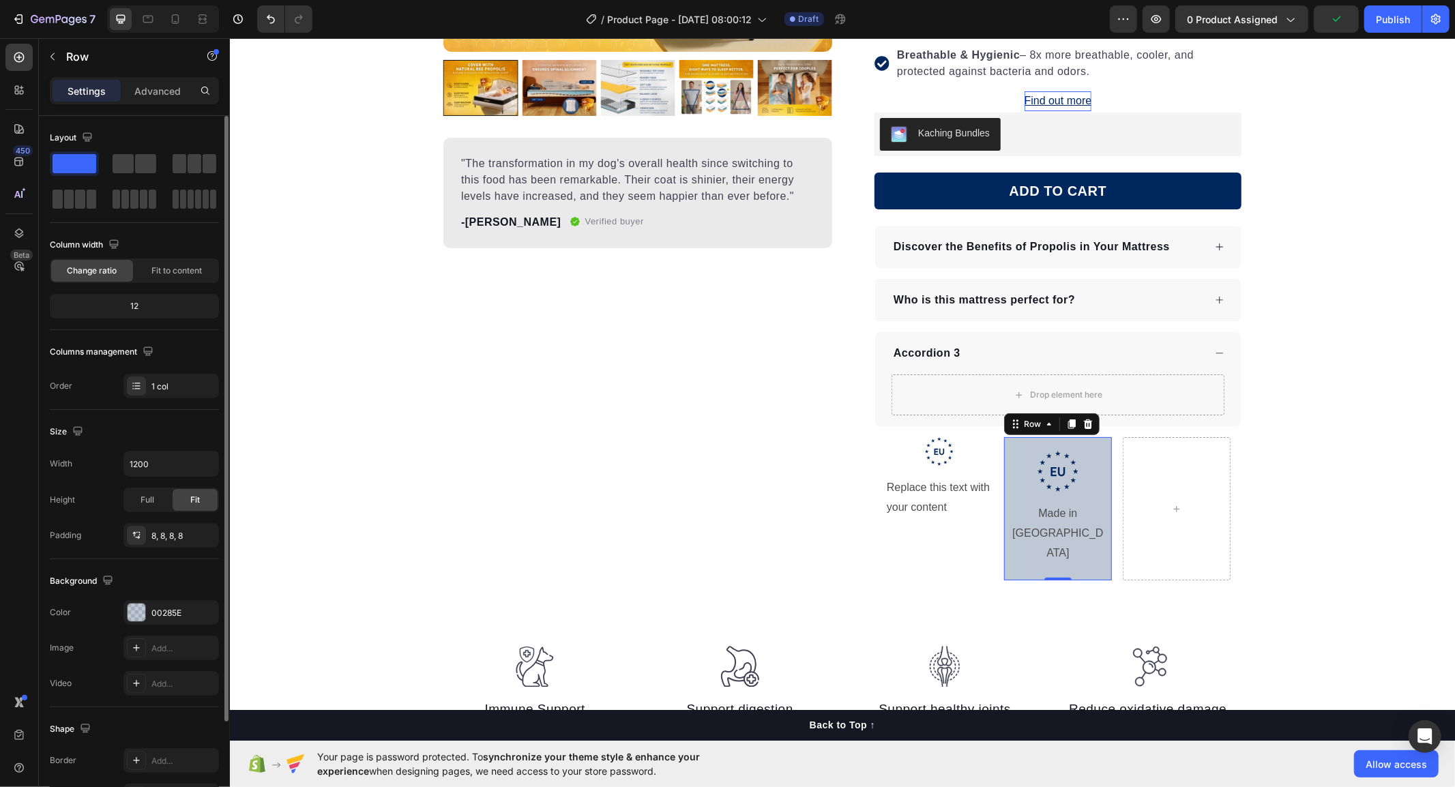
scroll to position [121, 0]
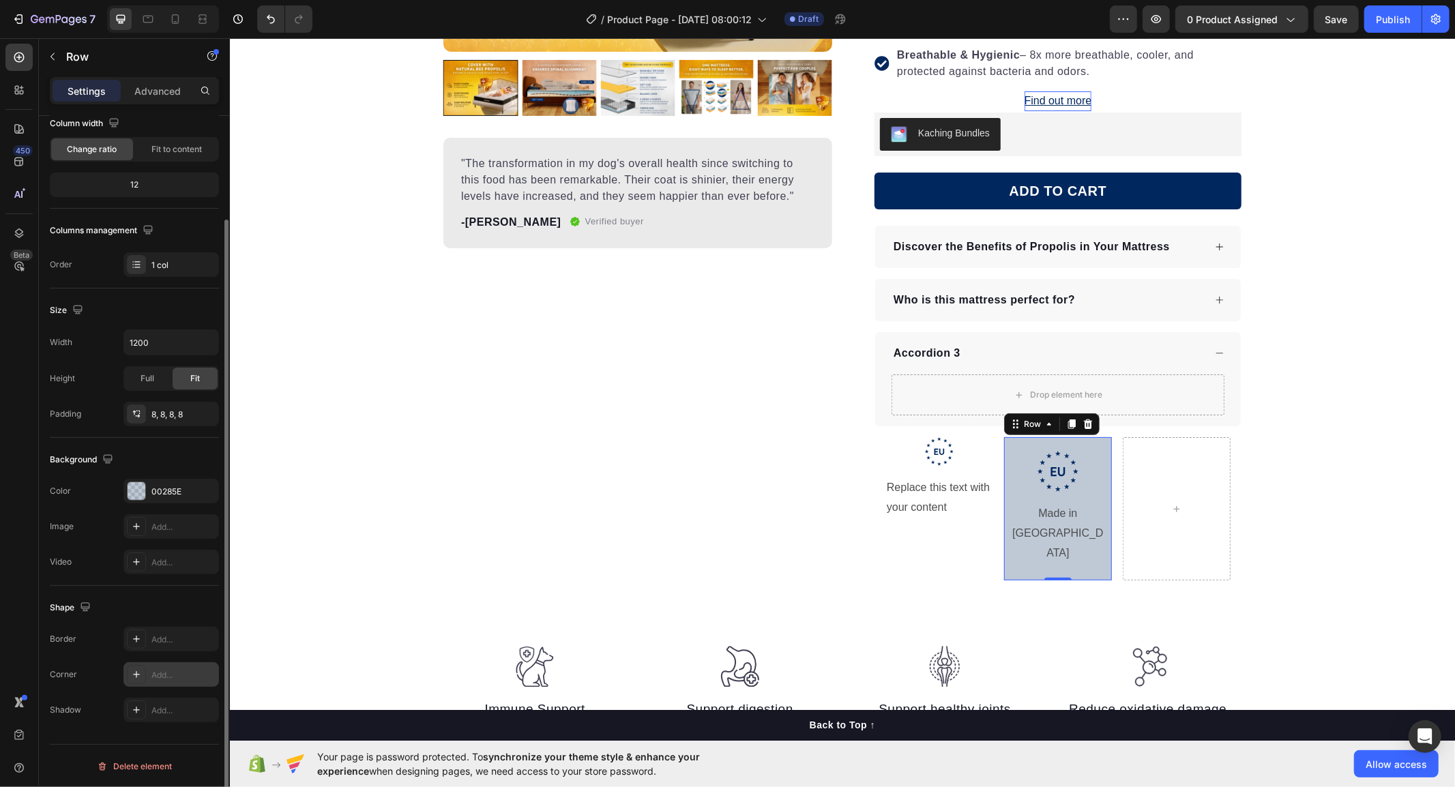
click at [134, 680] on div at bounding box center [136, 674] width 19 height 19
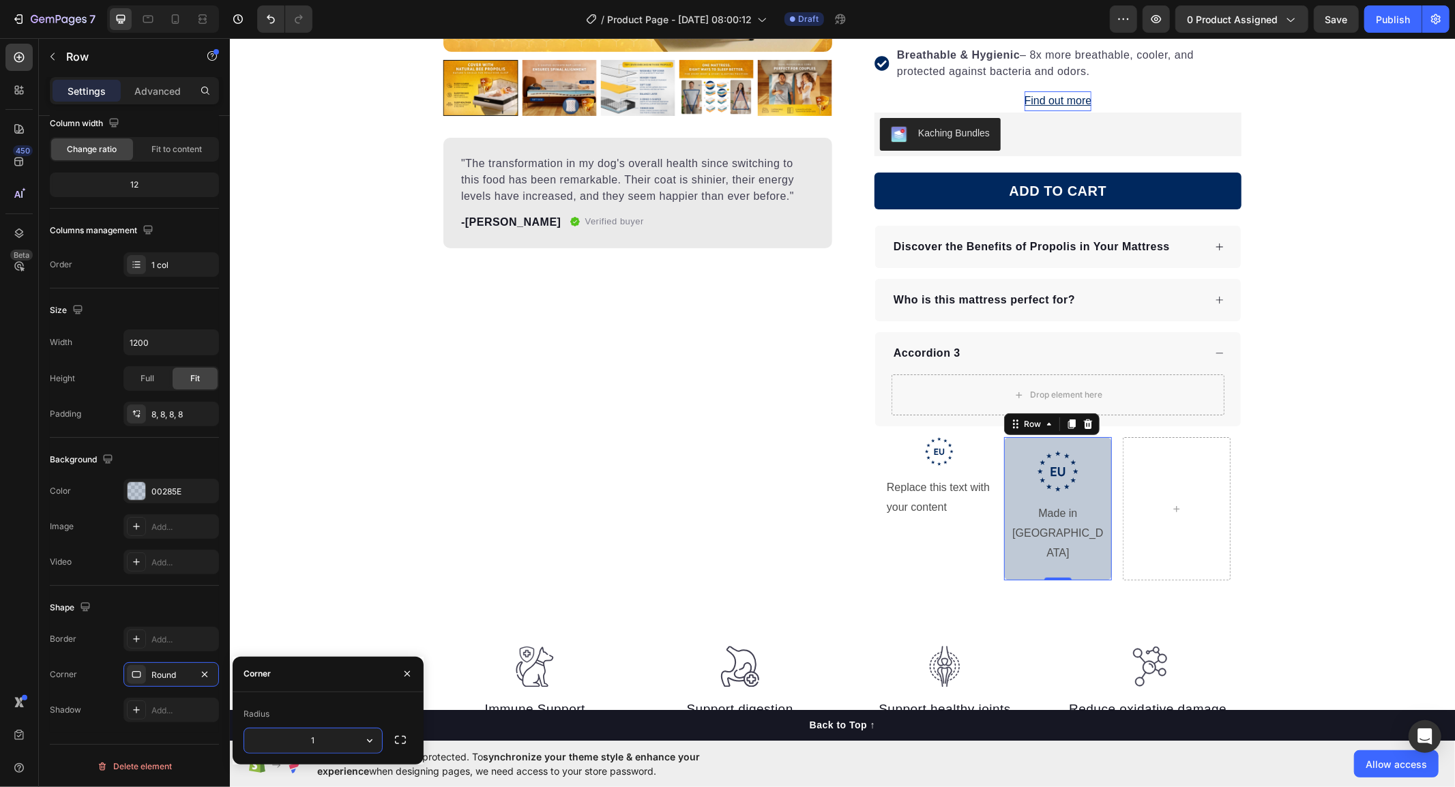
type input "12"
click at [400, 574] on div "Product Images "The transformation in my dog's overall health since switching t…" at bounding box center [841, 186] width 1225 height 919
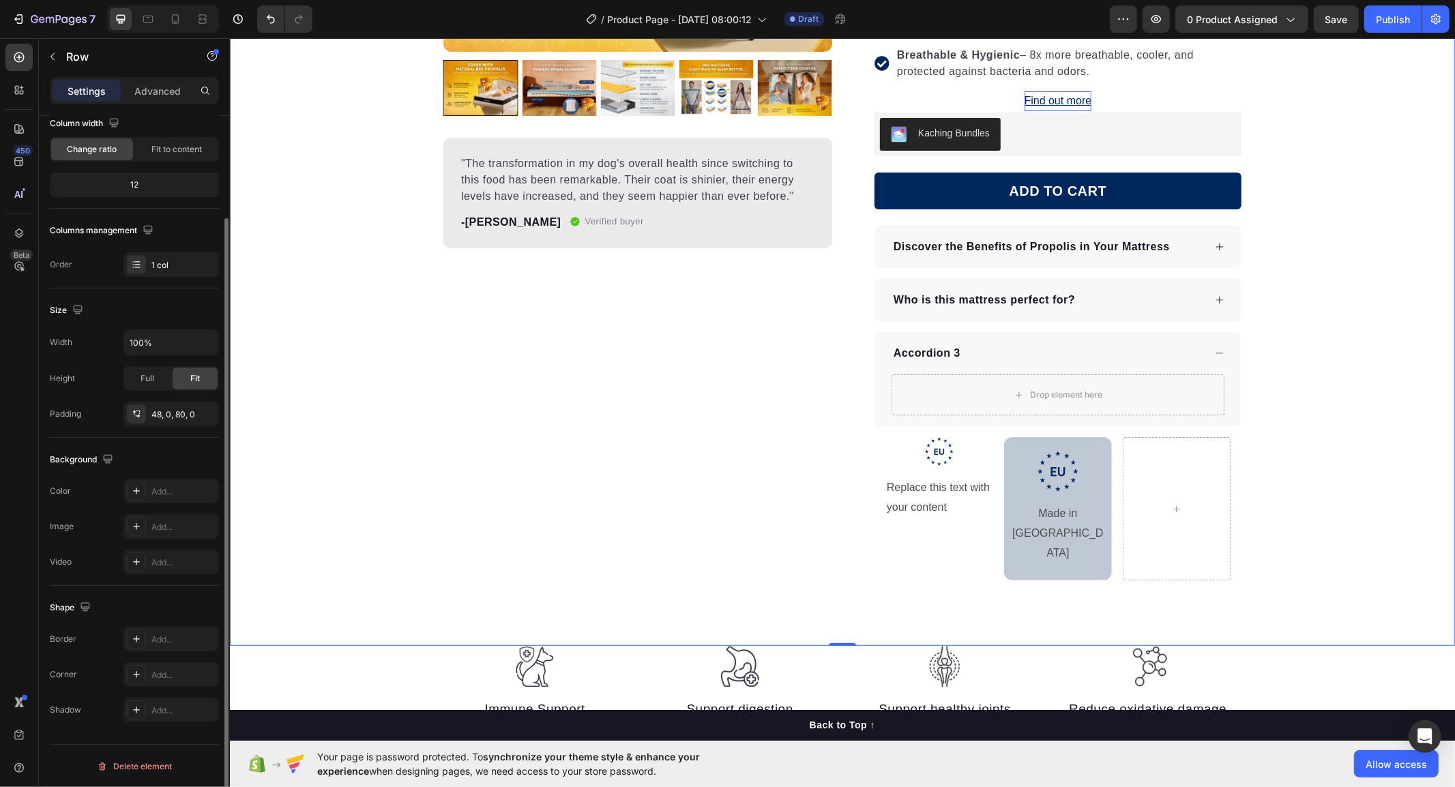
scroll to position [121, 0]
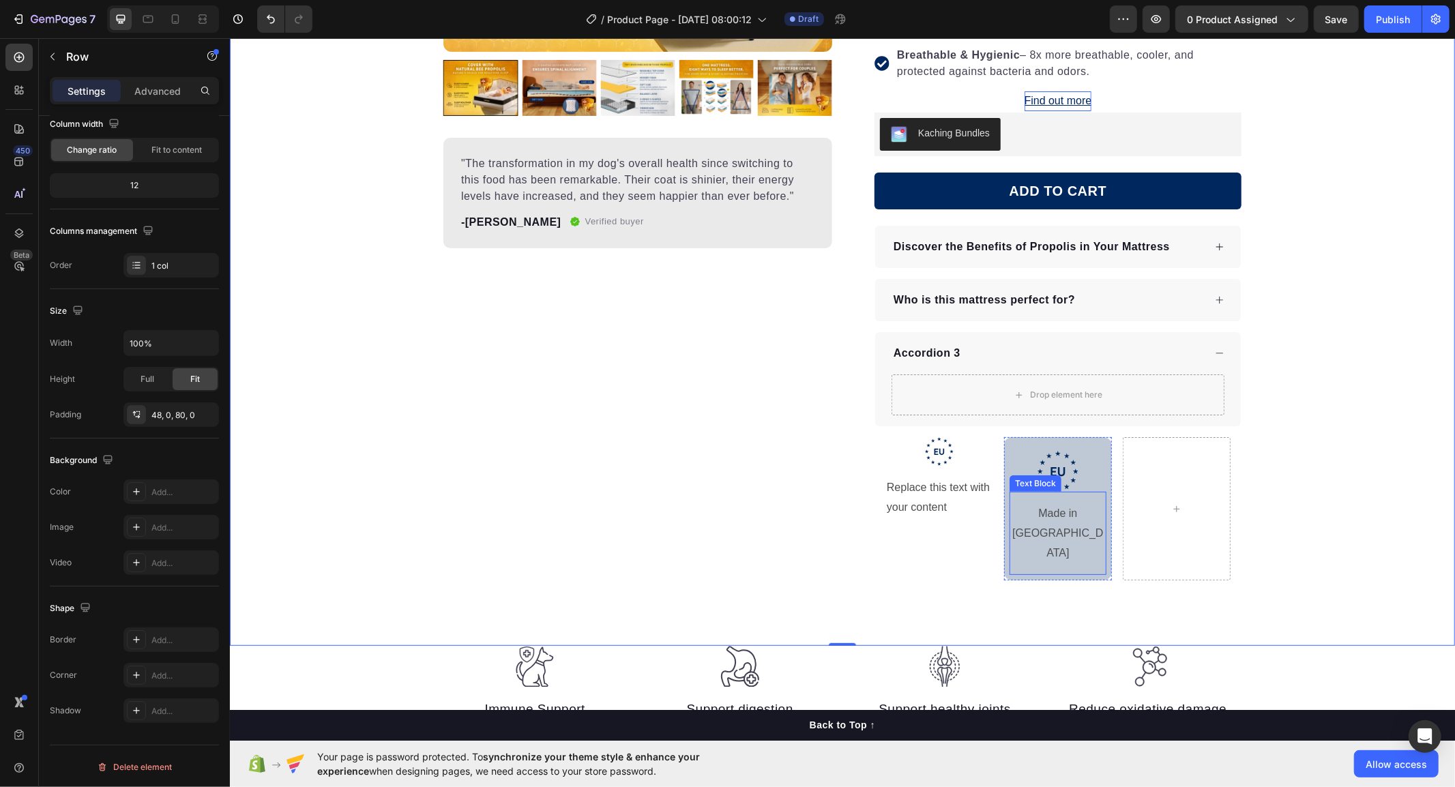
click at [1069, 514] on p "Made in [GEOGRAPHIC_DATA]" at bounding box center [1057, 532] width 94 height 59
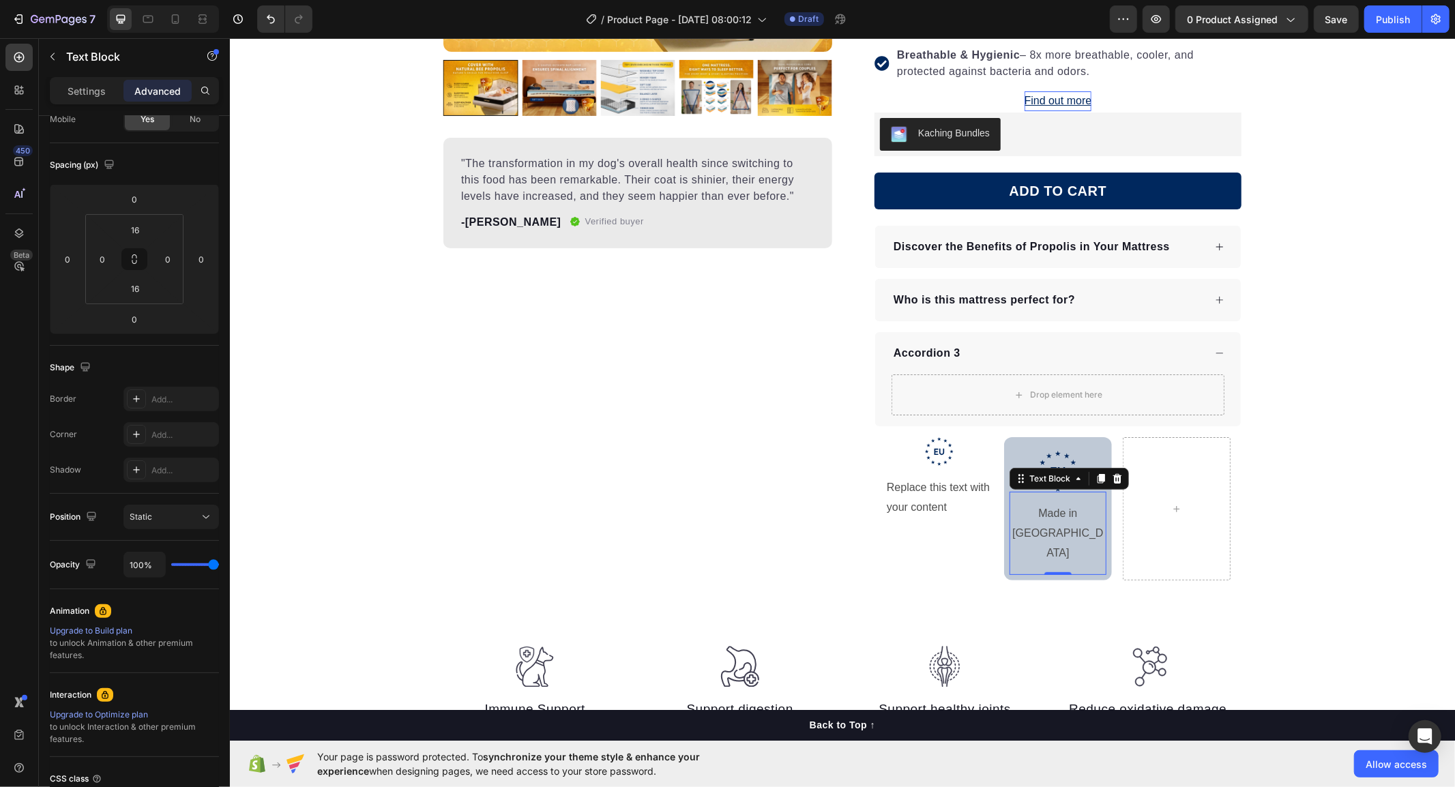
scroll to position [0, 0]
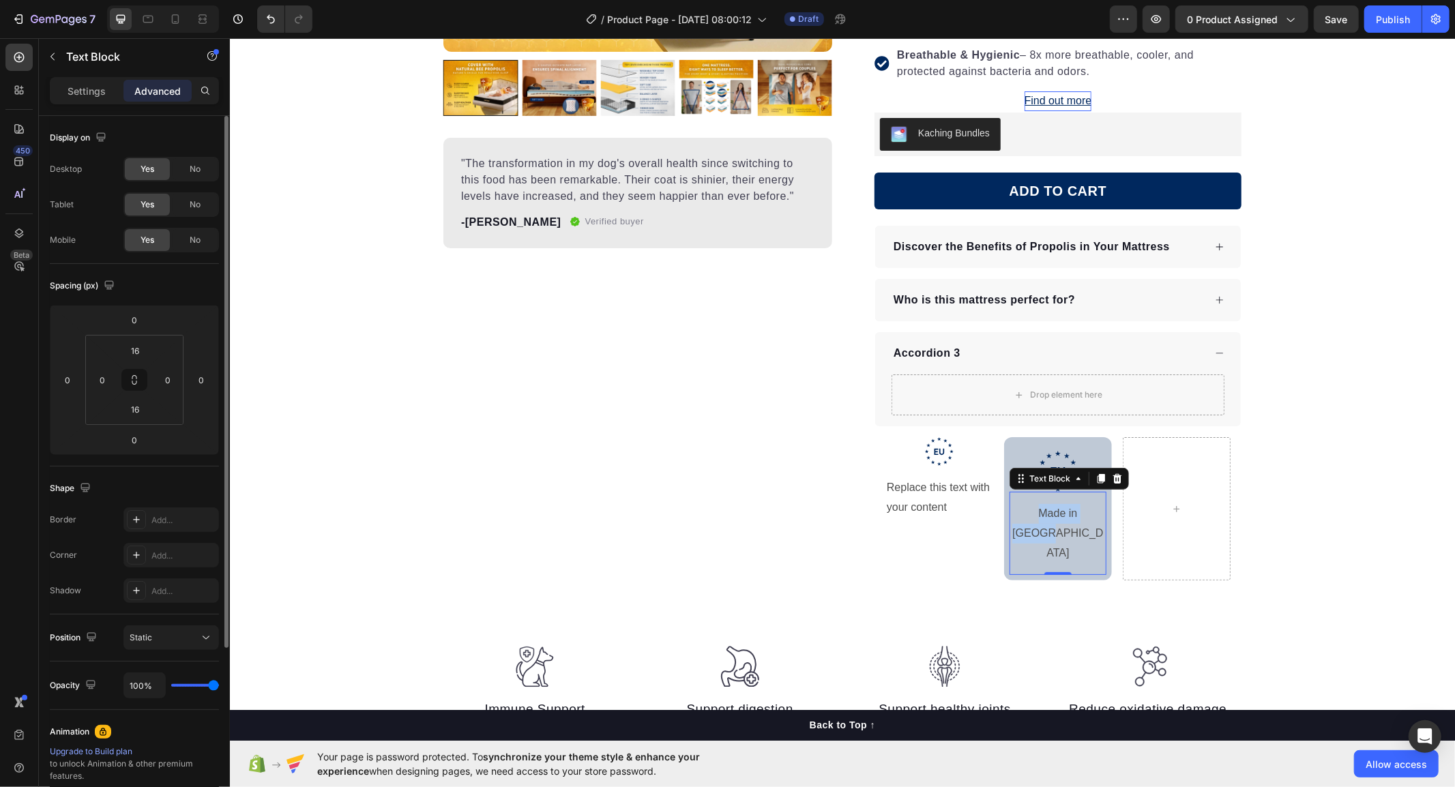
click at [1069, 514] on p "Made in [GEOGRAPHIC_DATA]" at bounding box center [1057, 532] width 94 height 59
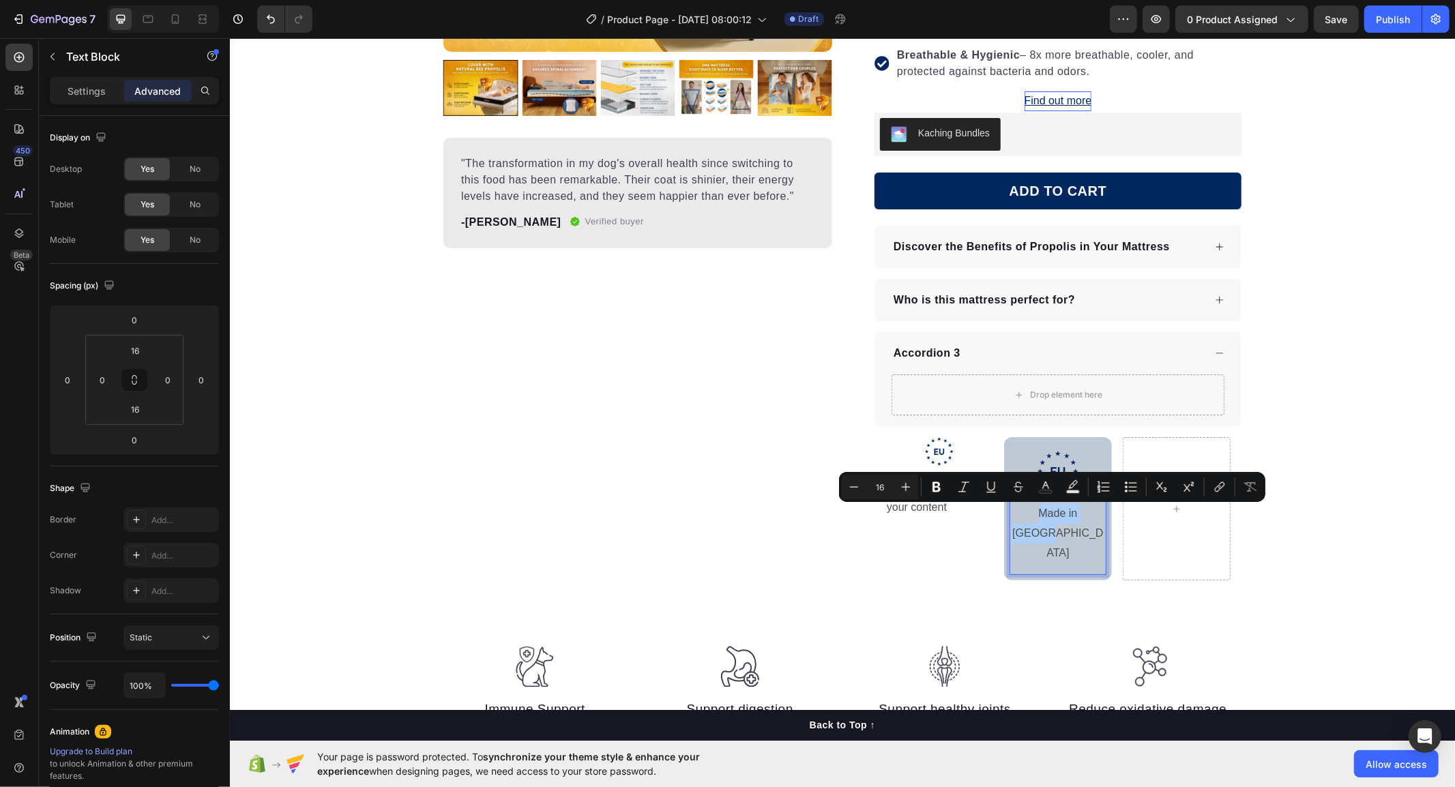
click at [86, 103] on div "Settings Advanced" at bounding box center [134, 90] width 169 height 27
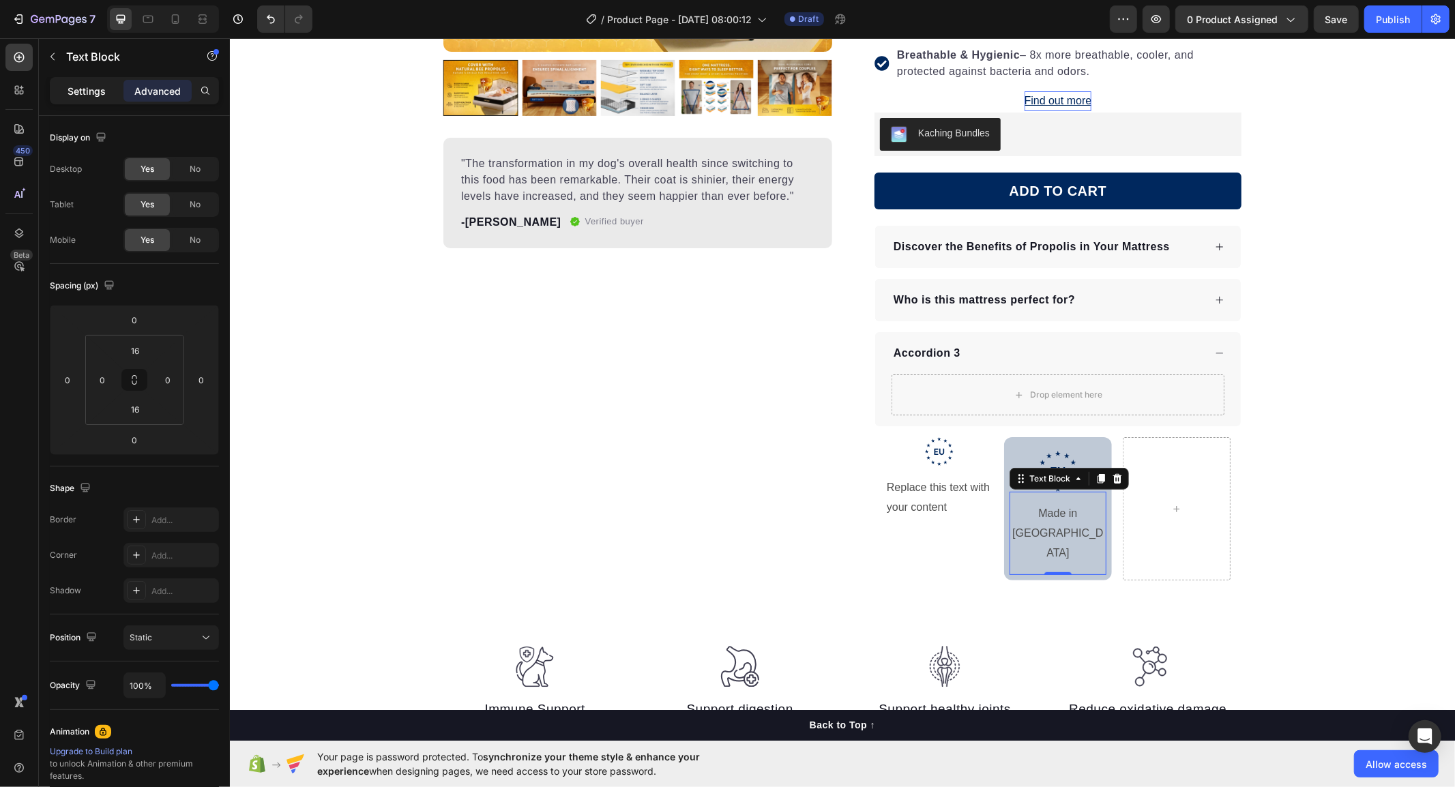
click at [89, 89] on p "Settings" at bounding box center [87, 91] width 38 height 14
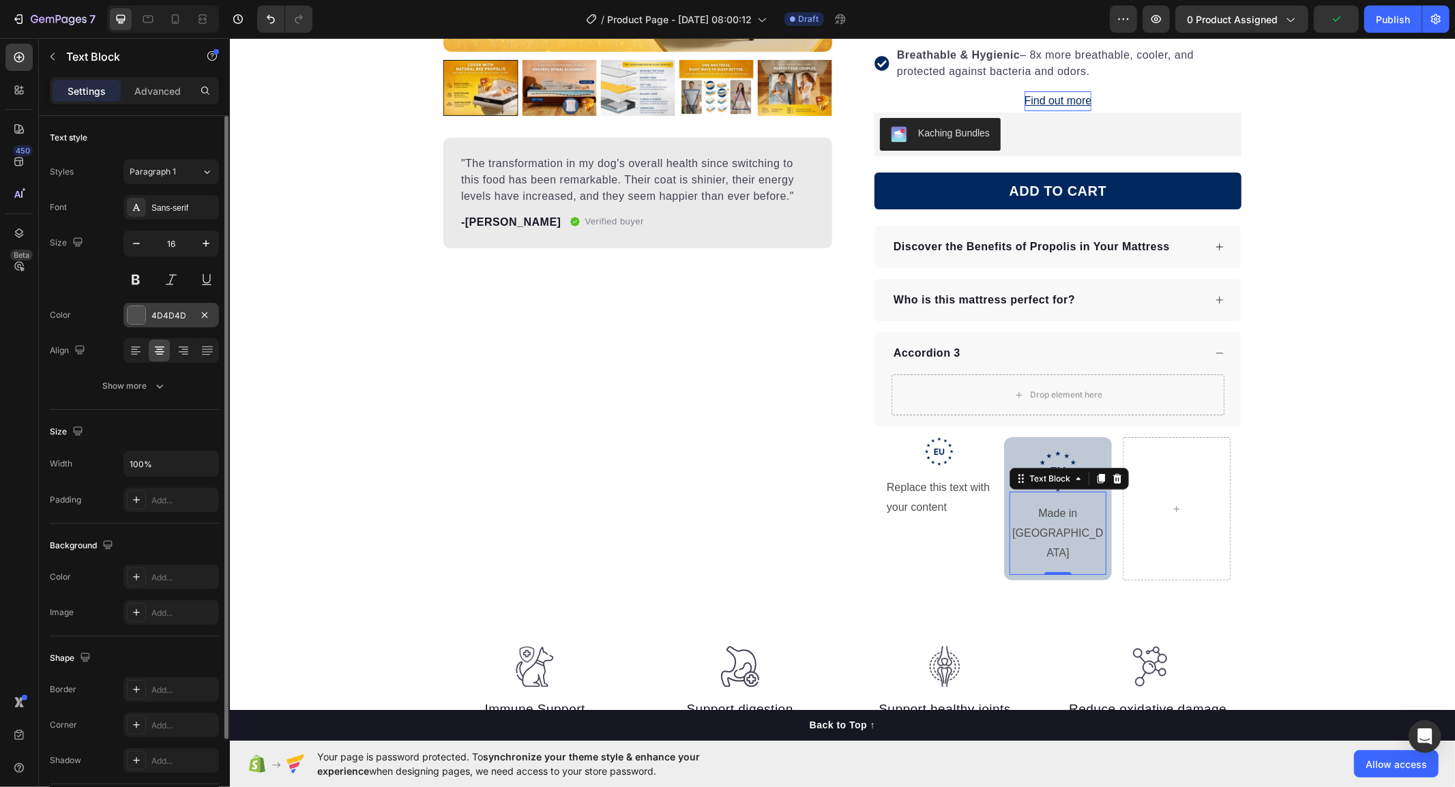
click at [141, 315] on div at bounding box center [137, 315] width 18 height 18
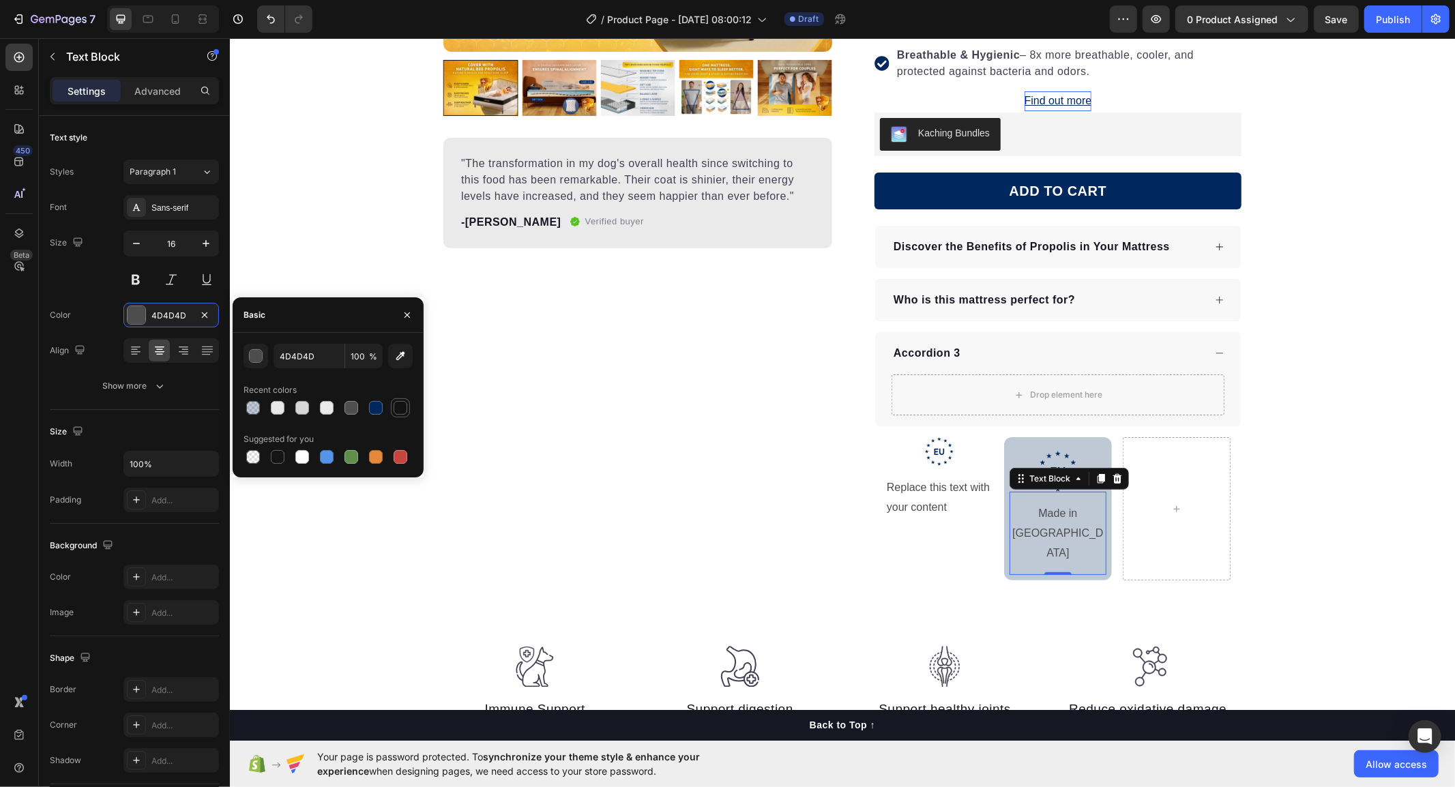
click at [398, 402] on div at bounding box center [401, 408] width 14 height 14
type input "121212"
click at [401, 561] on div "Product Images "The transformation in my dog's overall health since switching t…" at bounding box center [841, 186] width 1225 height 919
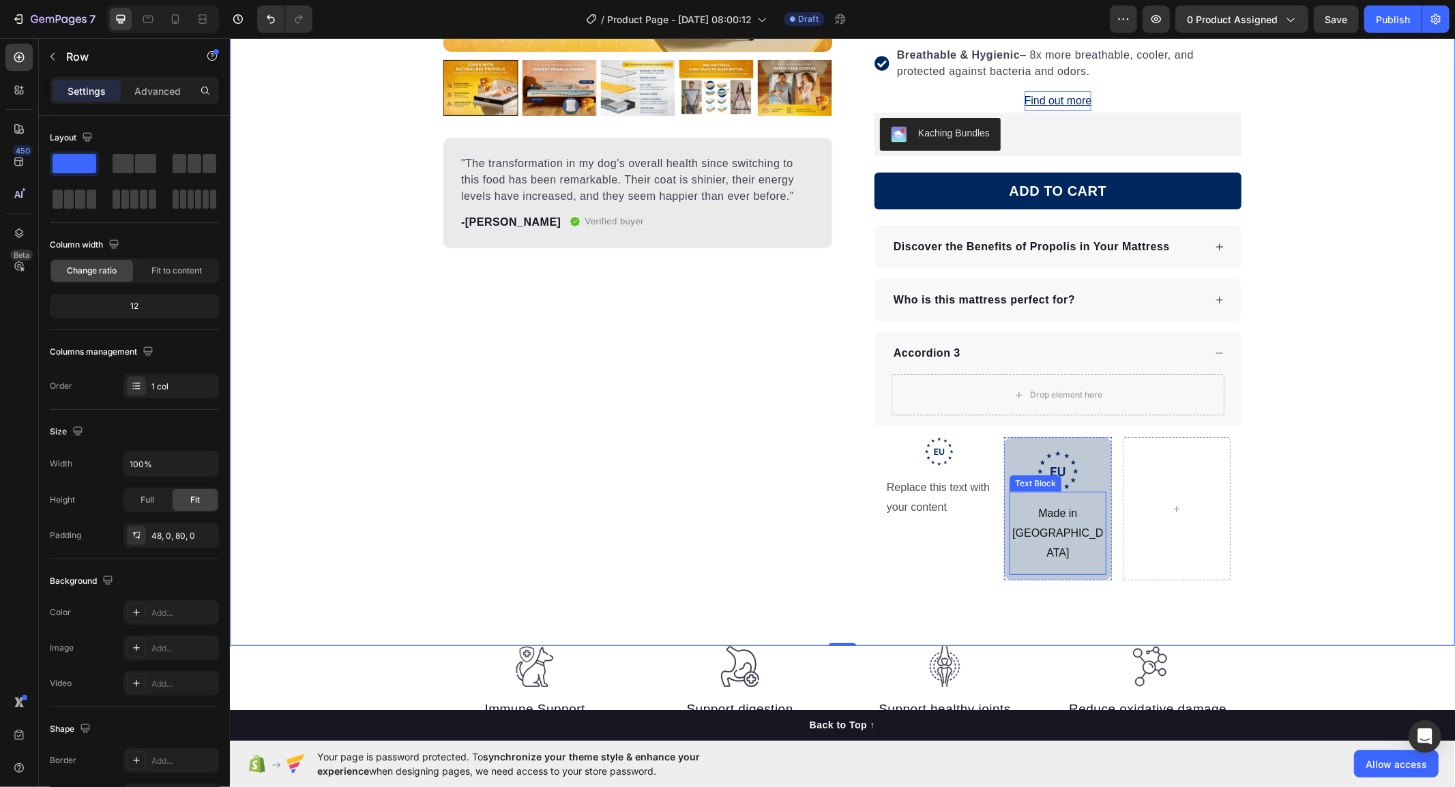
click at [1036, 513] on p "Made in [GEOGRAPHIC_DATA]" at bounding box center [1057, 532] width 94 height 59
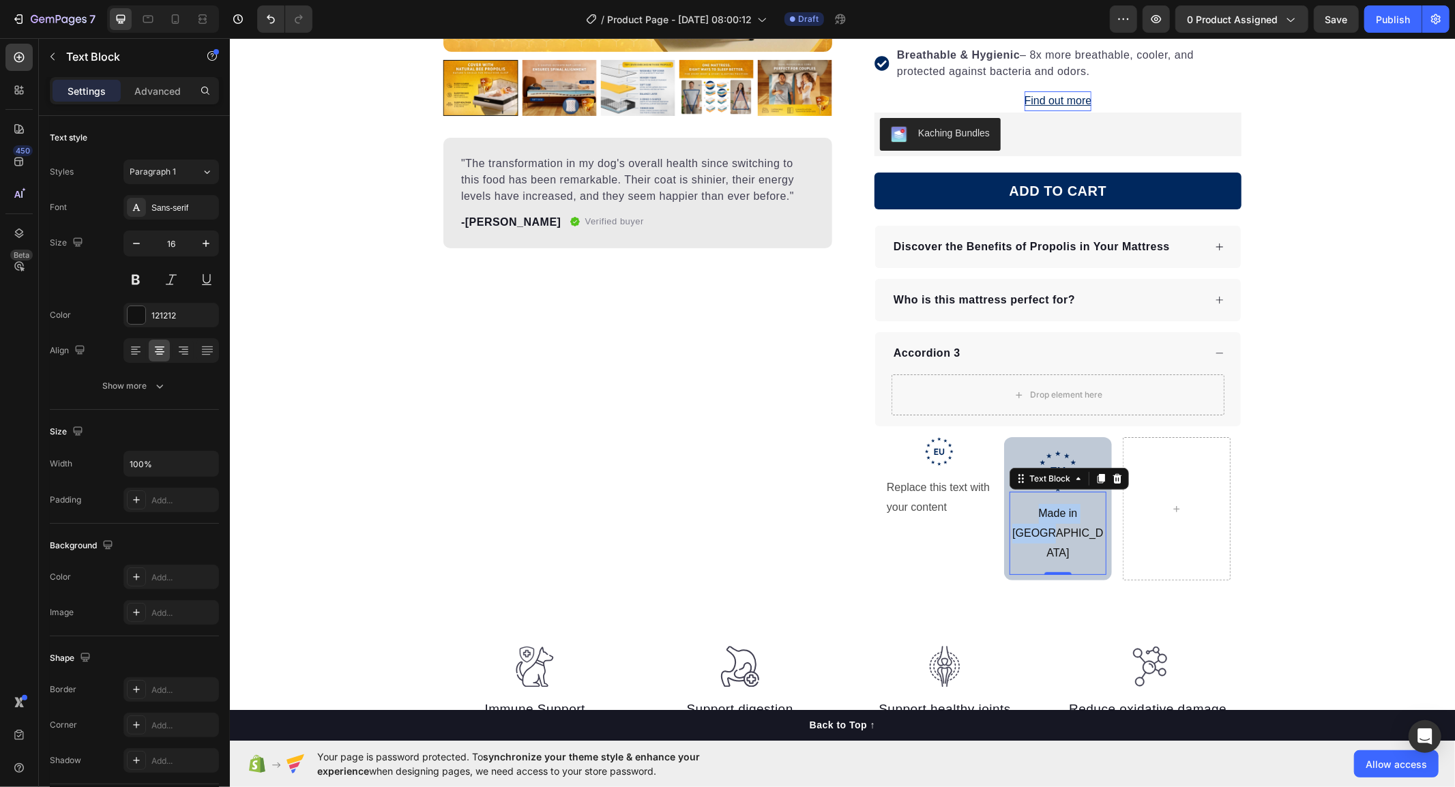
click at [1036, 513] on p "Made in [GEOGRAPHIC_DATA]" at bounding box center [1057, 532] width 94 height 59
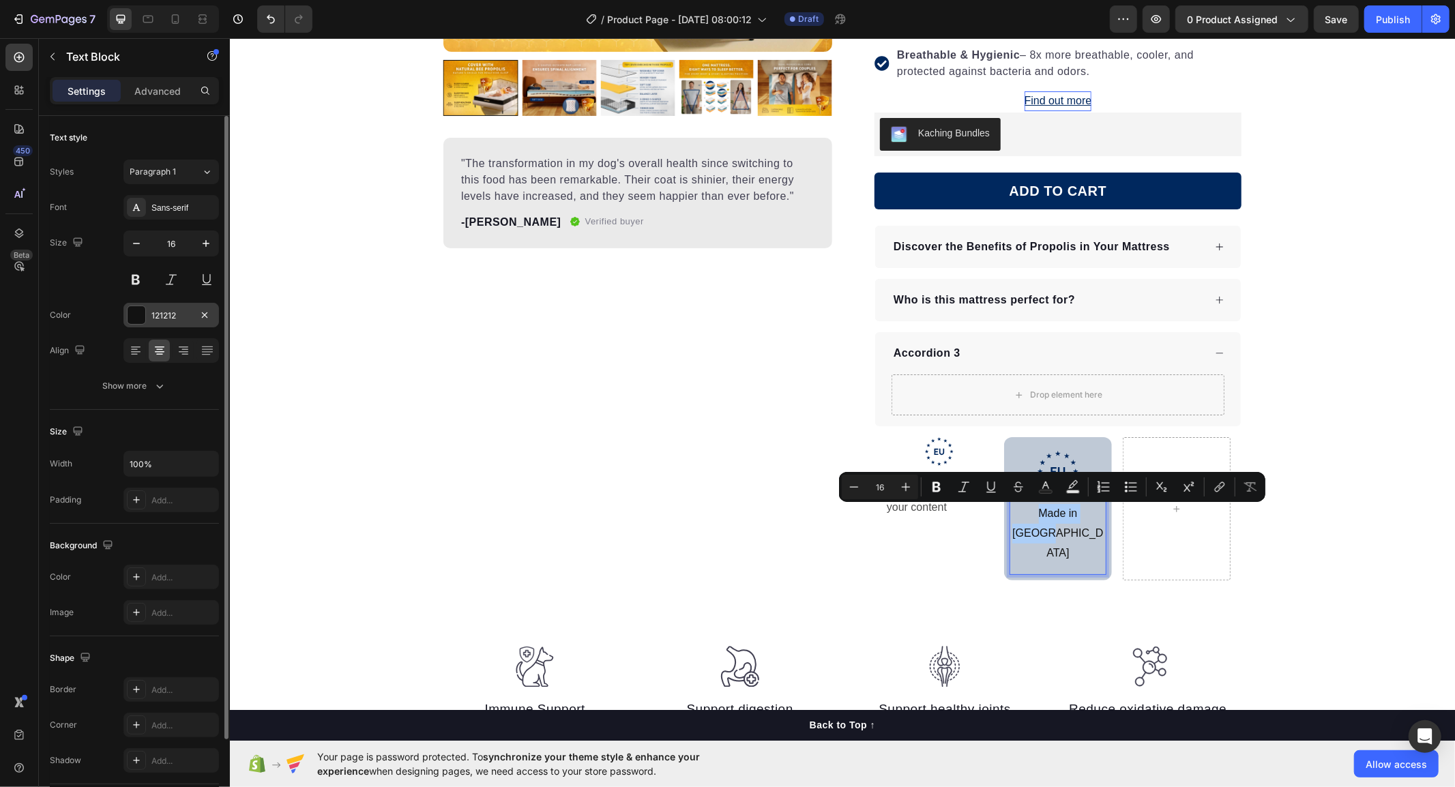
click at [147, 318] on div "121212" at bounding box center [171, 315] width 96 height 25
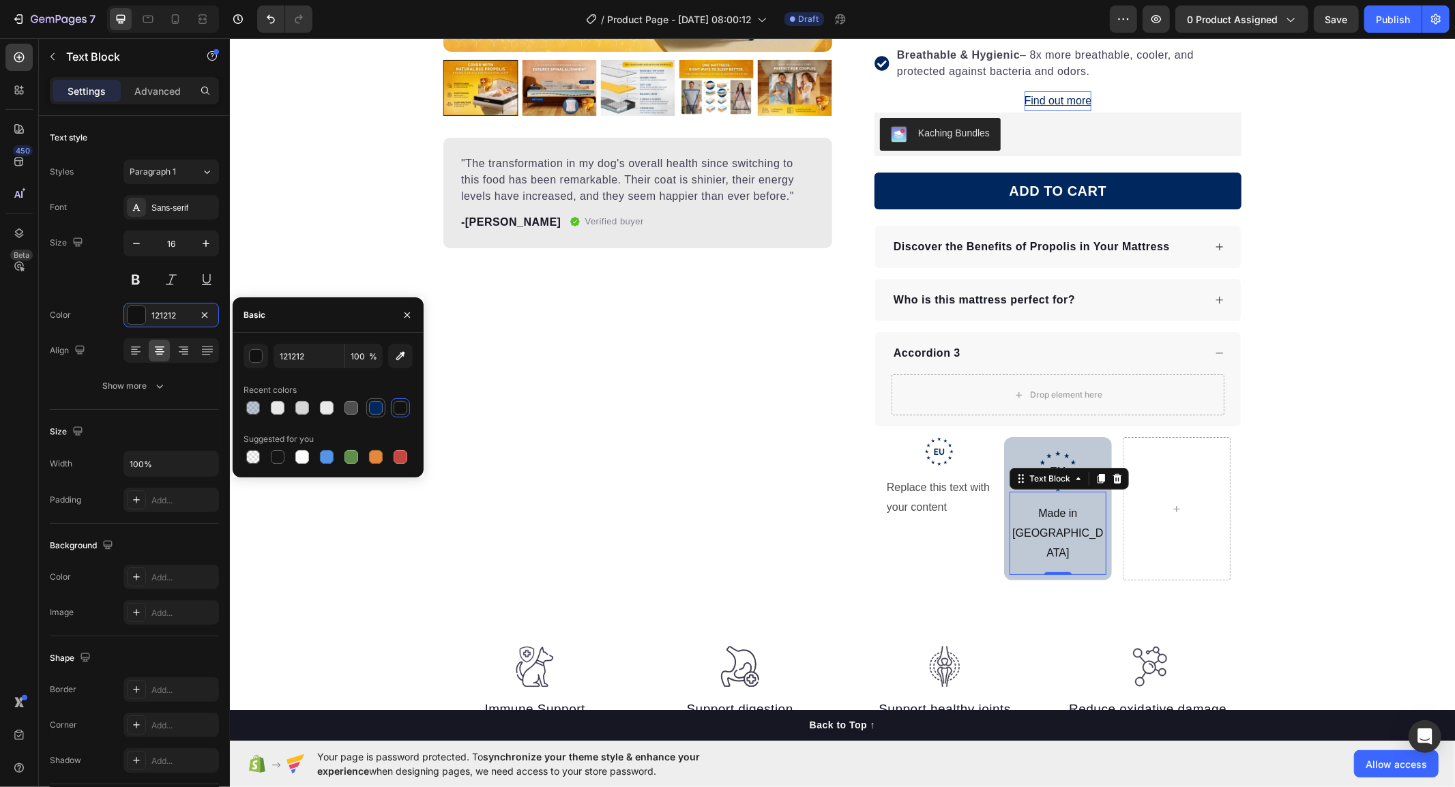
click at [381, 405] on div at bounding box center [376, 408] width 14 height 14
type input "00285E"
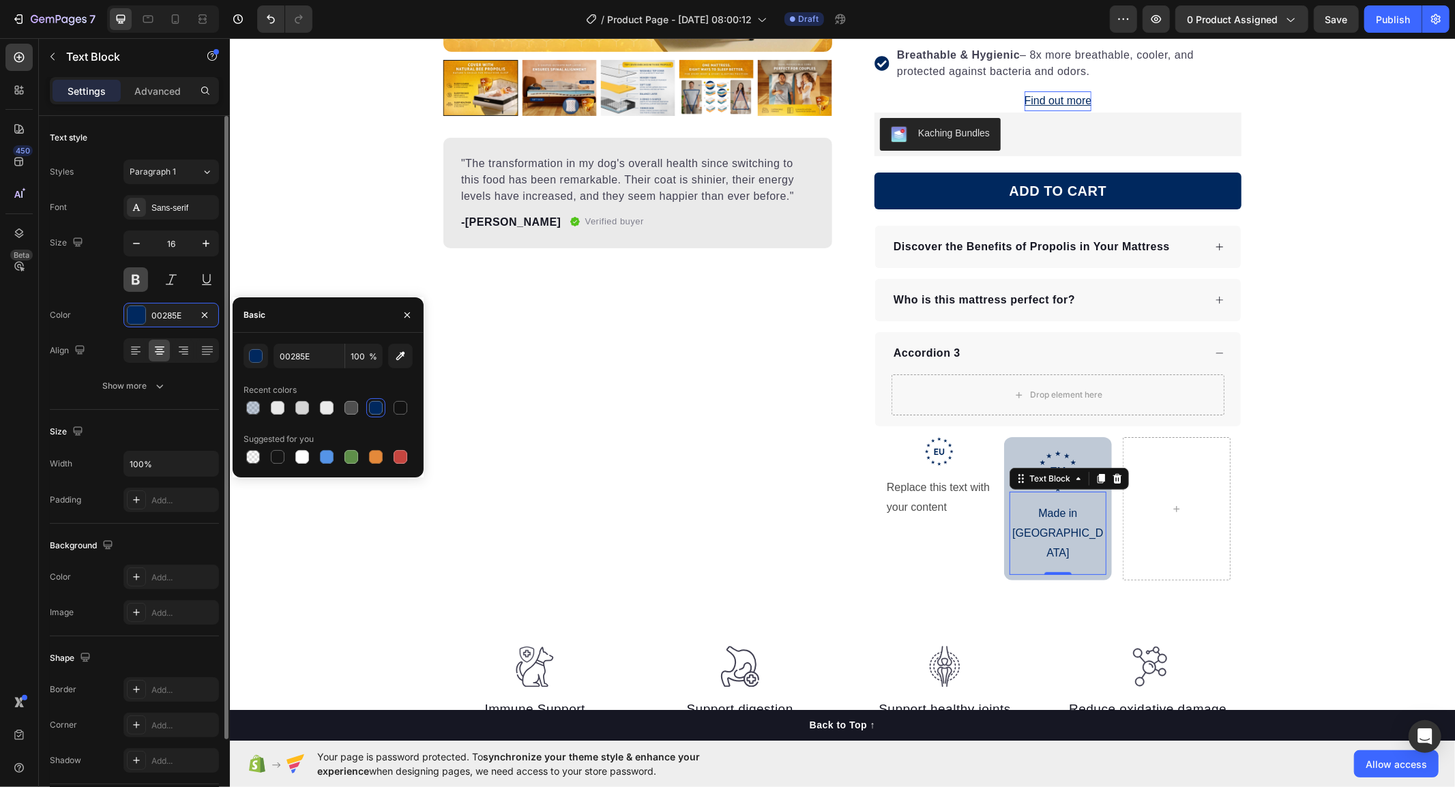
click at [136, 277] on button at bounding box center [135, 279] width 25 height 25
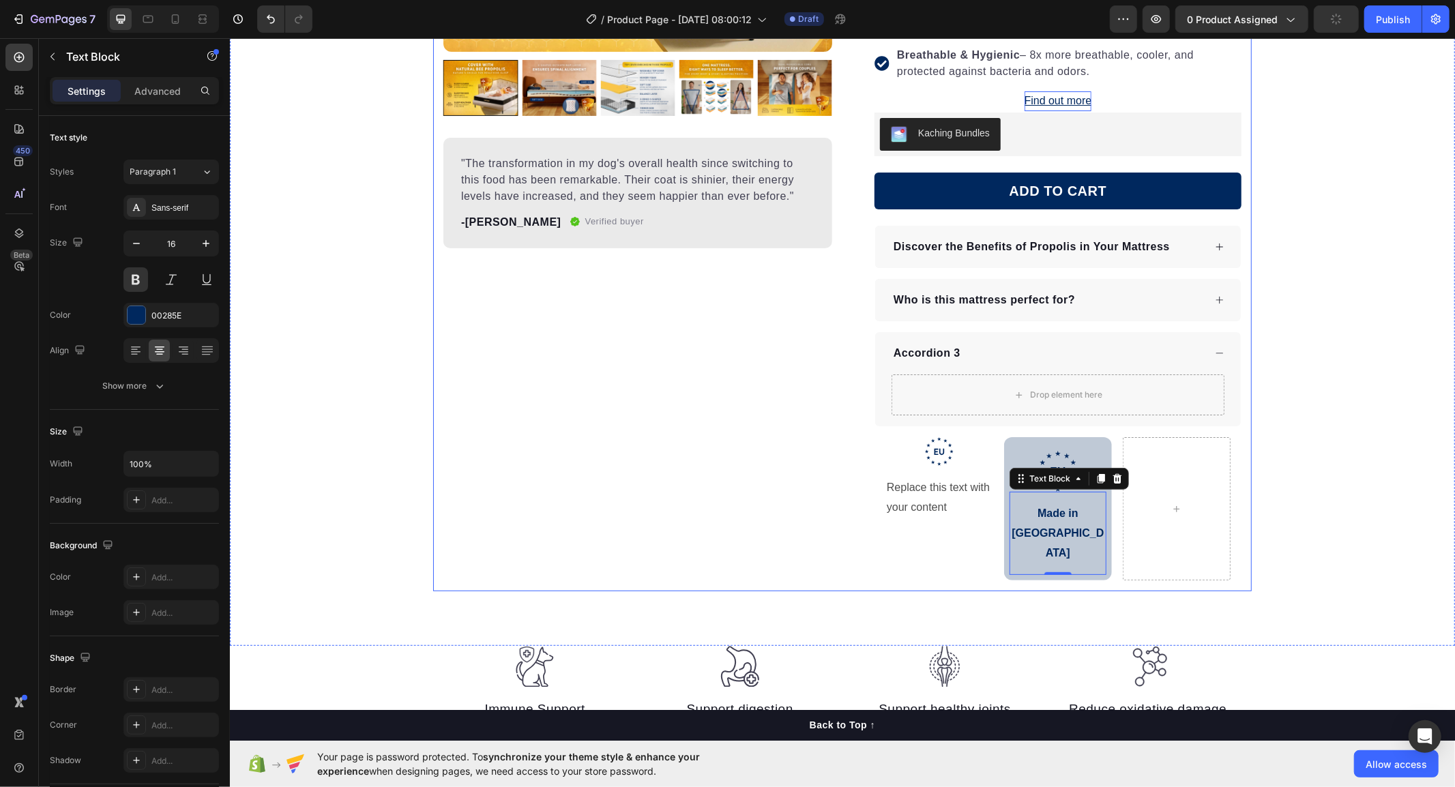
click at [579, 493] on div "Product Images "The transformation in my dog's overall health since switching t…" at bounding box center [637, 176] width 389 height 832
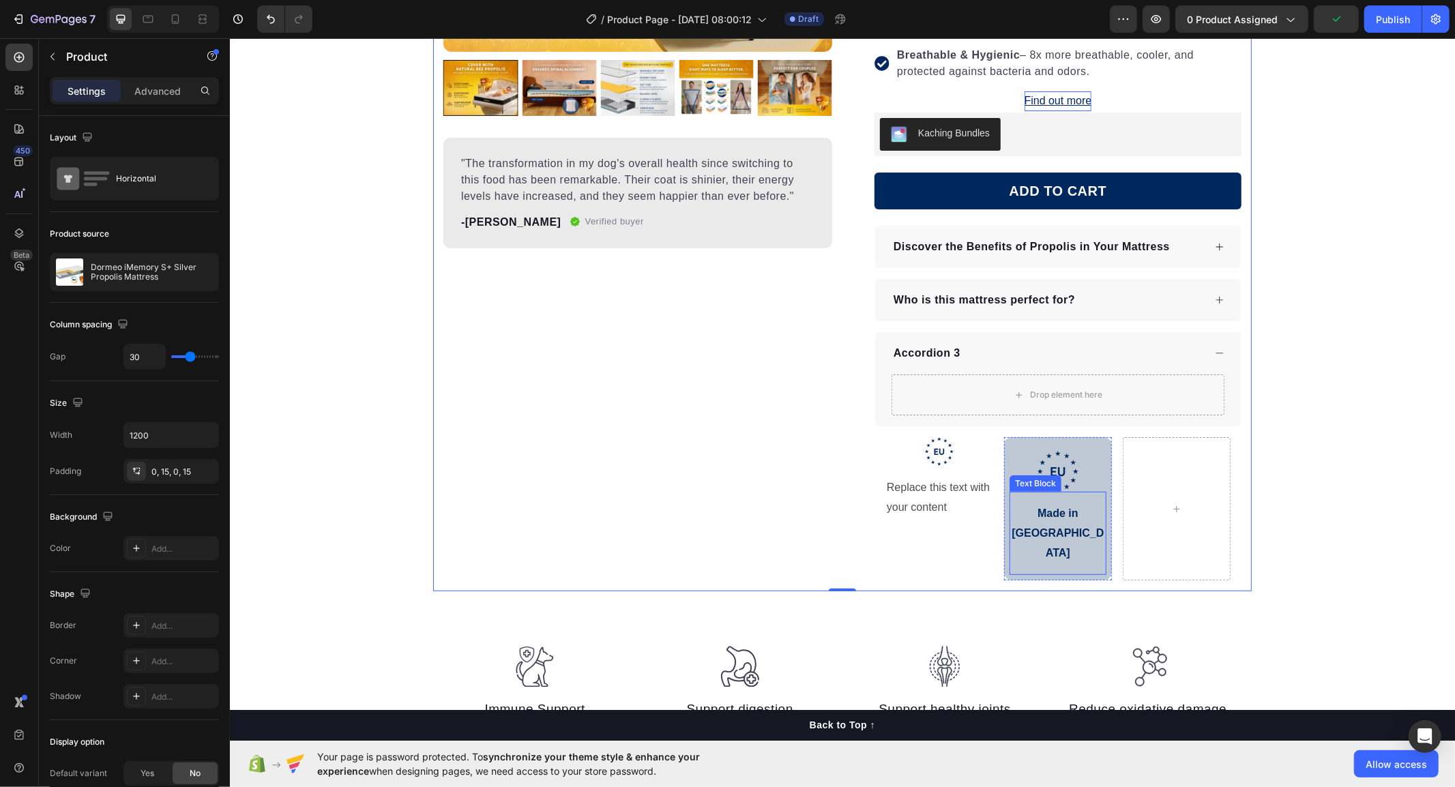
click at [1044, 513] on p "Made in [GEOGRAPHIC_DATA]" at bounding box center [1057, 532] width 94 height 59
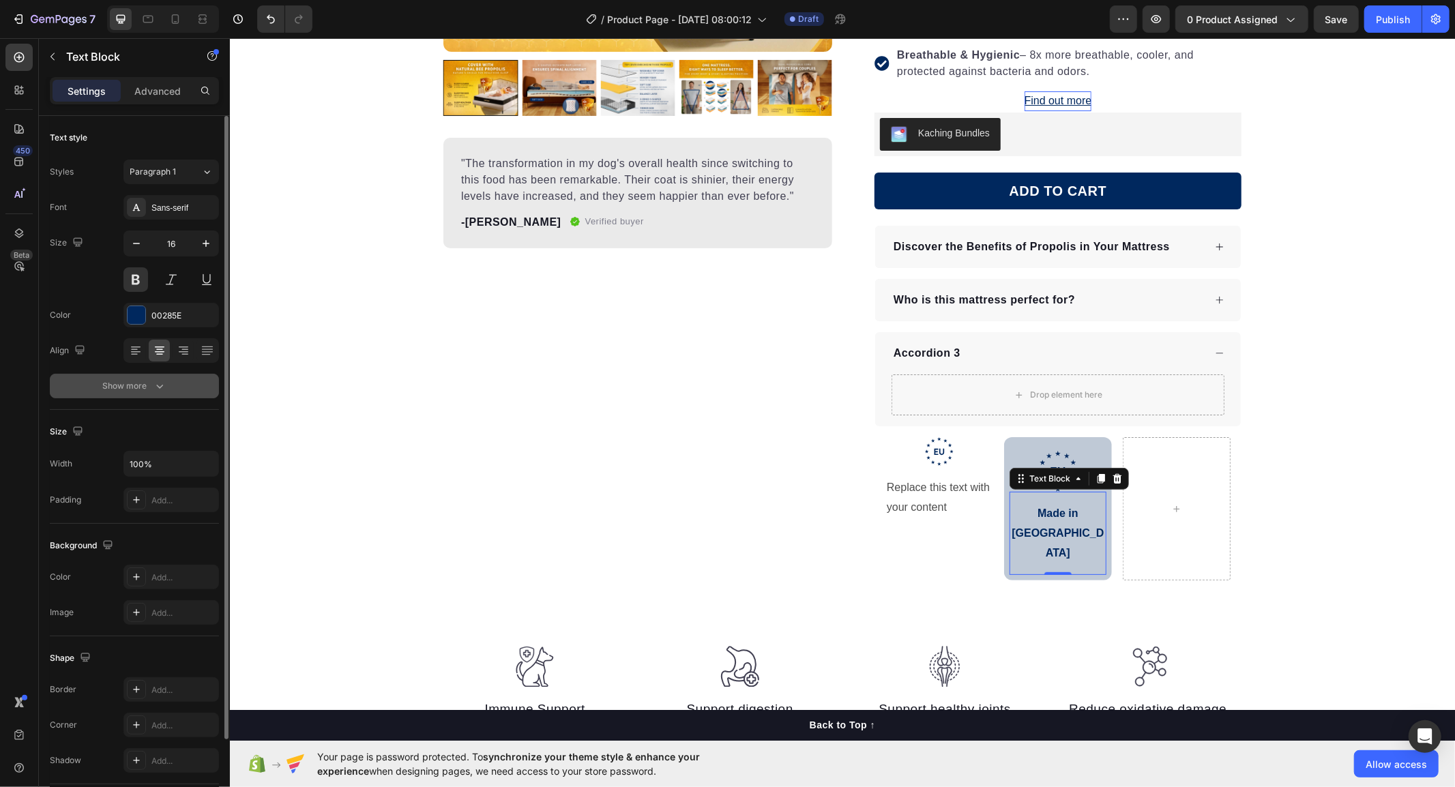
click at [118, 379] on div "Show more" at bounding box center [134, 386] width 63 height 14
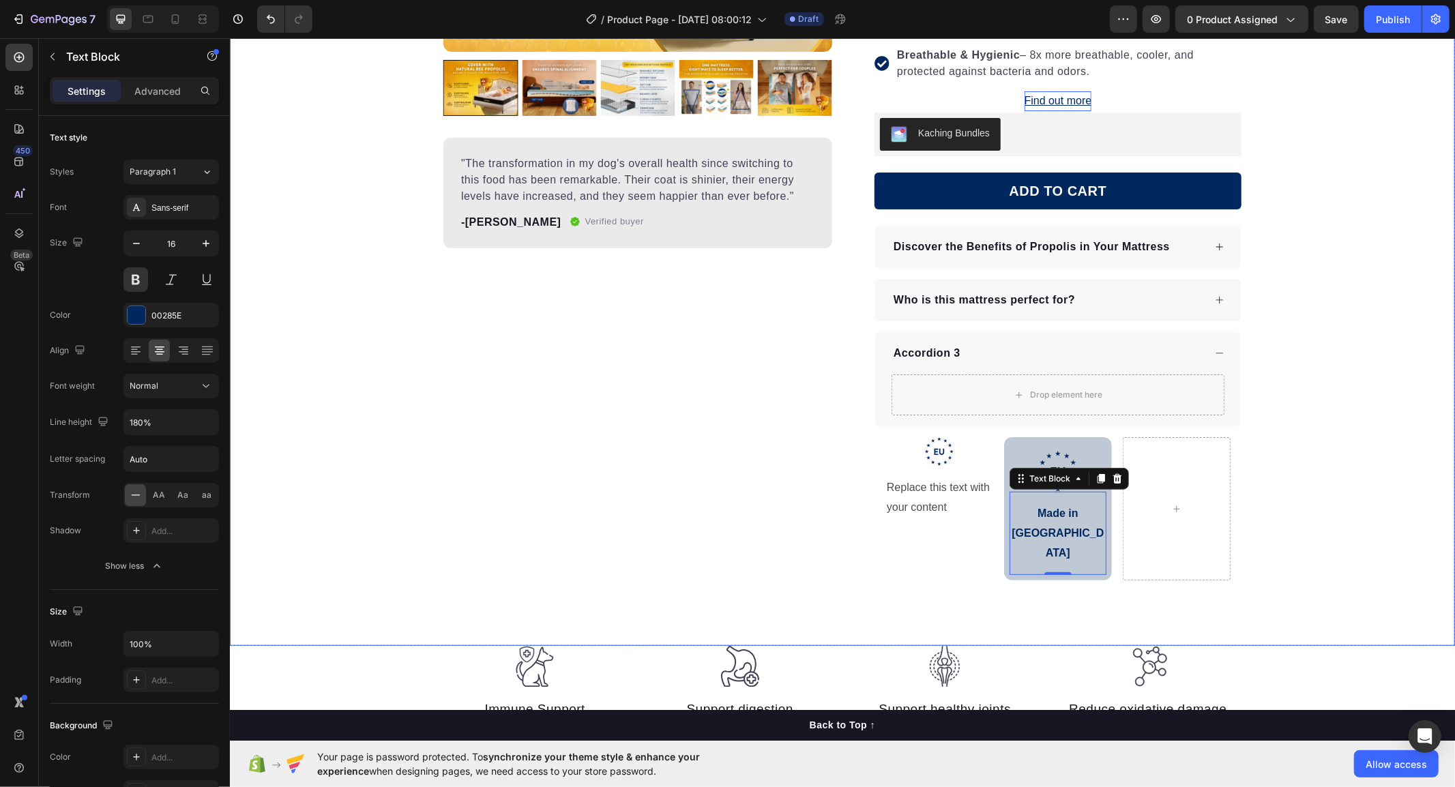
click at [1222, 533] on div at bounding box center [1176, 508] width 108 height 143
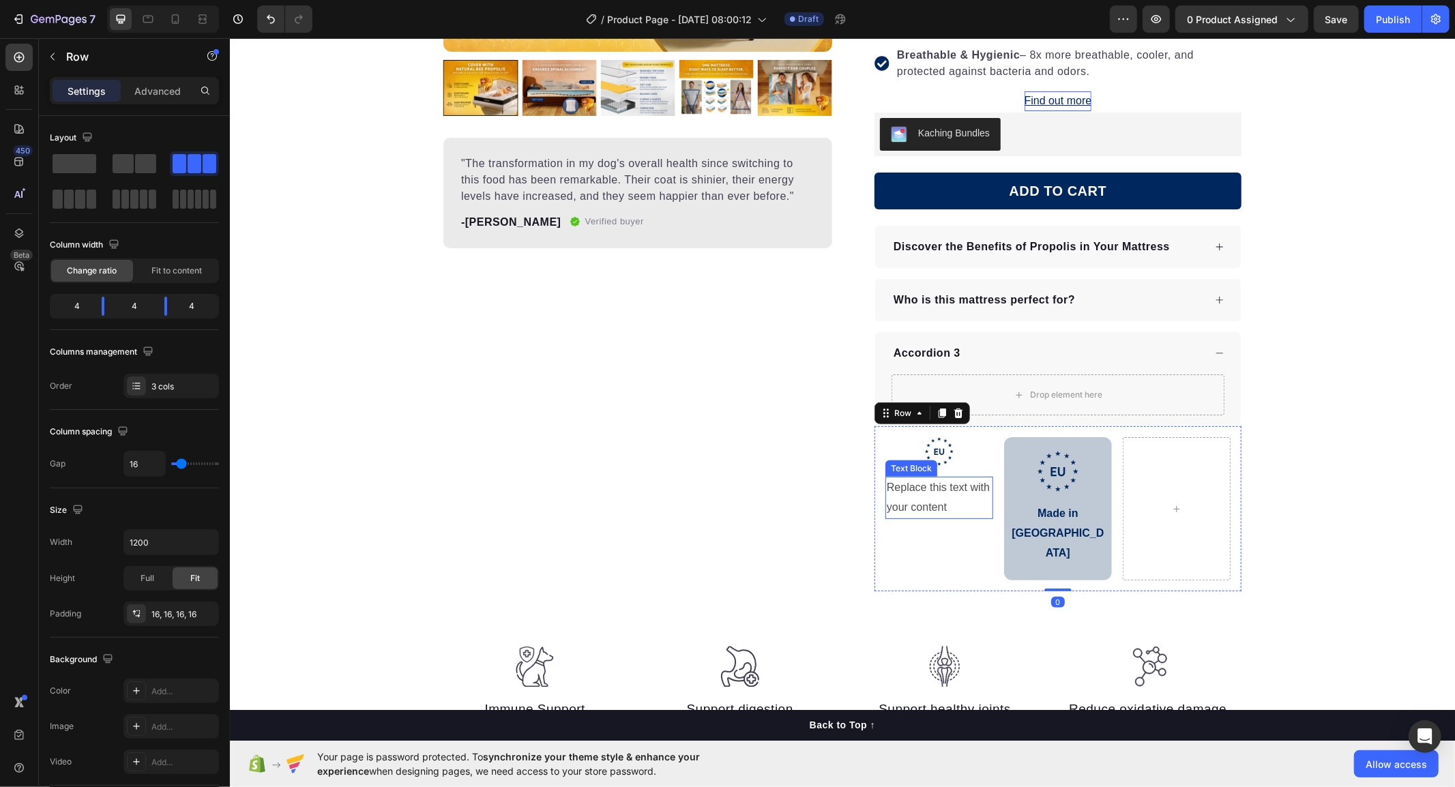
click at [930, 501] on div "Replace this text with your content" at bounding box center [939, 497] width 108 height 42
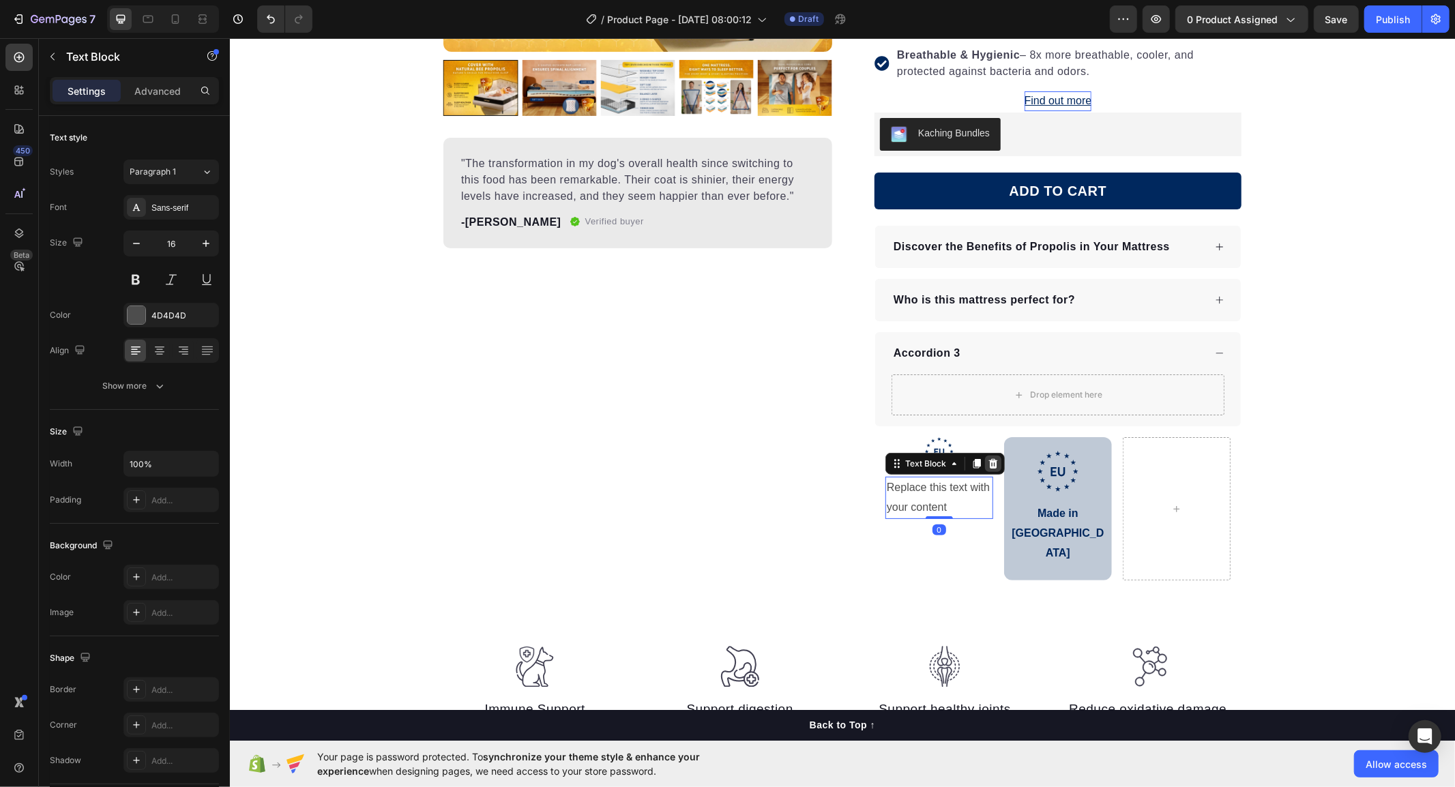
click at [988, 462] on icon at bounding box center [992, 463] width 9 height 10
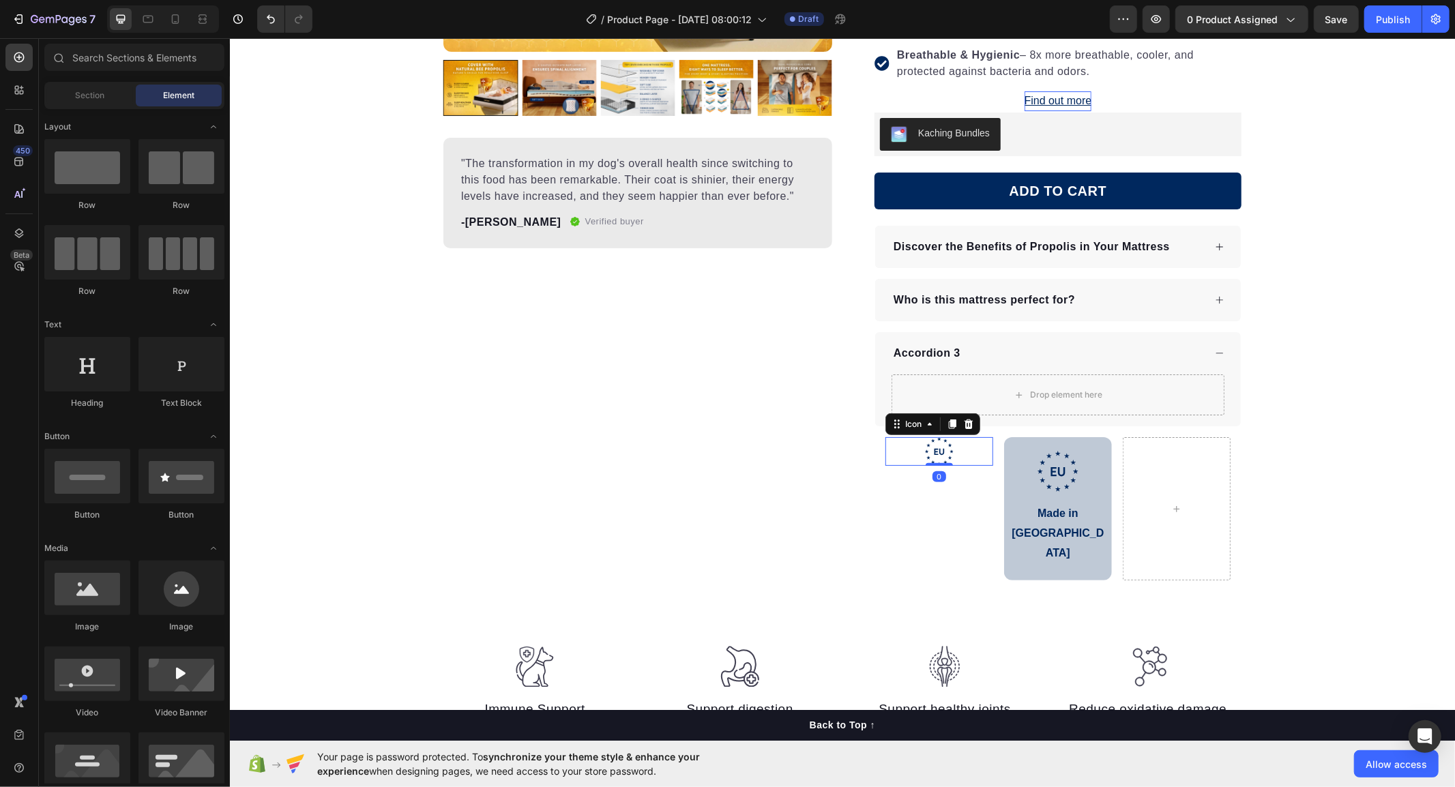
click at [938, 460] on icon ".id586528741404967791 .b{fill:#00285e;}" at bounding box center [938, 451] width 29 height 29
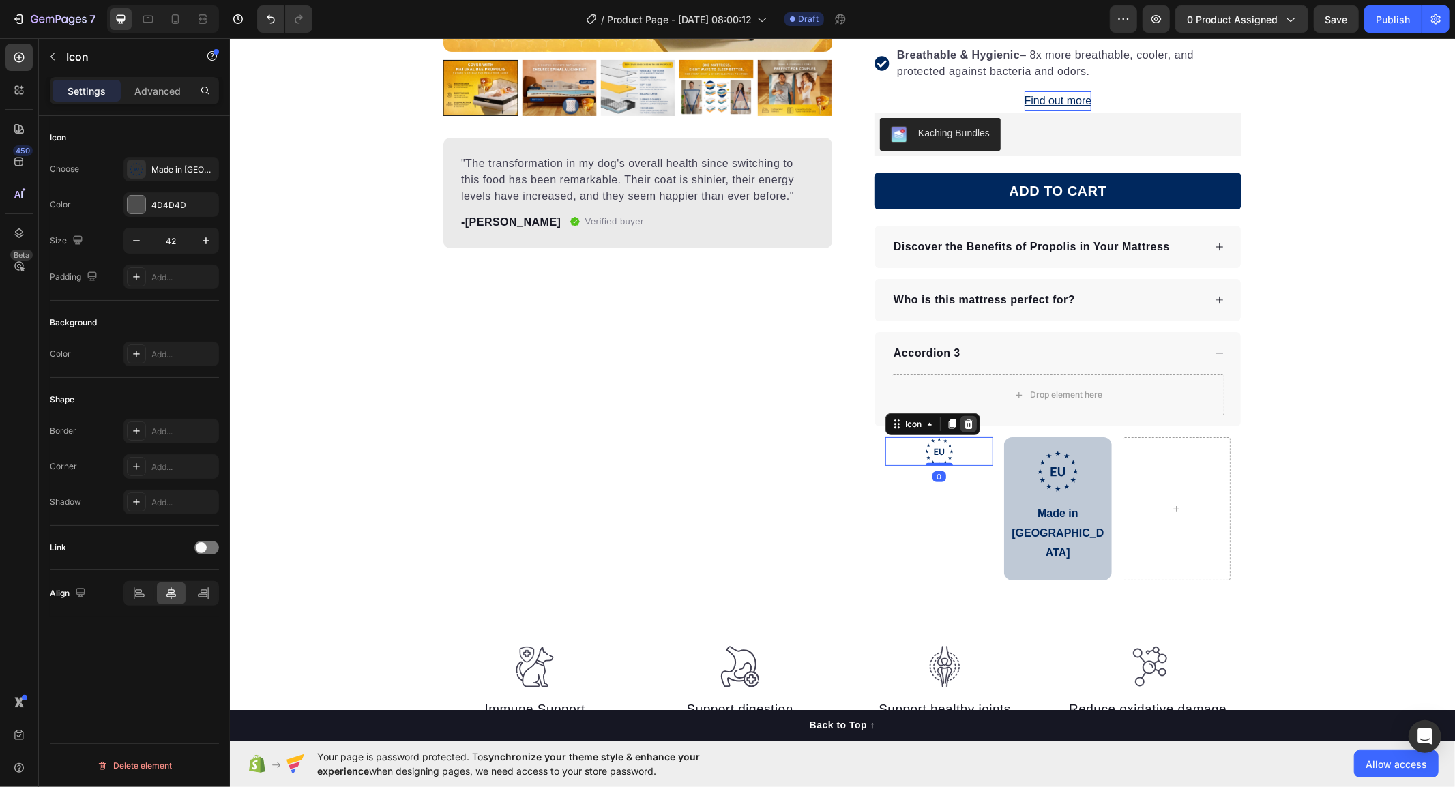
click at [965, 425] on icon at bounding box center [968, 424] width 9 height 10
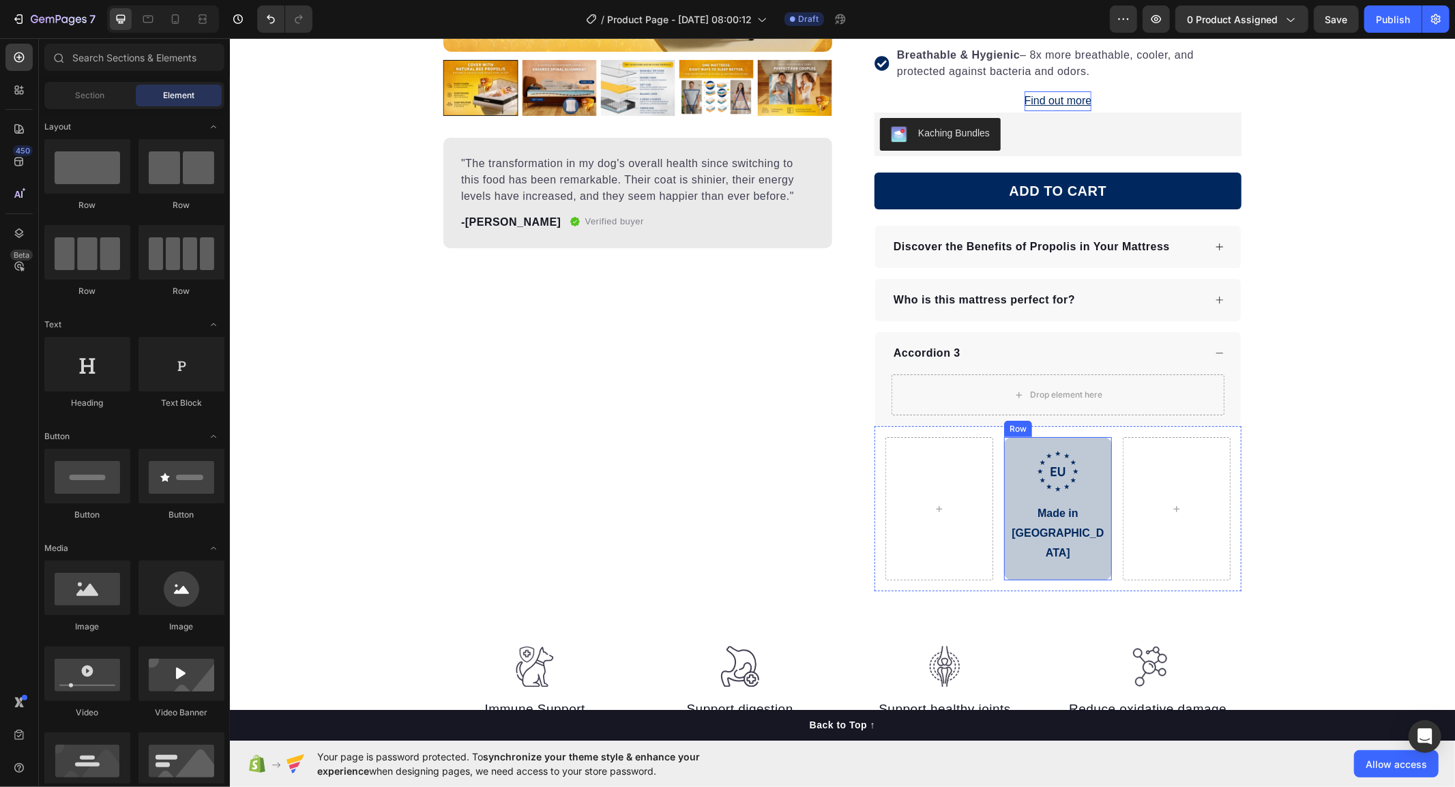
click at [1070, 536] on div ".id586528741404967791 .b{fill:#00285e;} Icon Made in [GEOGRAPHIC_DATA] Text Blo…" at bounding box center [1057, 508] width 108 height 143
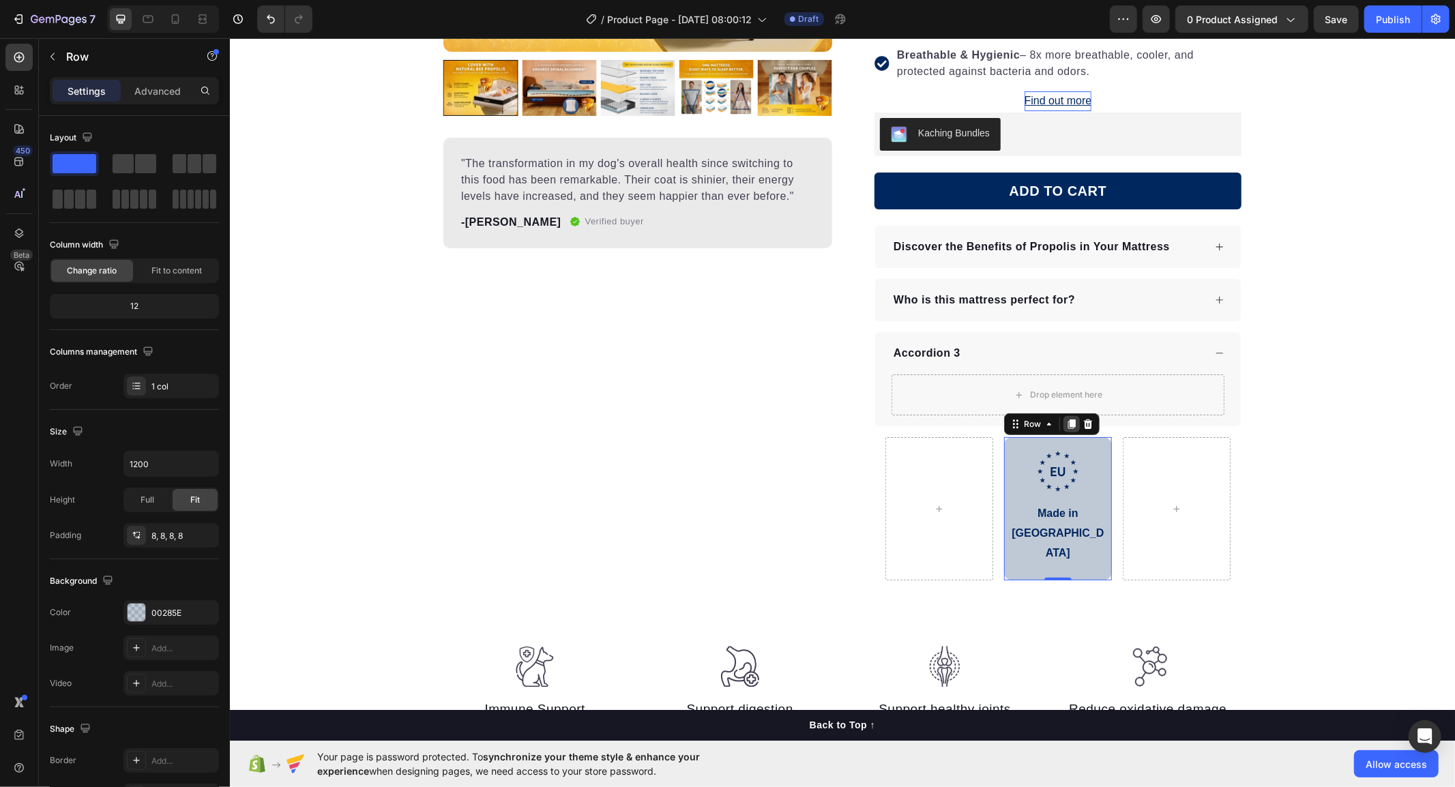
click at [1069, 421] on icon at bounding box center [1071, 423] width 11 height 11
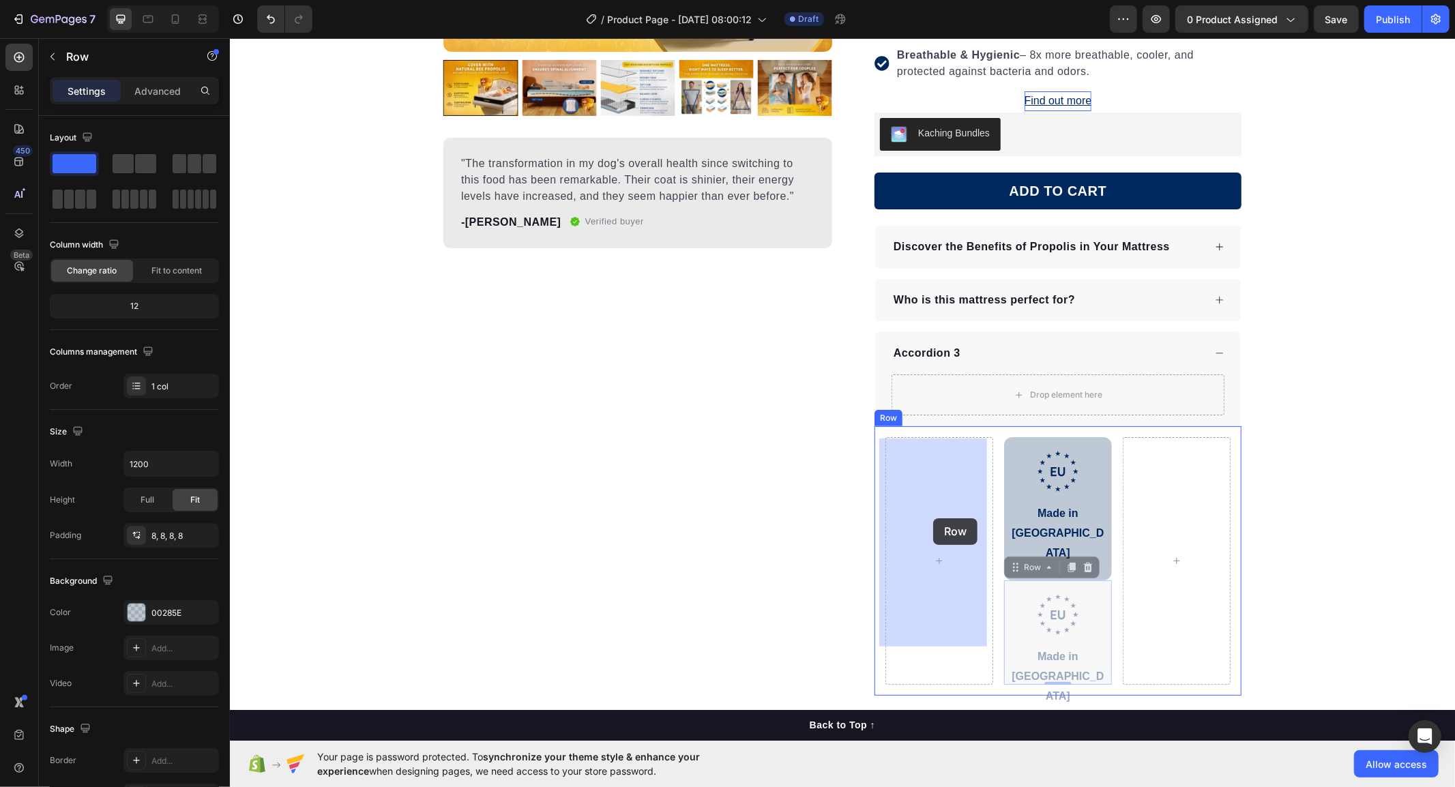
drag, startPoint x: 1008, startPoint y: 529, endPoint x: 933, endPoint y: 518, distance: 75.8
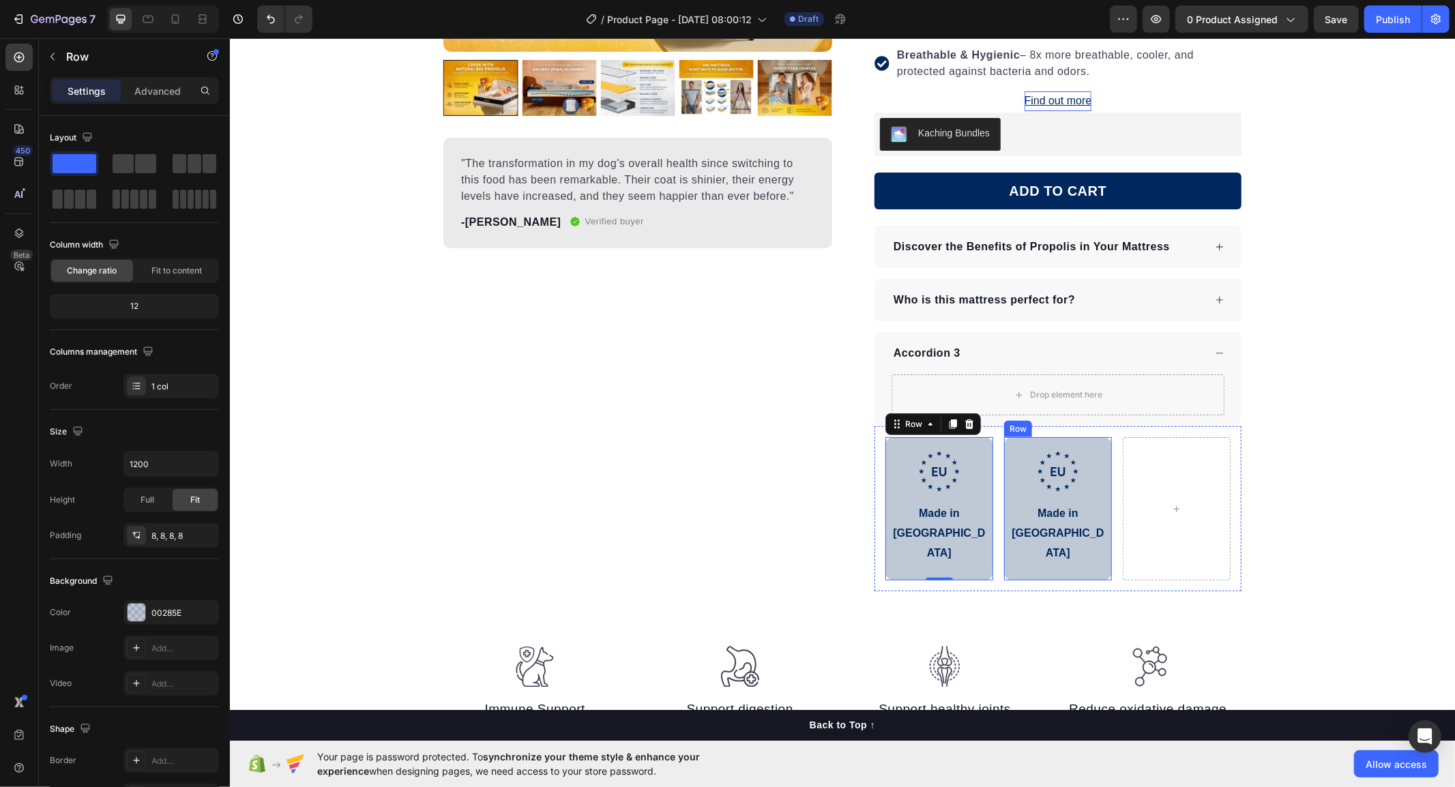
click at [1102, 527] on div ".id586528741404967791 .b{fill:#00285e;} Icon Made in [GEOGRAPHIC_DATA] Text Blo…" at bounding box center [1057, 508] width 108 height 143
click at [1068, 426] on icon at bounding box center [1072, 424] width 8 height 10
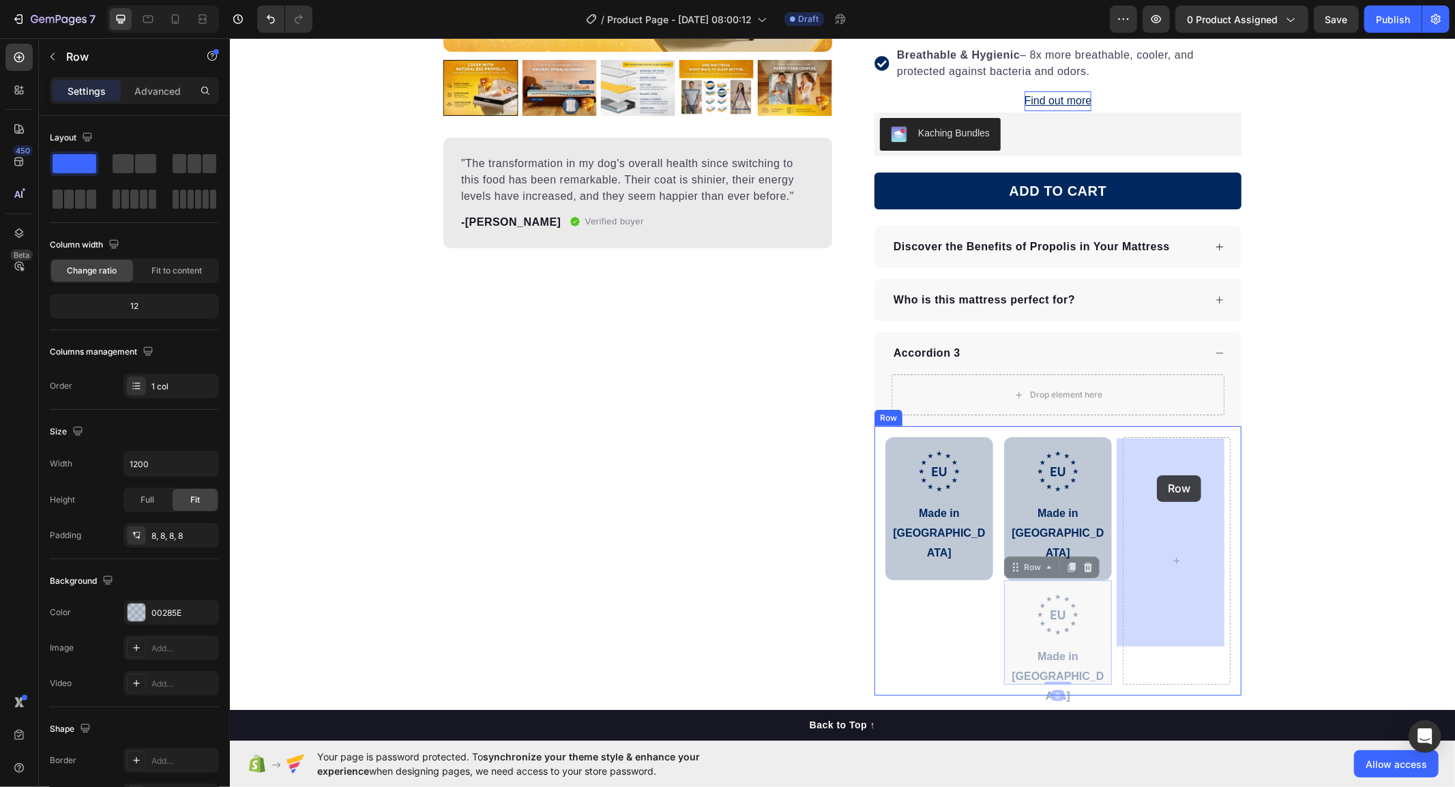
drag, startPoint x: 1008, startPoint y: 530, endPoint x: 1156, endPoint y: 475, distance: 158.0
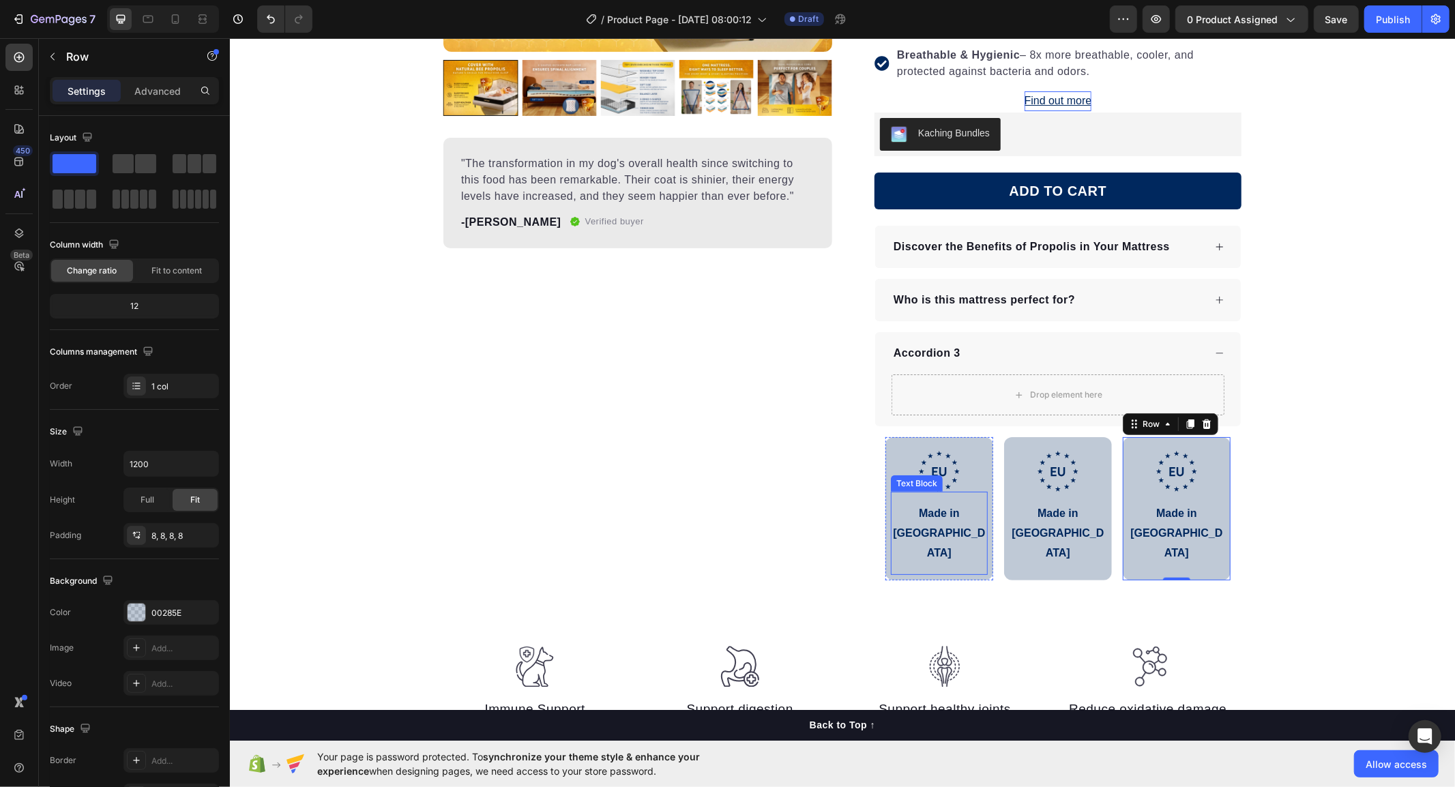
click at [947, 512] on p "Made in [GEOGRAPHIC_DATA]" at bounding box center [939, 532] width 94 height 59
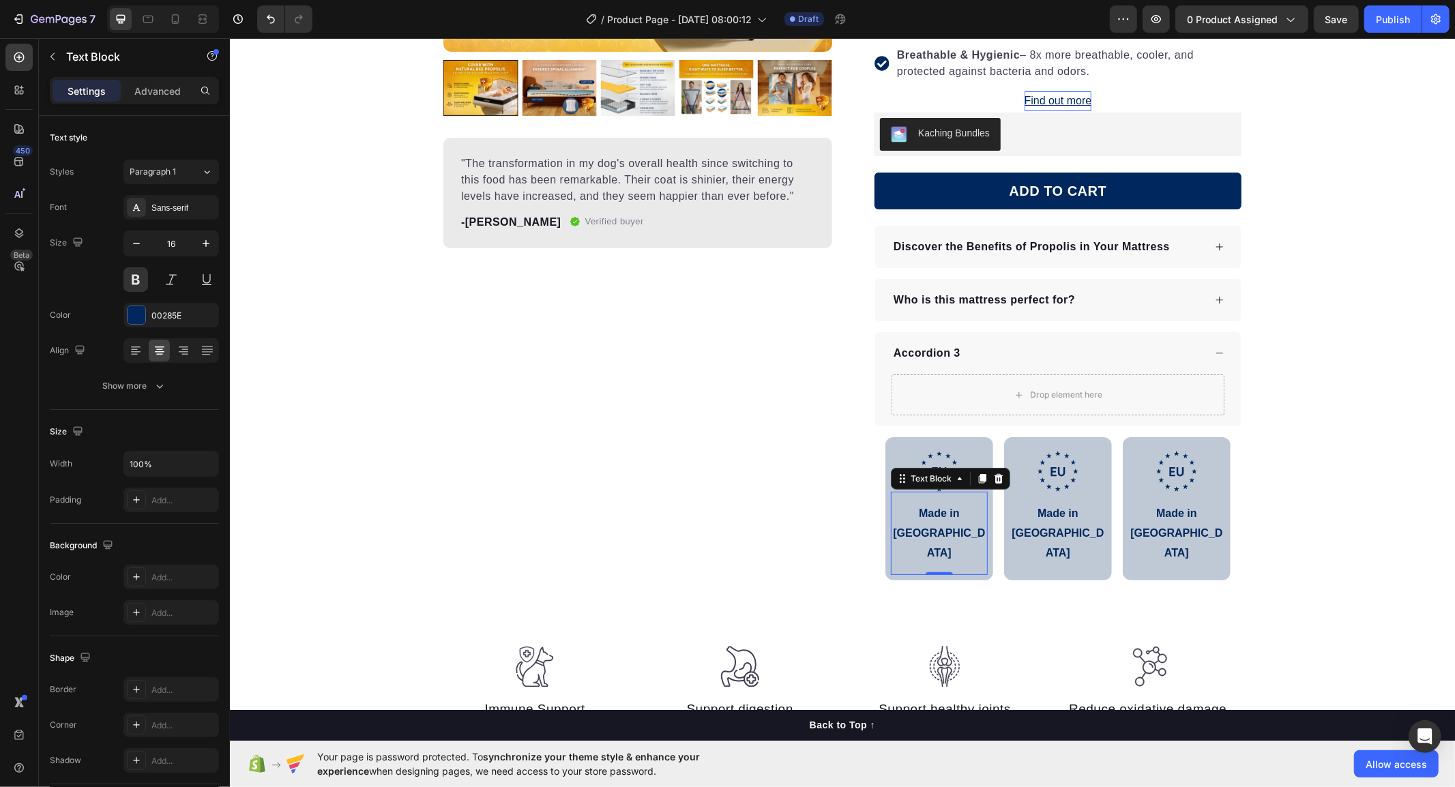
click at [947, 512] on p "Made in [GEOGRAPHIC_DATA]" at bounding box center [939, 532] width 94 height 59
click at [912, 512] on p "Made in [GEOGRAPHIC_DATA]" at bounding box center [939, 532] width 94 height 59
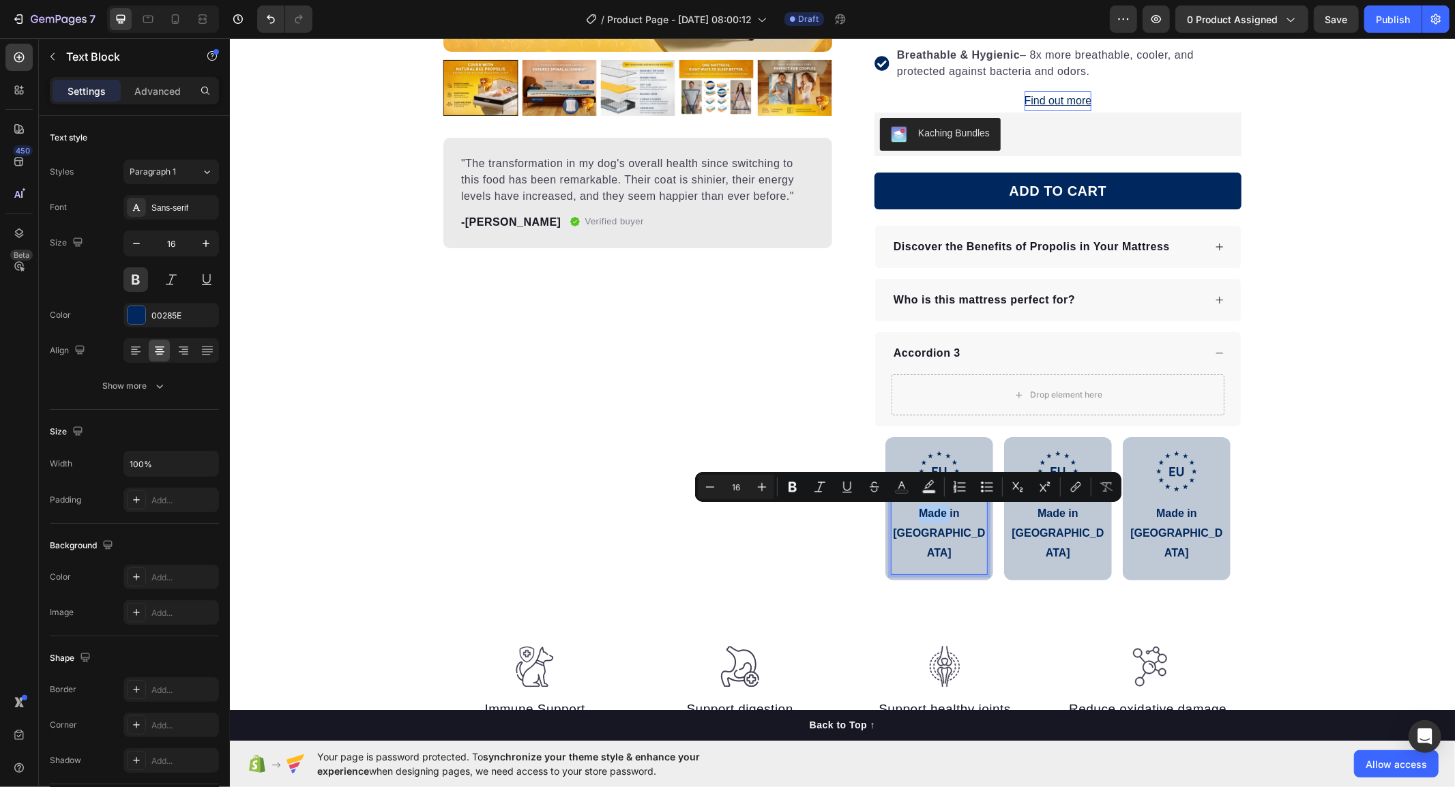
click at [898, 514] on p "Made in [GEOGRAPHIC_DATA]" at bounding box center [939, 532] width 94 height 59
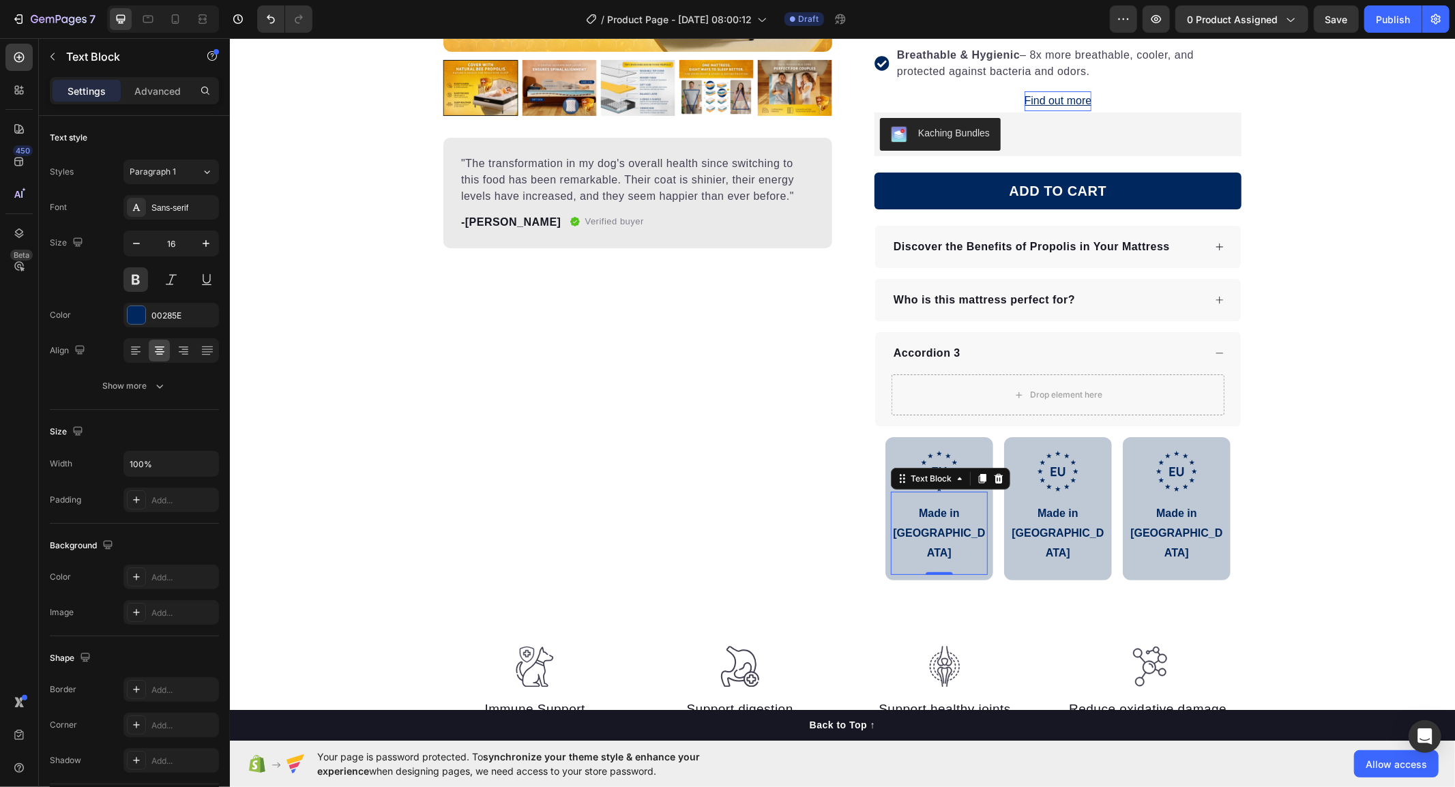
click at [925, 520] on p "Made in [GEOGRAPHIC_DATA]" at bounding box center [939, 532] width 94 height 59
click at [930, 514] on p "Made in [GEOGRAPHIC_DATA]" at bounding box center [939, 532] width 94 height 59
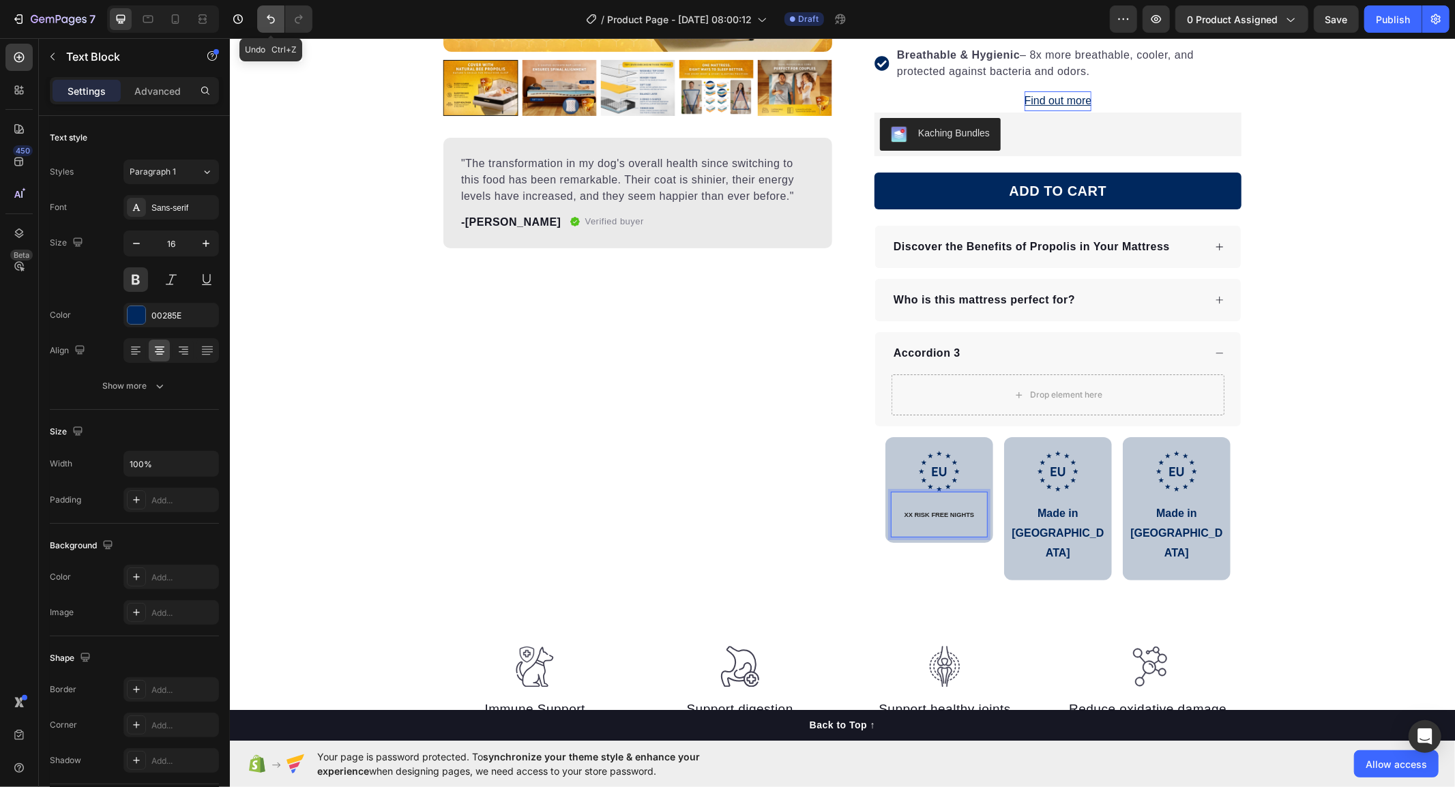
click at [263, 14] on button "Undo/Redo" at bounding box center [270, 18] width 27 height 27
click at [273, 20] on icon "Undo/Redo" at bounding box center [271, 19] width 14 height 14
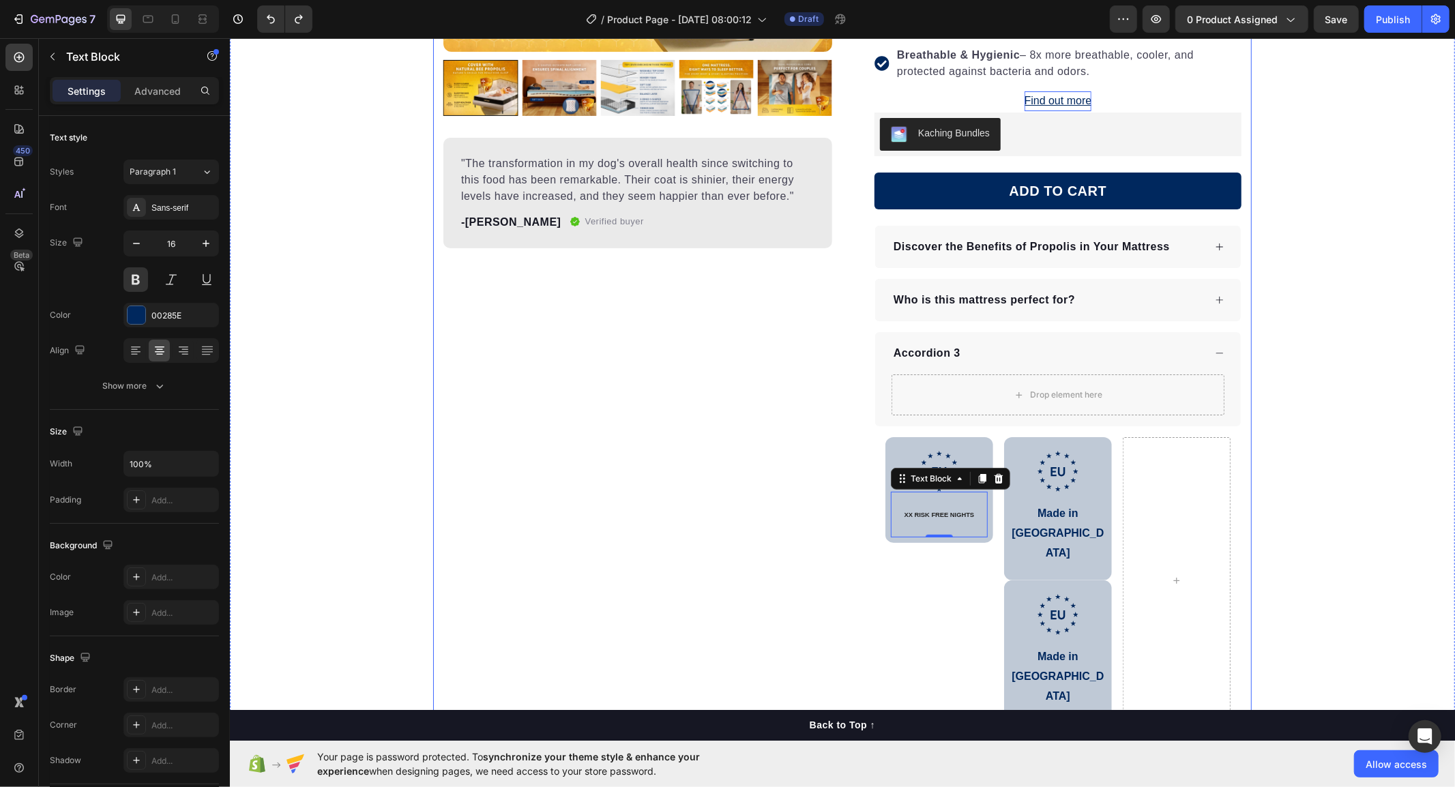
click at [776, 478] on div "Product Images "The transformation in my dog's overall health since switching t…" at bounding box center [637, 247] width 389 height 975
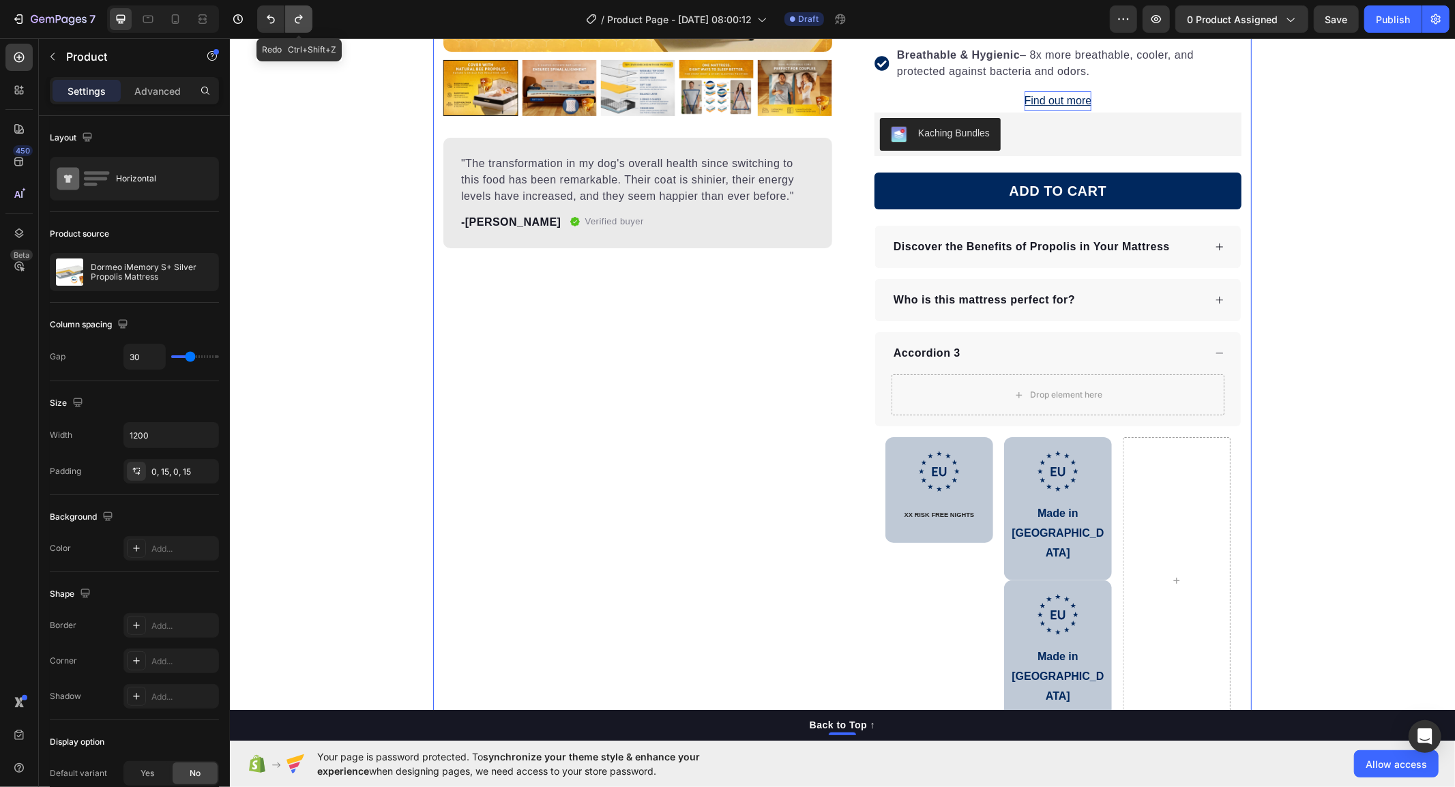
click at [293, 16] on icon "Undo/Redo" at bounding box center [299, 19] width 14 height 14
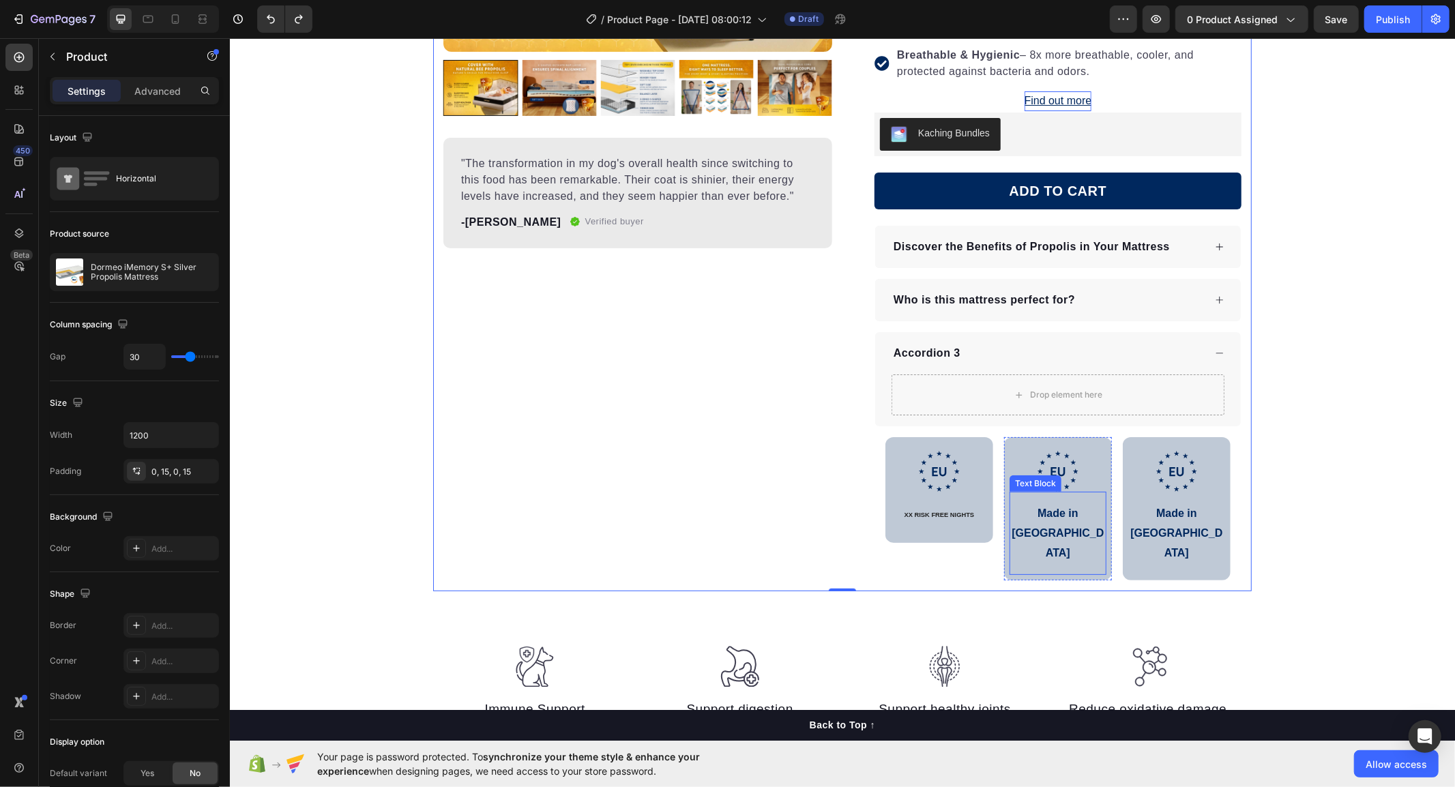
click at [1062, 525] on div "Made in [GEOGRAPHIC_DATA]" at bounding box center [1057, 532] width 97 height 61
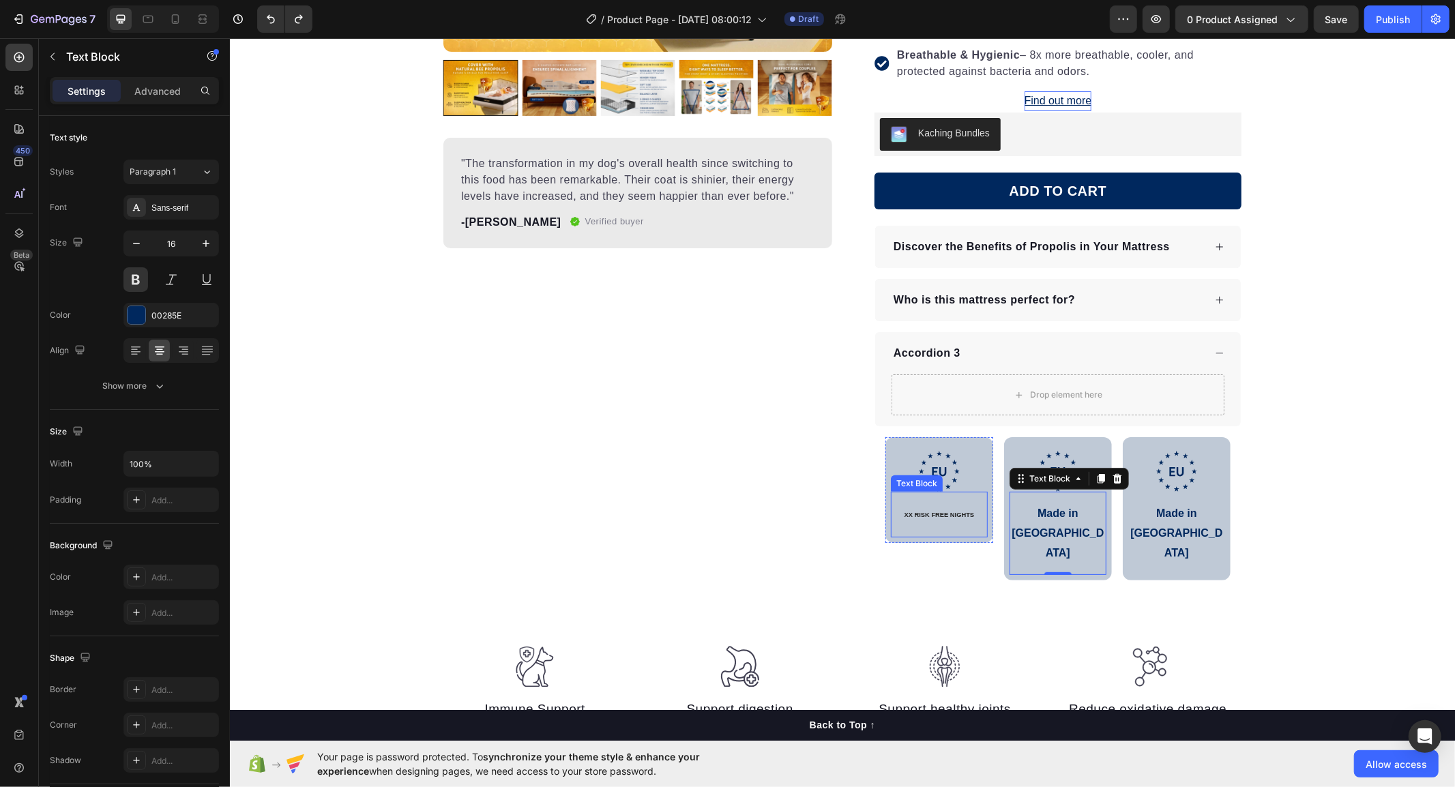
click at [966, 521] on p "XX RISK FREE NIGHTS" at bounding box center [939, 513] width 94 height 21
click at [994, 480] on icon at bounding box center [998, 478] width 9 height 10
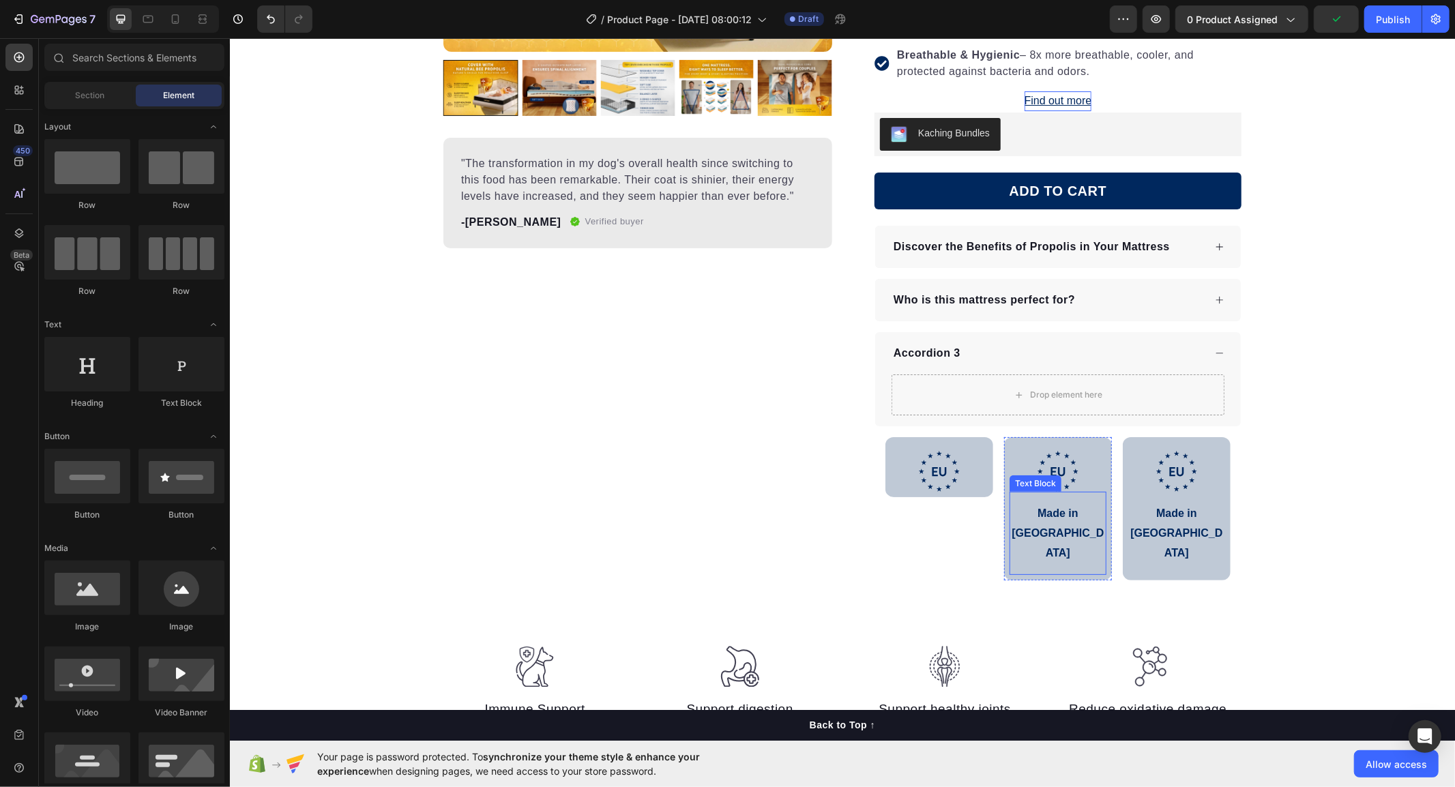
click at [1060, 520] on p "Made in [GEOGRAPHIC_DATA]" at bounding box center [1057, 532] width 94 height 59
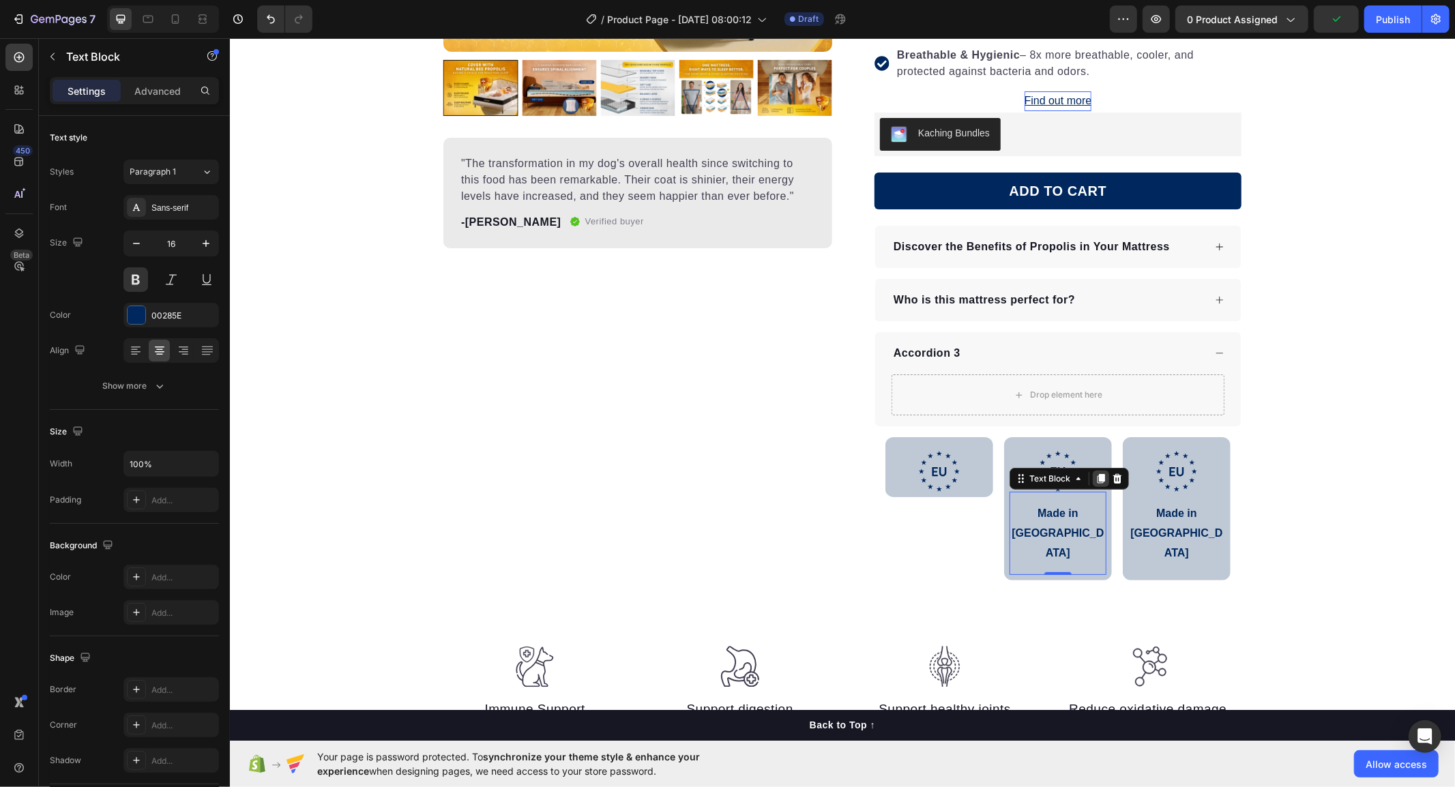
click at [1095, 473] on icon at bounding box center [1100, 478] width 11 height 11
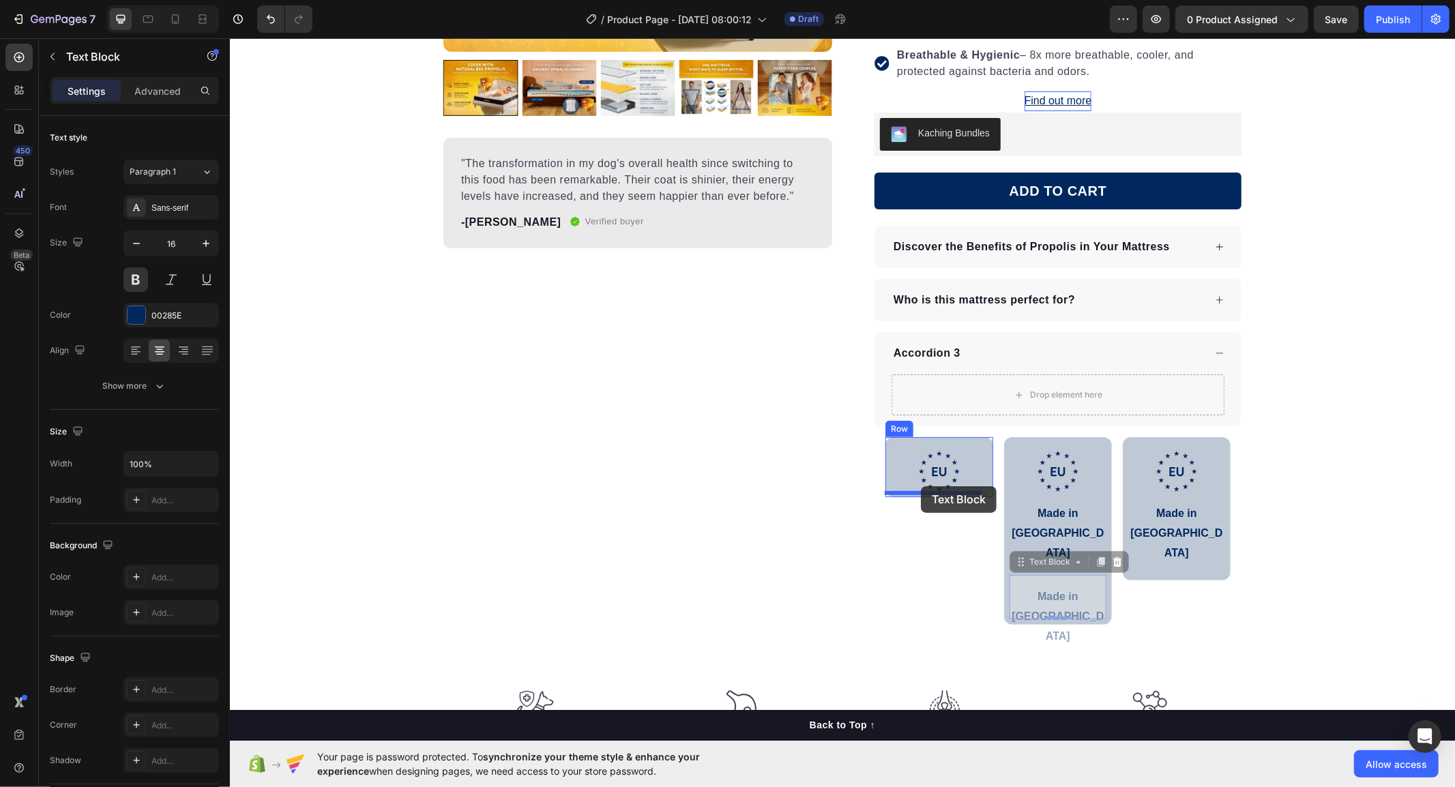
drag, startPoint x: 1015, startPoint y: 523, endPoint x: 920, endPoint y: 486, distance: 102.0
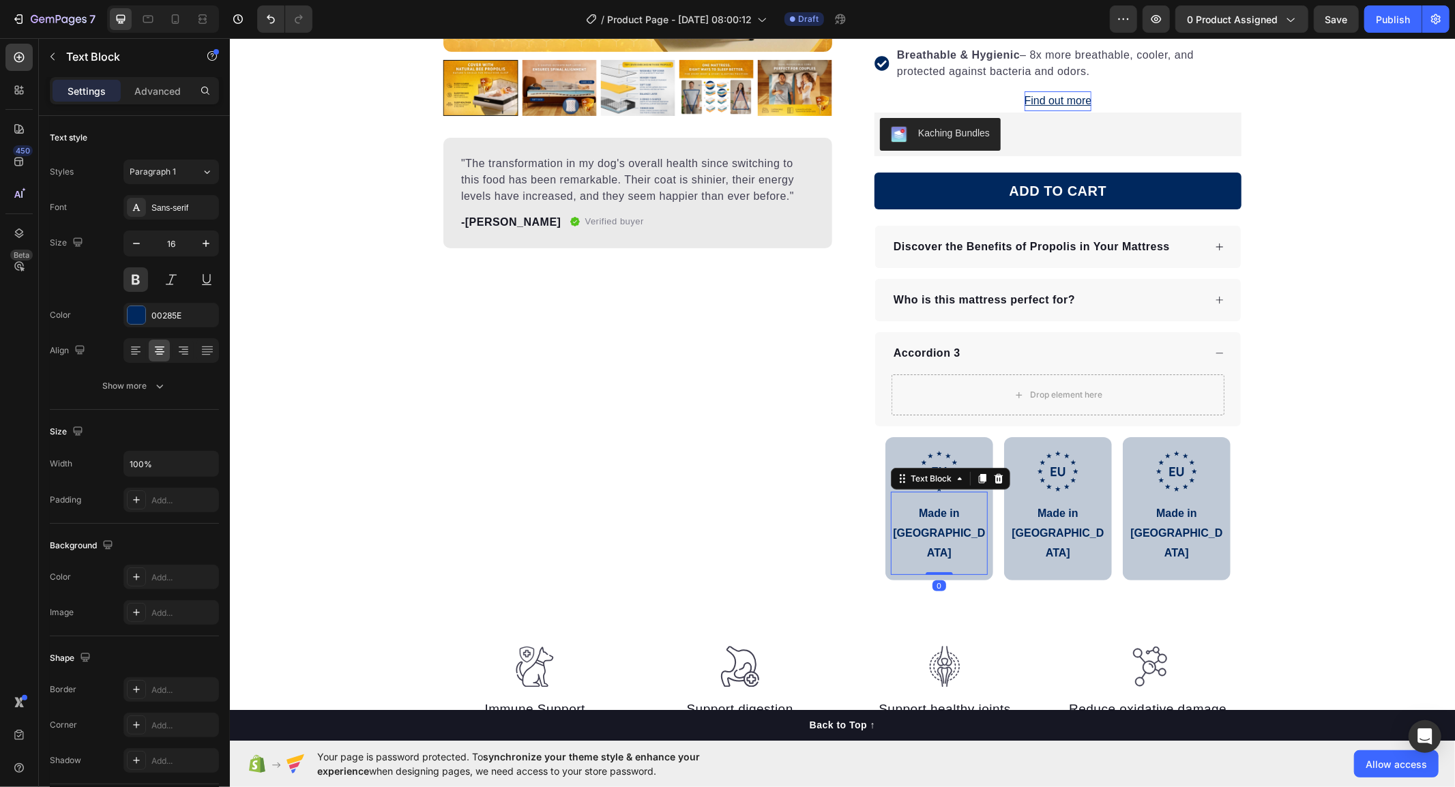
click at [932, 505] on p "Made in [GEOGRAPHIC_DATA]" at bounding box center [939, 532] width 94 height 59
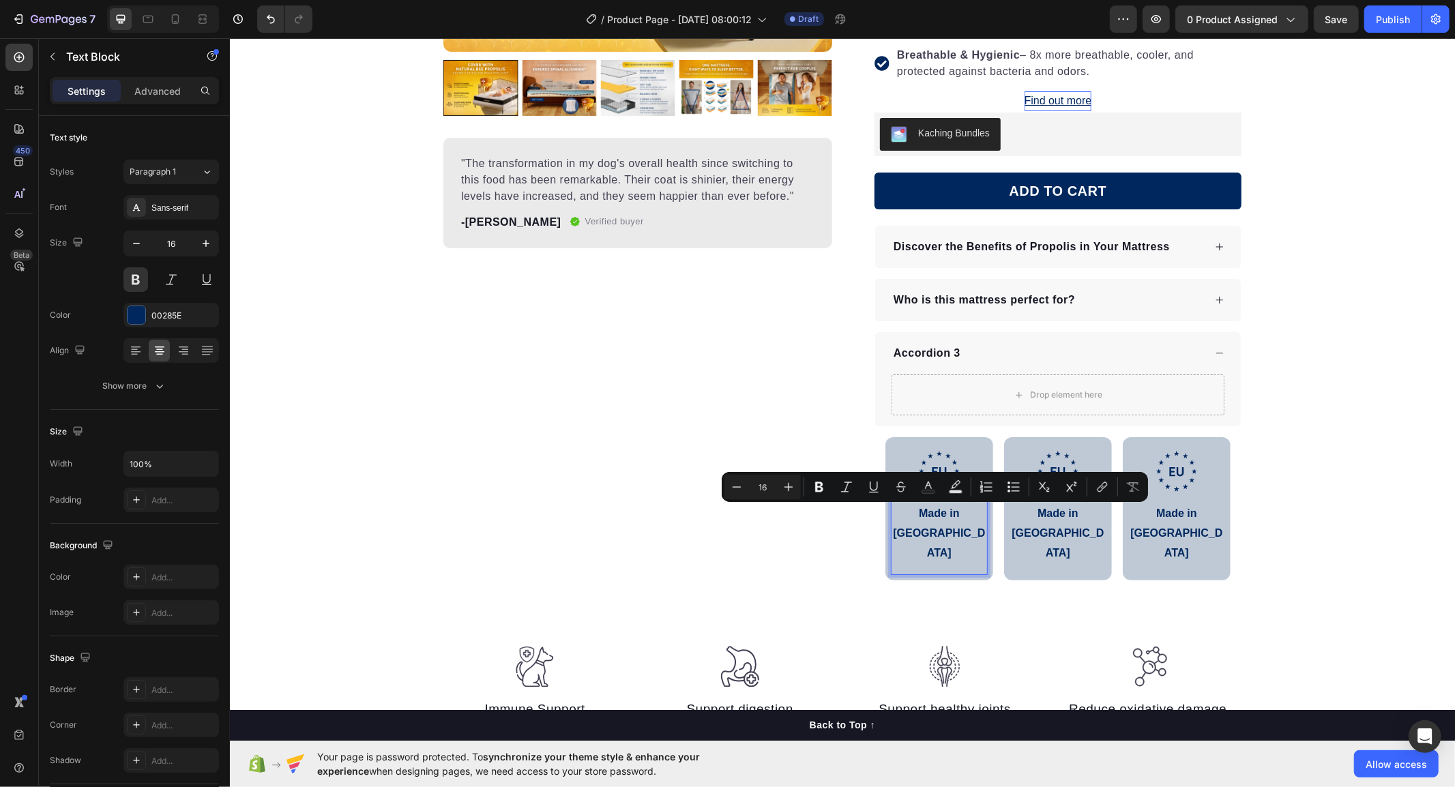
click at [900, 507] on p "Made in [GEOGRAPHIC_DATA]" at bounding box center [939, 532] width 94 height 59
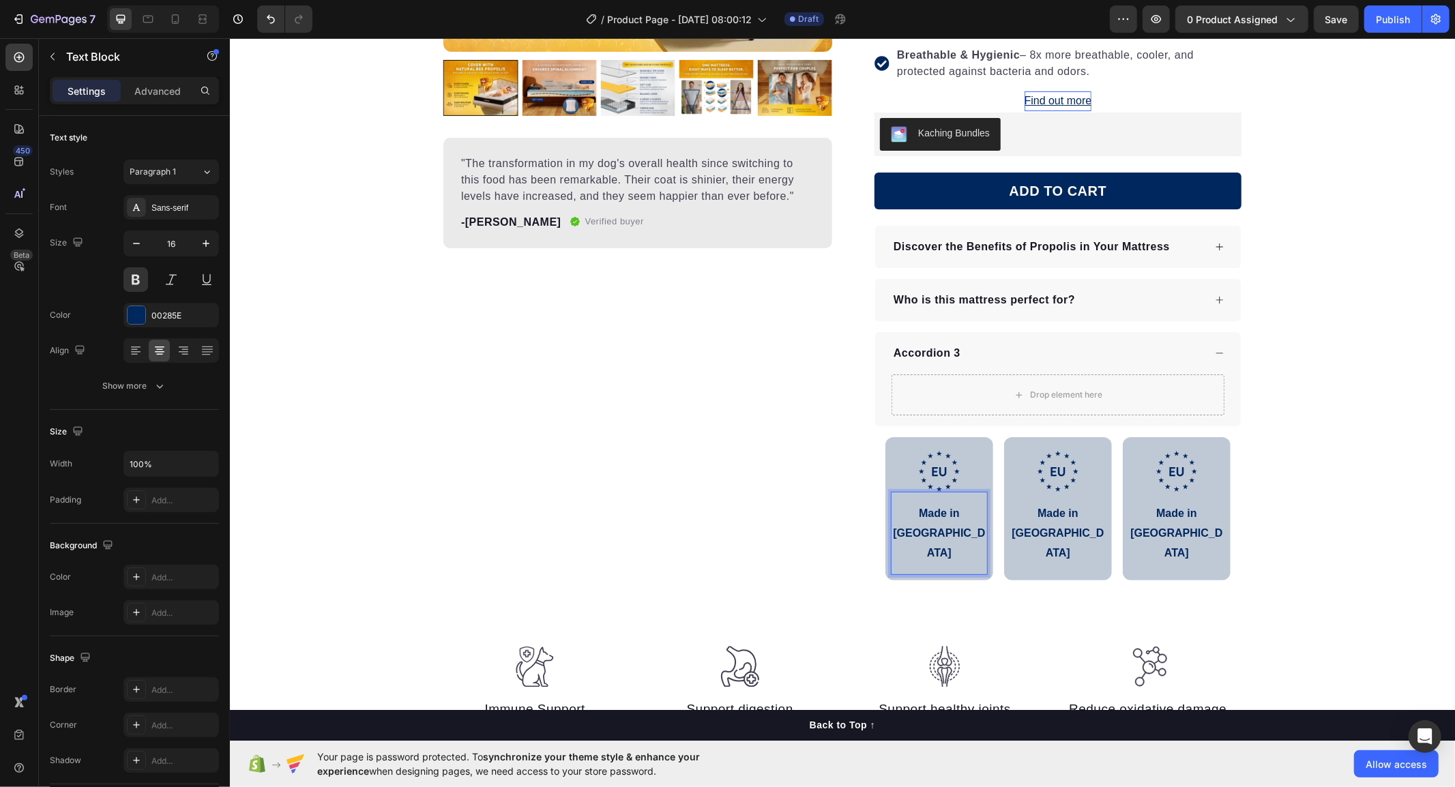
click at [893, 512] on p "Made in [GEOGRAPHIC_DATA]" at bounding box center [939, 532] width 94 height 59
click at [1034, 586] on div "Product Images "The transformation in my dog's overall health since switching t…" at bounding box center [841, 186] width 1225 height 919
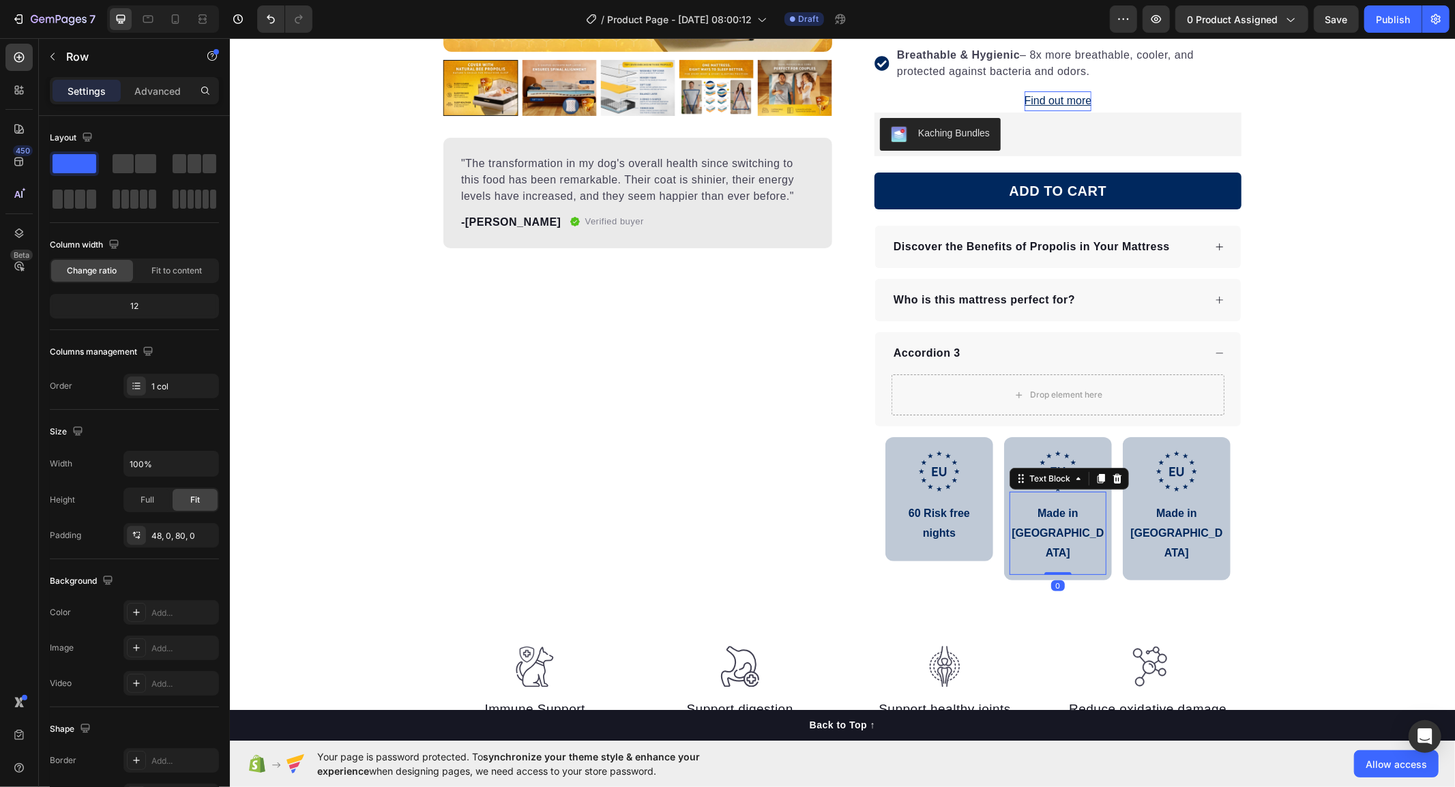
click at [1031, 512] on p "Made in [GEOGRAPHIC_DATA]" at bounding box center [1057, 532] width 94 height 59
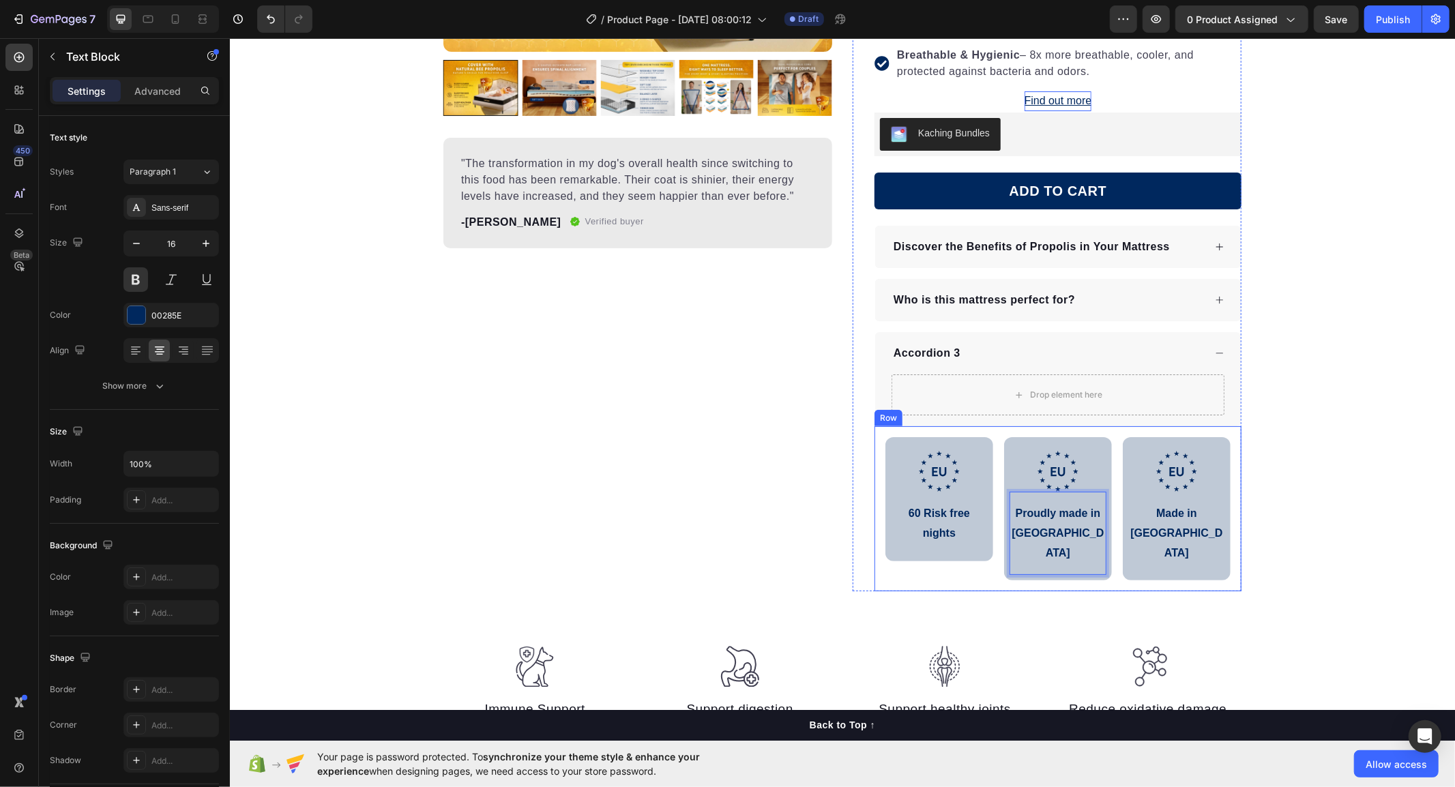
click at [1354, 513] on div "Product Images "The transformation in my dog's overall health since switching t…" at bounding box center [841, 176] width 1225 height 832
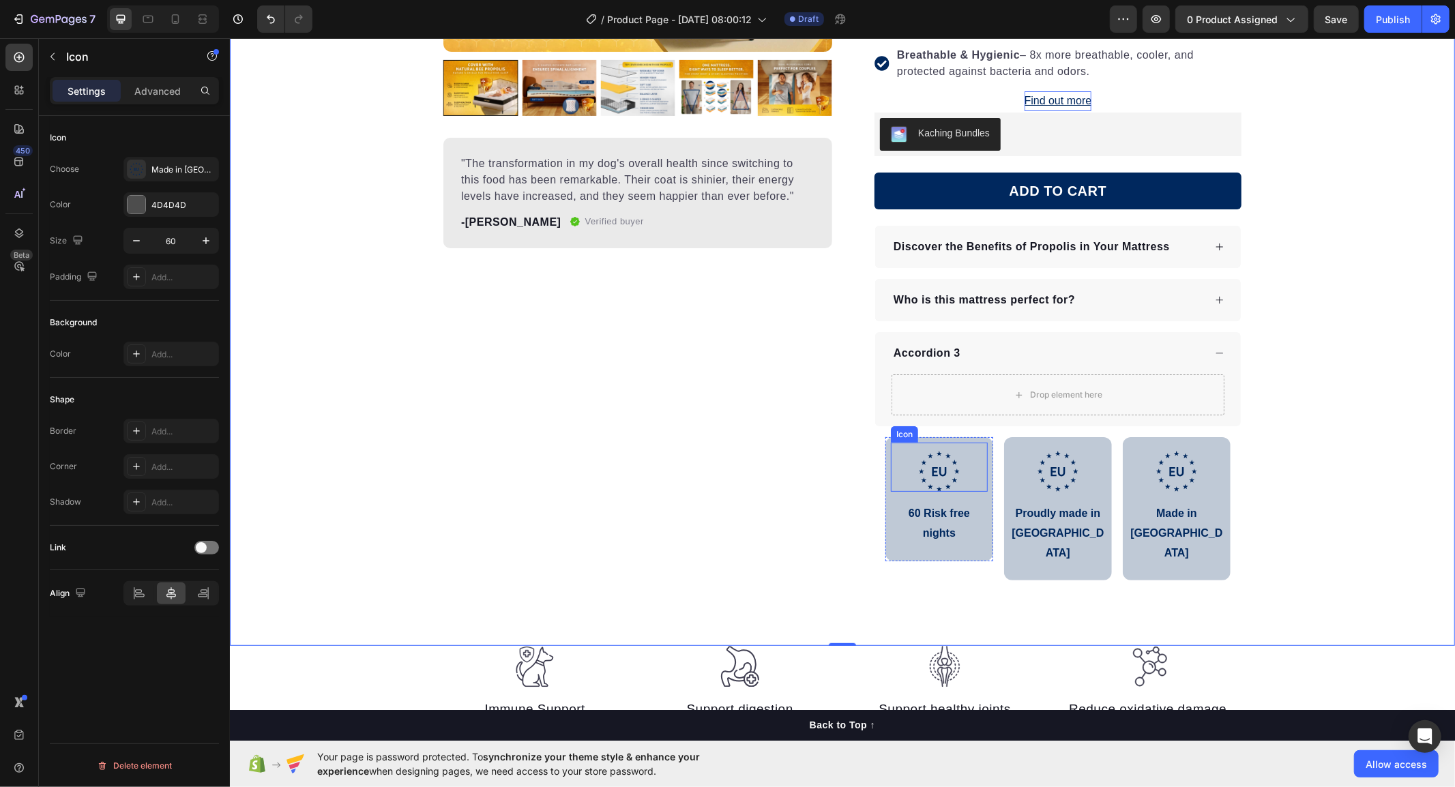
click at [972, 447] on div ".id586528741404967791 .b{fill:#00285e;} Icon" at bounding box center [938, 466] width 97 height 49
click at [956, 541] on p "60 Risk free nights" at bounding box center [939, 523] width 94 height 40
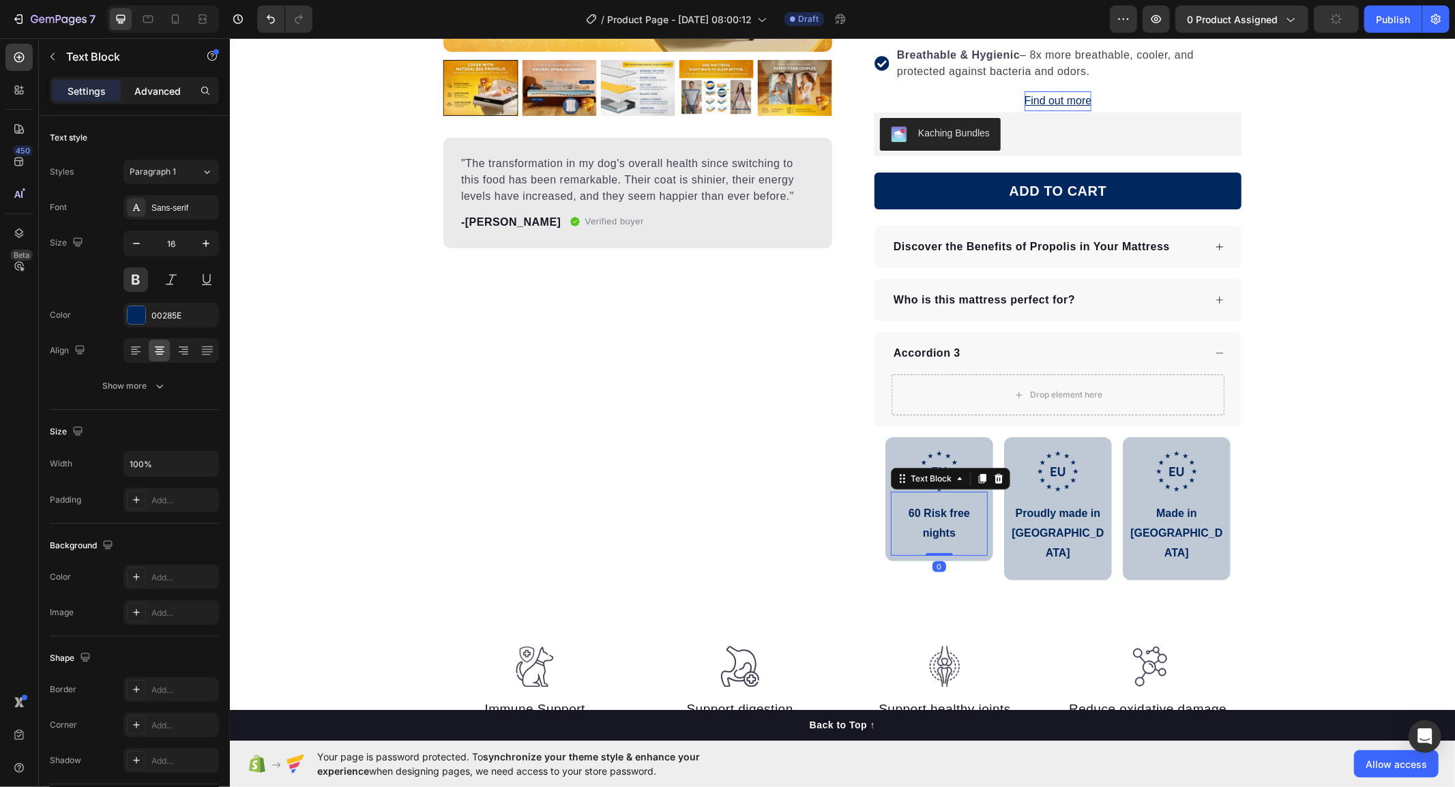
click at [160, 98] on p "Advanced" at bounding box center [157, 91] width 46 height 14
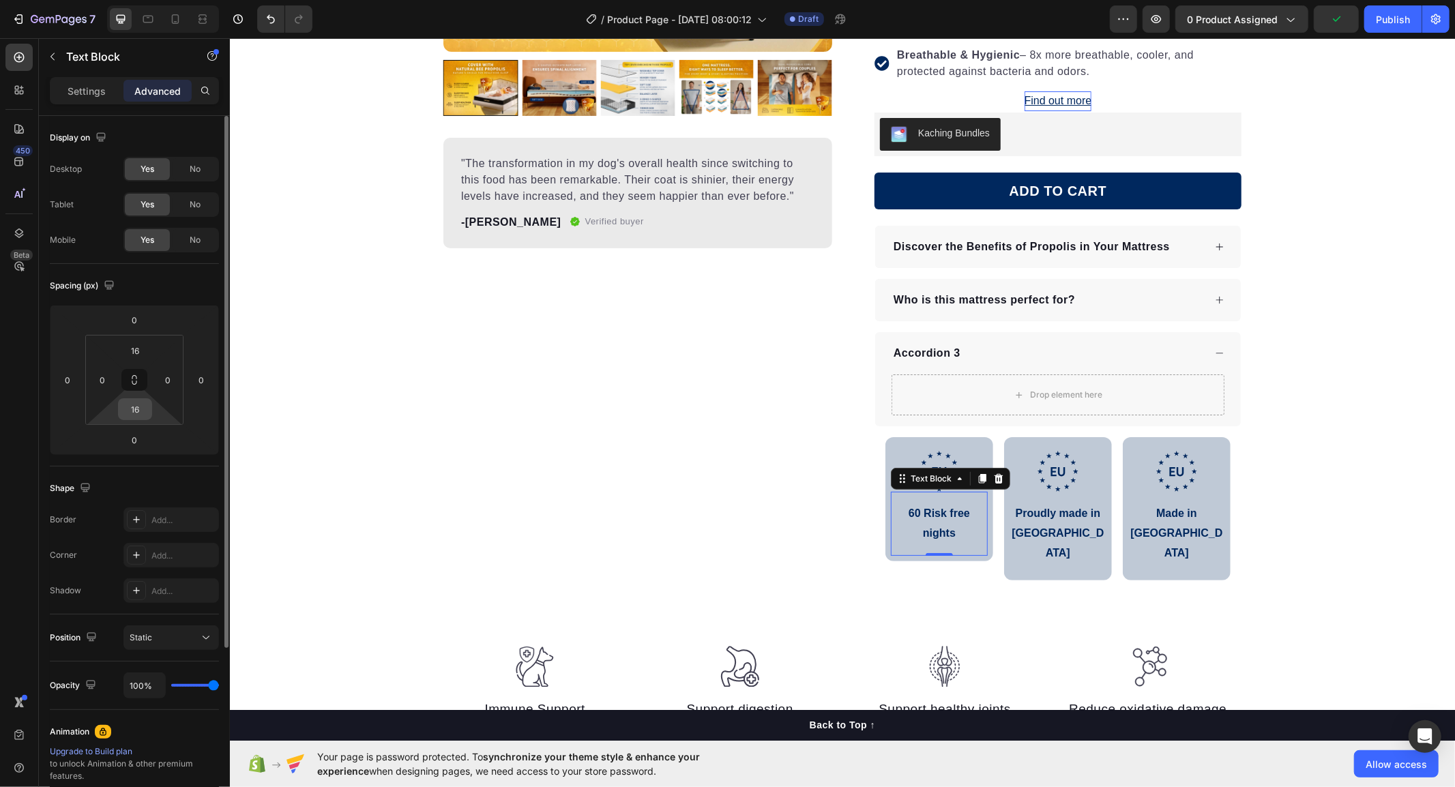
click at [125, 411] on input "16" at bounding box center [134, 409] width 27 height 20
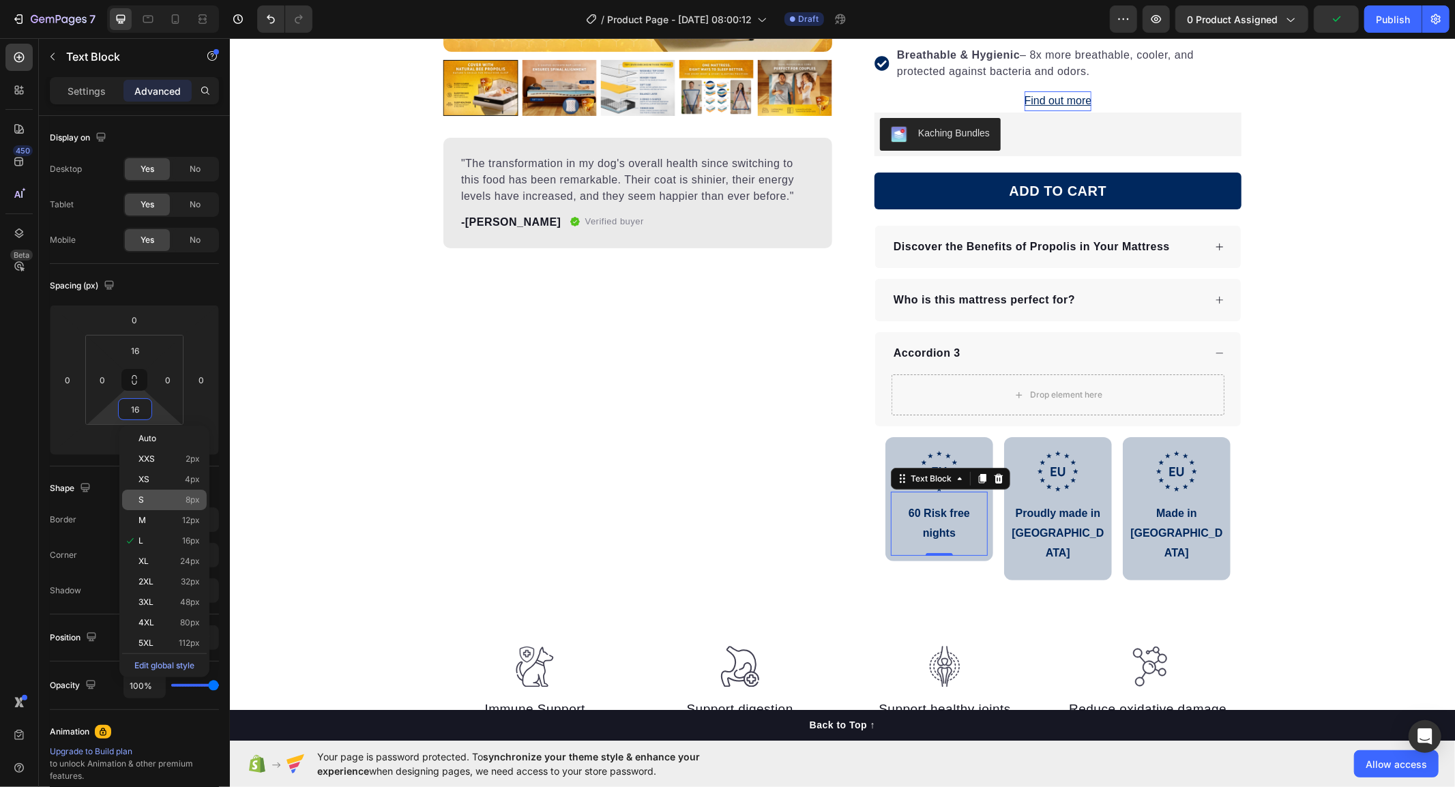
click at [144, 506] on div "S 8px" at bounding box center [164, 500] width 85 height 20
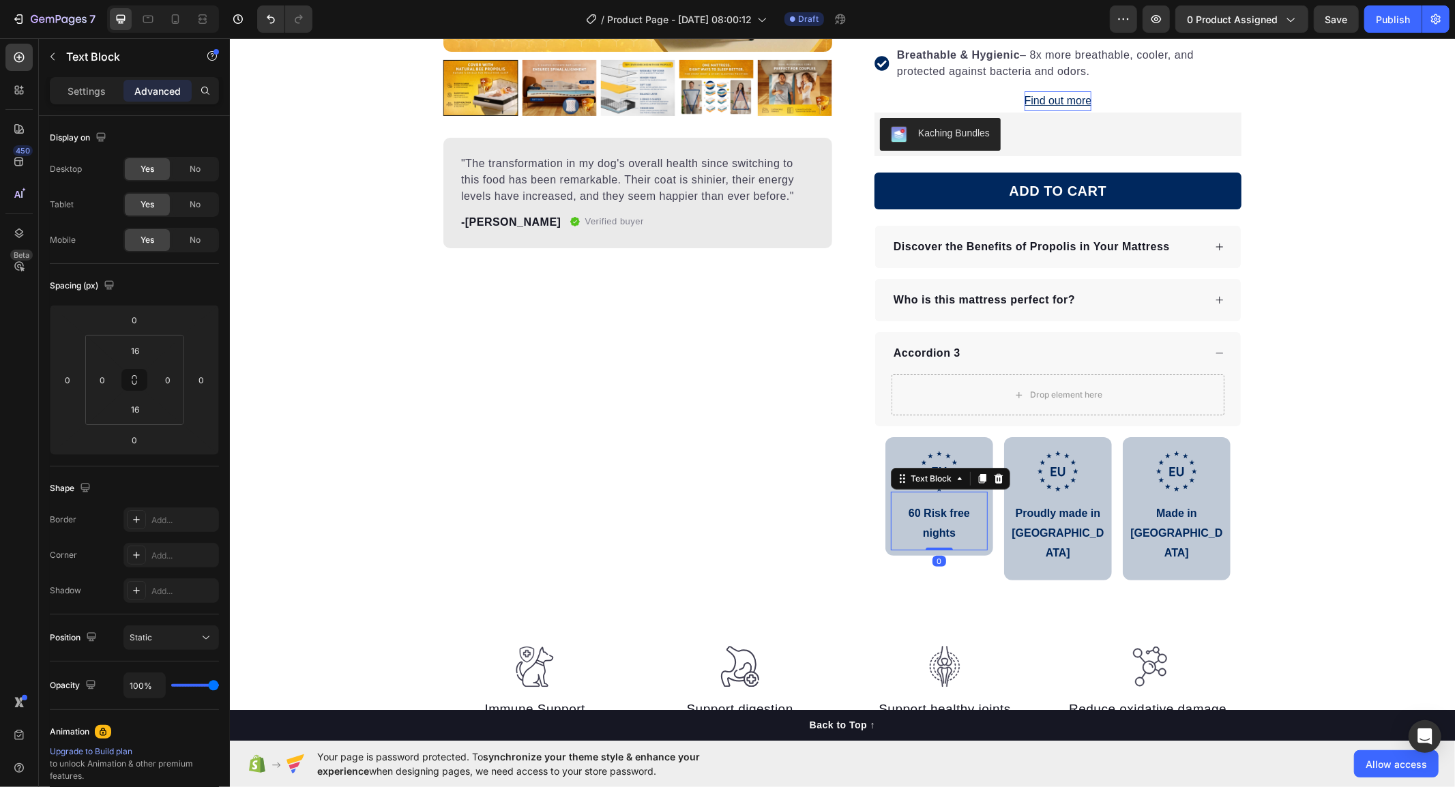
type input "8"
click at [672, 520] on div "Product Images "The transformation in my dog's overall health since switching t…" at bounding box center [637, 176] width 389 height 832
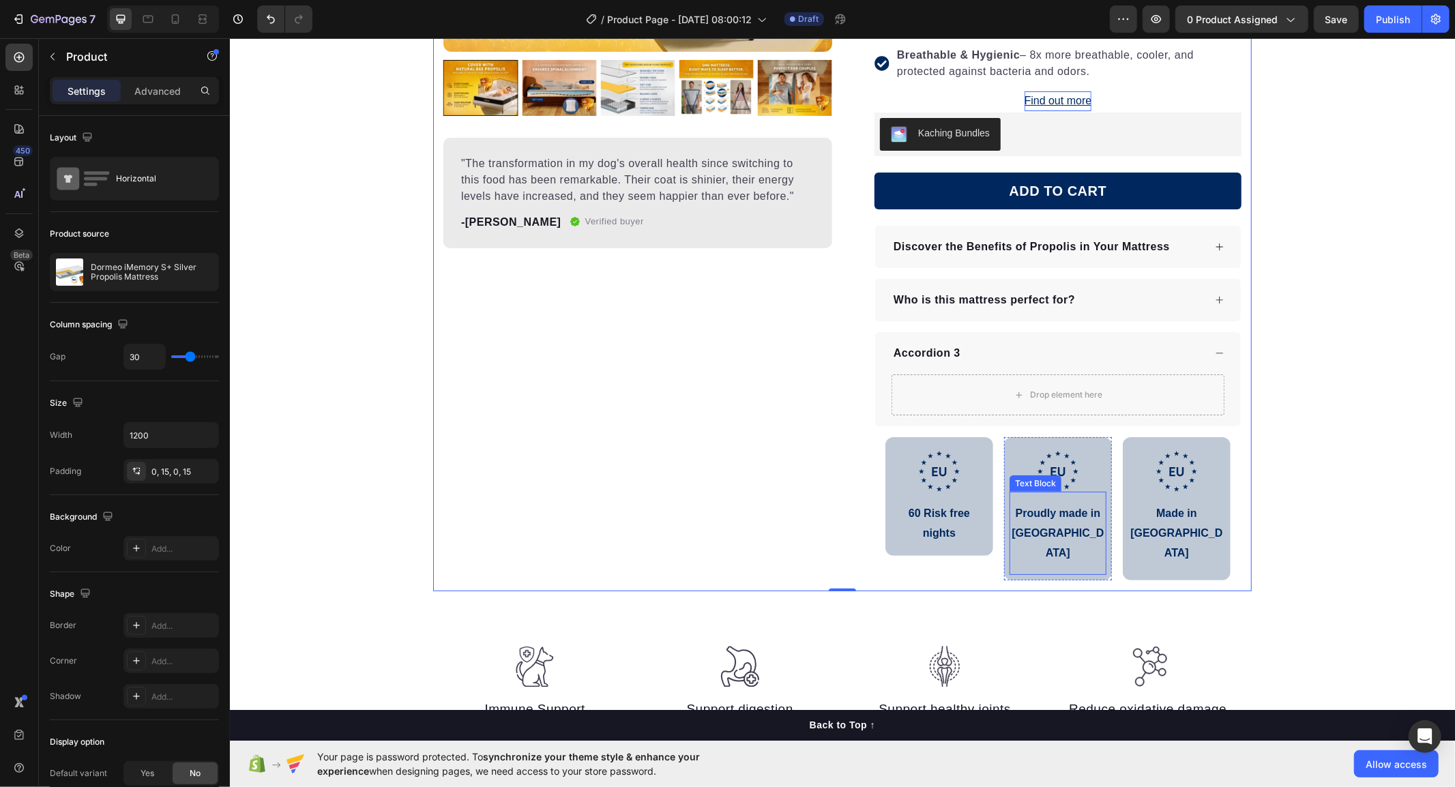
click at [1089, 529] on p "Proudly made in [GEOGRAPHIC_DATA]" at bounding box center [1057, 532] width 94 height 59
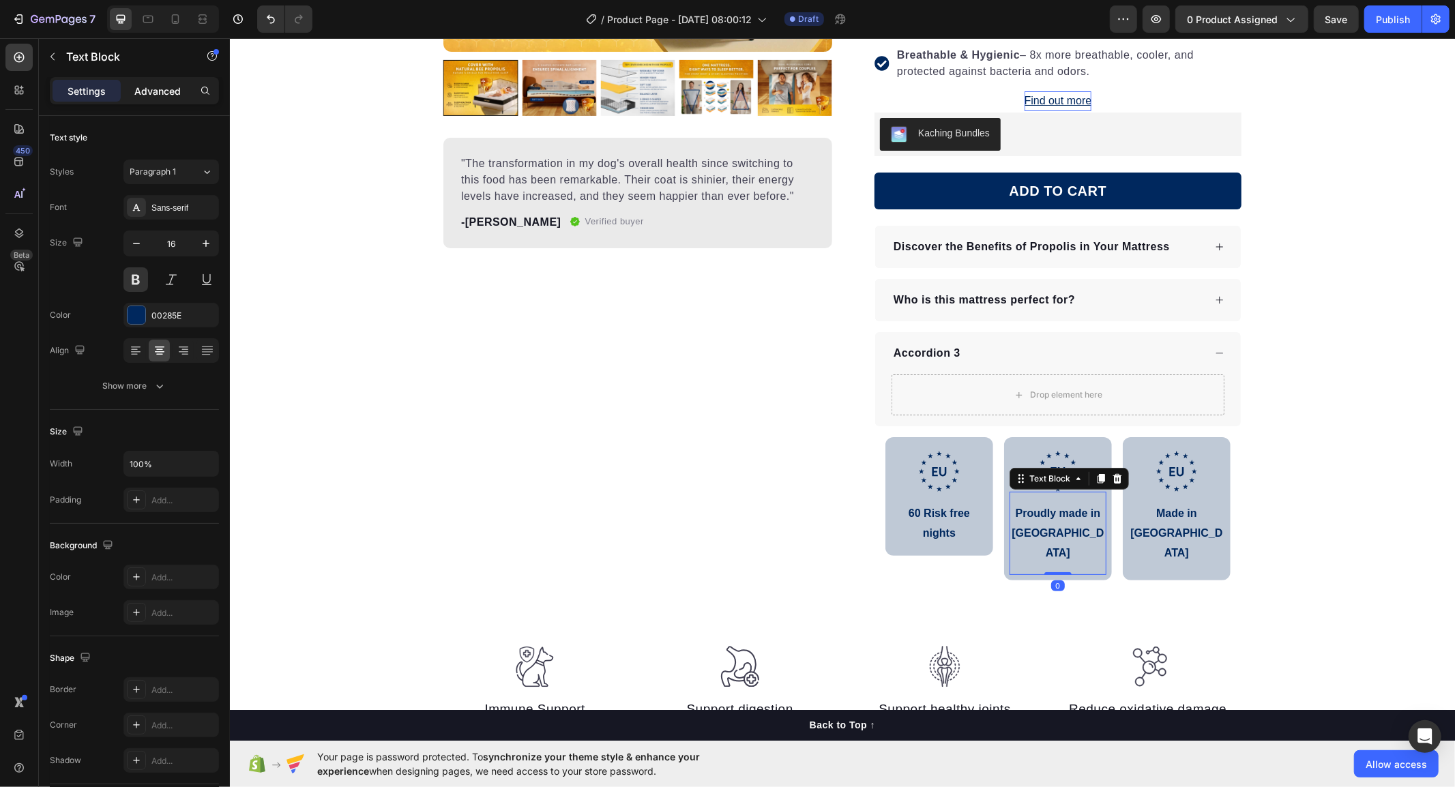
click at [134, 87] on p "Advanced" at bounding box center [157, 91] width 46 height 14
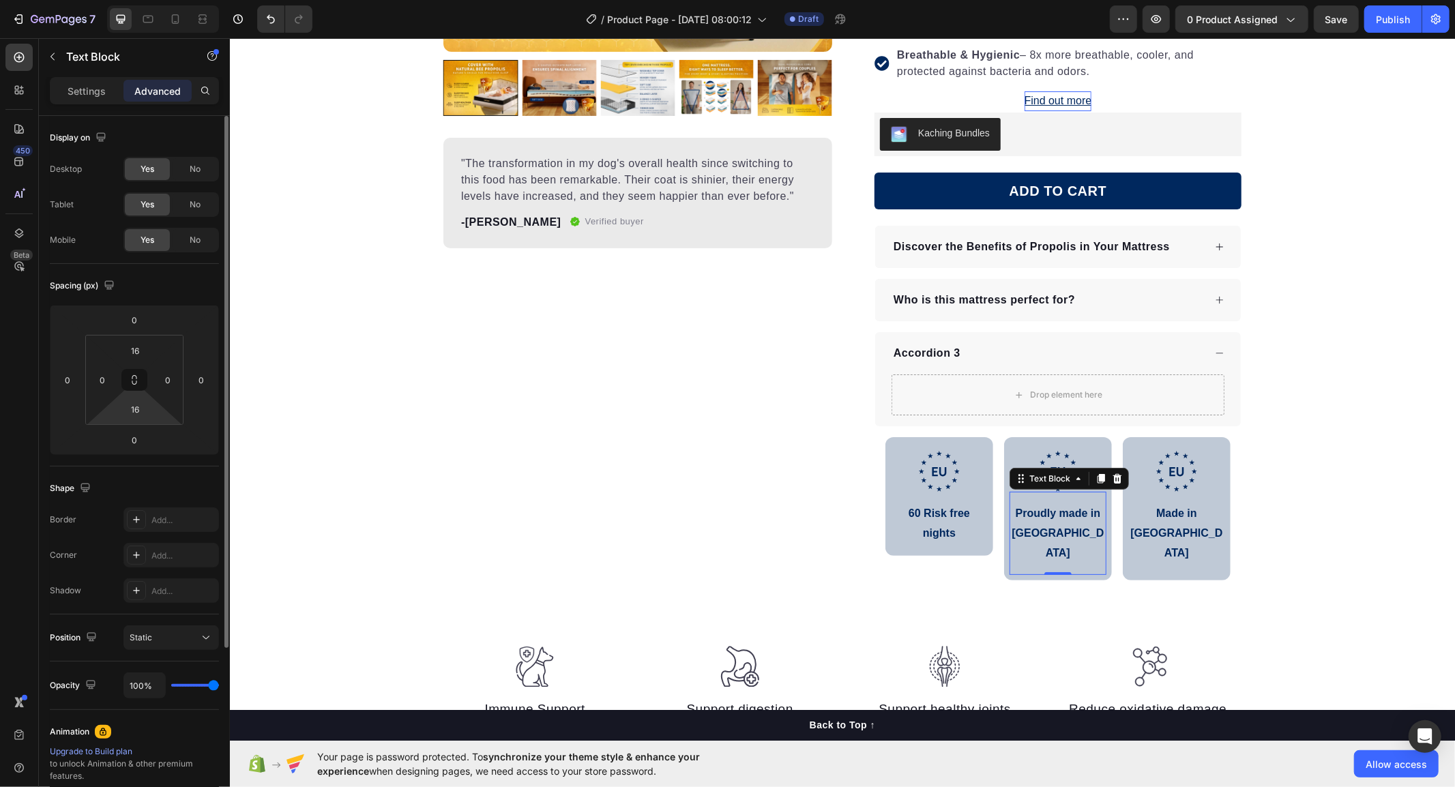
click at [126, 0] on html "7 / Product Page - [DATE] 08:00:12 Draft Preview 0 product assigned Save Publis…" at bounding box center [727, 0] width 1455 height 0
click at [128, 415] on input "16" at bounding box center [134, 409] width 27 height 20
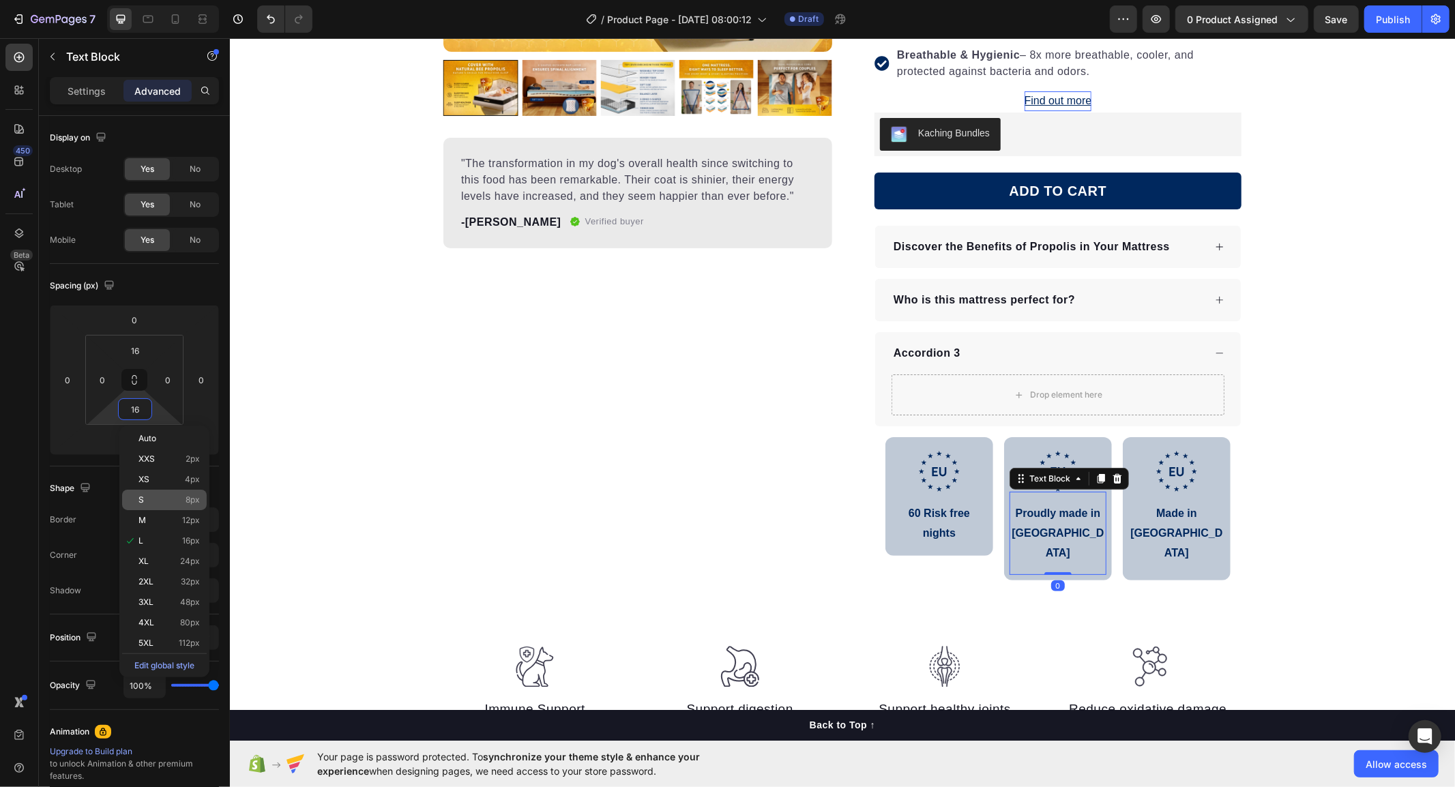
click at [171, 500] on p "S 8px" at bounding box center [168, 500] width 61 height 10
type input "8"
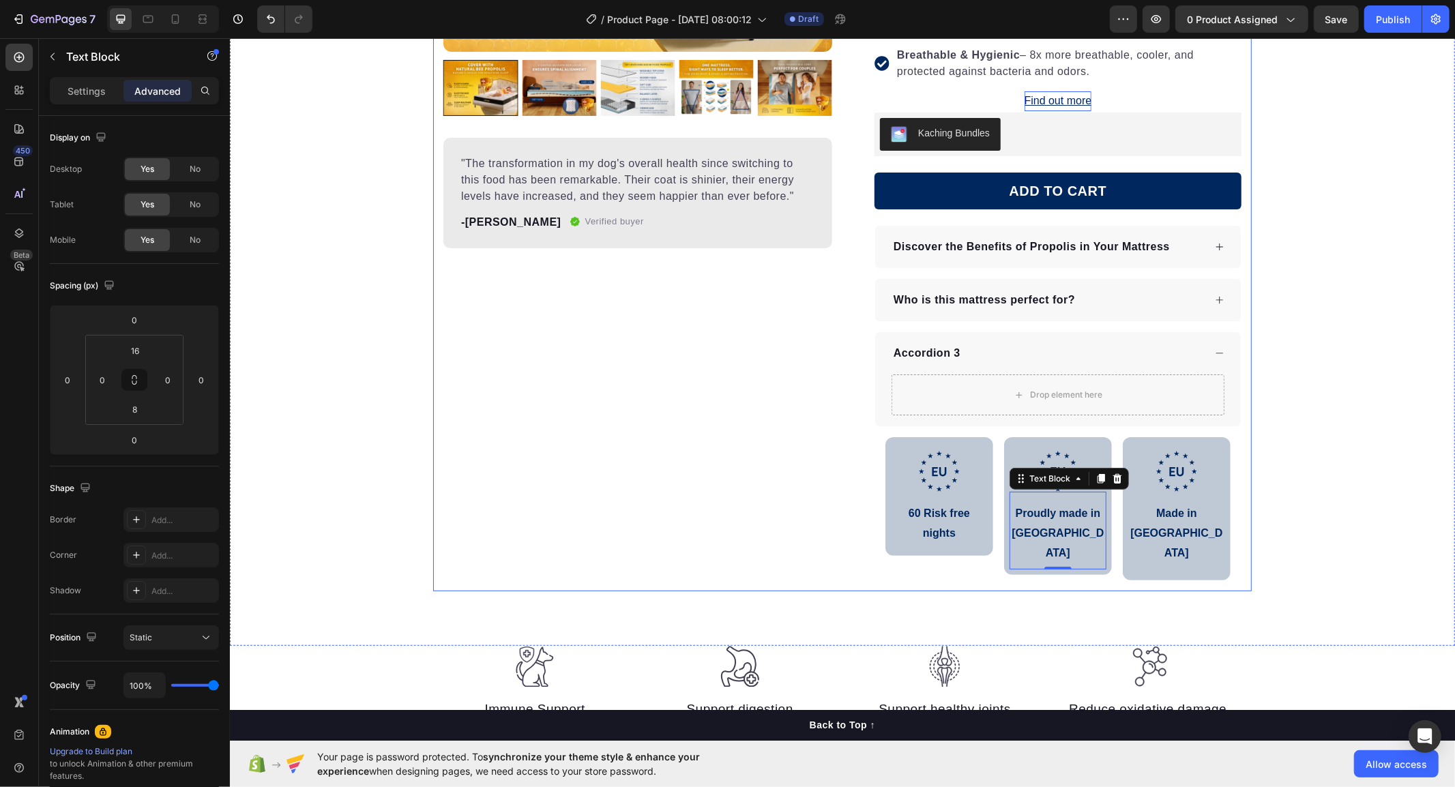
click at [669, 557] on div "Product Images "The transformation in my dog's overall health since switching t…" at bounding box center [637, 176] width 389 height 832
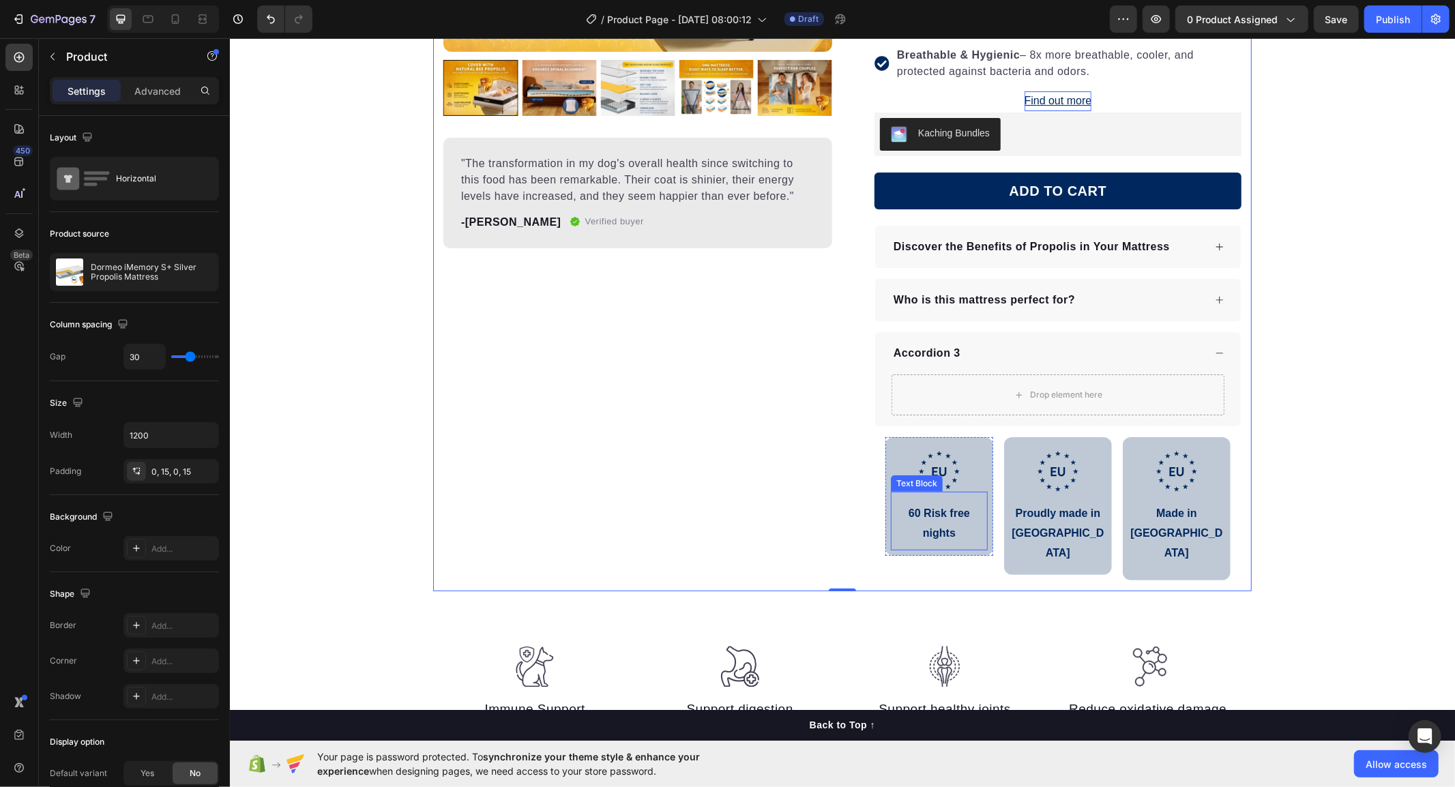
drag, startPoint x: 958, startPoint y: 537, endPoint x: 979, endPoint y: 540, distance: 20.6
click at [958, 537] on p "60 Risk free nights" at bounding box center [939, 523] width 94 height 40
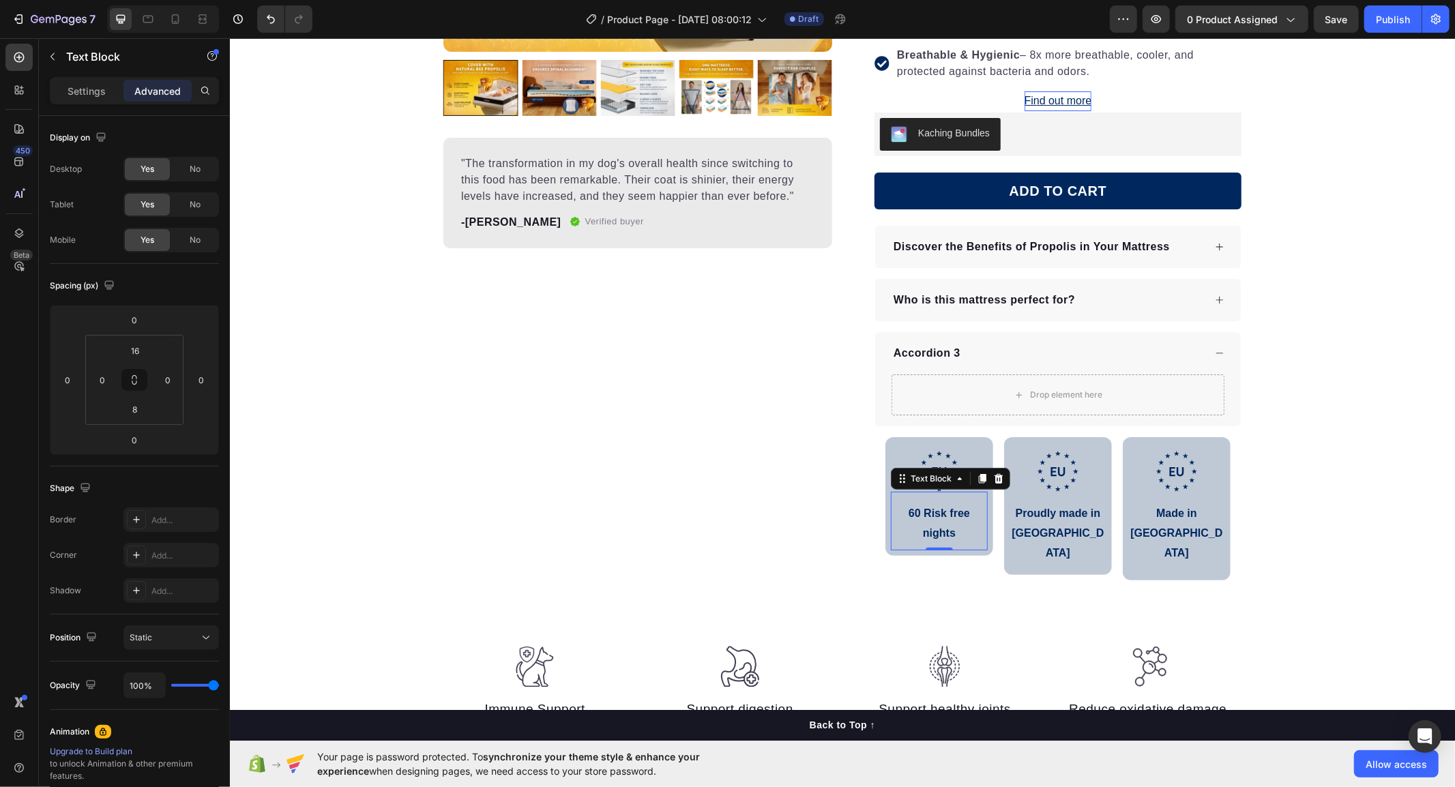
click at [971, 540] on p "60 Risk free nights" at bounding box center [939, 523] width 94 height 40
click at [939, 572] on div "Product Images "The transformation in my dog's overall health since switching t…" at bounding box center [841, 186] width 1225 height 919
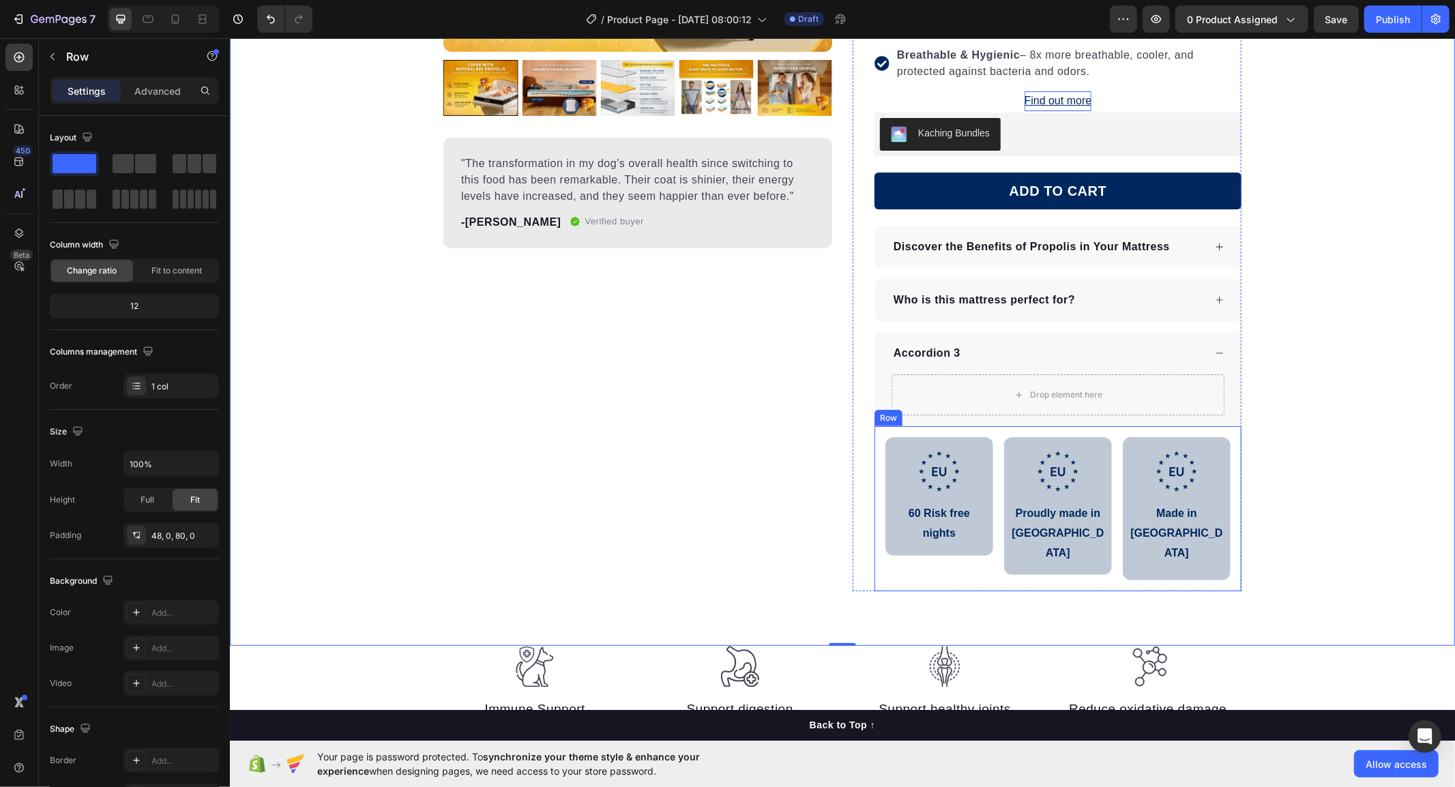
click at [1169, 516] on p "Made in [GEOGRAPHIC_DATA]" at bounding box center [1176, 532] width 94 height 59
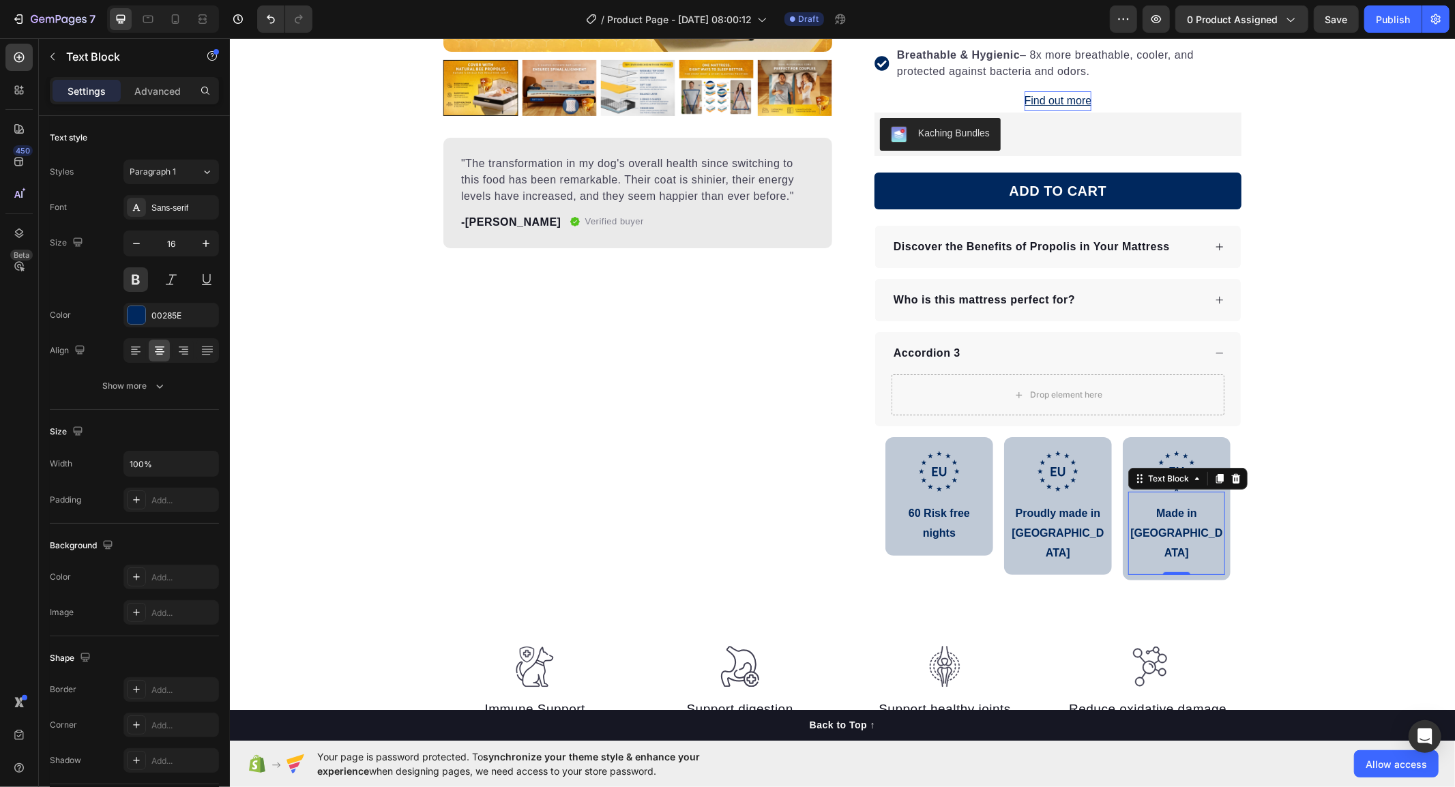
click at [1143, 514] on p "Made in [GEOGRAPHIC_DATA]" at bounding box center [1176, 532] width 94 height 59
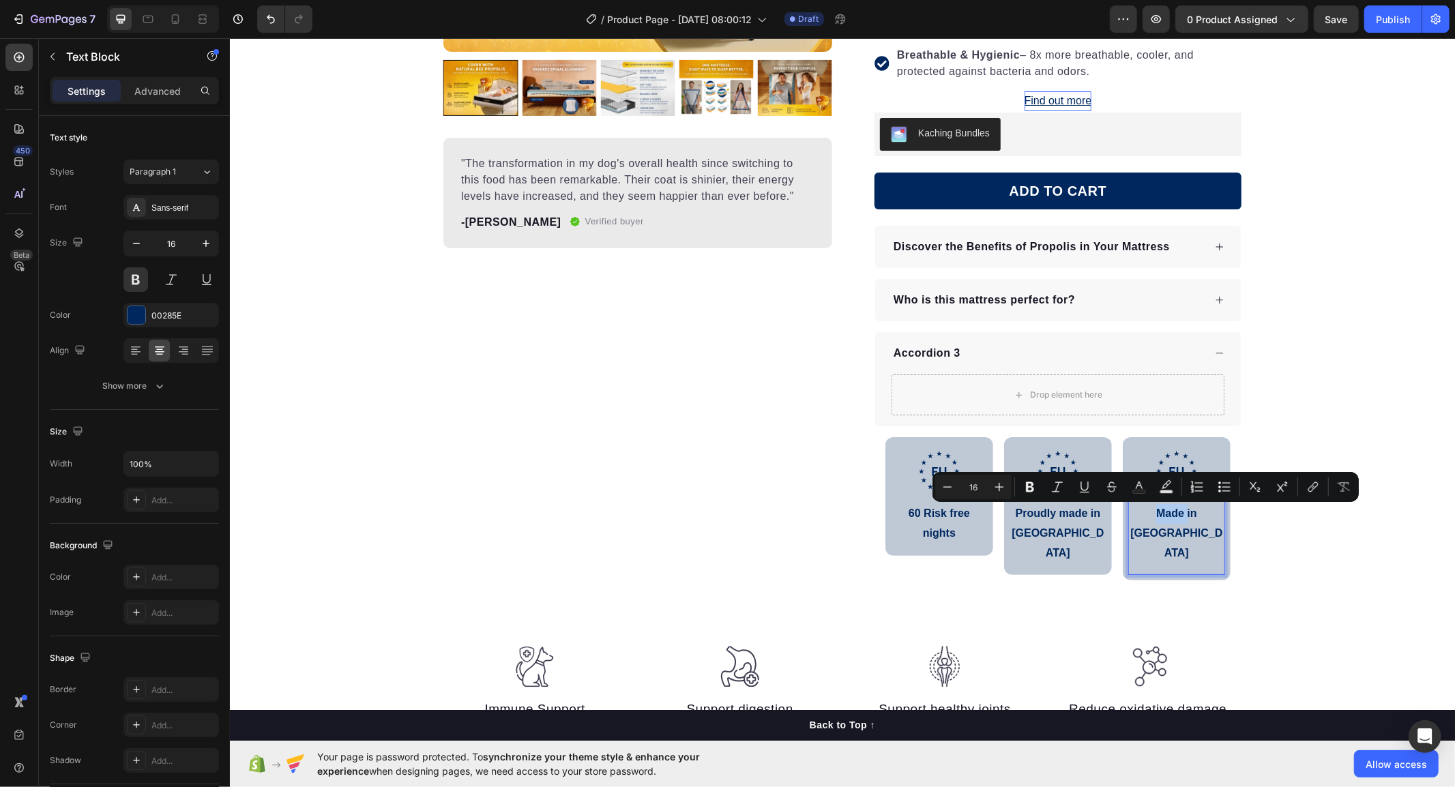
click at [1131, 514] on p "Made in [GEOGRAPHIC_DATA]" at bounding box center [1176, 532] width 94 height 59
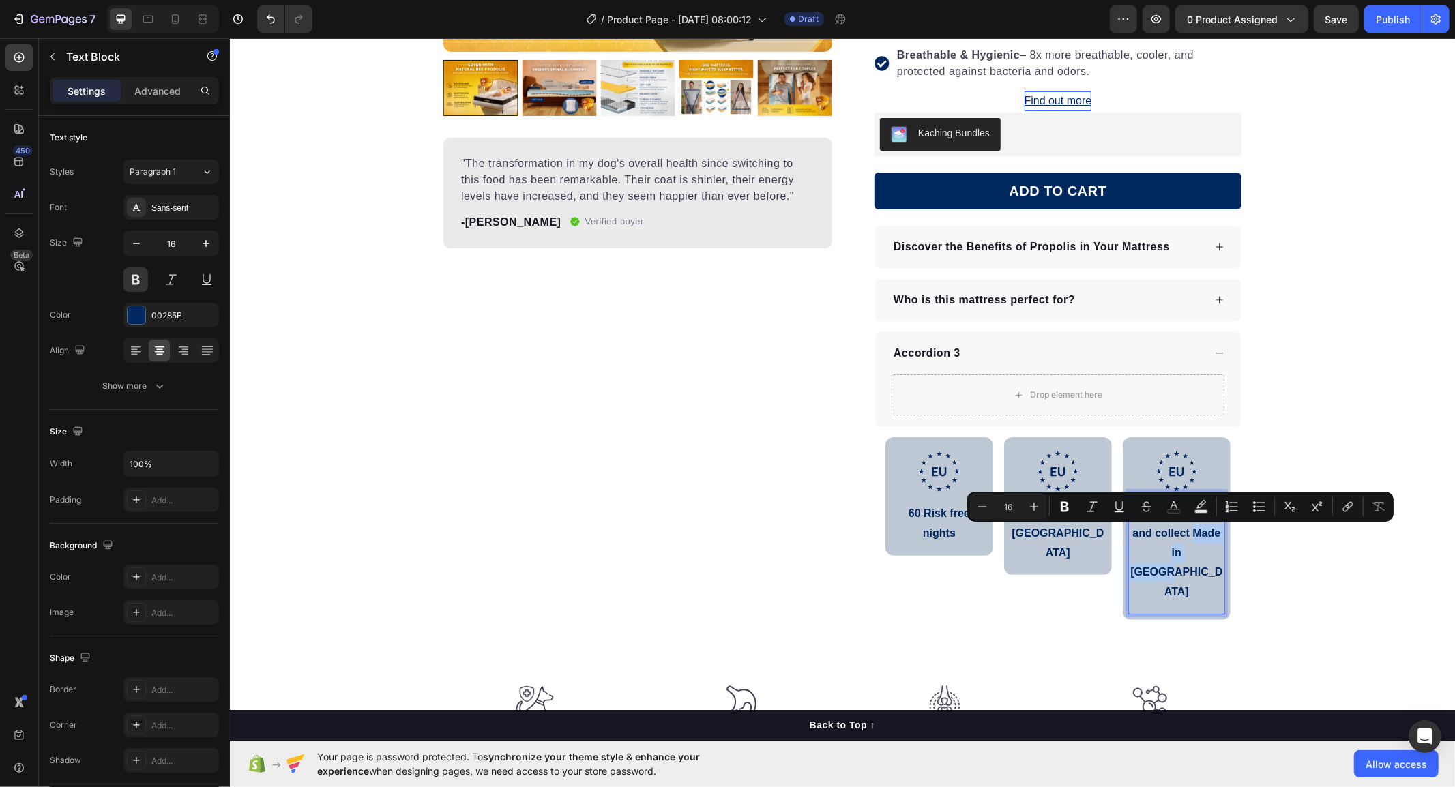
drag, startPoint x: 1193, startPoint y: 548, endPoint x: 1188, endPoint y: 536, distance: 13.4
click at [1188, 536] on p "Convenient click and collect Made in [GEOGRAPHIC_DATA]" at bounding box center [1176, 552] width 94 height 98
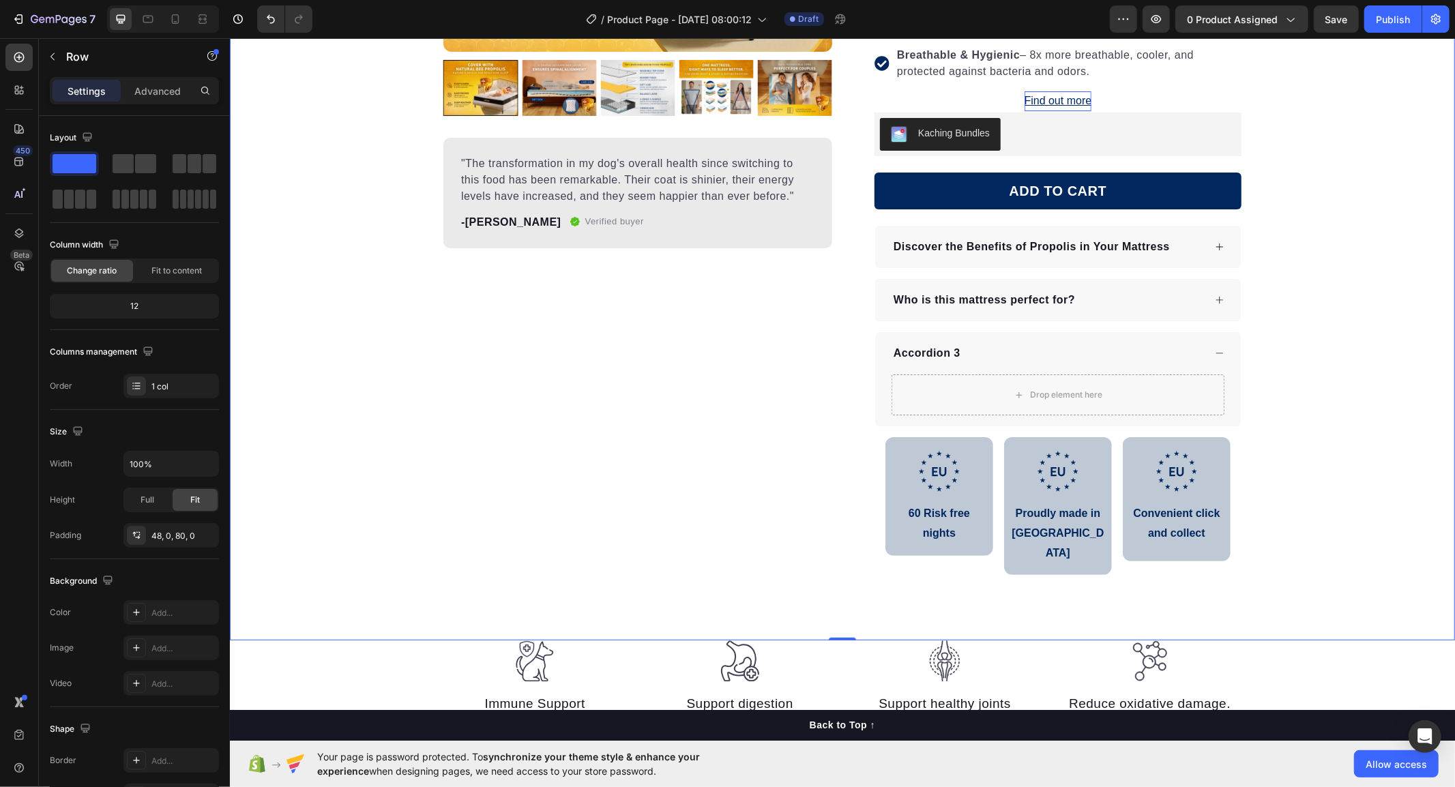
click at [1298, 555] on div "Product Images "The transformation in my dog's overall health since switching t…" at bounding box center [841, 173] width 1225 height 826
click at [1178, 509] on p "Convenient click and collect" at bounding box center [1176, 523] width 94 height 40
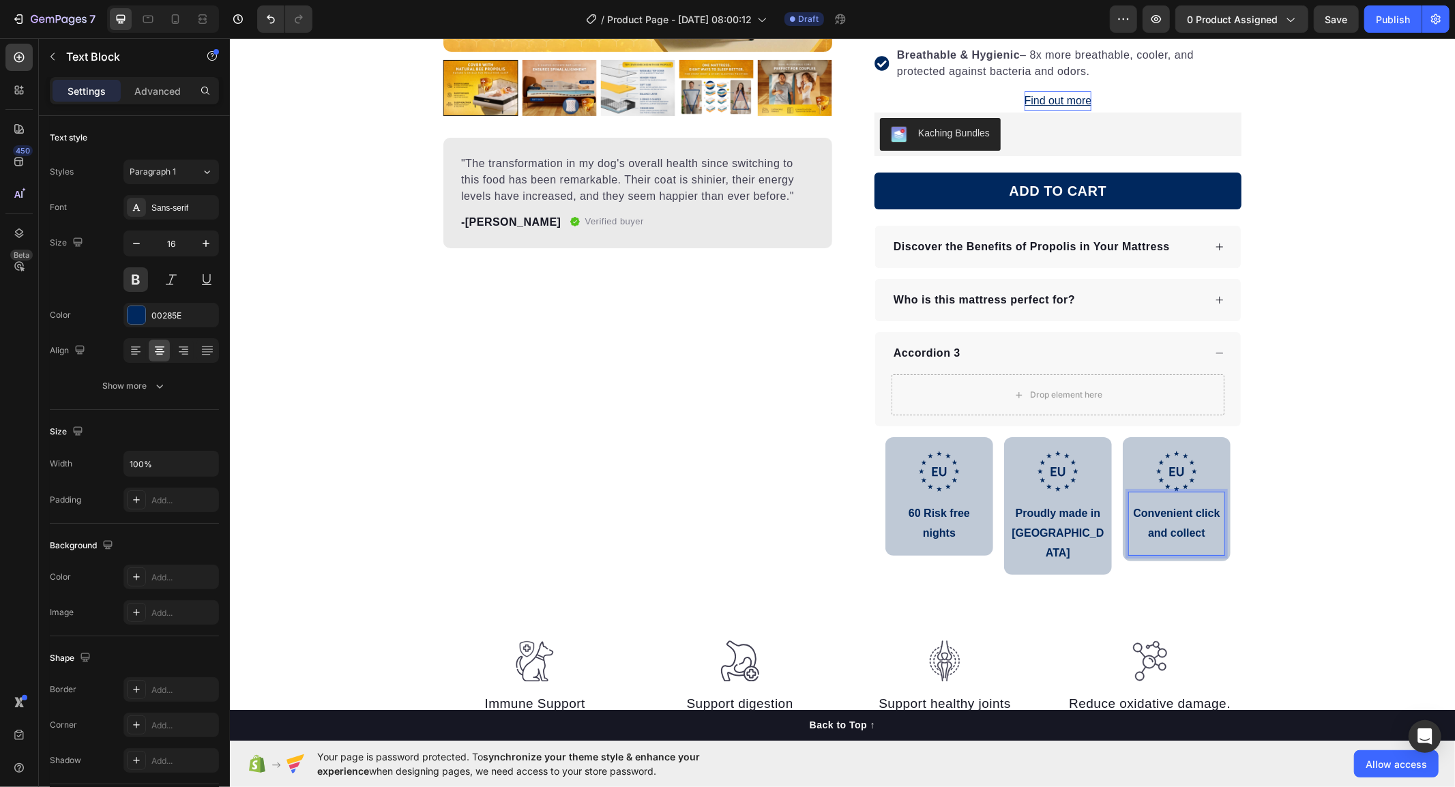
click at [1174, 515] on p "Convenient click and collect" at bounding box center [1176, 523] width 94 height 40
click at [1321, 525] on div "Product Images "The transformation in my dog's overall health since switching t…" at bounding box center [841, 173] width 1225 height 826
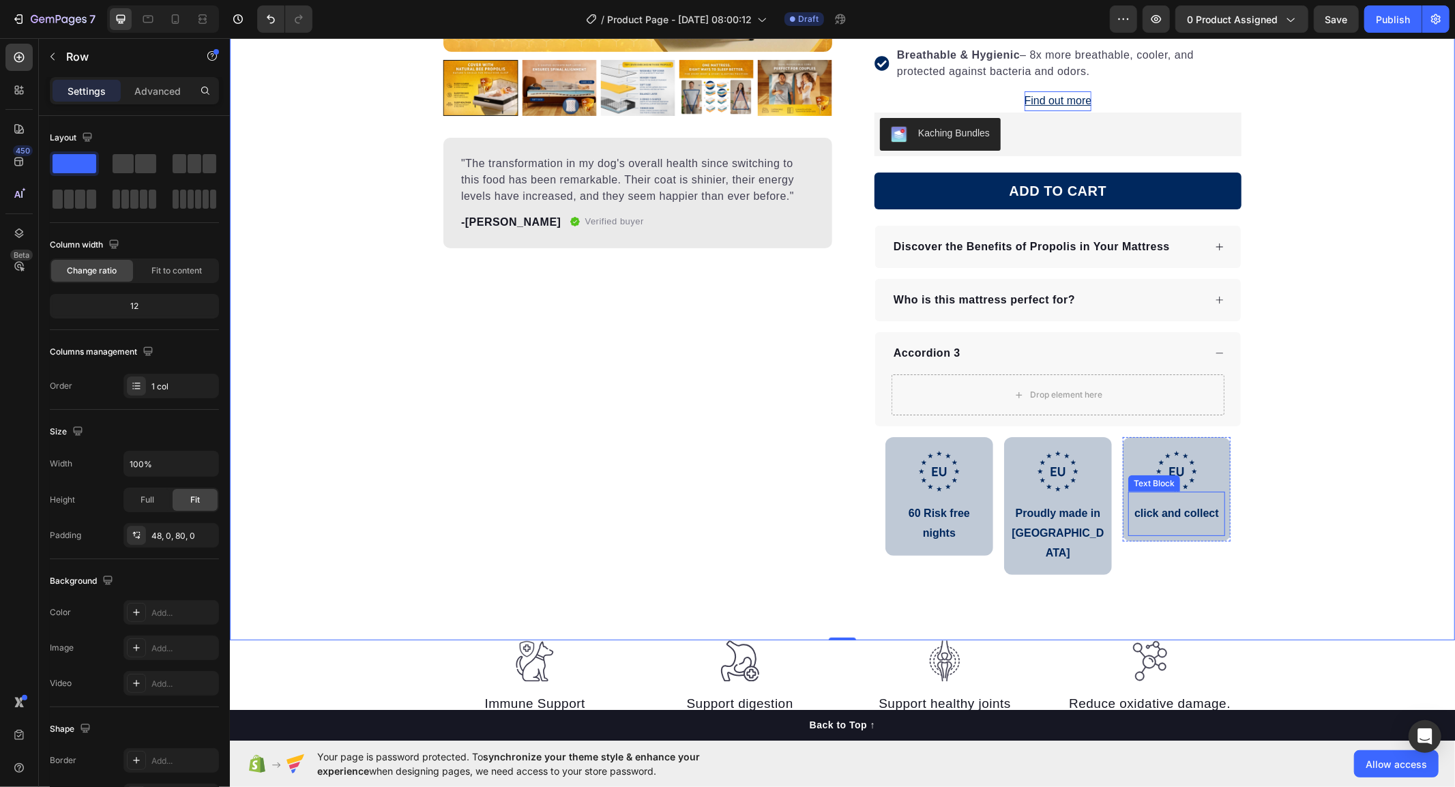
click at [1129, 515] on p "click and collect" at bounding box center [1176, 513] width 94 height 20
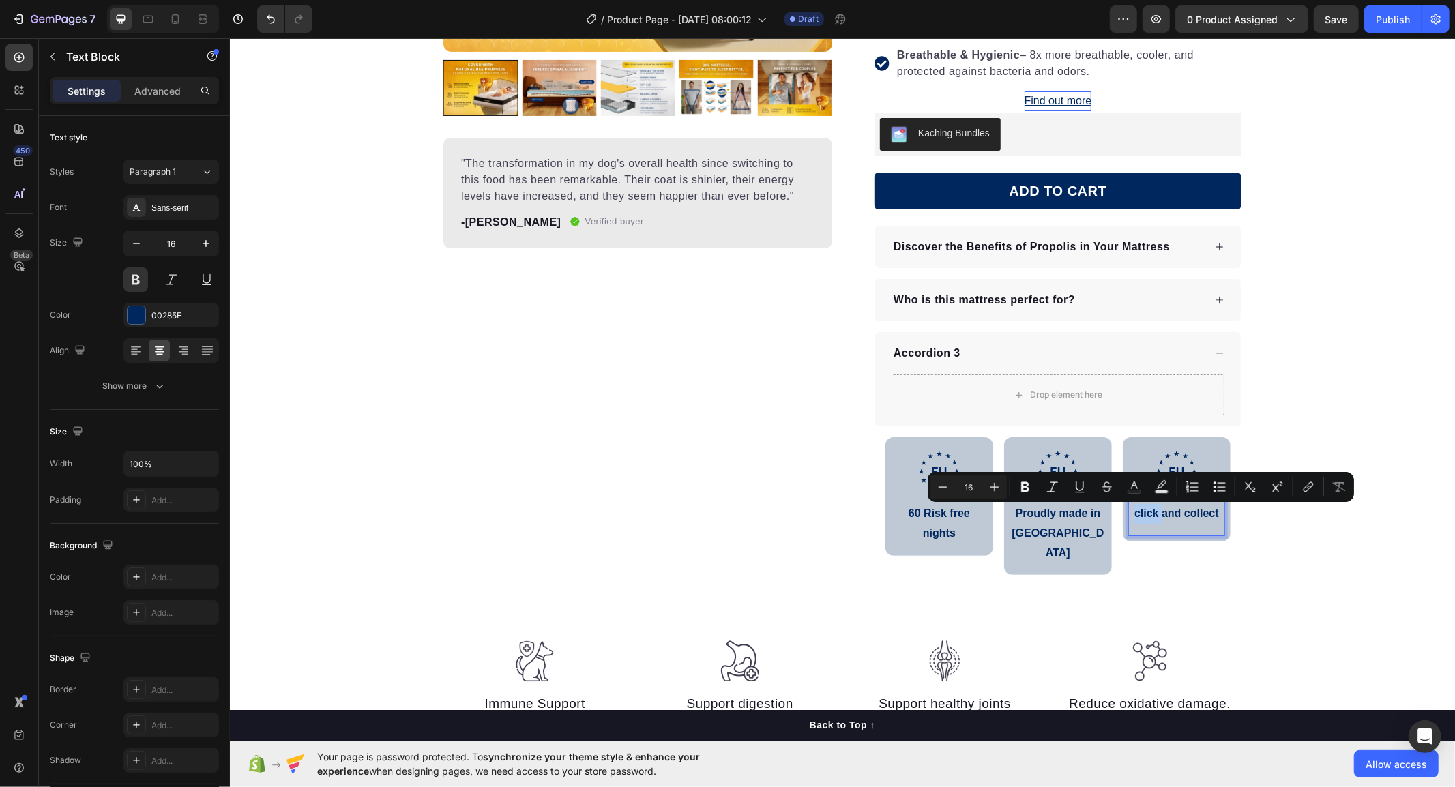
click at [1131, 514] on p "click and collect" at bounding box center [1176, 513] width 94 height 20
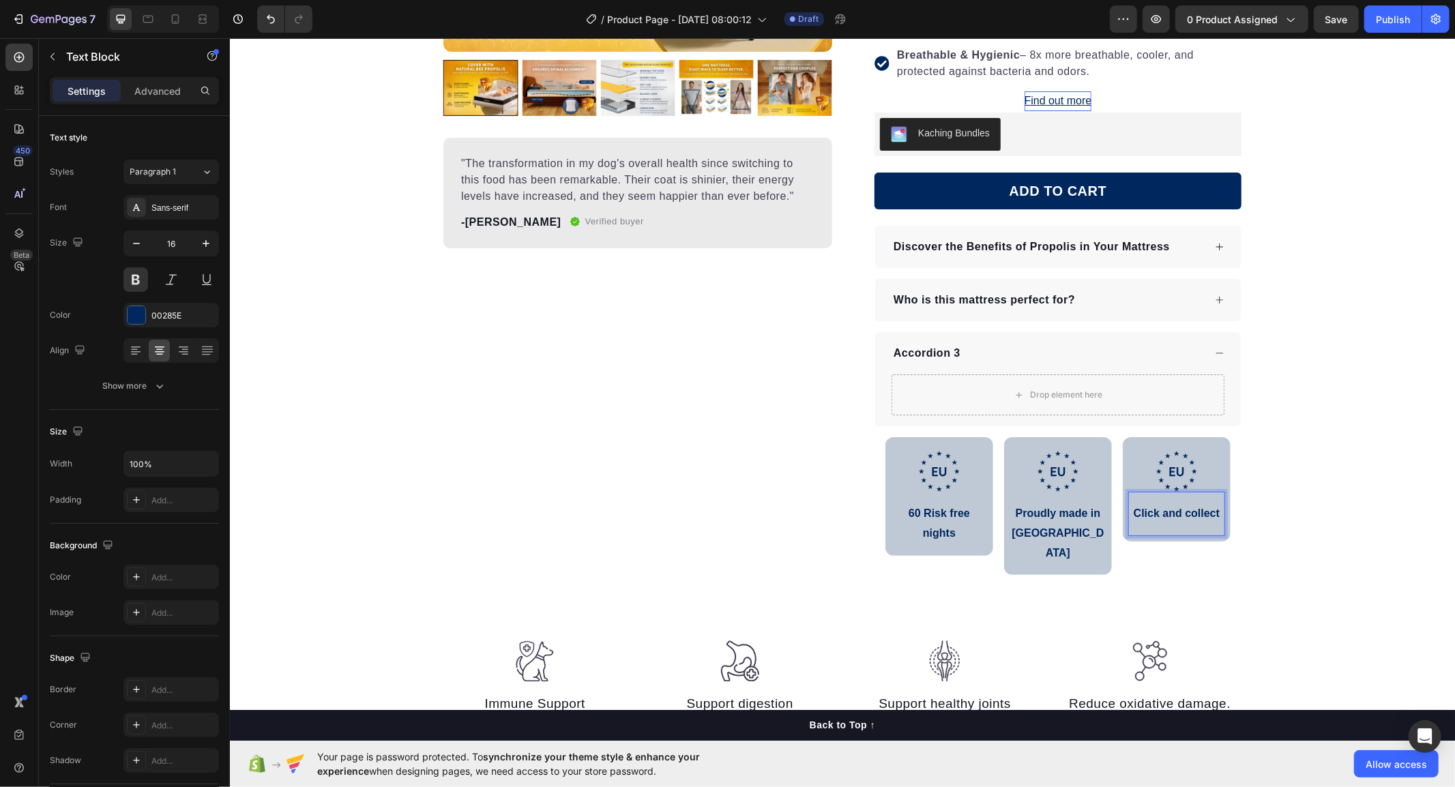
click at [1316, 529] on div "Product Images "The transformation in my dog's overall health since switching t…" at bounding box center [841, 173] width 1225 height 826
click at [1189, 525] on div "Click and collect" at bounding box center [1176, 513] width 97 height 23
click at [1179, 516] on p "Click and collect" at bounding box center [1176, 513] width 94 height 20
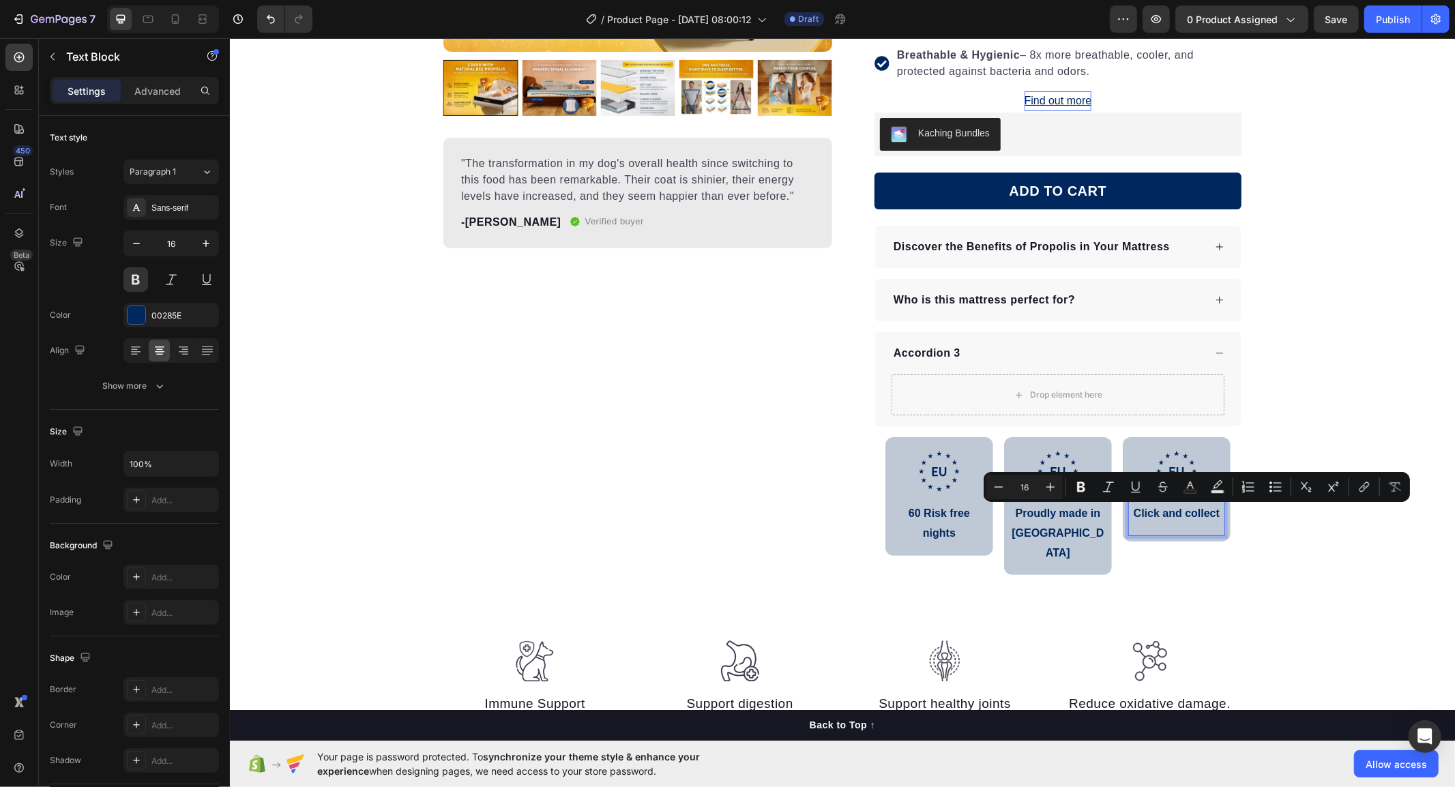
click at [1177, 514] on p "Click and collect" at bounding box center [1176, 513] width 94 height 20
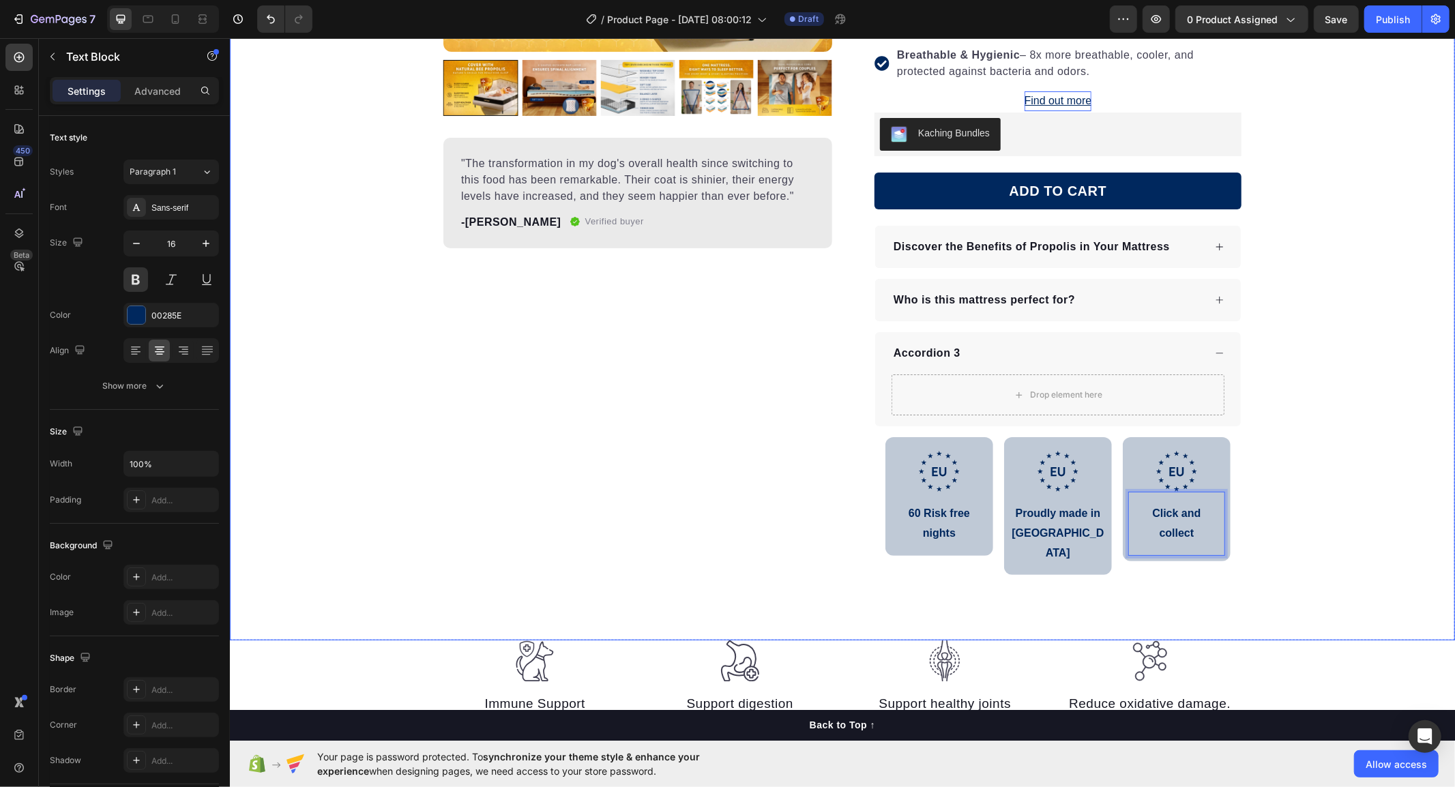
click at [1302, 540] on div "Product Images "The transformation in my dog's overall health since switching t…" at bounding box center [841, 173] width 1225 height 826
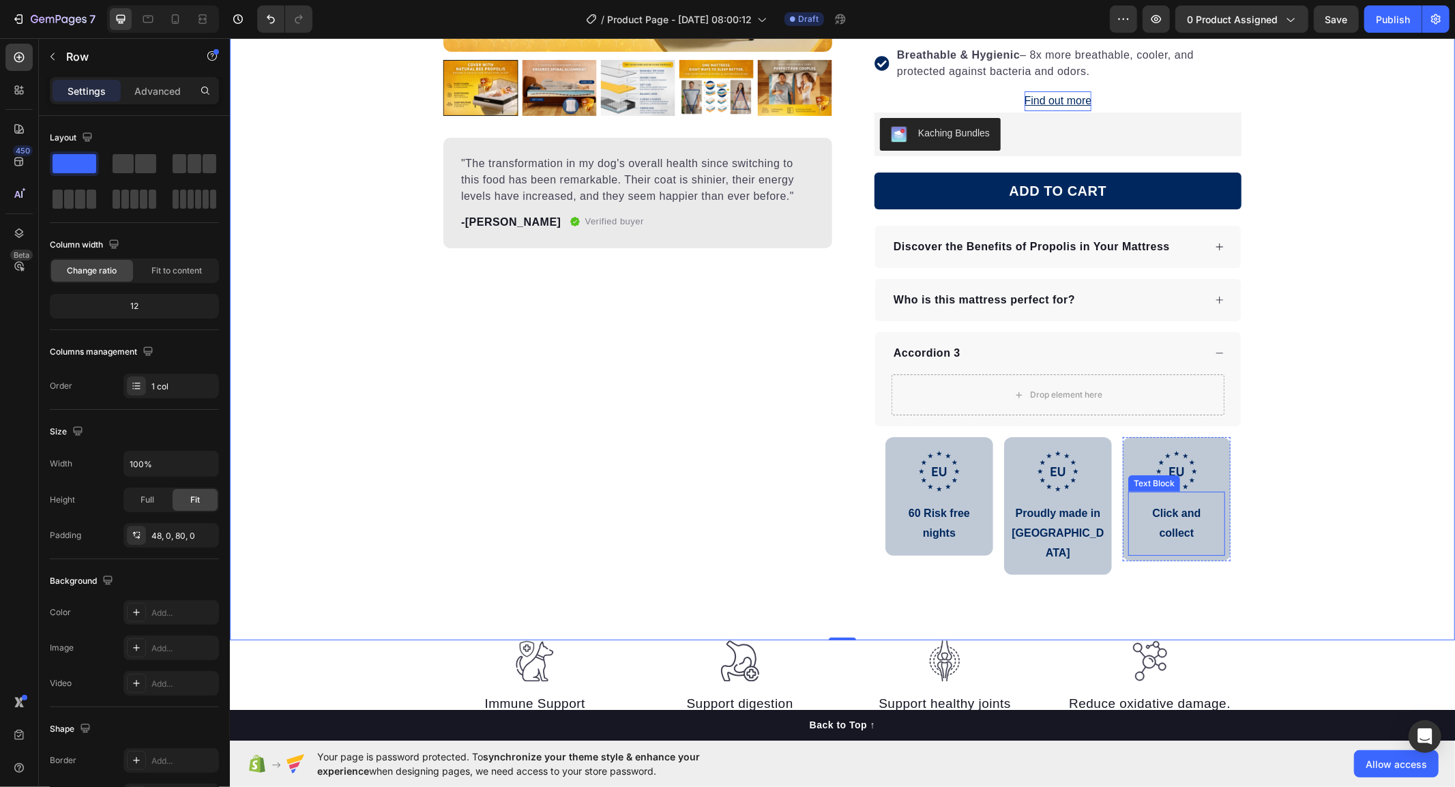
click at [1202, 538] on p "collect" at bounding box center [1176, 533] width 94 height 20
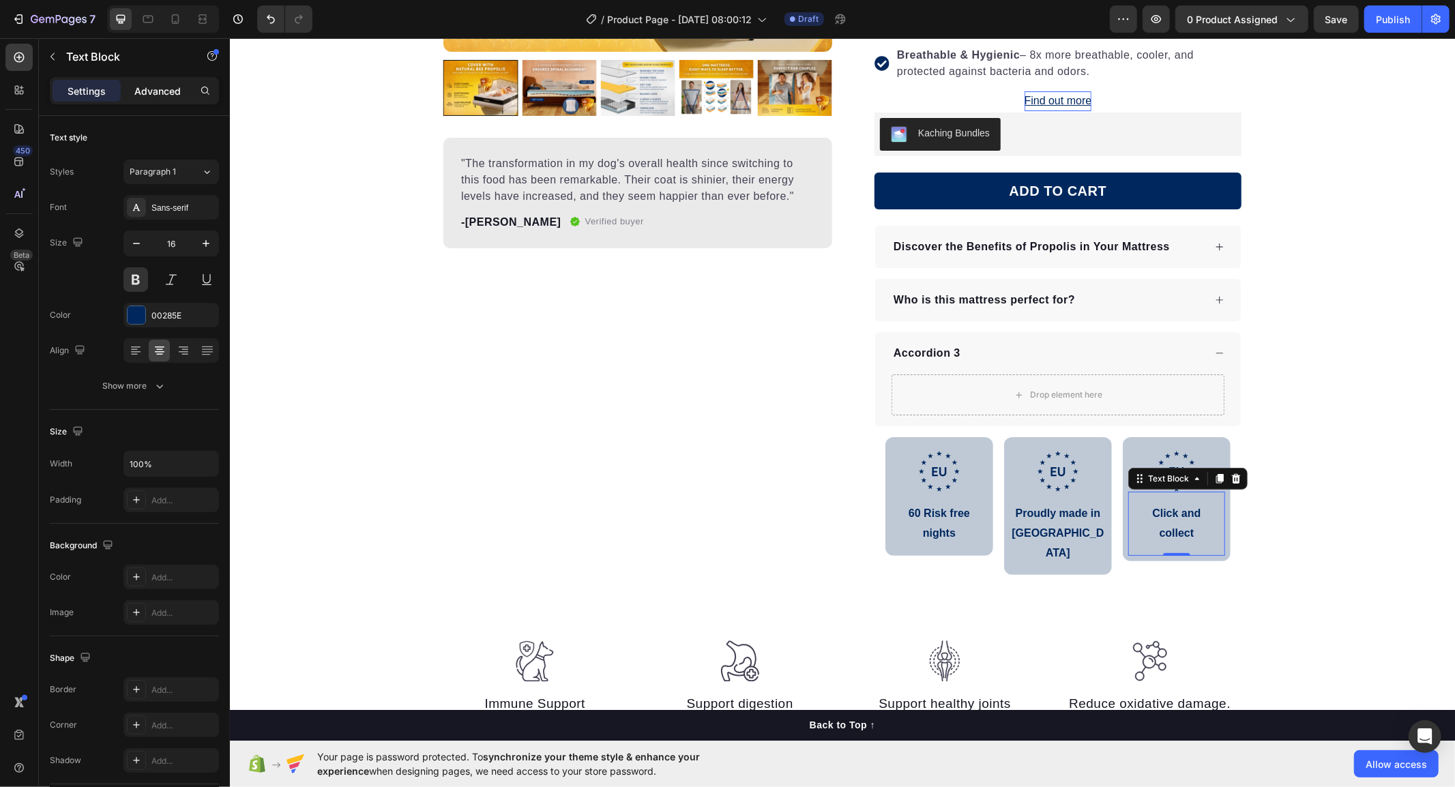
click at [160, 98] on p "Advanced" at bounding box center [157, 91] width 46 height 14
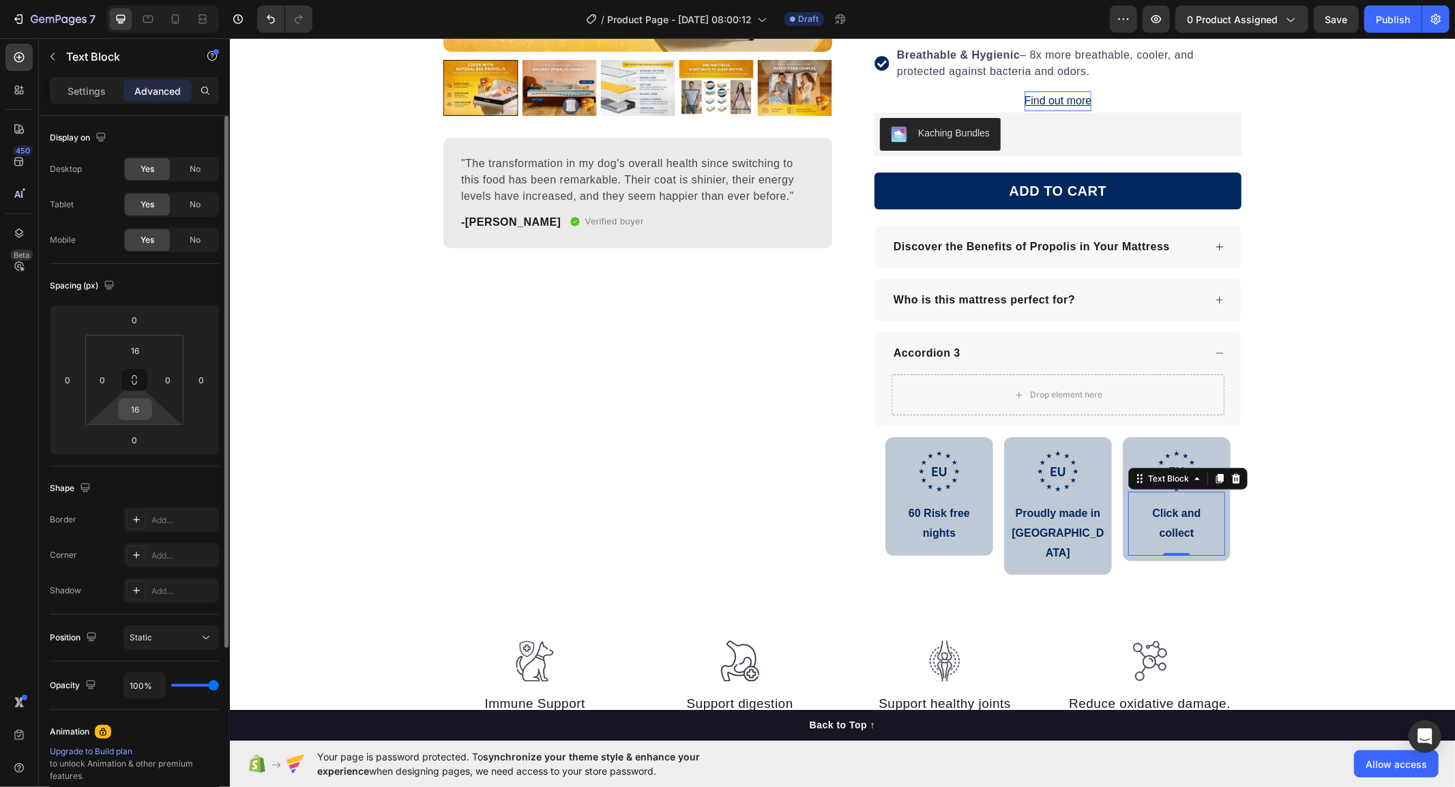
click at [121, 409] on input "16" at bounding box center [134, 409] width 27 height 20
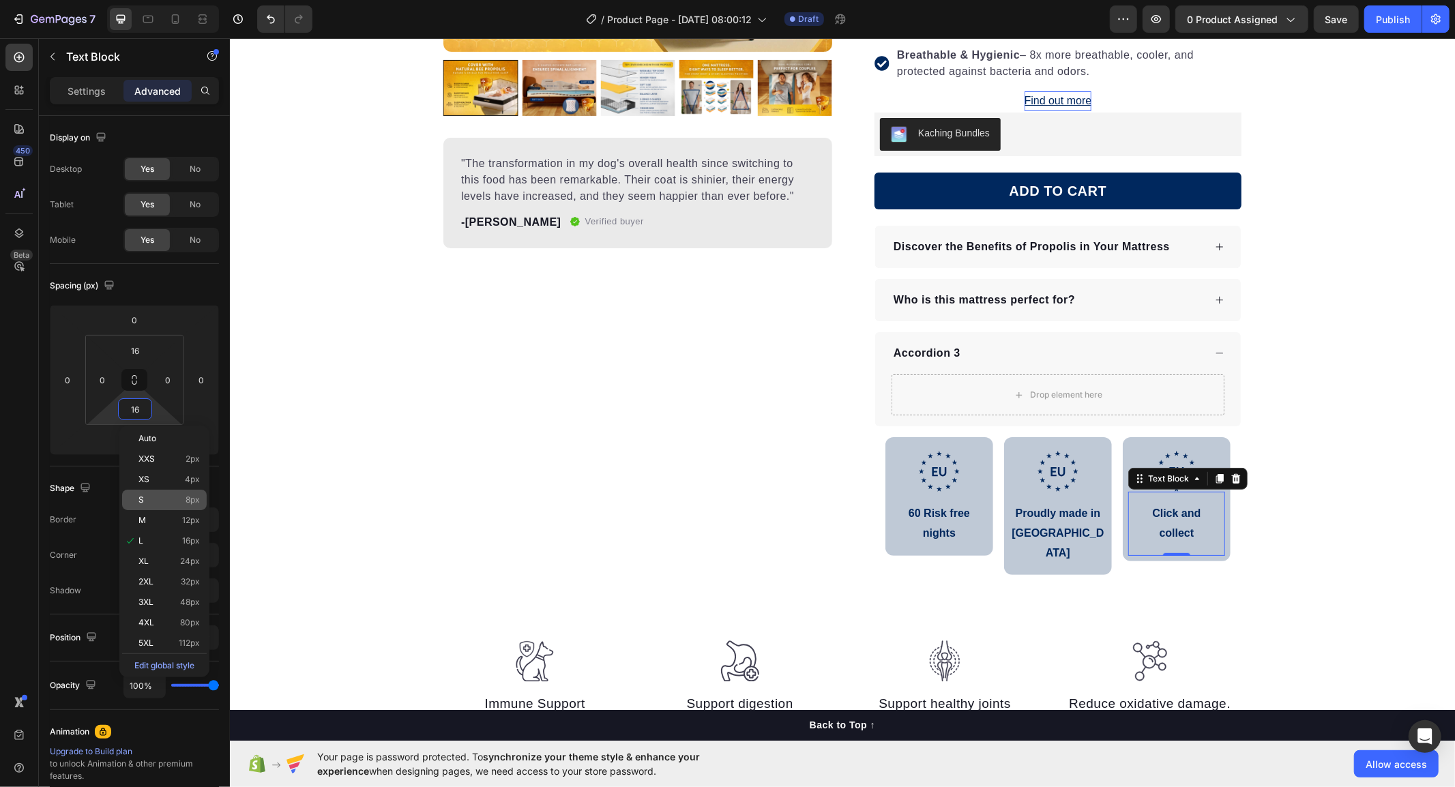
click at [147, 495] on p "S 8px" at bounding box center [168, 500] width 61 height 10
type input "8"
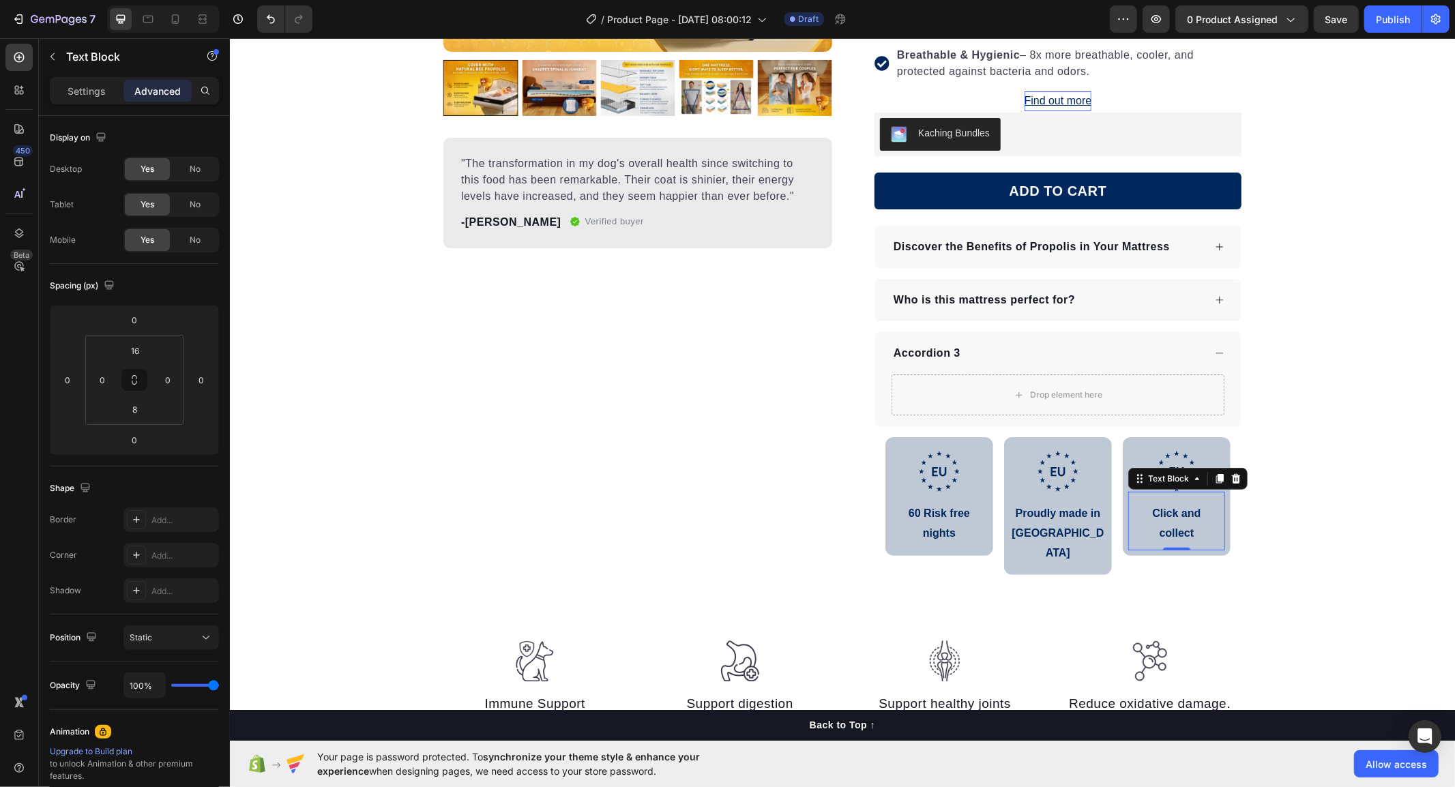
click at [1325, 484] on div "Product Images "The transformation in my dog's overall health since switching t…" at bounding box center [841, 173] width 1225 height 826
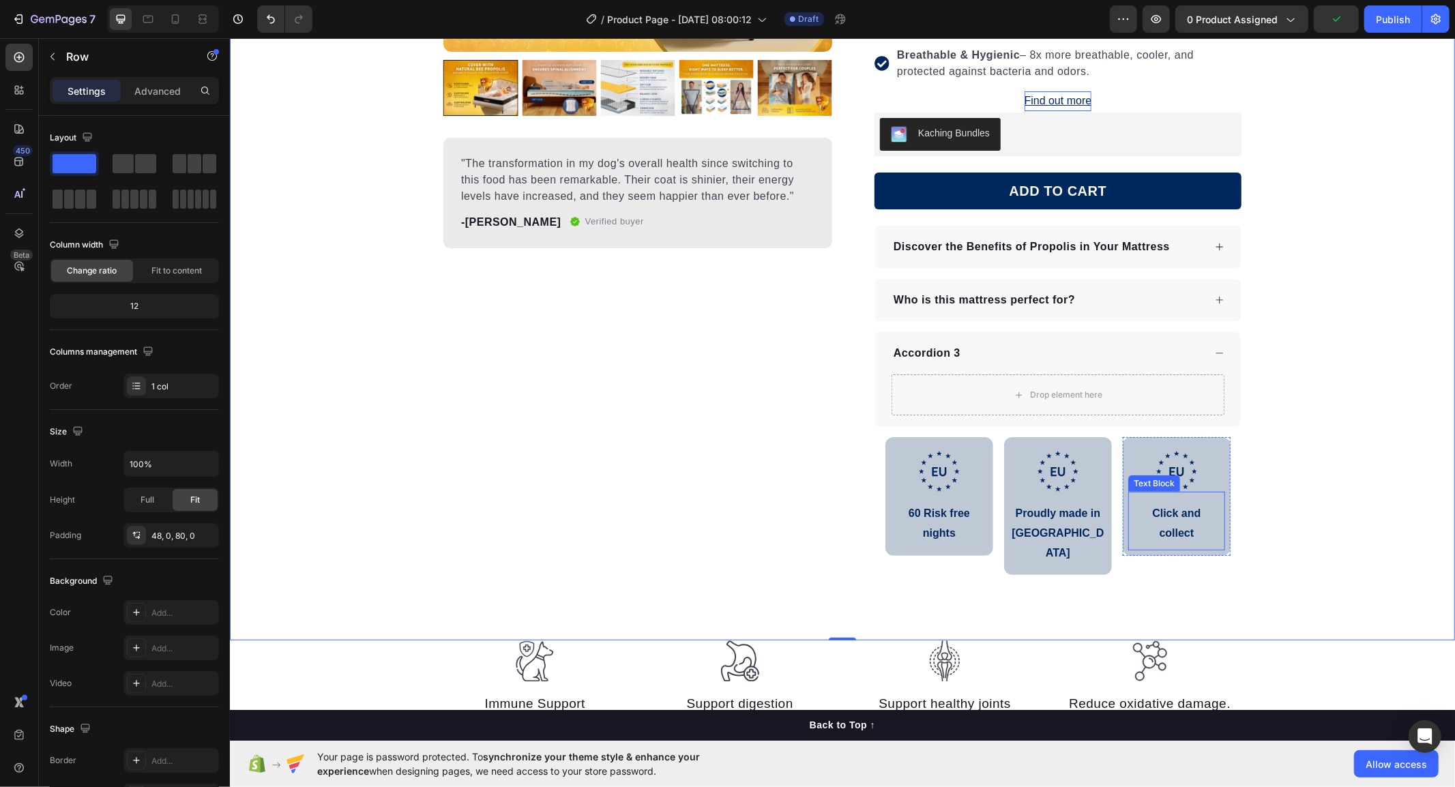
click at [1166, 514] on p "Click and" at bounding box center [1176, 513] width 94 height 20
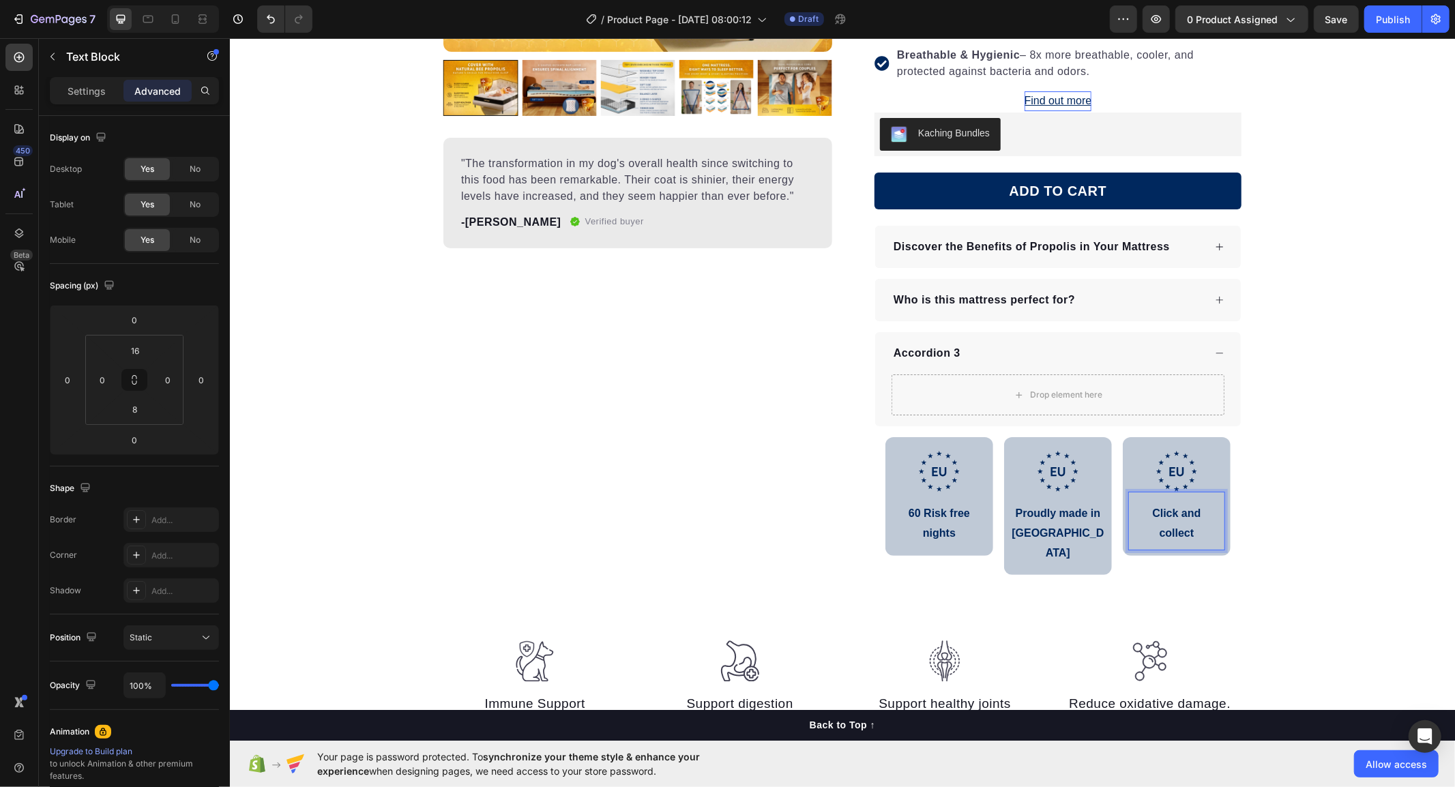
click at [1191, 514] on p "Click and" at bounding box center [1176, 513] width 94 height 20
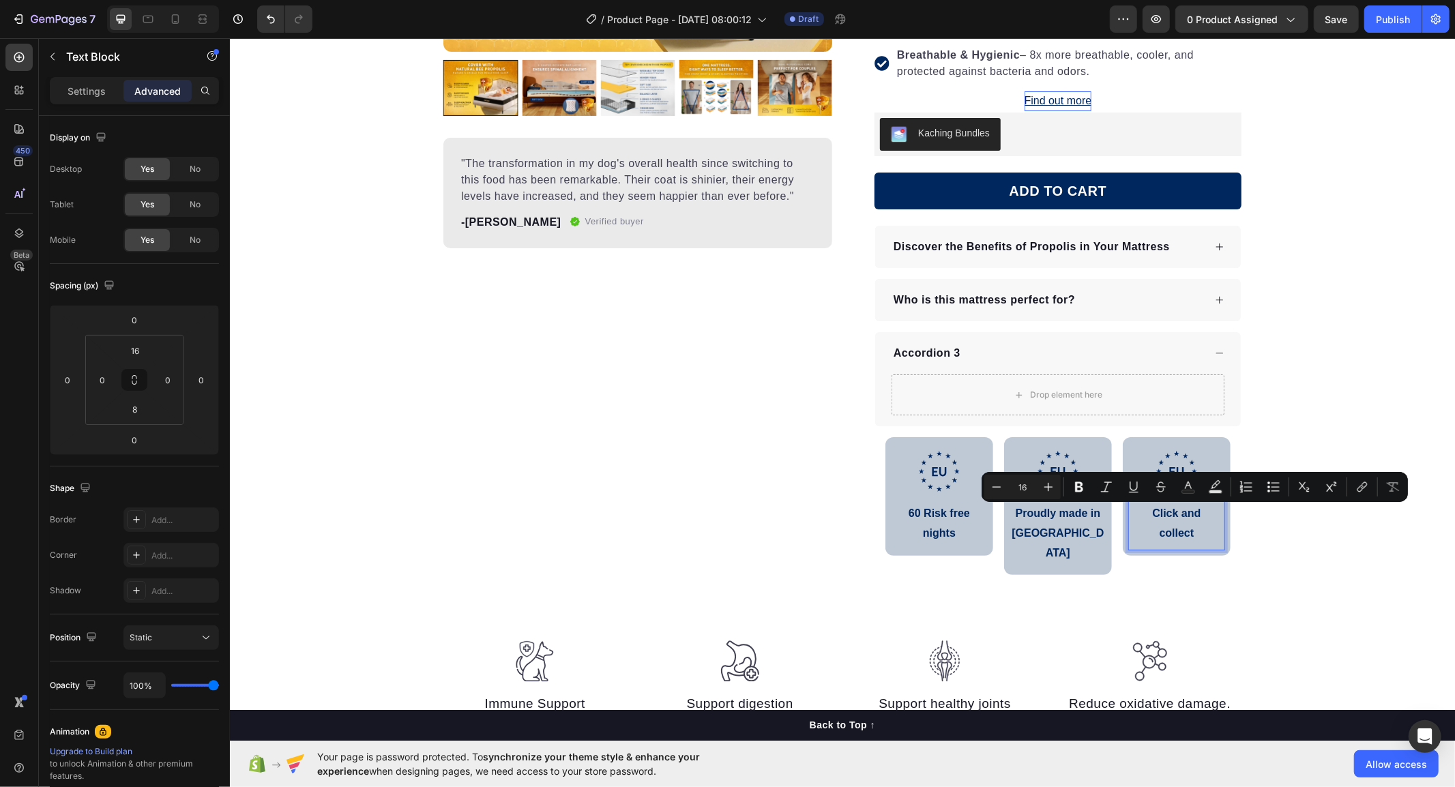
click at [1188, 515] on p "Click and" at bounding box center [1176, 513] width 94 height 20
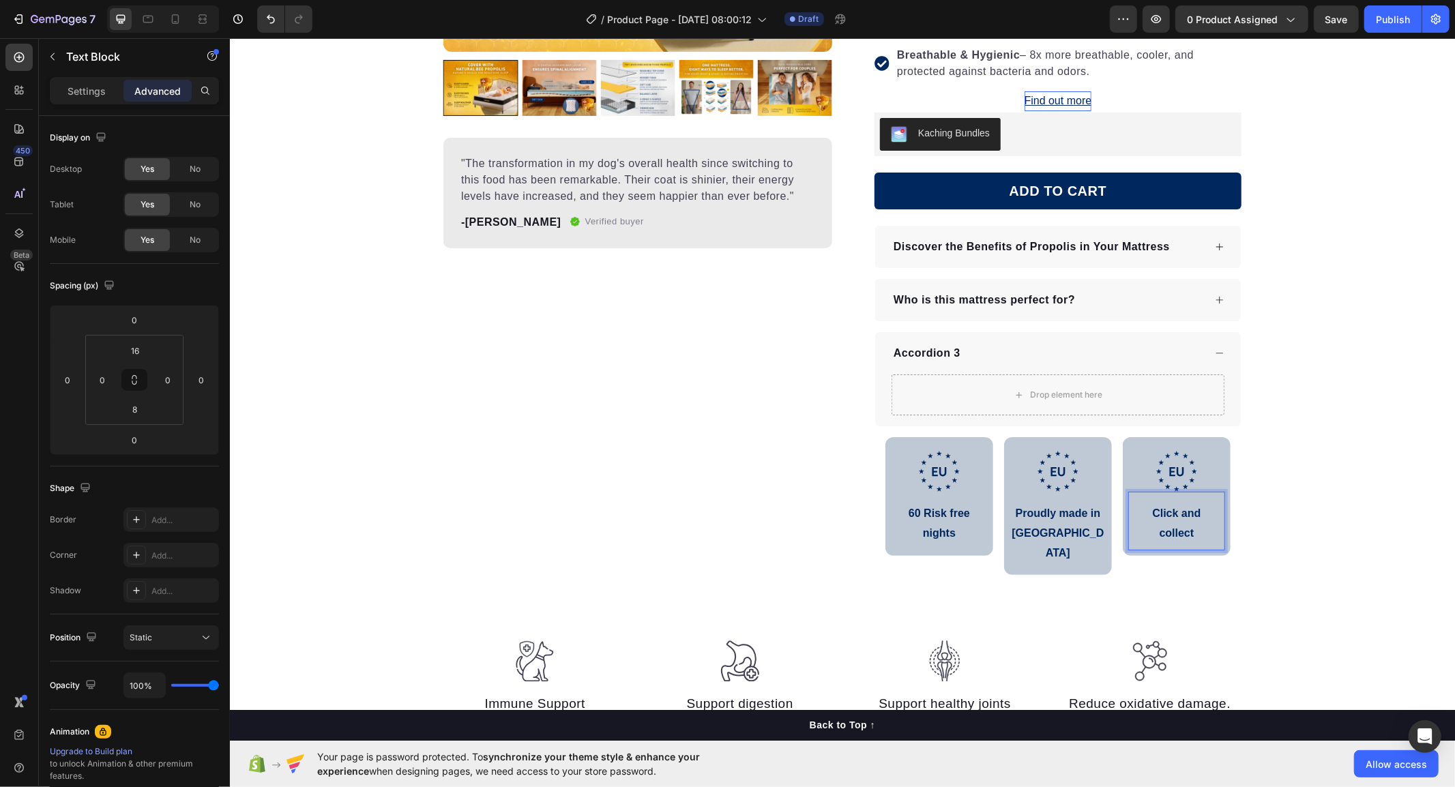
click at [1188, 515] on p "Click and" at bounding box center [1176, 513] width 94 height 20
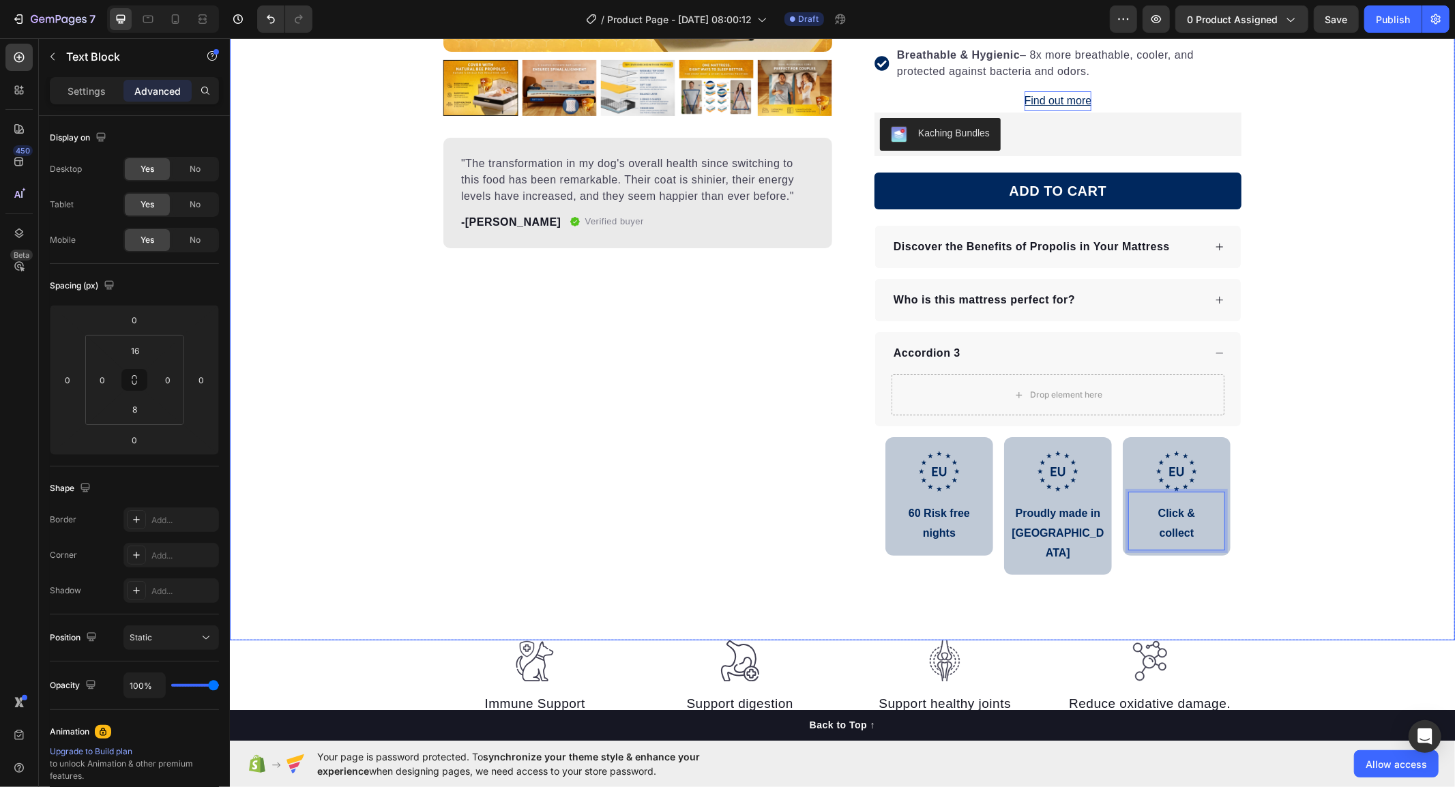
click at [1266, 511] on div "Product Images "The transformation in my dog's overall health since switching t…" at bounding box center [841, 173] width 1225 height 826
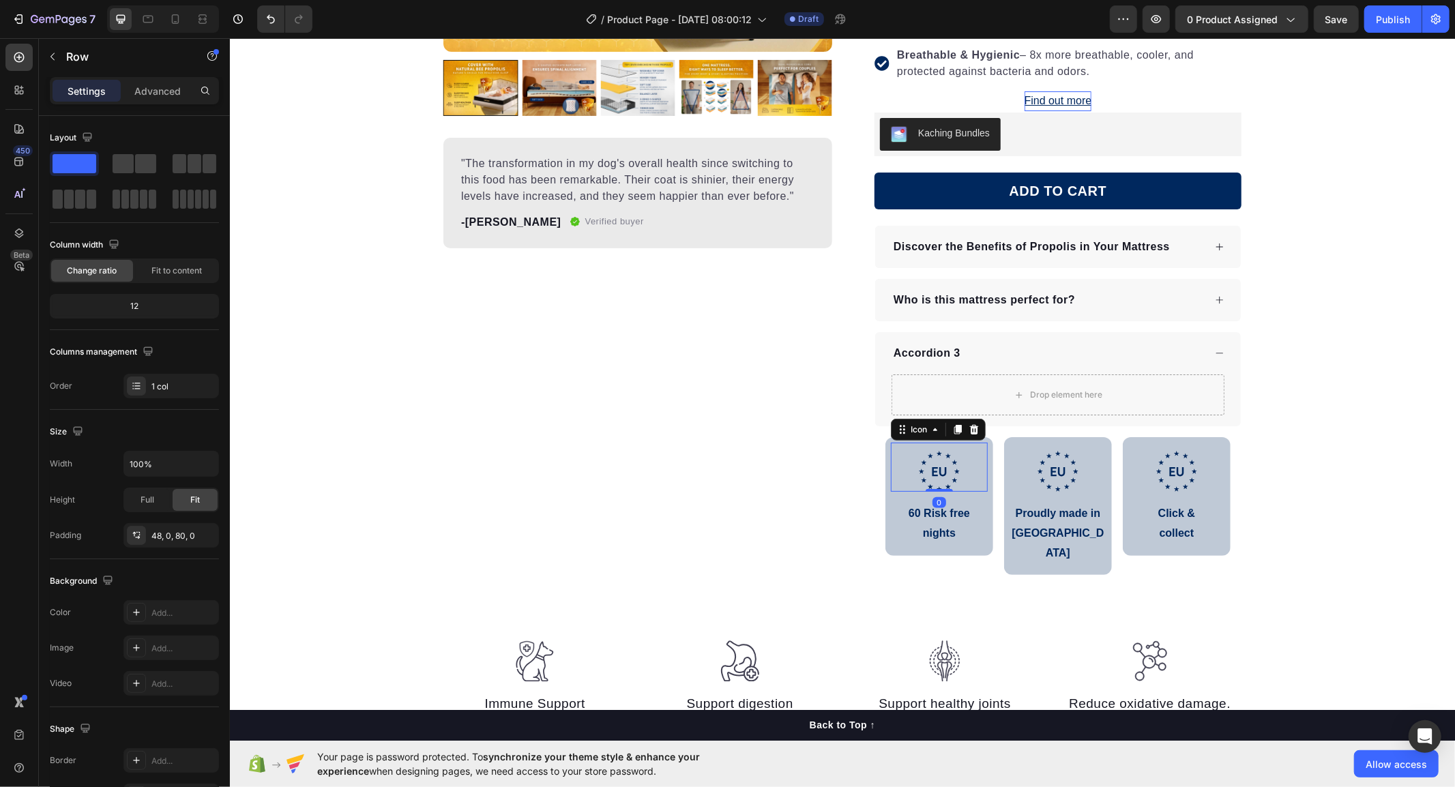
click at [930, 478] on icon ".id586528741404967791 .b{fill:#00285e;}" at bounding box center [938, 470] width 41 height 41
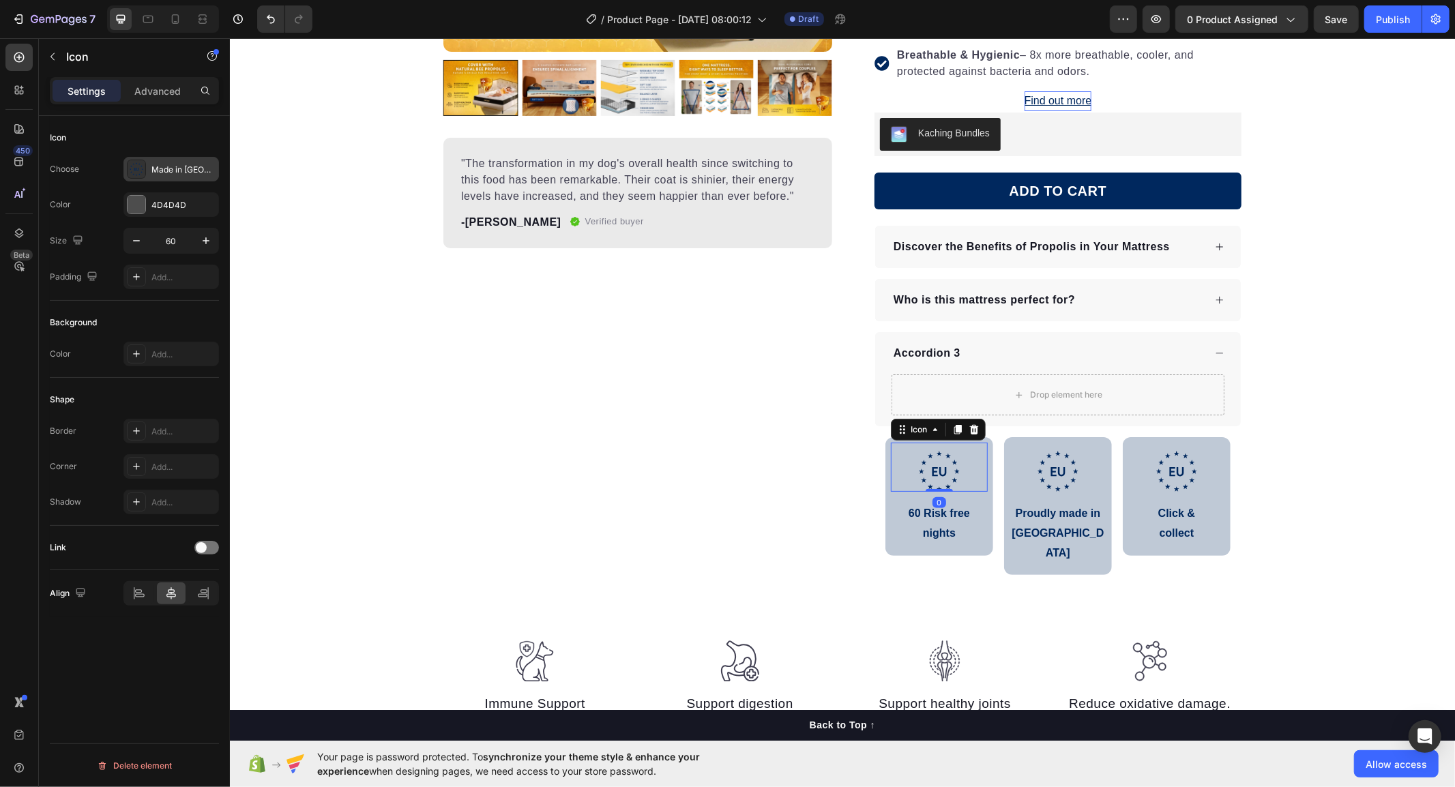
click at [141, 167] on icon ".id586528741404967791 .b{fill:#00285e;}" at bounding box center [137, 169] width 14 height 14
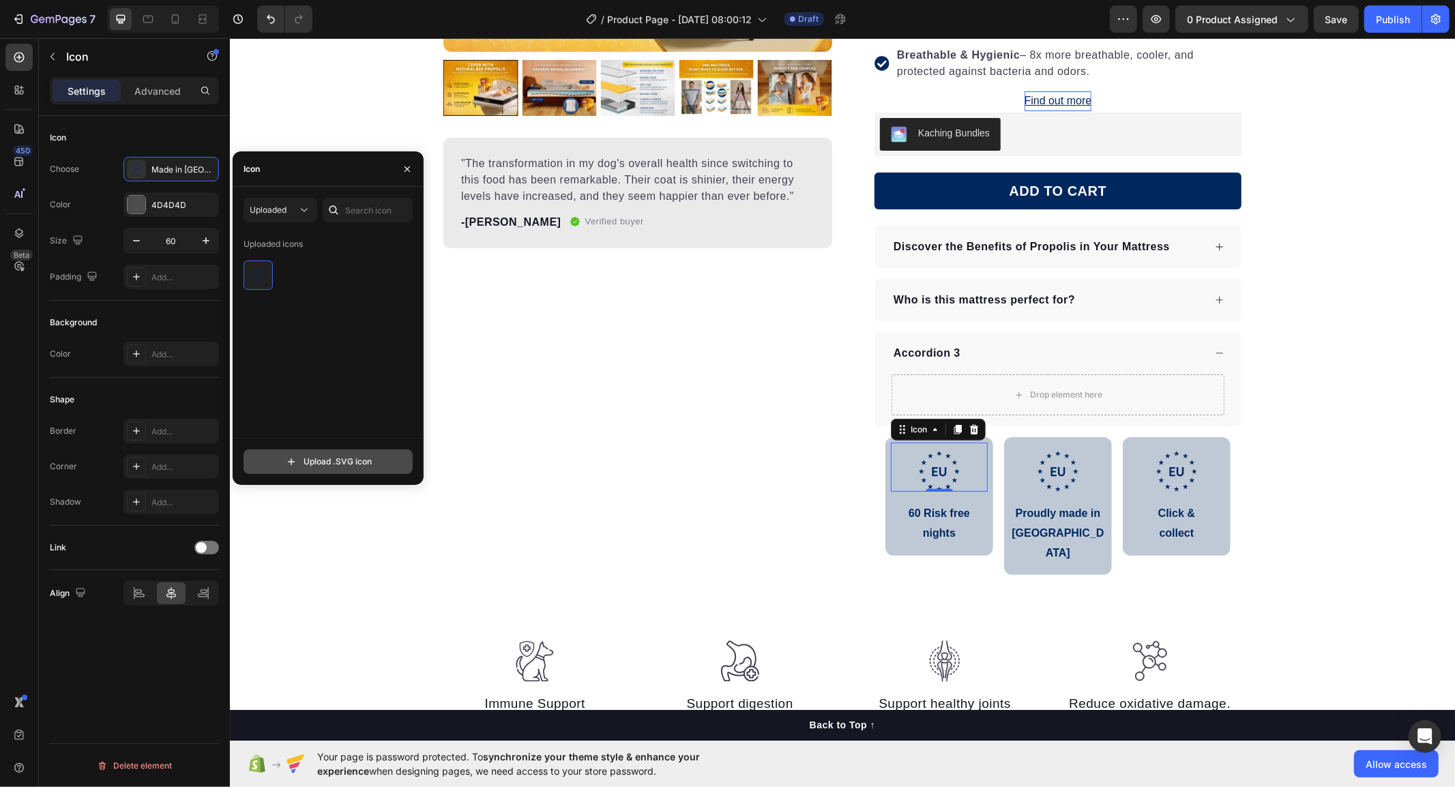
click at [307, 459] on input "file" at bounding box center [328, 461] width 168 height 23
type input "C:\fakepath\free_trial_night.svg"
click at [316, 459] on input "file" at bounding box center [328, 461] width 168 height 23
click at [348, 308] on div "Uploaded icons" at bounding box center [333, 335] width 179 height 205
click at [291, 269] on img at bounding box center [294, 275] width 16 height 16
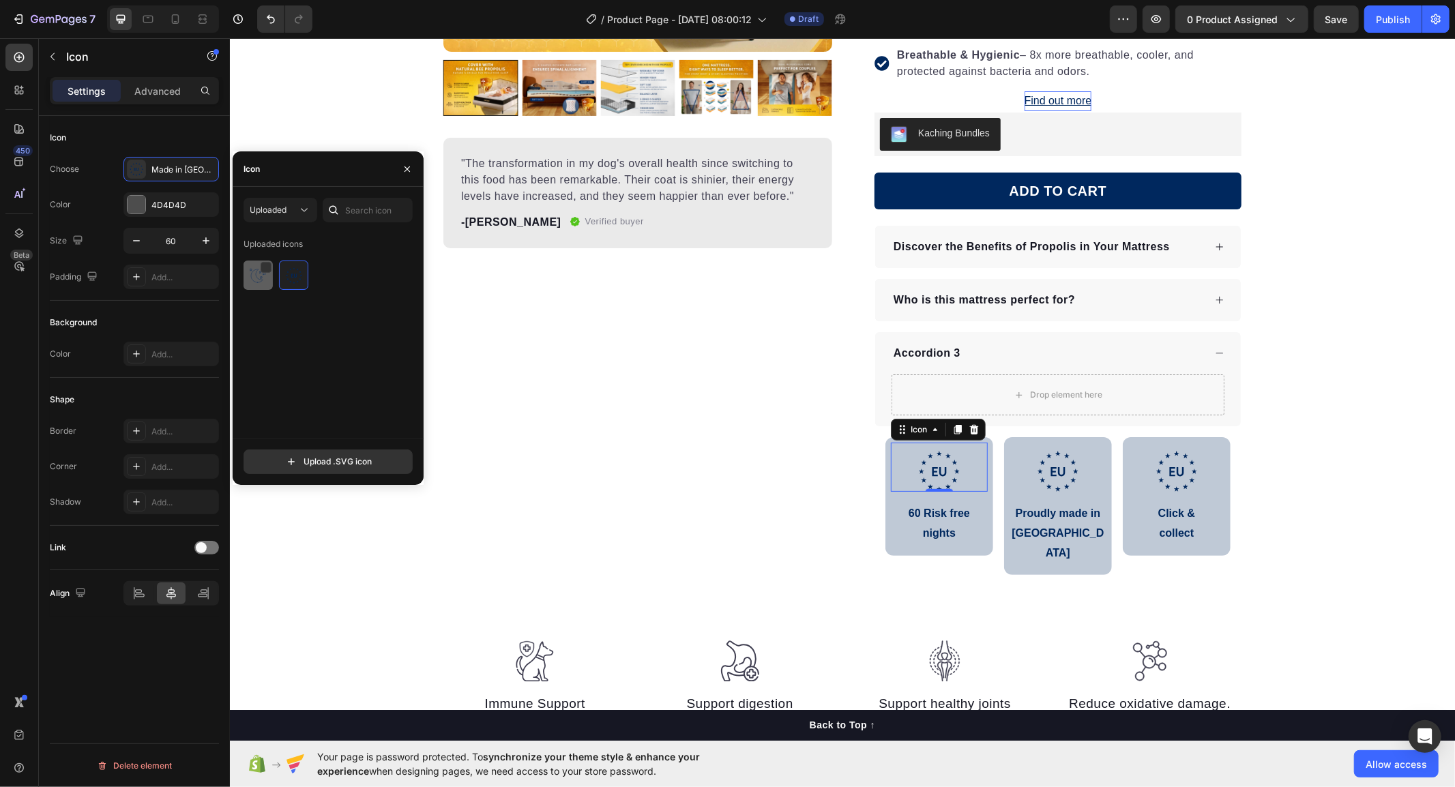
click at [255, 280] on img at bounding box center [258, 275] width 16 height 16
click at [645, 473] on div "Product Images "The transformation in my dog's overall health since switching t…" at bounding box center [637, 173] width 389 height 826
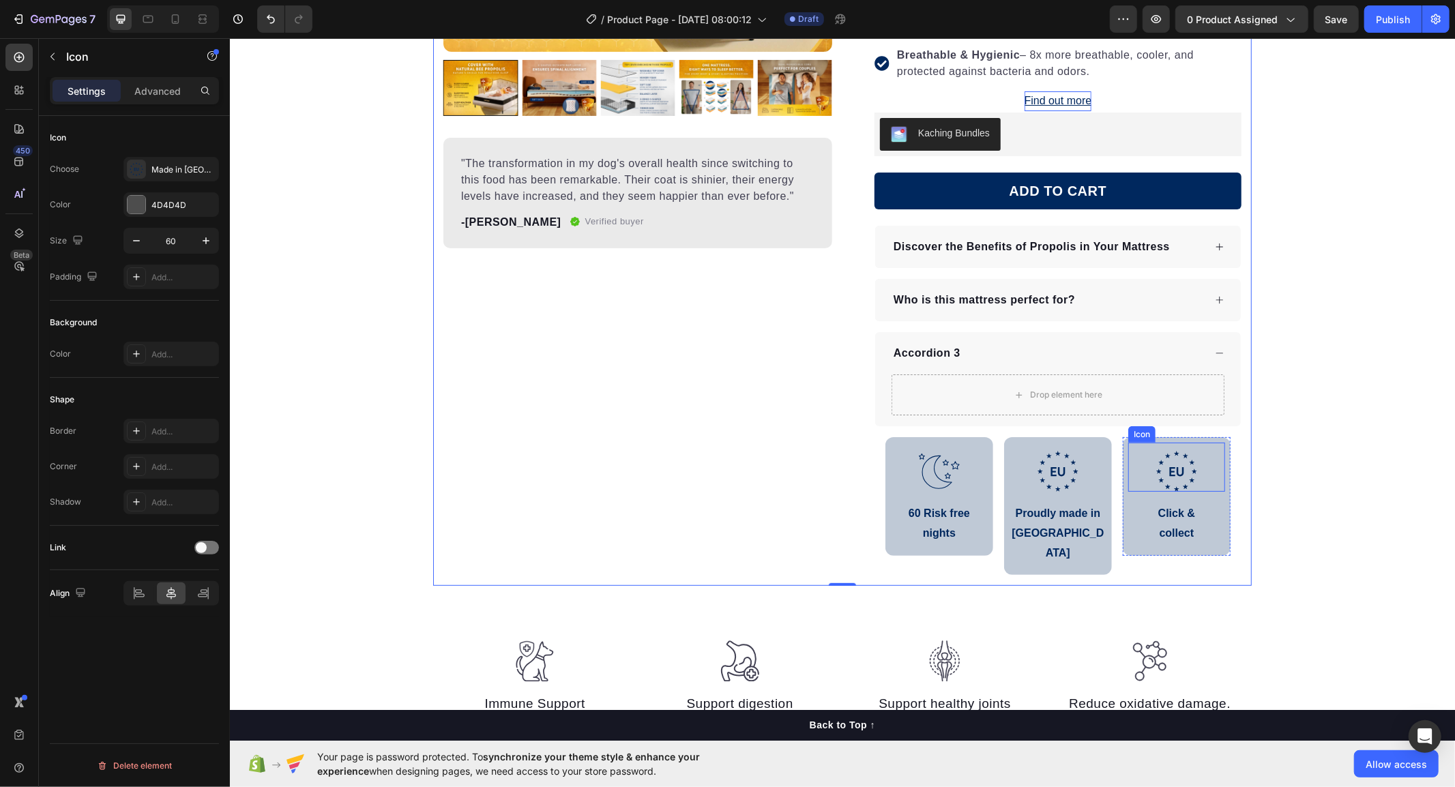
click at [1175, 480] on icon ".id586528741404967791 .b{fill:#00285e;}" at bounding box center [1176, 470] width 41 height 41
click at [135, 166] on icon ".id586528741404967791 .b{fill:#00285e;}" at bounding box center [137, 169] width 14 height 14
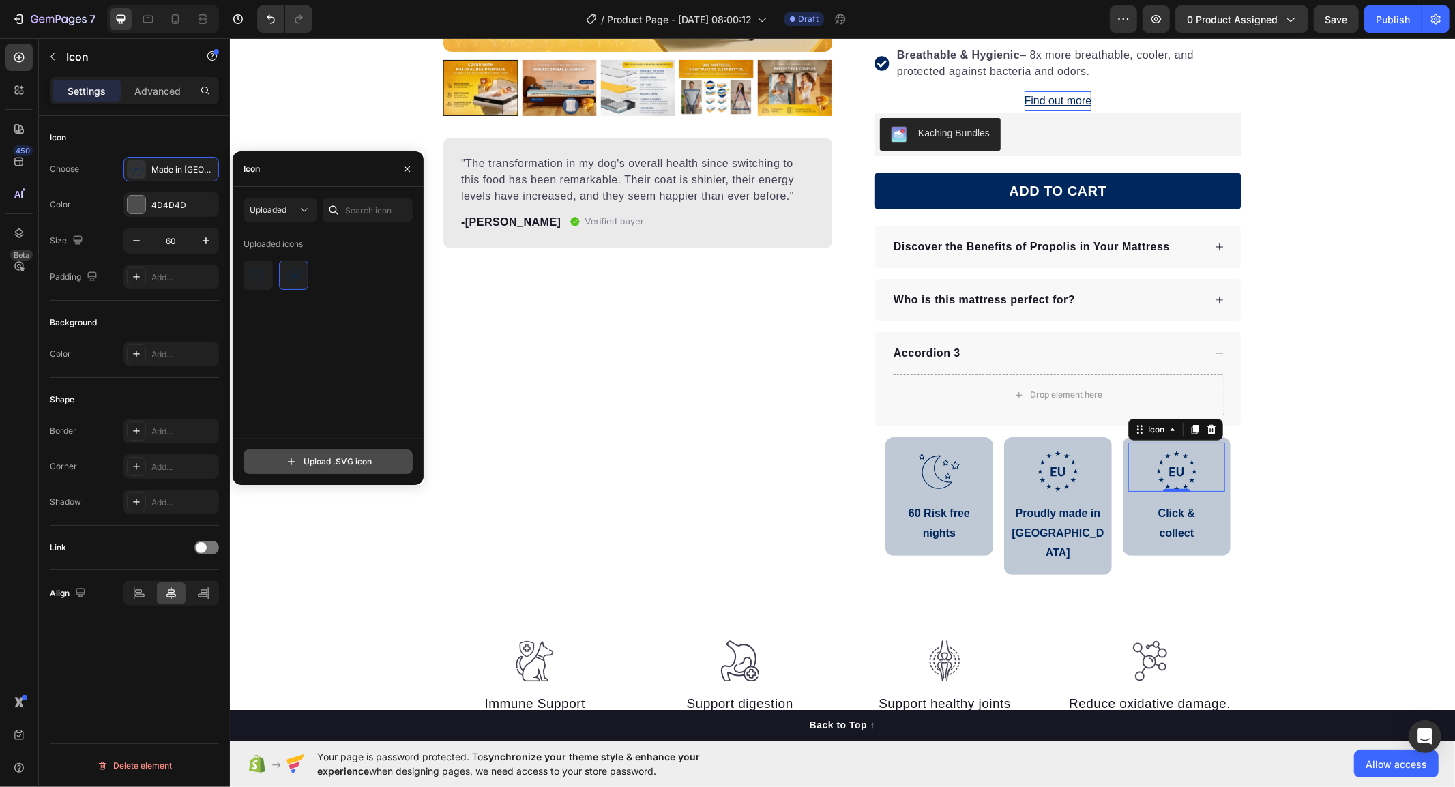
click at [321, 460] on input "file" at bounding box center [328, 461] width 168 height 23
type input "C:\fakepath\click_and_collect.svg"
click at [269, 284] on div at bounding box center [258, 275] width 29 height 29
click at [82, 184] on div "Choose .id586529625379701267 .b{fill:none;stroke:#00285e;stroke-linecap:round;s…" at bounding box center [134, 223] width 169 height 132
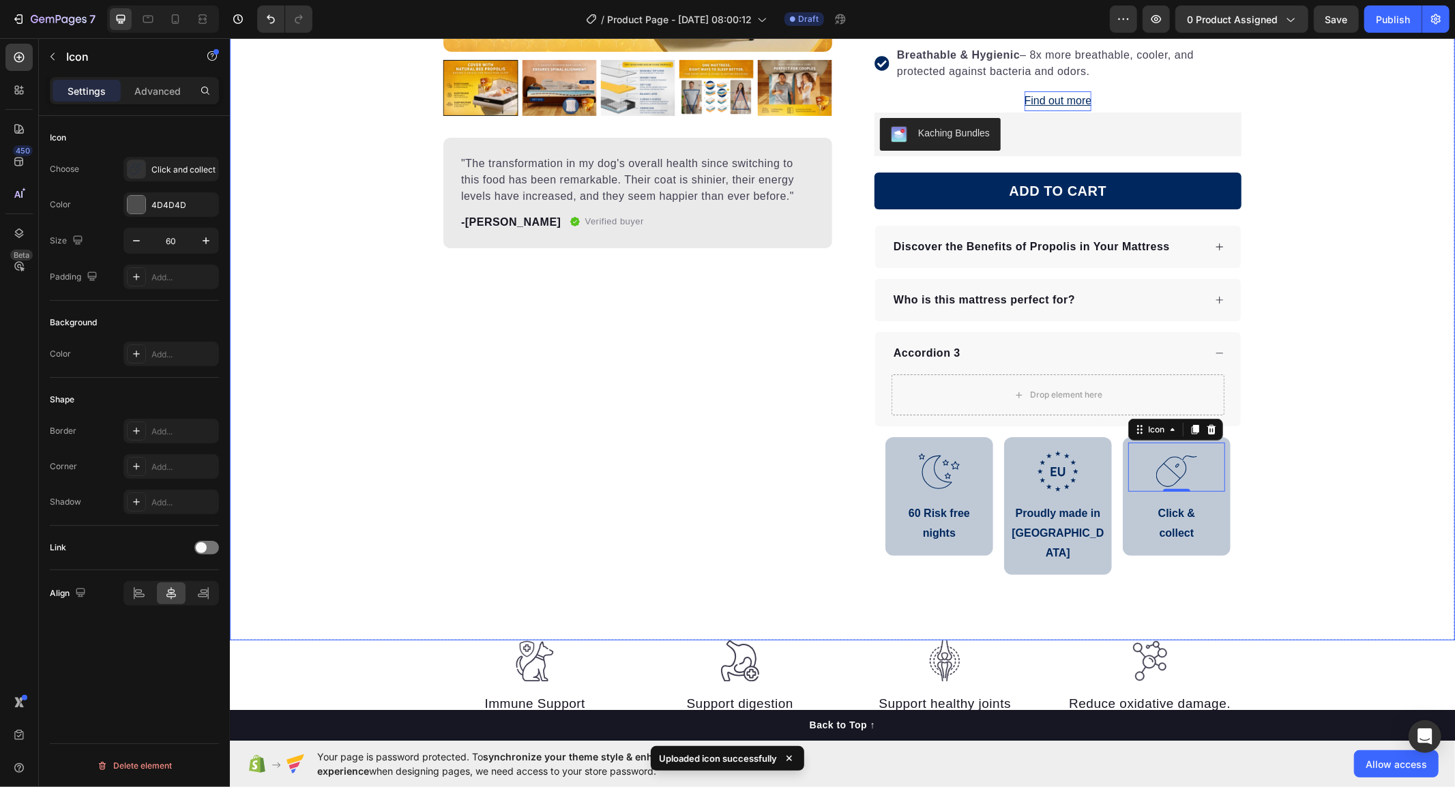
click at [460, 465] on div "Product Images "The transformation in my dog's overall health since switching t…" at bounding box center [637, 173] width 389 height 826
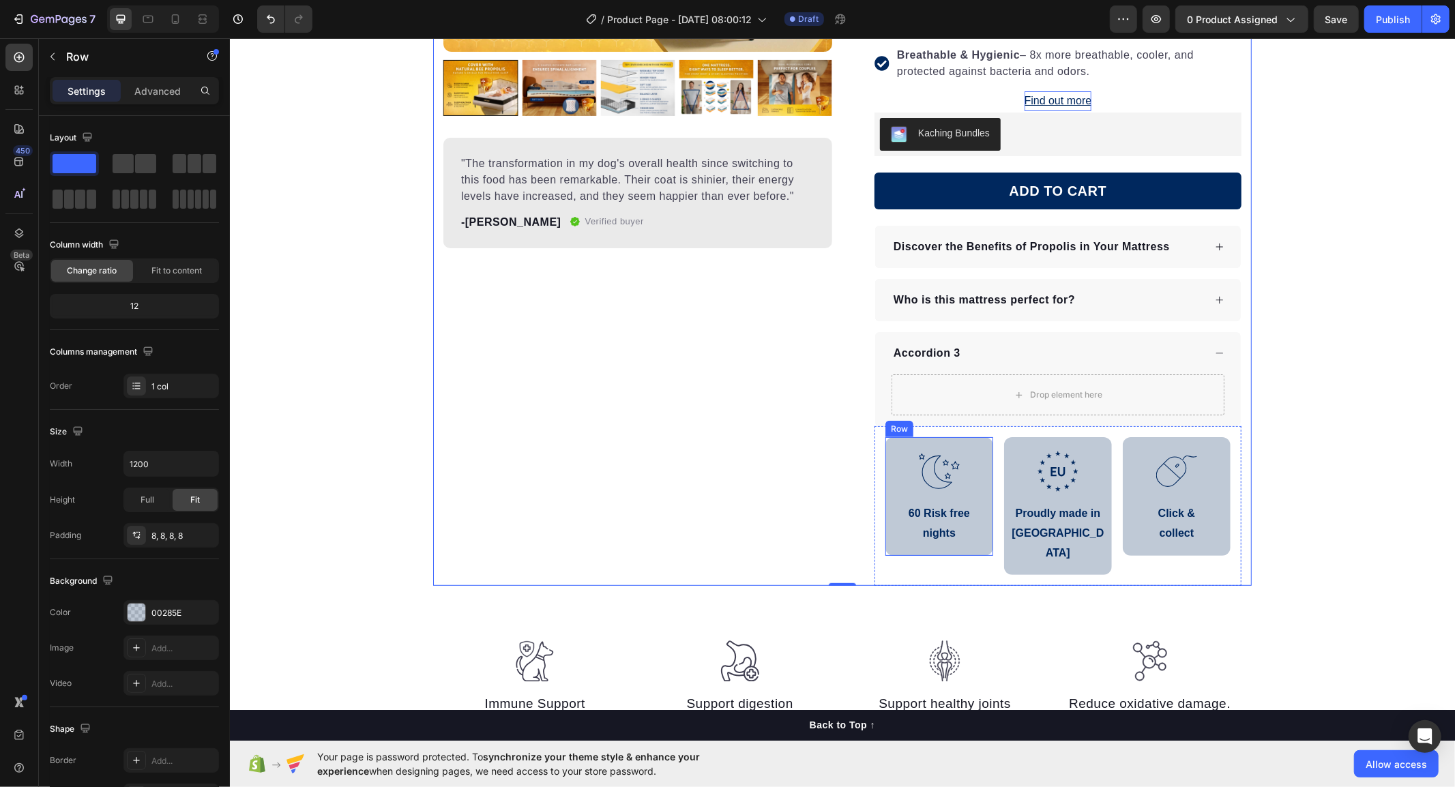
click at [982, 549] on div ".id586529576356676115 .b{fill:none;stroke:#00285e;stroke-linecap:round;stroke-l…" at bounding box center [939, 496] width 108 height 119
click at [903, 471] on div ".id586529576356676115 .b{fill:none;stroke:#00285e;stroke-linecap:round;stroke-l…" at bounding box center [938, 466] width 97 height 49
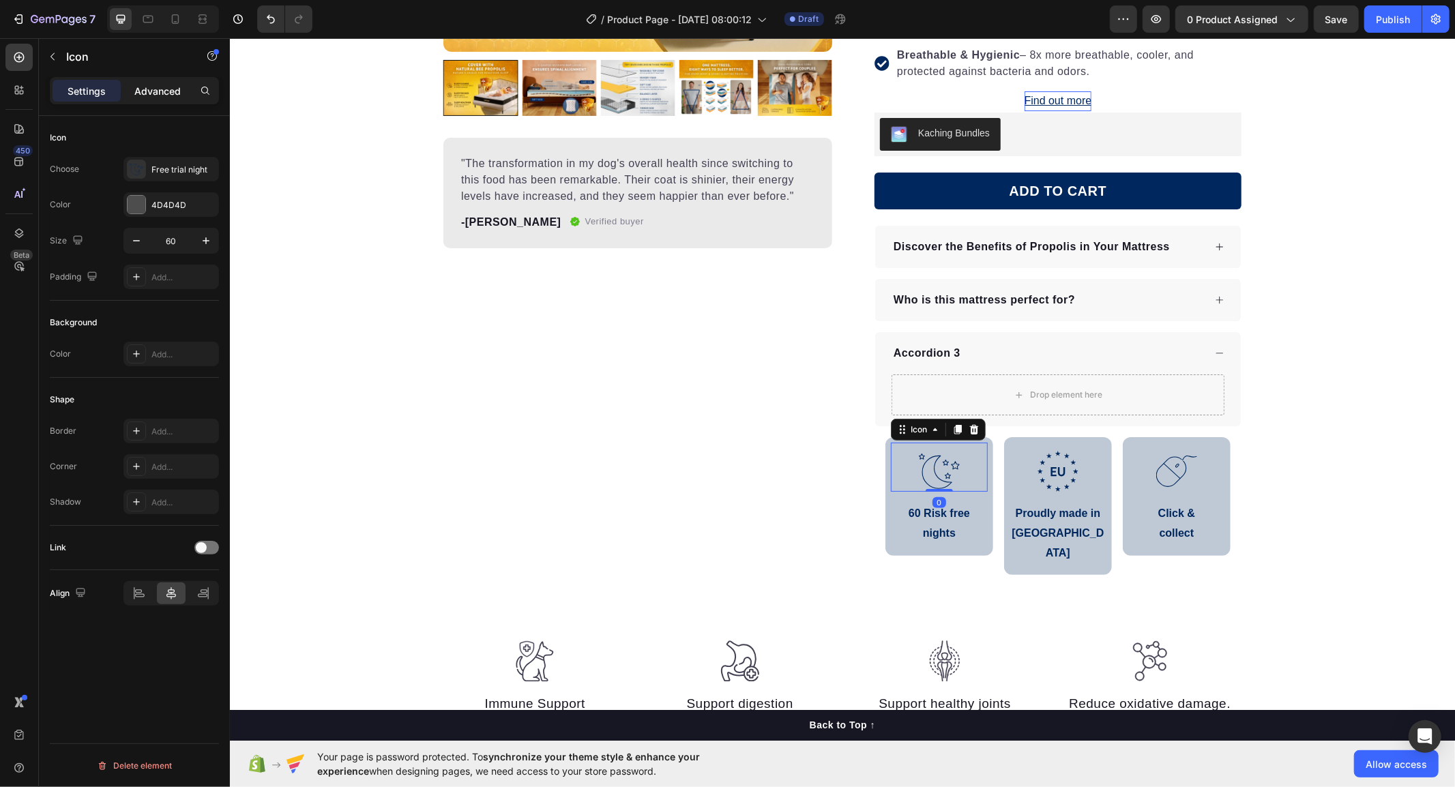
click at [162, 91] on p "Advanced" at bounding box center [157, 91] width 46 height 14
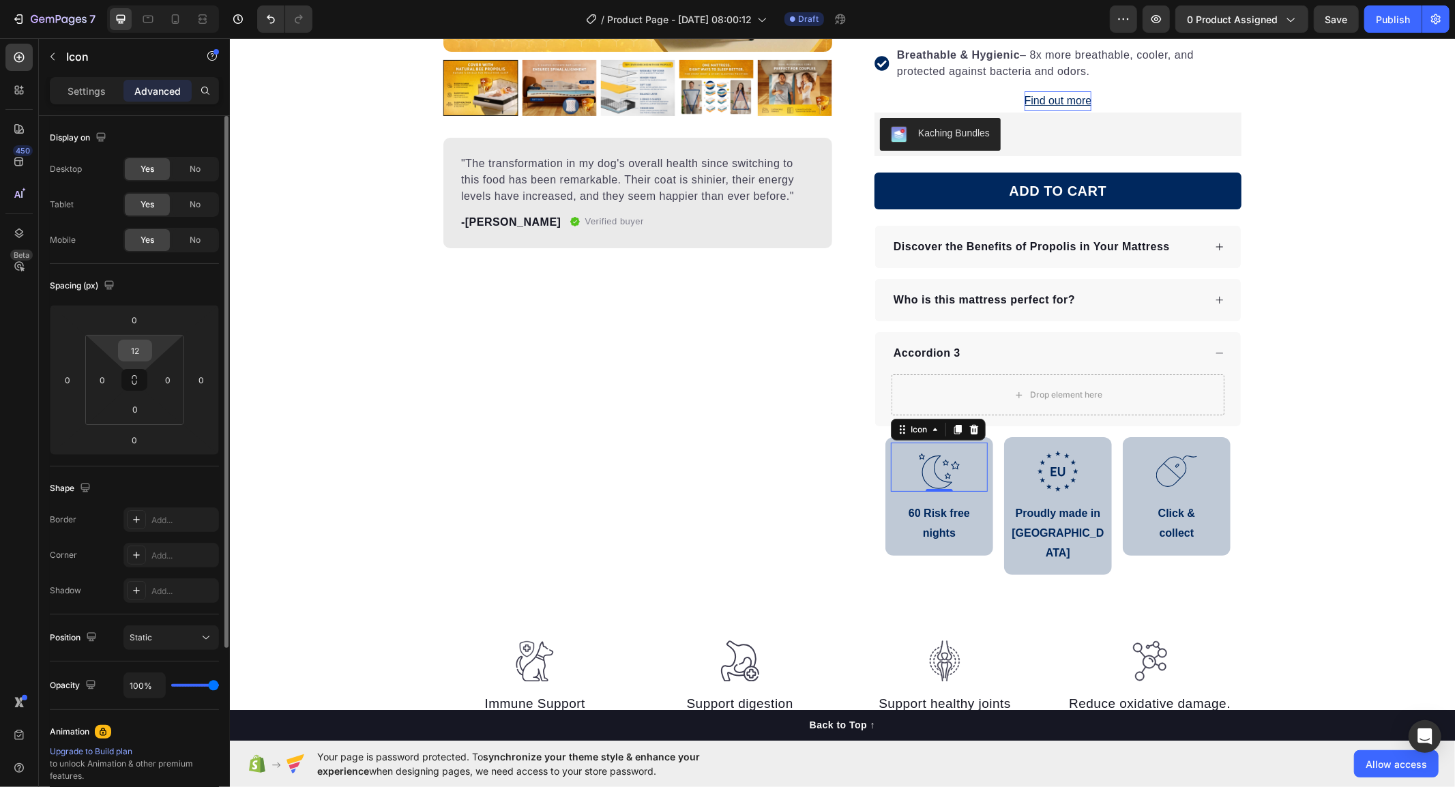
click at [138, 353] on input "12" at bounding box center [134, 350] width 27 height 20
type input "0"
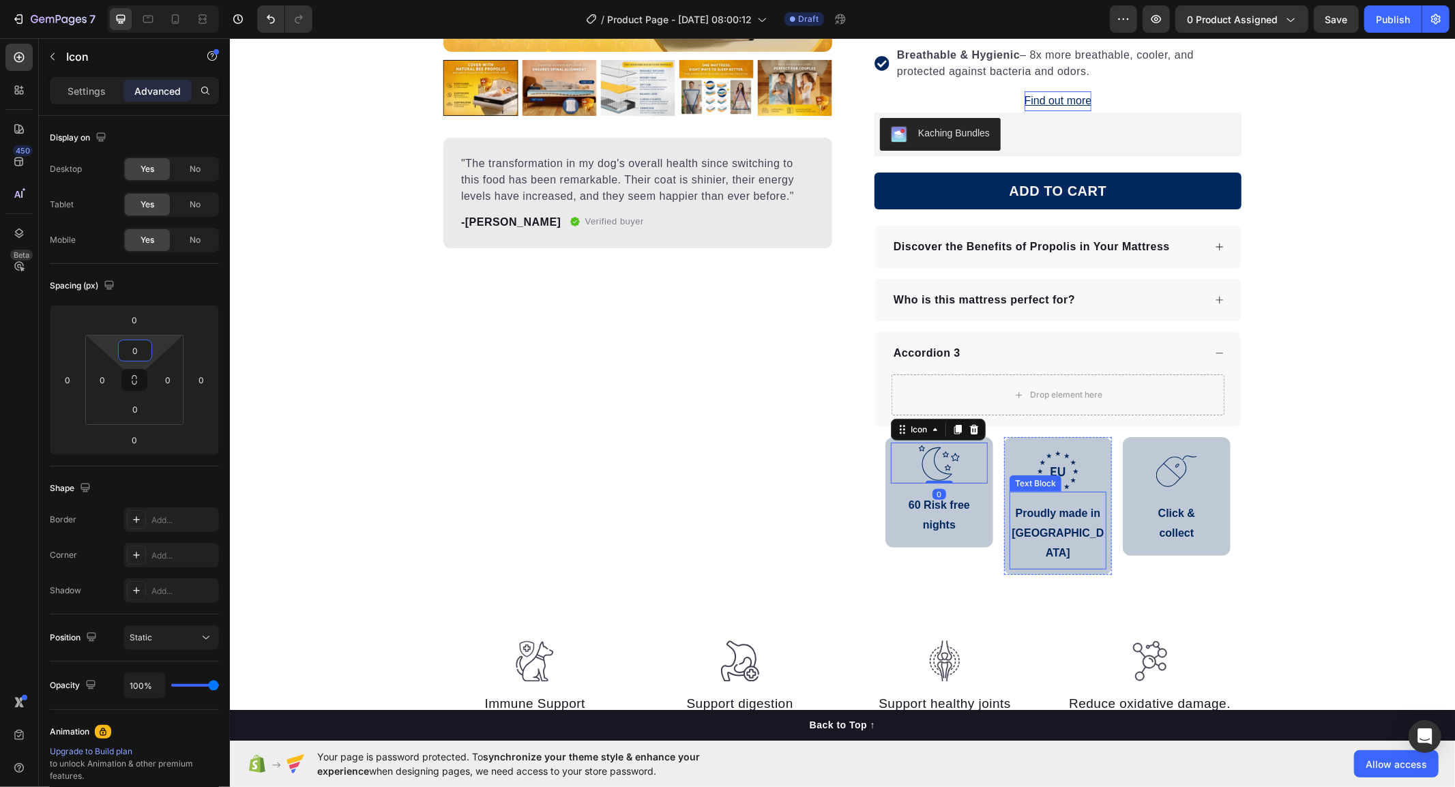
click at [1385, 576] on div "Product Images "The transformation in my dog's overall health since switching t…" at bounding box center [841, 183] width 1225 height 913
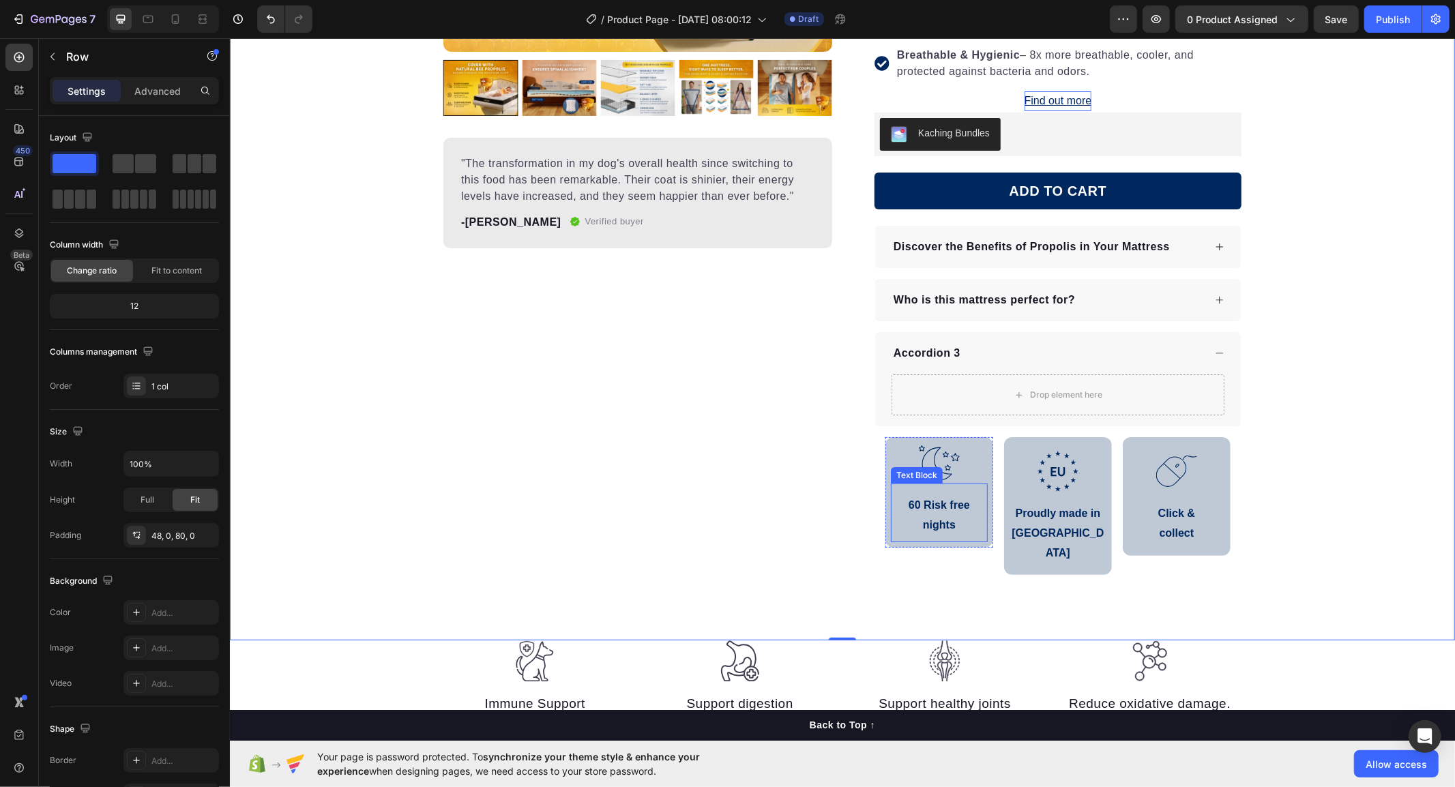
click at [937, 493] on div "60 Risk free nights Text Block" at bounding box center [938, 512] width 97 height 59
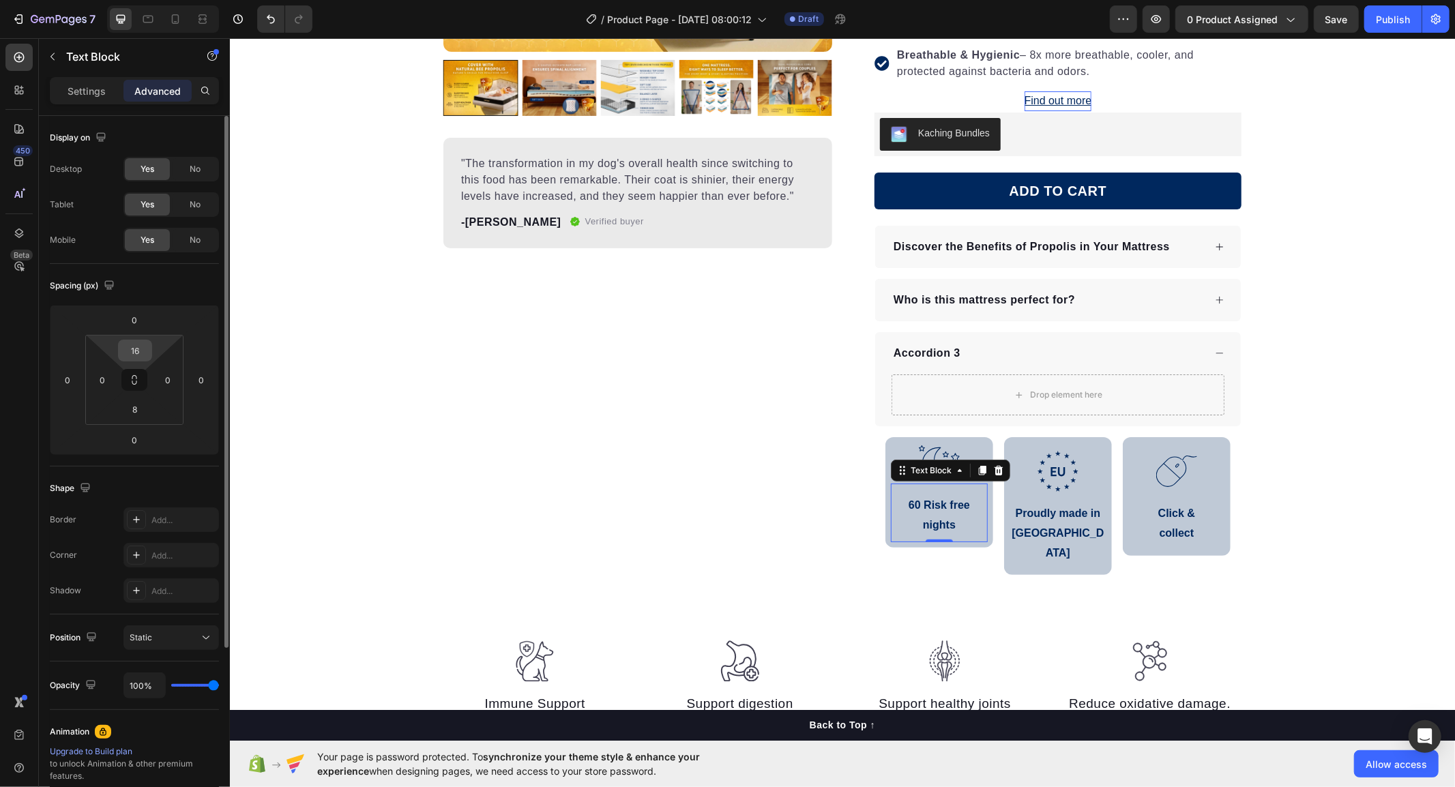
click at [136, 353] on input "16" at bounding box center [134, 350] width 27 height 20
type input "8"
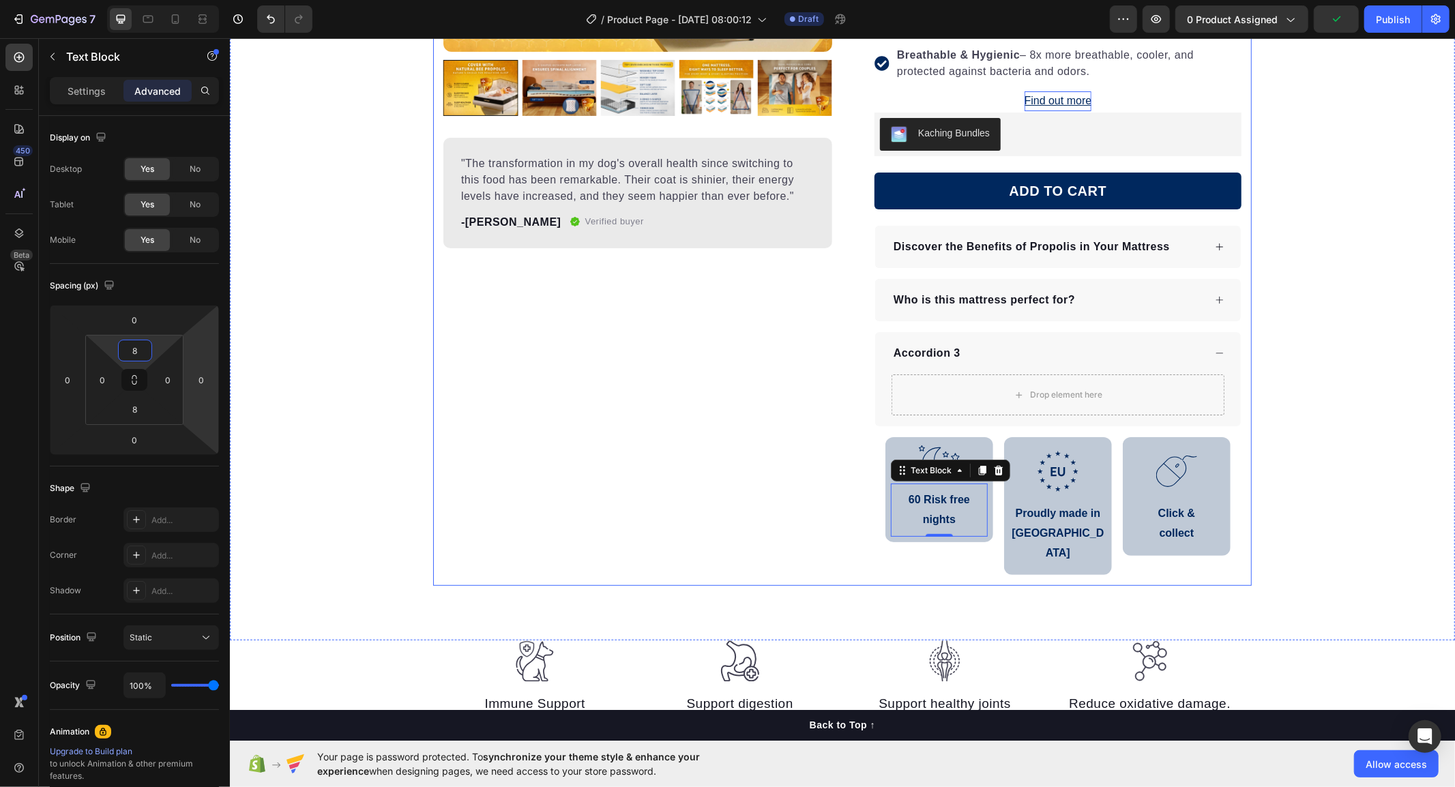
click at [841, 502] on div "Product Images "The transformation in my dog's overall health since switching t…" at bounding box center [841, 173] width 819 height 826
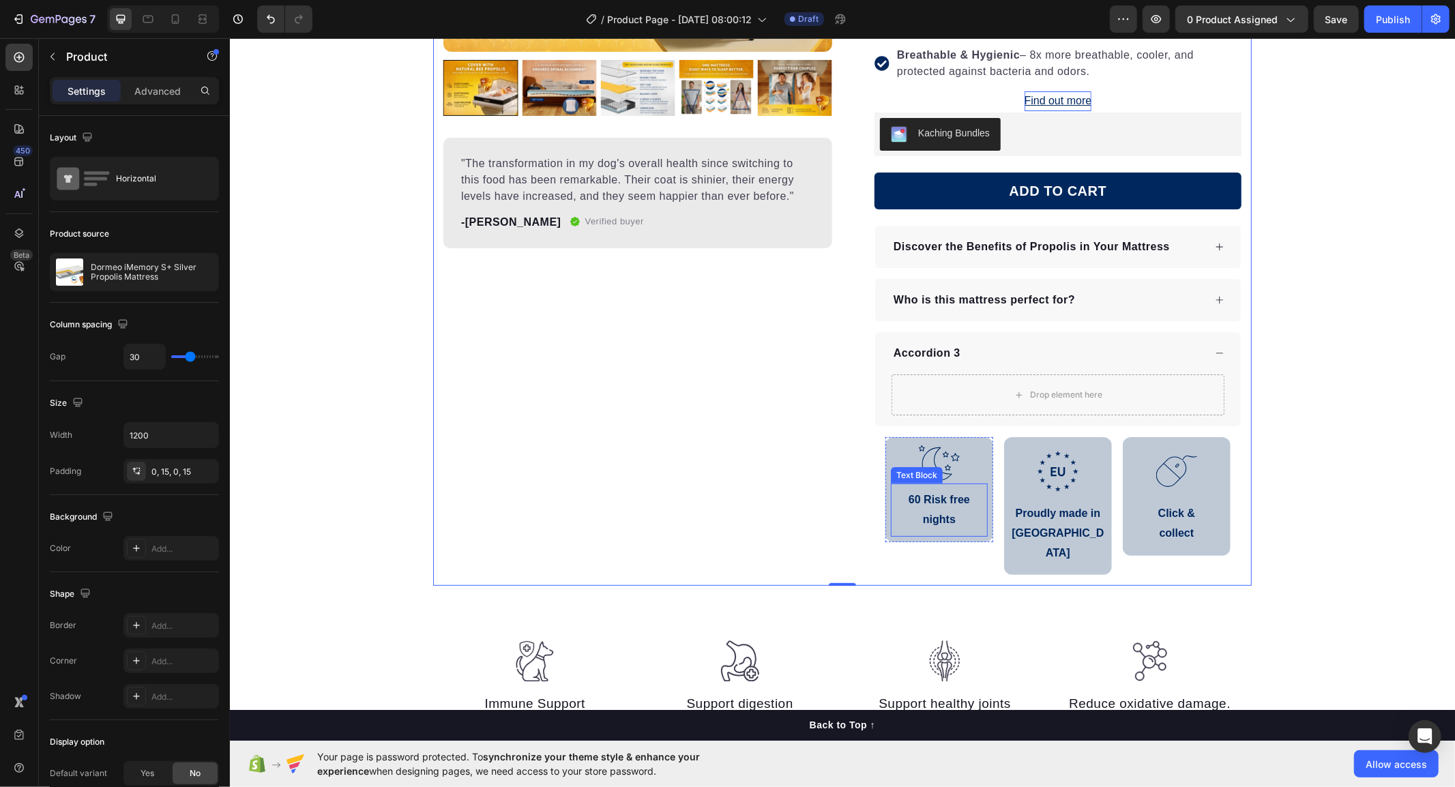
click at [961, 525] on p "60 Risk free nights" at bounding box center [939, 510] width 94 height 40
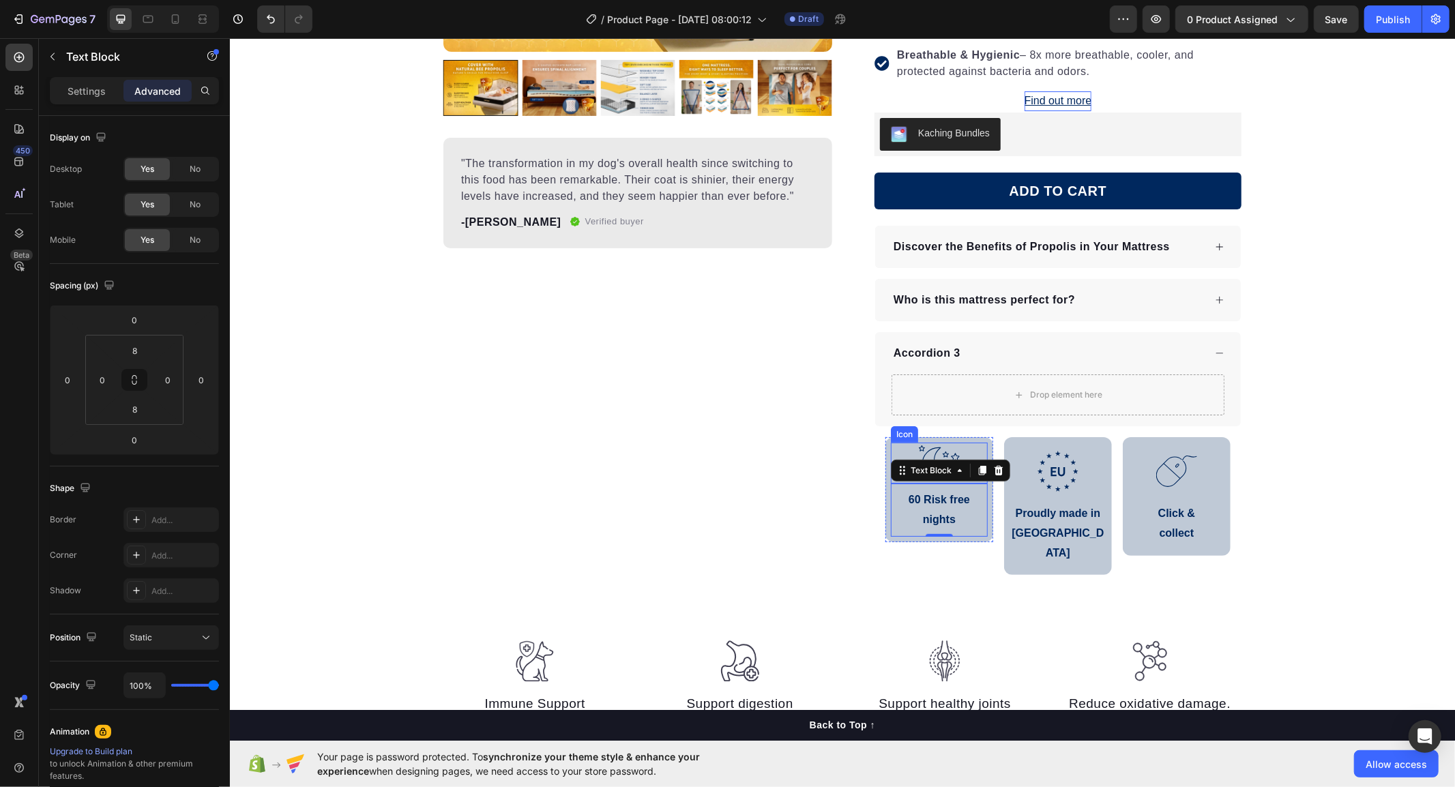
click at [963, 455] on div ".id586529576356676115 .b{fill:none;stroke:#00285e;stroke-linecap:round;stroke-l…" at bounding box center [938, 462] width 97 height 41
click at [1053, 460] on icon ".id586528741404967791 .b{fill:#00285e;}" at bounding box center [1057, 470] width 41 height 41
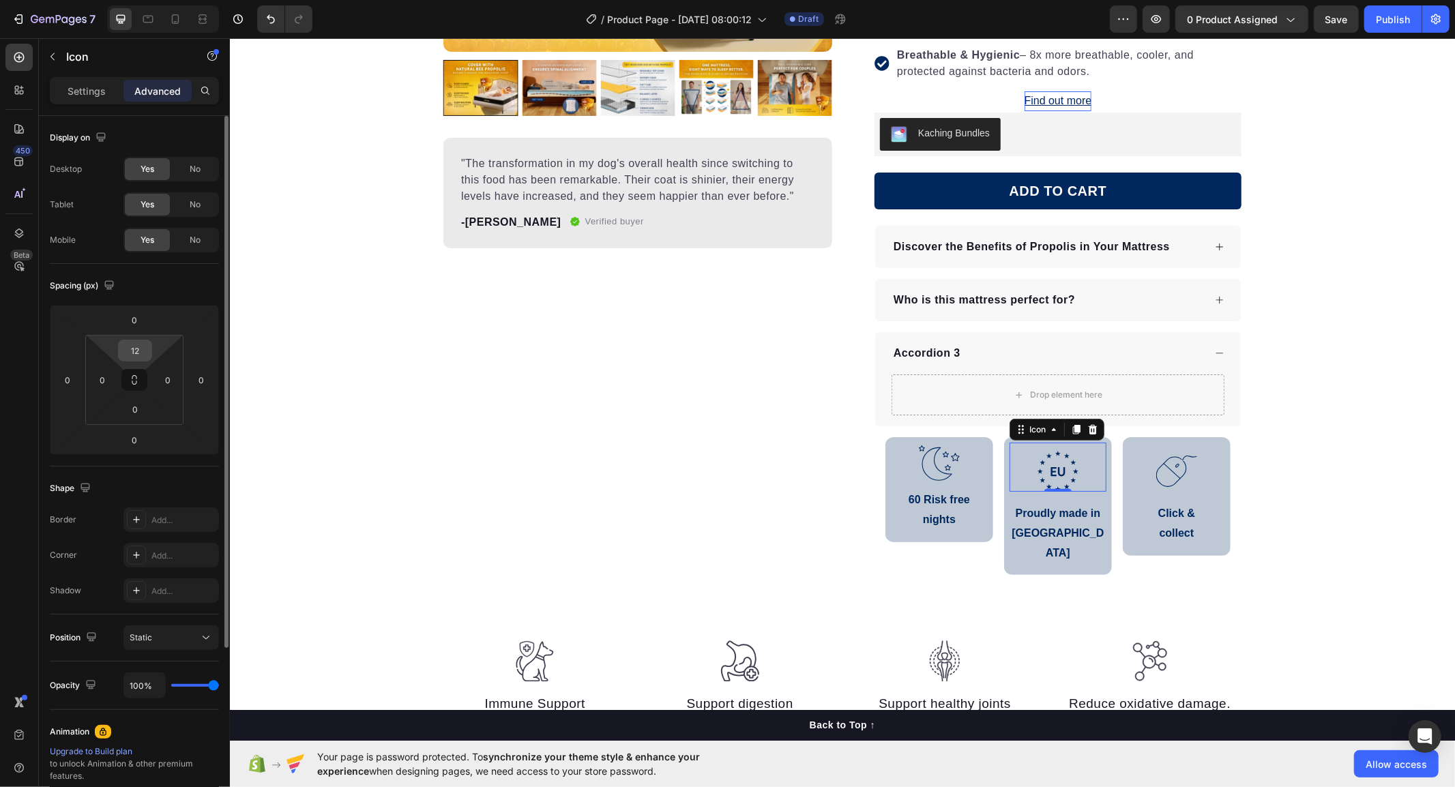
click at [127, 353] on input "12" at bounding box center [134, 350] width 27 height 20
type input "0"
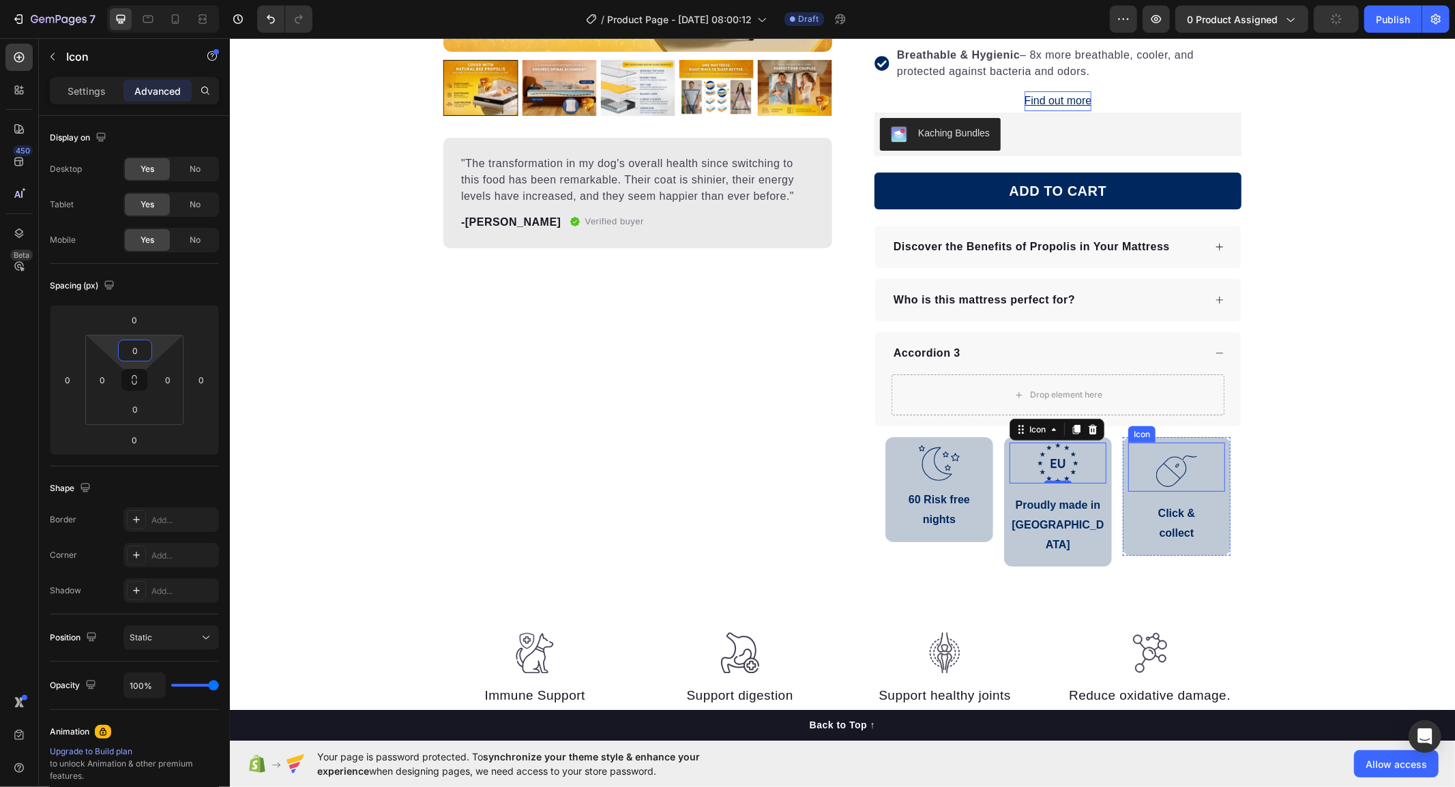
click at [1164, 469] on icon ".id586529625379701267 .b{fill:none;stroke:#00285e;stroke-linecap:round;stroke-l…" at bounding box center [1176, 470] width 41 height 41
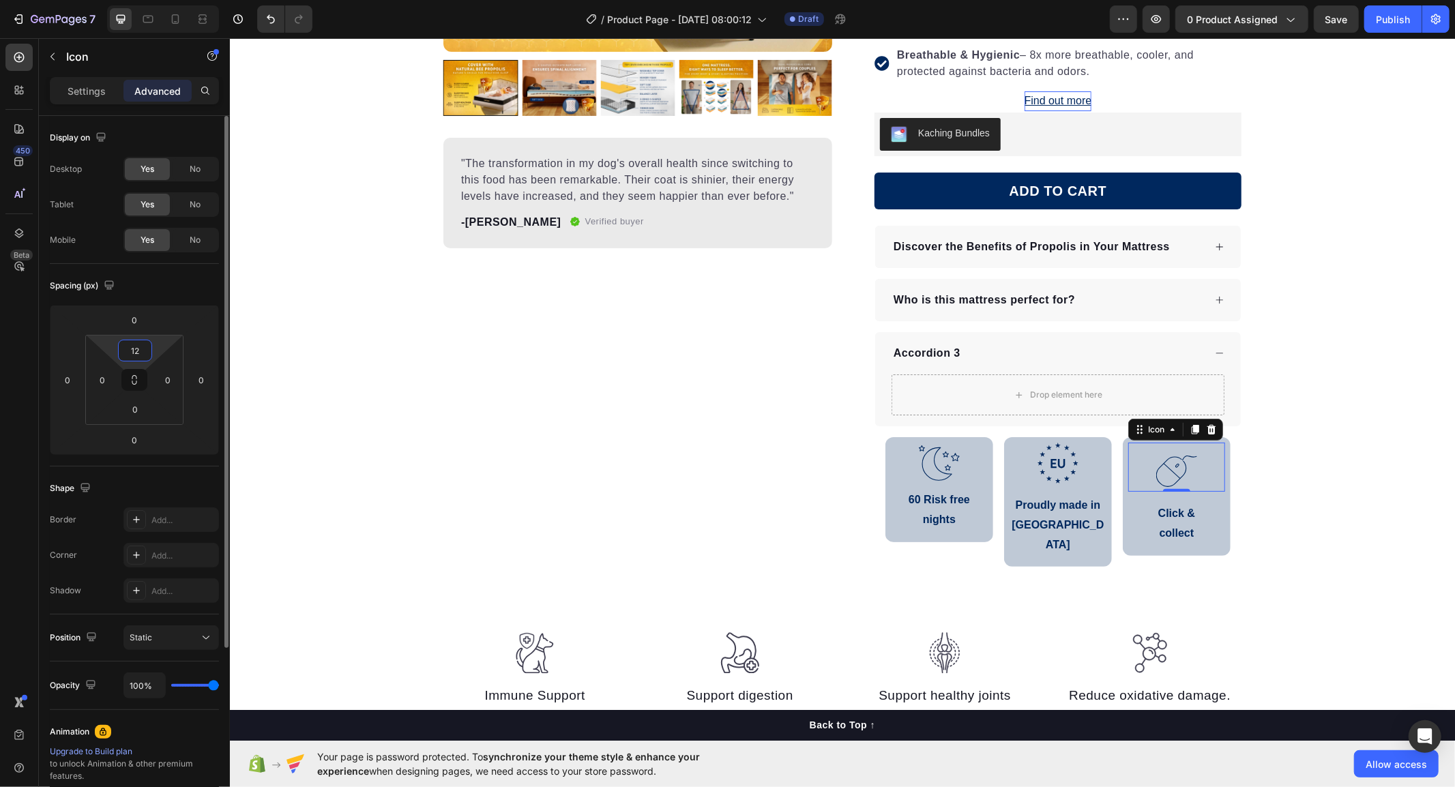
click at [138, 341] on input "12" at bounding box center [134, 350] width 27 height 20
type input "0"
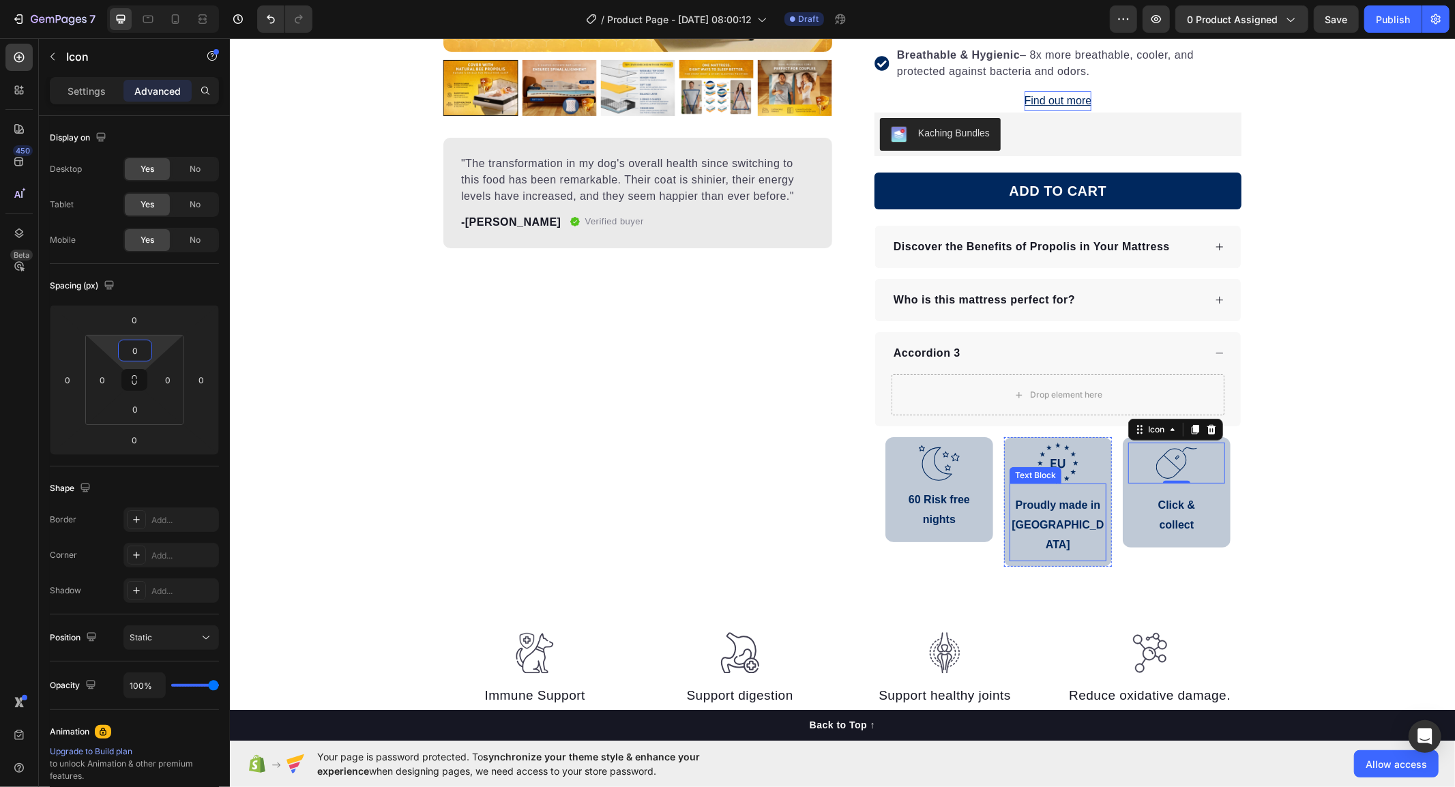
click at [1067, 508] on p "Proudly made in [GEOGRAPHIC_DATA]" at bounding box center [1057, 524] width 94 height 59
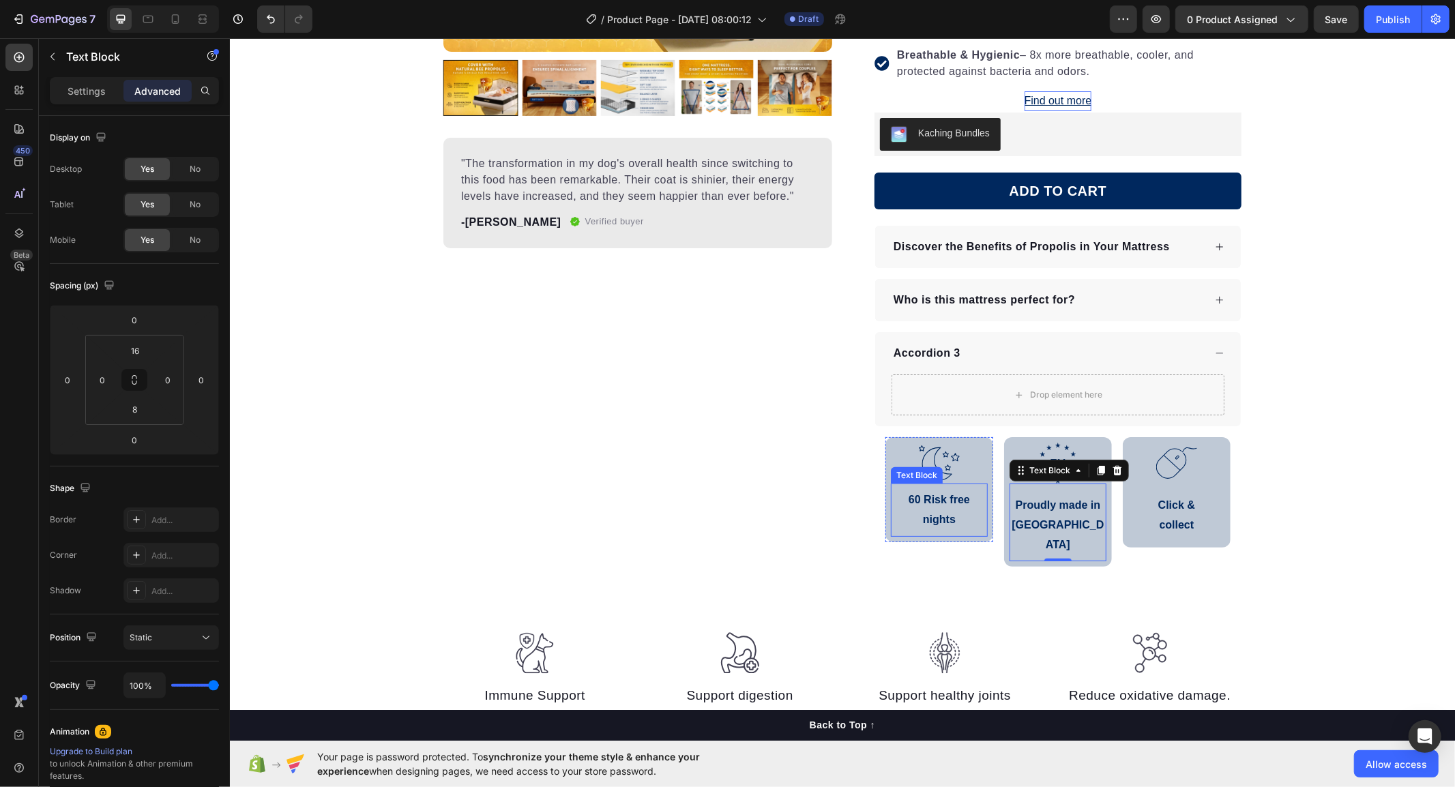
click at [927, 513] on p "60 Risk free nights" at bounding box center [939, 510] width 94 height 40
click at [1031, 514] on p "Proudly made in [GEOGRAPHIC_DATA]" at bounding box center [1057, 524] width 94 height 59
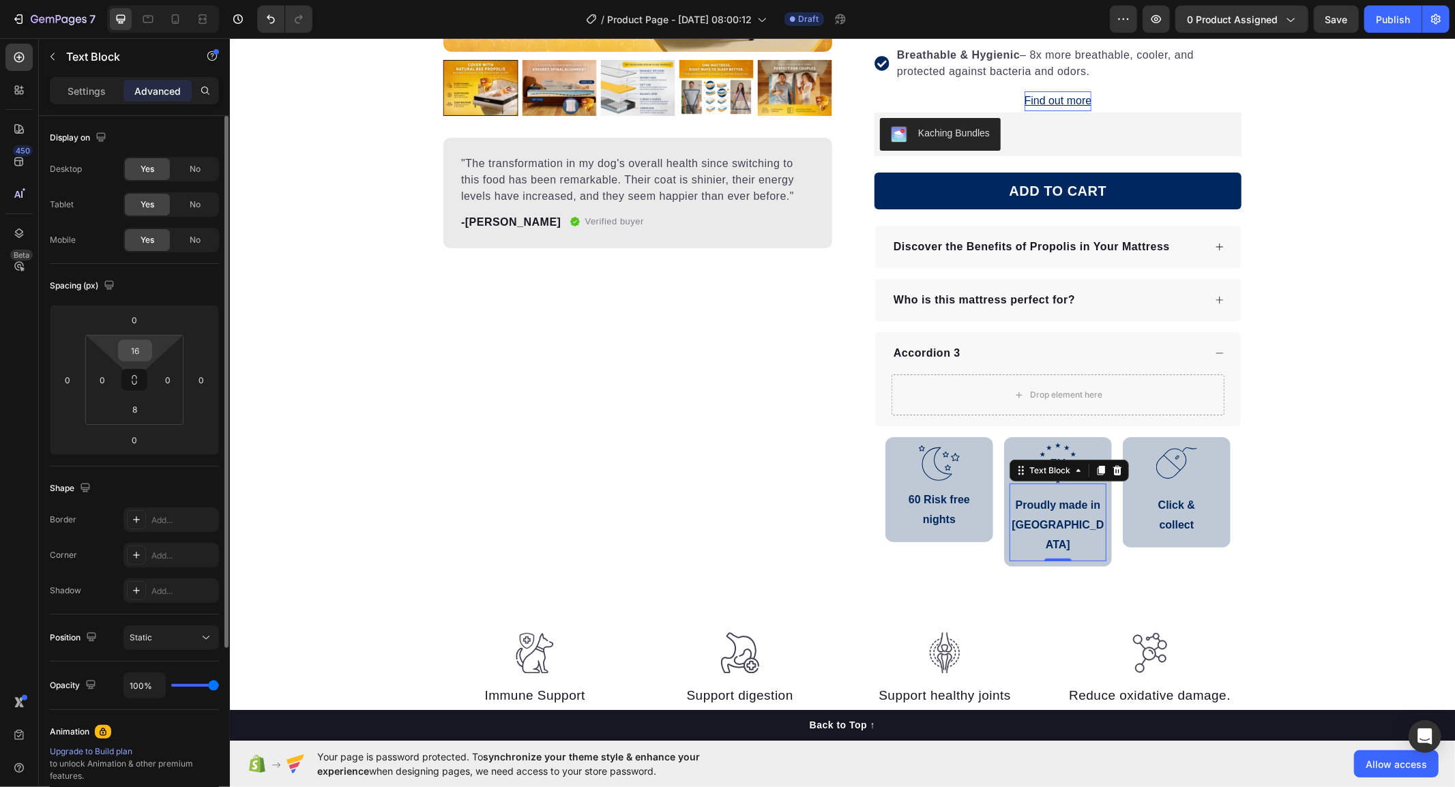
click at [139, 350] on input "16" at bounding box center [134, 350] width 27 height 20
type input "8"
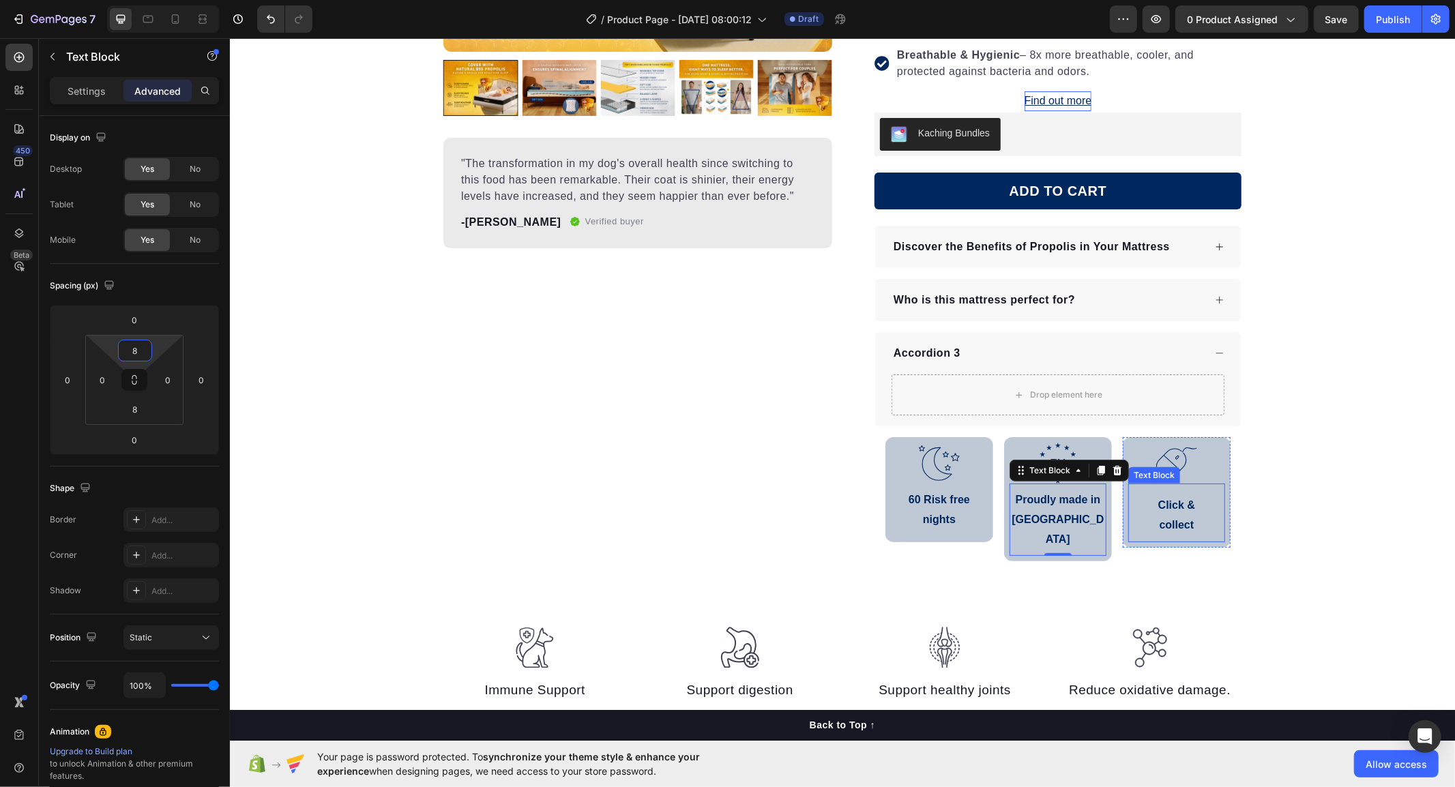
click at [1190, 512] on p "Click &" at bounding box center [1176, 505] width 94 height 20
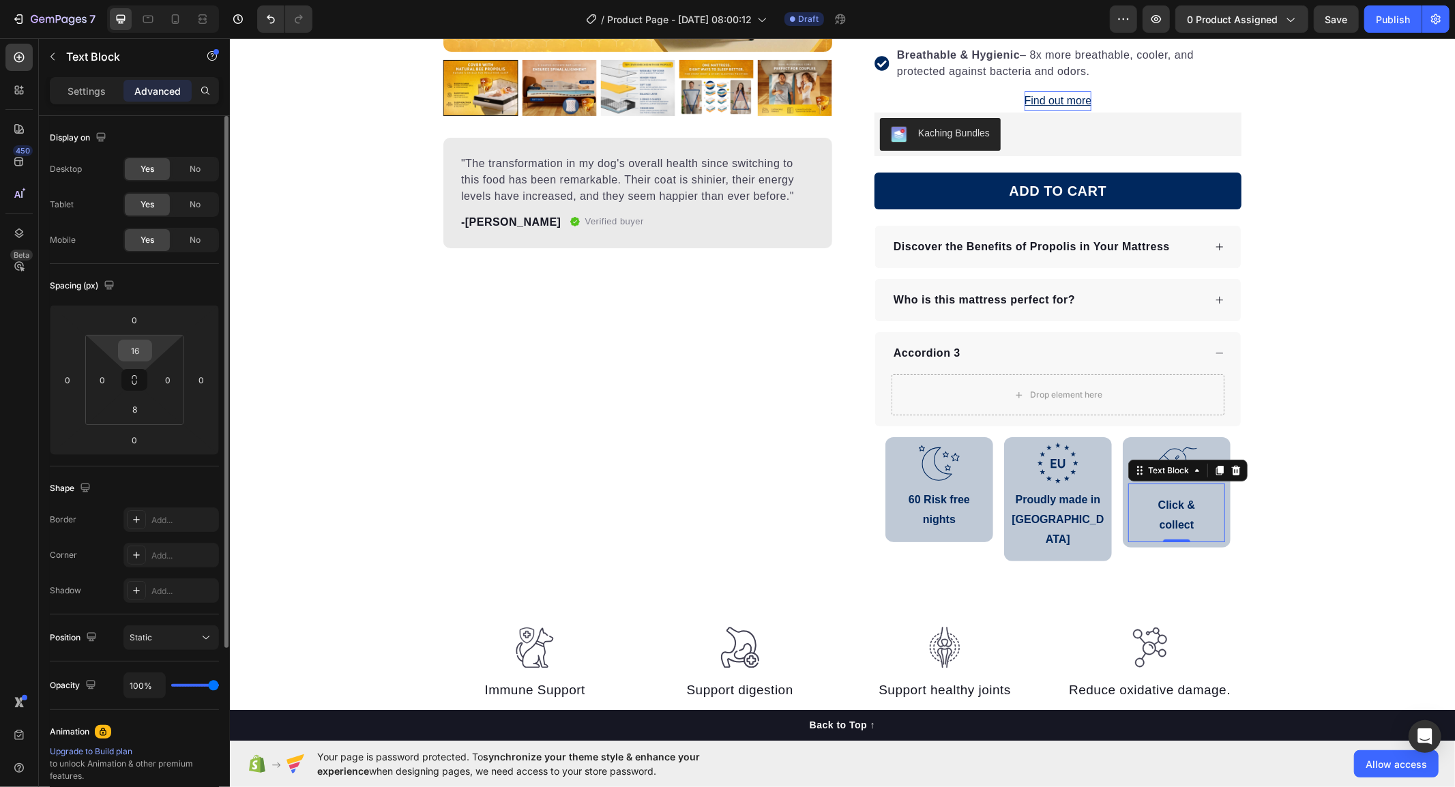
click at [141, 347] on input "16" at bounding box center [134, 350] width 27 height 20
type input "8"
click at [160, 297] on div "Spacing (px) 0 0 0 0 8 0 8 0" at bounding box center [134, 365] width 169 height 203
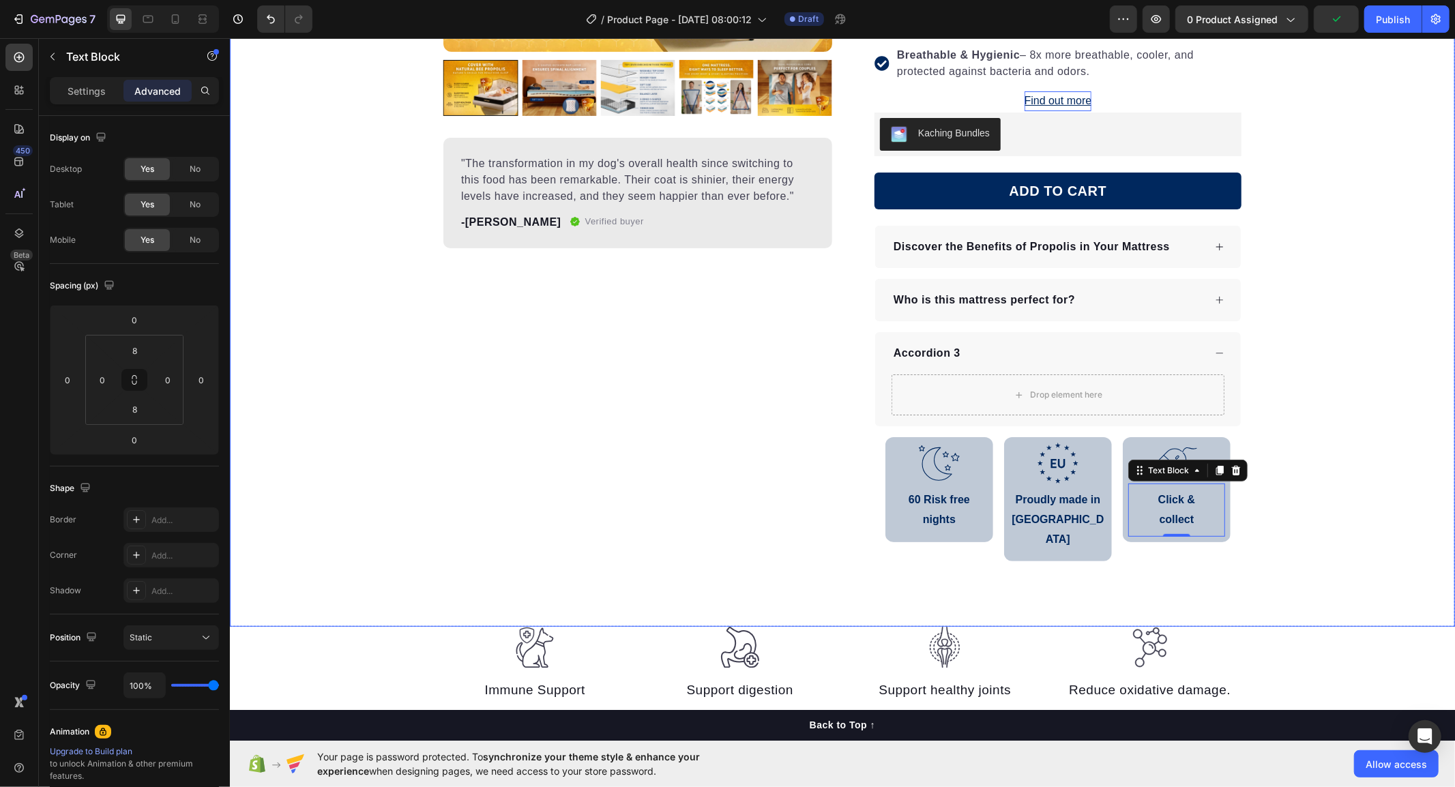
click at [1309, 514] on div "Product Images "The transformation in my dog's overall health since switching t…" at bounding box center [841, 166] width 1225 height 812
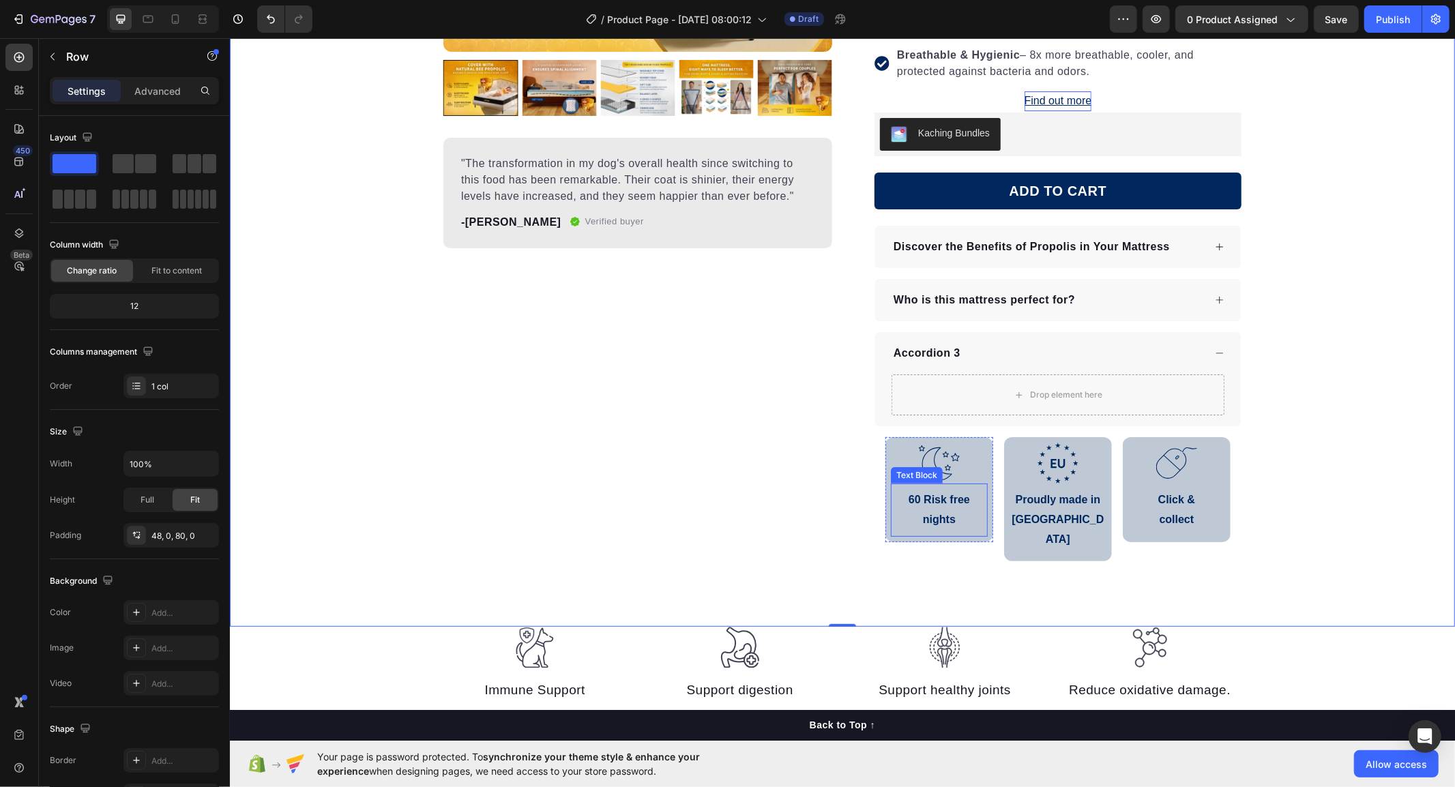
click at [969, 530] on div "60 Risk free nights" at bounding box center [938, 509] width 97 height 42
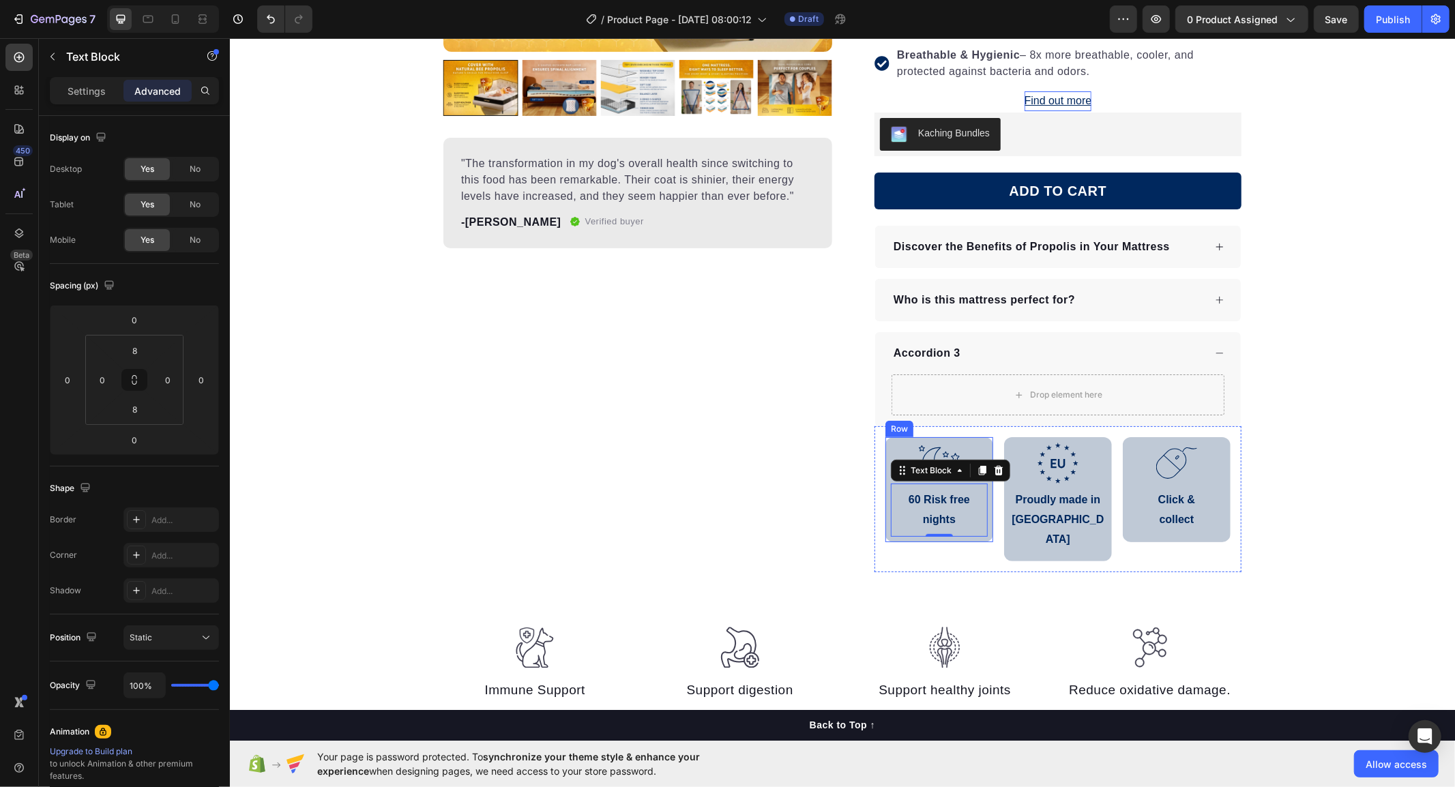
click at [968, 538] on div ".id586529576356676115 .b{fill:none;stroke:#00285e;stroke-linecap:round;stroke-l…" at bounding box center [939, 489] width 108 height 105
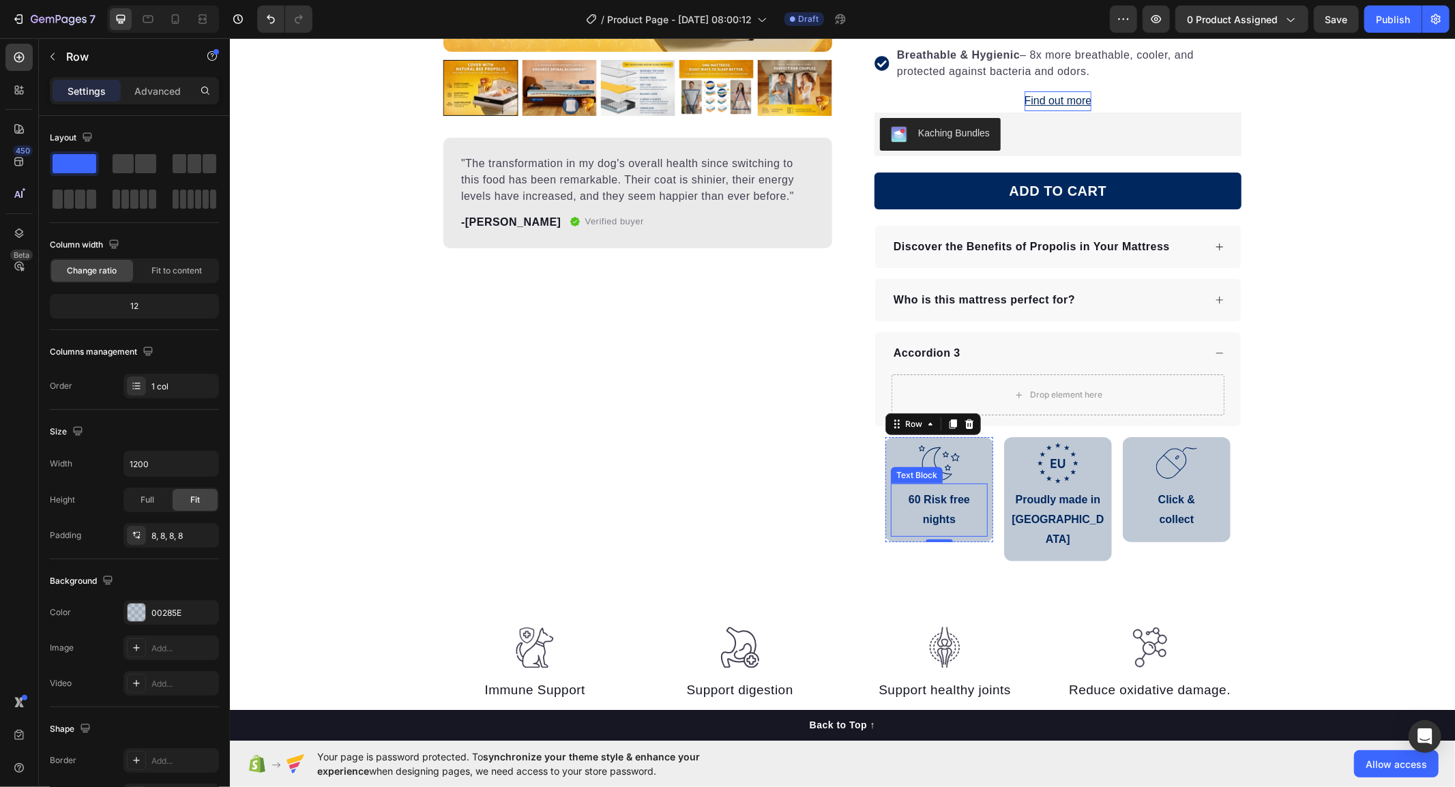
click at [954, 501] on p "60 Risk free nights" at bounding box center [939, 510] width 94 height 40
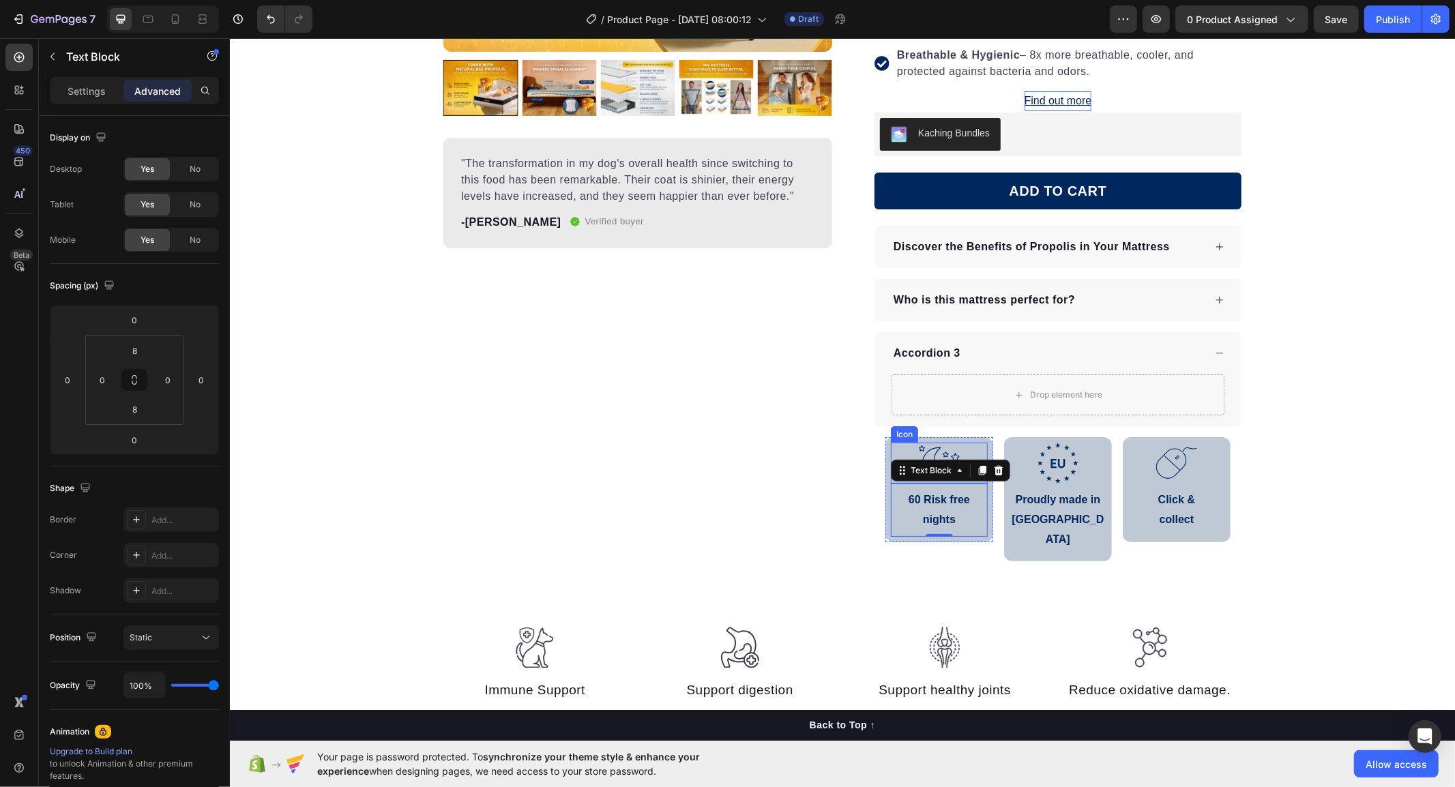
click at [954, 450] on div ".id586529576356676115 .b{fill:none;stroke:#00285e;stroke-linecap:round;stroke-l…" at bounding box center [938, 462] width 97 height 41
click at [959, 497] on p "60 Risk free nights" at bounding box center [939, 510] width 94 height 40
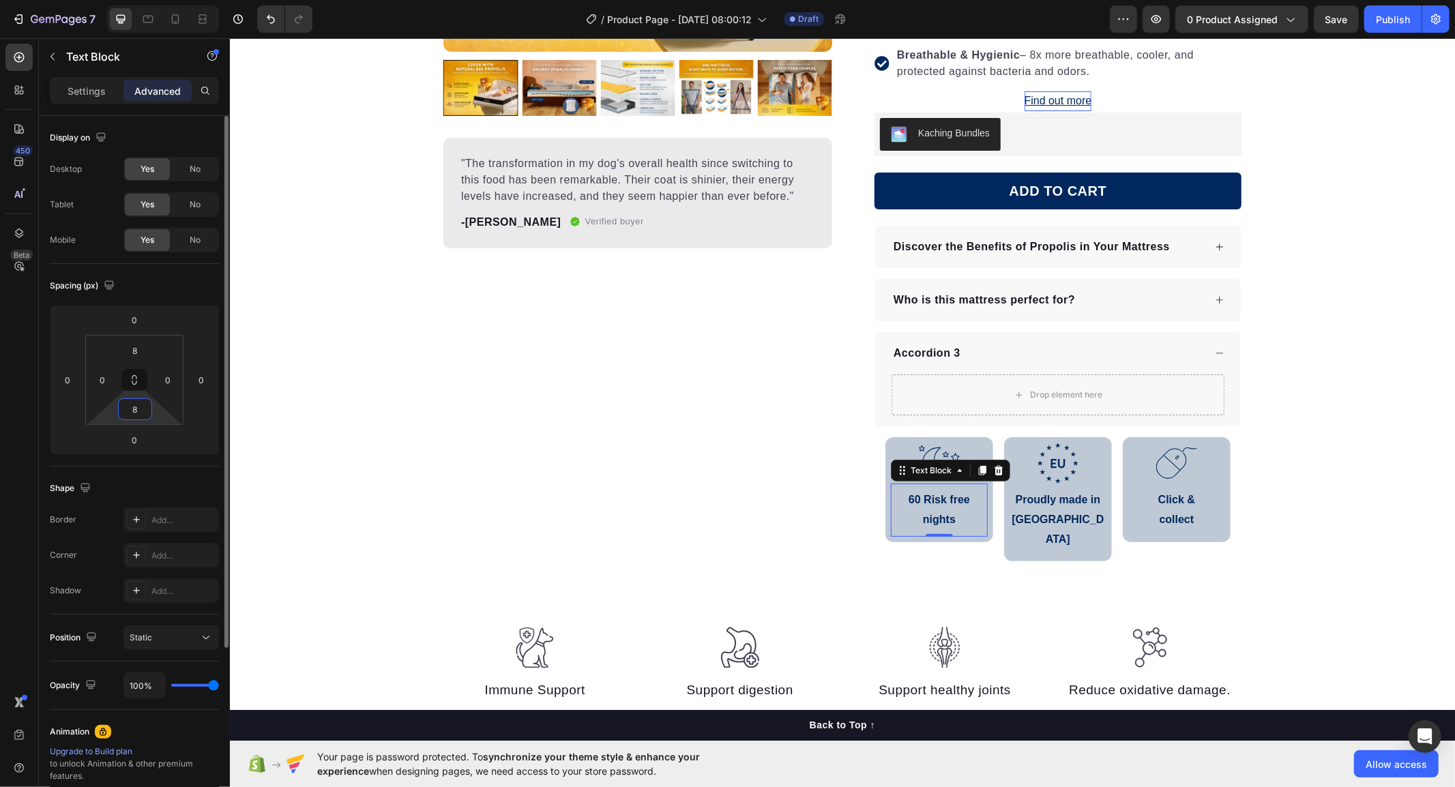
click at [147, 405] on input "8" at bounding box center [134, 409] width 27 height 20
click at [140, 411] on input "8" at bounding box center [134, 409] width 27 height 20
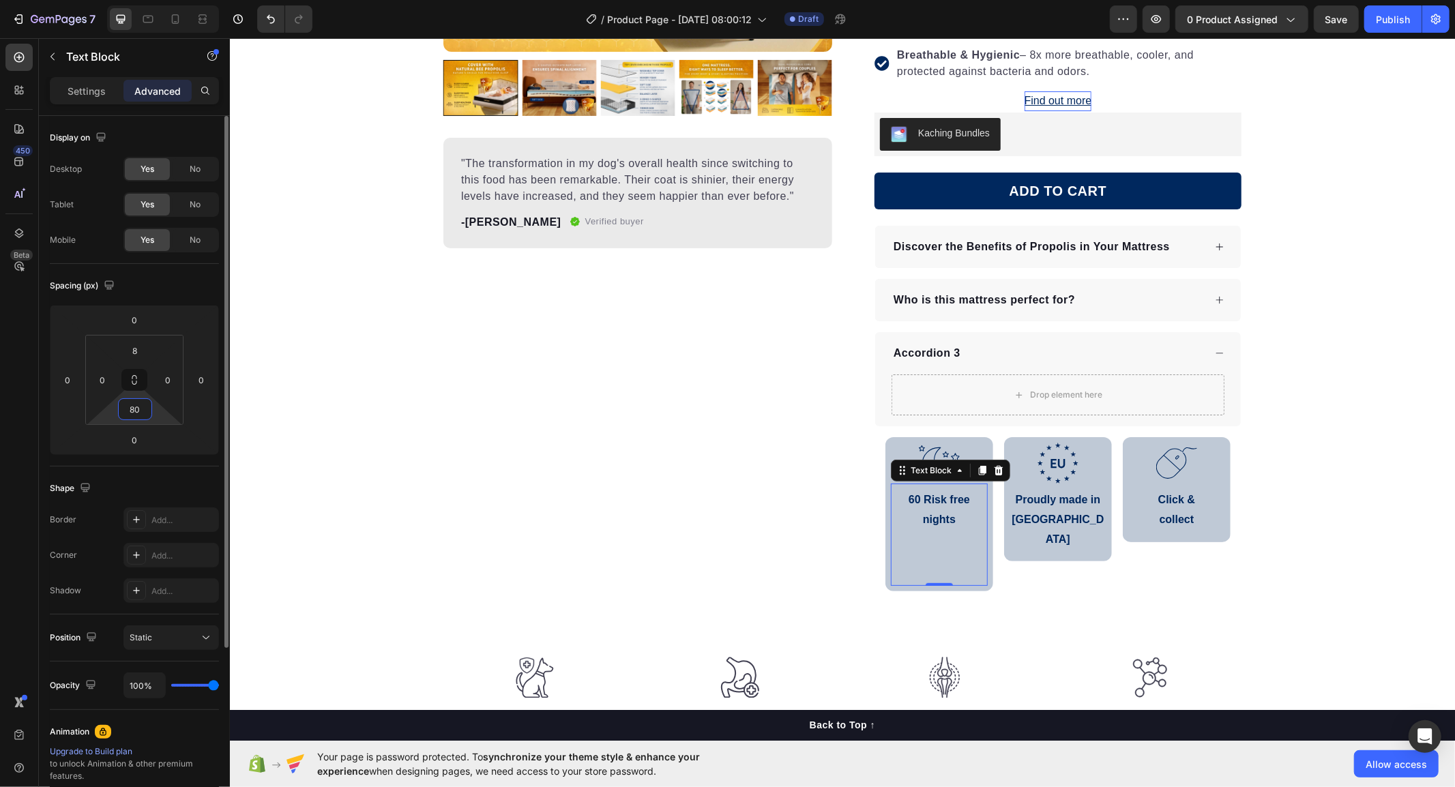
drag, startPoint x: 144, startPoint y: 409, endPoint x: 124, endPoint y: 409, distance: 19.8
click at [124, 409] on input "80" at bounding box center [134, 409] width 27 height 20
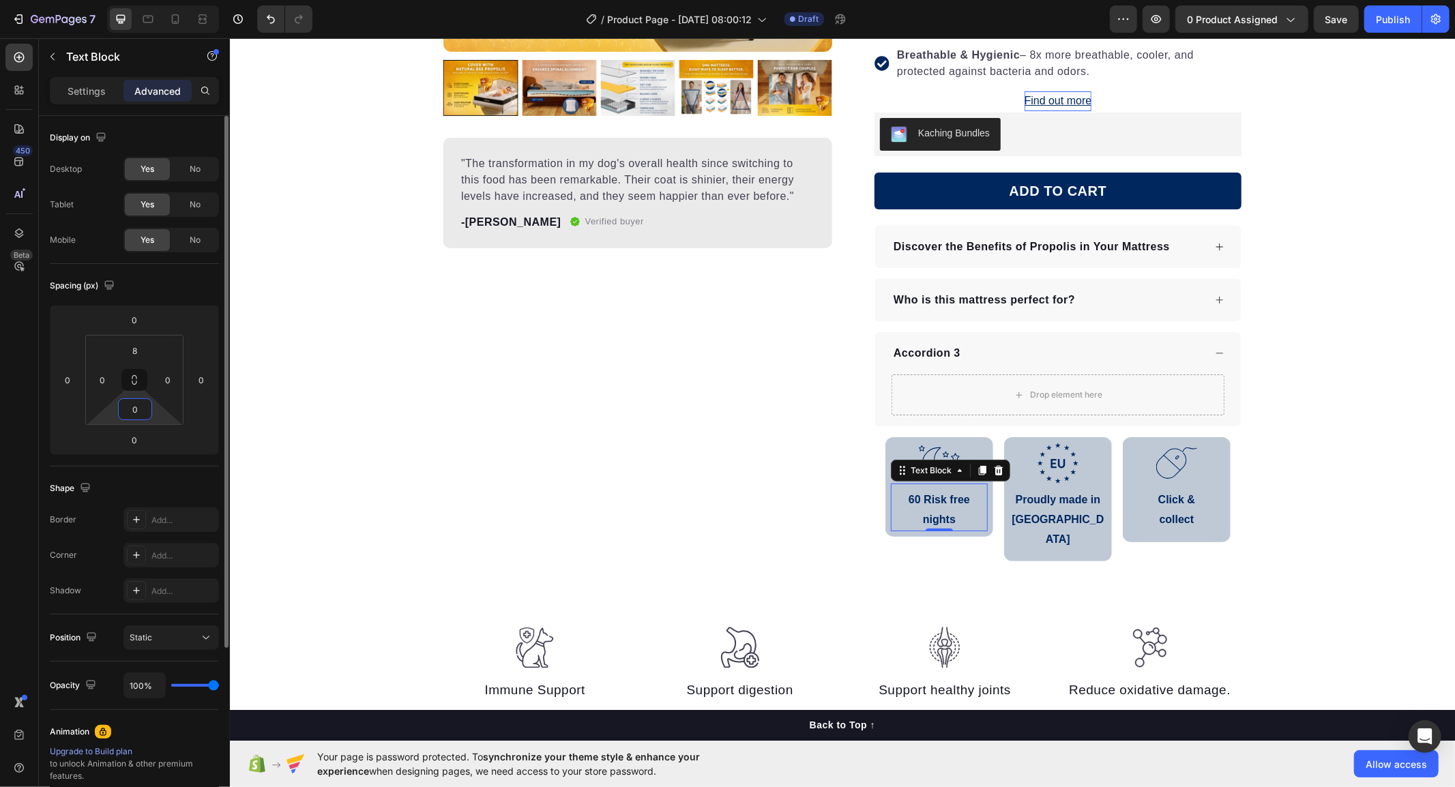
type input "0"
click at [73, 467] on div "Shape Border Add... Corner Add... Shadow Add..." at bounding box center [134, 541] width 169 height 148
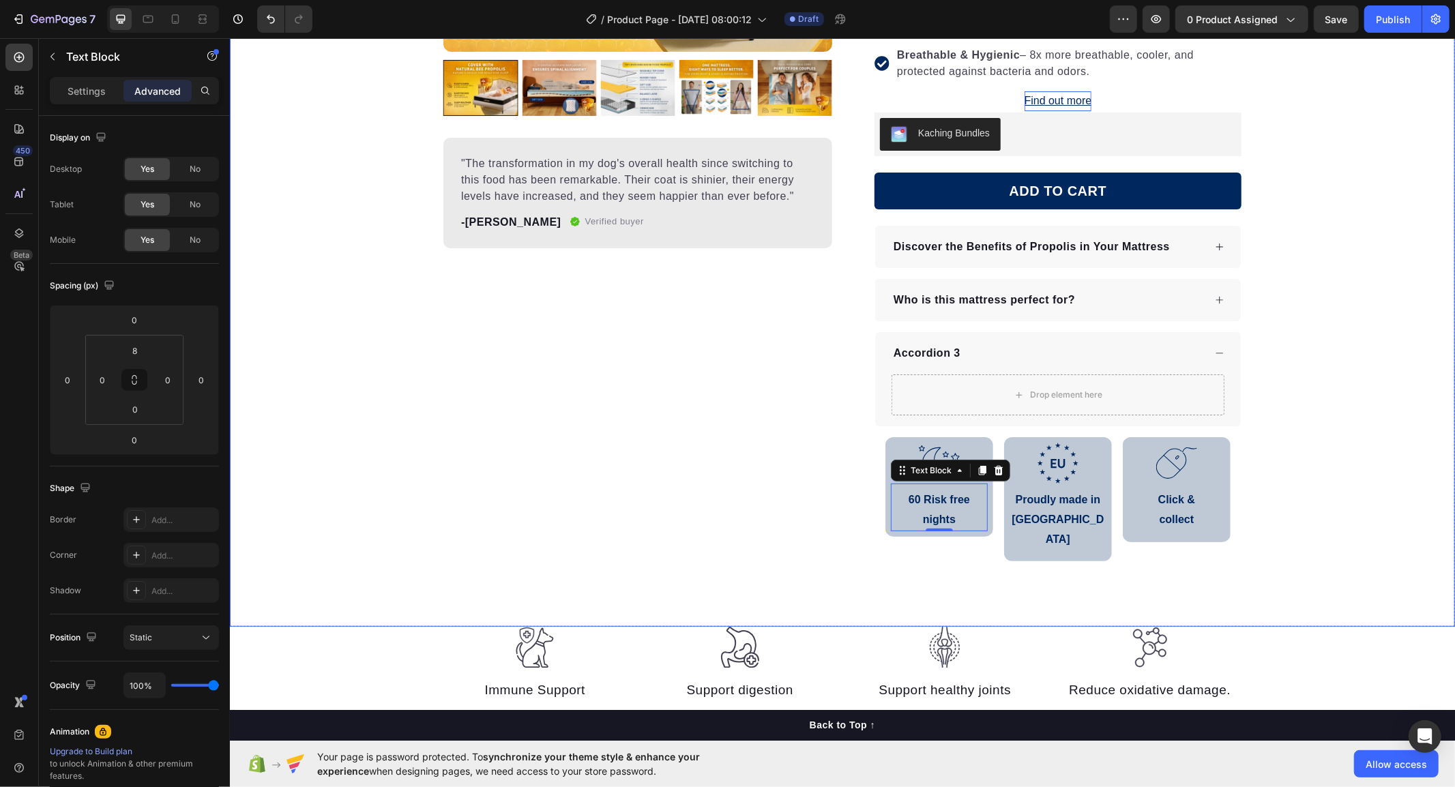
click at [1209, 570] on div "Product Images "The transformation in my dog's overall health since switching t…" at bounding box center [841, 177] width 1225 height 900
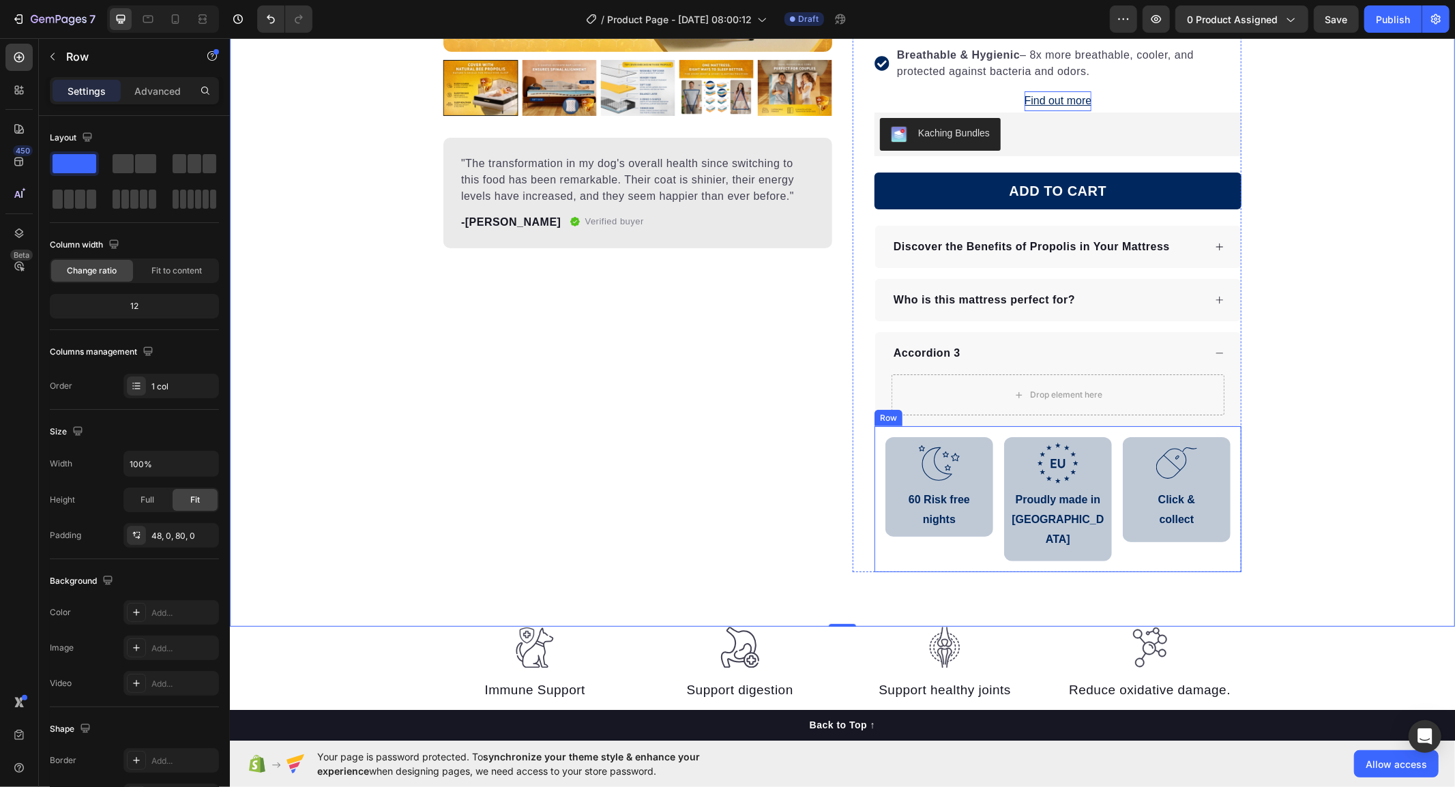
click at [874, 500] on div ".id586529576356676115 .b{fill:none;stroke:#00285e;stroke-linecap:round;stroke-l…" at bounding box center [1057, 499] width 367 height 146
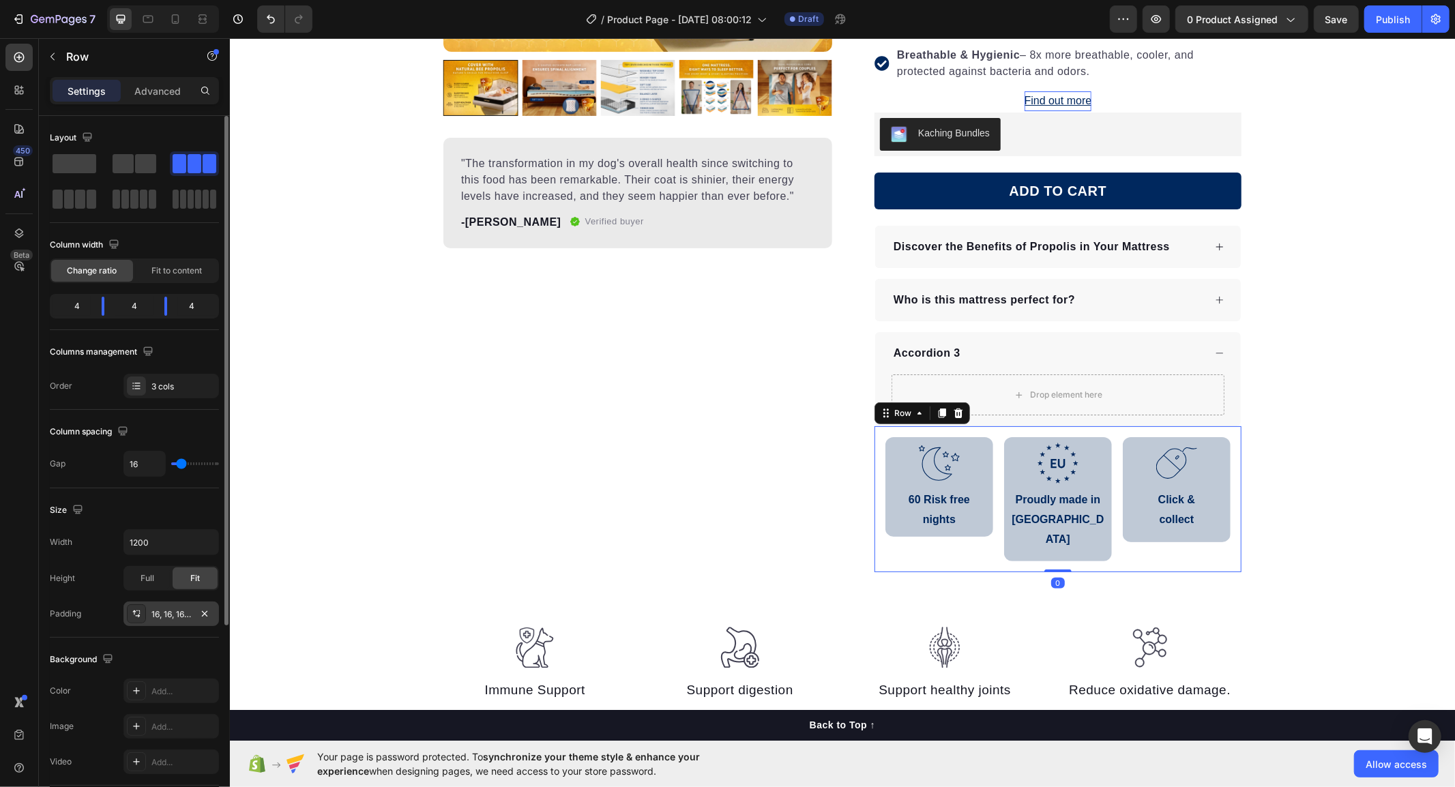
click at [166, 616] on div "16, 16, 16, 16" at bounding box center [171, 615] width 40 height 12
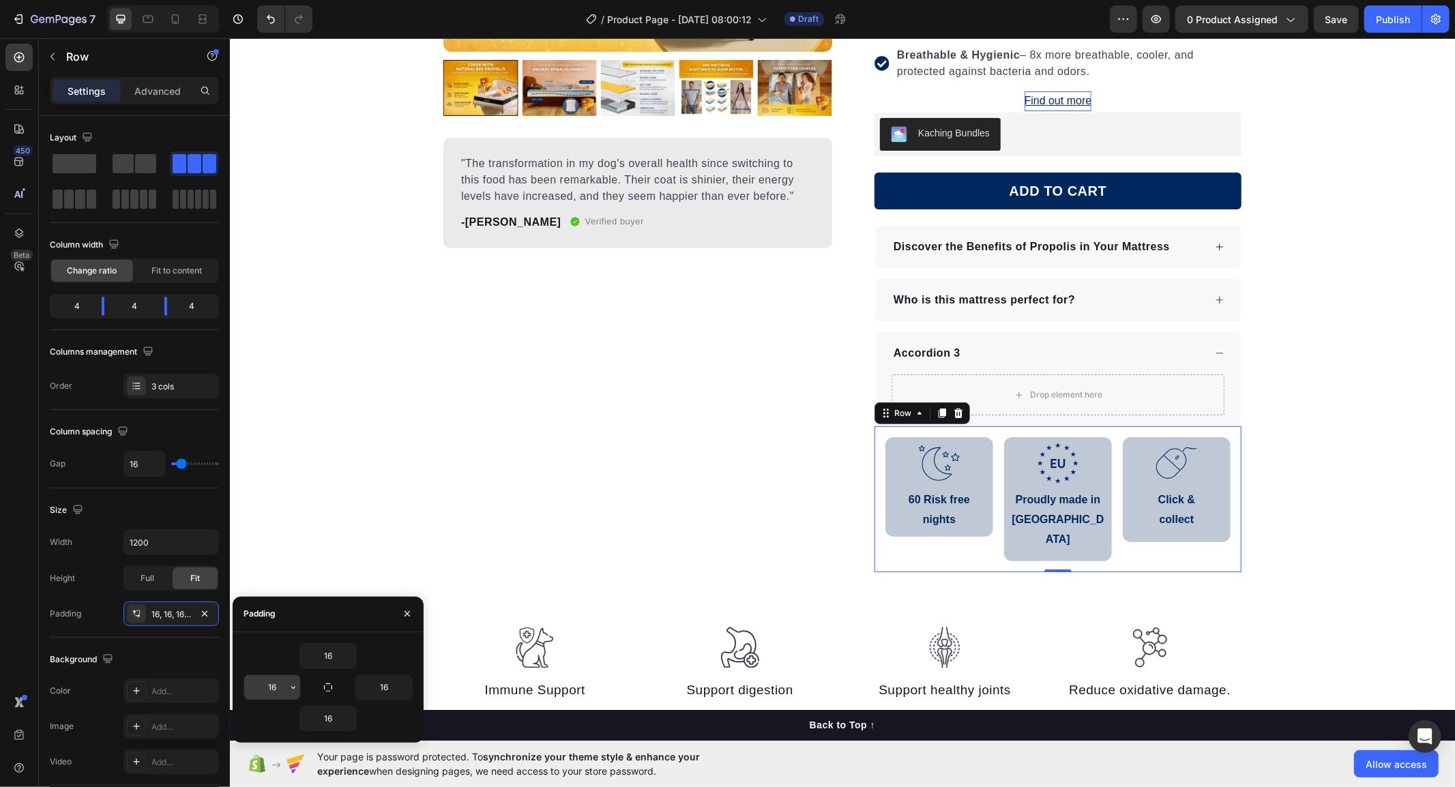
click at [261, 682] on input "16" at bounding box center [272, 687] width 56 height 25
type input "0"
click at [387, 687] on input "16" at bounding box center [384, 687] width 56 height 25
type input "0"
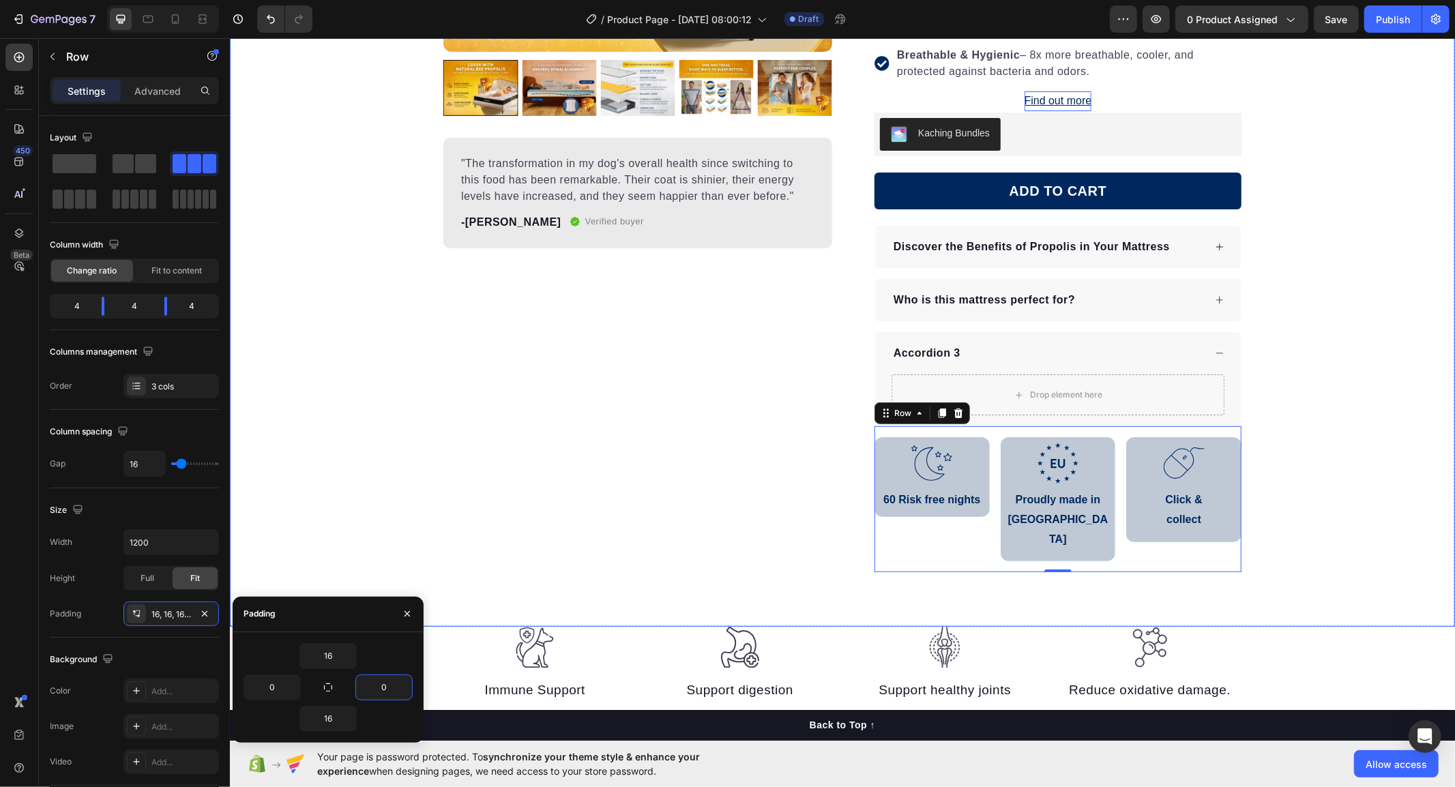
click at [387, 505] on div "Product Images "The transformation in my dog's overall health since switching t…" at bounding box center [841, 166] width 1225 height 812
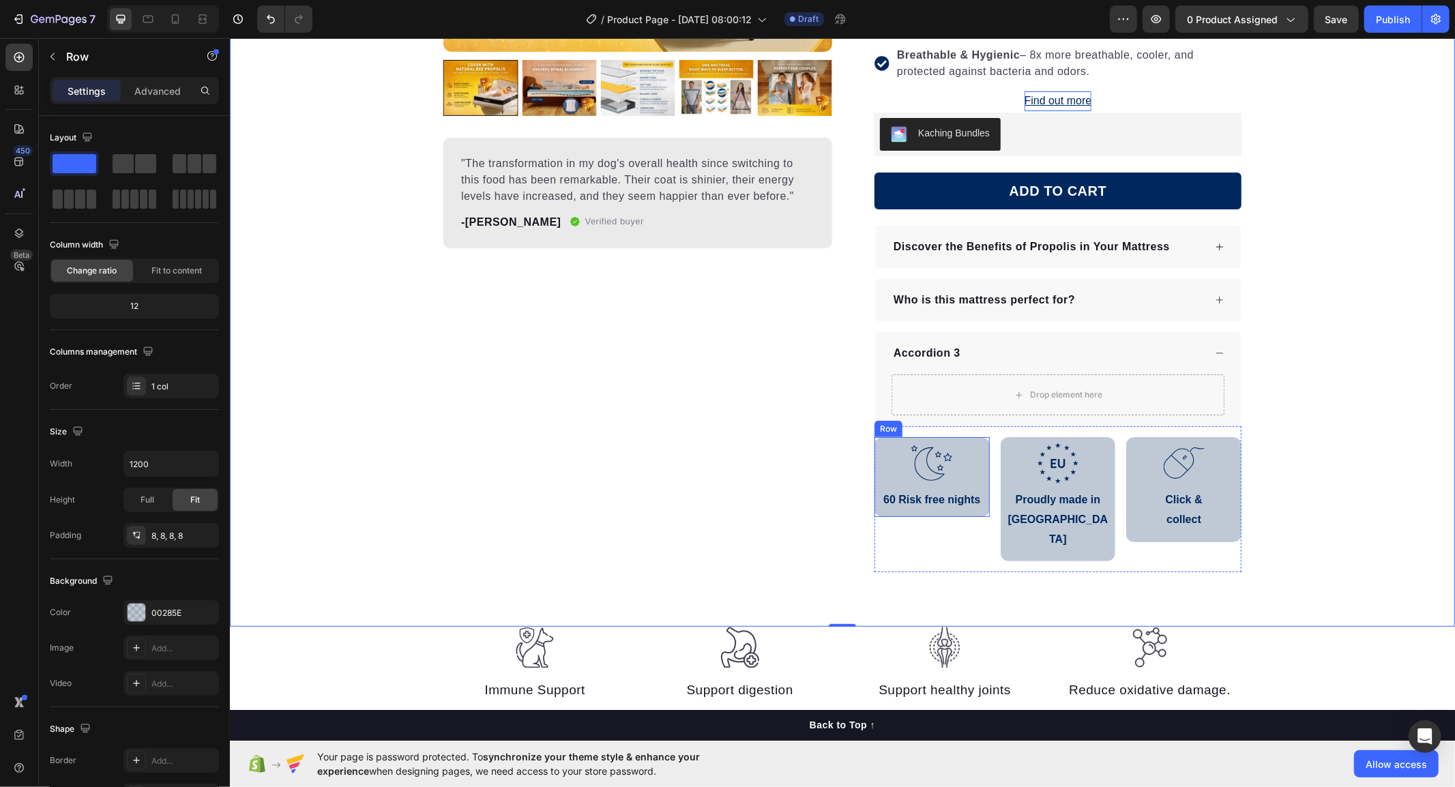
click at [974, 514] on div ".id586529576356676115 .b{fill:none;stroke:#00285e;stroke-linecap:round;stroke-l…" at bounding box center [931, 477] width 115 height 80
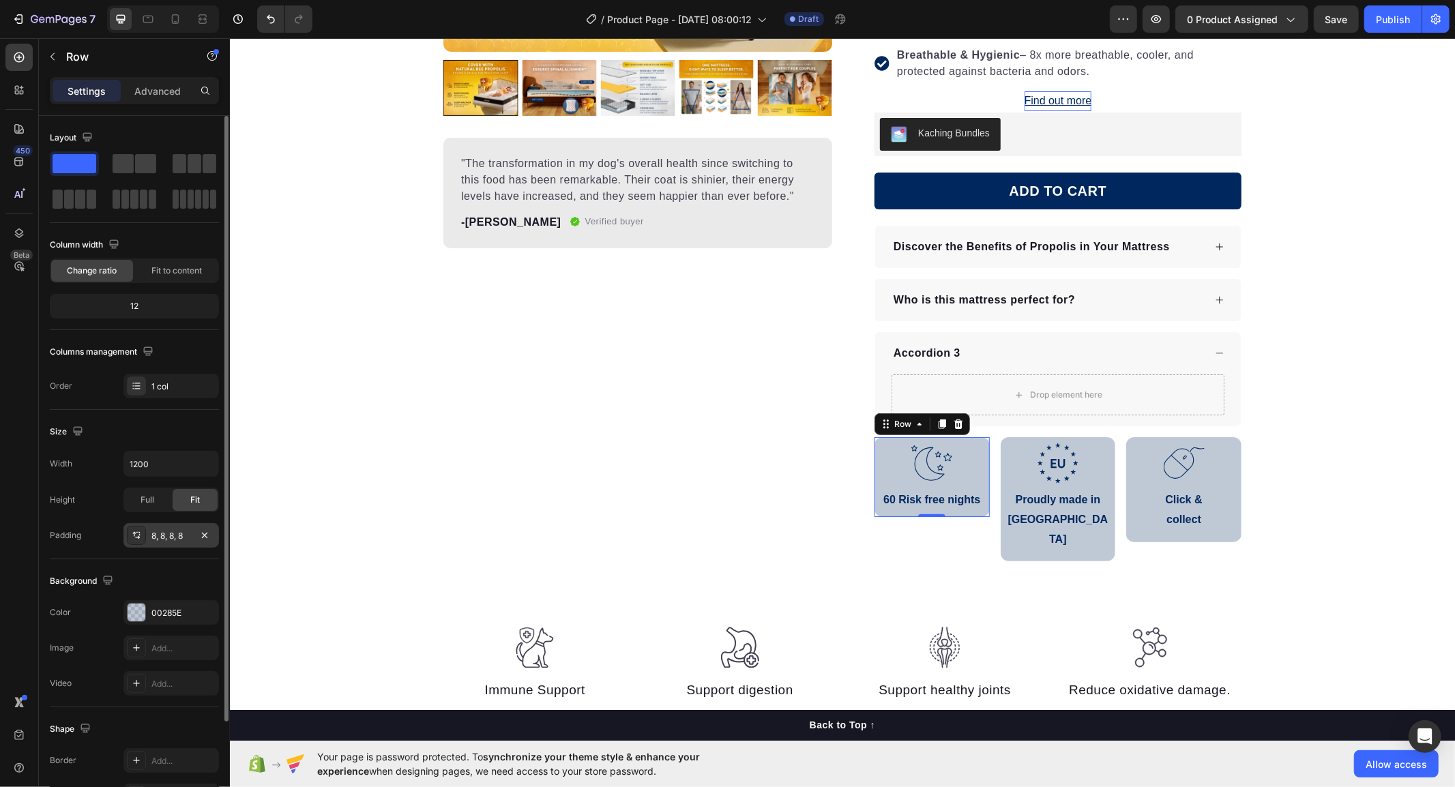
click at [167, 536] on div "8, 8, 8, 8" at bounding box center [171, 536] width 40 height 12
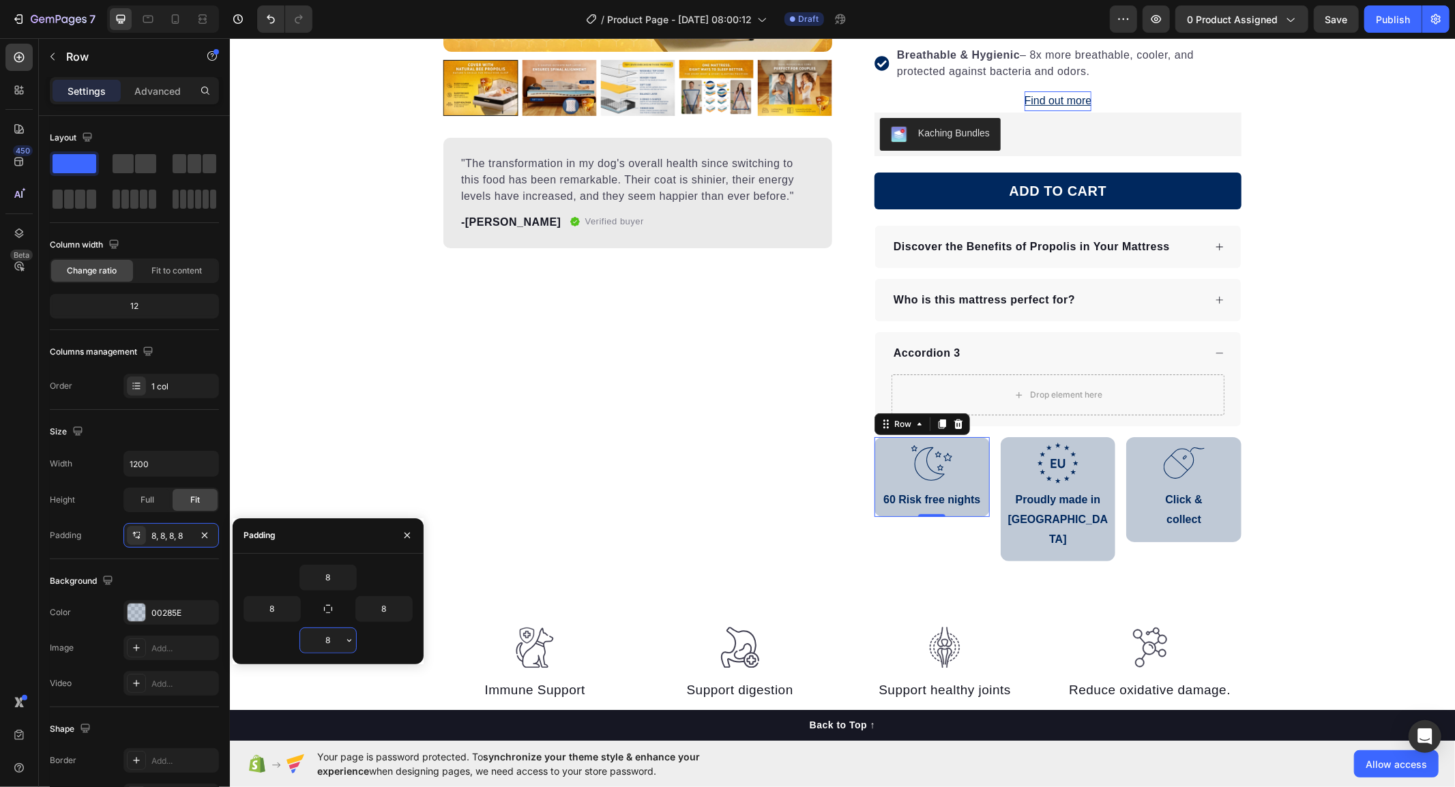
click at [327, 633] on input "8" at bounding box center [328, 640] width 56 height 25
click at [342, 639] on button "button" at bounding box center [349, 640] width 14 height 25
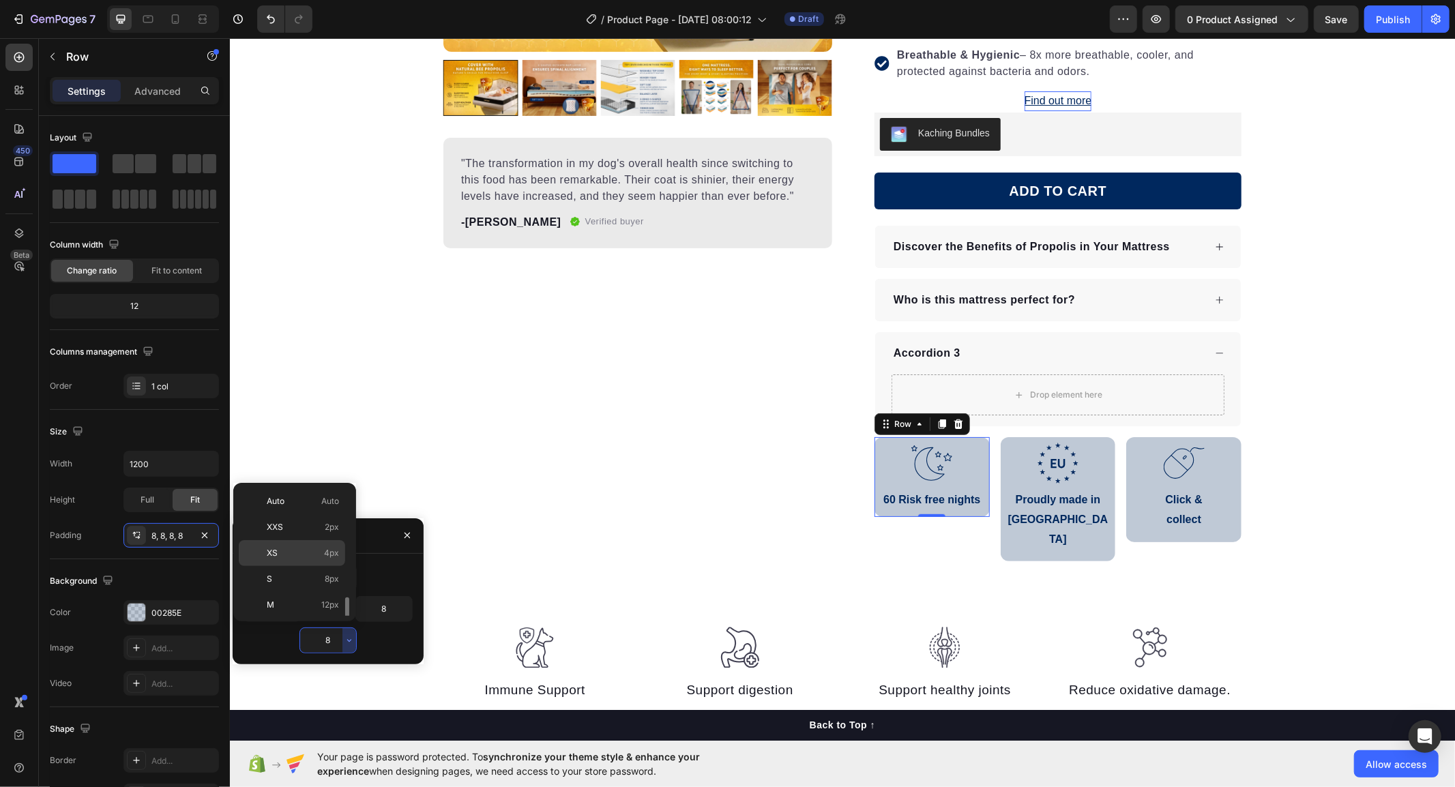
scroll to position [76, 0]
click at [284, 558] on p "L 16px" at bounding box center [303, 555] width 72 height 12
type input "16"
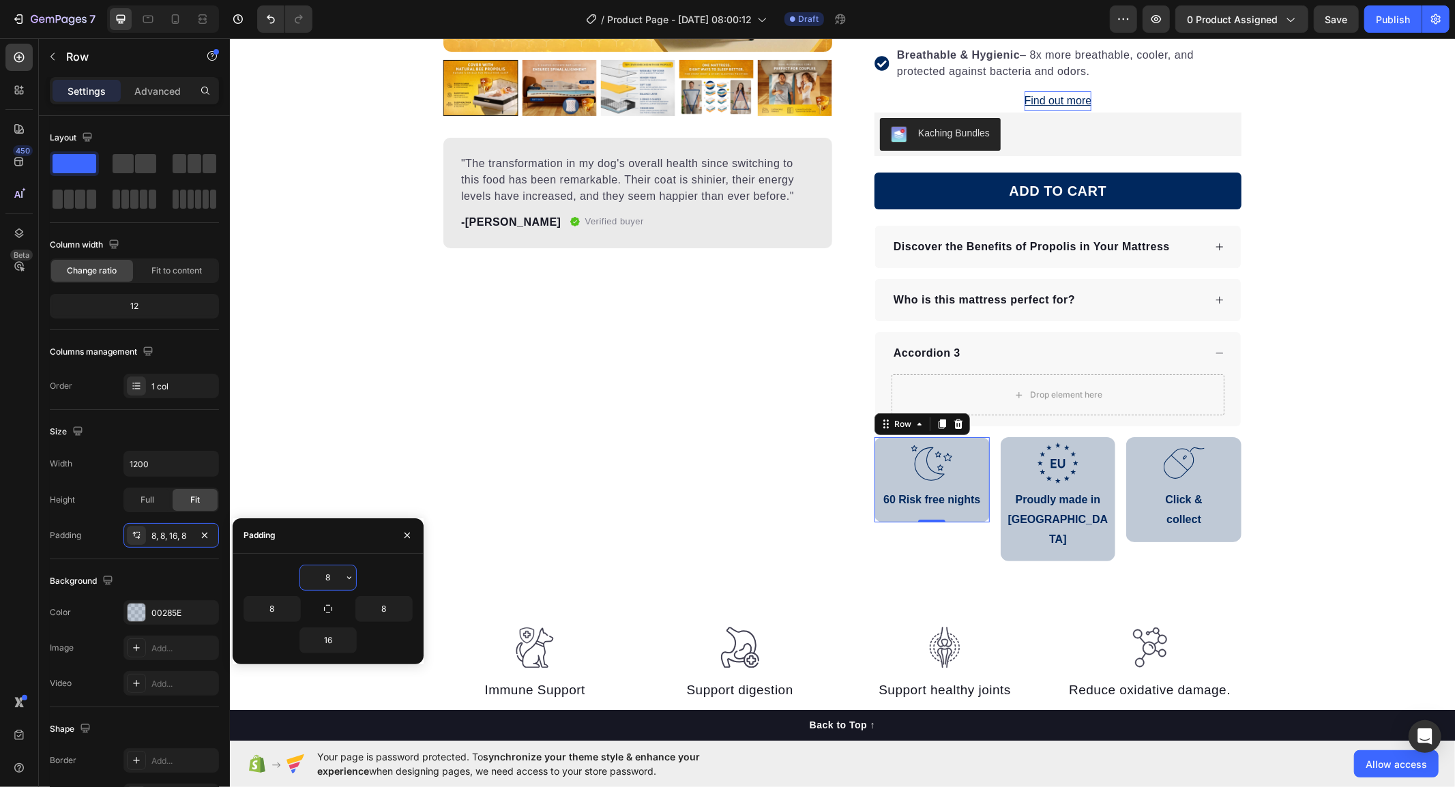
click at [321, 578] on input "8" at bounding box center [328, 578] width 56 height 25
click at [341, 583] on input "8" at bounding box center [328, 578] width 56 height 25
click at [348, 581] on icon "button" at bounding box center [349, 577] width 11 height 11
click at [310, 663] on p "L 16px" at bounding box center [303, 666] width 72 height 12
type input "16"
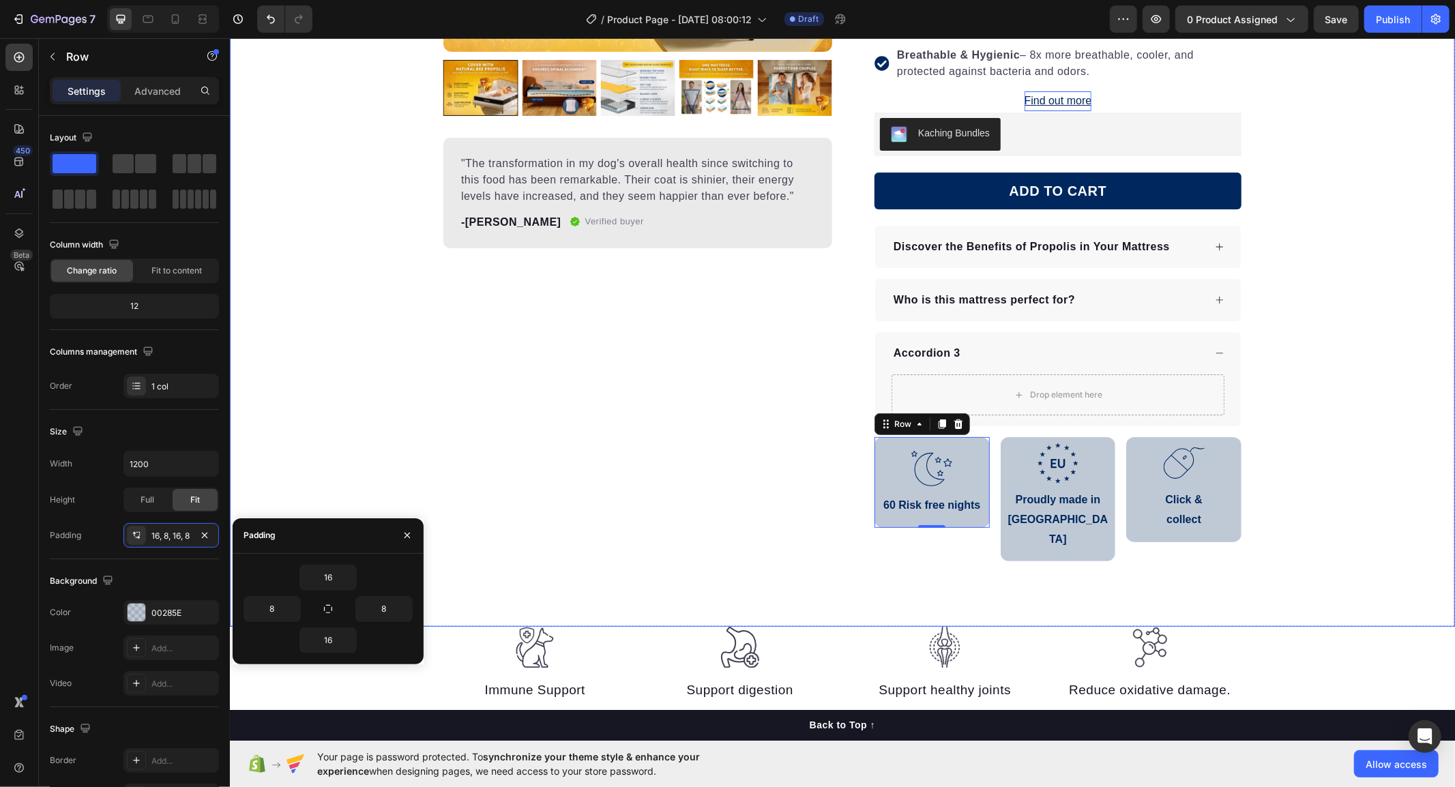
click at [671, 557] on div "Product Images "The transformation in my dog's overall health since switching t…" at bounding box center [841, 177] width 1225 height 900
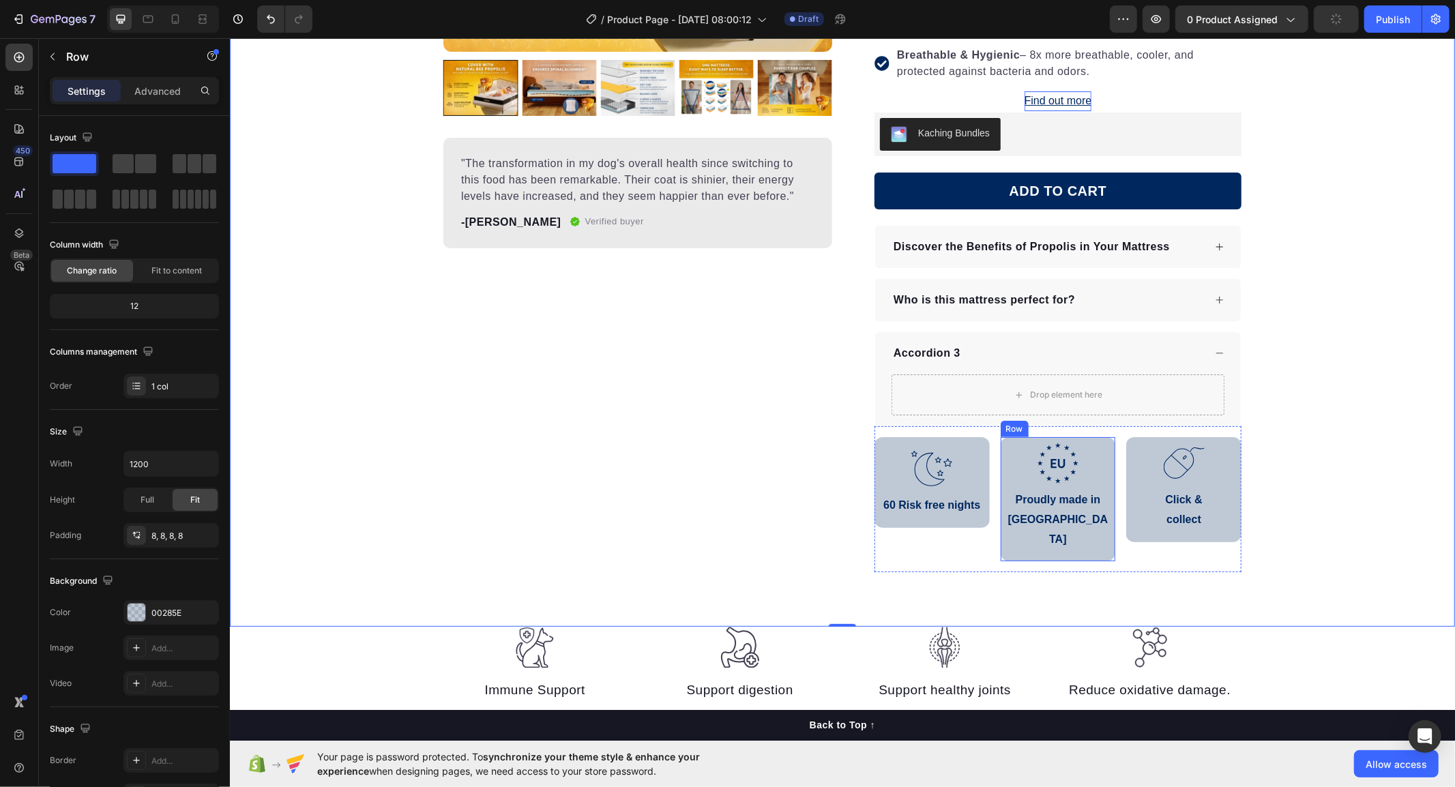
click at [1104, 520] on div ".id586528741404967791 .b{fill:#00285e;} Icon Proudly made in [GEOGRAPHIC_DATA] …" at bounding box center [1057, 499] width 115 height 124
click at [923, 525] on div ".id586529576356676115 .b{fill:none;stroke:#00285e;stroke-linecap:round;stroke-l…" at bounding box center [931, 482] width 115 height 91
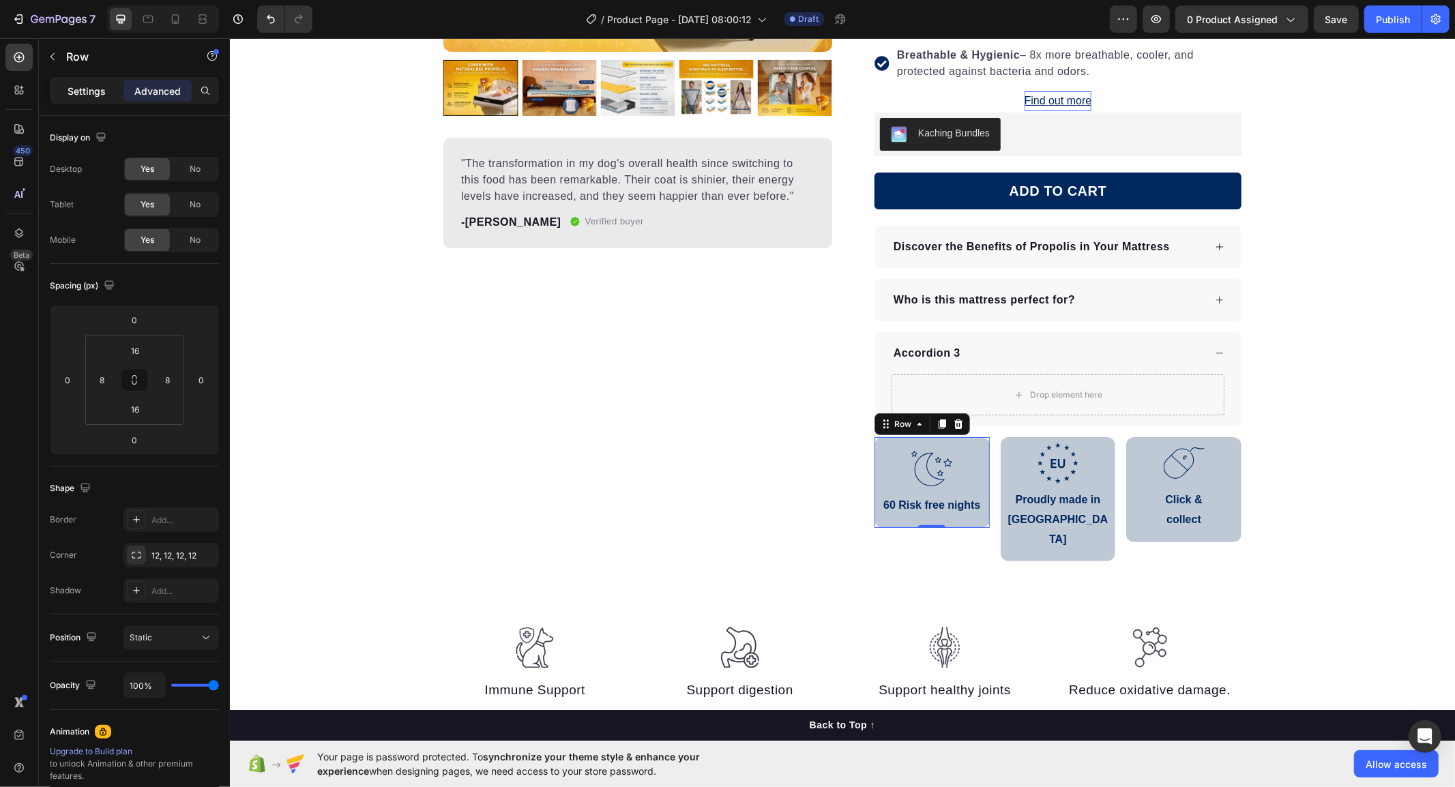
click at [113, 89] on div "Settings" at bounding box center [87, 91] width 68 height 22
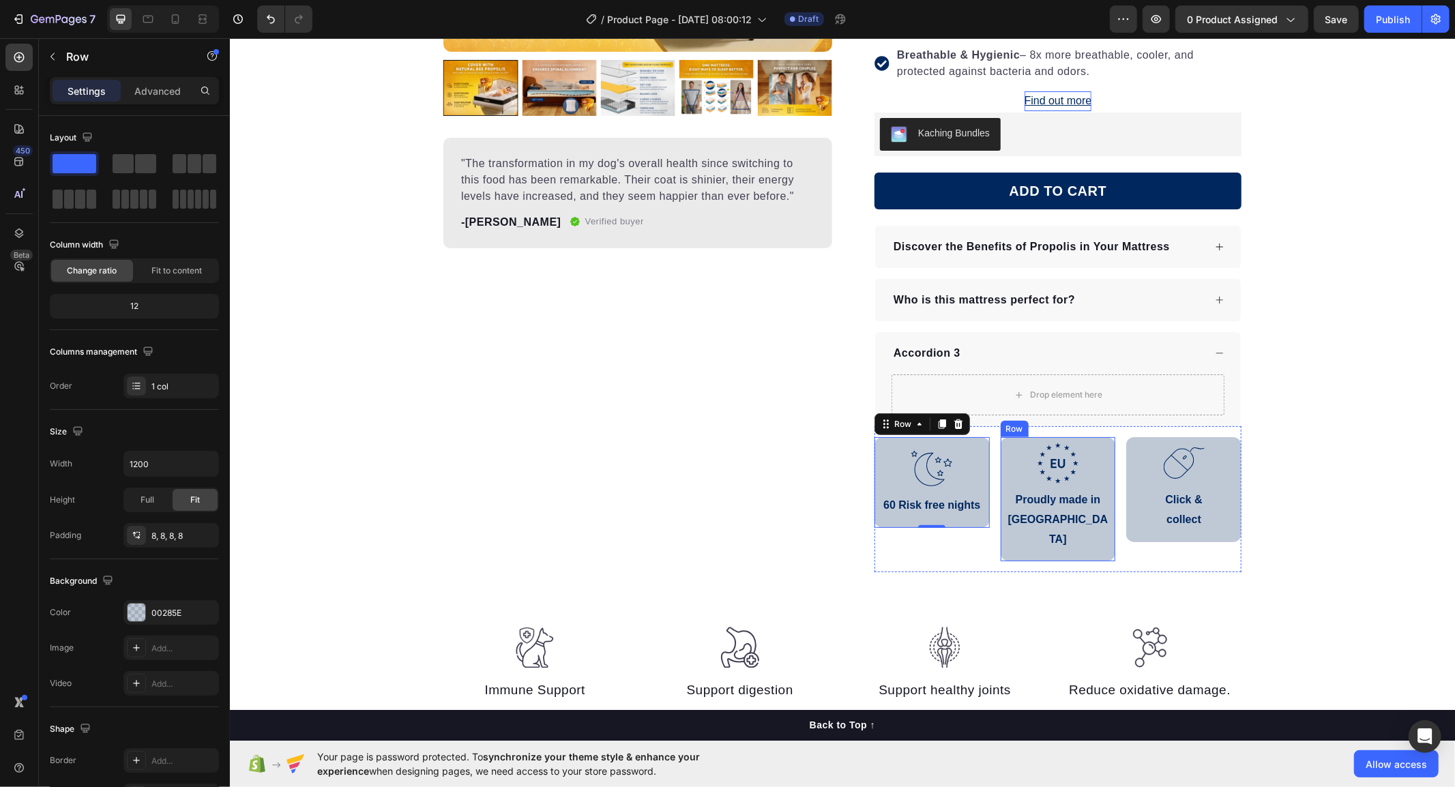
click at [1000, 533] on div ".id586528741404967791 .b{fill:#00285e;} Icon Proudly made in [GEOGRAPHIC_DATA] …" at bounding box center [1057, 499] width 115 height 124
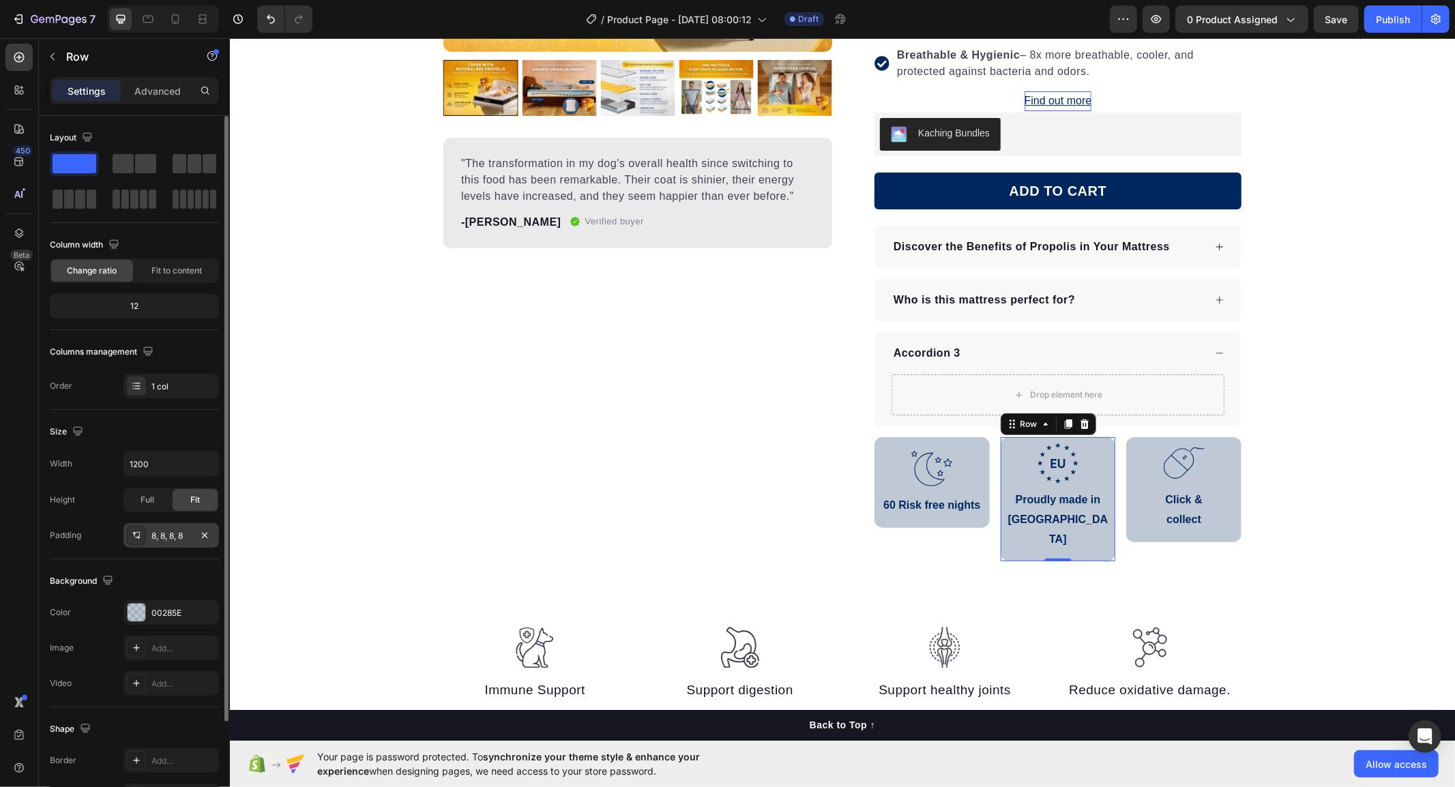
click at [166, 540] on div "8, 8, 8, 8" at bounding box center [171, 536] width 40 height 12
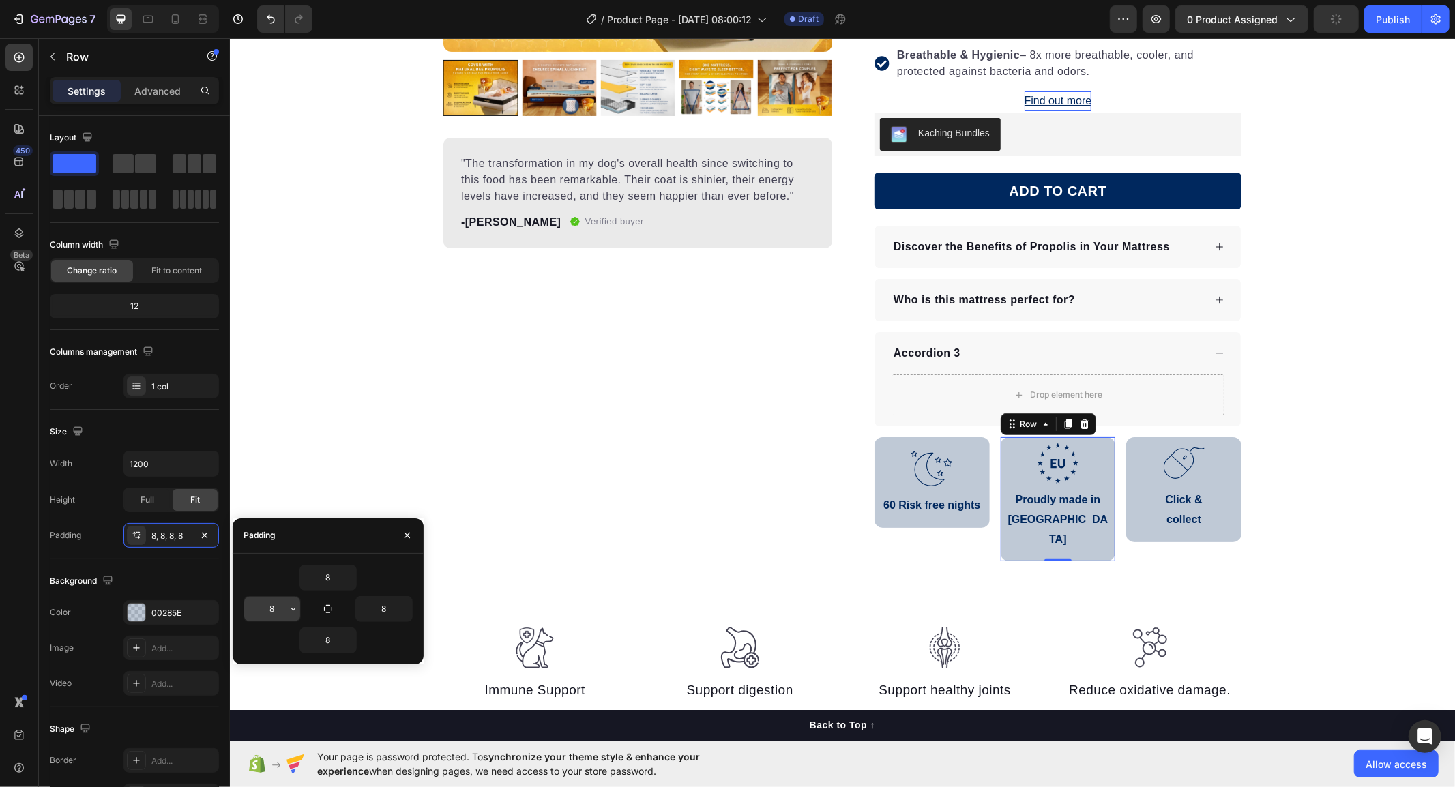
click at [276, 606] on input "8" at bounding box center [272, 609] width 56 height 25
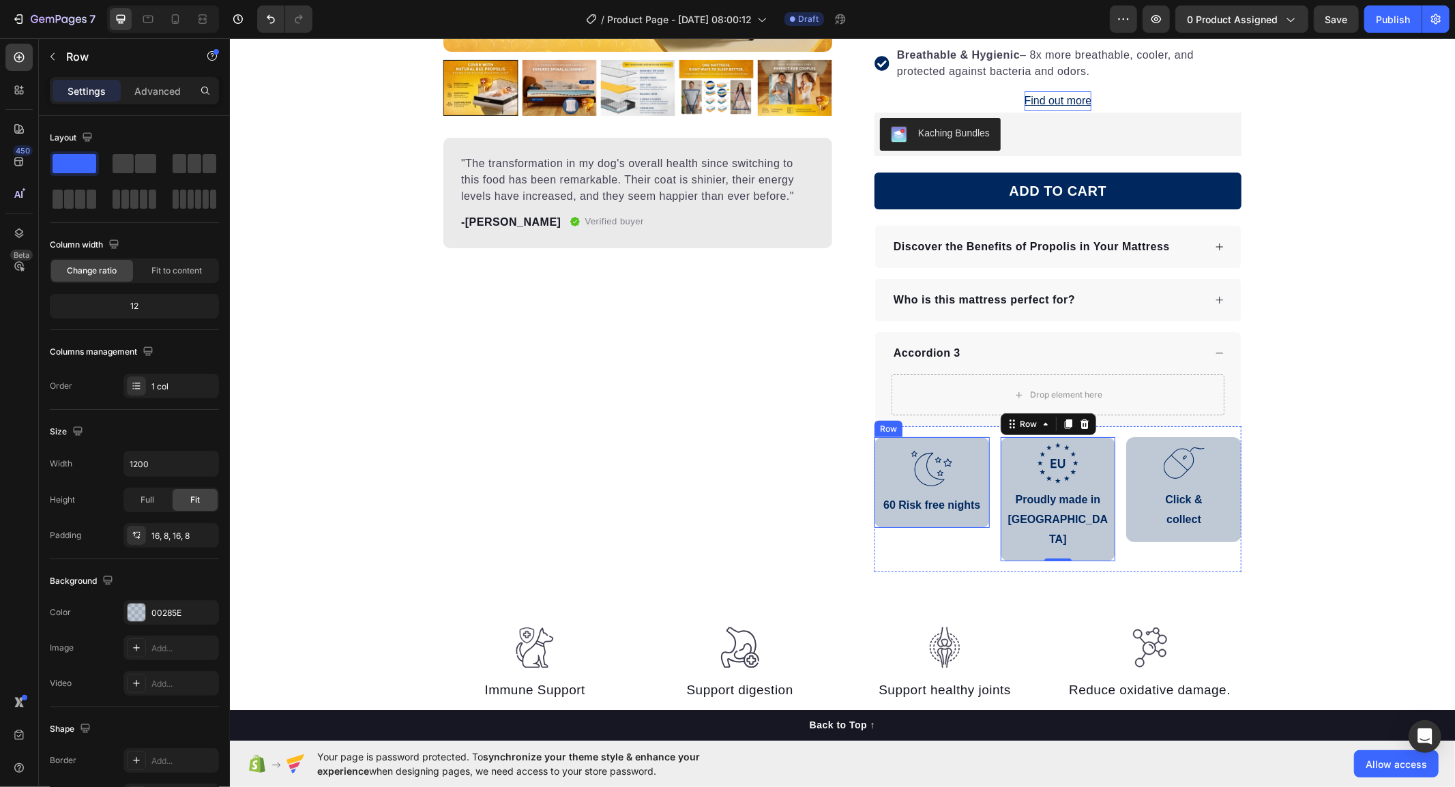
click at [881, 522] on div ".id586529576356676115 .b{fill:none;stroke:#00285e;stroke-linecap:round;stroke-l…" at bounding box center [931, 482] width 115 height 91
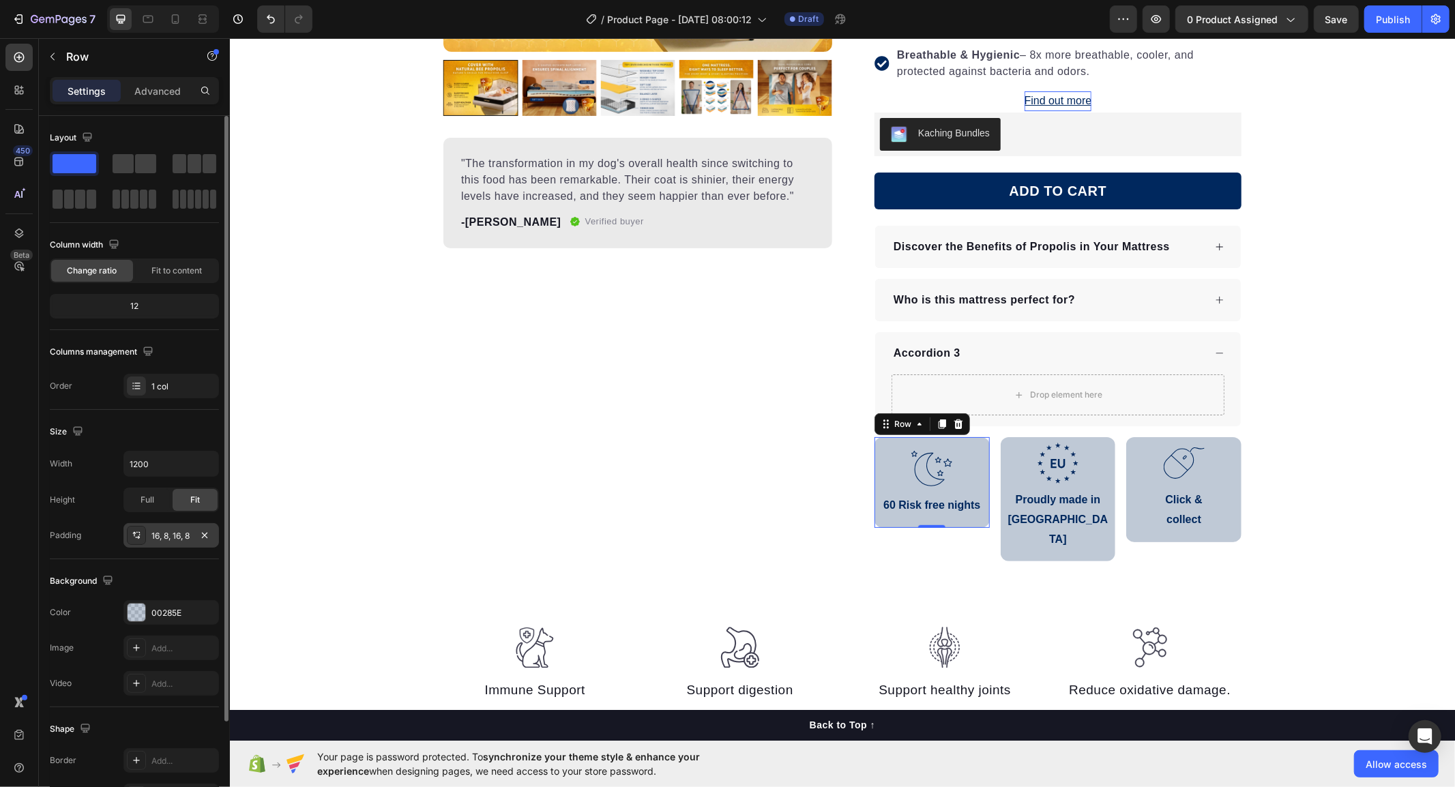
click at [171, 533] on div "16, 8, 16, 8" at bounding box center [171, 536] width 40 height 12
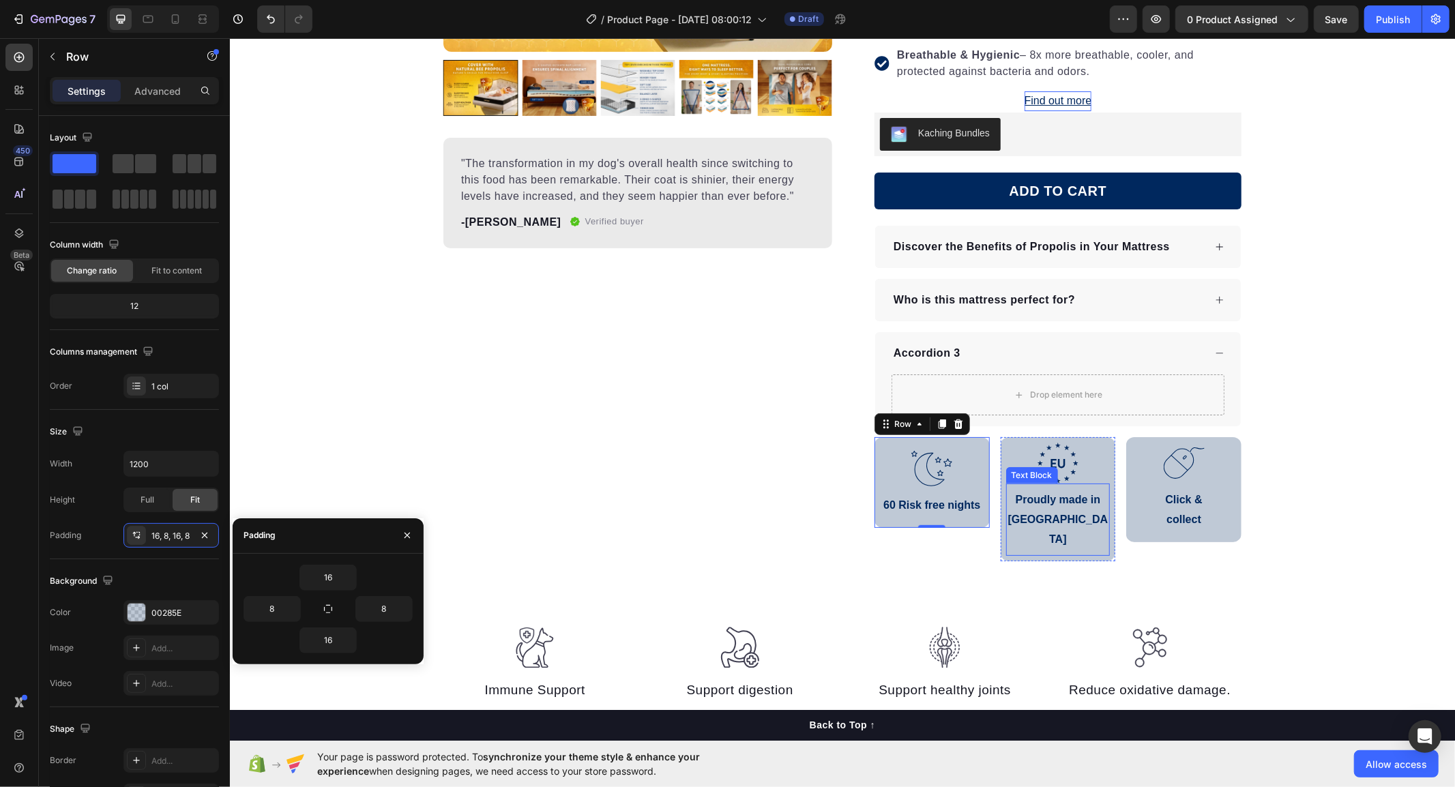
click at [1006, 534] on div "Proudly made in [GEOGRAPHIC_DATA] Text Block" at bounding box center [1058, 519] width 104 height 72
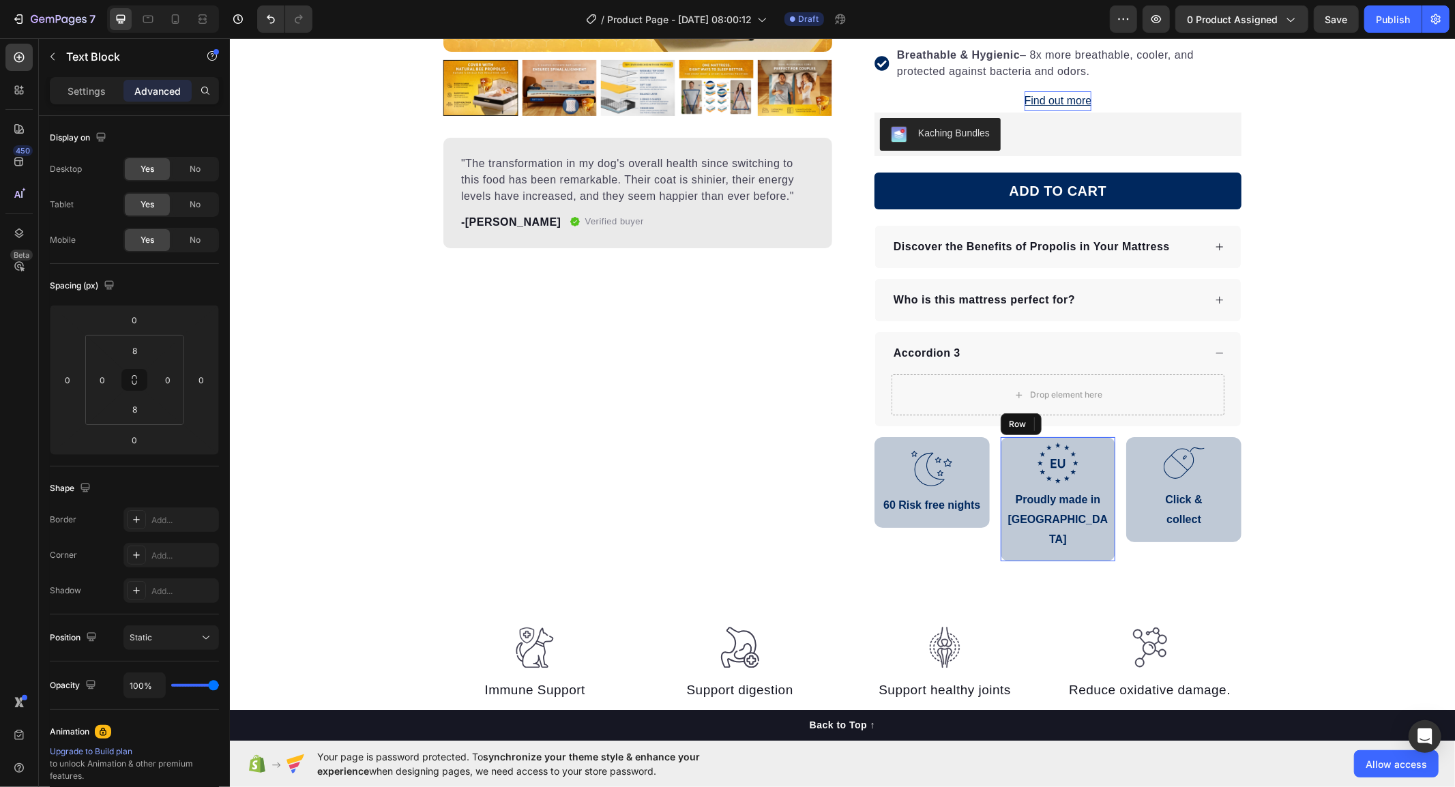
click at [1001, 538] on div ".id586528741404967791 .b{fill:#00285e;} Icon Proudly made in [GEOGRAPHIC_DATA] …" at bounding box center [1057, 499] width 115 height 124
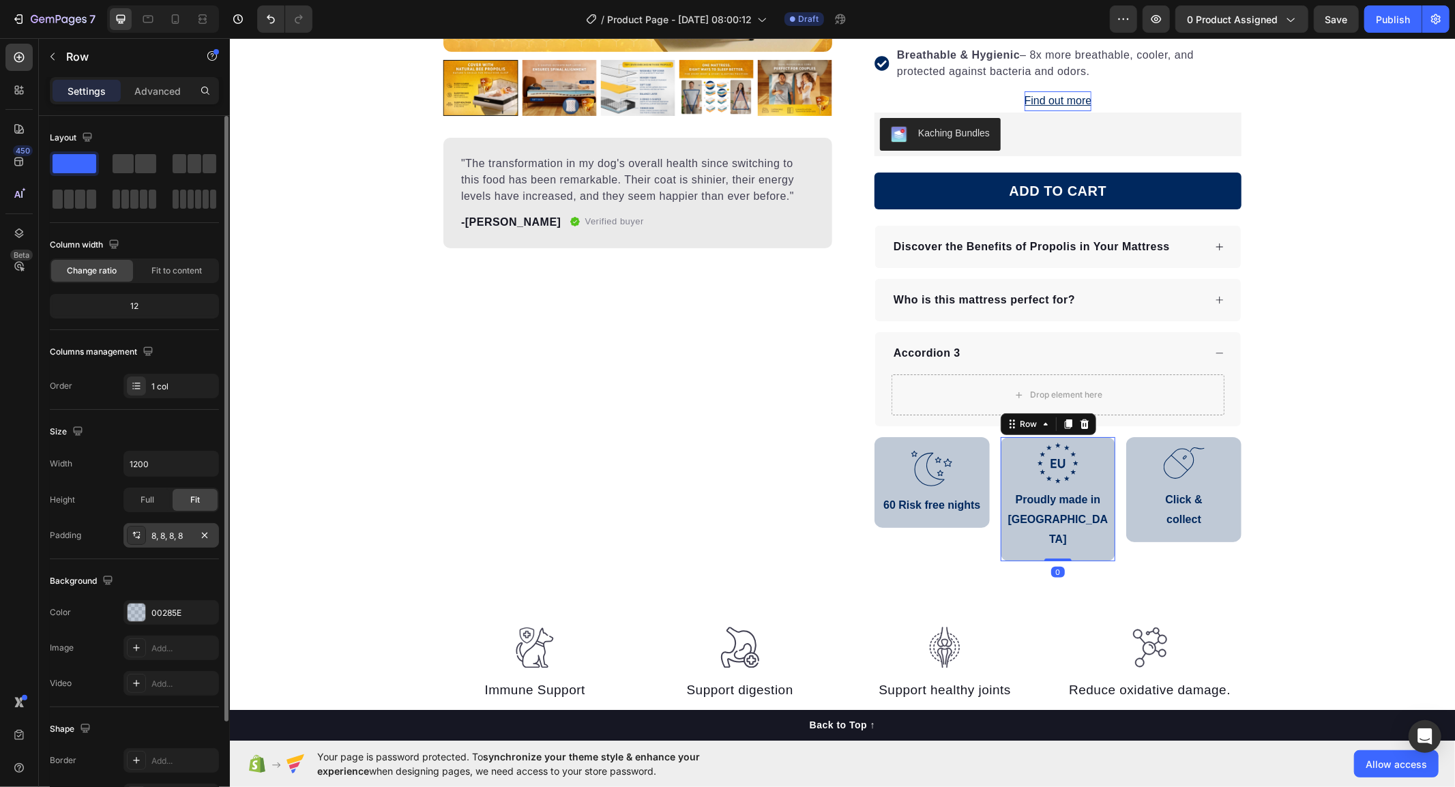
click at [160, 532] on div "8, 8, 8, 8" at bounding box center [171, 536] width 40 height 12
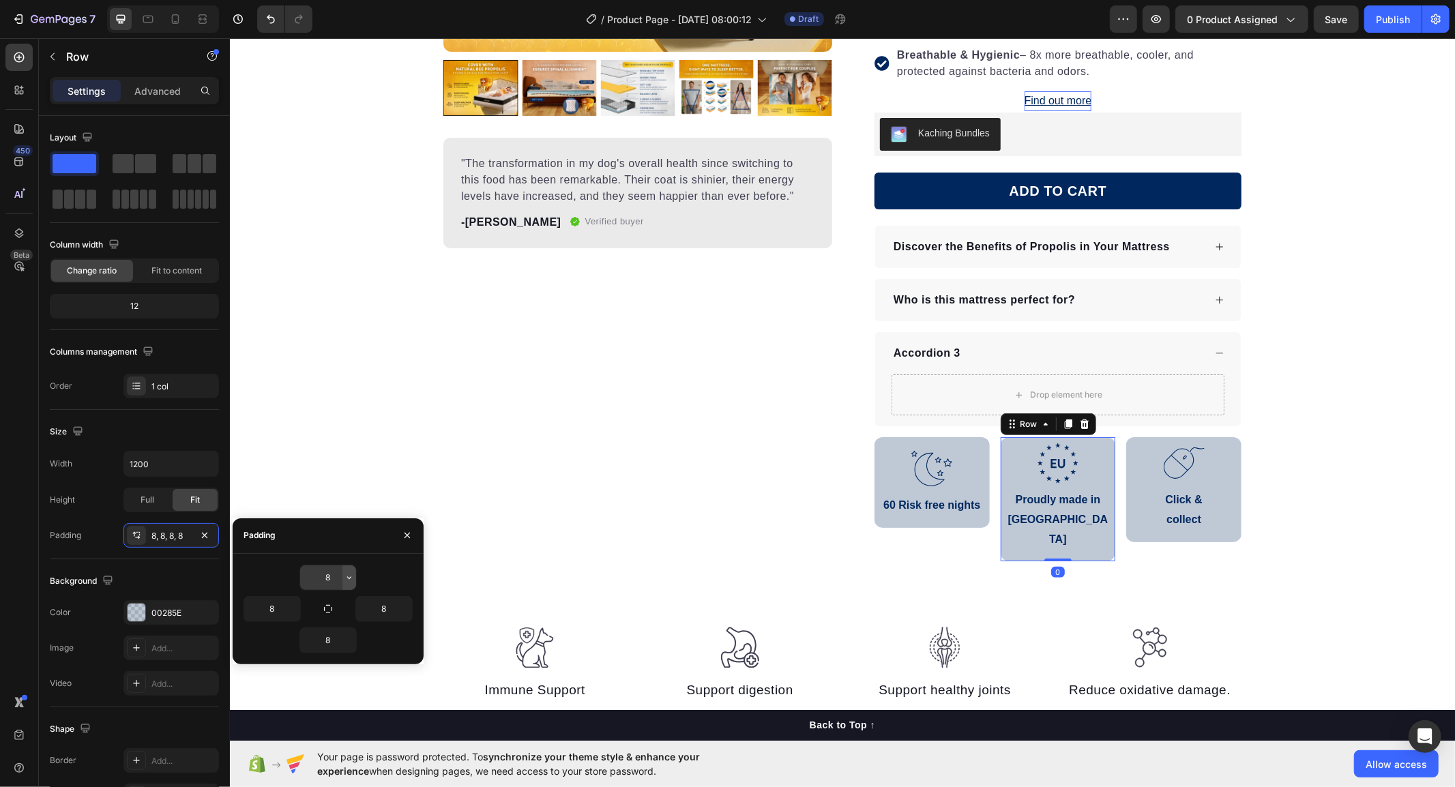
click at [351, 581] on icon "button" at bounding box center [349, 577] width 11 height 11
drag, startPoint x: 292, startPoint y: 658, endPoint x: 323, endPoint y: 643, distance: 33.9
click at [292, 658] on div "L 16px" at bounding box center [292, 667] width 106 height 26
type input "16"
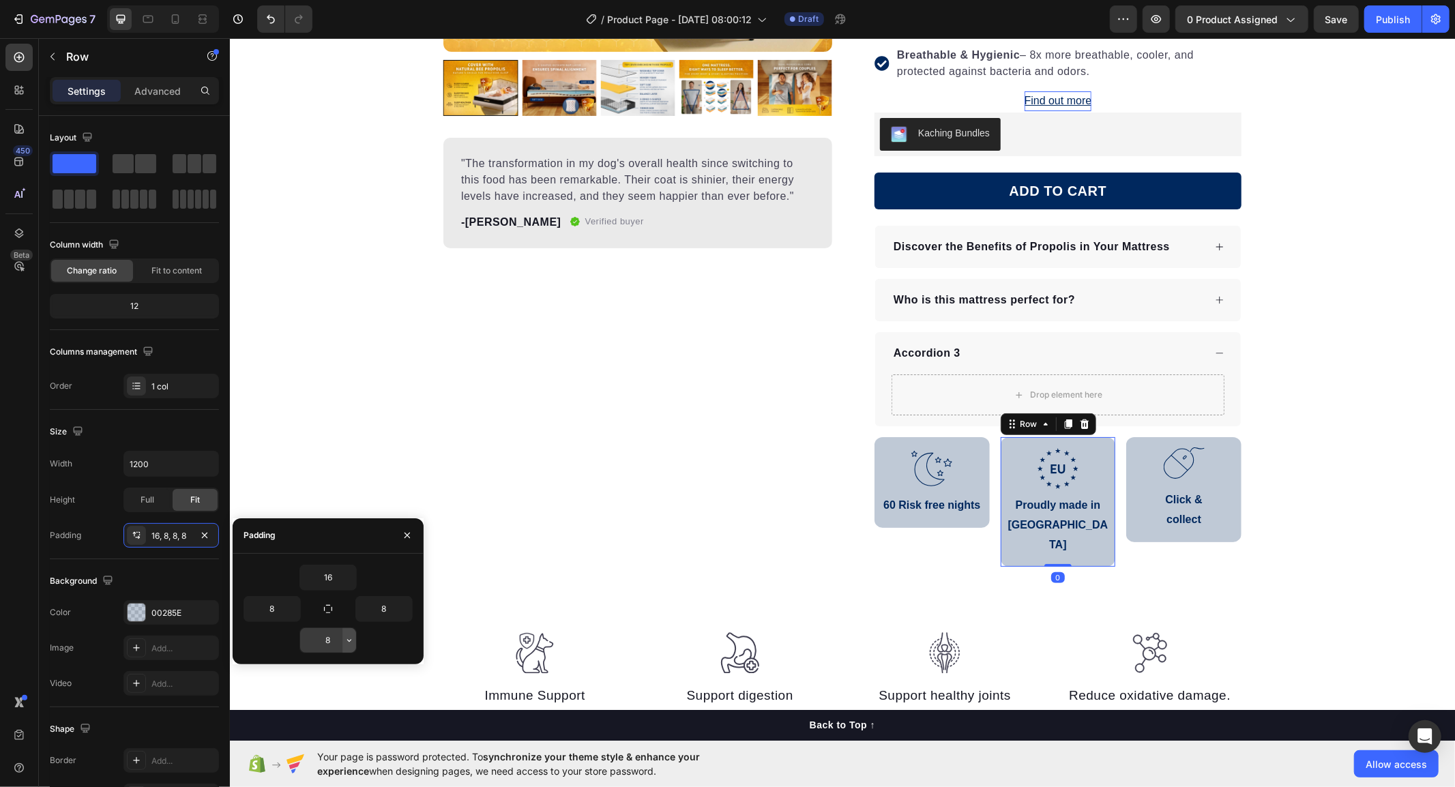
click at [344, 643] on icon "button" at bounding box center [349, 640] width 11 height 11
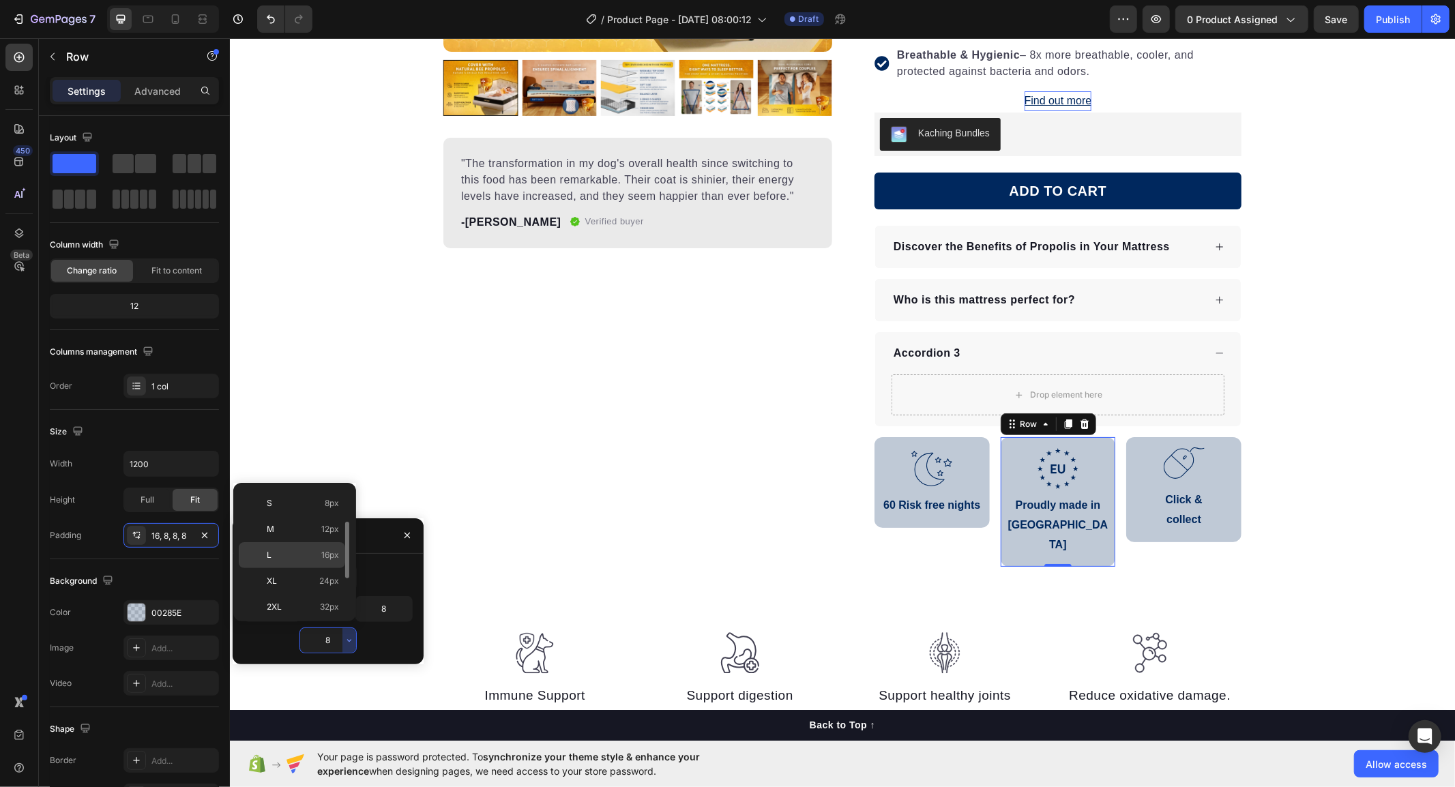
click at [293, 557] on p "L 16px" at bounding box center [303, 555] width 72 height 12
type input "16"
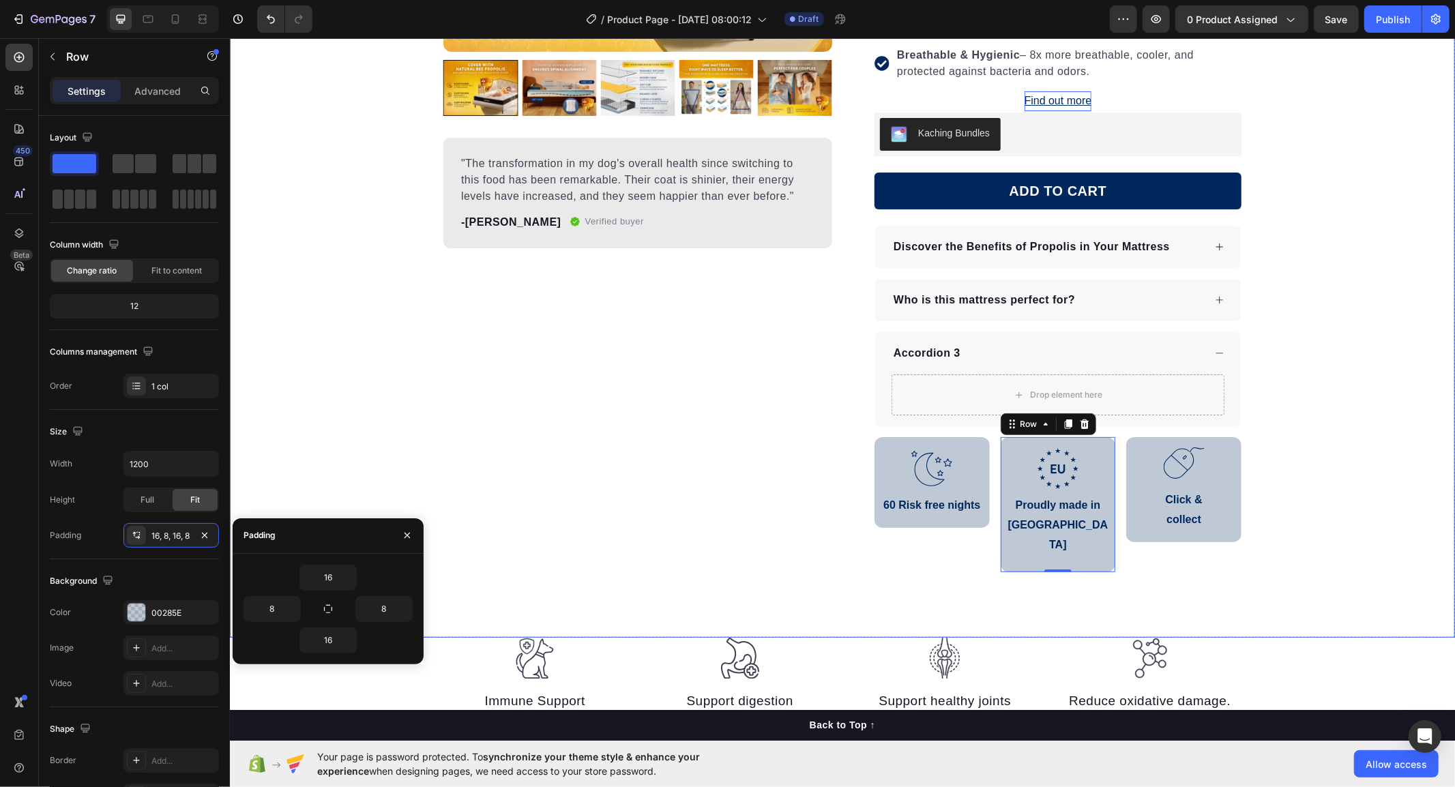
click at [1319, 542] on div "Product Images "The transformation in my dog's overall health since switching t…" at bounding box center [841, 171] width 1225 height 823
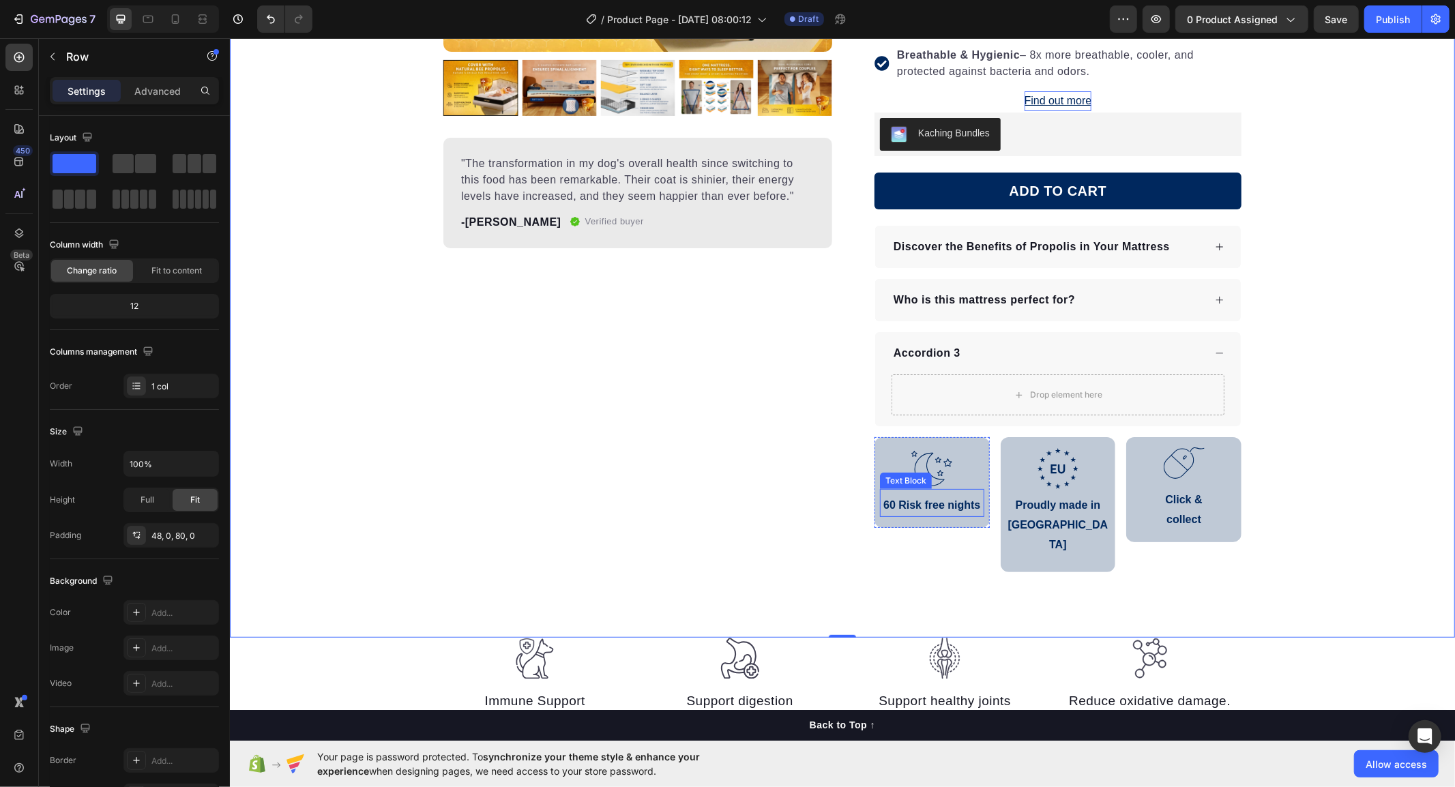
click at [944, 512] on p "60 Risk free nights" at bounding box center [932, 505] width 102 height 20
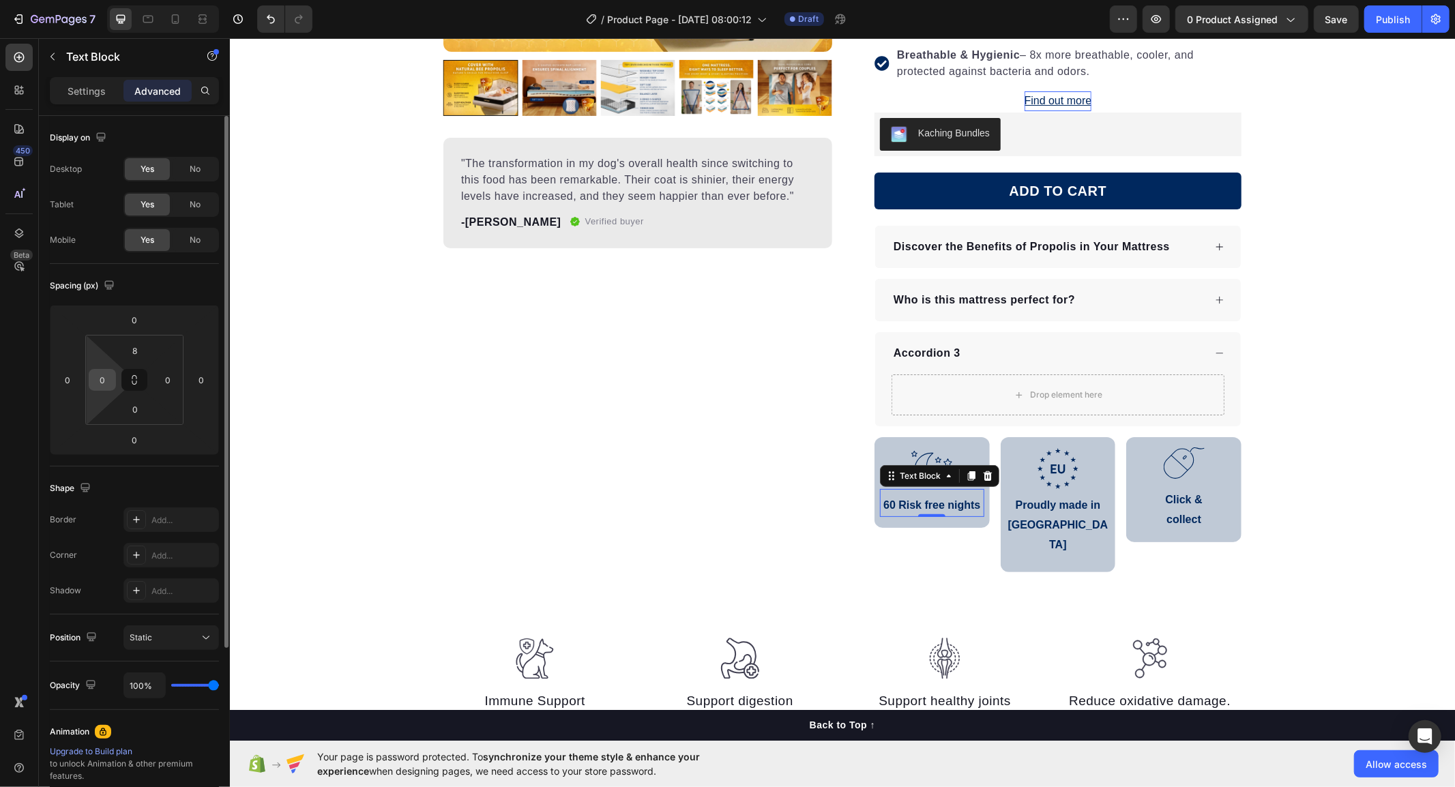
click at [90, 377] on div "0" at bounding box center [102, 380] width 27 height 22
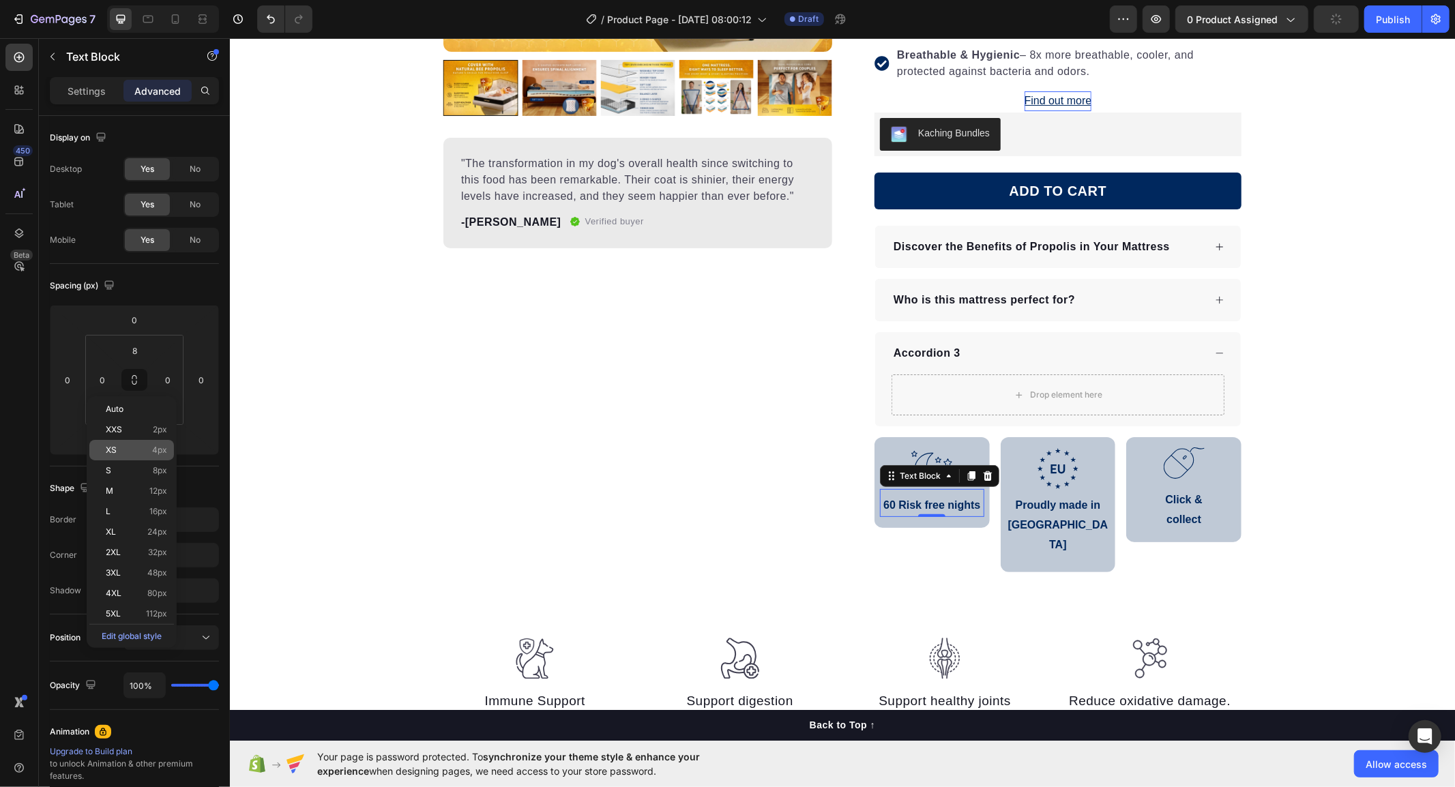
click at [119, 450] on p "XS 4px" at bounding box center [136, 450] width 61 height 10
type input "4"
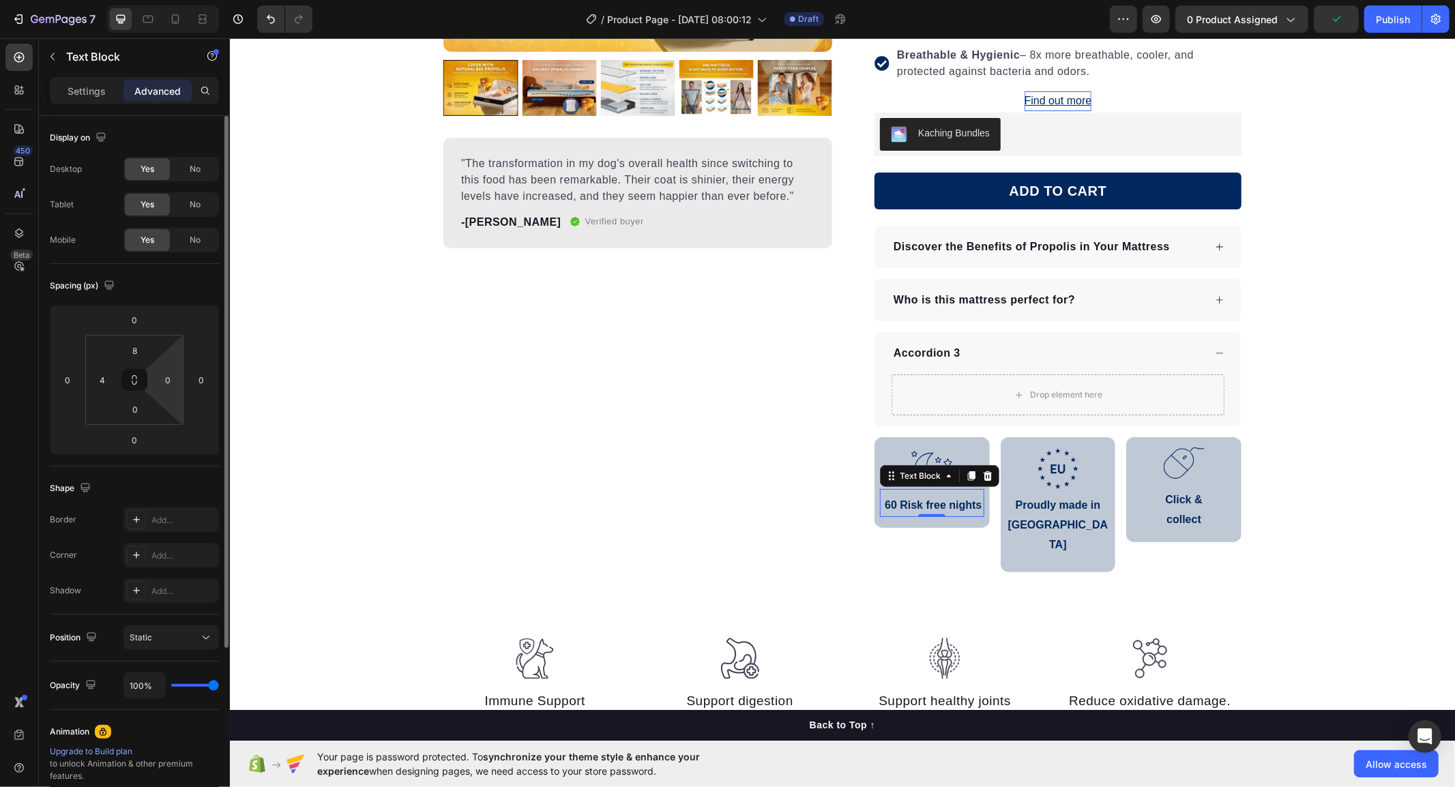
click at [166, 0] on html "7 / Product Page - [DATE] 08:00:12 Draft Preview 0 product assigned Publish 450…" at bounding box center [727, 0] width 1455 height 0
click at [167, 383] on input "0" at bounding box center [168, 380] width 20 height 20
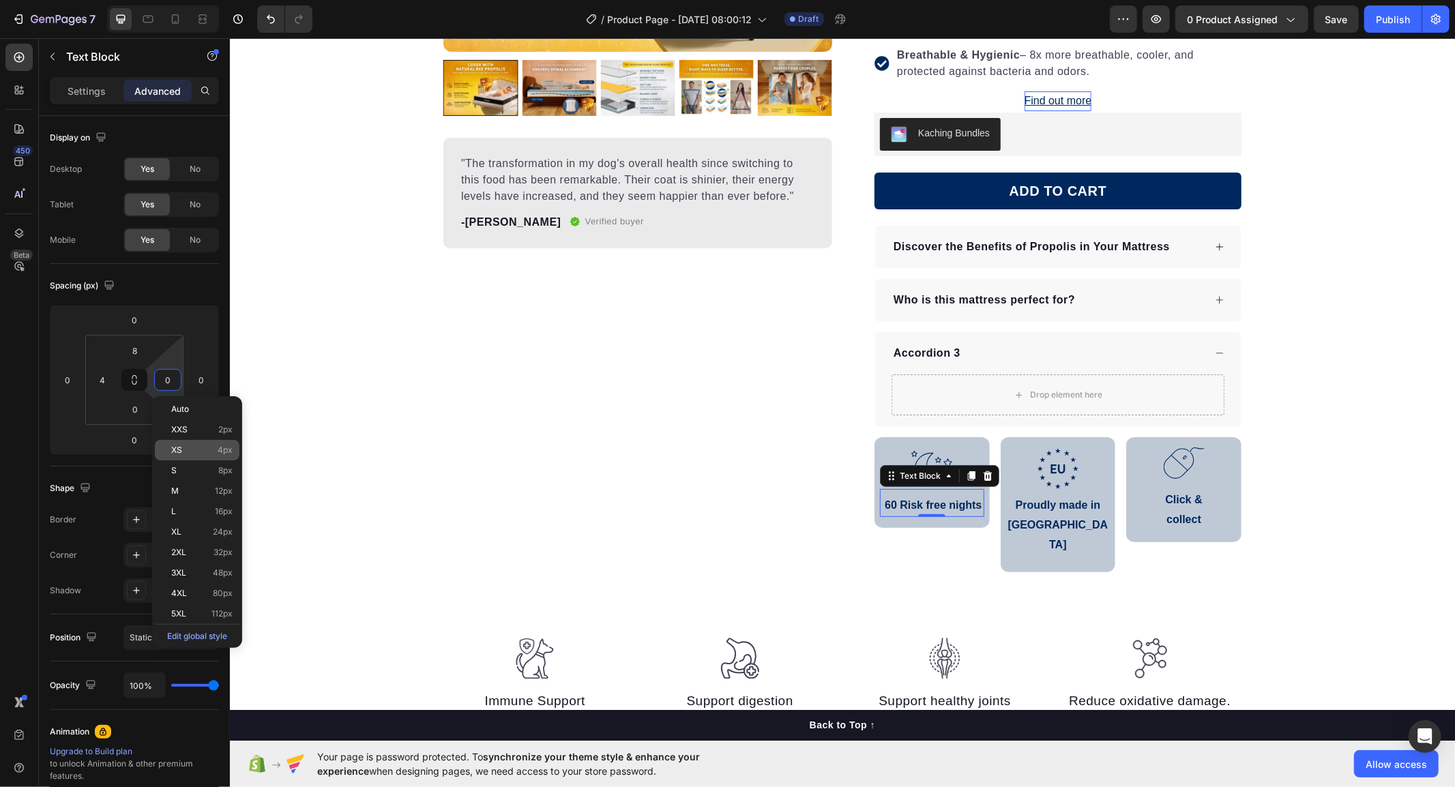
click at [179, 453] on span "XS" at bounding box center [176, 450] width 11 height 10
type input "4"
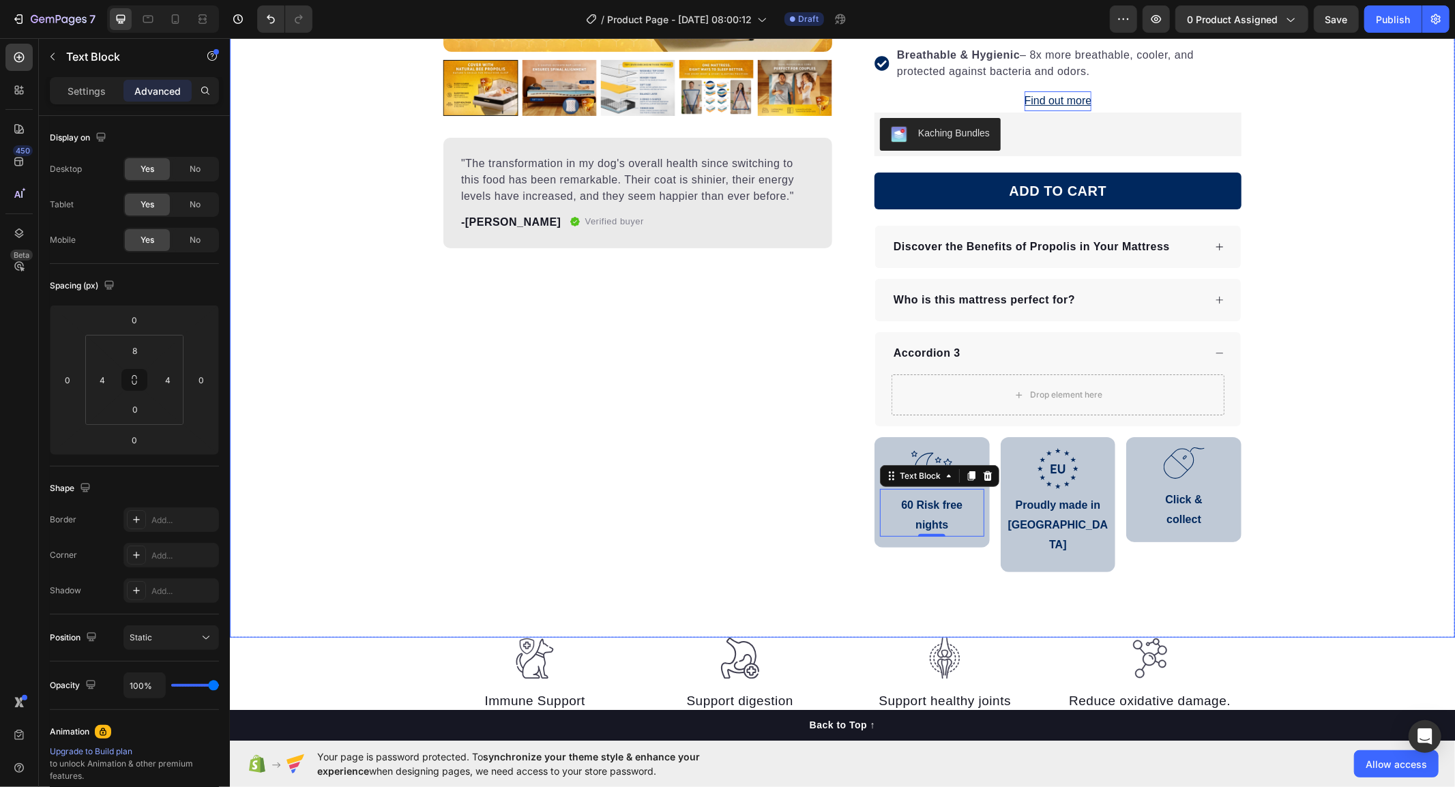
click at [722, 559] on div "Product Images "The transformation in my dog's overall health since switching t…" at bounding box center [637, 171] width 389 height 823
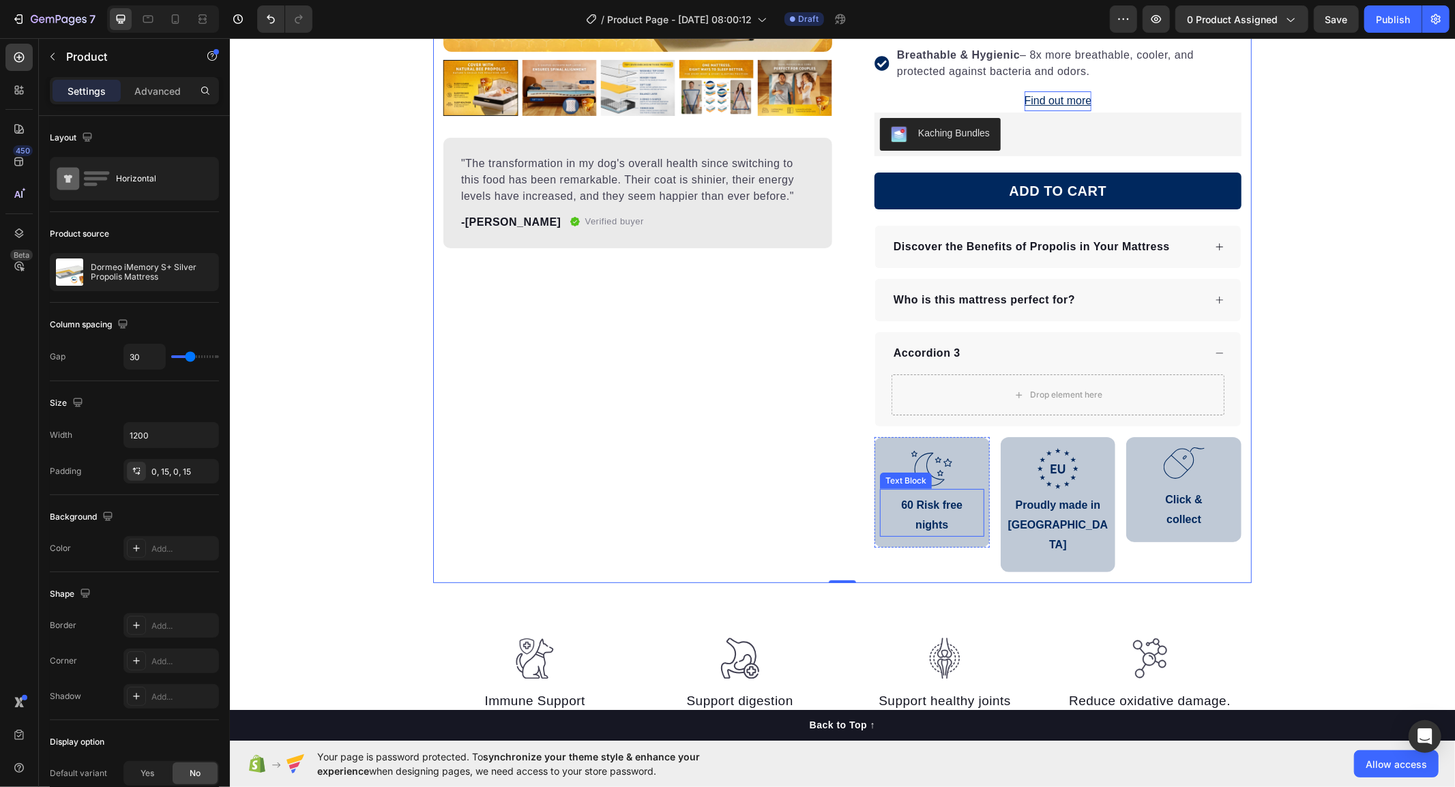
click at [966, 499] on p "60 Risk free nights" at bounding box center [931, 515] width 96 height 40
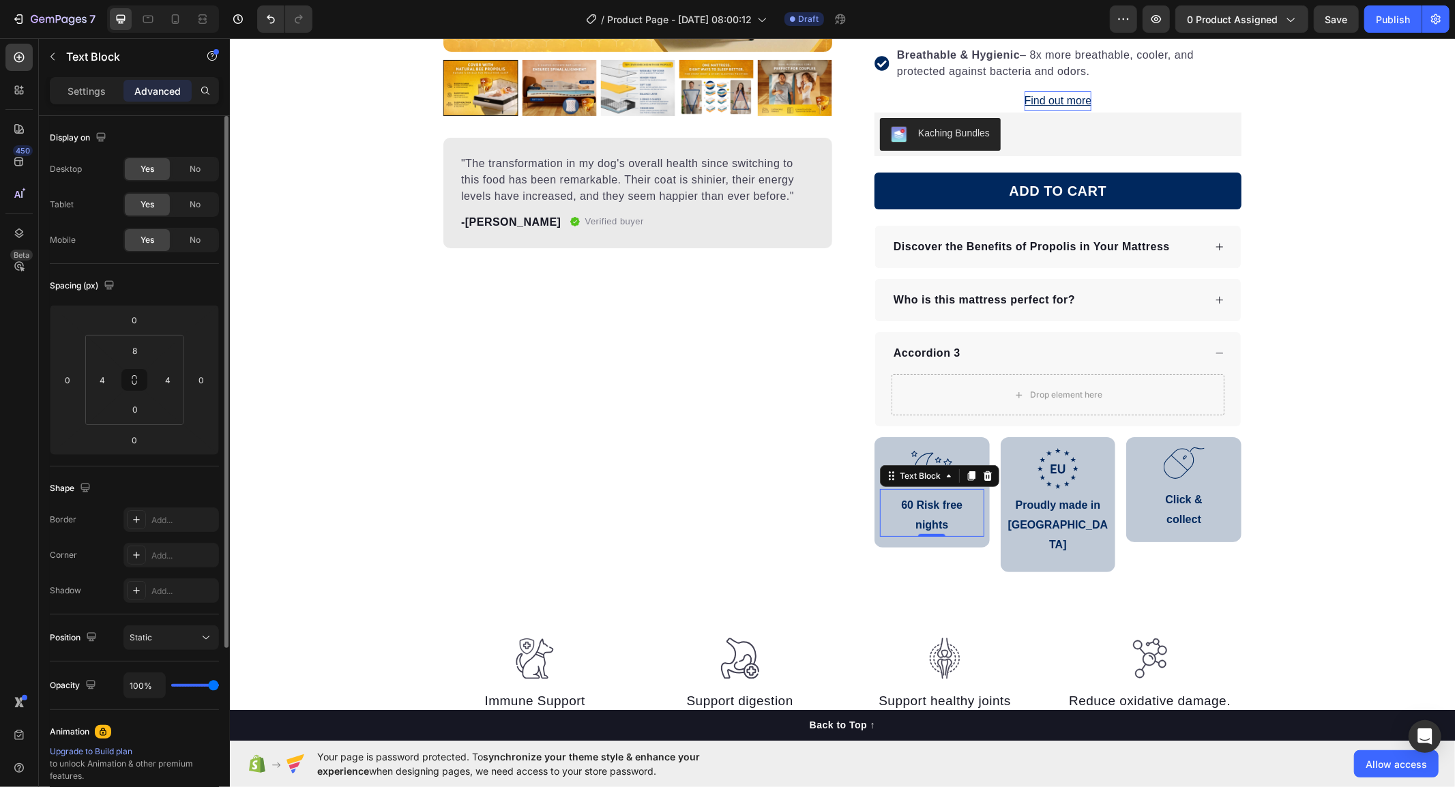
click at [83, 469] on div "Shape Border Add... Corner Add... Shadow Add..." at bounding box center [134, 541] width 169 height 148
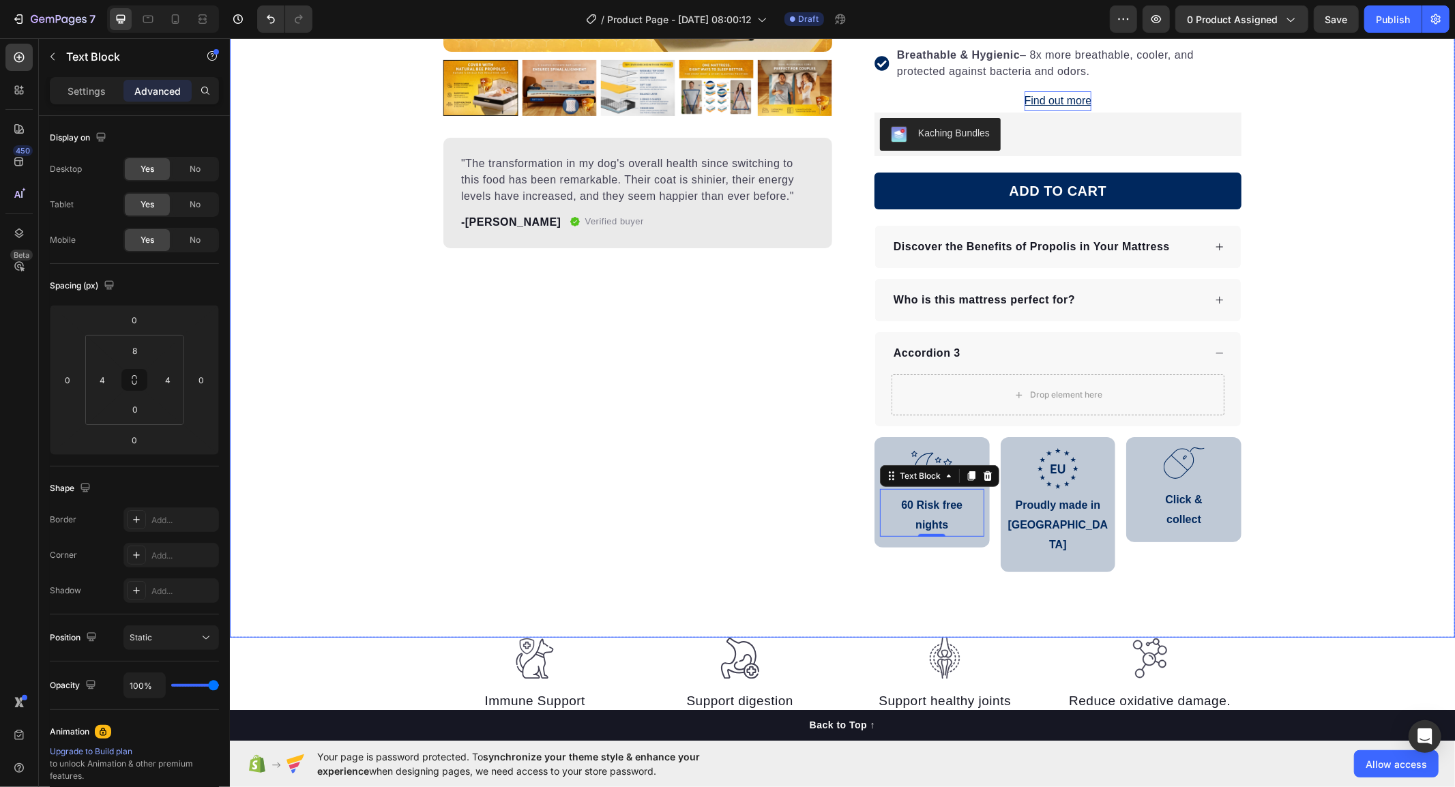
click at [908, 575] on div "Product Images "The transformation in my dog's overall health since switching t…" at bounding box center [841, 182] width 1225 height 911
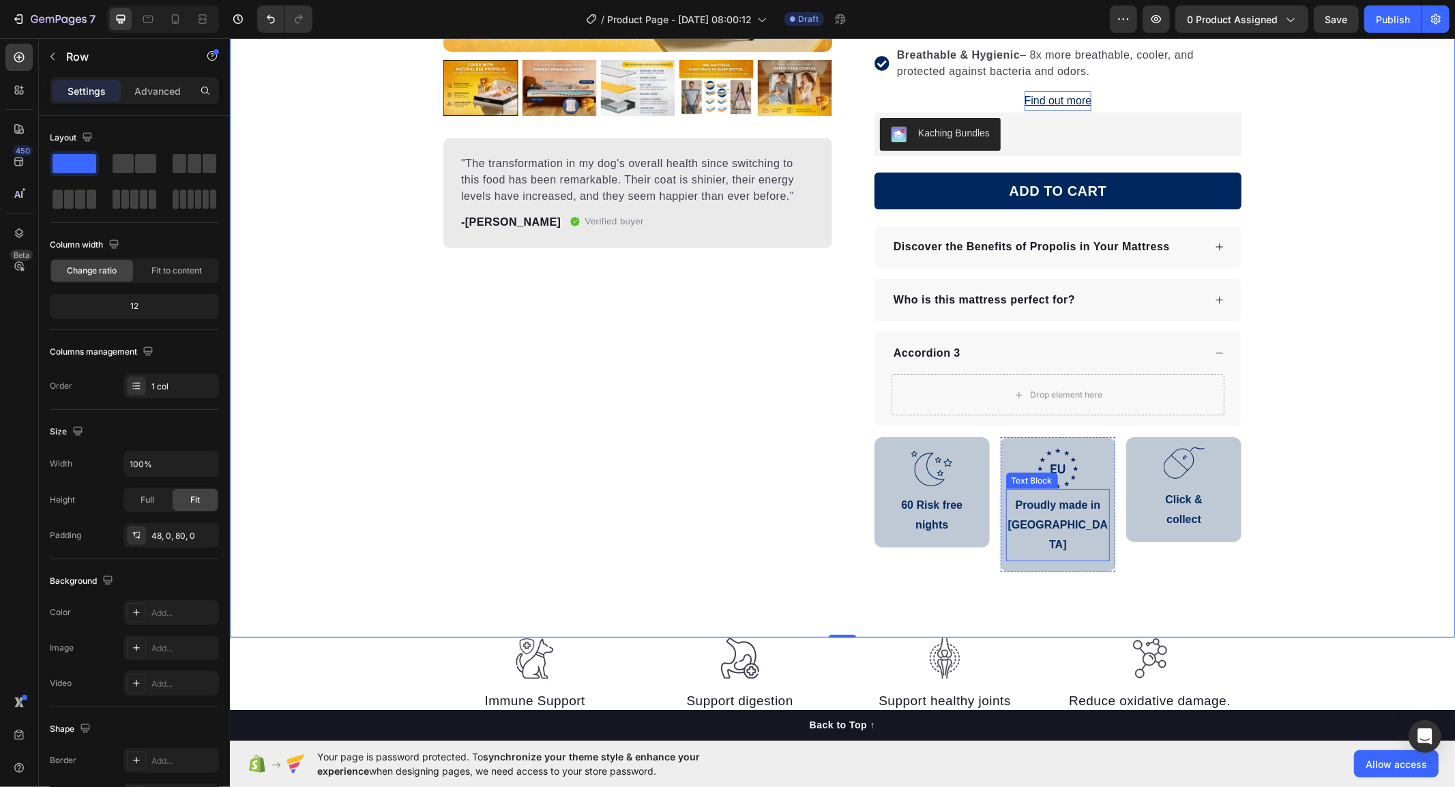
click at [1072, 523] on p "Proudly made in [GEOGRAPHIC_DATA]" at bounding box center [1058, 524] width 102 height 59
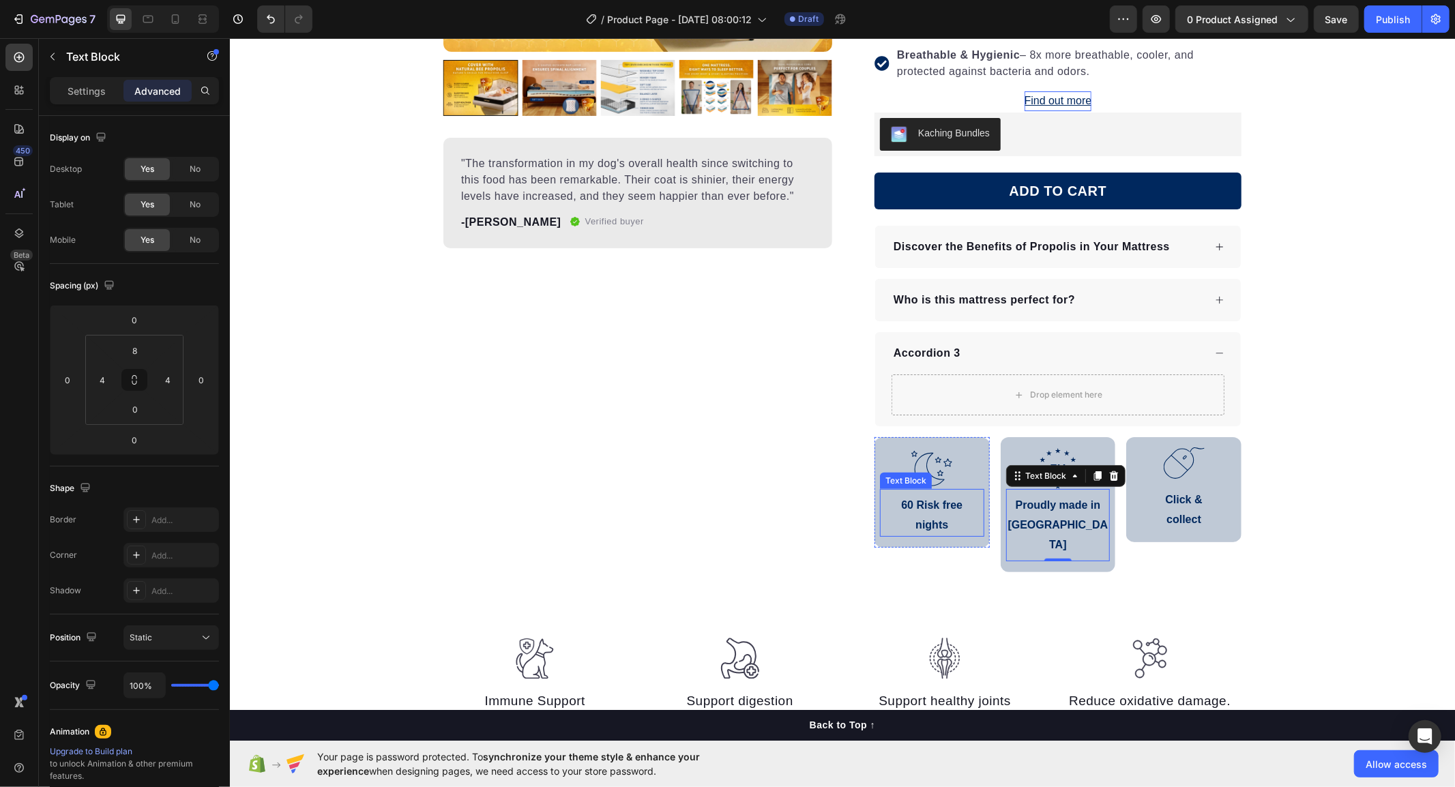
click at [967, 522] on p "60 Risk free nights" at bounding box center [931, 515] width 96 height 40
click at [1018, 523] on p "Proudly made in [GEOGRAPHIC_DATA]" at bounding box center [1058, 524] width 102 height 59
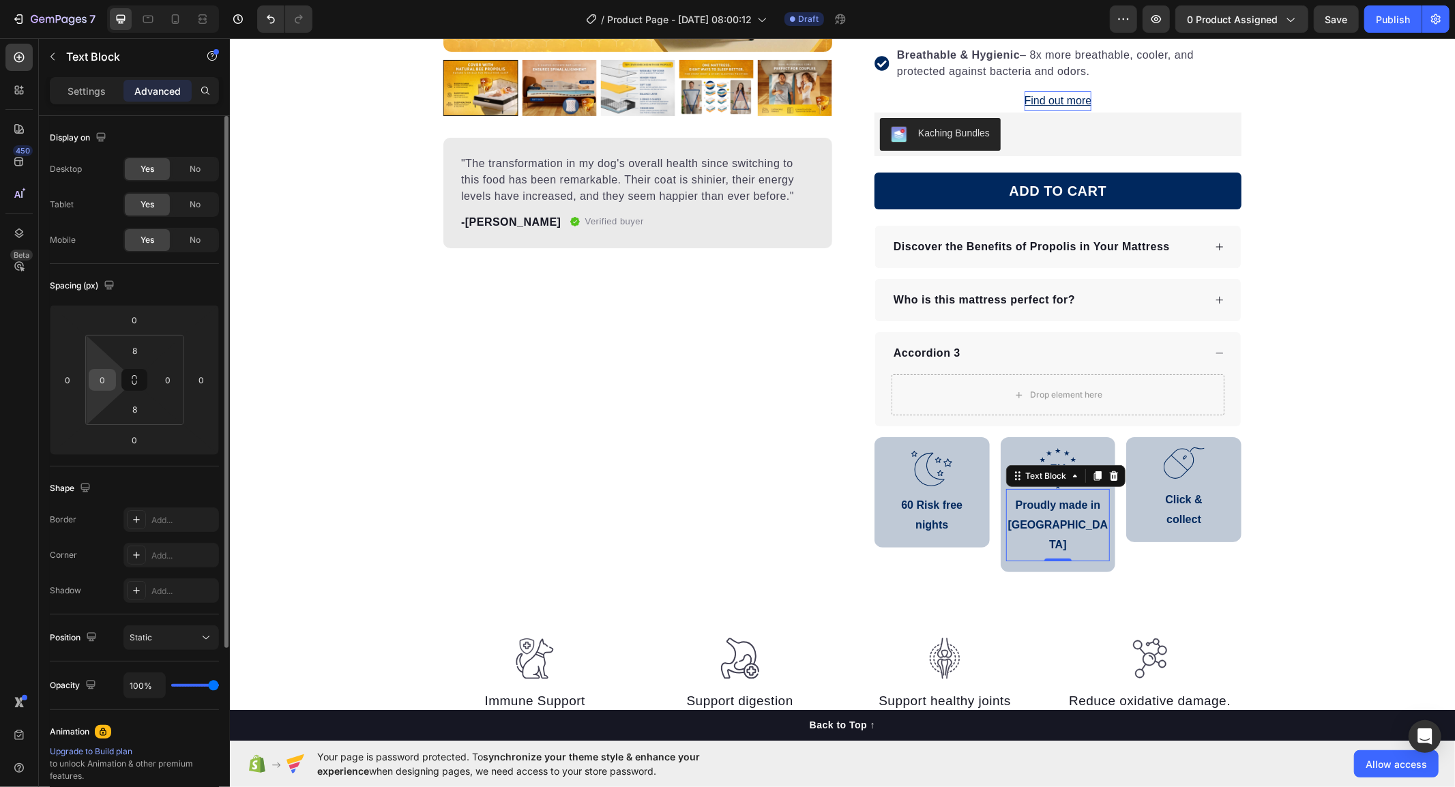
click at [98, 370] on input "0" at bounding box center [102, 380] width 20 height 20
type input "4"
click at [159, 374] on input "0" at bounding box center [168, 380] width 20 height 20
type input "4"
click at [100, 469] on div "Shape Border Add... Corner Add... Shadow Add..." at bounding box center [134, 541] width 169 height 148
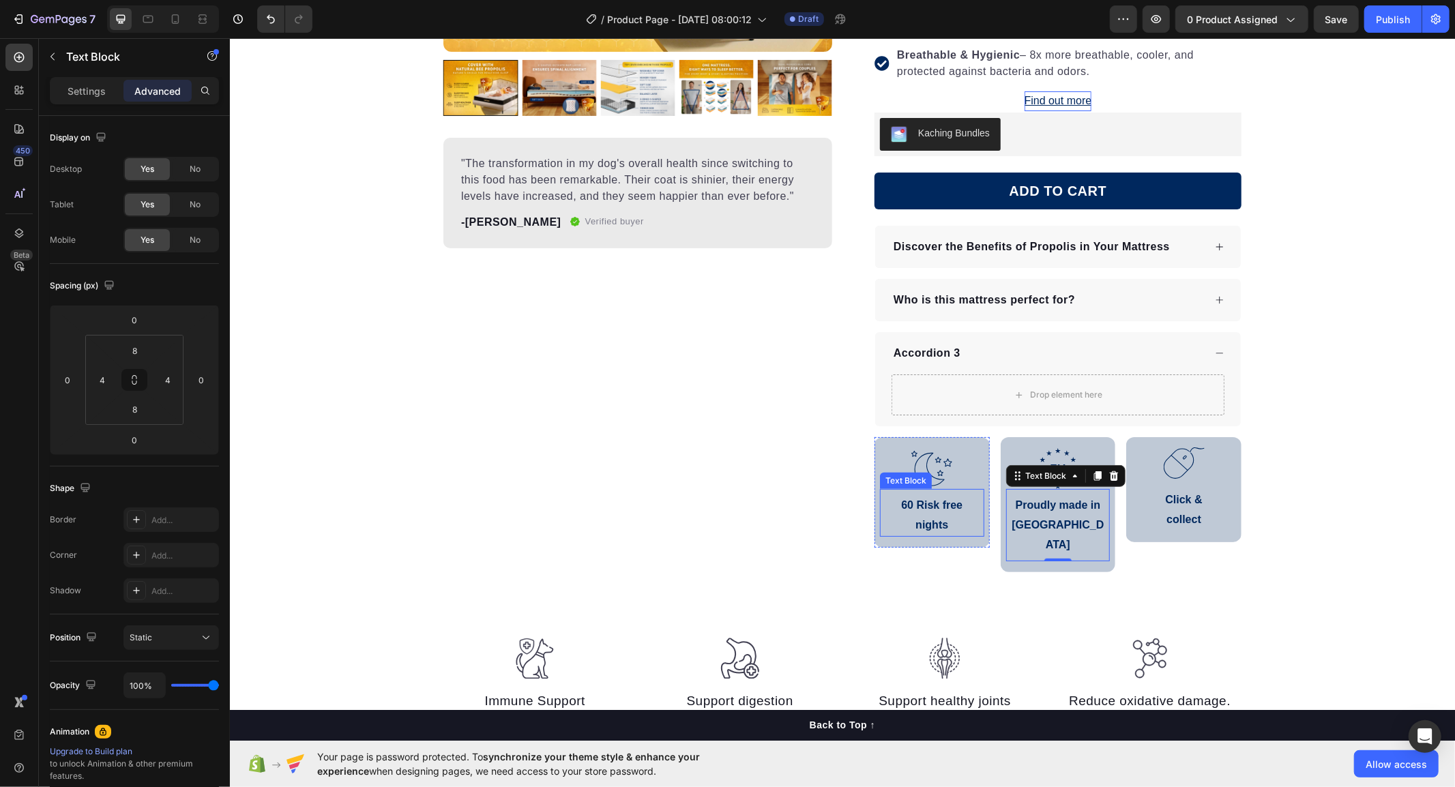
click at [942, 583] on div "Product Images "The transformation in my dog's overall health since switching t…" at bounding box center [841, 182] width 1225 height 911
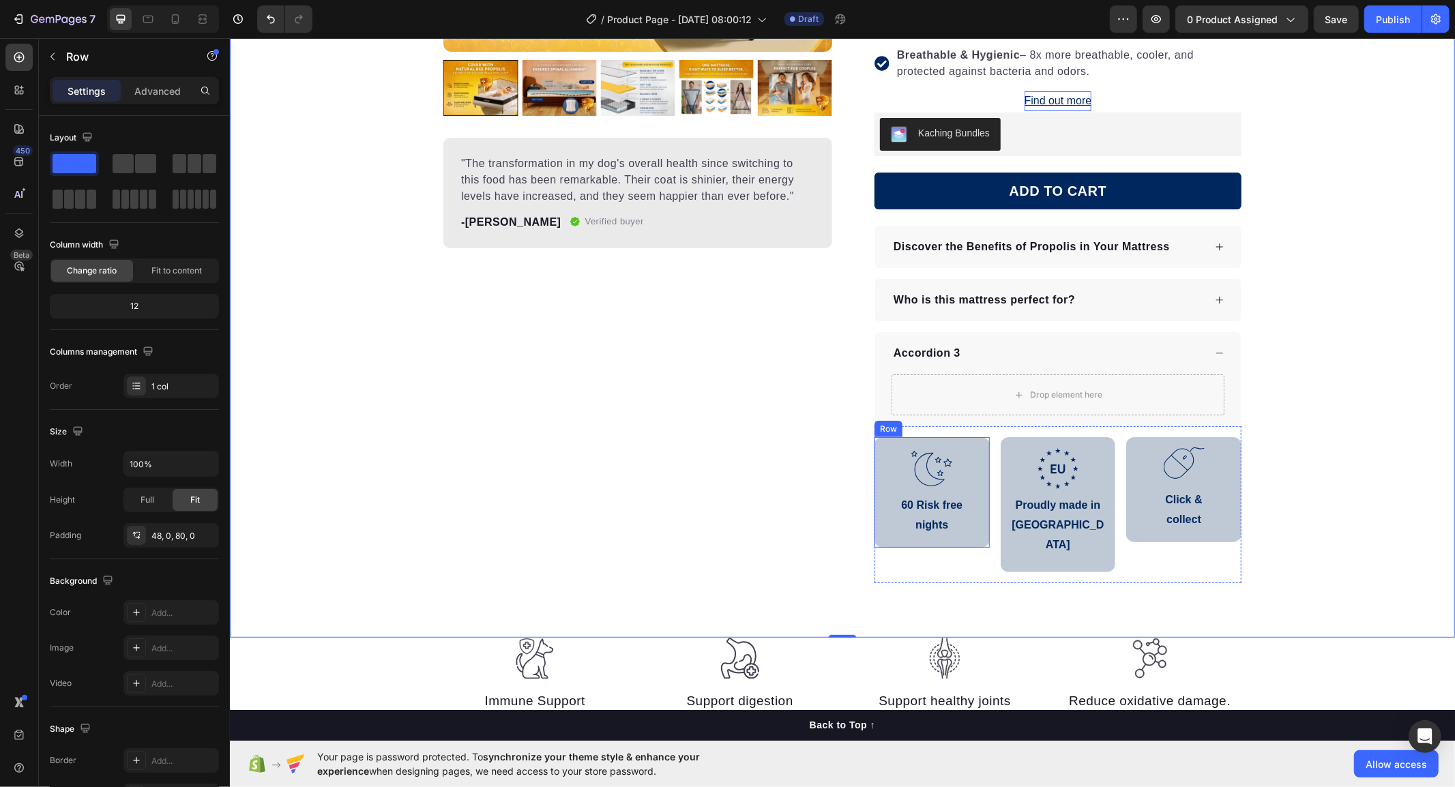
click at [971, 542] on div ".id586529576356676115 .b{fill:none;stroke:#00285e;stroke-linecap:round;stroke-l…" at bounding box center [931, 492] width 115 height 111
click at [1009, 546] on div ".id586528741404967791 .b{fill:#00285e;} Icon Proudly made in [GEOGRAPHIC_DATA] …" at bounding box center [1057, 504] width 115 height 135
click at [973, 545] on div ".id586529576356676115 .b{fill:none;stroke:#00285e;stroke-linecap:round;stroke-l…" at bounding box center [931, 492] width 115 height 111
click at [924, 512] on p "60 Risk free nights" at bounding box center [931, 515] width 96 height 40
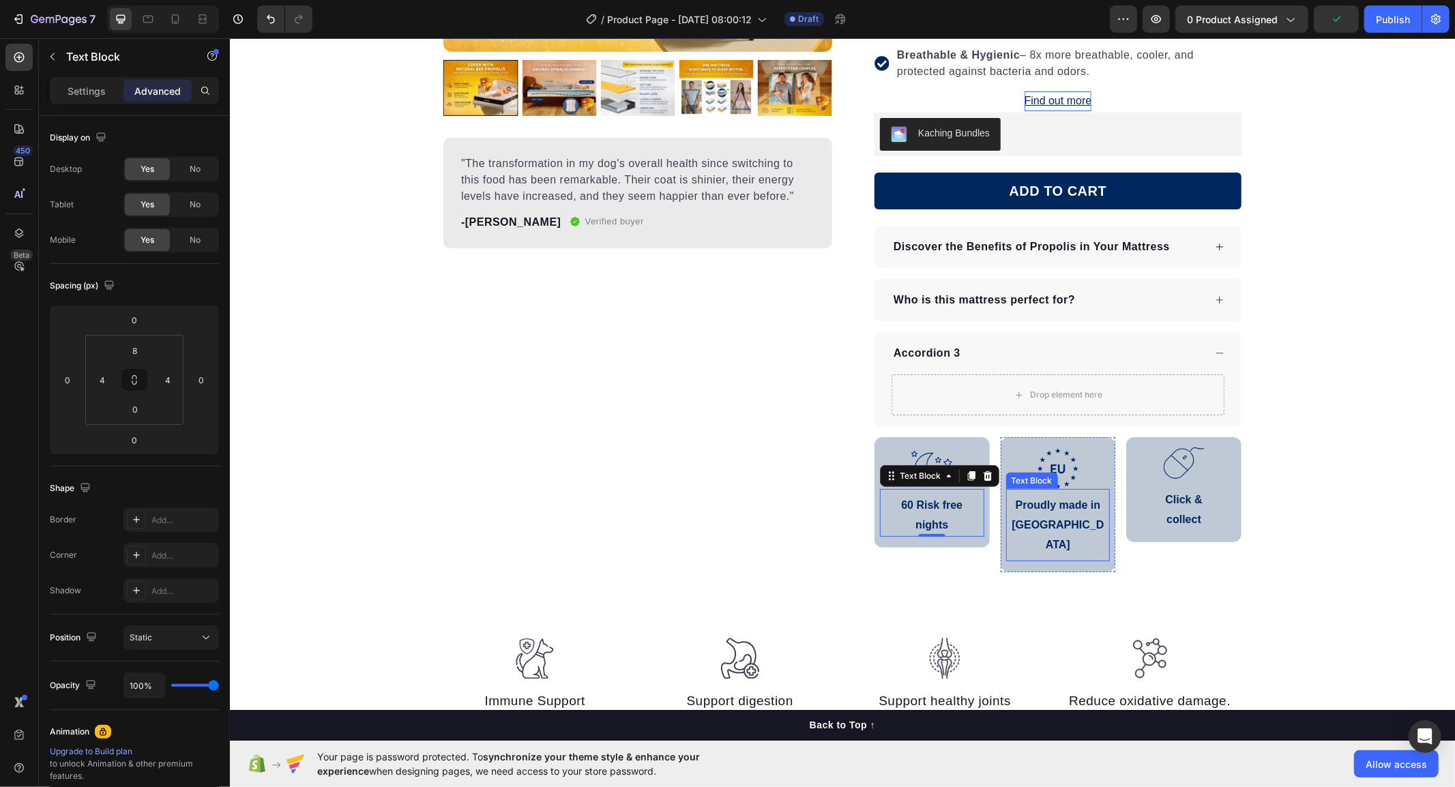
click at [1065, 514] on p "Proudly made in [GEOGRAPHIC_DATA]" at bounding box center [1058, 524] width 96 height 59
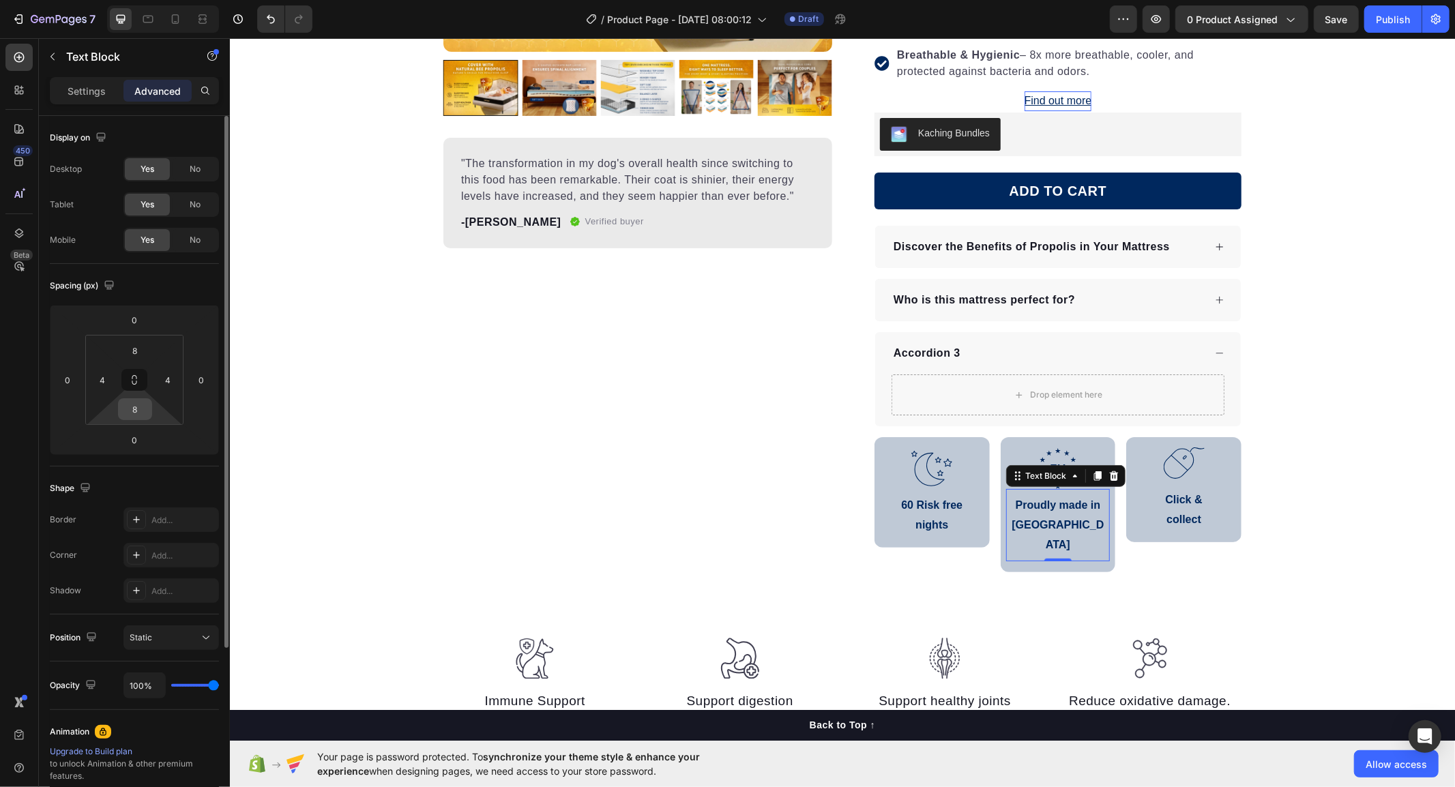
click at [123, 408] on input "8" at bounding box center [134, 409] width 27 height 20
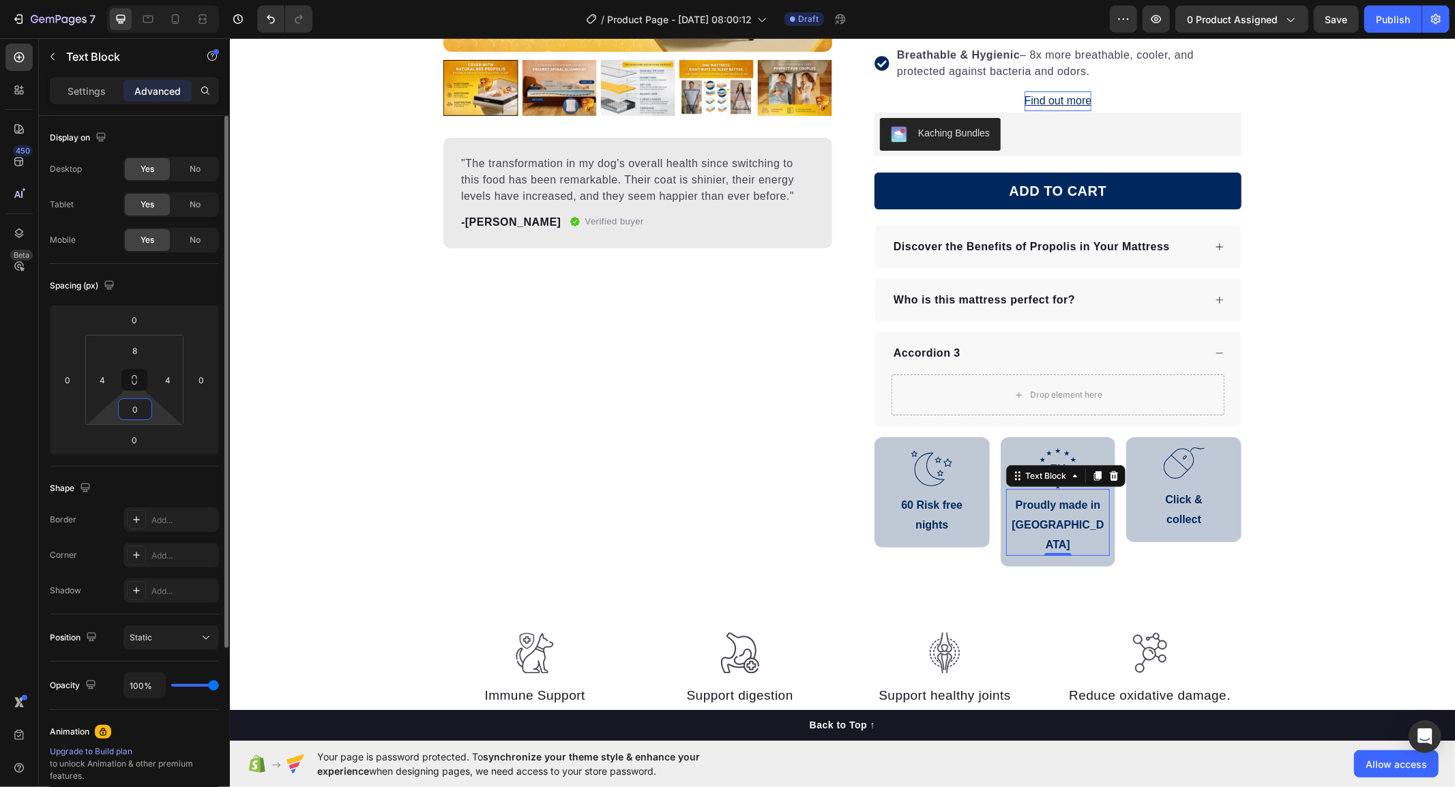
type input "0"
click at [98, 465] on div "Spacing (px) 0 0 0 0 8 4 0 4" at bounding box center [134, 365] width 169 height 203
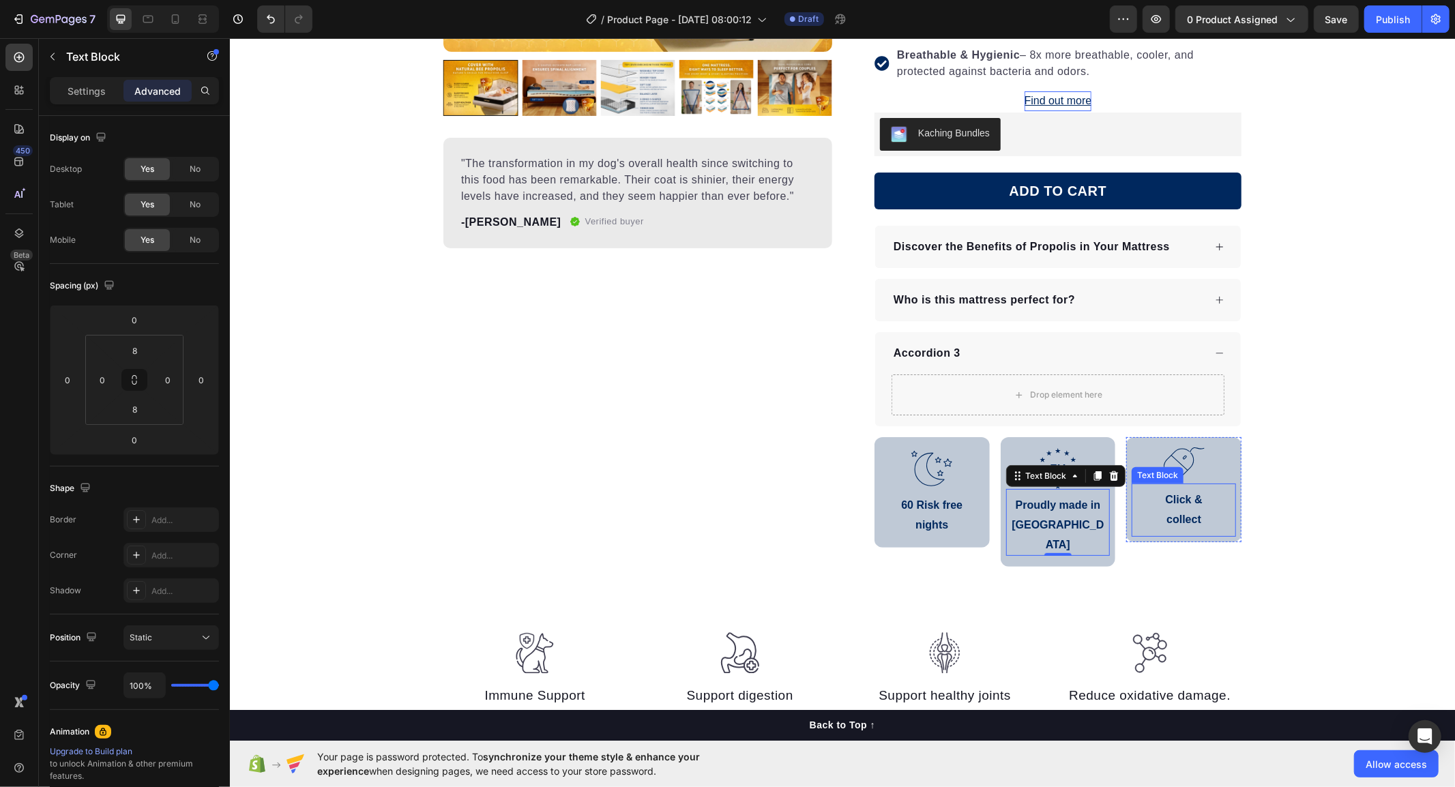
click at [1143, 526] on p "collect" at bounding box center [1183, 520] width 102 height 20
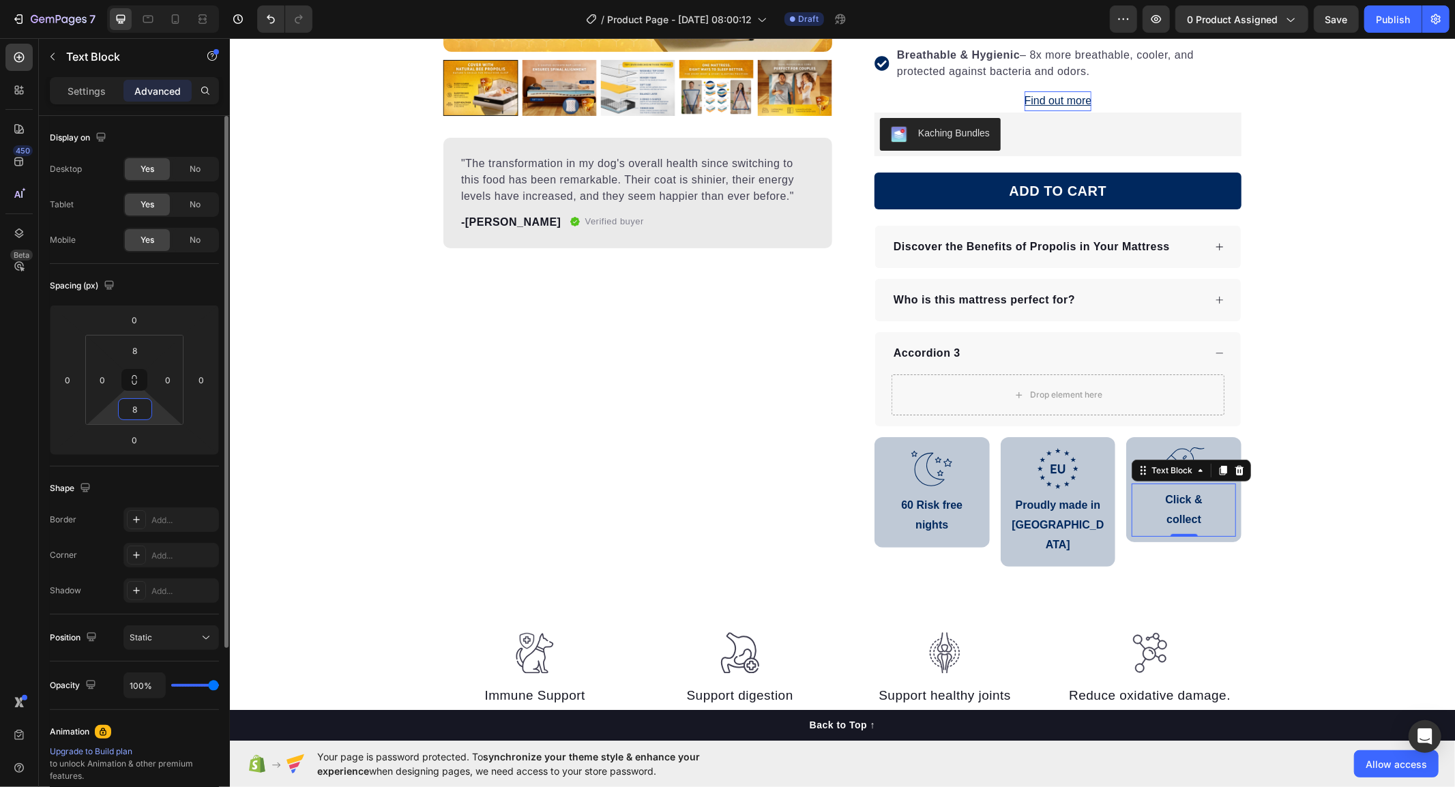
click at [130, 413] on input "8" at bounding box center [134, 409] width 27 height 20
type input "0"
click at [96, 473] on div "Shape Border Add... Corner Add... Shadow Add..." at bounding box center [134, 541] width 169 height 148
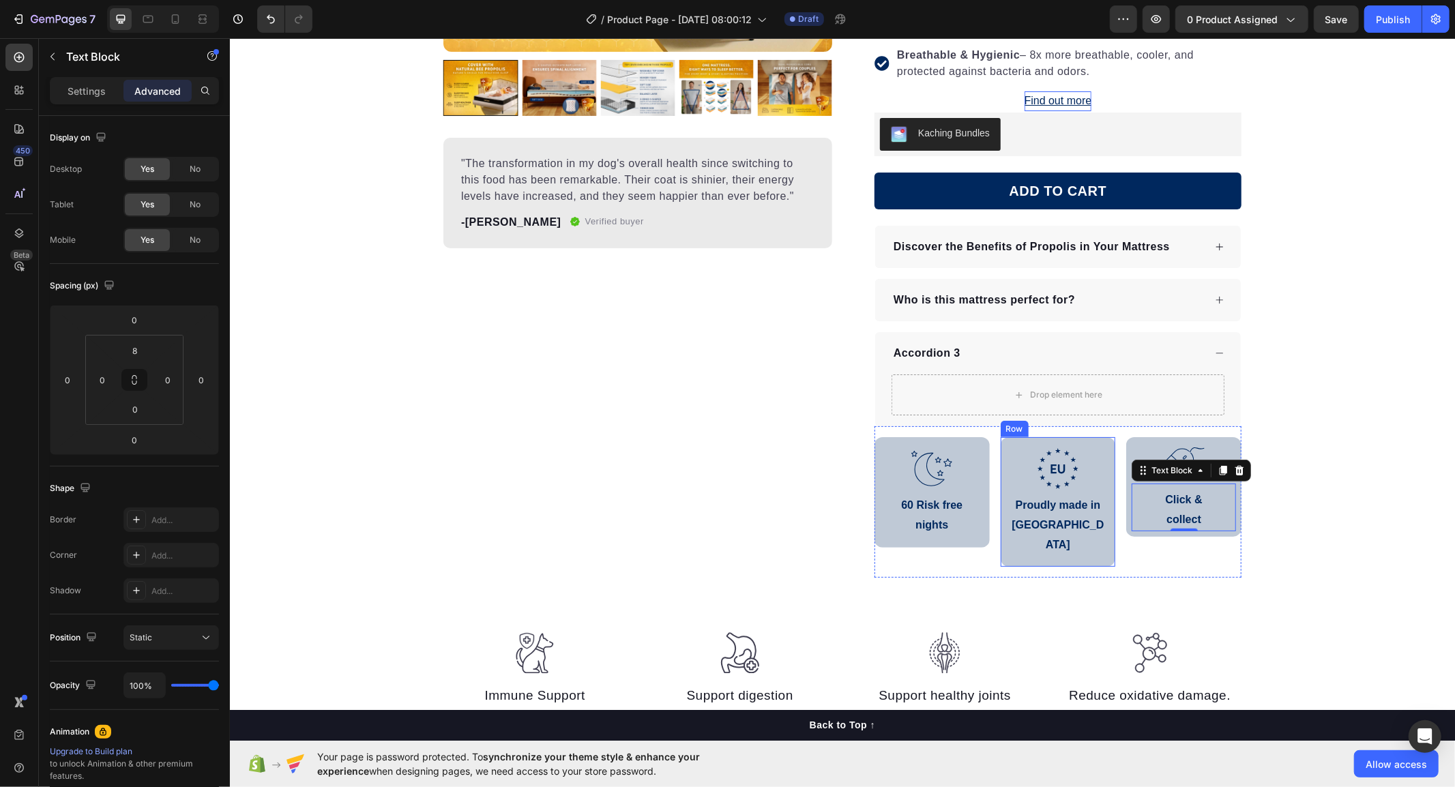
click at [1098, 541] on div ".id586528741404967791 .b{fill:#00285e;} Icon Proudly made in [GEOGRAPHIC_DATA] …" at bounding box center [1057, 502] width 115 height 130
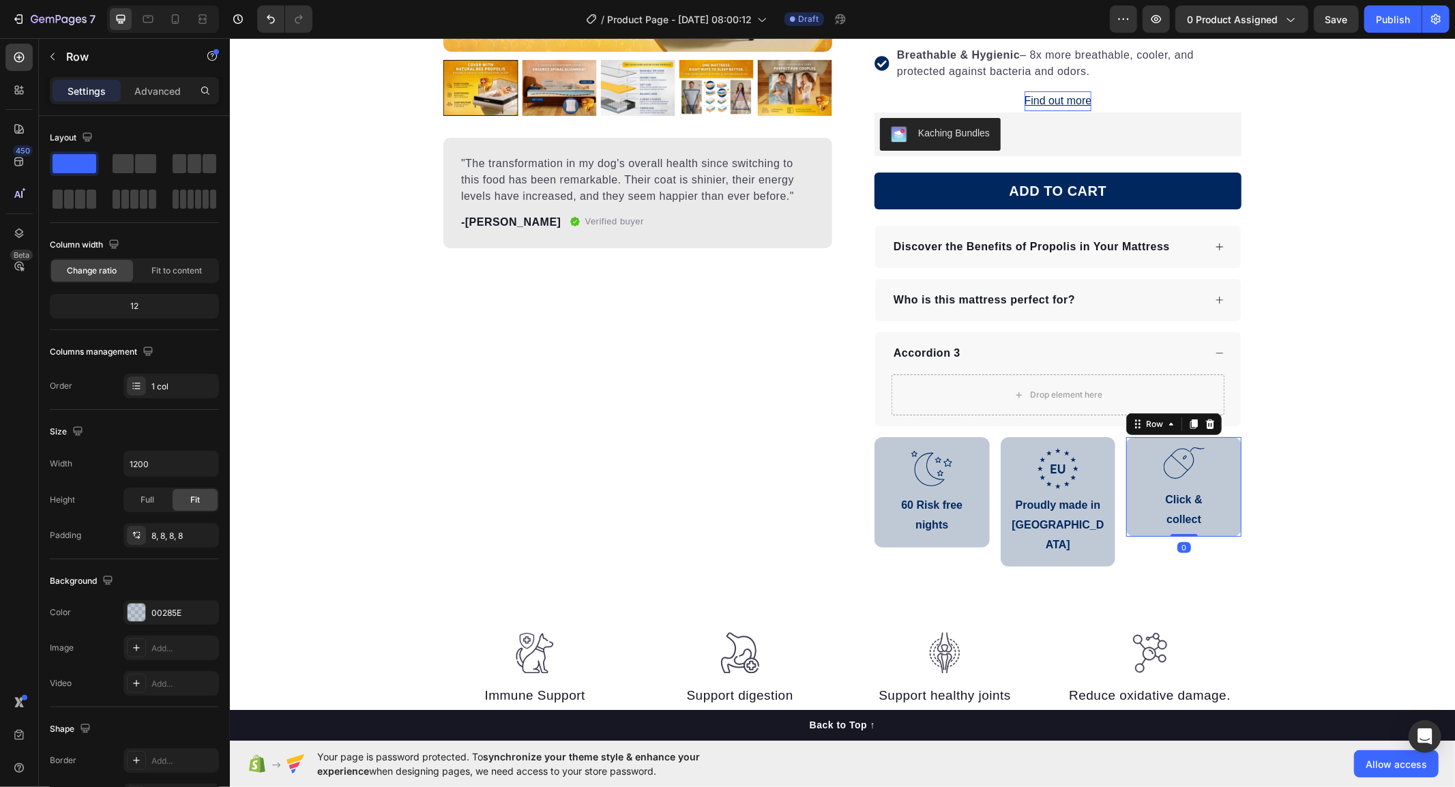
click at [1130, 534] on div ".id586529625379701267 .b{fill:none;stroke:#00285e;stroke-linecap:round;stroke-l…" at bounding box center [1183, 487] width 115 height 100
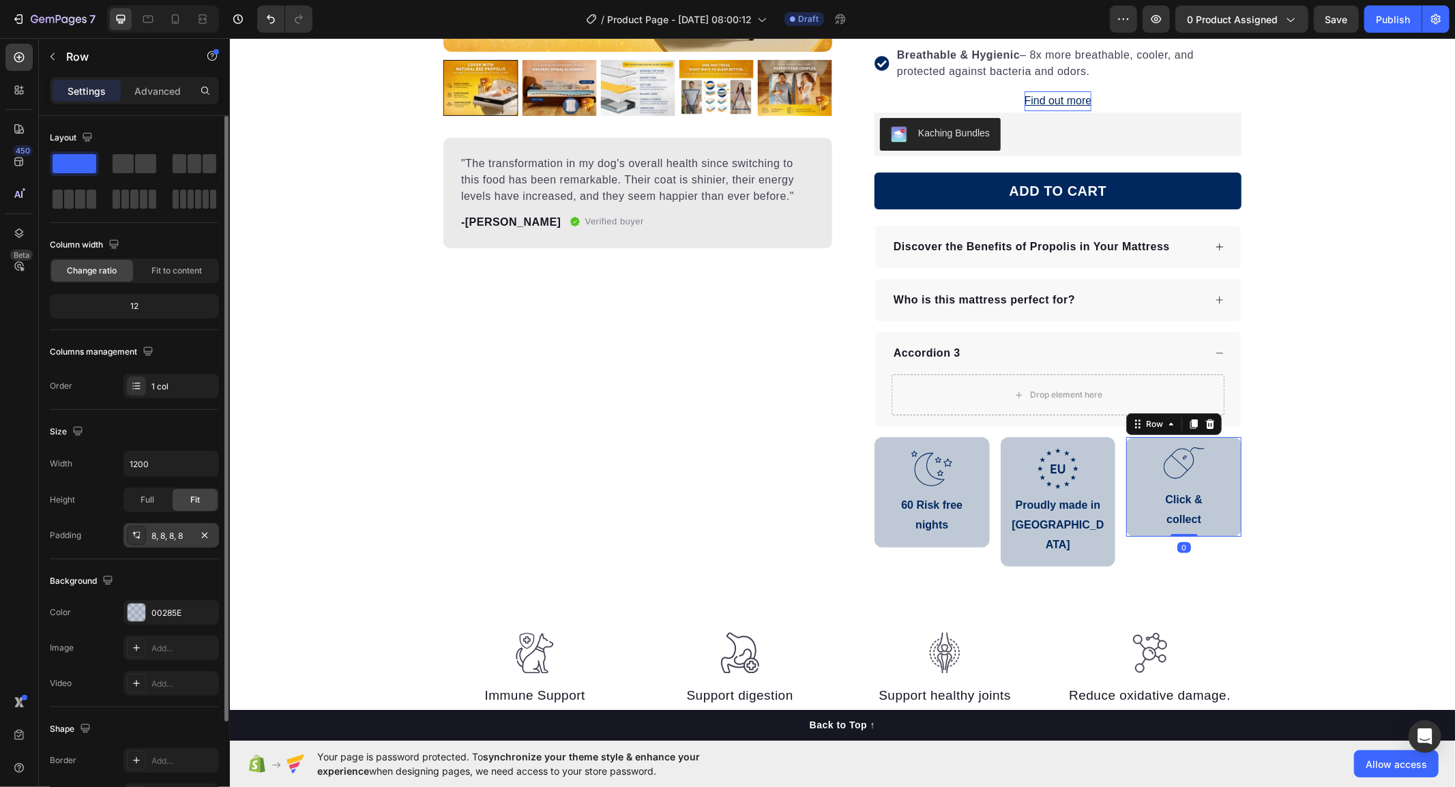
click at [155, 544] on div "8, 8, 8, 8" at bounding box center [171, 535] width 96 height 25
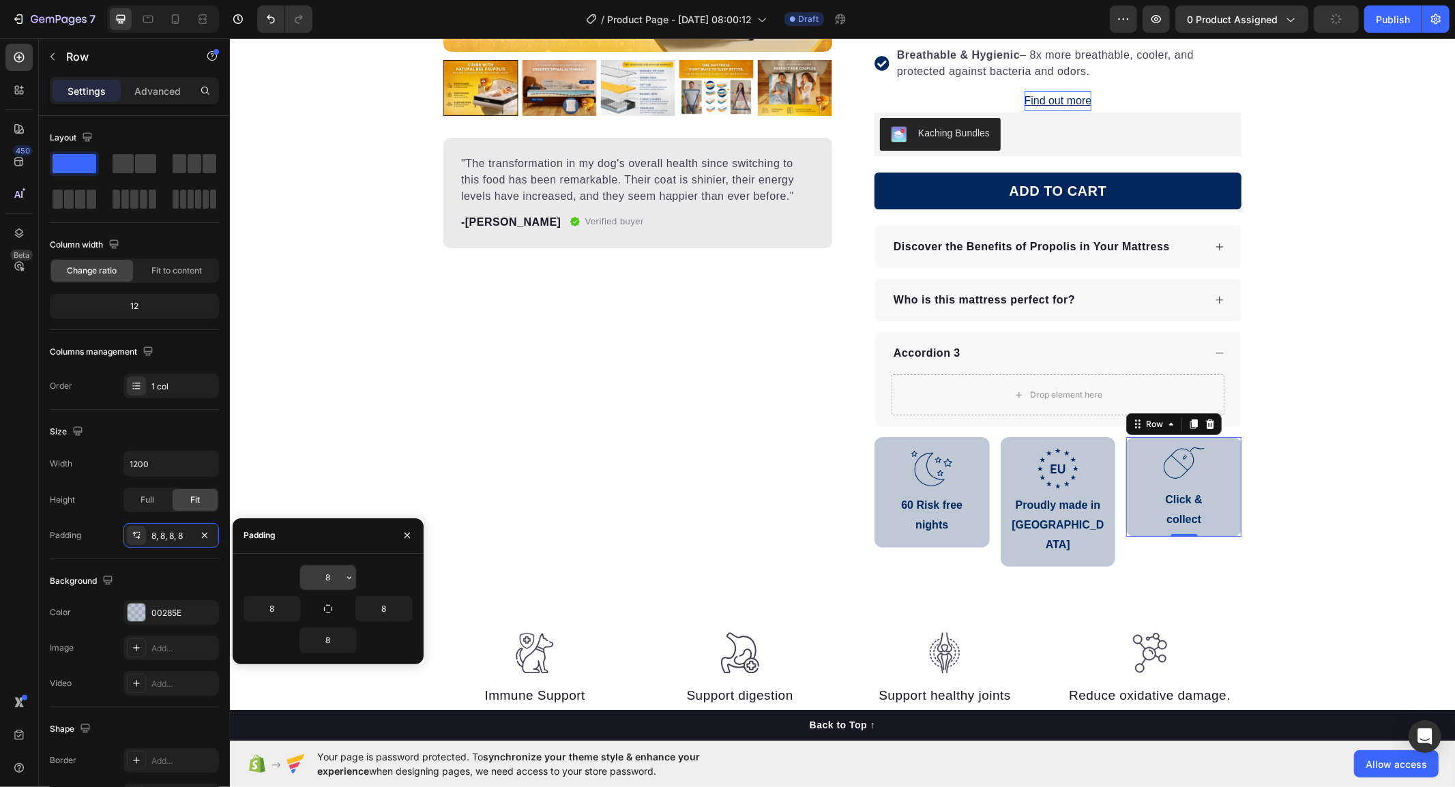
click at [324, 571] on input "8" at bounding box center [328, 578] width 56 height 25
type input "16"
click at [324, 641] on input "8" at bounding box center [328, 640] width 56 height 25
type input "16"
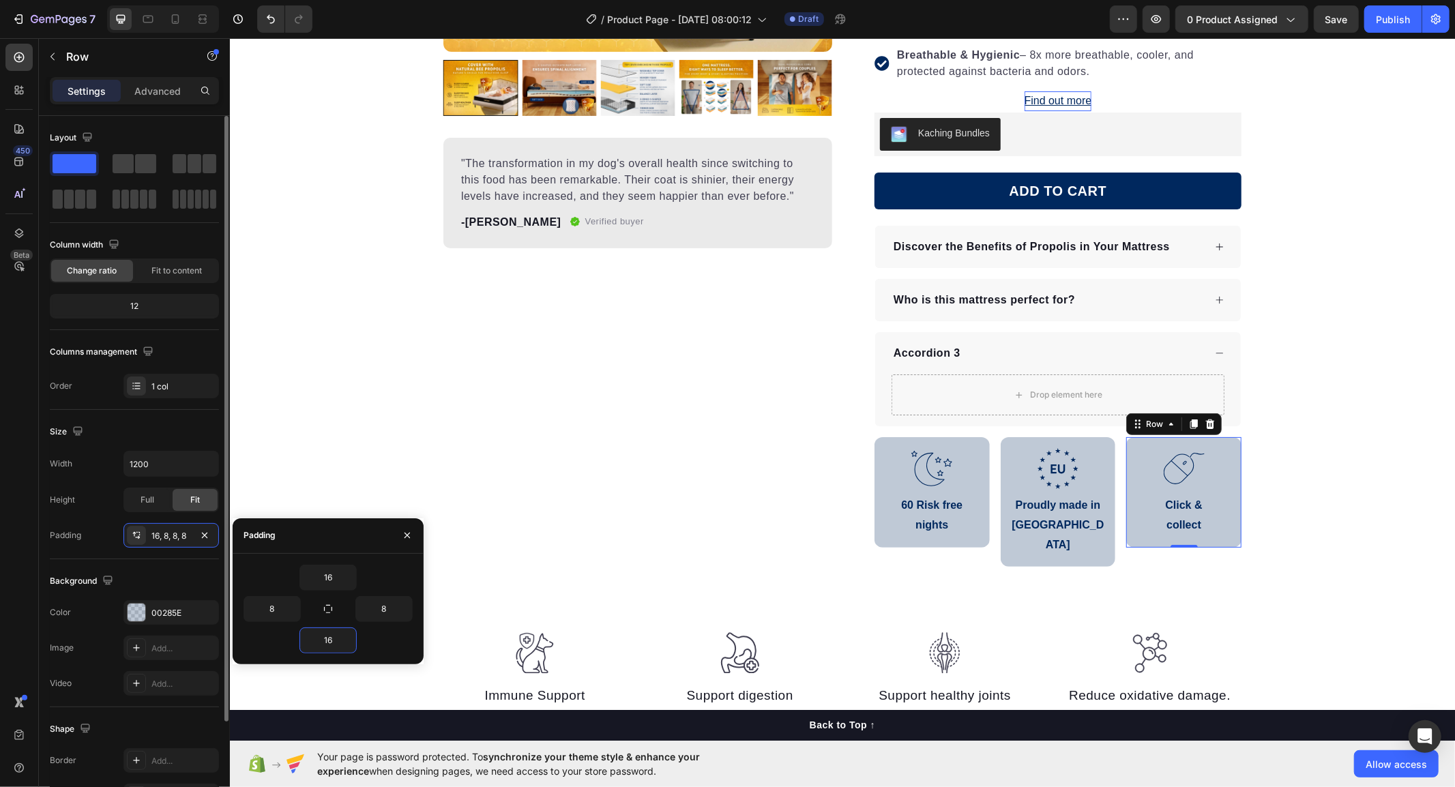
click at [83, 537] on div "Padding 16, 8, 8, 8" at bounding box center [134, 535] width 169 height 25
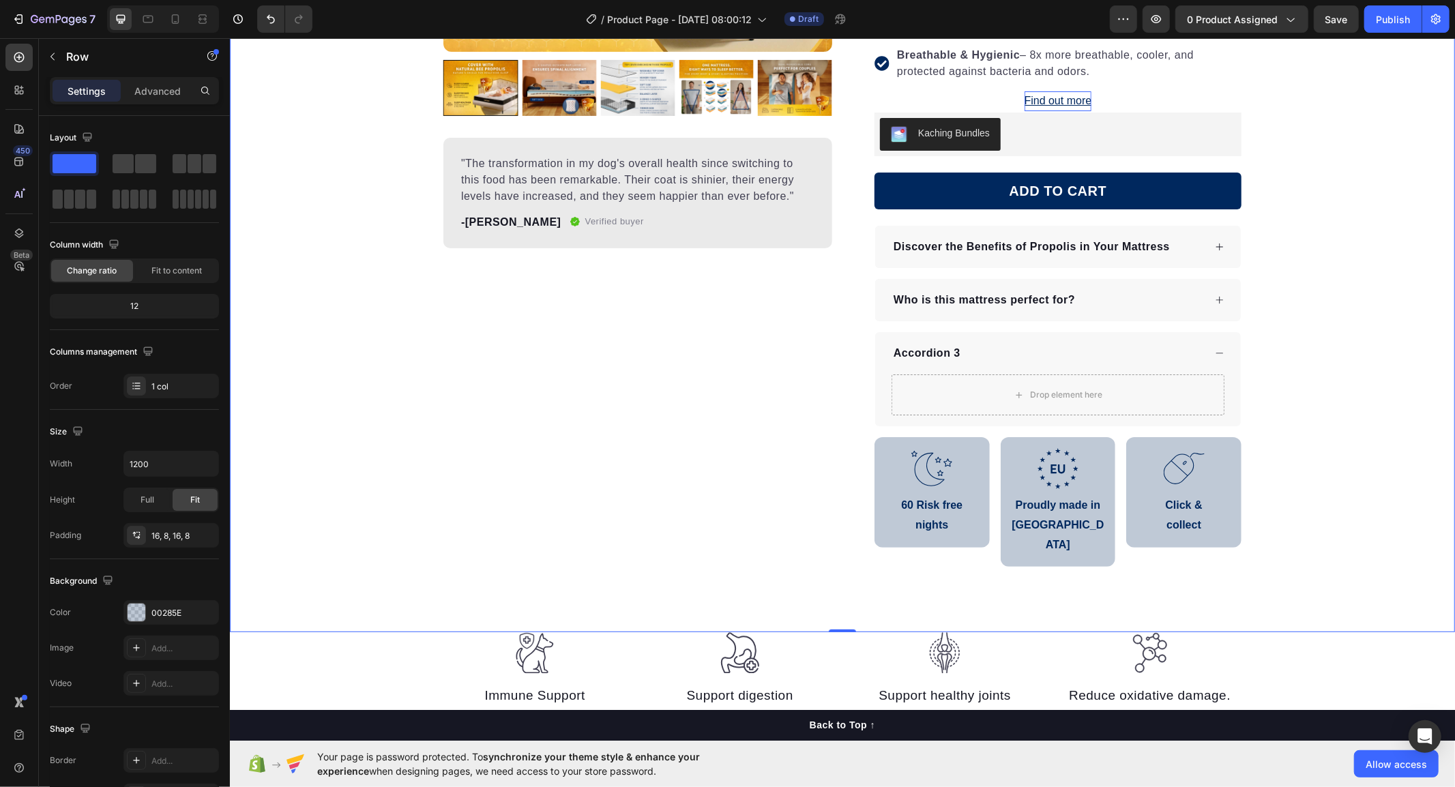
click at [1252, 555] on div "Product Images "The transformation in my dog's overall health since switching t…" at bounding box center [841, 169] width 1225 height 818
click at [1190, 526] on p "collect" at bounding box center [1183, 525] width 102 height 20
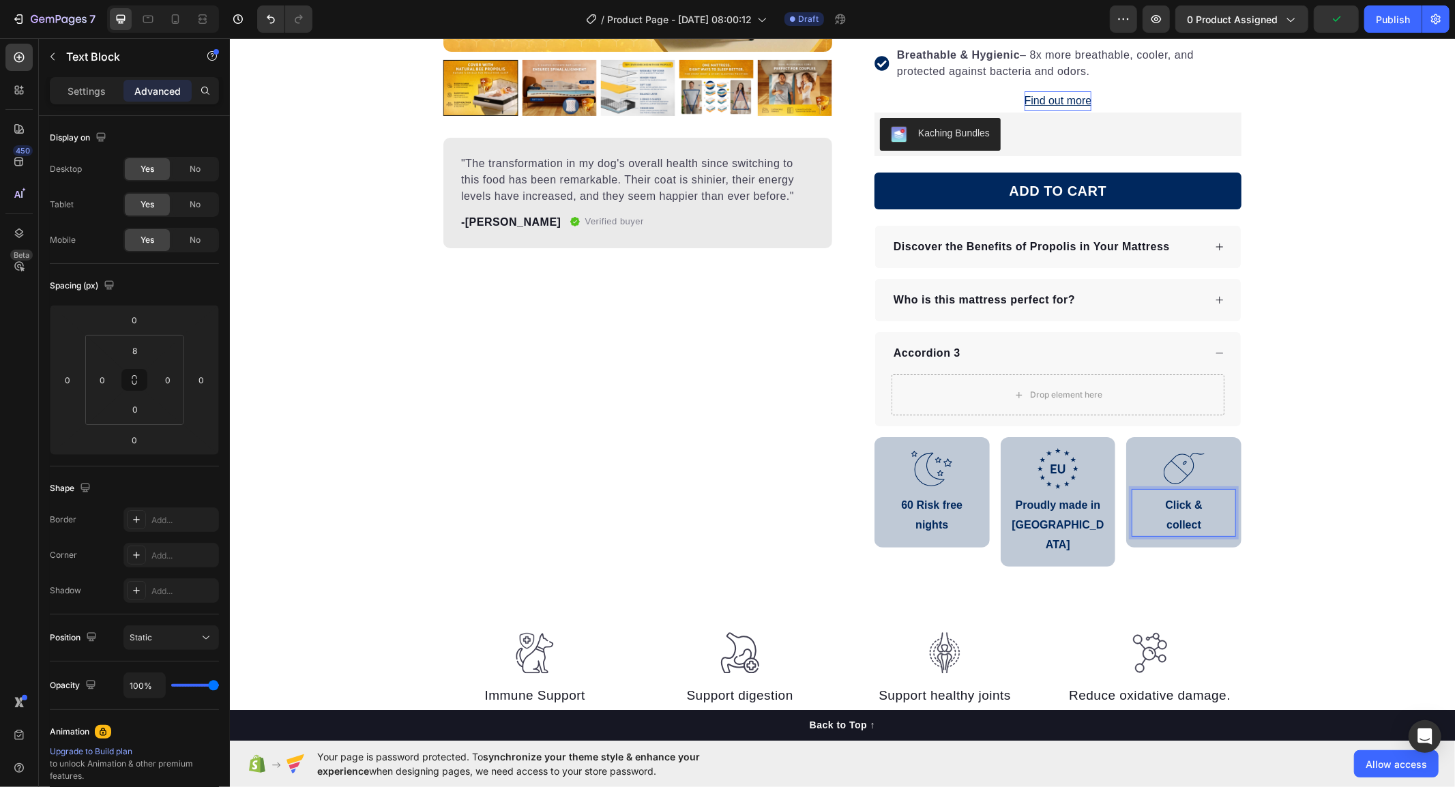
click at [1192, 527] on p "collect" at bounding box center [1183, 525] width 102 height 20
click at [1299, 512] on div "Product Images "The transformation in my dog's overall health since switching t…" at bounding box center [841, 169] width 1225 height 818
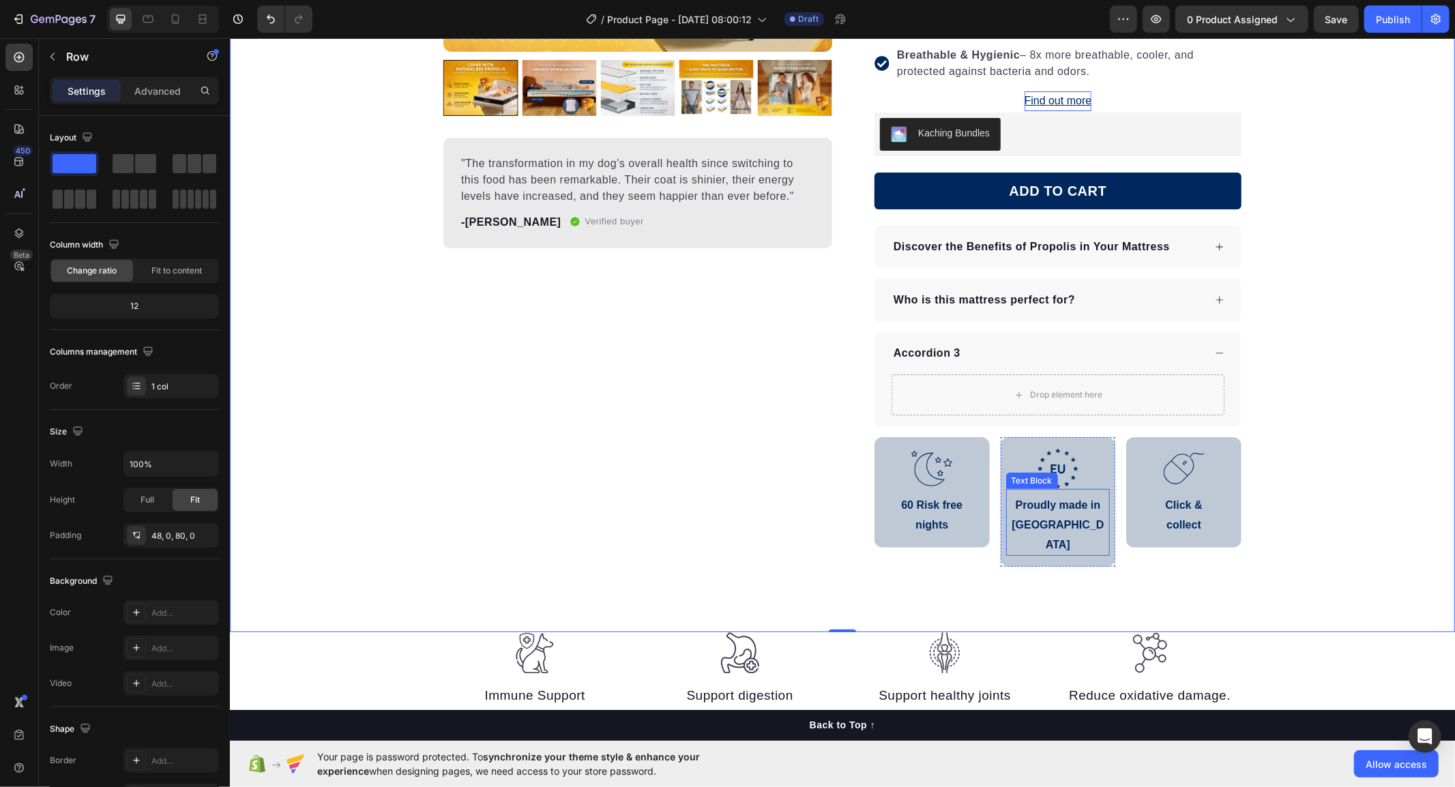
click at [1084, 513] on p "Proudly made in [GEOGRAPHIC_DATA]" at bounding box center [1058, 524] width 96 height 59
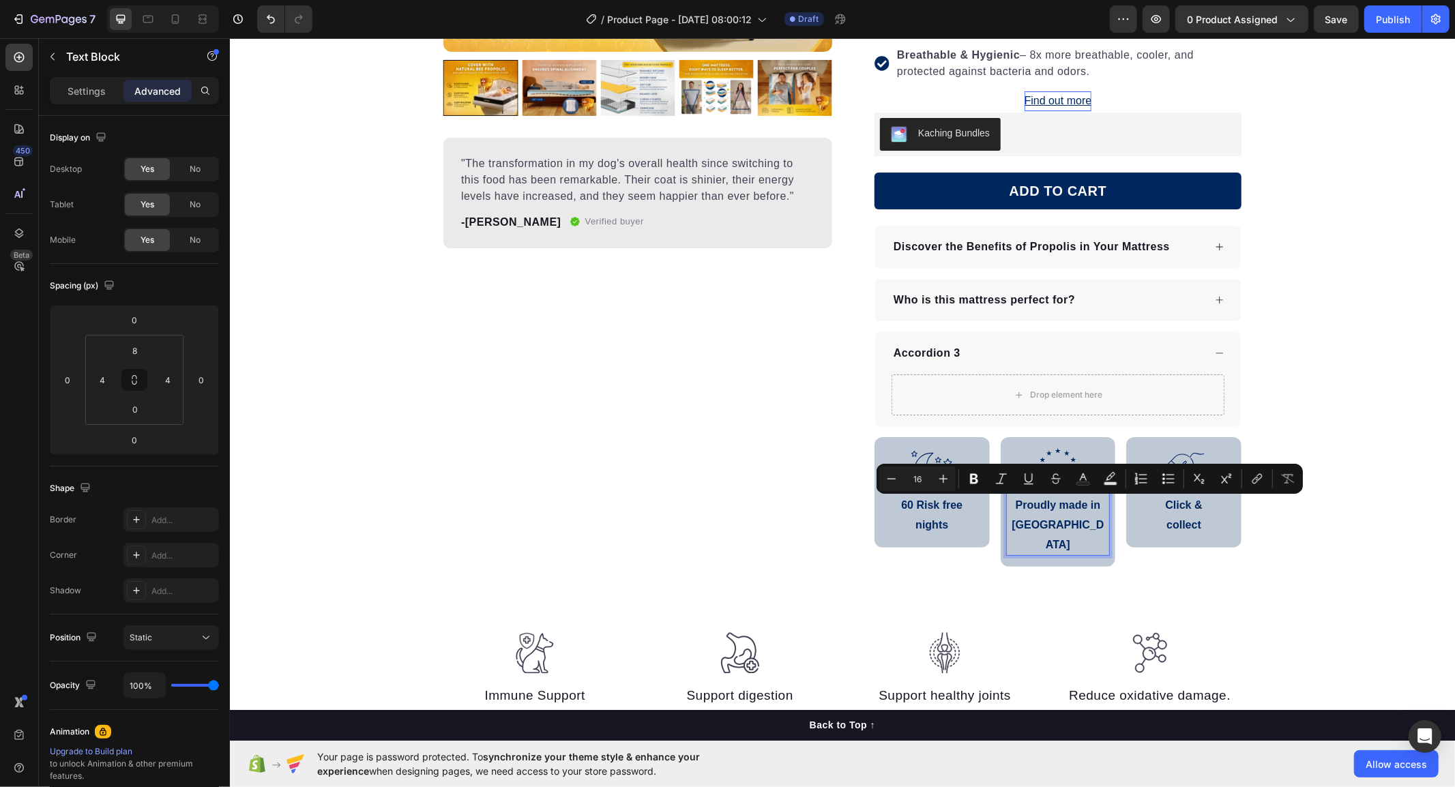
click at [1084, 505] on p "Proudly made in [GEOGRAPHIC_DATA]" at bounding box center [1058, 524] width 96 height 59
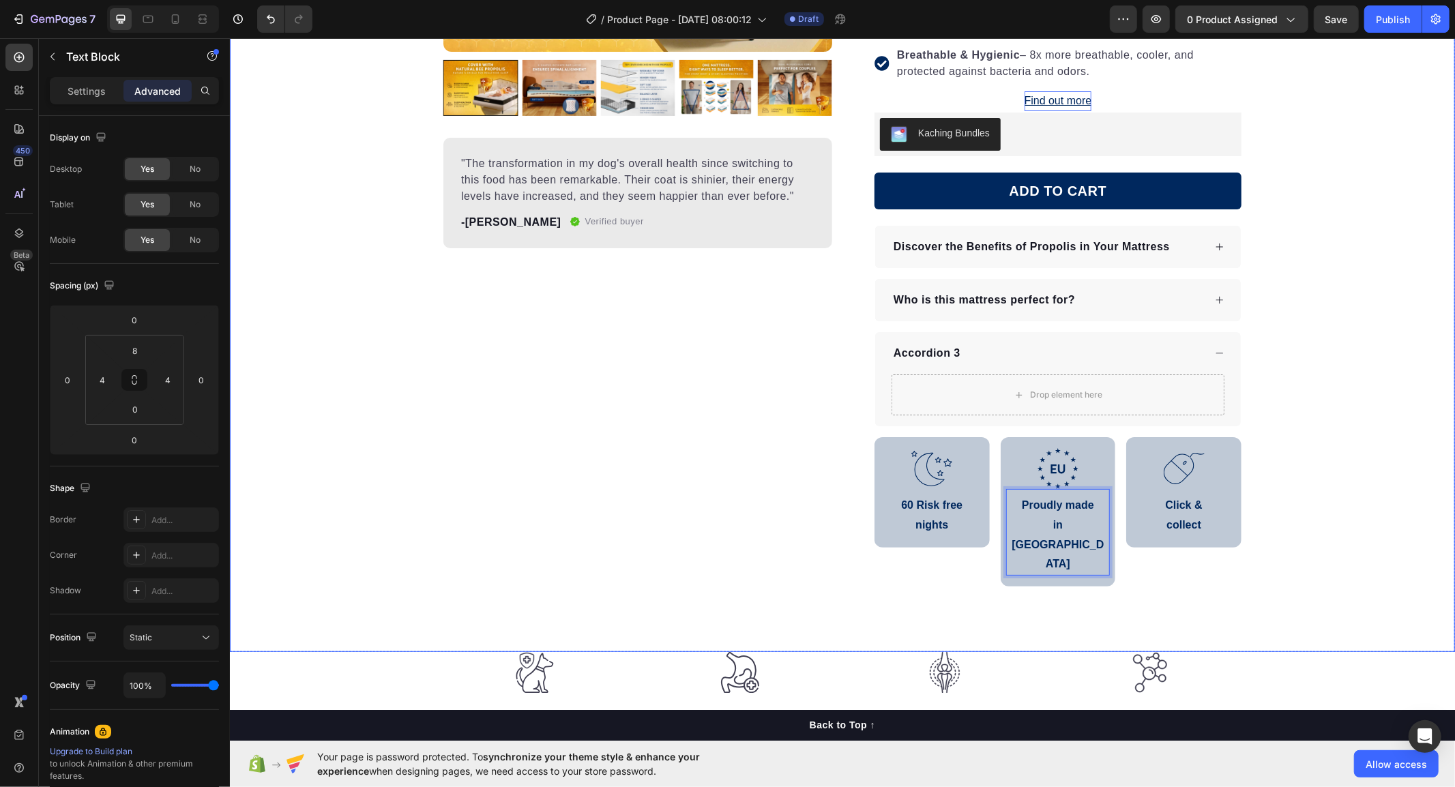
click at [1362, 514] on div "Product Images "The transformation in my dog's overall health since switching t…" at bounding box center [841, 178] width 1225 height 837
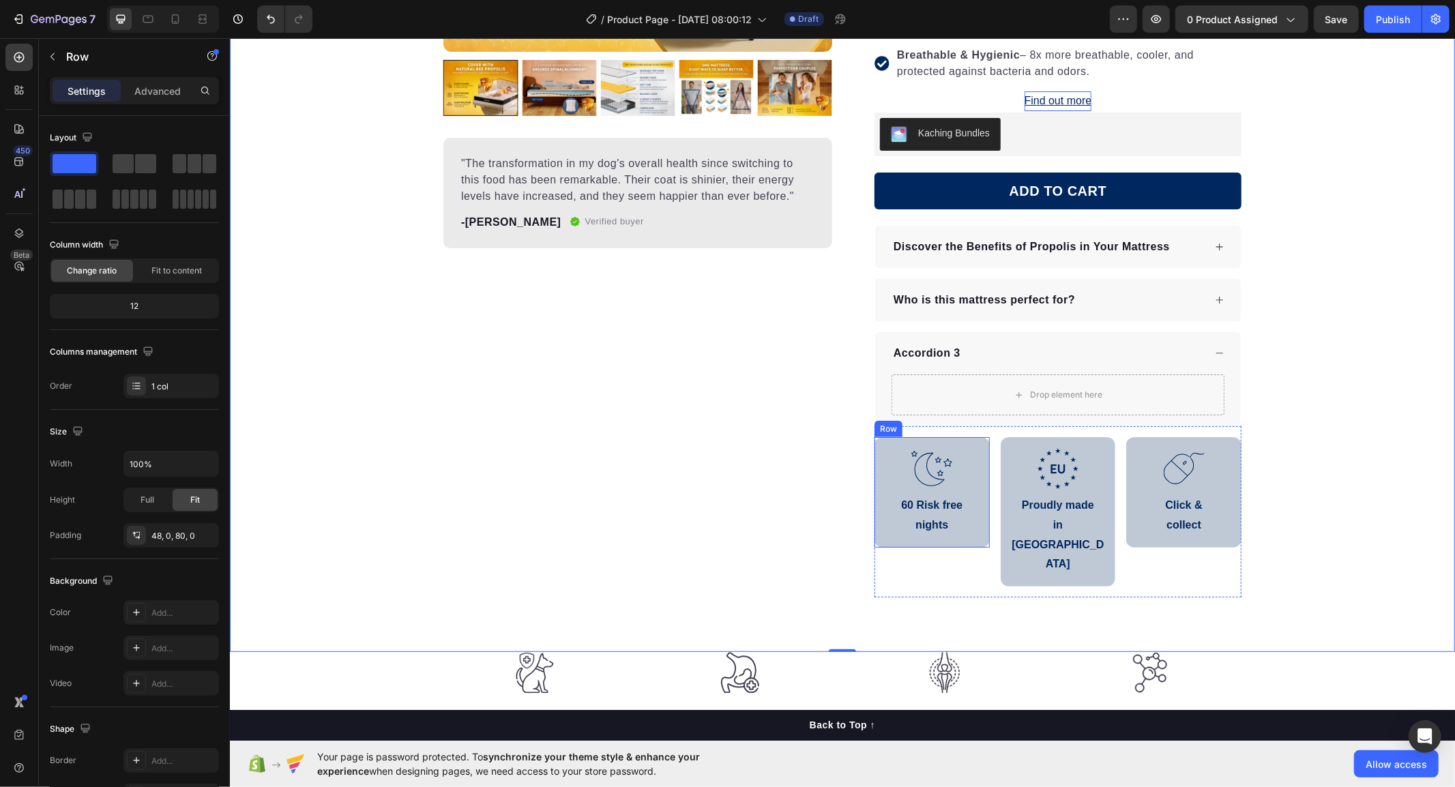
click at [888, 542] on div ".id586529576356676115 .b{fill:none;stroke:#00285e;stroke-linecap:round;stroke-l…" at bounding box center [931, 492] width 115 height 111
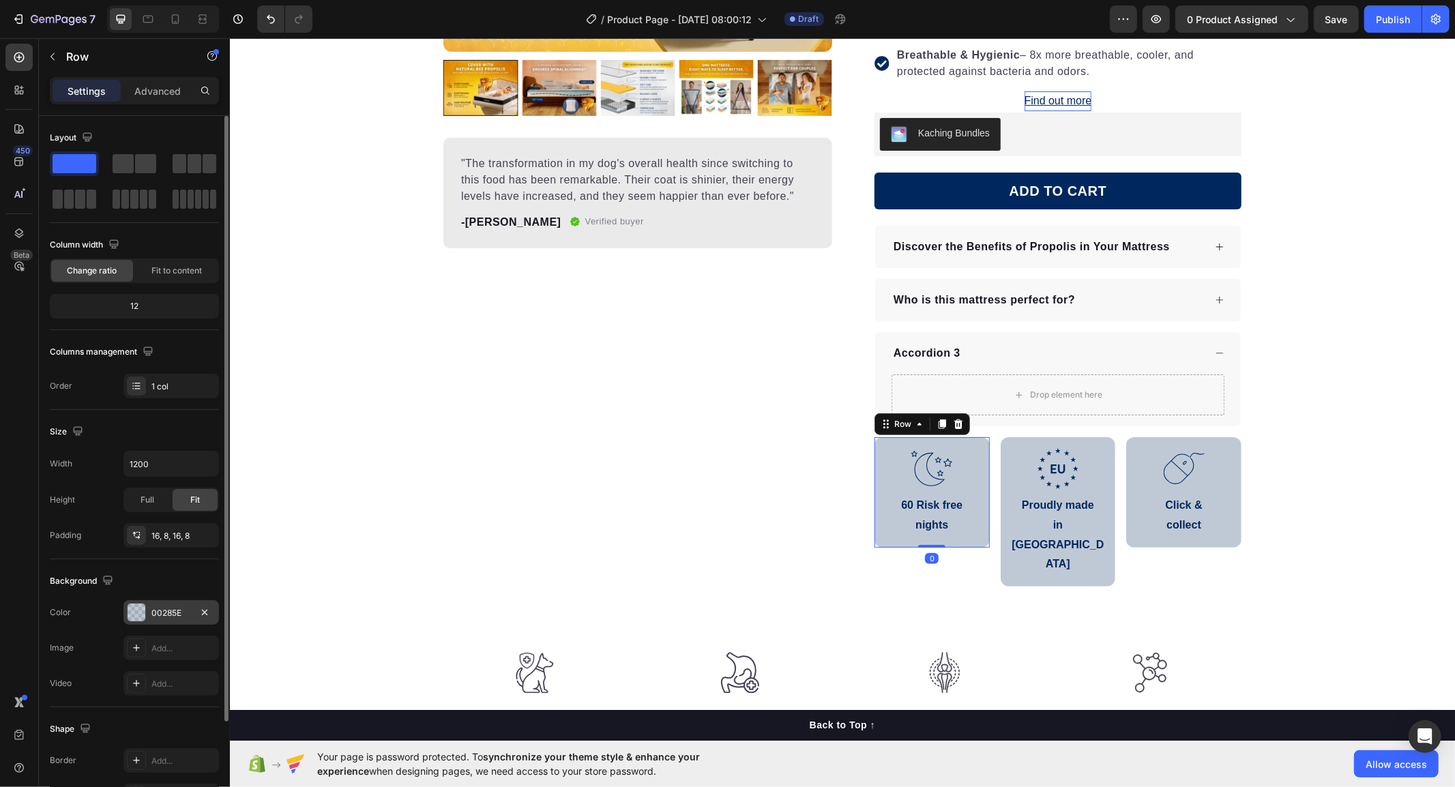
click at [149, 601] on div "00285E" at bounding box center [171, 612] width 96 height 25
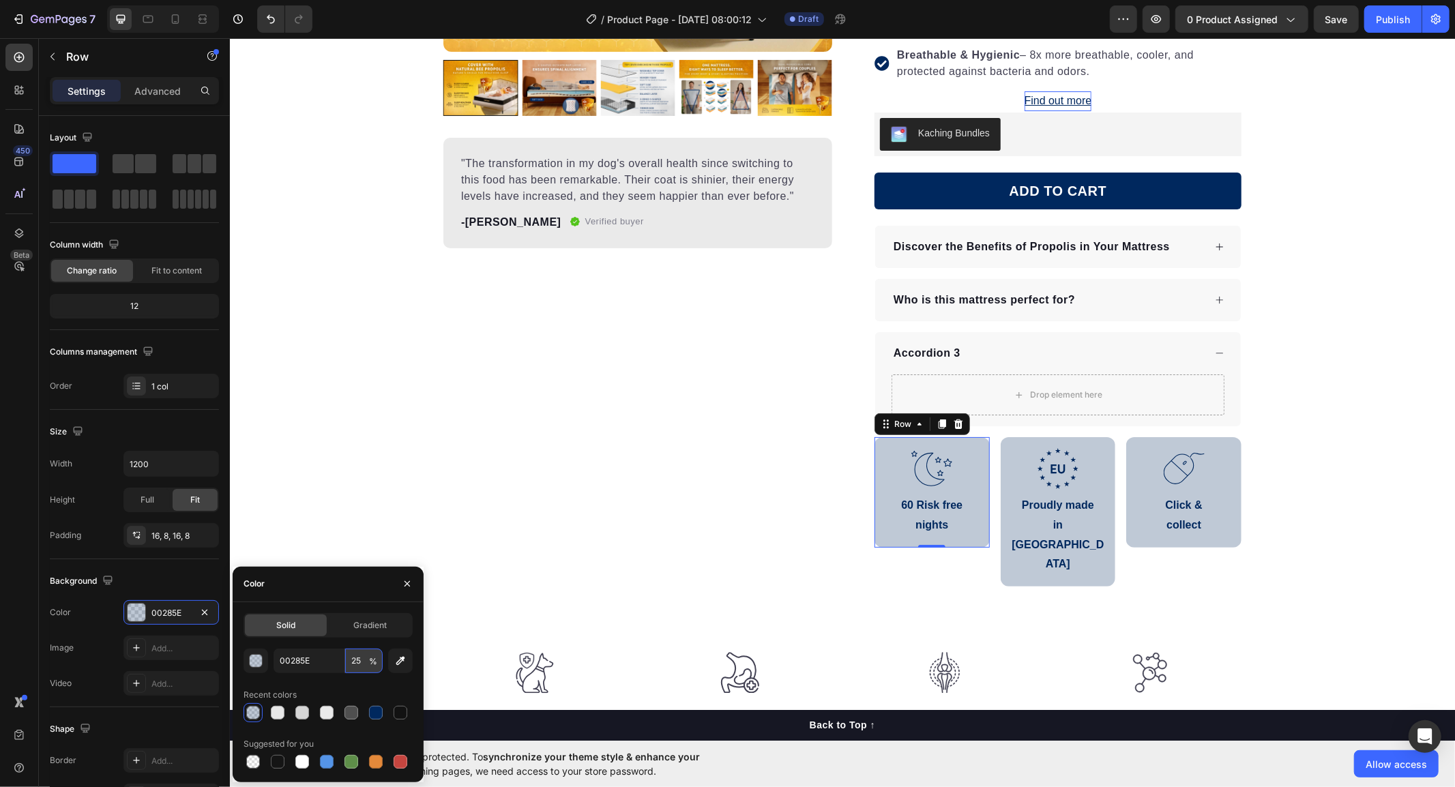
click at [349, 664] on input "25" at bounding box center [364, 661] width 38 height 25
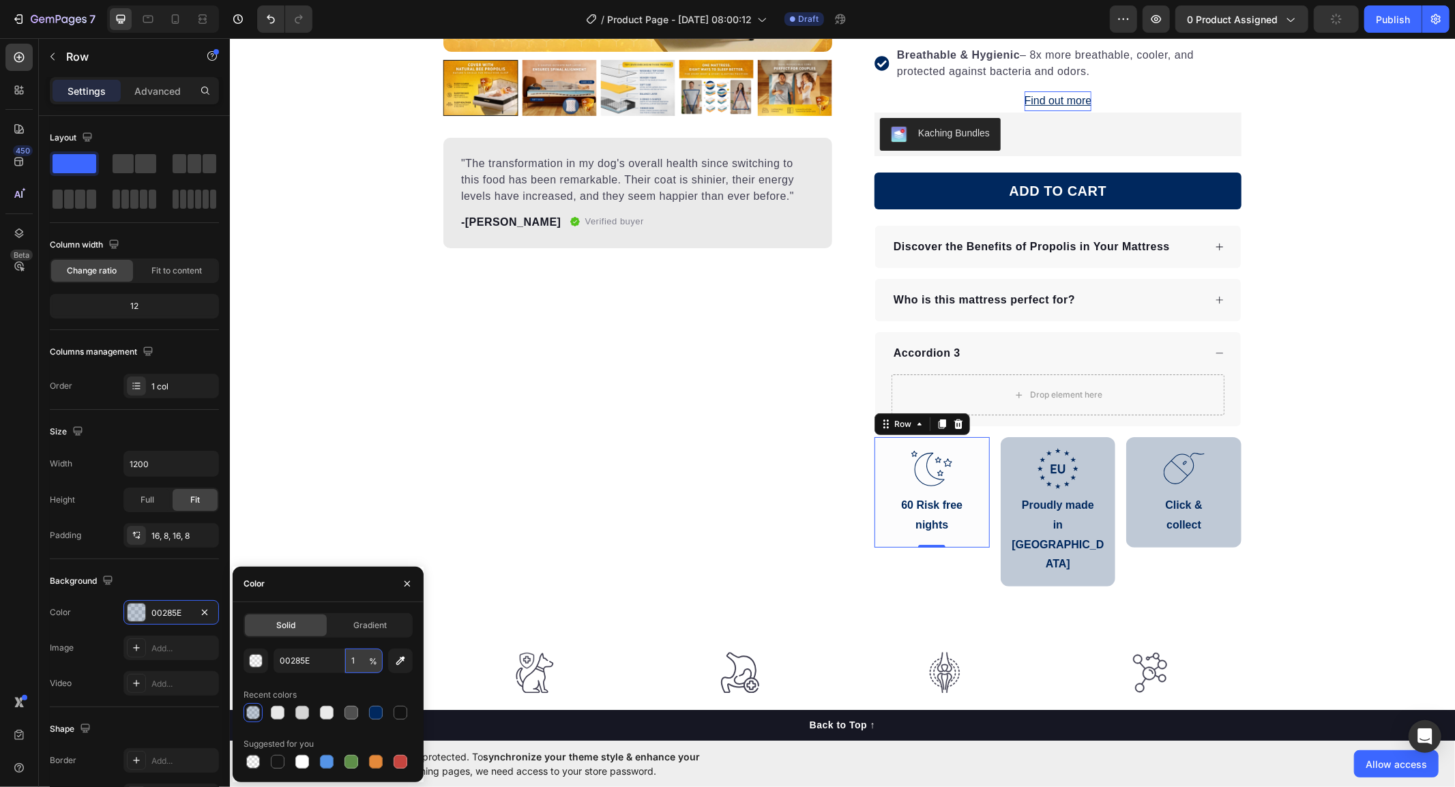
type input "15"
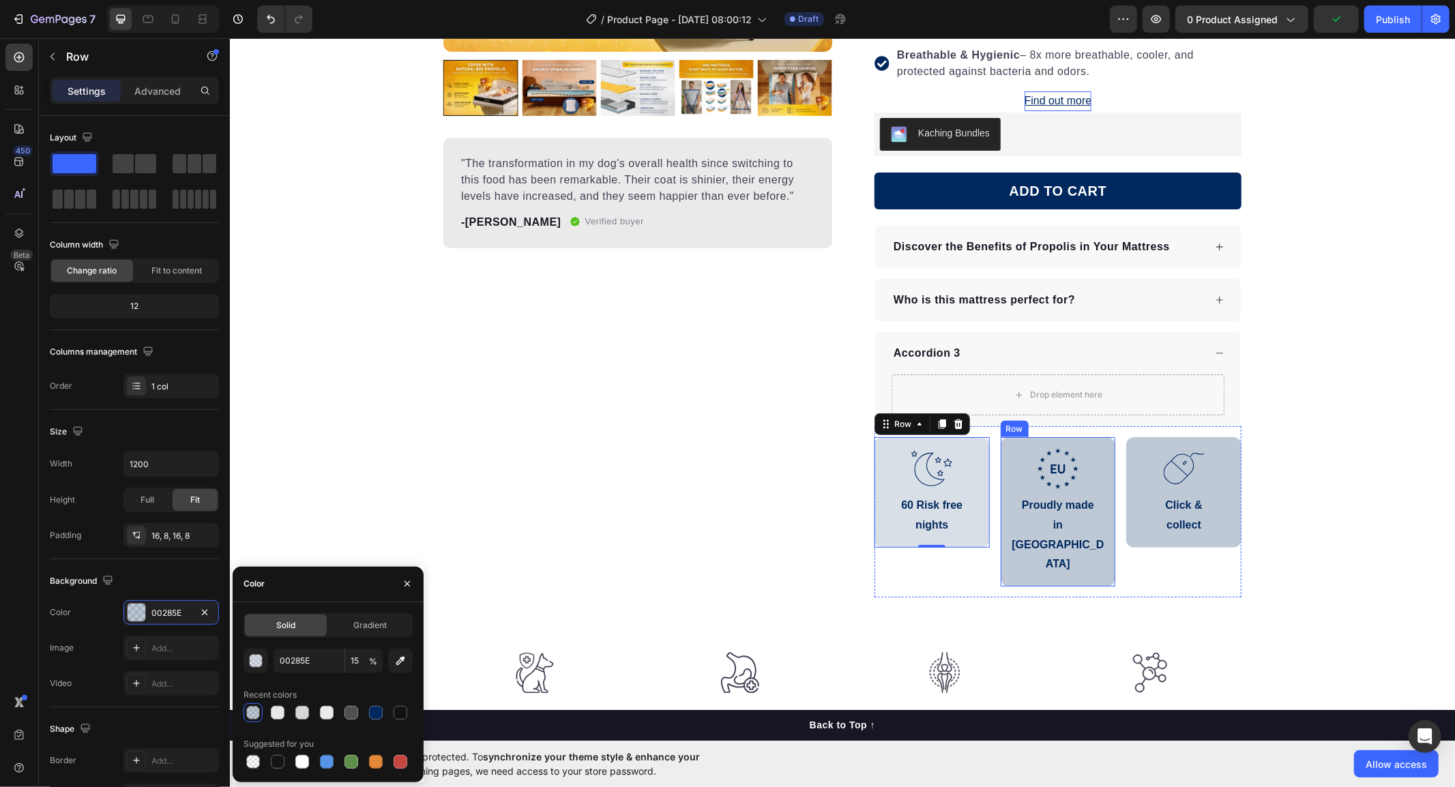
click at [1002, 538] on div ".id586528741404967791 .b{fill:#00285e;} Icon Proudly made in [GEOGRAPHIC_DATA] …" at bounding box center [1057, 511] width 115 height 149
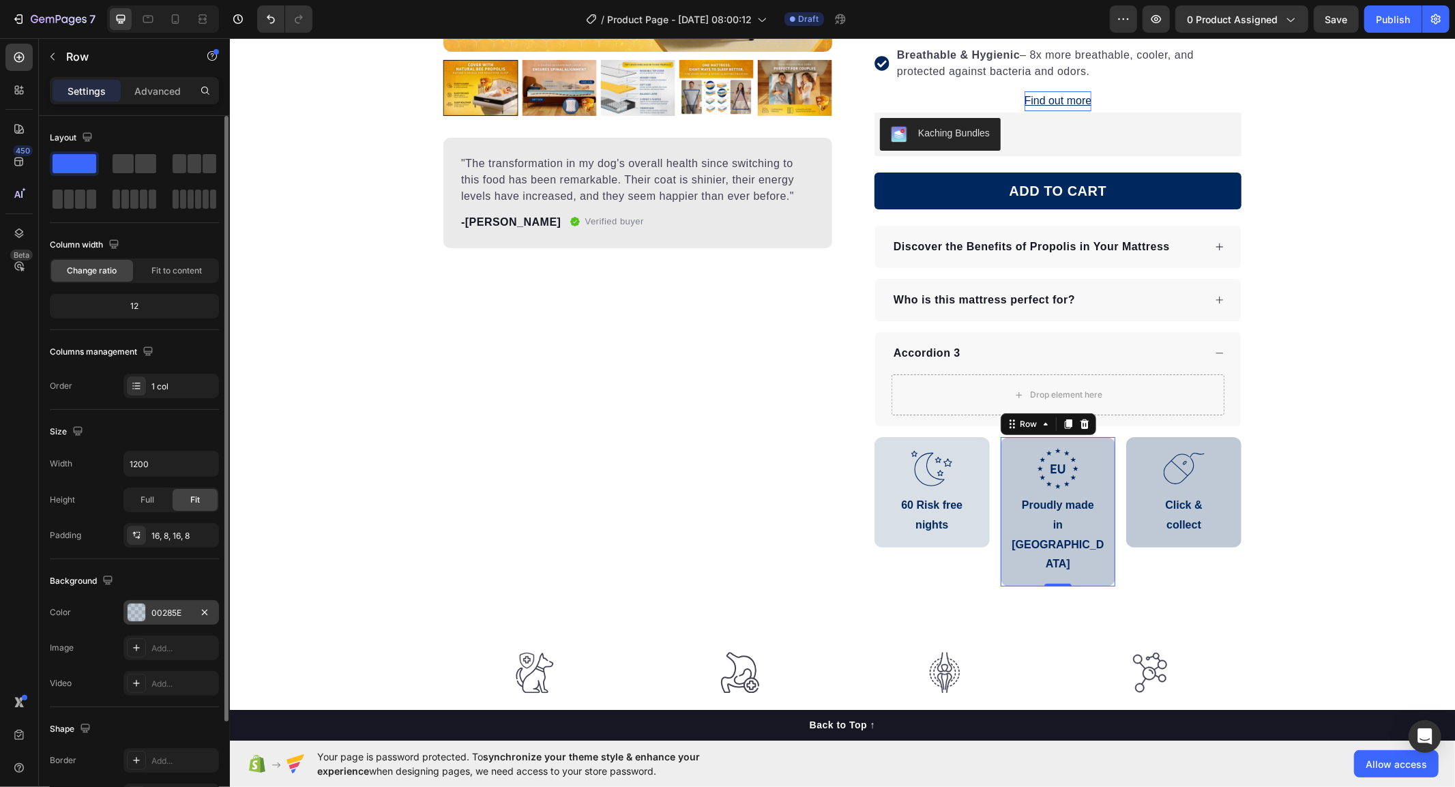
click at [145, 611] on div at bounding box center [136, 612] width 19 height 19
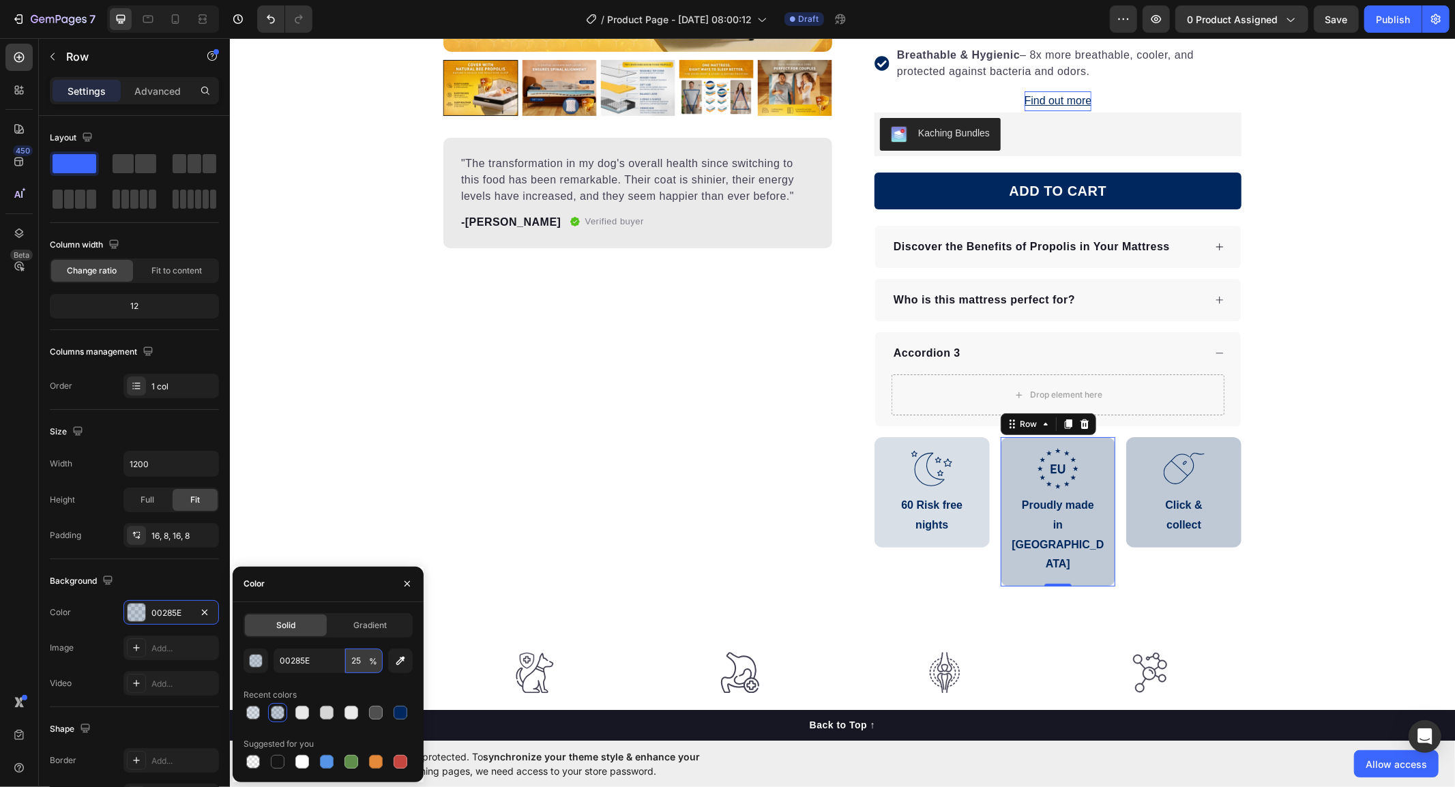
click at [349, 659] on input "25" at bounding box center [364, 661] width 38 height 25
type input "15"
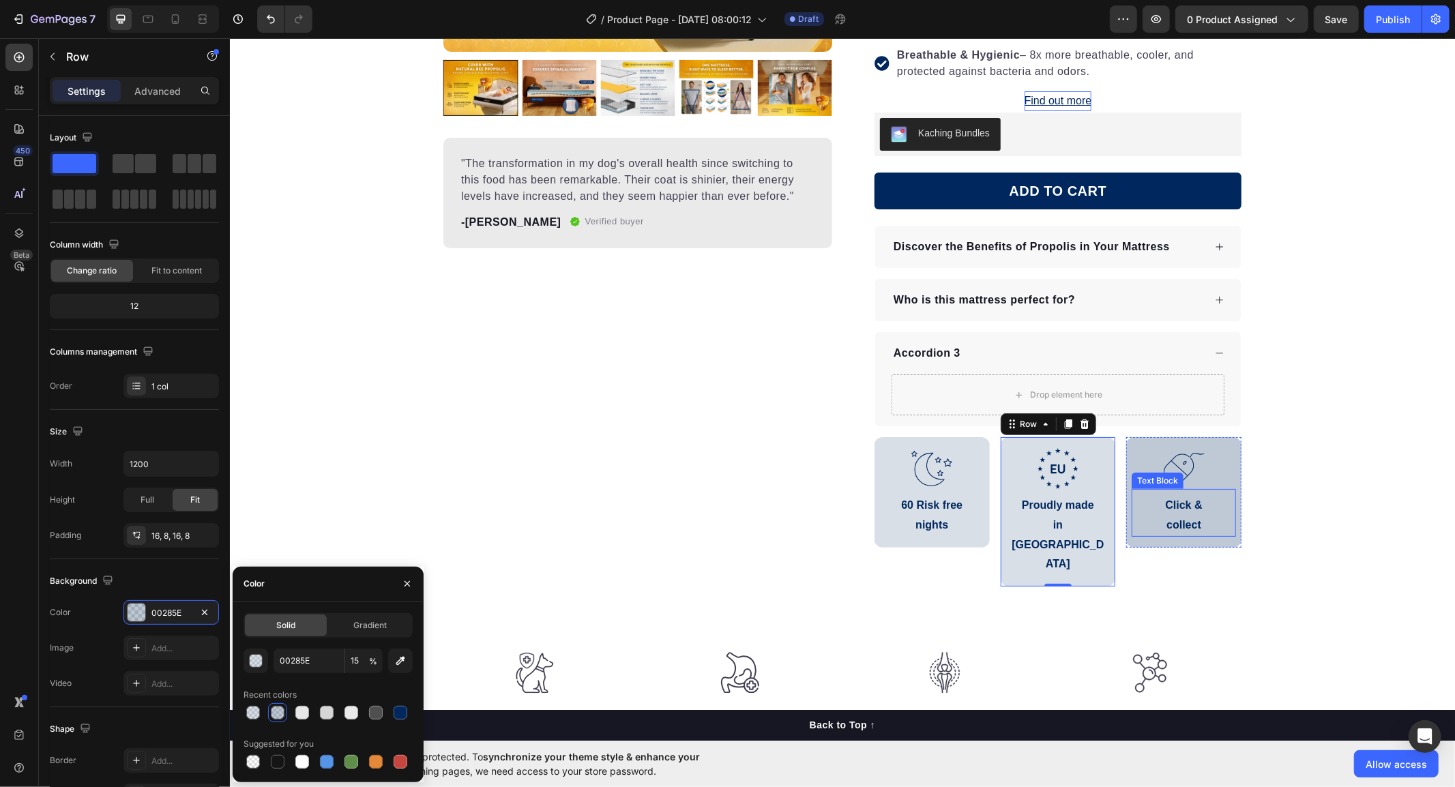
click at [1131, 533] on div "Click & collect" at bounding box center [1183, 515] width 104 height 42
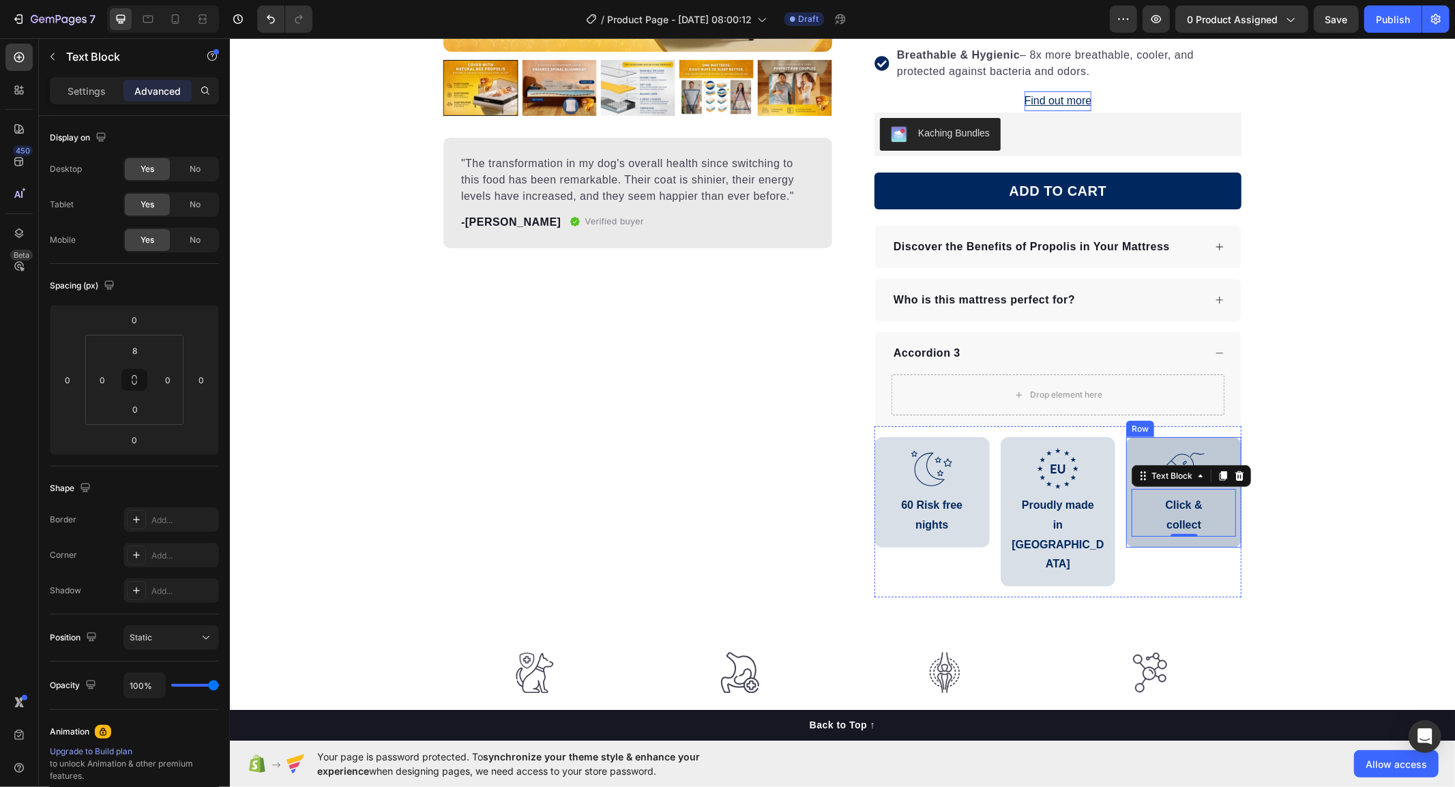
click at [1126, 542] on div ".id586529625379701267 .b{fill:none;stroke:#00285e;stroke-linecap:round;stroke-l…" at bounding box center [1183, 492] width 115 height 111
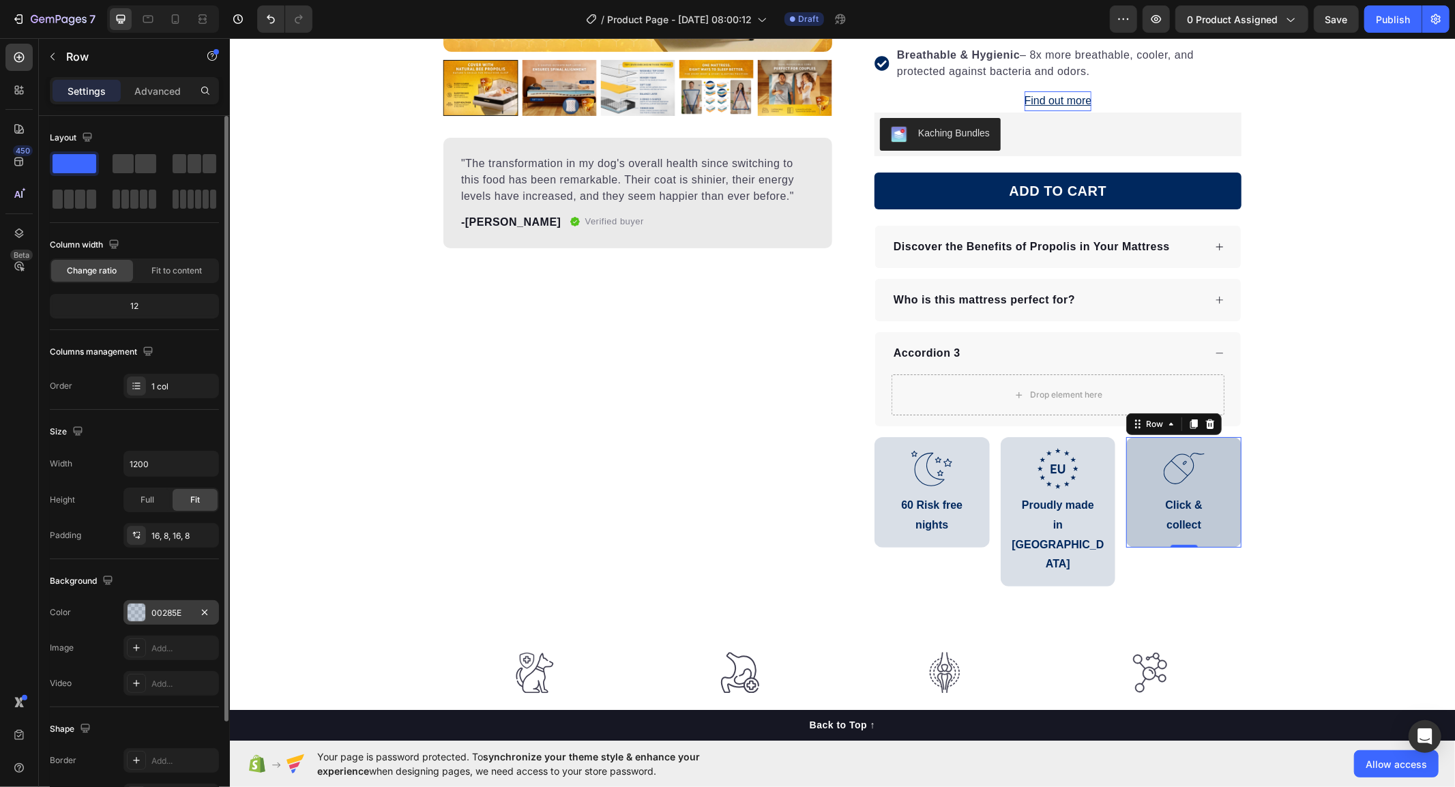
click at [150, 615] on div "00285E" at bounding box center [171, 612] width 96 height 25
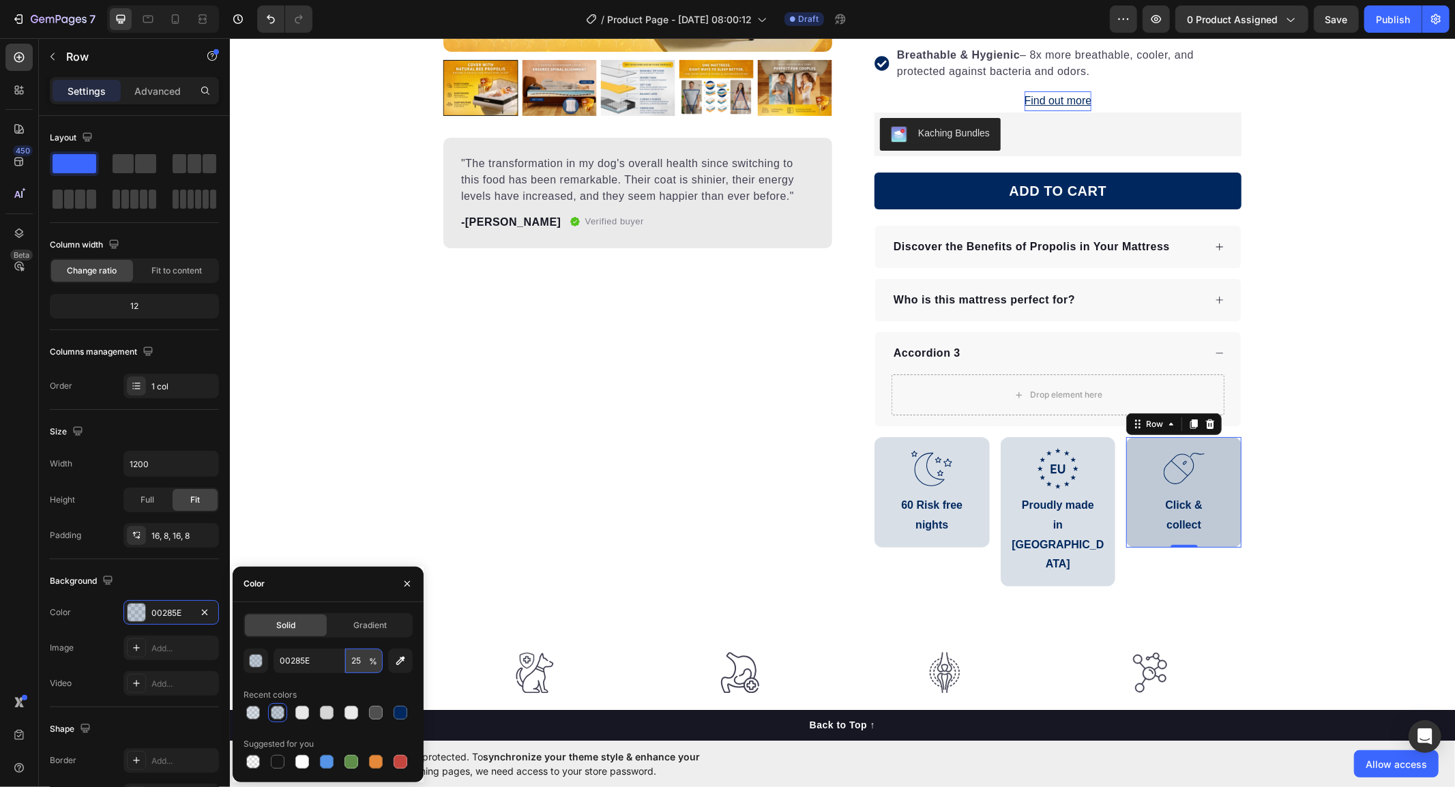
click at [355, 662] on input "25" at bounding box center [364, 661] width 38 height 25
type input "15"
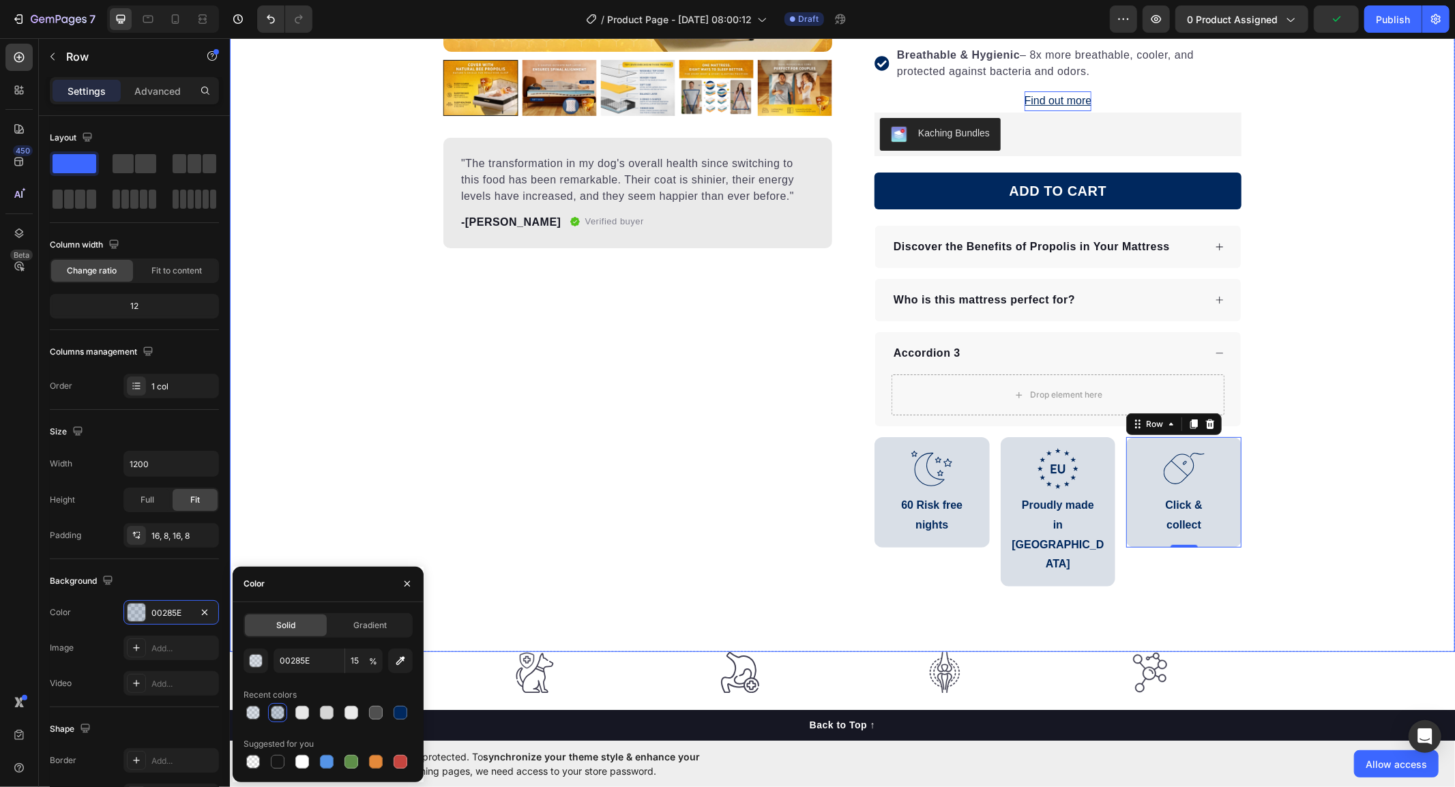
click at [509, 587] on div "Product Images "The transformation in my dog's overall health since switching t…" at bounding box center [841, 189] width 1225 height 924
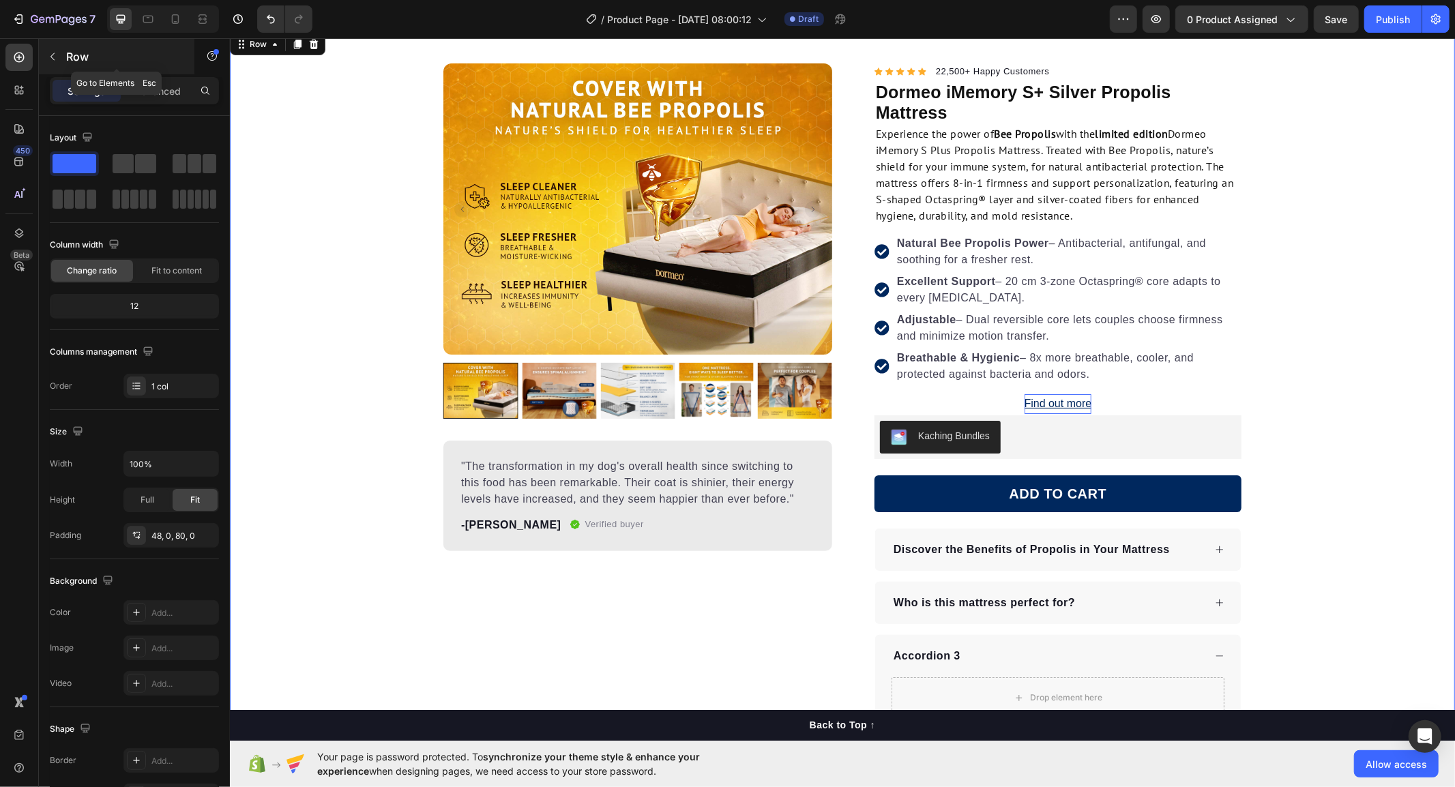
click at [59, 53] on button "button" at bounding box center [53, 57] width 22 height 22
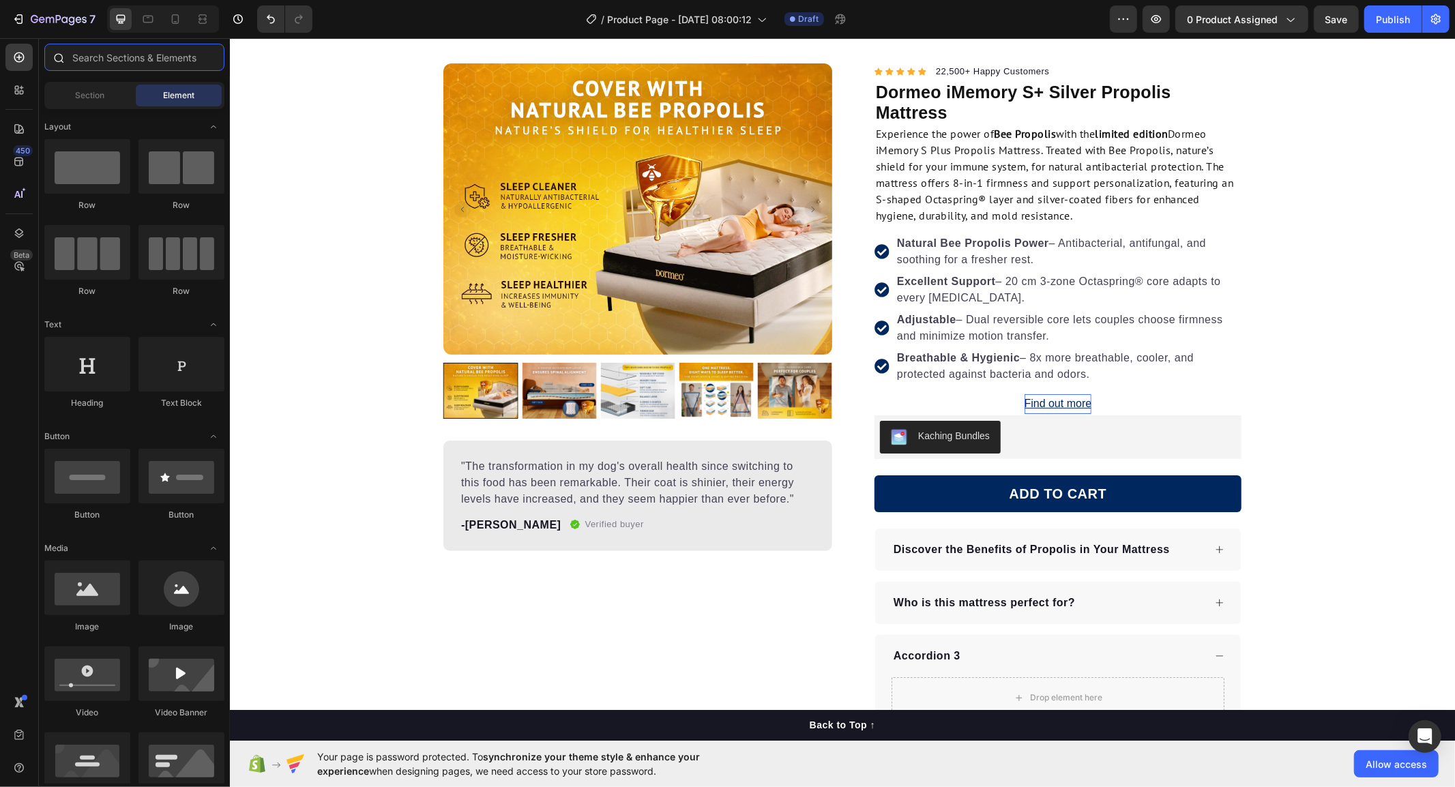
click at [116, 68] on input "text" at bounding box center [134, 57] width 180 height 27
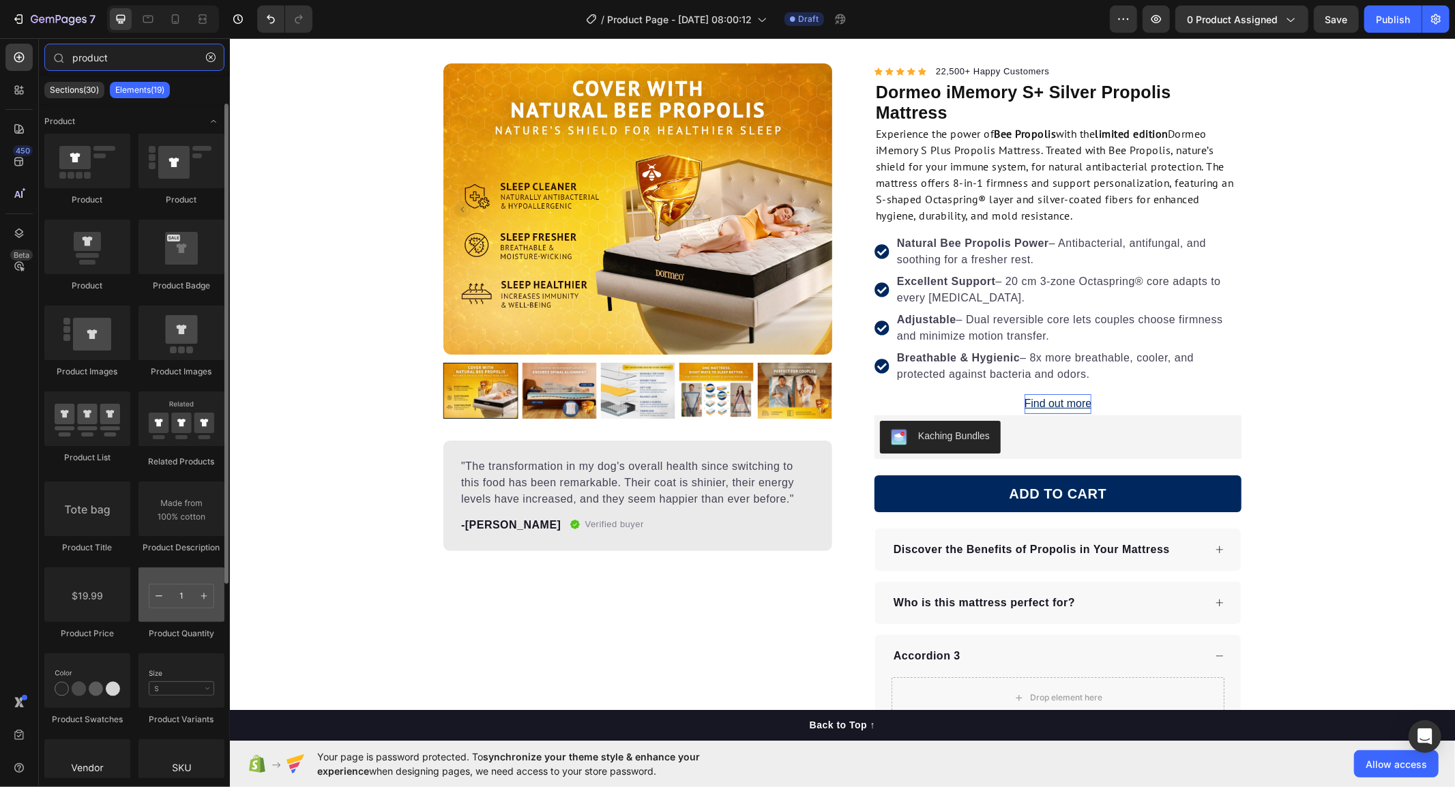
type input "product"
drag, startPoint x: 162, startPoint y: 584, endPoint x: 152, endPoint y: 490, distance: 94.6
click at [152, 490] on div "Product Product Product Product Badge Product Images Product Images Product Lis…" at bounding box center [134, 522] width 180 height 776
click at [171, 602] on div at bounding box center [181, 595] width 86 height 55
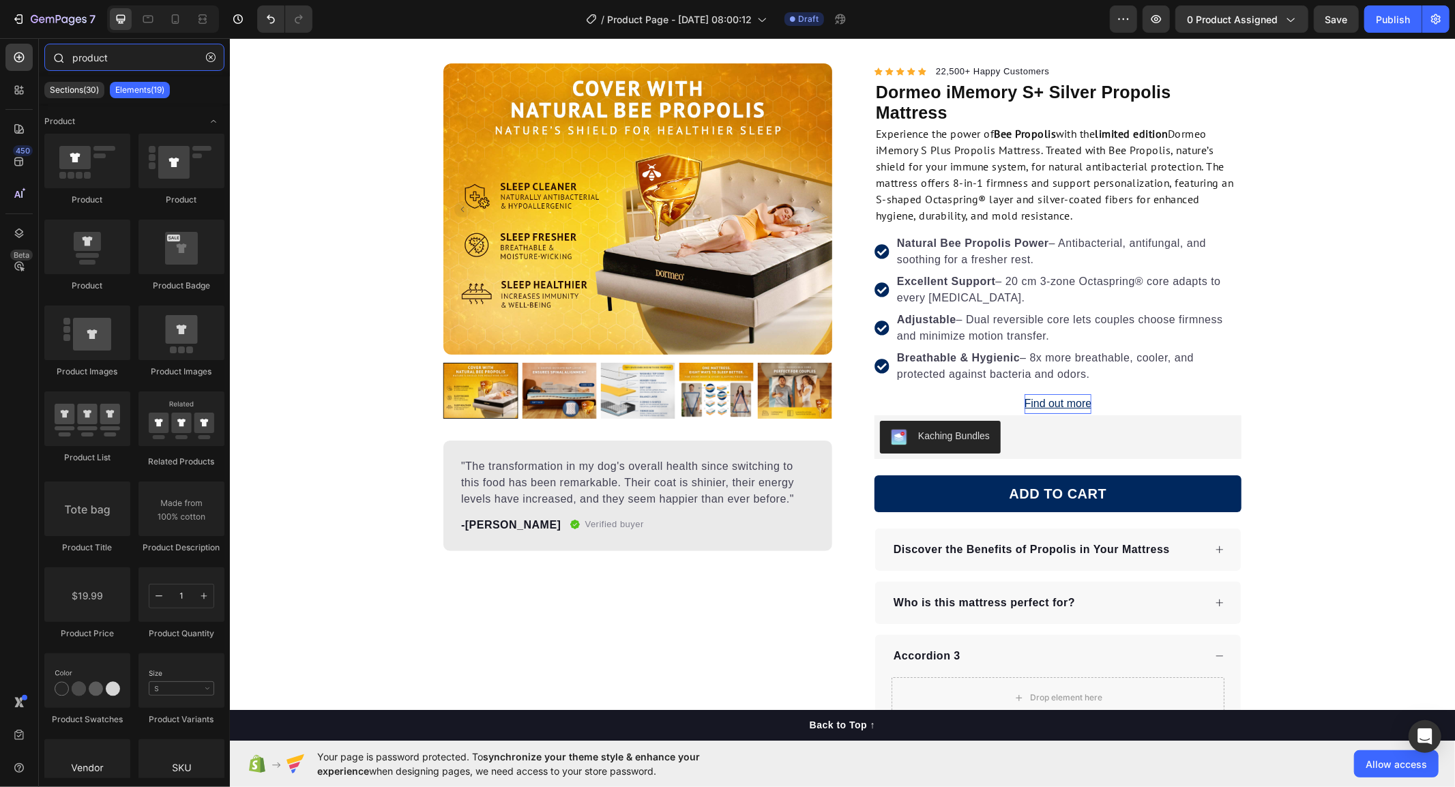
click at [111, 57] on input "product" at bounding box center [134, 57] width 180 height 27
click at [205, 53] on button "button" at bounding box center [211, 57] width 22 height 22
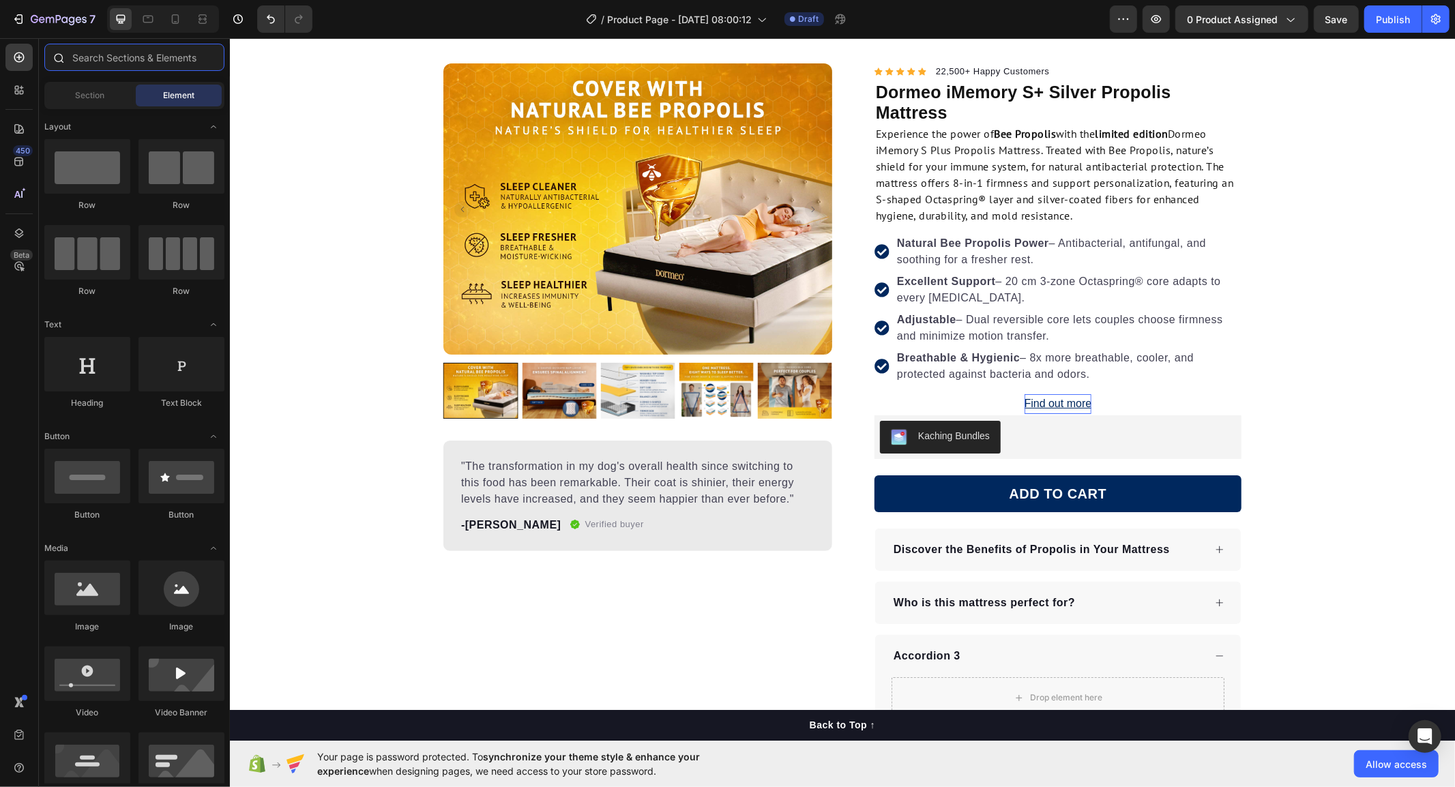
click at [206, 53] on input "text" at bounding box center [134, 57] width 180 height 27
drag, startPoint x: 327, startPoint y: 206, endPoint x: 1038, endPoint y: 466, distance: 757.5
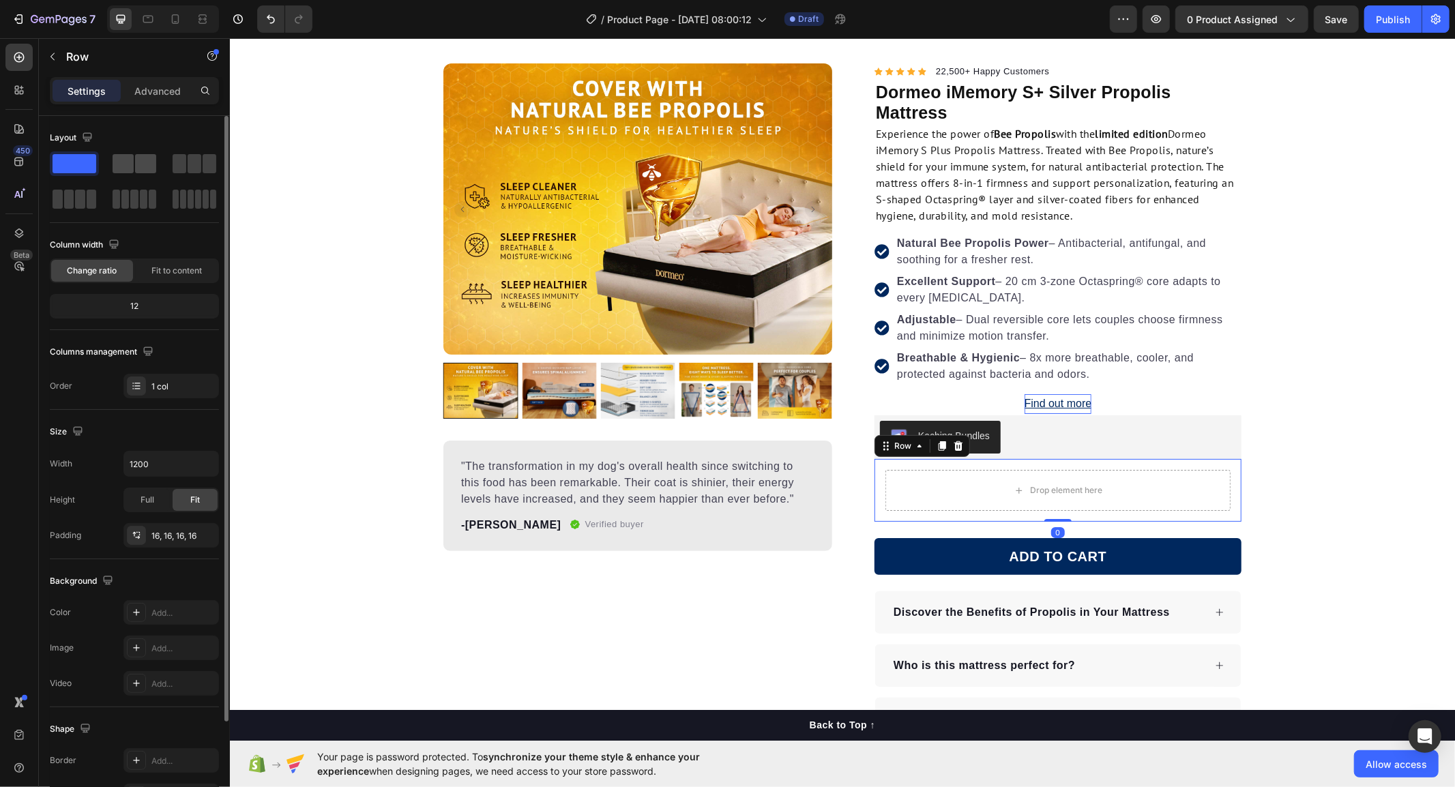
click at [136, 166] on span at bounding box center [145, 163] width 21 height 19
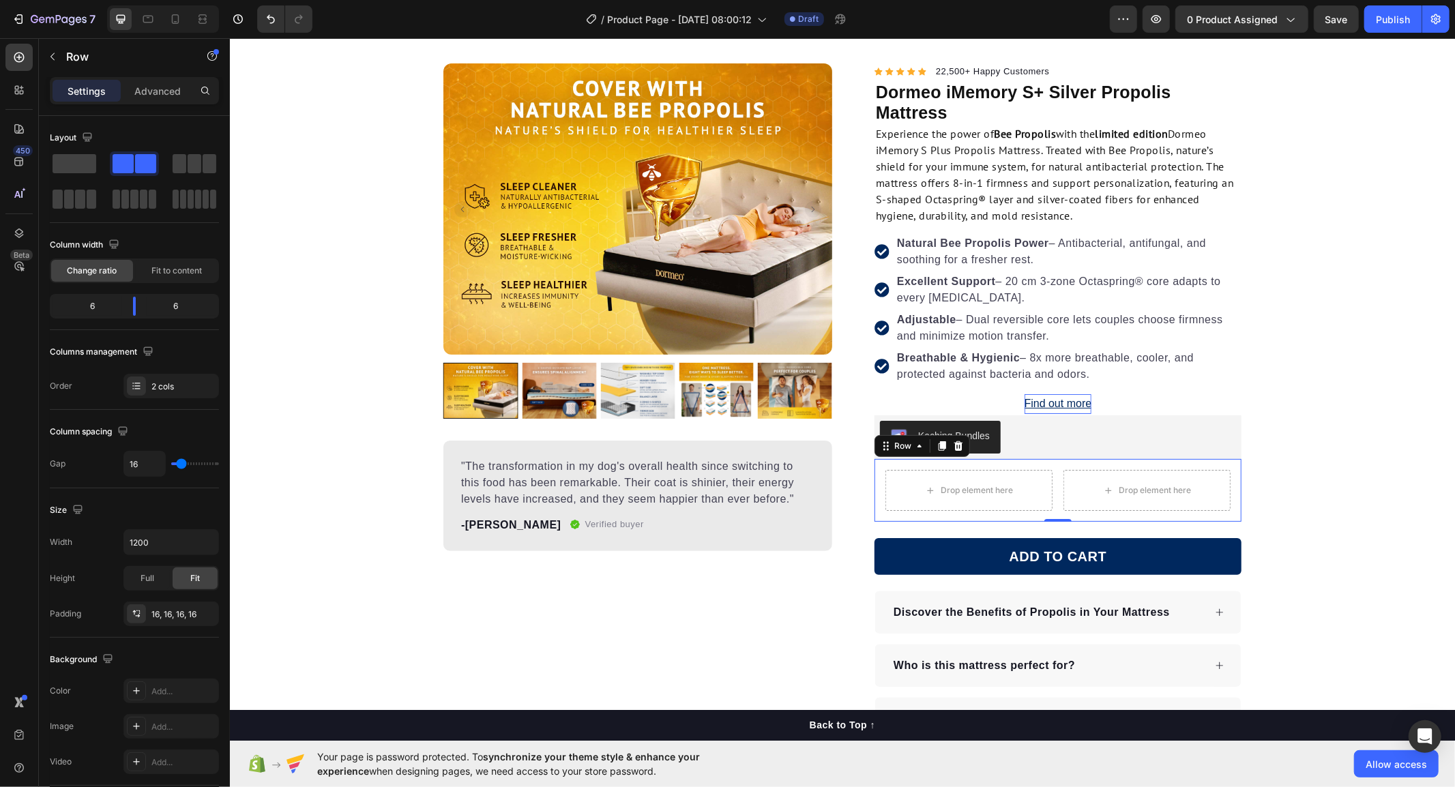
click at [36, 64] on div "450 Beta" at bounding box center [19, 412] width 39 height 749
click at [43, 59] on button "button" at bounding box center [53, 57] width 22 height 22
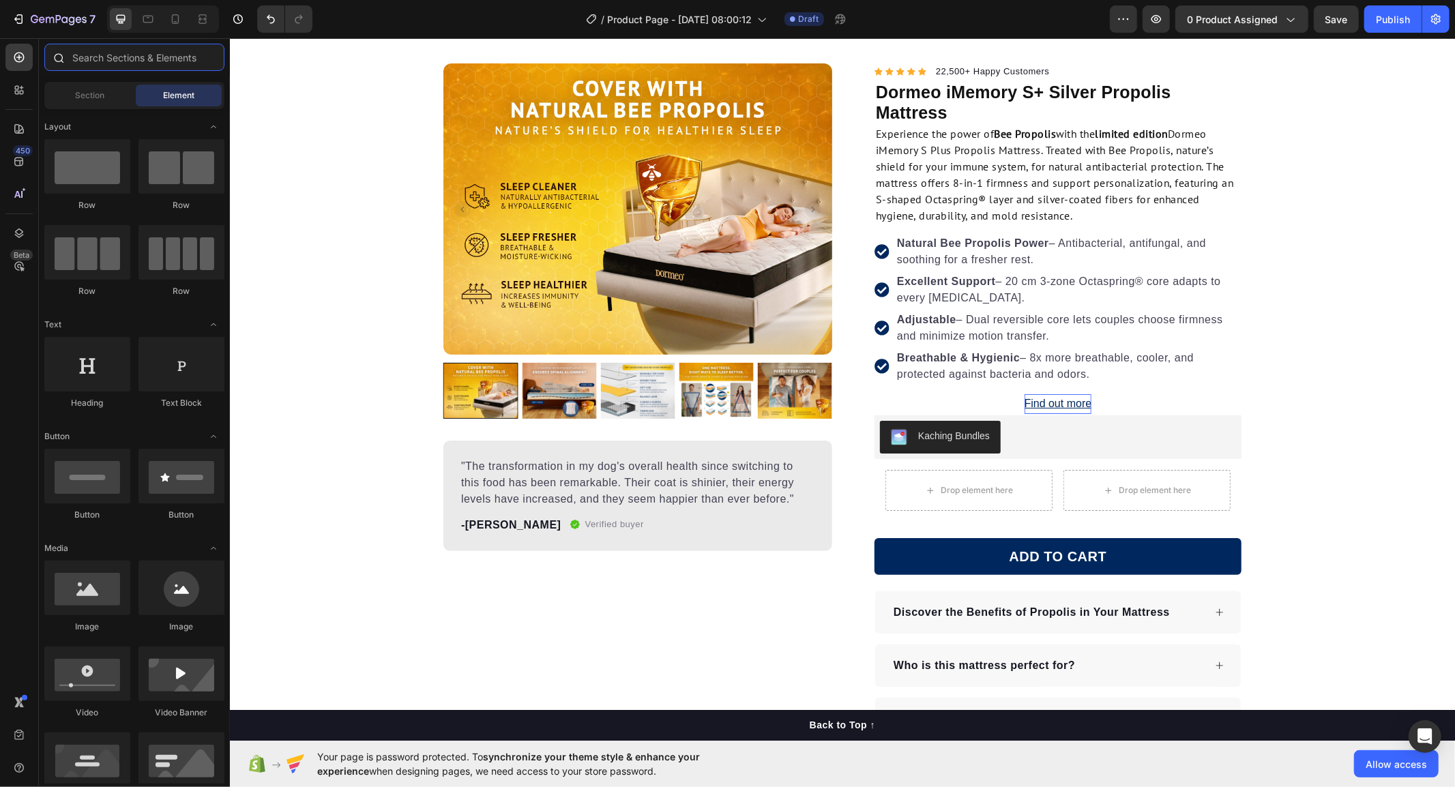
click at [98, 62] on input "text" at bounding box center [134, 57] width 180 height 27
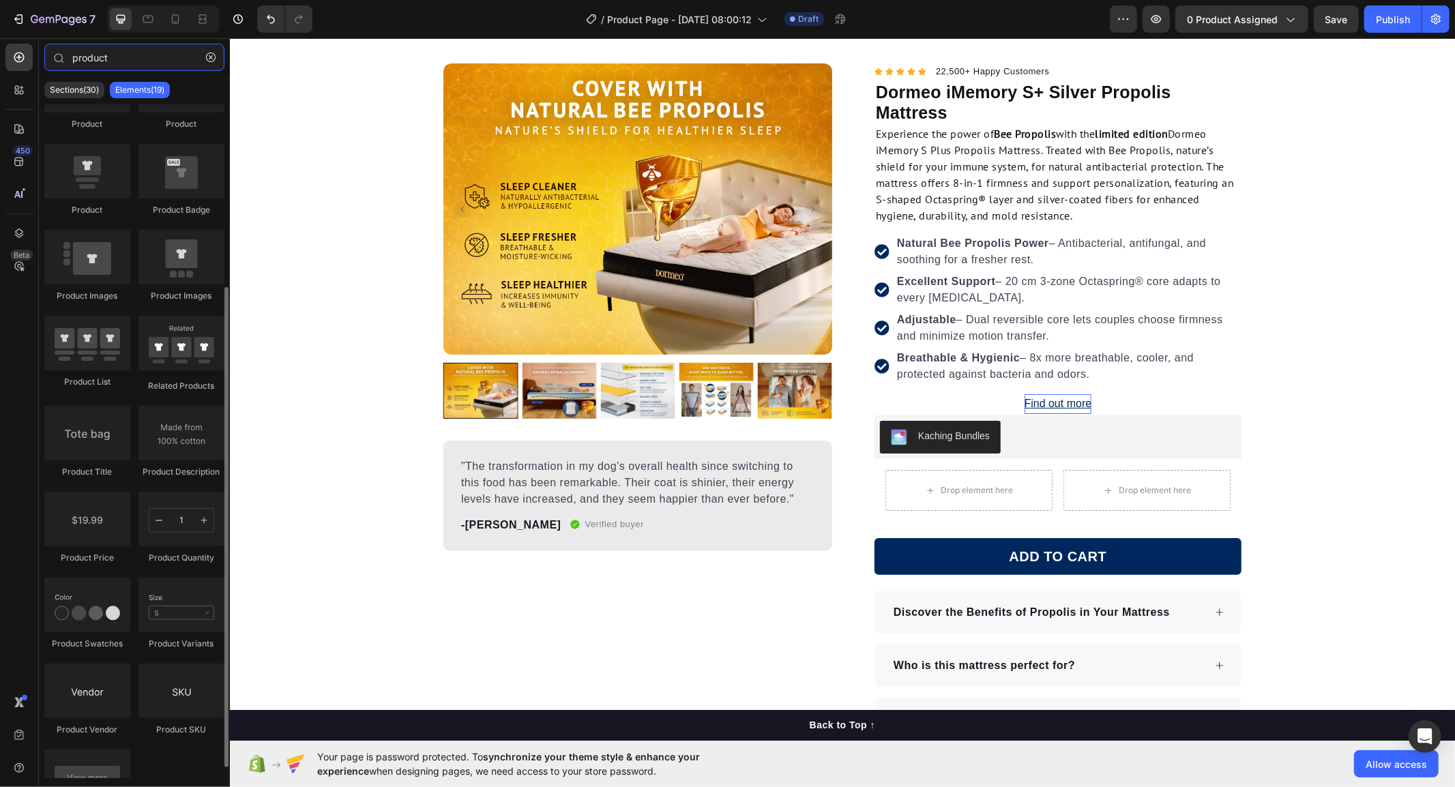
scroll to position [151, 0]
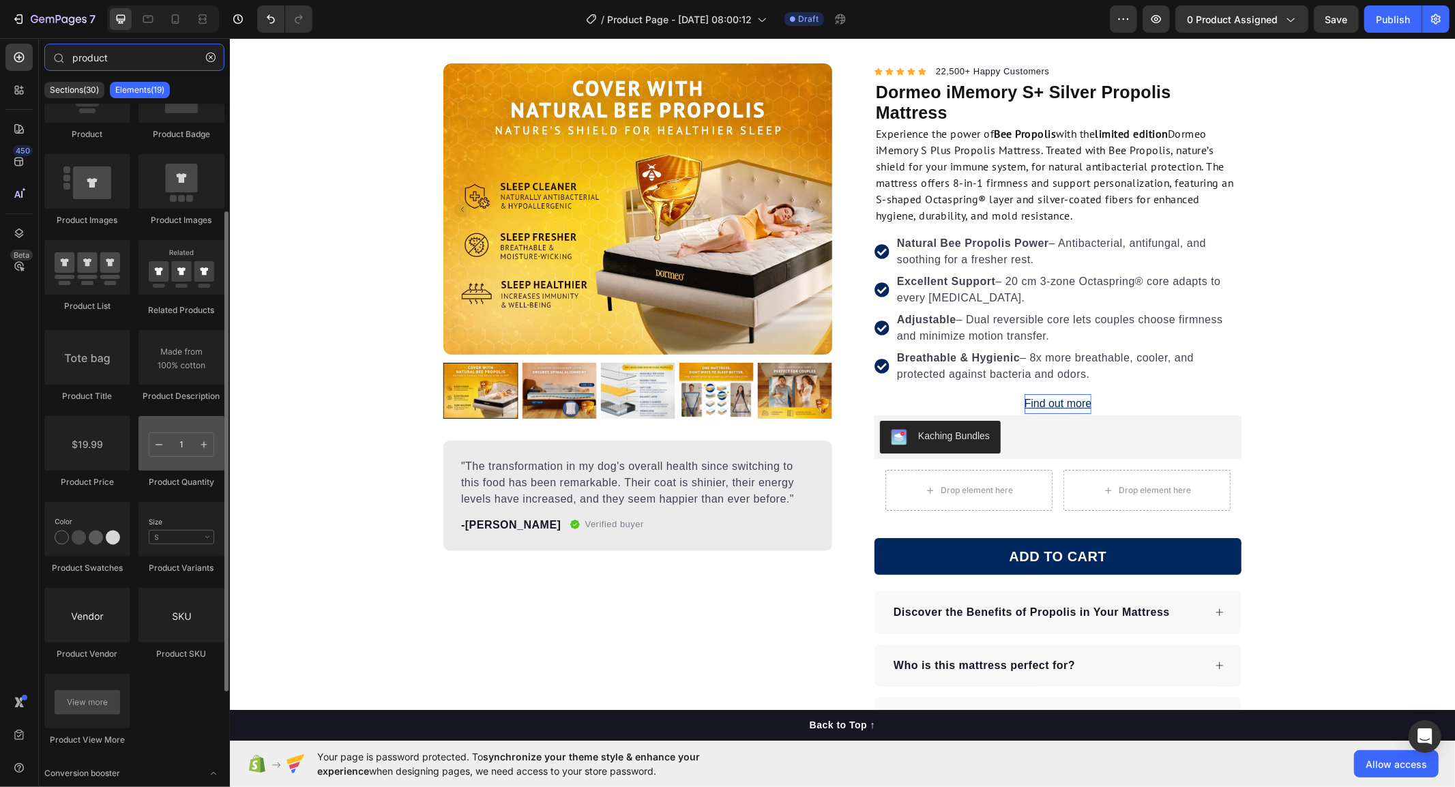
type input "product"
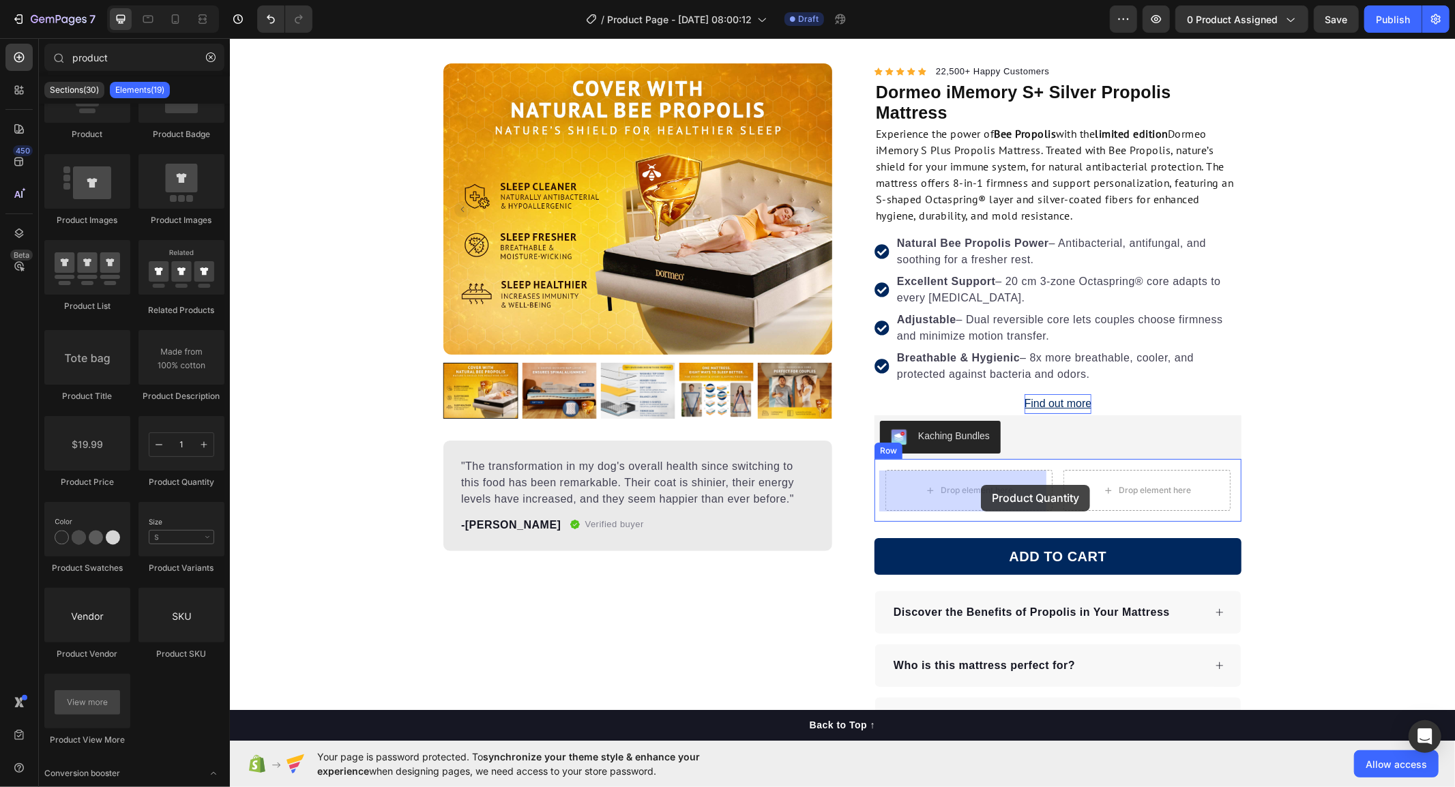
drag, startPoint x: 404, startPoint y: 491, endPoint x: 980, endPoint y: 484, distance: 576.5
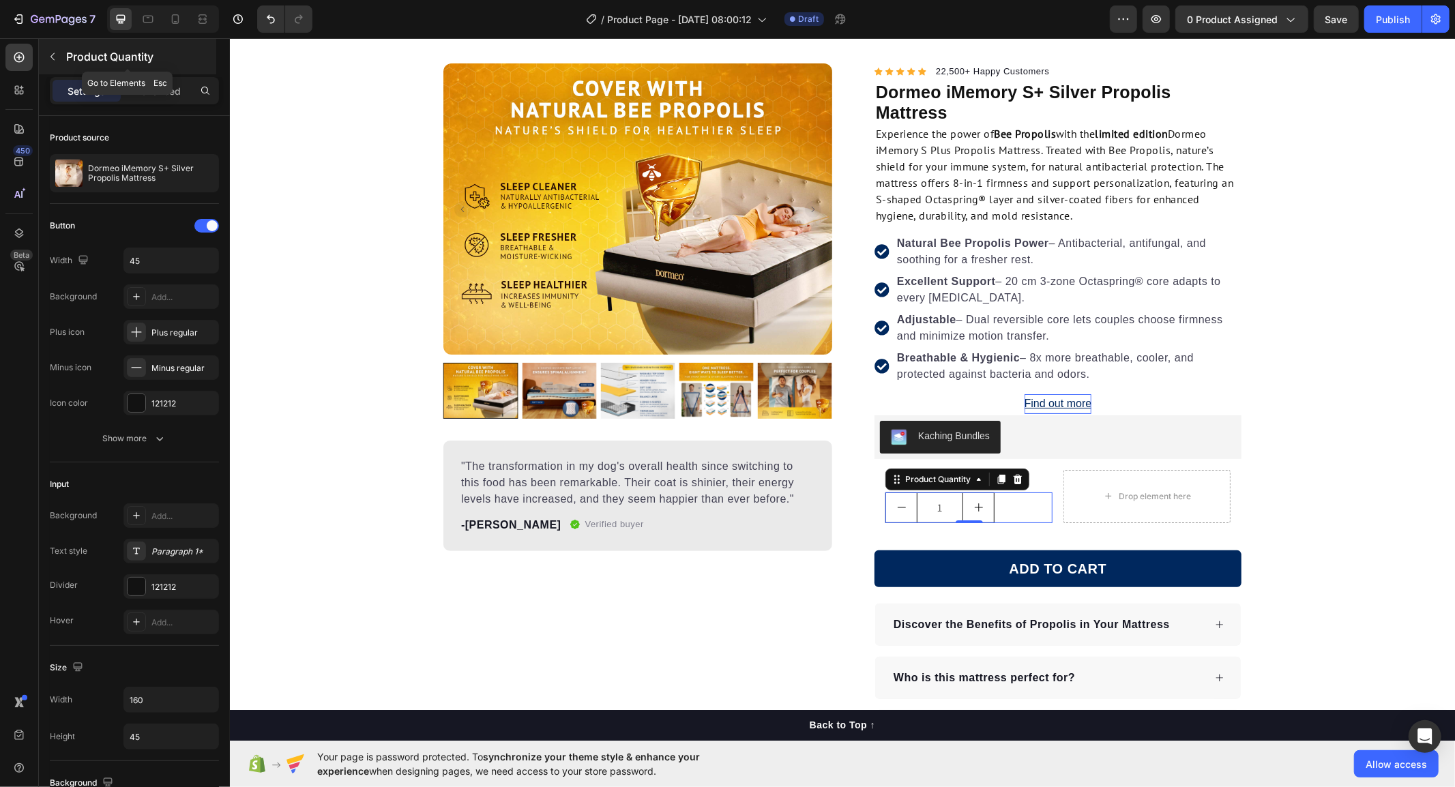
click at [48, 57] on icon "button" at bounding box center [52, 56] width 11 height 11
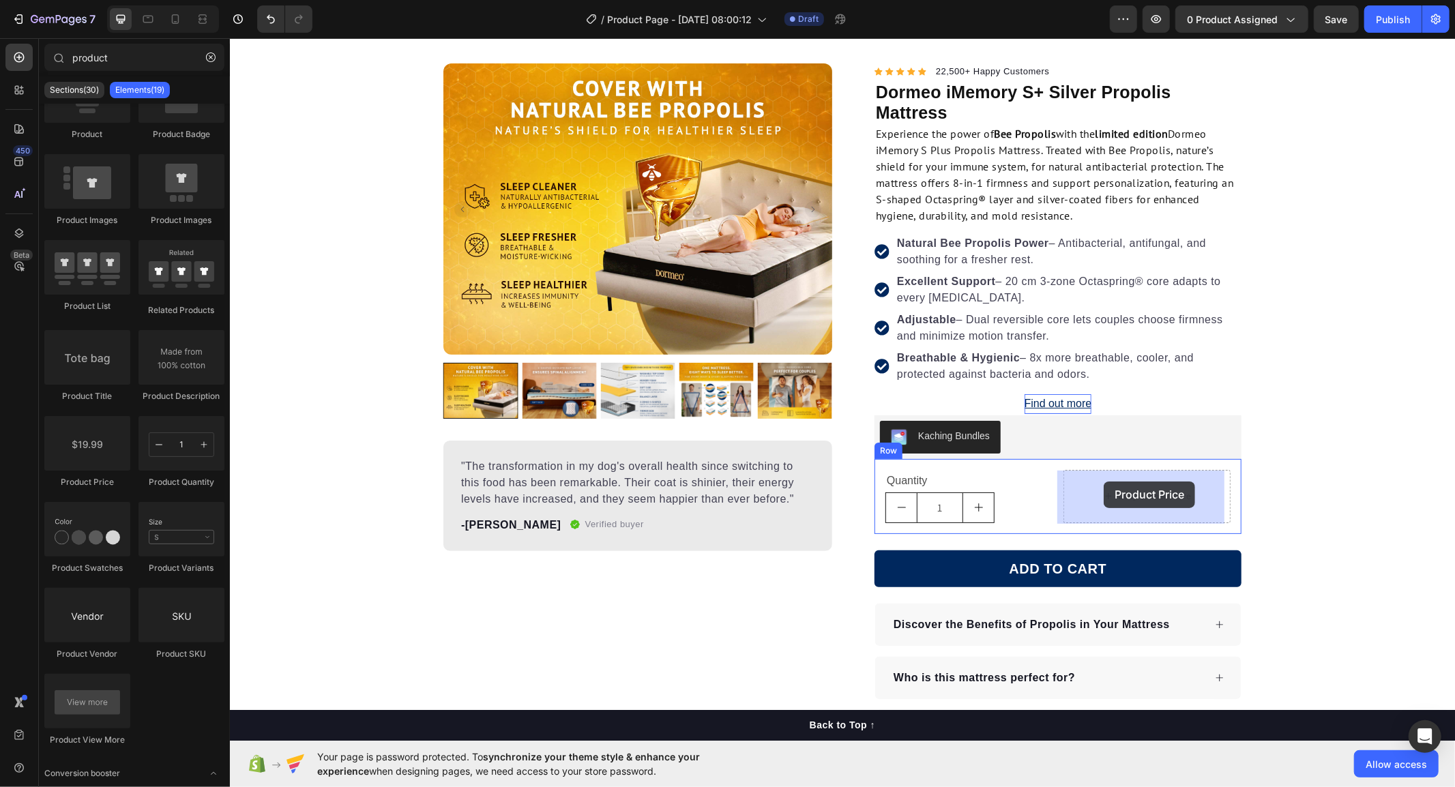
drag, startPoint x: 321, startPoint y: 480, endPoint x: 1103, endPoint y: 482, distance: 782.5
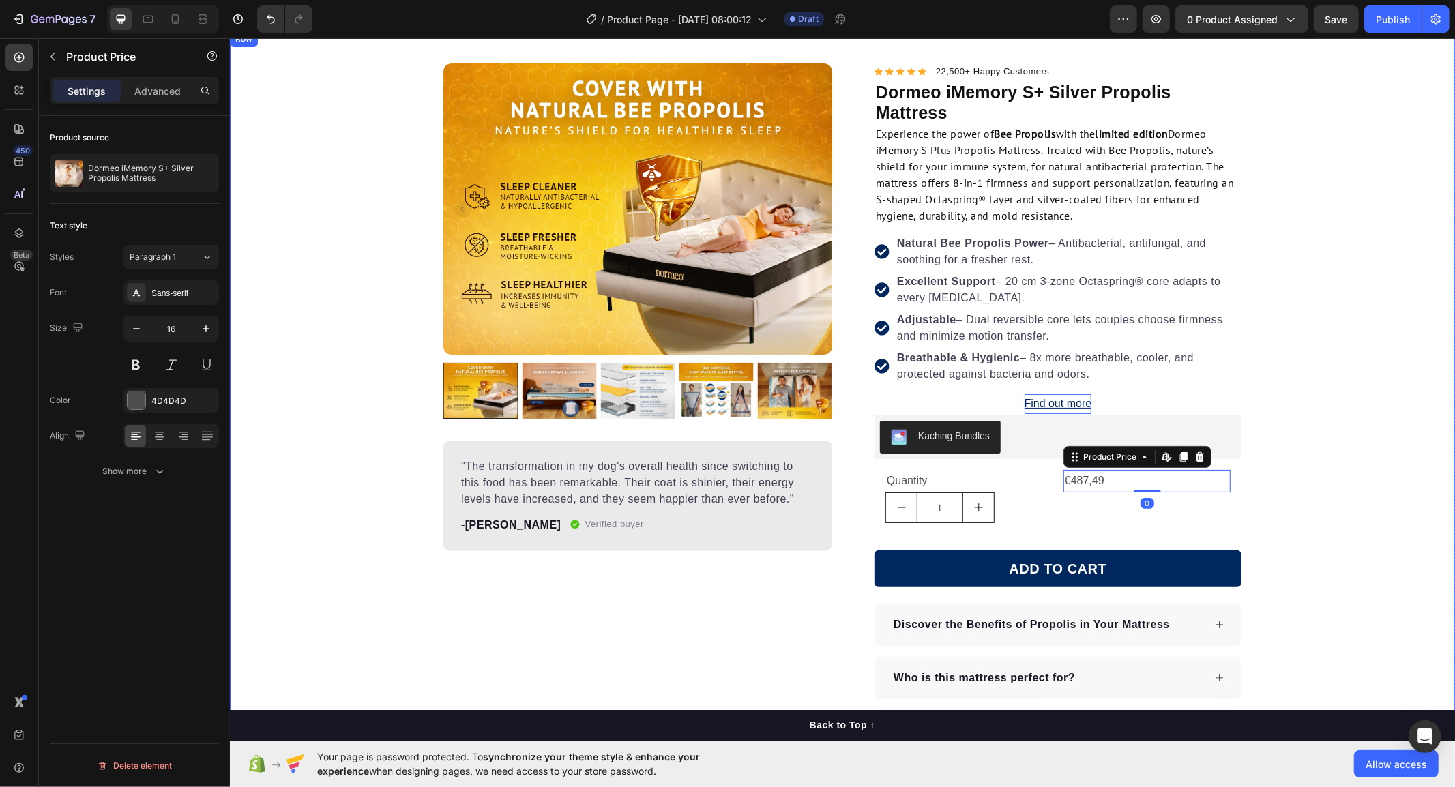
click at [1313, 511] on div "Product Images "The transformation in my dog's overall health since switching t…" at bounding box center [841, 519] width 1225 height 912
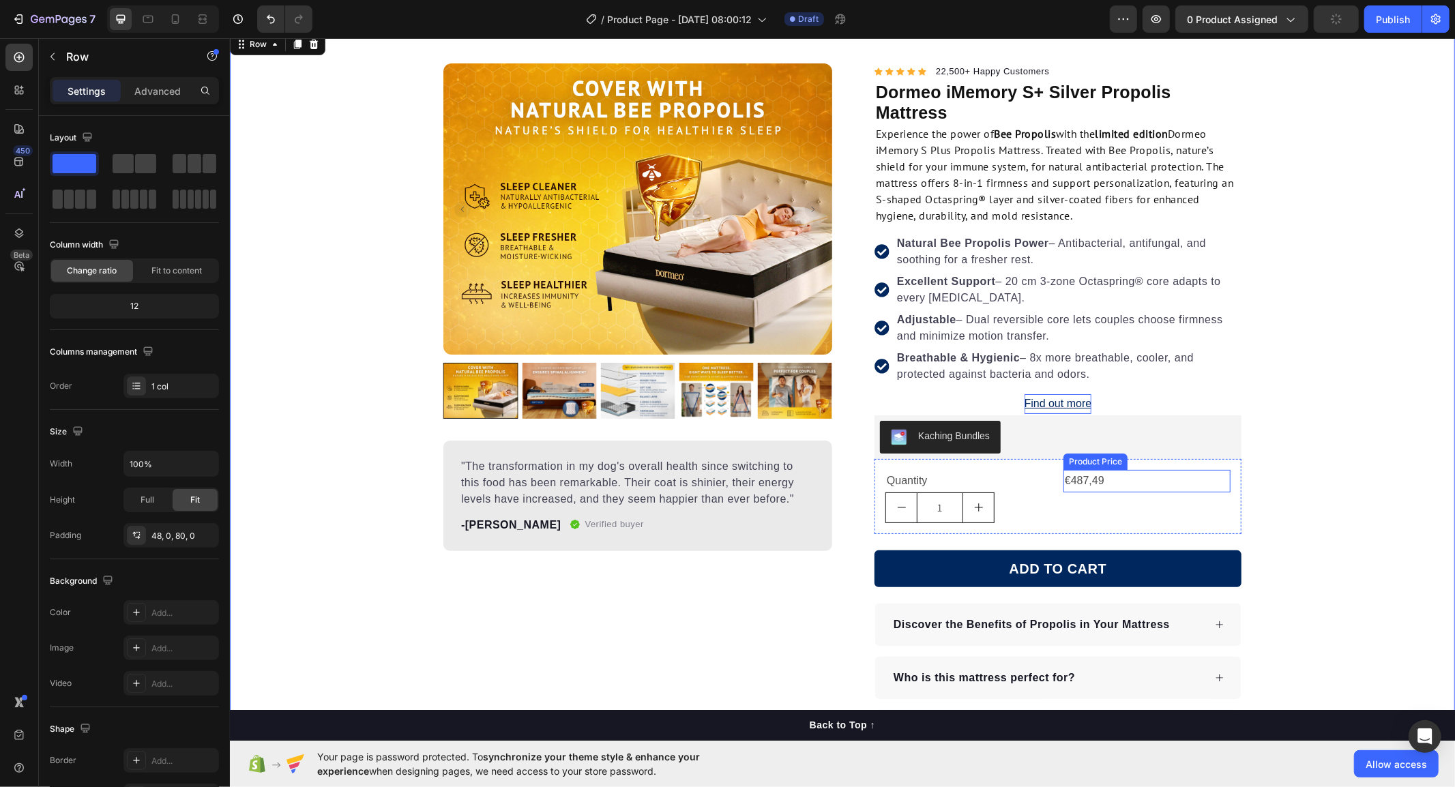
click at [1144, 482] on div "€487,49" at bounding box center [1146, 480] width 167 height 23
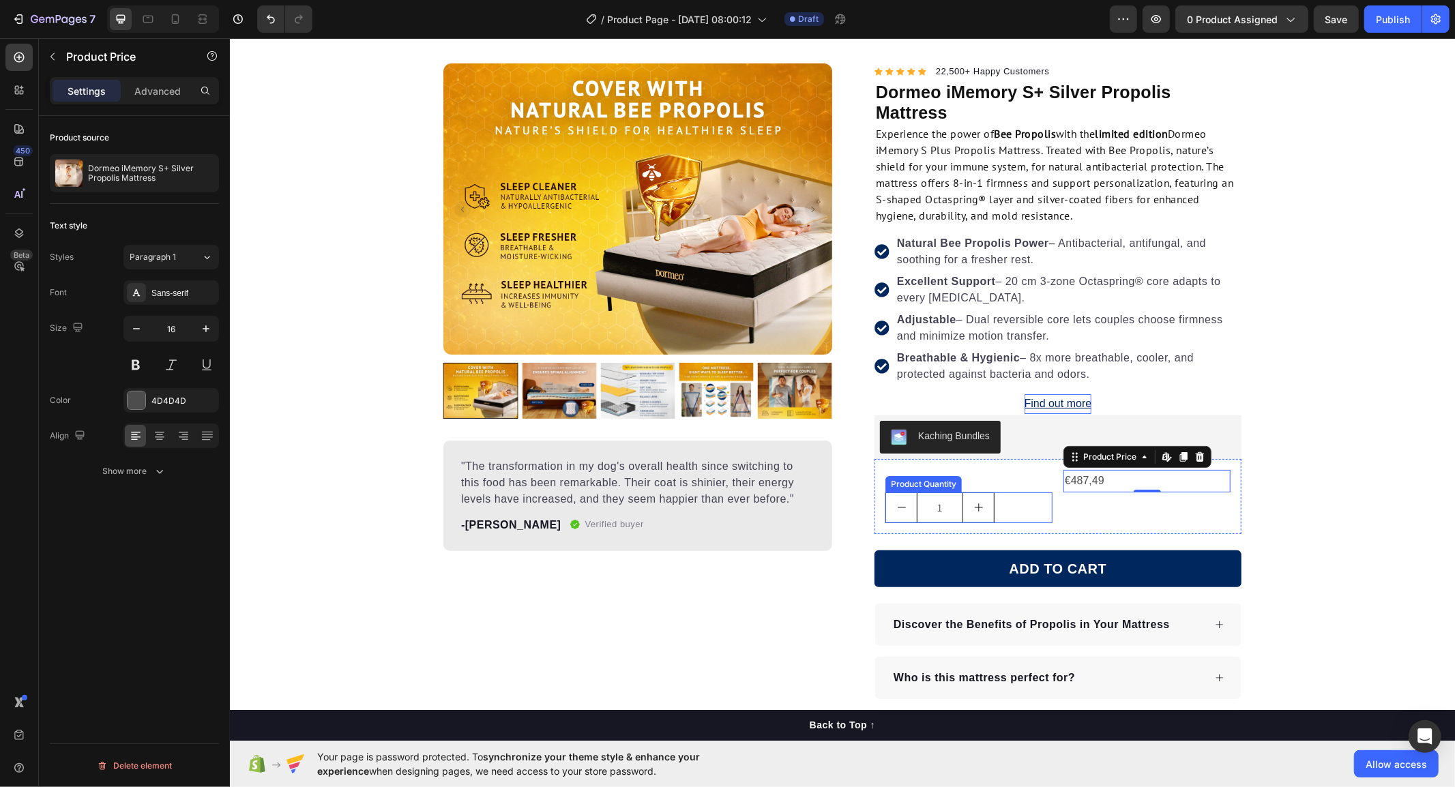
click at [1025, 511] on div "1" at bounding box center [968, 507] width 167 height 31
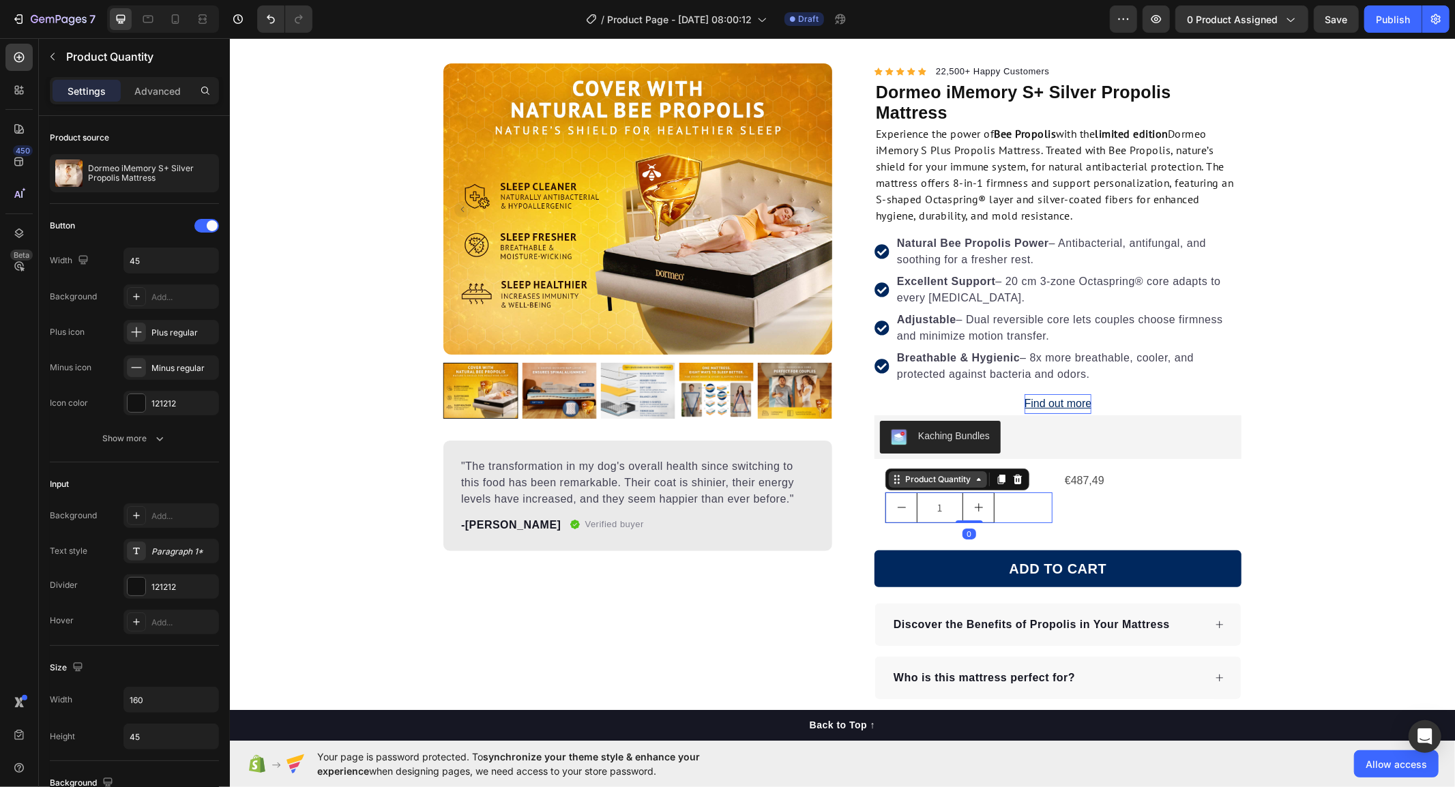
click at [903, 482] on div "Product Quantity" at bounding box center [937, 479] width 71 height 12
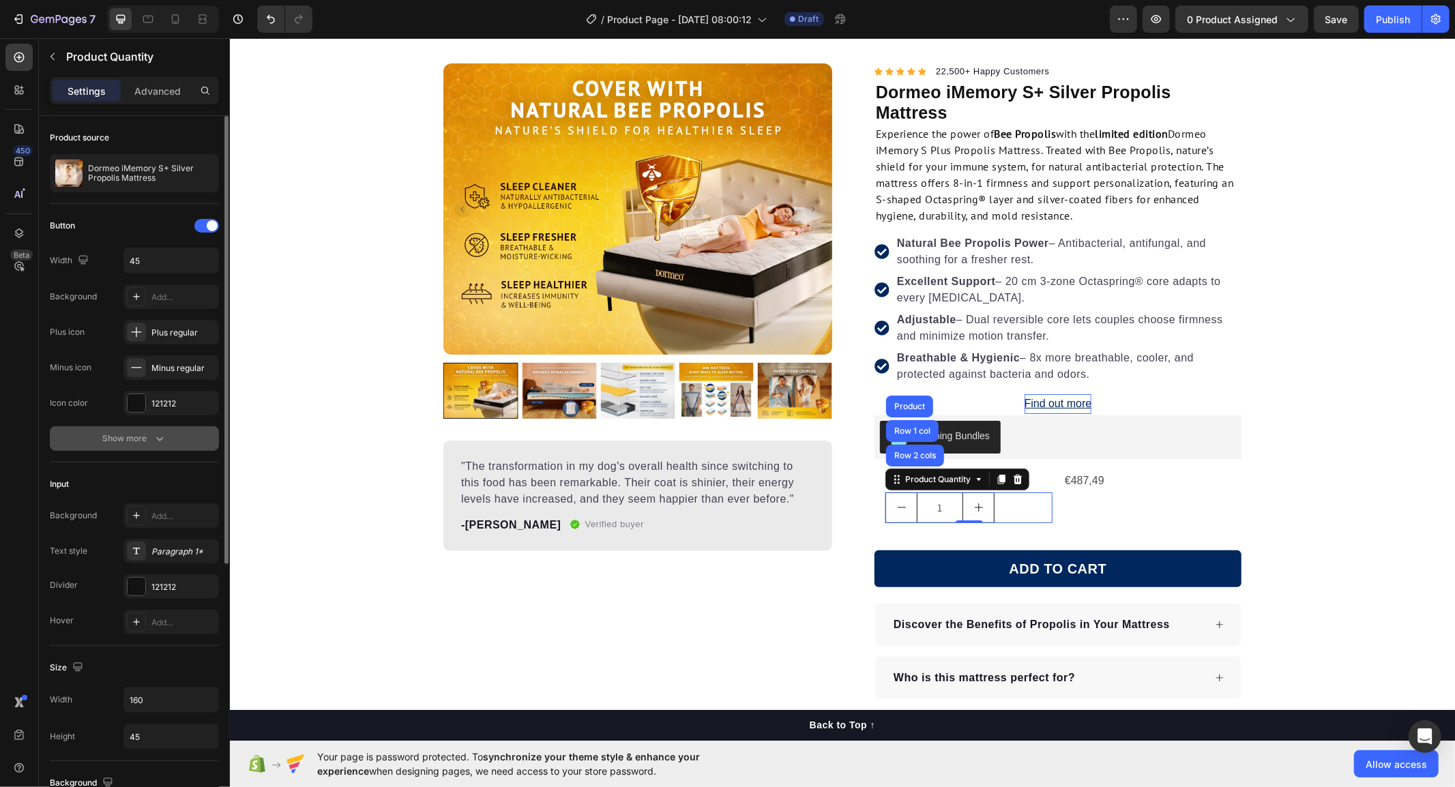
click at [105, 437] on div "Show more" at bounding box center [134, 439] width 63 height 14
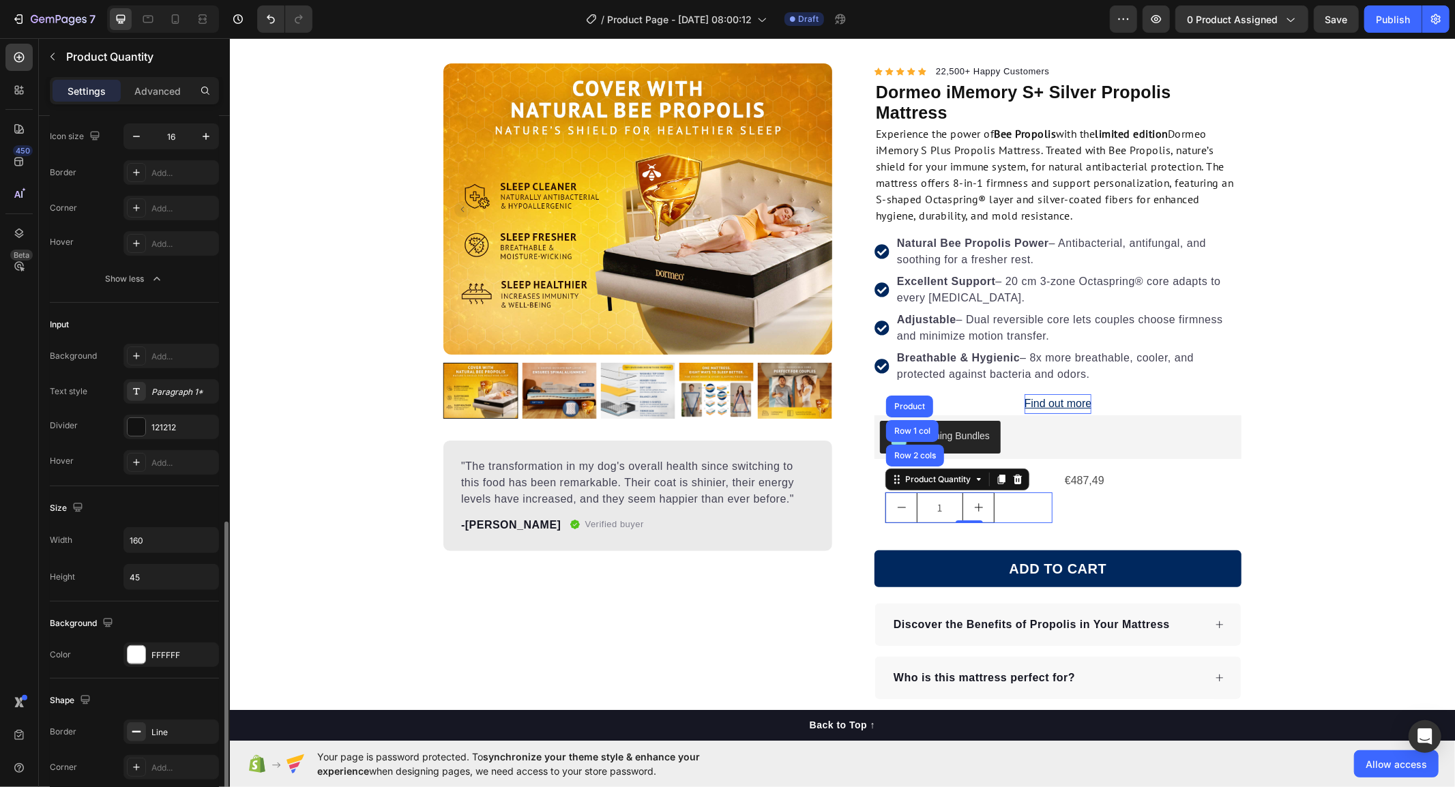
scroll to position [557, 0]
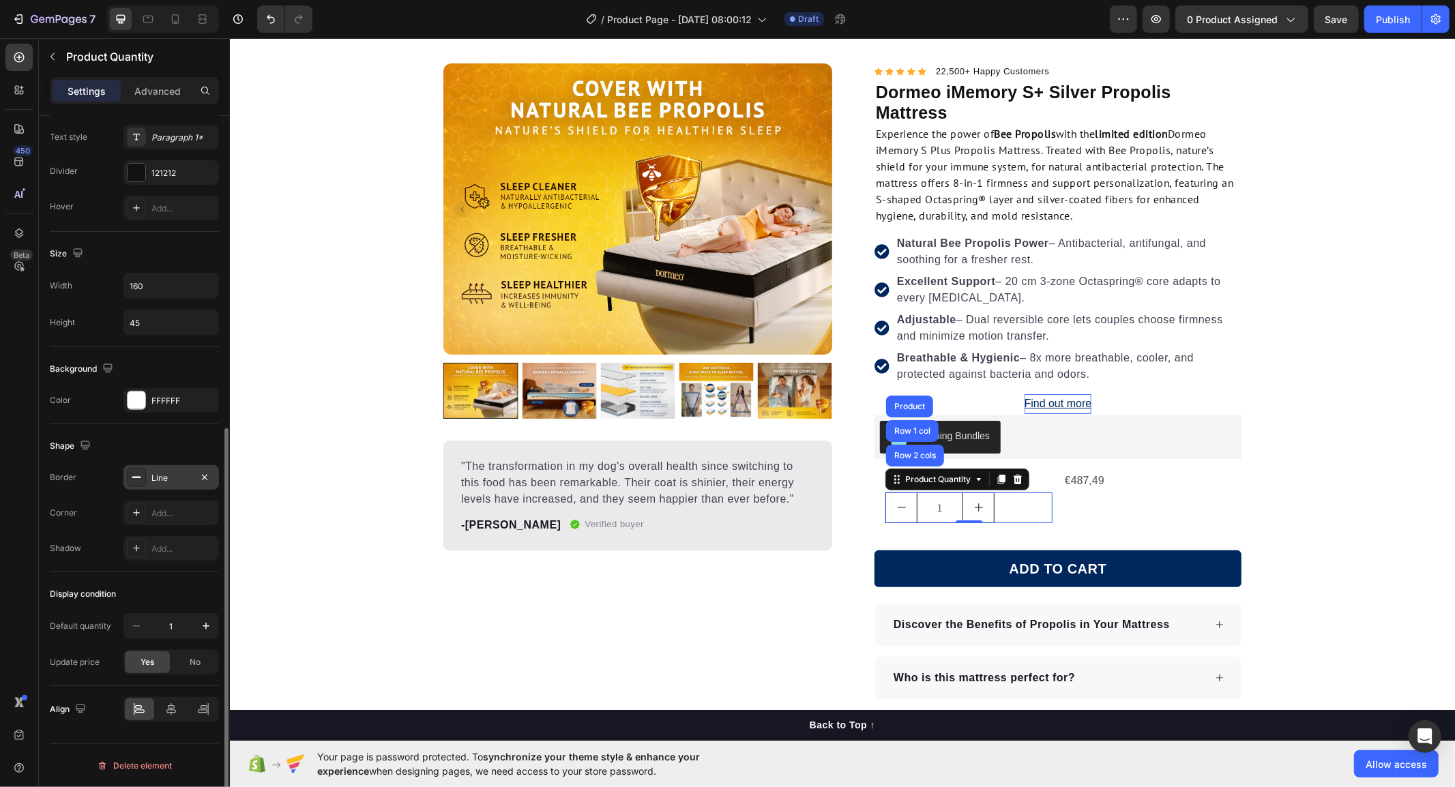
click at [133, 473] on icon at bounding box center [136, 477] width 11 height 11
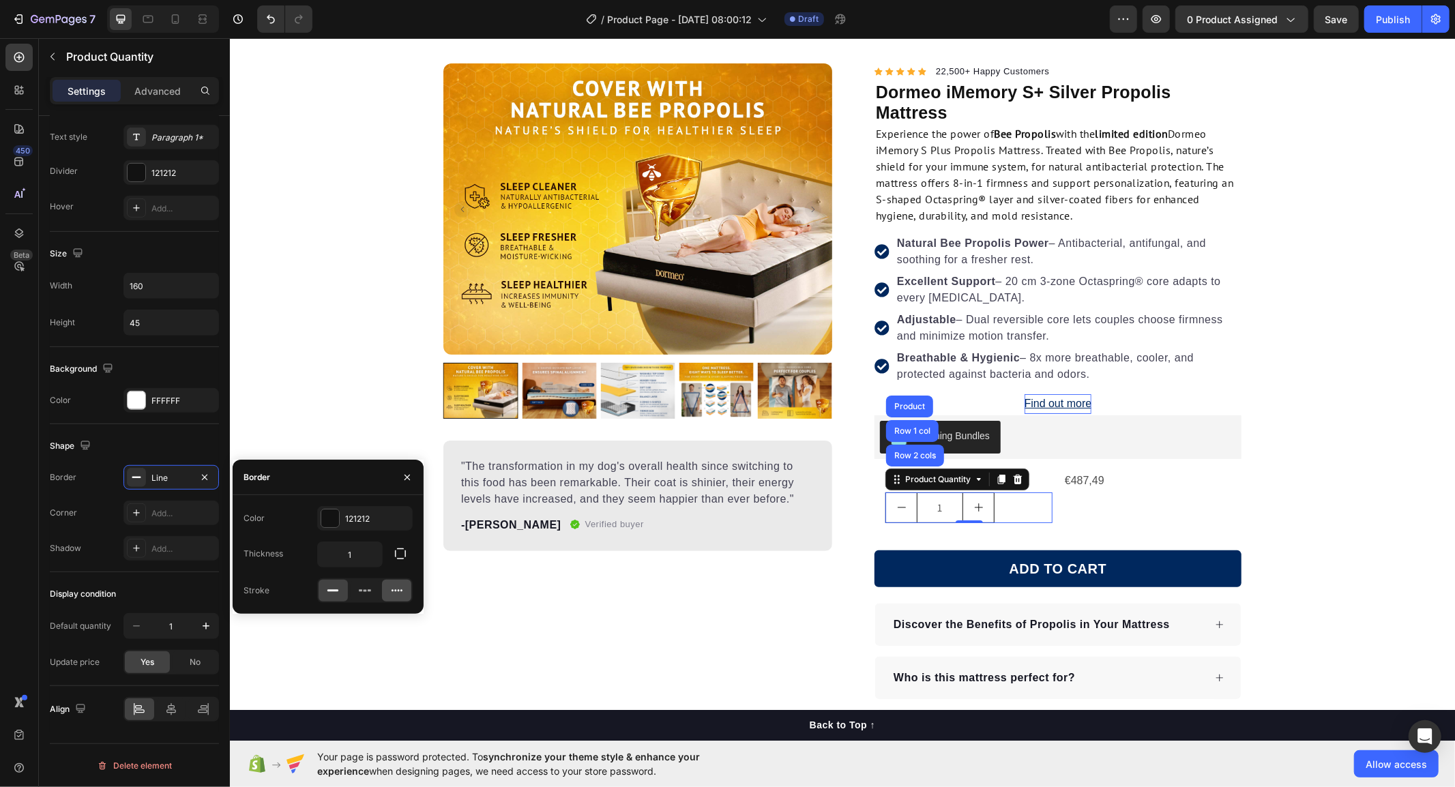
click at [392, 593] on icon at bounding box center [397, 591] width 14 height 14
click at [649, 591] on div "Product Images "The transformation in my dog's overall health since switching t…" at bounding box center [637, 519] width 389 height 912
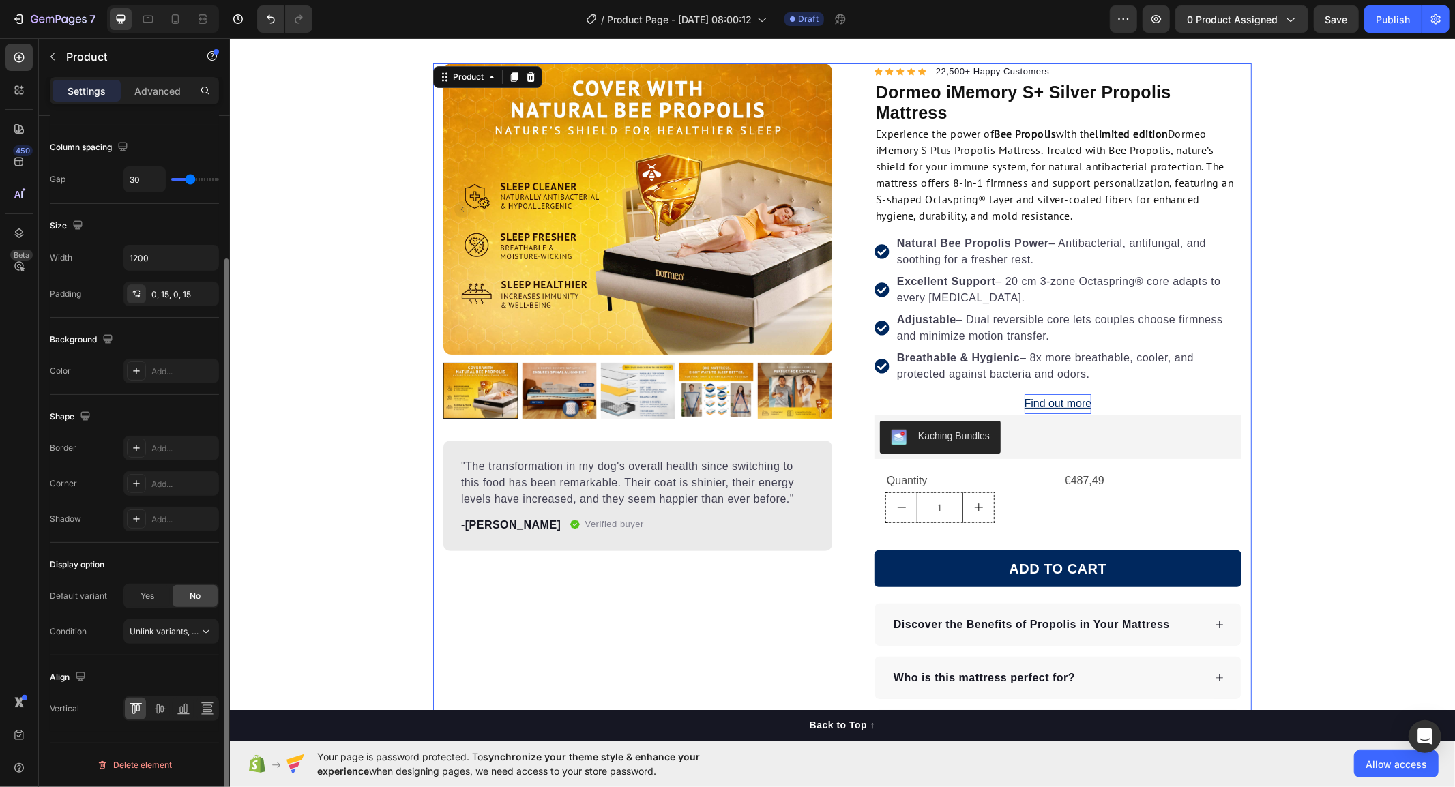
scroll to position [0, 0]
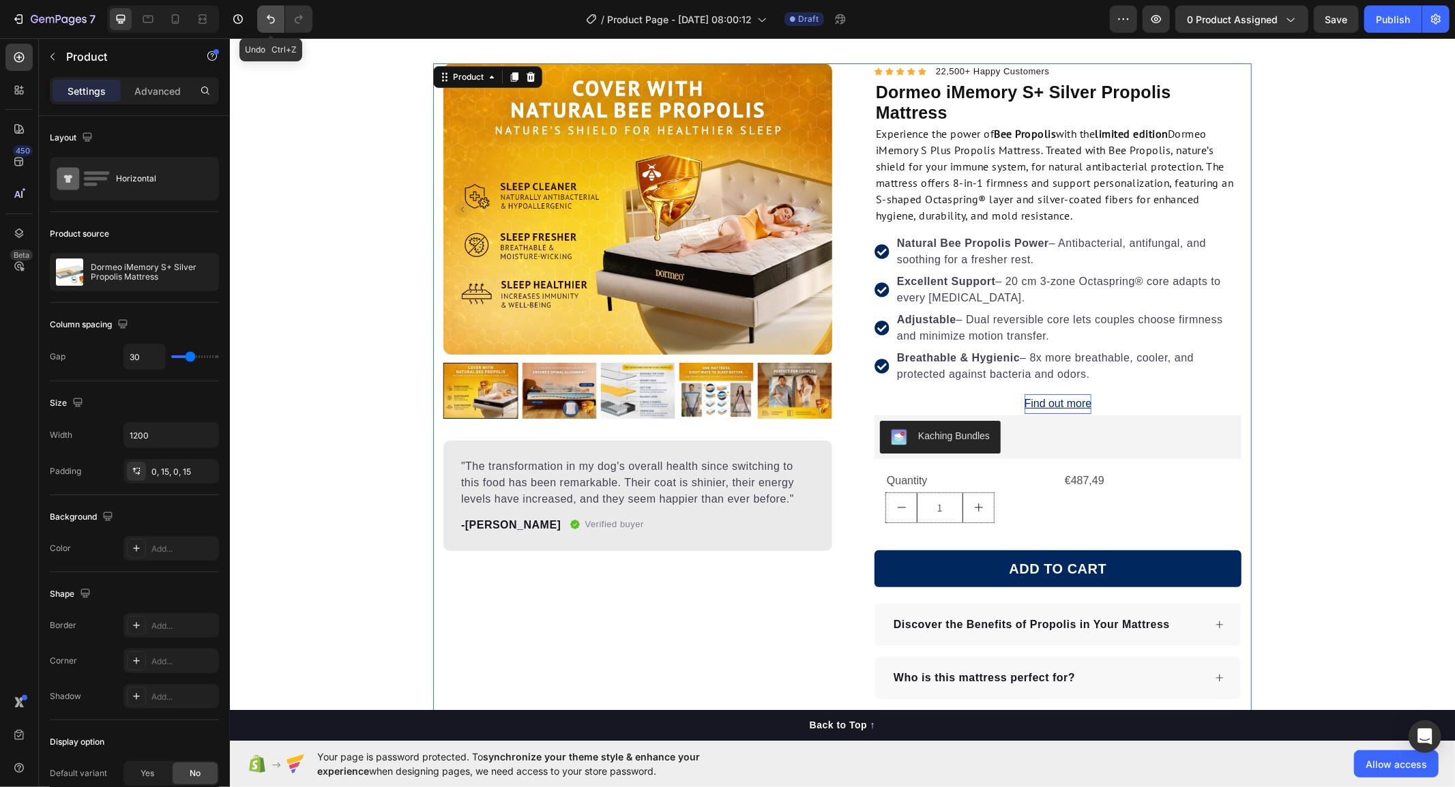
click at [266, 18] on icon "Undo/Redo" at bounding box center [271, 19] width 14 height 14
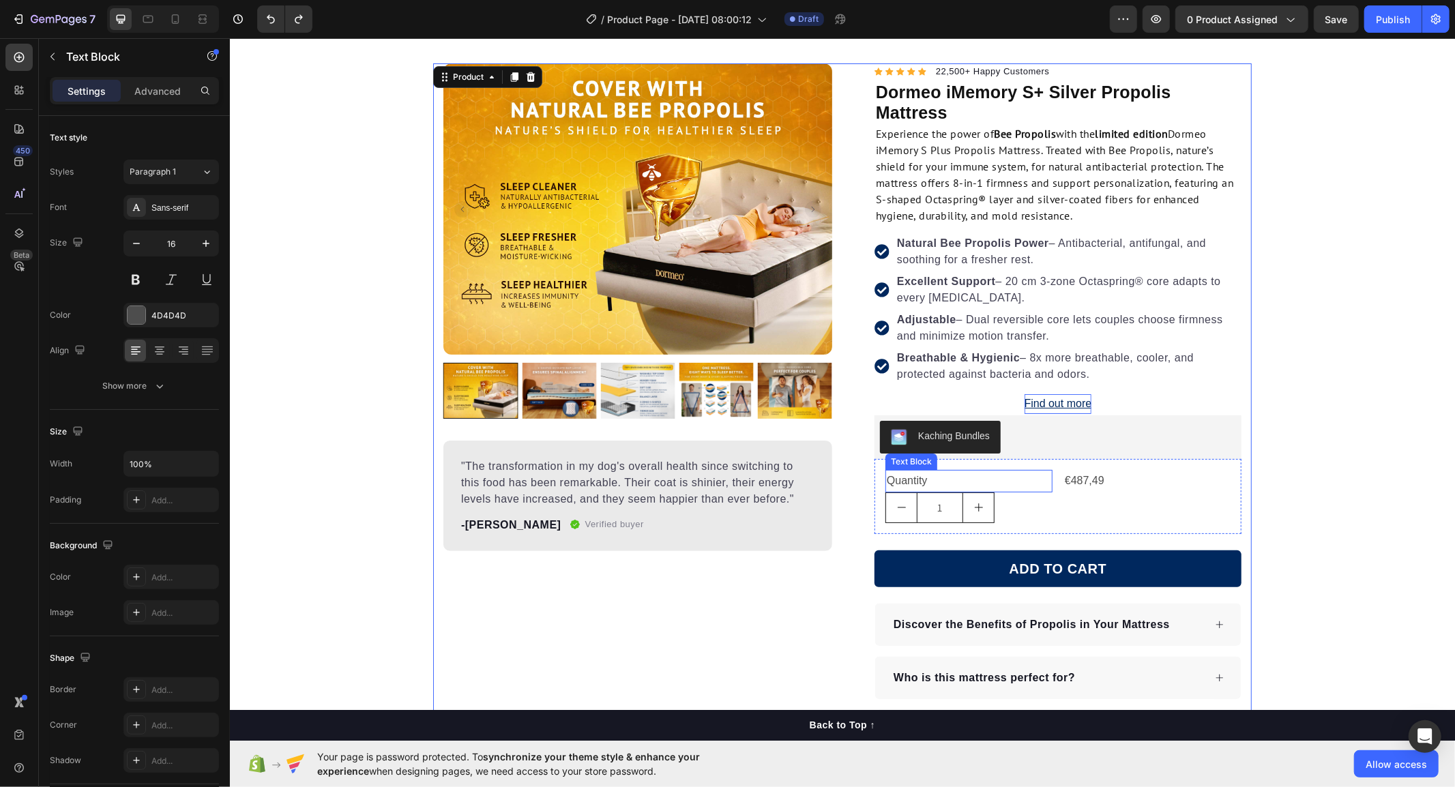
click at [941, 478] on div "Quantity" at bounding box center [968, 480] width 167 height 23
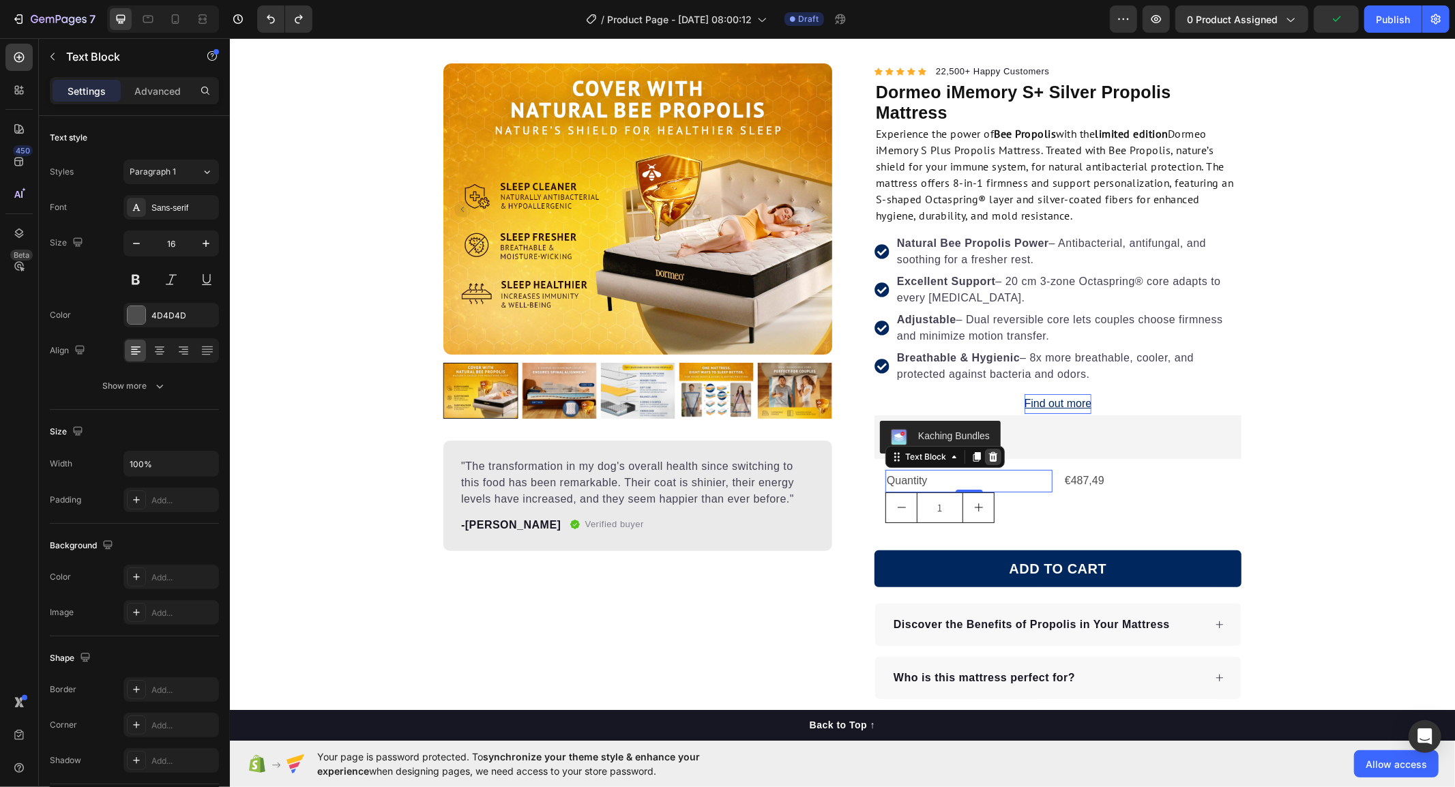
click at [988, 458] on icon at bounding box center [992, 457] width 9 height 10
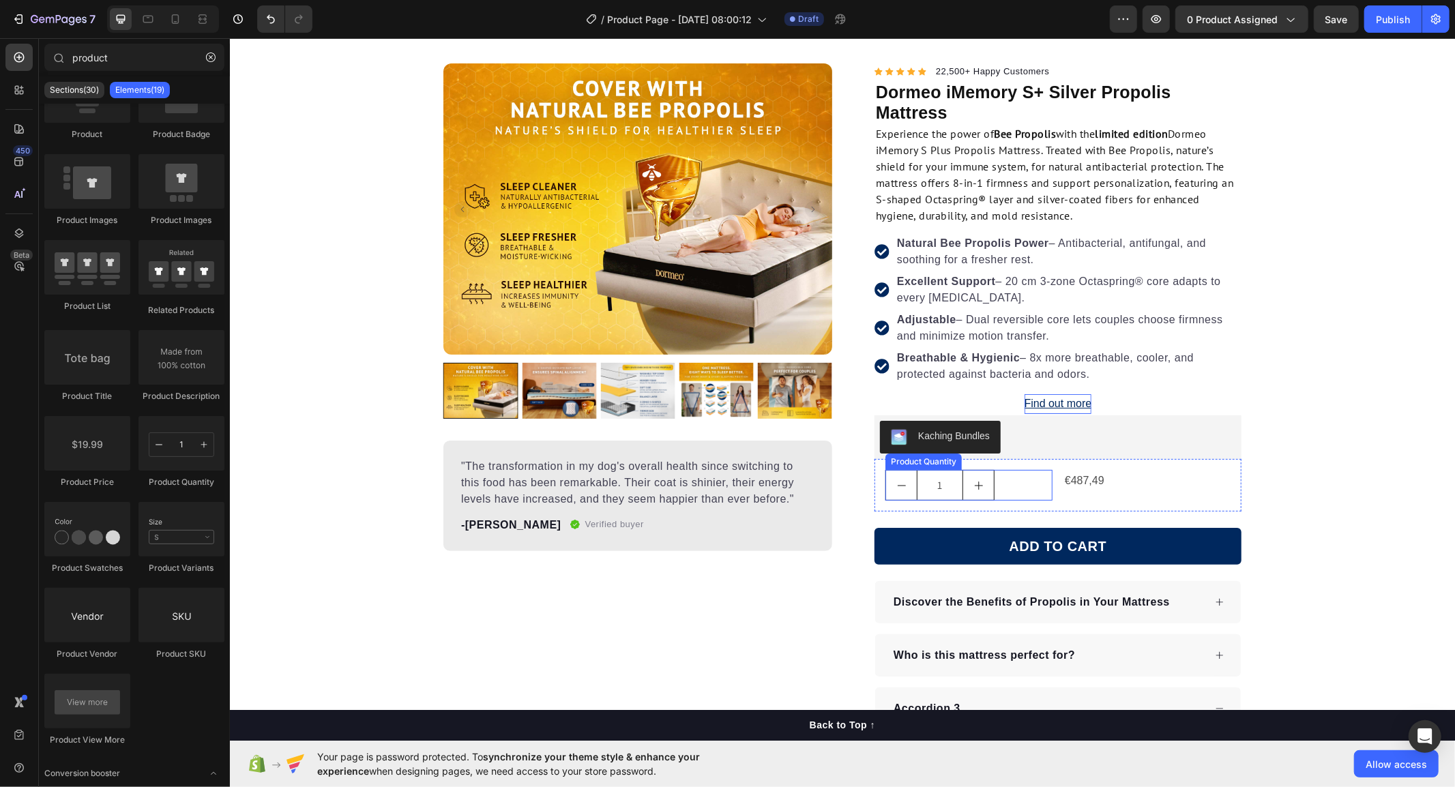
click at [933, 465] on div "Product Quantity" at bounding box center [923, 461] width 71 height 12
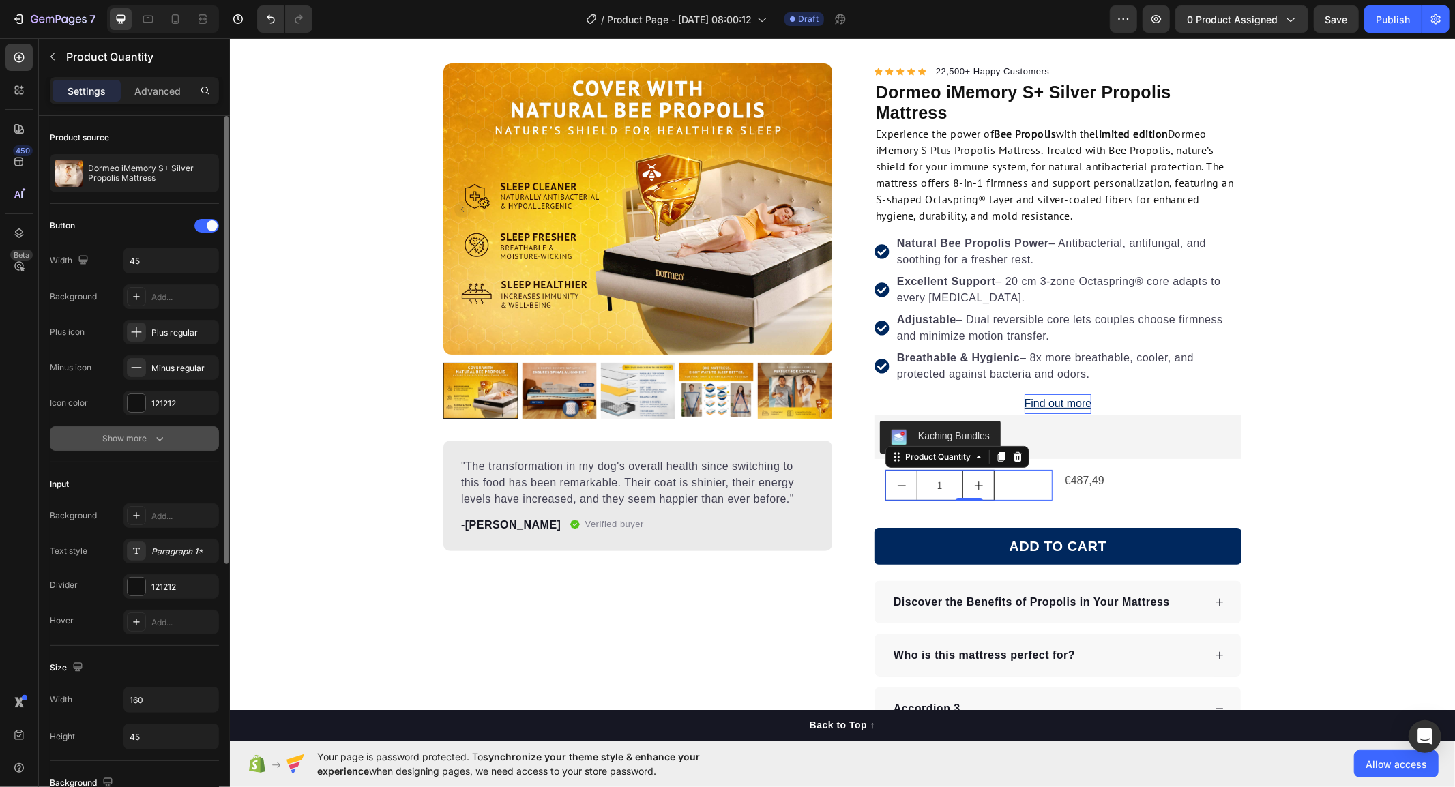
click at [96, 432] on button "Show more" at bounding box center [134, 438] width 169 height 25
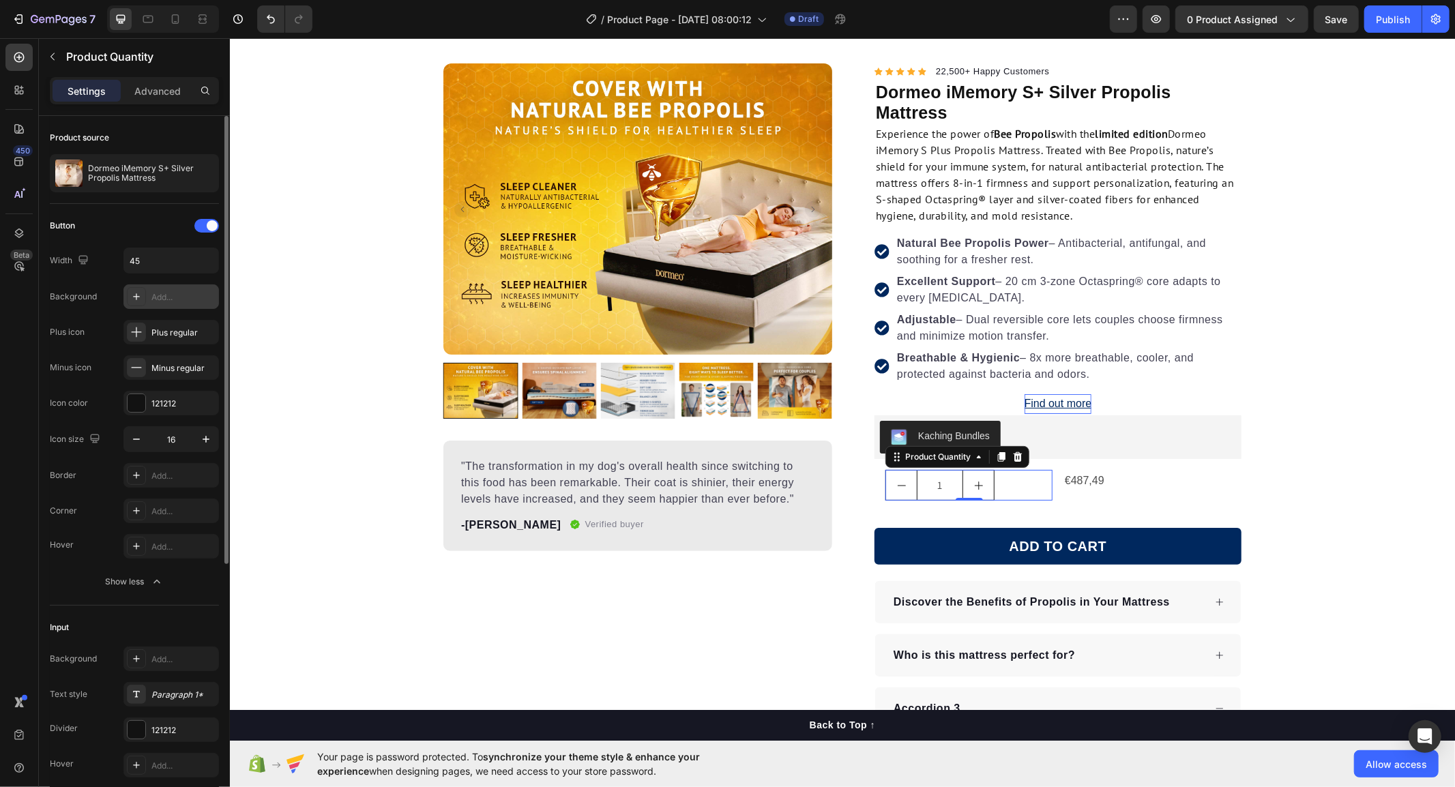
click at [134, 287] on div "Add..." at bounding box center [171, 296] width 96 height 25
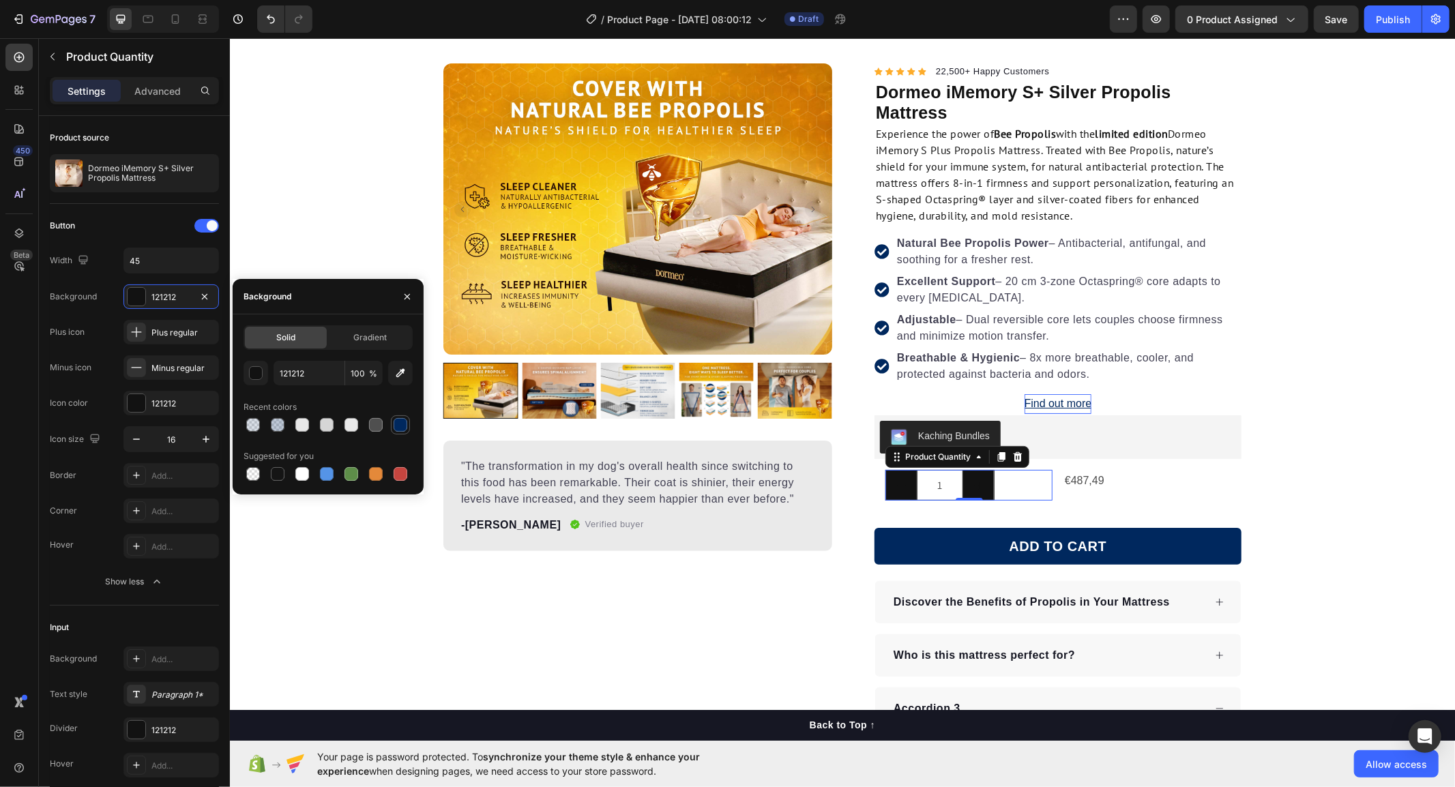
click at [399, 428] on div at bounding box center [401, 425] width 14 height 14
type input "00285E"
click at [466, 570] on div "Product Images "The transformation in my dog's overall health since switching t…" at bounding box center [637, 508] width 389 height 890
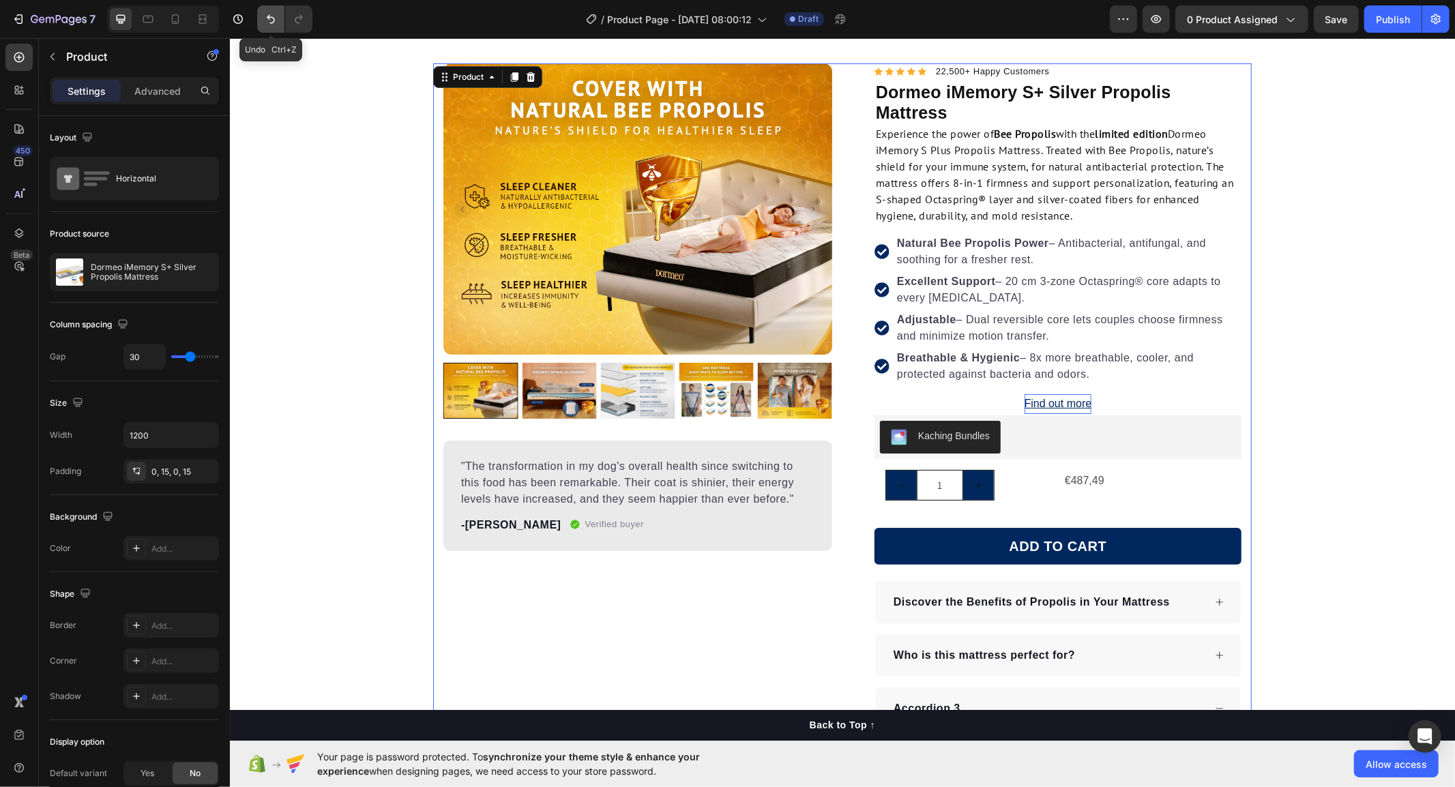
click at [274, 17] on icon "Undo/Redo" at bounding box center [271, 19] width 14 height 14
click at [916, 463] on div "Product Quantity" at bounding box center [923, 461] width 71 height 12
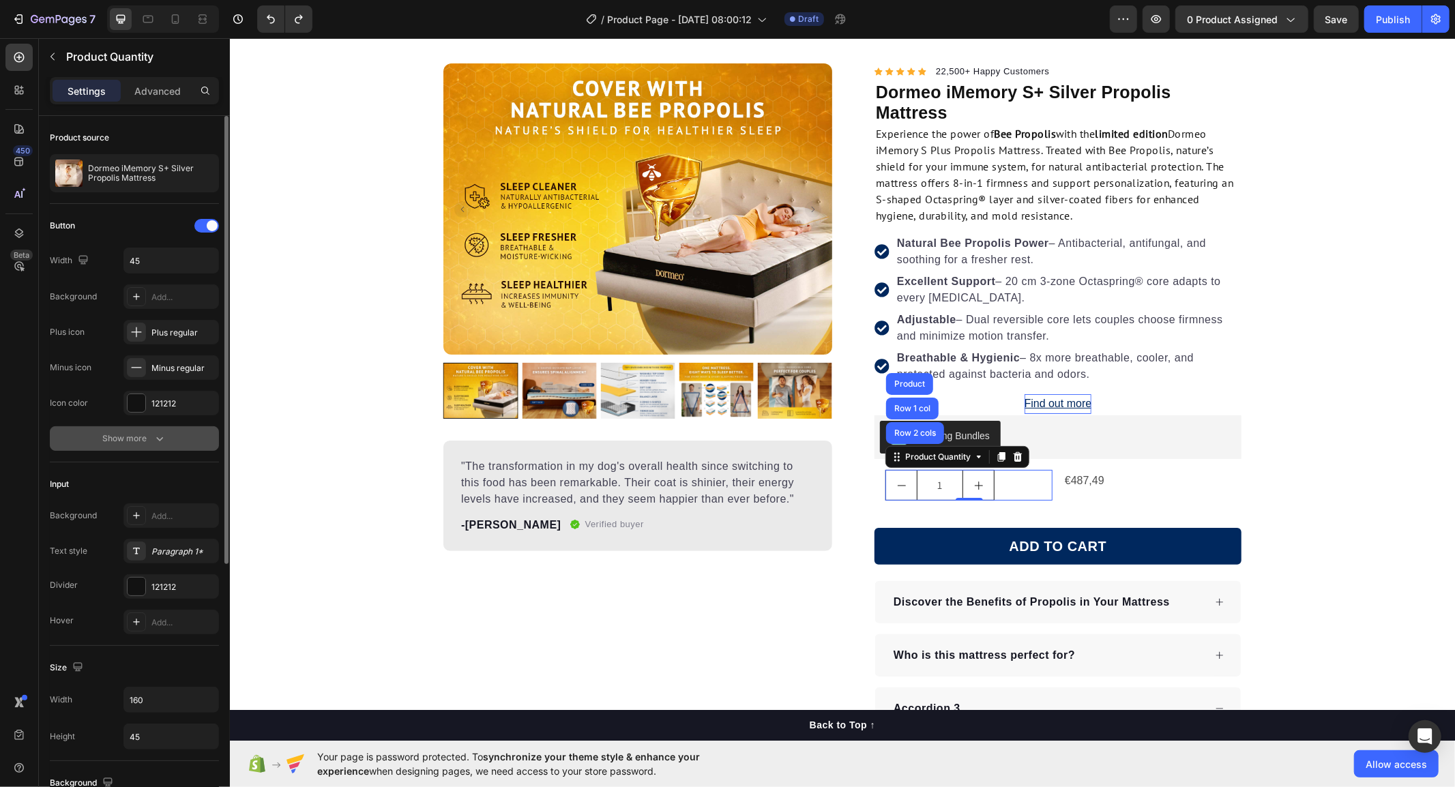
click at [113, 439] on div "Show more" at bounding box center [134, 439] width 63 height 14
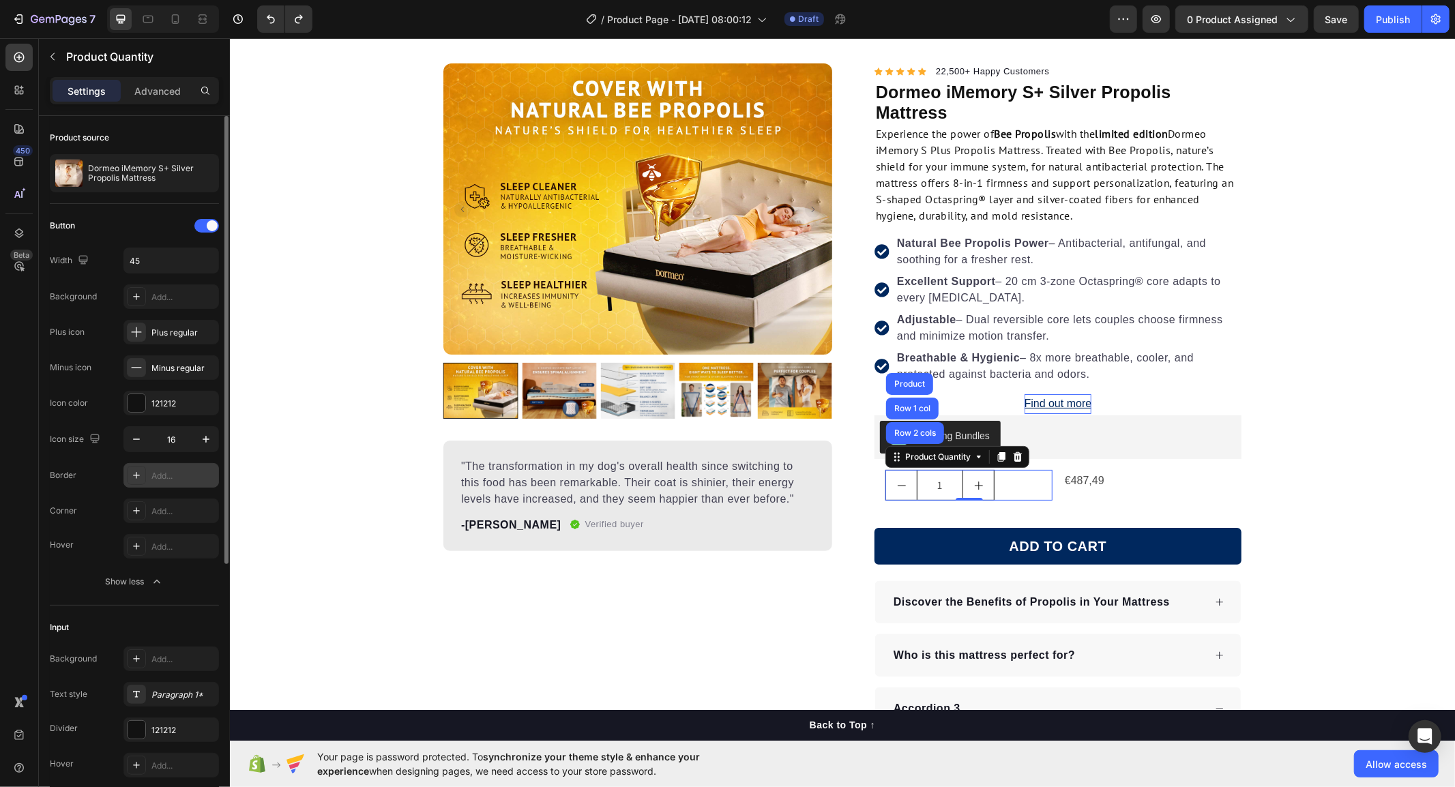
click at [128, 473] on div at bounding box center [136, 475] width 19 height 19
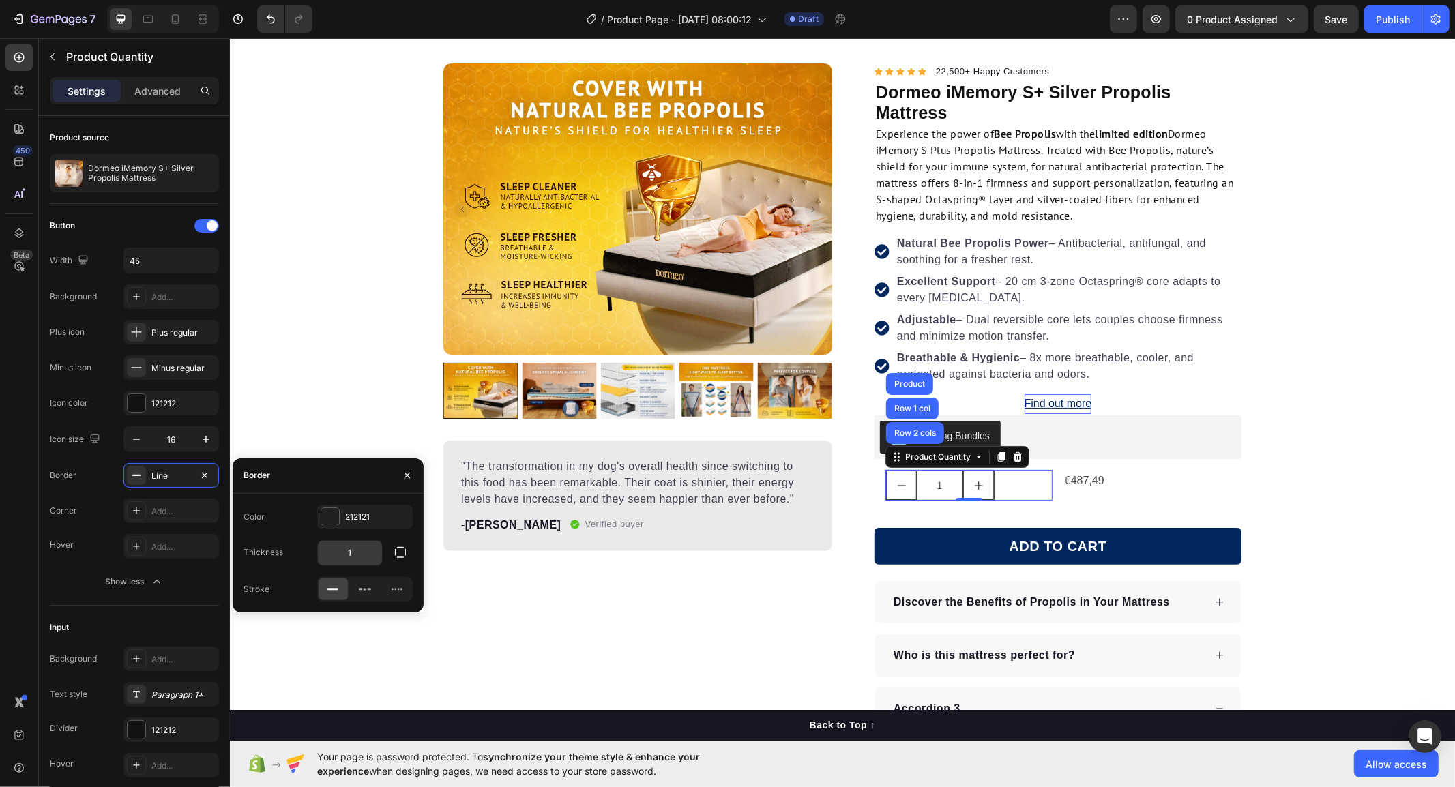
click at [353, 556] on input "1" at bounding box center [350, 553] width 64 height 25
drag, startPoint x: 355, startPoint y: 555, endPoint x: 325, endPoint y: 554, distance: 30.7
click at [325, 554] on input "5" at bounding box center [350, 553] width 64 height 25
type input "0"
click at [103, 486] on div "Border Line" at bounding box center [134, 475] width 169 height 25
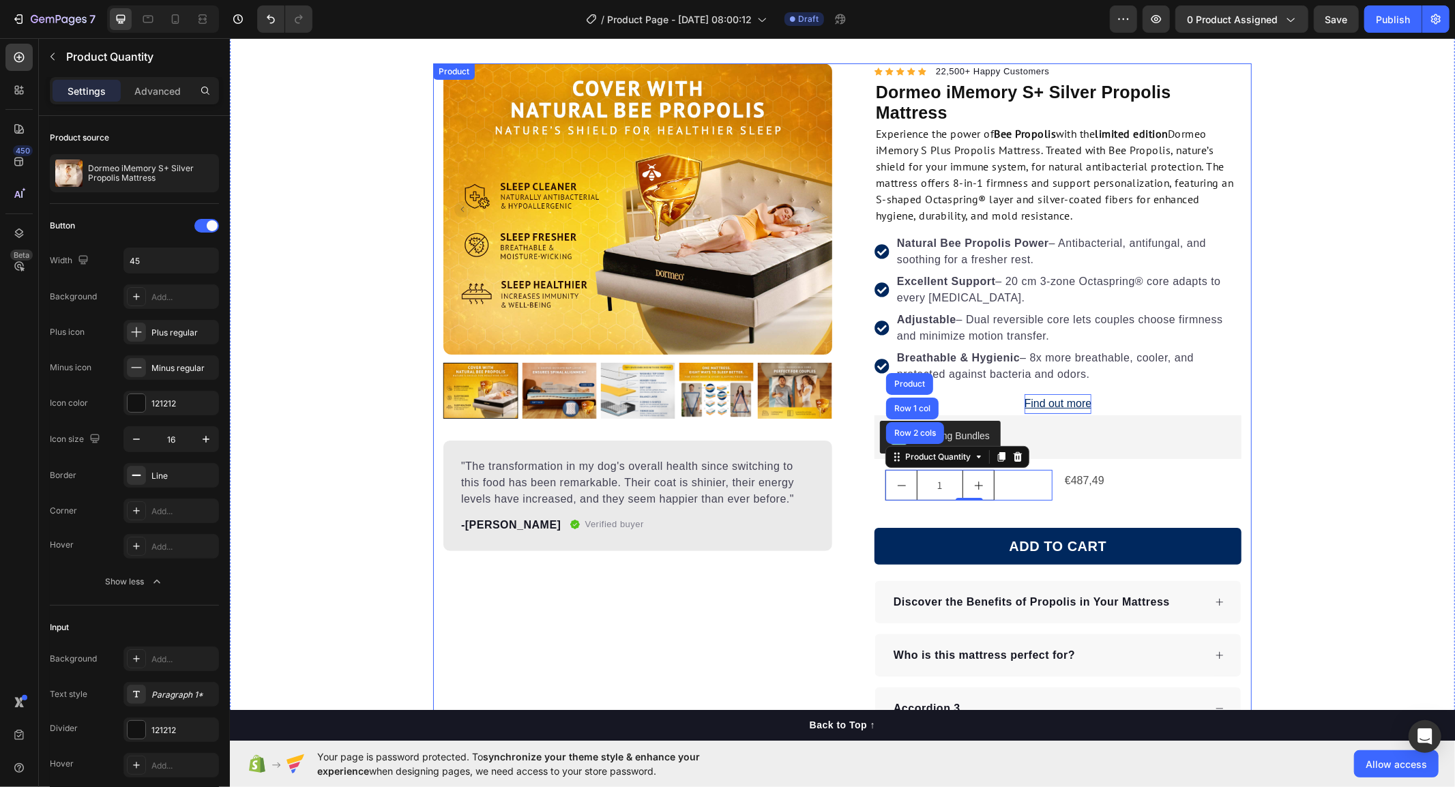
click at [800, 656] on div "Product Images "The transformation in my dog's overall health since switching t…" at bounding box center [637, 508] width 389 height 890
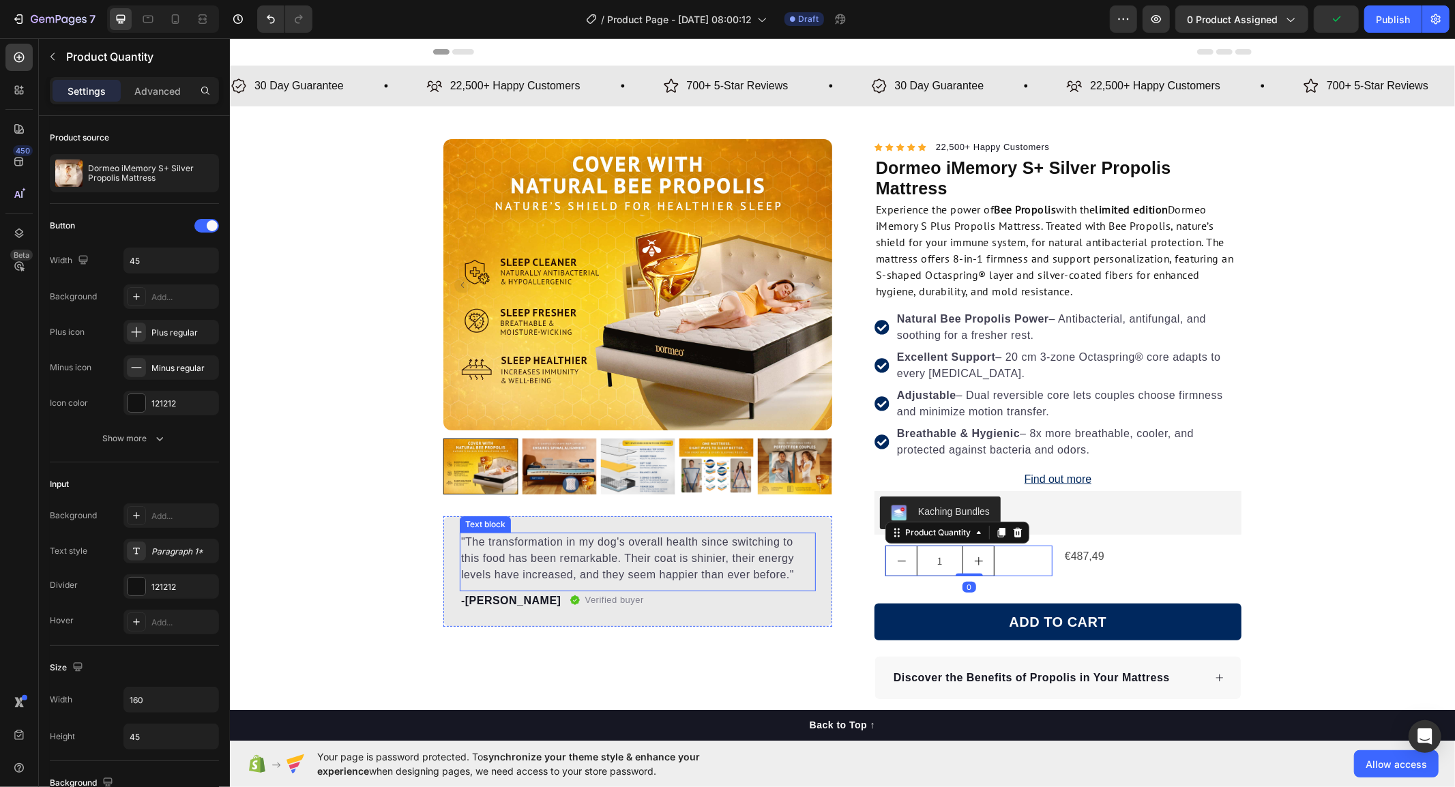
scroll to position [76, 0]
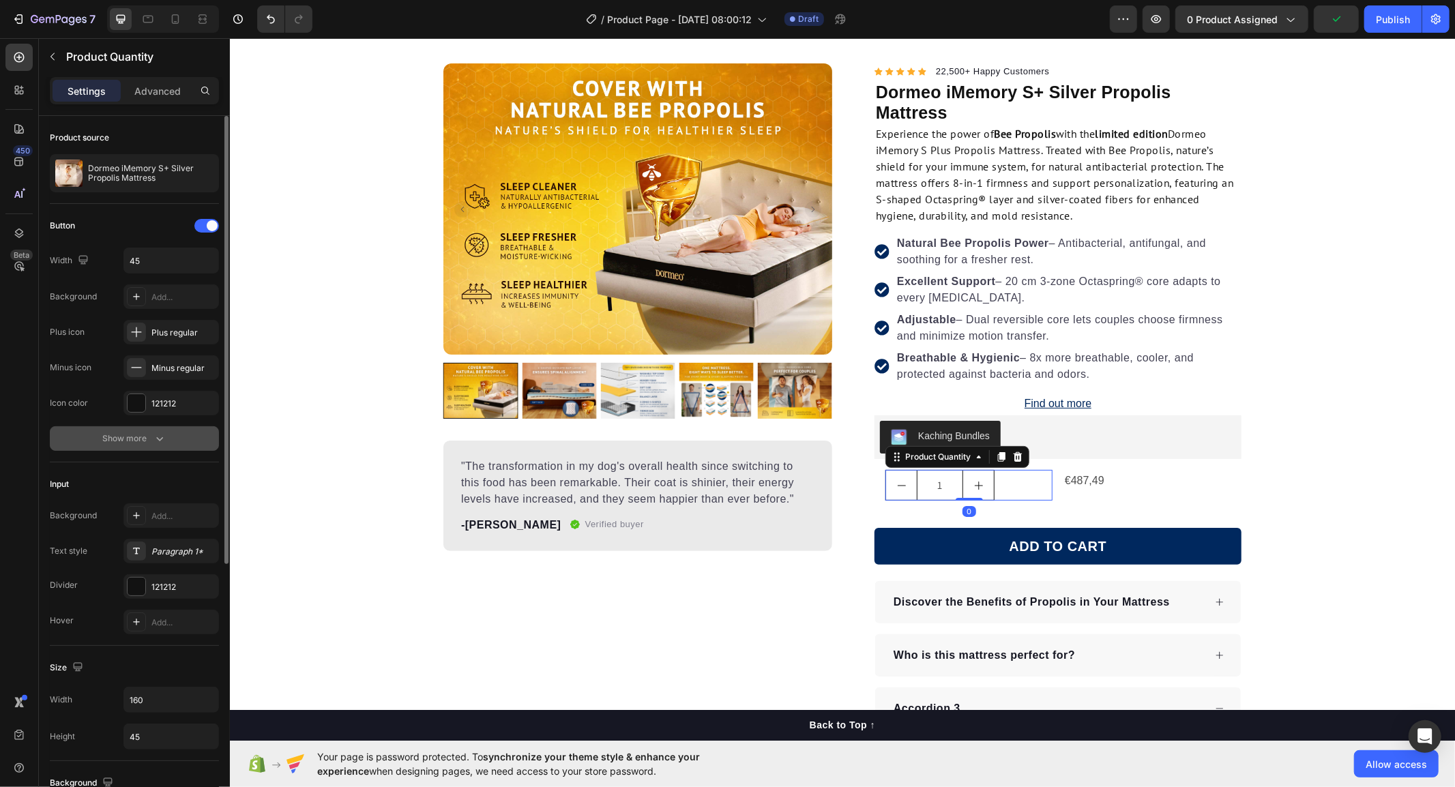
click at [111, 434] on div "Show more" at bounding box center [134, 439] width 63 height 14
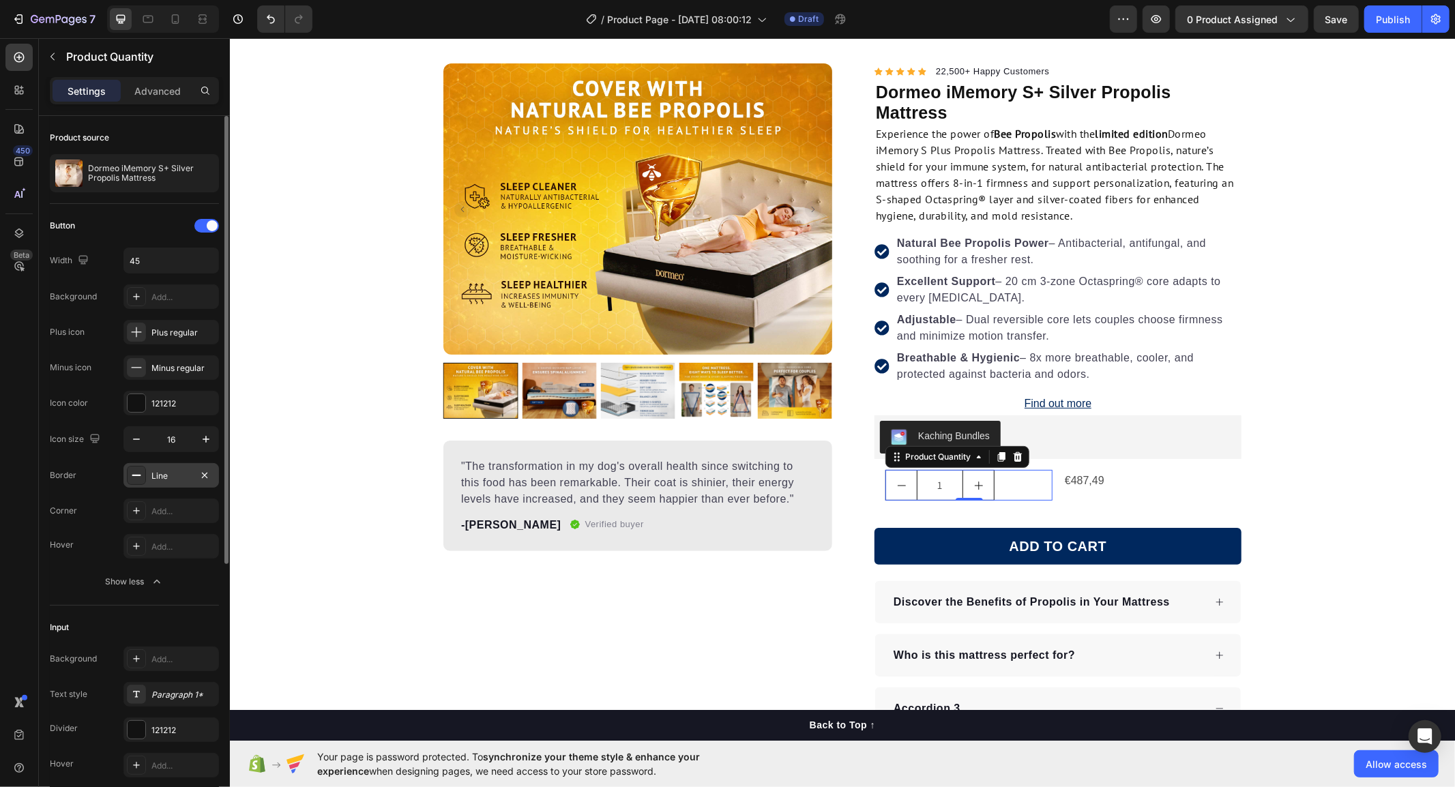
click at [134, 472] on icon at bounding box center [136, 475] width 11 height 11
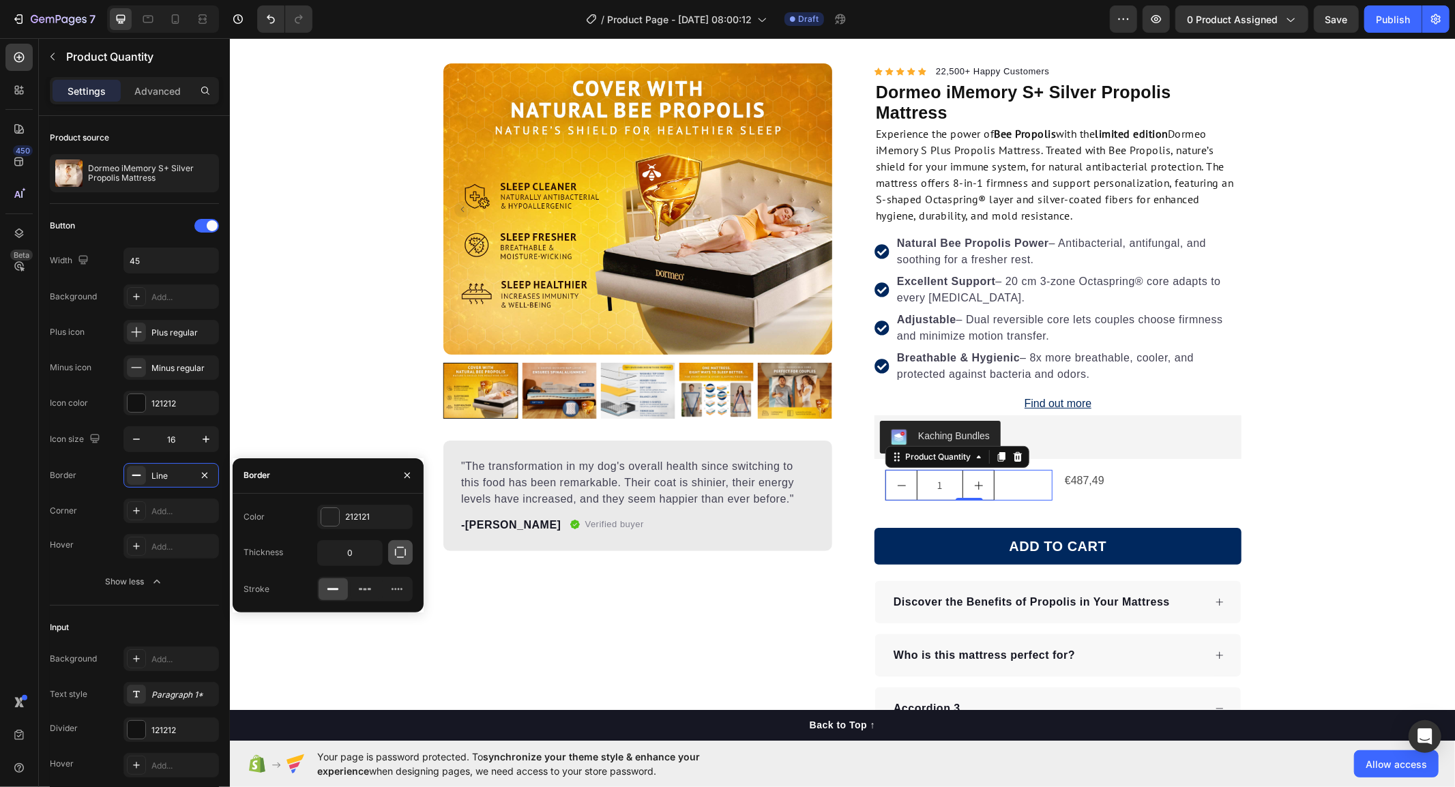
click at [402, 561] on button "button" at bounding box center [400, 552] width 25 height 25
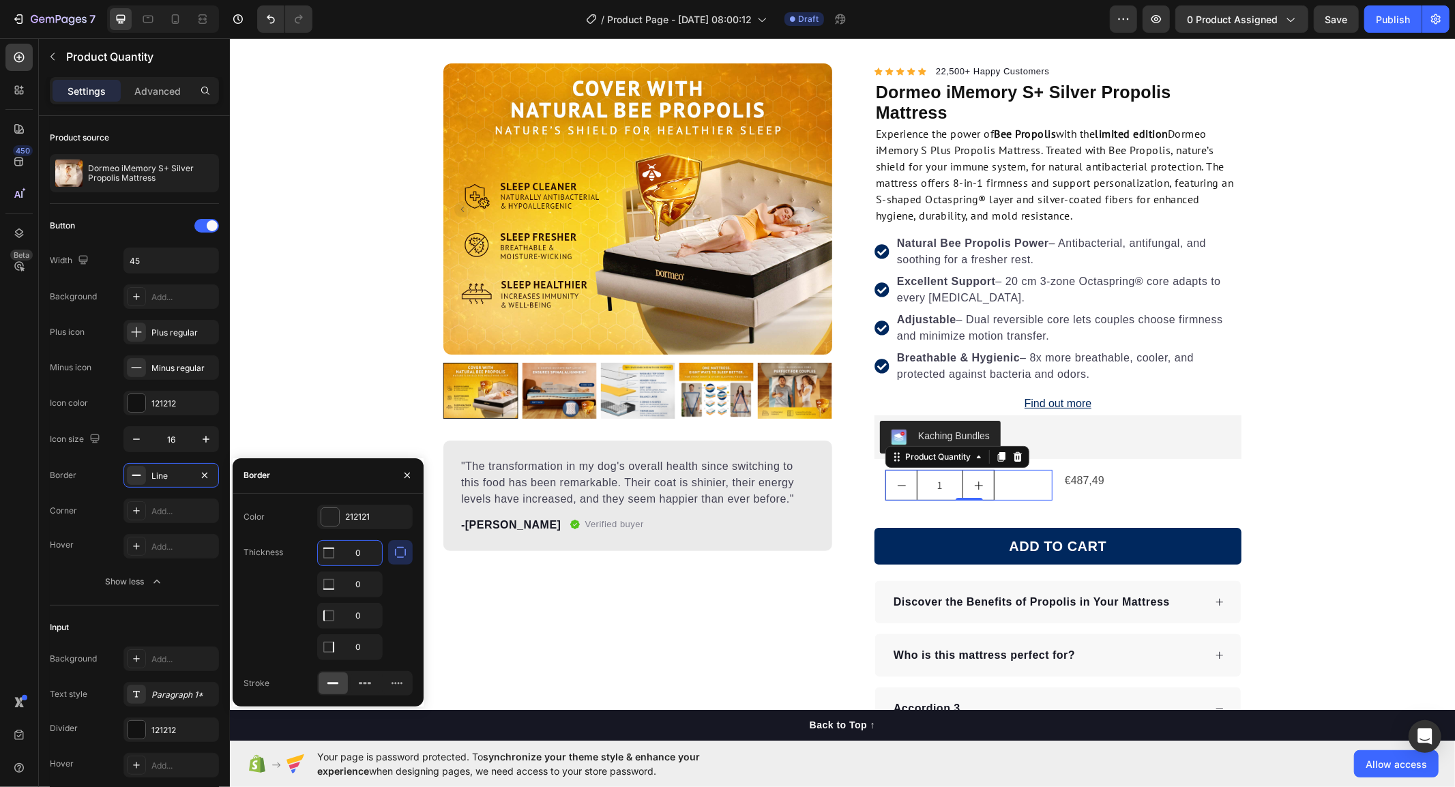
click at [352, 555] on input "0" at bounding box center [350, 553] width 64 height 25
click at [358, 685] on icon at bounding box center [365, 684] width 14 height 14
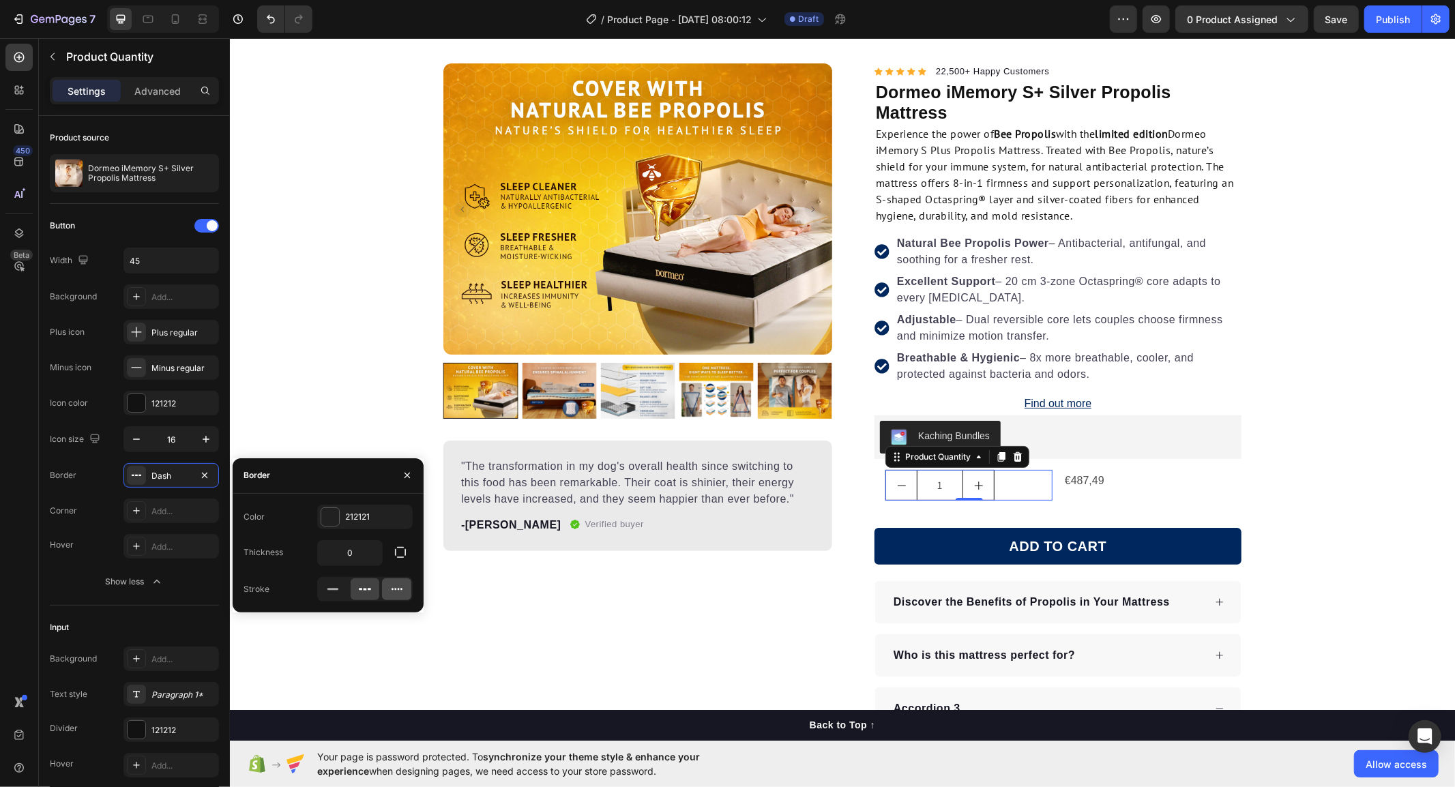
click at [398, 590] on icon at bounding box center [397, 590] width 14 height 14
click at [478, 591] on div "Product Images "The transformation in my dog's overall health since switching t…" at bounding box center [637, 508] width 389 height 890
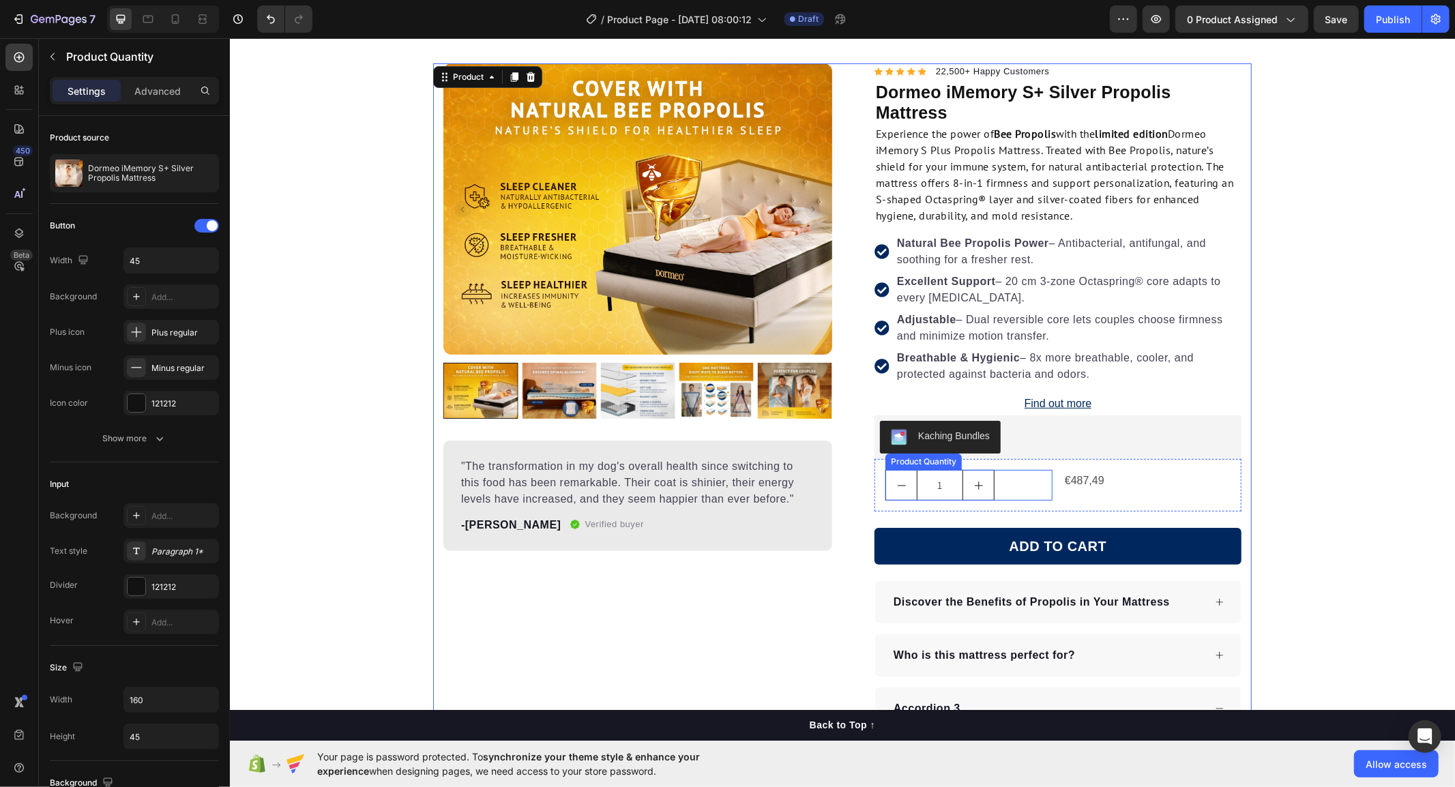
click at [917, 463] on div "Product Quantity" at bounding box center [923, 461] width 71 height 12
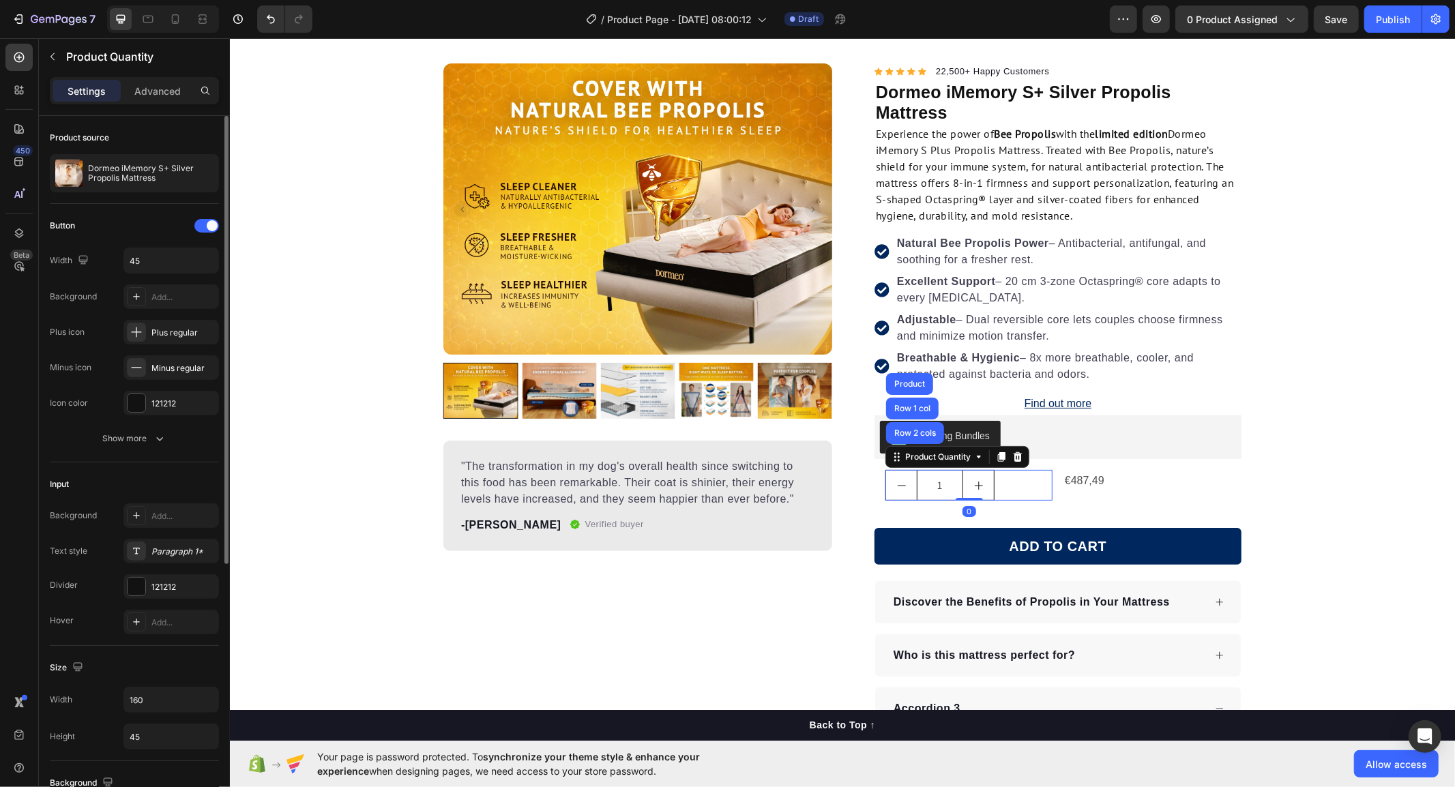
click at [57, 458] on div "Button Width 45 Background Add... Plus icon Plus regular Minus icon Minus regul…" at bounding box center [134, 333] width 169 height 259
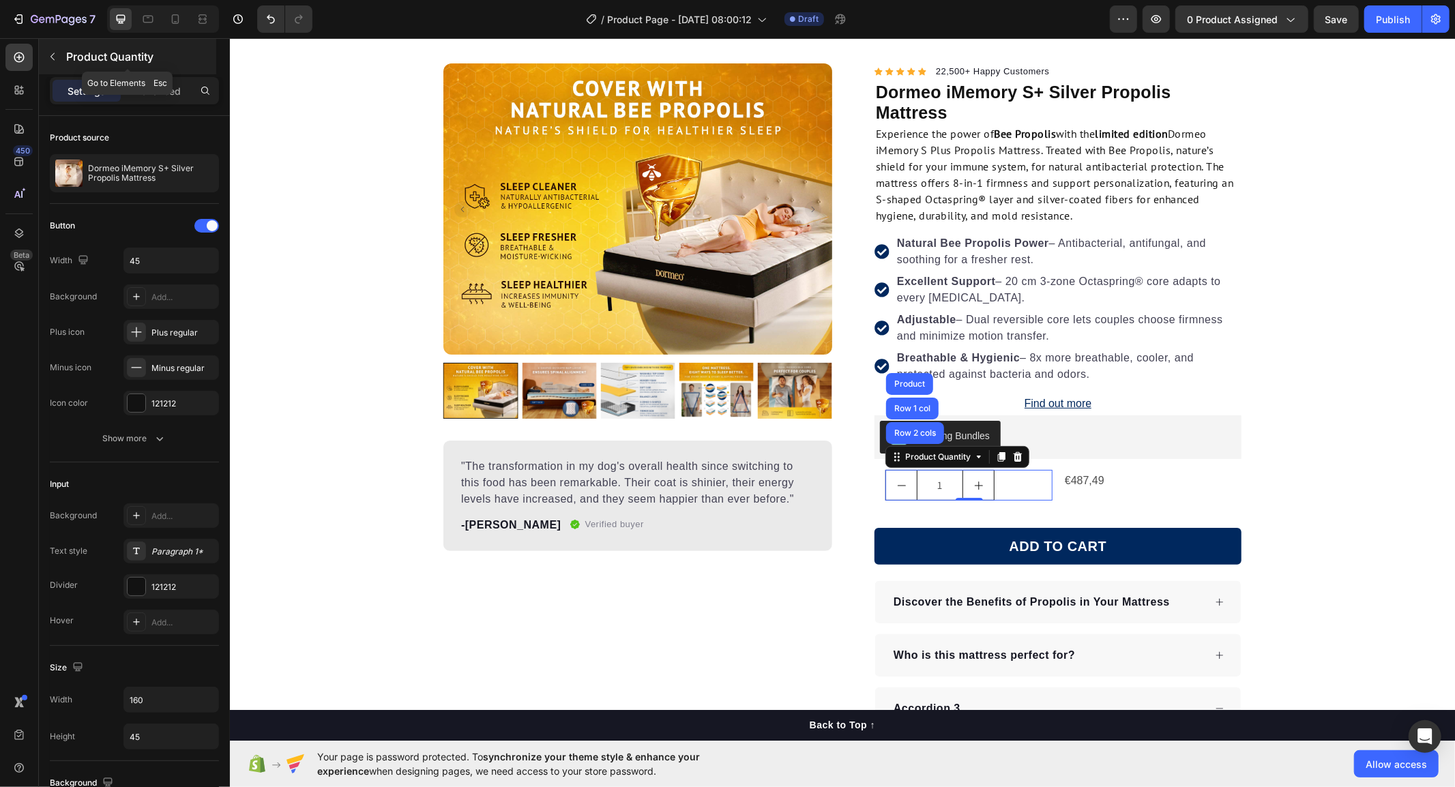
click at [63, 57] on div "Product Quantity" at bounding box center [127, 56] width 177 height 35
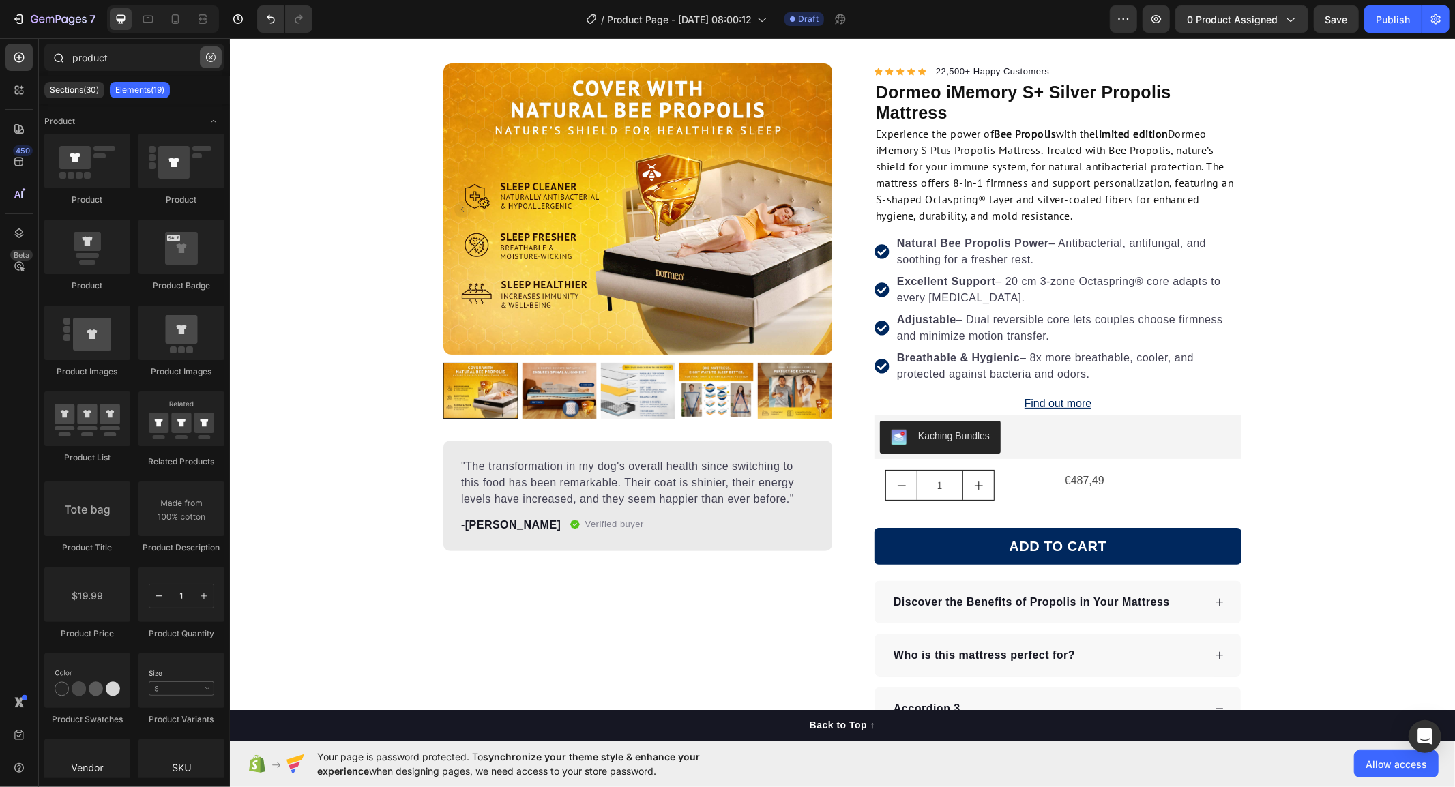
click at [206, 55] on icon "button" at bounding box center [211, 58] width 10 height 10
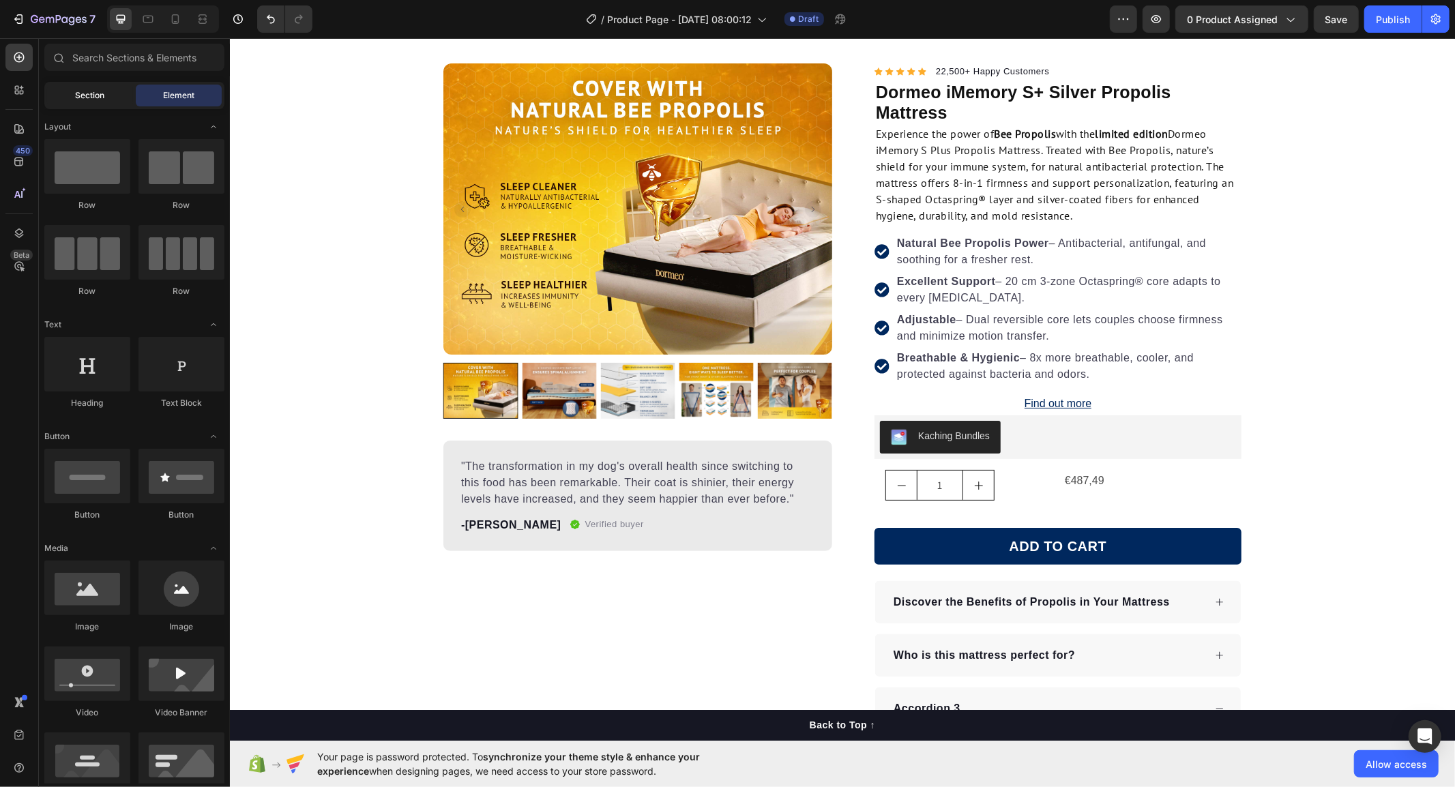
click at [98, 97] on span "Section" at bounding box center [90, 95] width 29 height 12
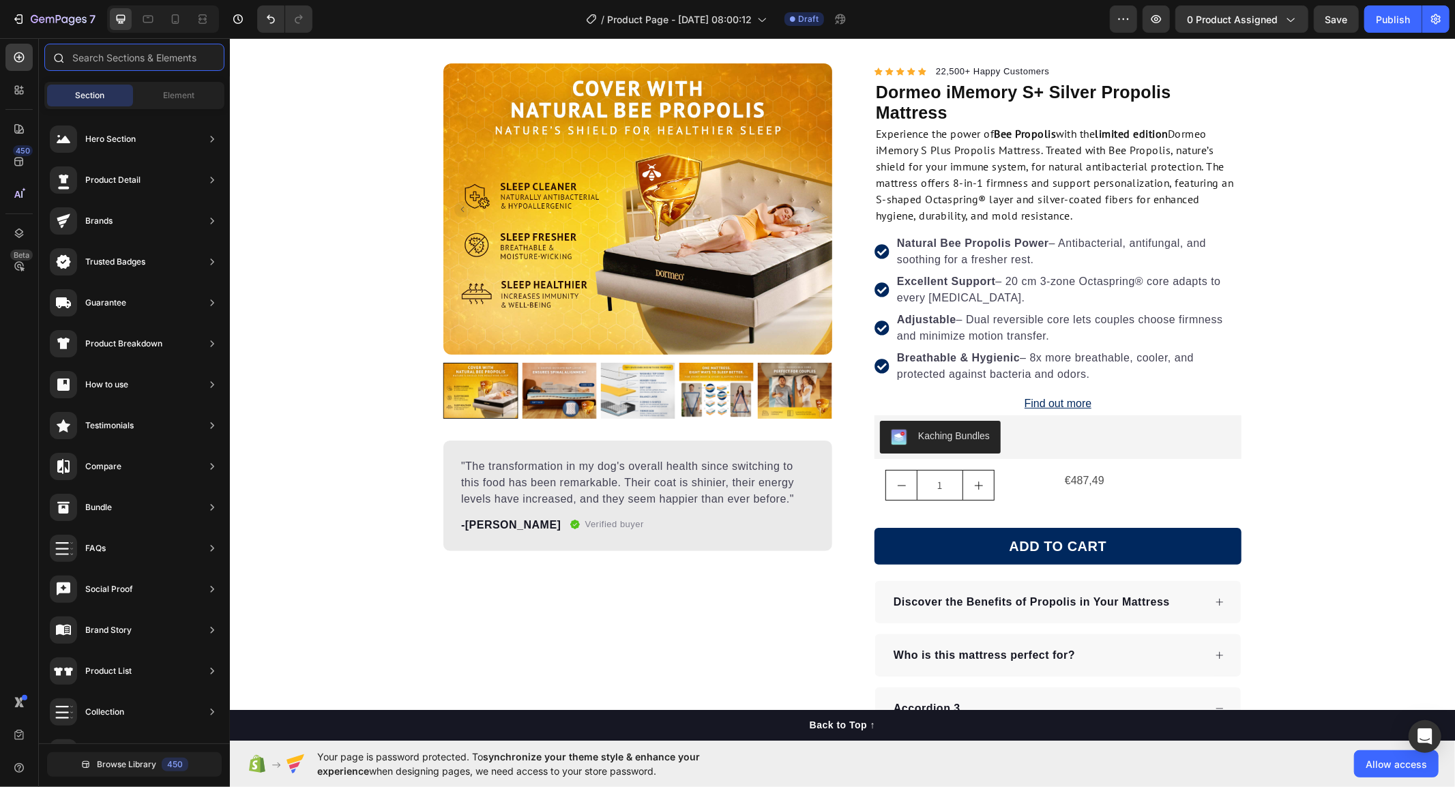
click at [124, 55] on input "text" at bounding box center [134, 57] width 180 height 27
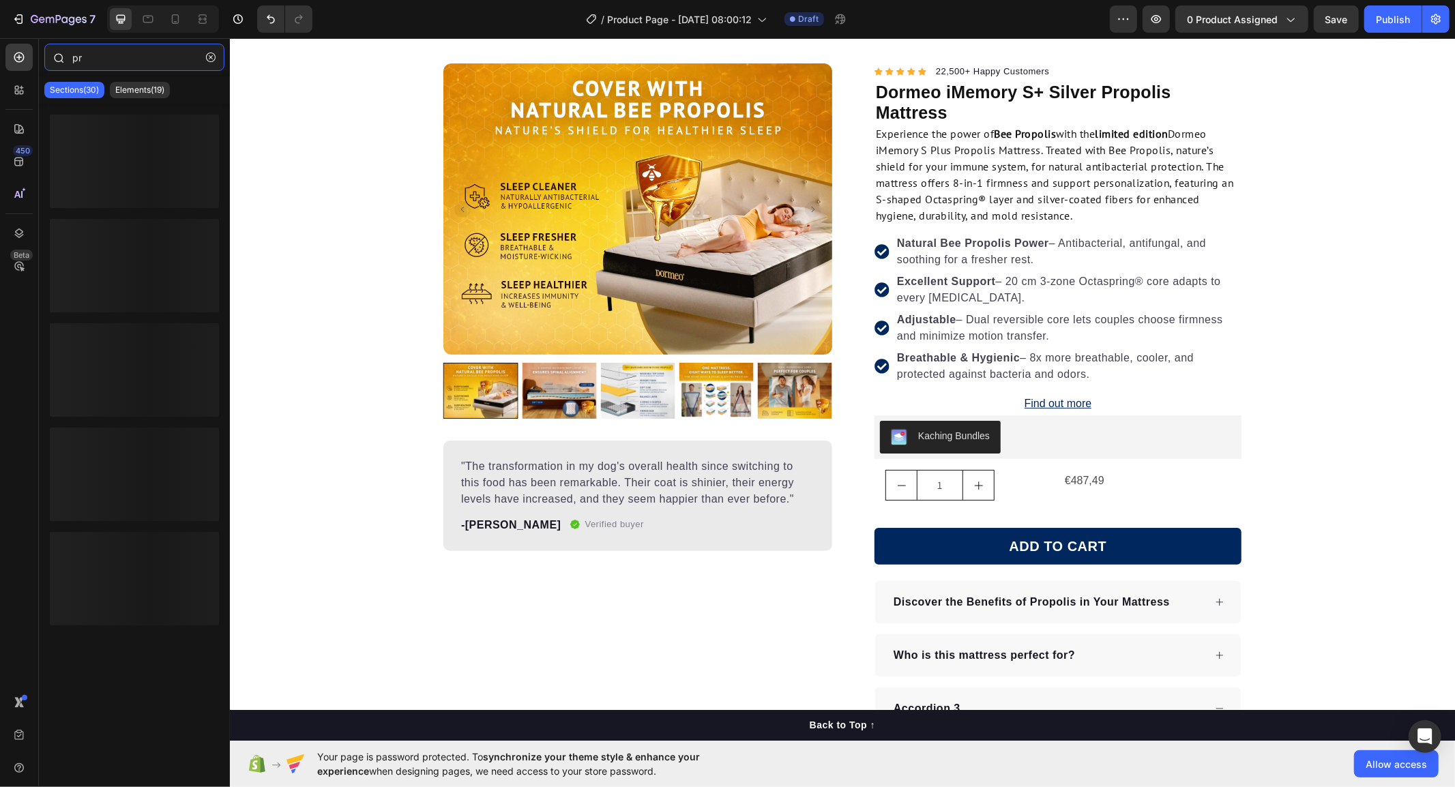
type input "p"
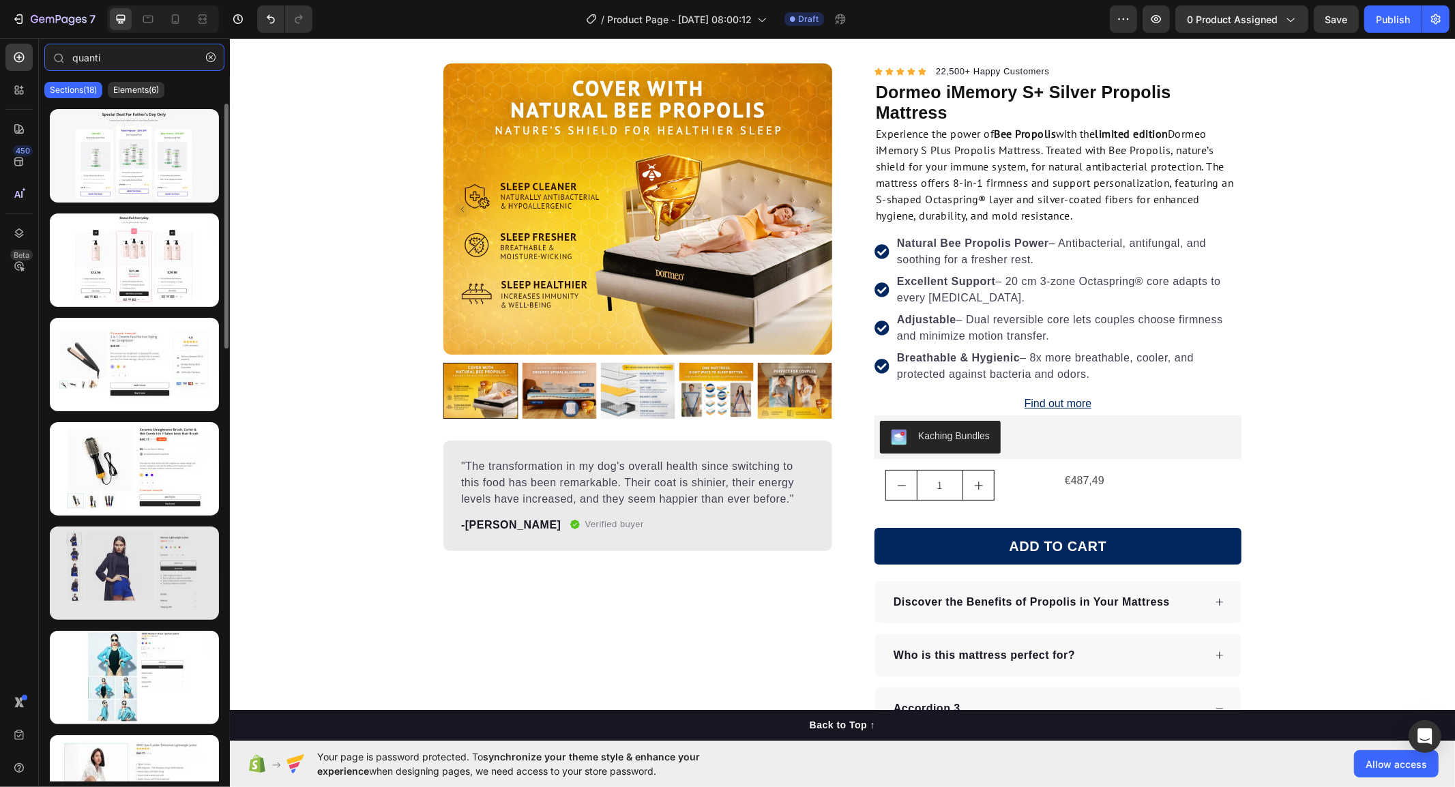
scroll to position [303, 0]
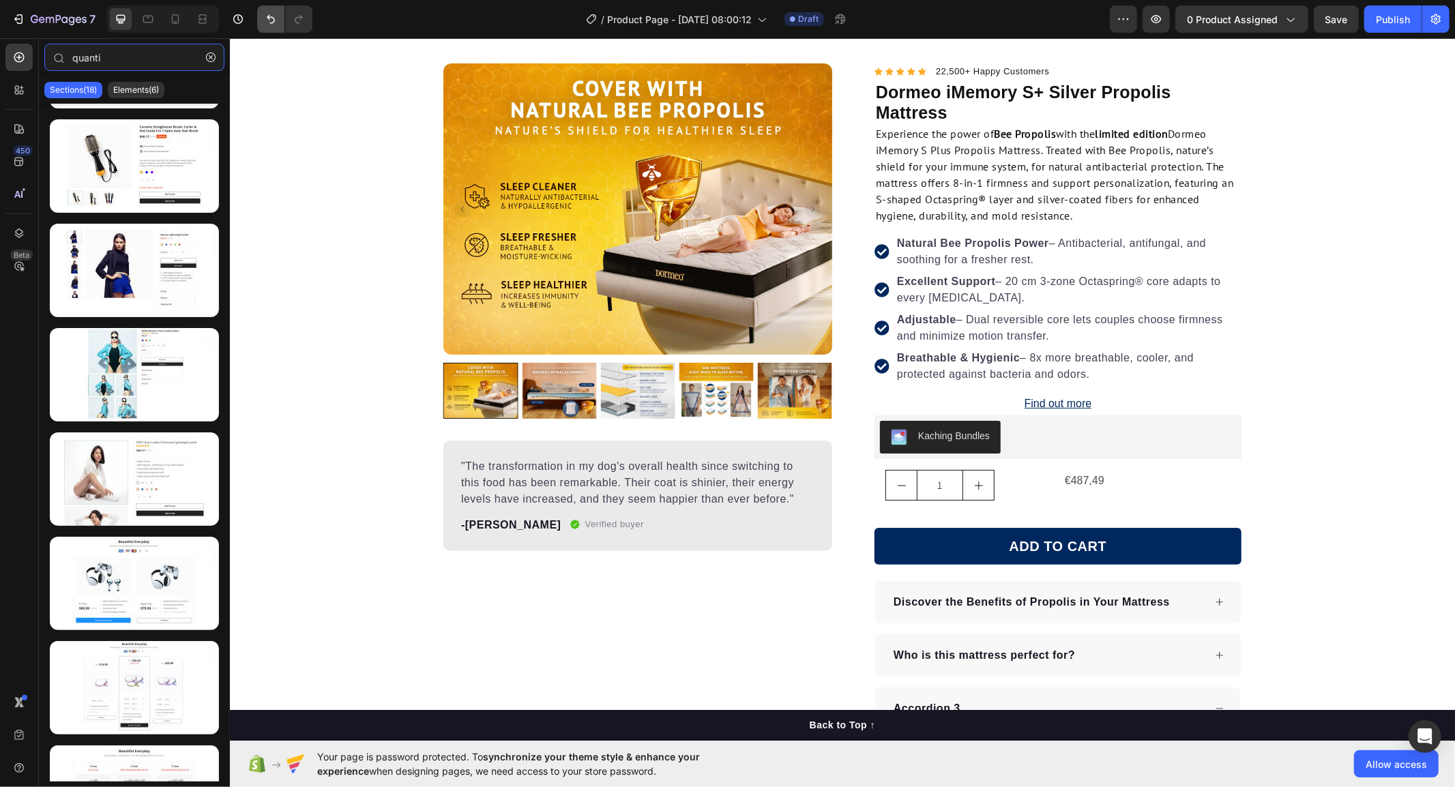
type input "quanti"
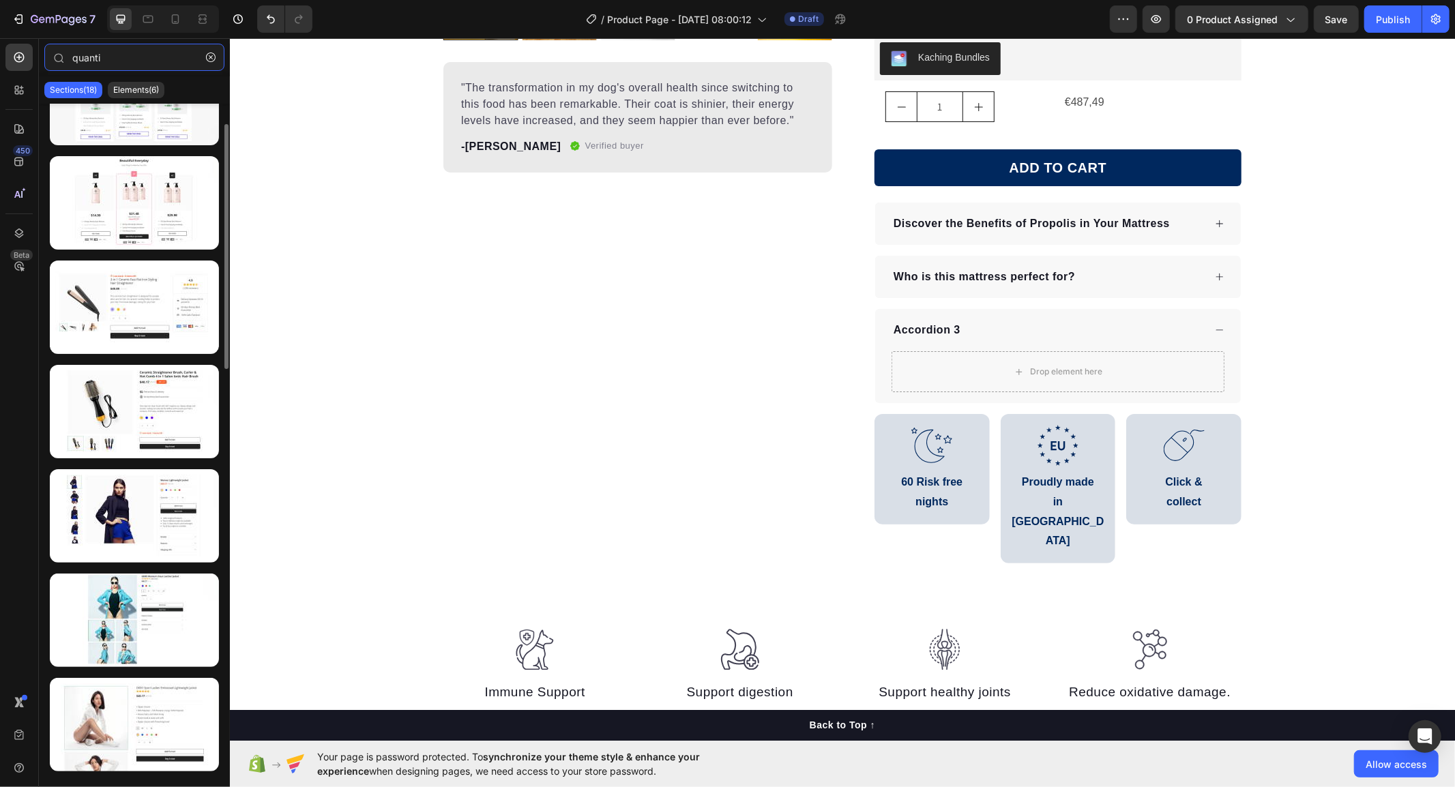
scroll to position [0, 0]
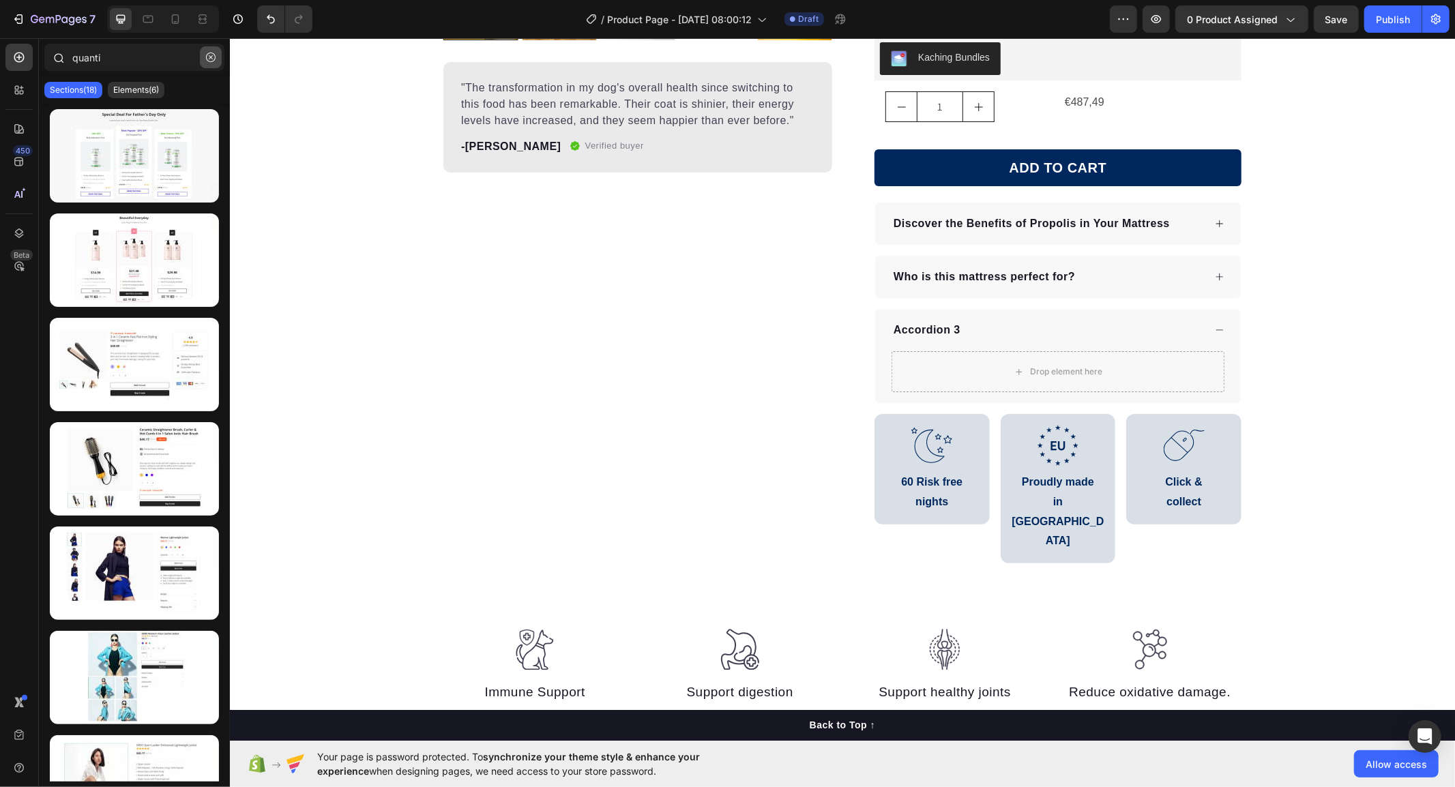
click at [206, 56] on icon "button" at bounding box center [211, 58] width 10 height 10
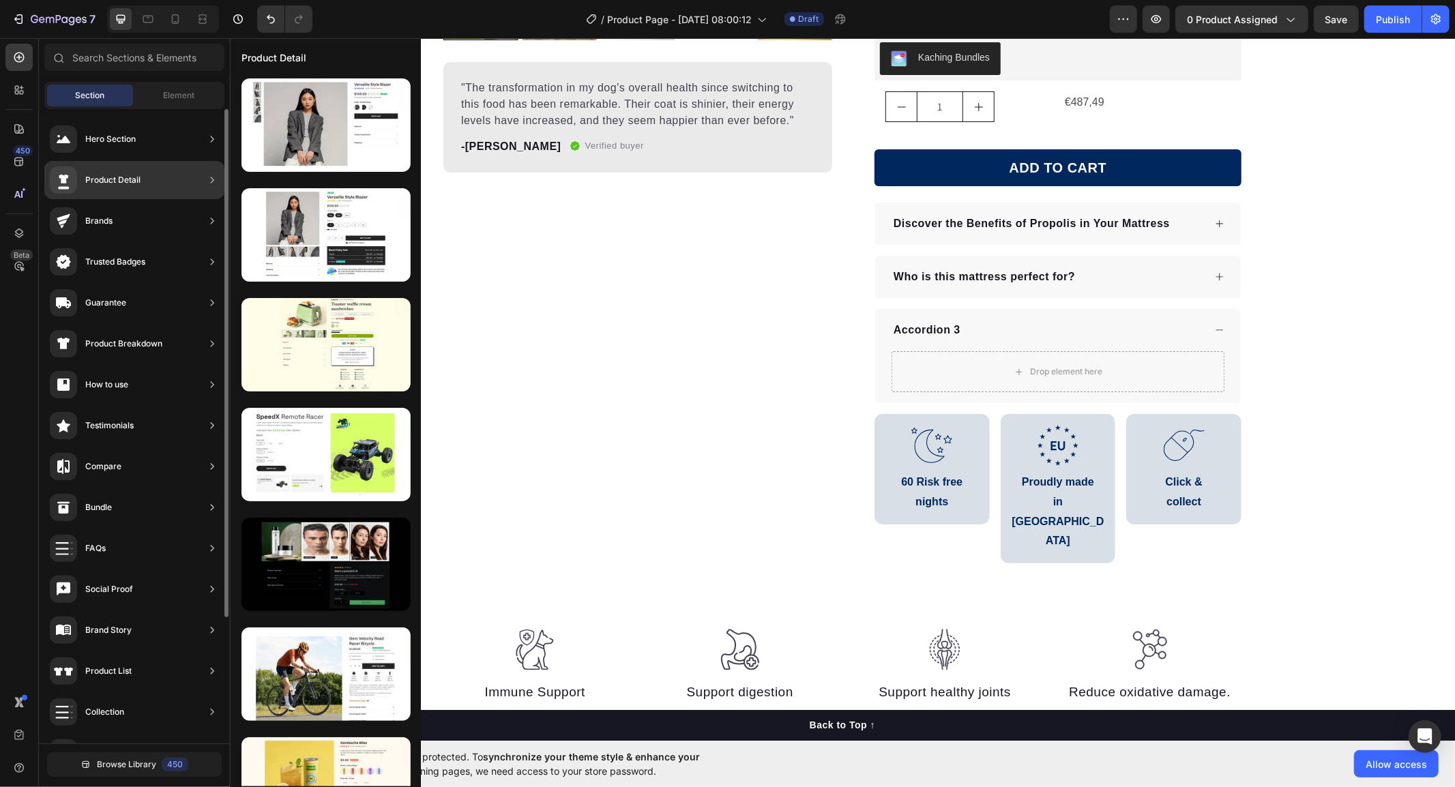
click at [102, 173] on div "Product Detail" at bounding box center [112, 180] width 55 height 14
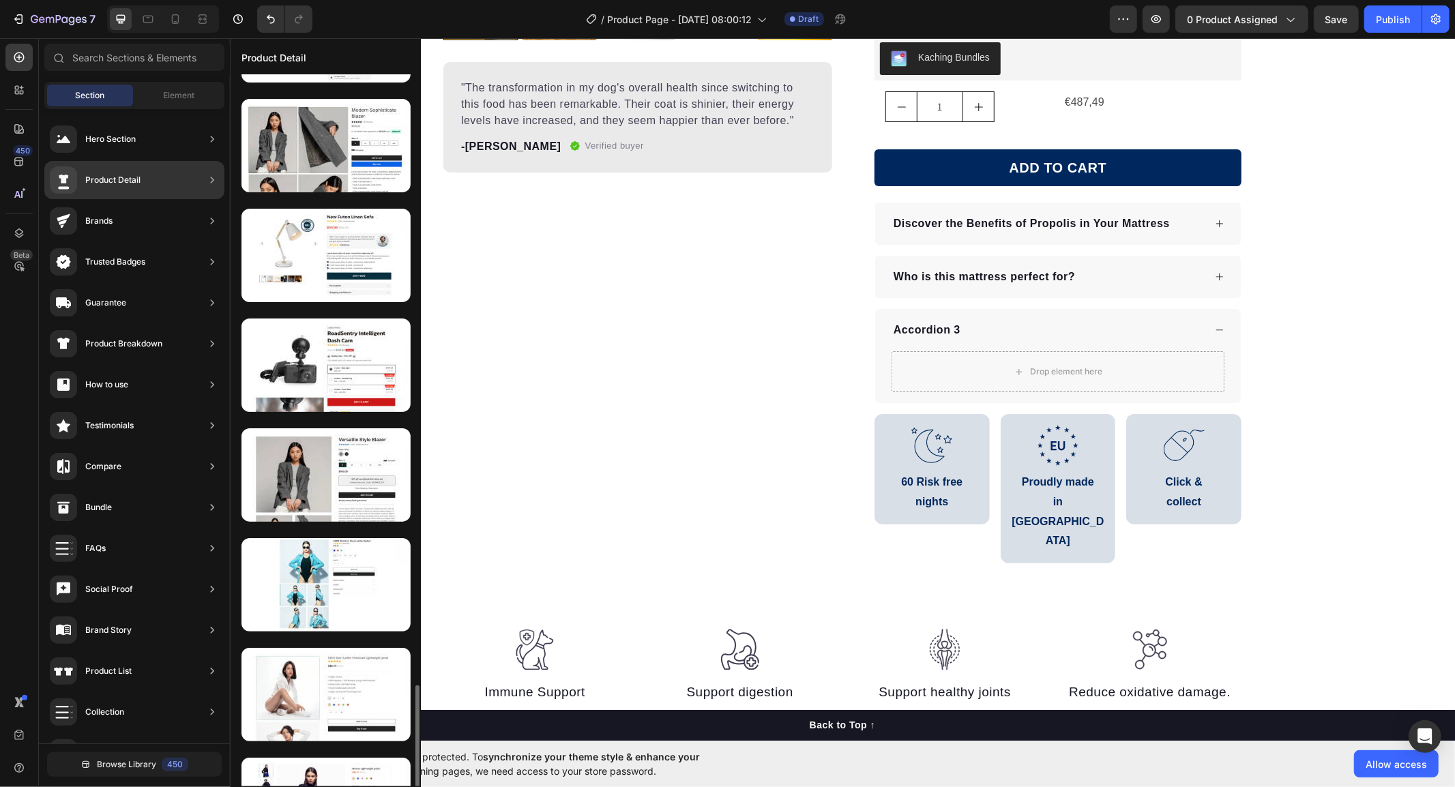
scroll to position [2952, 0]
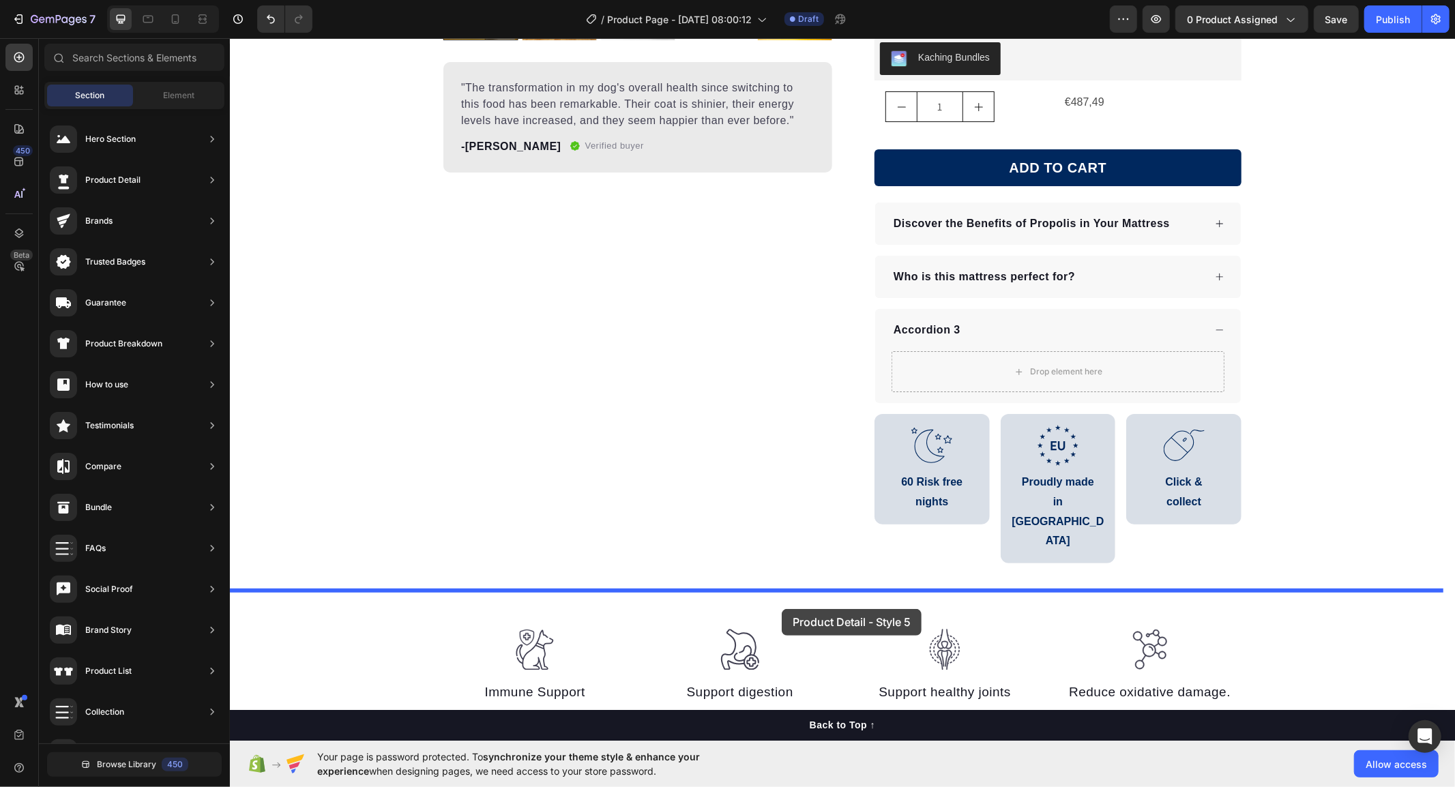
drag, startPoint x: 542, startPoint y: 523, endPoint x: 780, endPoint y: 605, distance: 252.6
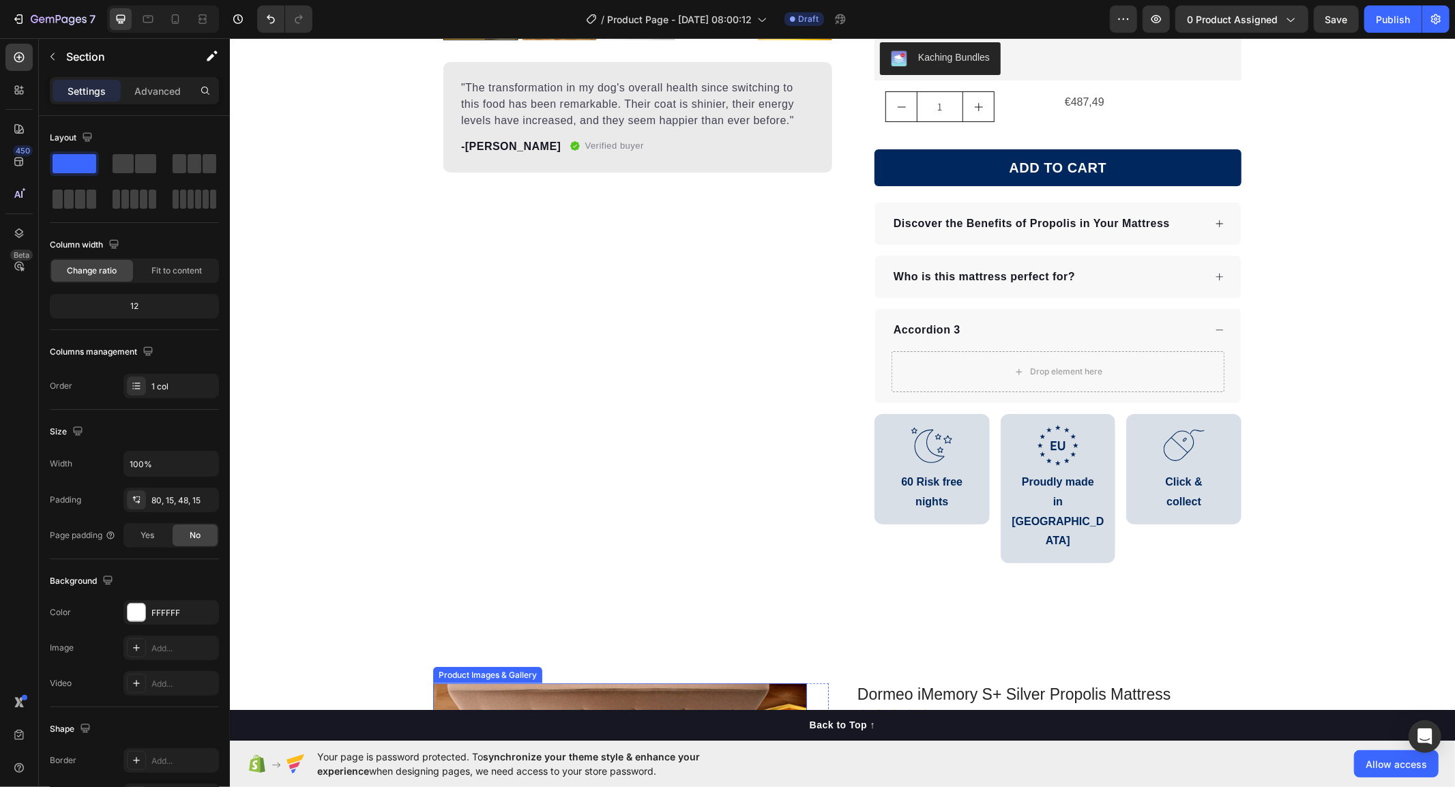
scroll to position [962, 0]
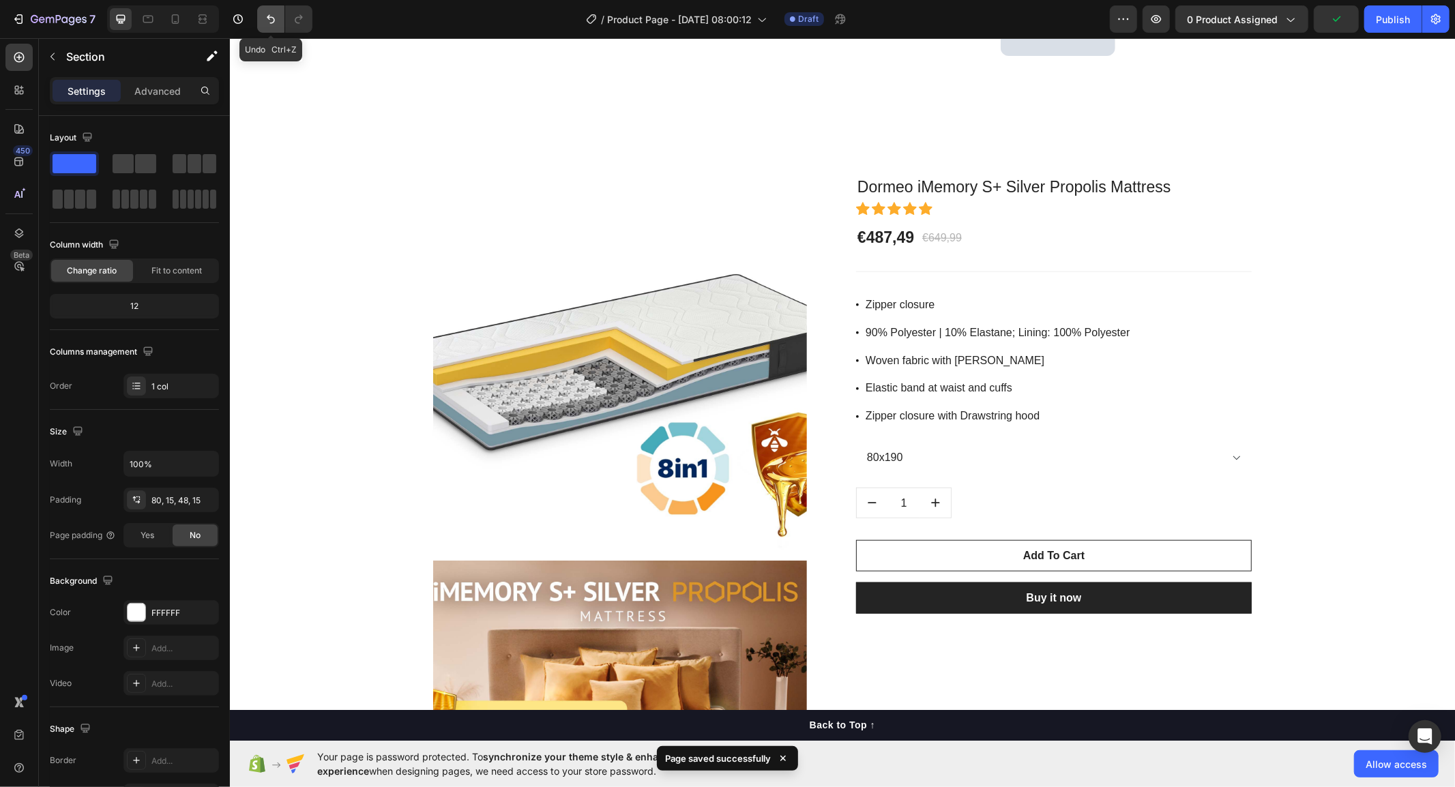
click at [266, 19] on icon "Undo/Redo" at bounding box center [271, 19] width 14 height 14
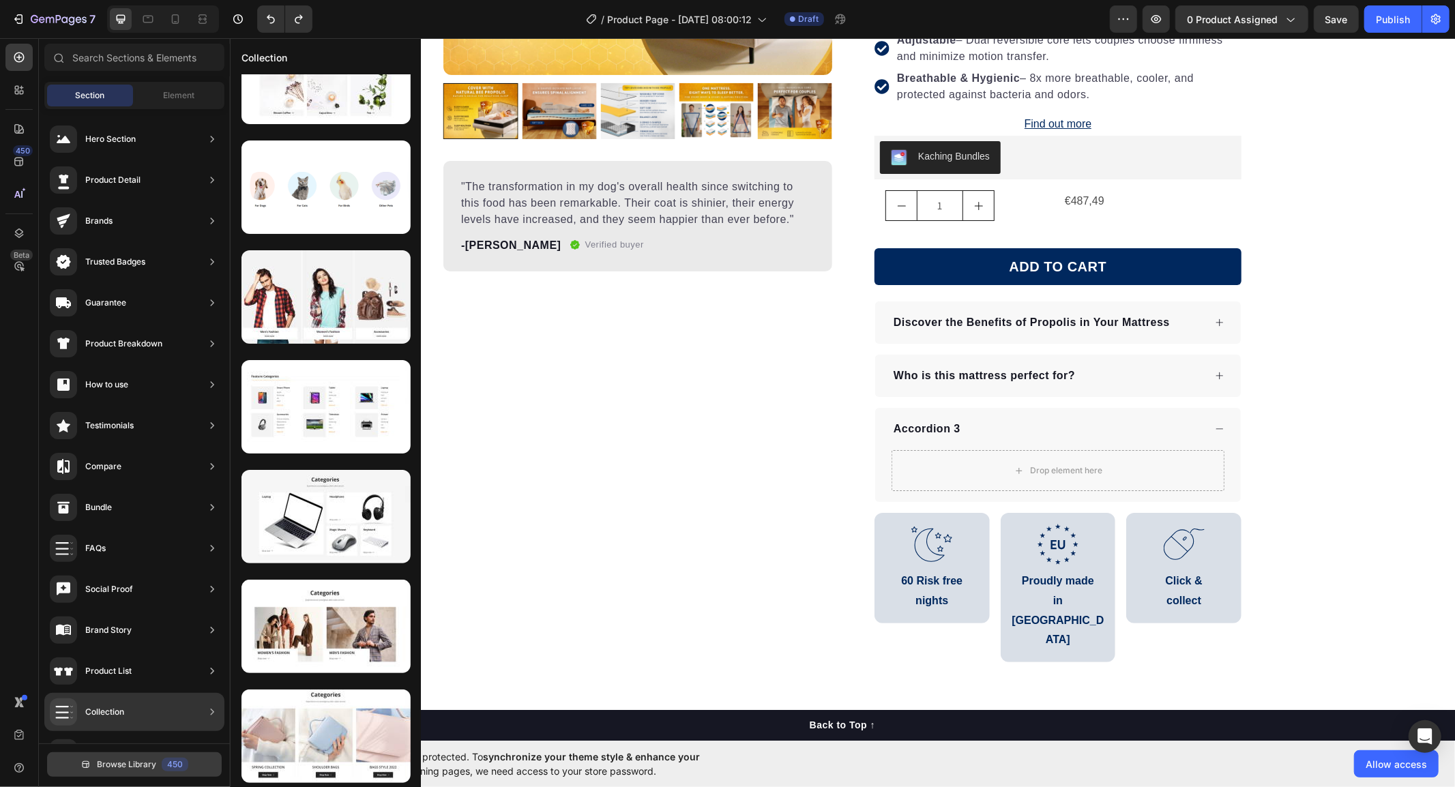
scroll to position [0, 0]
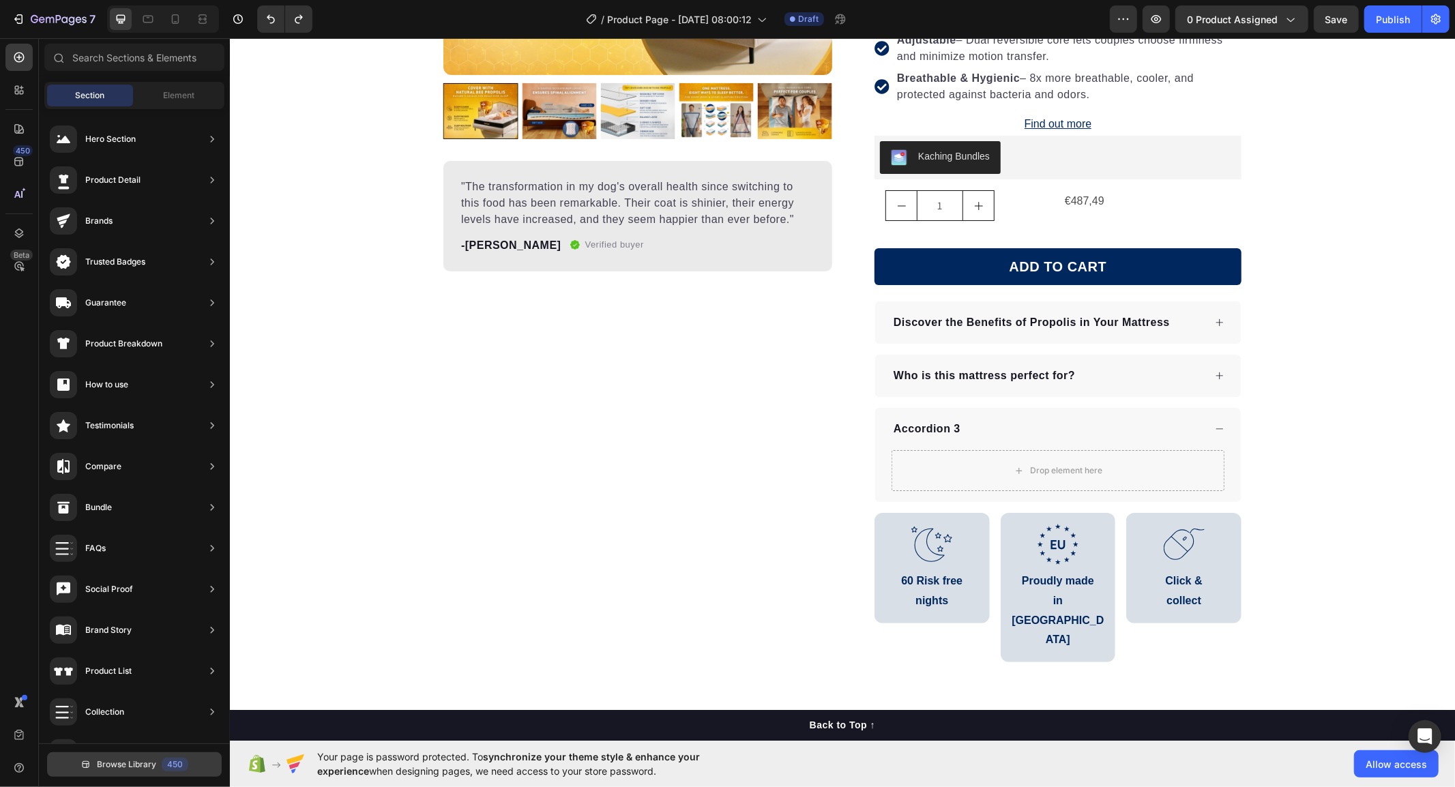
click at [120, 760] on span "Browse Library" at bounding box center [126, 765] width 59 height 12
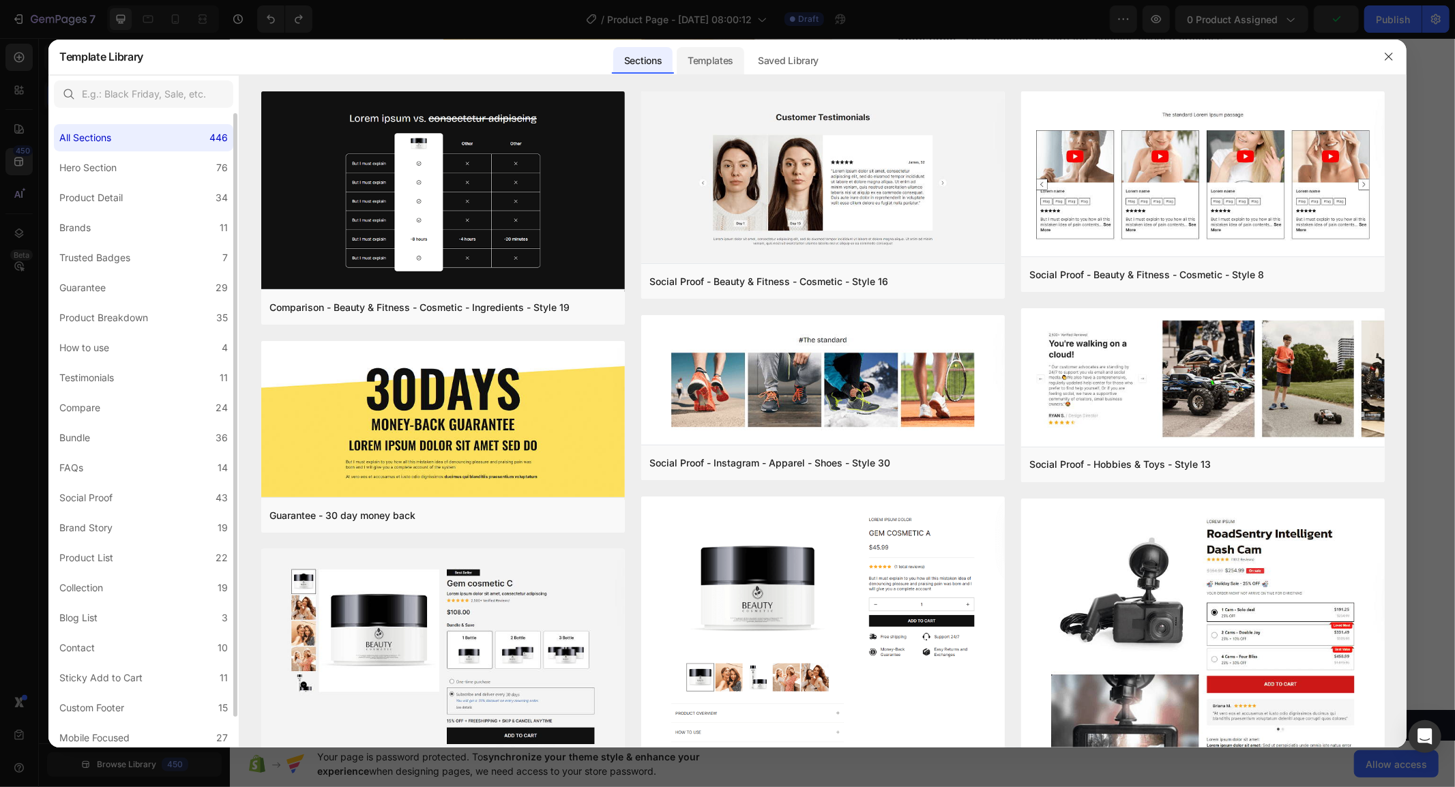
click at [737, 64] on div "Templates" at bounding box center [711, 60] width 68 height 27
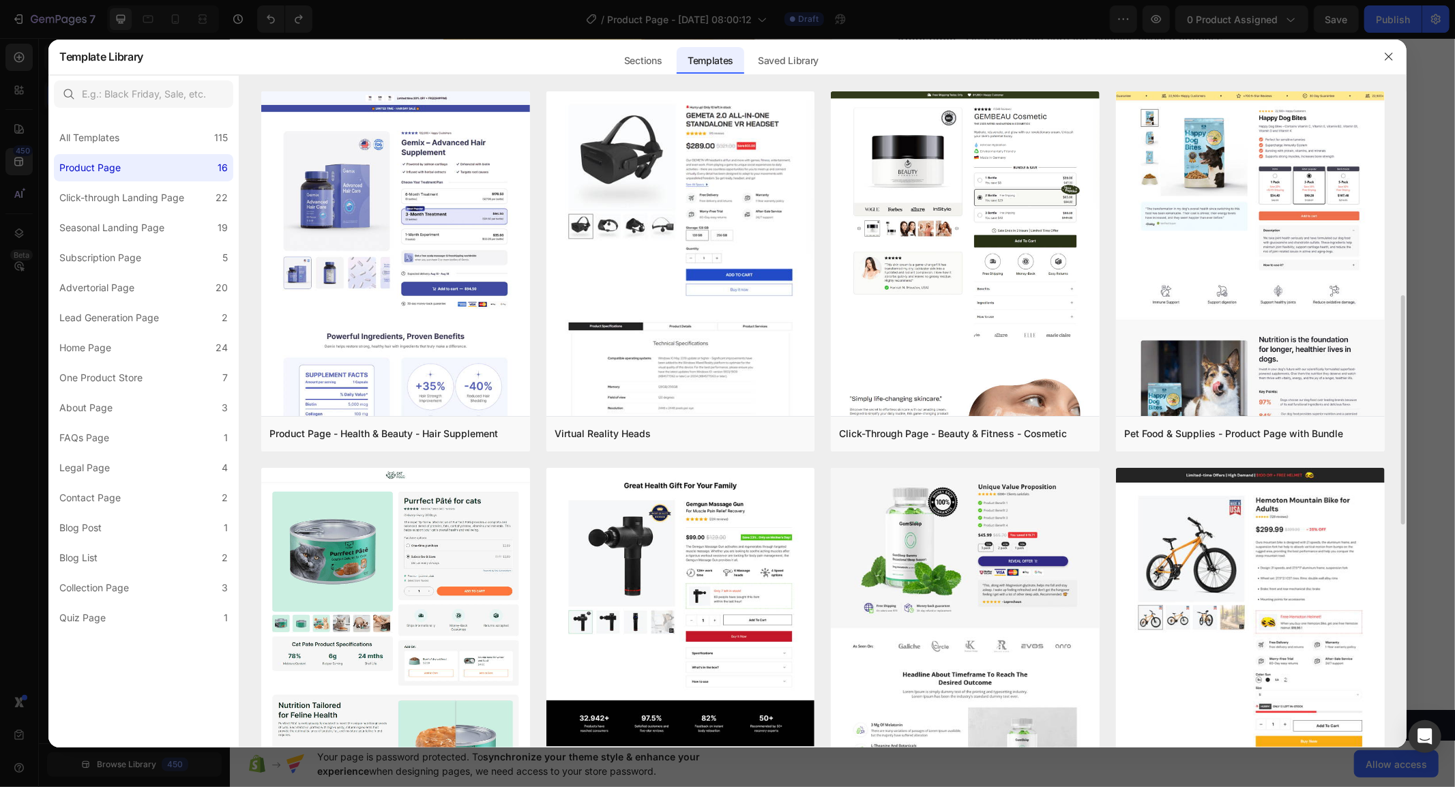
scroll to position [227, 0]
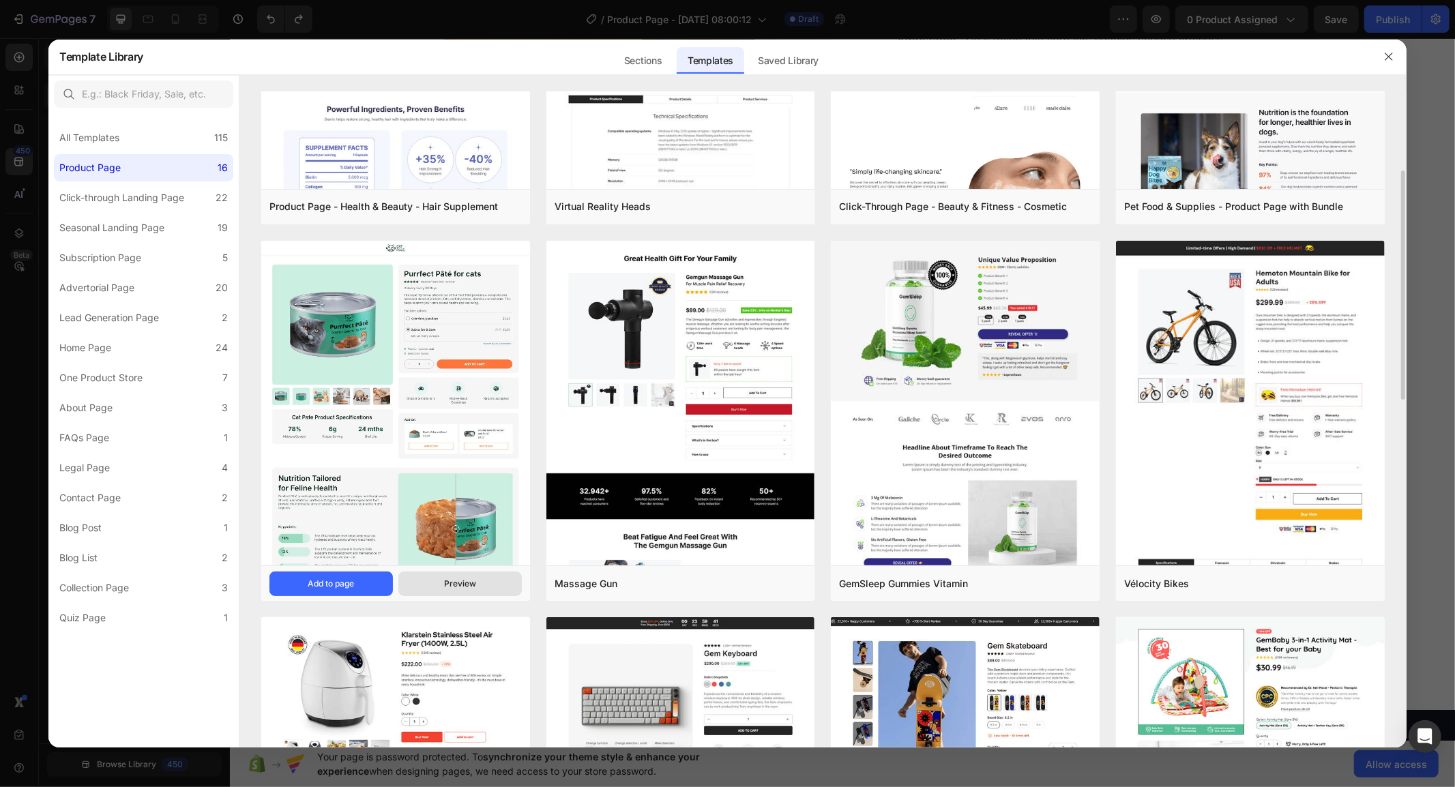
click at [449, 581] on div "Preview" at bounding box center [460, 584] width 32 height 12
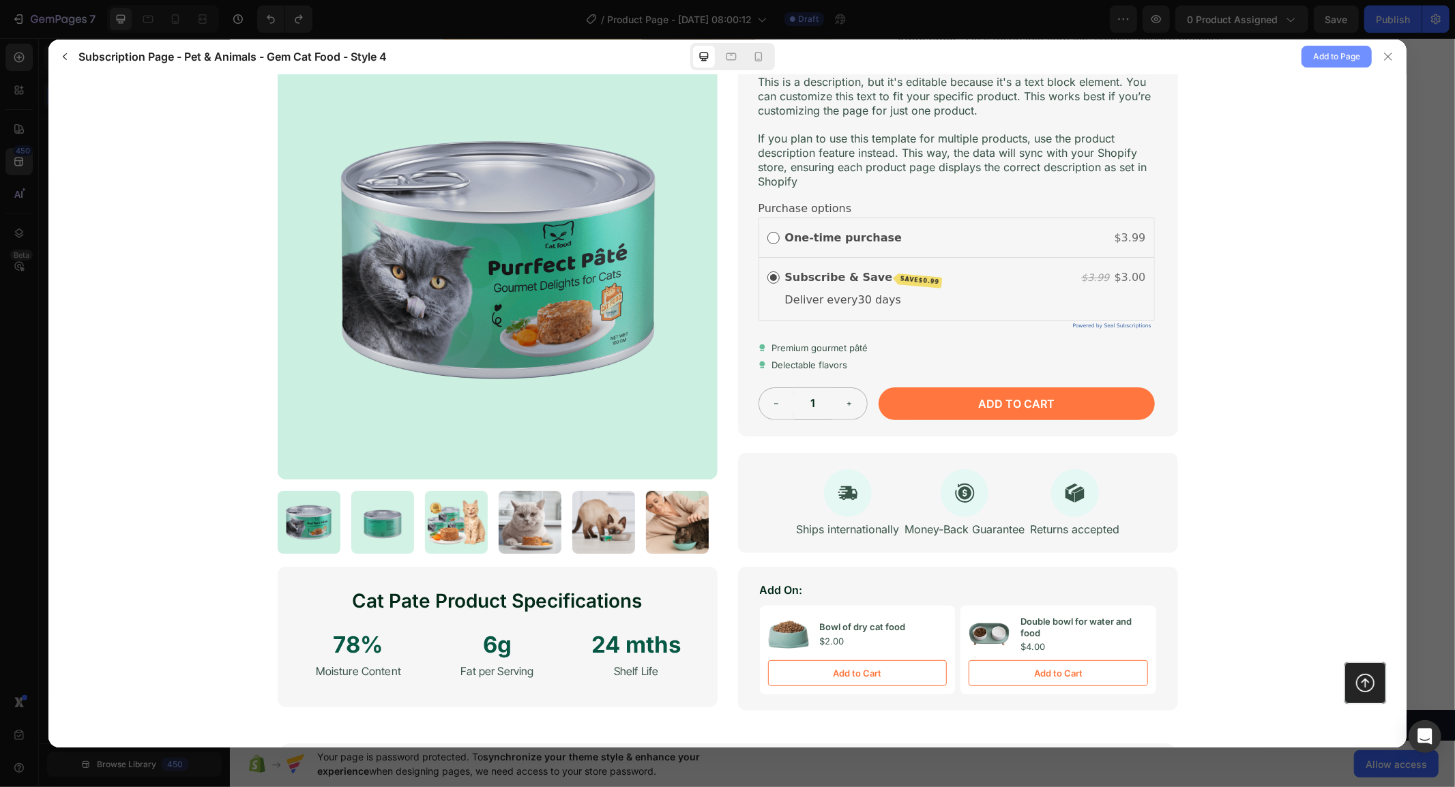
click at [1336, 51] on span "Add to Page" at bounding box center [1336, 56] width 47 height 16
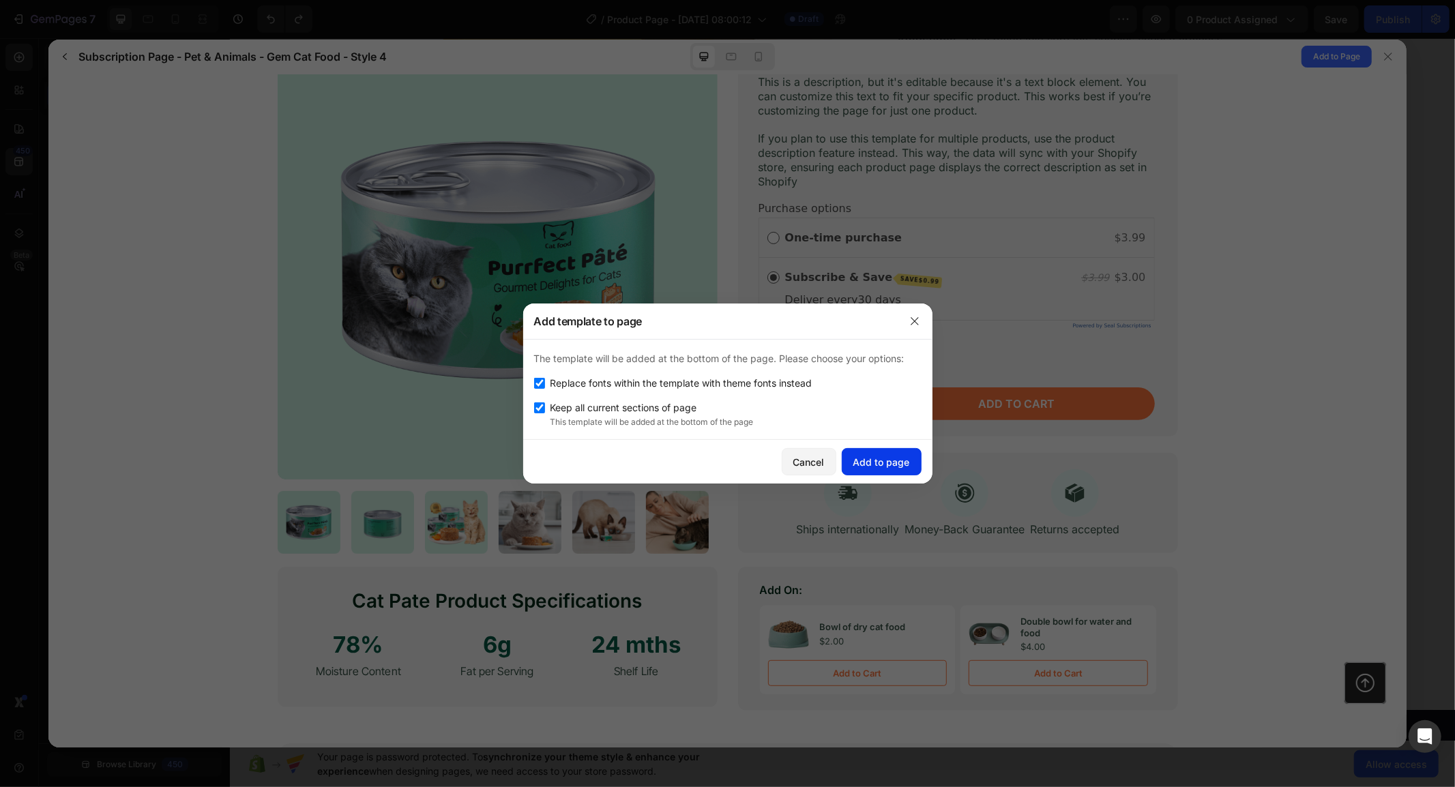
click at [875, 456] on div "Add to page" at bounding box center [881, 462] width 57 height 14
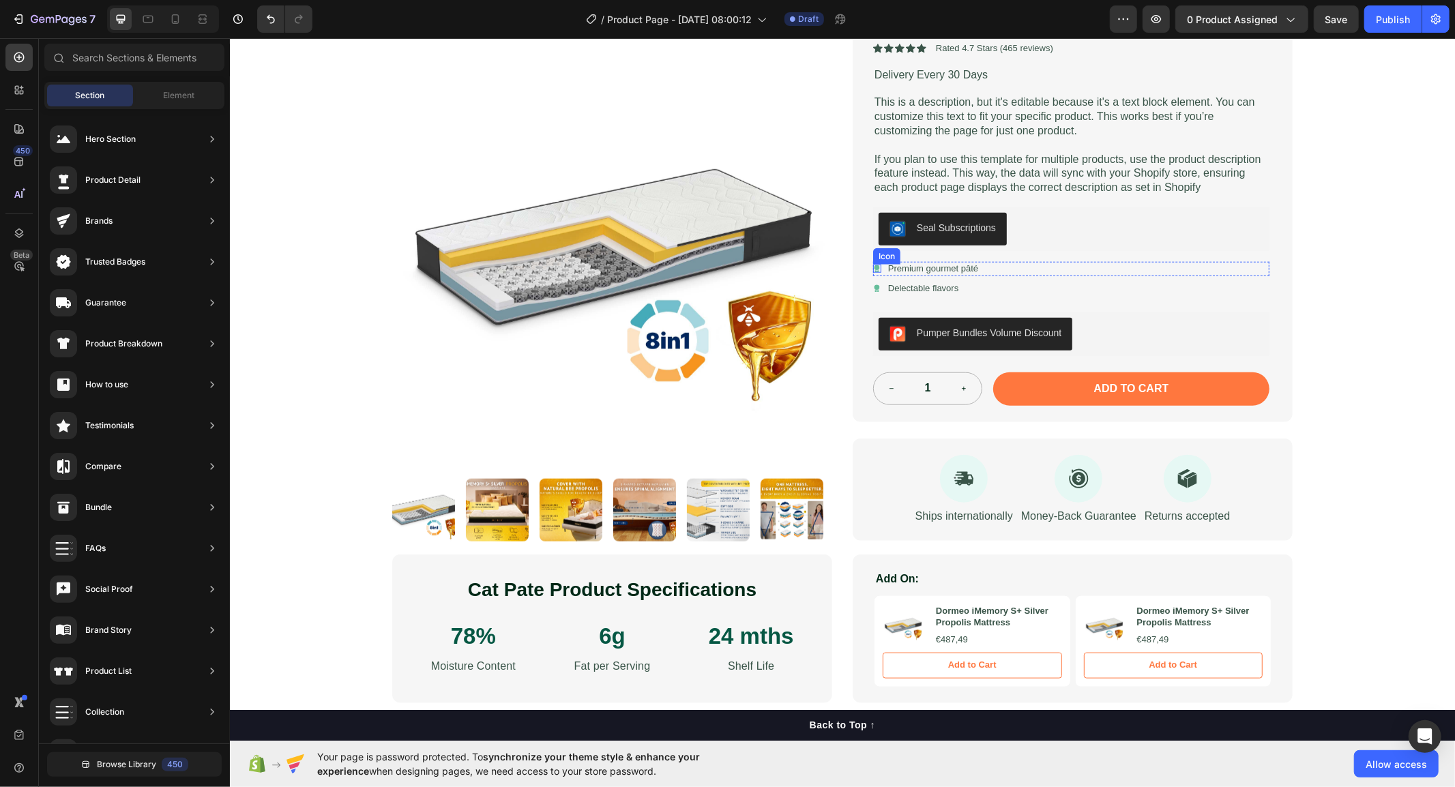
scroll to position [5241, 0]
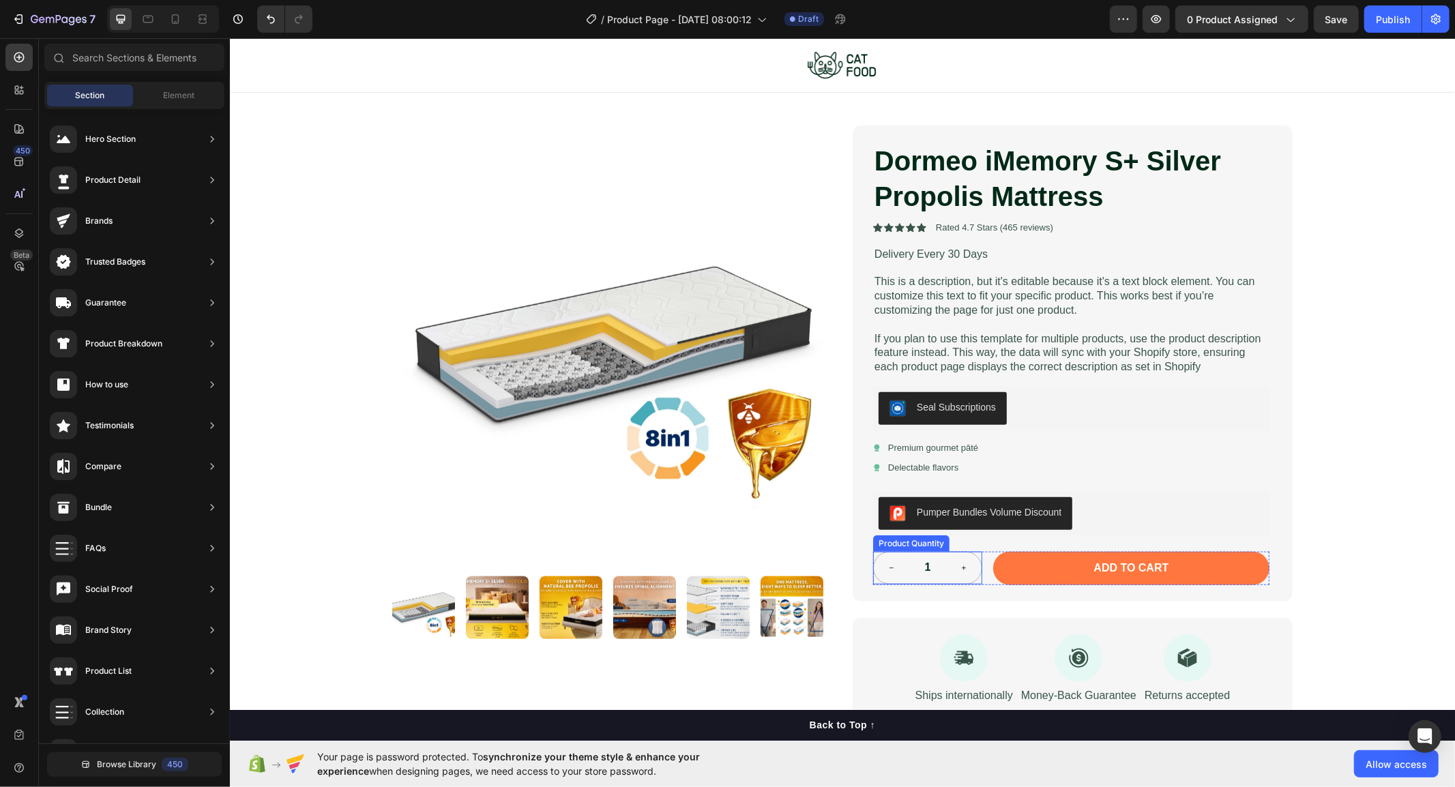
click at [920, 548] on div "Product Quantity" at bounding box center [911, 543] width 76 height 16
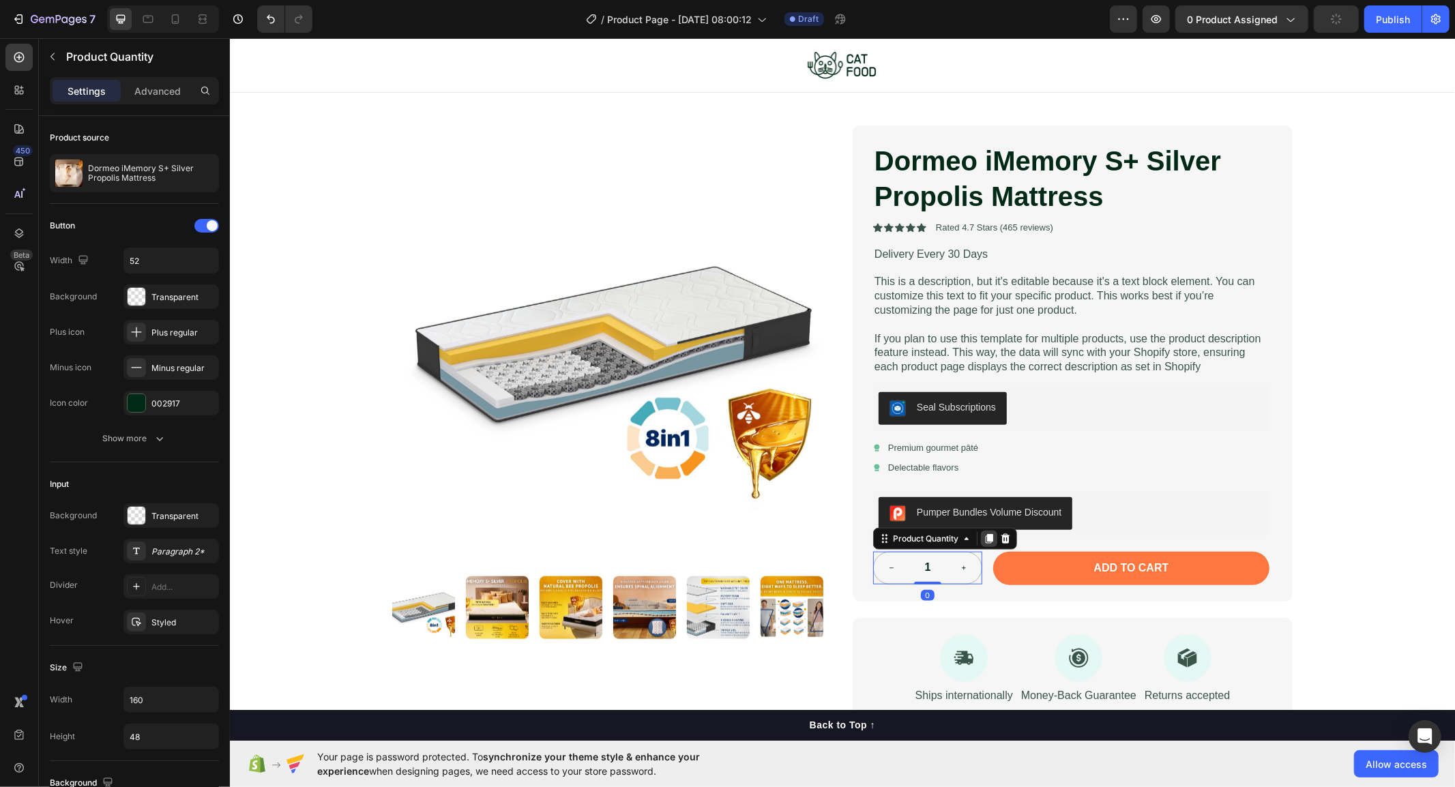
click at [985, 542] on icon at bounding box center [989, 538] width 8 height 10
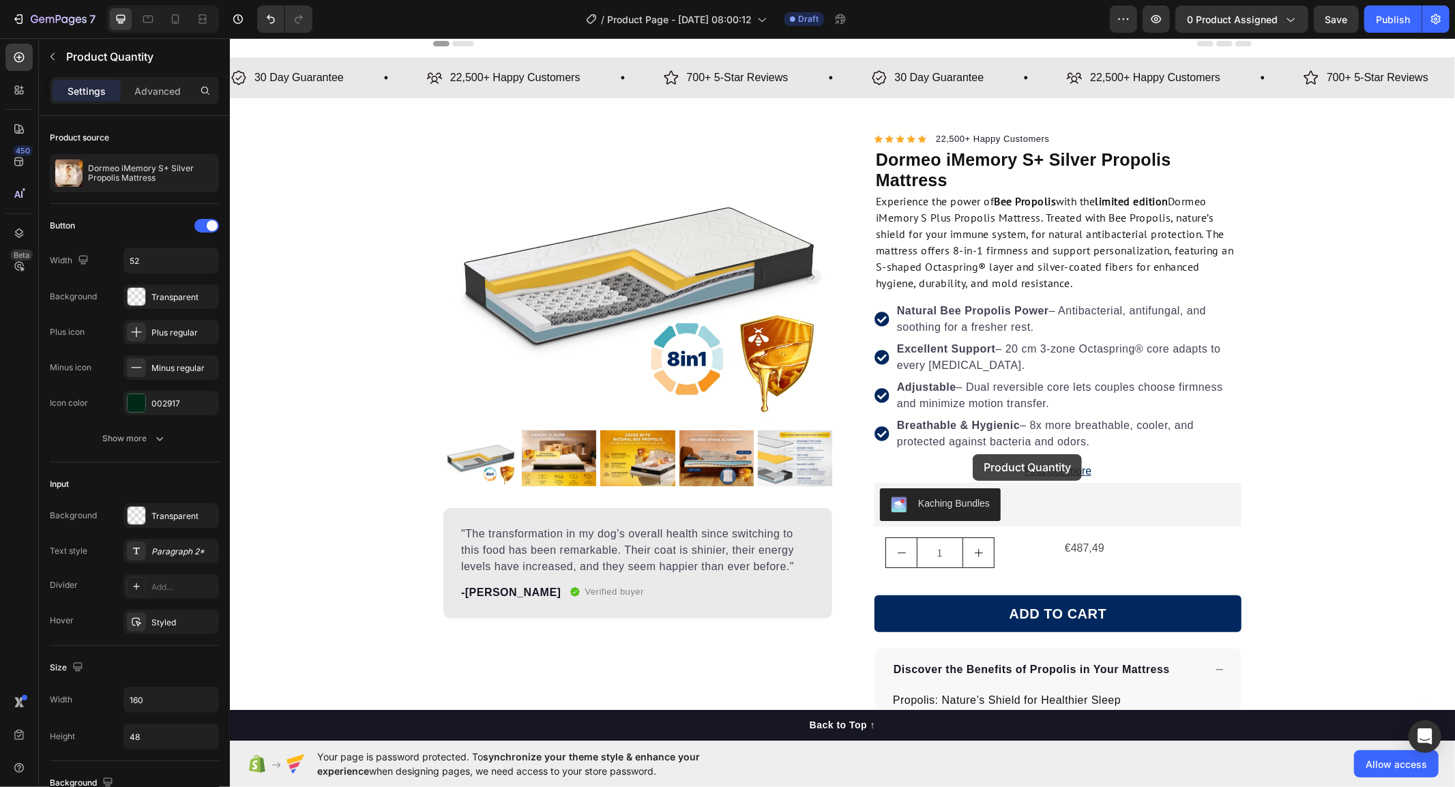
scroll to position [0, 0]
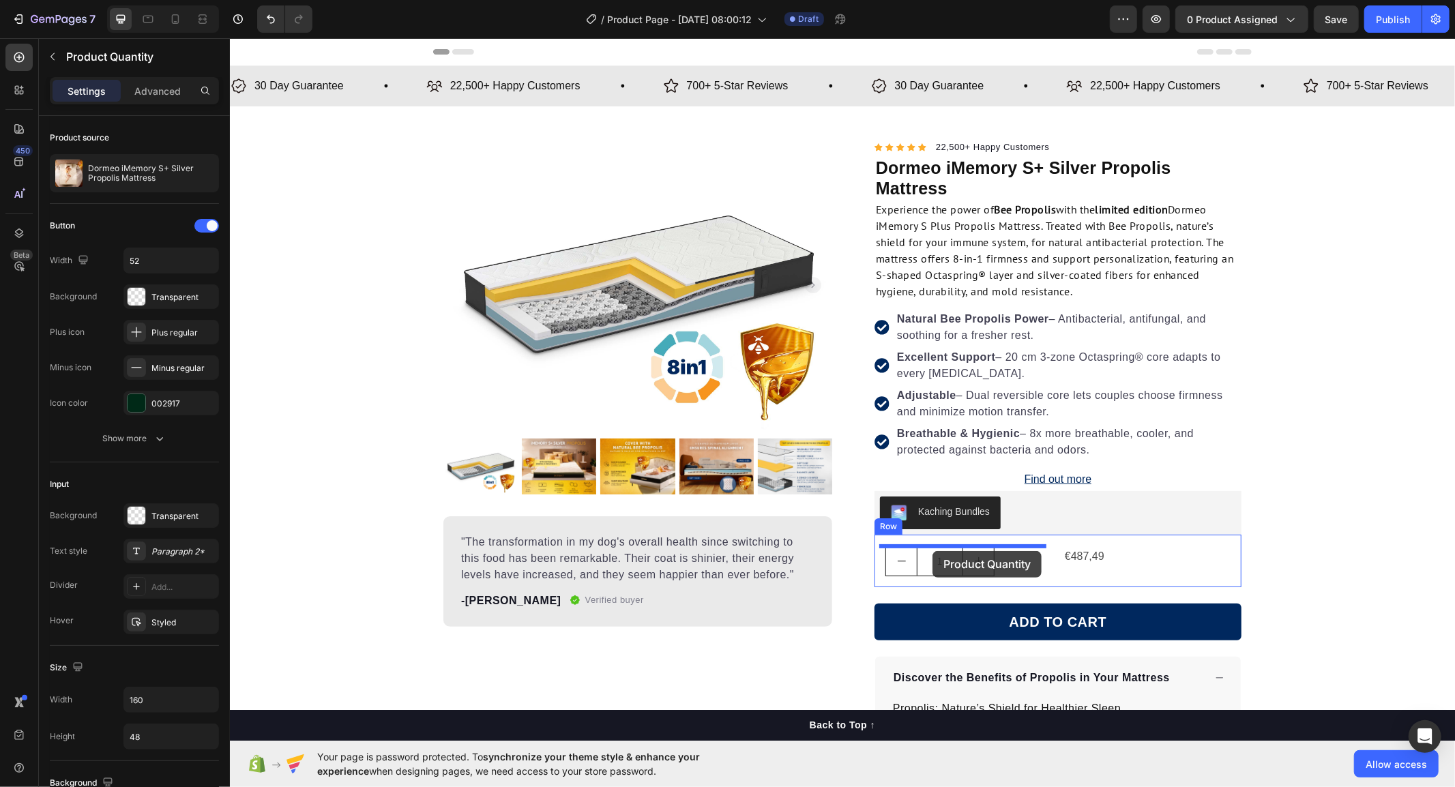
drag, startPoint x: 878, startPoint y: 574, endPoint x: 932, endPoint y: 551, distance: 58.7
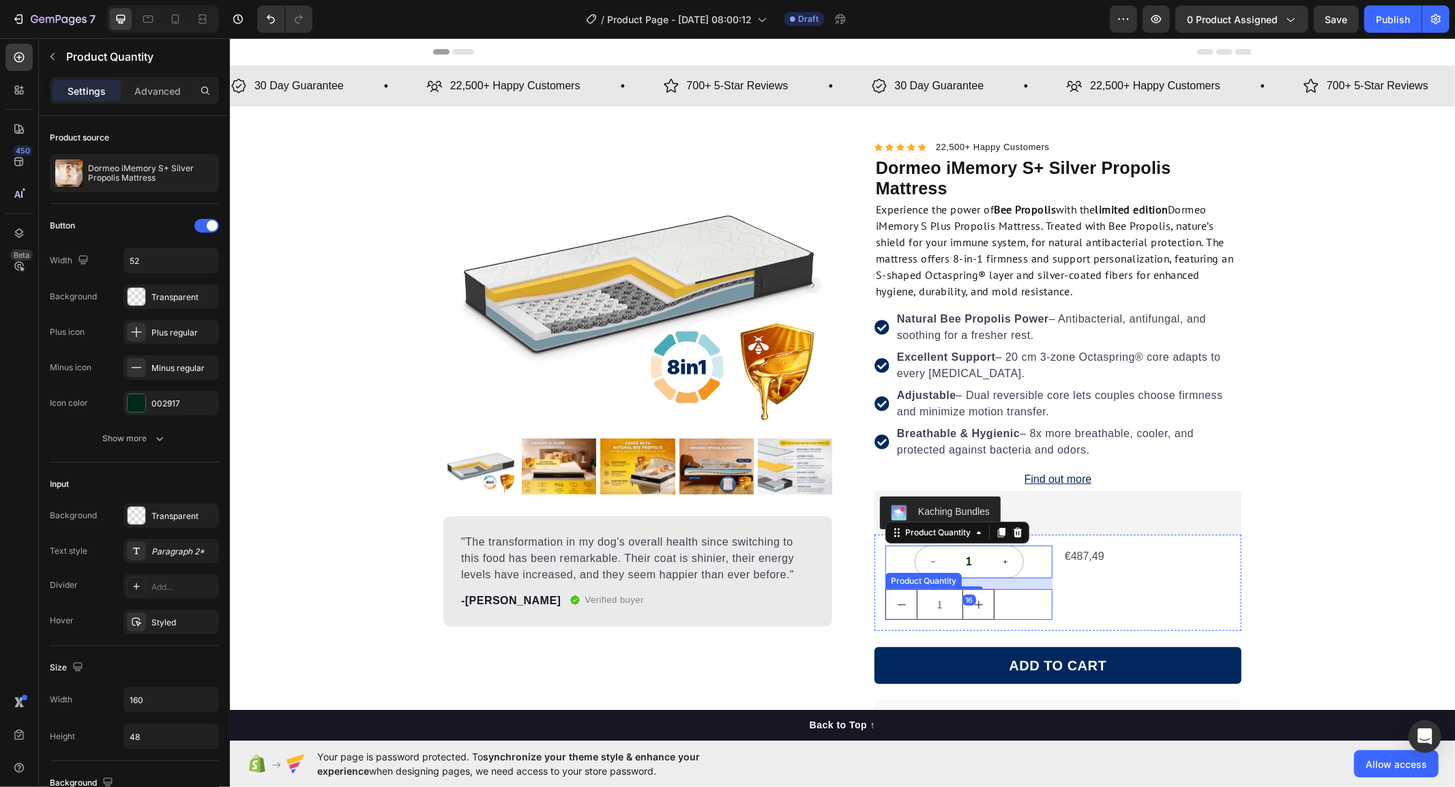
click at [1007, 609] on div "1" at bounding box center [968, 604] width 167 height 31
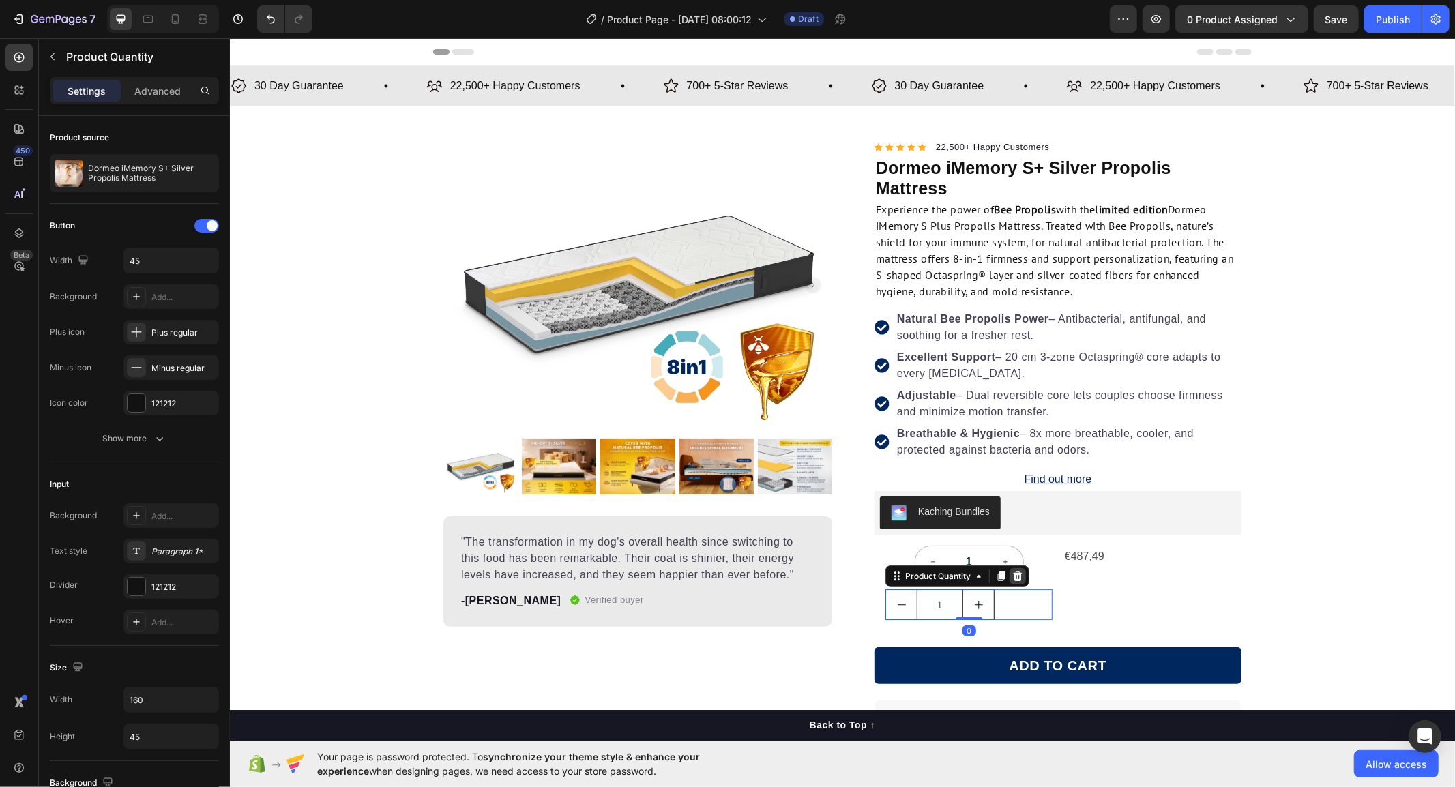
click at [1012, 574] on icon at bounding box center [1017, 575] width 11 height 11
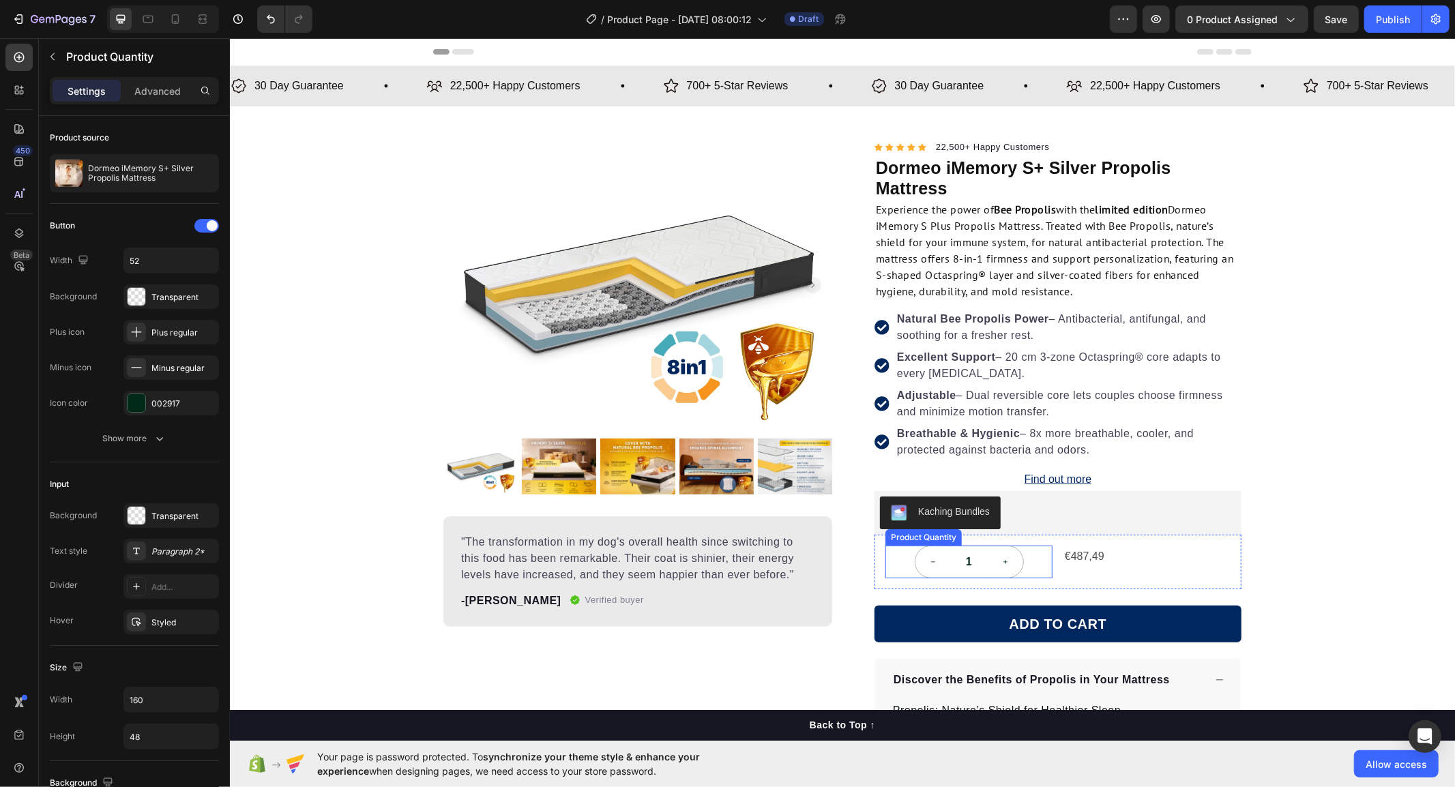
click at [1028, 568] on div "1" at bounding box center [968, 561] width 167 height 33
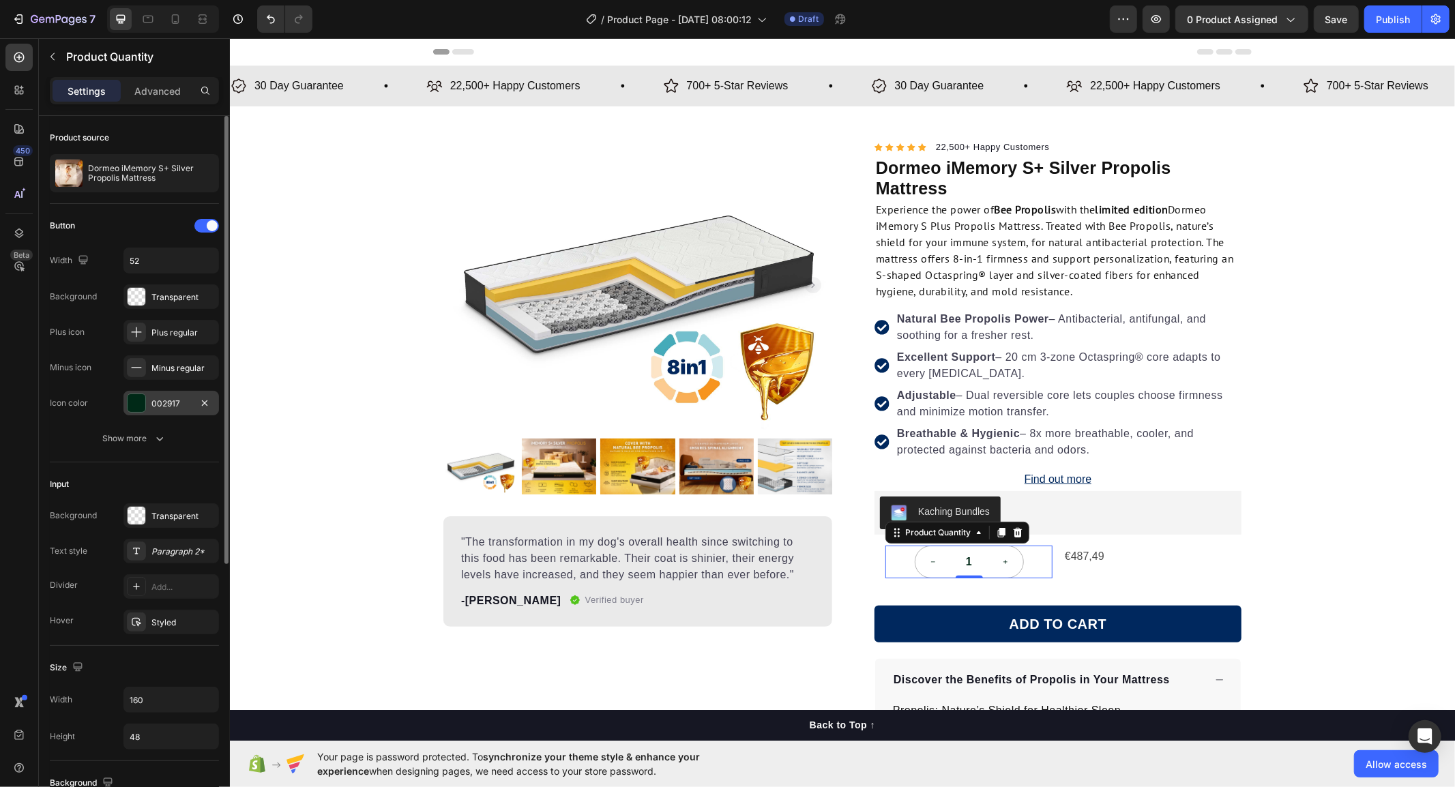
click at [130, 399] on div at bounding box center [137, 403] width 18 height 18
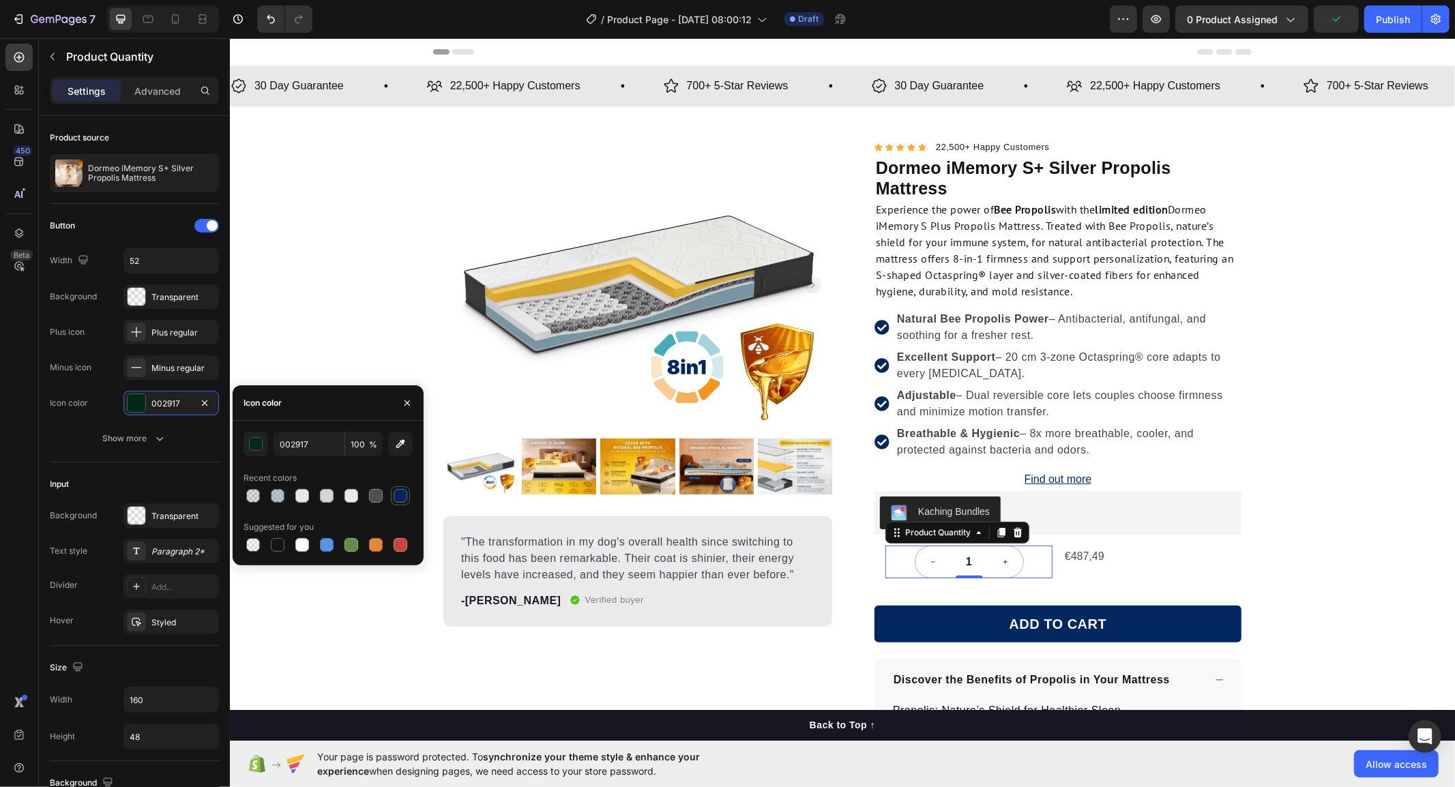
click at [394, 495] on div at bounding box center [401, 496] width 14 height 14
click at [272, 547] on div at bounding box center [278, 545] width 14 height 14
type input "151515"
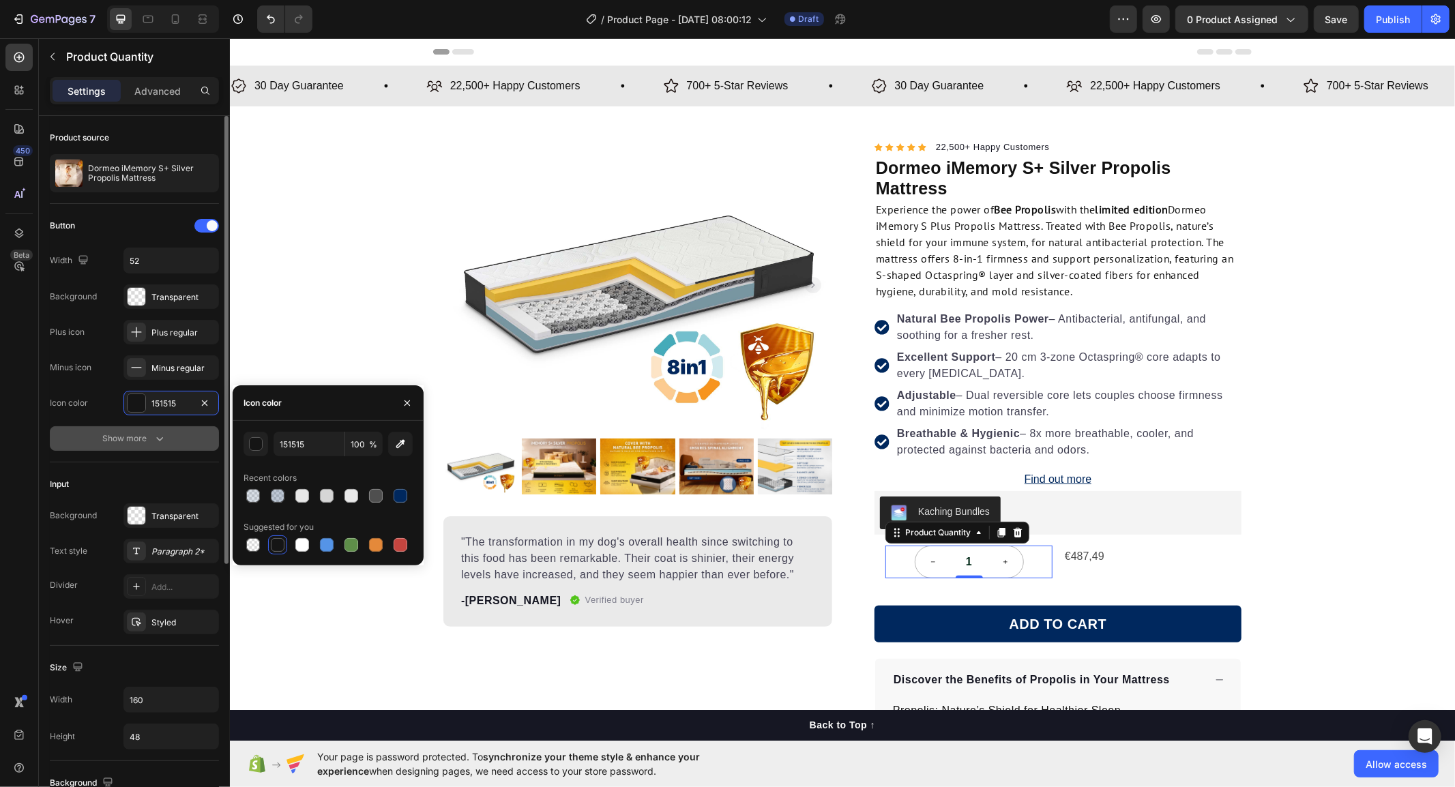
click at [119, 445] on div "Show more" at bounding box center [134, 439] width 63 height 14
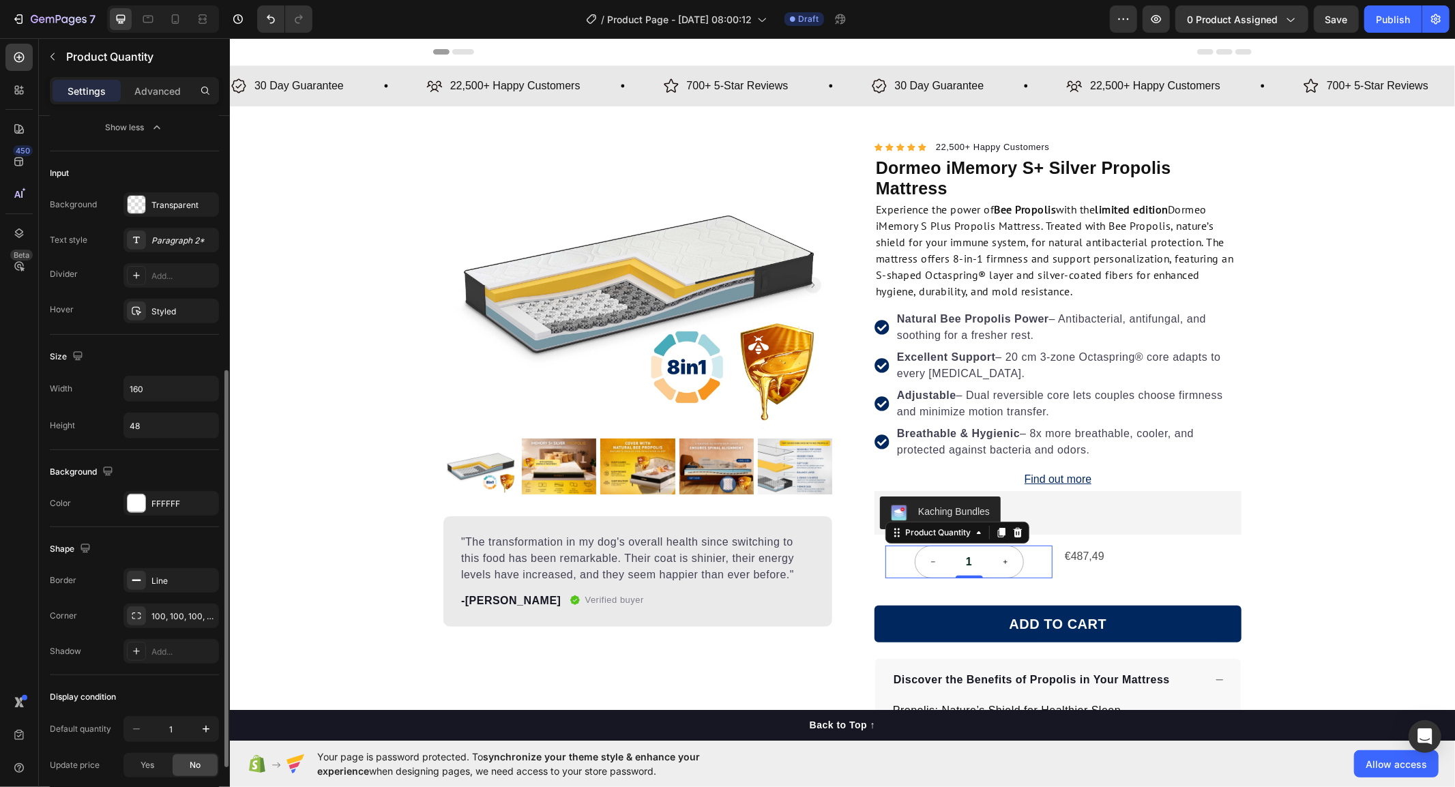
scroll to position [557, 0]
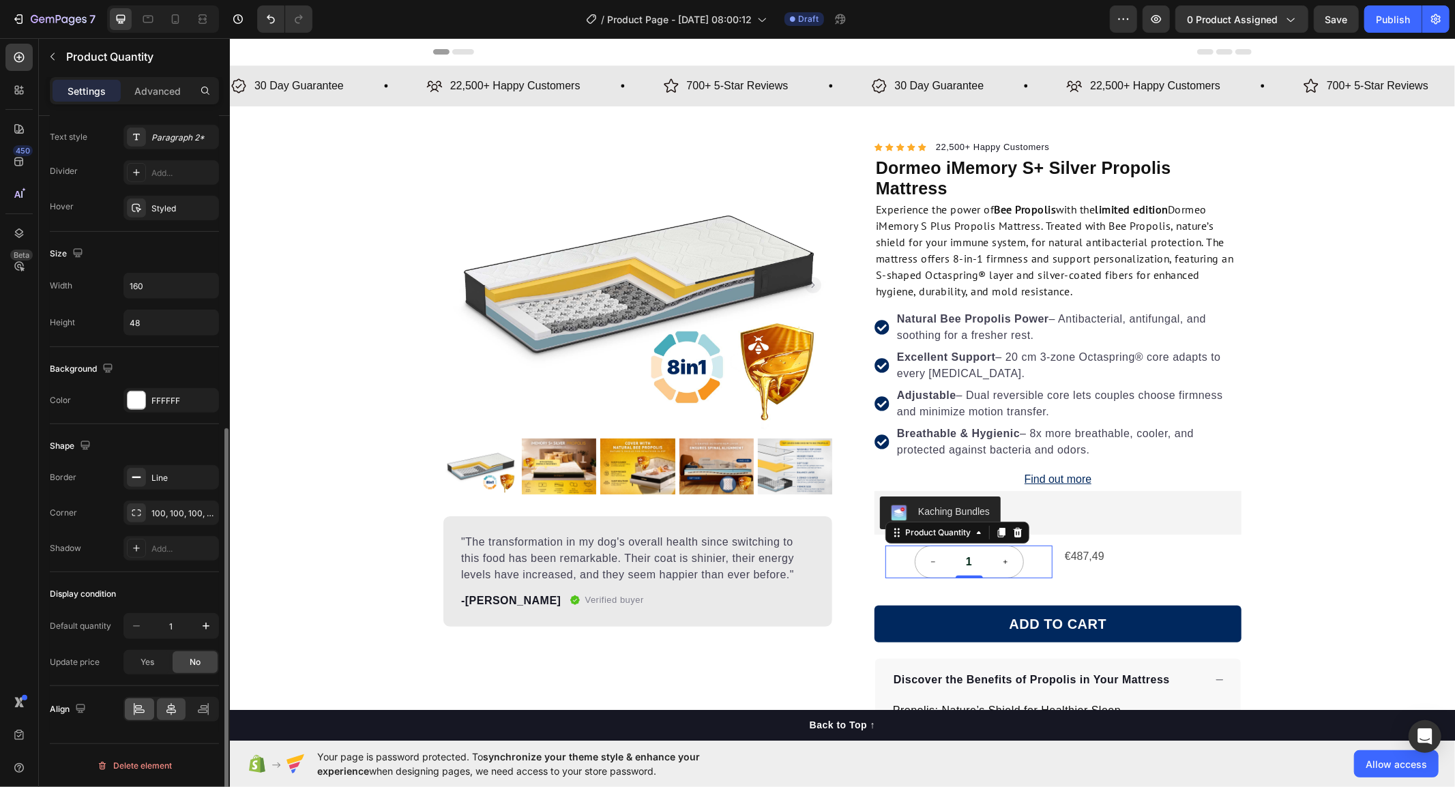
click at [147, 716] on div at bounding box center [139, 710] width 29 height 22
click at [1387, 492] on div "Product Images "The transformation in my dog's overall health since switching t…" at bounding box center [841, 704] width 1225 height 1132
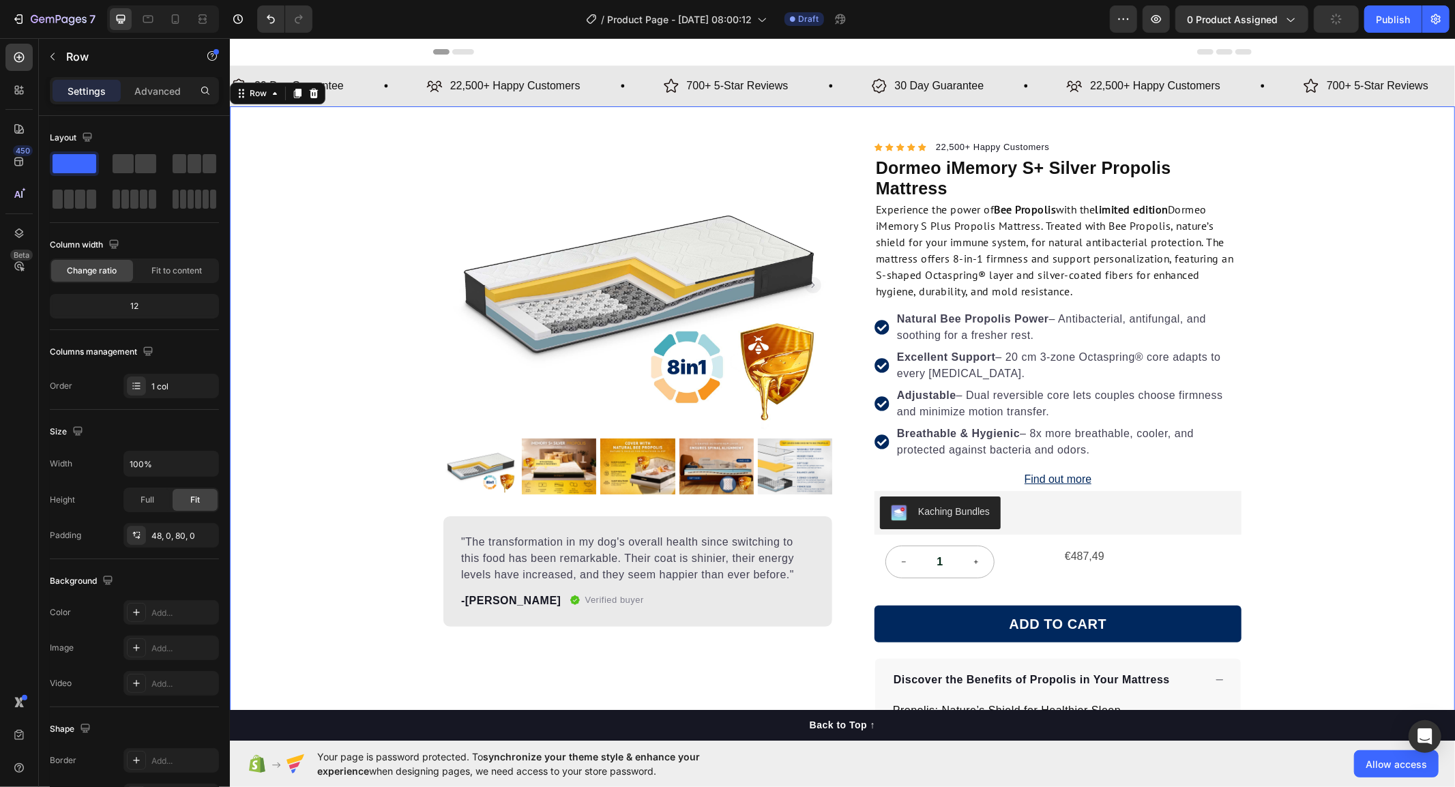
scroll to position [151, 0]
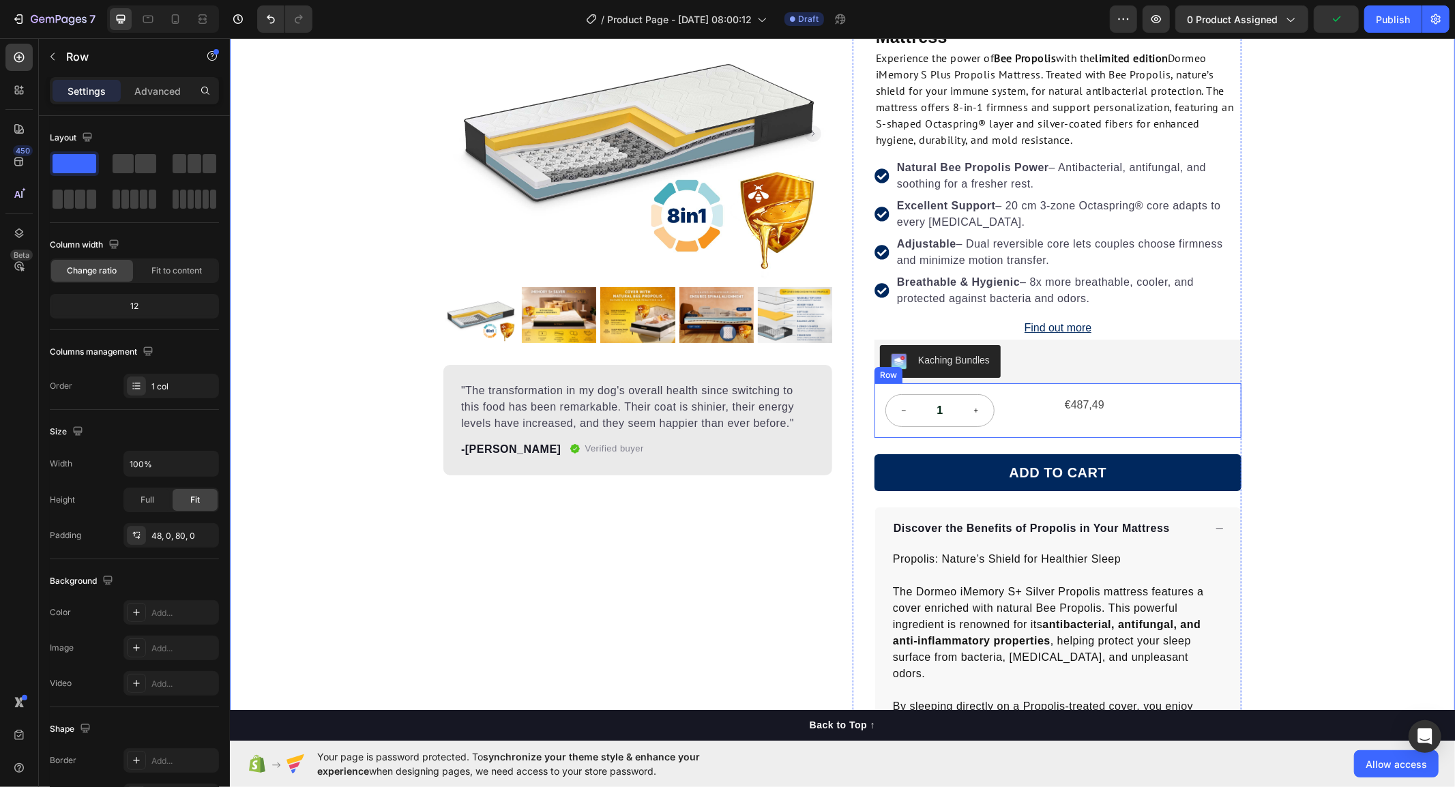
click at [874, 411] on div "1 Product Quantity €487,49 Product Price Product Price Row" at bounding box center [1057, 410] width 367 height 55
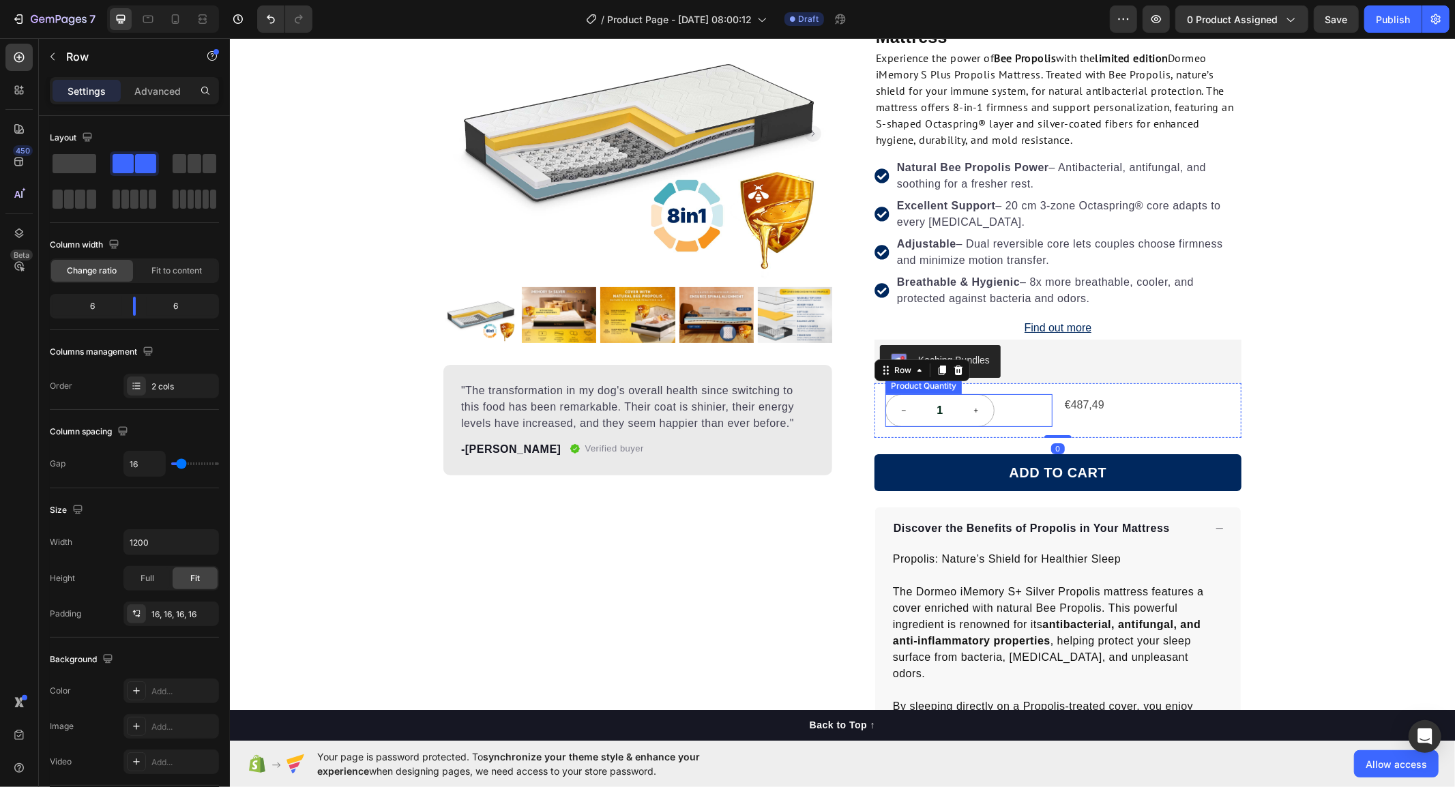
click at [1018, 416] on div "1" at bounding box center [968, 410] width 167 height 33
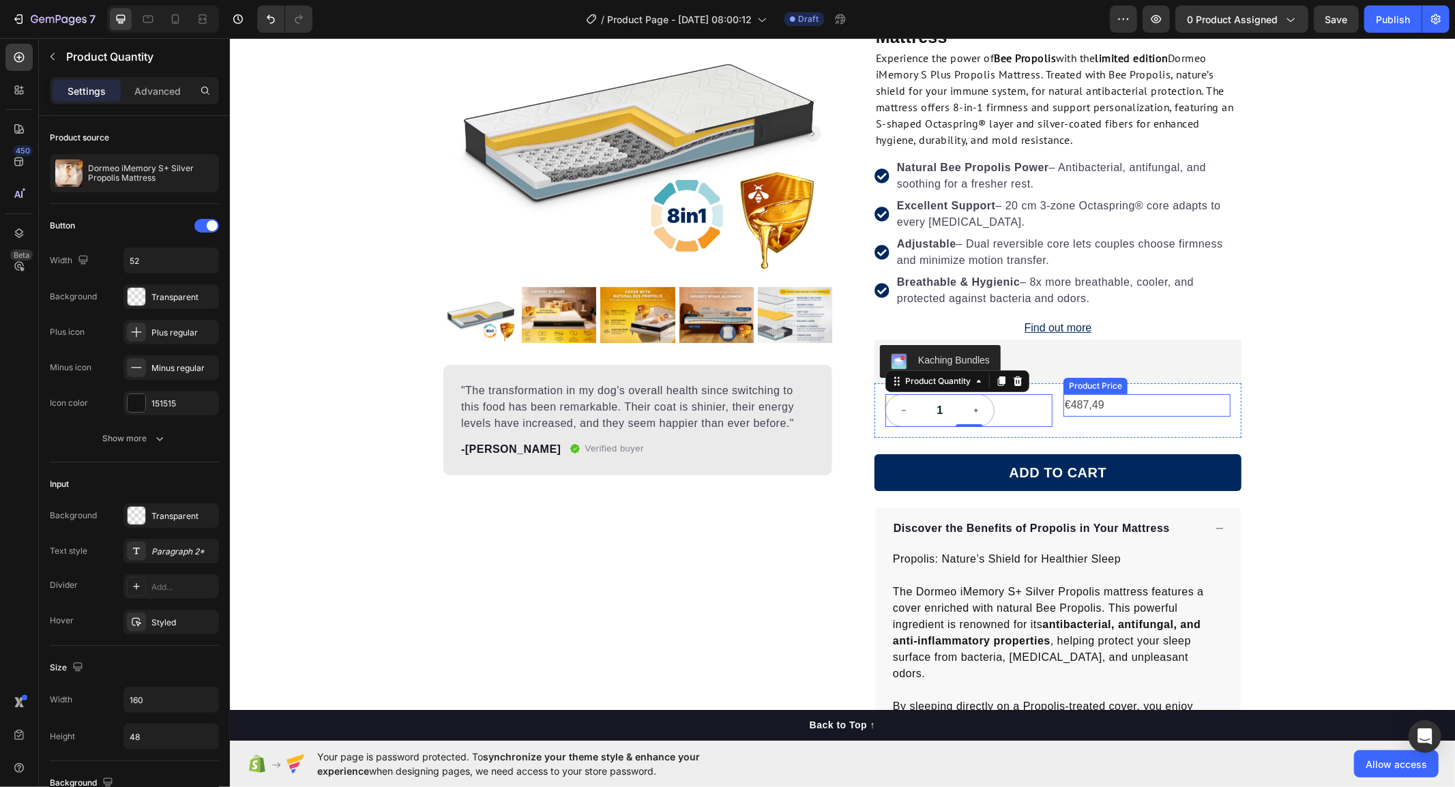
click at [1127, 406] on div "€487,49" at bounding box center [1146, 405] width 167 height 23
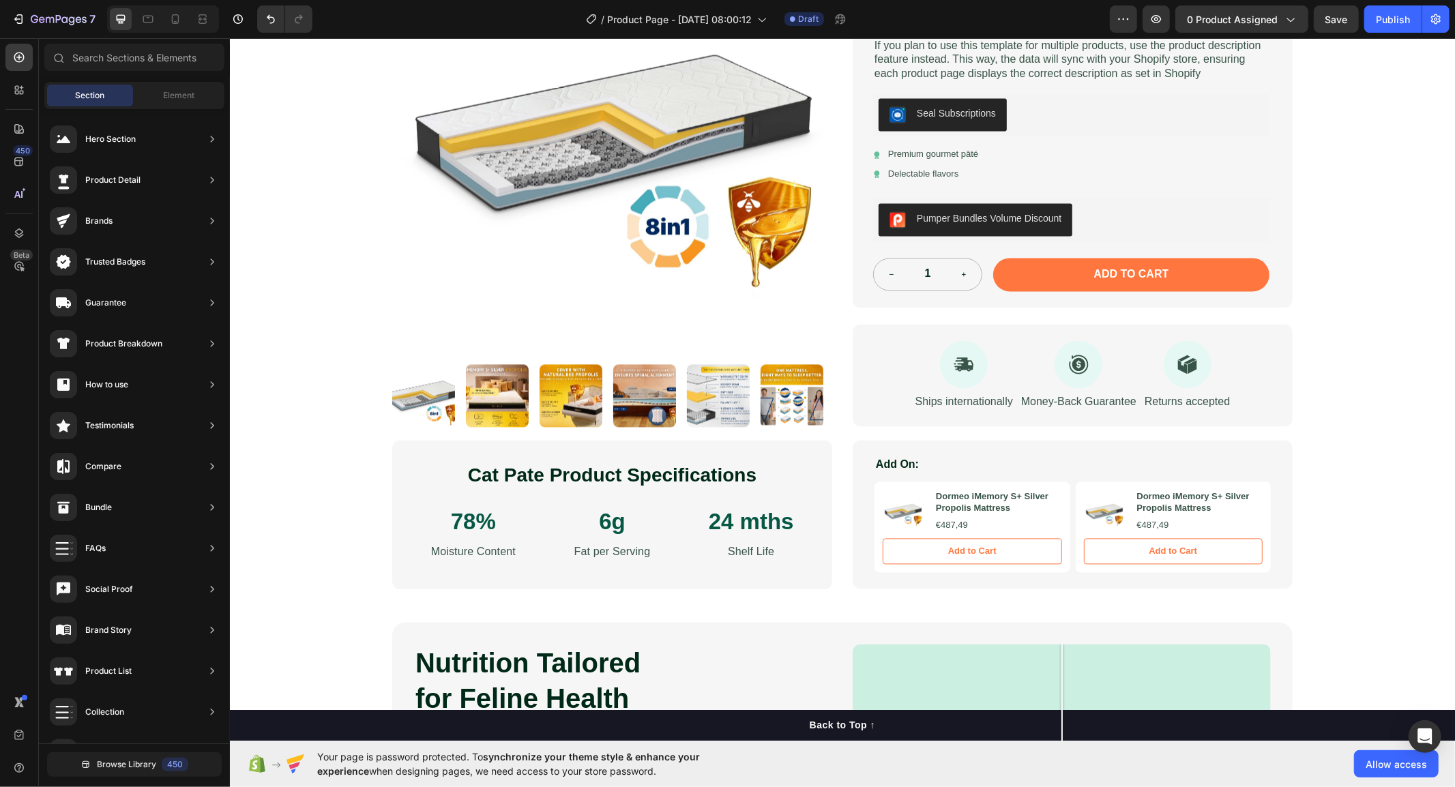
scroll to position [6485, 0]
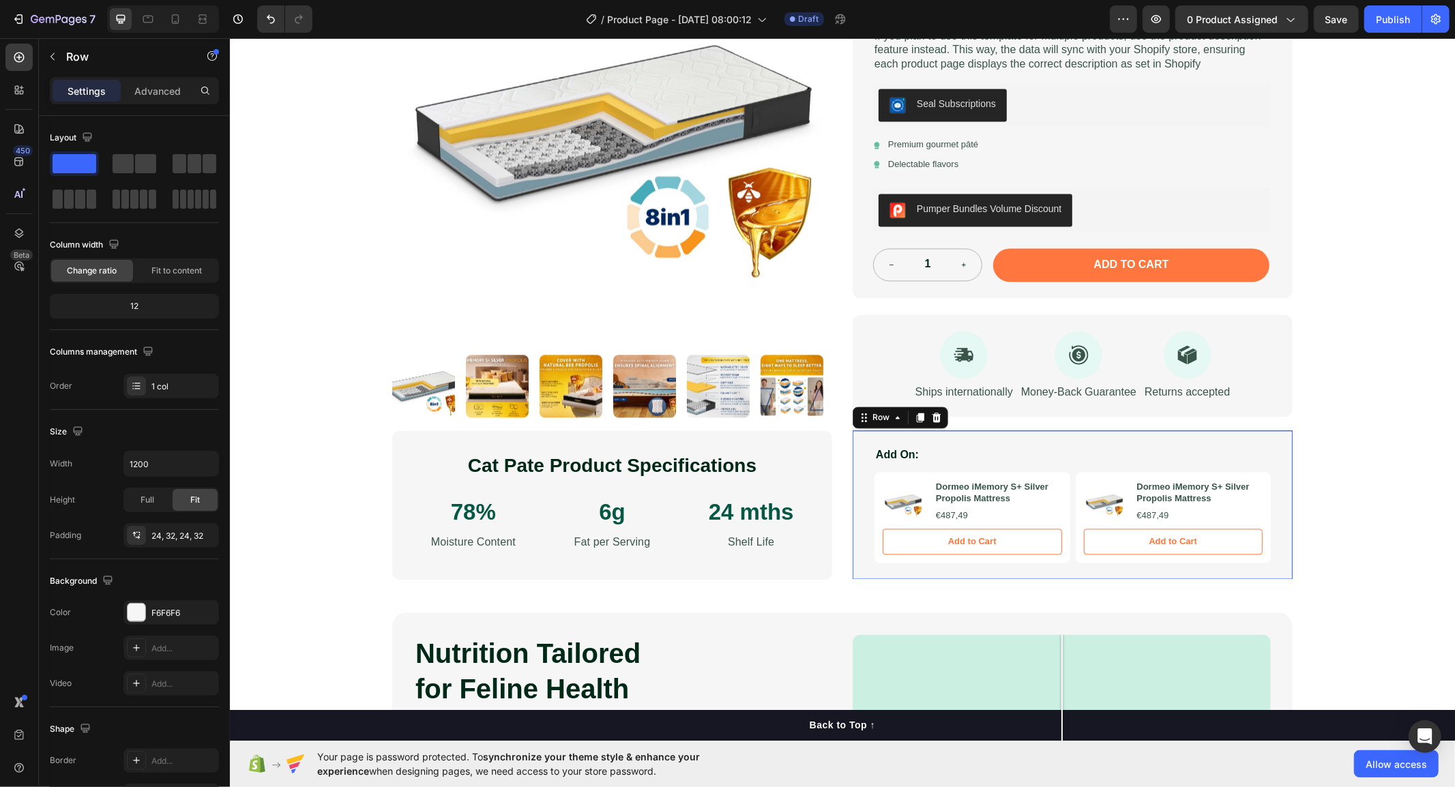
click at [1070, 432] on div "Add On: Text Block Product Images Dormeo iMemory S+ Silver Propolis Mattress Pr…" at bounding box center [1072, 504] width 440 height 149
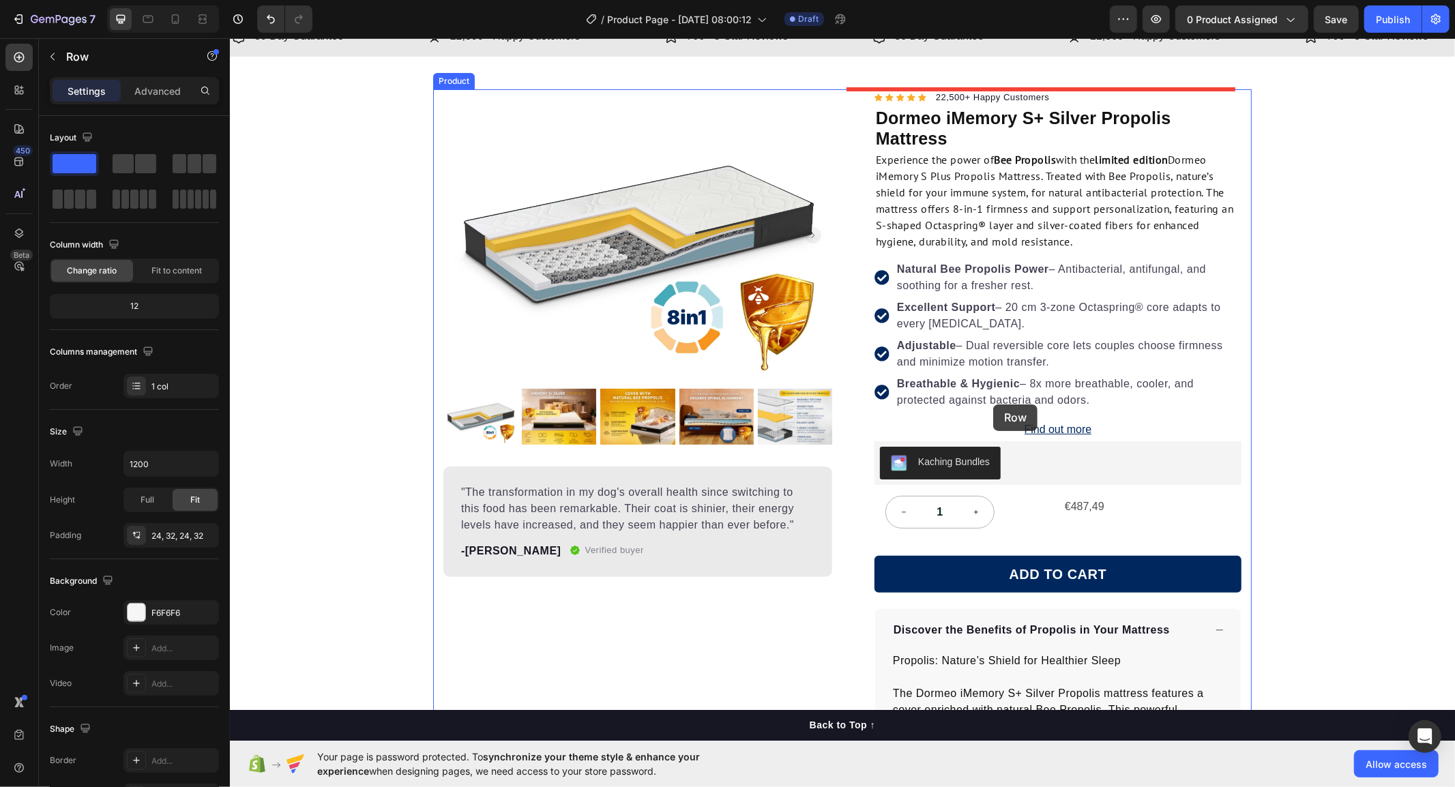
scroll to position [0, 0]
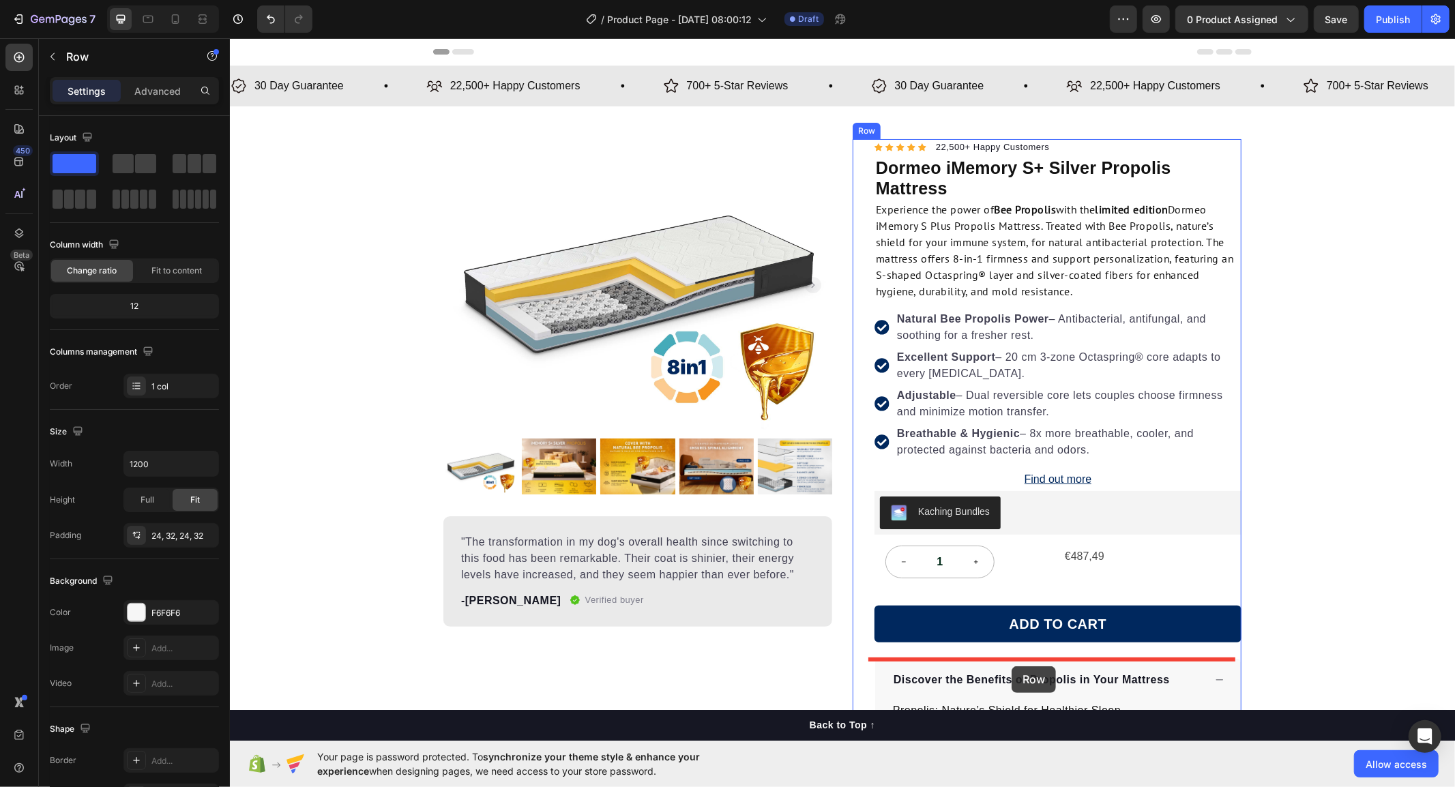
drag, startPoint x: 856, startPoint y: 417, endPoint x: 1011, endPoint y: 666, distance: 292.6
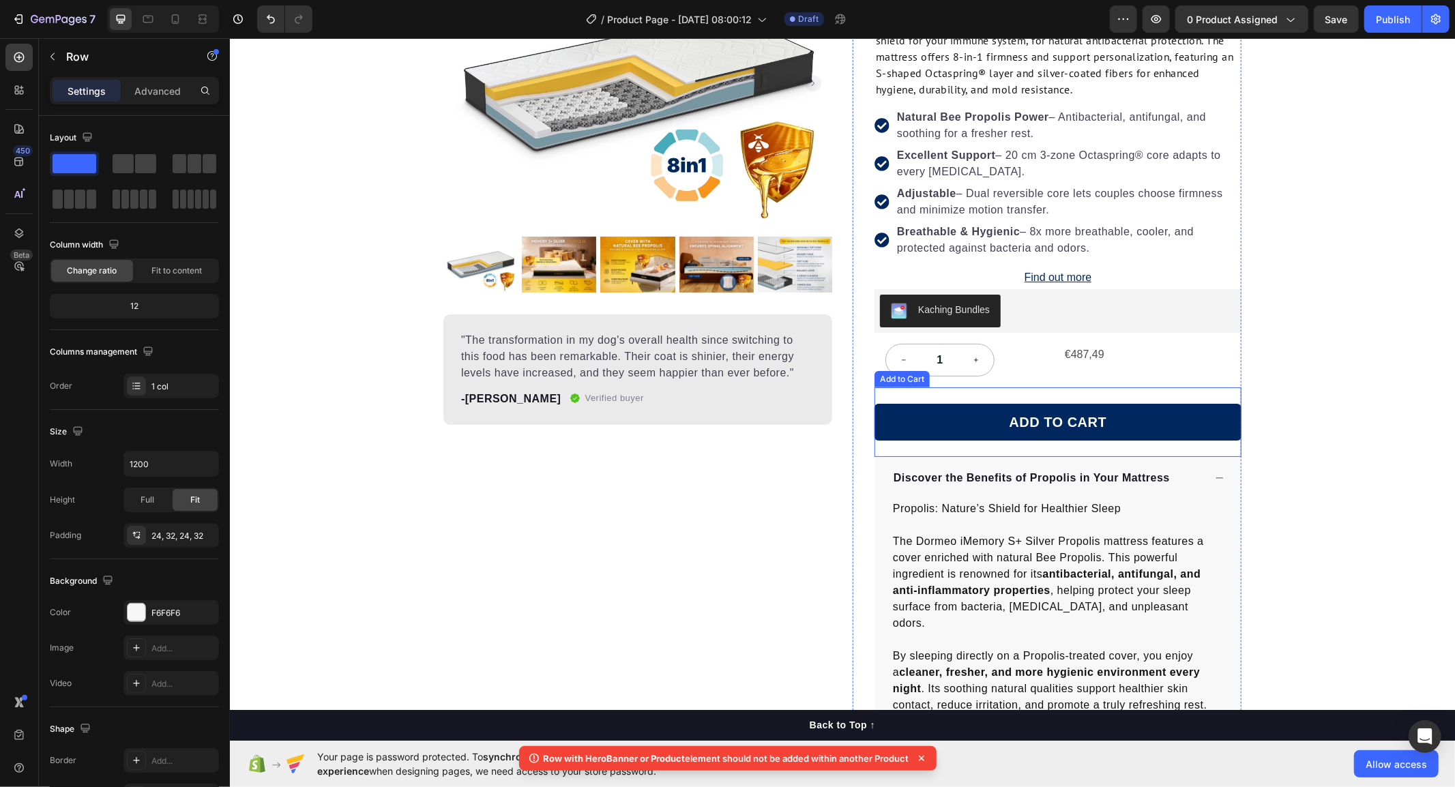
scroll to position [303, 0]
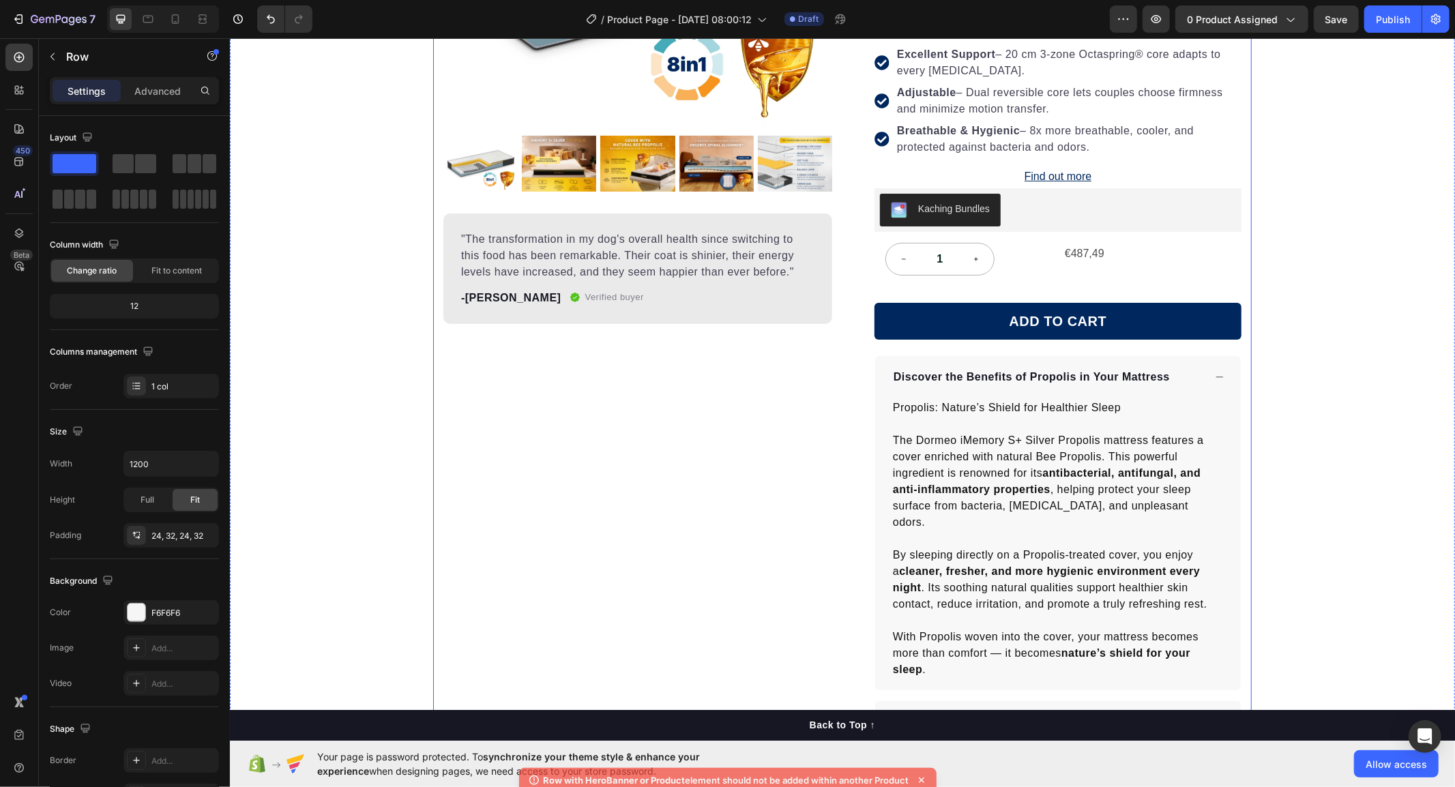
click at [806, 613] on div "Product Images "The transformation in my dog's overall health since switching t…" at bounding box center [637, 402] width 389 height 1132
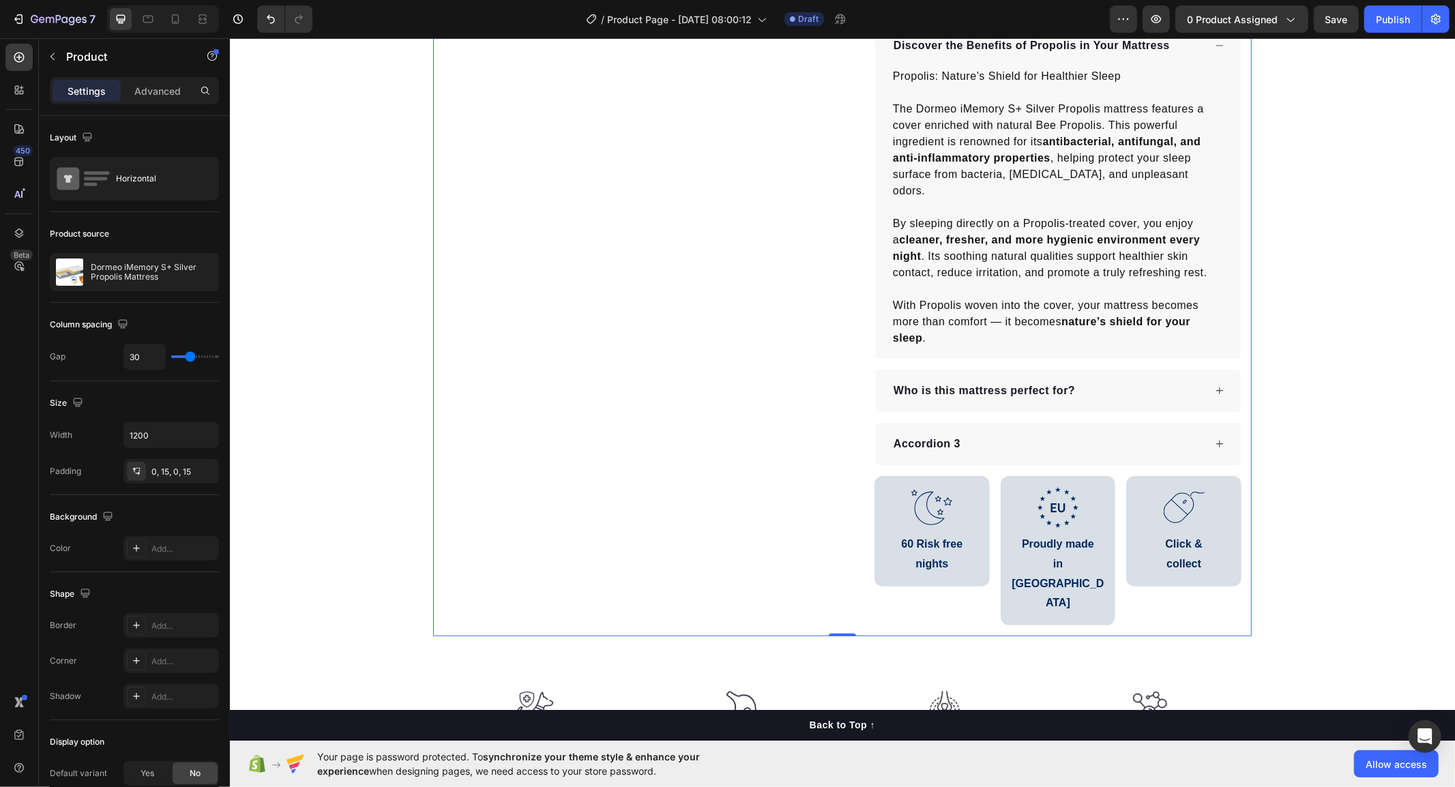
scroll to position [454, 0]
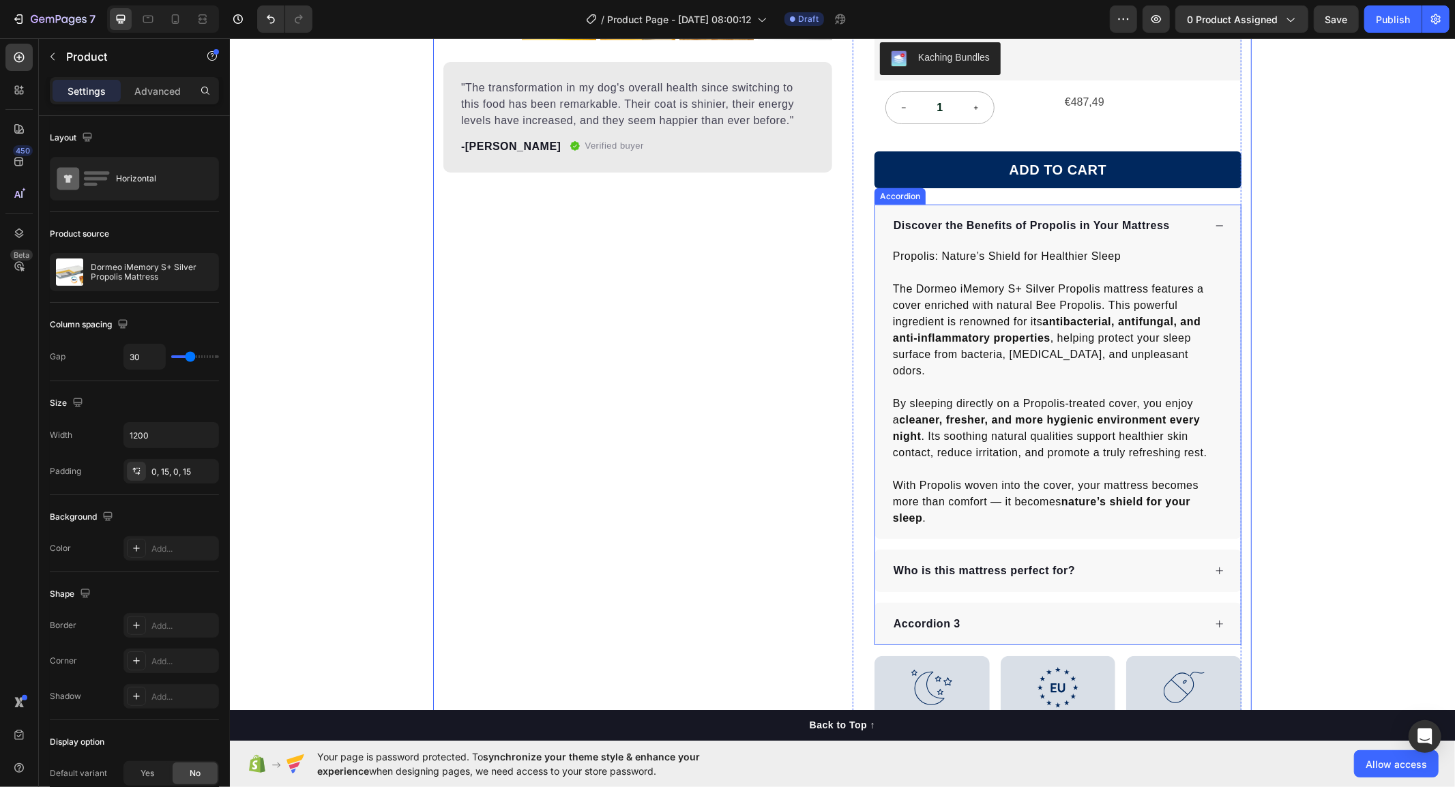
click at [1222, 224] on div "Discover the Benefits of Propolis in Your Mattress" at bounding box center [1058, 225] width 366 height 42
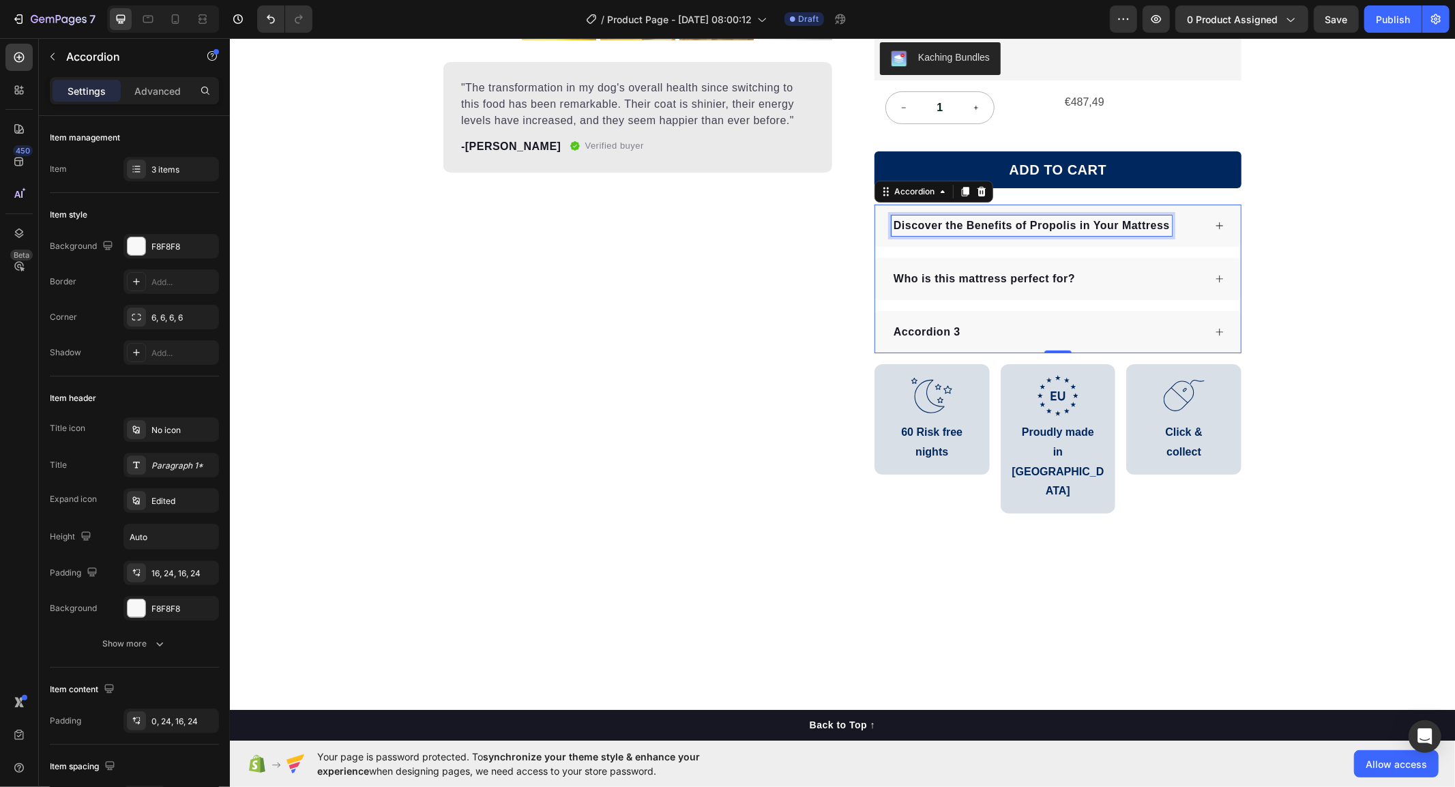
click at [1025, 229] on p "Discover the Benefits of Propolis in Your Mattress" at bounding box center [1031, 225] width 276 height 16
click at [956, 223] on p "Discover the Benefits of Propolis in Your Mattress" at bounding box center [1031, 225] width 276 height 16
click at [963, 229] on p "Discover the Benefits of Propolis in Your Mattress" at bounding box center [1031, 225] width 276 height 16
drag, startPoint x: 959, startPoint y: 224, endPoint x: 966, endPoint y: 226, distance: 7.0
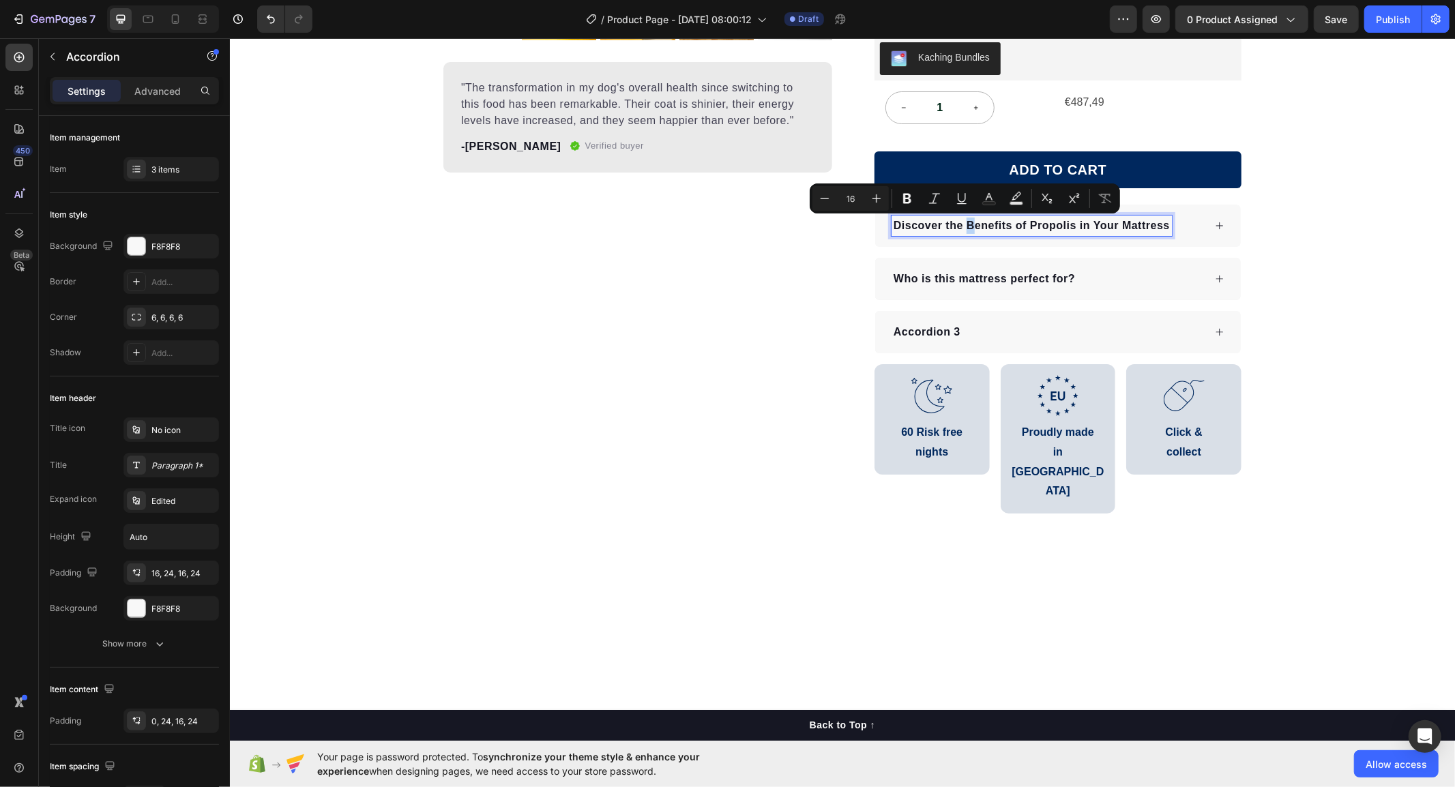
click at [966, 226] on p "Discover the Benefits of Propolis in Your Mattress" at bounding box center [1031, 225] width 276 height 16
drag, startPoint x: 1028, startPoint y: 222, endPoint x: 1021, endPoint y: 223, distance: 6.9
click at [1021, 223] on p "Discover the benefits of Propolis in Your Mattress" at bounding box center [1030, 225] width 275 height 16
click at [1090, 223] on p "Discover the benefits of propolis in Your Mattress" at bounding box center [1030, 225] width 274 height 16
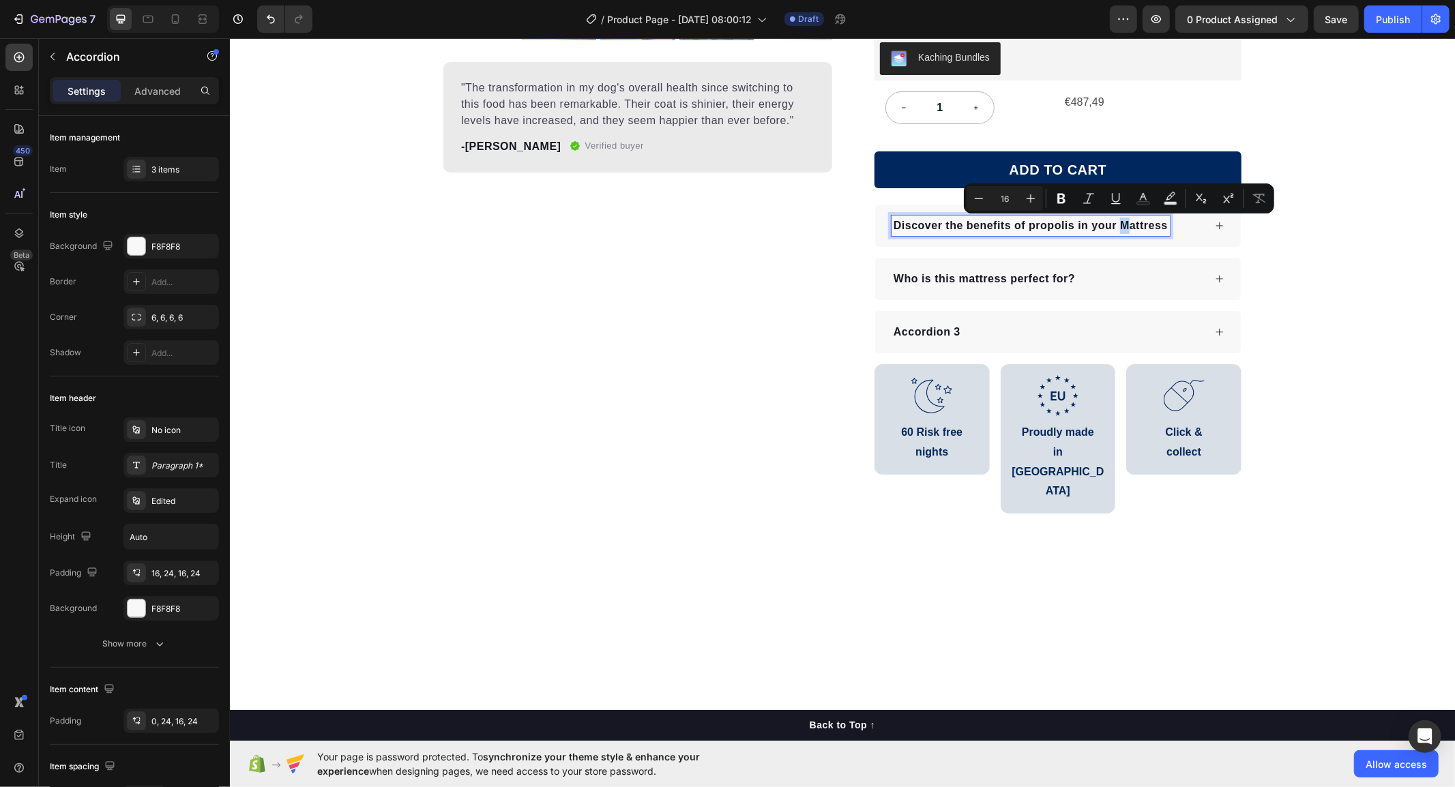
click at [1115, 222] on p "Discover the benefits of propolis in your Mattress" at bounding box center [1030, 225] width 274 height 16
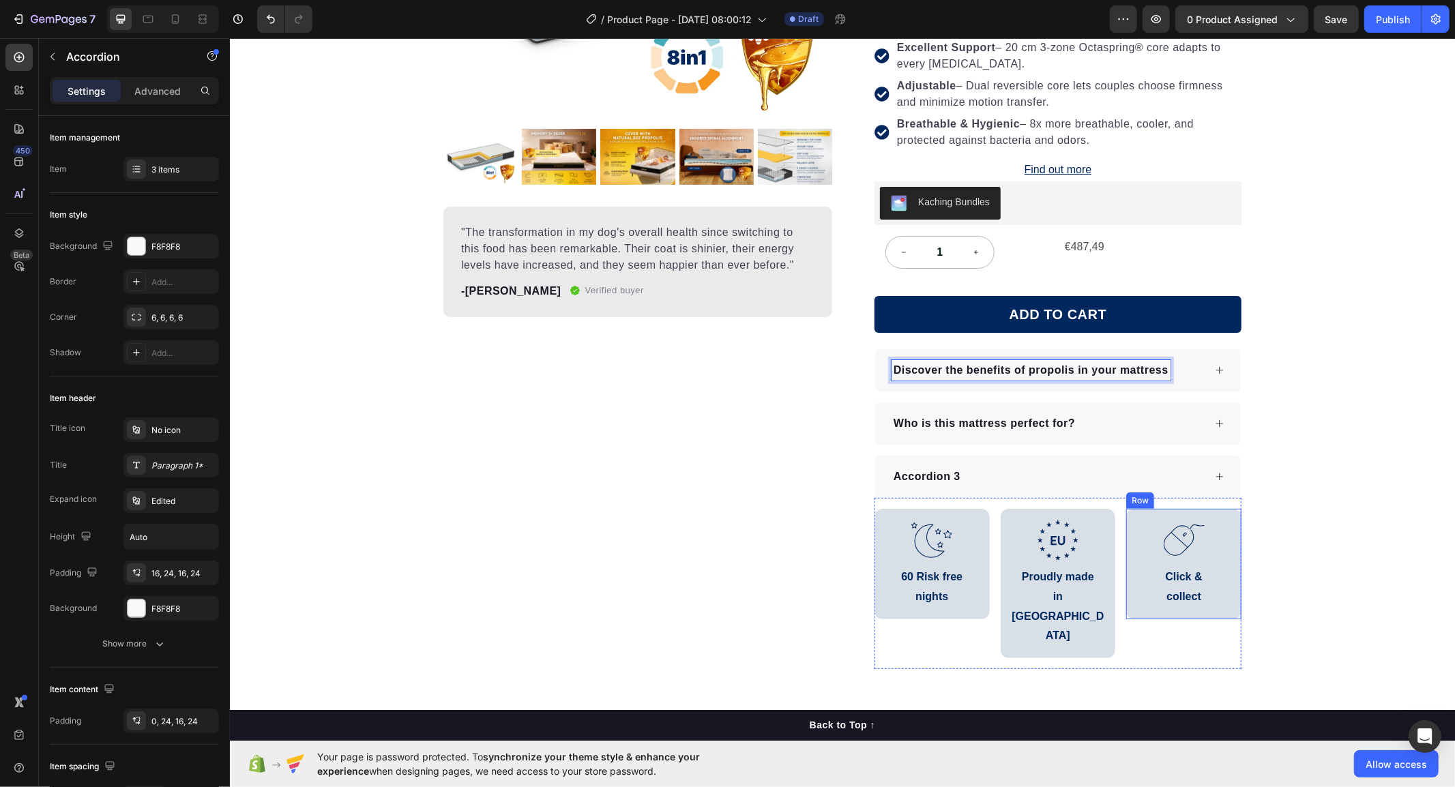
scroll to position [303, 0]
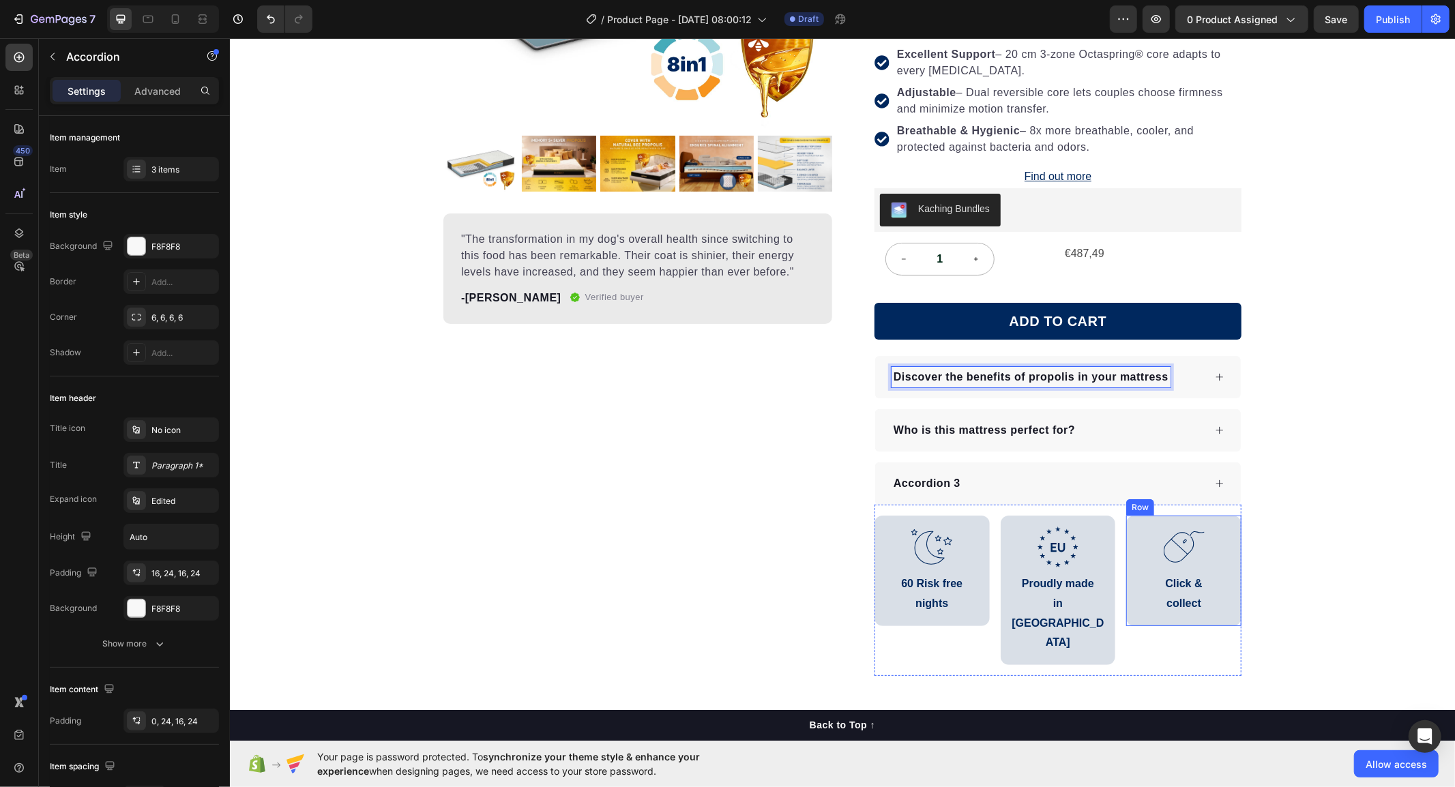
click at [1364, 416] on div "Product Images "The transformation in my dog's overall health since switching t…" at bounding box center [841, 256] width 1225 height 840
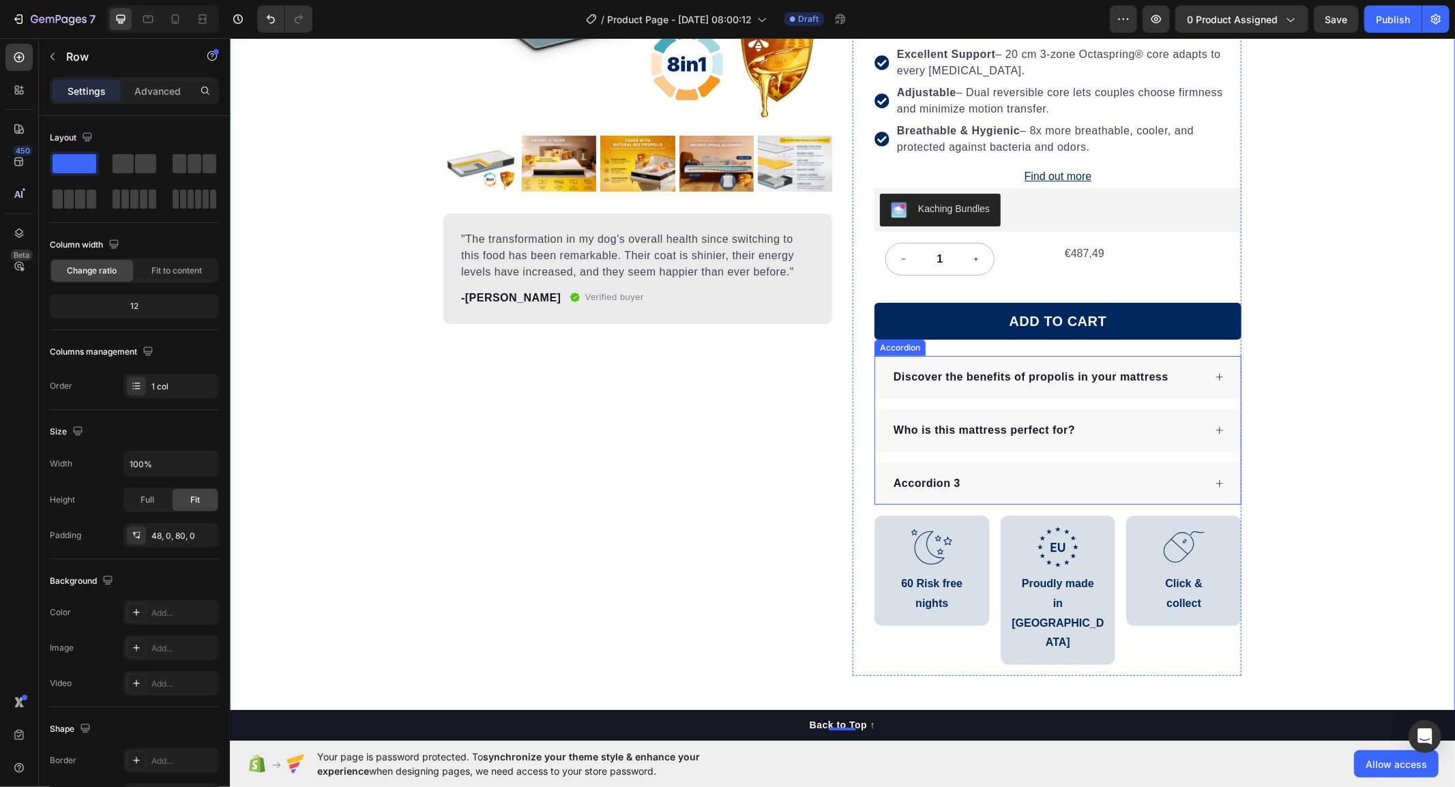
click at [1214, 379] on icon at bounding box center [1219, 377] width 10 height 10
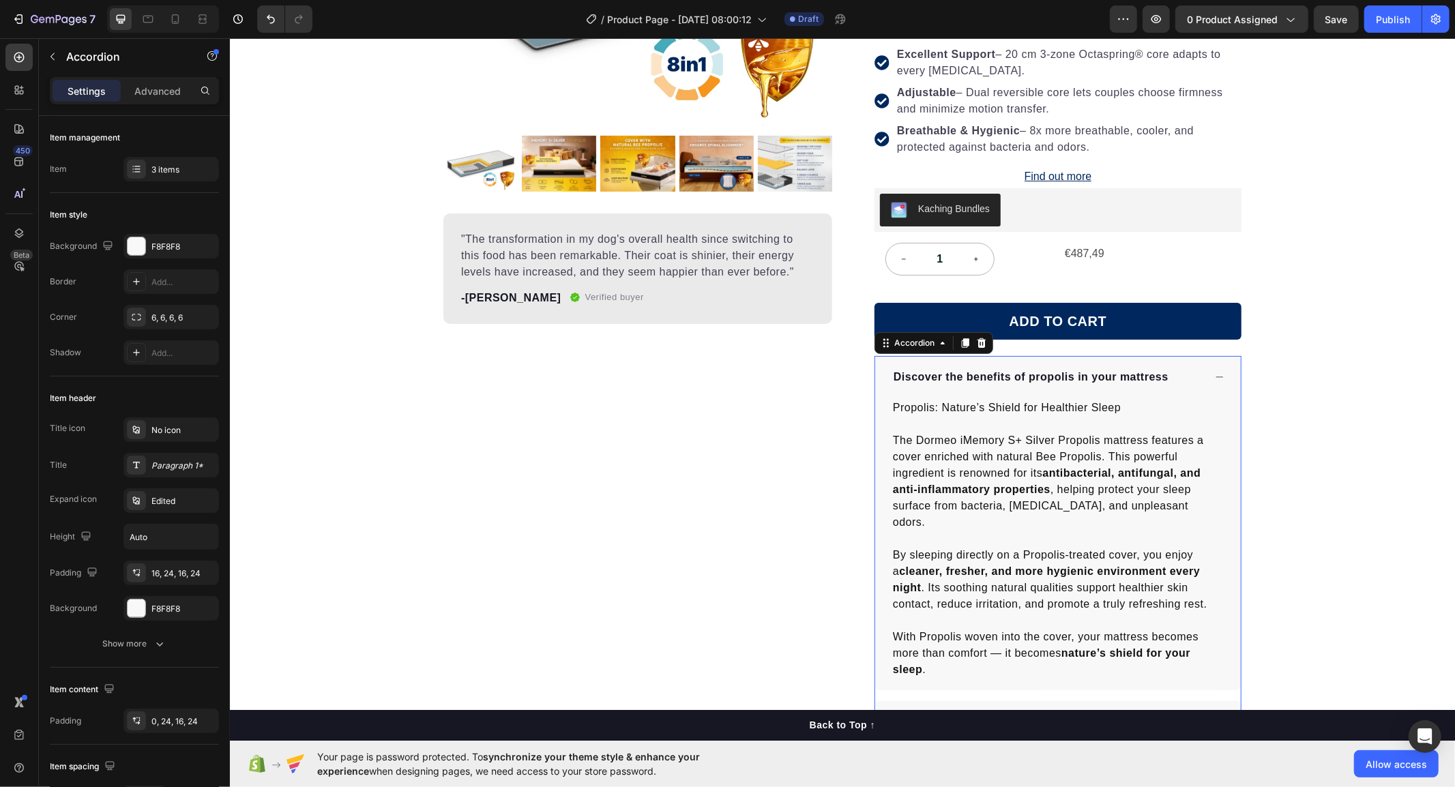
click at [1214, 376] on icon at bounding box center [1219, 377] width 10 height 10
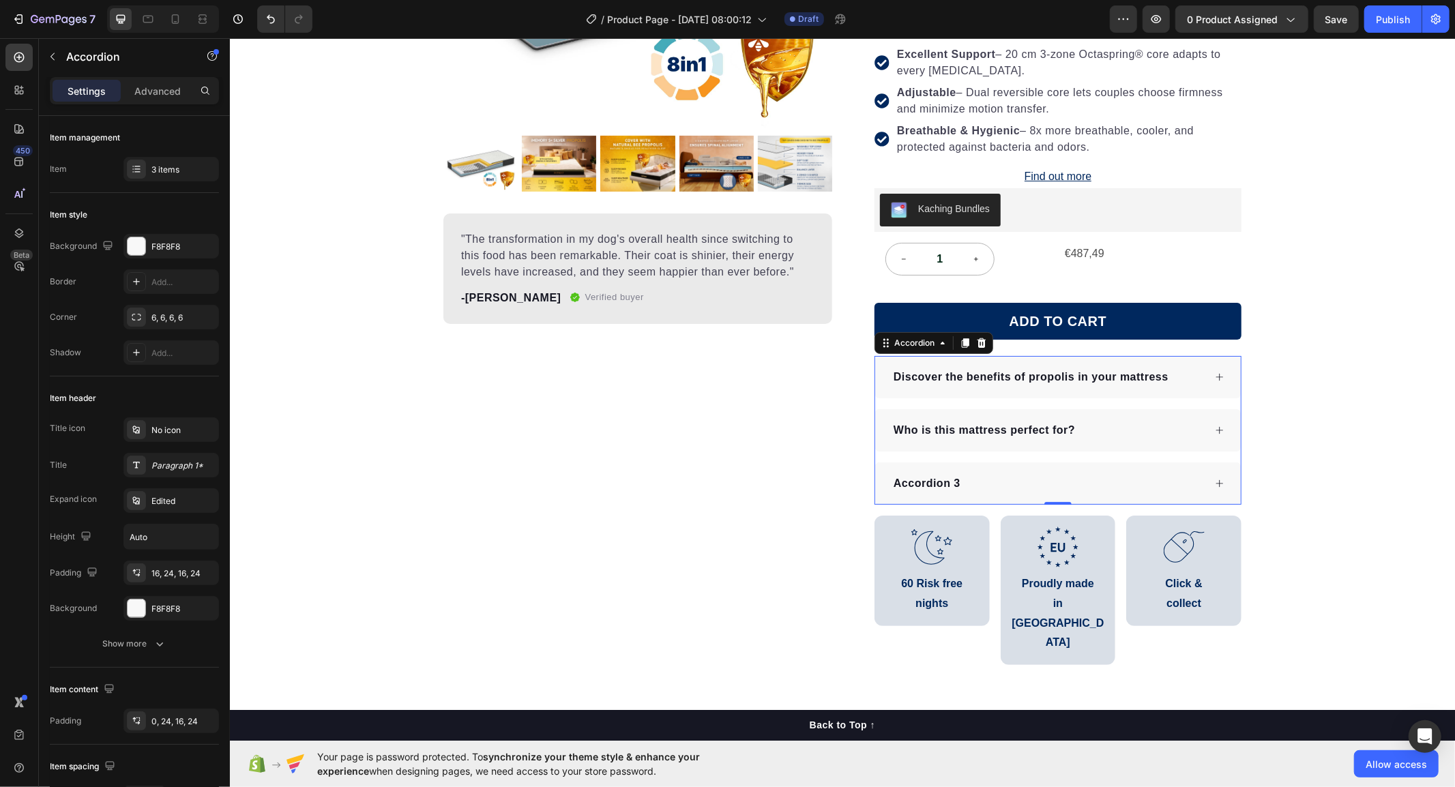
click at [1214, 376] on icon at bounding box center [1219, 377] width 10 height 10
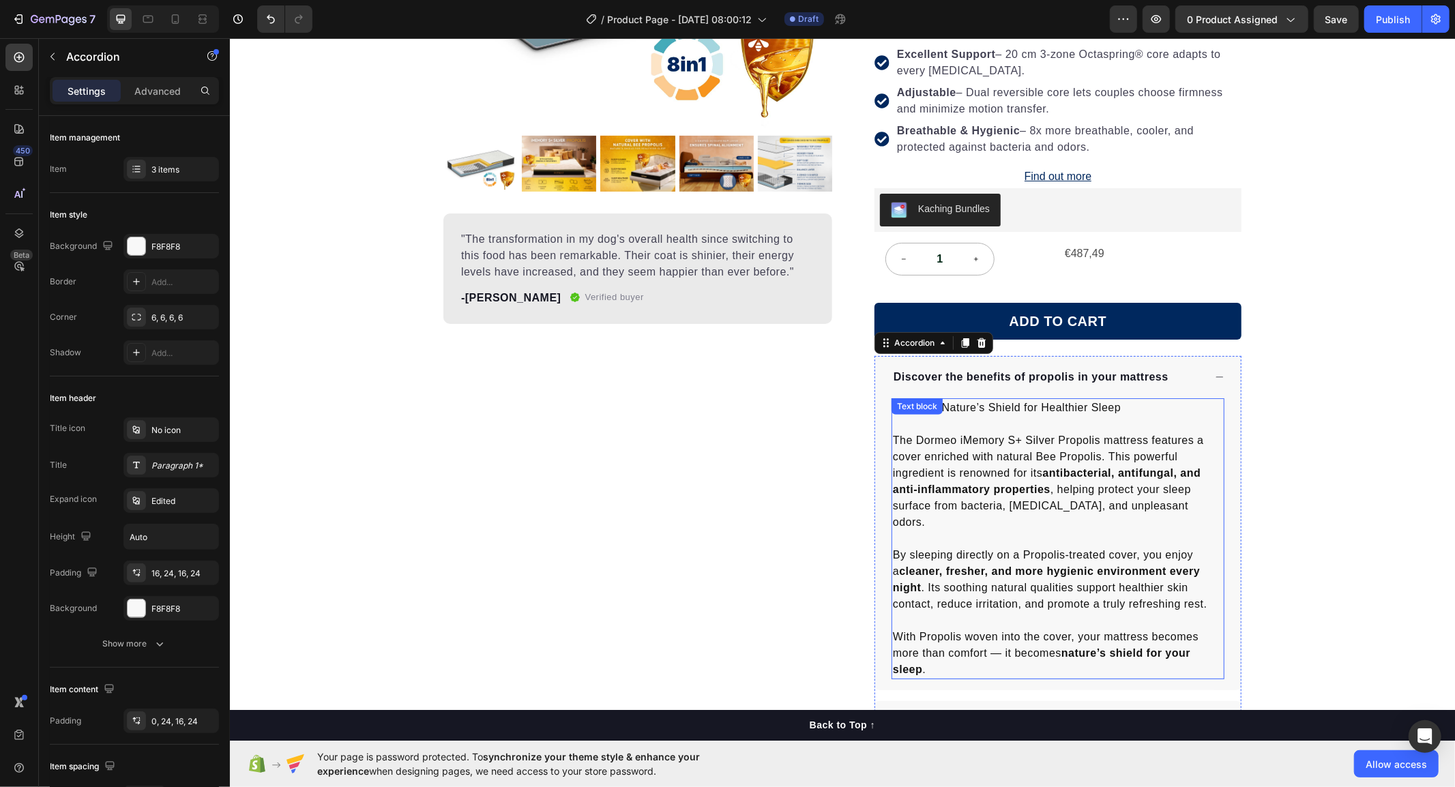
click at [1010, 407] on p "Propolis: Nature’s Shield for Healthier Sleep" at bounding box center [1057, 407] width 330 height 16
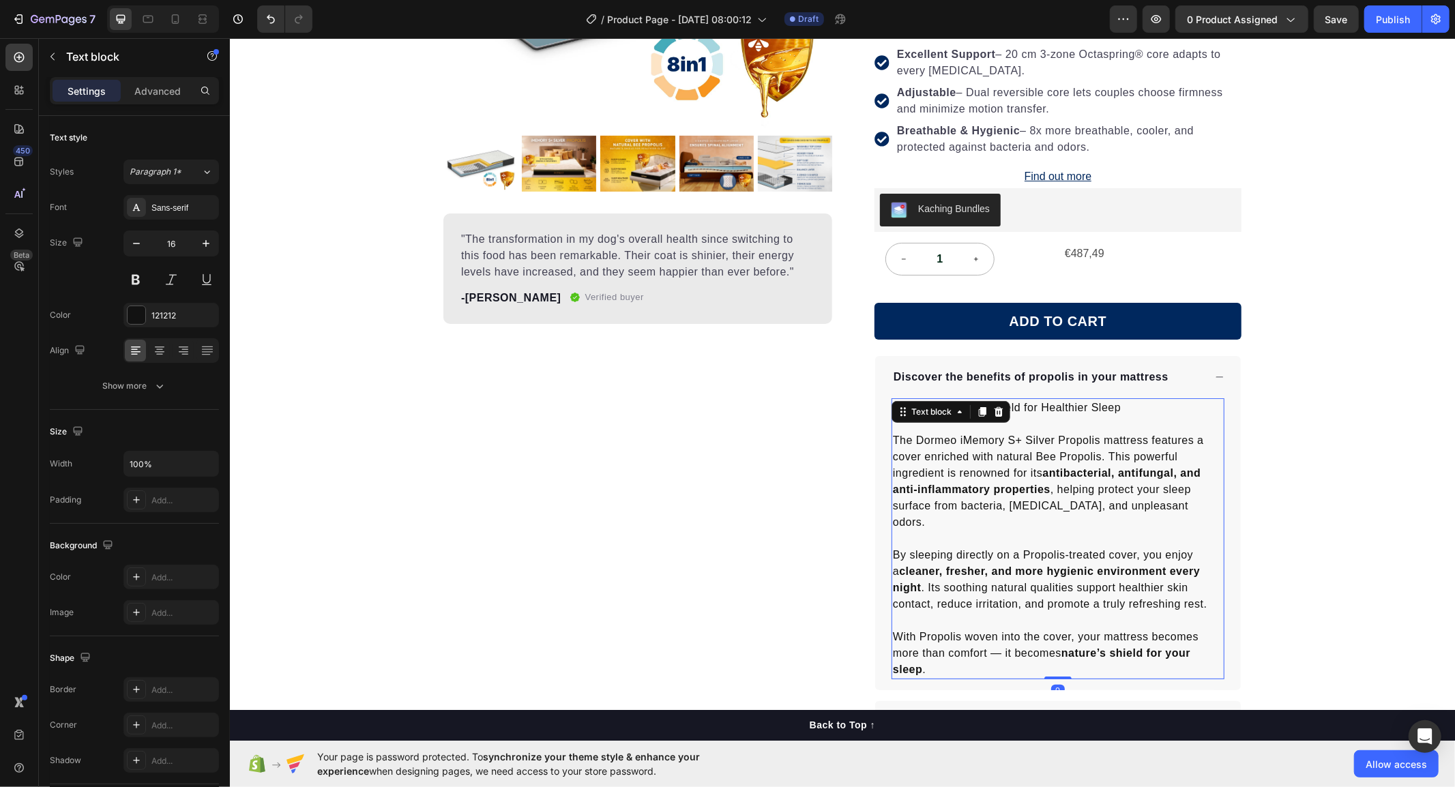
click at [1008, 407] on p "Propolis: Nature’s Shield for Healthier Sleep" at bounding box center [1057, 407] width 330 height 16
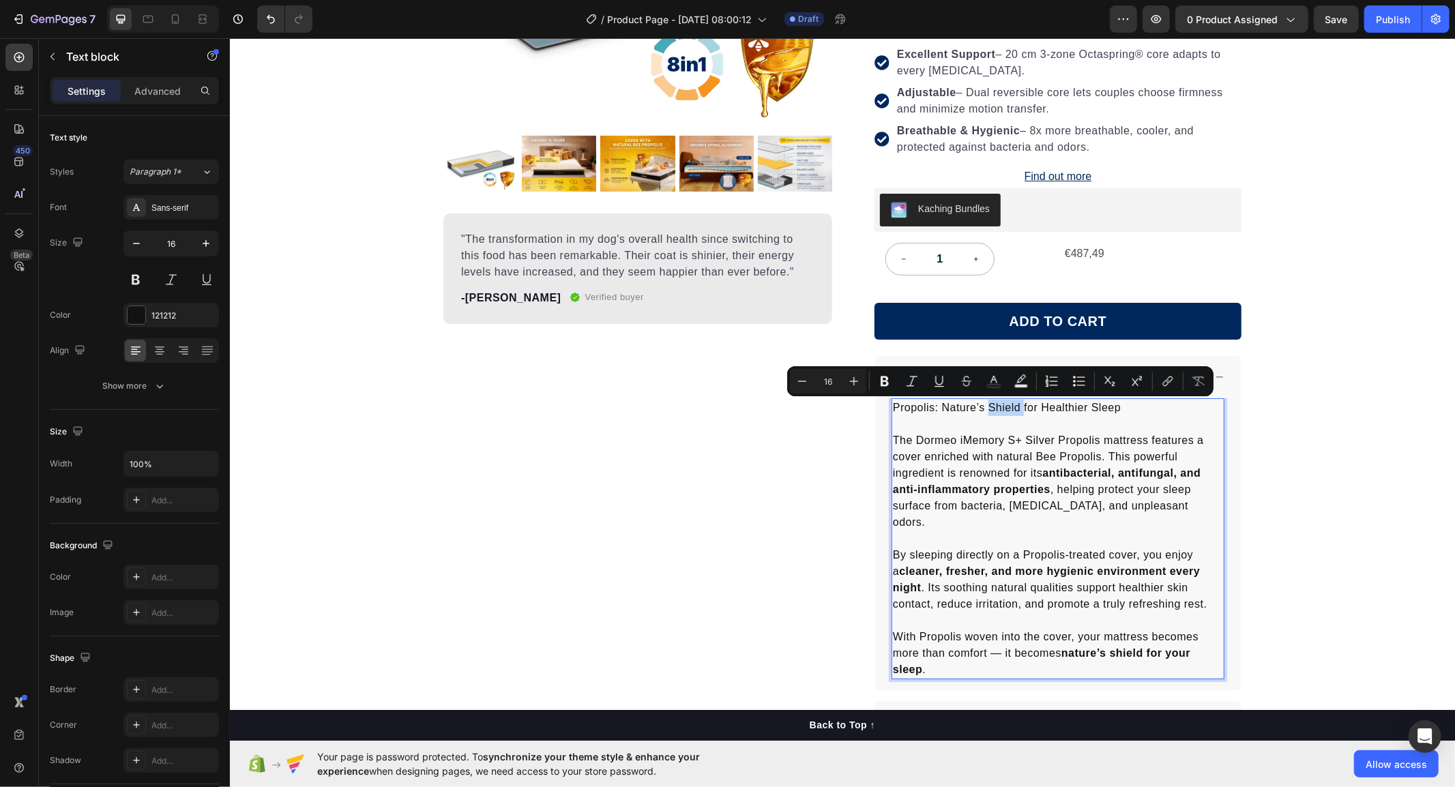
click at [1008, 407] on p "Propolis: Nature’s Shield for Healthier Sleep" at bounding box center [1057, 407] width 330 height 16
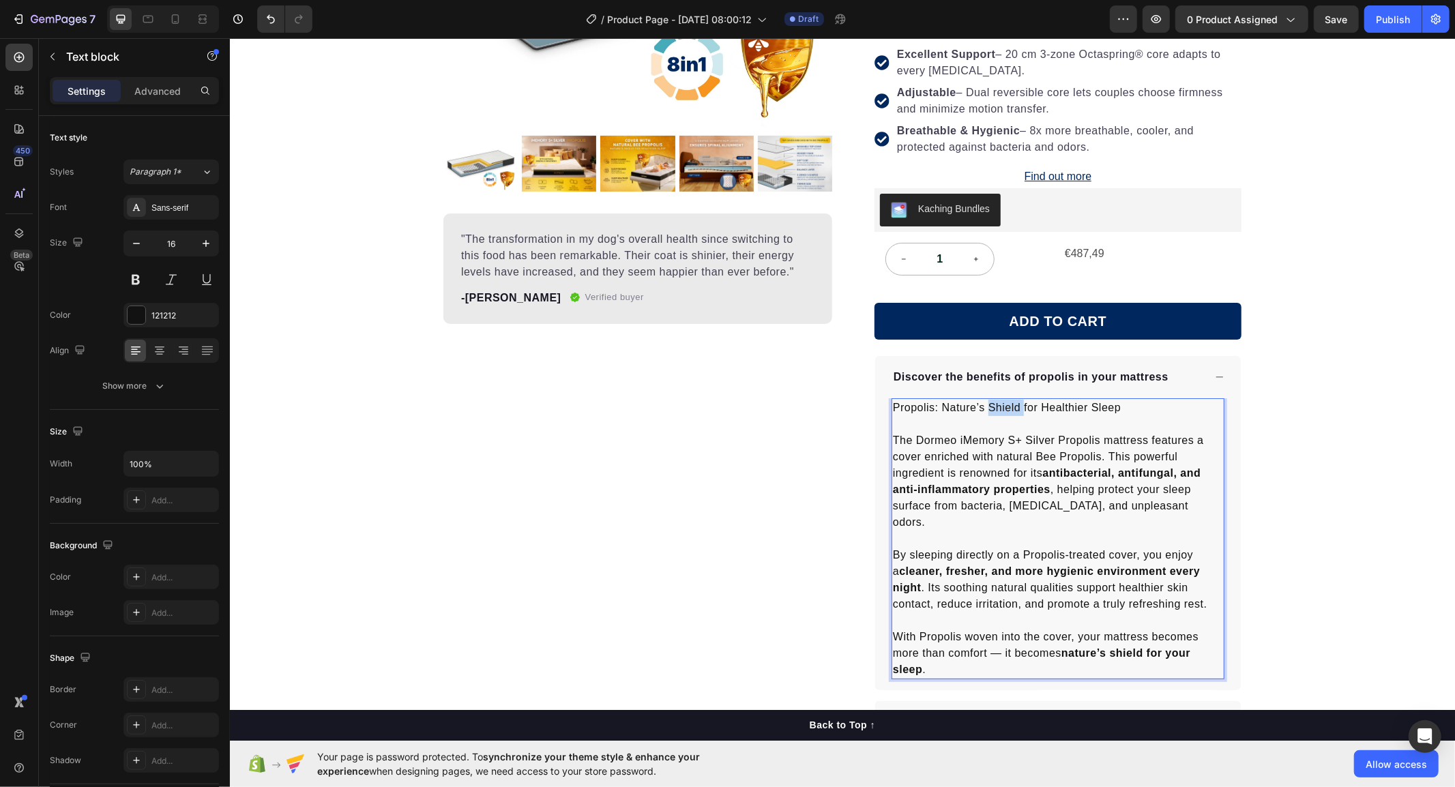
click at [1008, 407] on p "Propolis: Nature’s Shield for Healthier Sleep" at bounding box center [1057, 407] width 330 height 16
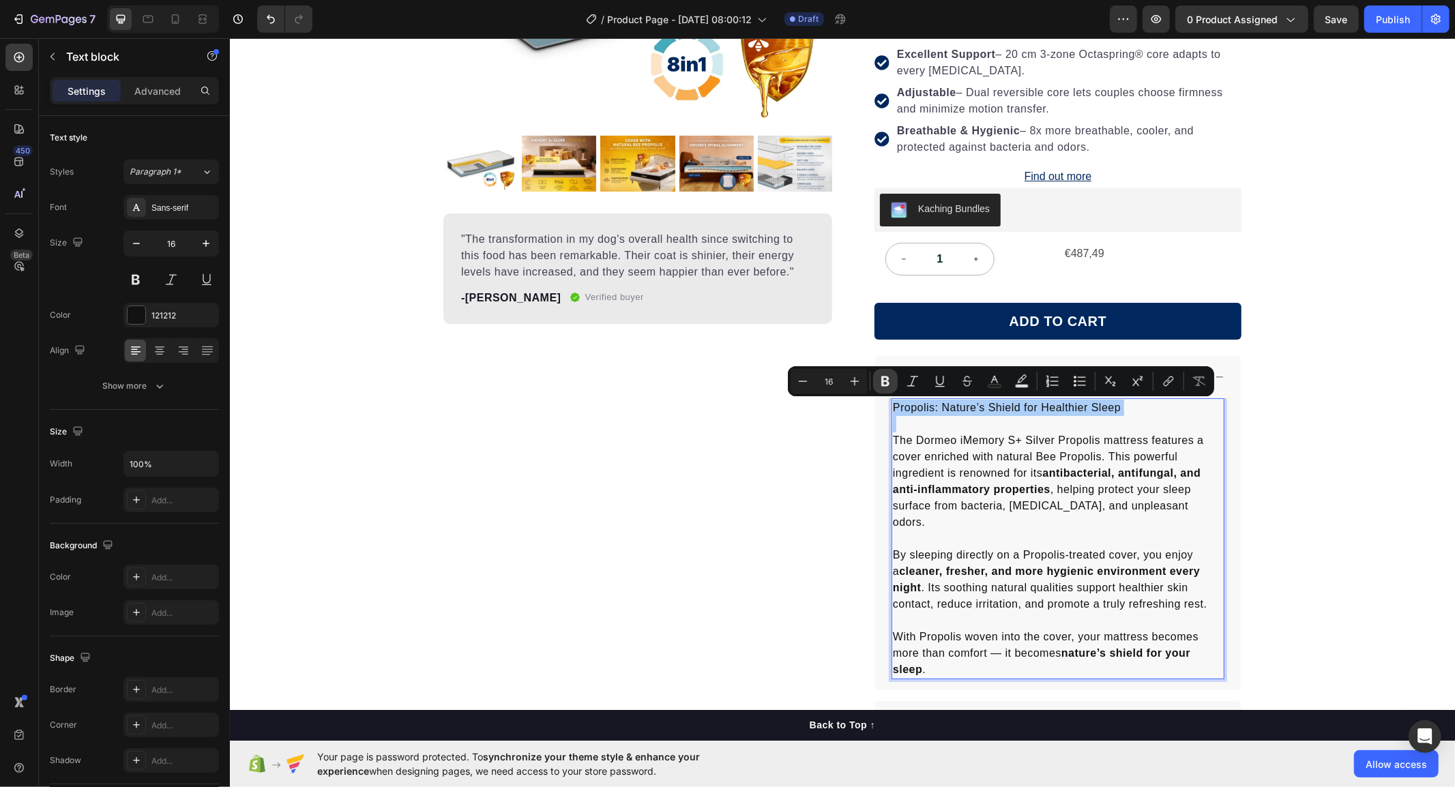
click at [879, 381] on icon "Editor contextual toolbar" at bounding box center [886, 382] width 14 height 14
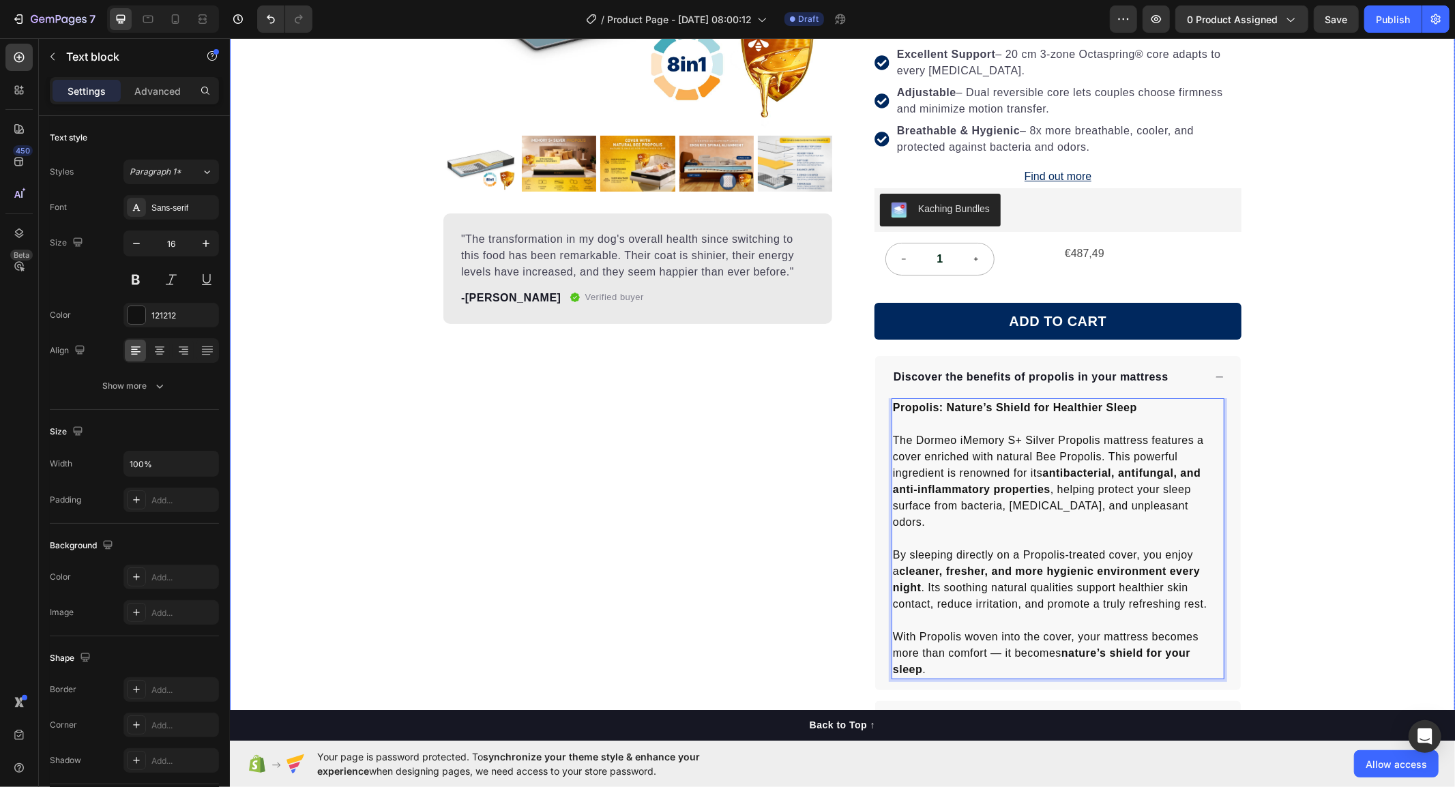
click at [1338, 420] on div "Product Images "The transformation in my dog's overall health since switching t…" at bounding box center [841, 402] width 1225 height 1132
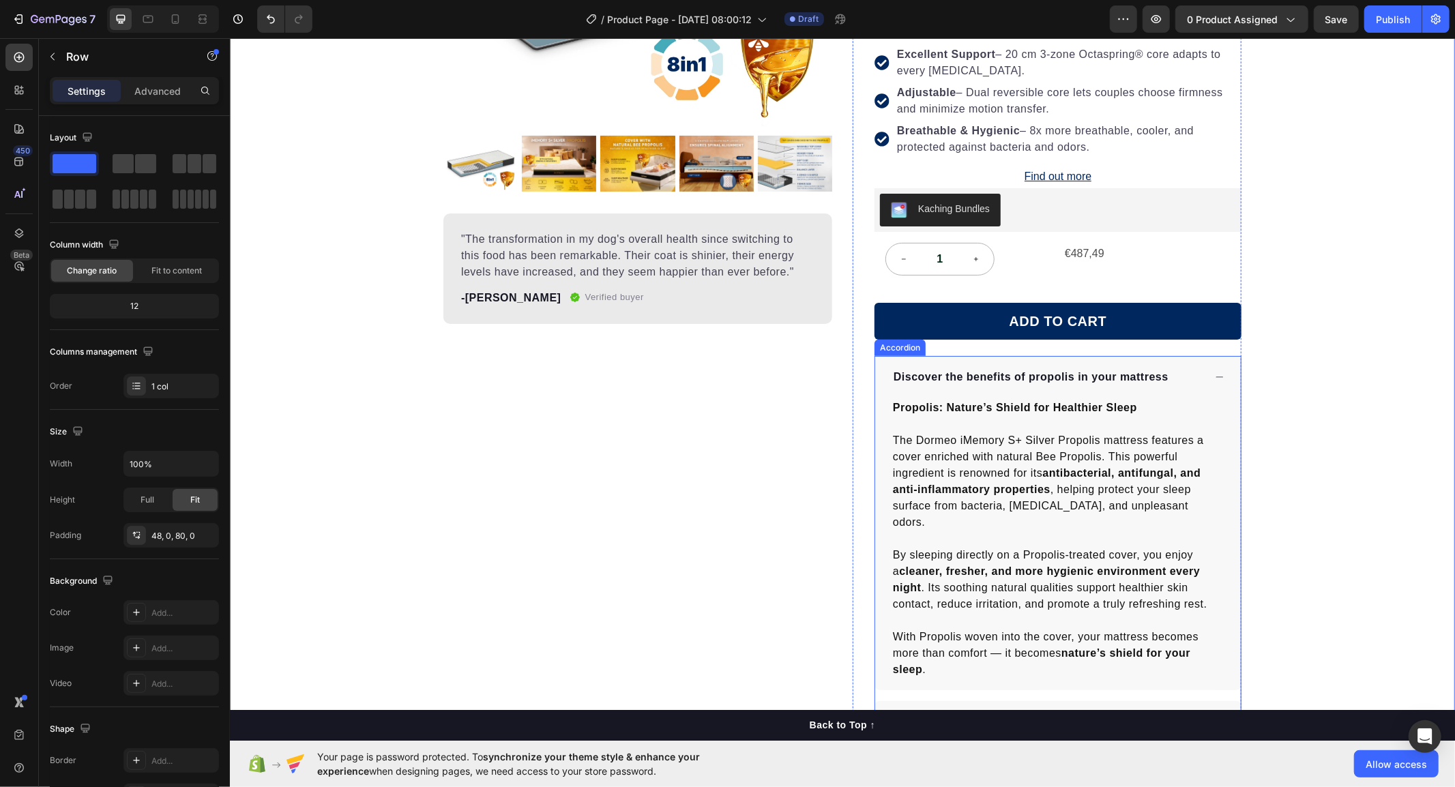
click at [1214, 379] on icon at bounding box center [1219, 377] width 10 height 10
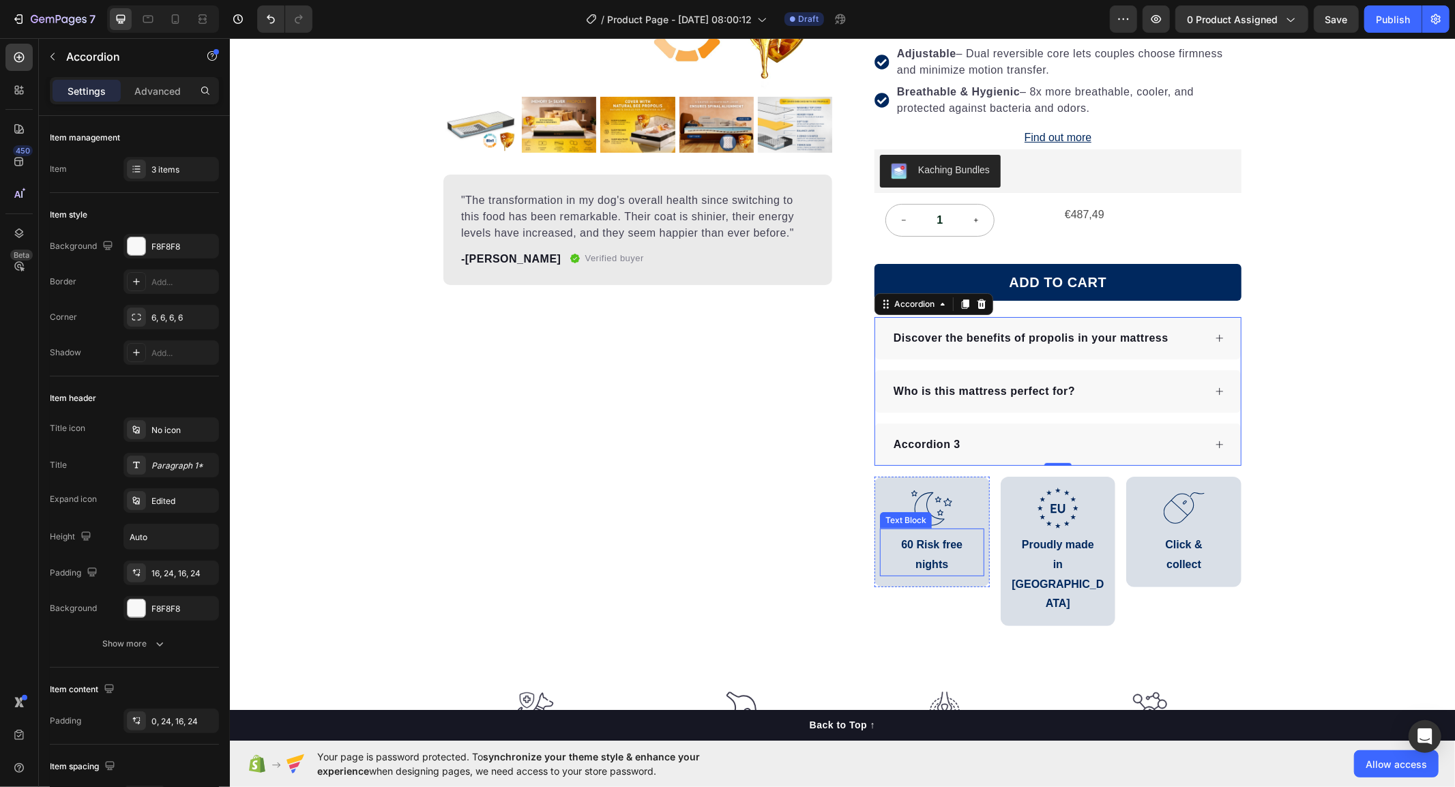
scroll to position [379, 0]
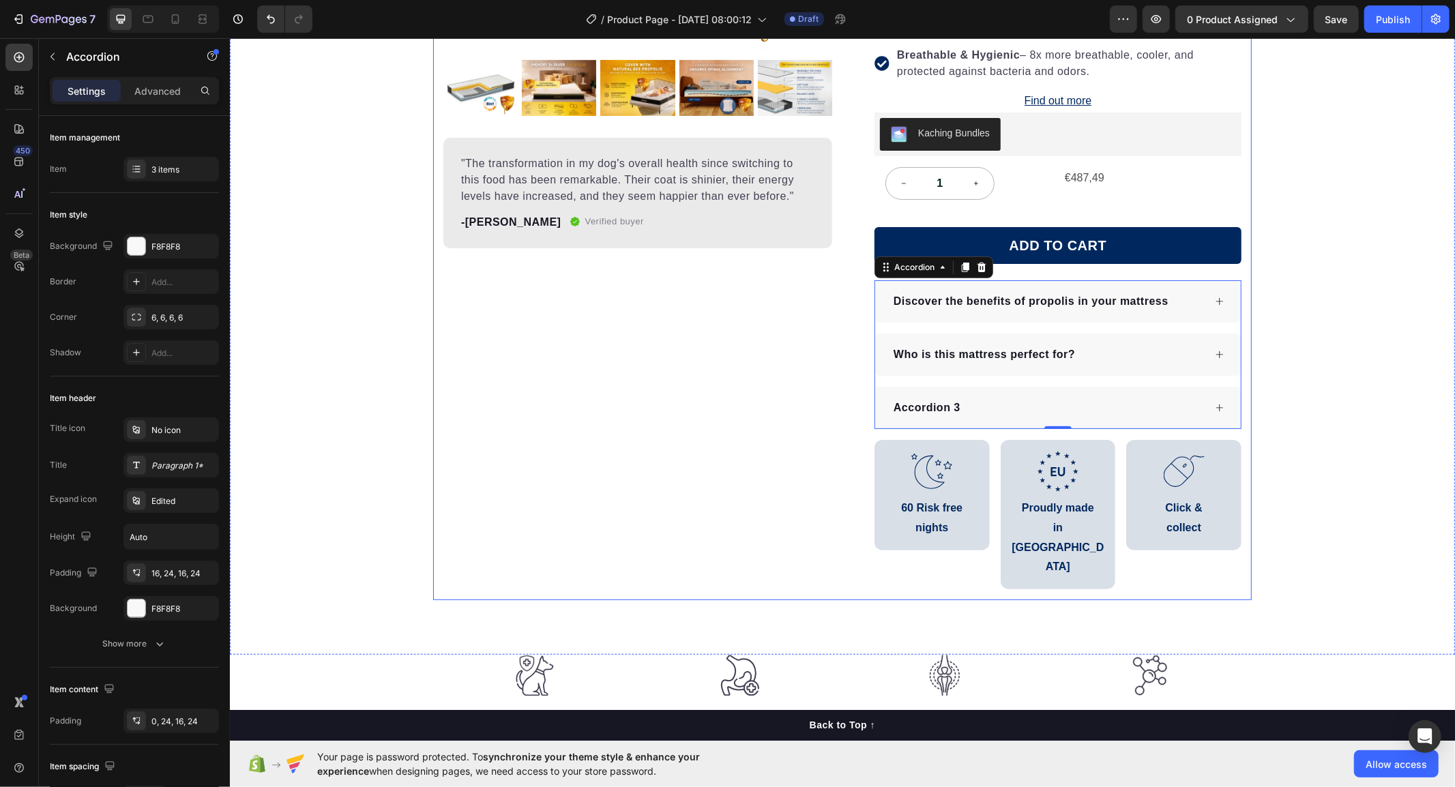
click at [770, 546] on div "Product Images "The transformation in my dog's overall health since switching t…" at bounding box center [637, 180] width 389 height 840
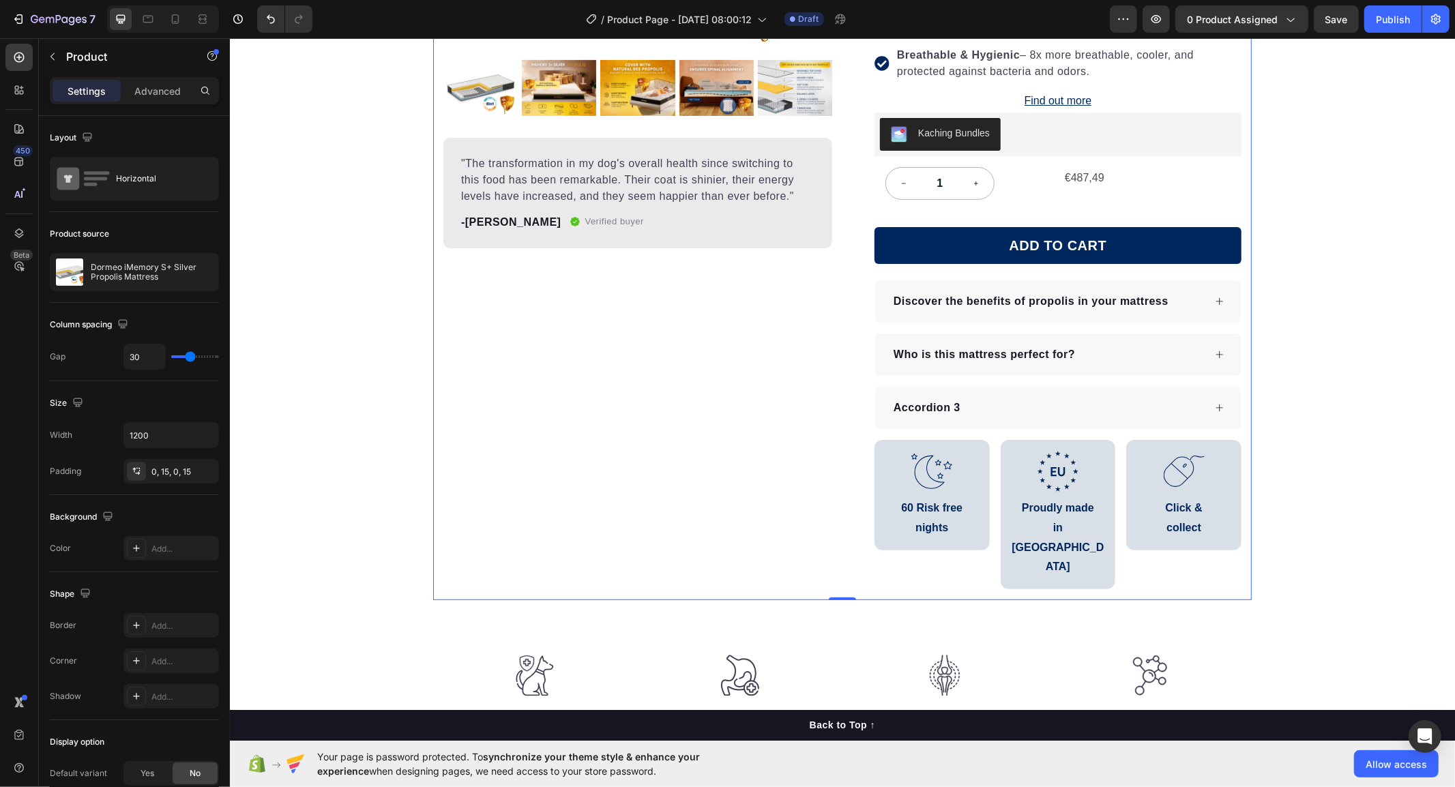
click at [598, 351] on div "Product Images "The transformation in my dog's overall health since switching t…" at bounding box center [637, 180] width 389 height 840
click at [1342, 380] on div "Product Images "The transformation in my dog's overall health since switching t…" at bounding box center [841, 180] width 1225 height 840
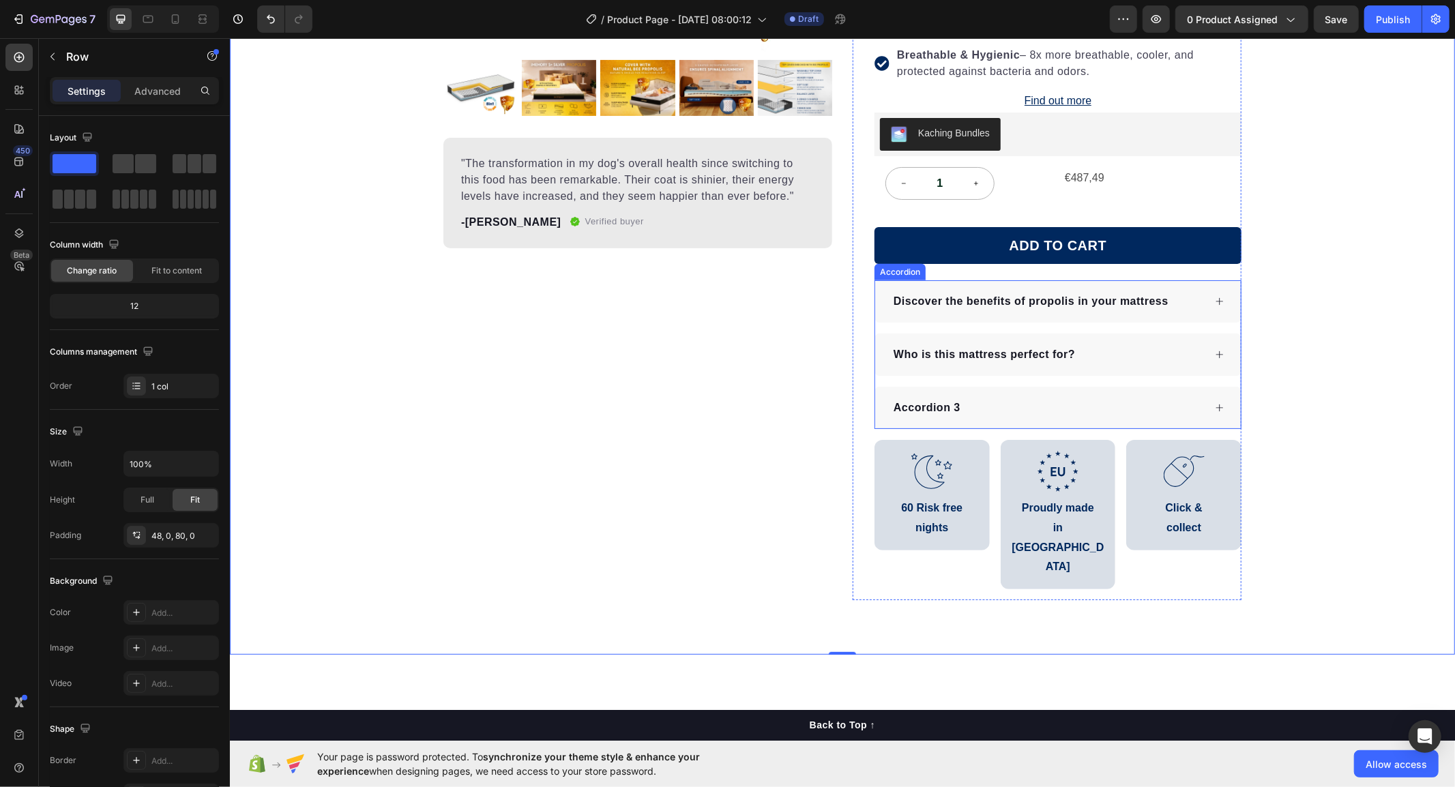
scroll to position [227, 0]
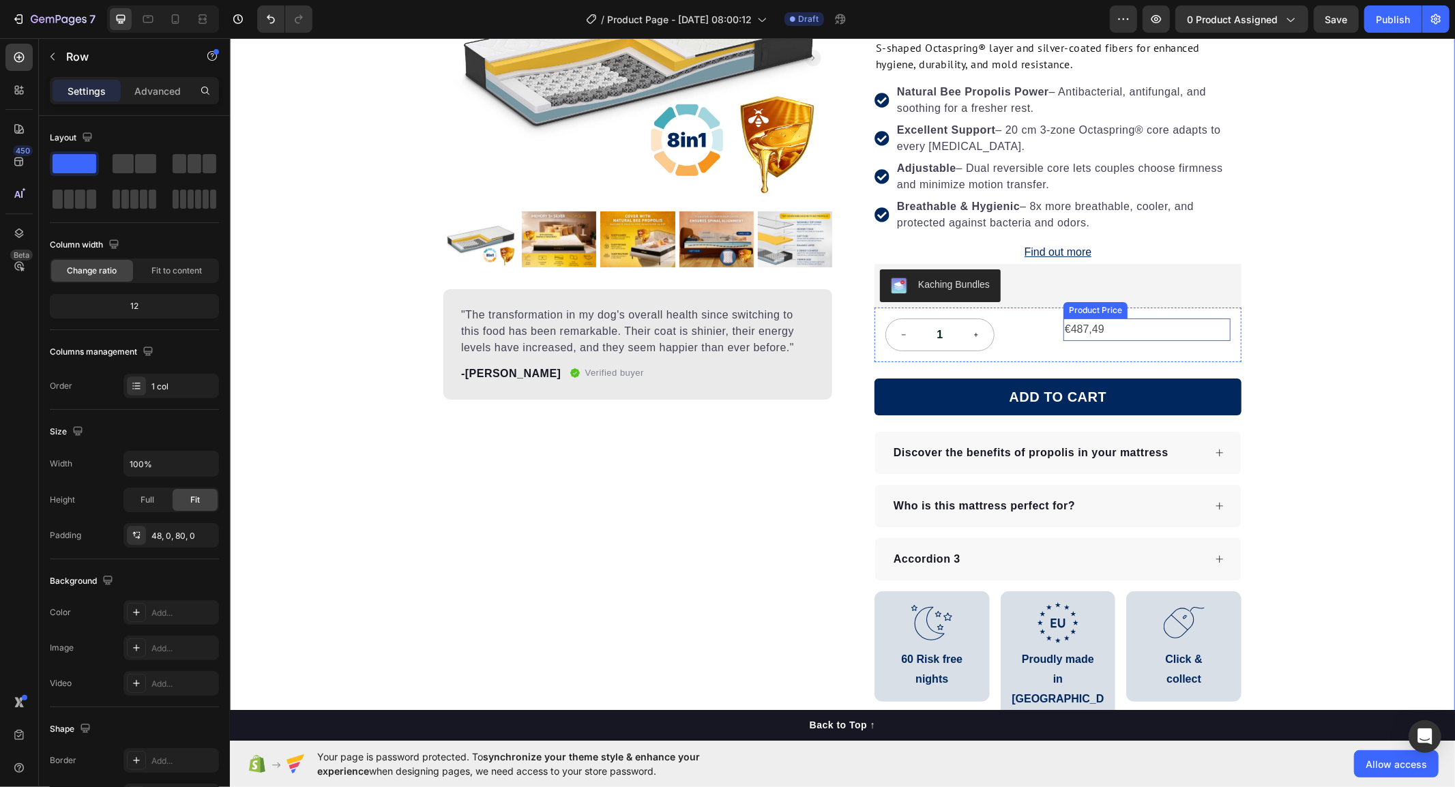
drag, startPoint x: 1104, startPoint y: 331, endPoint x: 1107, endPoint y: 350, distance: 19.3
click at [1104, 331] on div "€487,49" at bounding box center [1146, 329] width 167 height 23
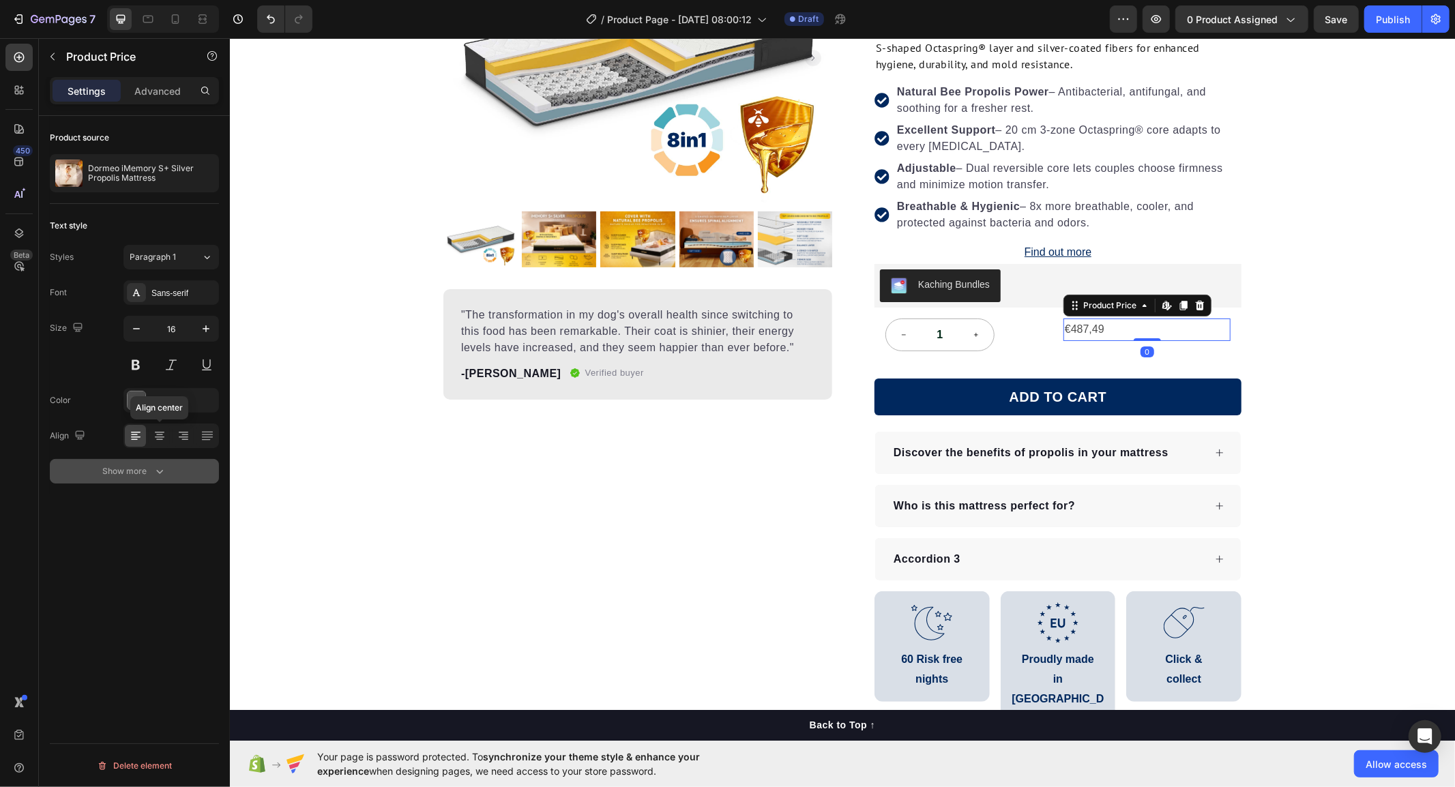
click at [148, 466] on div "Show more" at bounding box center [134, 472] width 63 height 14
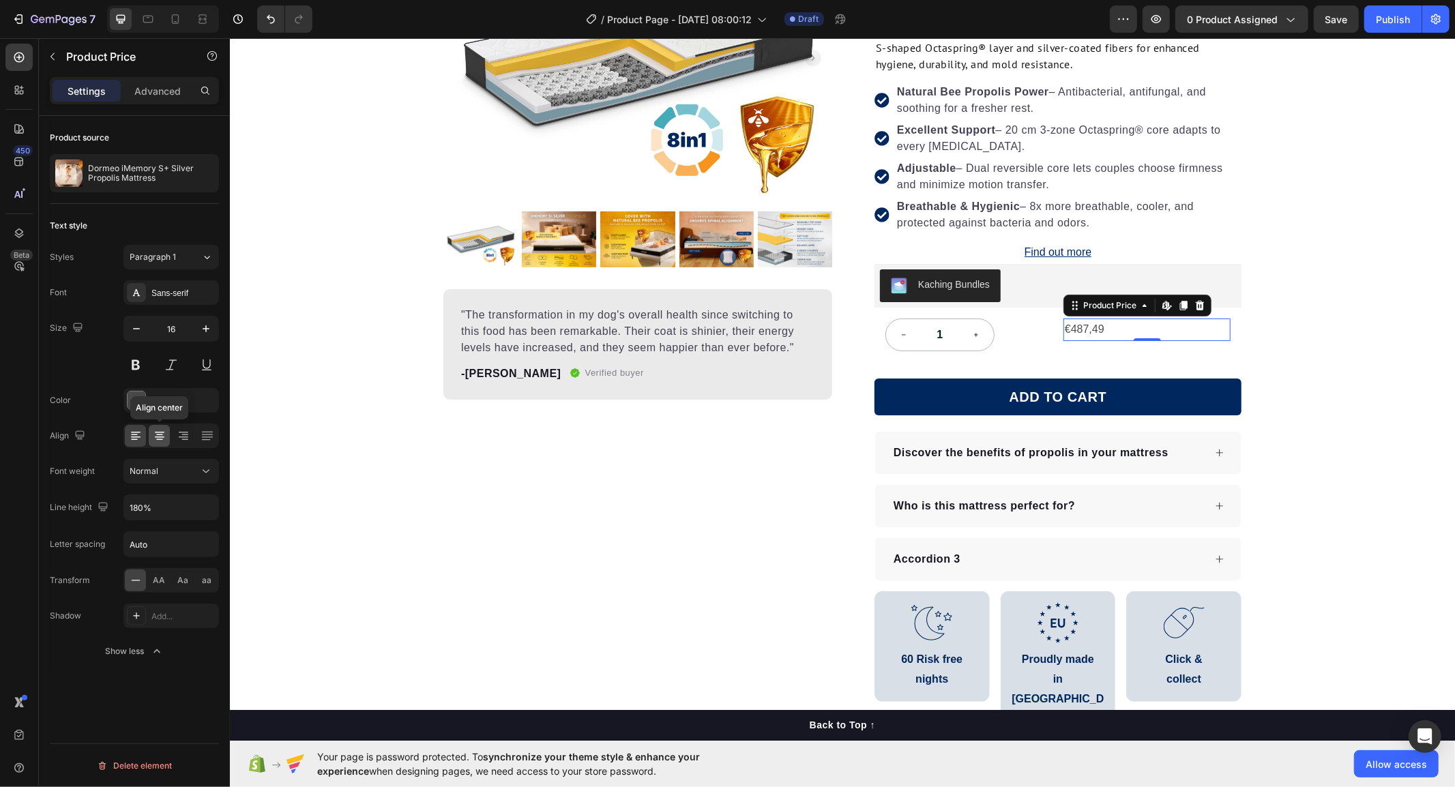
click at [157, 432] on icon at bounding box center [160, 432] width 10 height 1
click at [1360, 430] on div "Product Images "The transformation in my dog's overall health since switching t…" at bounding box center [841, 331] width 1225 height 840
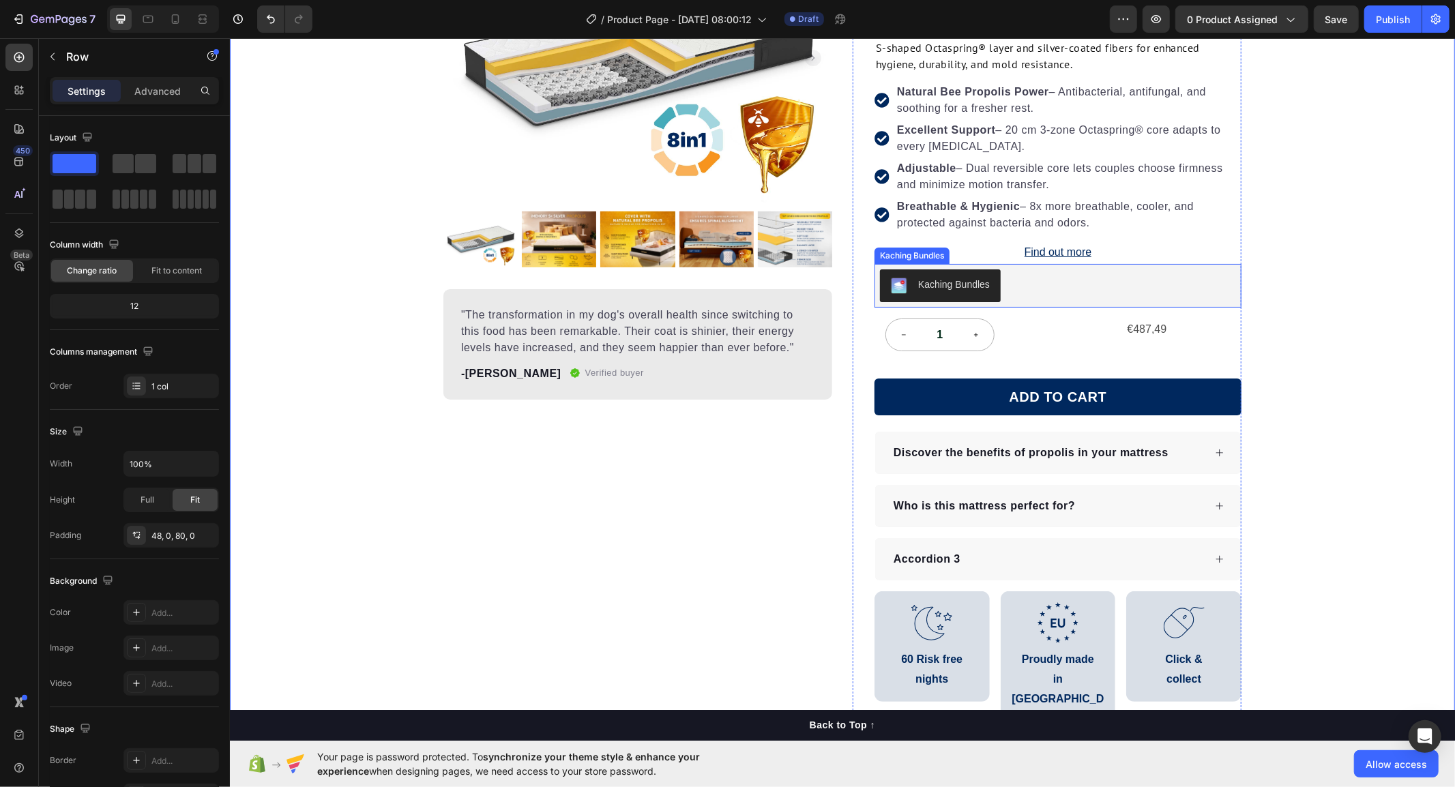
click at [1199, 289] on div "Kaching Bundles" at bounding box center [1057, 285] width 356 height 33
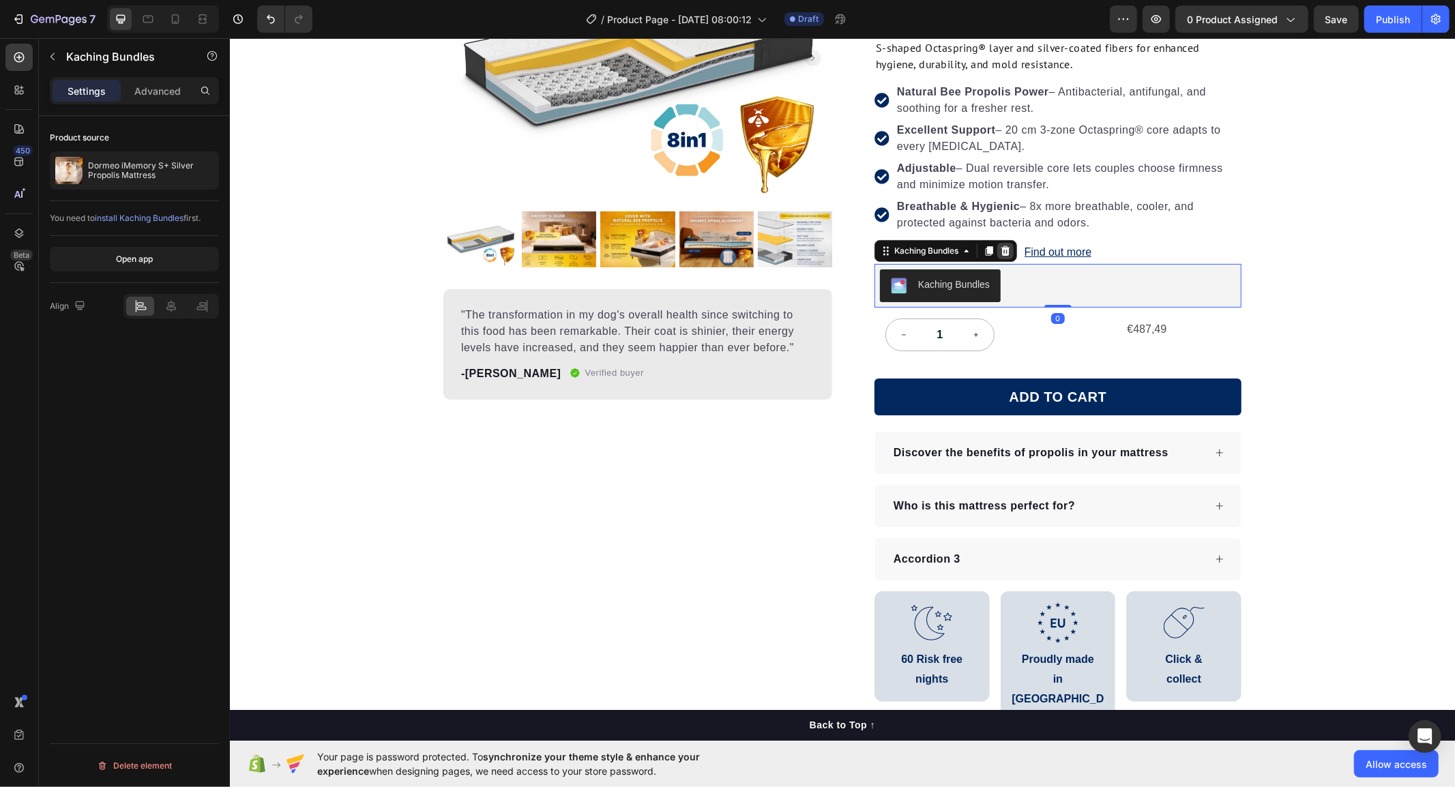
click at [999, 245] on icon at bounding box center [1004, 250] width 11 height 11
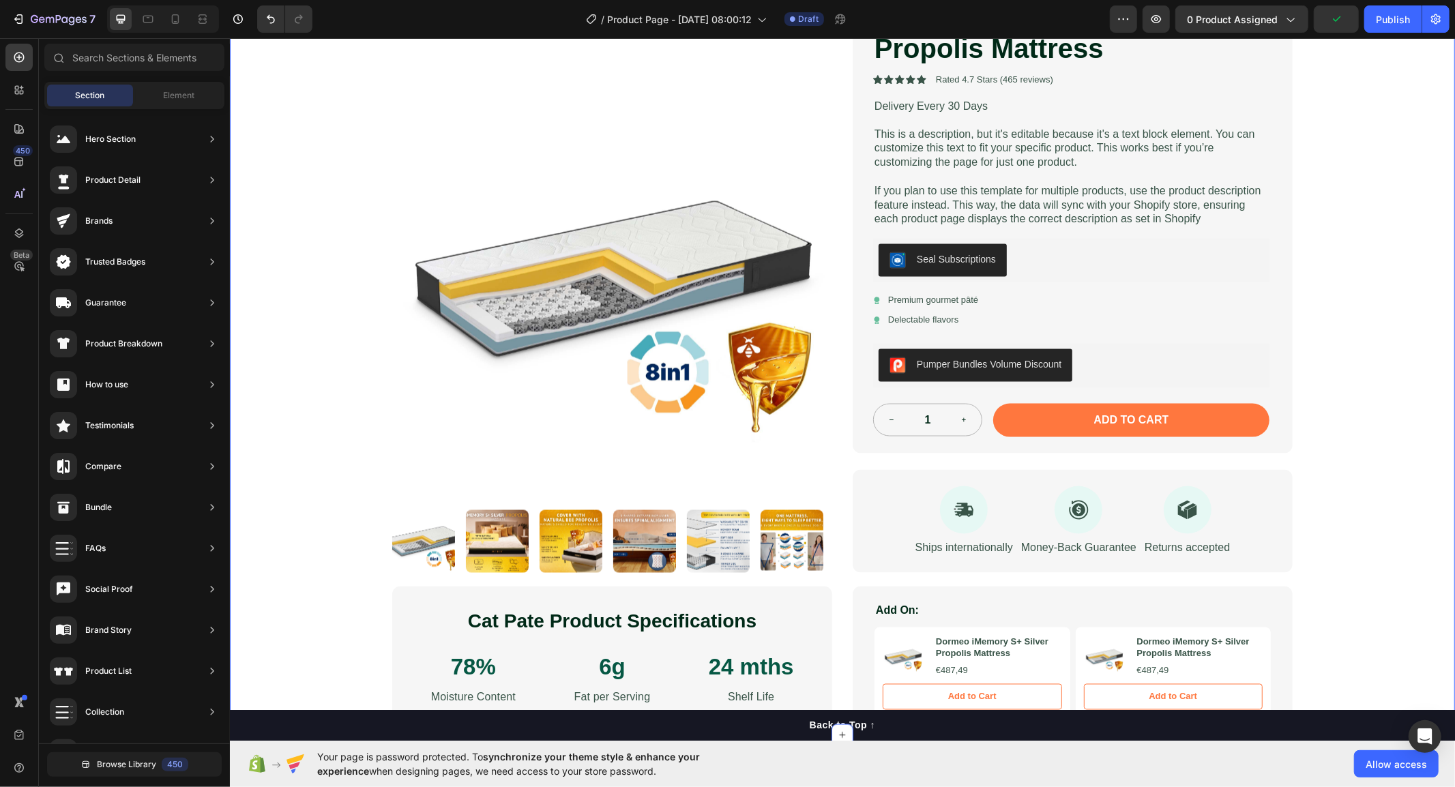
scroll to position [5492, 0]
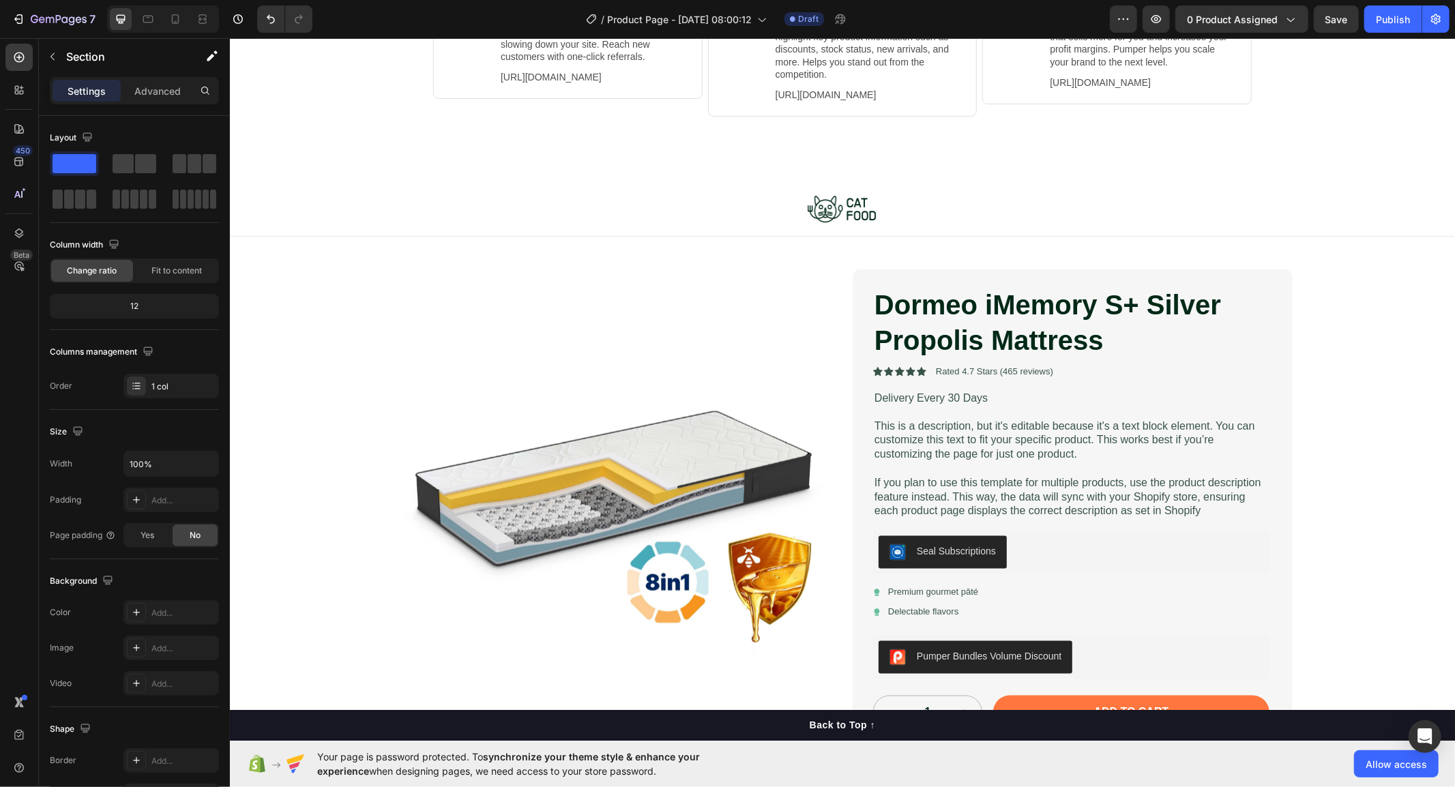
scroll to position [6174, 0]
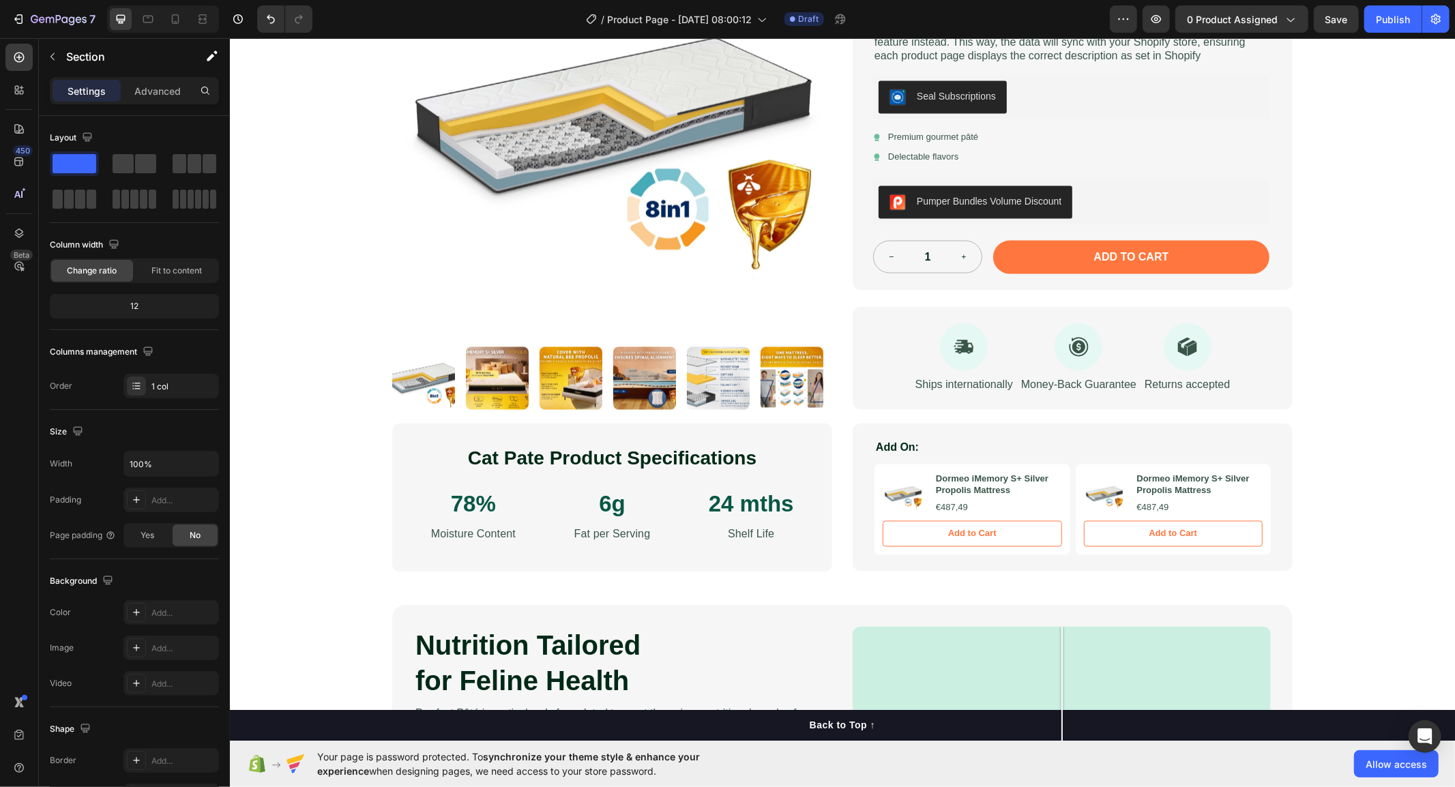
click at [1353, 366] on div "Image Row Product Images Dormeo iMemory S+ Silver Propolis Mattress Product Tit…" at bounding box center [841, 148] width 1225 height 845
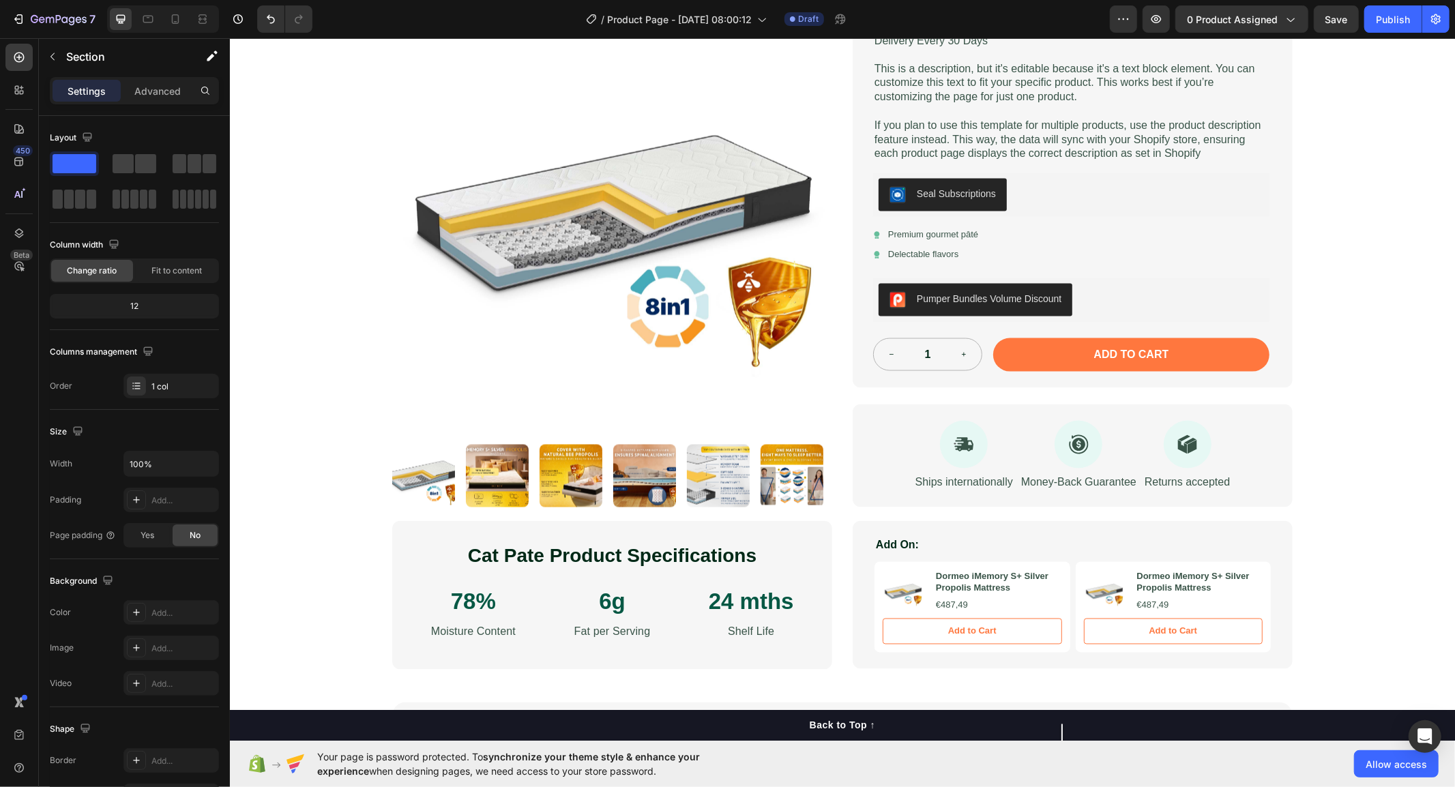
scroll to position [5643, 0]
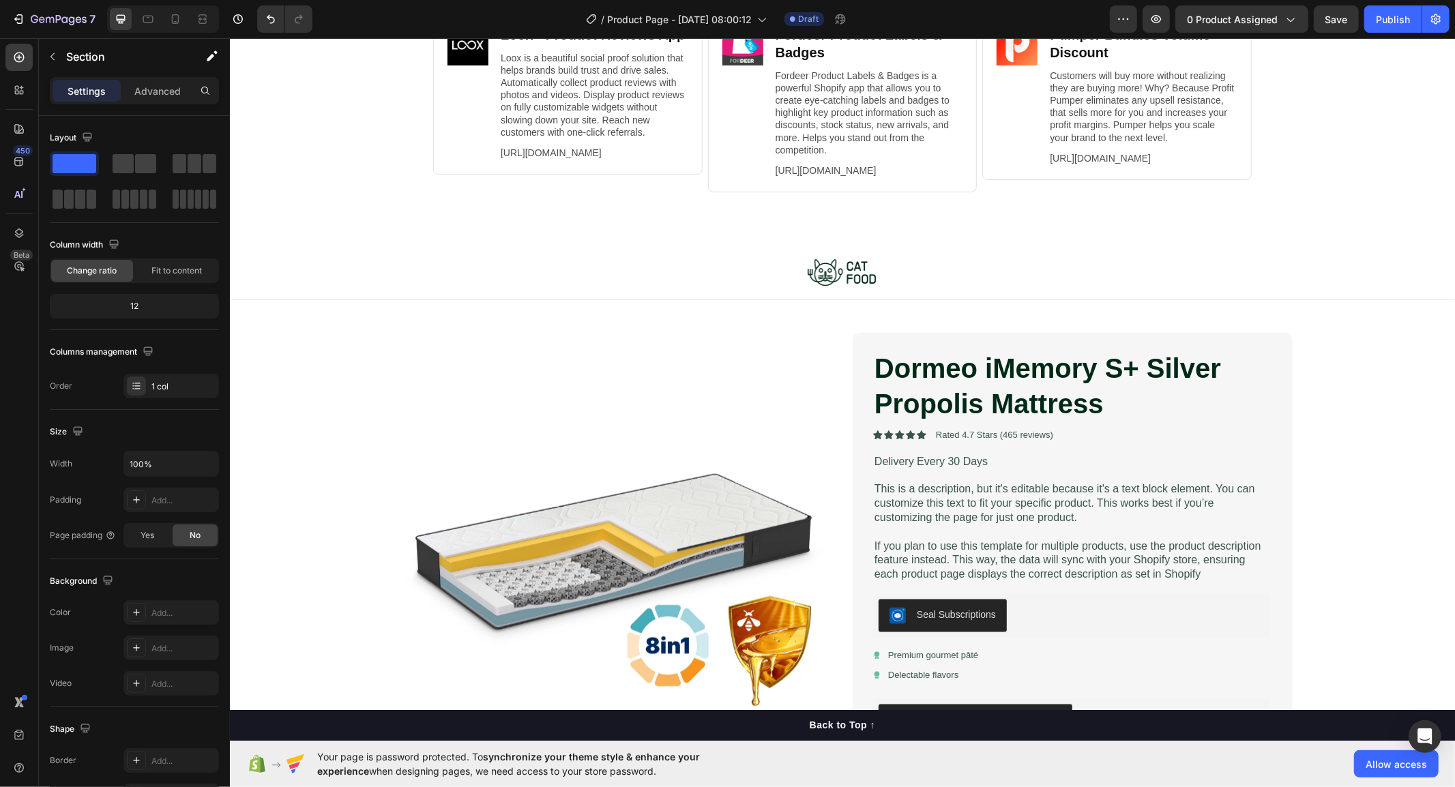
click at [362, 322] on div "Image Row Product Images Dormeo iMemory S+ Silver Propolis Mattress Product Tit…" at bounding box center [841, 667] width 1225 height 845
click at [391, 324] on div "Product Images Dormeo iMemory S+ Silver Propolis Mattress Product Title Icon Ic…" at bounding box center [842, 620] width 928 height 642
click at [458, 291] on icon at bounding box center [462, 287] width 9 height 10
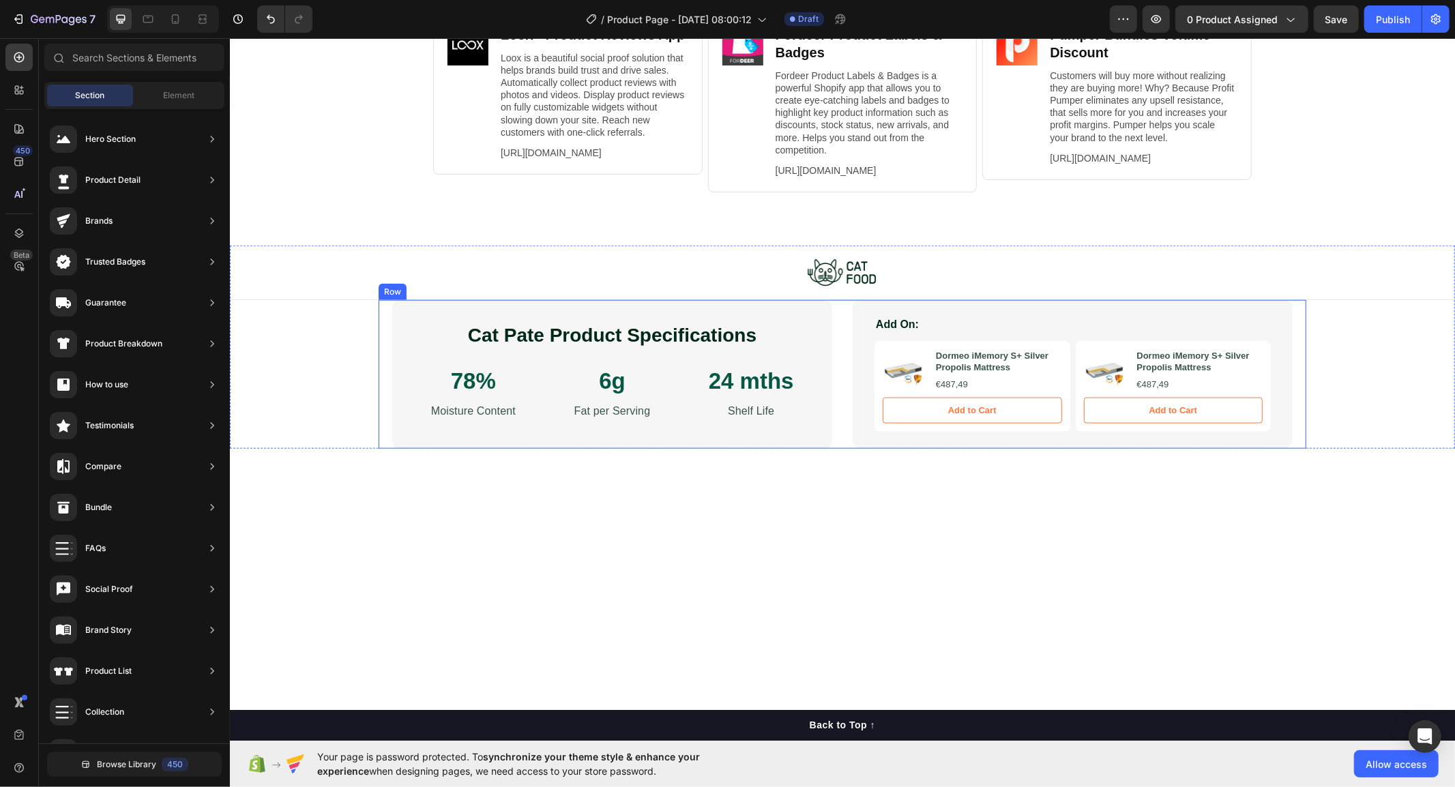
click at [378, 377] on div "Cat Pate Product Specifications Heading 78% Text Block Moisture Content Text Bl…" at bounding box center [842, 373] width 928 height 149
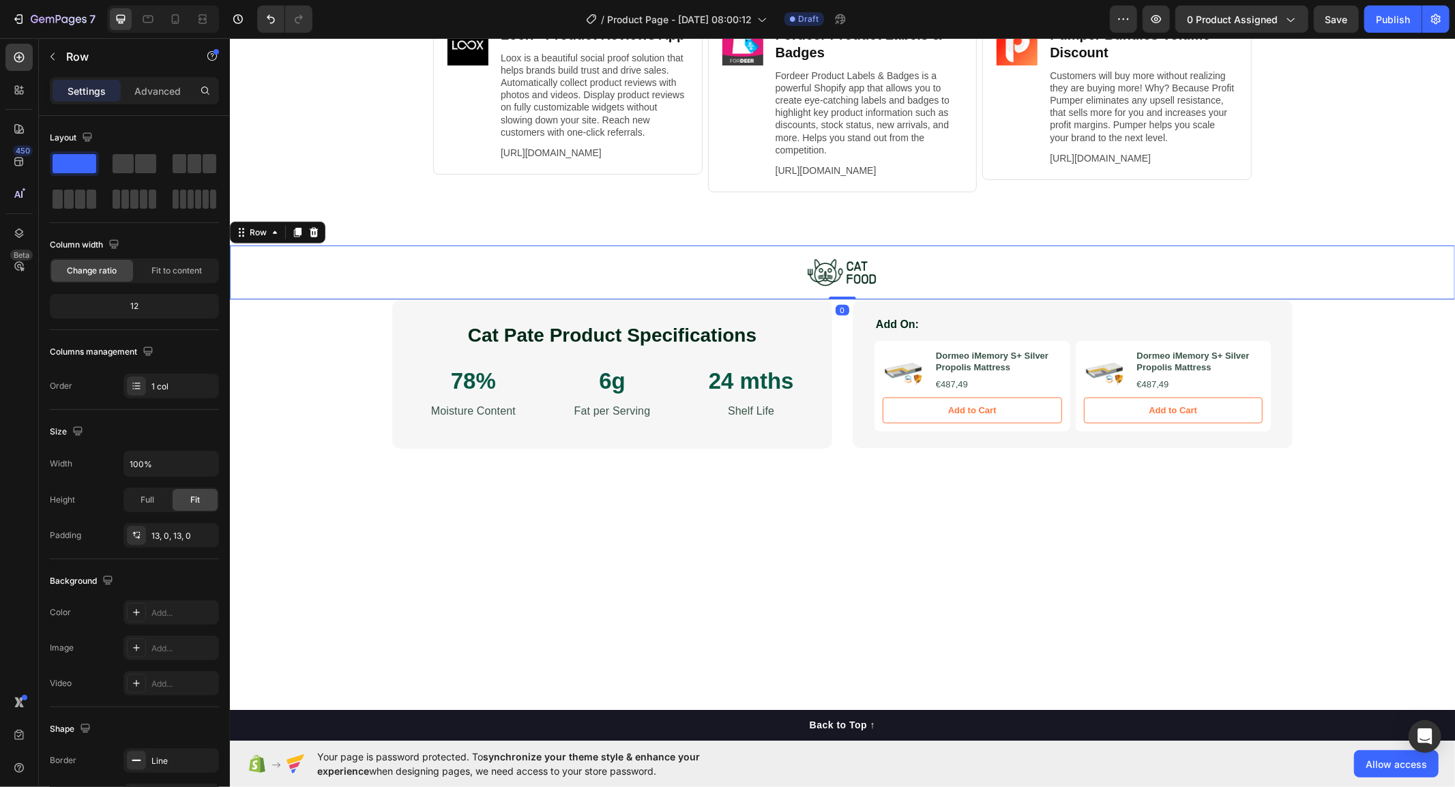
click at [314, 260] on div "Image Row 0" at bounding box center [841, 272] width 1225 height 55
click at [308, 237] on icon at bounding box center [313, 231] width 11 height 11
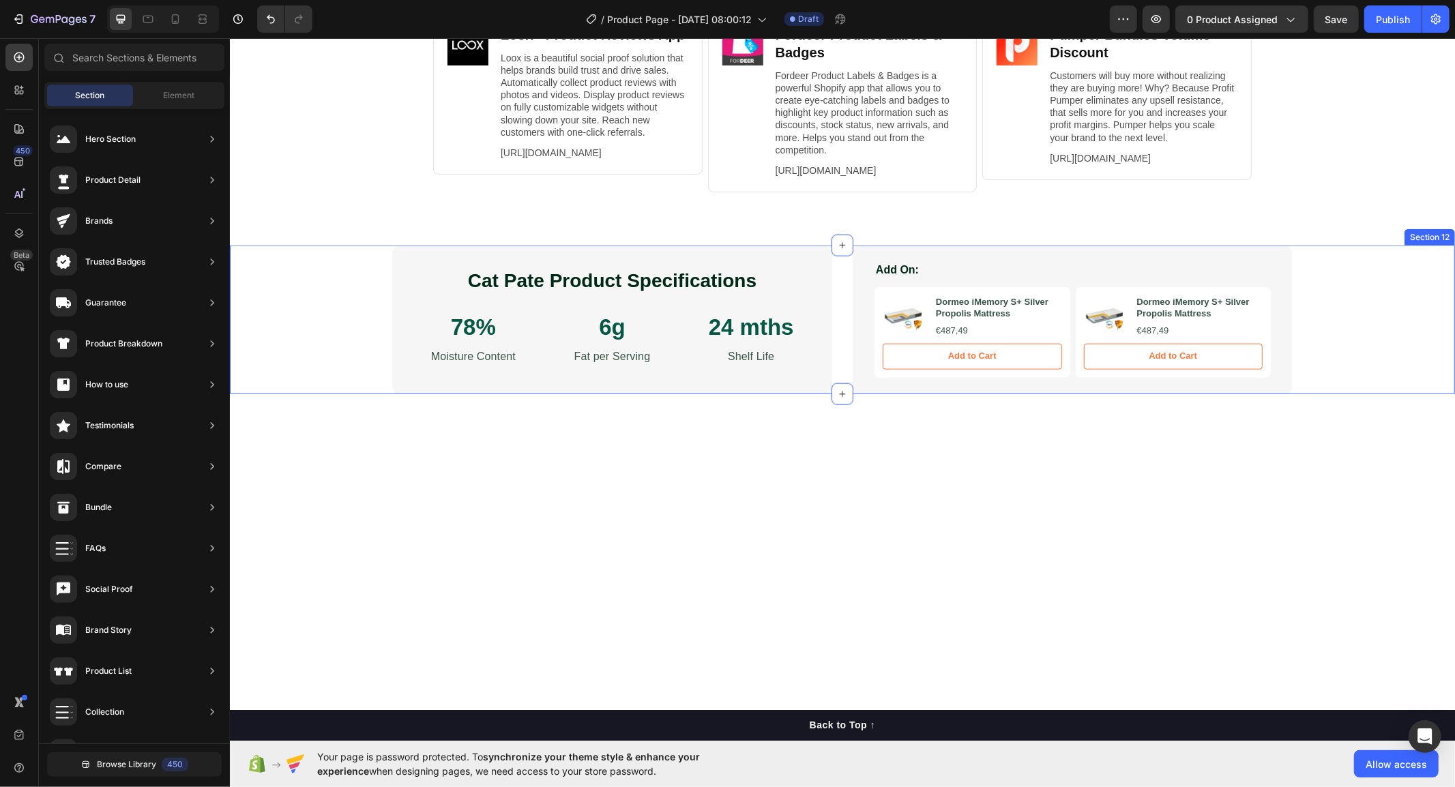
click at [323, 328] on div "Cat Pate Product Specifications Heading 78% Text Block Moisture Content Text Bl…" at bounding box center [841, 319] width 1225 height 149
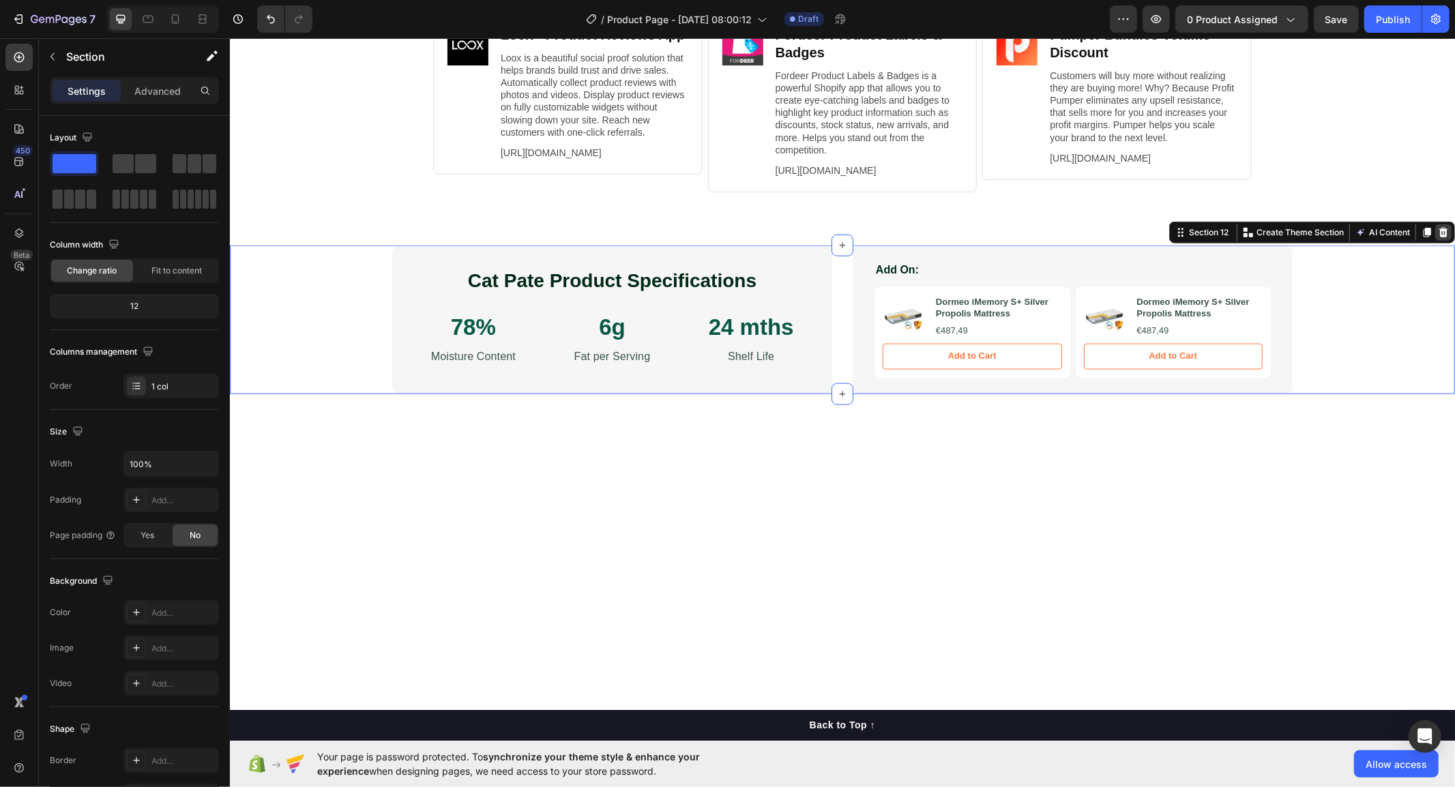
click at [1439, 237] on icon at bounding box center [1443, 232] width 9 height 10
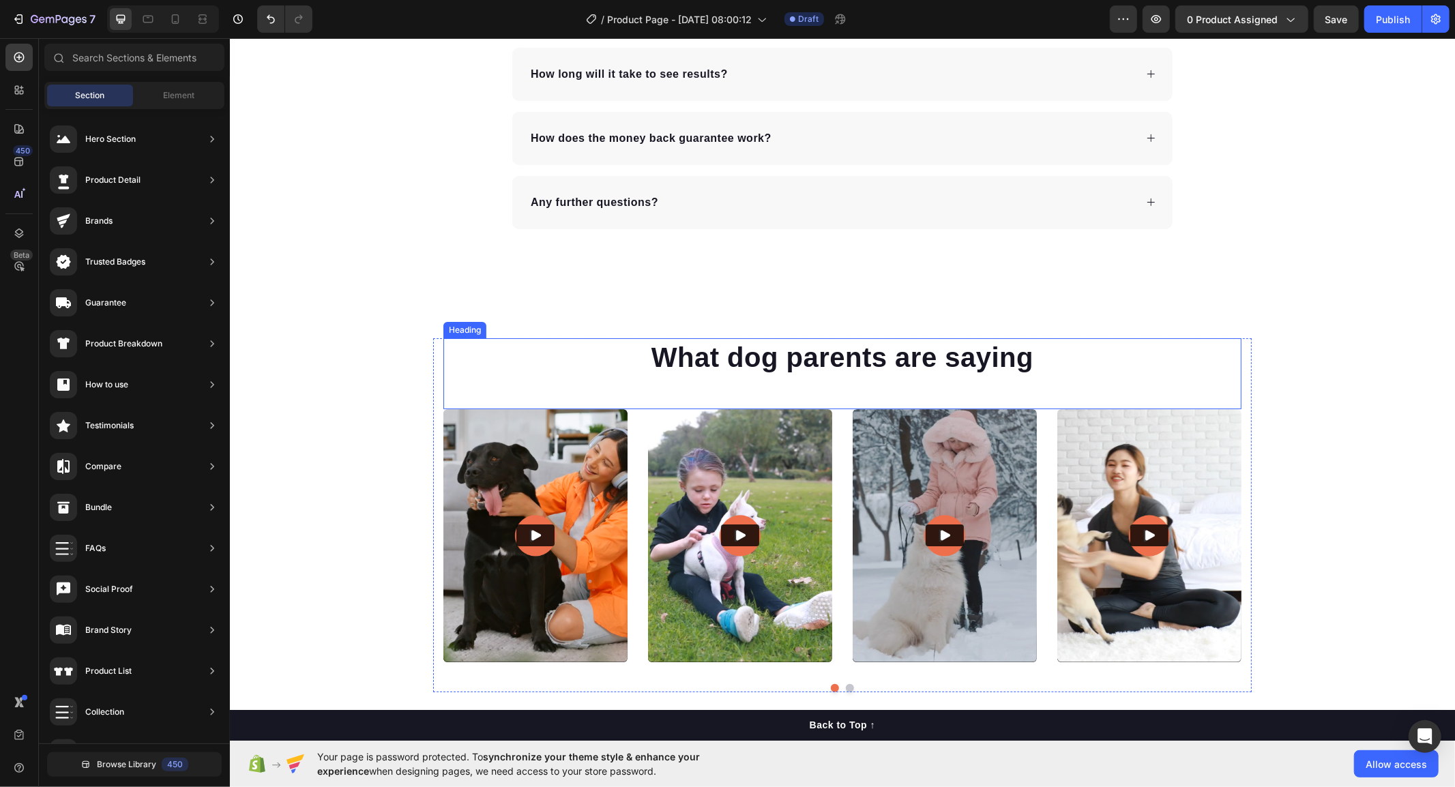
scroll to position [4086, 0]
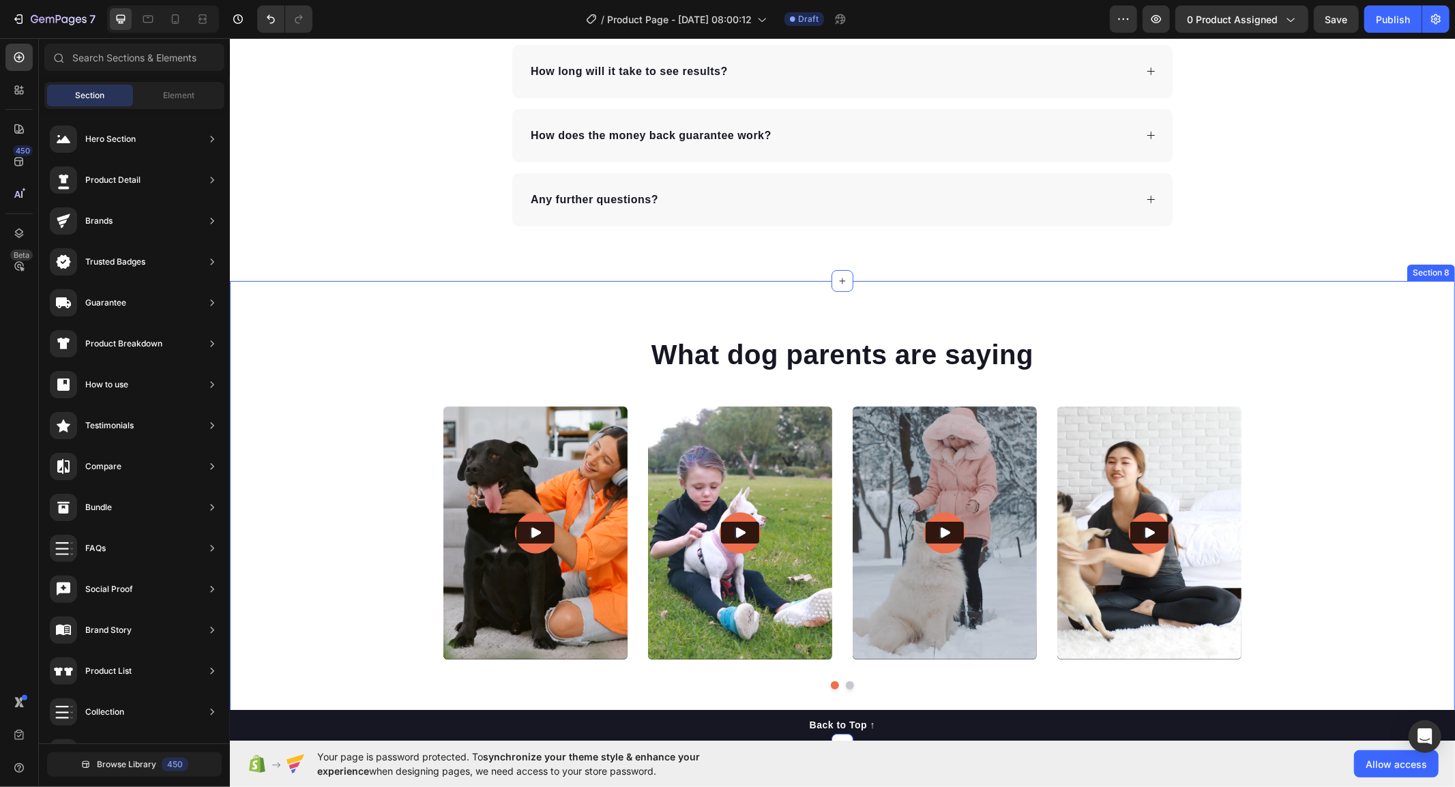
click at [605, 294] on div "What dog parents are saying Heading Video Video Video Video Video Carousel Row …" at bounding box center [841, 512] width 1225 height 464
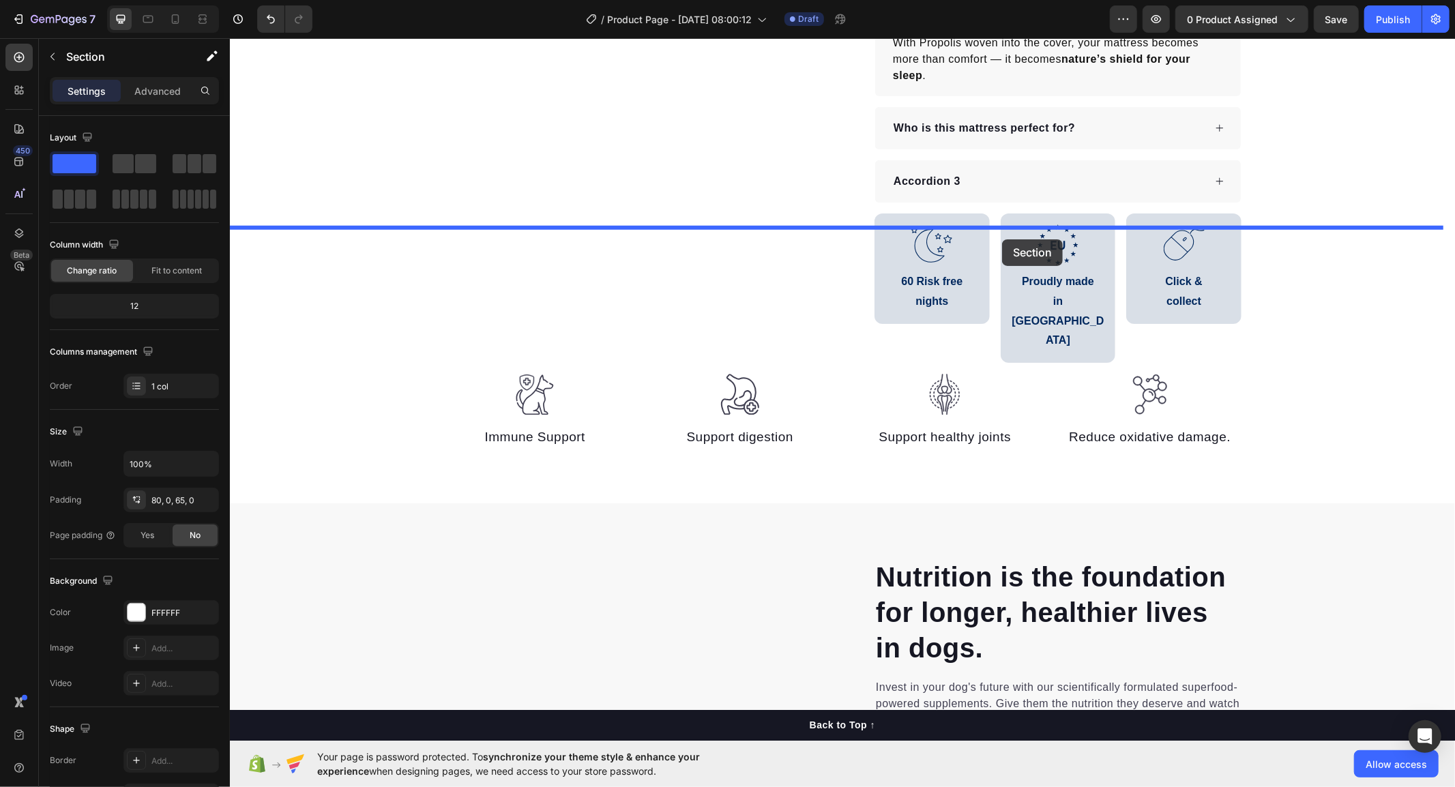
scroll to position [831, 0]
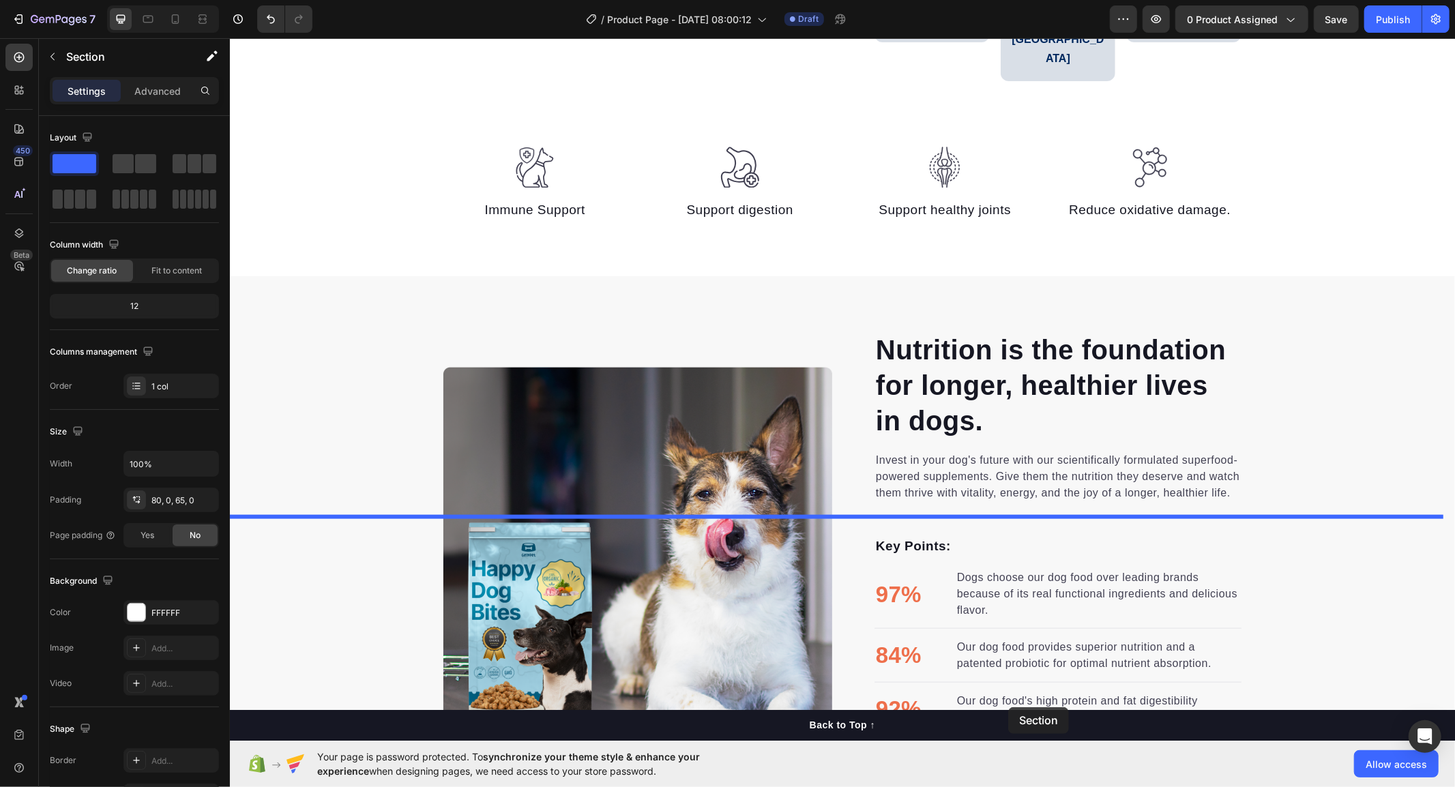
drag, startPoint x: 1171, startPoint y: 264, endPoint x: 1000, endPoint y: 539, distance: 323.9
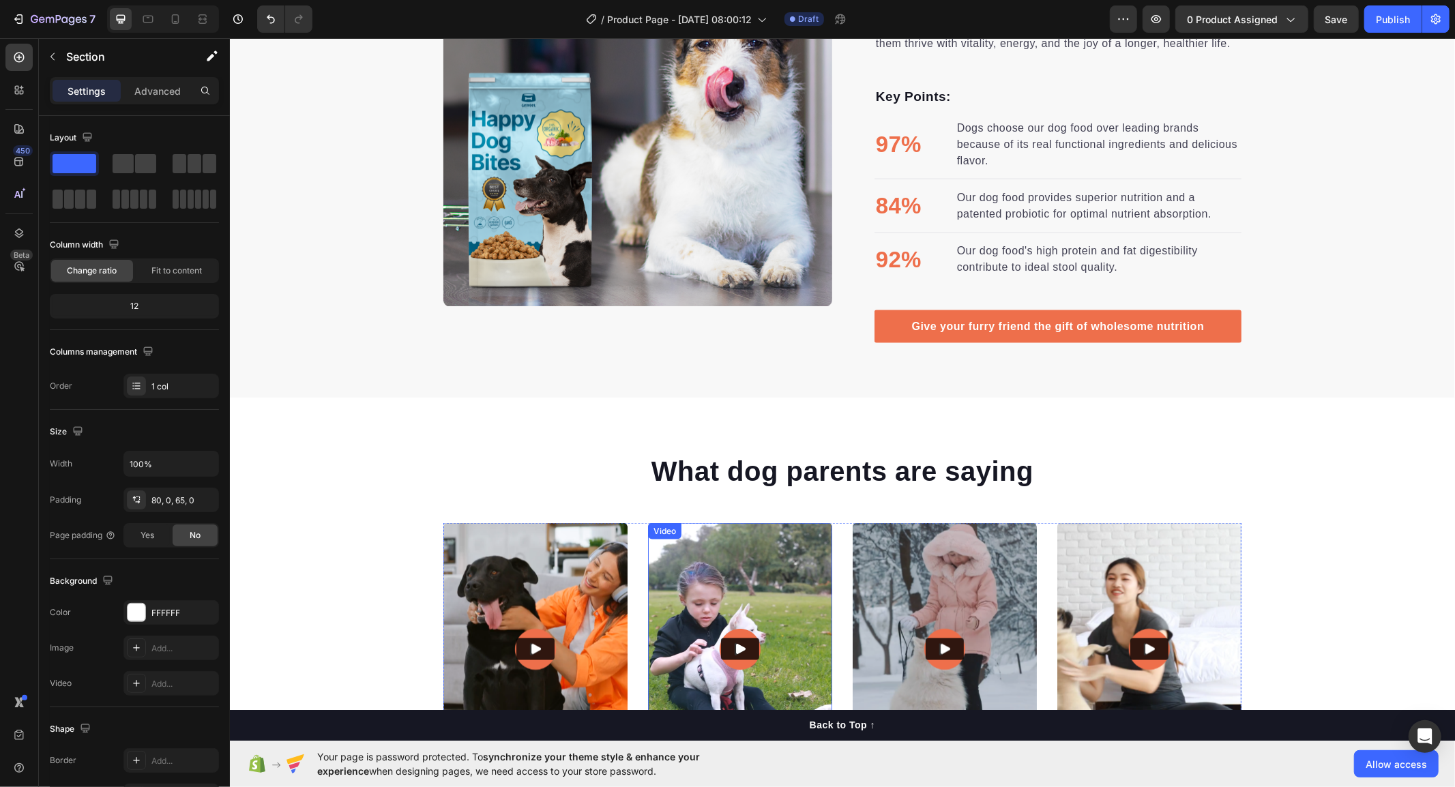
scroll to position [1699, 0]
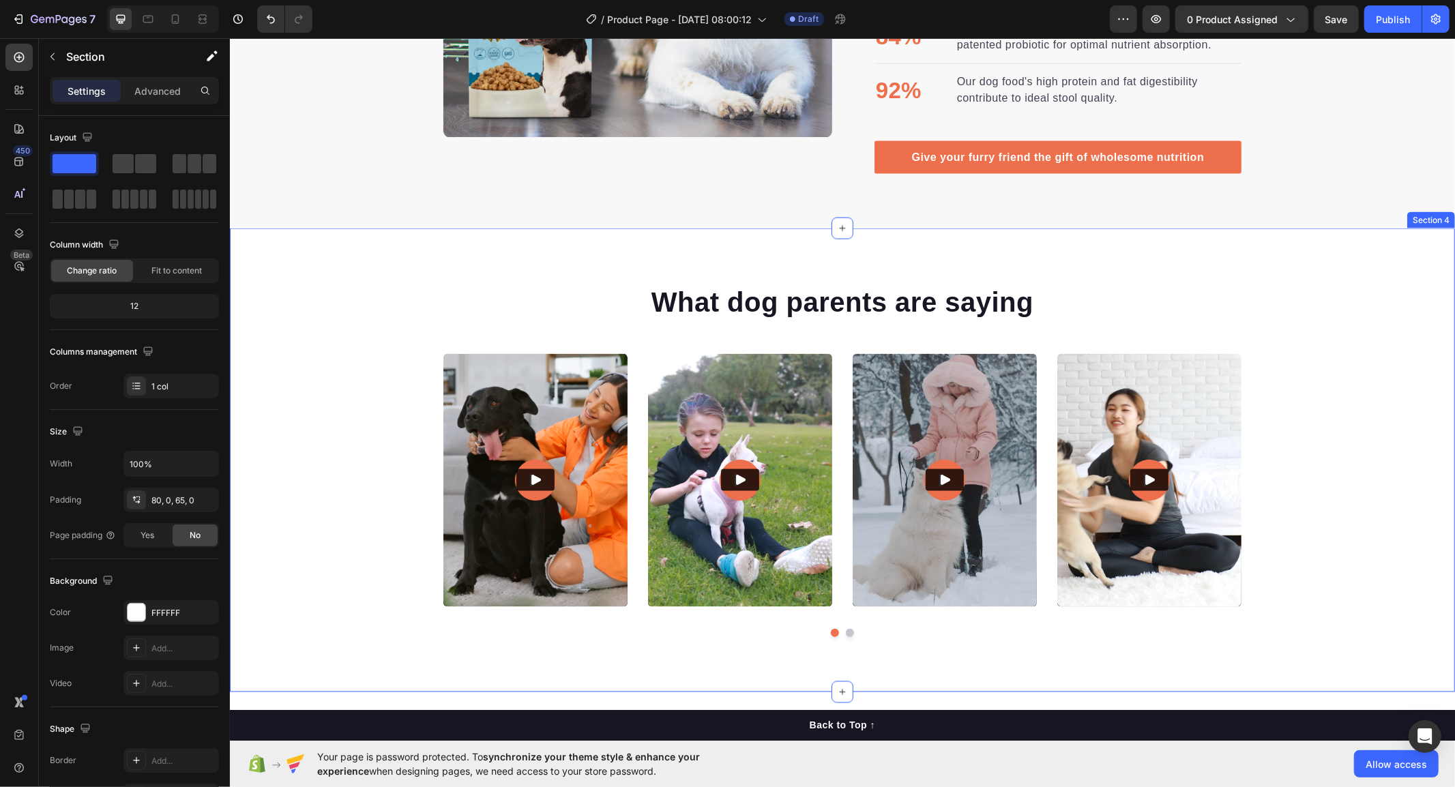
click at [746, 261] on div "What dog parents are saying Heading Video Video Video Video Video Carousel Row …" at bounding box center [841, 460] width 1225 height 464
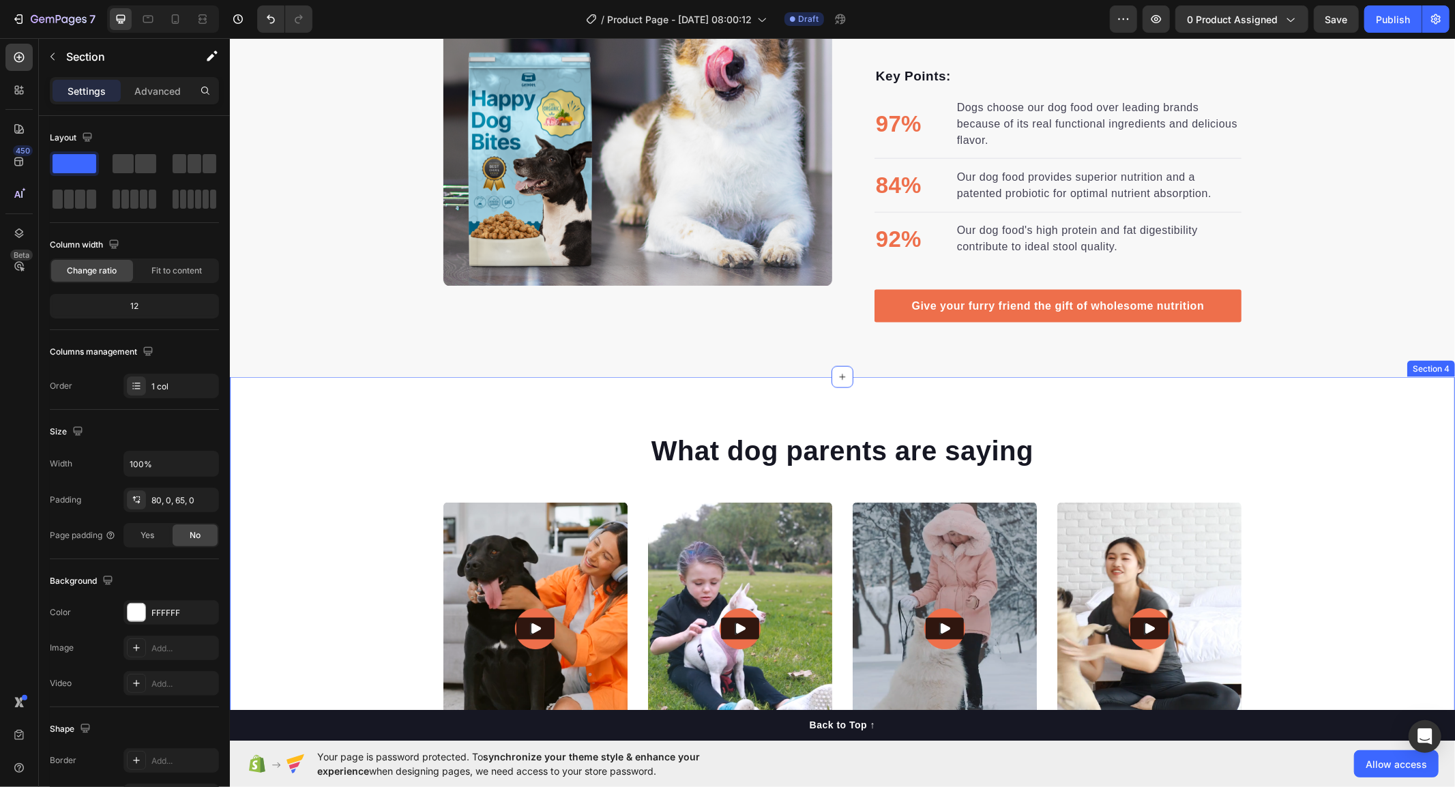
scroll to position [1547, 0]
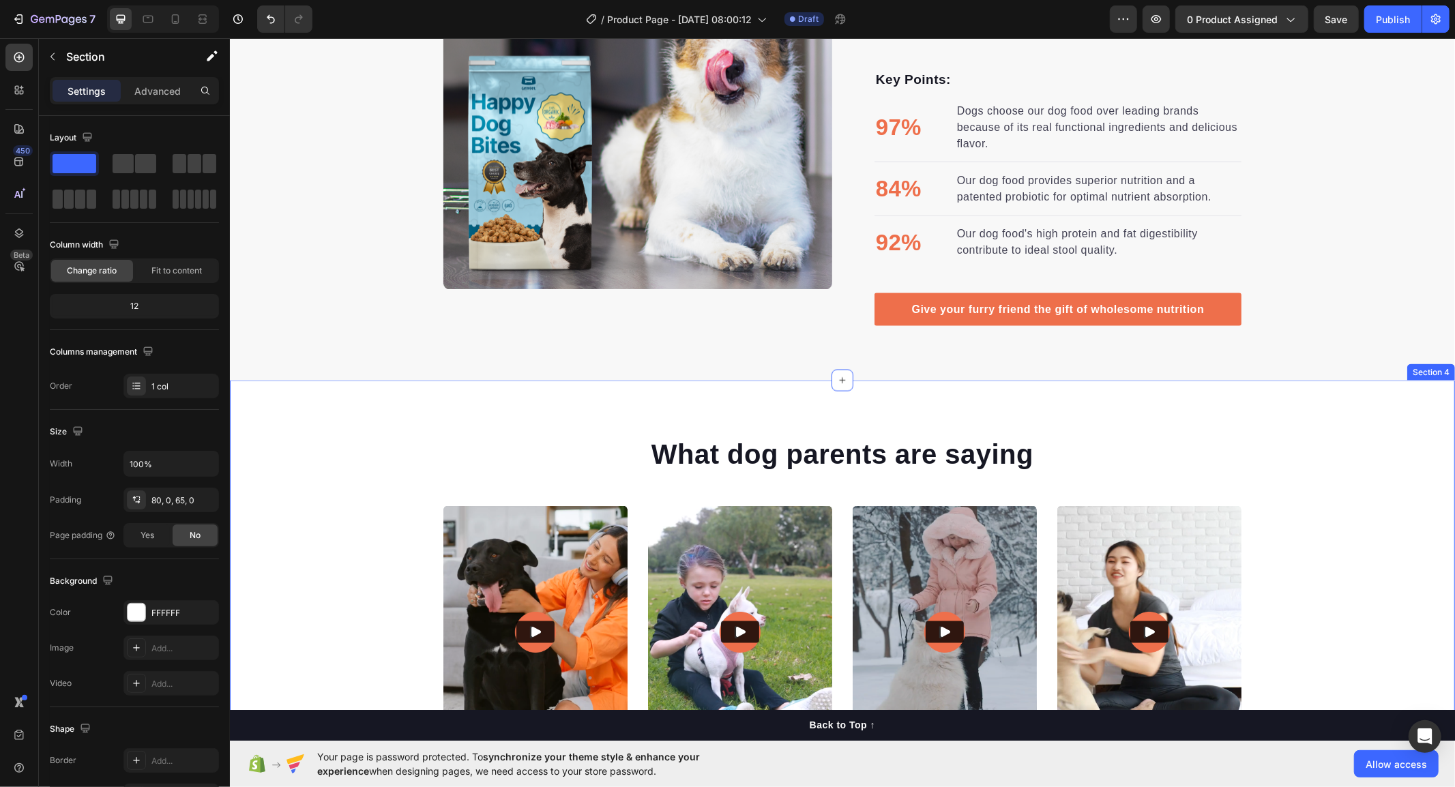
click at [1395, 392] on div "What dog parents are saying Heading Video Video Video Video Video Carousel Row …" at bounding box center [841, 612] width 1225 height 464
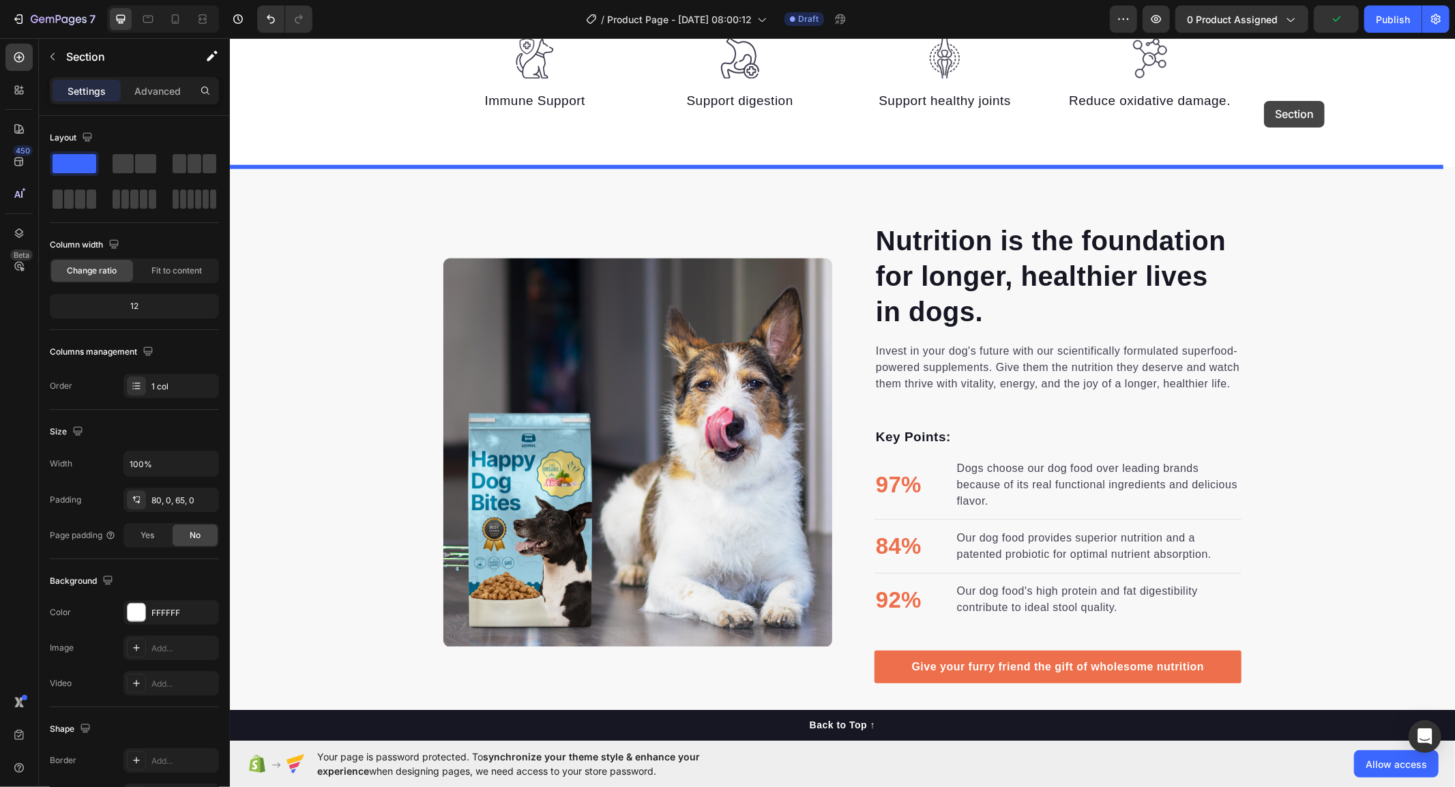
drag, startPoint x: 1406, startPoint y: 370, endPoint x: 1212, endPoint y: 196, distance: 260.4
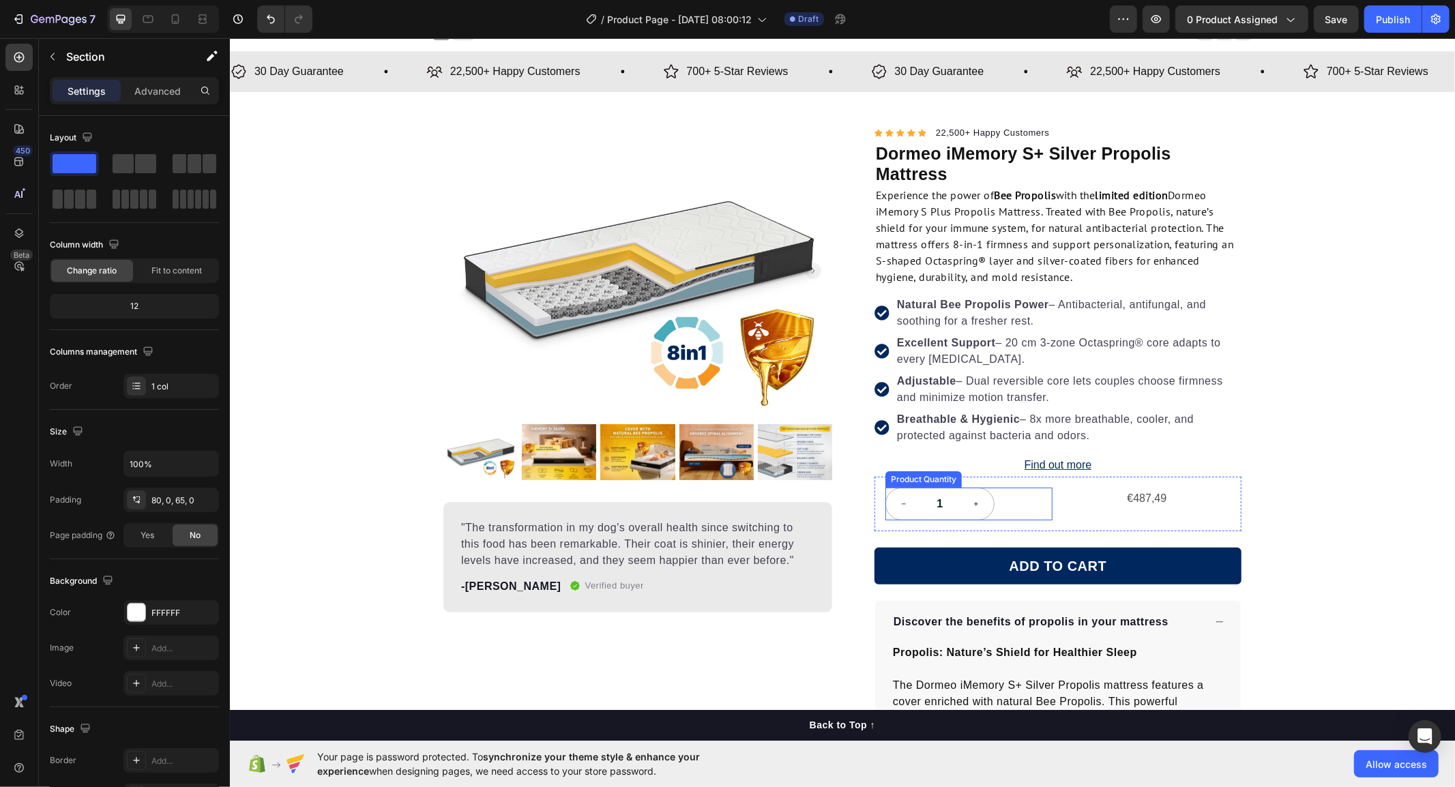
scroll to position [0, 0]
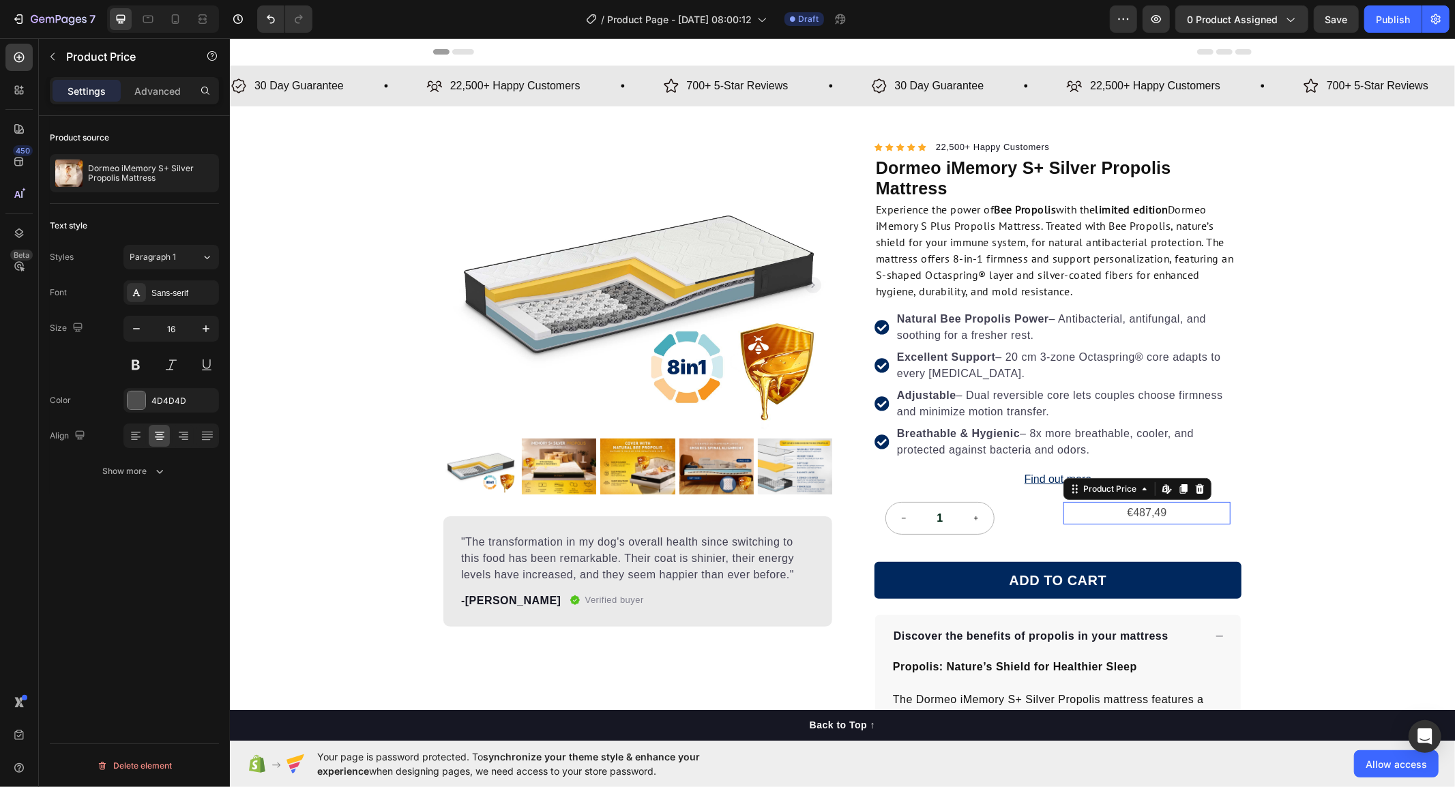
click at [1147, 512] on div "€487,49" at bounding box center [1146, 512] width 167 height 23
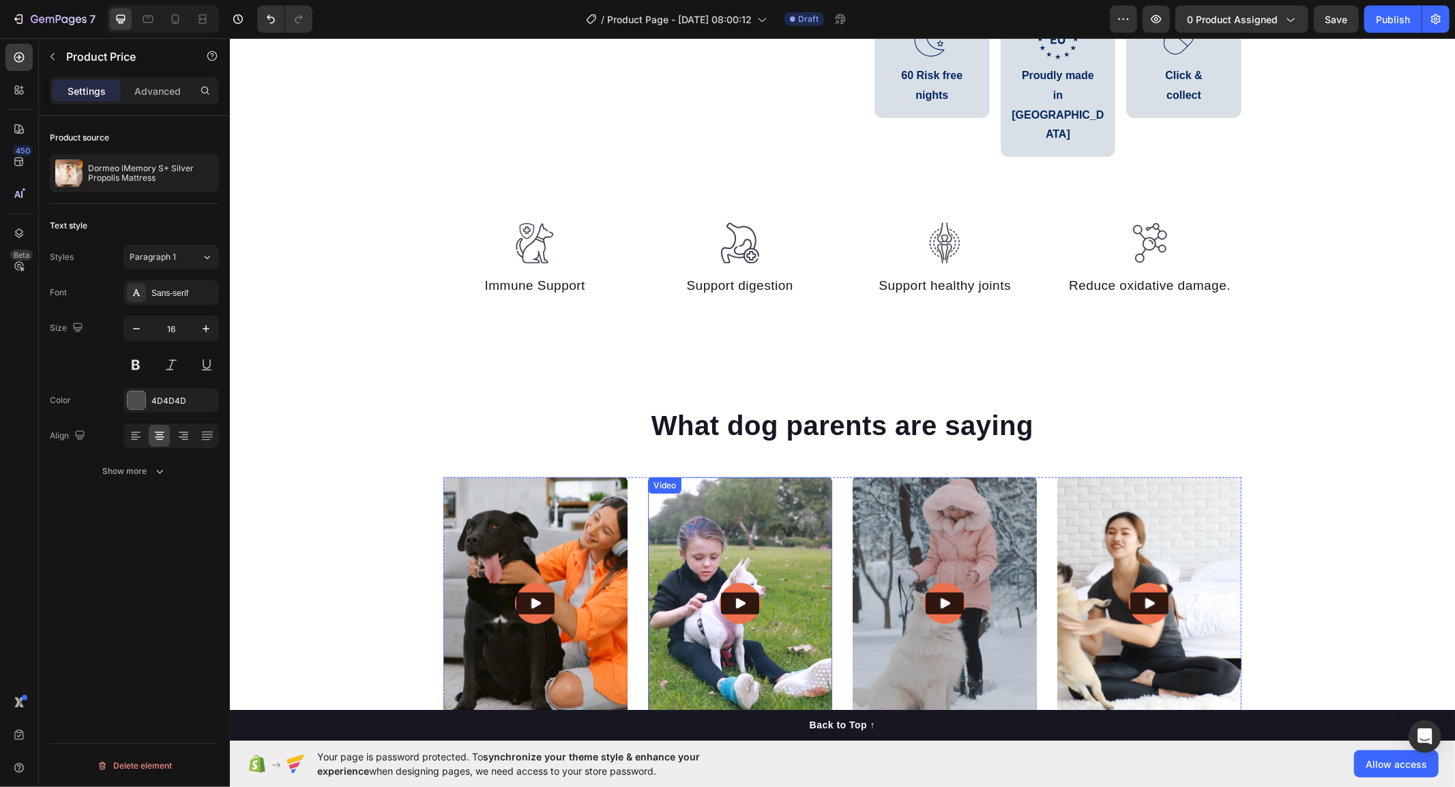
scroll to position [1061, 0]
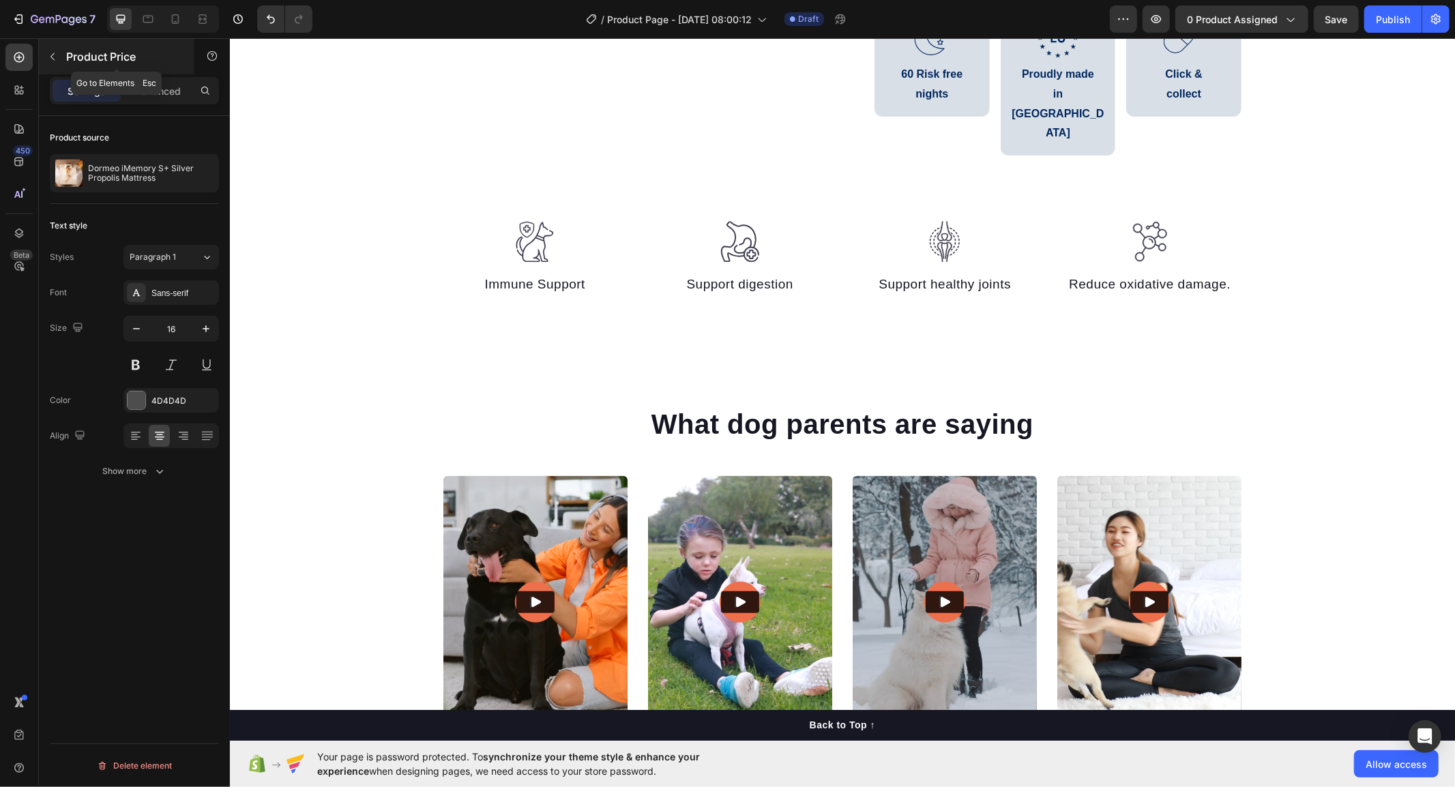
click at [46, 48] on button "button" at bounding box center [53, 57] width 22 height 22
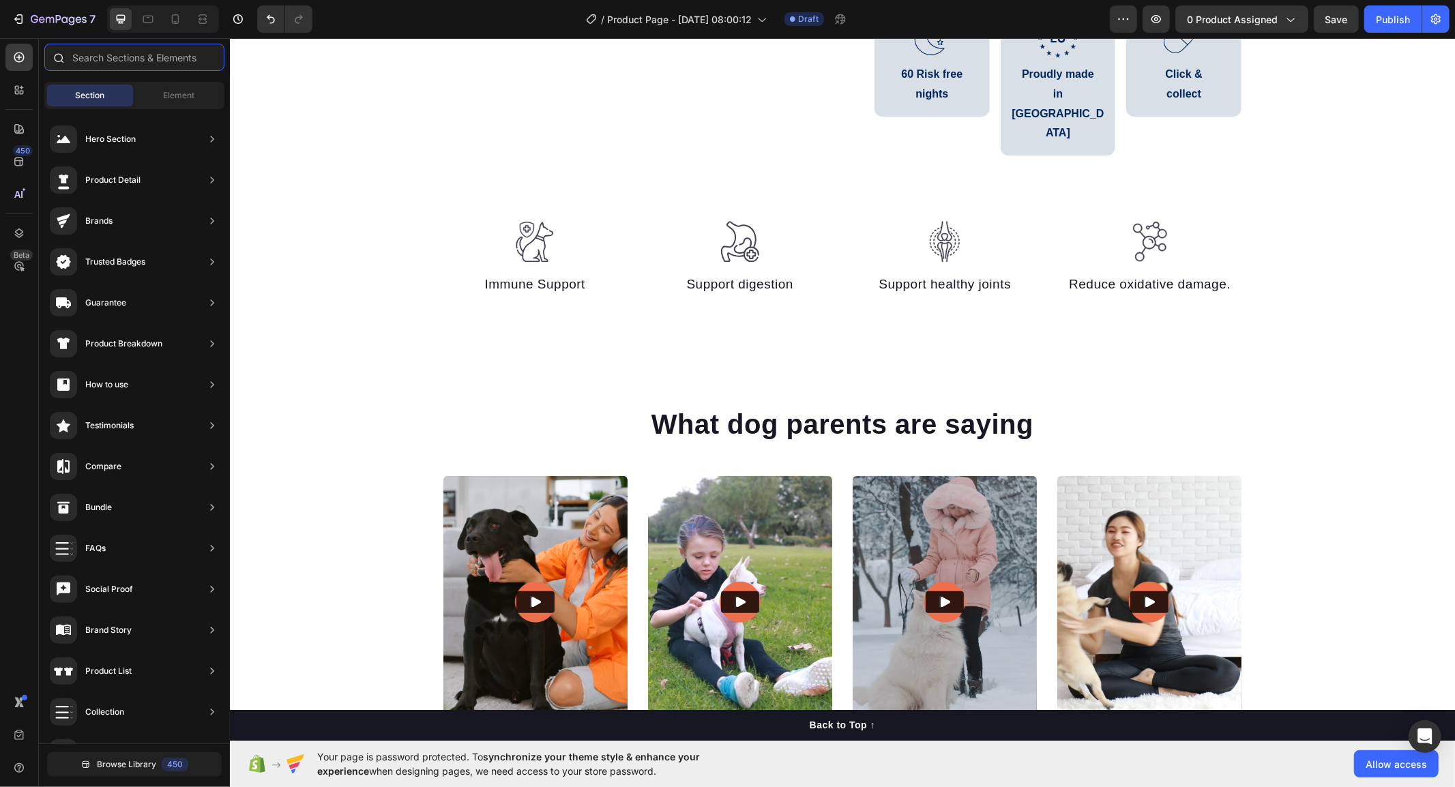
click at [126, 57] on input "text" at bounding box center [134, 57] width 180 height 27
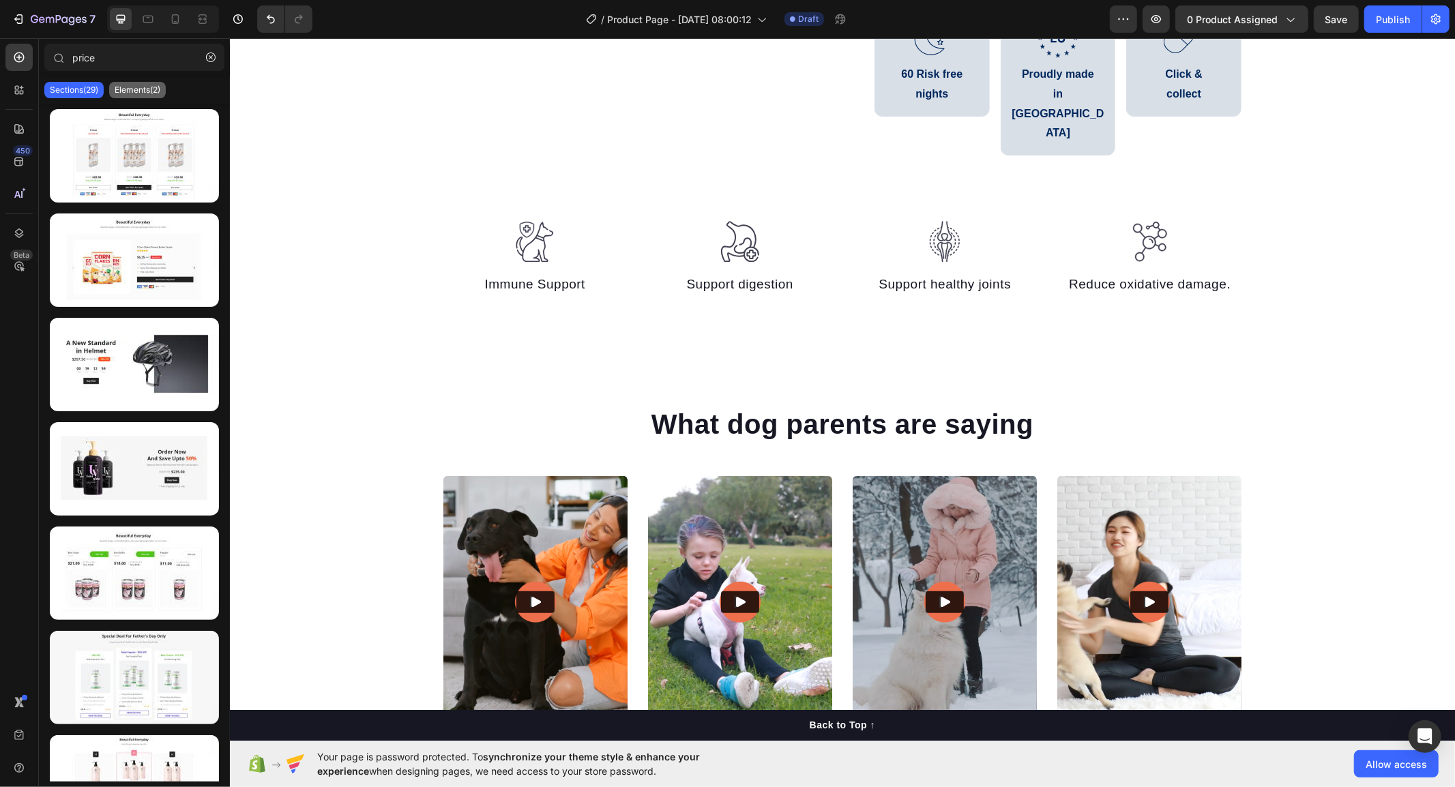
click at [132, 82] on div "Elements(2)" at bounding box center [137, 90] width 57 height 16
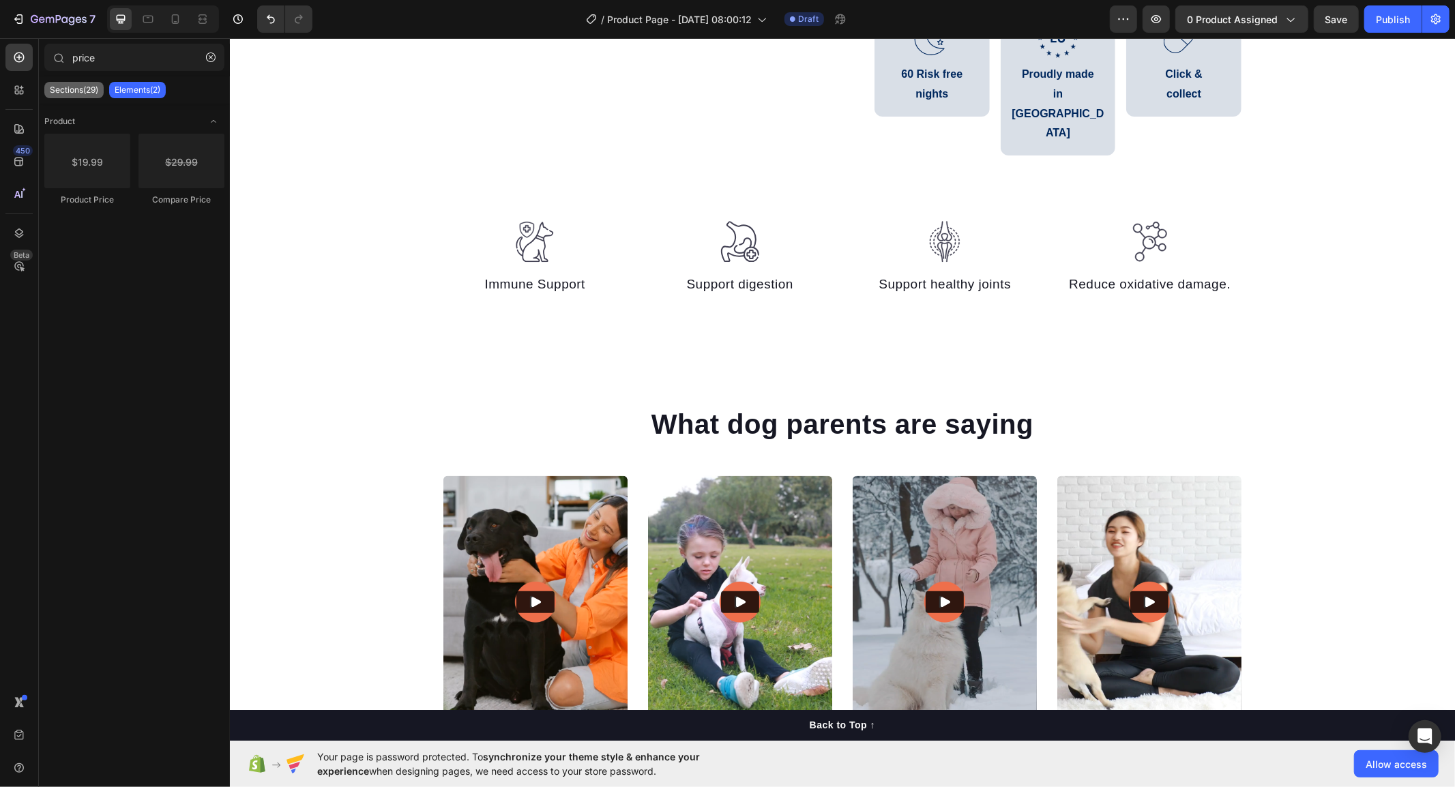
click at [63, 85] on p "Sections(29)" at bounding box center [74, 90] width 48 height 11
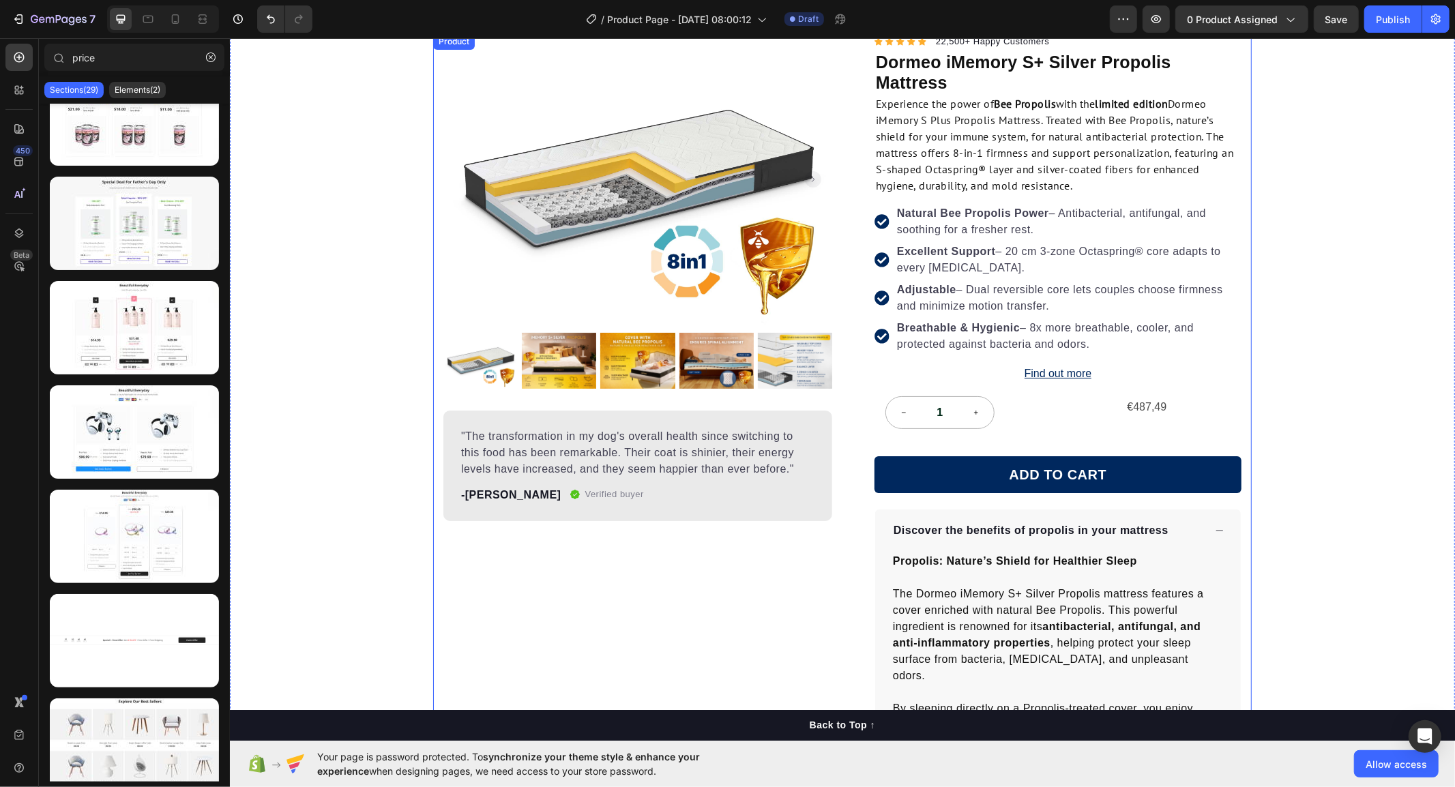
scroll to position [0, 0]
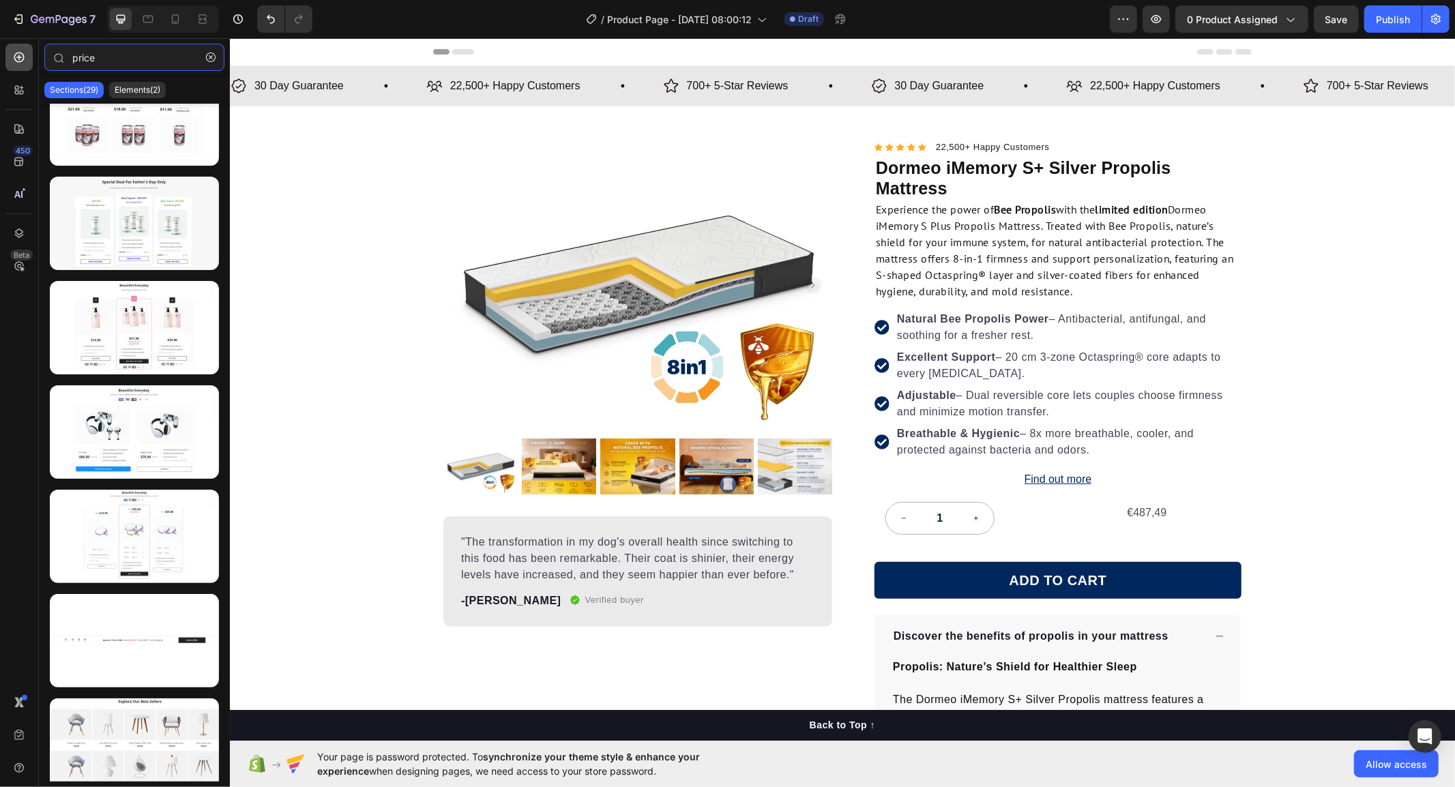
drag, startPoint x: 115, startPoint y: 53, endPoint x: 14, endPoint y: 53, distance: 101.0
click at [14, 53] on div "450 Beta price Sections(29) Elements(2) Product Product Price Compare Price Set…" at bounding box center [115, 412] width 230 height 749
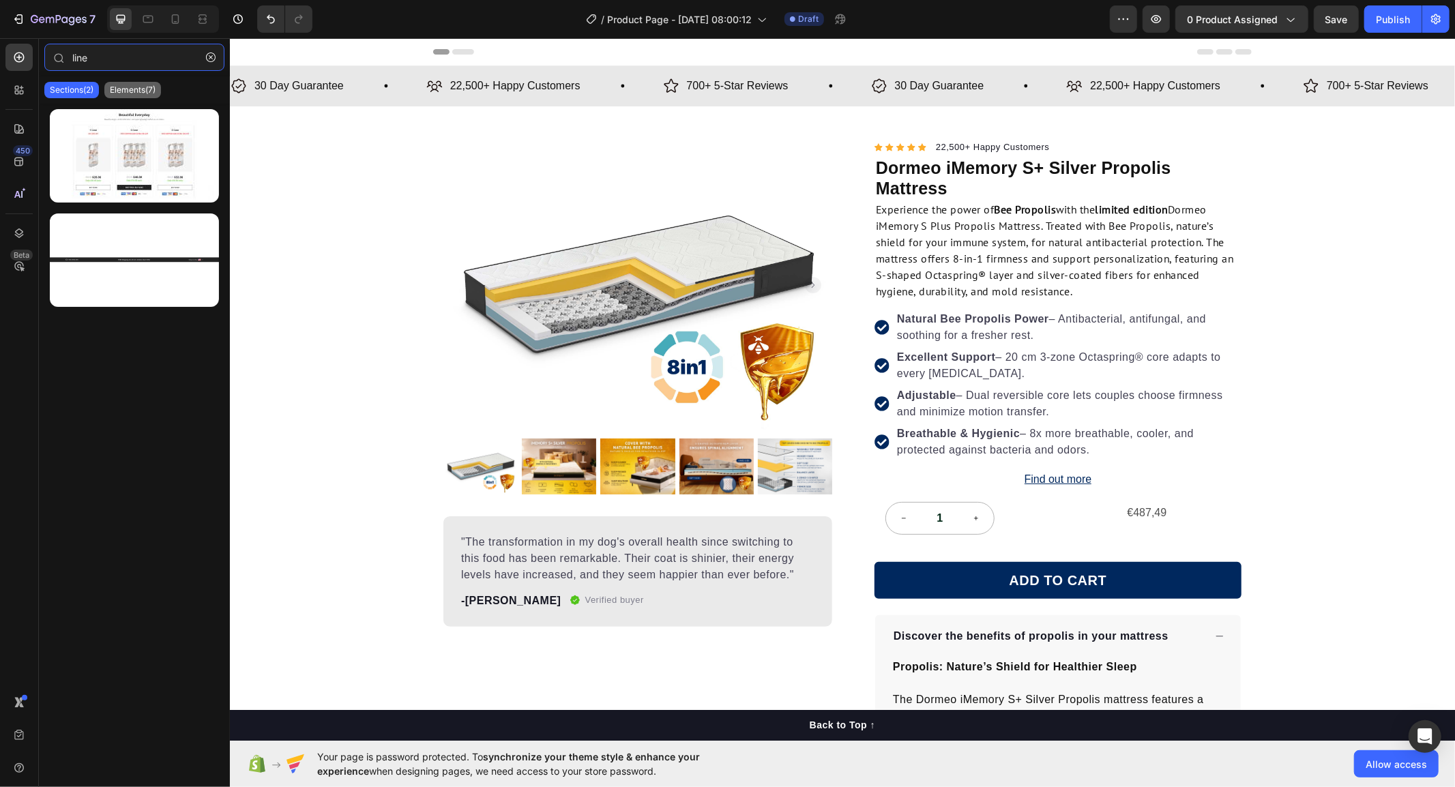
type input "line"
click at [119, 94] on p "Elements(7)" at bounding box center [133, 90] width 46 height 11
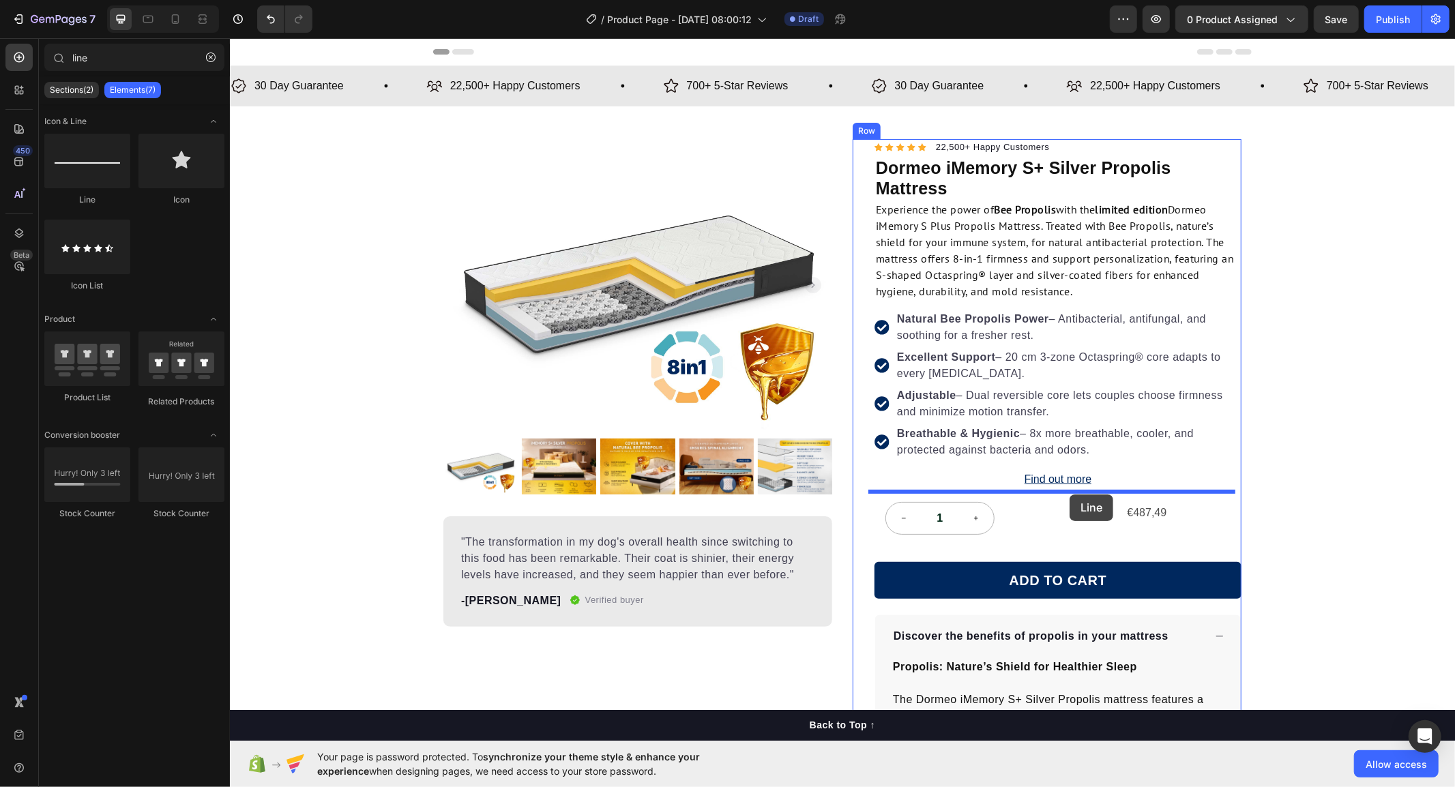
drag, startPoint x: 350, startPoint y: 217, endPoint x: 1069, endPoint y: 494, distance: 770.5
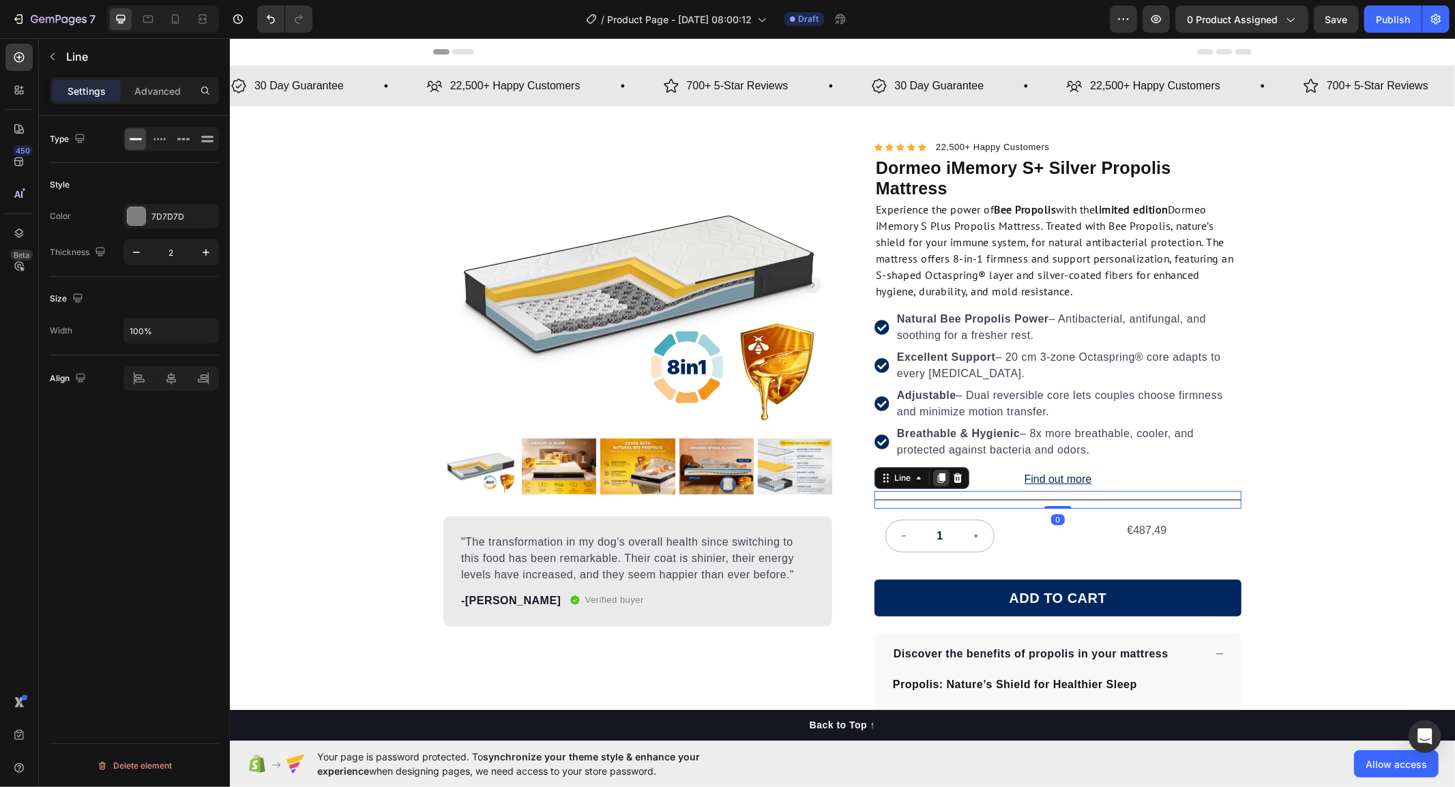
click at [935, 475] on icon at bounding box center [940, 477] width 11 height 11
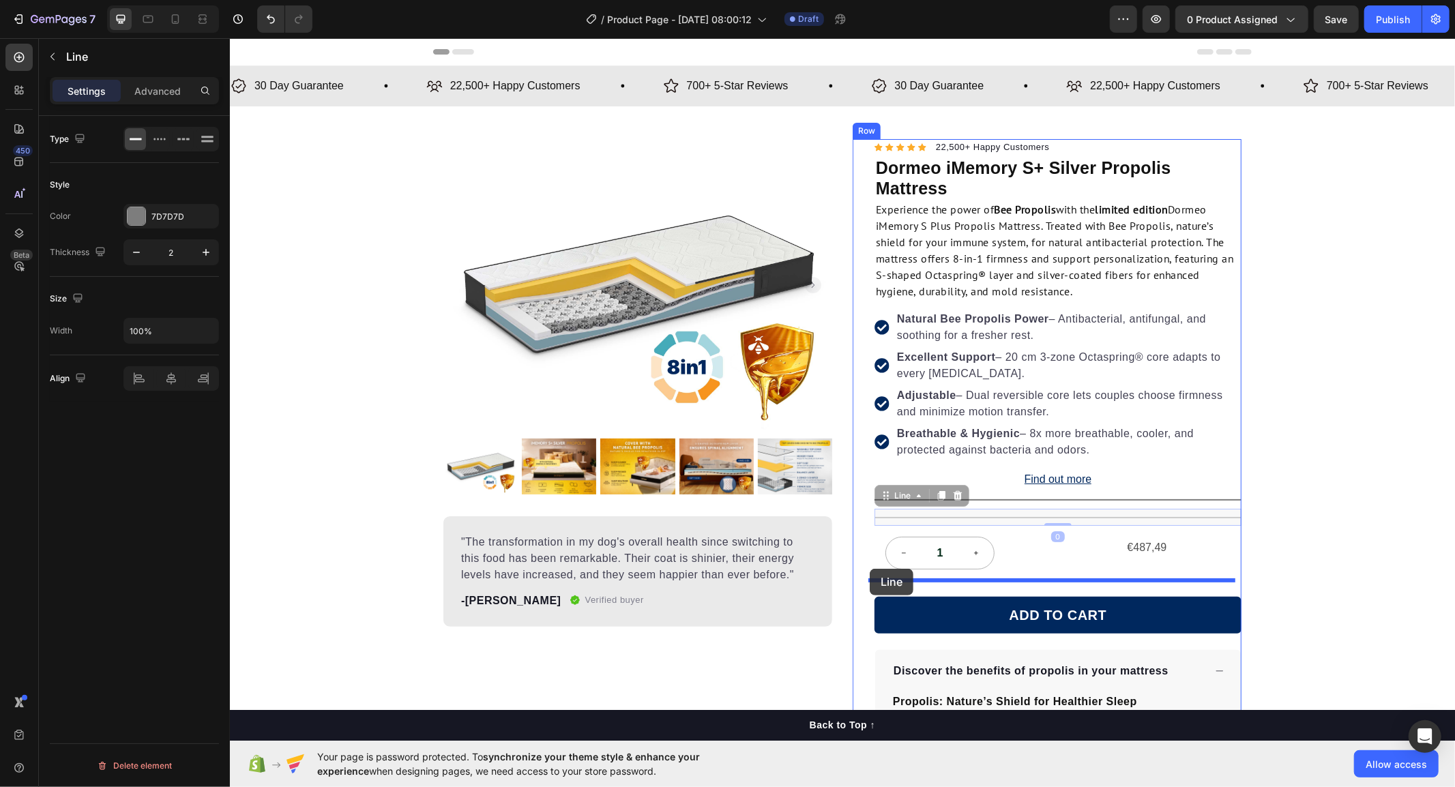
drag, startPoint x: 879, startPoint y: 495, endPoint x: 869, endPoint y: 568, distance: 74.3
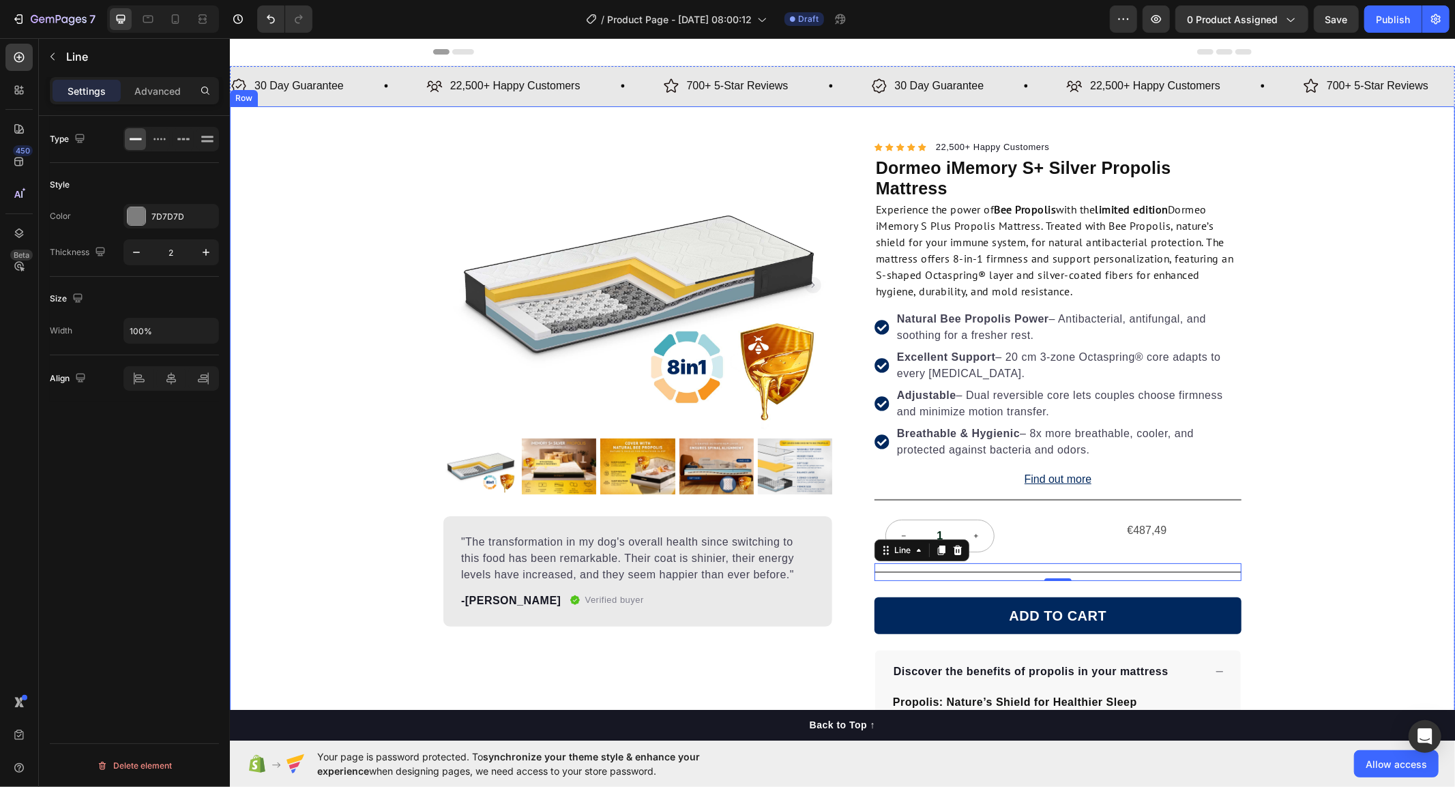
click at [1304, 538] on div "Product Images "The transformation in my dog's overall health since switching t…" at bounding box center [841, 700] width 1225 height 1124
click at [1069, 566] on div "Title Line 0" at bounding box center [1057, 572] width 367 height 18
click at [138, 87] on p "Advanced" at bounding box center [157, 91] width 46 height 14
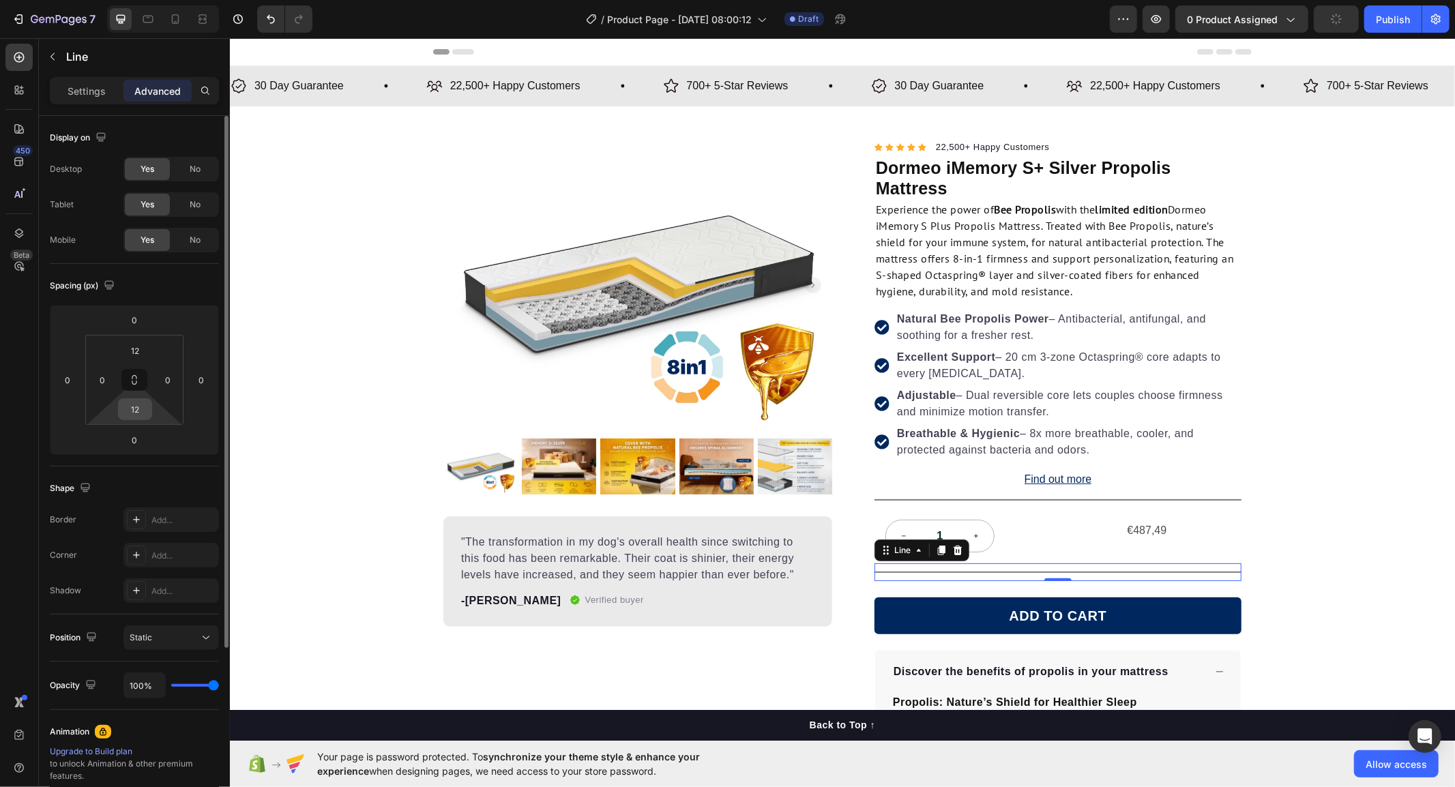
click at [123, 412] on input "12" at bounding box center [134, 409] width 27 height 20
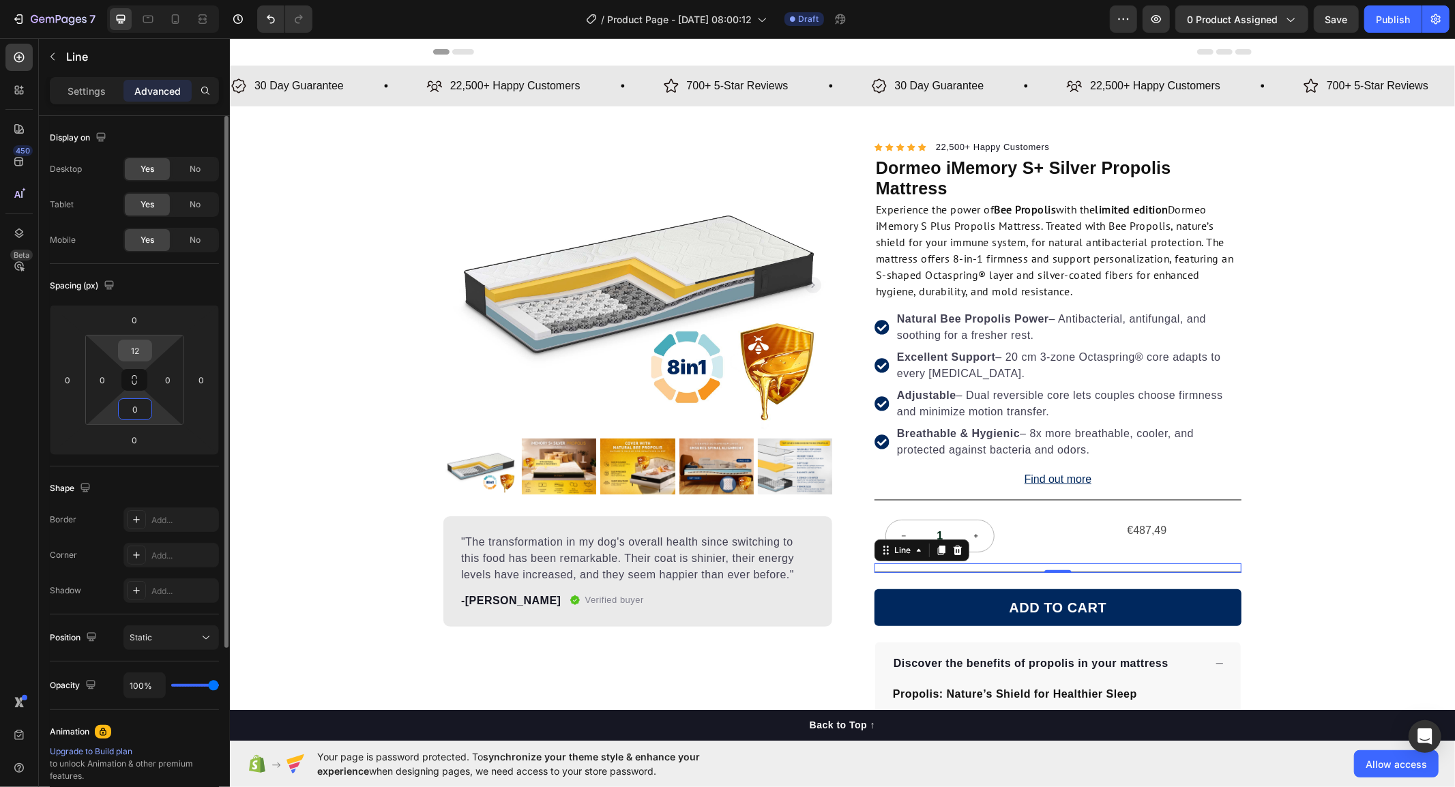
type input "0"
click at [141, 345] on input "12" at bounding box center [134, 350] width 27 height 20
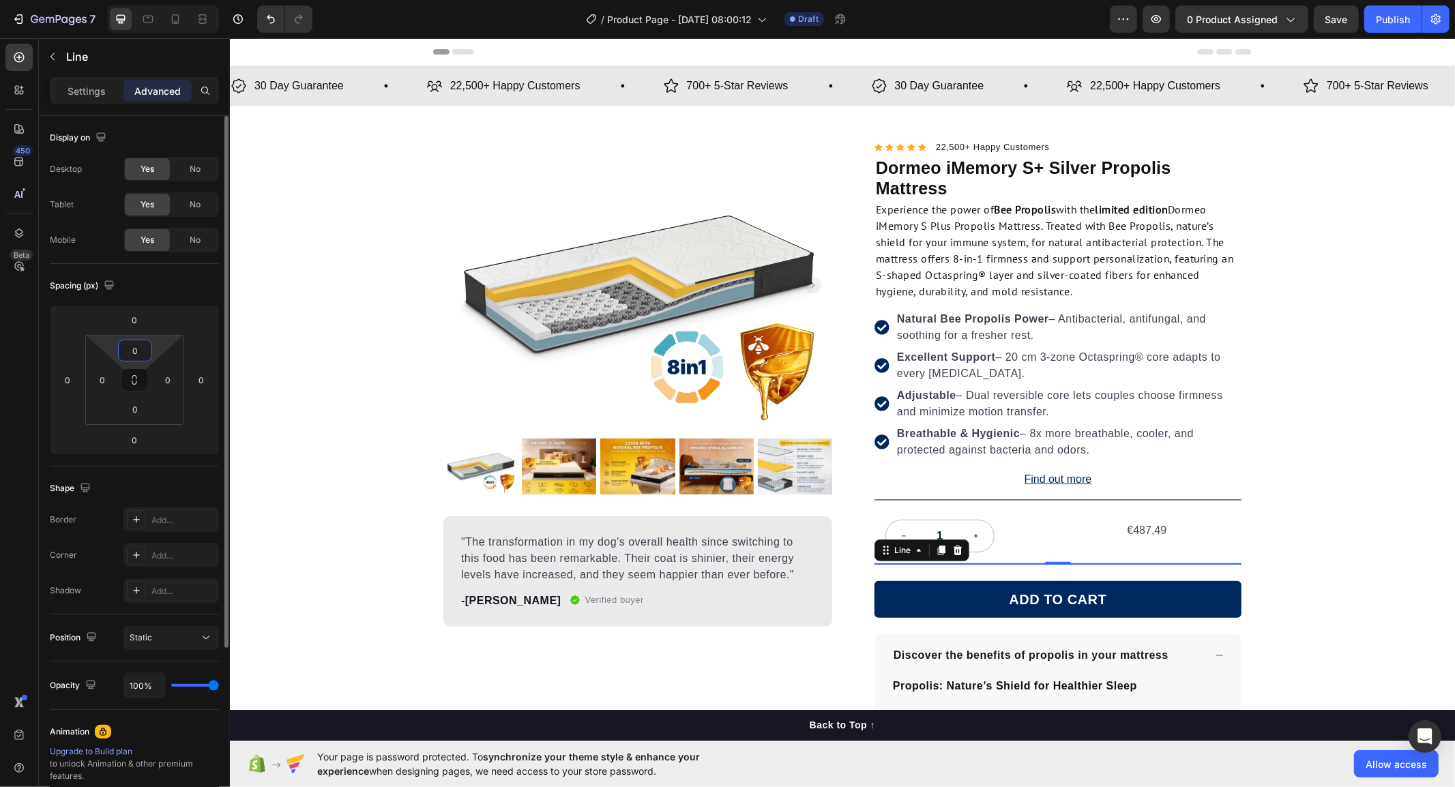
type input "0"
click at [158, 284] on div "Spacing (px)" at bounding box center [134, 286] width 169 height 22
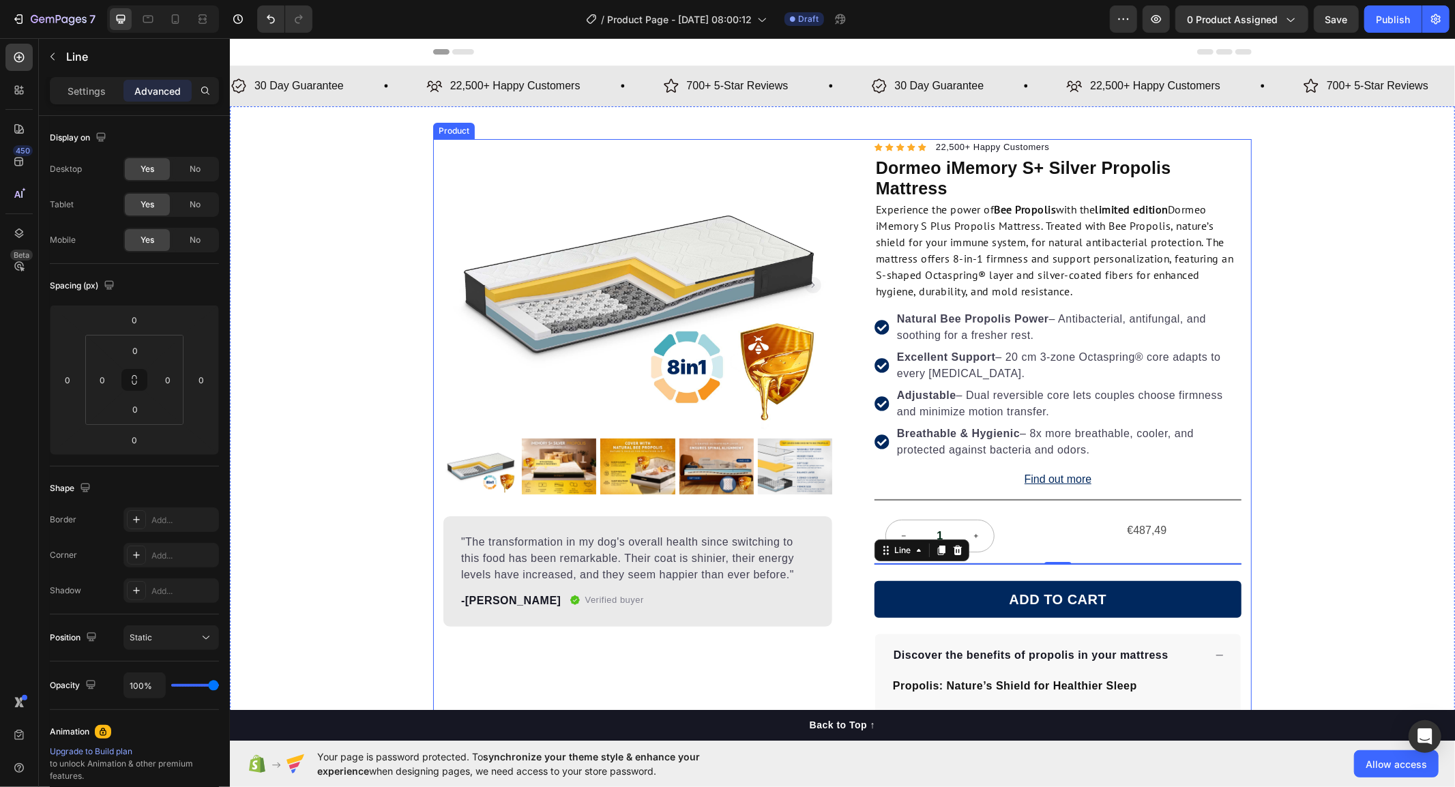
click at [1351, 500] on div "Product Images "The transformation in my dog's overall health since switching t…" at bounding box center [841, 691] width 1225 height 1107
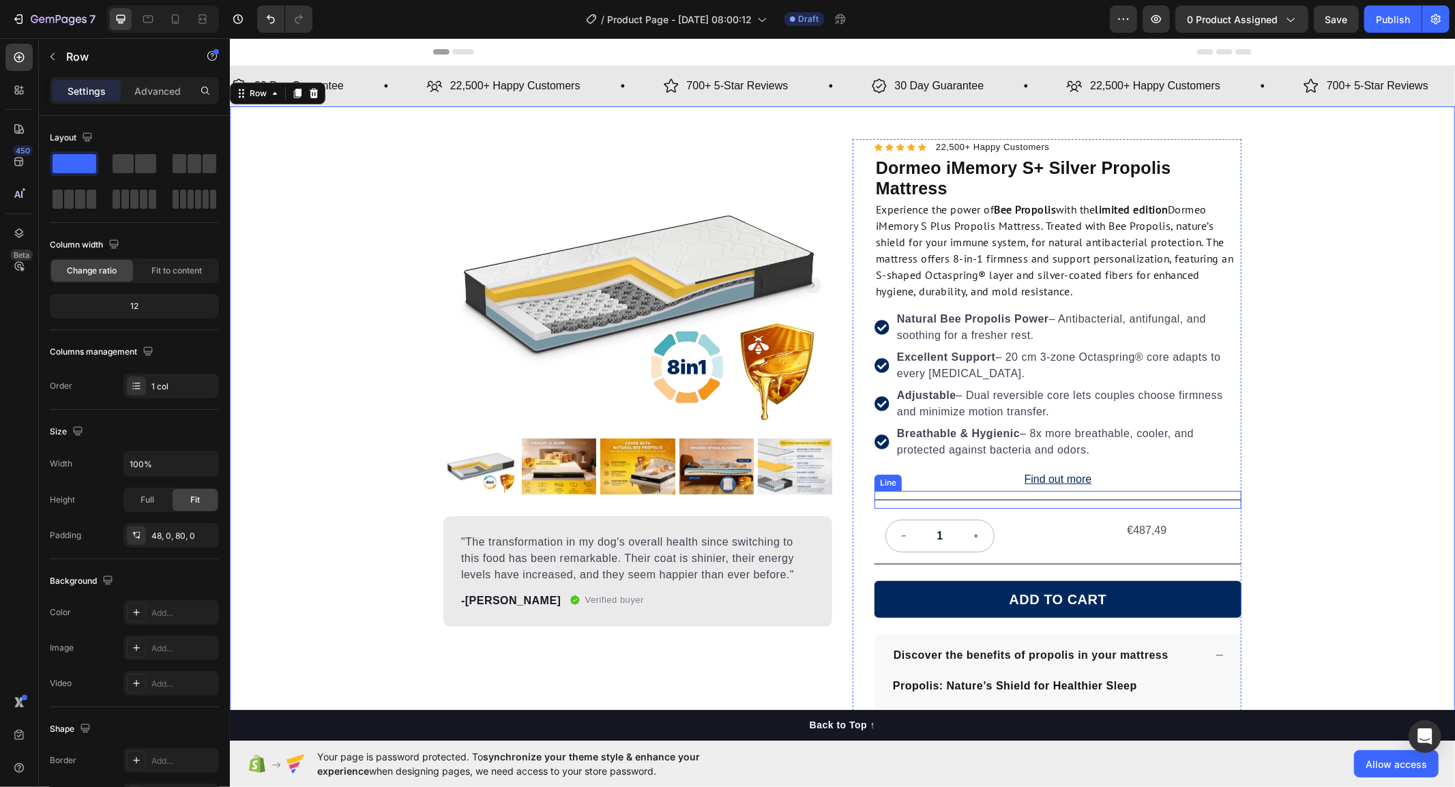
click at [1040, 496] on div "Title Line" at bounding box center [1057, 499] width 367 height 18
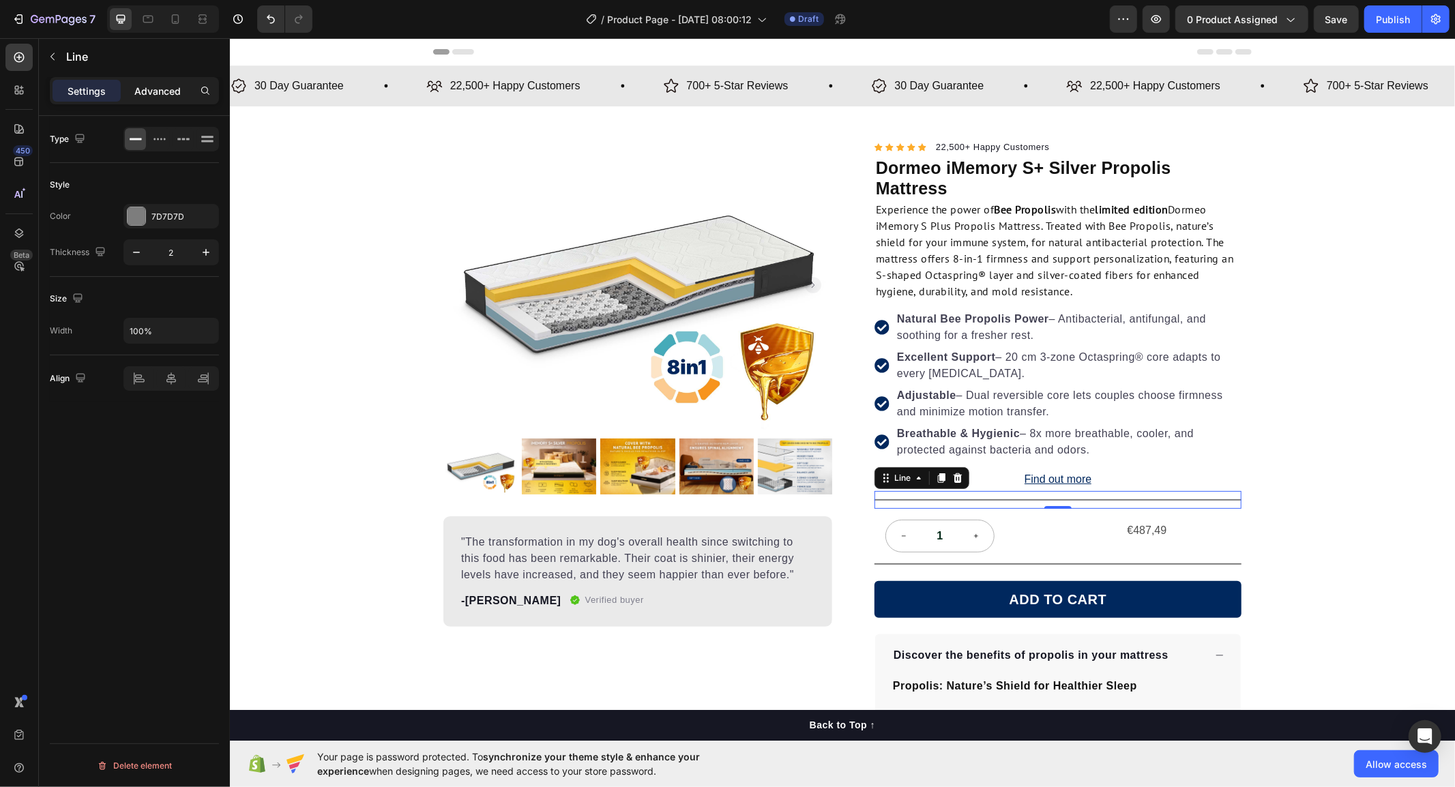
click at [160, 91] on p "Advanced" at bounding box center [157, 91] width 46 height 14
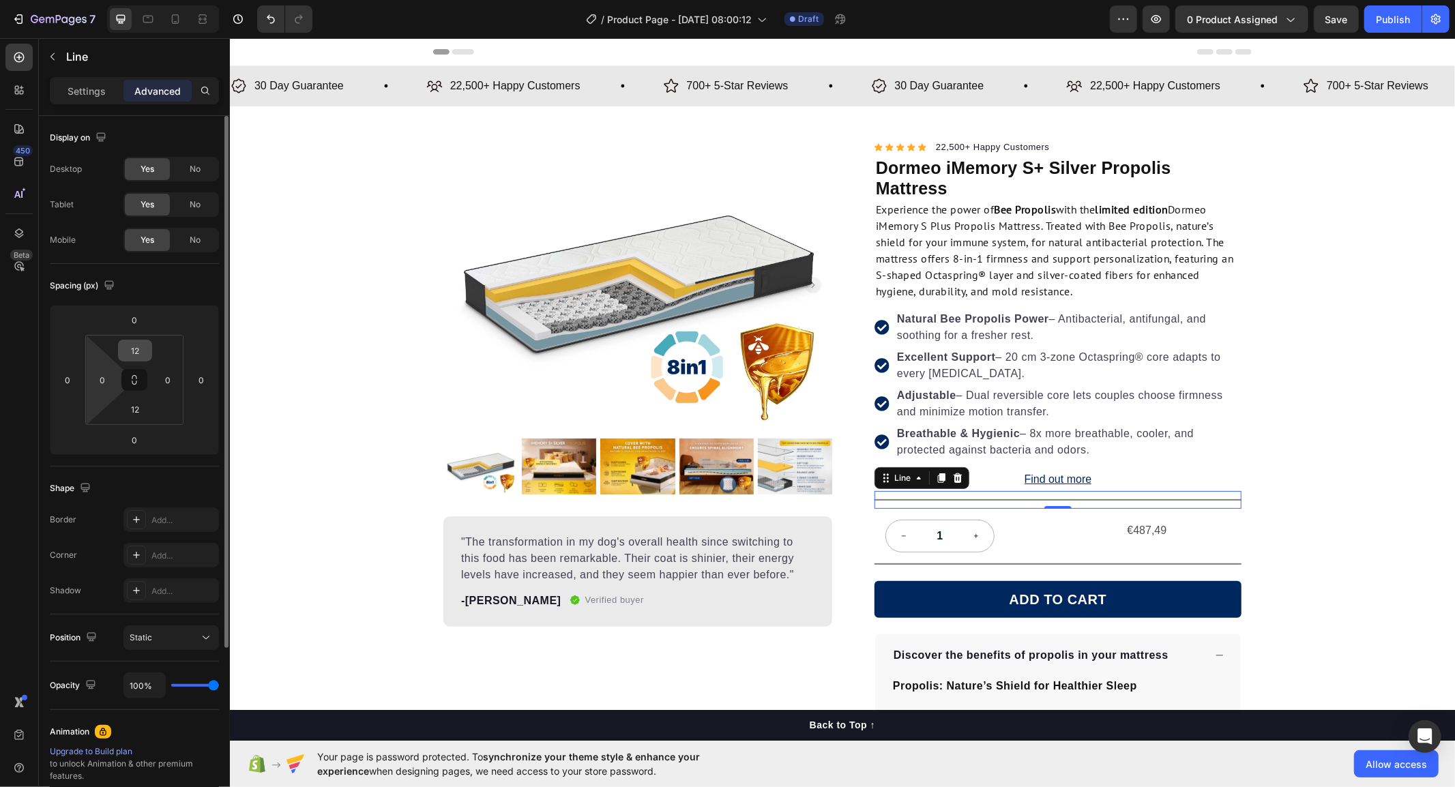
click at [127, 362] on div "12" at bounding box center [135, 351] width 34 height 22
click at [134, 348] on input "12" at bounding box center [134, 350] width 27 height 20
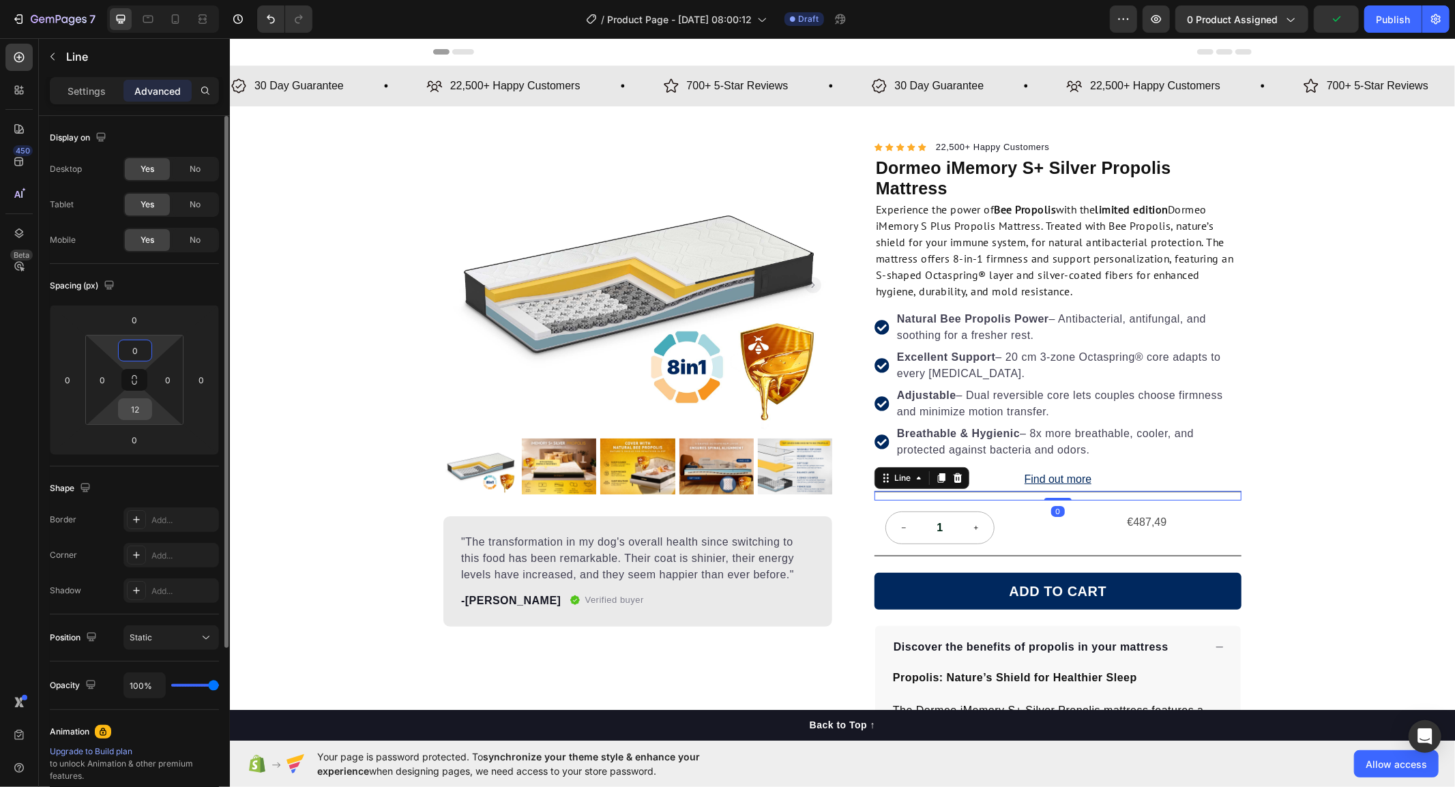
type input "0"
click at [130, 410] on input "12" at bounding box center [134, 409] width 27 height 20
type input "0"
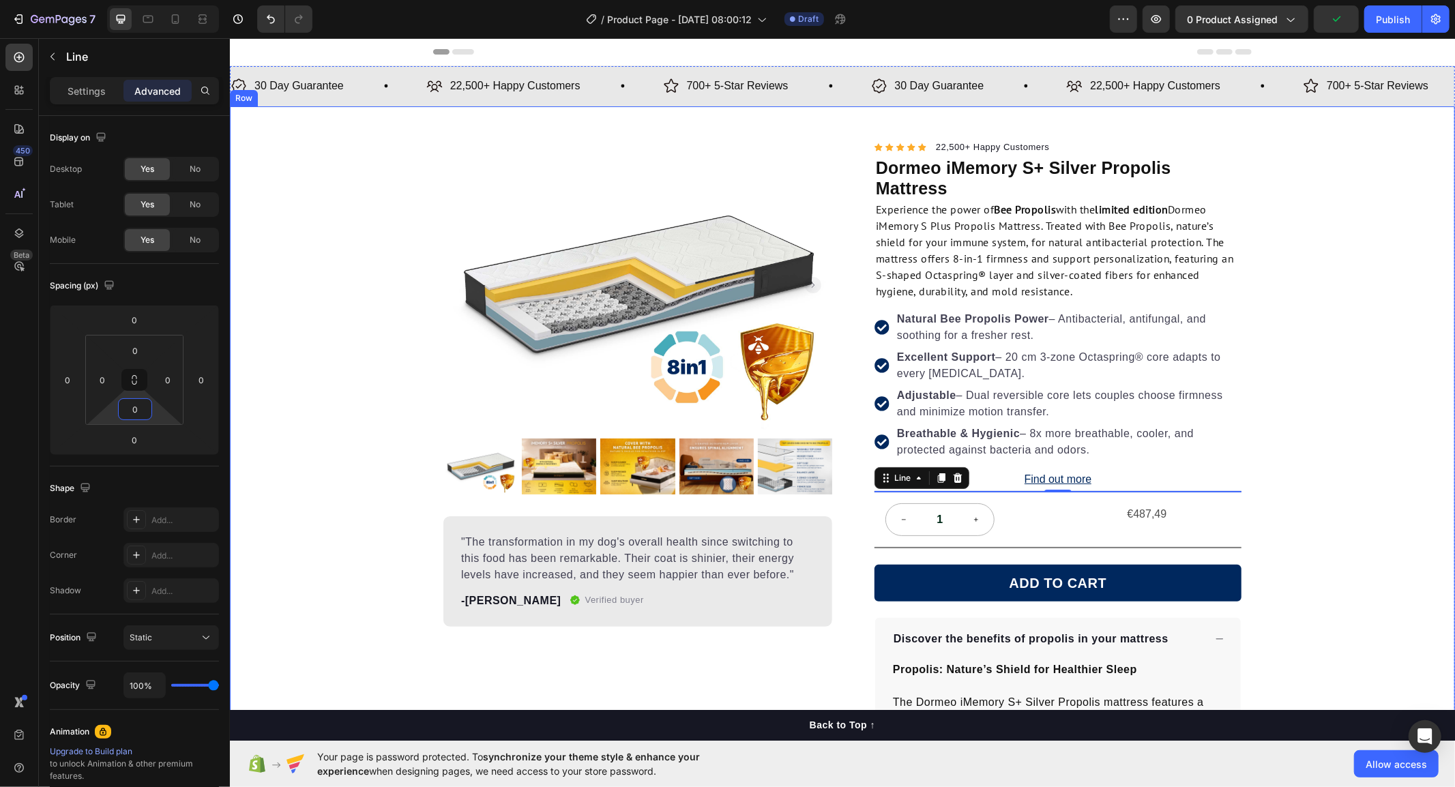
click at [1298, 400] on div "Product Images "The transformation in my dog's overall health since switching t…" at bounding box center [841, 683] width 1225 height 1091
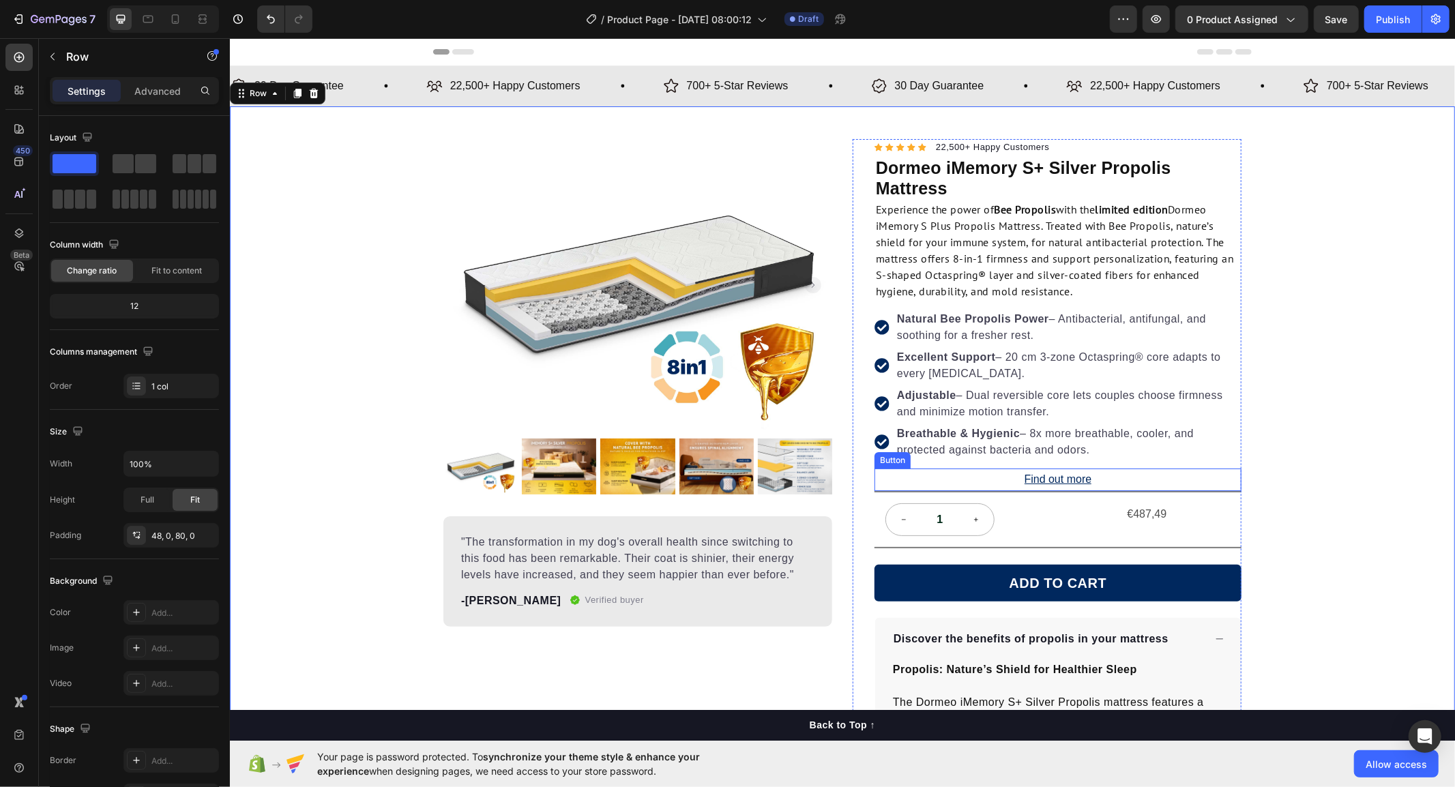
click at [1158, 482] on div "Find out more Button" at bounding box center [1057, 479] width 367 height 23
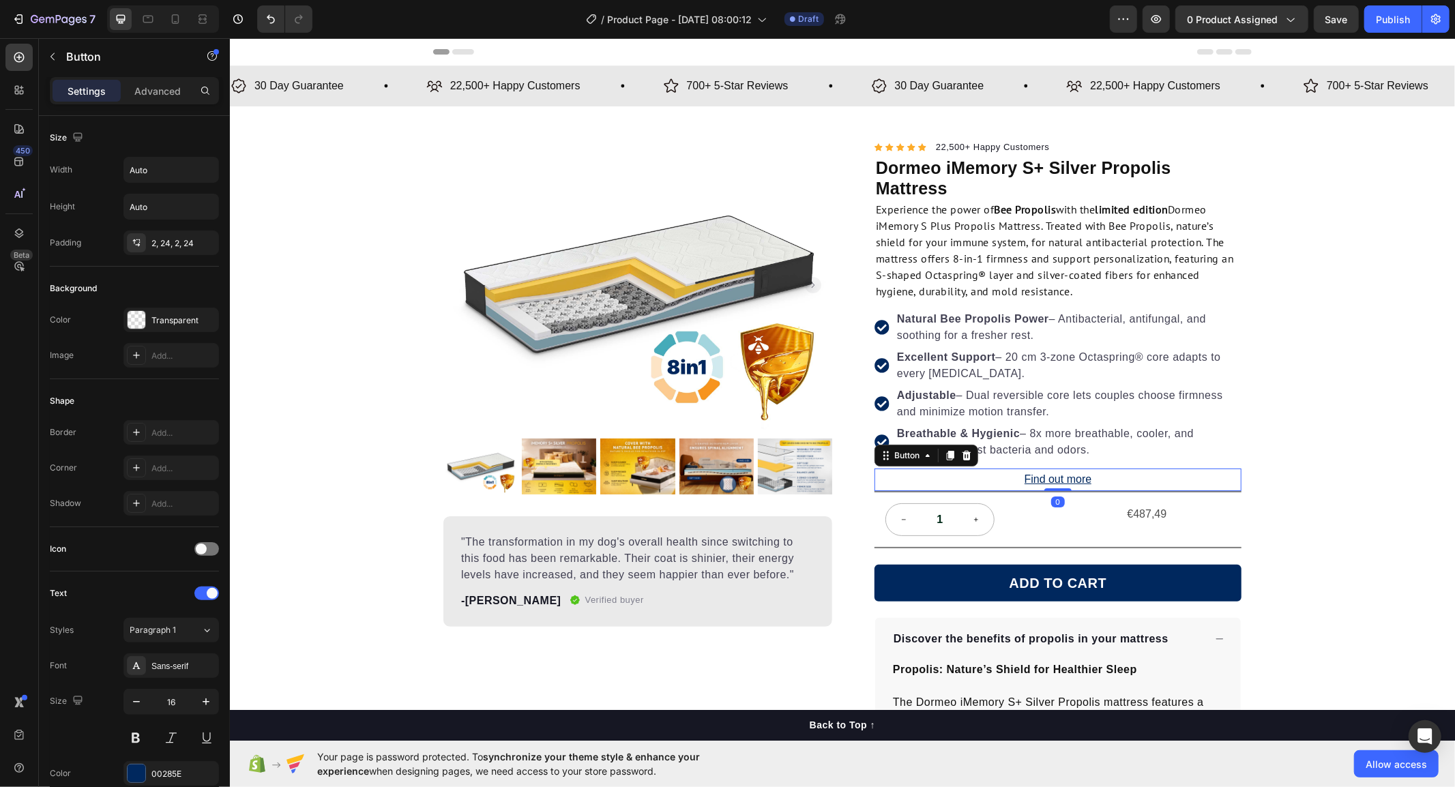
click at [134, 104] on div "Settings Advanced" at bounding box center [134, 90] width 169 height 27
click at [143, 91] on p "Advanced" at bounding box center [157, 91] width 46 height 14
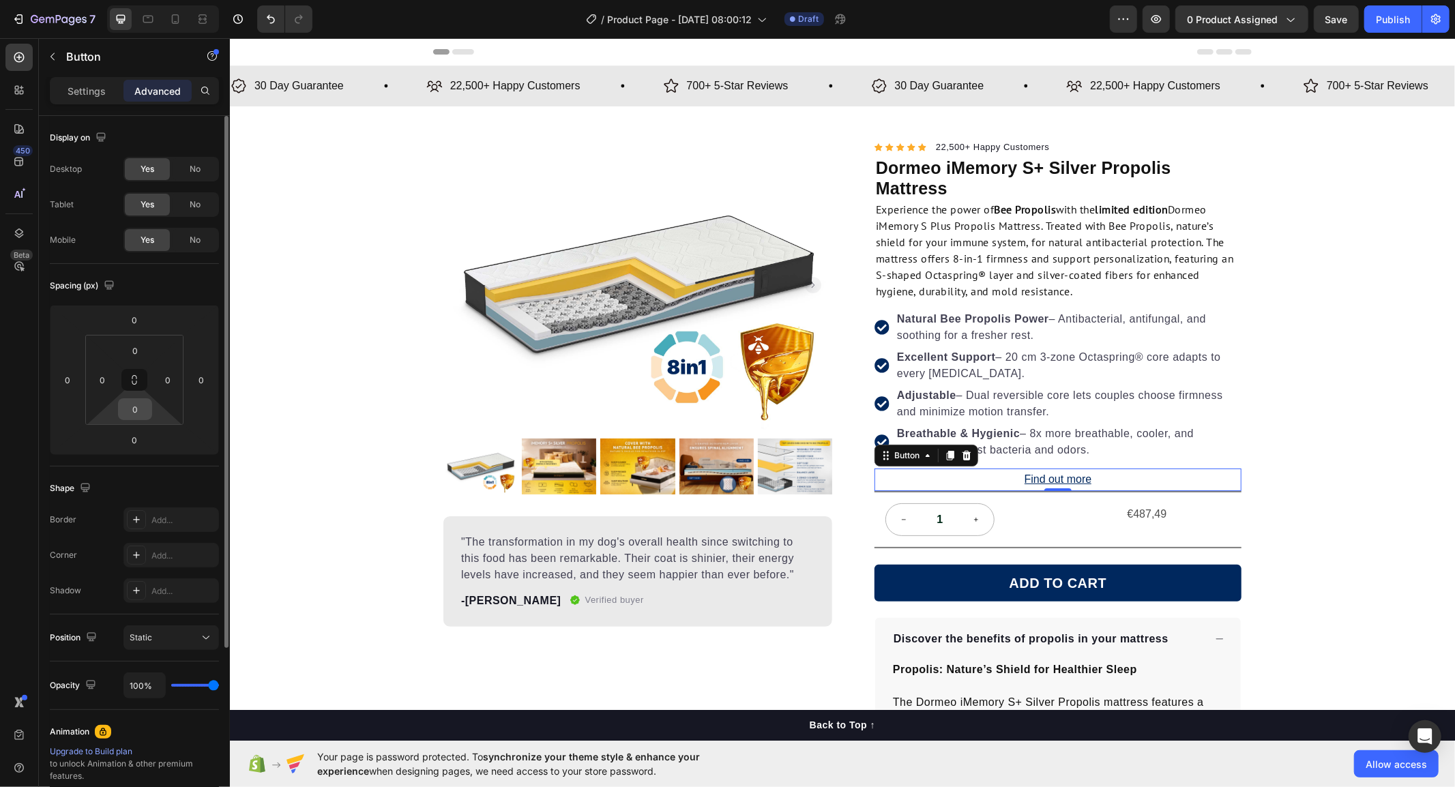
click at [123, 405] on input "0" at bounding box center [134, 409] width 27 height 20
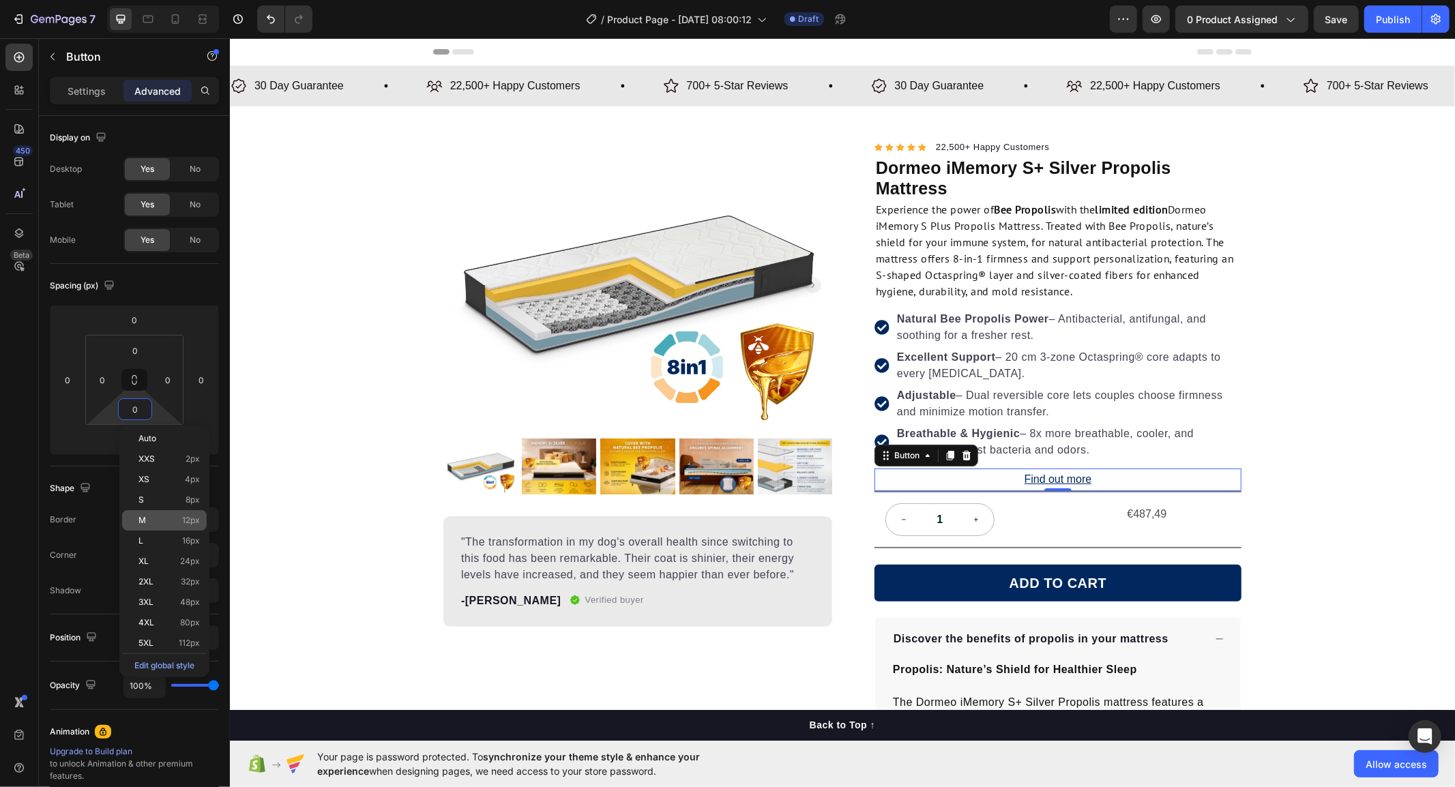
click at [144, 526] on div "M 12px" at bounding box center [164, 520] width 85 height 20
type input "12"
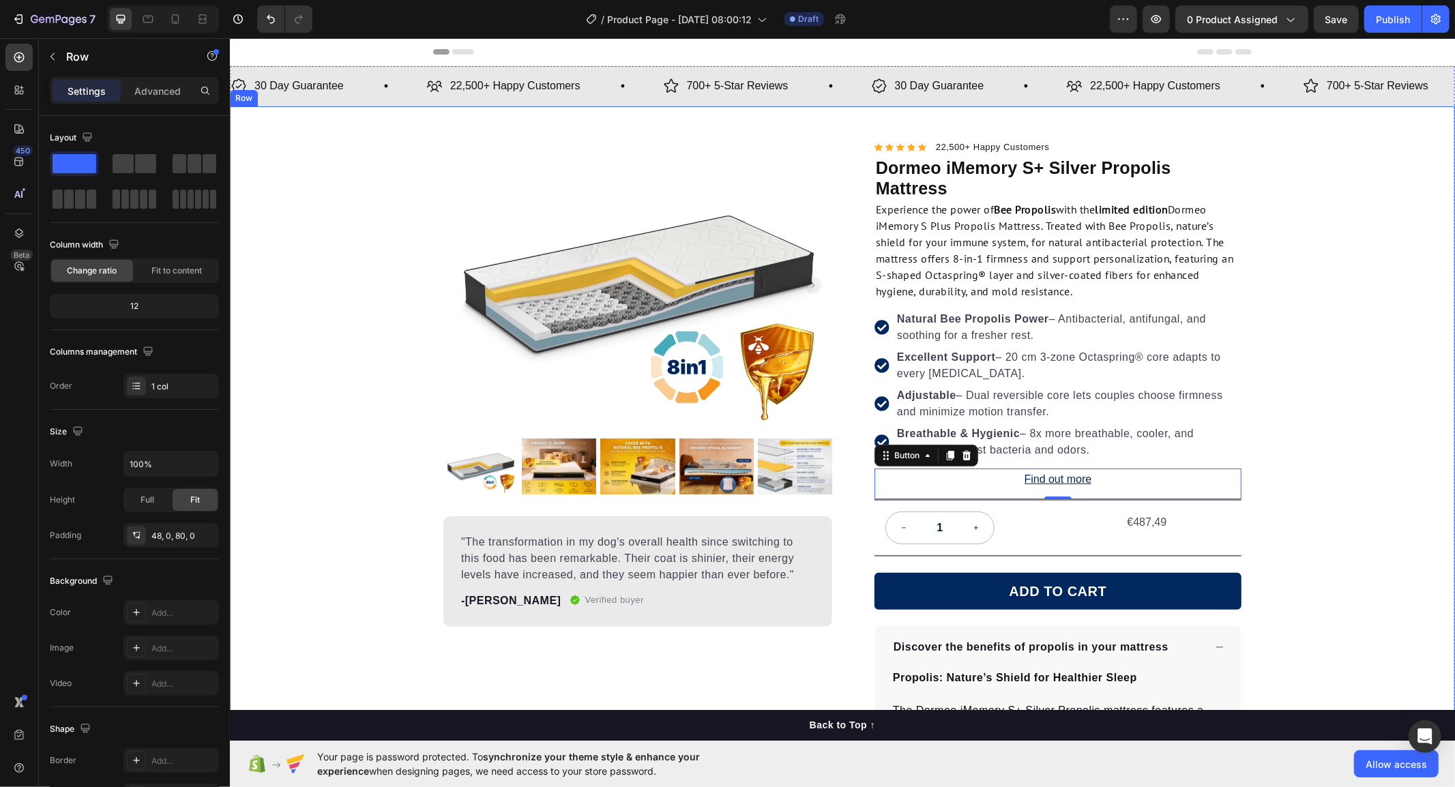
click at [1363, 429] on div "Product Images "The transformation in my dog's overall health since switching t…" at bounding box center [841, 687] width 1225 height 1099
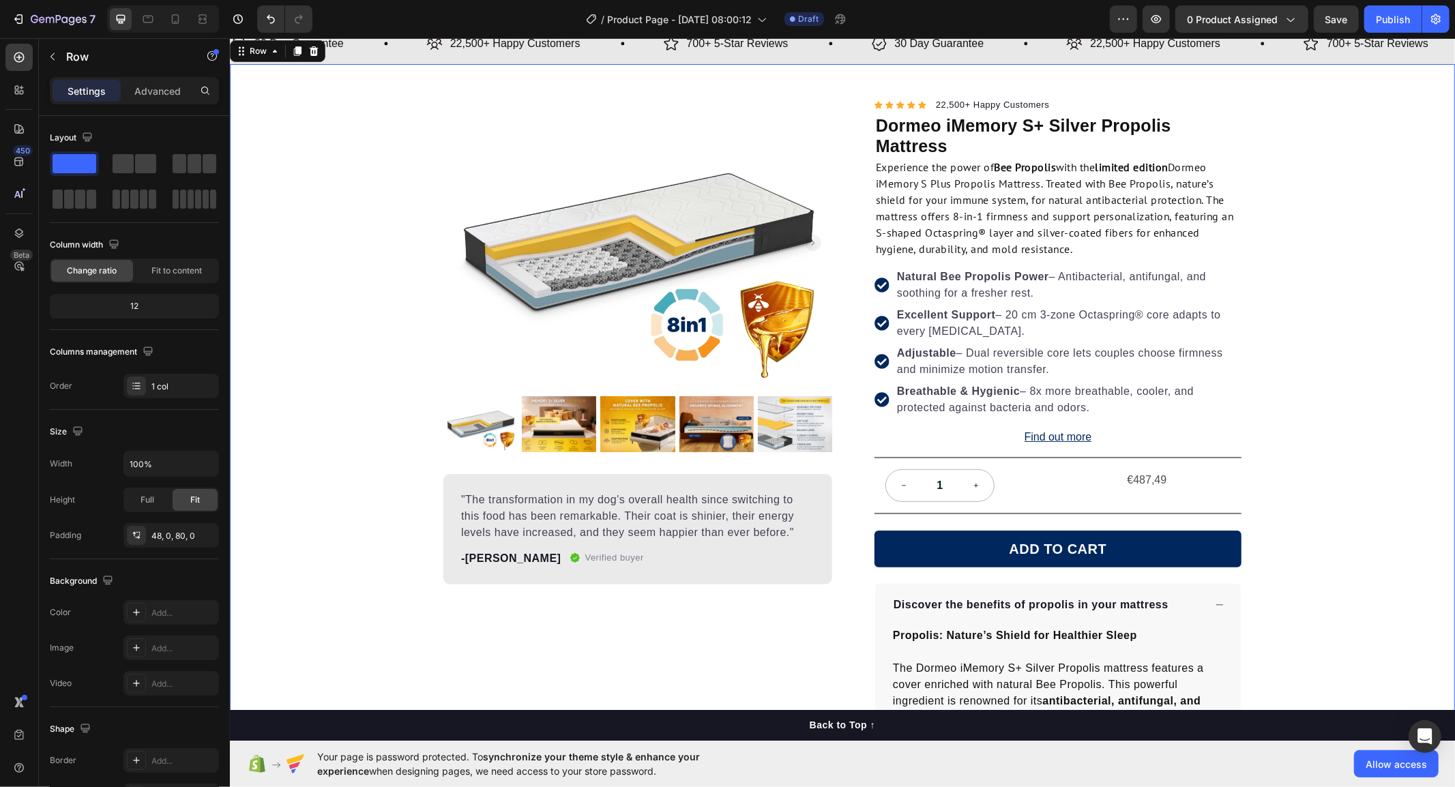
scroll to position [76, 0]
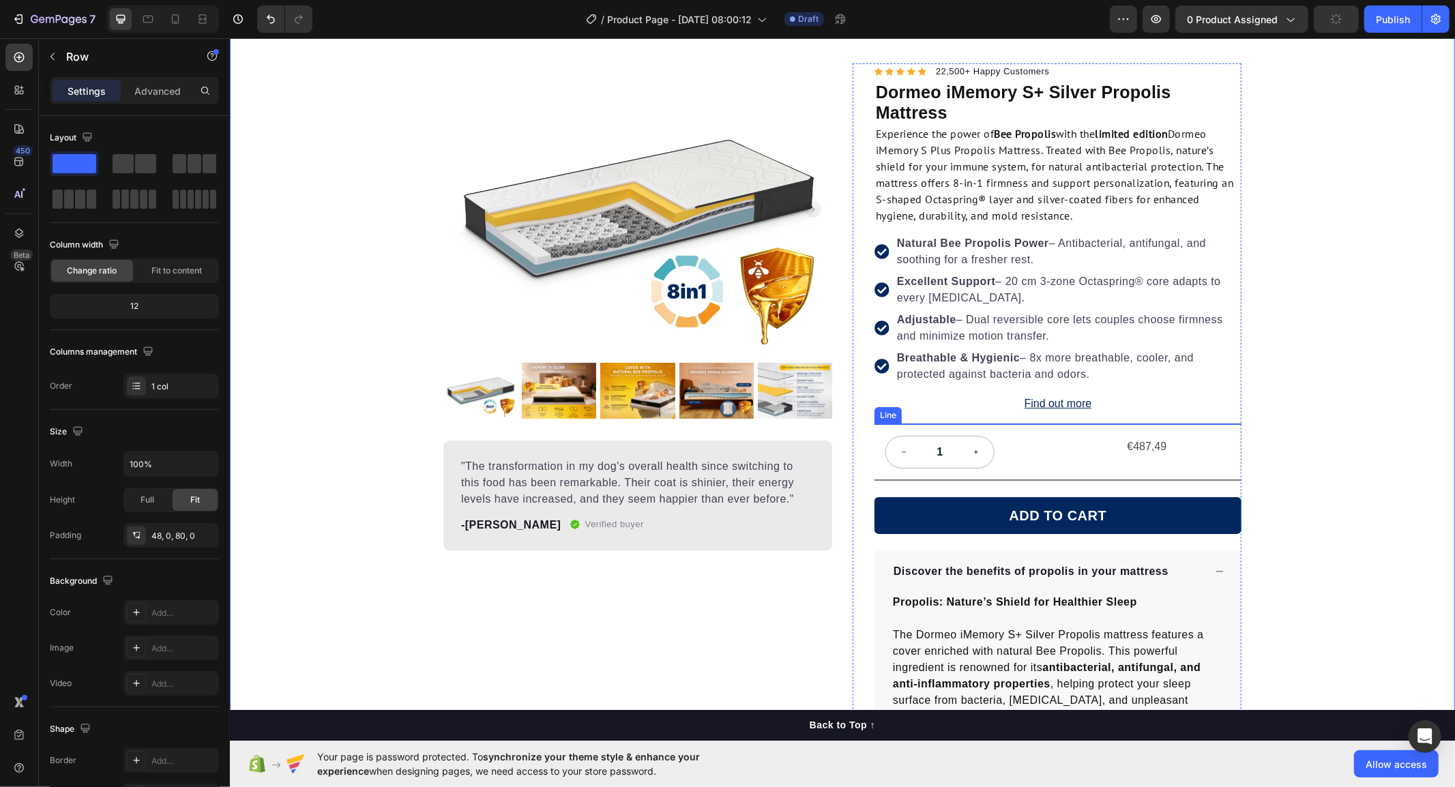
click at [988, 423] on div at bounding box center [1057, 423] width 367 height 1
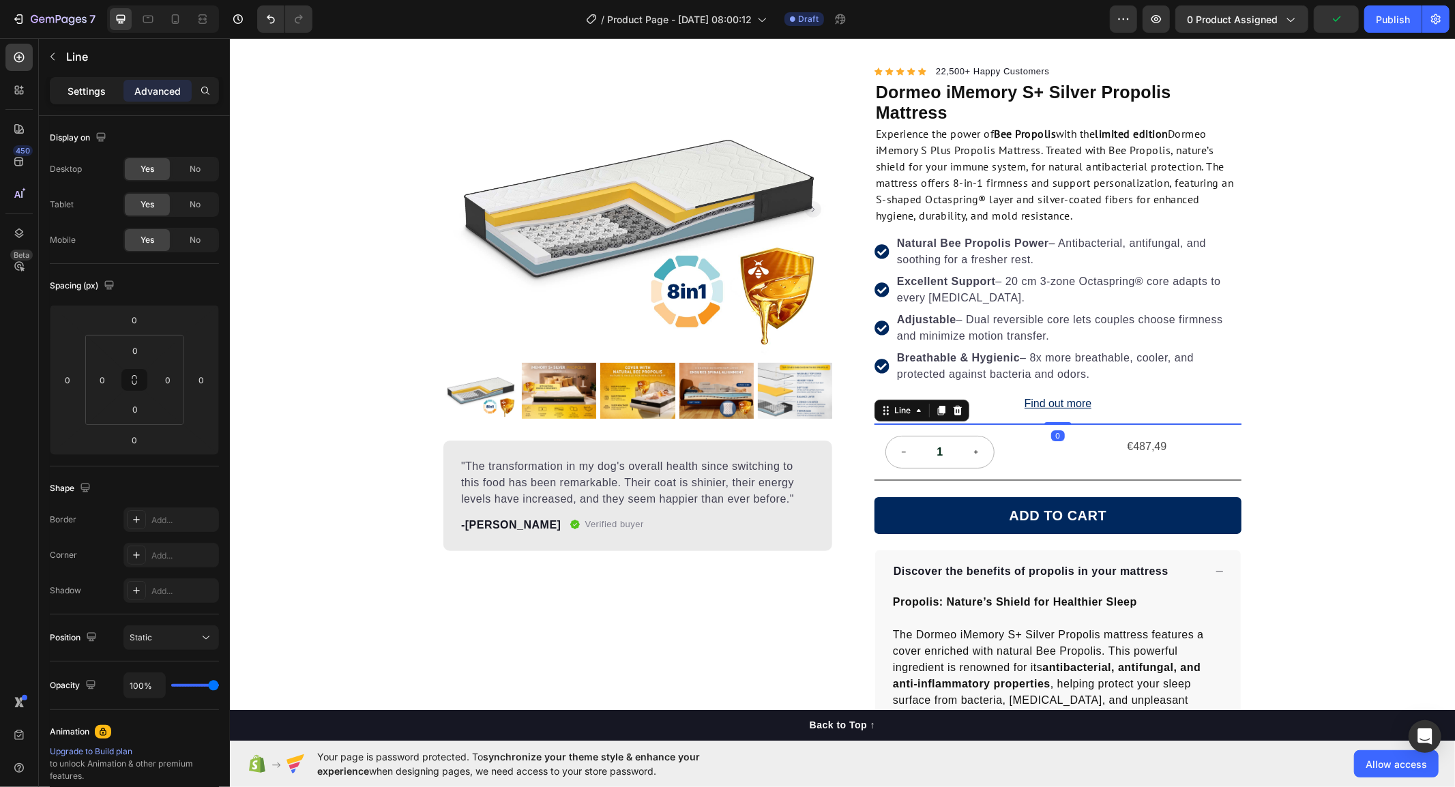
click at [84, 101] on div "Settings" at bounding box center [87, 91] width 68 height 22
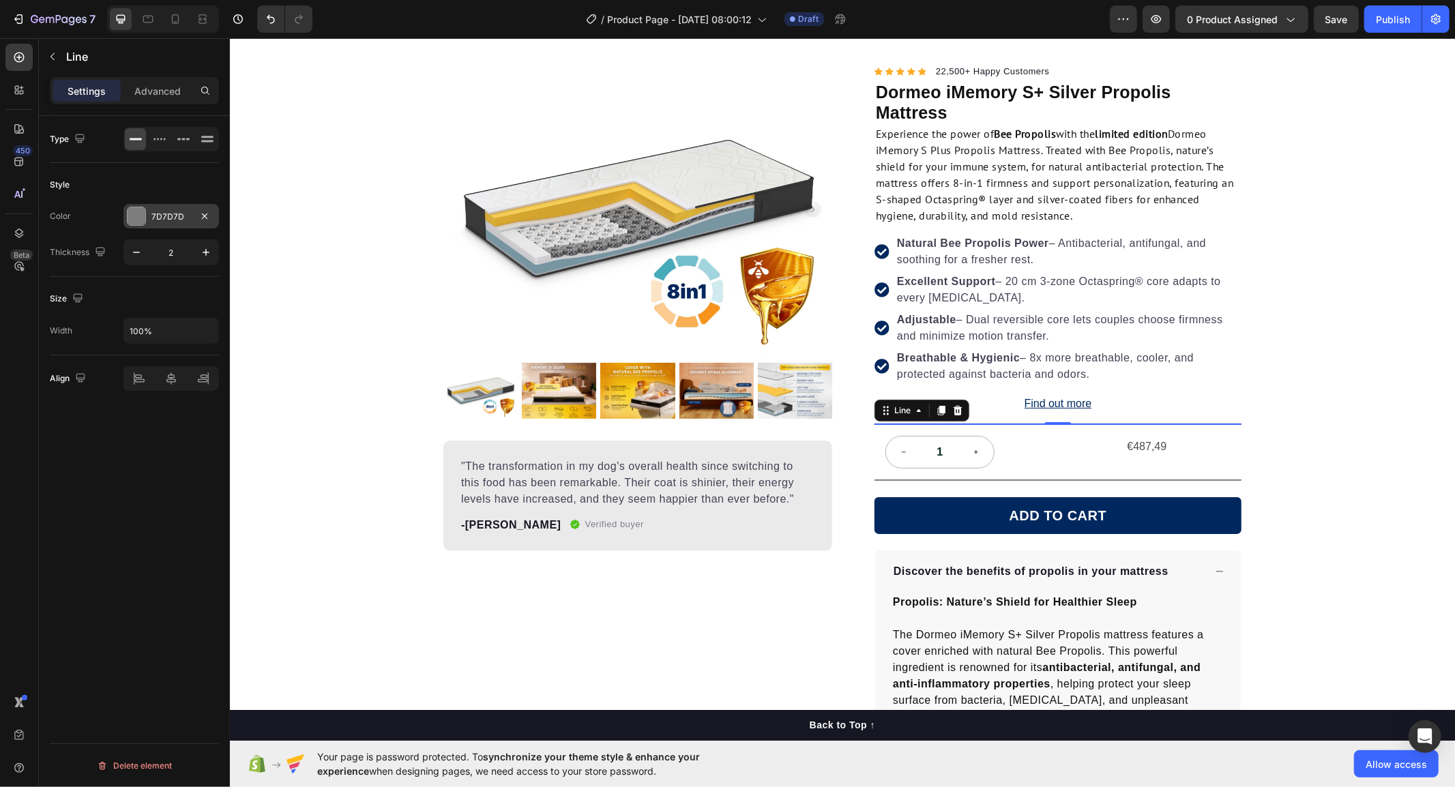
click at [133, 218] on div at bounding box center [137, 216] width 18 height 18
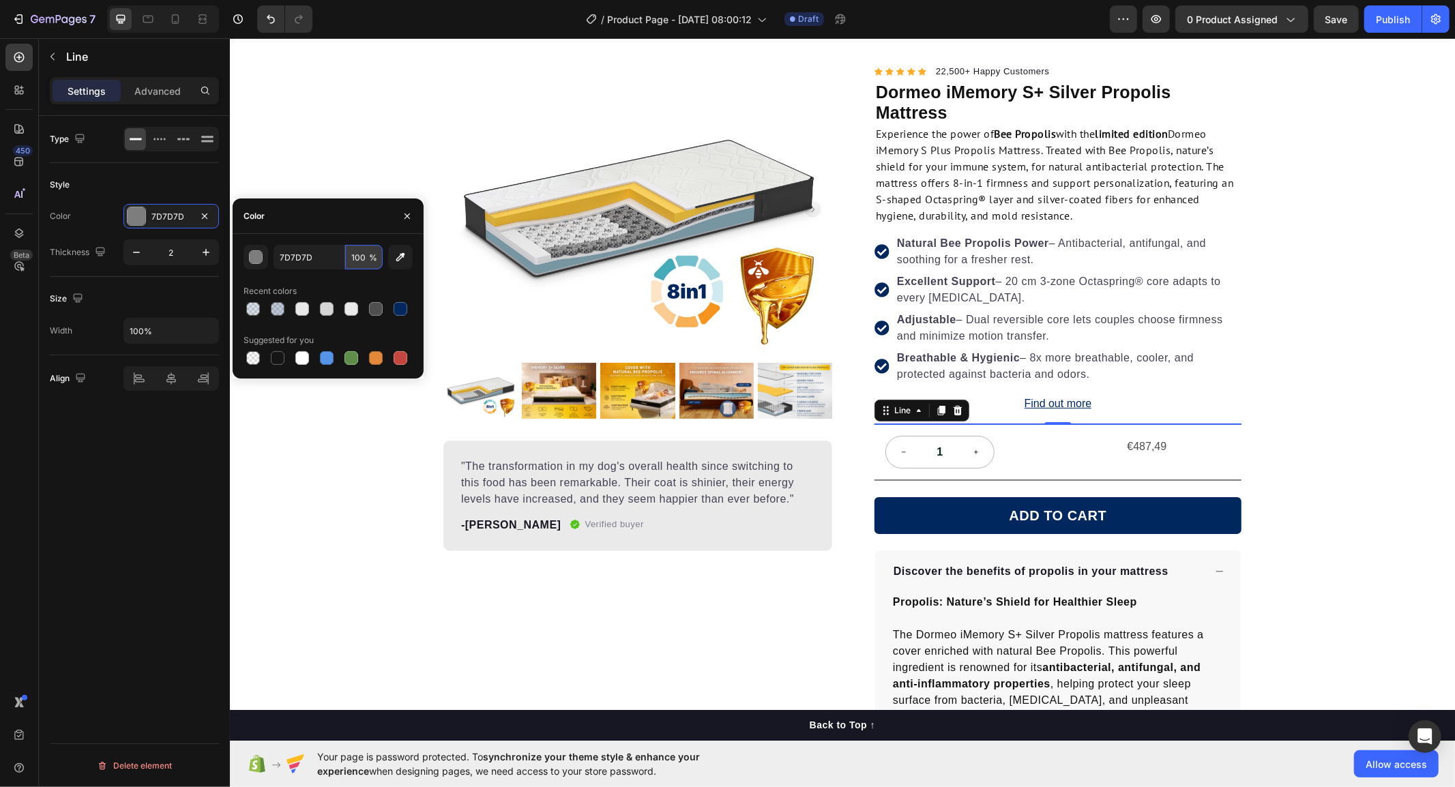
click at [360, 261] on input "100" at bounding box center [364, 257] width 38 height 25
type input "50"
click at [1300, 323] on div "Product Images "The transformation in my dog's overall health since switching t…" at bounding box center [841, 612] width 1225 height 1099
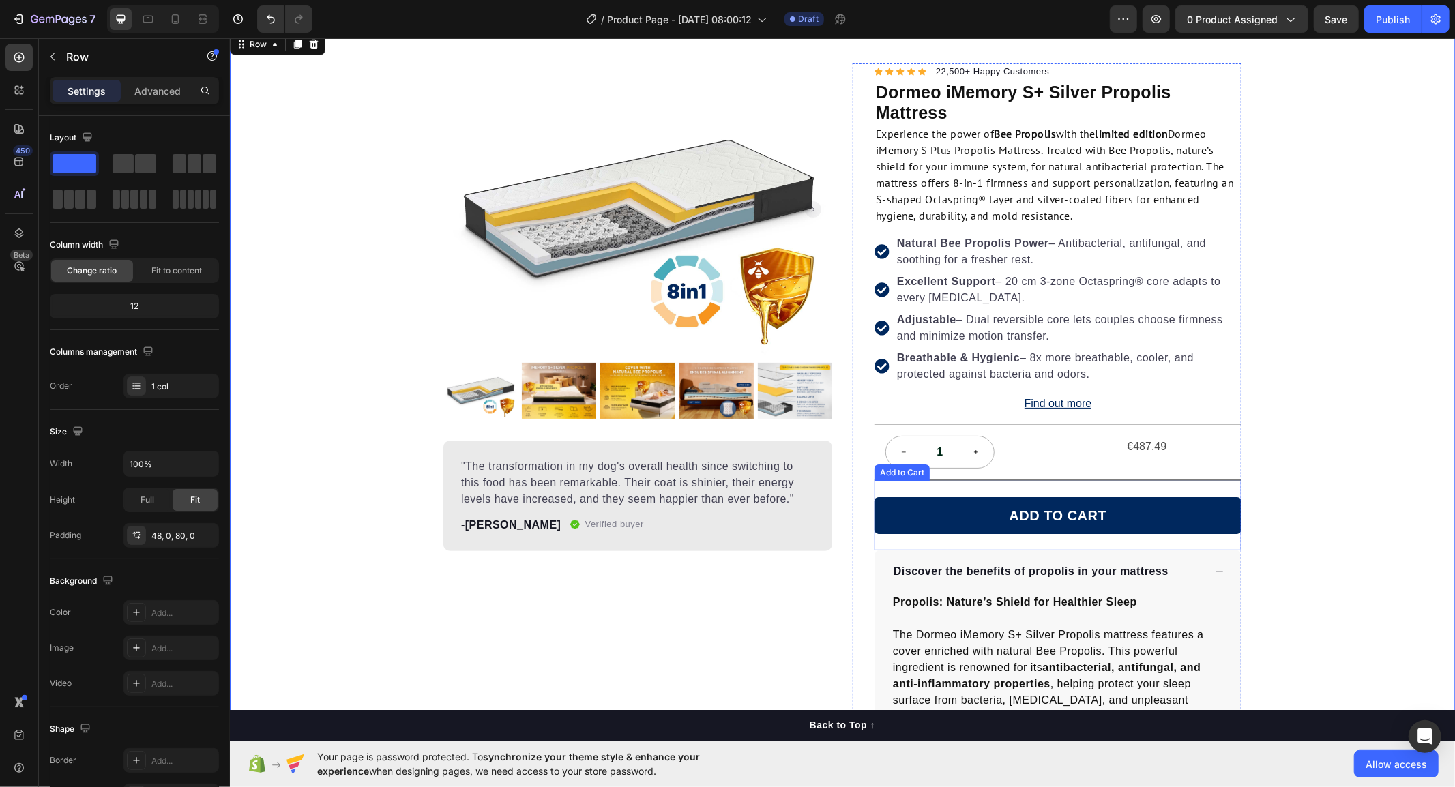
click at [1063, 482] on div "ADD TO CART Add to Cart" at bounding box center [1057, 515] width 367 height 70
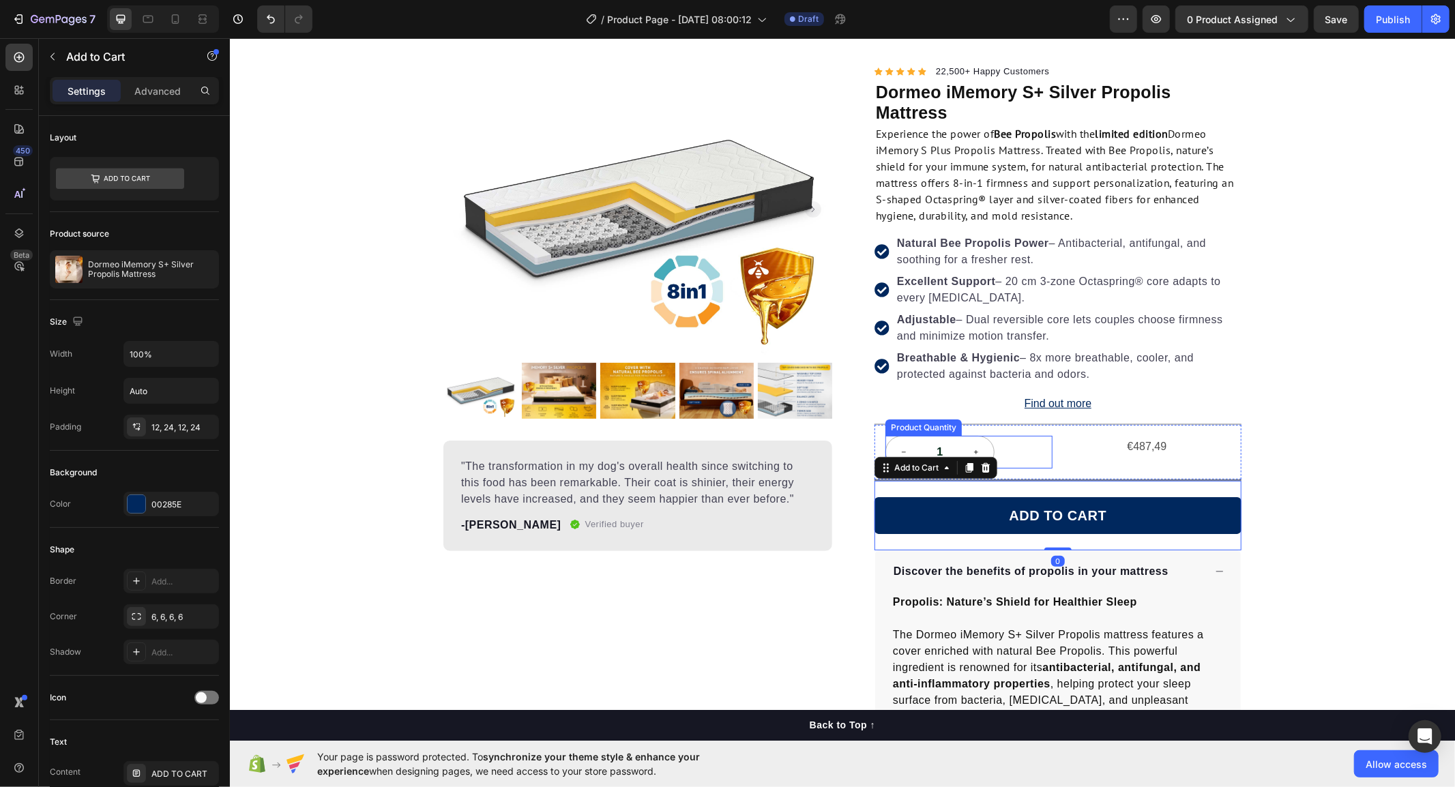
click at [1046, 457] on div "1" at bounding box center [968, 451] width 167 height 33
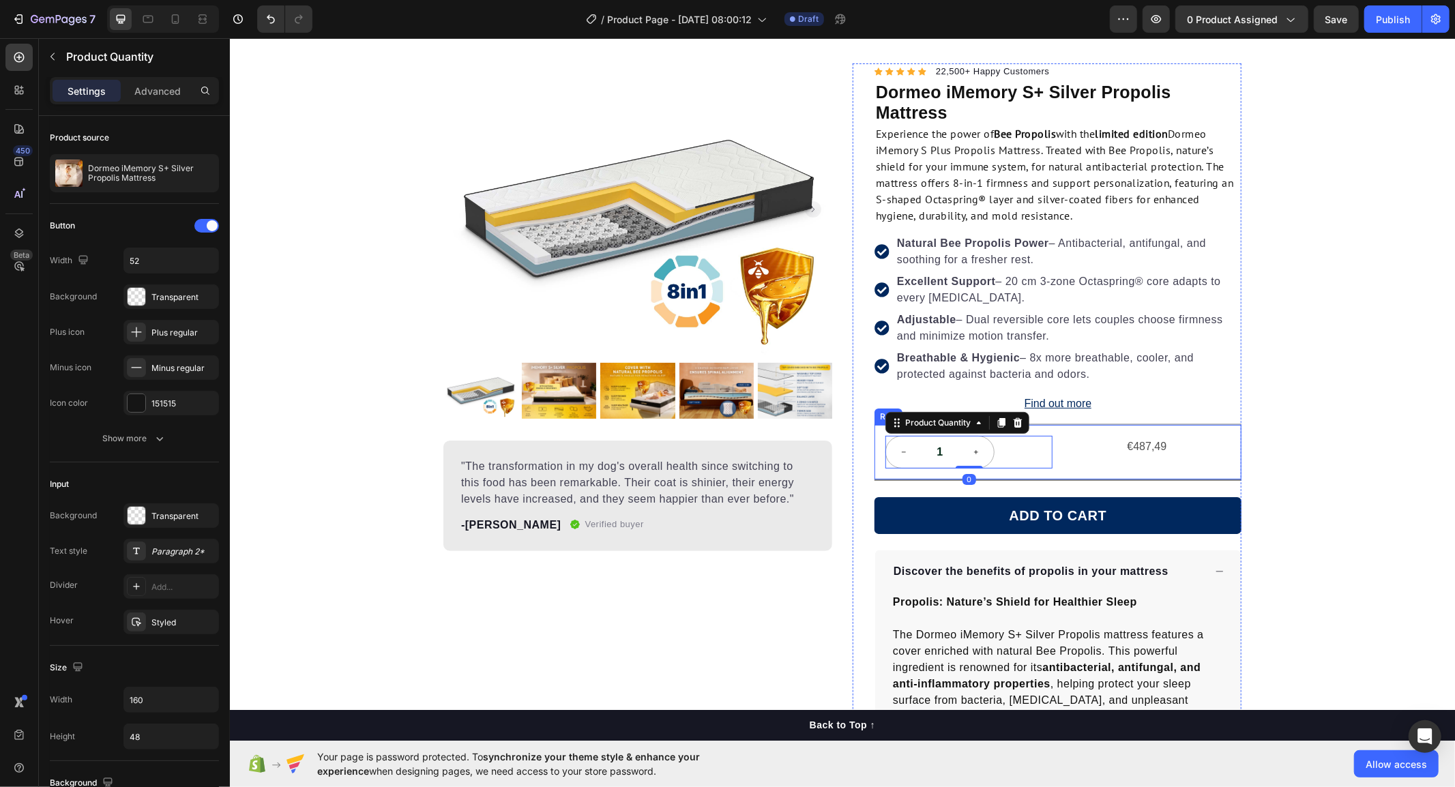
click at [1014, 477] on div "1 Product Quantity 0 €487,49 Product Price Product Price Row" at bounding box center [1057, 451] width 367 height 55
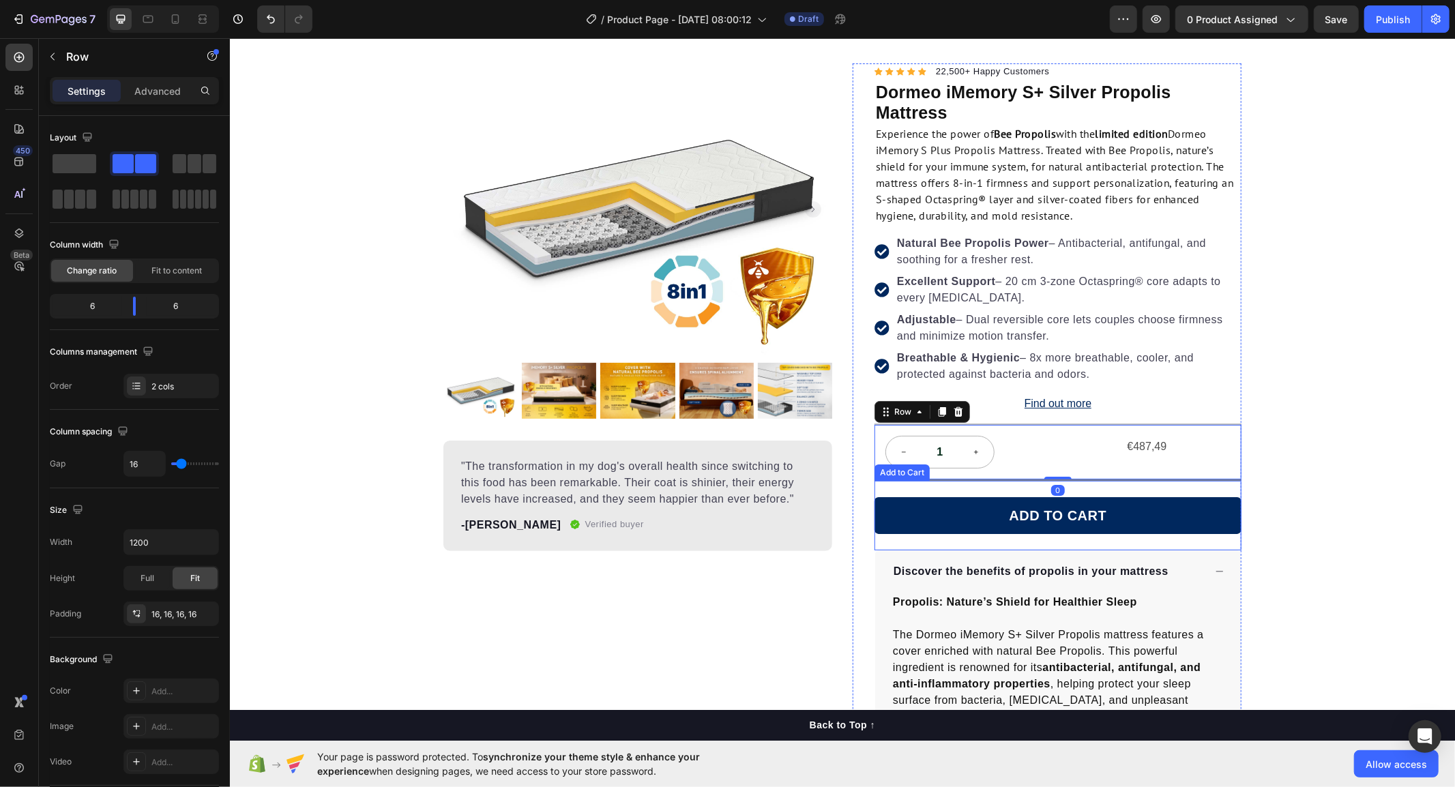
click at [1267, 480] on div "Product Images "The transformation in my dog's overall health since switching t…" at bounding box center [841, 612] width 1225 height 1099
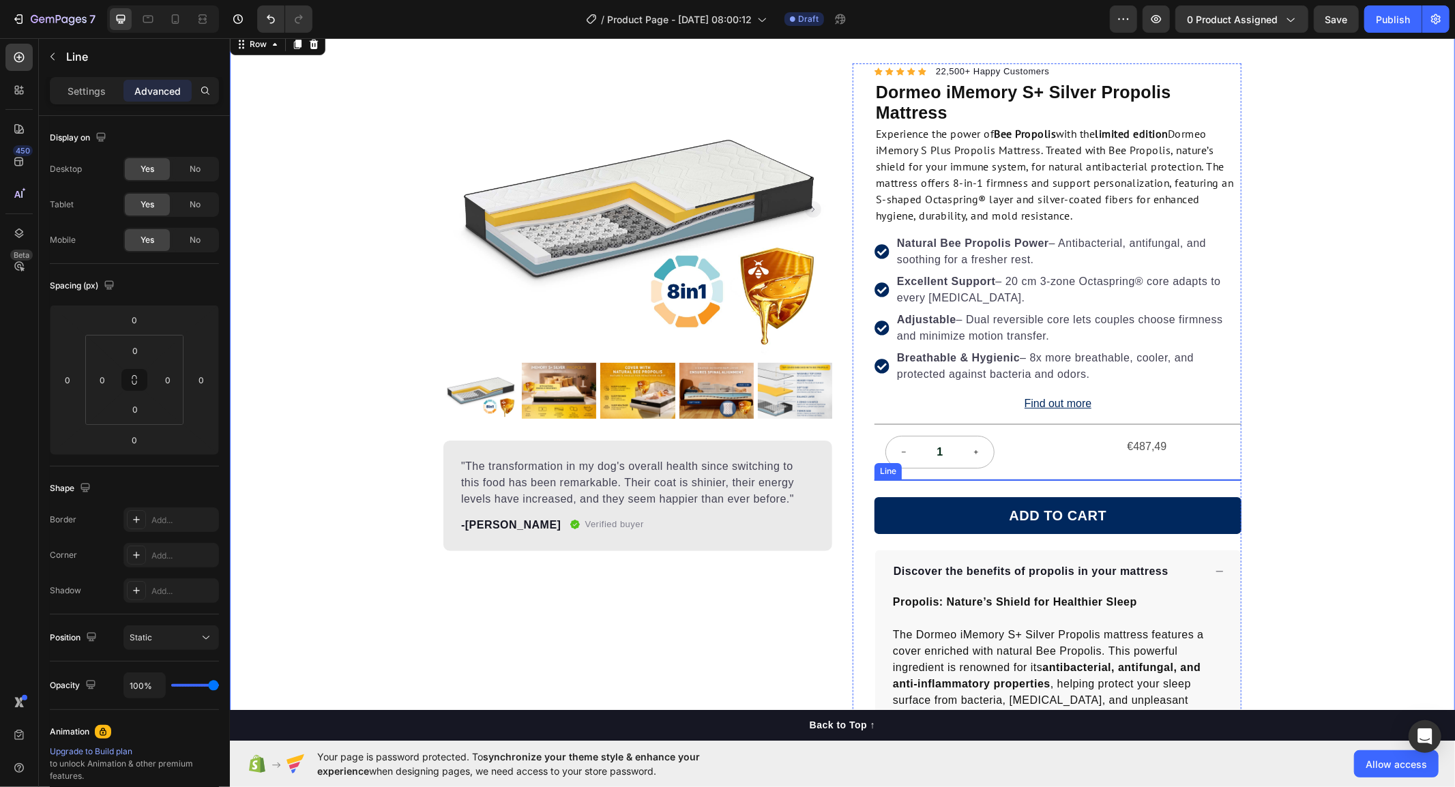
click at [1229, 479] on div at bounding box center [1057, 479] width 367 height 1
click at [80, 77] on div "Settings Advanced" at bounding box center [134, 90] width 169 height 27
click at [85, 90] on p "Settings" at bounding box center [87, 91] width 38 height 14
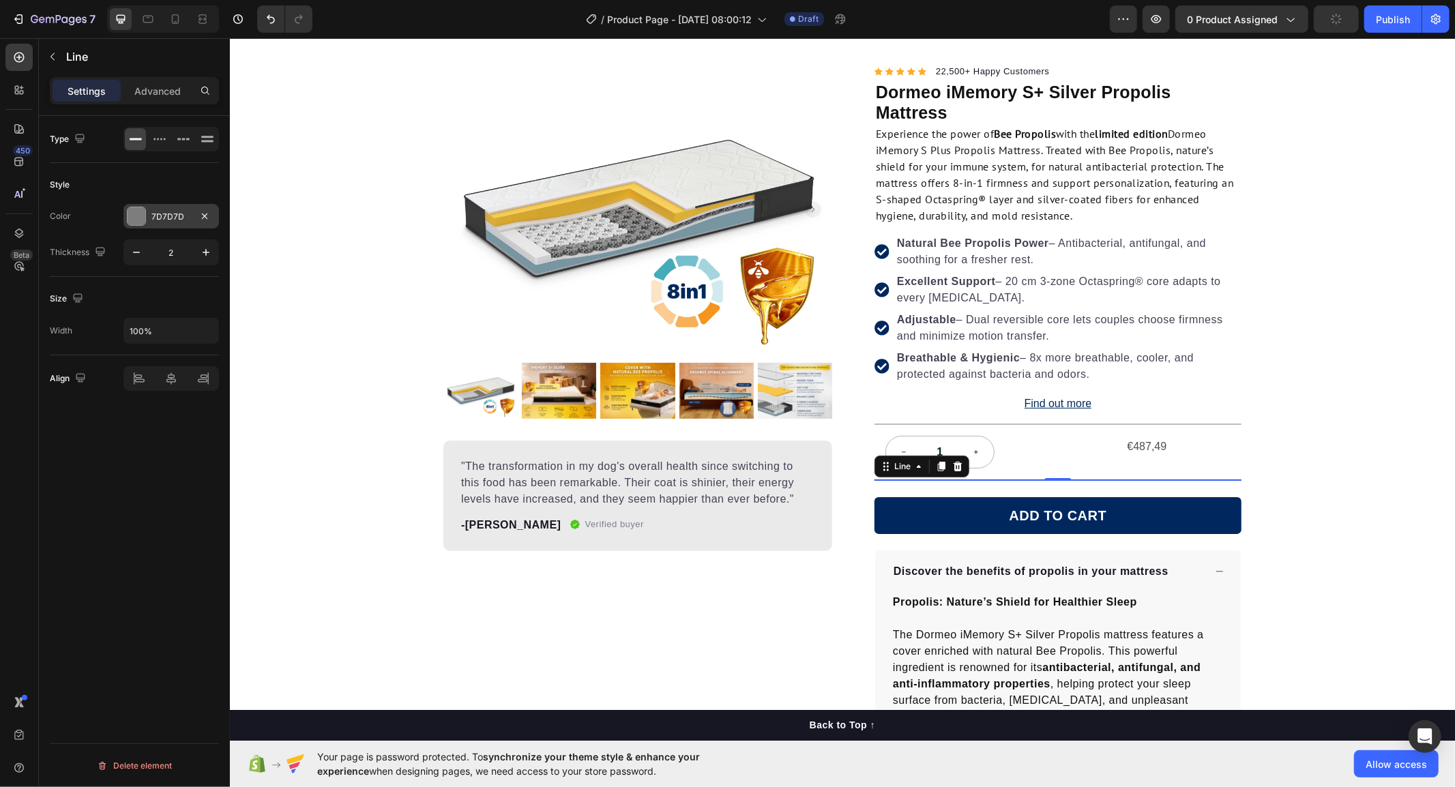
click at [150, 208] on div "7D7D7D" at bounding box center [171, 216] width 96 height 25
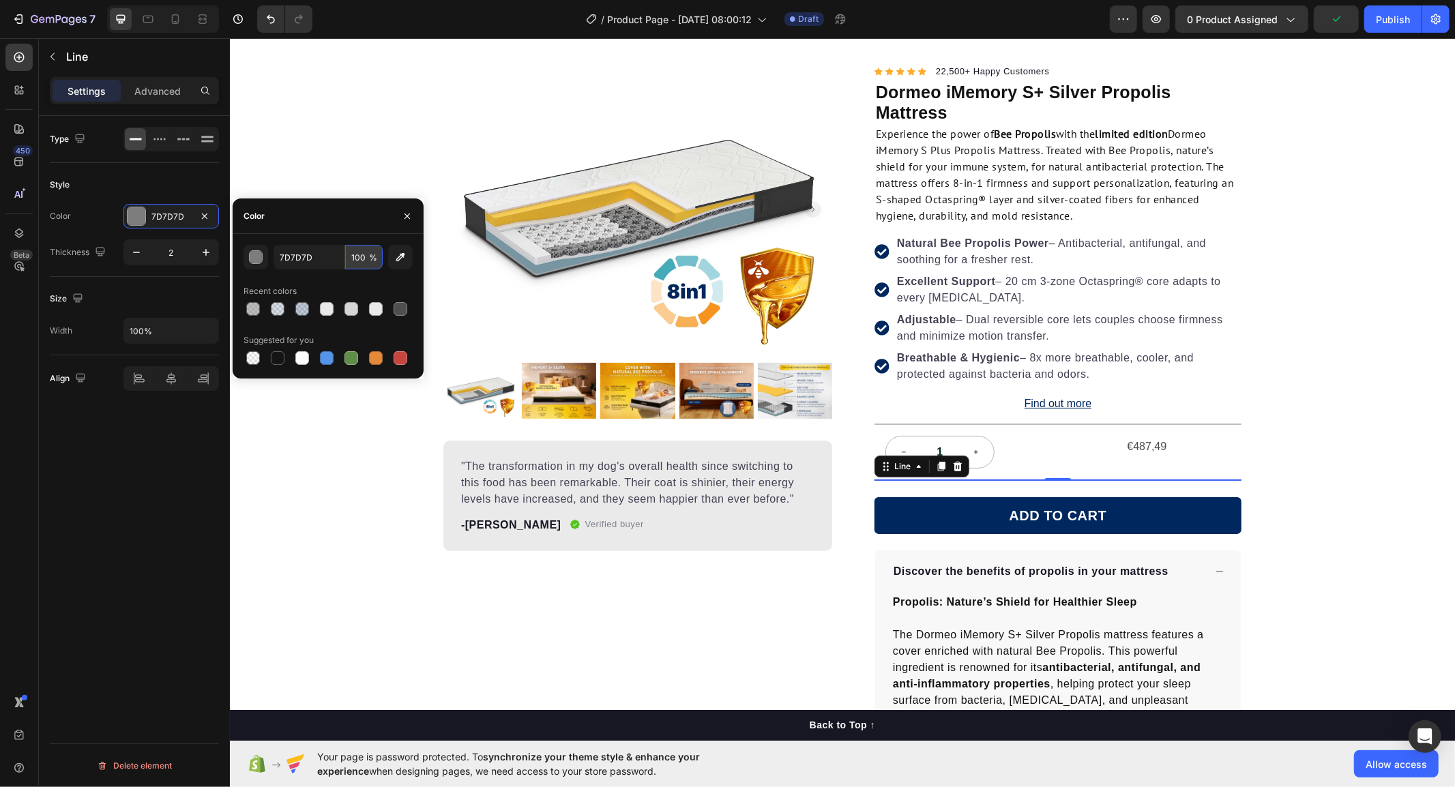
click at [378, 250] on input "100" at bounding box center [364, 257] width 38 height 25
type input "50"
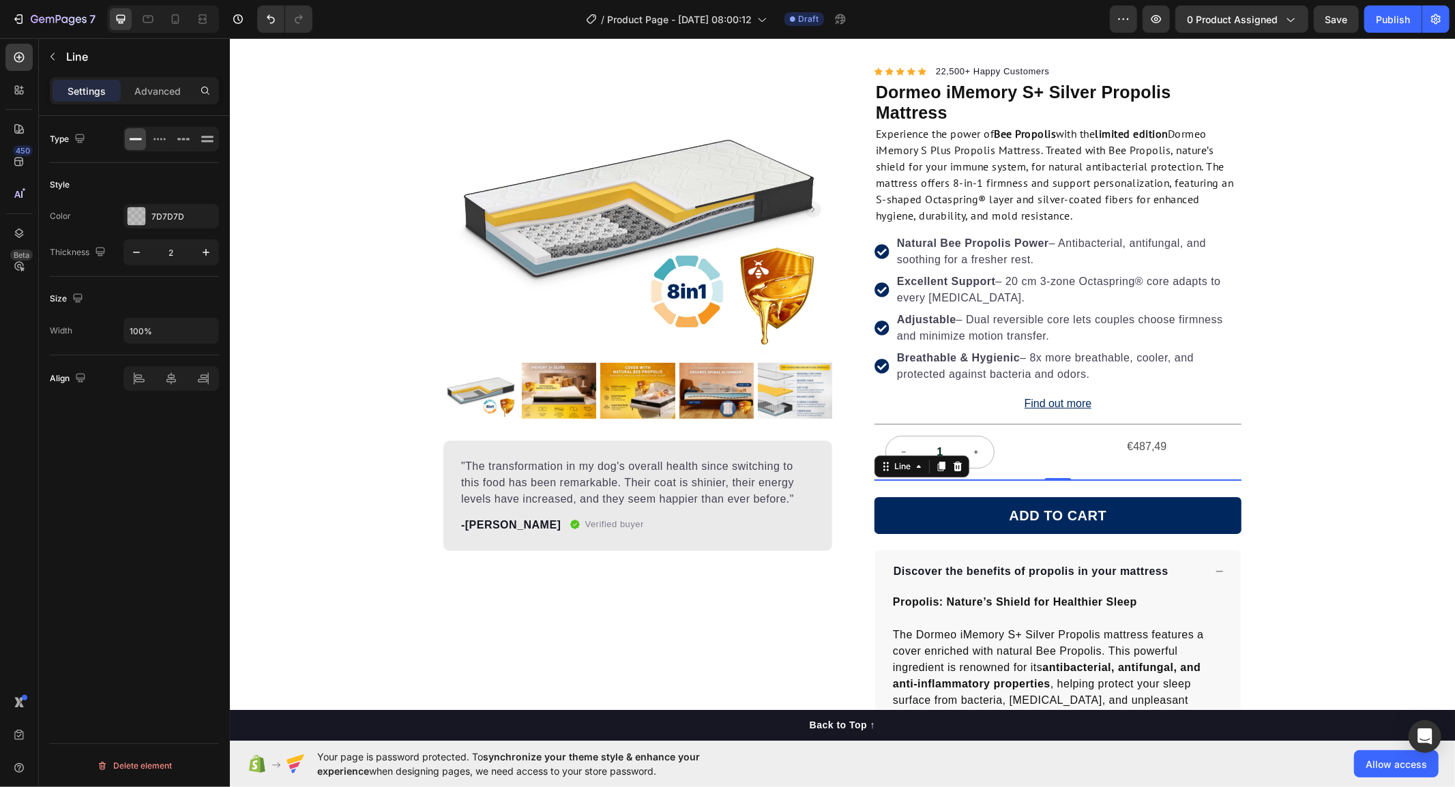
click at [64, 217] on div "Color" at bounding box center [60, 216] width 21 height 12
click at [1328, 432] on div "Product Images "The transformation in my dog's overall health since switching t…" at bounding box center [841, 612] width 1225 height 1099
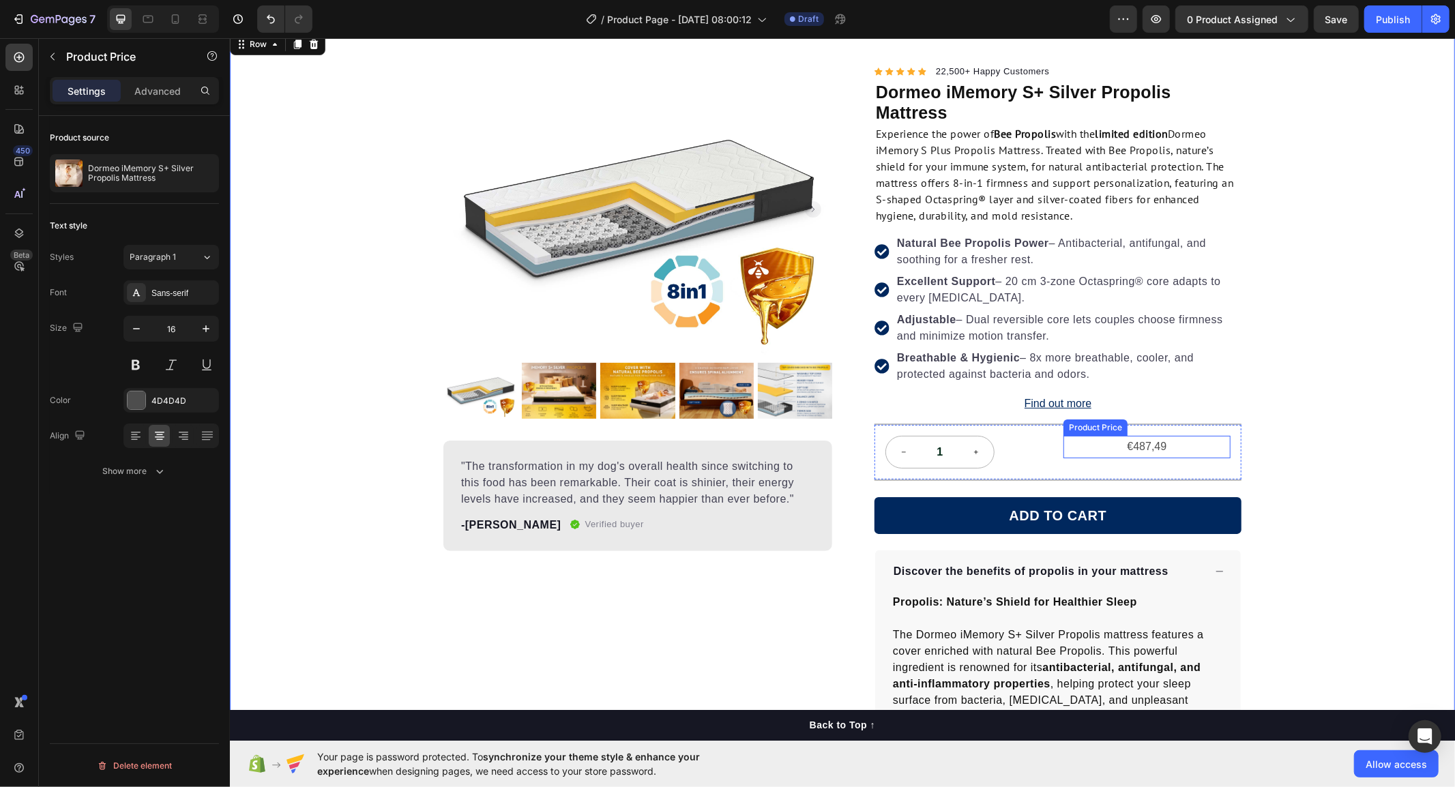
click at [1120, 443] on div "€487,49" at bounding box center [1146, 446] width 167 height 23
click at [1094, 421] on div "Product Price" at bounding box center [1109, 422] width 59 height 12
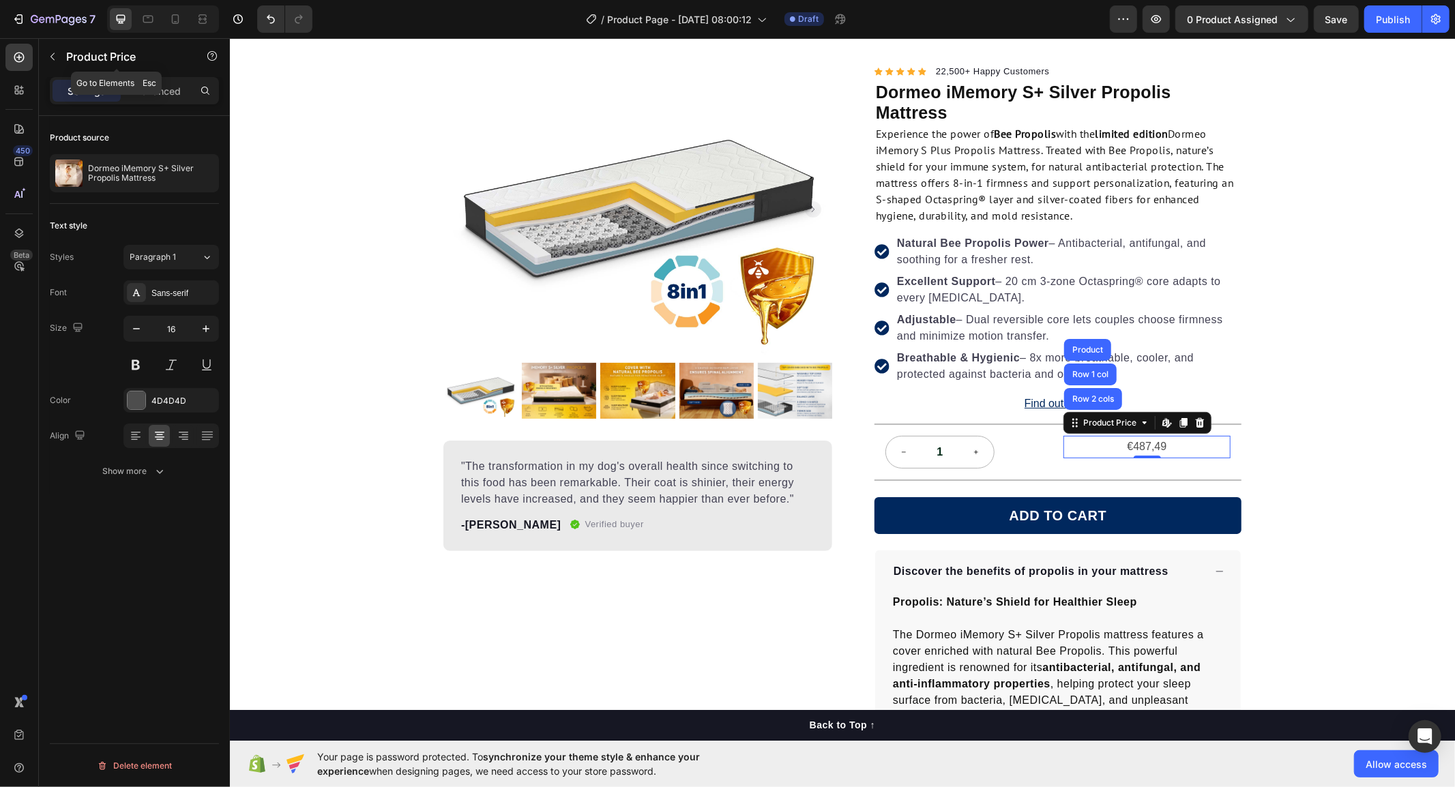
click at [53, 57] on icon "button" at bounding box center [52, 56] width 11 height 11
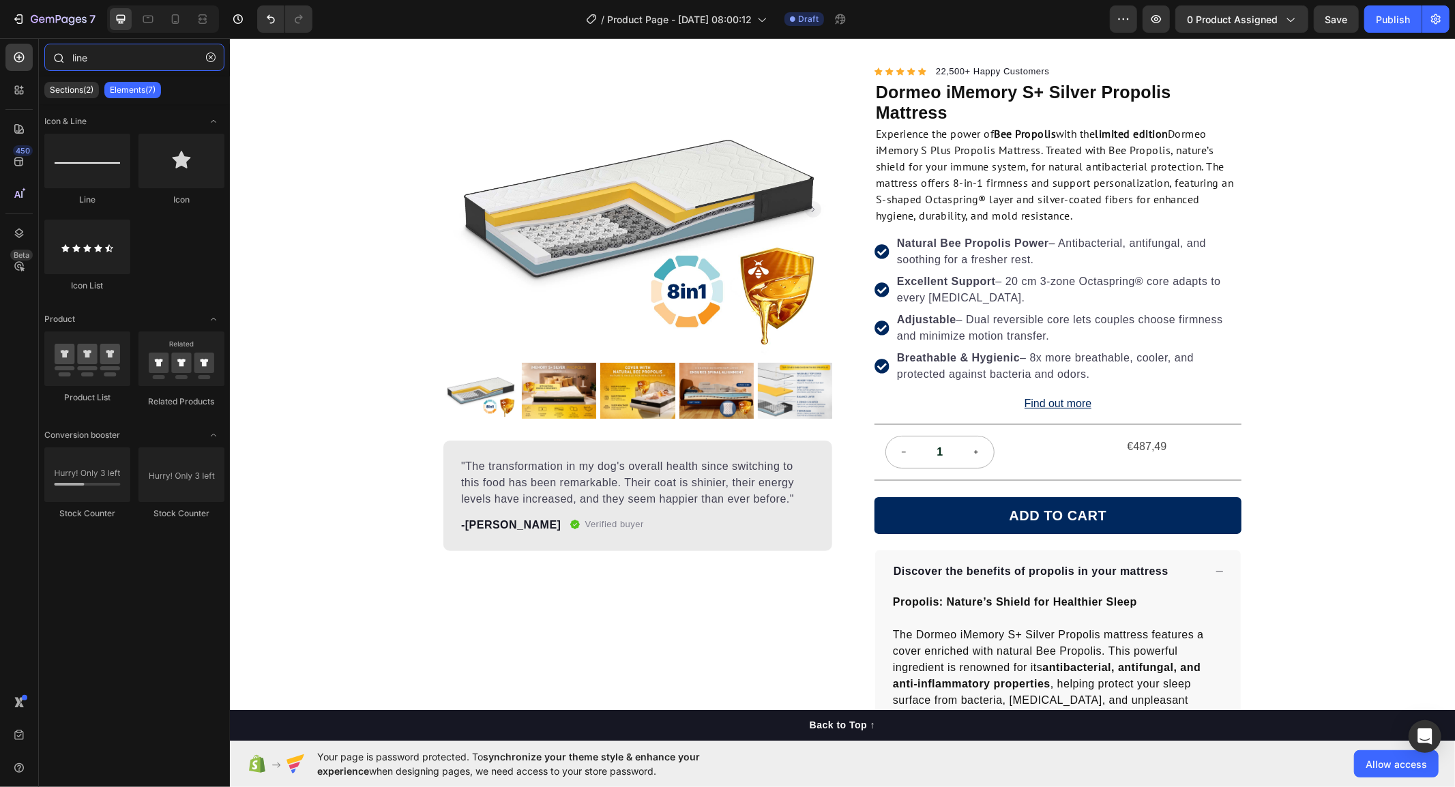
drag, startPoint x: 123, startPoint y: 53, endPoint x: 61, endPoint y: 50, distance: 62.1
click at [61, 50] on div "line" at bounding box center [134, 60] width 191 height 33
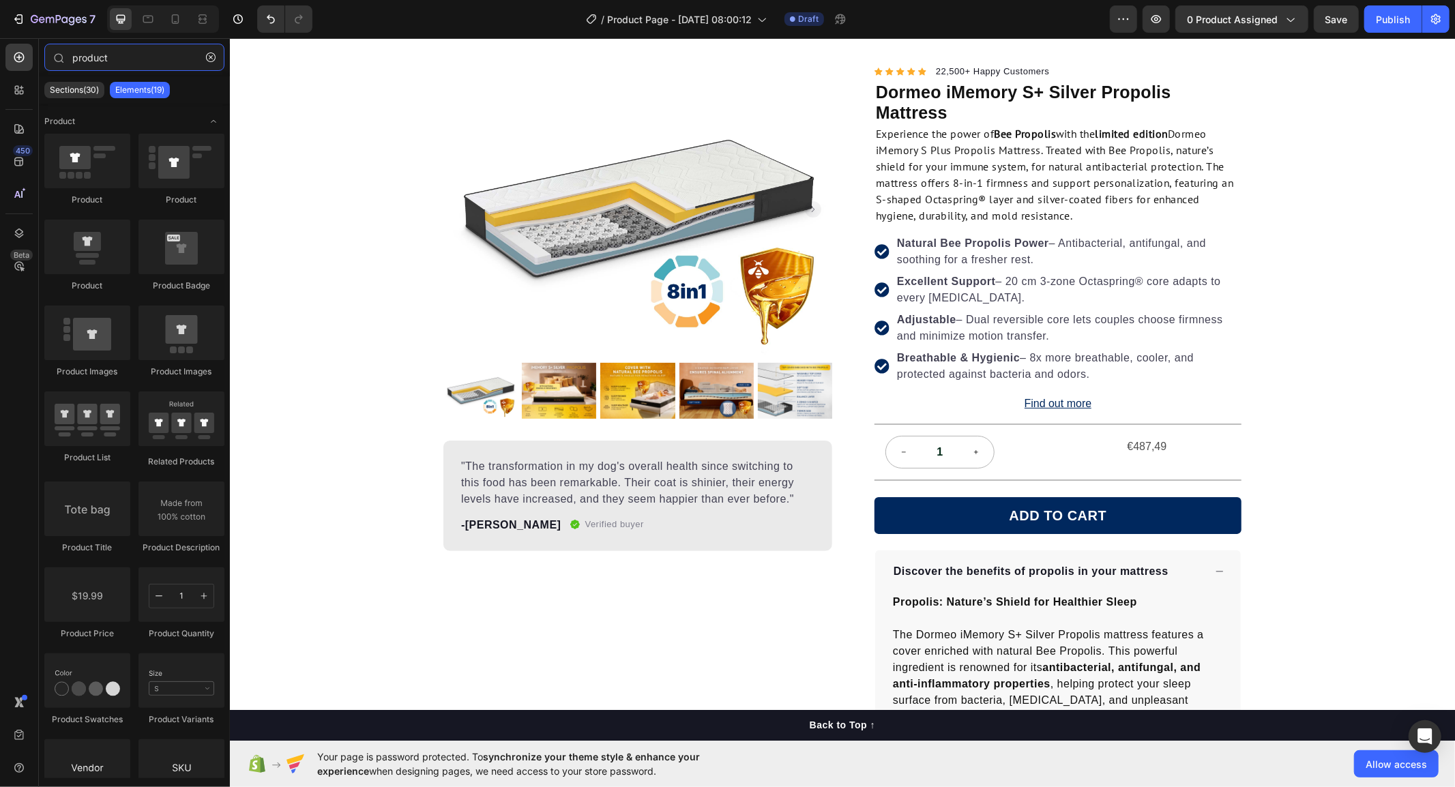
type input "product"
click at [77, 85] on p "Sections(30)" at bounding box center [74, 90] width 49 height 11
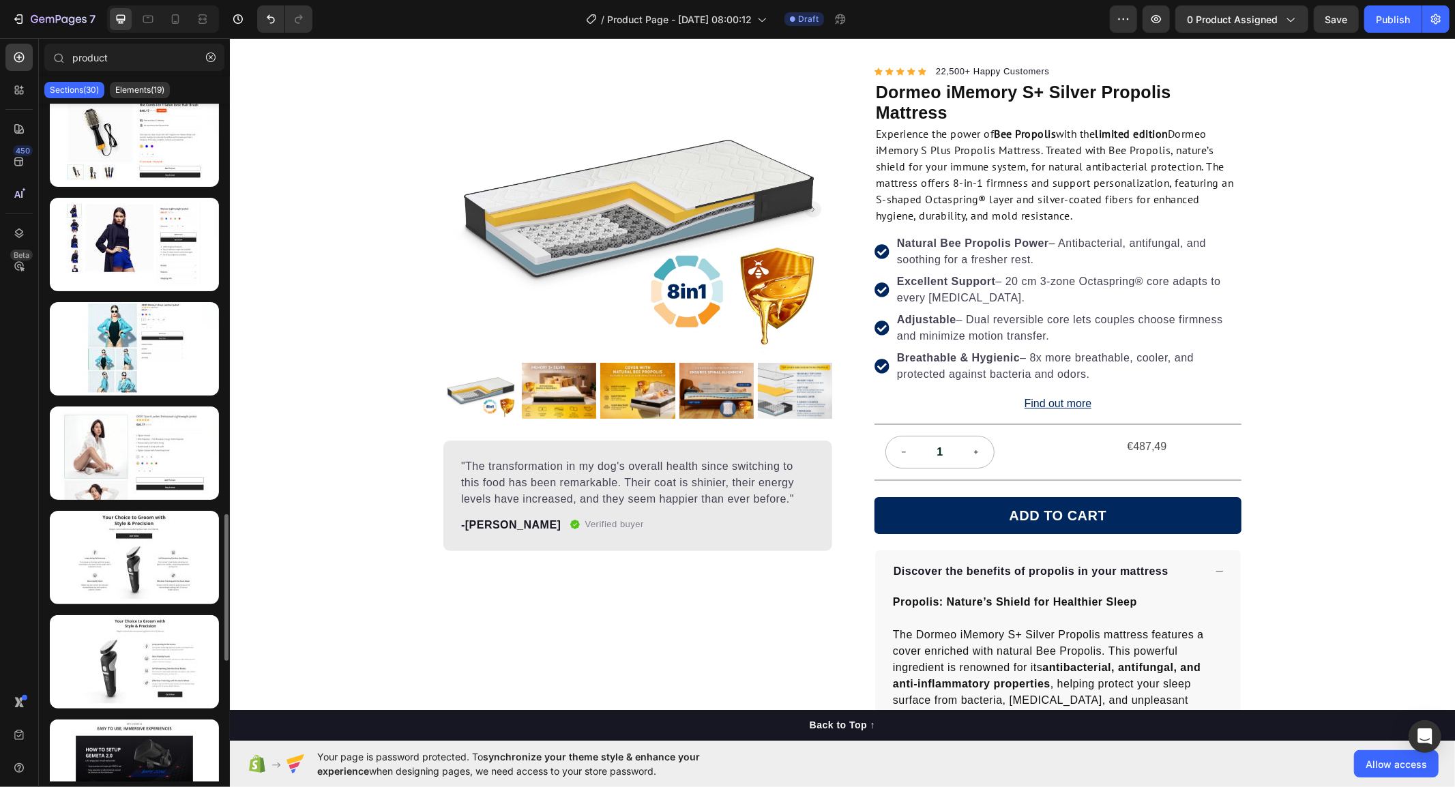
scroll to position [2446, 0]
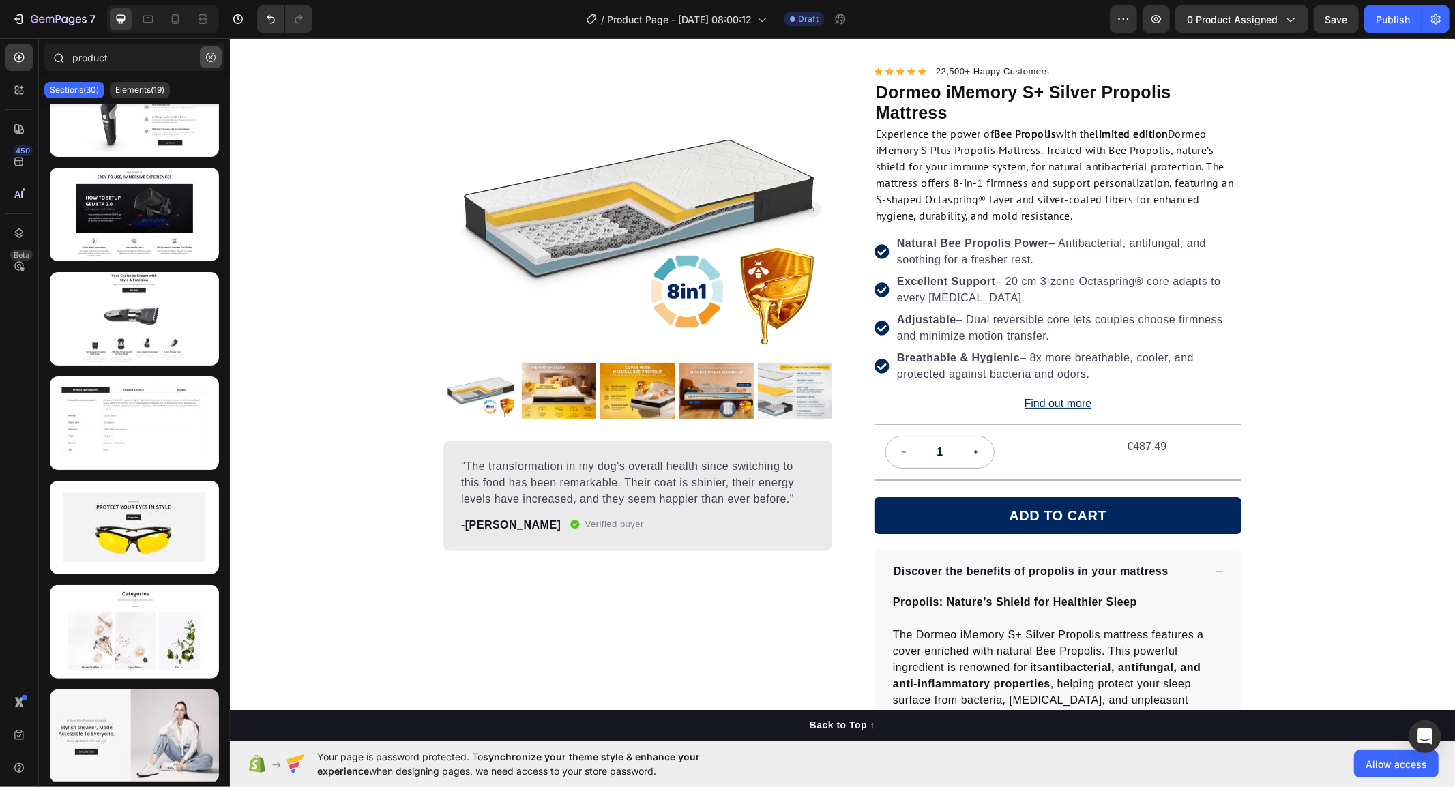
click at [211, 53] on icon "button" at bounding box center [211, 58] width 10 height 10
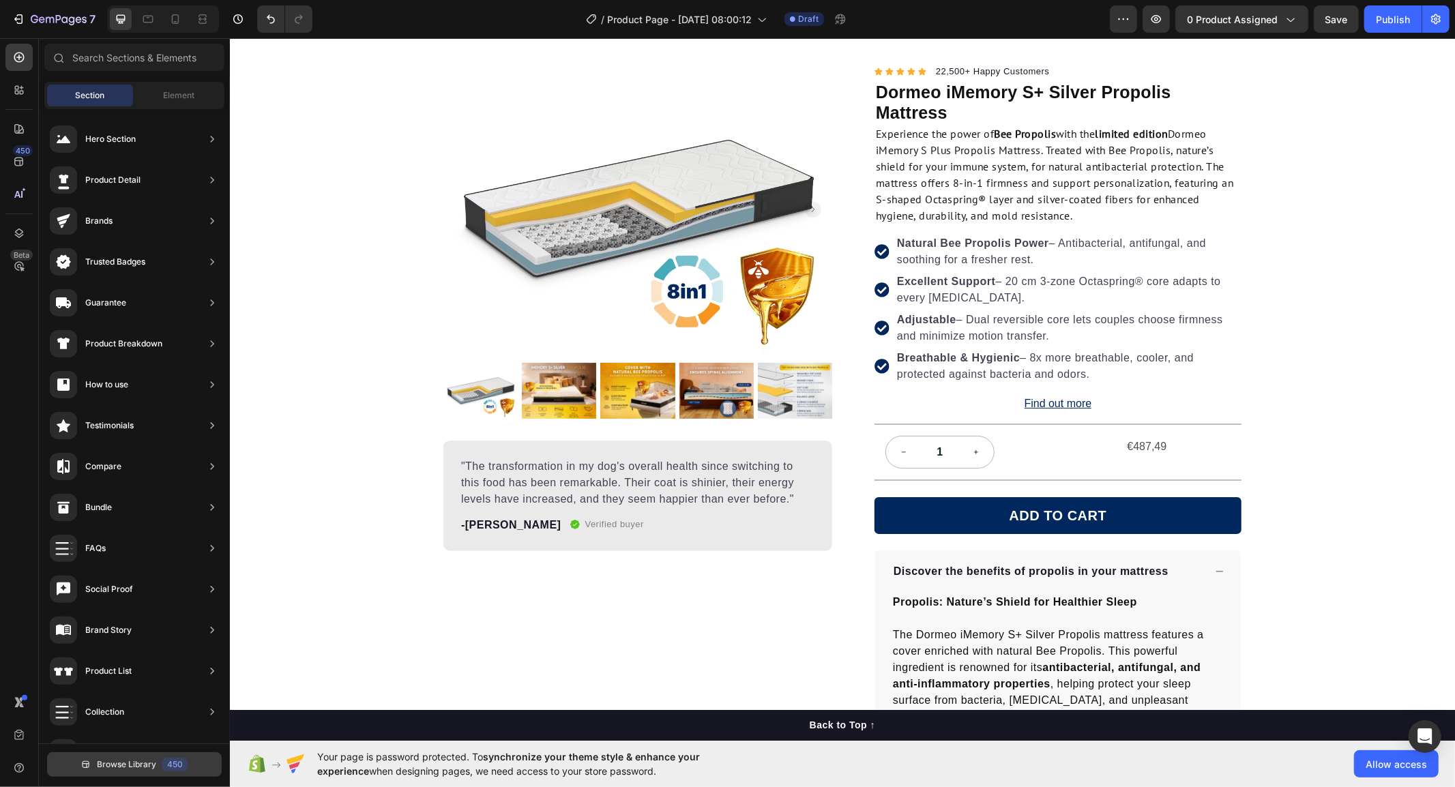
click at [140, 767] on span "Browse Library" at bounding box center [126, 765] width 59 height 12
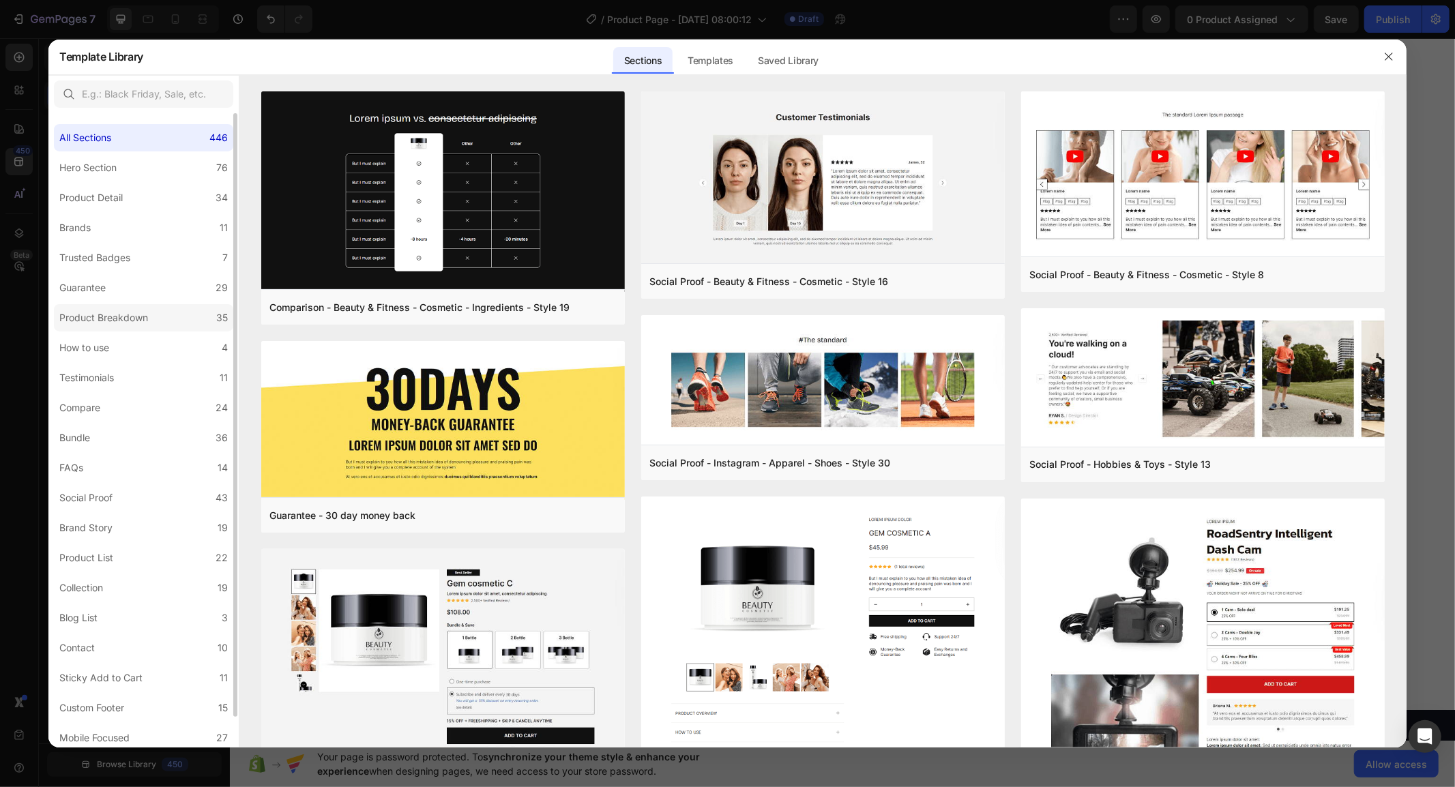
click at [106, 319] on div "Product Breakdown" at bounding box center [103, 318] width 89 height 16
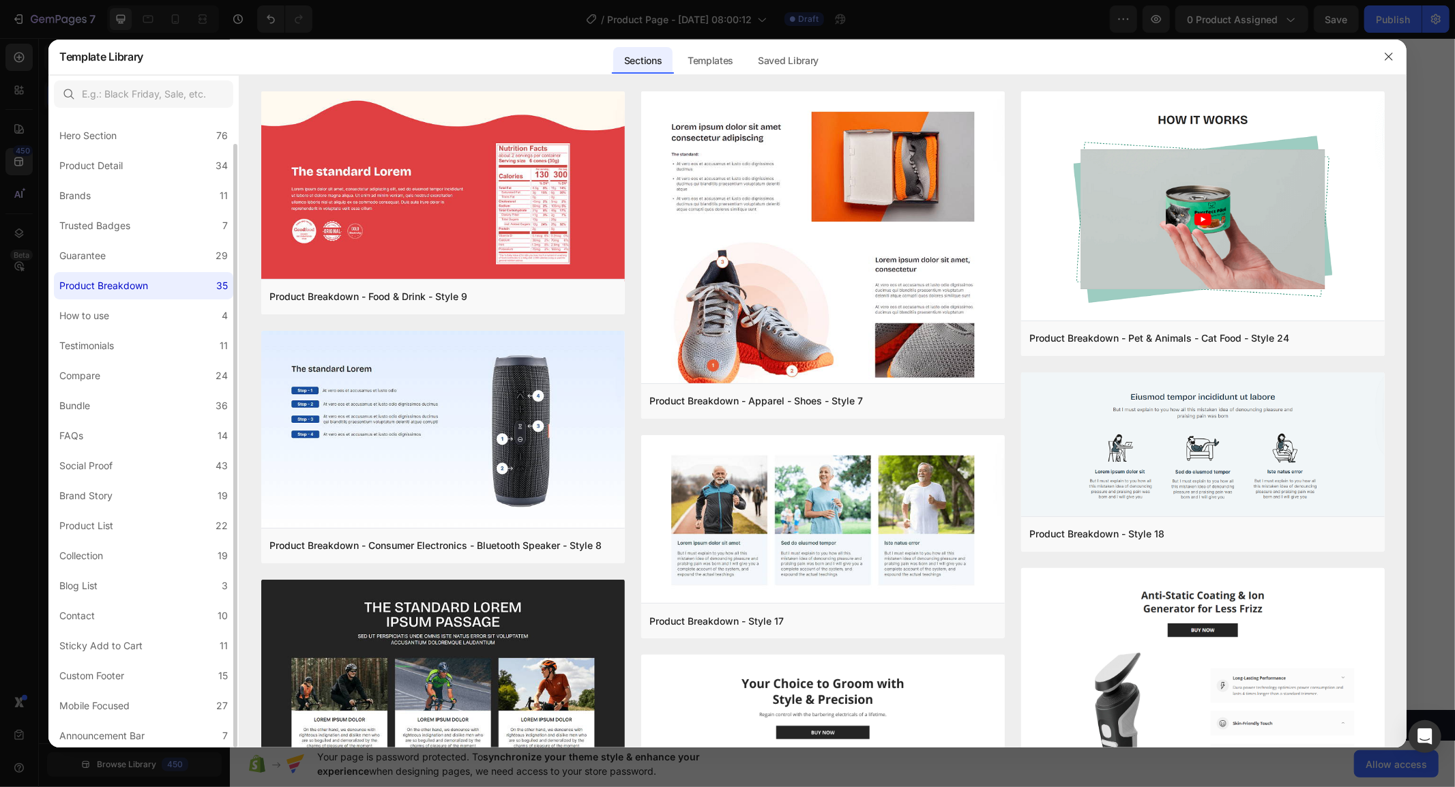
scroll to position [0, 0]
click at [123, 195] on div "Product Detail" at bounding box center [93, 198] width 69 height 16
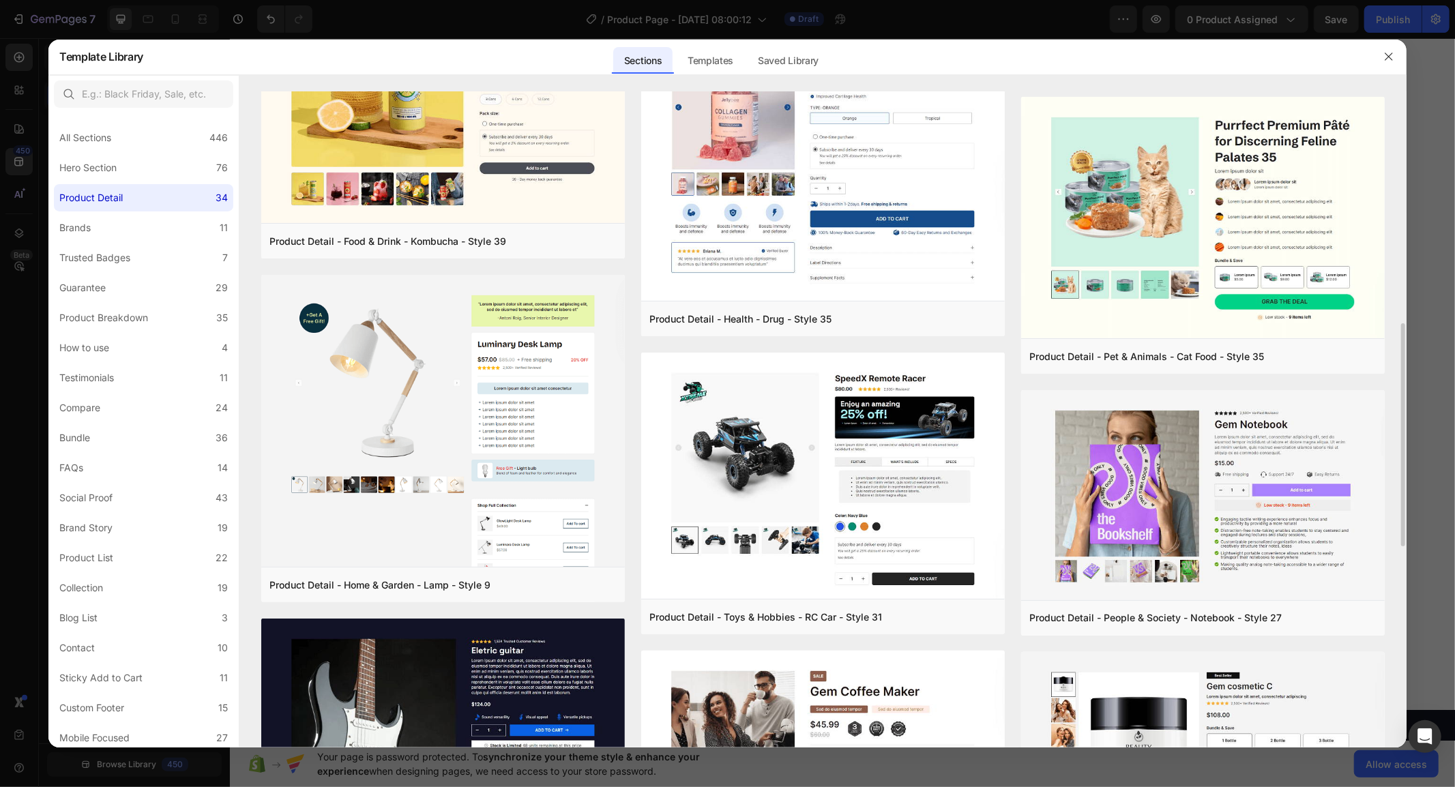
scroll to position [985, 0]
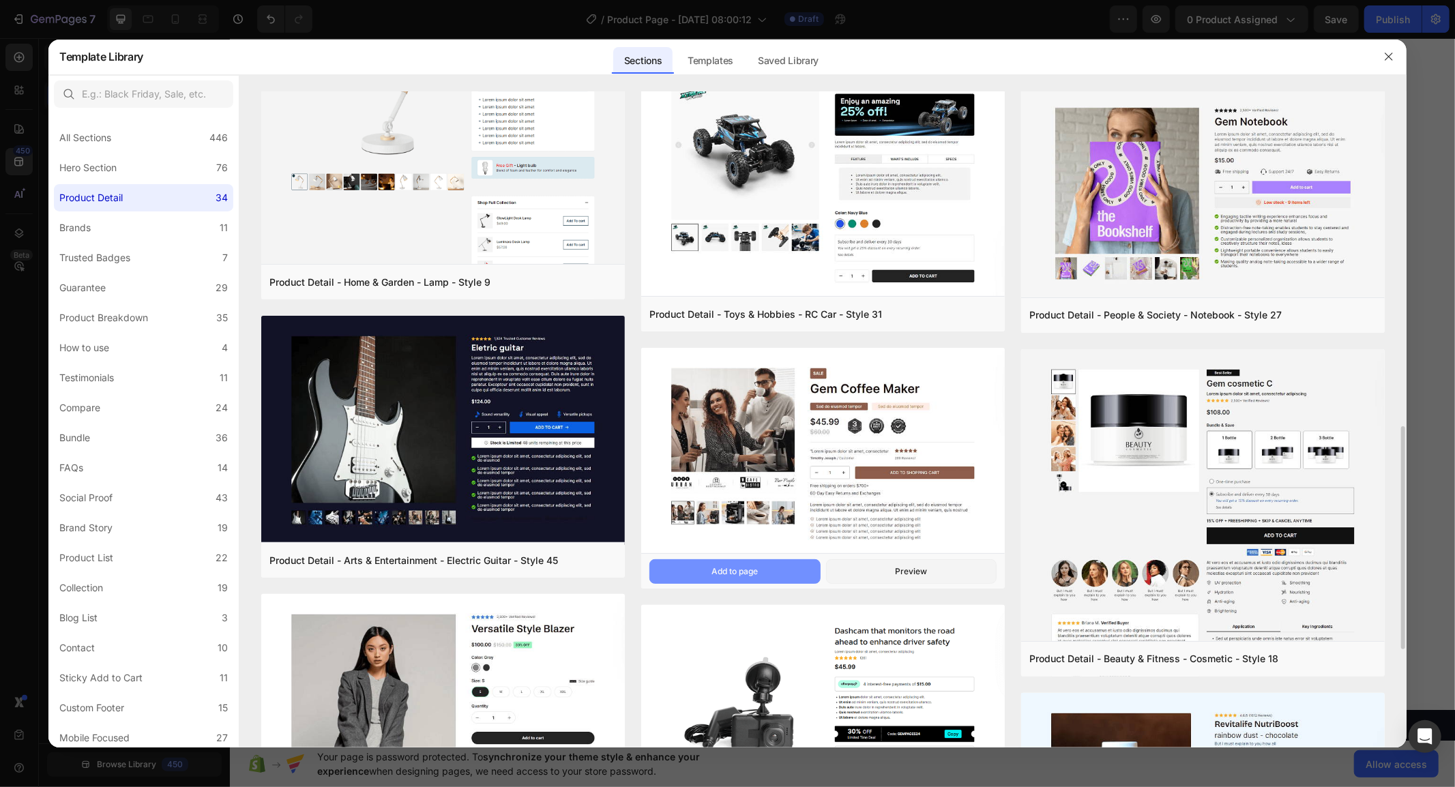
click at [785, 567] on button "Add to page" at bounding box center [734, 571] width 171 height 25
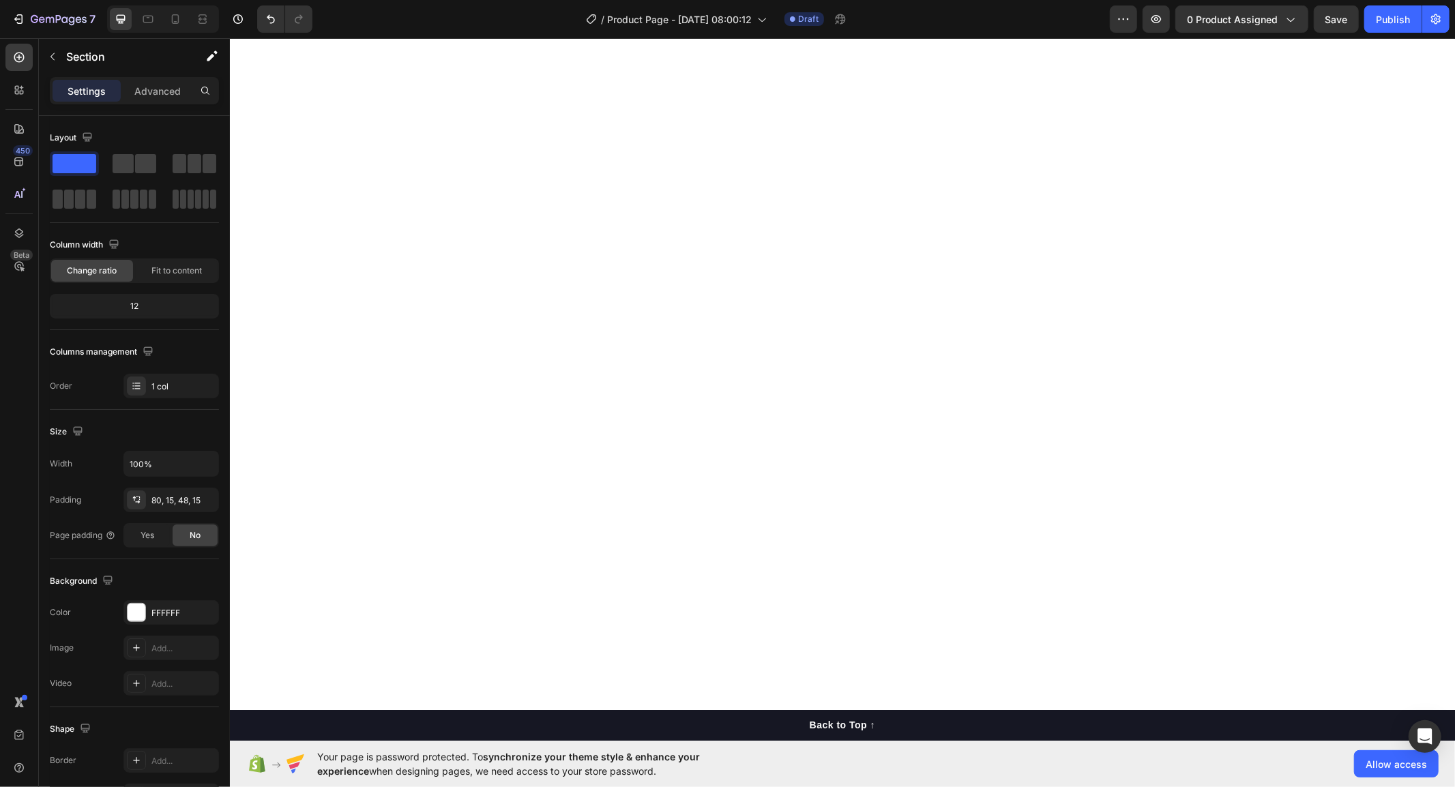
scroll to position [7928, 0]
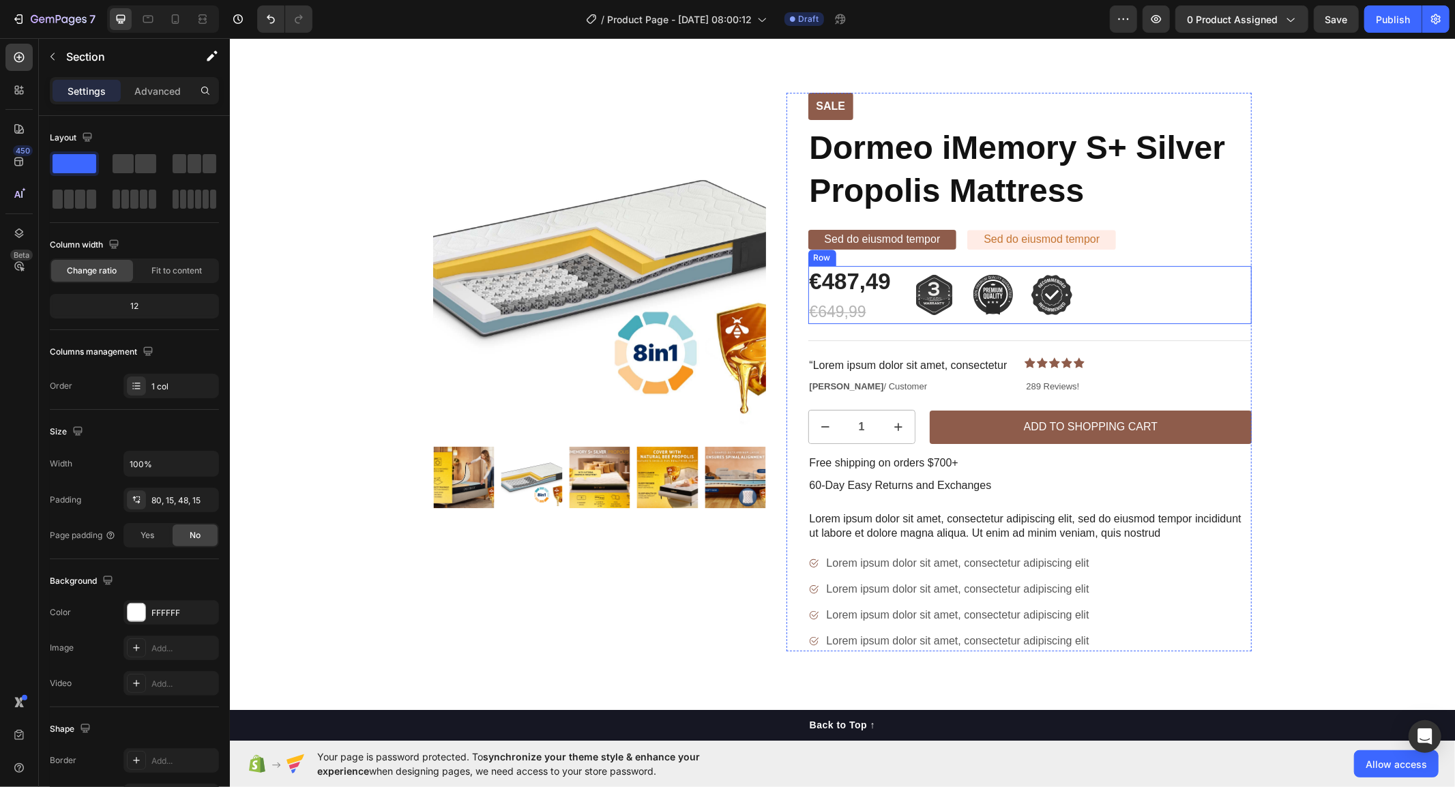
click at [890, 281] on div "€487,49 Product Price Product Price €649,99 Product Price Product Price Image I…" at bounding box center [1030, 294] width 444 height 58
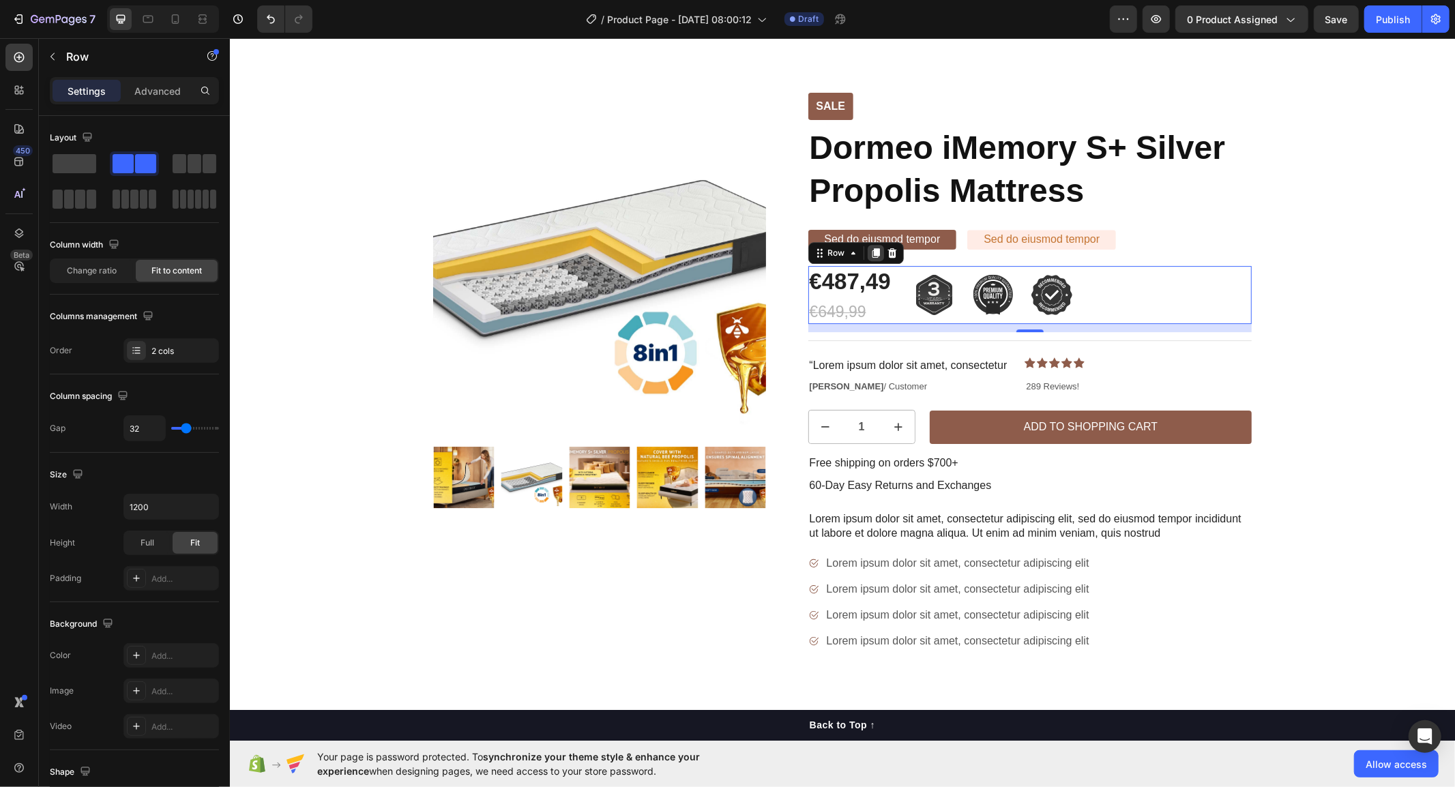
click at [871, 253] on icon at bounding box center [875, 253] width 8 height 10
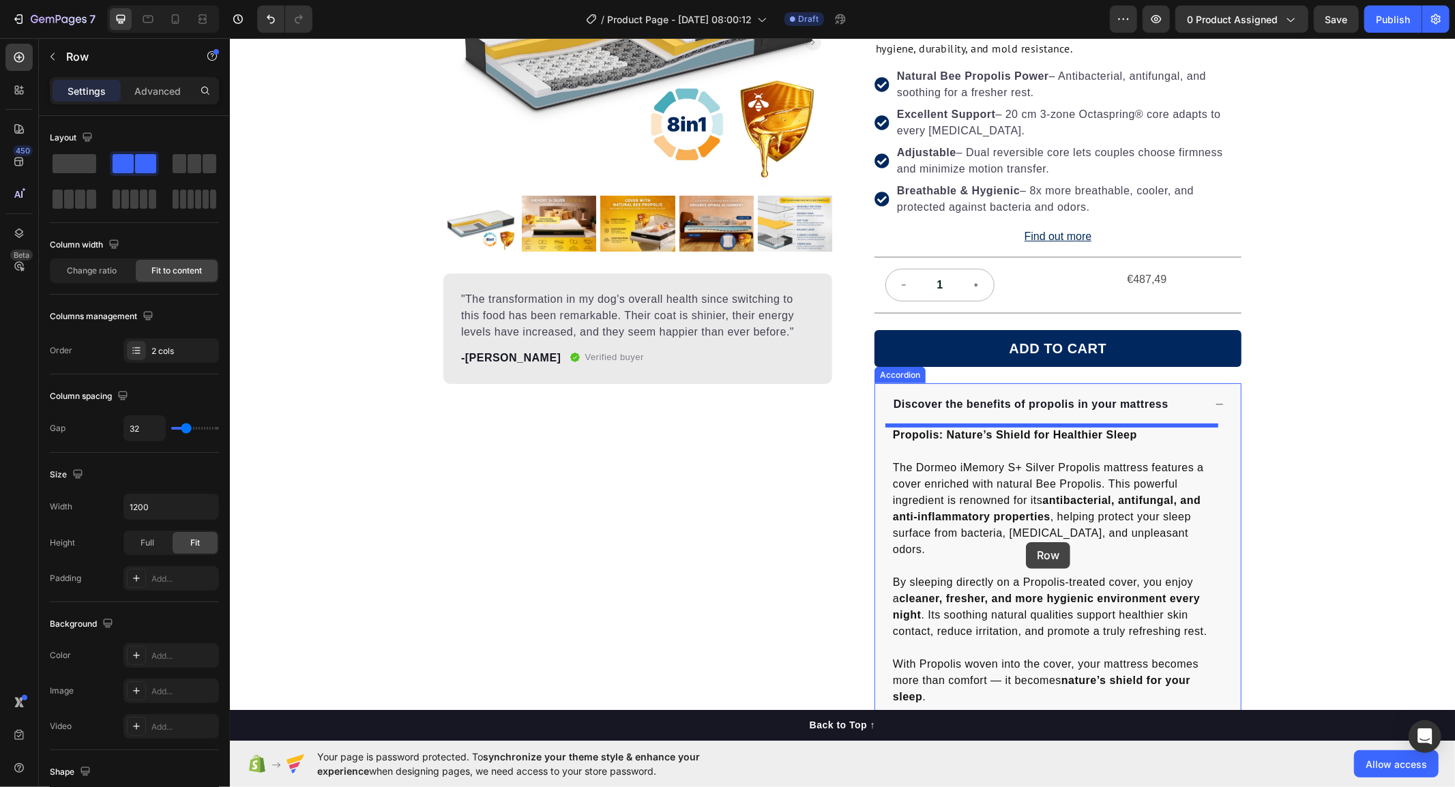
scroll to position [229, 0]
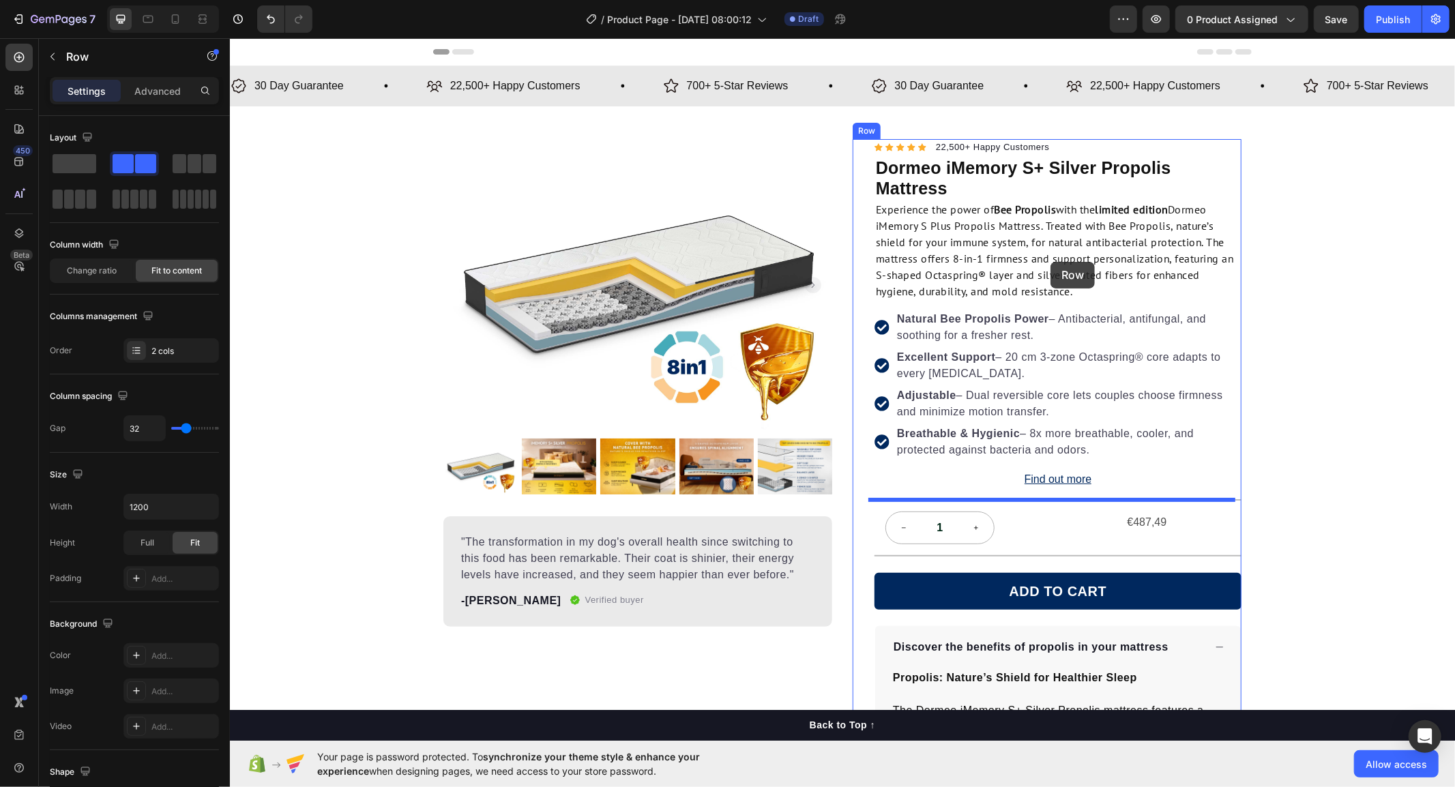
scroll to position [229, 0]
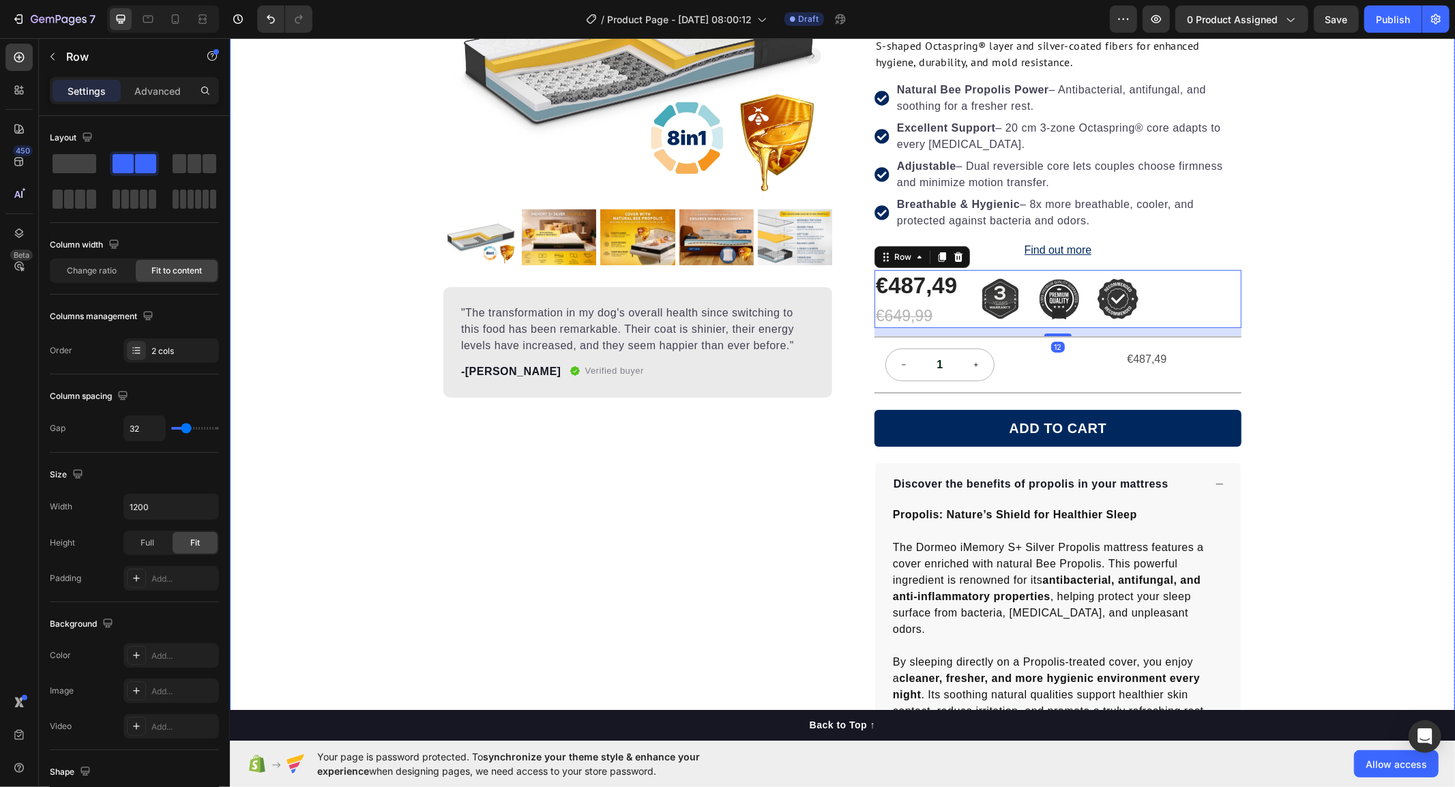
click at [1299, 335] on div "Product Images "The transformation in my dog's overall health since switching t…" at bounding box center [841, 491] width 1225 height 1165
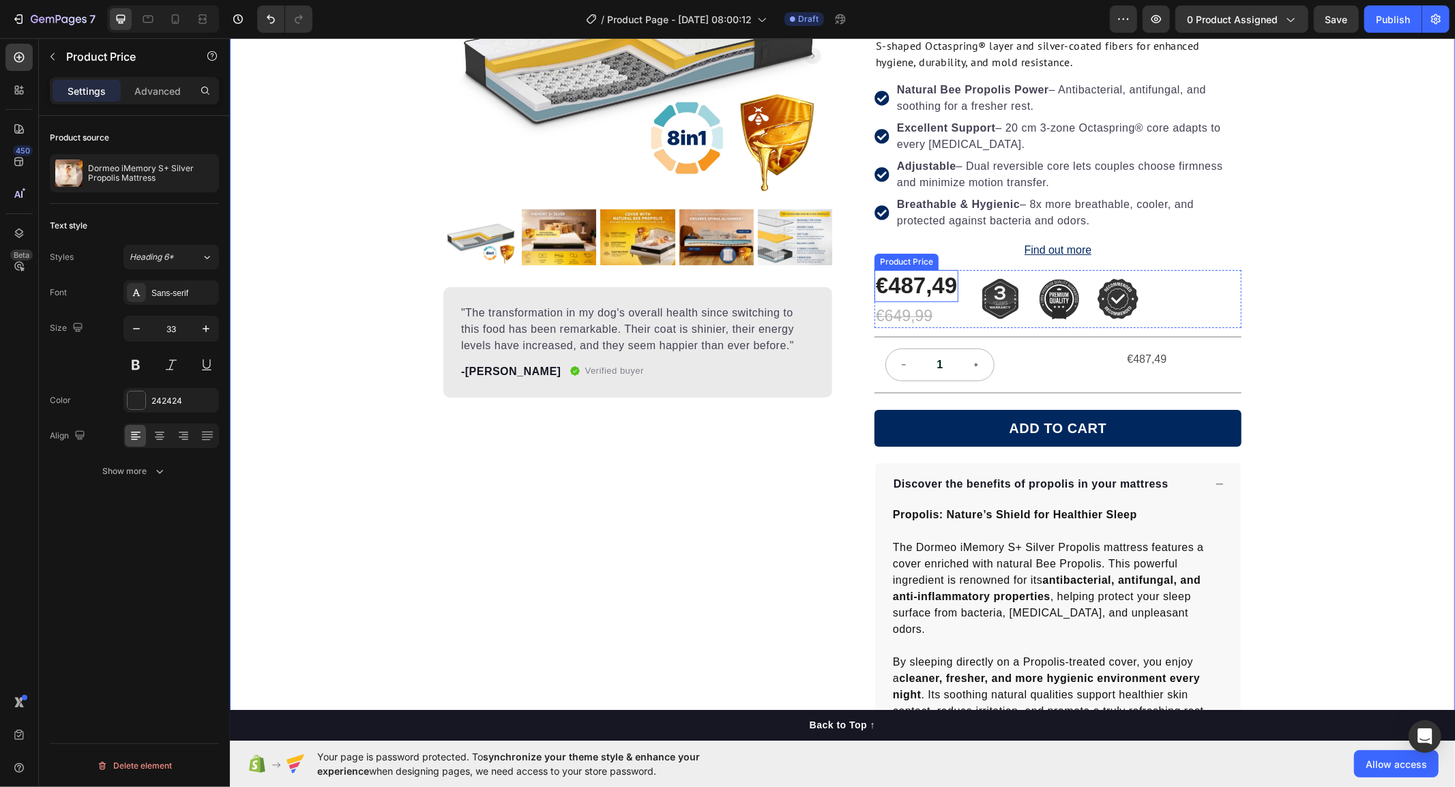
click at [909, 294] on div "€487,49" at bounding box center [916, 285] width 84 height 32
click at [1128, 351] on div "€487,49" at bounding box center [1146, 359] width 167 height 23
click at [1195, 336] on icon at bounding box center [1199, 335] width 9 height 10
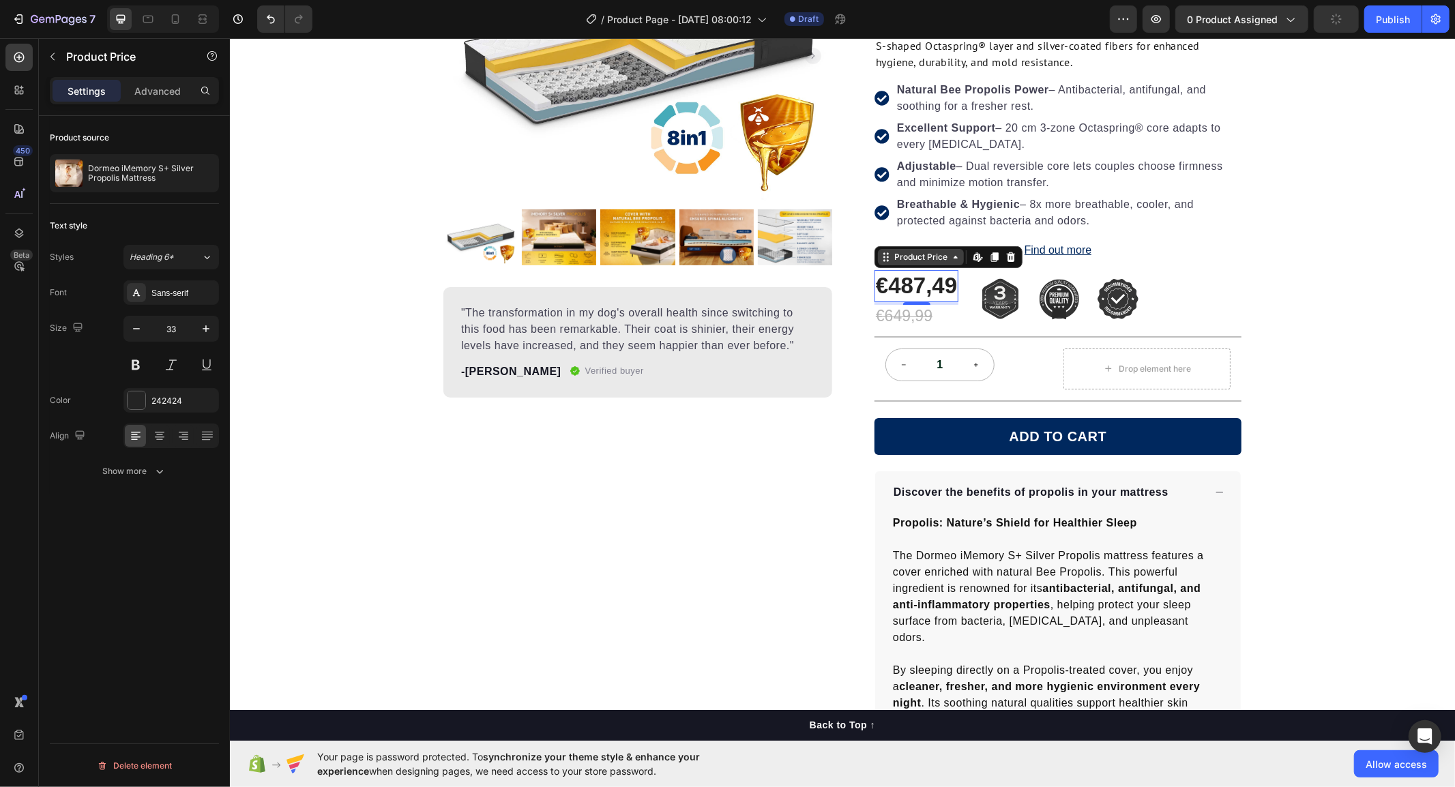
click at [897, 257] on div "Product Price" at bounding box center [920, 256] width 59 height 12
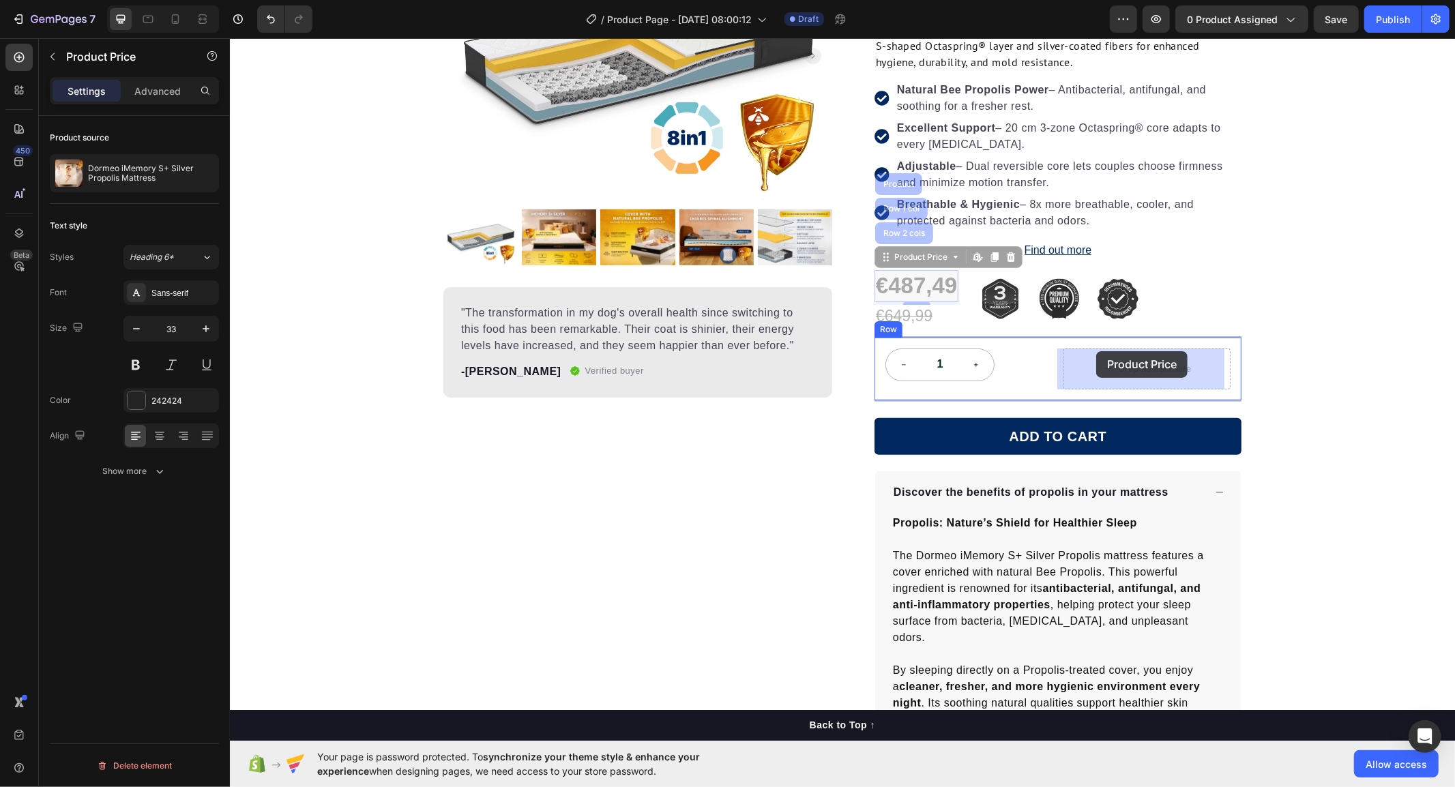
drag, startPoint x: 879, startPoint y: 253, endPoint x: 1096, endPoint y: 351, distance: 237.9
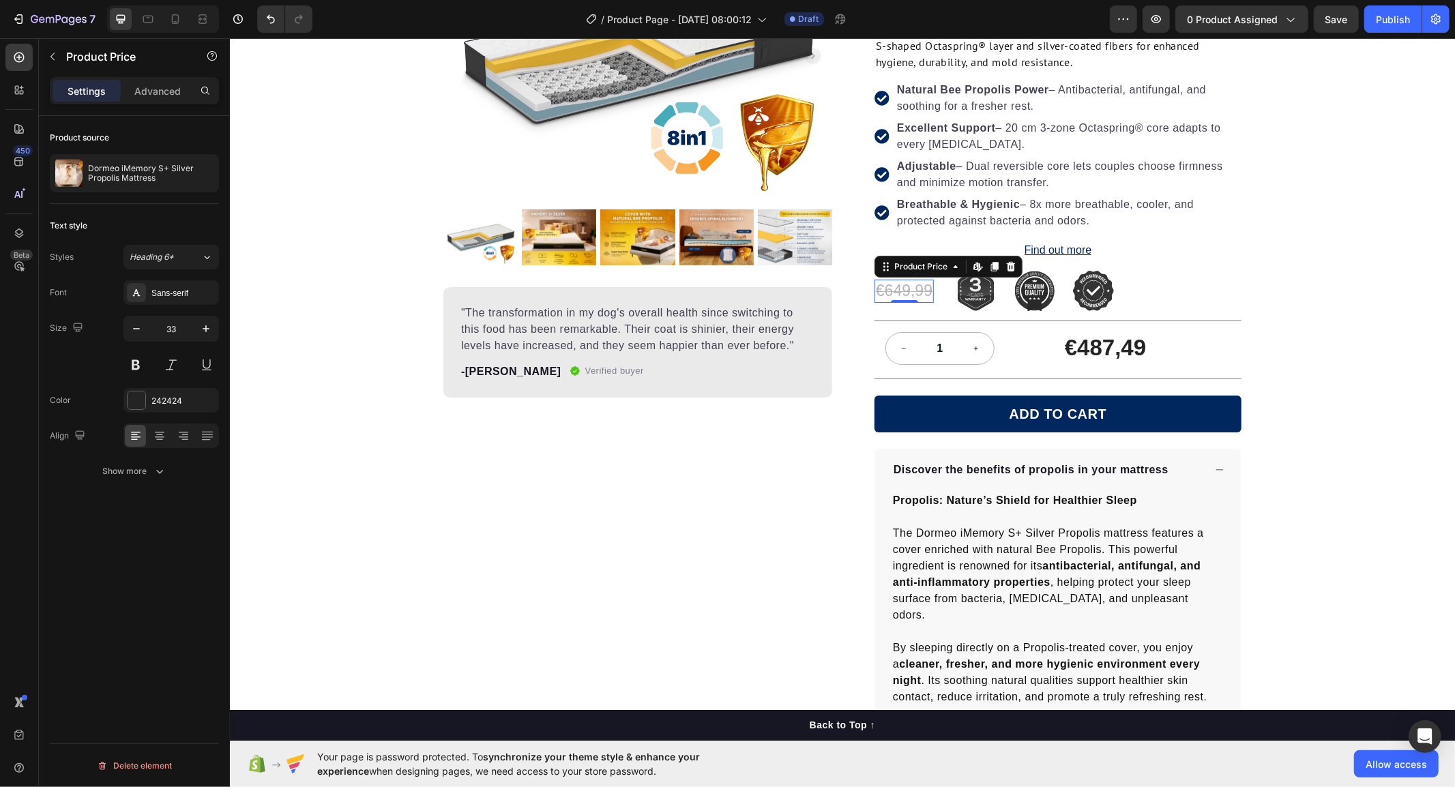
click at [892, 293] on div "€649,99" at bounding box center [903, 290] width 59 height 23
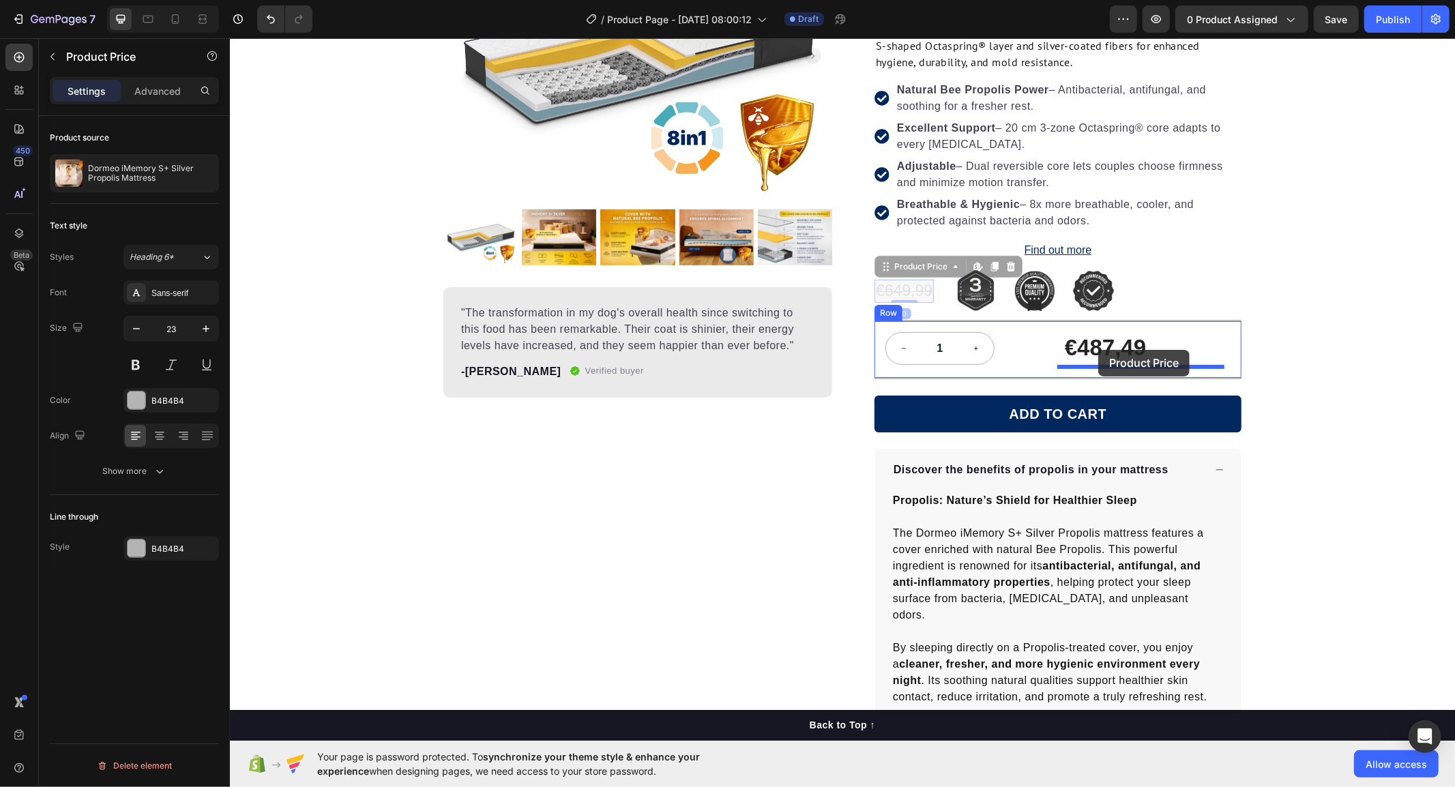
drag, startPoint x: 879, startPoint y: 267, endPoint x: 1098, endPoint y: 349, distance: 233.1
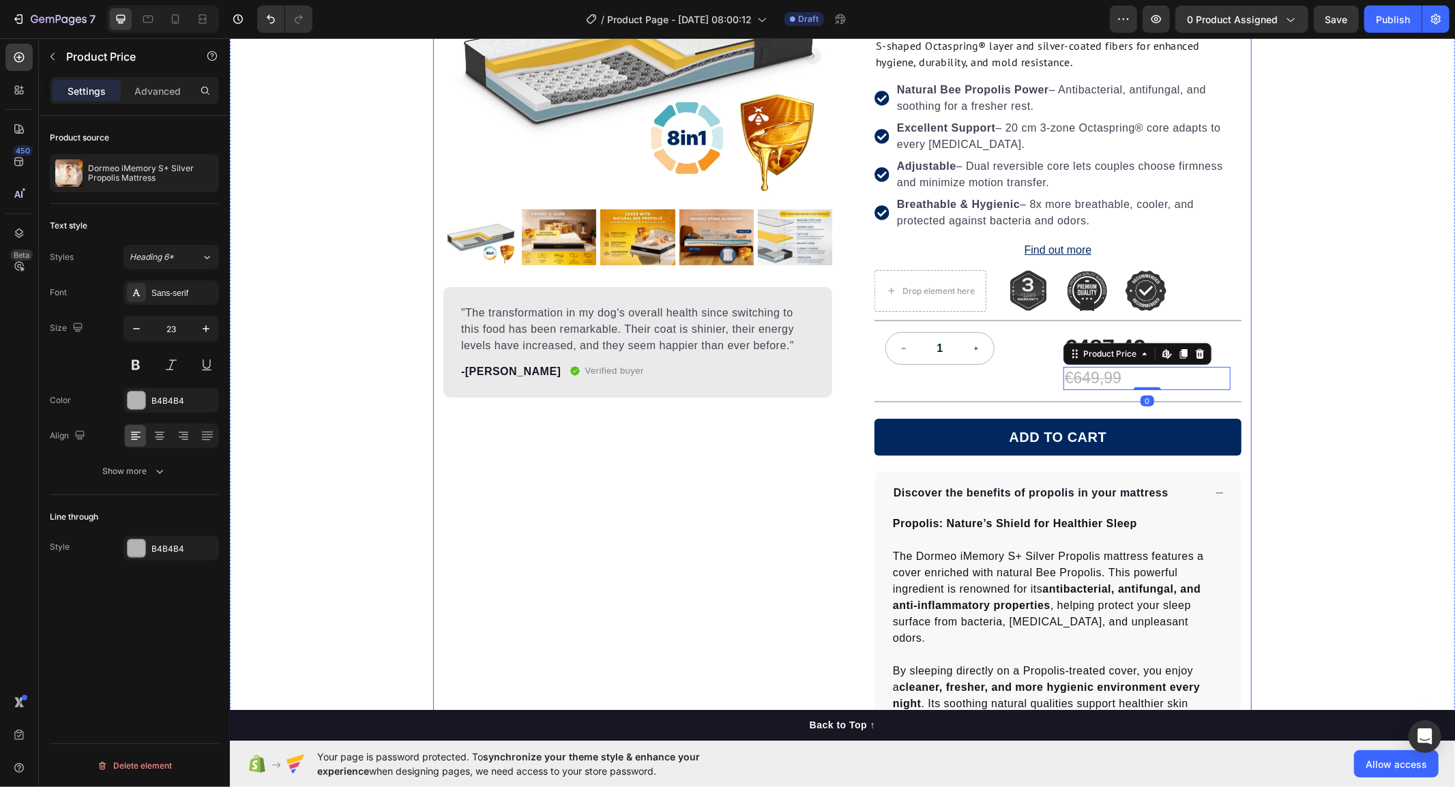
click at [1306, 347] on div "Product Images "The transformation in my dog's overall health since switching t…" at bounding box center [841, 496] width 1225 height 1174
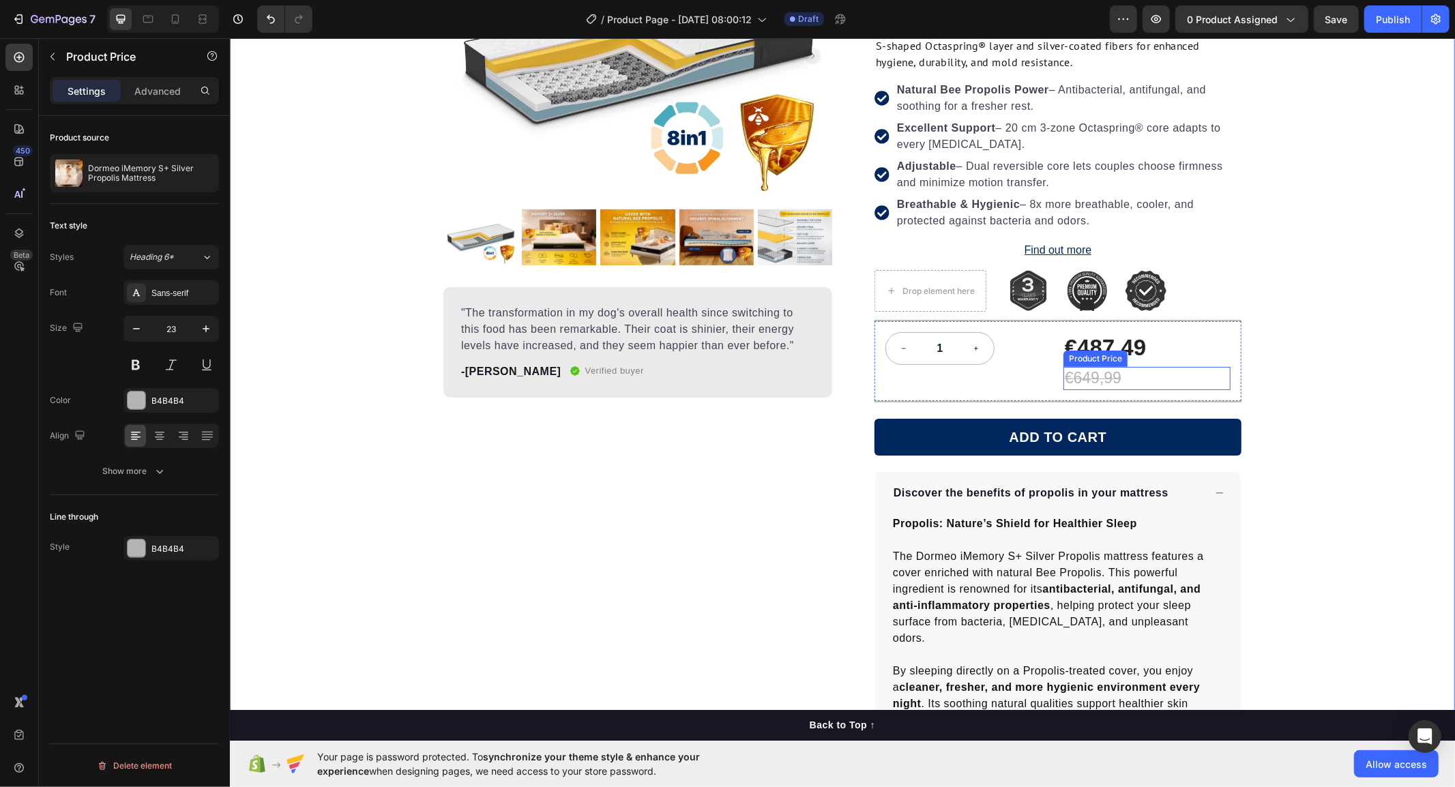
click at [1104, 381] on div "€649,99" at bounding box center [1146, 377] width 167 height 23
click at [1280, 353] on div "Product Images "The transformation in my dog's overall health since switching t…" at bounding box center [841, 496] width 1225 height 1174
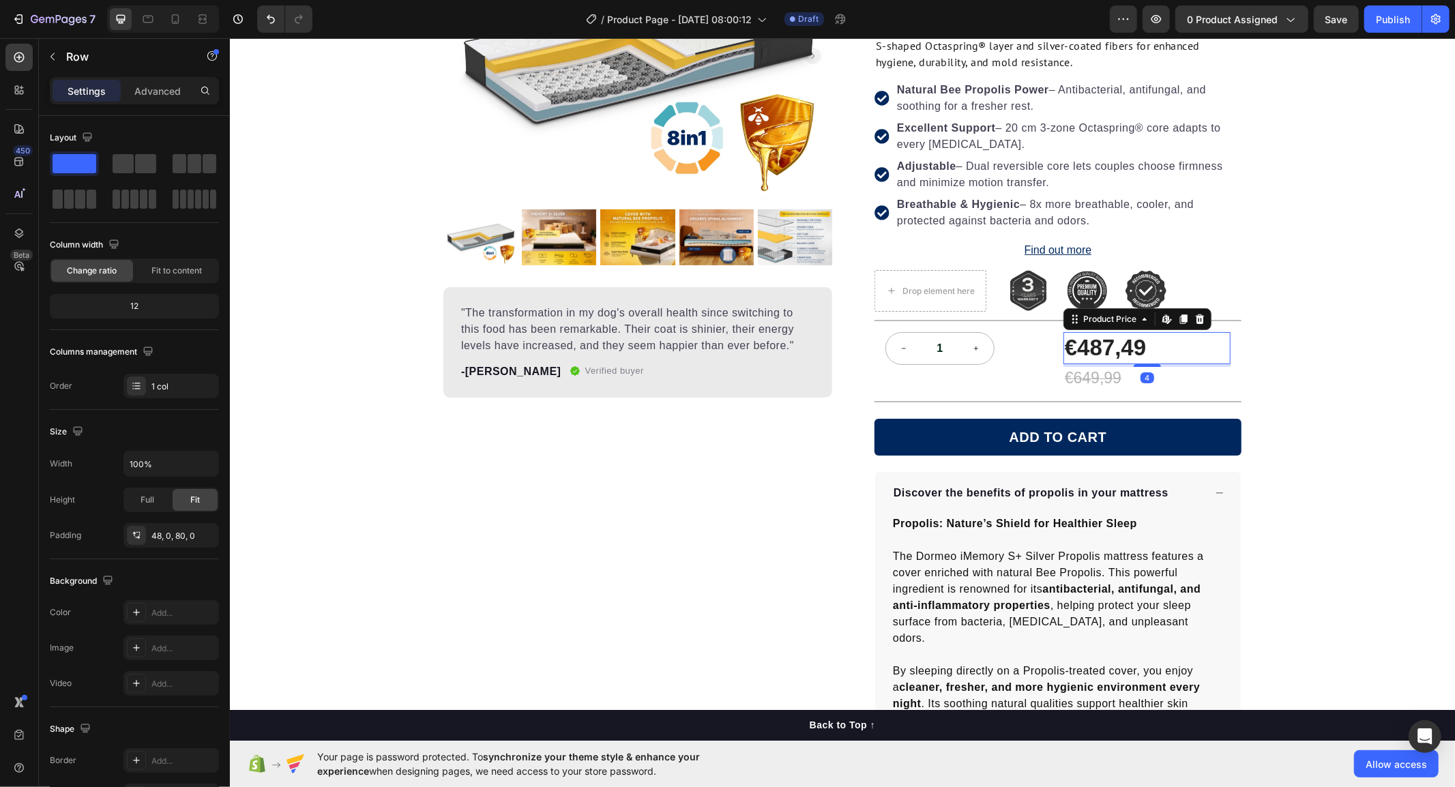
click at [1128, 346] on div "€487,49" at bounding box center [1146, 348] width 167 height 32
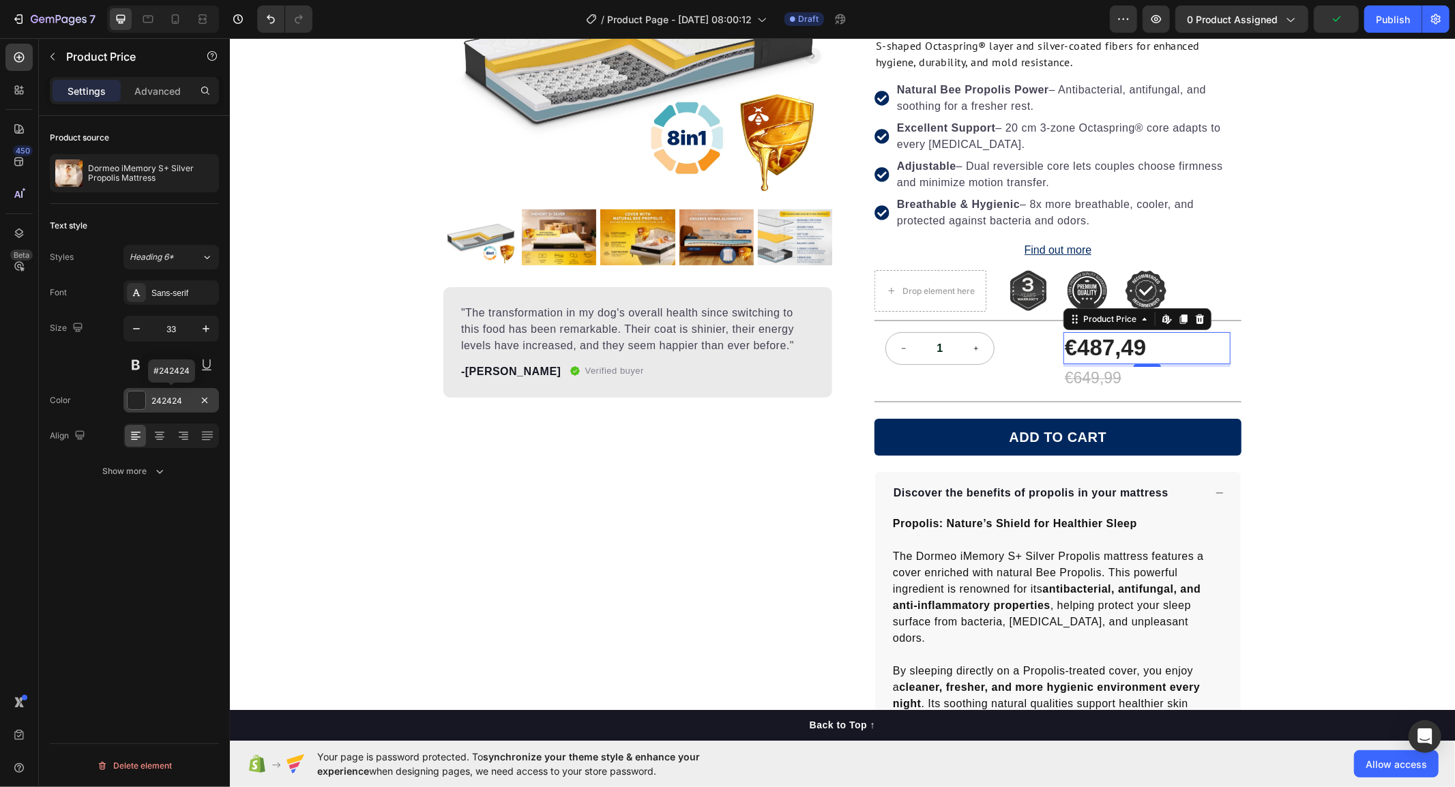
click at [141, 407] on div at bounding box center [137, 401] width 18 height 18
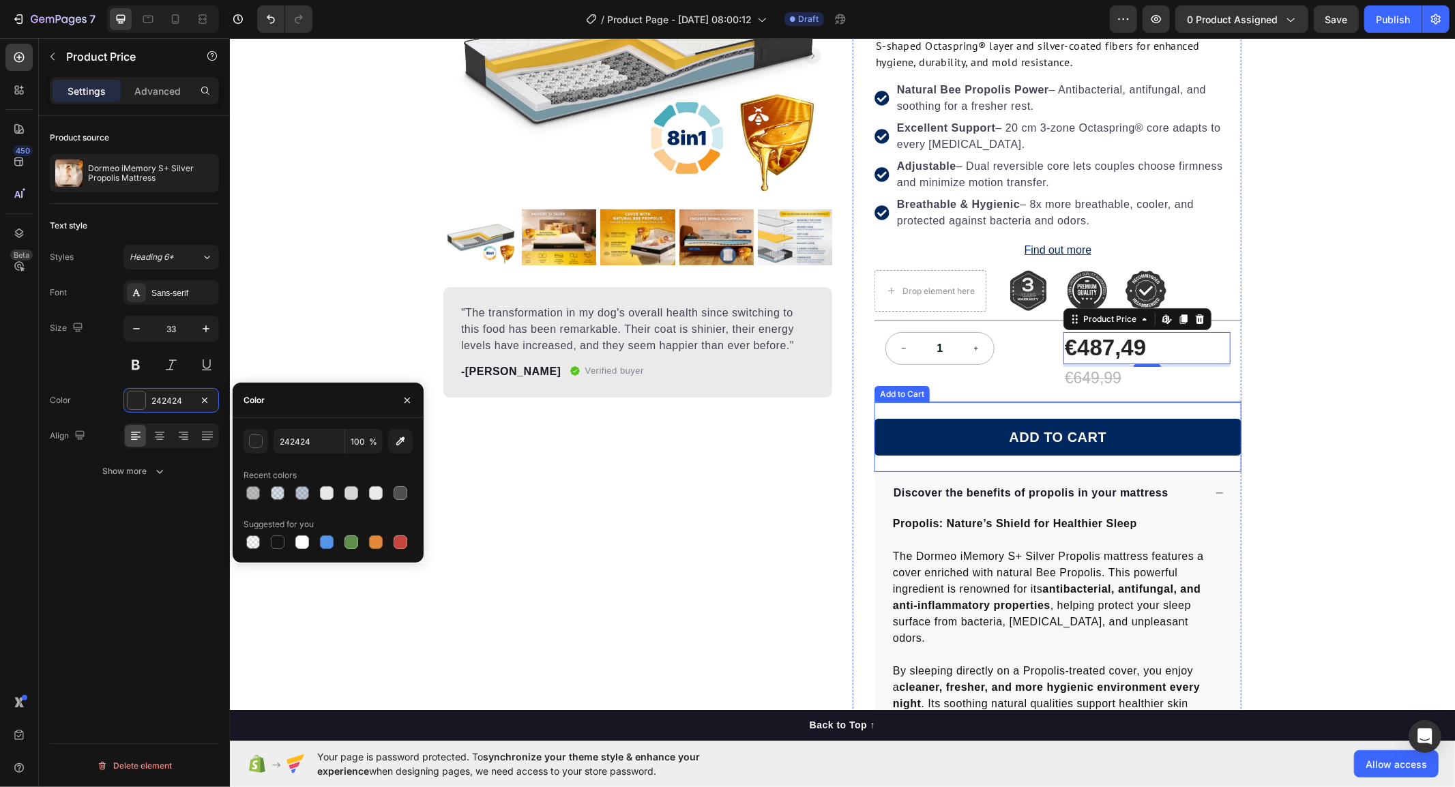
click at [933, 437] on button "ADD TO CART" at bounding box center [1057, 436] width 367 height 37
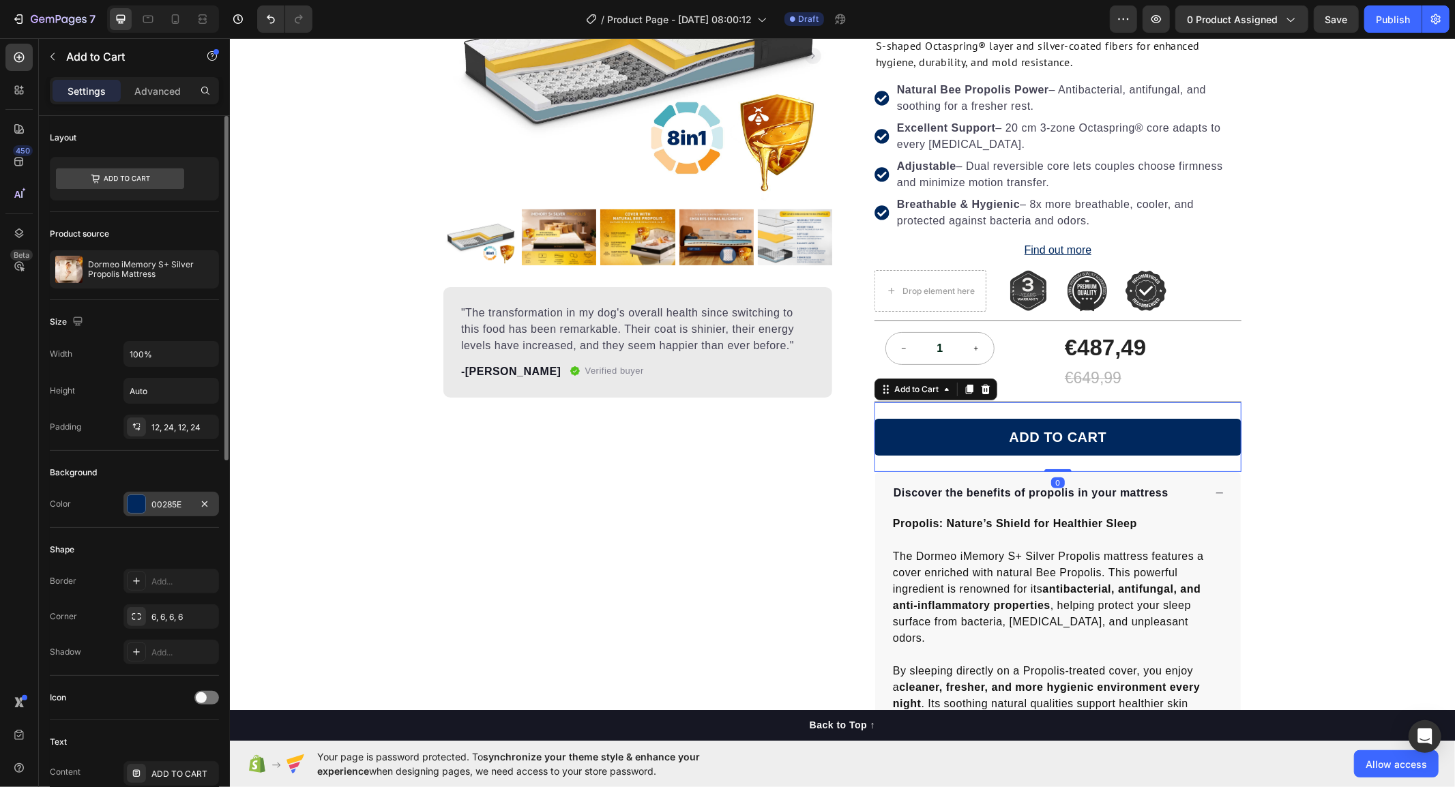
click at [128, 507] on div at bounding box center [137, 504] width 18 height 18
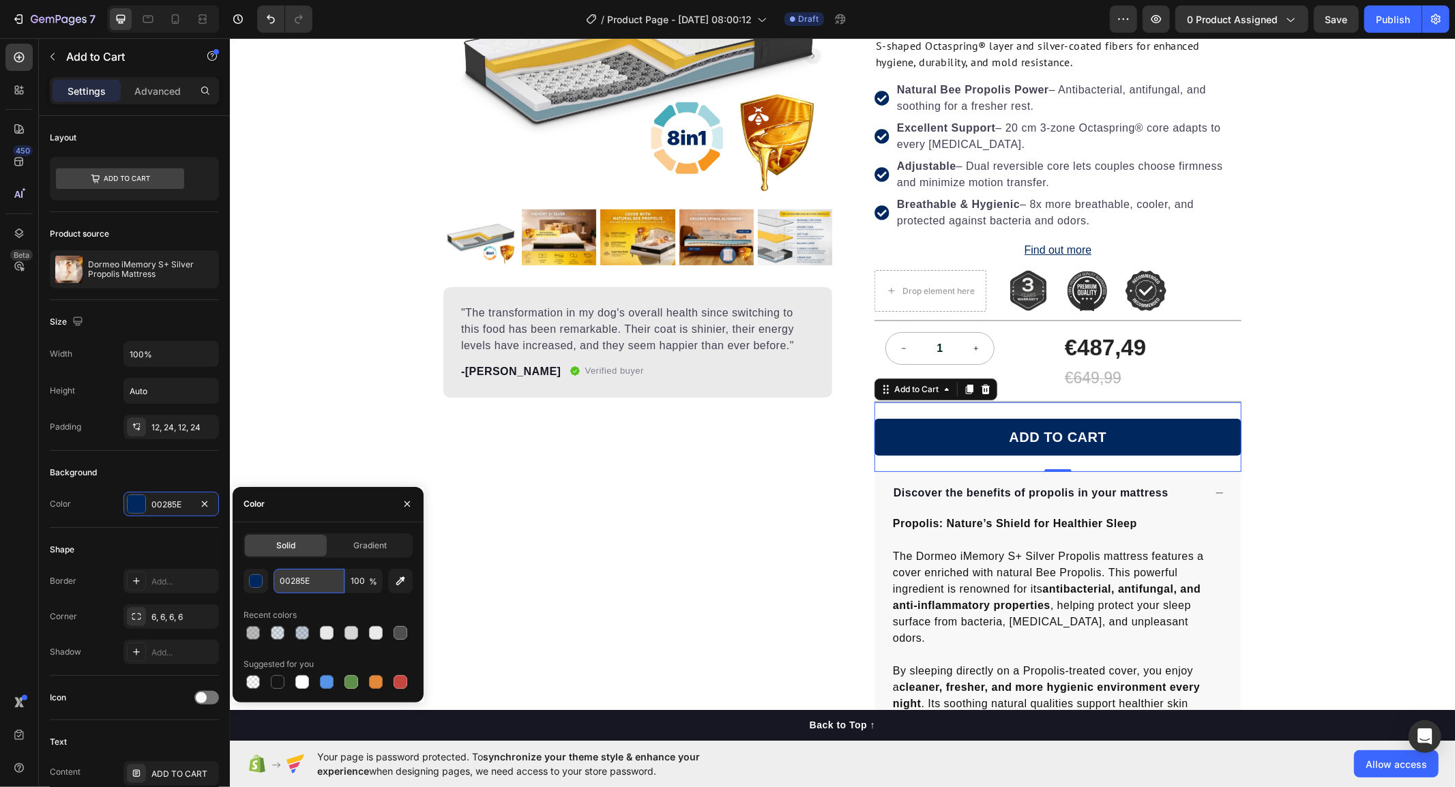
click at [318, 585] on input "00285E" at bounding box center [309, 581] width 71 height 25
click at [1094, 346] on div "€487,49" at bounding box center [1146, 348] width 167 height 32
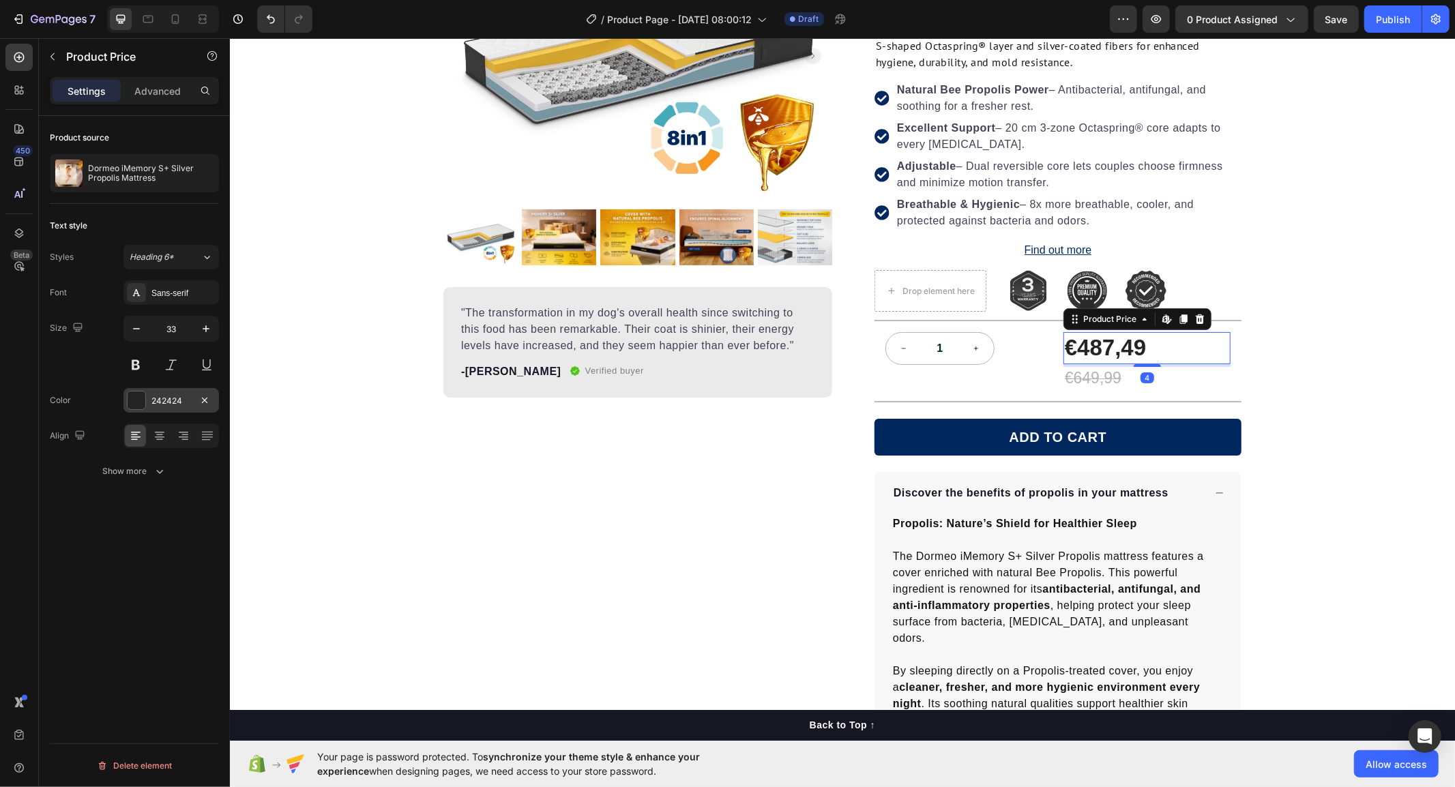
click at [139, 394] on div at bounding box center [137, 401] width 18 height 18
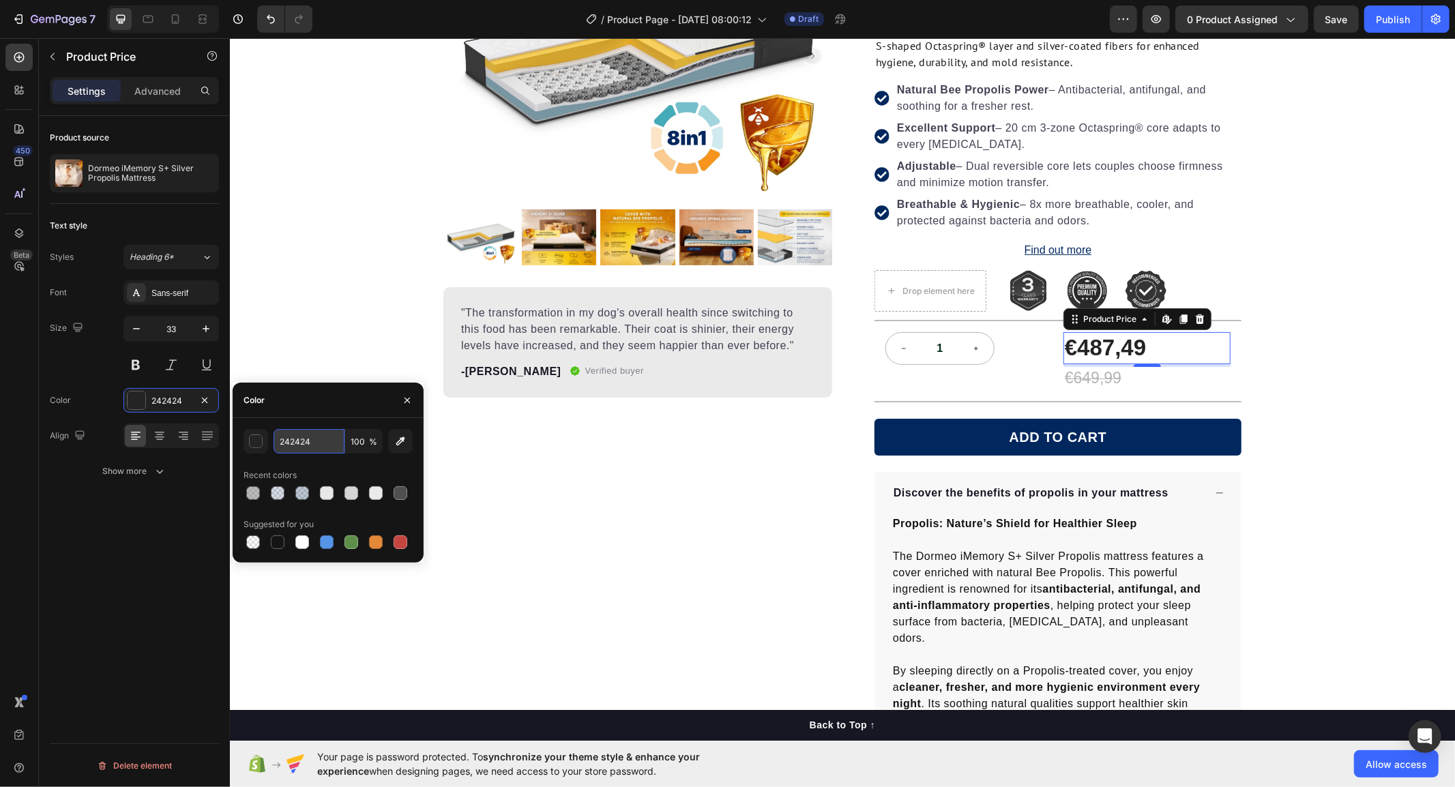
click at [290, 438] on input "242424" at bounding box center [309, 441] width 71 height 25
paste input "00285E"
type input "00285E"
click at [1055, 370] on div "1 Product Quantity €487,49 Product Price Edit content in Shopify 4 Product Pric…" at bounding box center [1057, 361] width 367 height 80
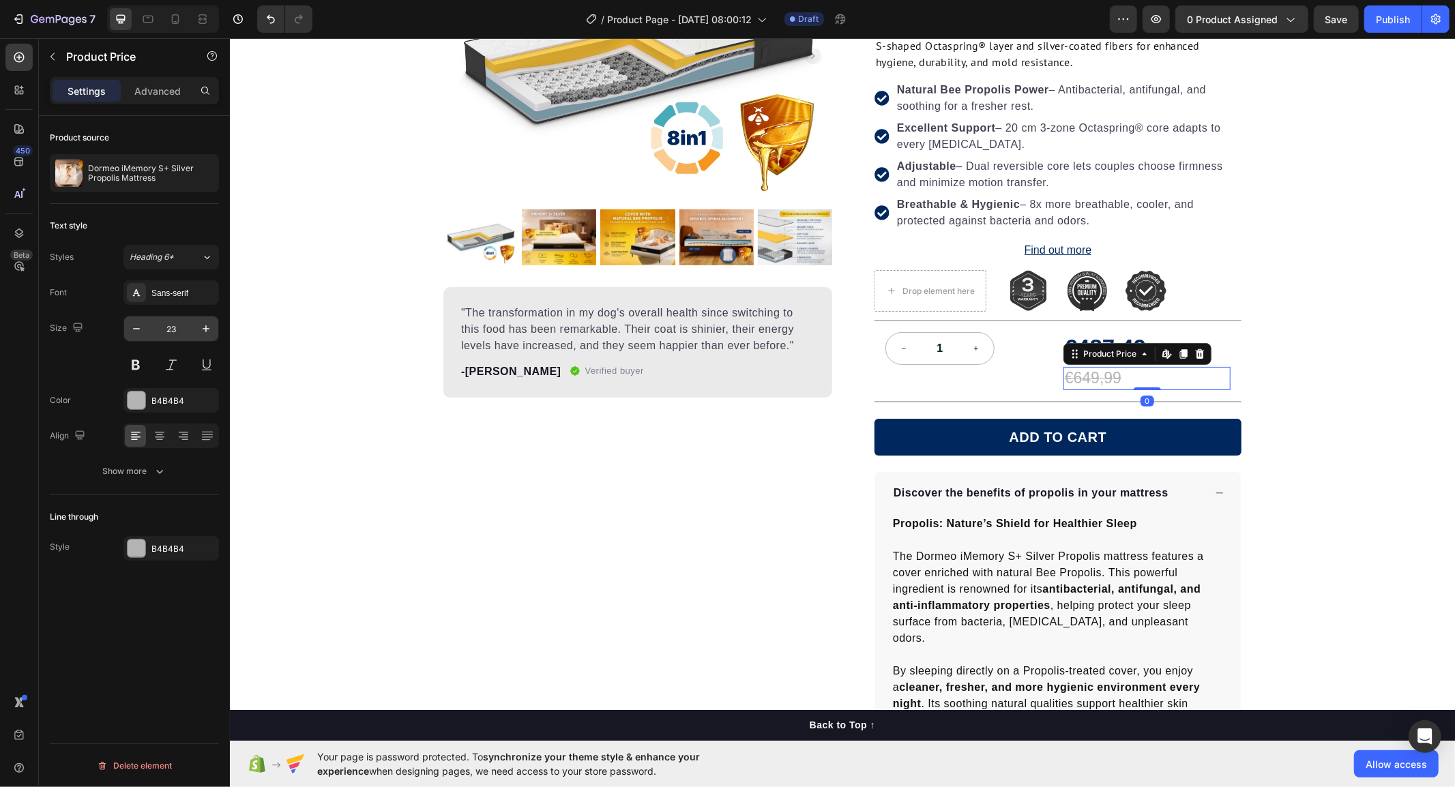
click at [149, 322] on input "23" at bounding box center [171, 329] width 45 height 25
click at [141, 331] on icon "button" at bounding box center [137, 329] width 14 height 14
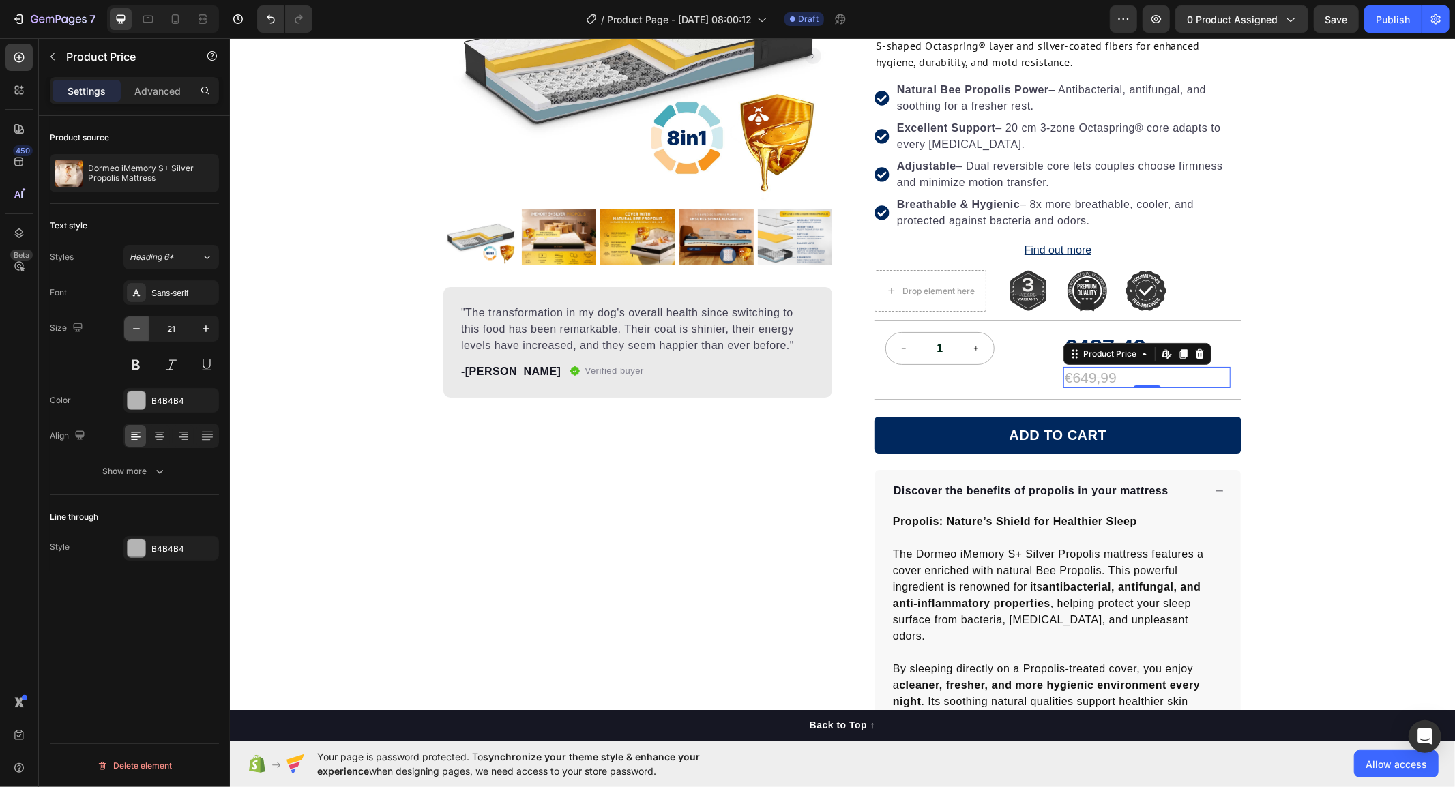
click at [141, 331] on icon "button" at bounding box center [137, 329] width 14 height 14
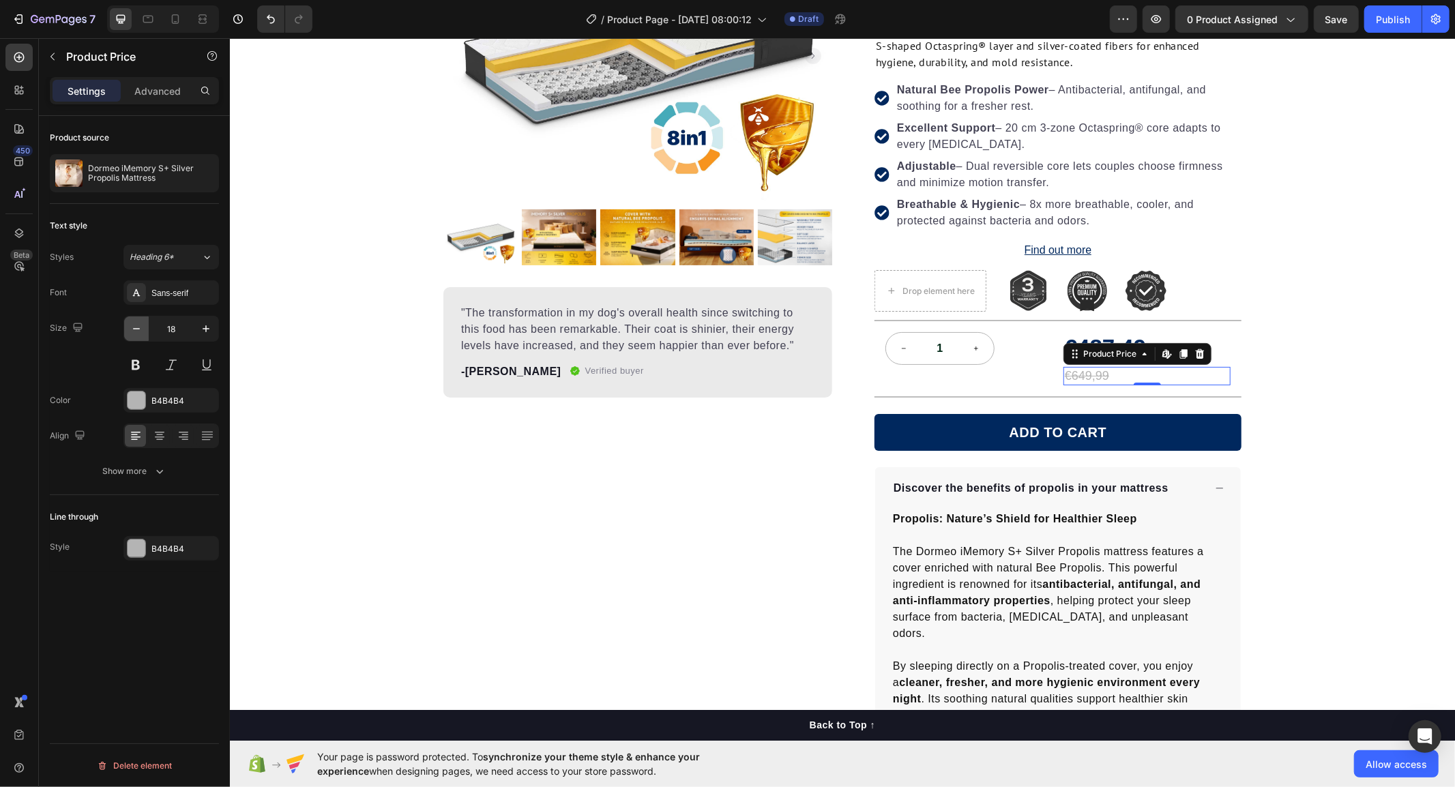
click at [141, 331] on icon "button" at bounding box center [137, 329] width 14 height 14
type input "15"
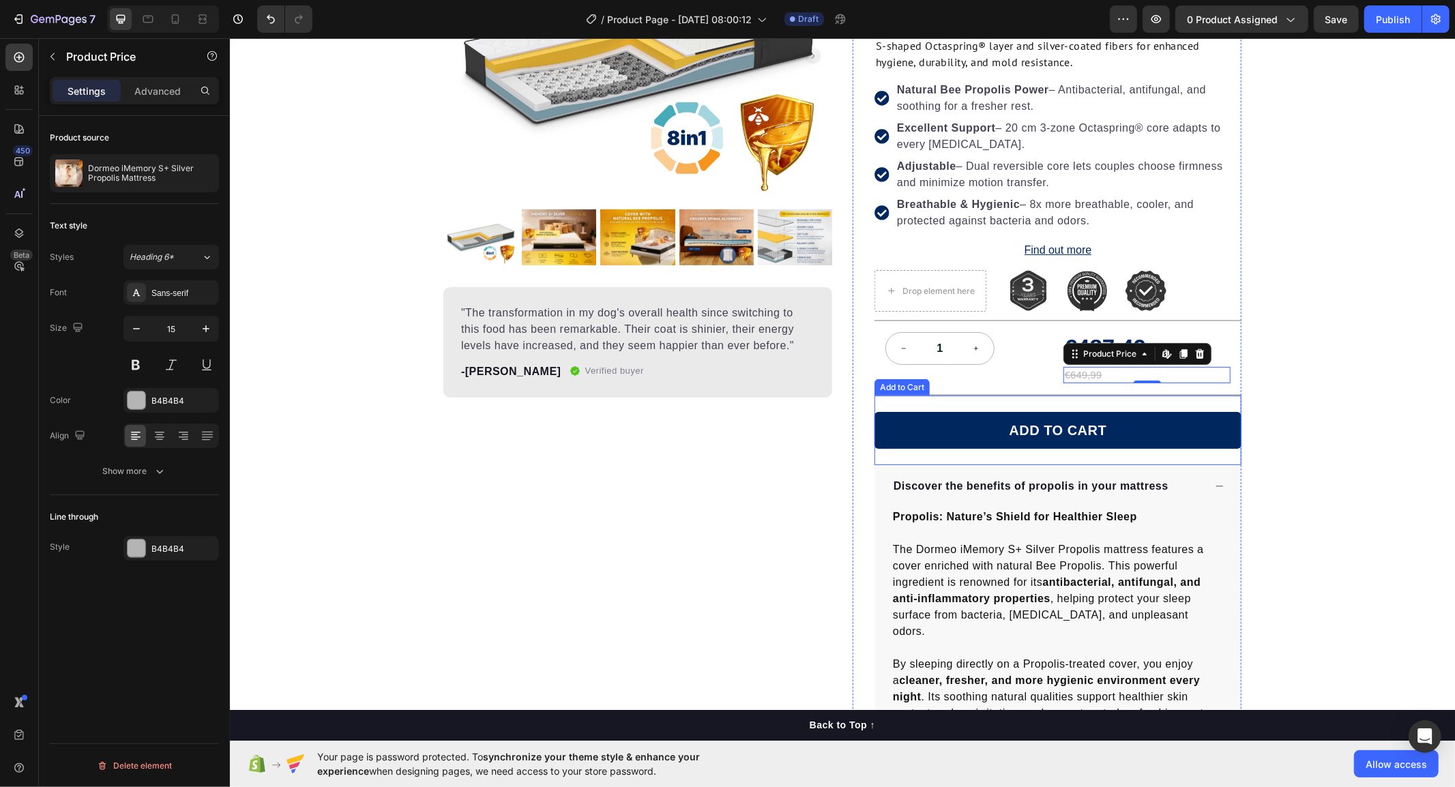
click at [1290, 402] on div "Product Images "The transformation in my dog's overall health since switching t…" at bounding box center [841, 492] width 1225 height 1167
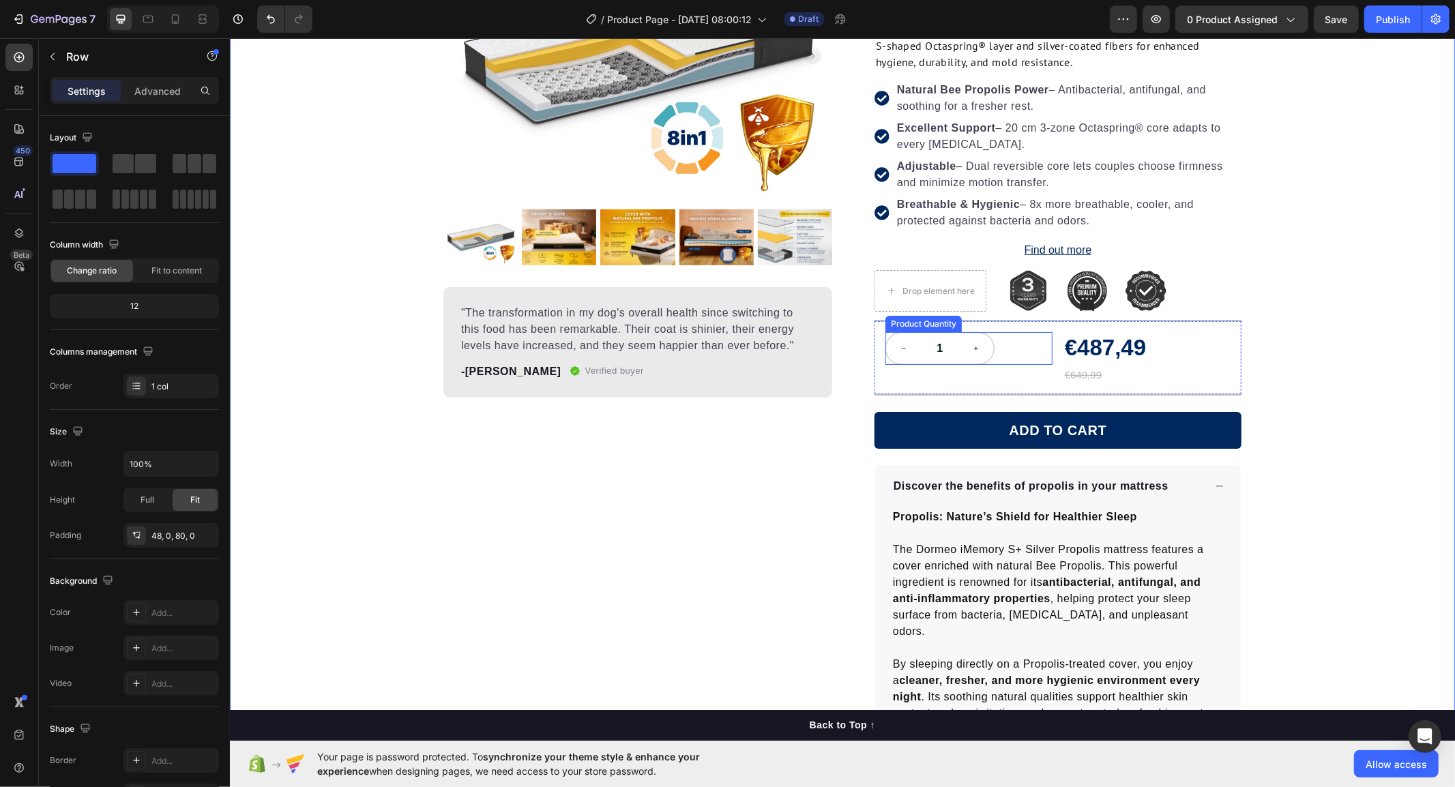
click at [1027, 349] on div "1" at bounding box center [968, 348] width 167 height 33
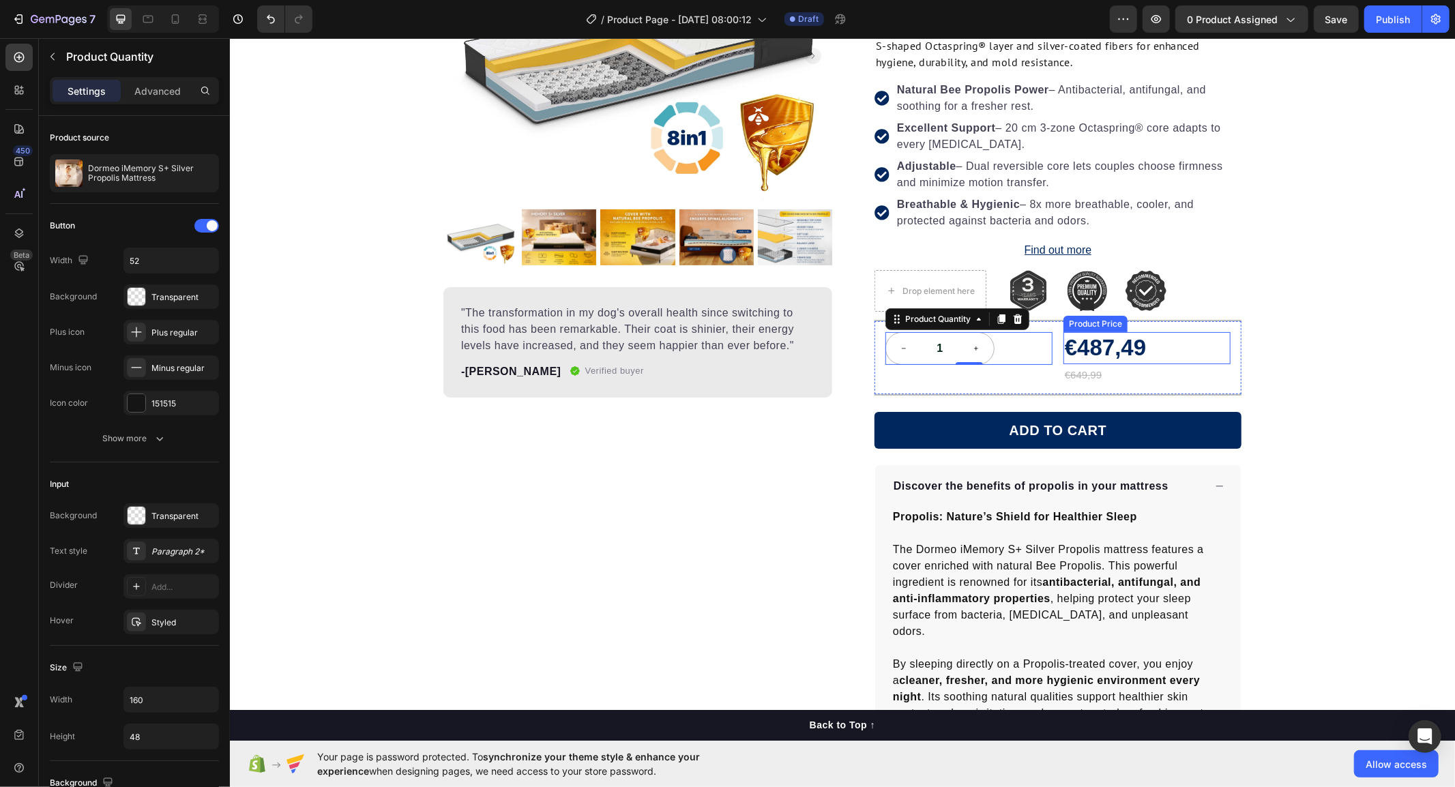
click at [1175, 350] on div "€487,49" at bounding box center [1146, 348] width 167 height 32
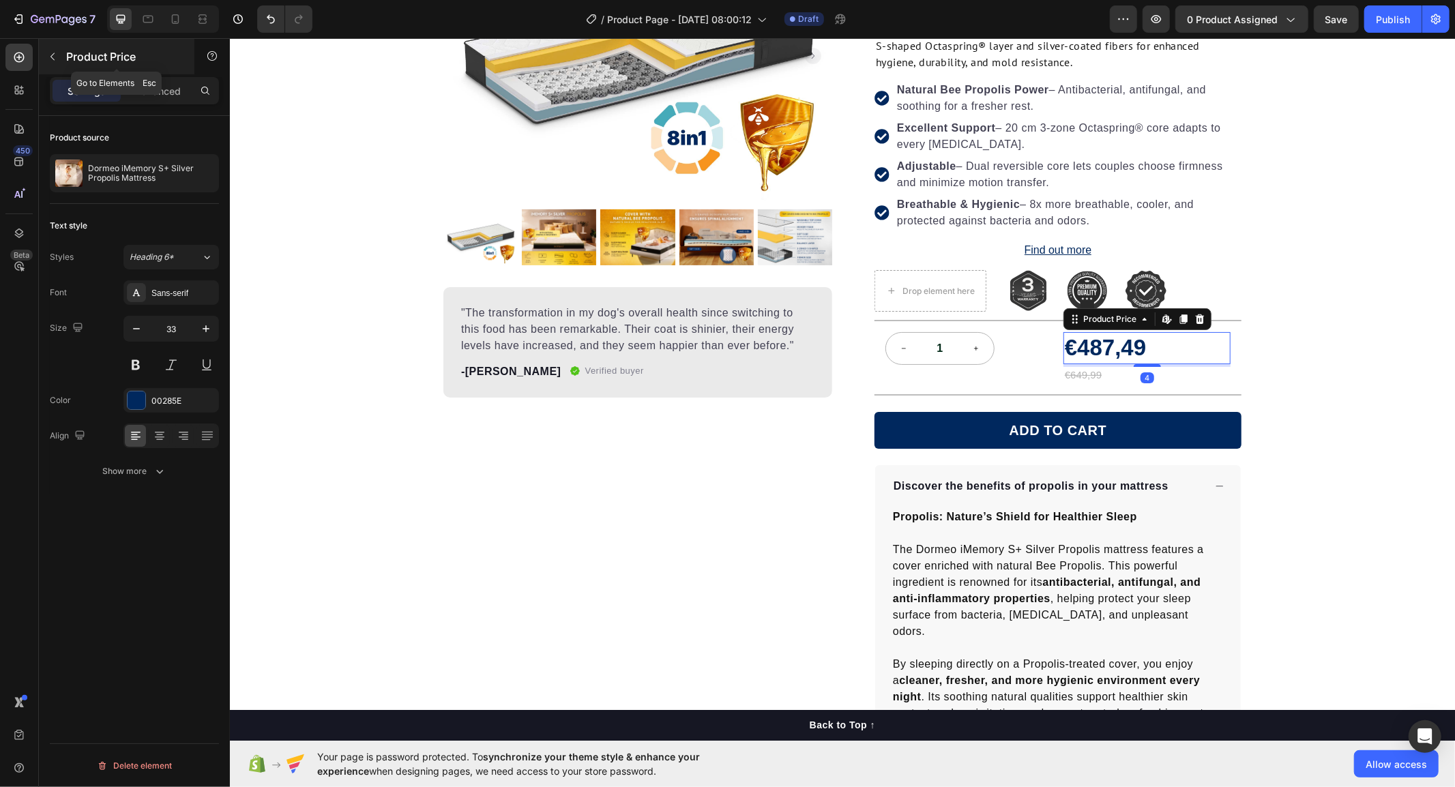
click at [60, 60] on button "button" at bounding box center [53, 57] width 22 height 22
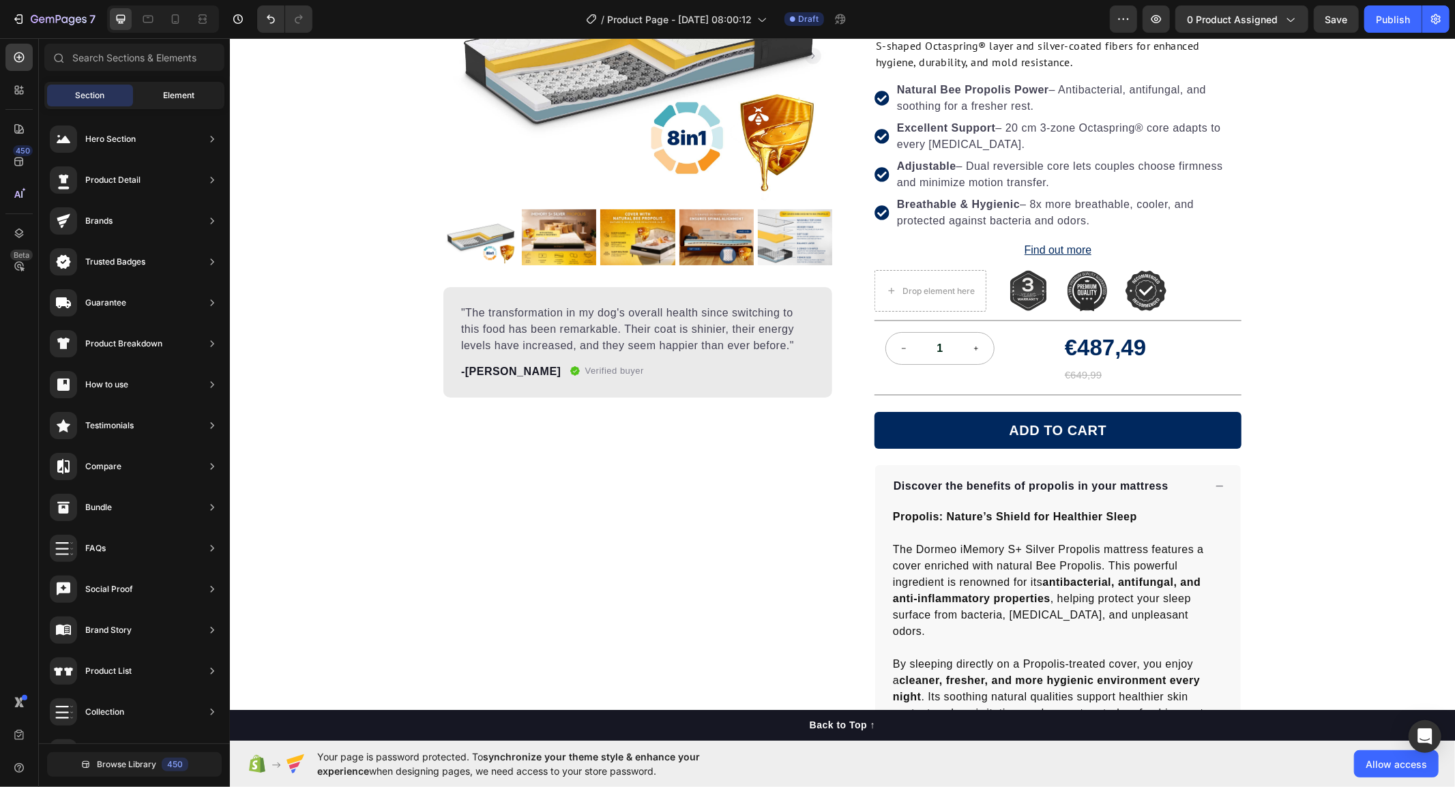
click at [173, 93] on span "Element" at bounding box center [178, 95] width 31 height 12
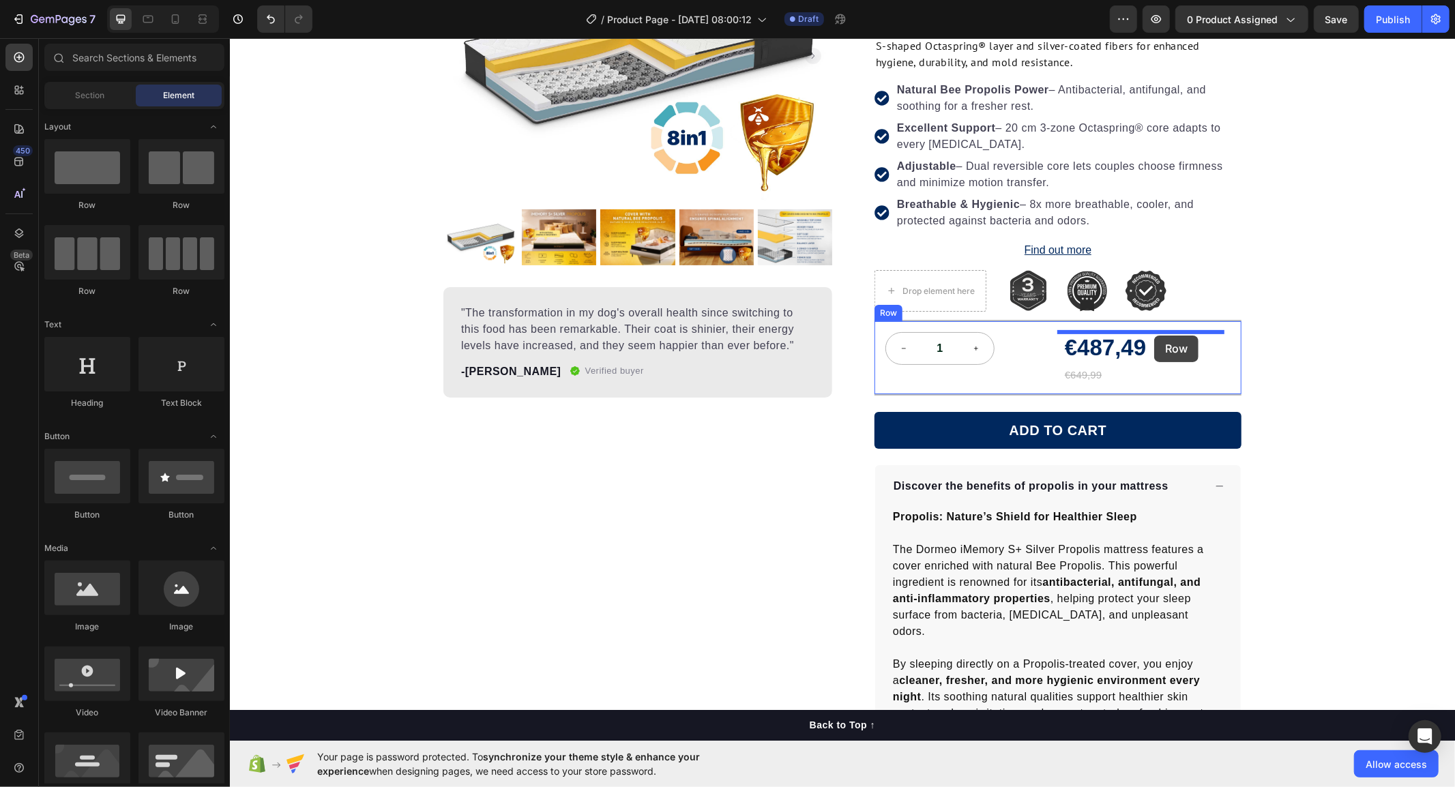
drag, startPoint x: 395, startPoint y: 229, endPoint x: 1154, endPoint y: 335, distance: 766.0
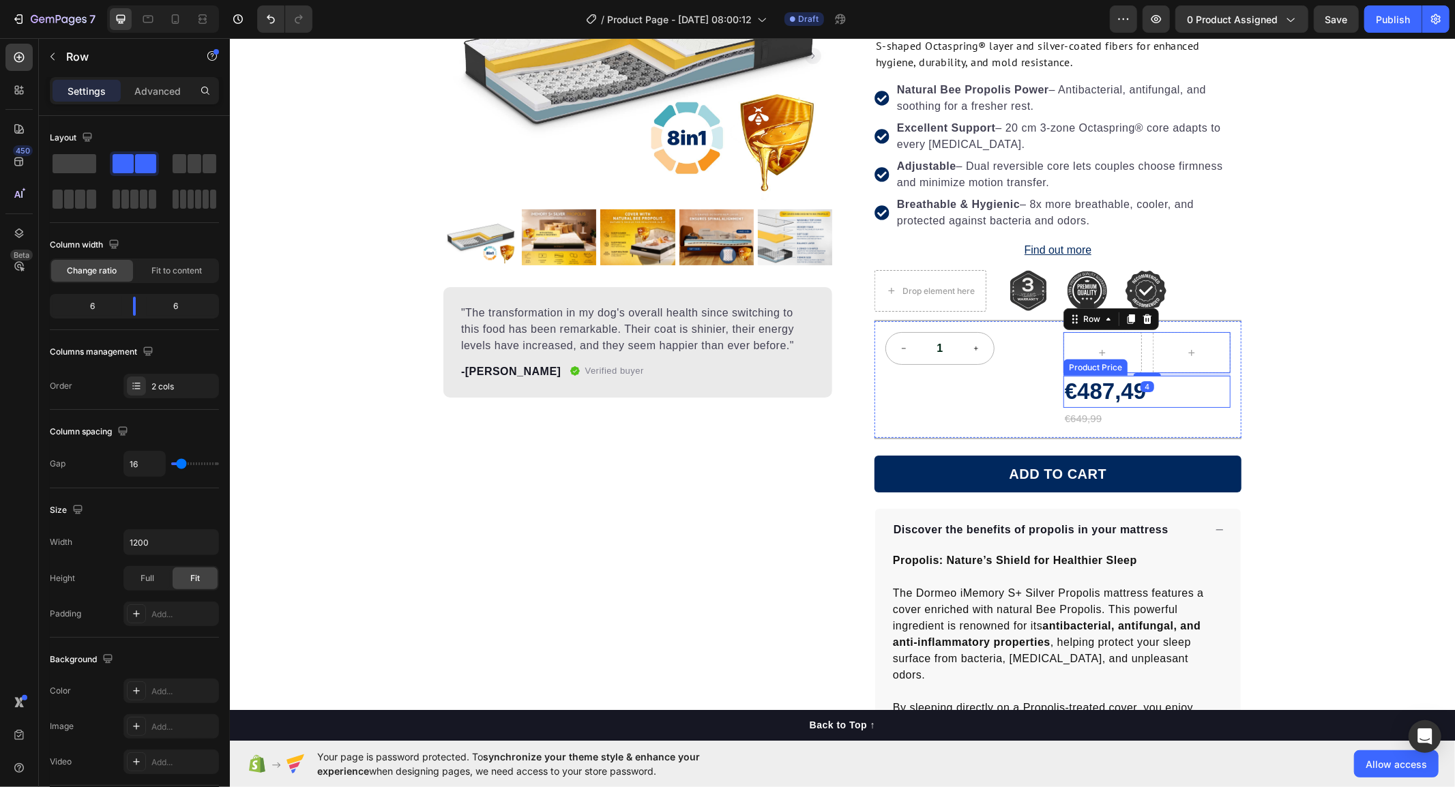
click at [1106, 396] on div "€487,49" at bounding box center [1146, 391] width 167 height 32
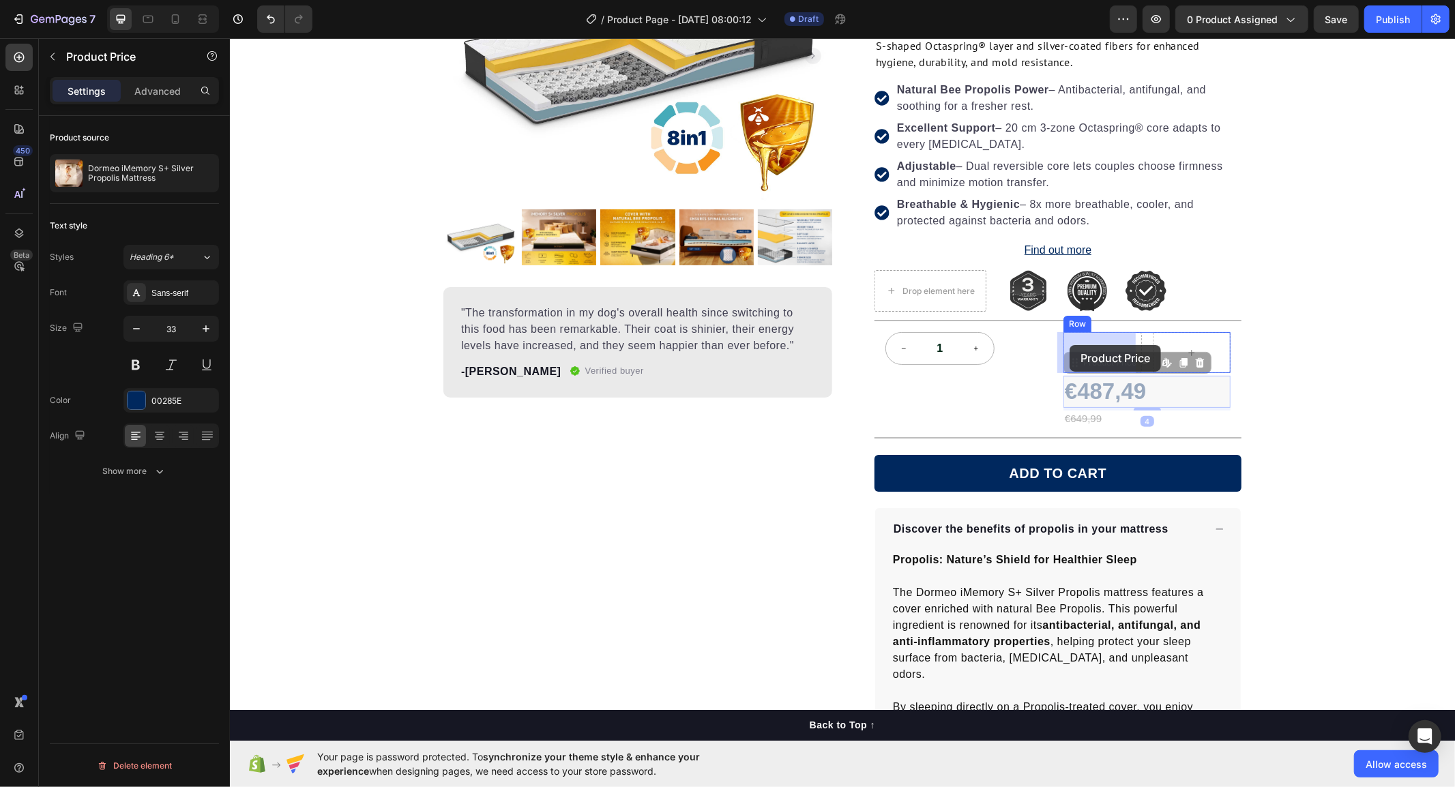
drag, startPoint x: 1069, startPoint y: 368, endPoint x: 1069, endPoint y: 345, distance: 23.2
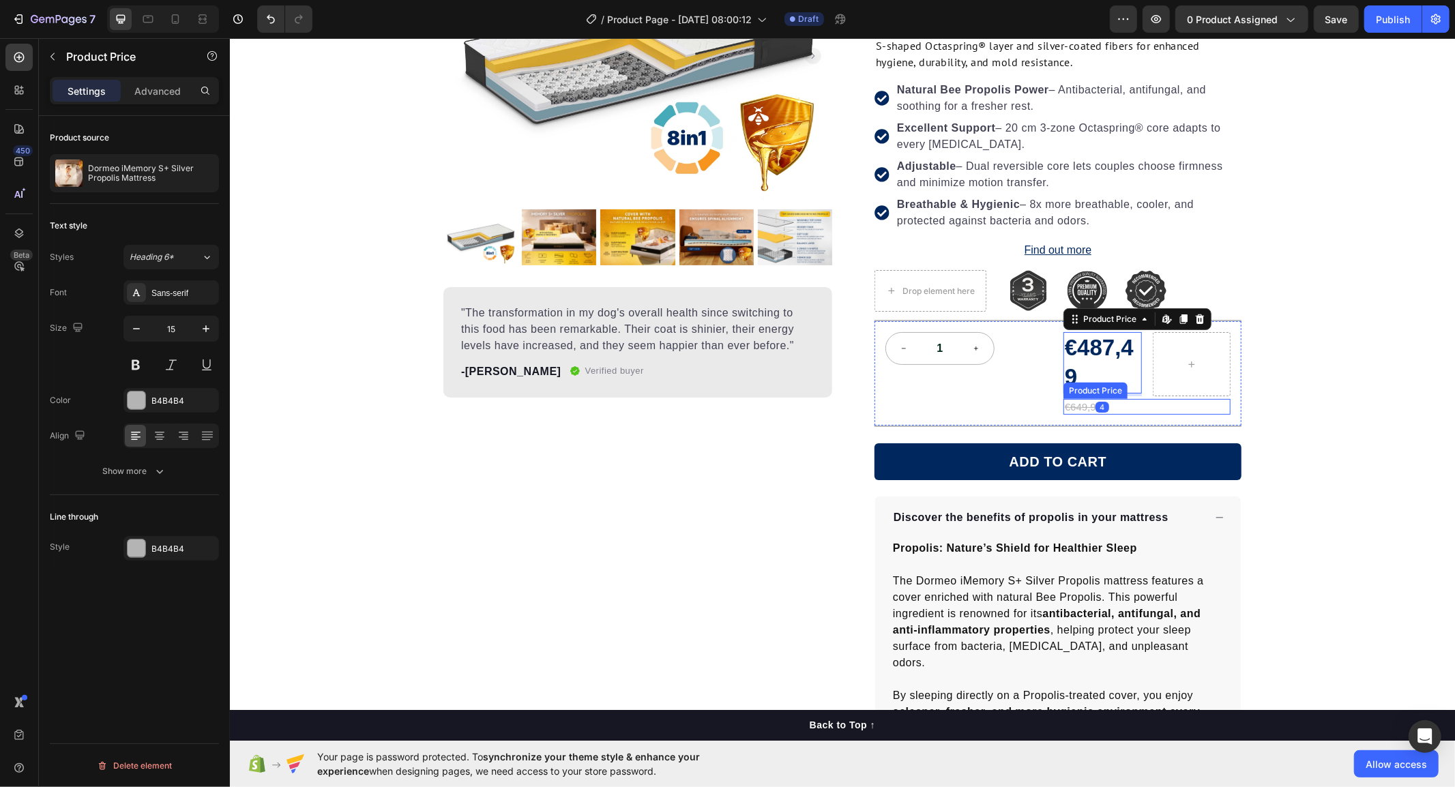
click at [1082, 404] on div "€649,99" at bounding box center [1146, 406] width 167 height 16
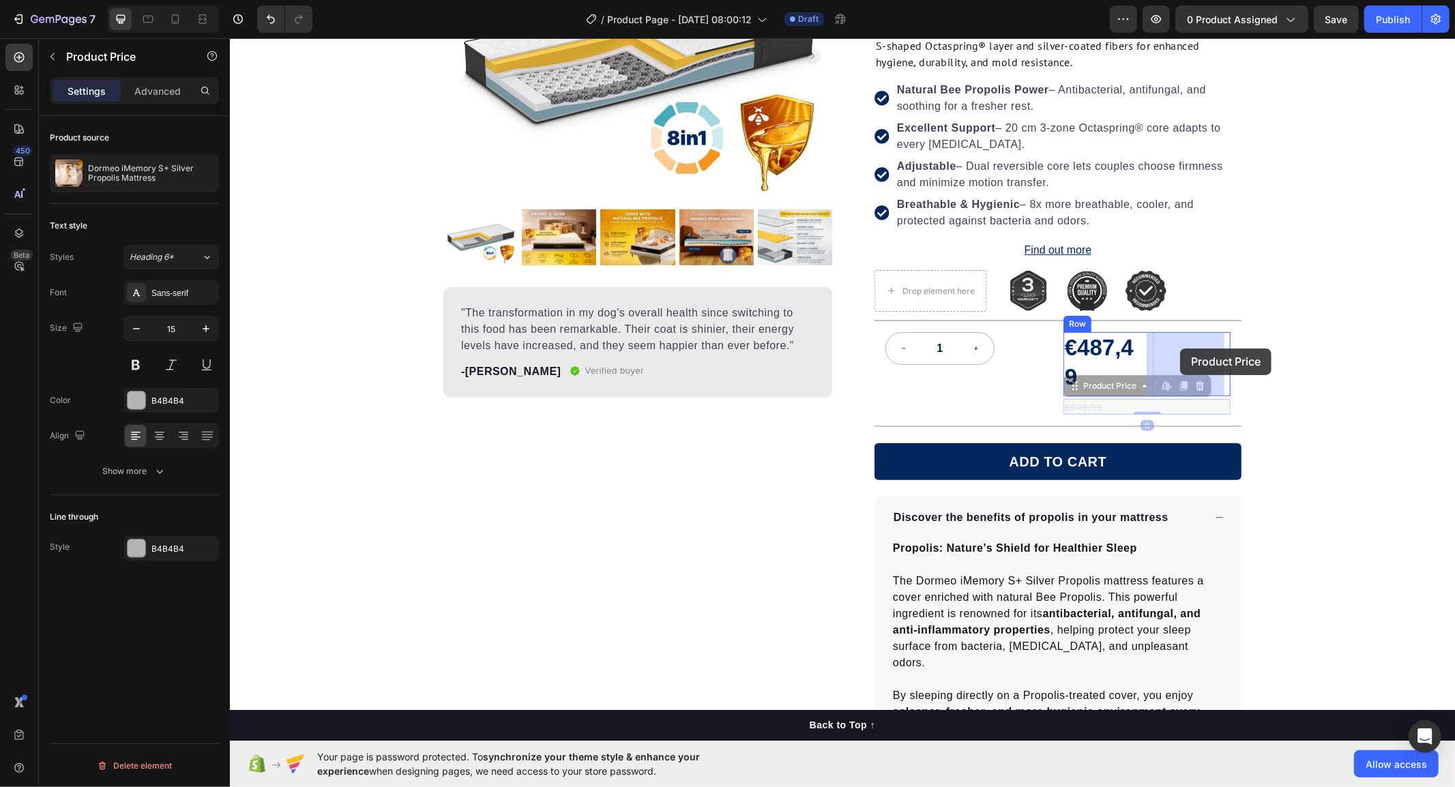
drag, startPoint x: 1068, startPoint y: 382, endPoint x: 1179, endPoint y: 348, distance: 116.3
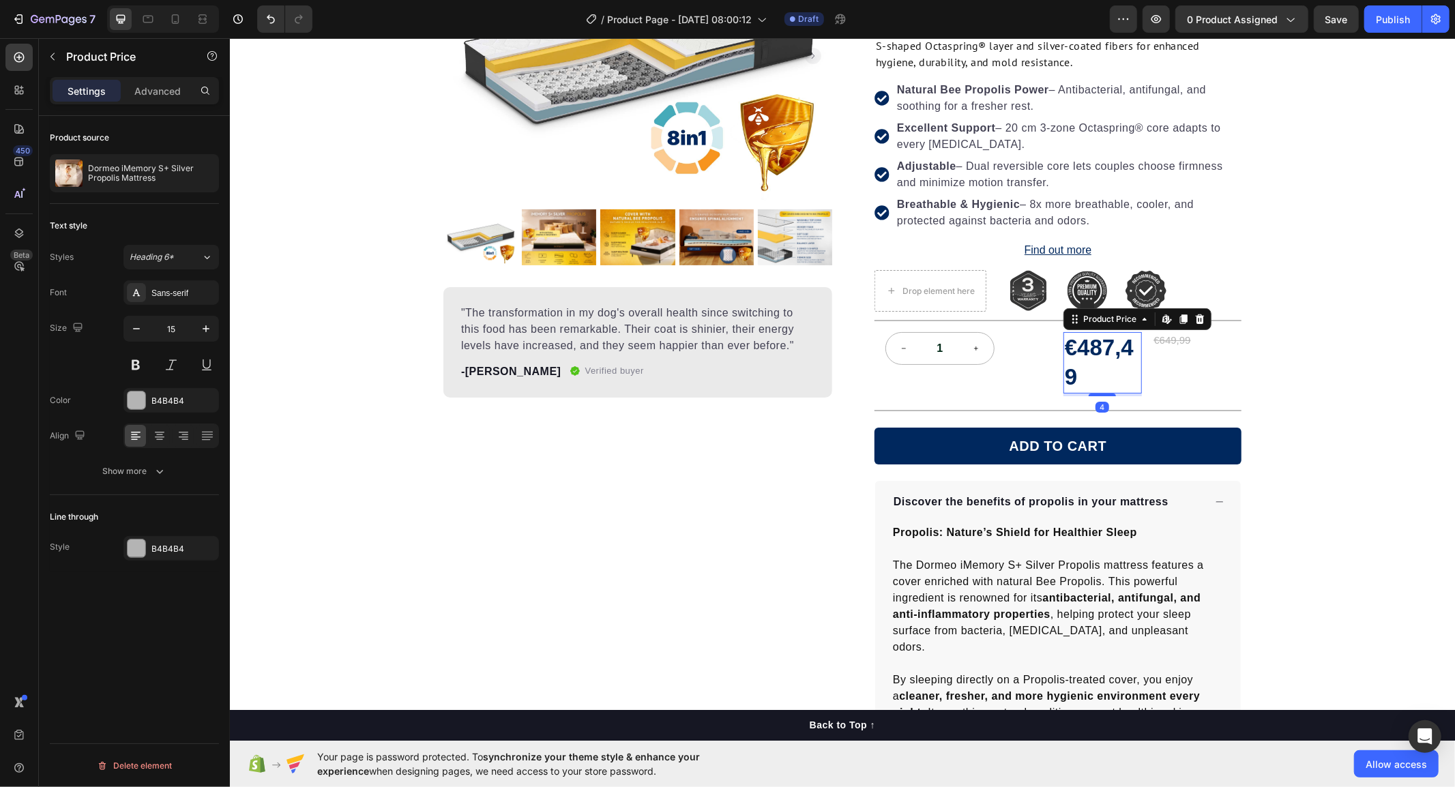
click at [1104, 355] on div "€487,49" at bounding box center [1102, 362] width 78 height 61
click at [136, 336] on button "button" at bounding box center [136, 329] width 25 height 25
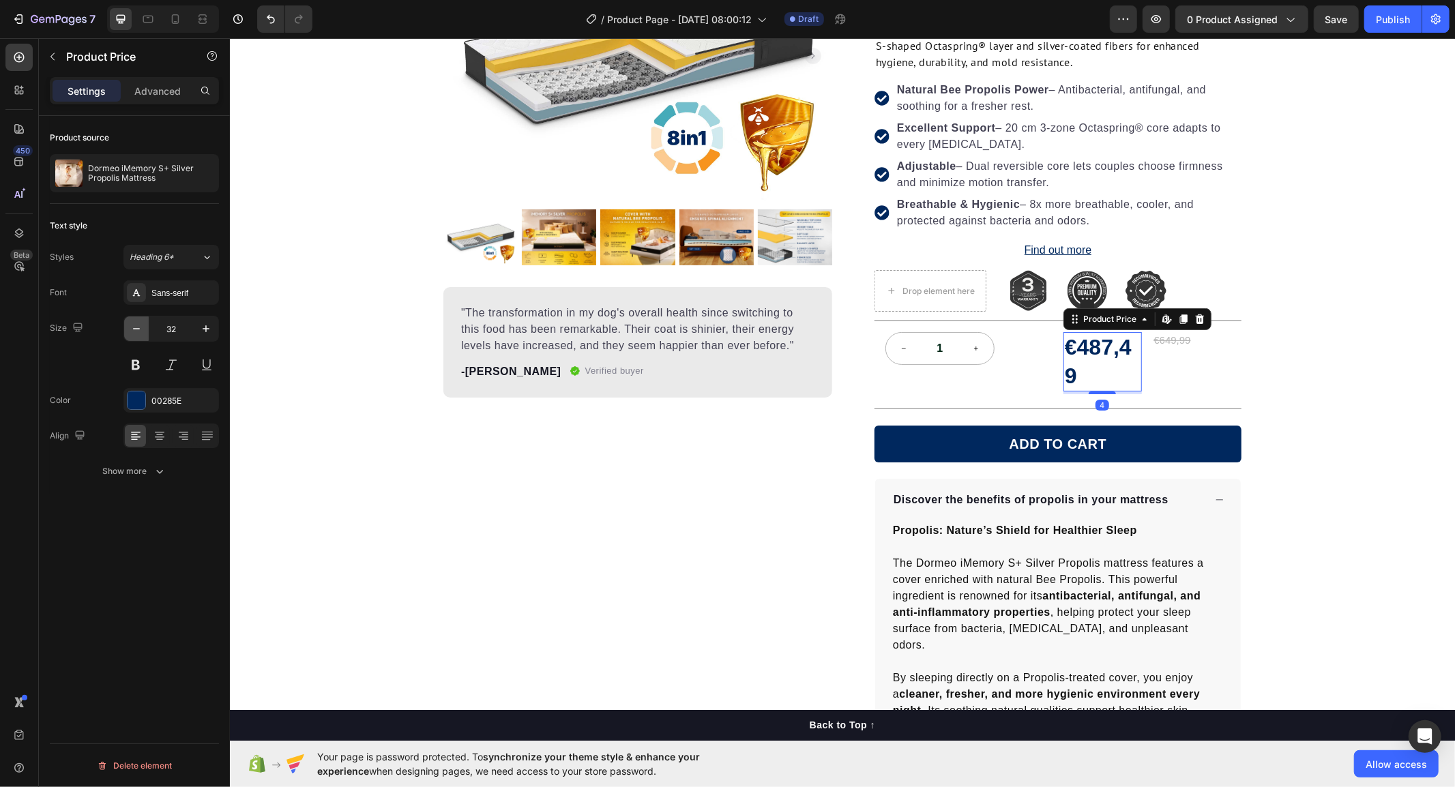
click at [136, 336] on button "button" at bounding box center [136, 329] width 25 height 25
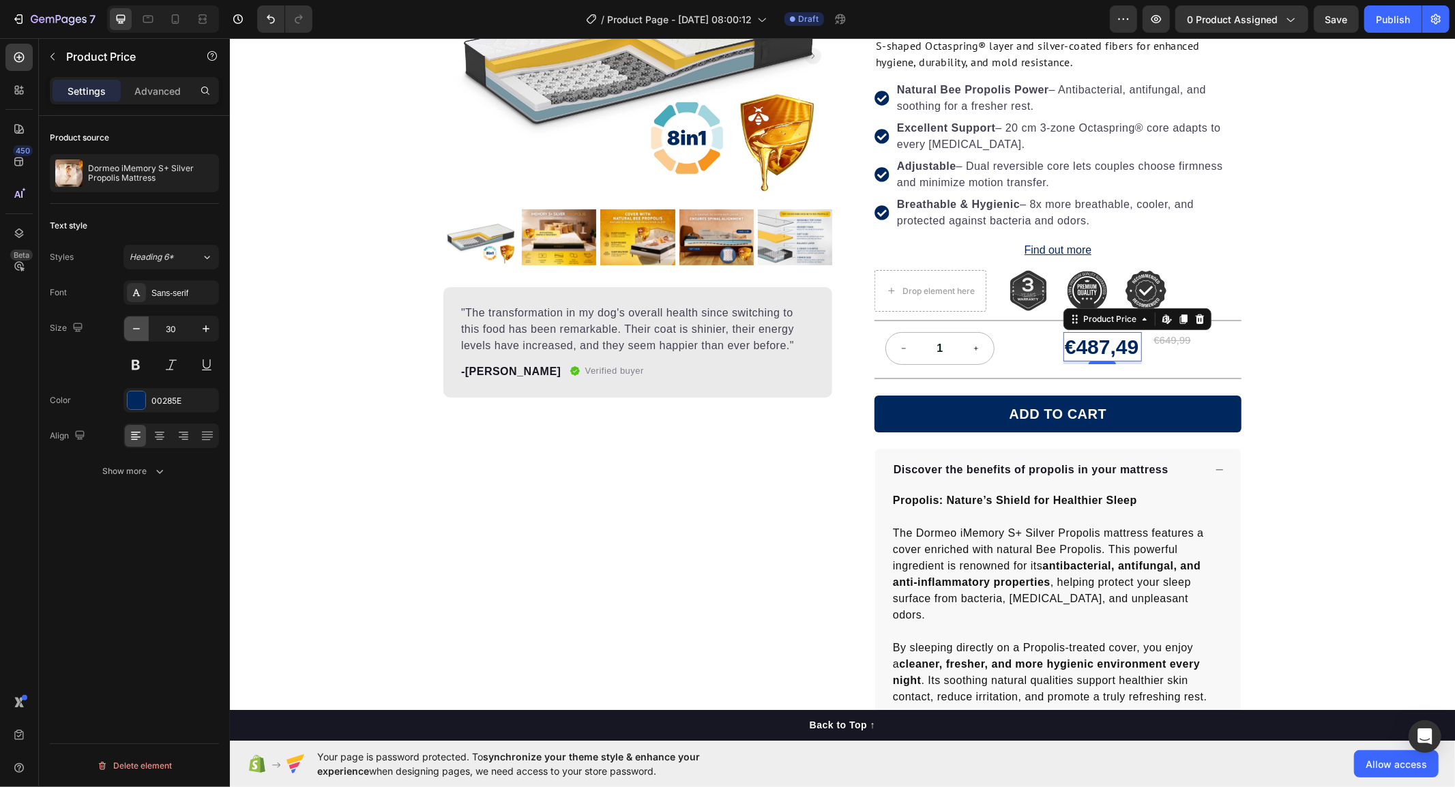
click at [136, 336] on button "button" at bounding box center [136, 329] width 25 height 25
type input "27"
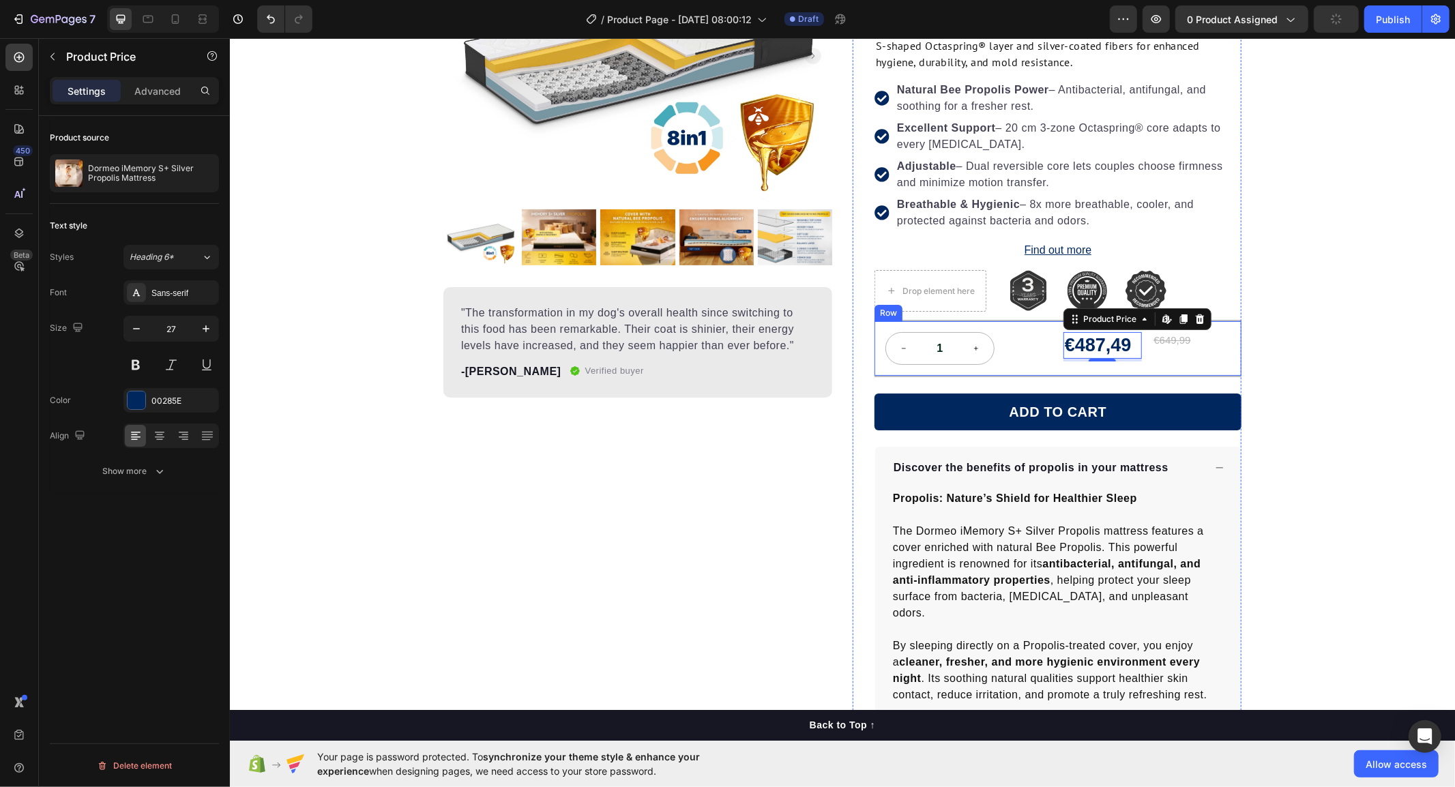
click at [1152, 360] on div "€649,99 Product Price Product Price" at bounding box center [1191, 346] width 78 height 29
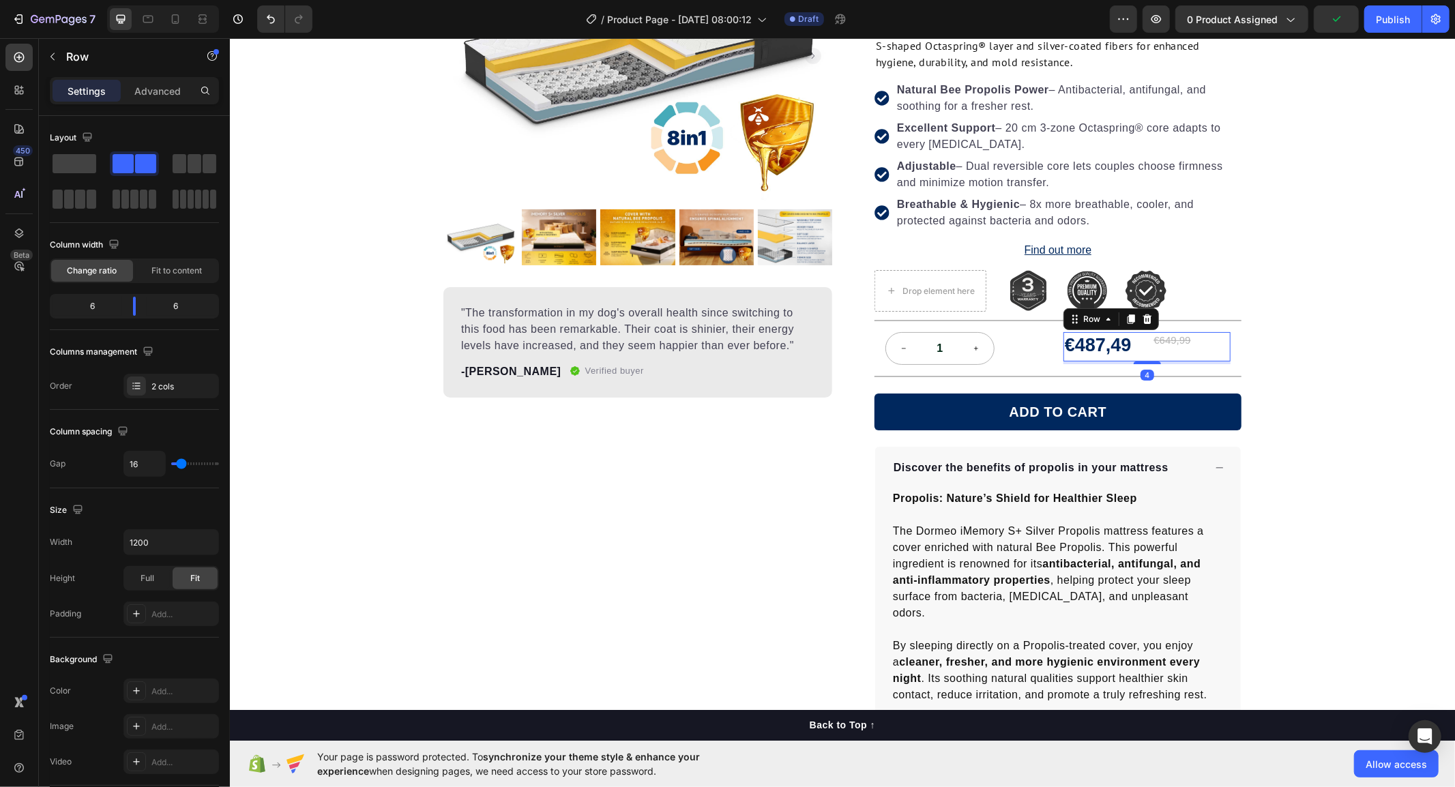
click at [1156, 357] on div "€649,99 Product Price Product Price" at bounding box center [1191, 346] width 78 height 29
click at [1004, 354] on div "1" at bounding box center [968, 348] width 167 height 33
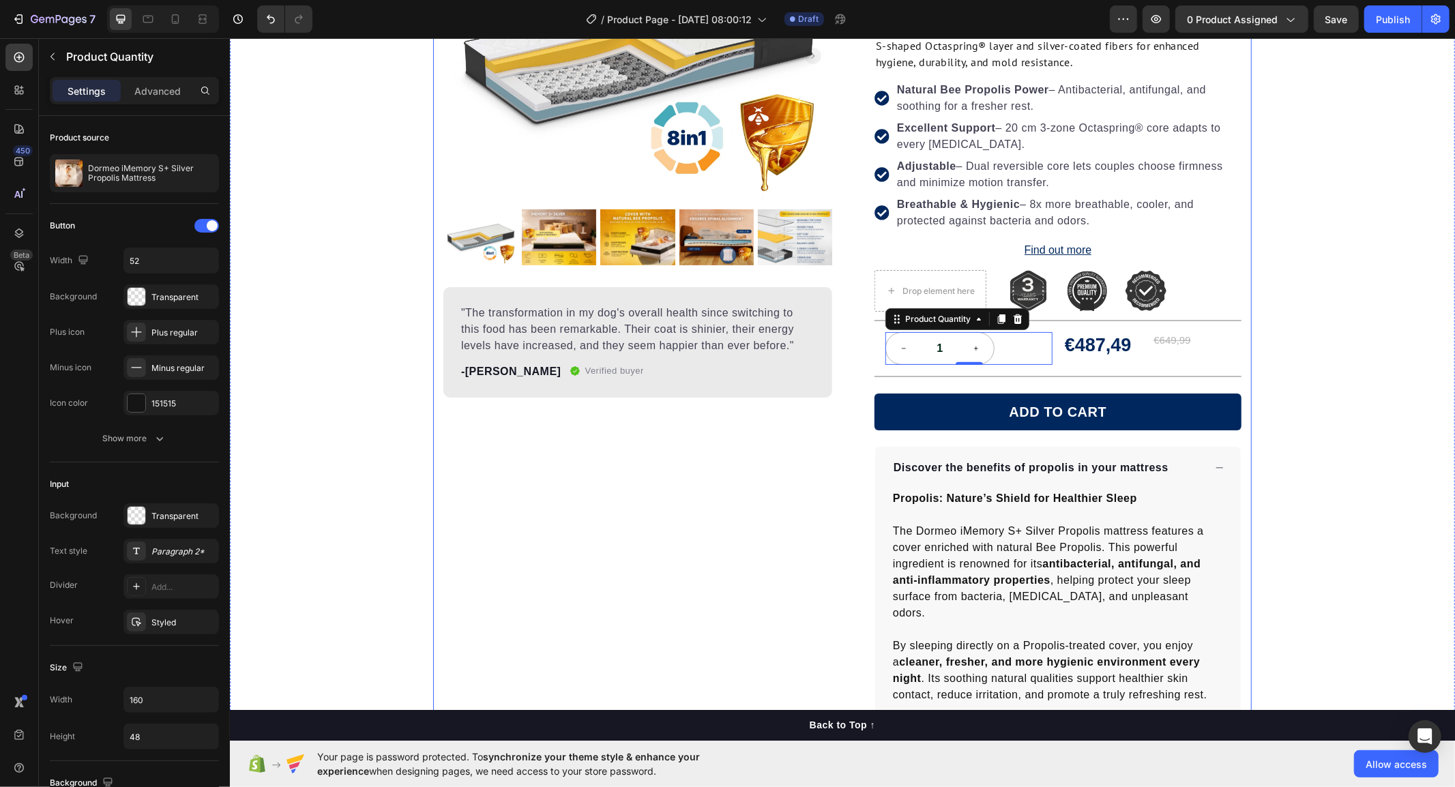
click at [804, 452] on div "Product Images "The transformation in my dog's overall health since switching t…" at bounding box center [637, 483] width 389 height 1149
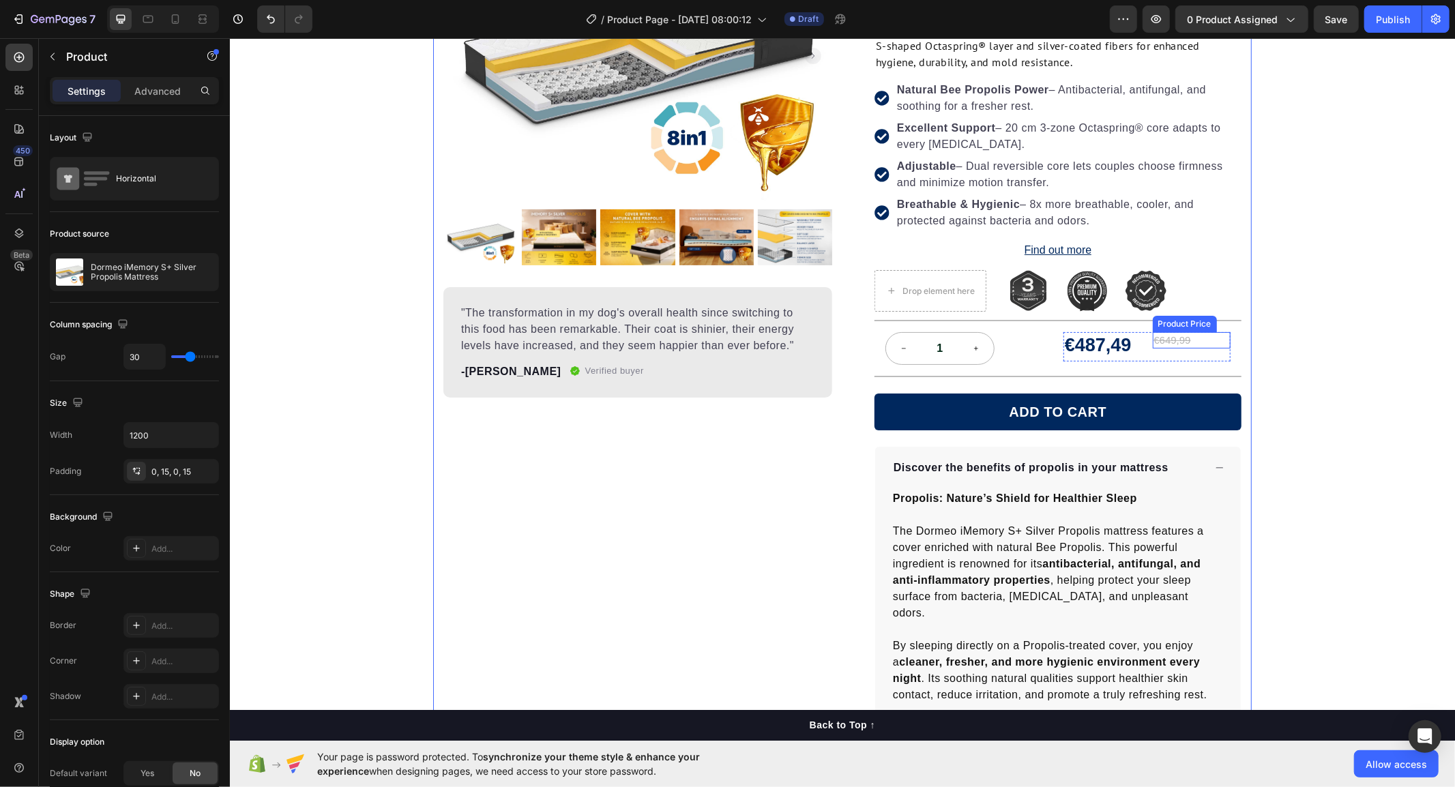
click at [1164, 340] on div "€649,99" at bounding box center [1191, 340] width 78 height 16
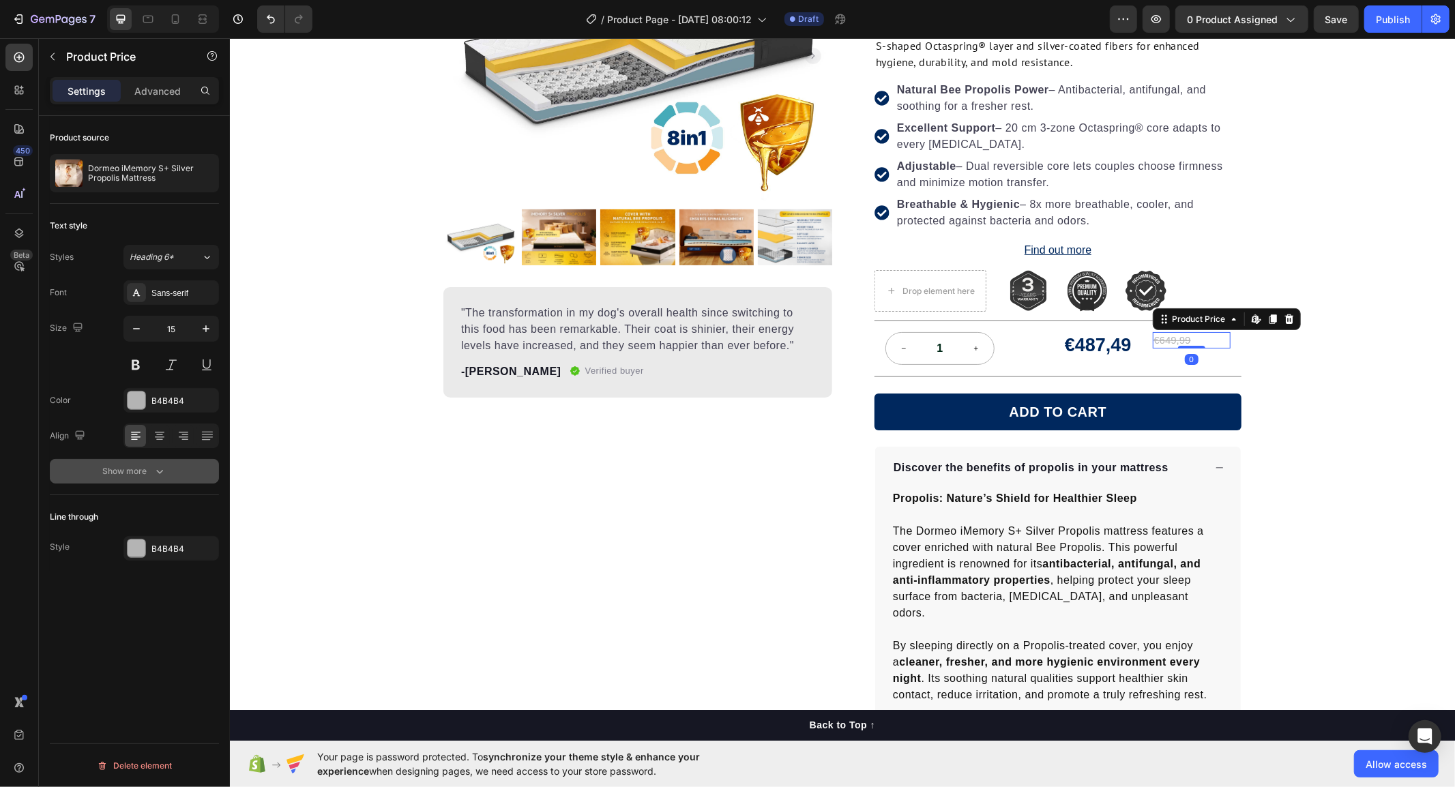
click at [141, 469] on div "Show more" at bounding box center [134, 472] width 63 height 14
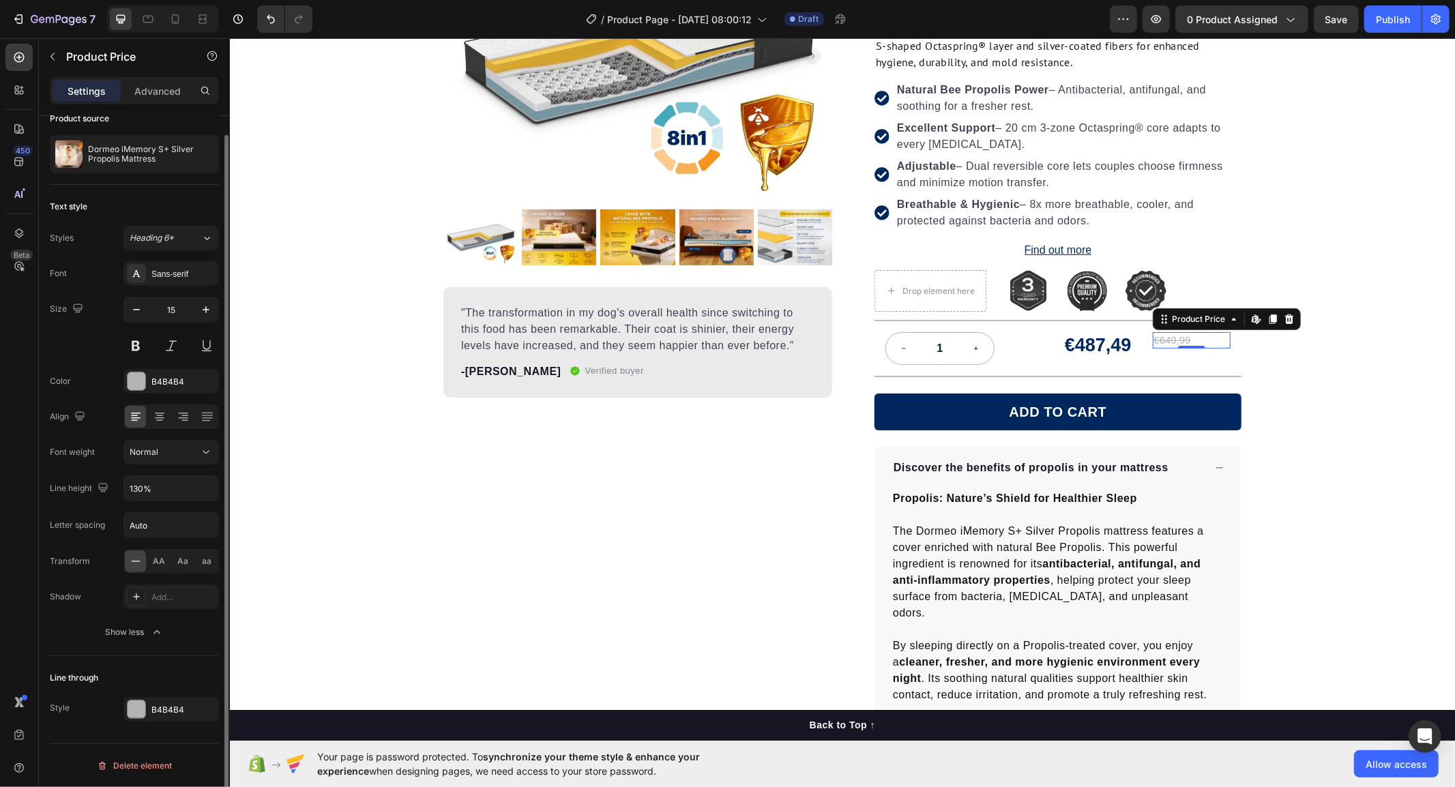
scroll to position [0, 0]
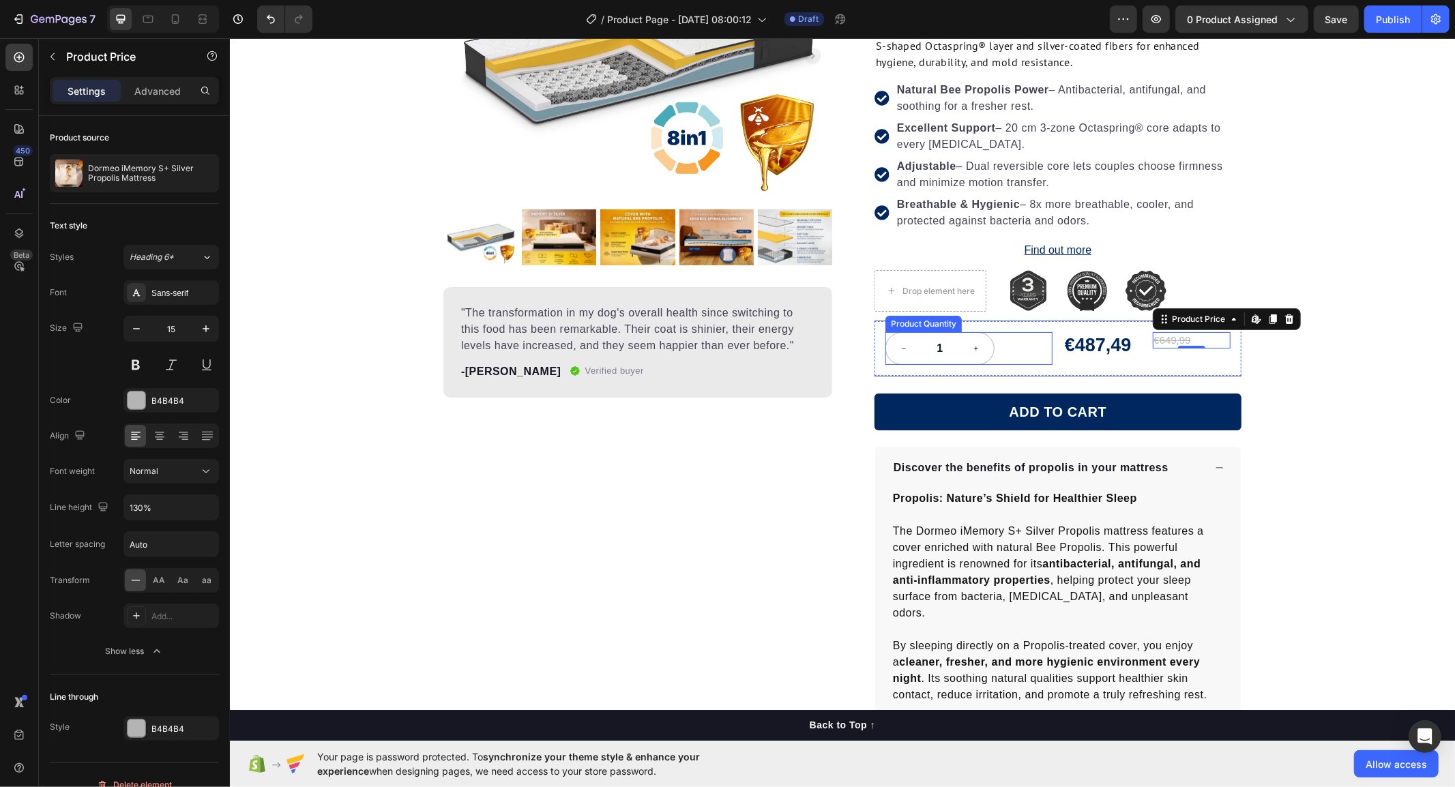
click at [1006, 353] on div "1" at bounding box center [968, 348] width 167 height 33
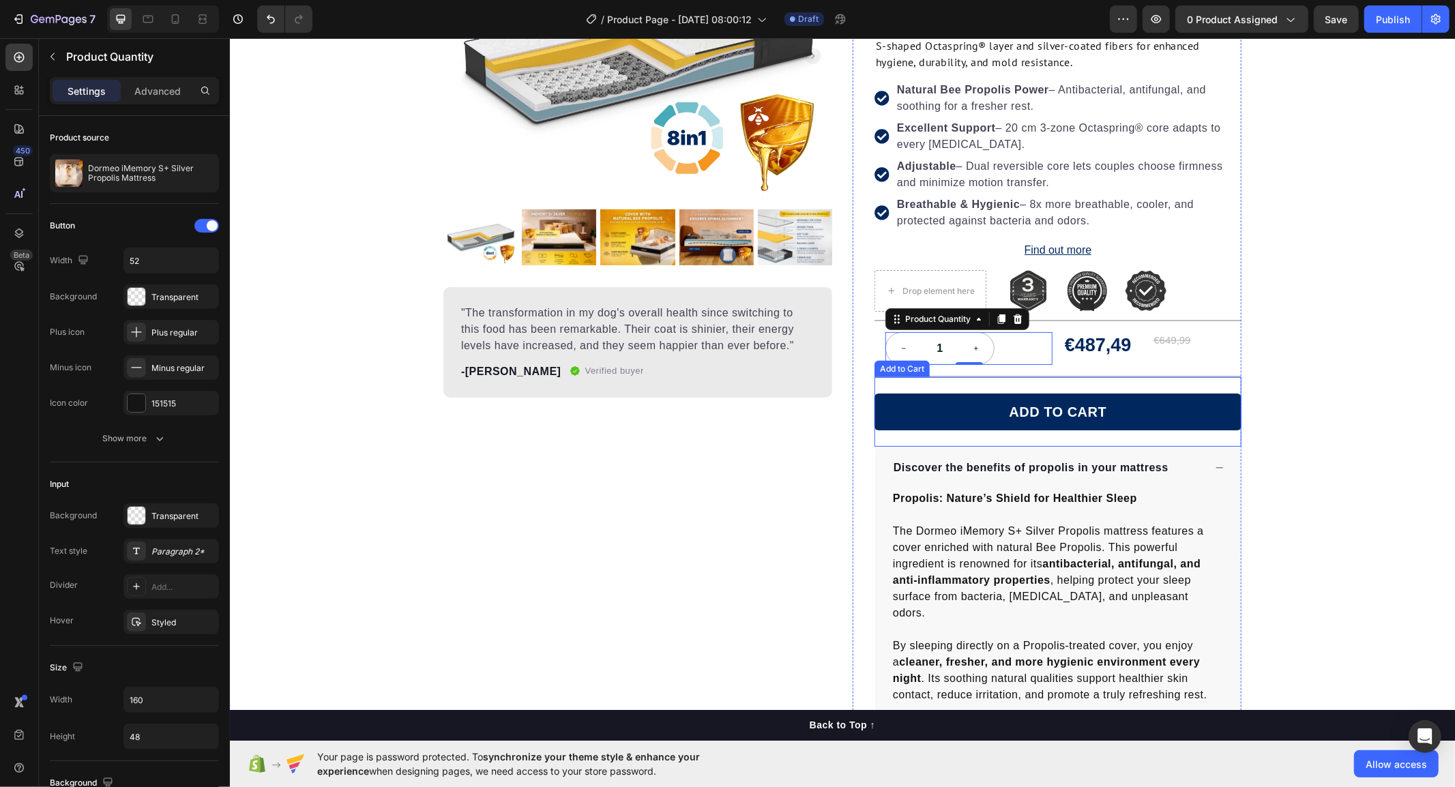
click at [774, 484] on div "Product Images "The transformation in my dog's overall health since switching t…" at bounding box center [637, 483] width 389 height 1149
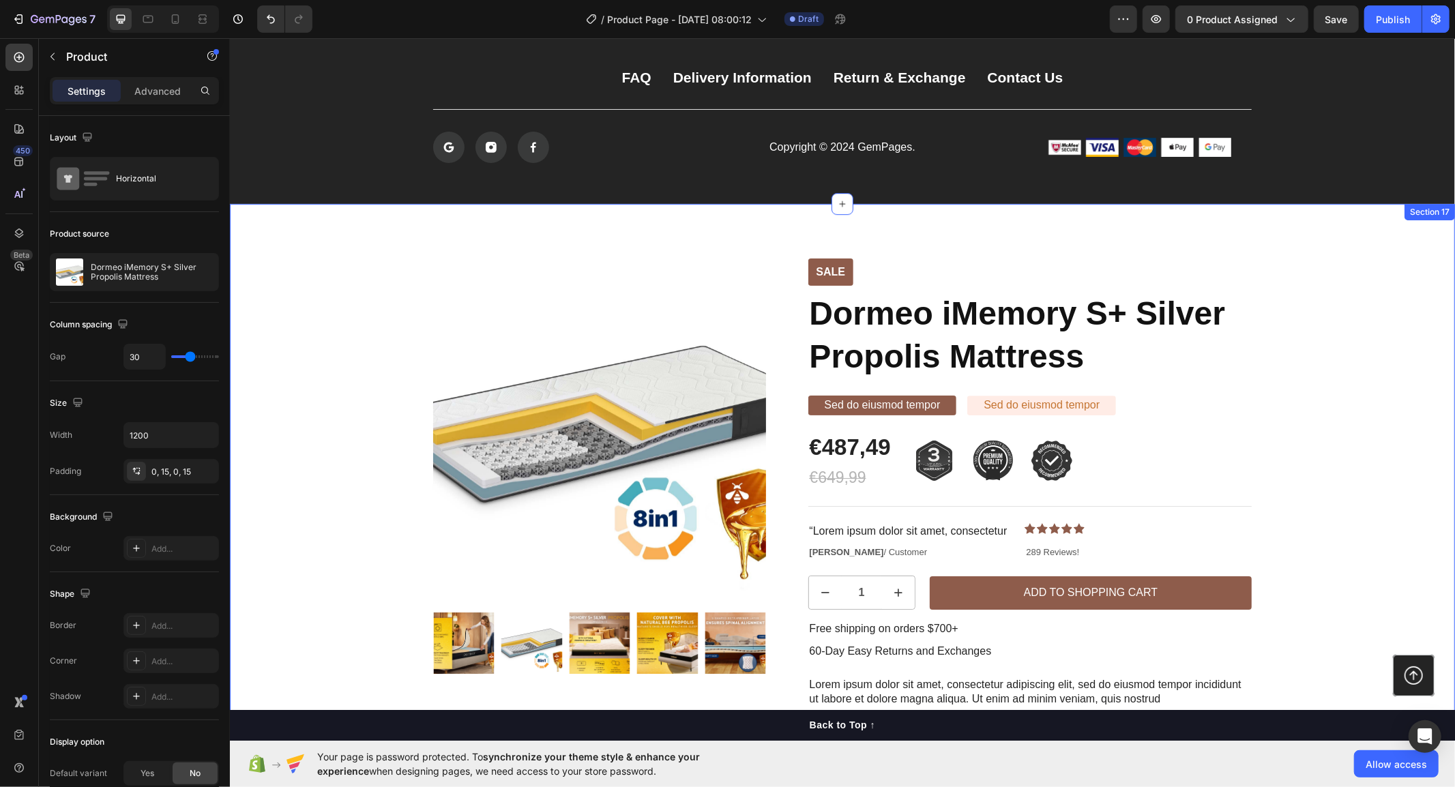
scroll to position [7809, 0]
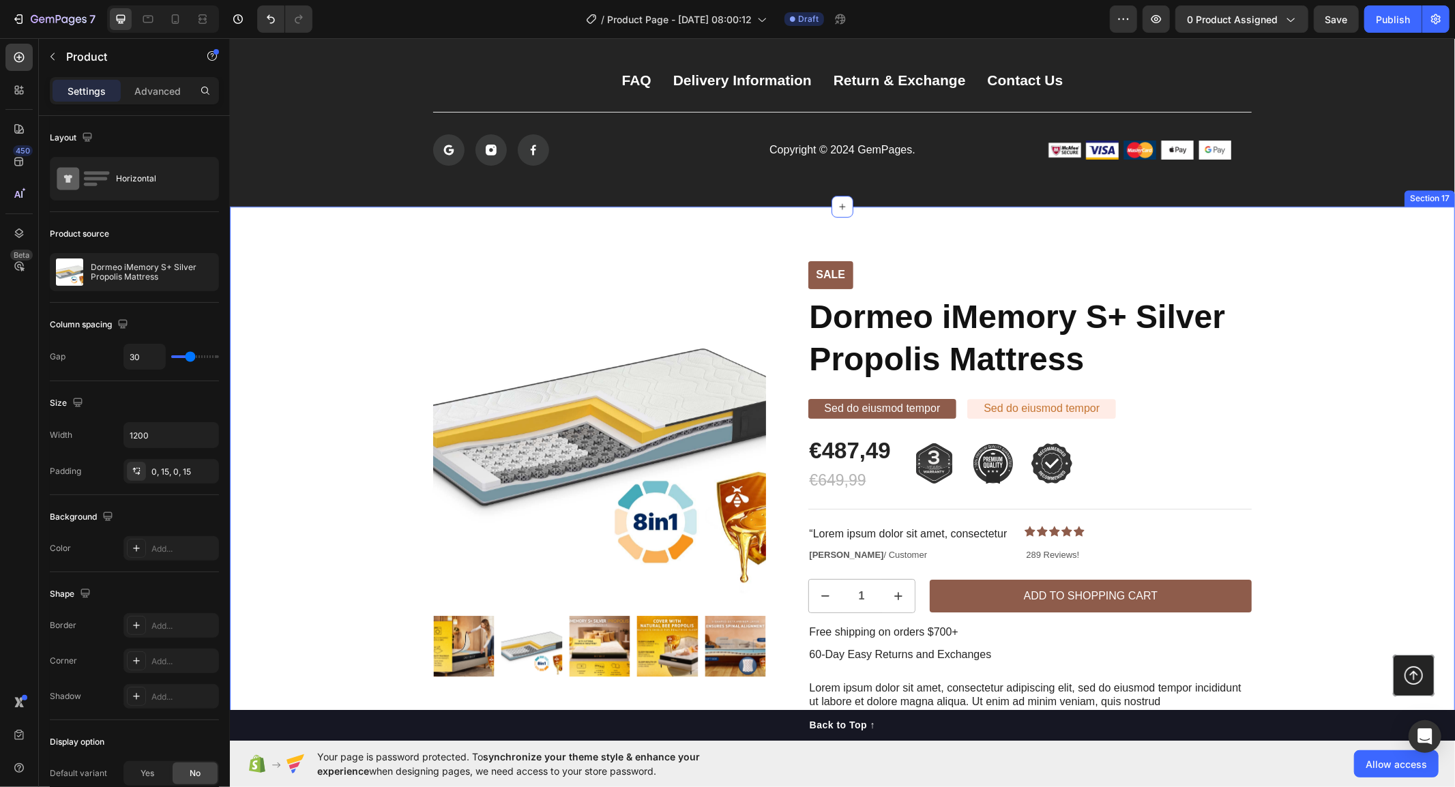
click at [1163, 218] on div "Sale Text Block Product Images Row Sale Text Block Dormeo iMemory S+ Silver Pro…" at bounding box center [841, 534] width 1225 height 657
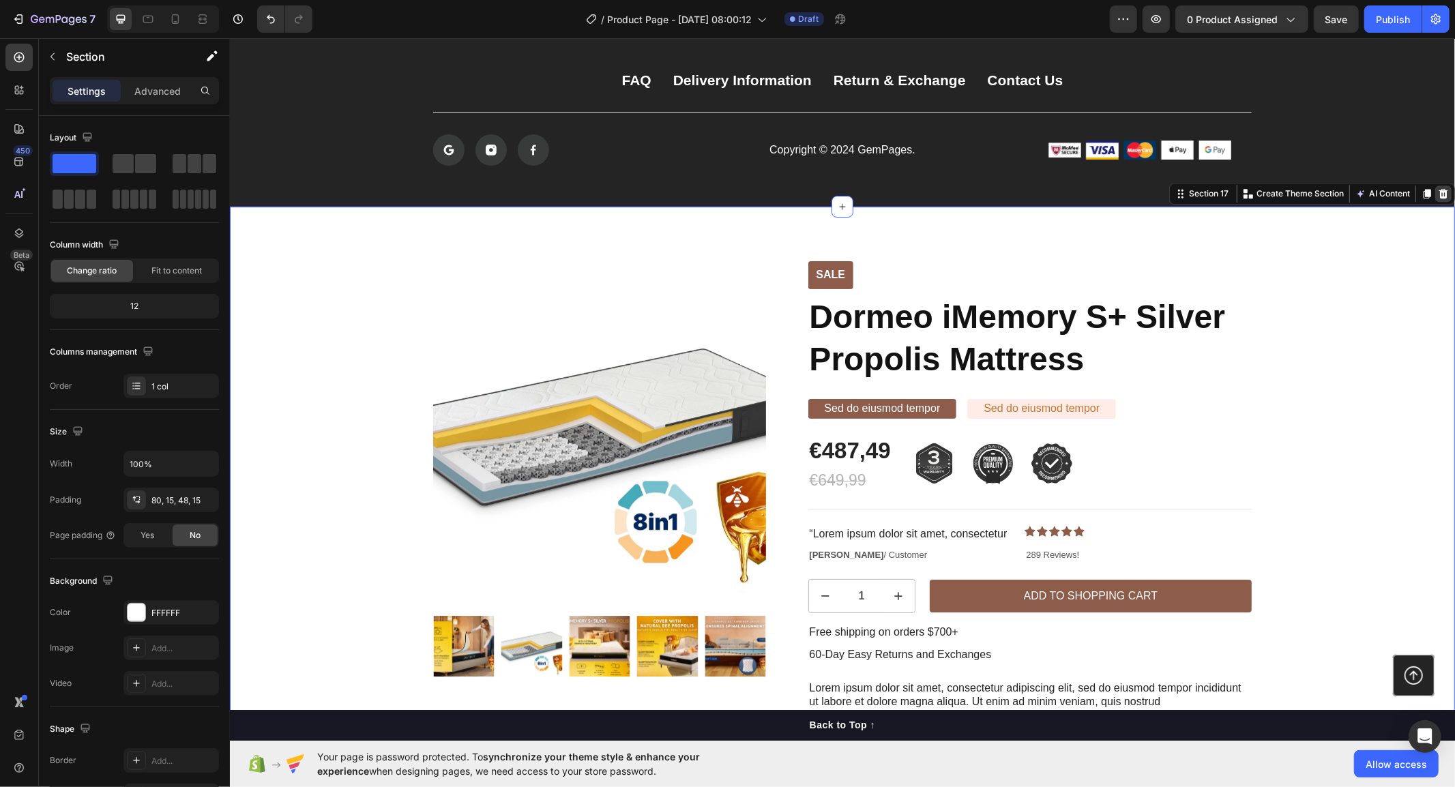
click at [1437, 188] on icon at bounding box center [1442, 193] width 11 height 11
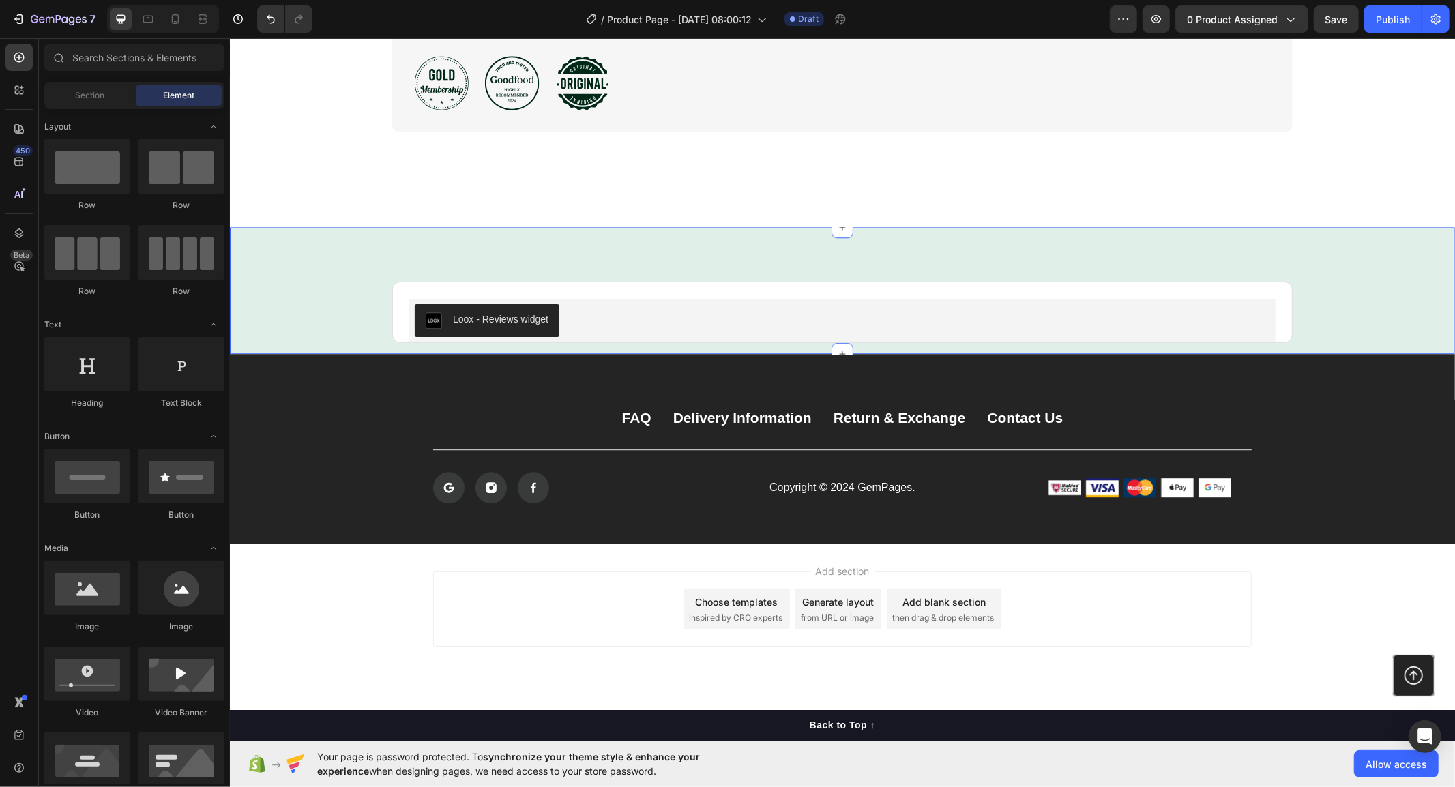
scroll to position [7395, 0]
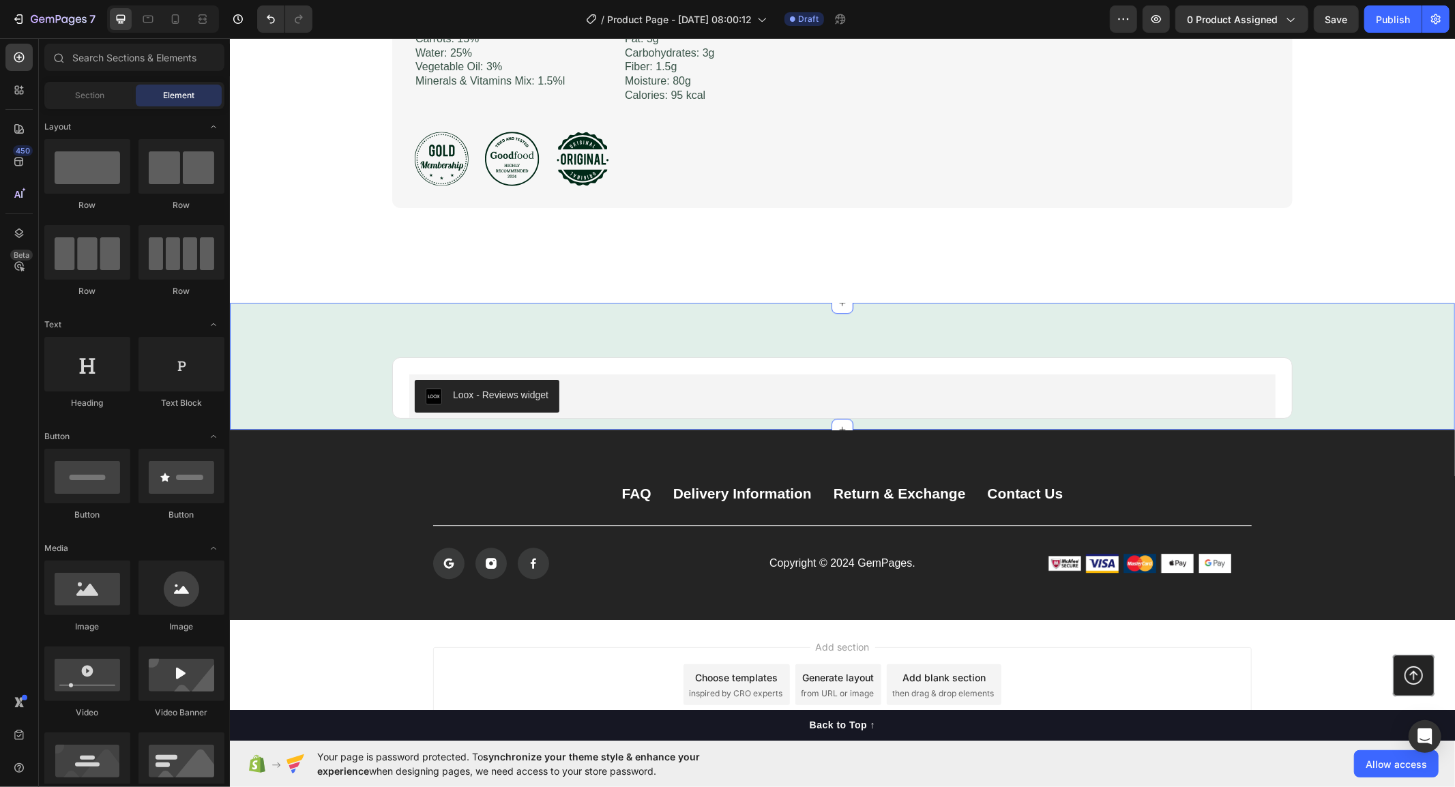
click at [1339, 316] on div "Loox - Reviews widget Loox Product Row Section 15" at bounding box center [841, 365] width 1225 height 127
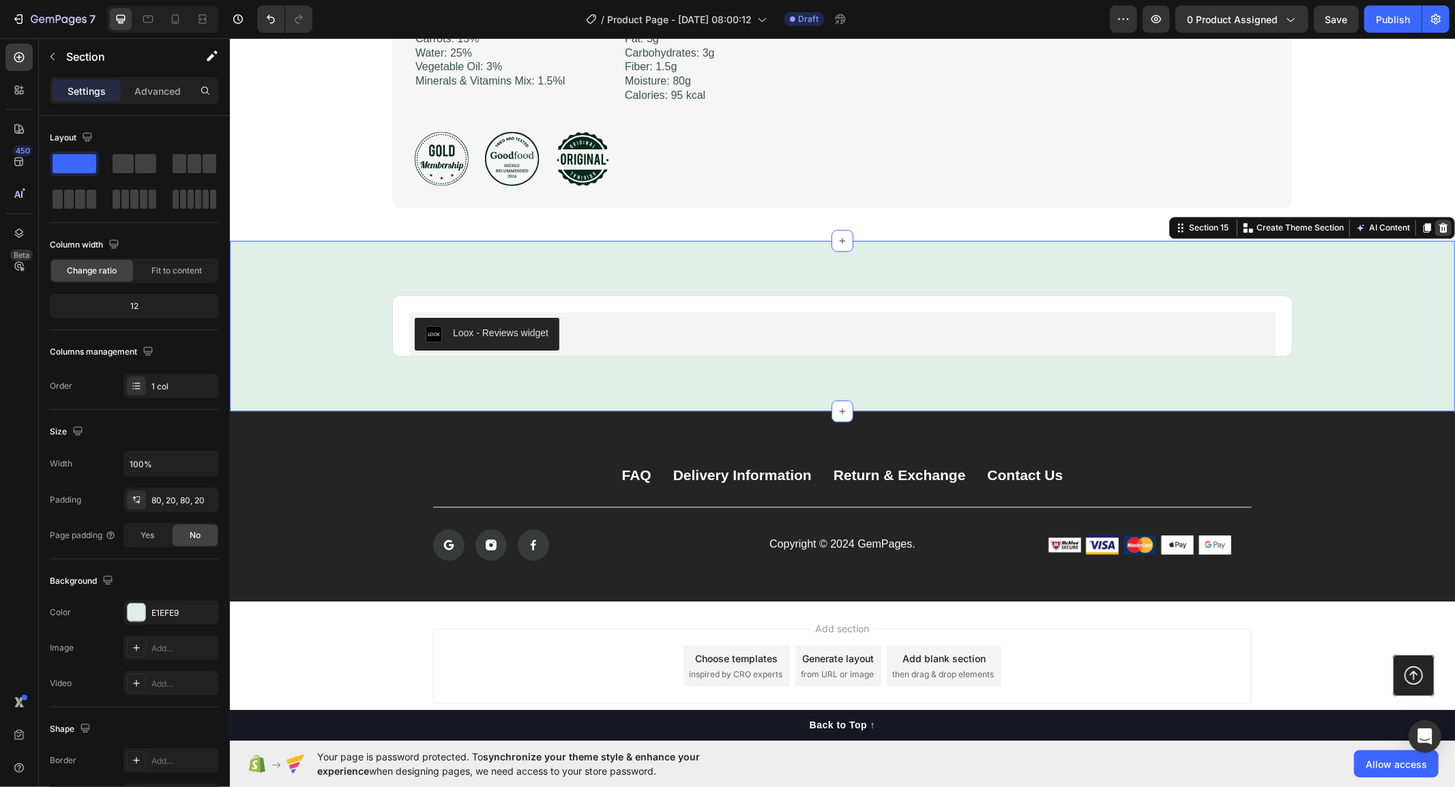
click at [1437, 233] on icon at bounding box center [1442, 227] width 11 height 11
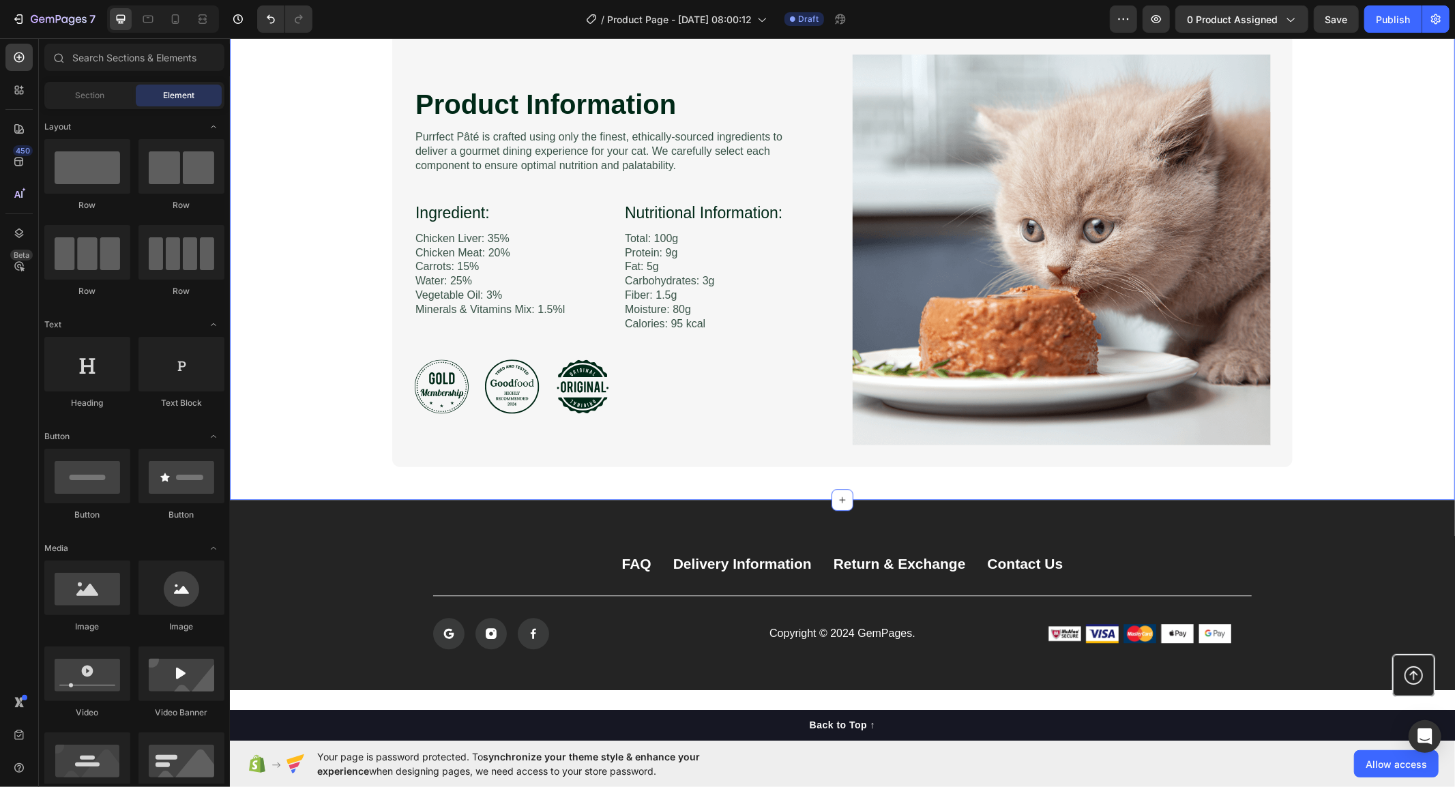
scroll to position [6889, 0]
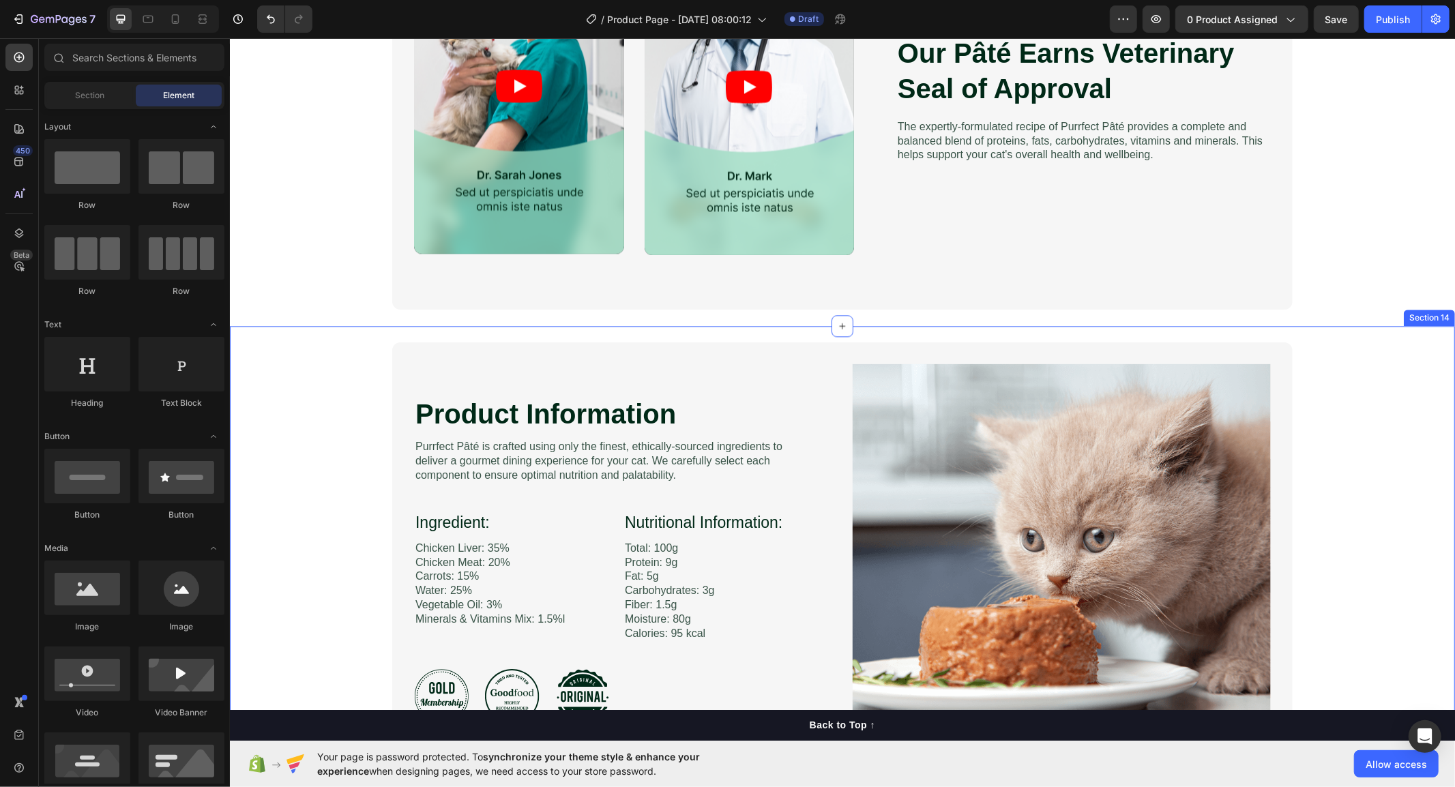
click at [1365, 332] on div "Product Information Heading Image Purrfect Pâté is crafted using only the fines…" at bounding box center [841, 567] width 1225 height 484
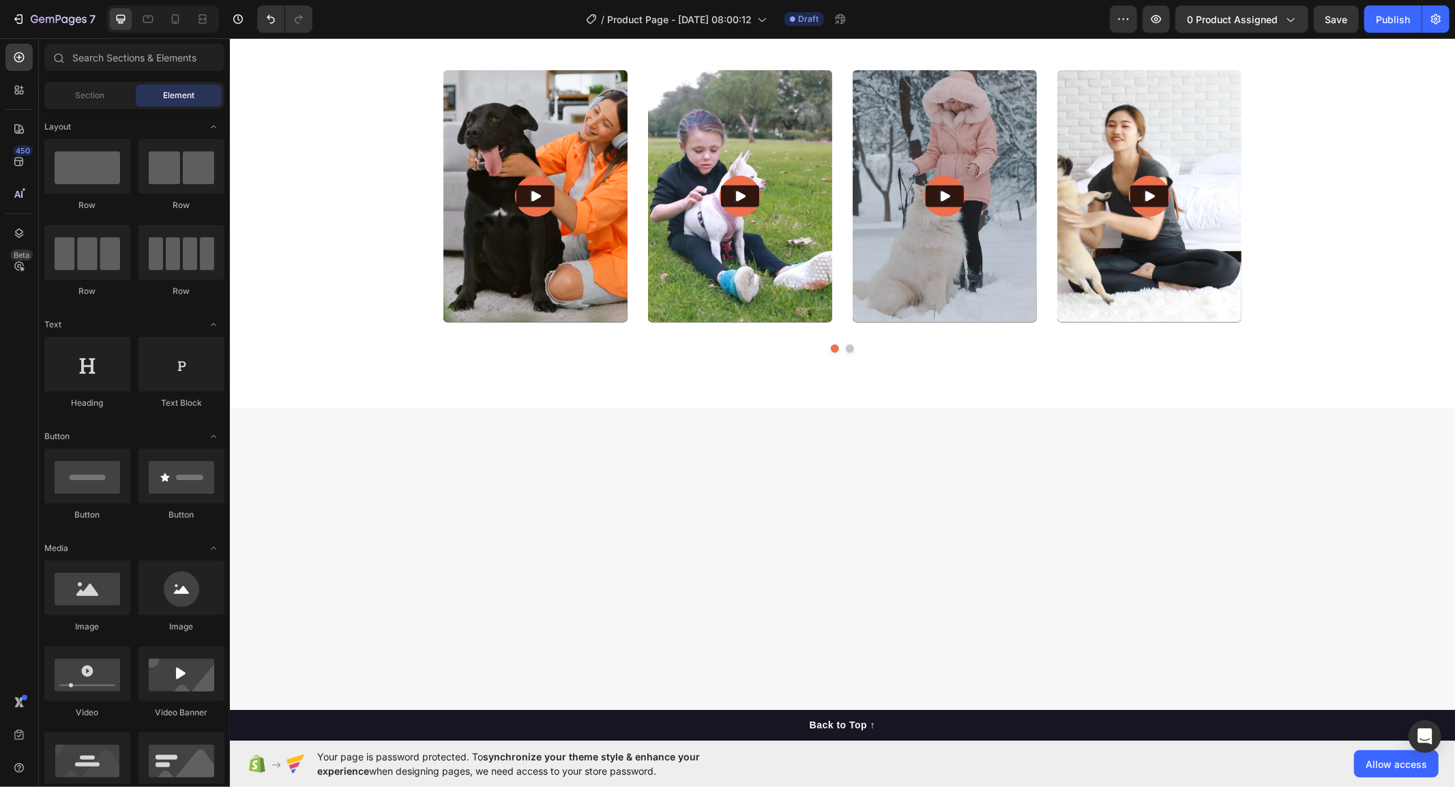
scroll to position [144, 0]
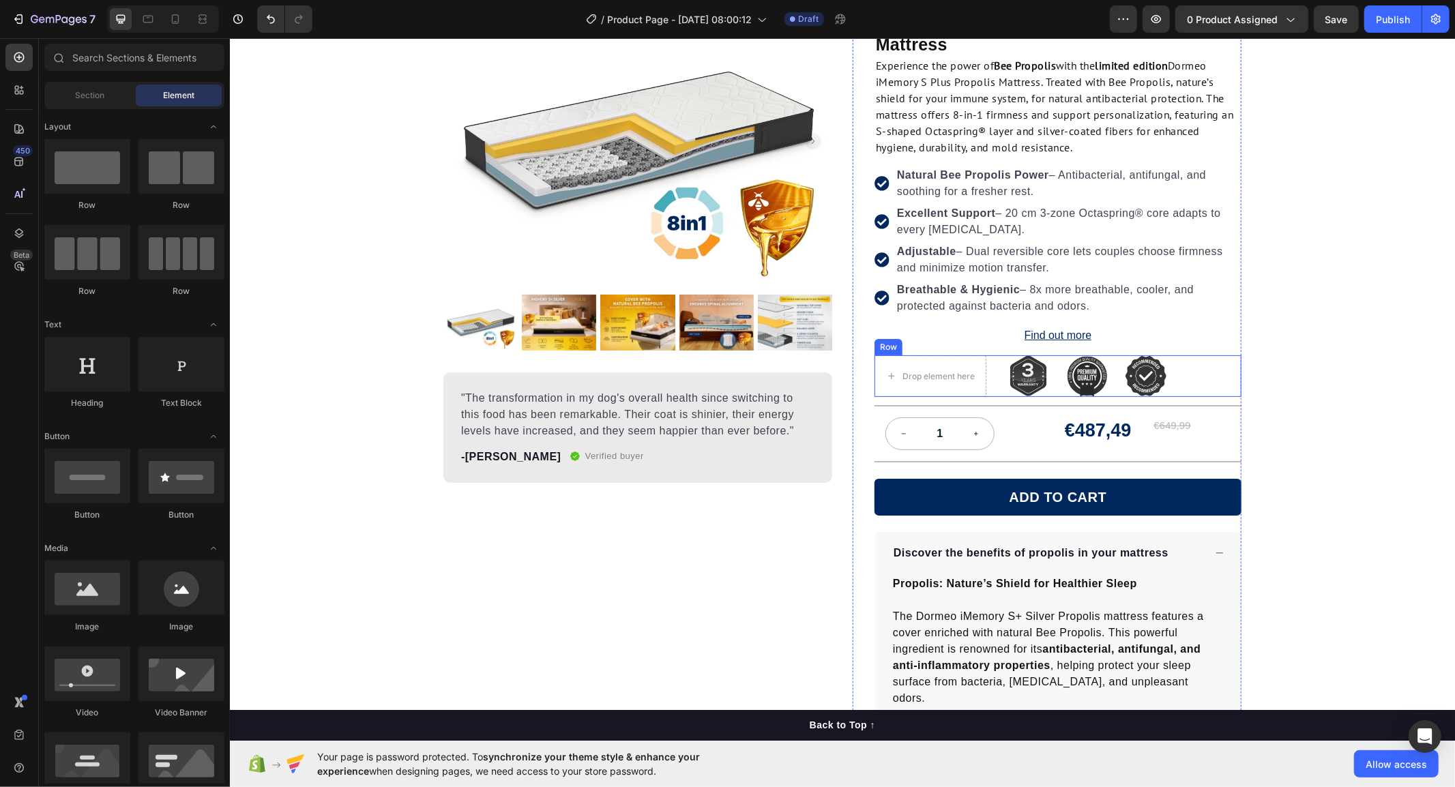
click at [991, 390] on div "Drop element here Image Image Image Row Row" at bounding box center [1057, 376] width 367 height 42
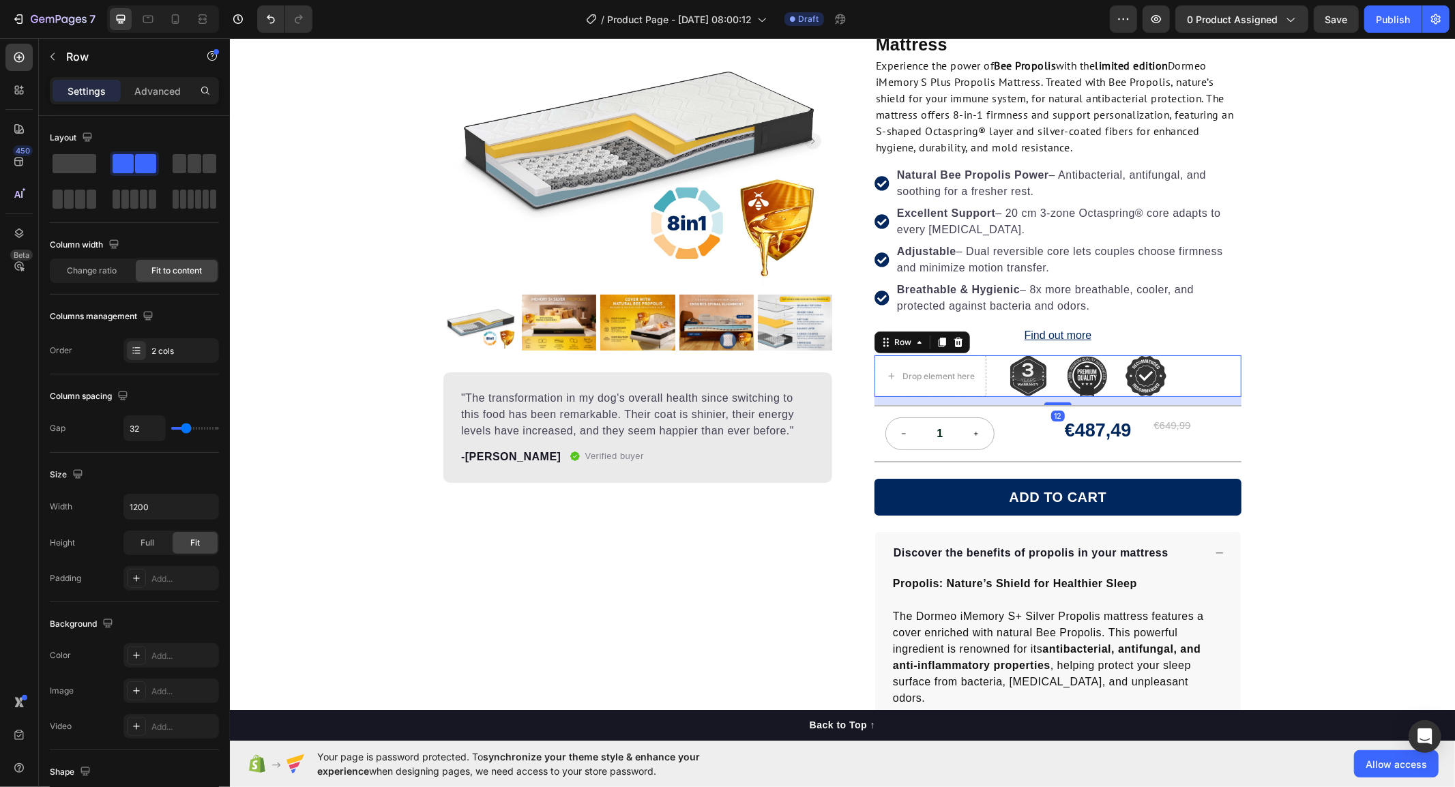
click at [954, 340] on icon at bounding box center [958, 342] width 9 height 10
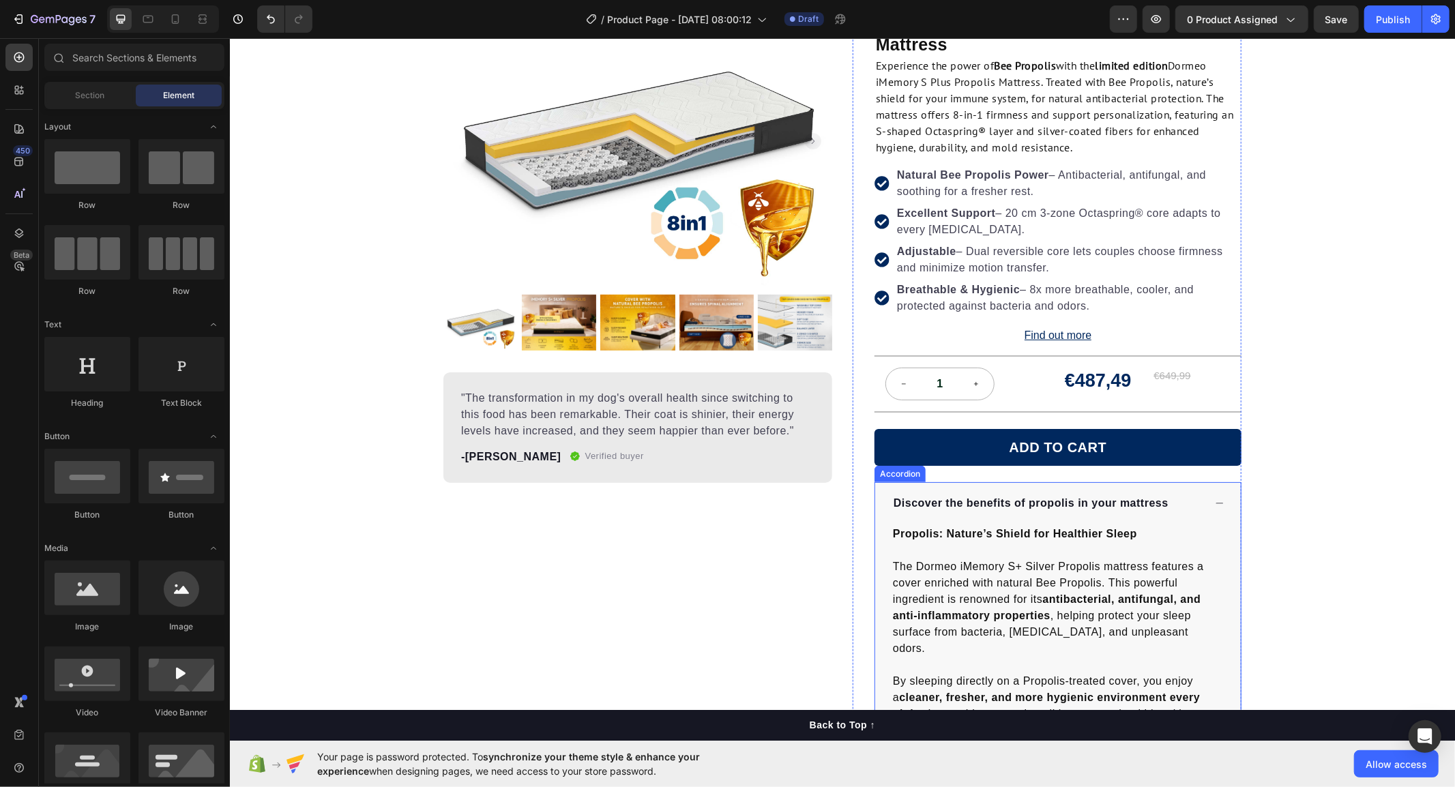
click at [1205, 502] on div "Discover the benefits of propolis in your mattress" at bounding box center [1058, 503] width 366 height 42
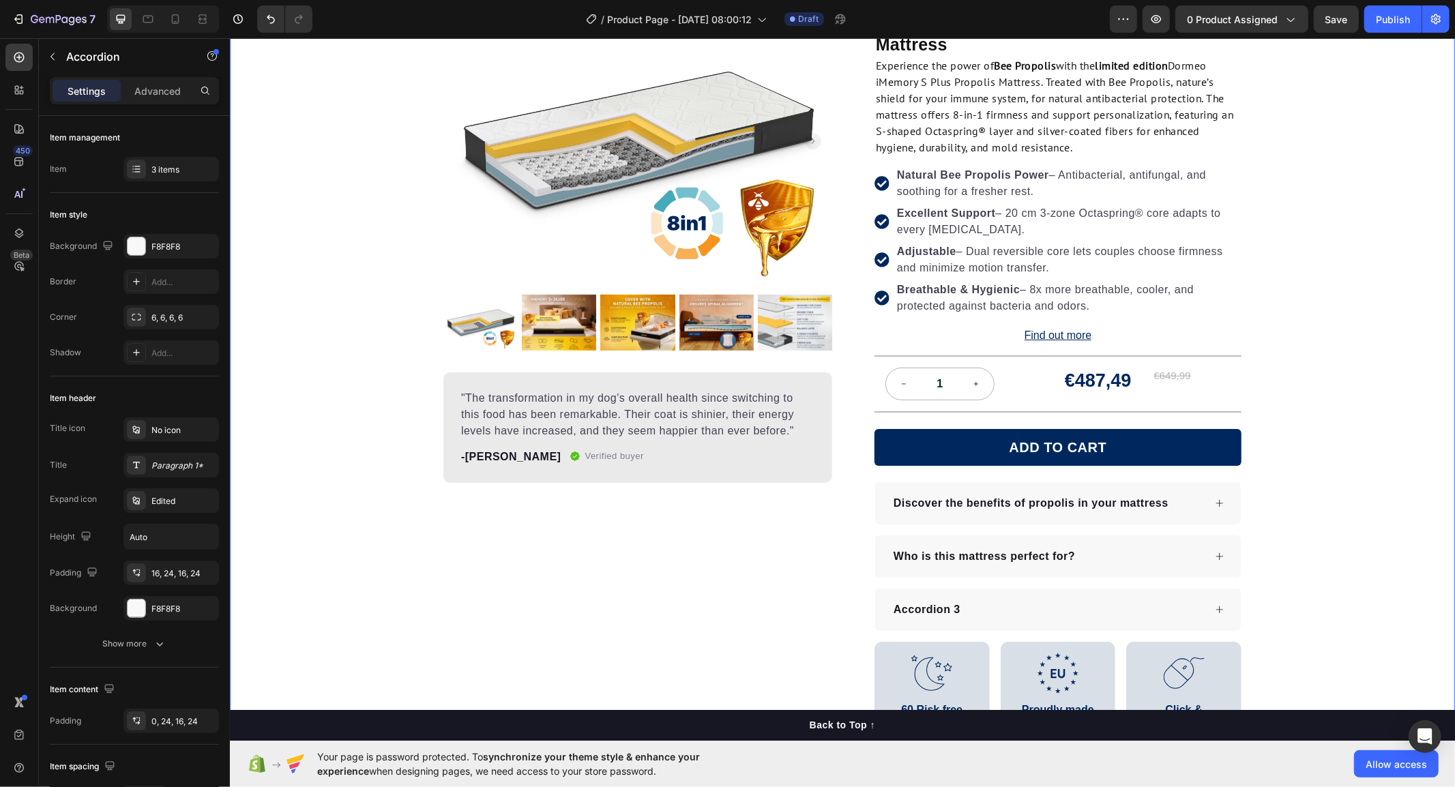
click at [1324, 365] on div "Product Images "The transformation in my dog's overall health since switching t…" at bounding box center [841, 398] width 1225 height 807
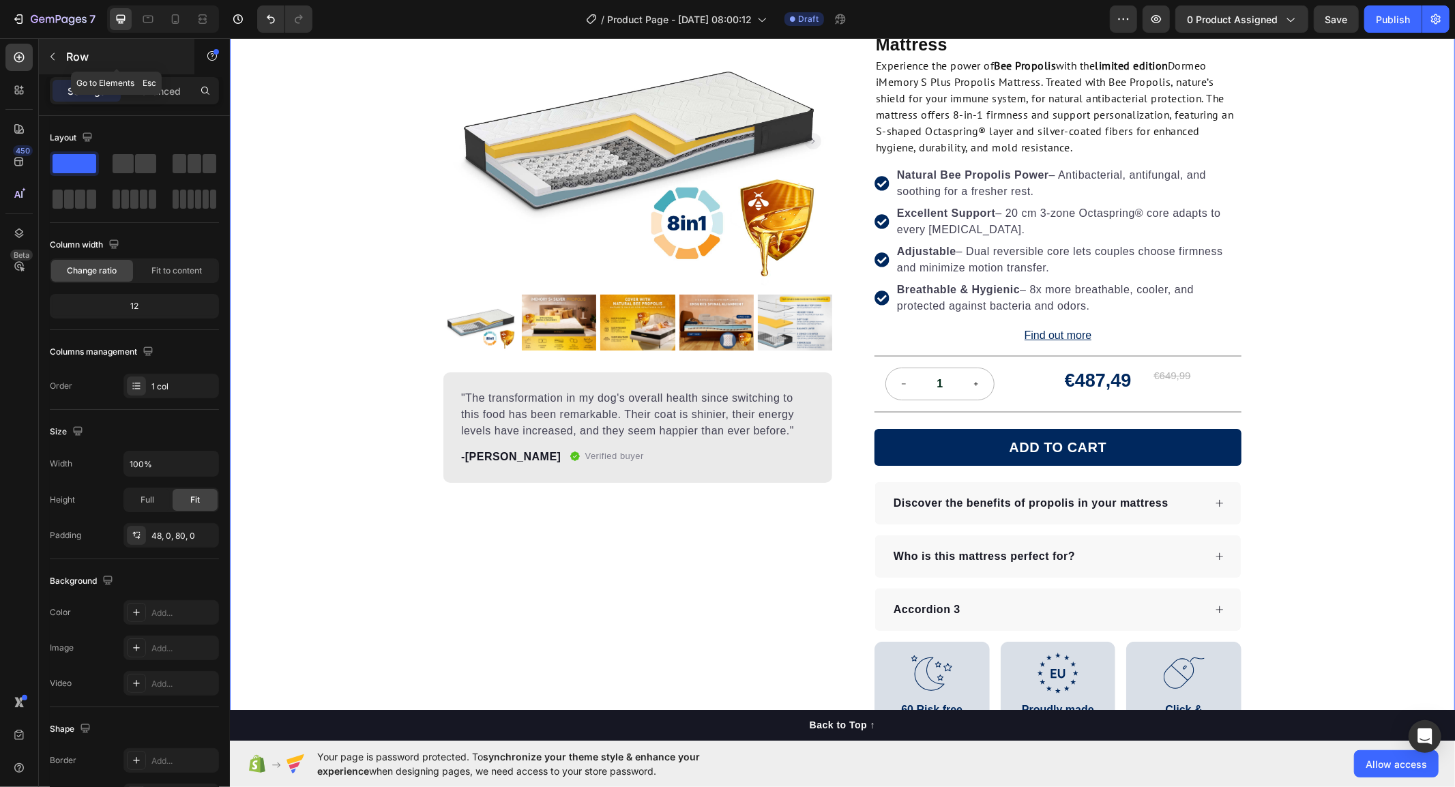
click at [52, 65] on button "button" at bounding box center [53, 57] width 22 height 22
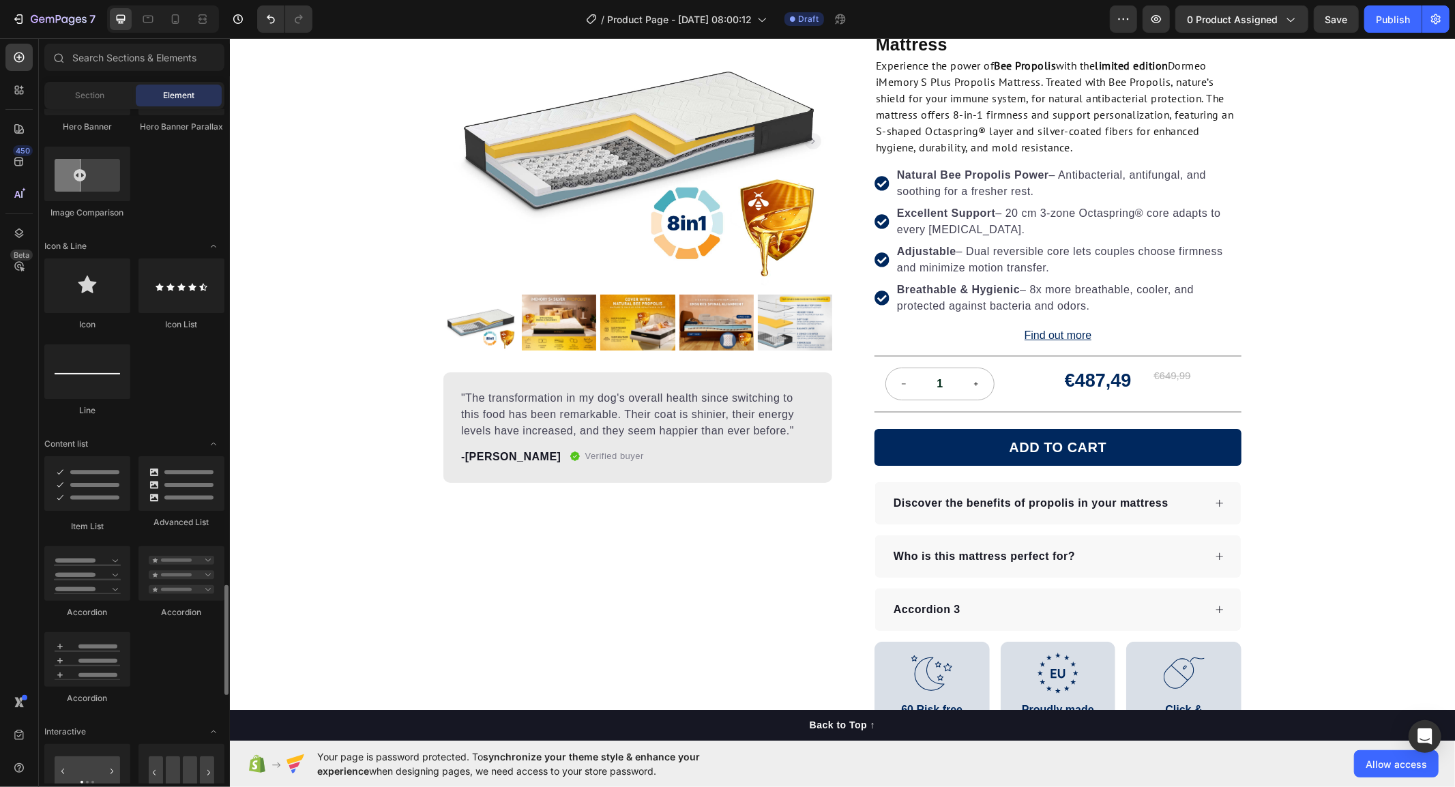
scroll to position [379, 0]
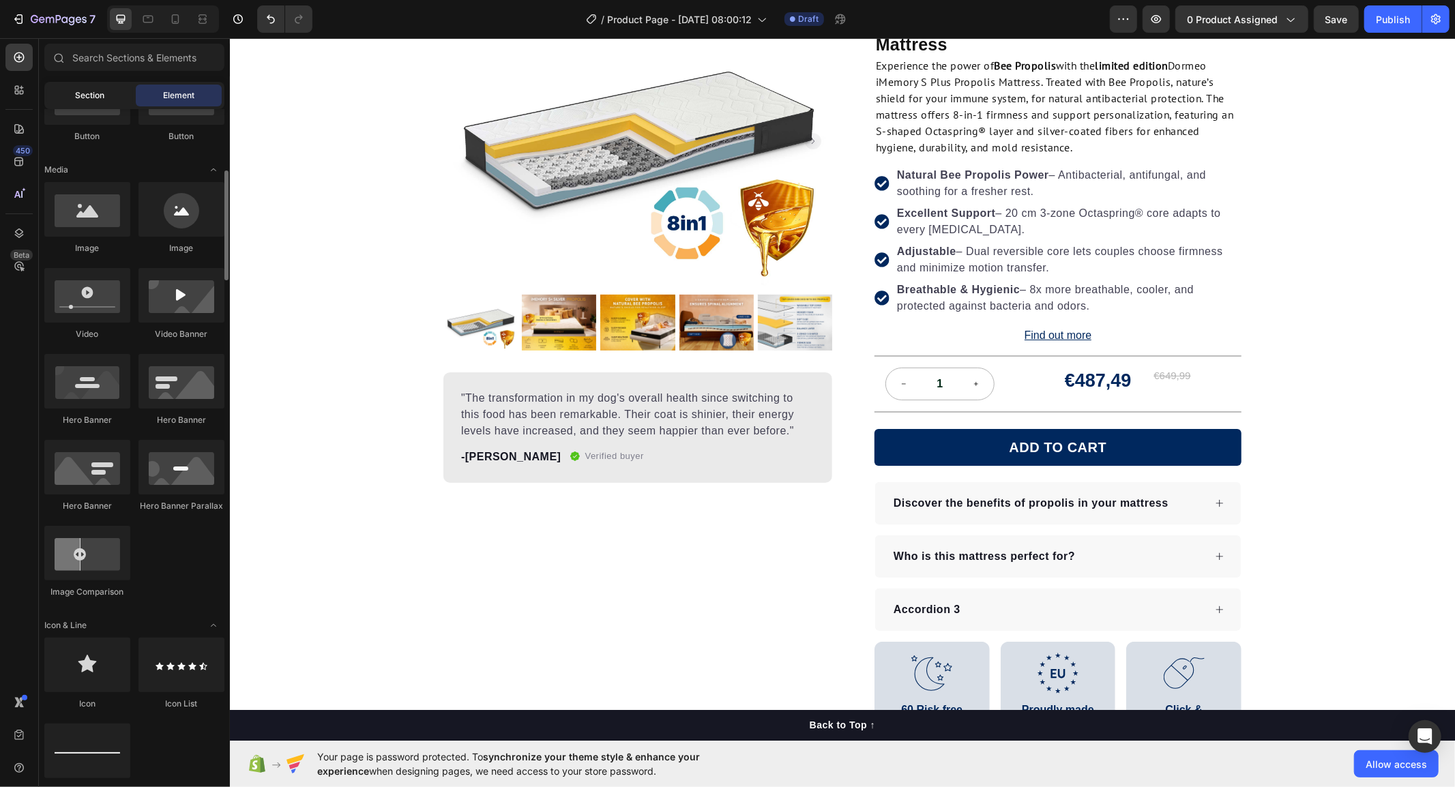
click at [107, 104] on div "Section" at bounding box center [90, 96] width 86 height 22
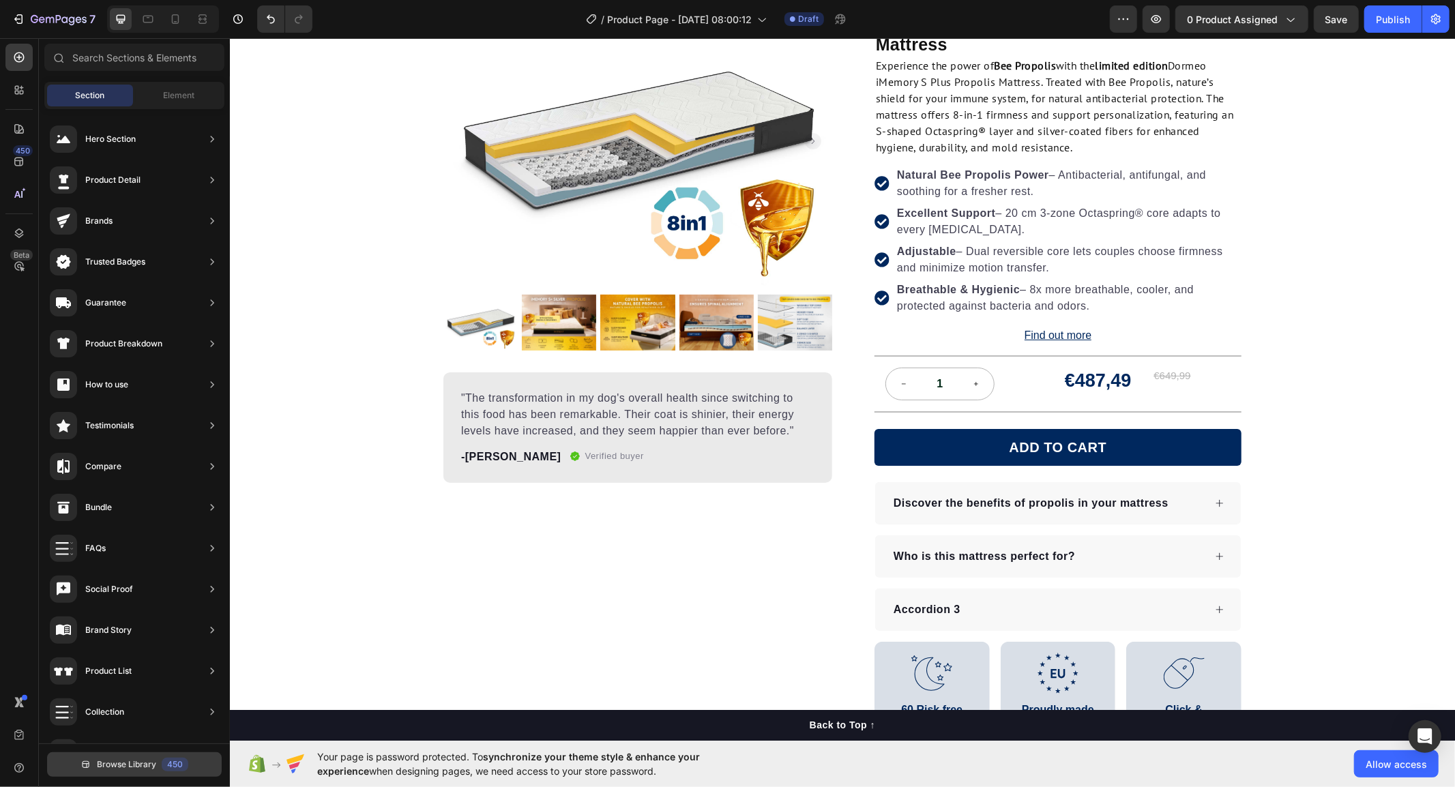
click at [130, 765] on span "Browse Library" at bounding box center [126, 765] width 59 height 12
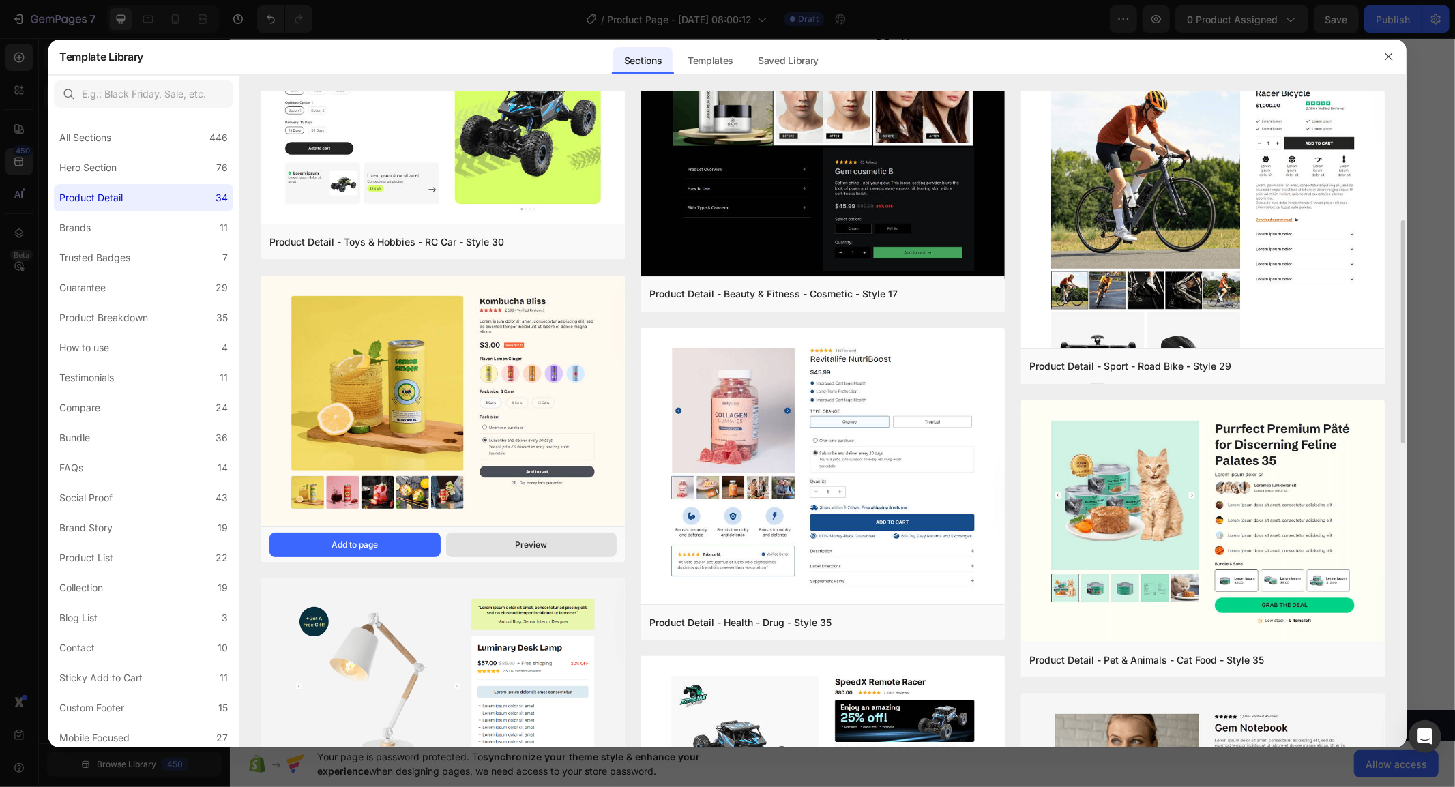
click at [510, 553] on button "Preview" at bounding box center [531, 545] width 171 height 25
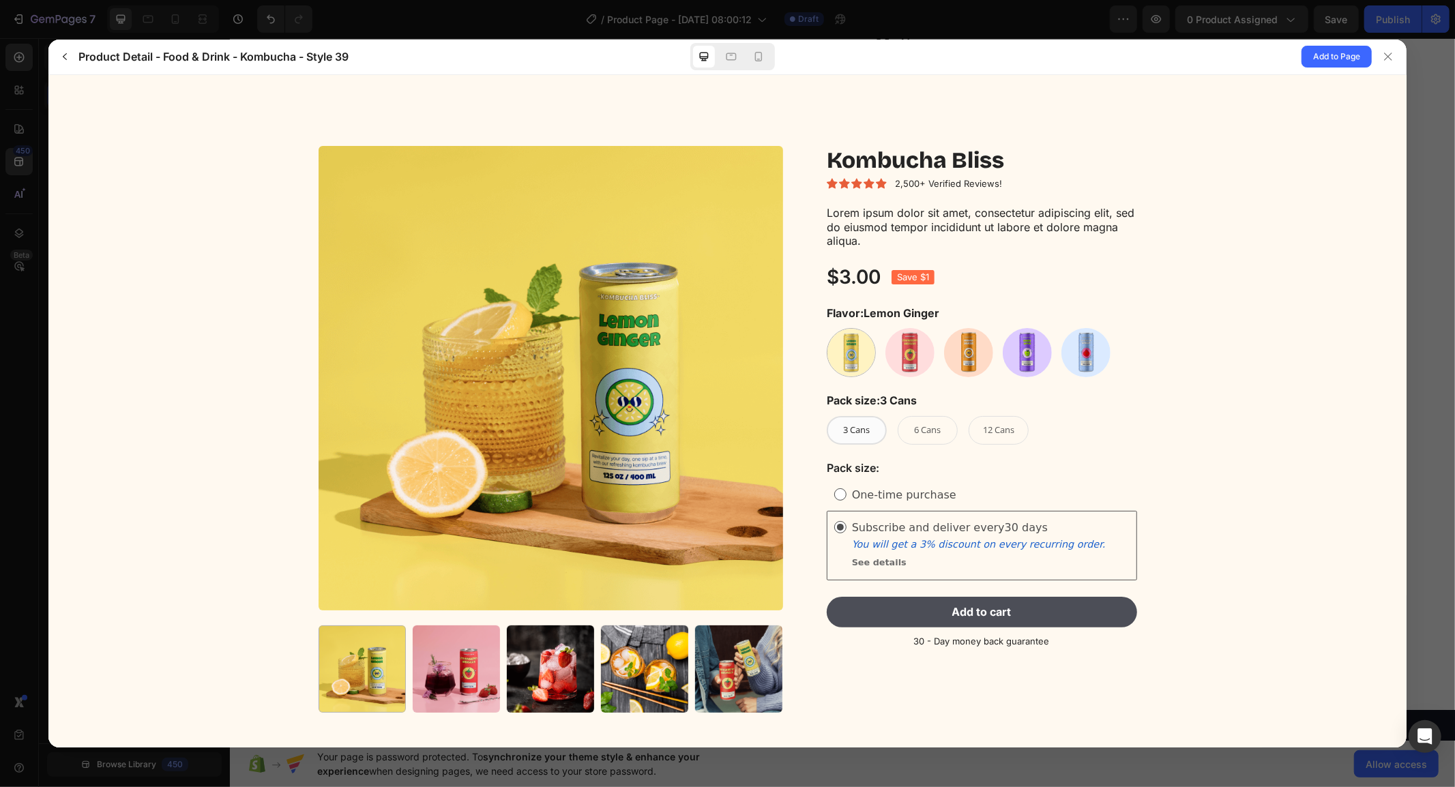
scroll to position [0, 0]
click at [1383, 55] on icon at bounding box center [1388, 56] width 11 height 11
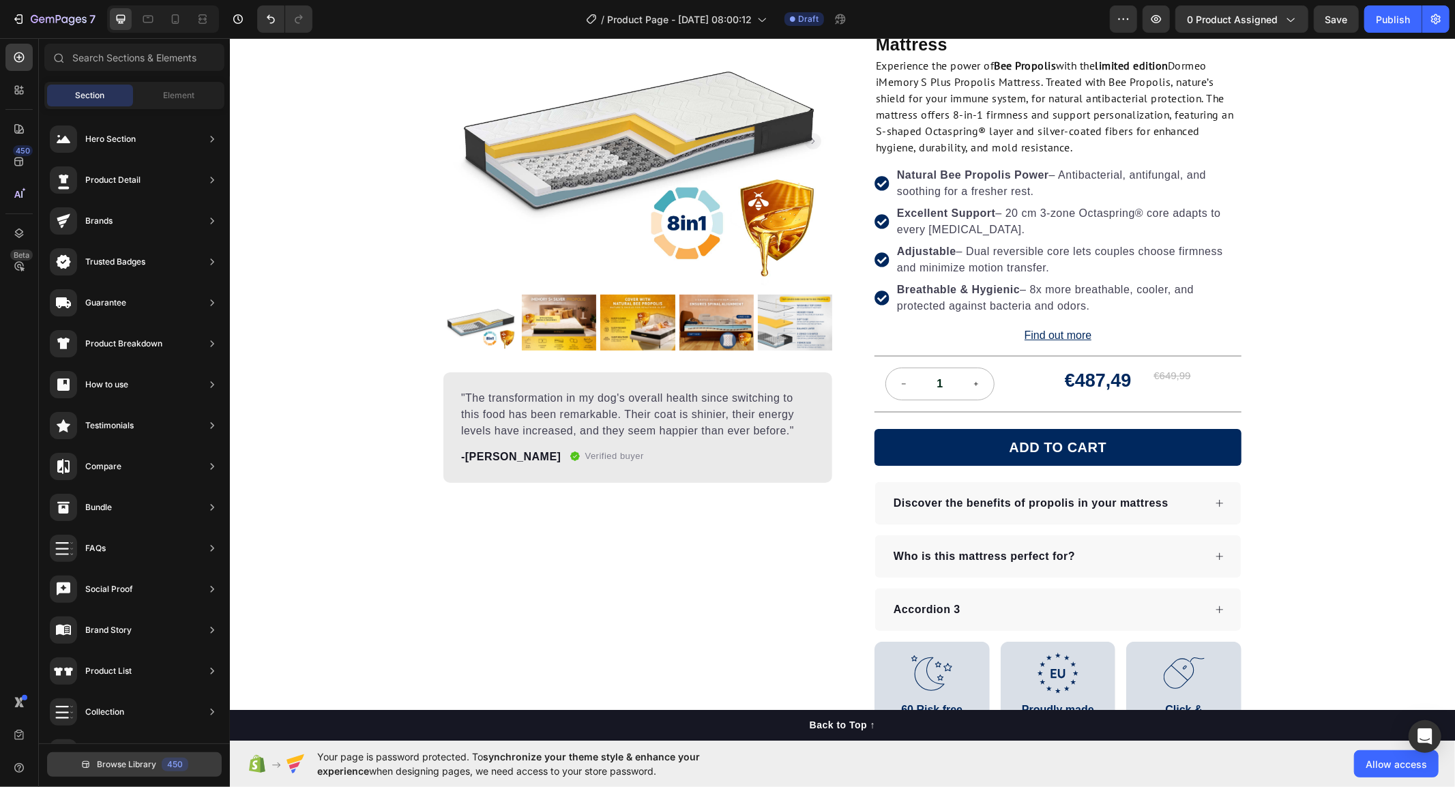
click at [151, 768] on span "Browse Library" at bounding box center [126, 765] width 59 height 12
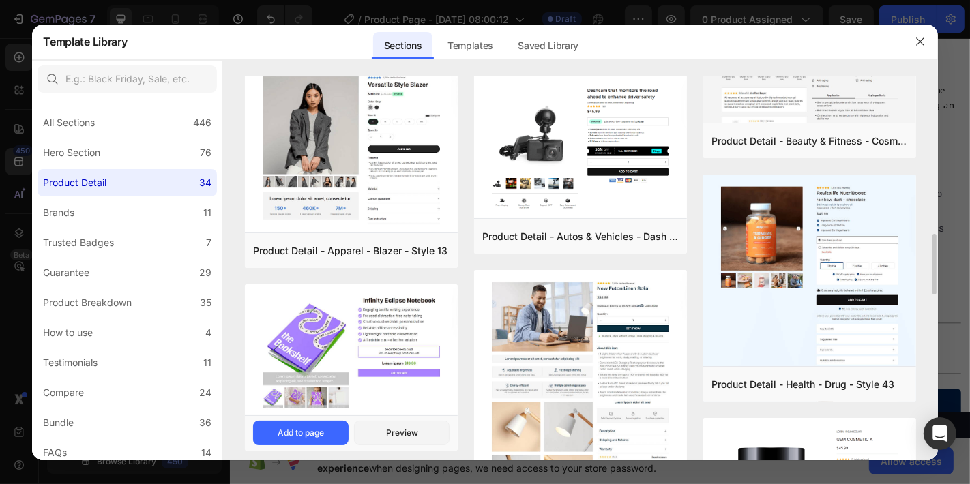
scroll to position [141, 0]
click at [918, 42] on icon "button" at bounding box center [920, 41] width 11 height 11
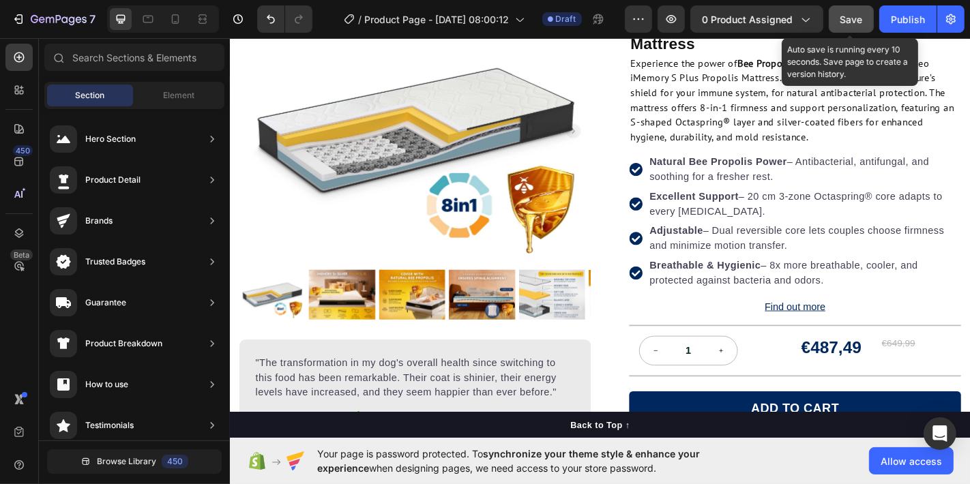
click at [847, 22] on span "Save" at bounding box center [851, 20] width 23 height 12
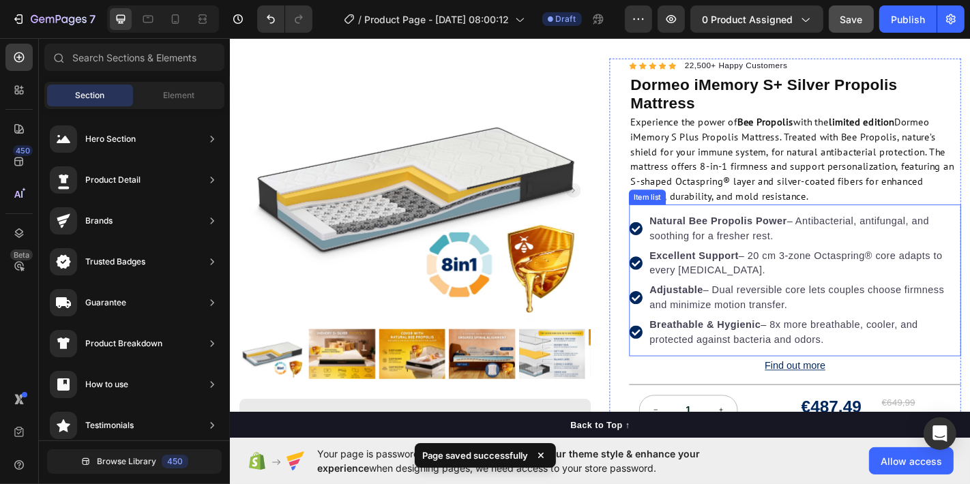
scroll to position [0, 0]
